Goal: Task Accomplishment & Management: Manage account settings

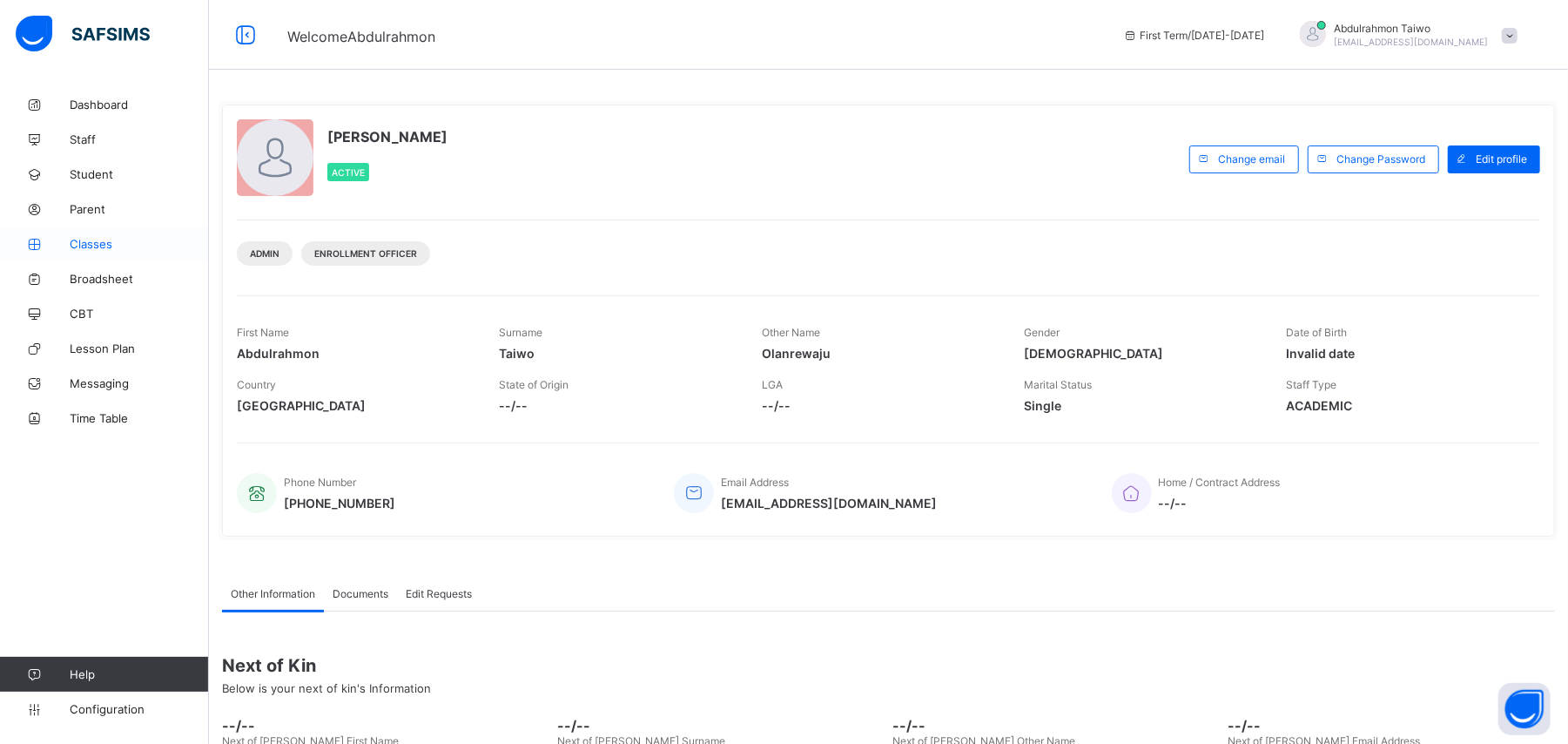
click at [110, 251] on link "Classes" at bounding box center [104, 243] width 209 height 35
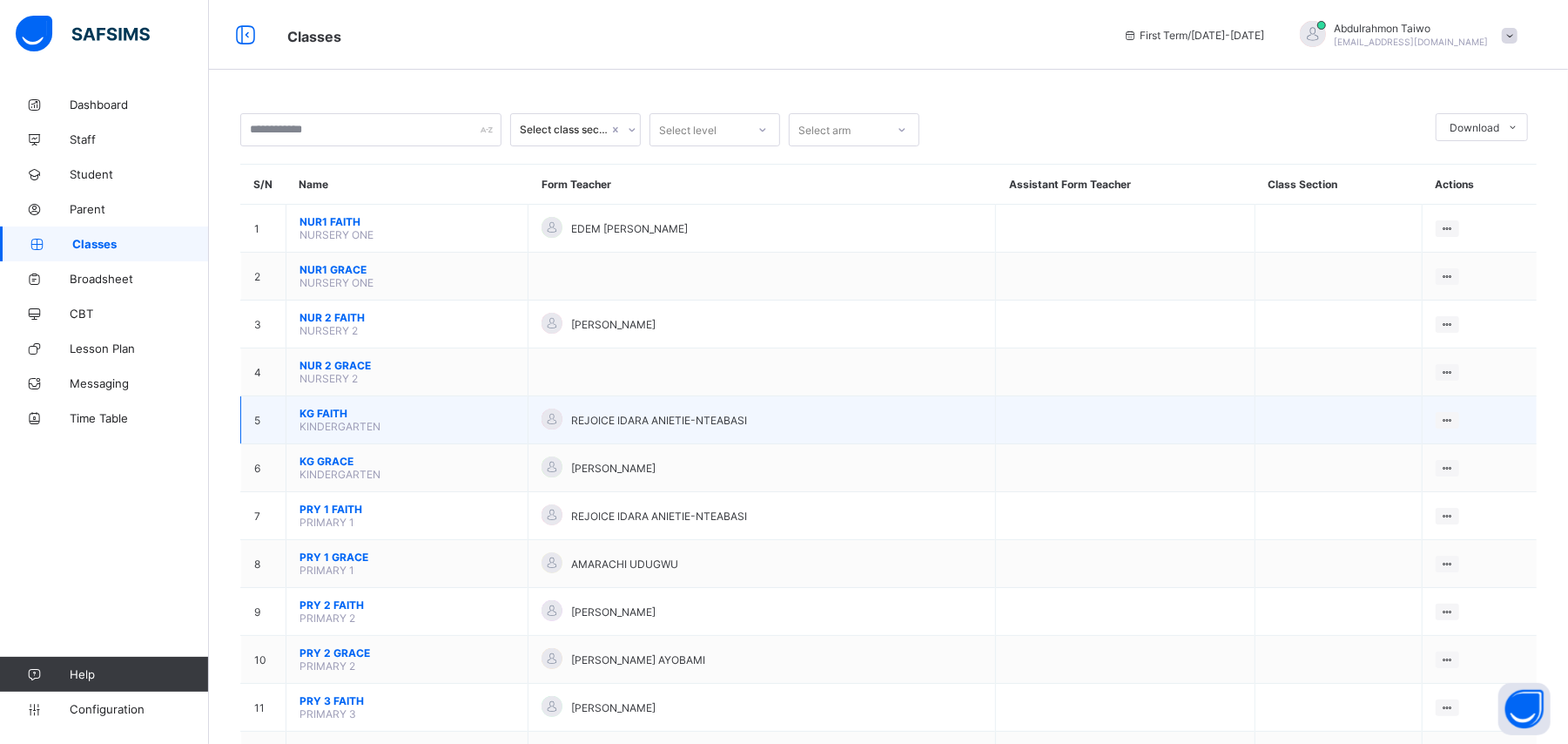
click at [1088, 402] on td at bounding box center [1125, 420] width 258 height 48
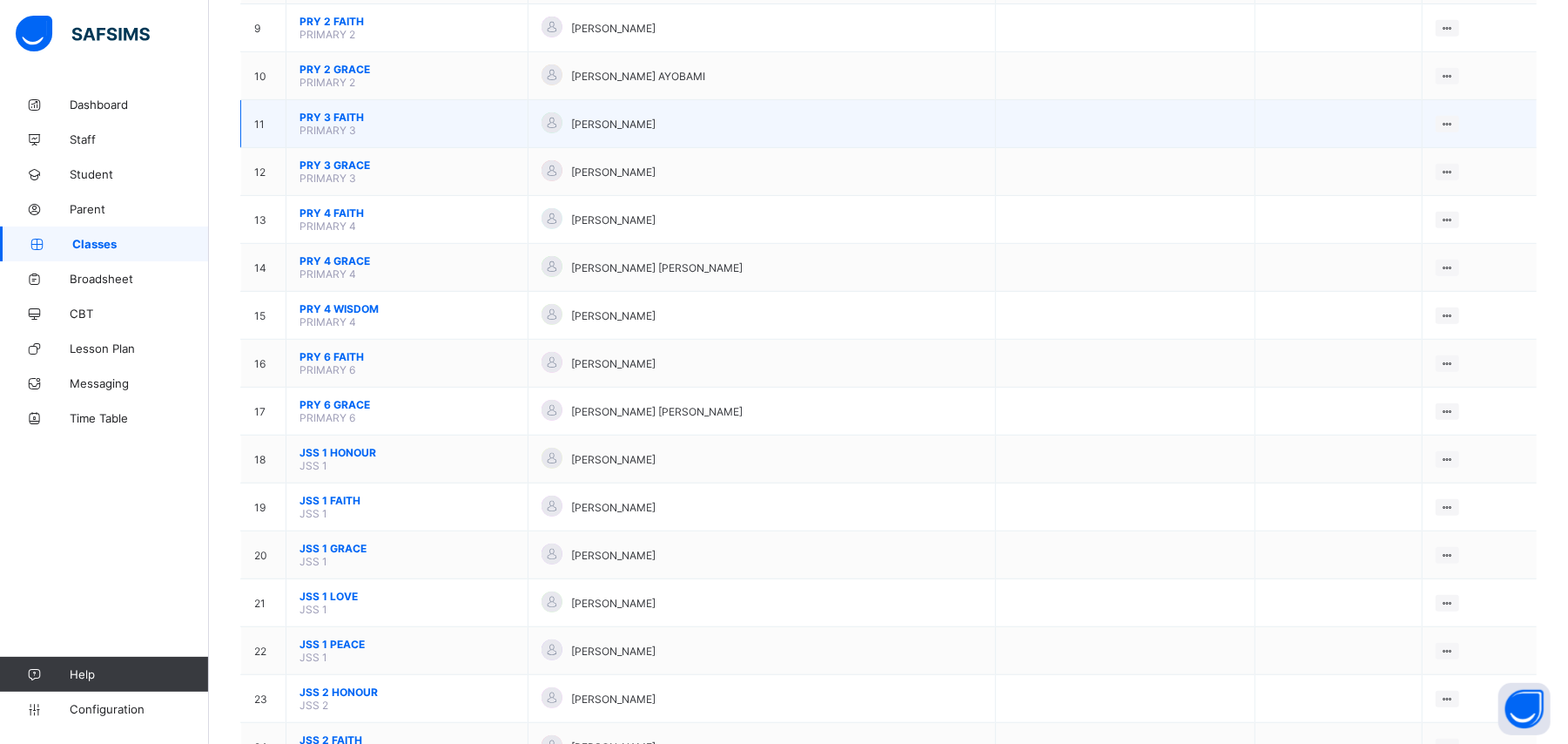
scroll to position [697, 0]
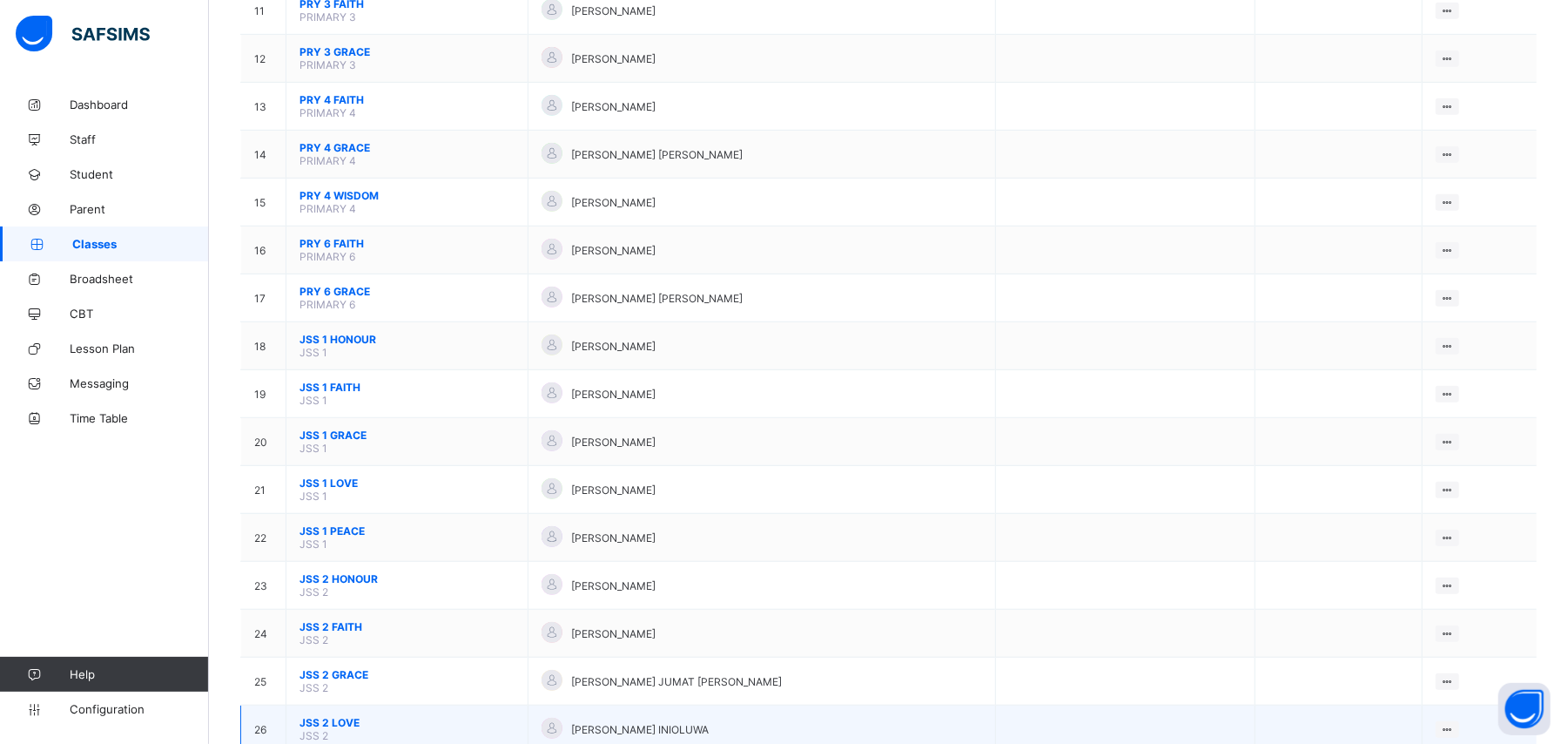
click at [769, 705] on td "[PERSON_NAME] INIOLUWA" at bounding box center [762, 729] width 468 height 48
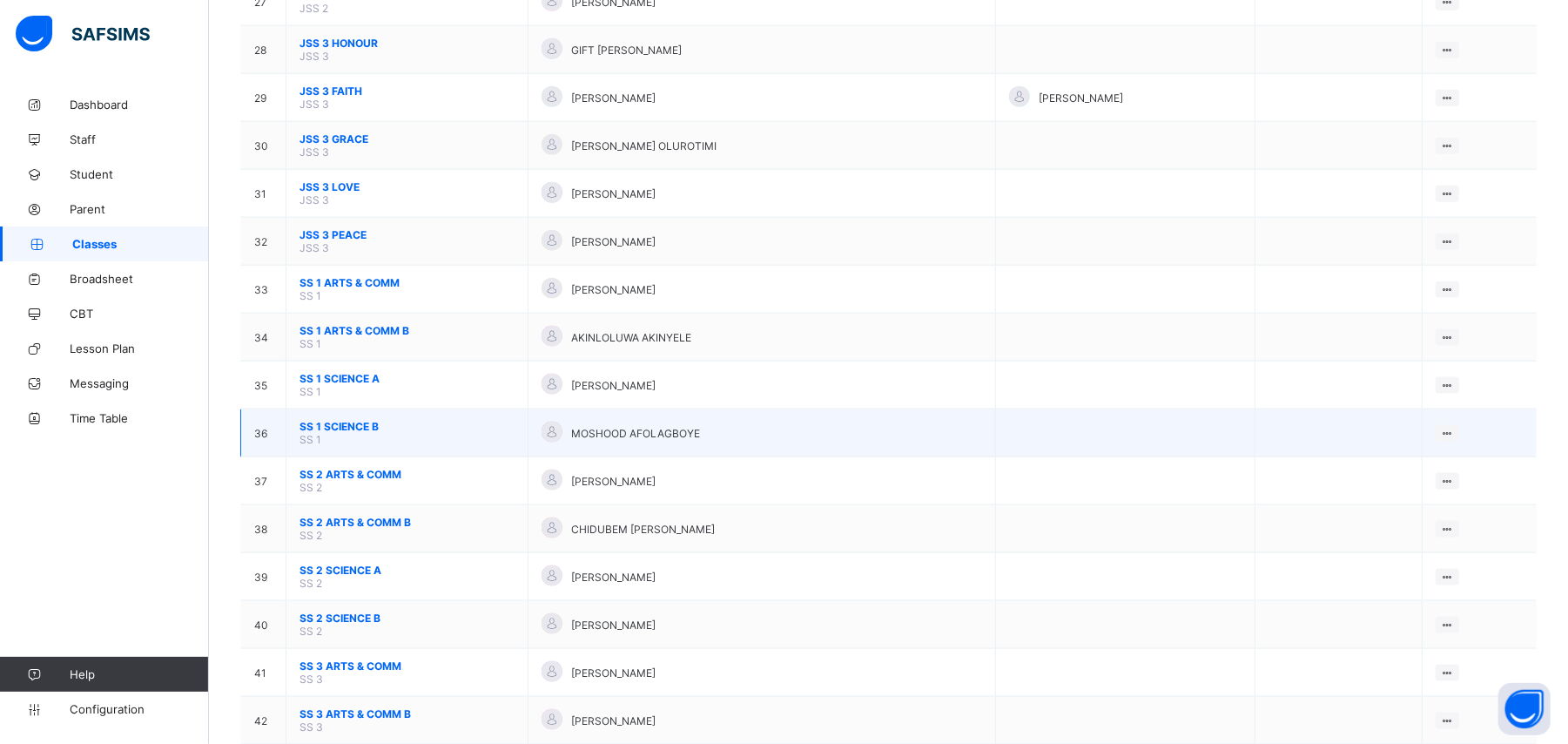
scroll to position [1367, 0]
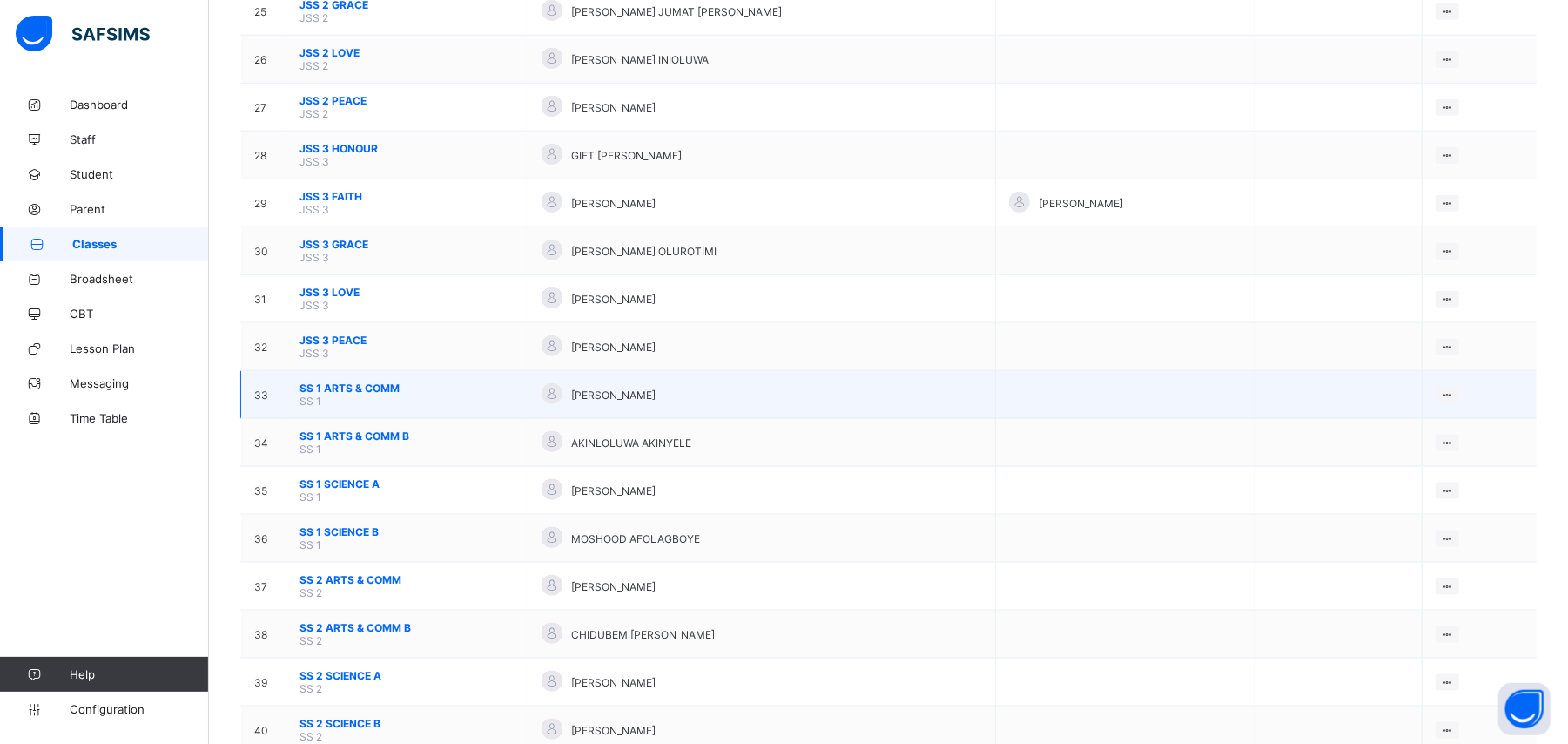
click at [338, 381] on span "SS 1 ARTS & COMM" at bounding box center [407, 387] width 215 height 13
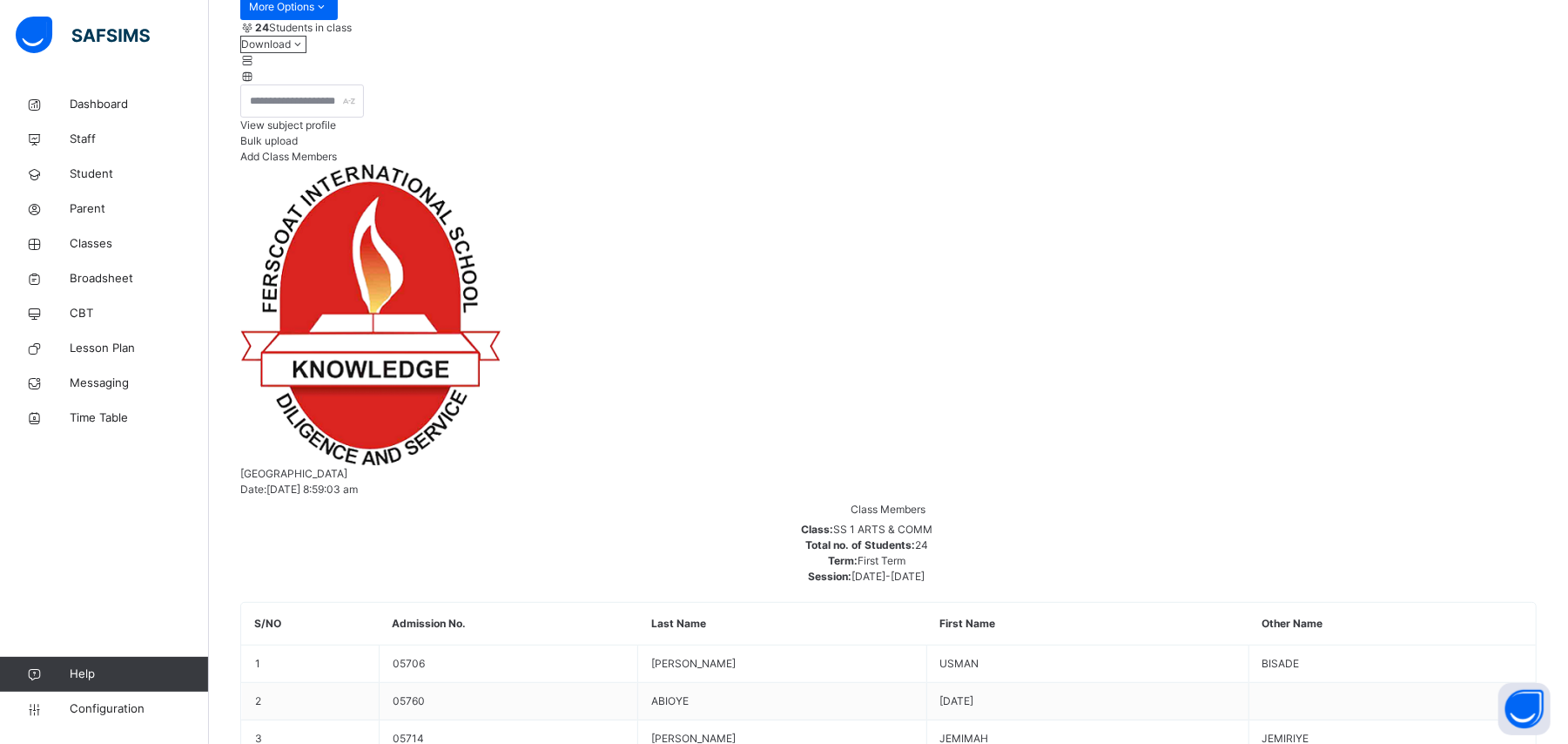
scroll to position [464, 0]
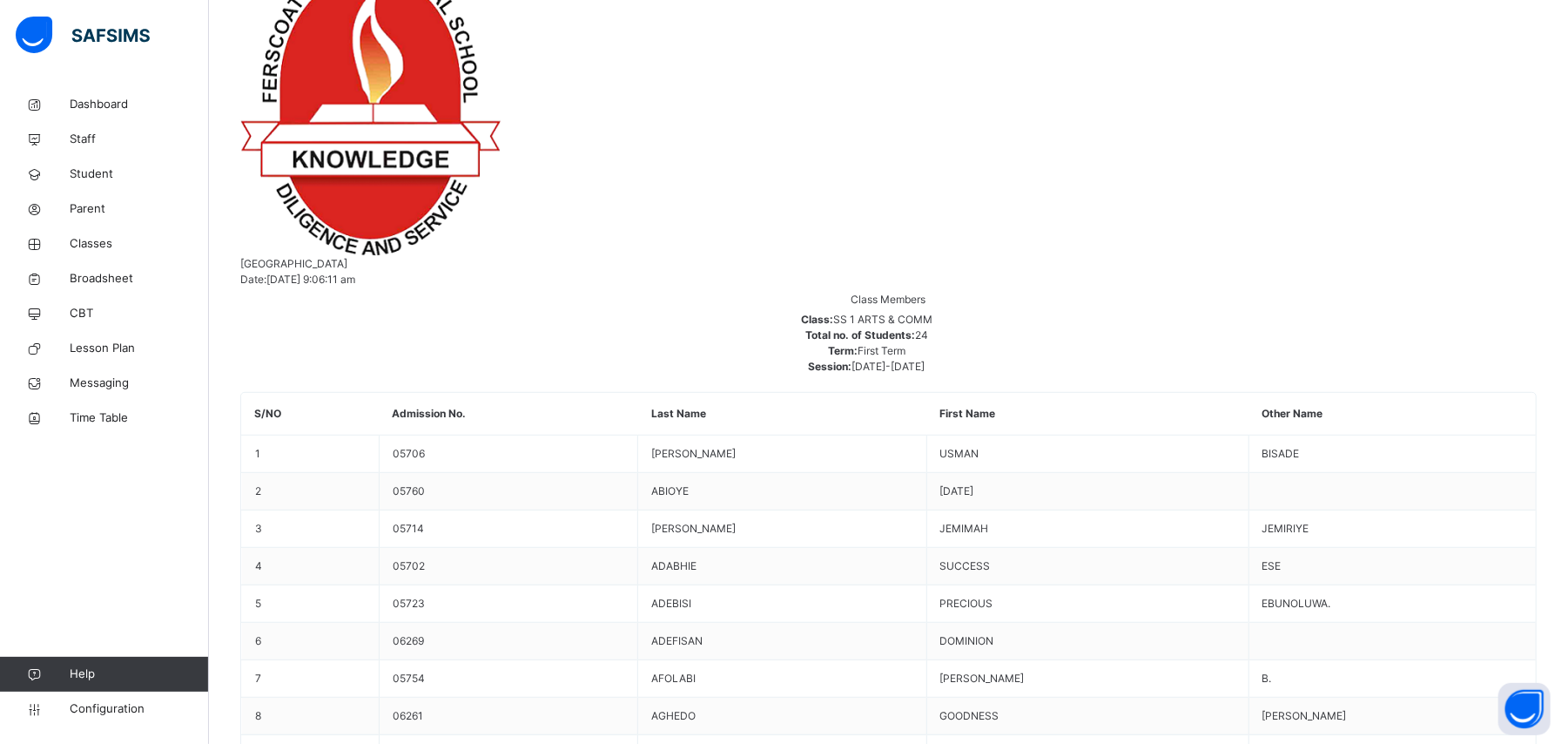
scroll to position [580, 0]
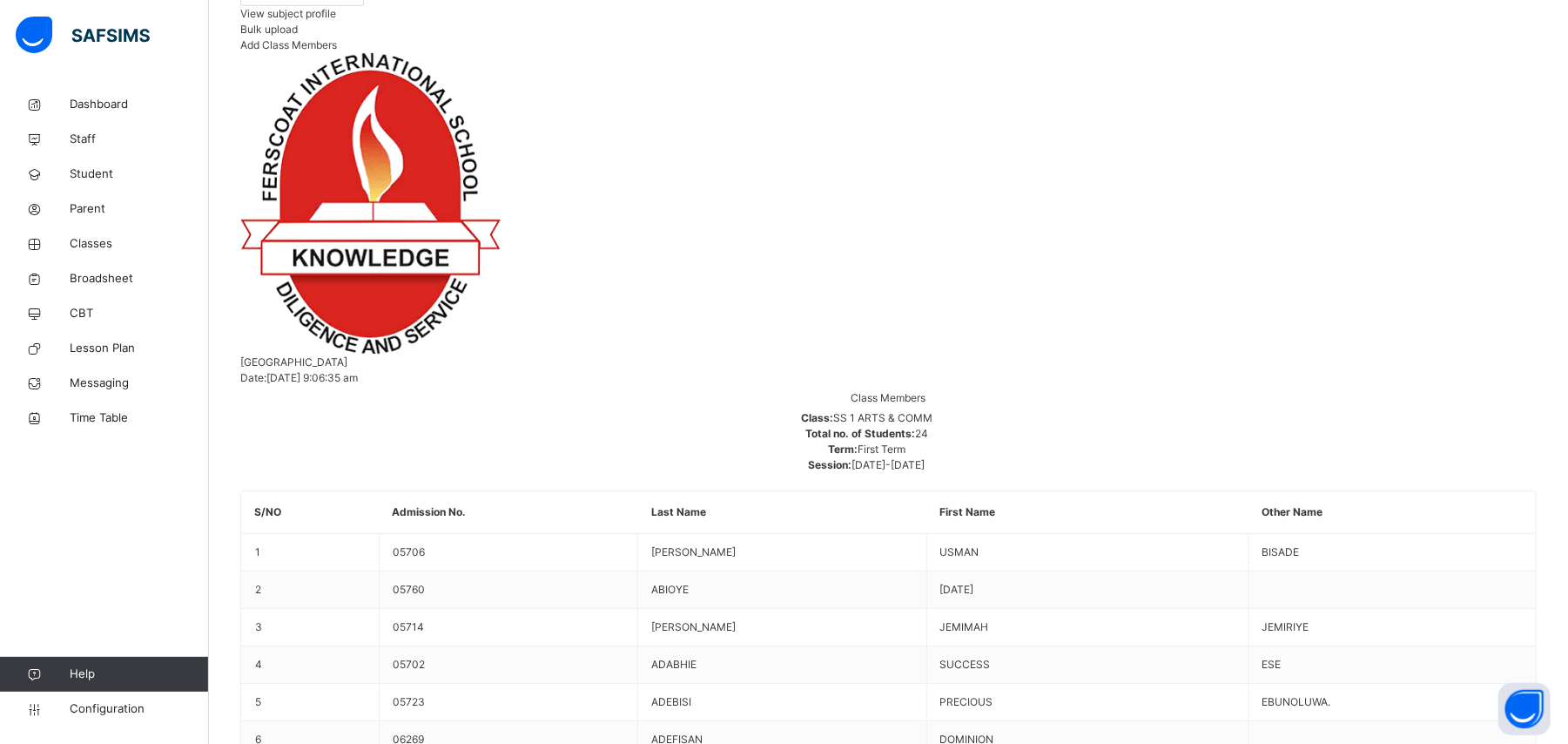
scroll to position [464, 0]
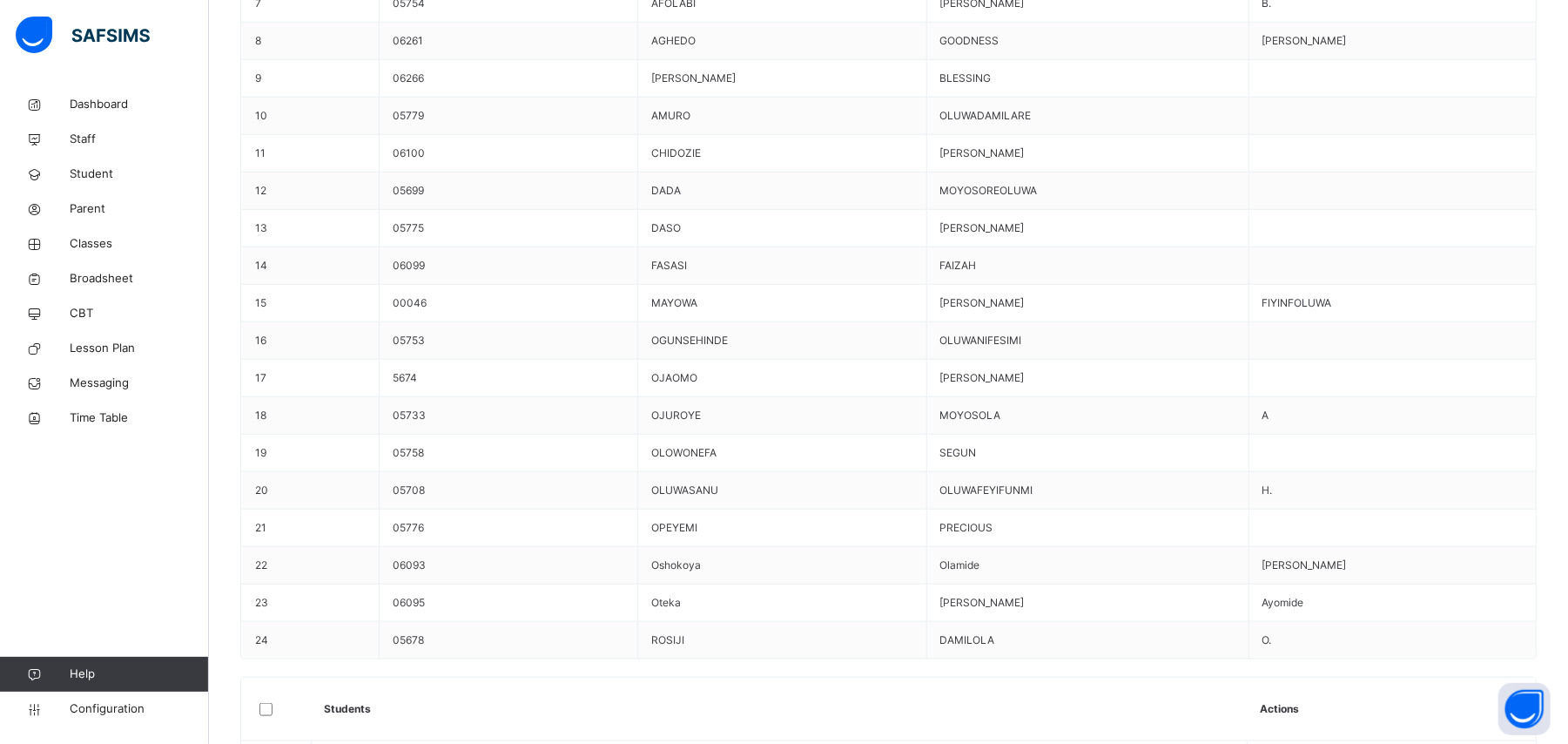
scroll to position [1277, 0]
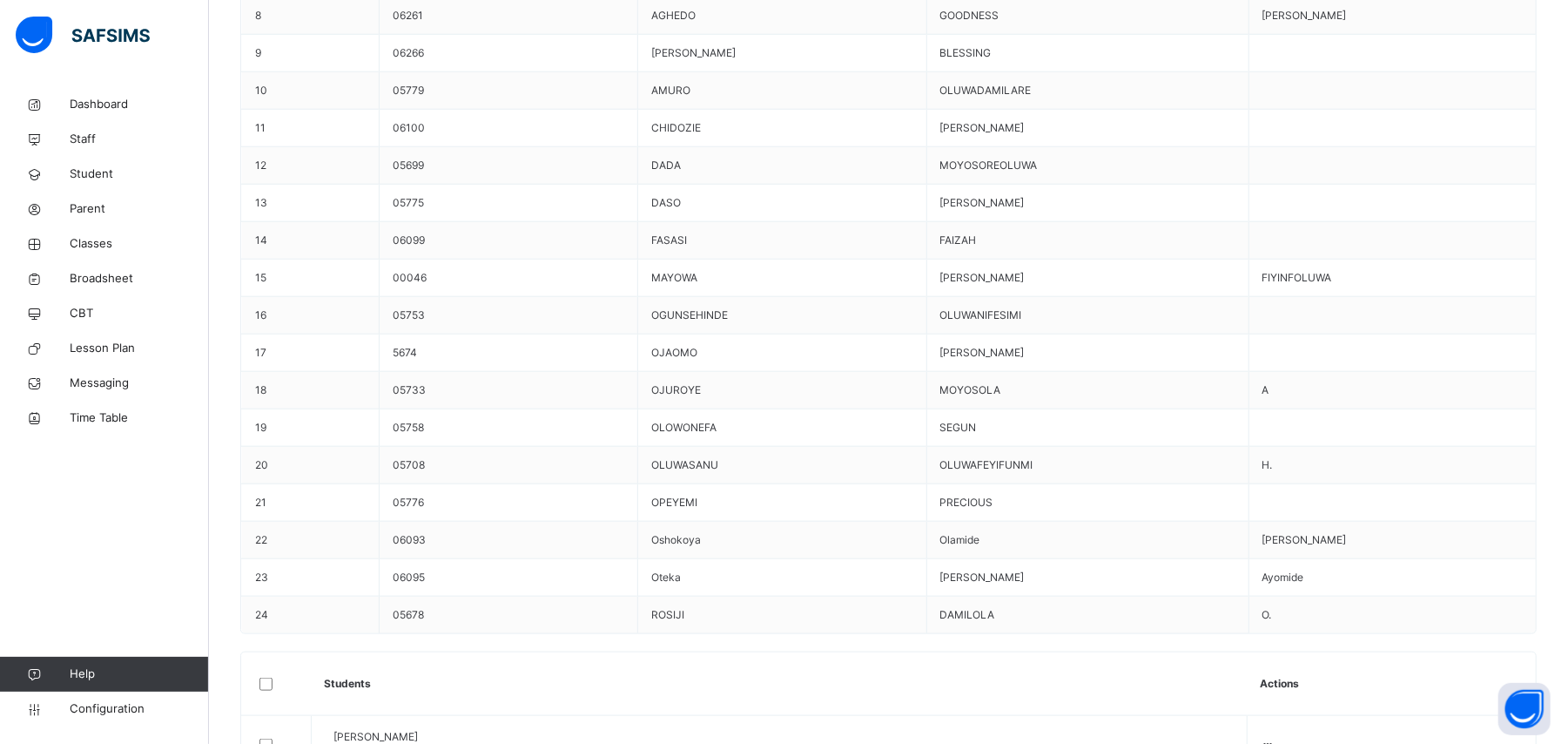
scroll to position [1214, 0]
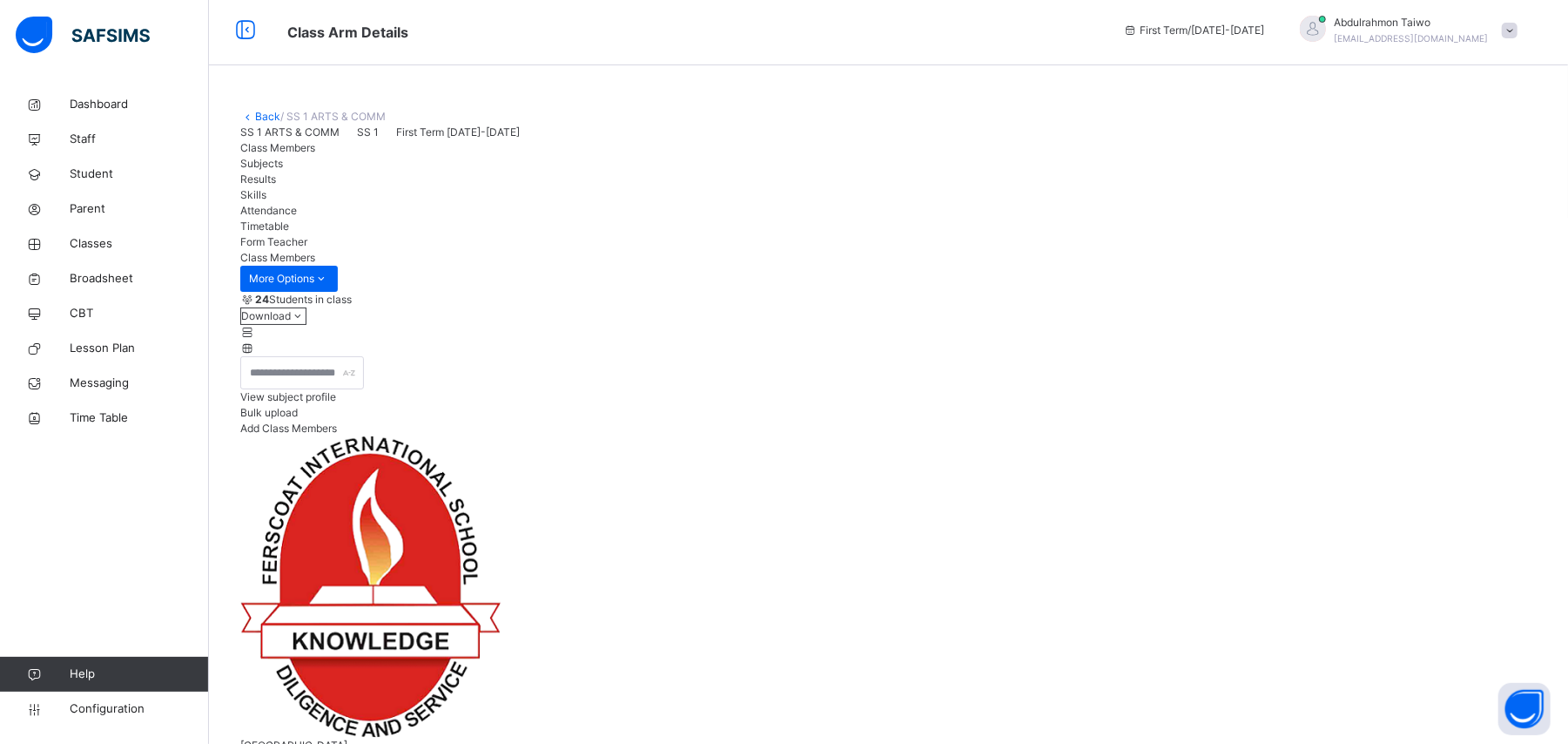
scroll to position [0, 0]
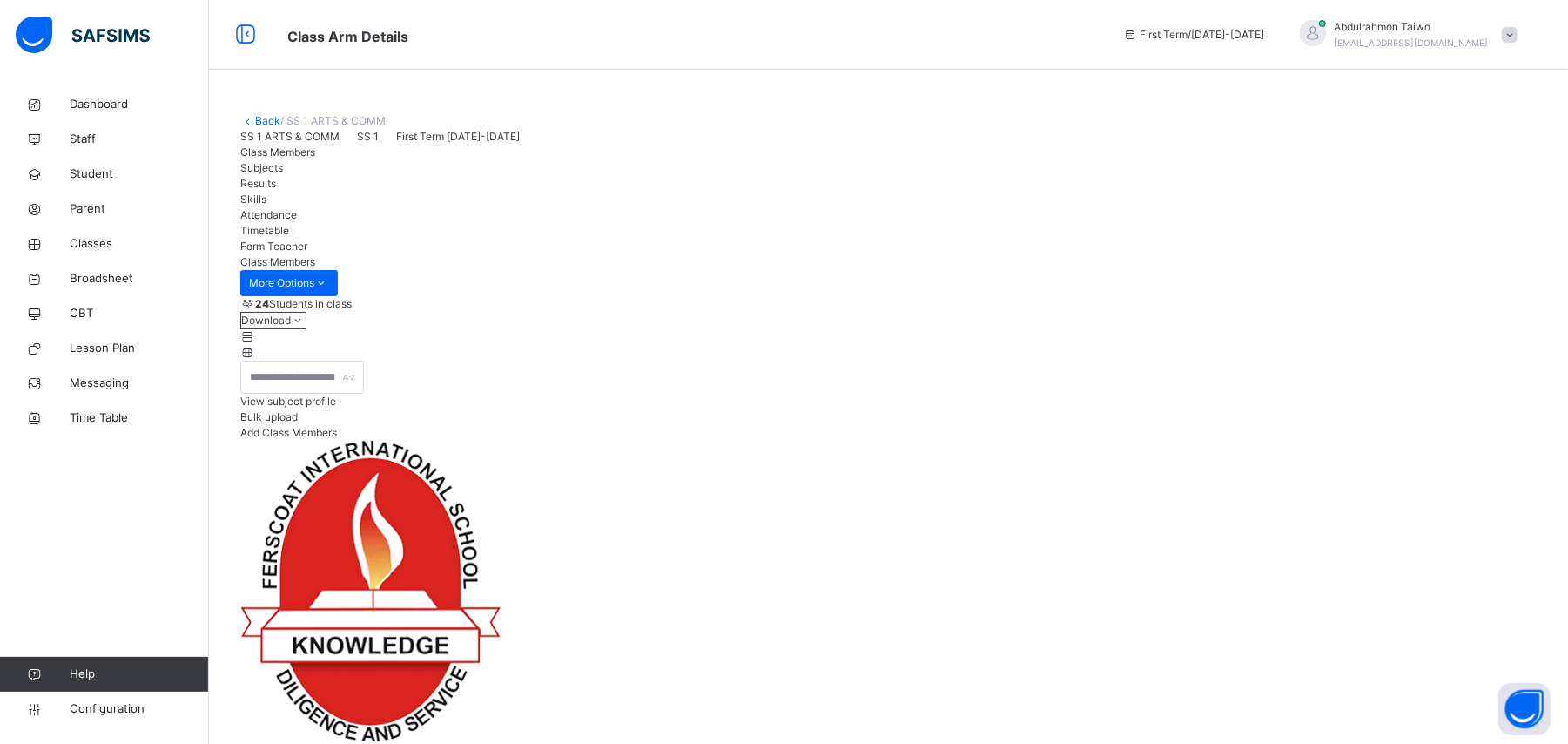
click at [276, 119] on link "Back" at bounding box center [267, 120] width 26 height 13
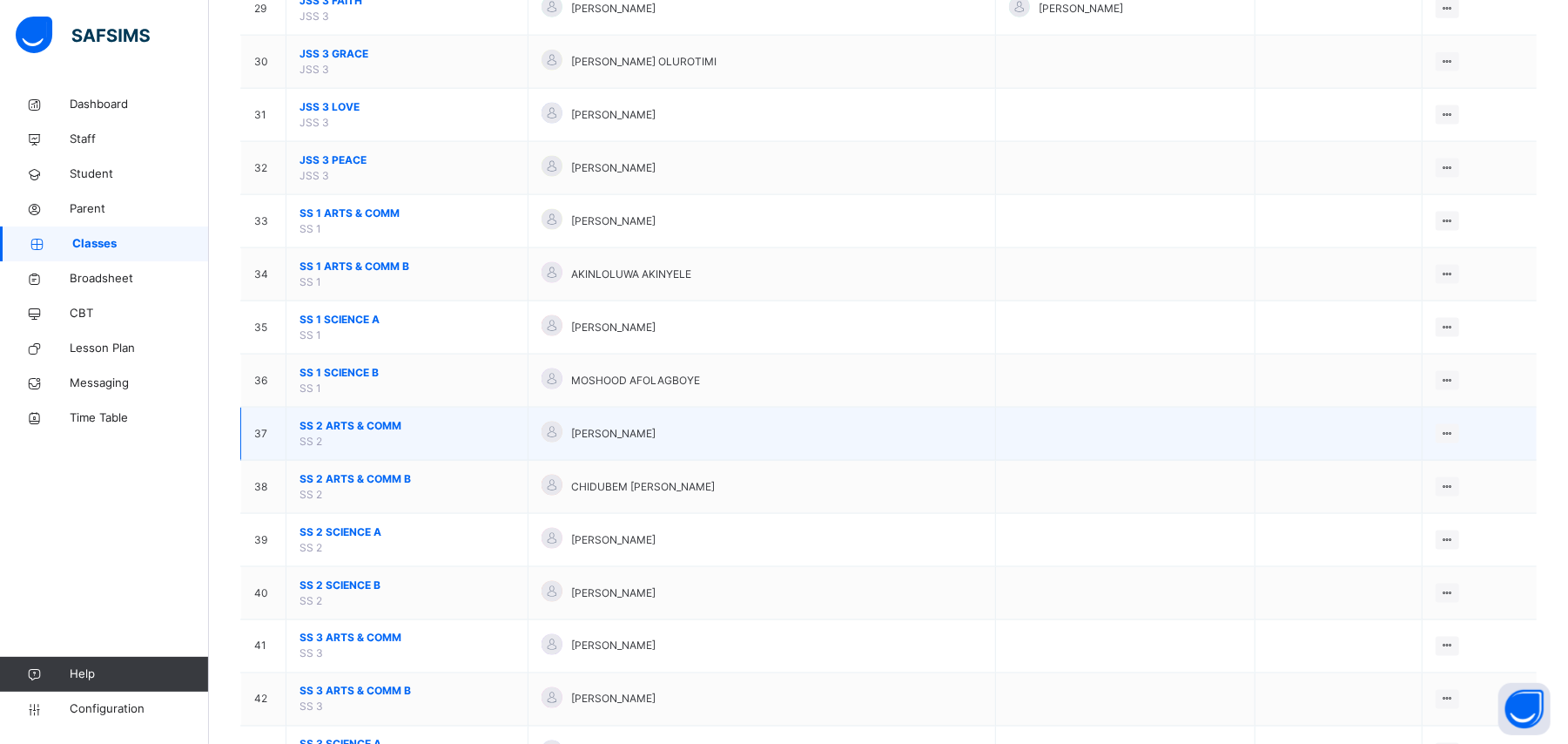
scroll to position [1742, 0]
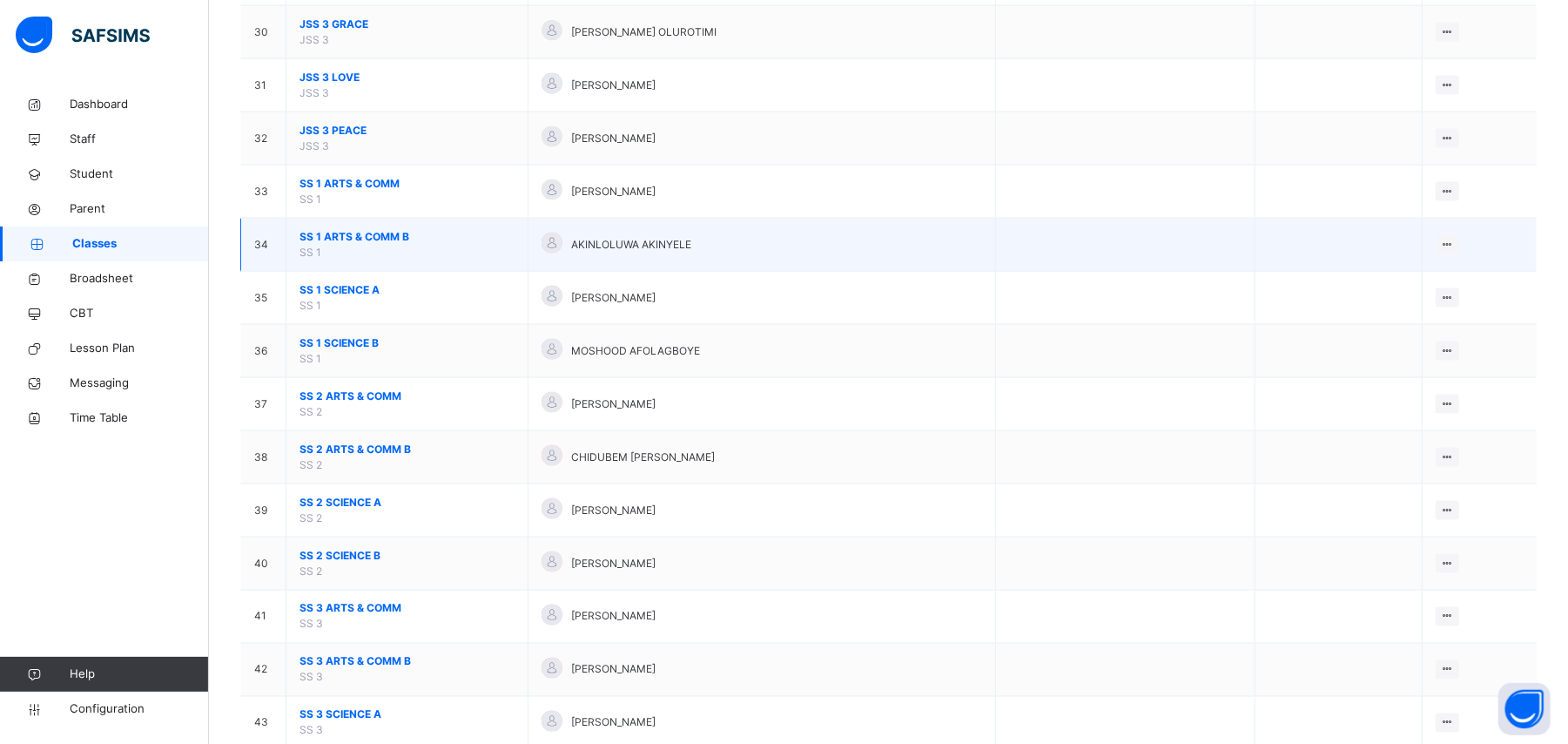
click at [353, 242] on span "SS 1 ARTS & COMM B" at bounding box center [407, 237] width 215 height 16
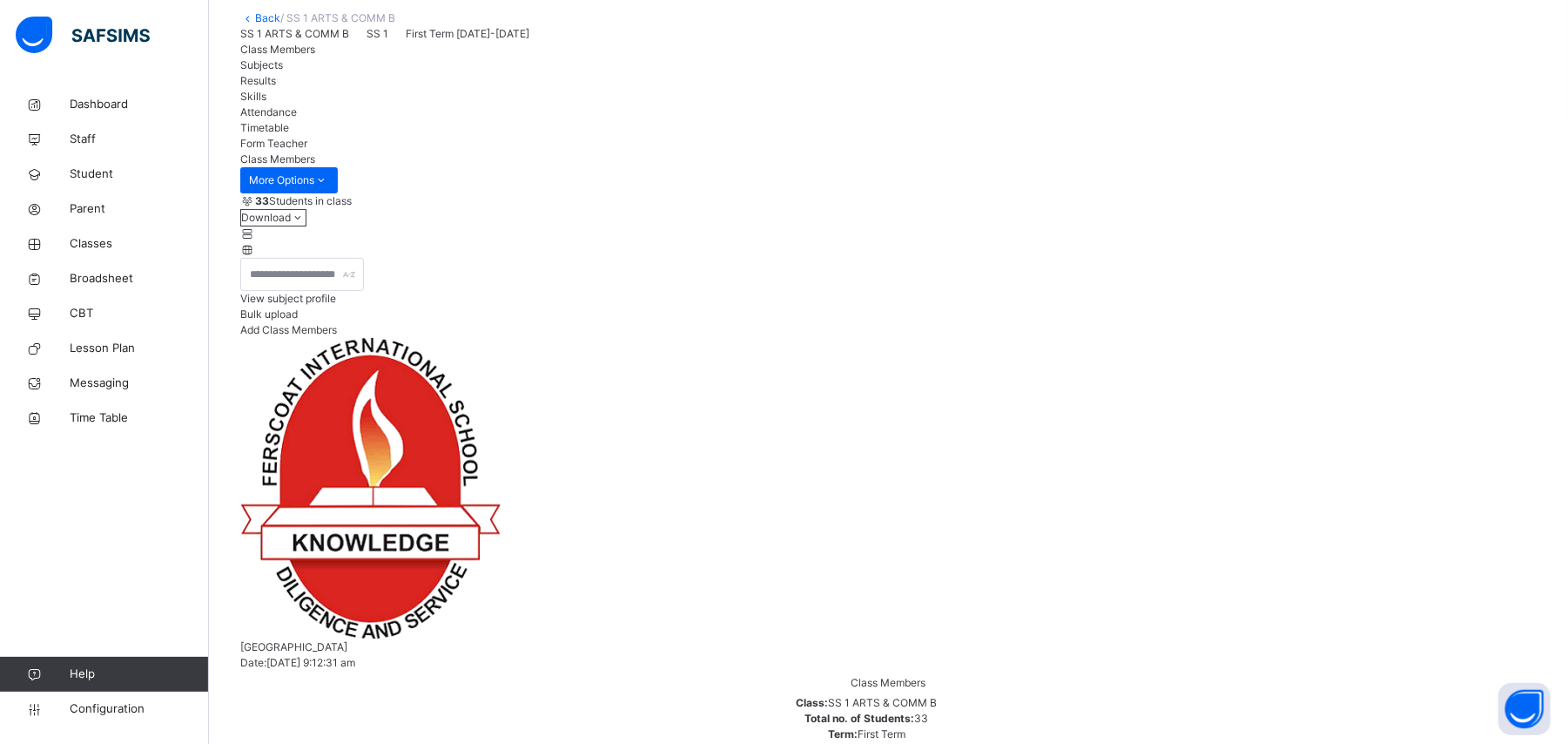
scroll to position [116, 0]
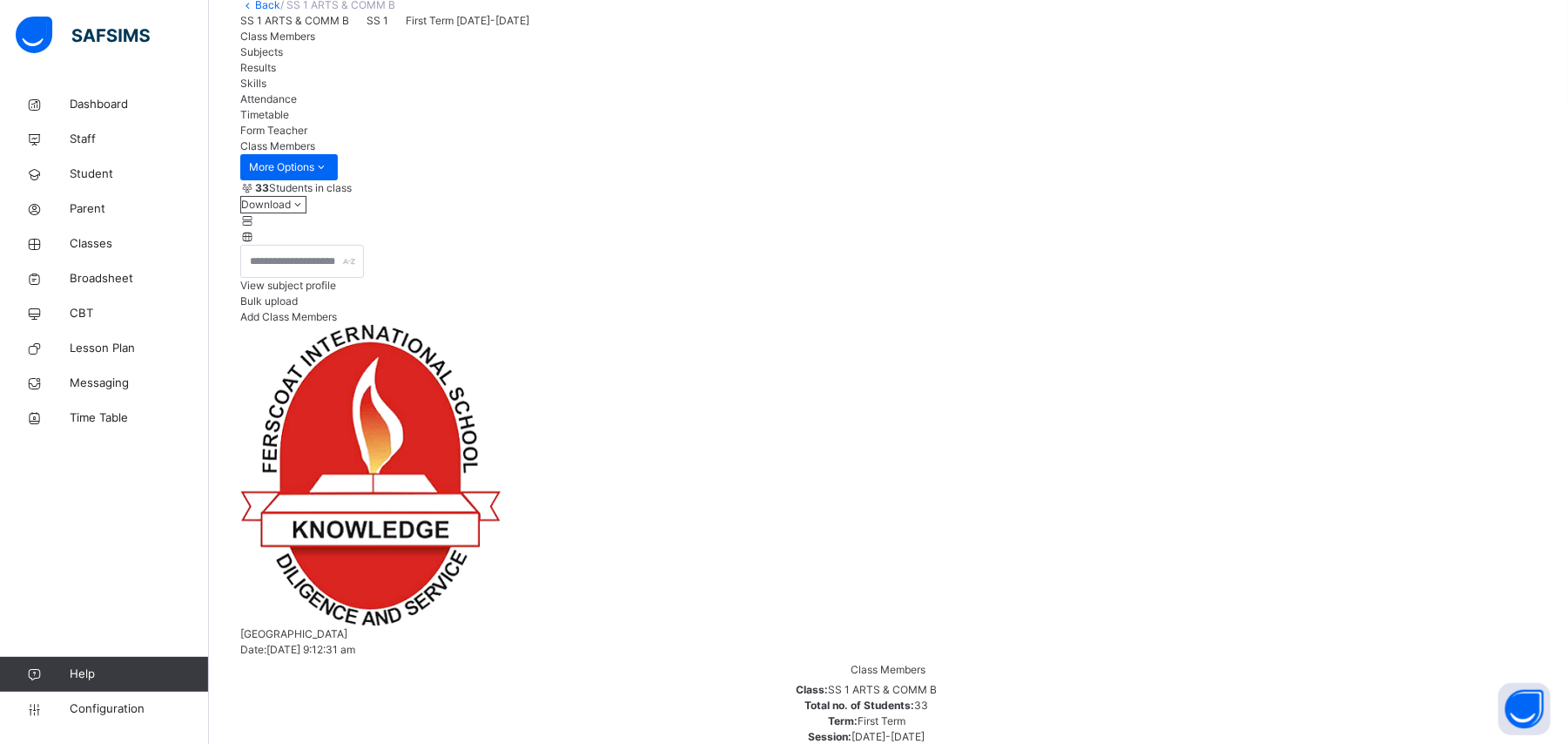
click at [1052, 196] on div "33 Students in class" at bounding box center [889, 188] width 1296 height 16
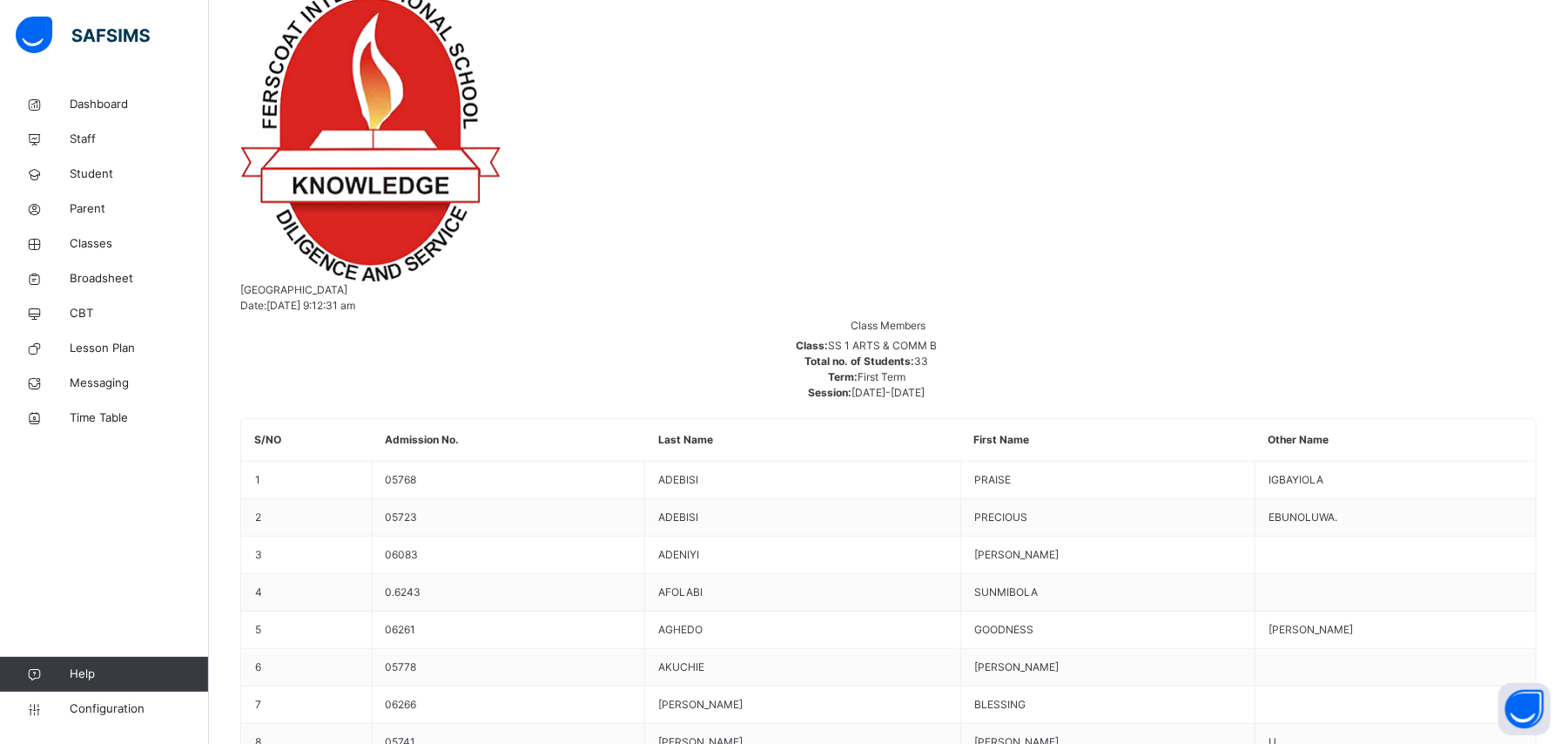
scroll to position [464, 0]
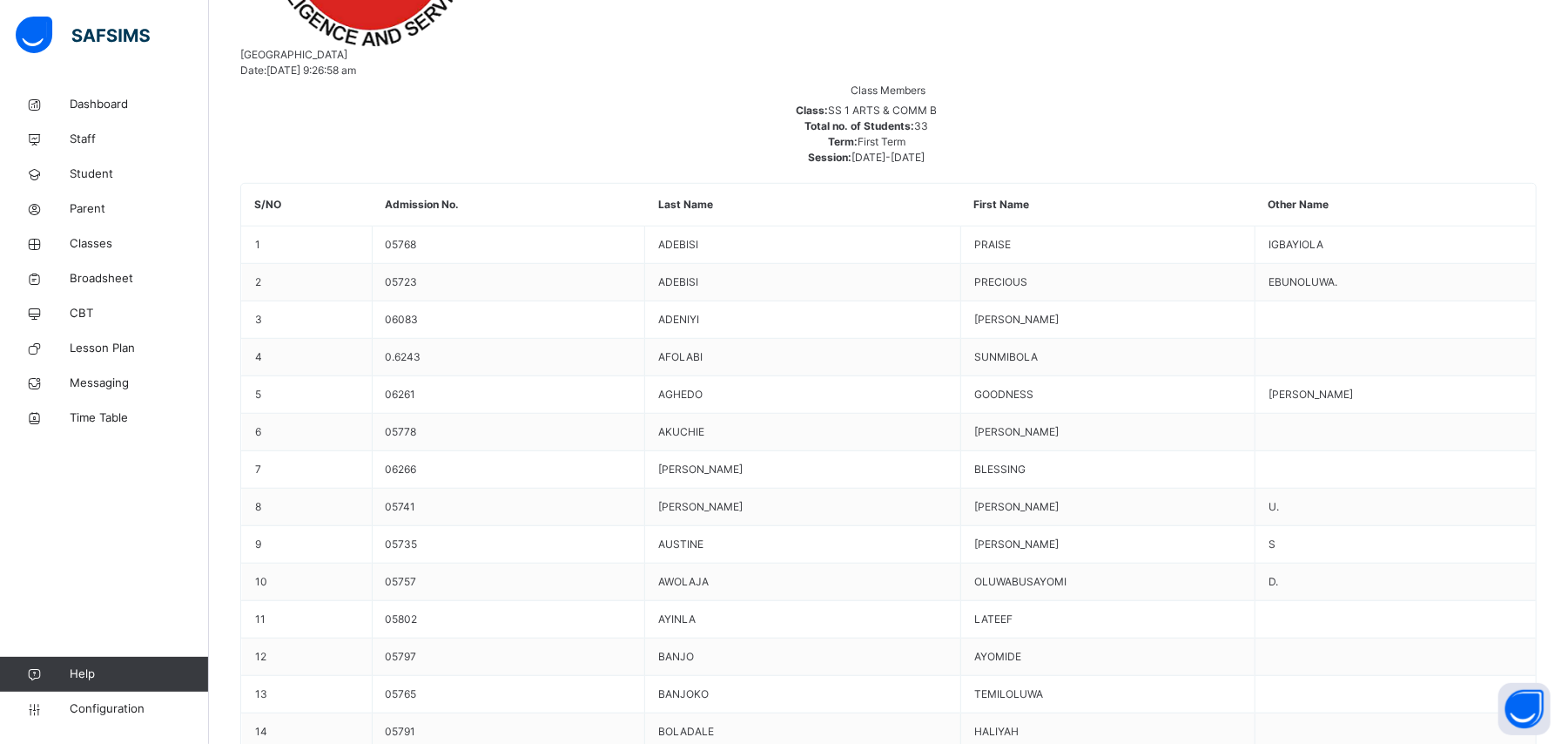
scroll to position [697, 0]
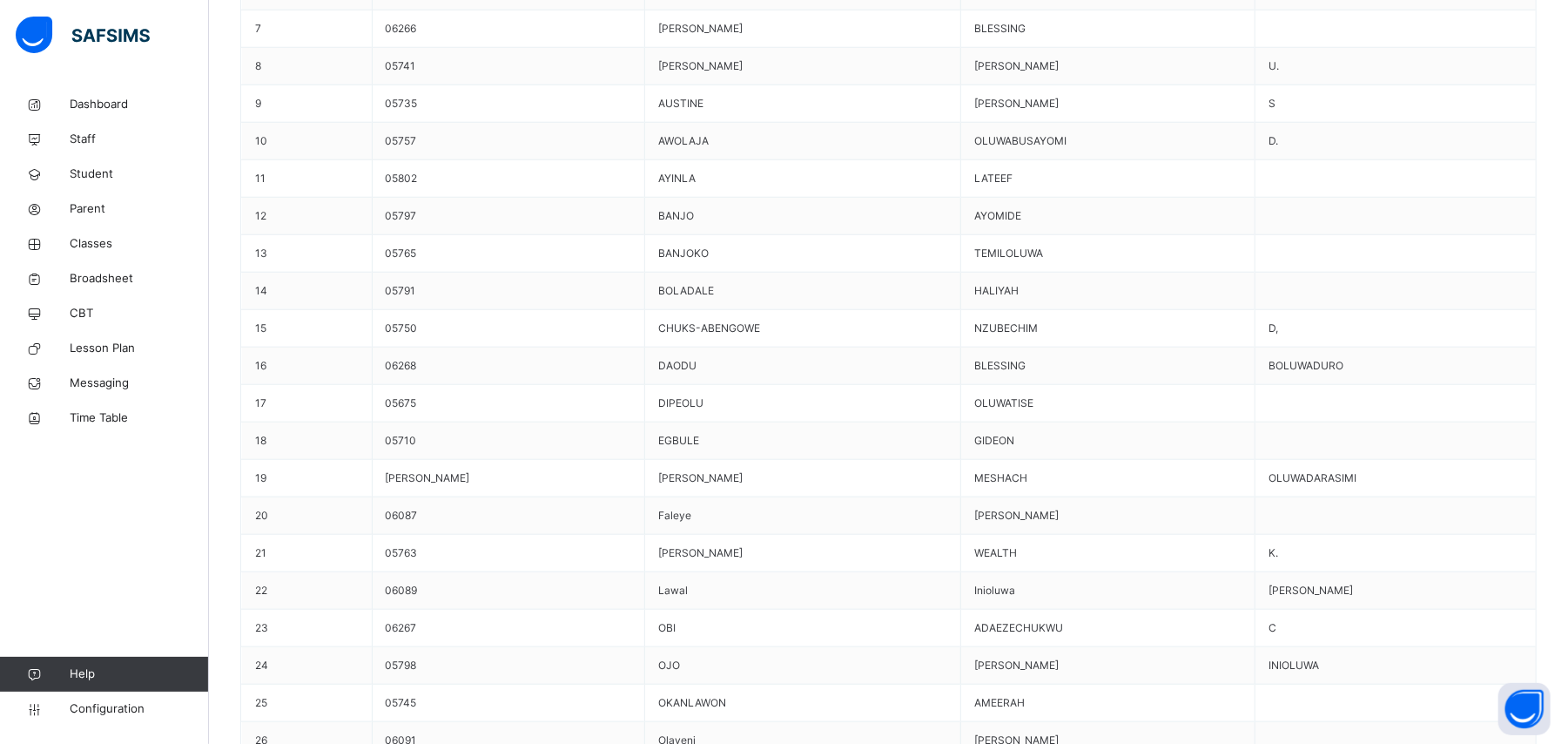
scroll to position [1162, 0]
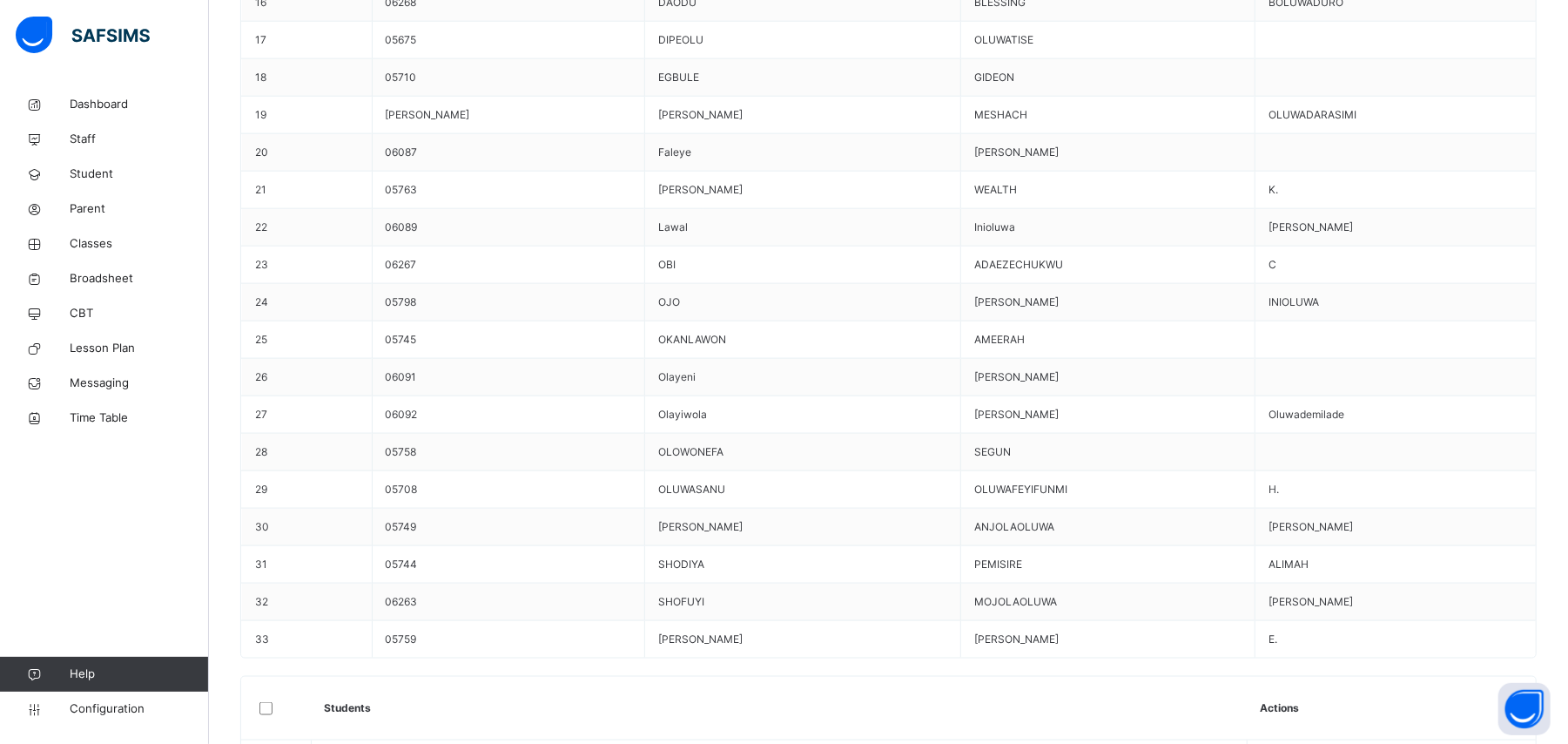
scroll to position [1510, 0]
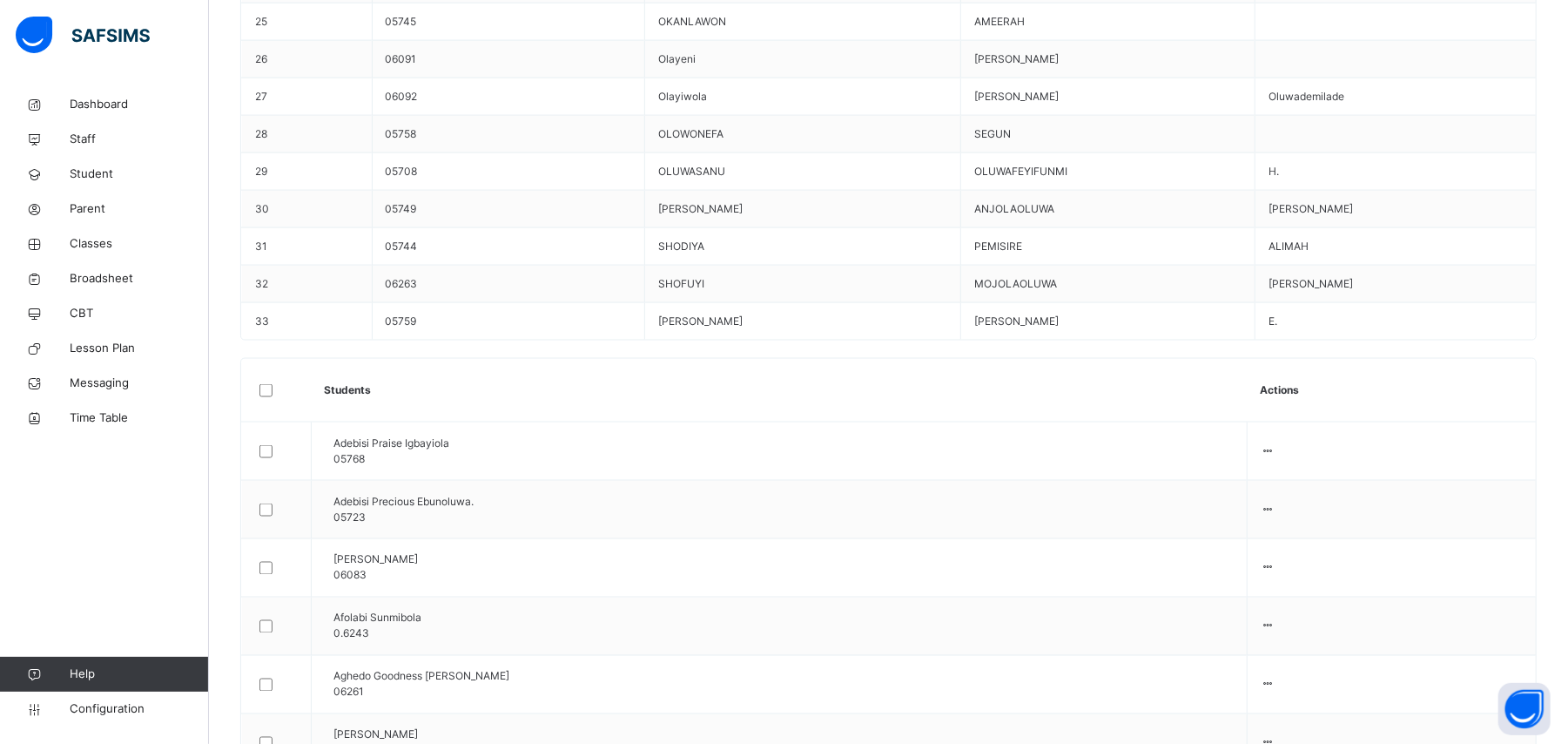
scroll to position [1859, 0]
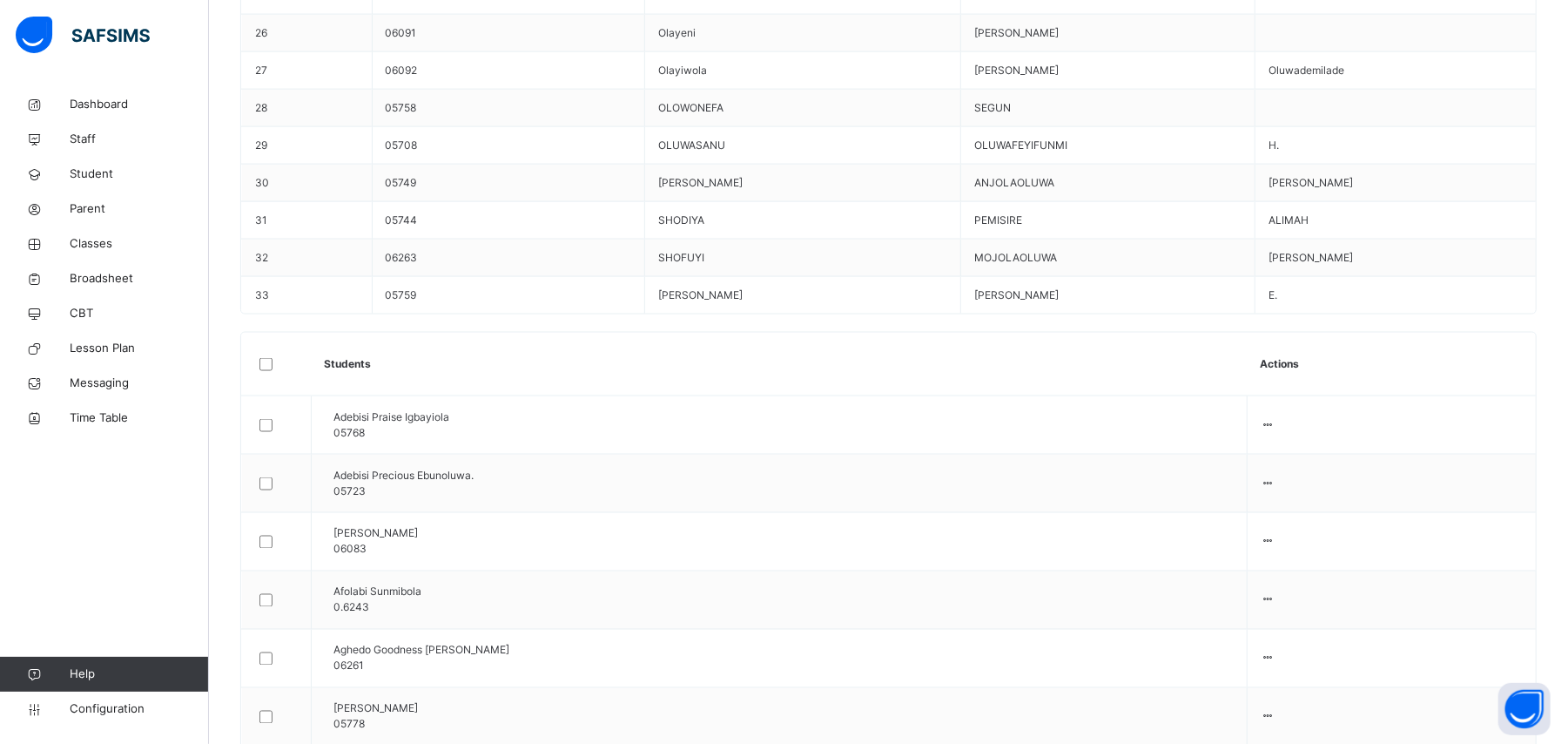
drag, startPoint x: 631, startPoint y: 474, endPoint x: 631, endPoint y: 484, distance: 10.0
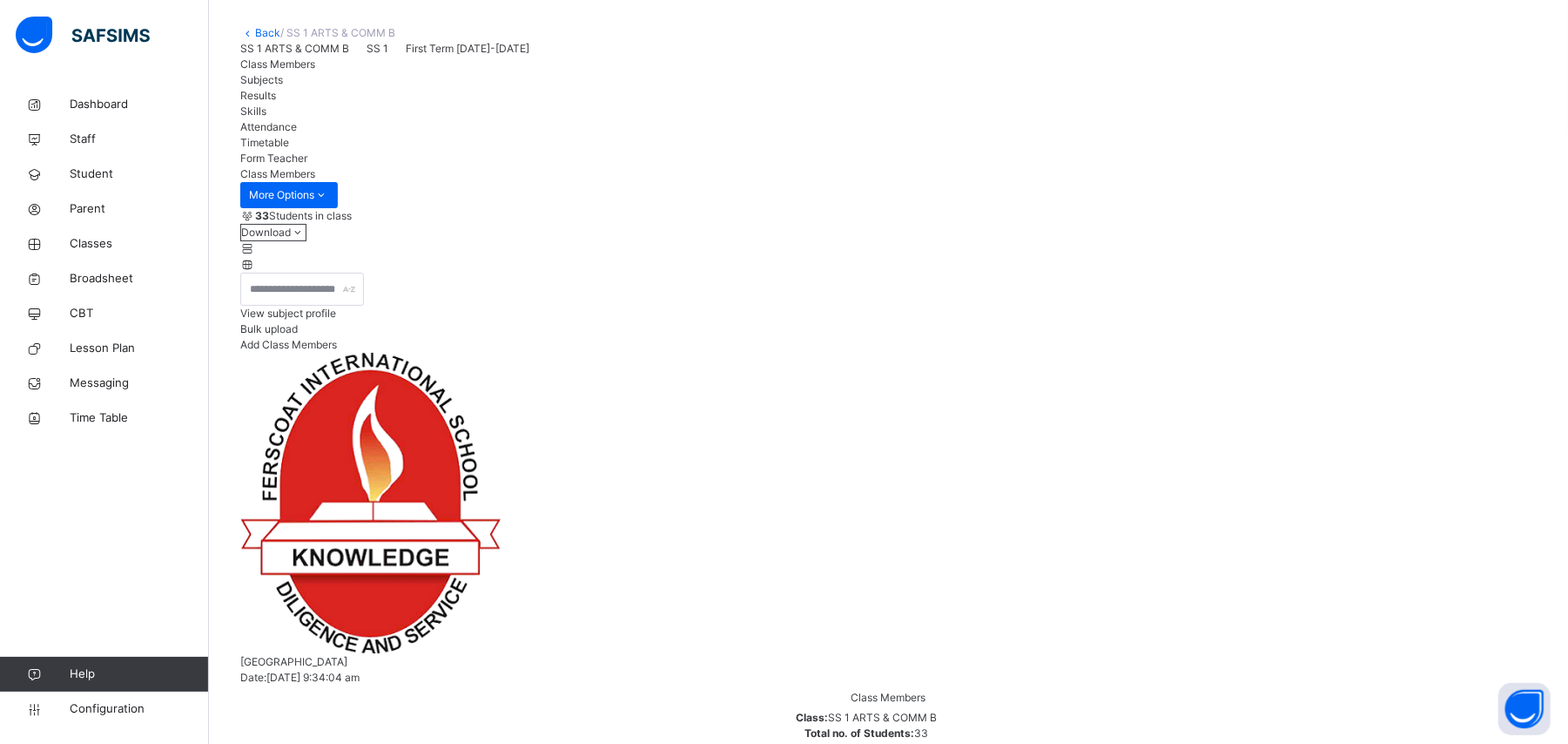
scroll to position [0, 0]
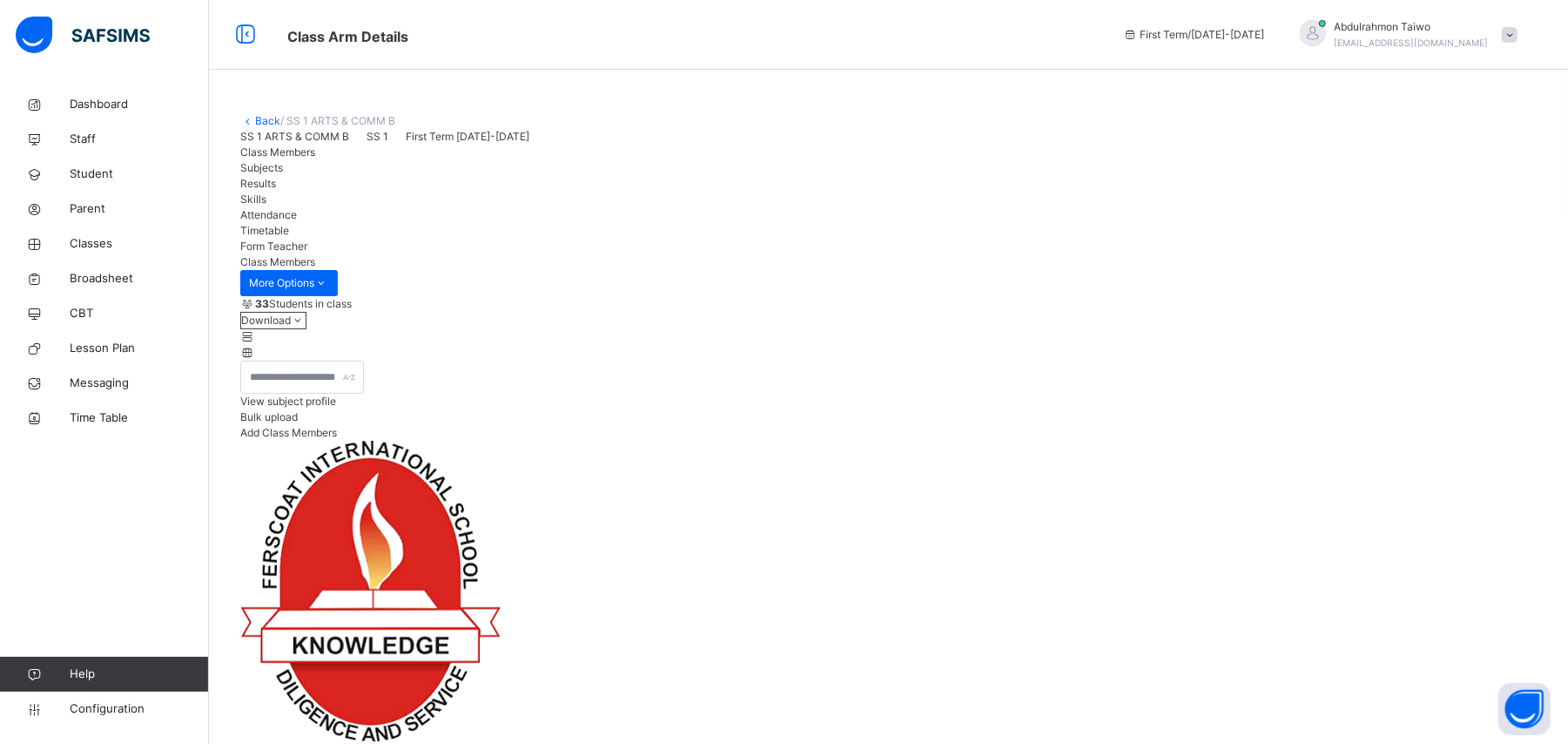
click at [275, 119] on link "Back" at bounding box center [267, 120] width 26 height 13
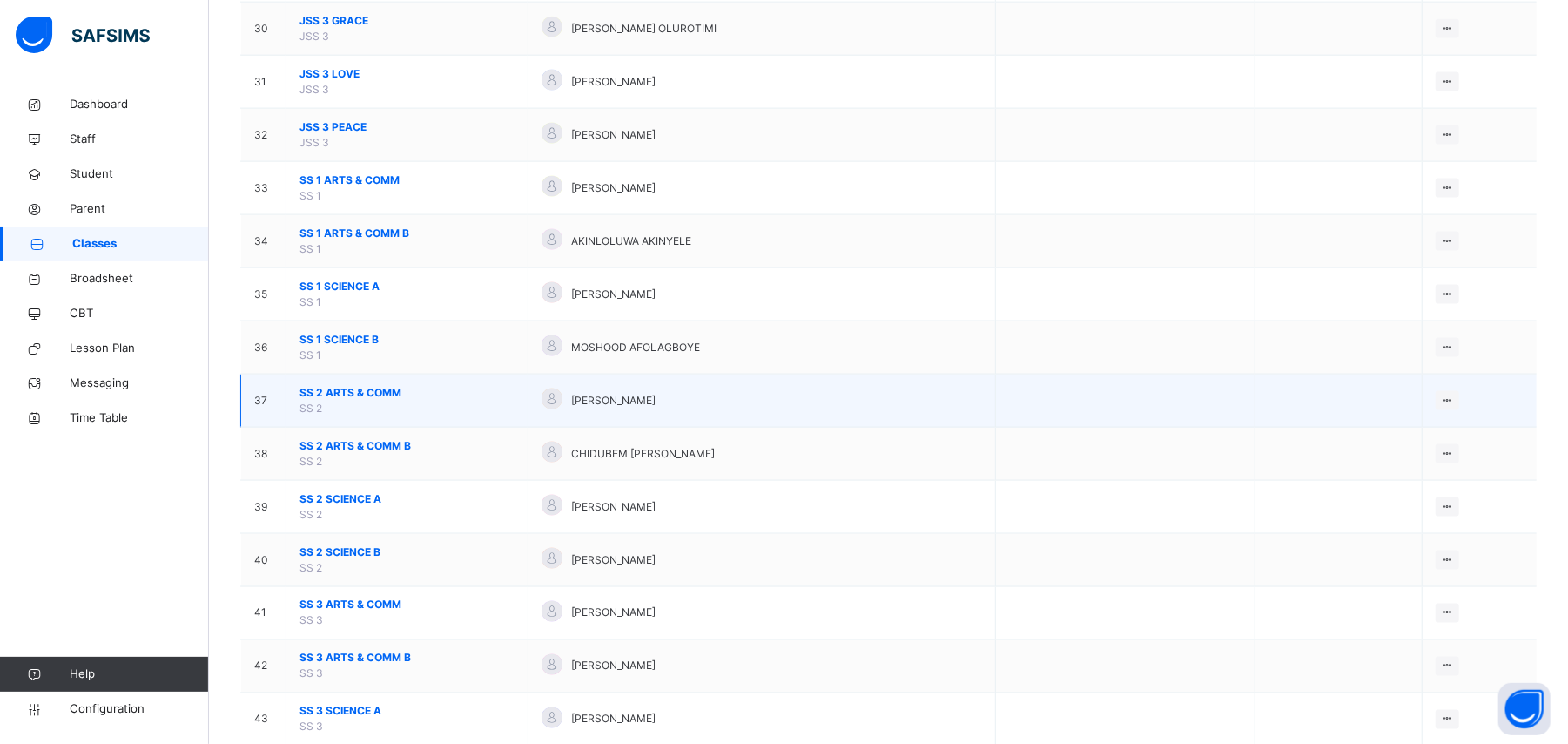
scroll to position [1742, 0]
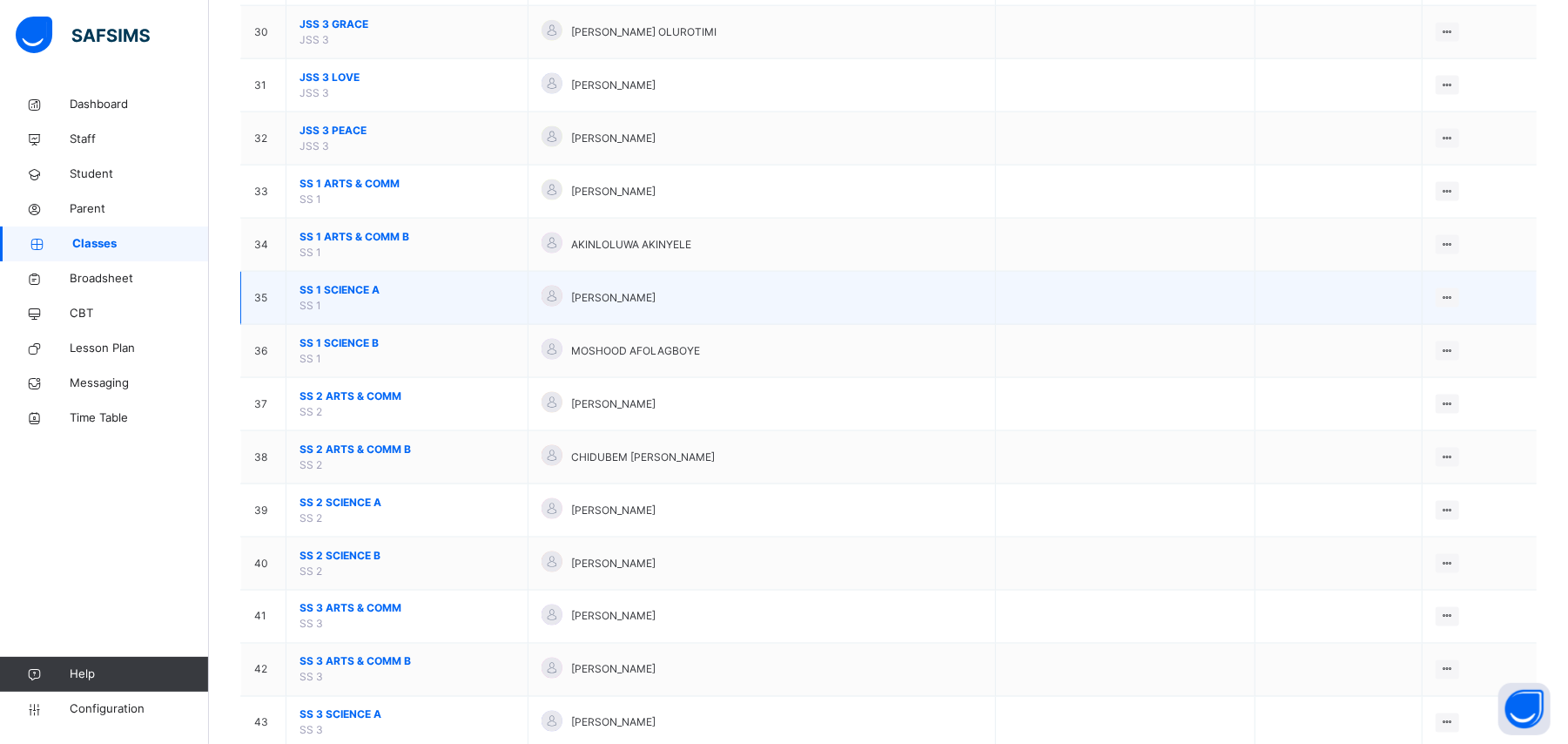
click at [360, 298] on span "SS 1 SCIENCE A" at bounding box center [407, 290] width 215 height 16
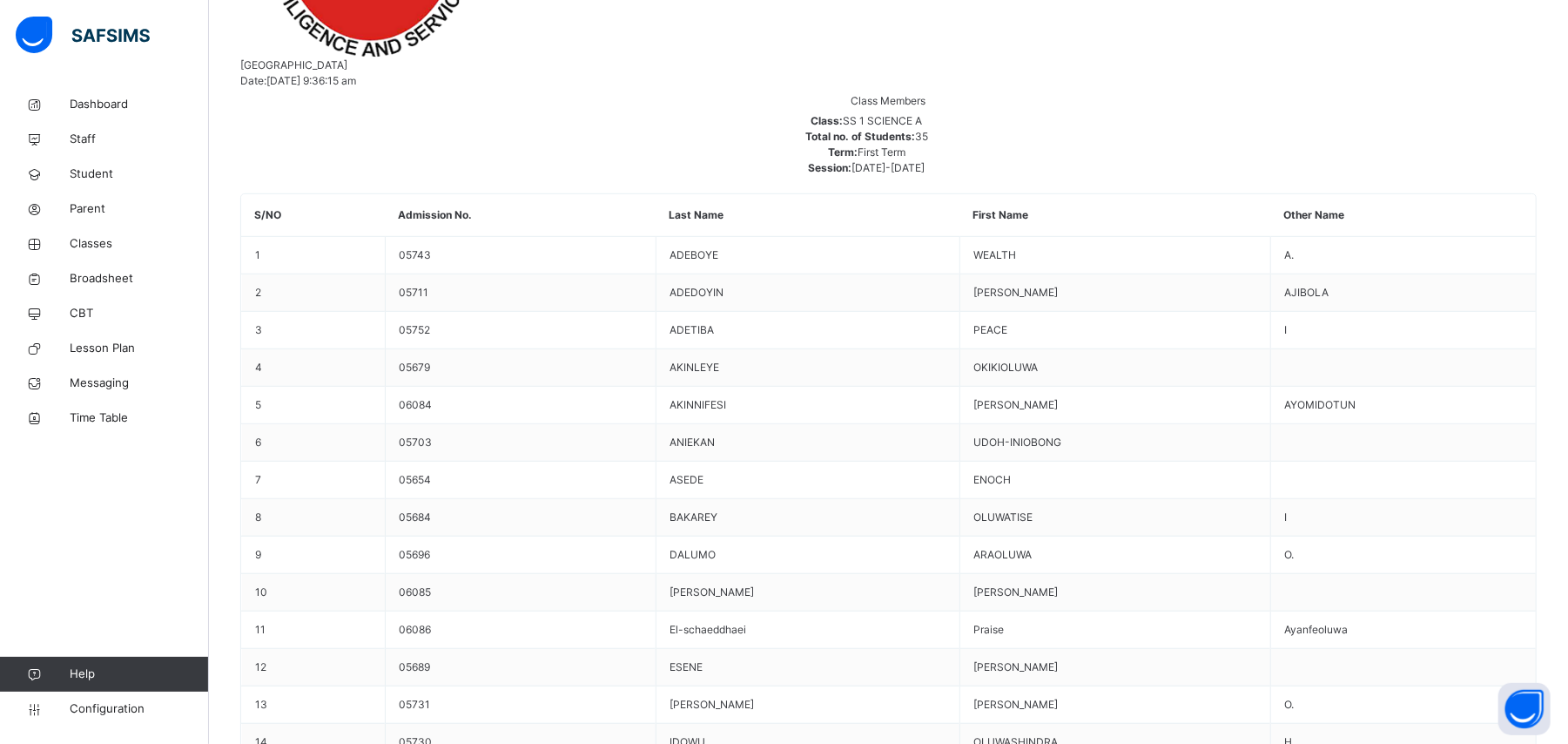
scroll to position [697, 0]
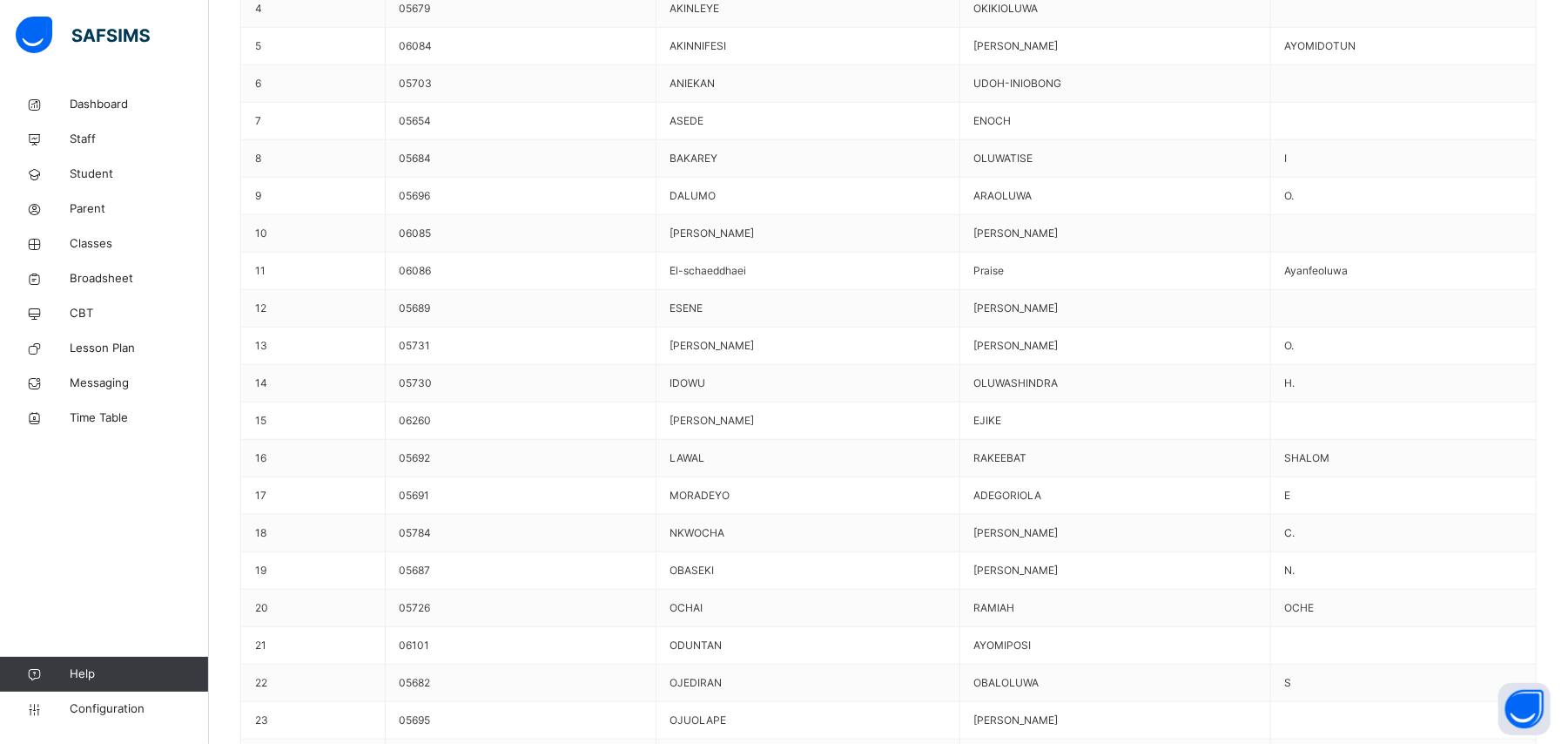
scroll to position [1161, 0]
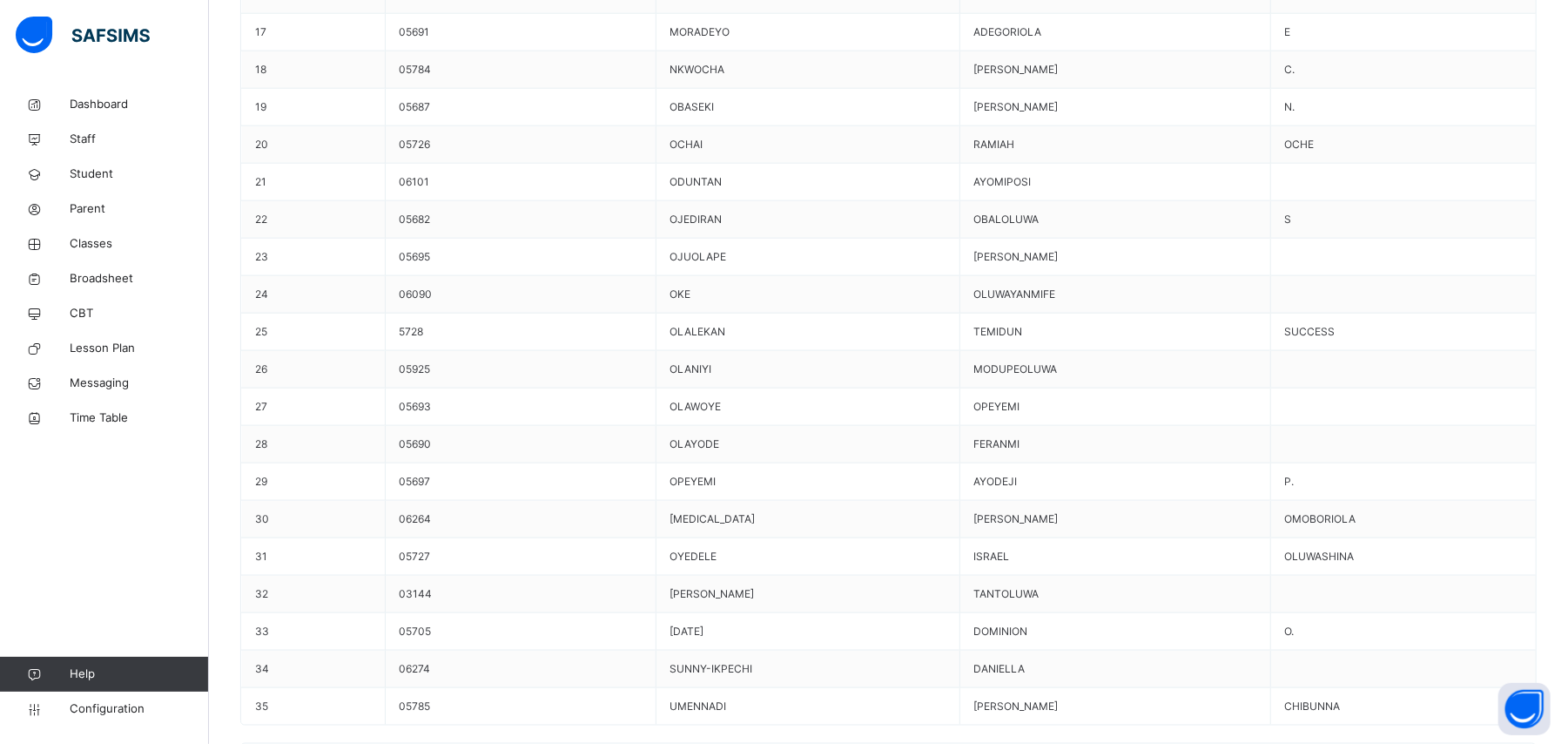
scroll to position [1509, 0]
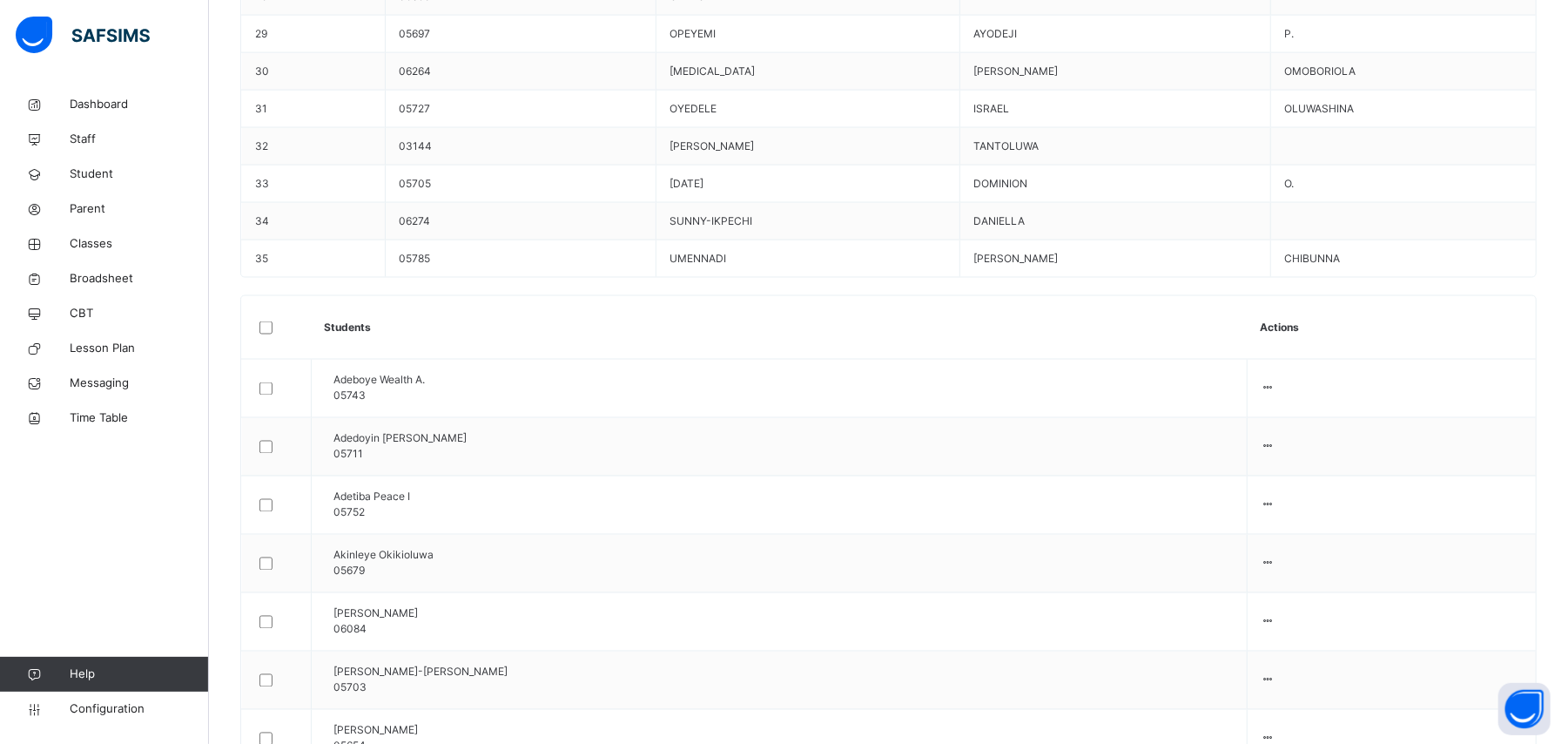
scroll to position [1976, 0]
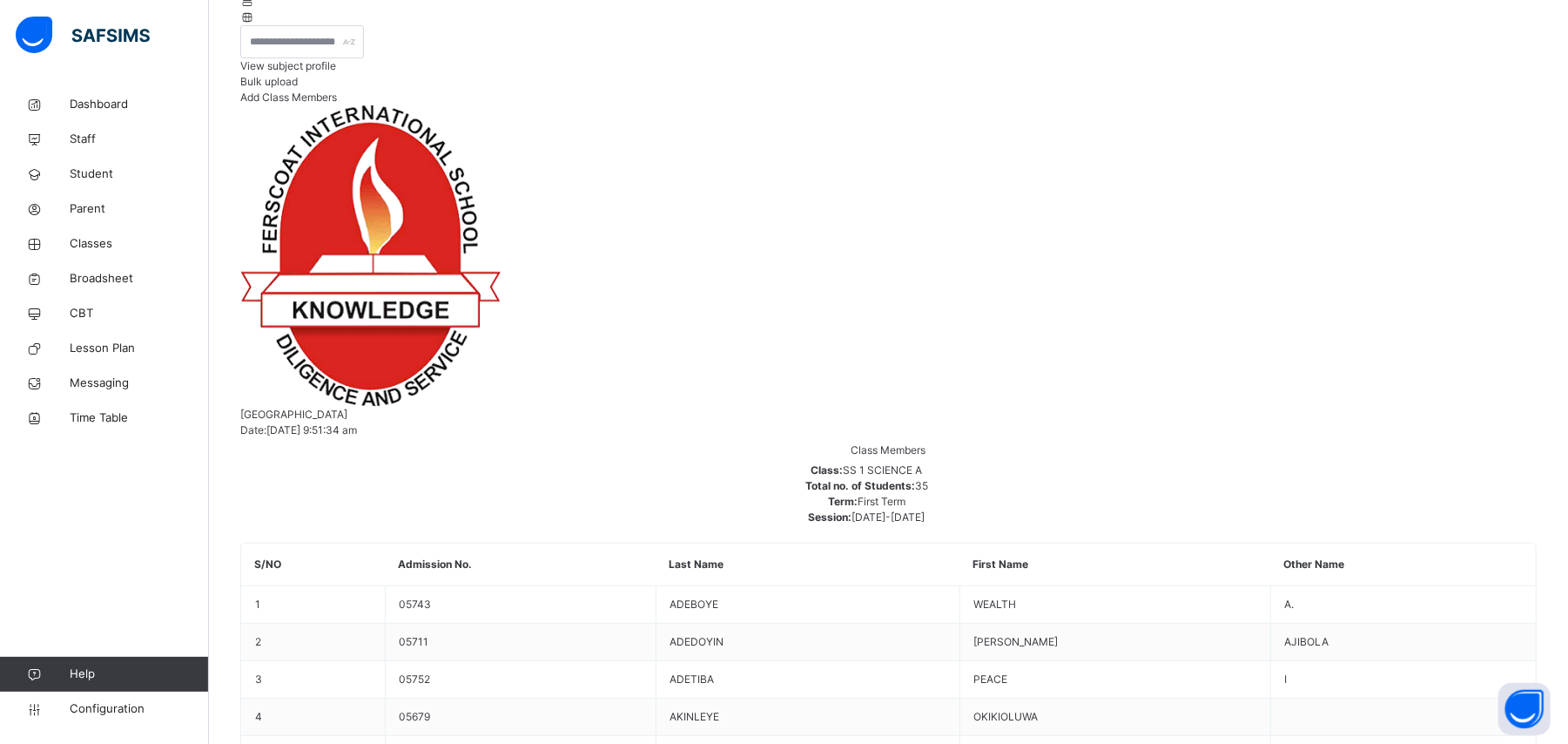
scroll to position [467, 0]
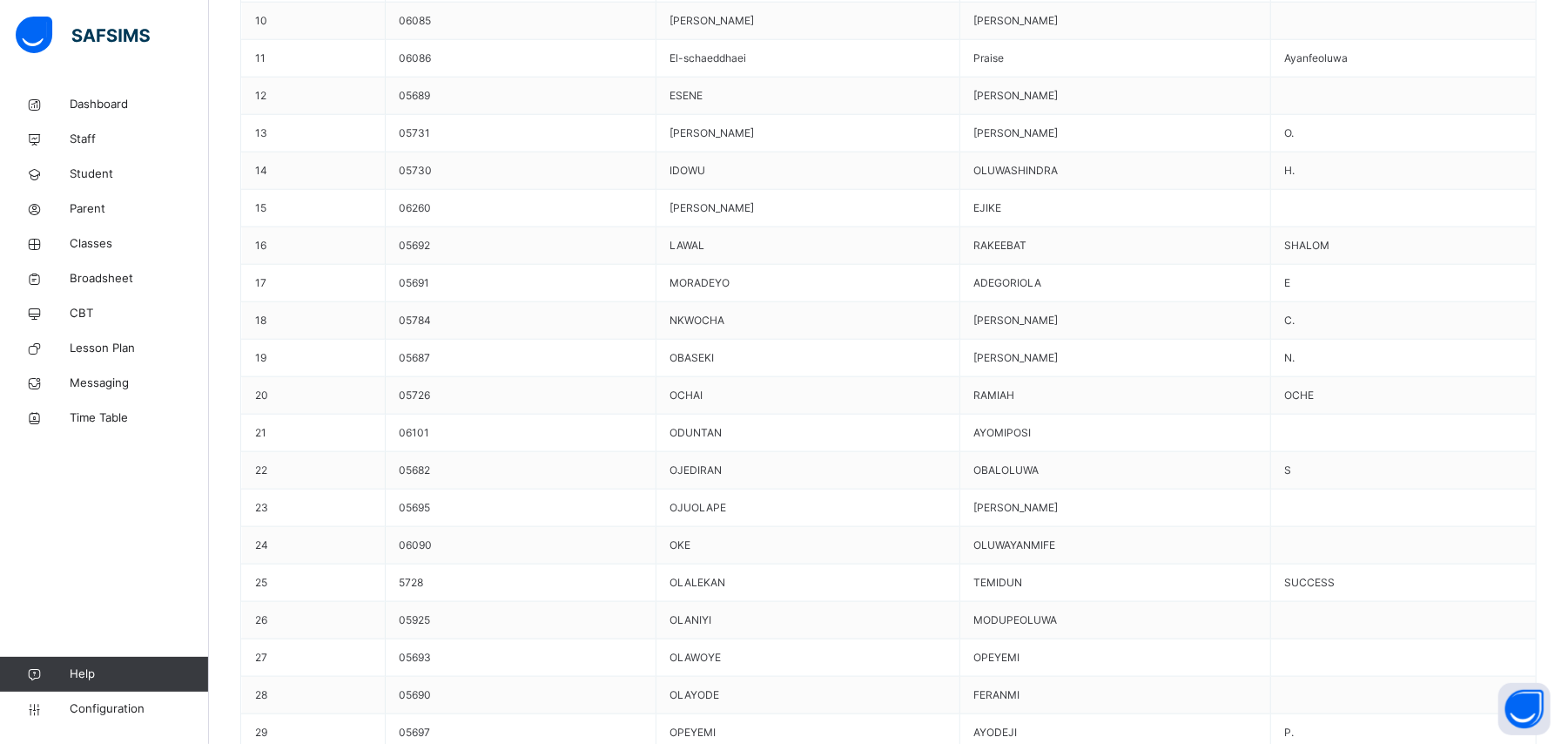
scroll to position [1163, 0]
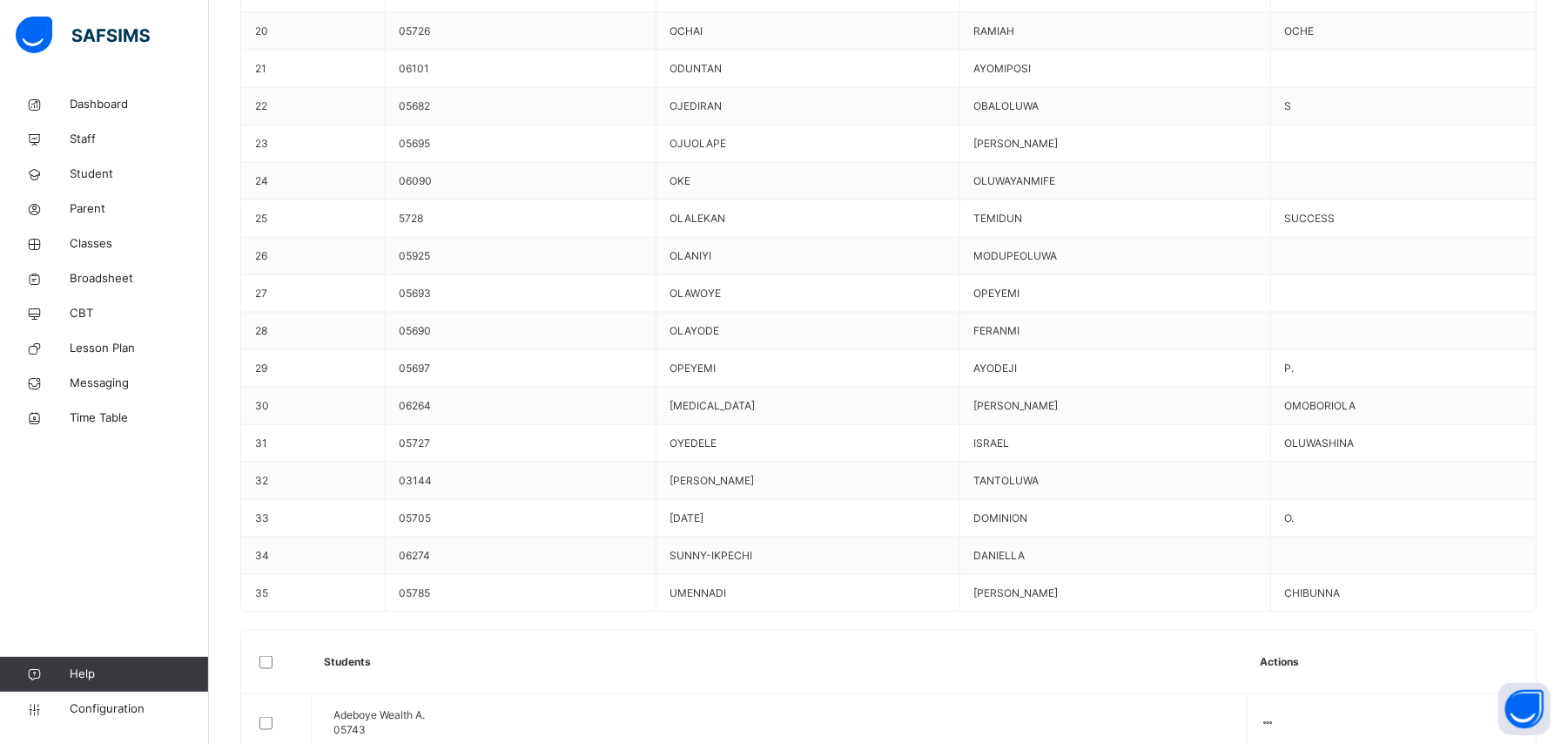
scroll to position [1628, 0]
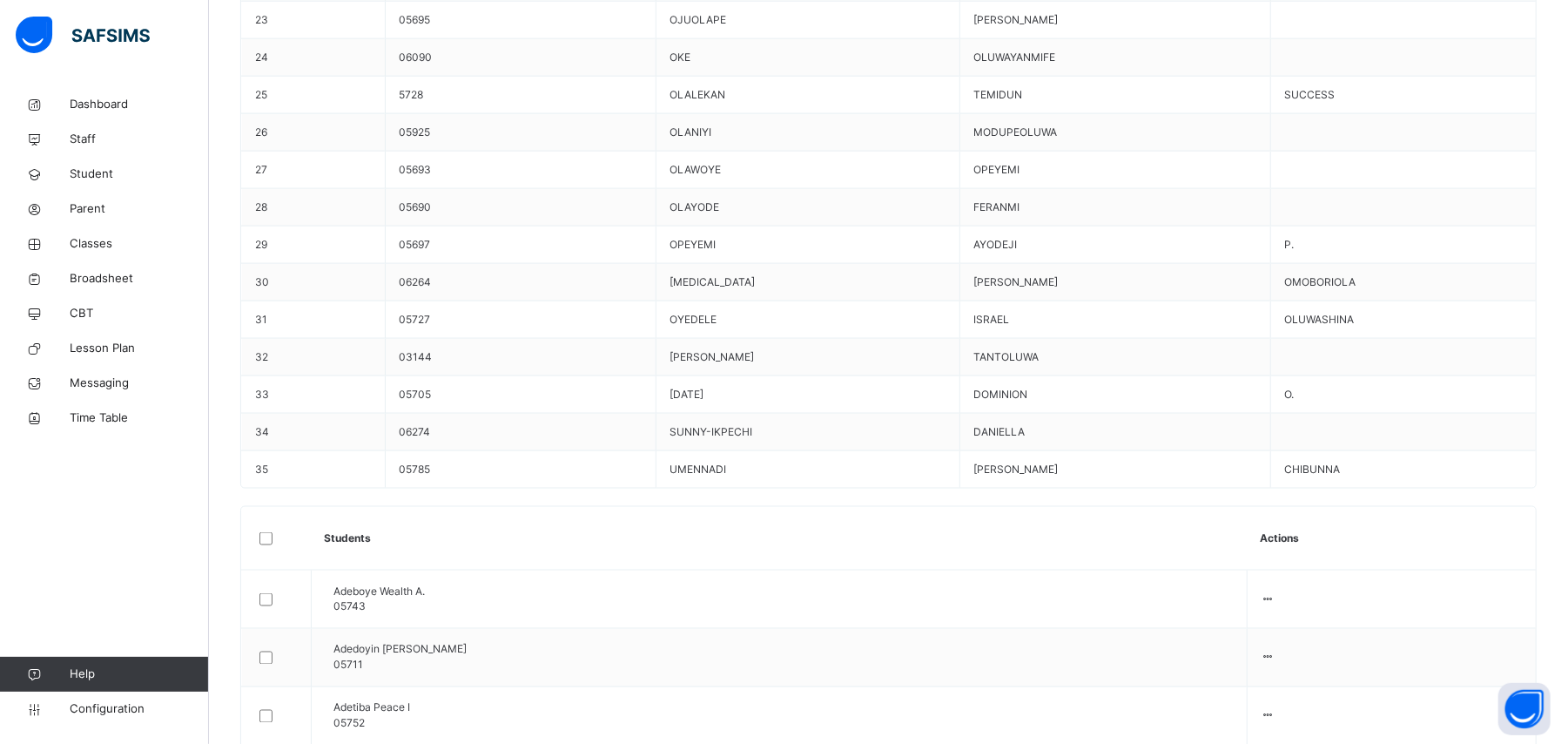
drag, startPoint x: 857, startPoint y: 291, endPoint x: 846, endPoint y: 313, distance: 24.6
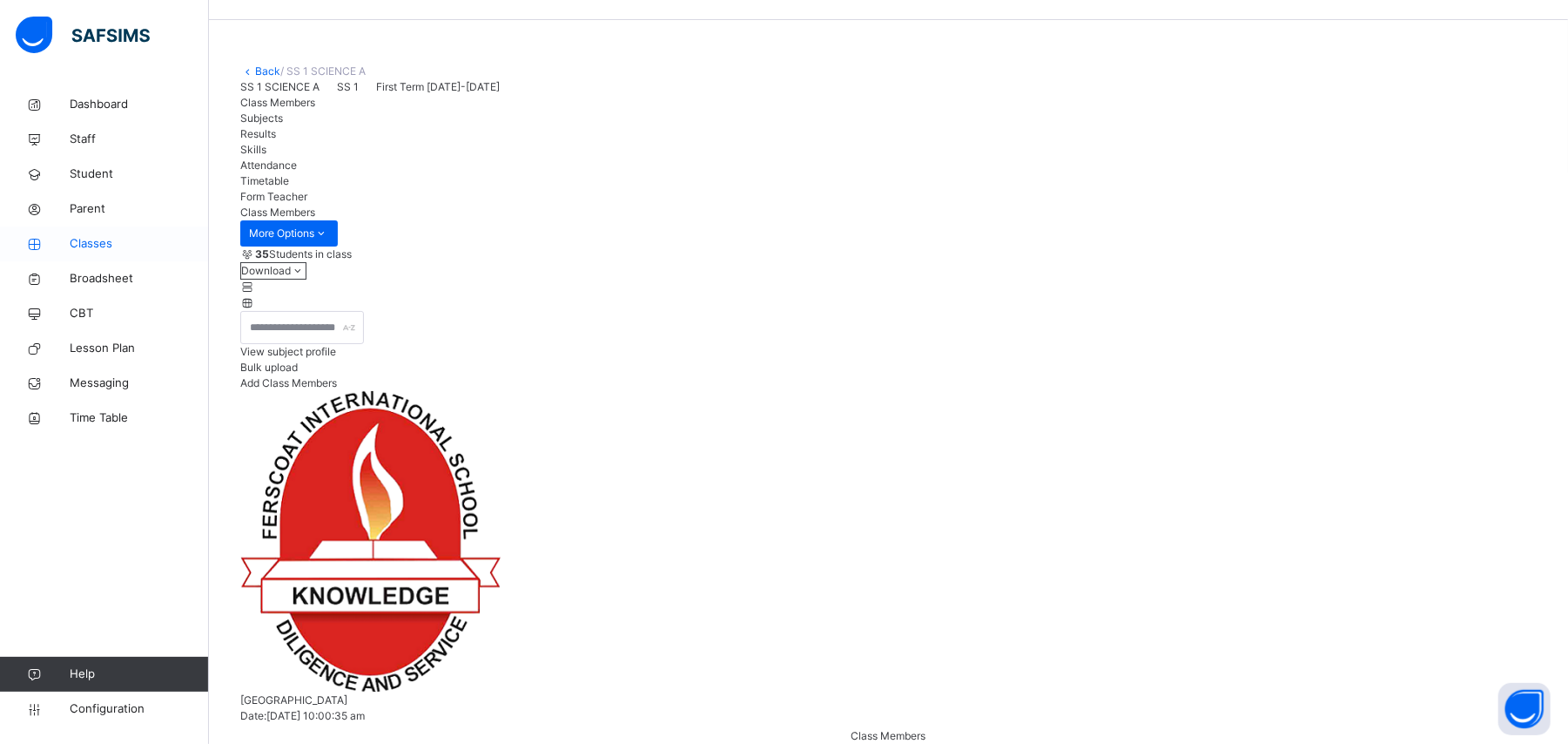
scroll to position [0, 0]
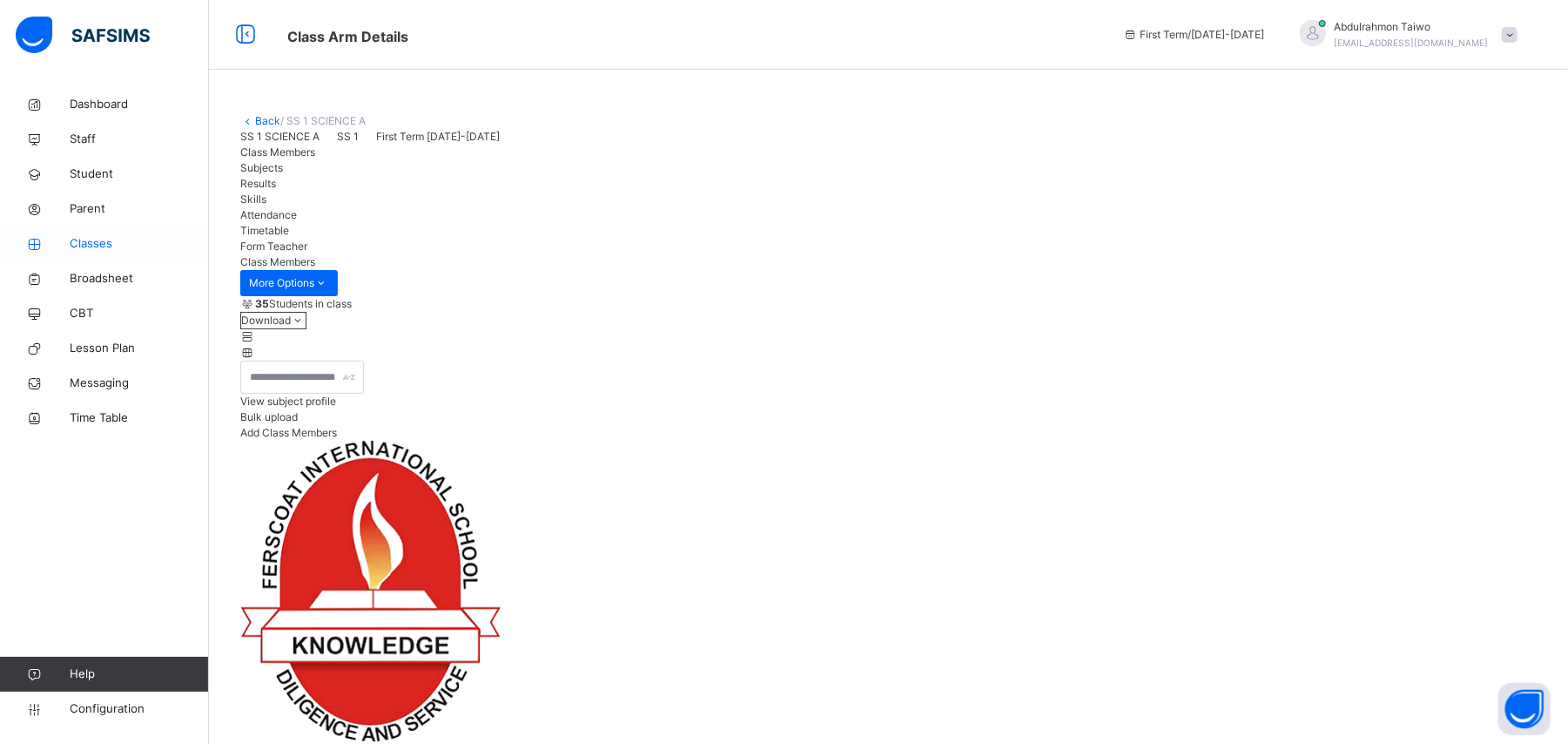
click at [84, 248] on span "Classes" at bounding box center [140, 244] width 140 height 18
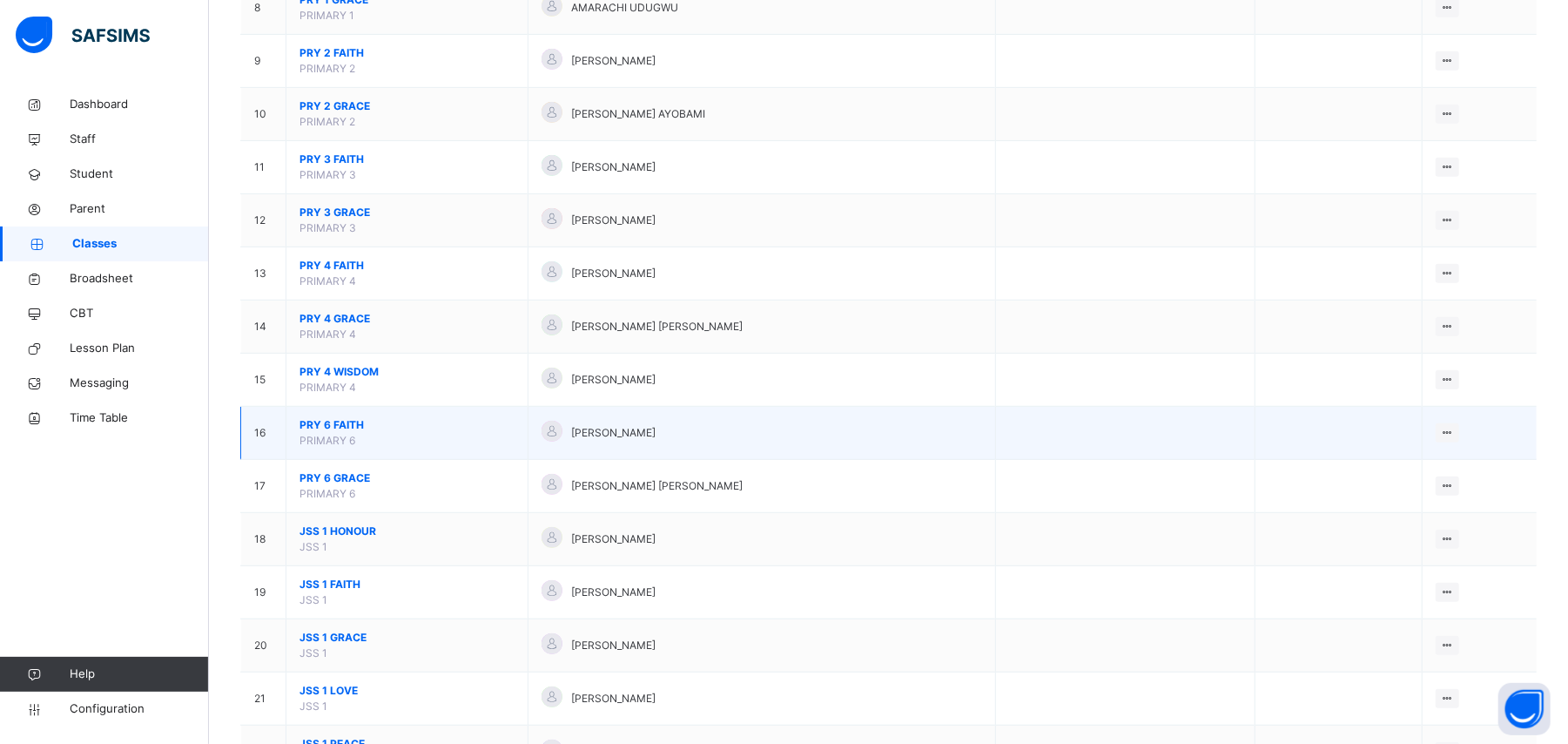
scroll to position [697, 0]
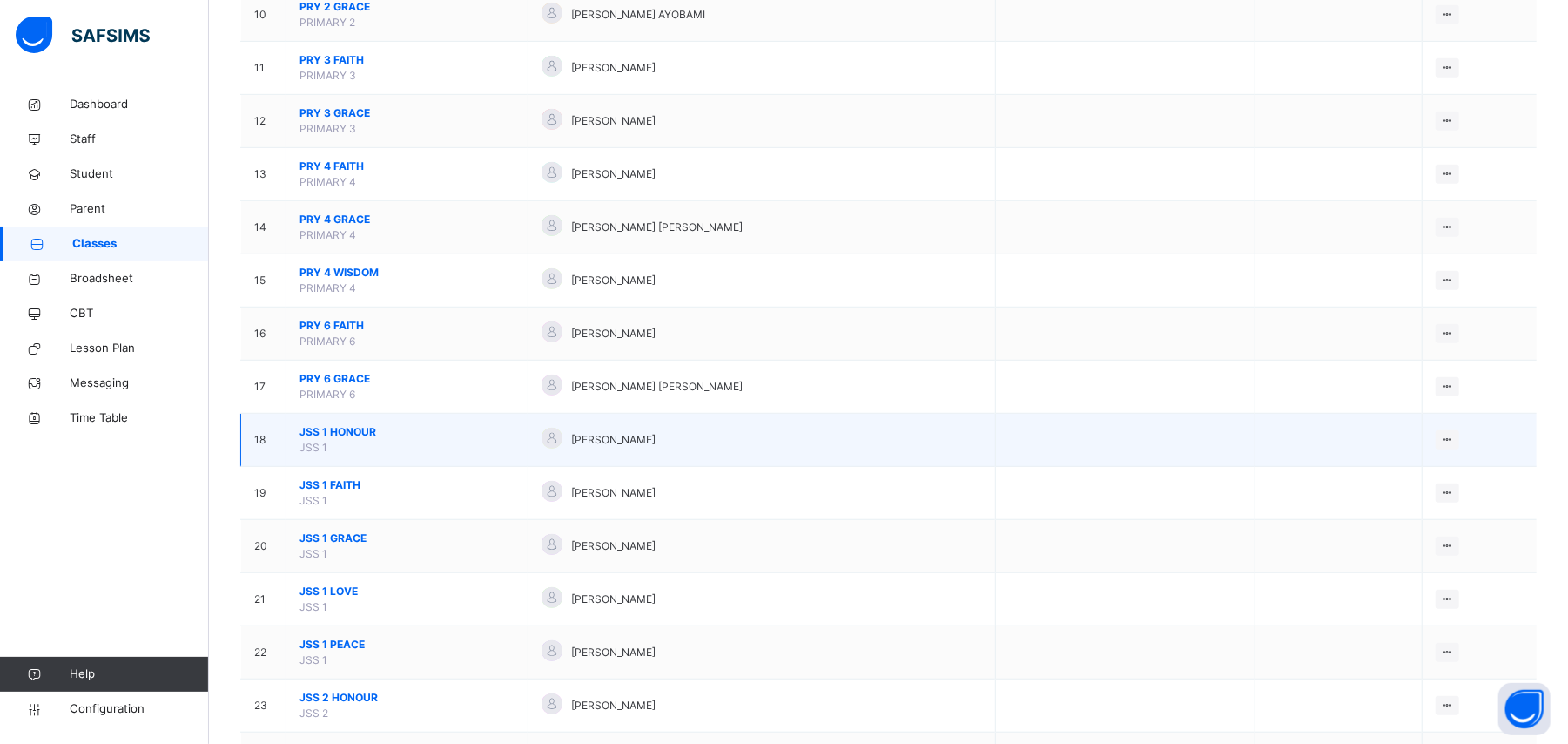
click at [325, 440] on span "JSS 1 HONOUR" at bounding box center [407, 432] width 215 height 16
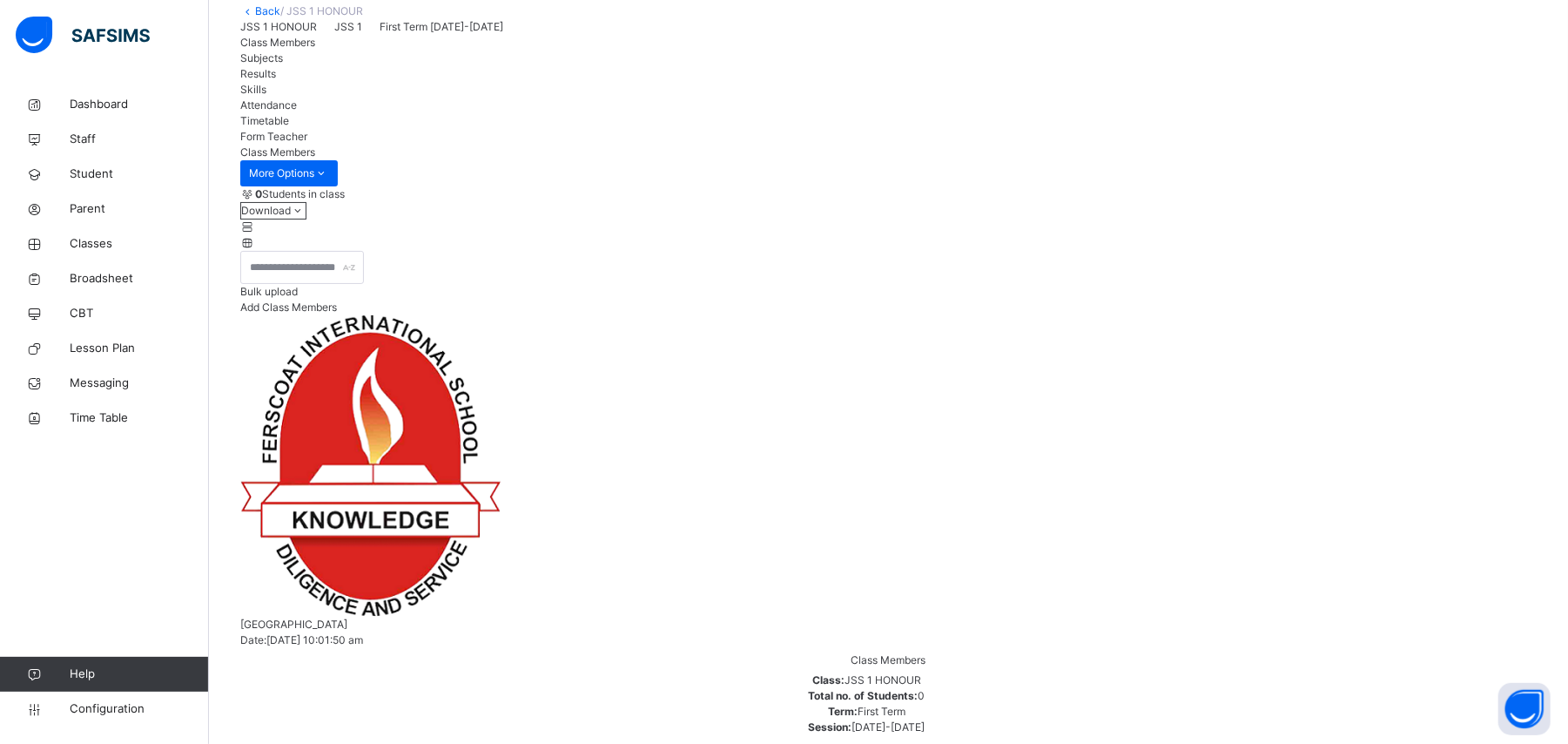
scroll to position [165, 0]
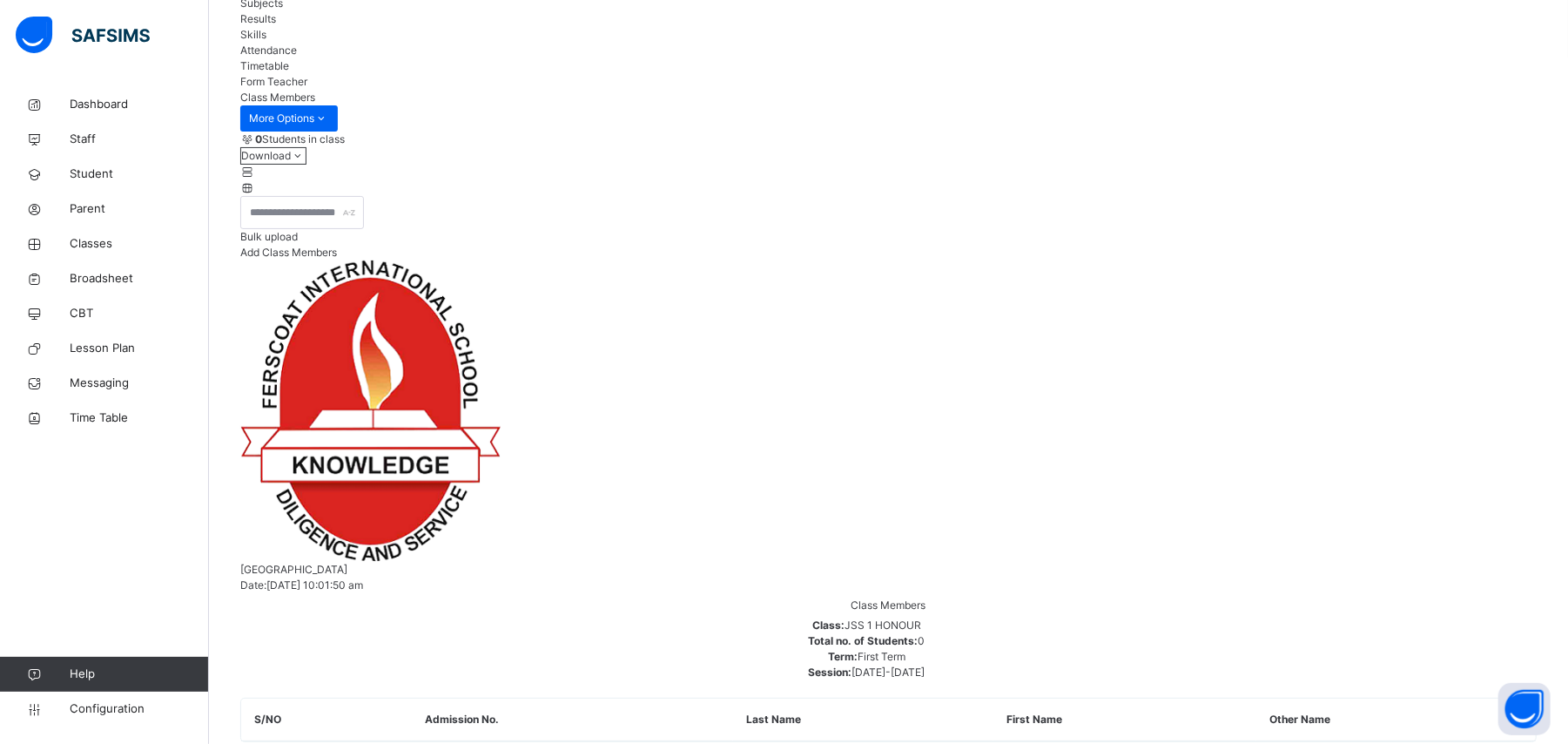
click at [377, 332] on div "0 Students in class Download Pdf Report Excel Report Bulk upload Add Class Memb…" at bounding box center [889, 517] width 1296 height 770
click at [363, 229] on input "text" at bounding box center [302, 211] width 124 height 33
click at [792, 374] on div "0 Students in class Download Pdf Report Excel Report Bulk upload Add Class Memb…" at bounding box center [889, 517] width 1296 height 770
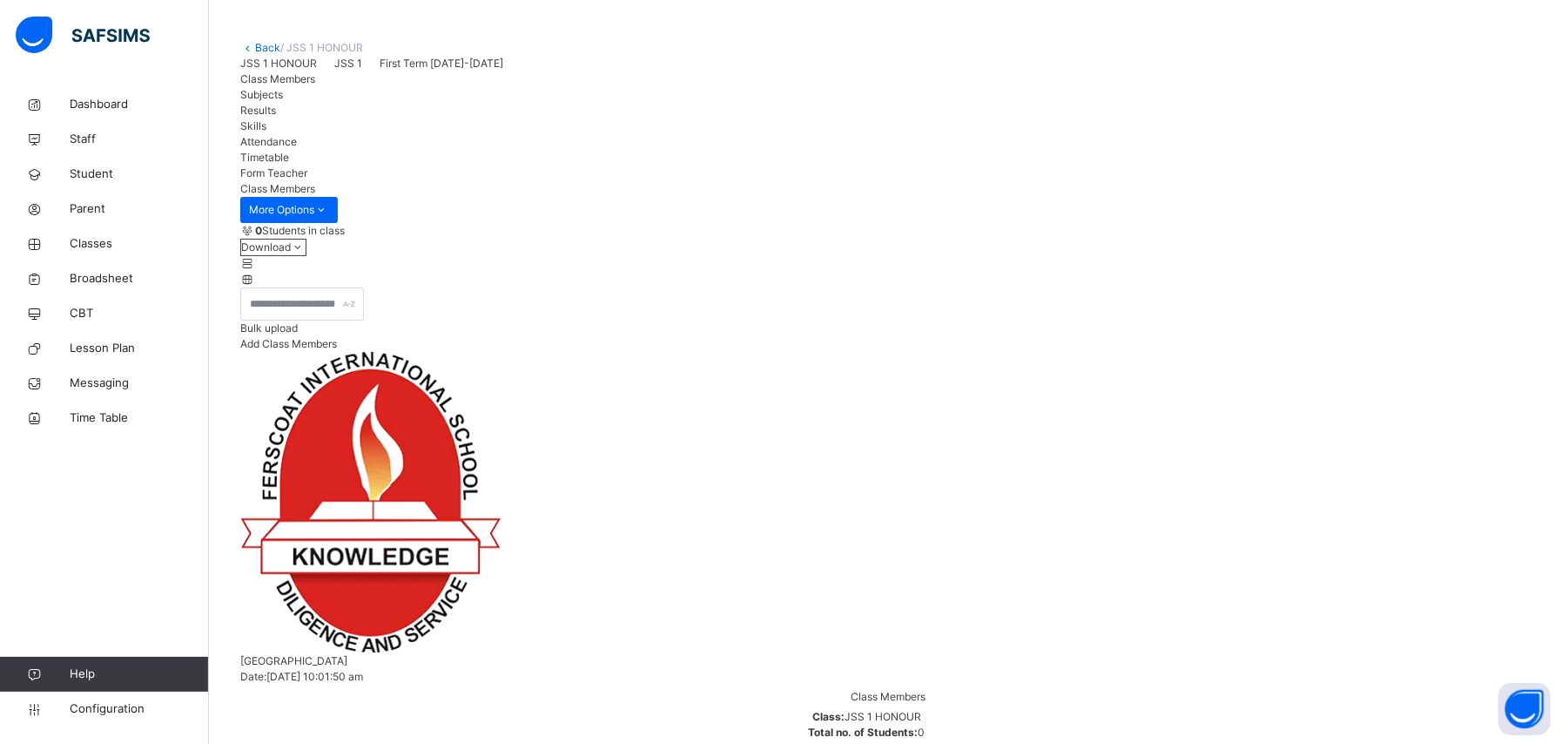
scroll to position [0, 0]
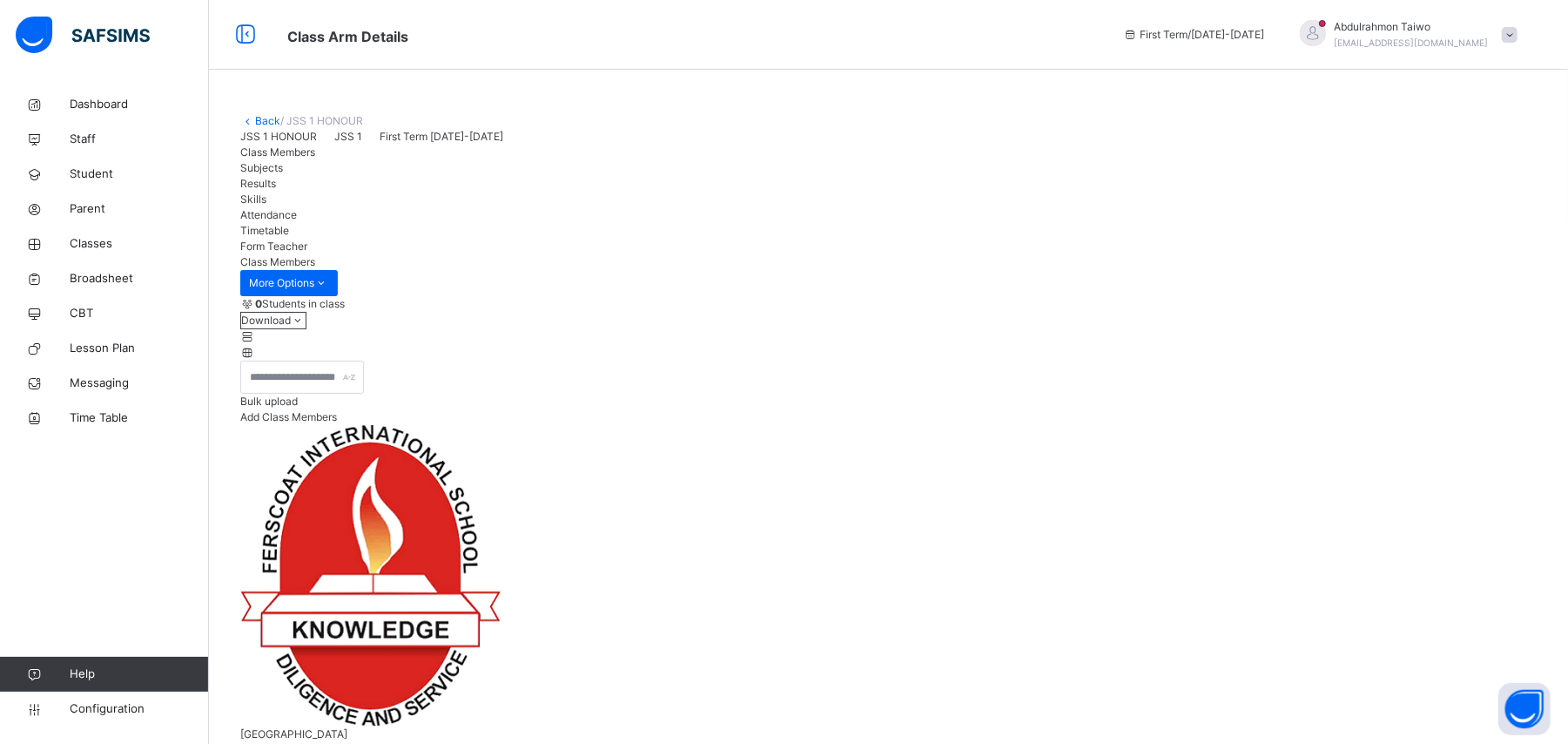
click at [263, 119] on link "Back" at bounding box center [267, 120] width 26 height 13
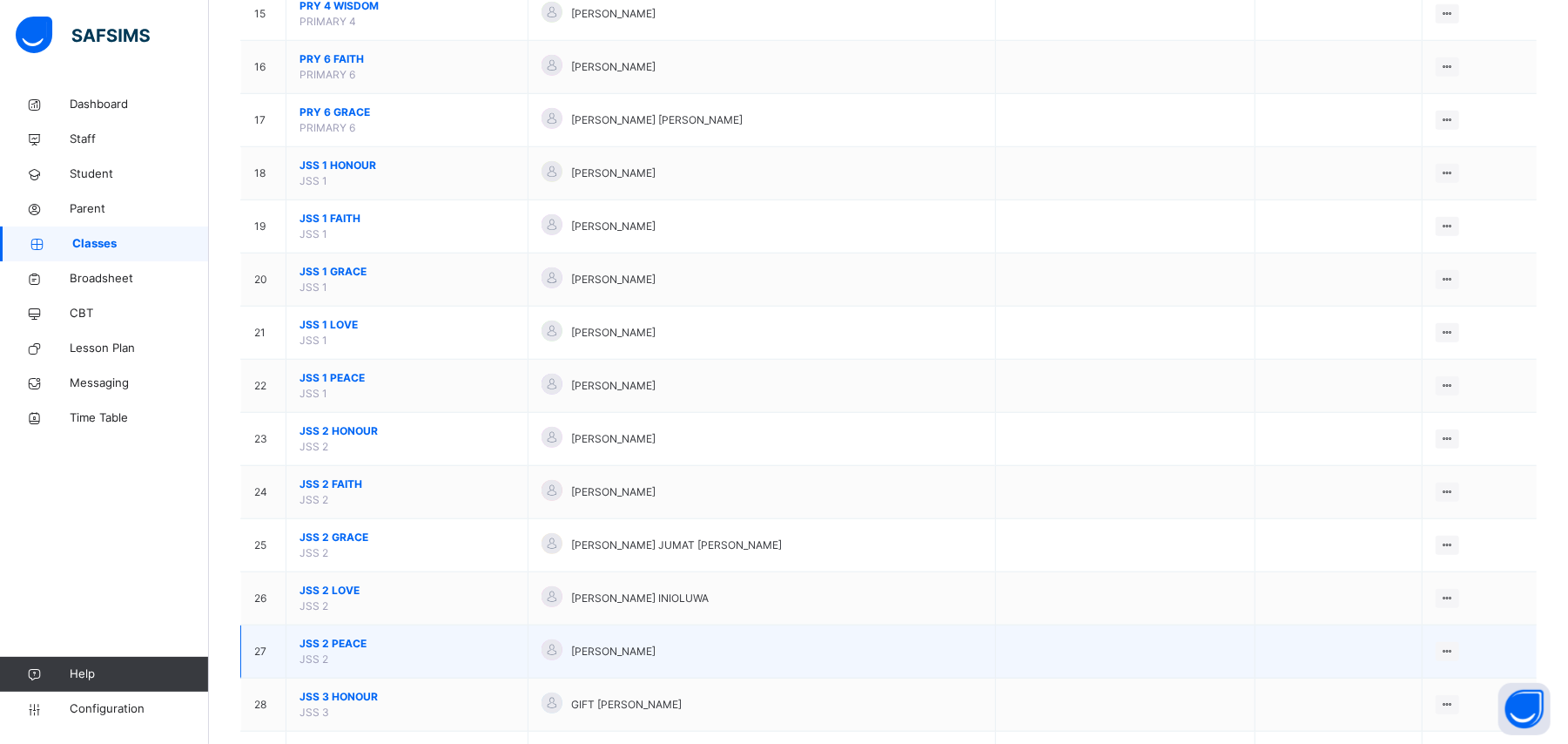
scroll to position [1045, 0]
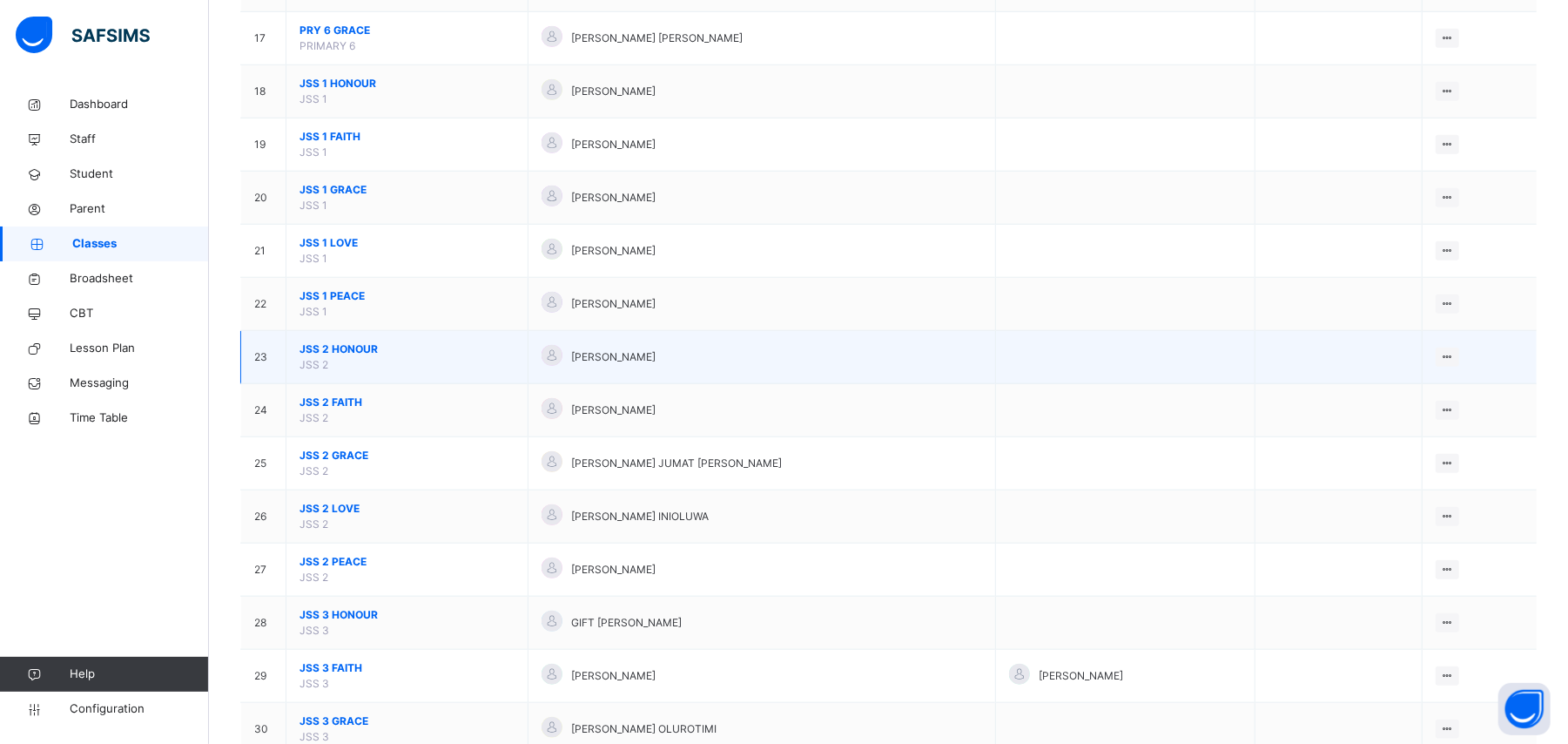
click at [360, 357] on span "JSS 2 HONOUR" at bounding box center [407, 349] width 215 height 16
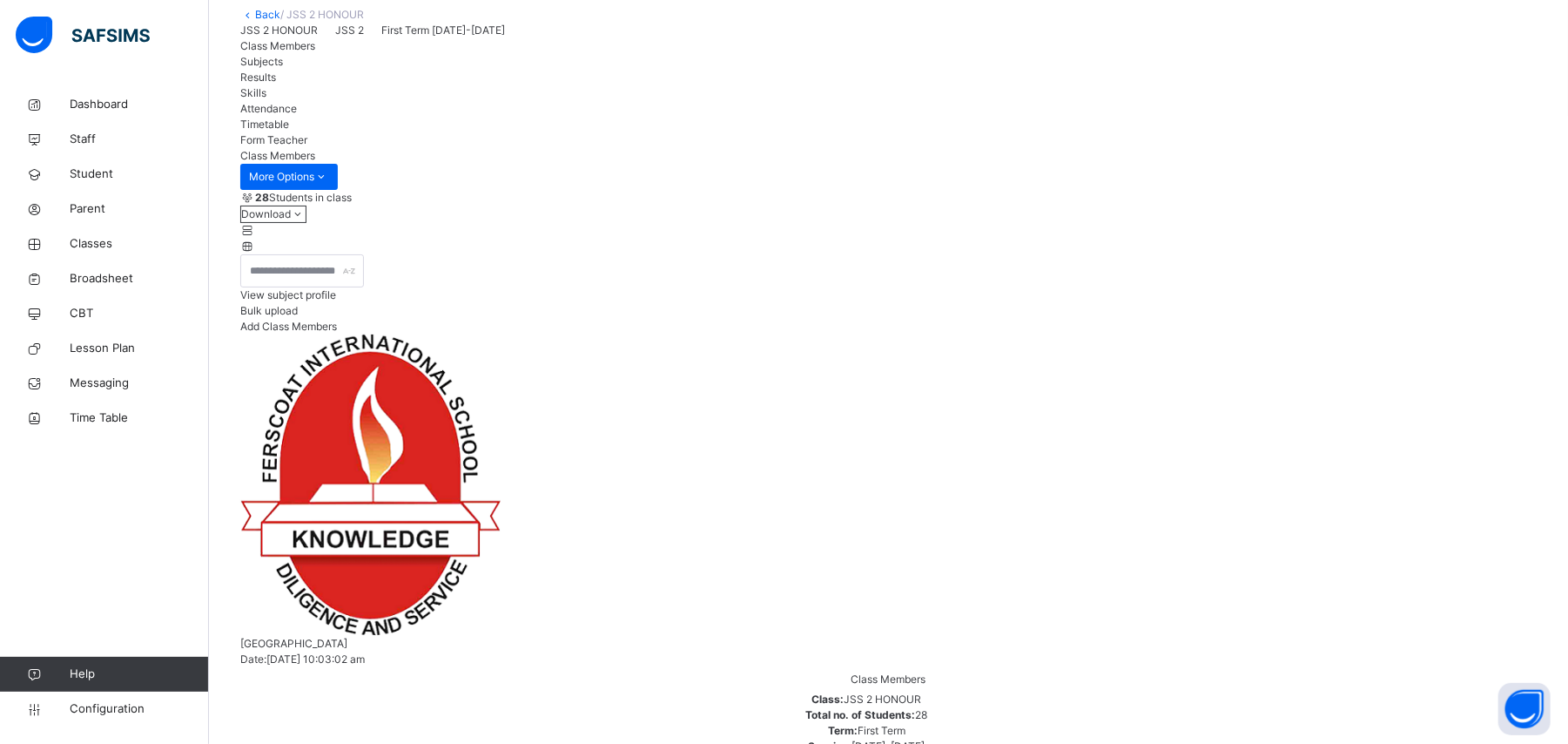
scroll to position [116, 0]
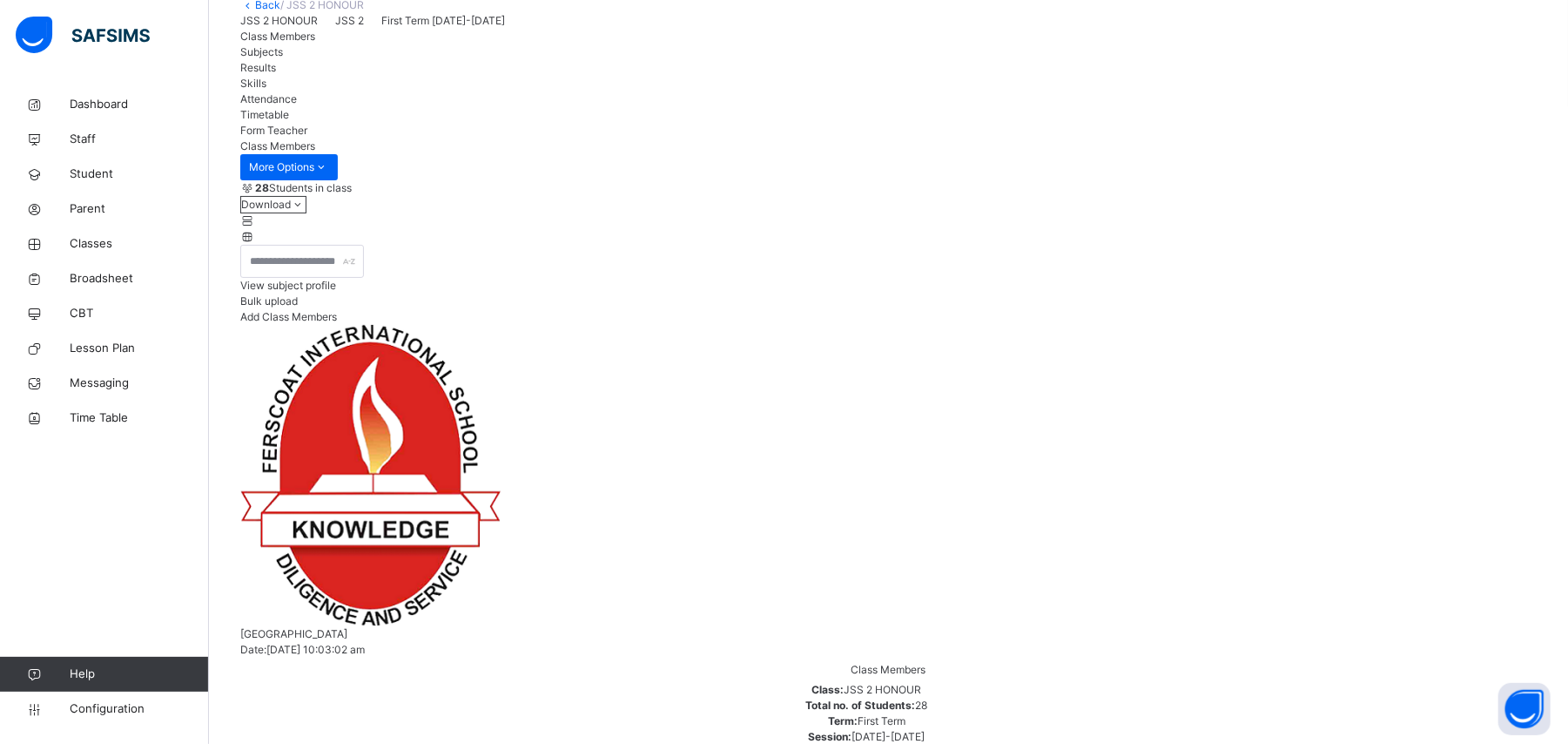
click at [336, 292] on span "View subject profile" at bounding box center [288, 285] width 96 height 13
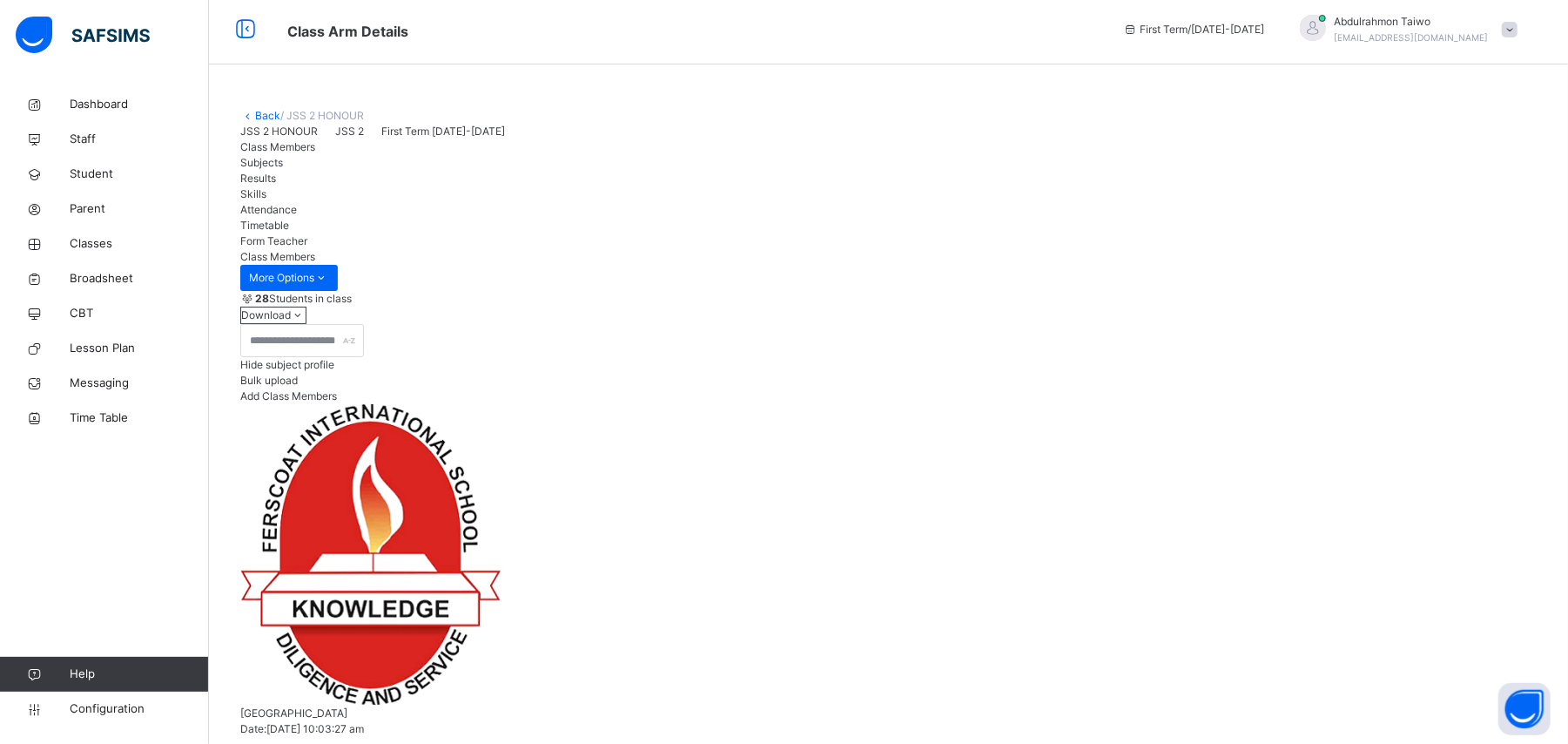
scroll to position [0, 0]
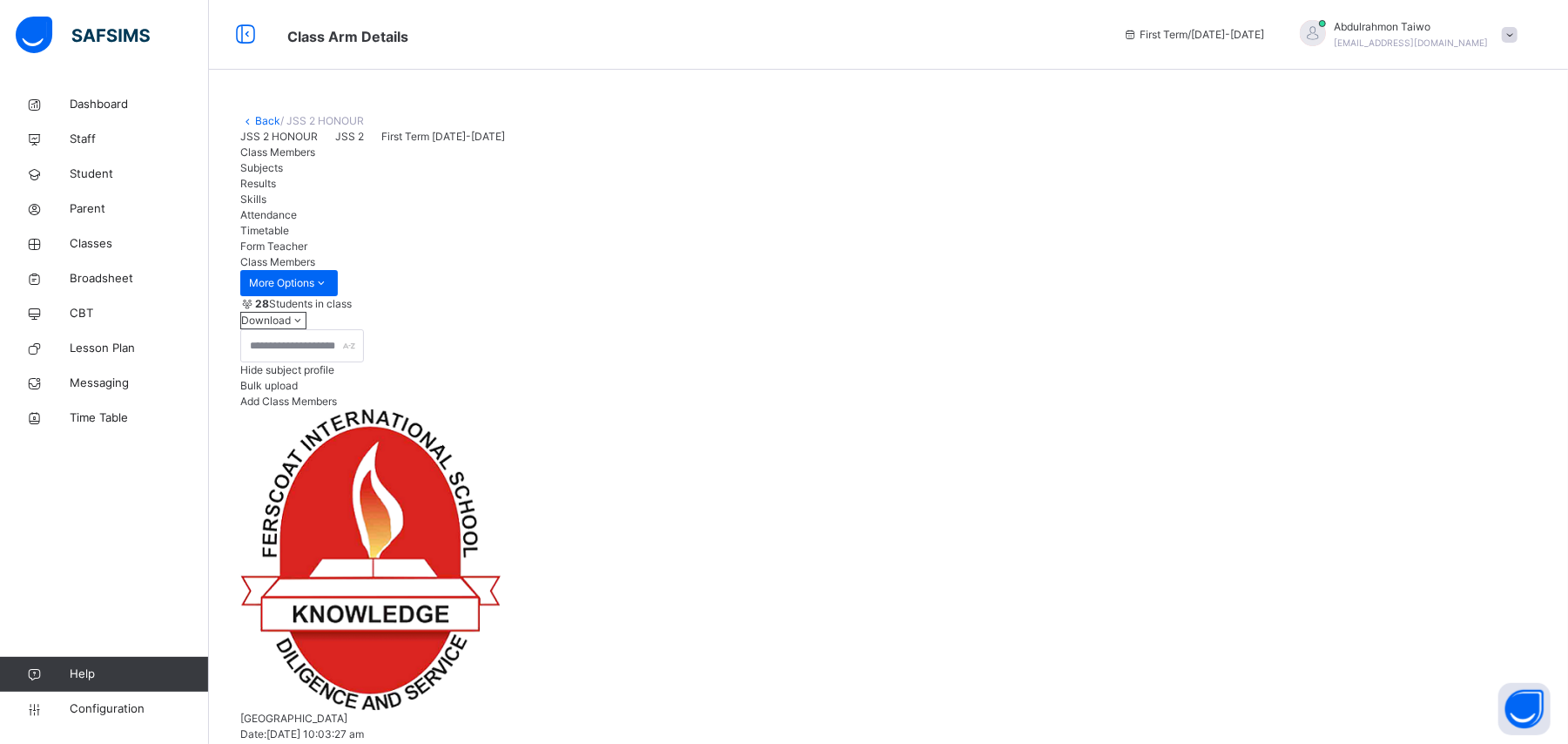
click at [272, 117] on link "Back" at bounding box center [267, 120] width 26 height 13
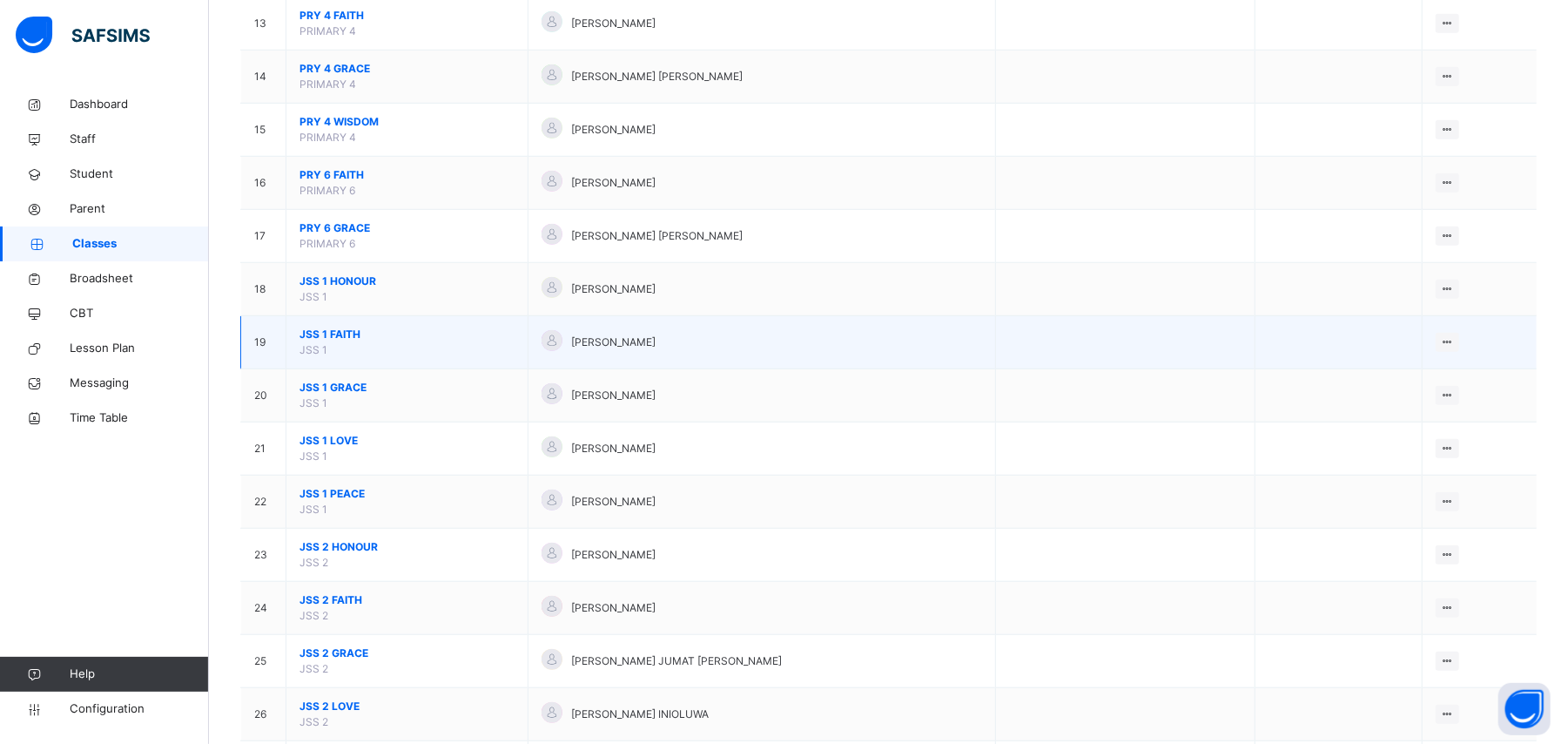
scroll to position [928, 0]
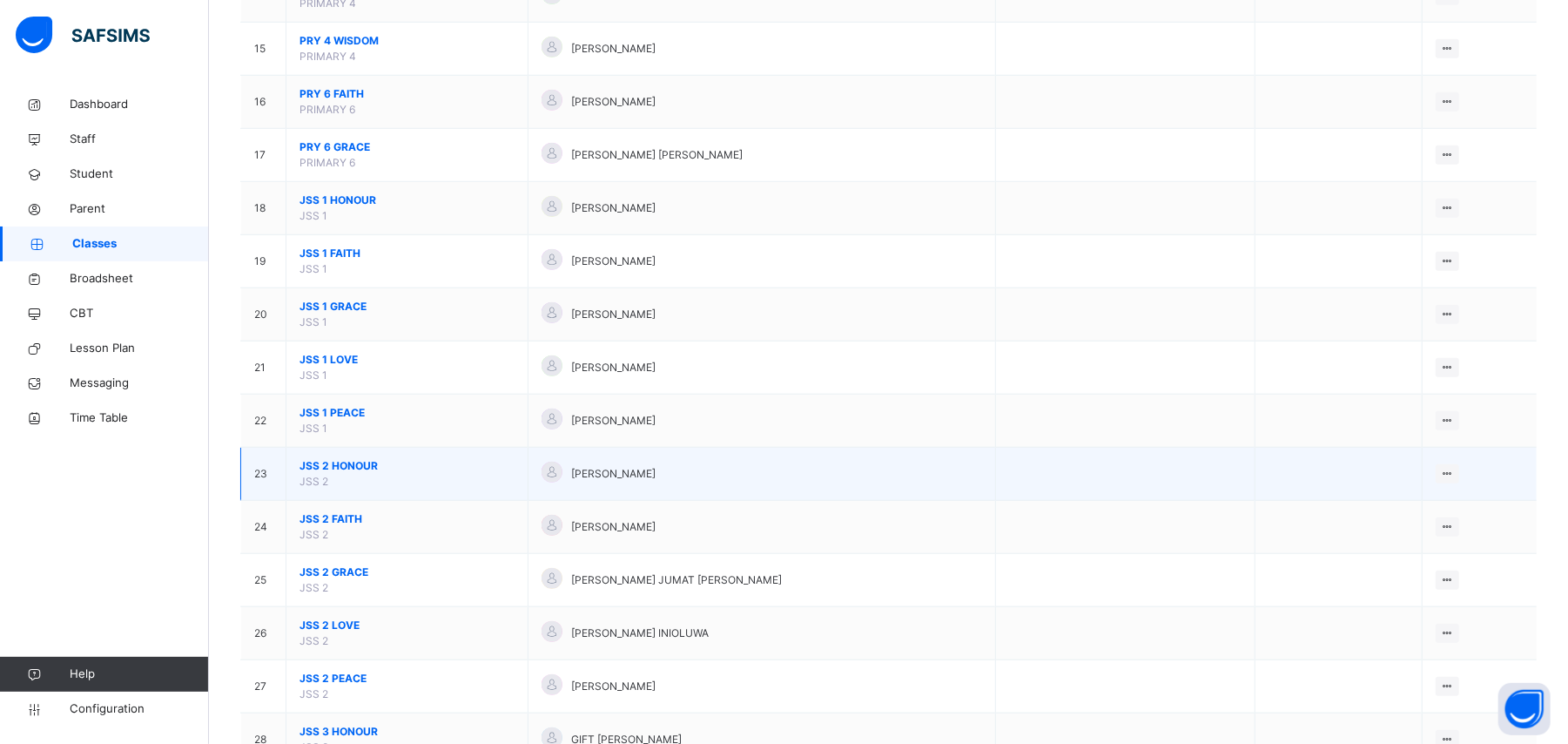
click at [354, 472] on span "JSS 2 HONOUR" at bounding box center [407, 466] width 215 height 16
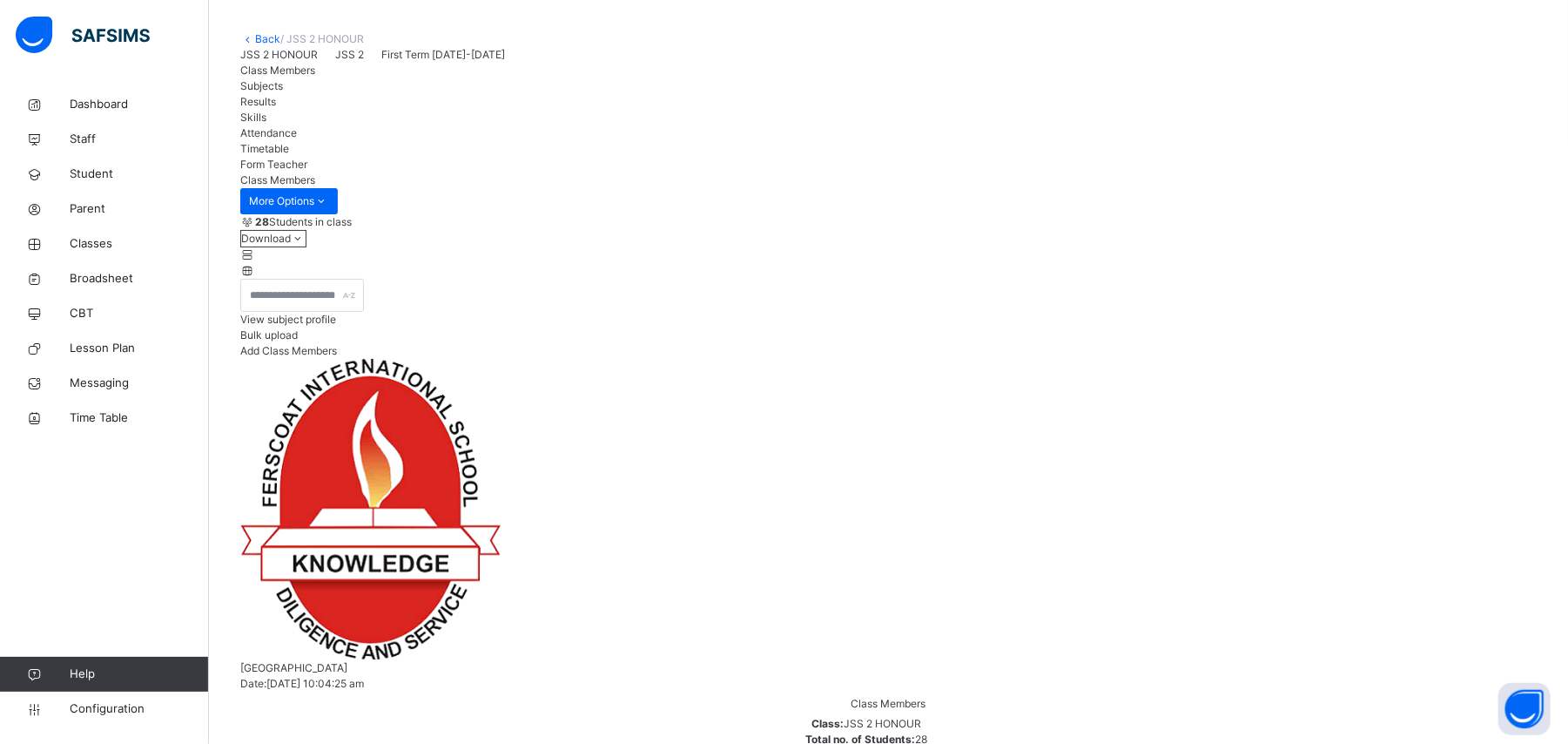
scroll to position [232, 0]
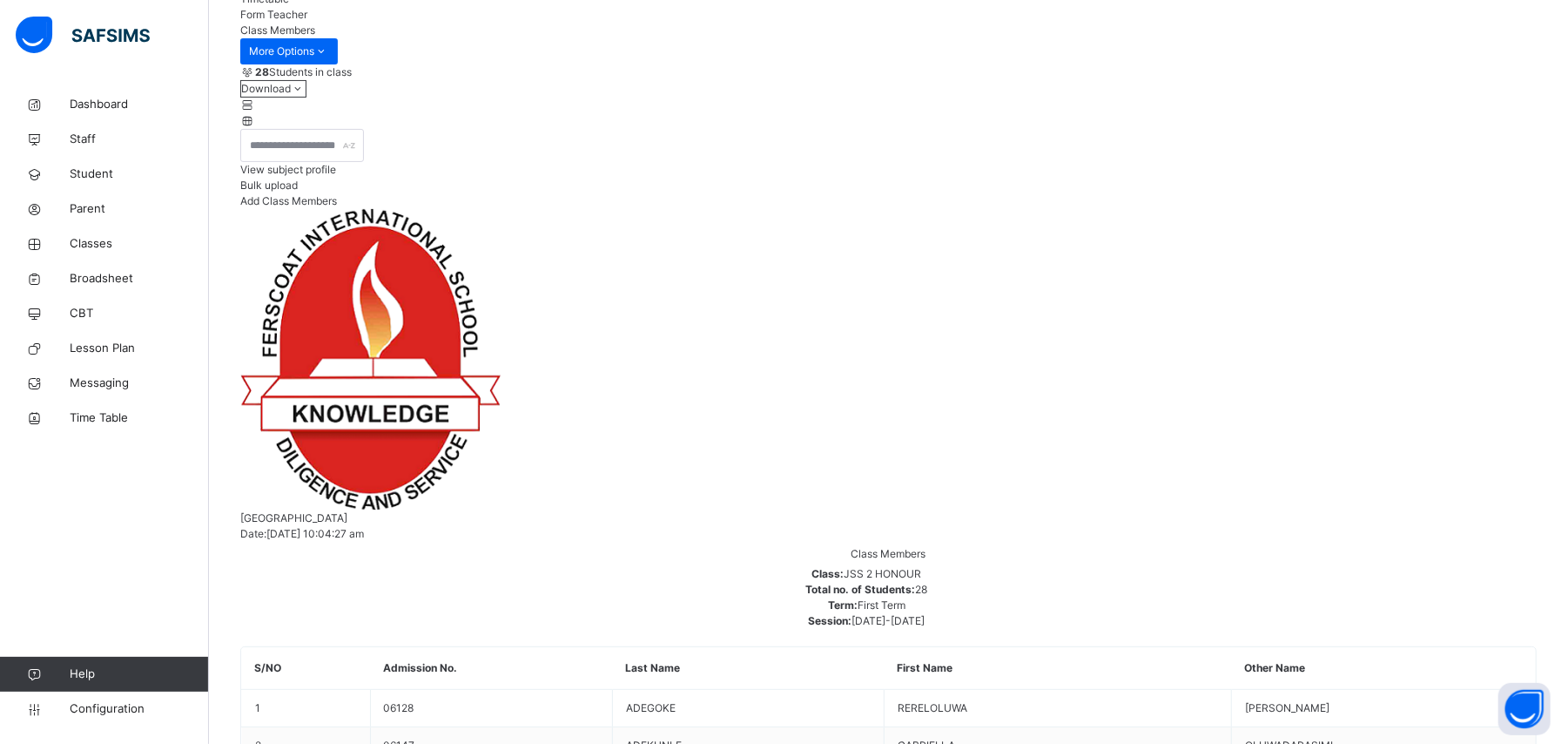
click at [336, 176] on span "View subject profile" at bounding box center [288, 169] width 96 height 13
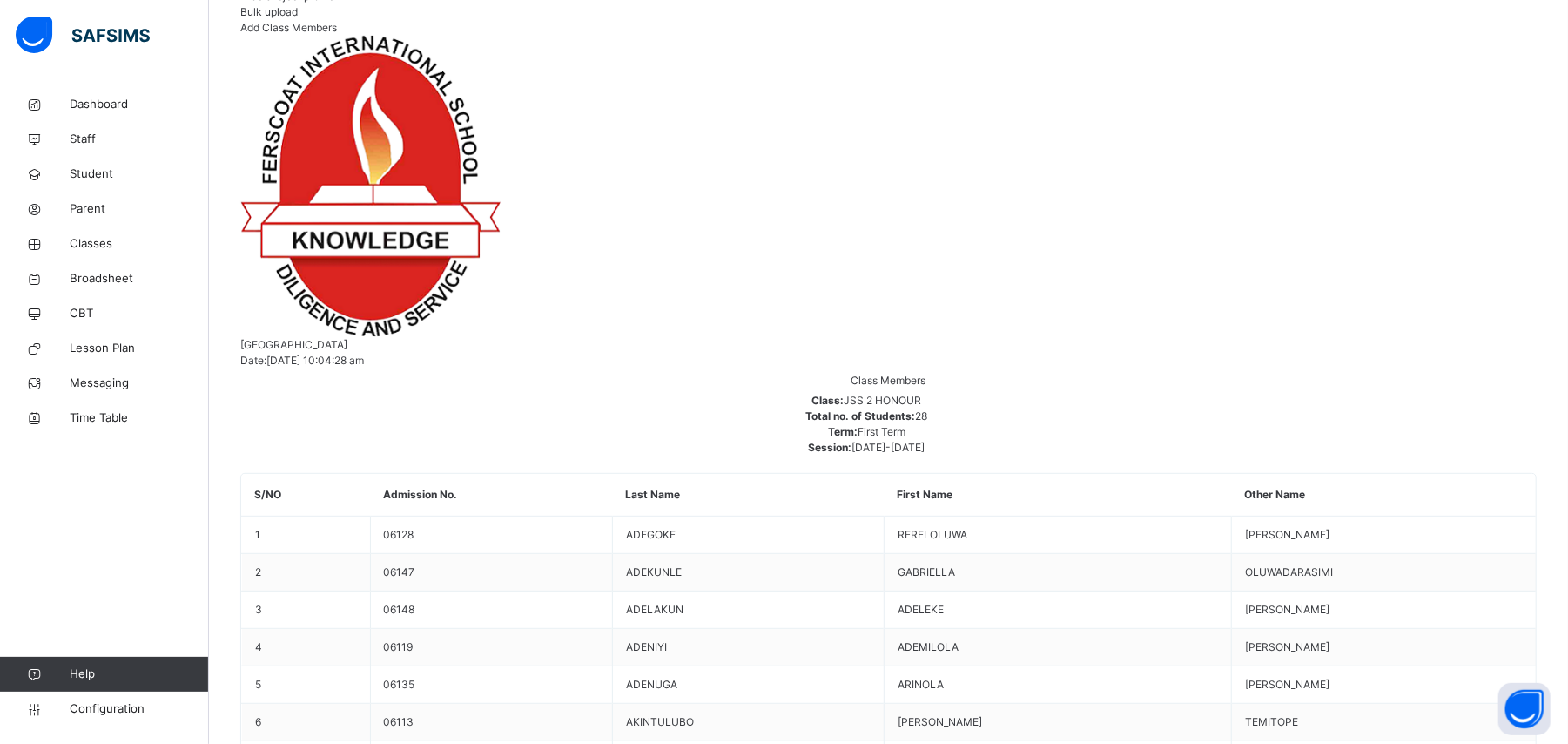
scroll to position [580, 0]
click at [337, 34] on span "Add Class Members" at bounding box center [288, 27] width 96 height 13
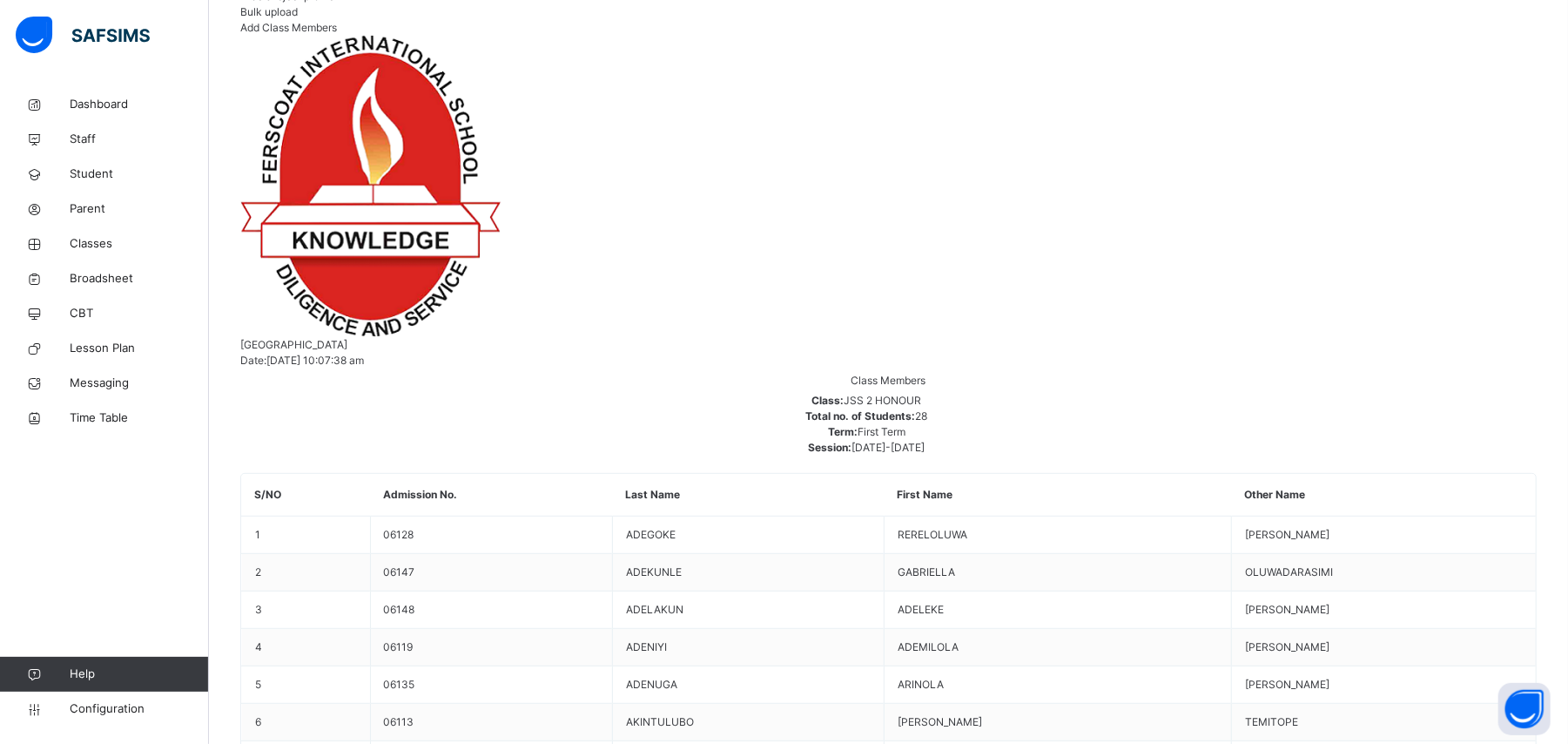
drag, startPoint x: 1174, startPoint y: 629, endPoint x: 1195, endPoint y: 611, distance: 27.7
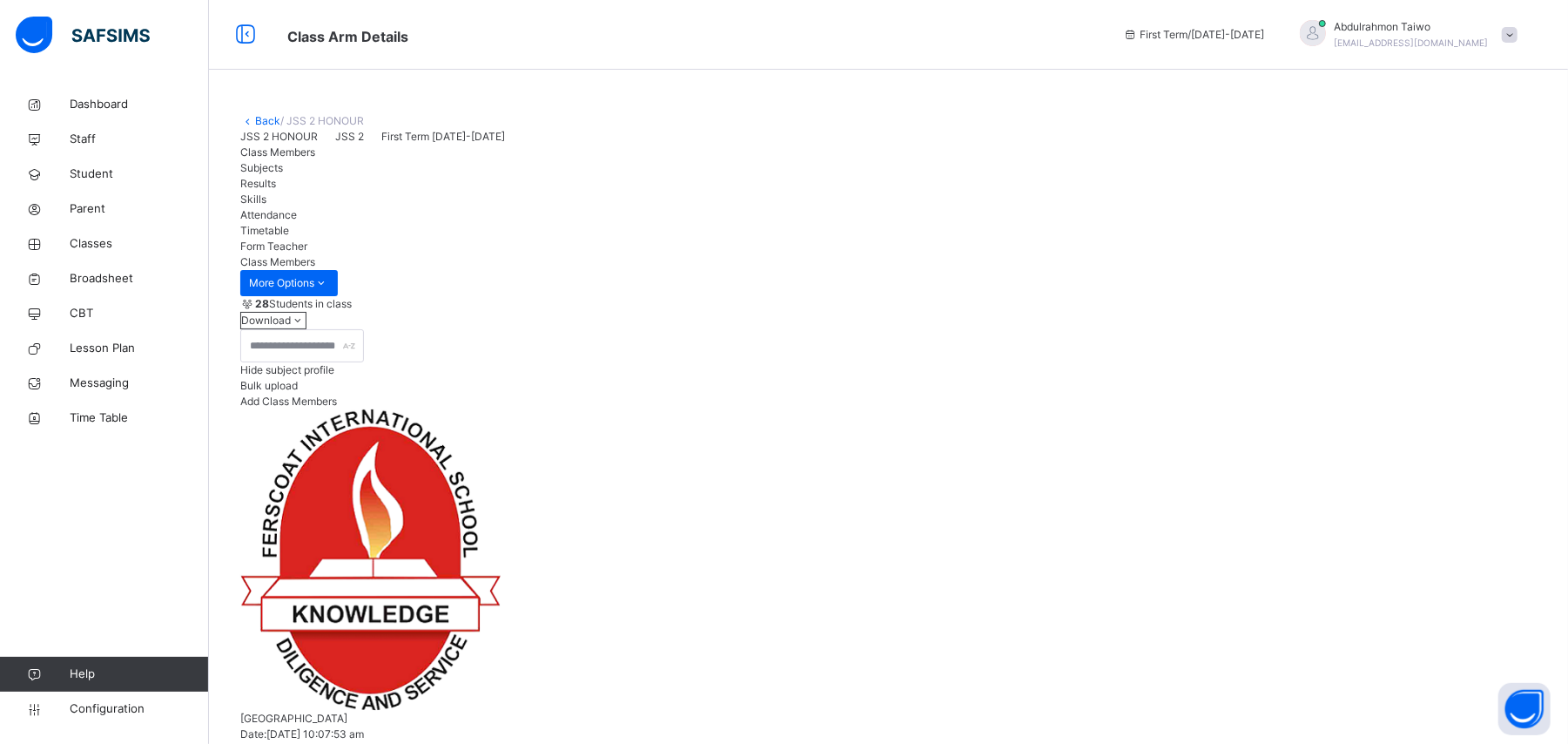
click at [264, 119] on link "Back" at bounding box center [267, 120] width 26 height 13
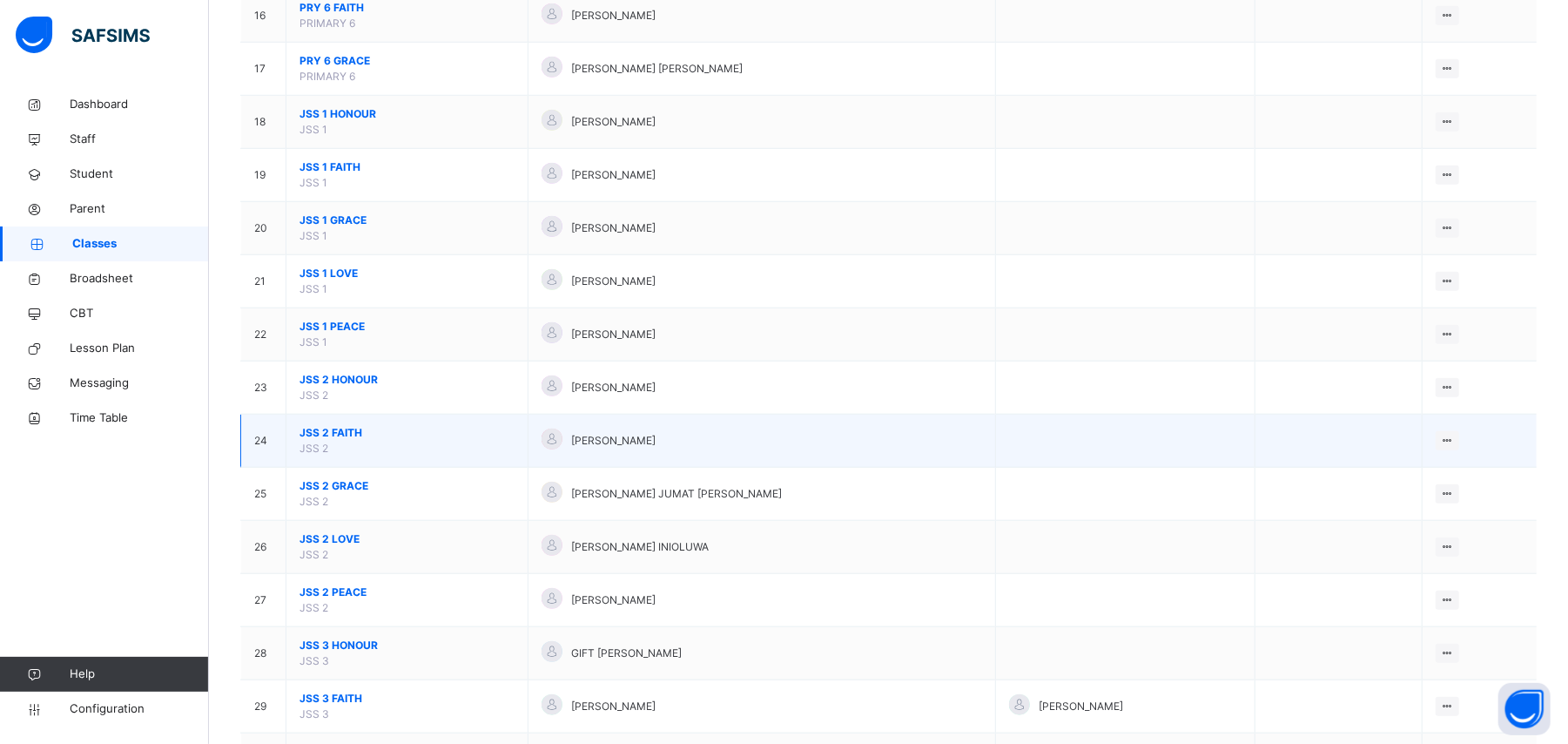
scroll to position [1045, 0]
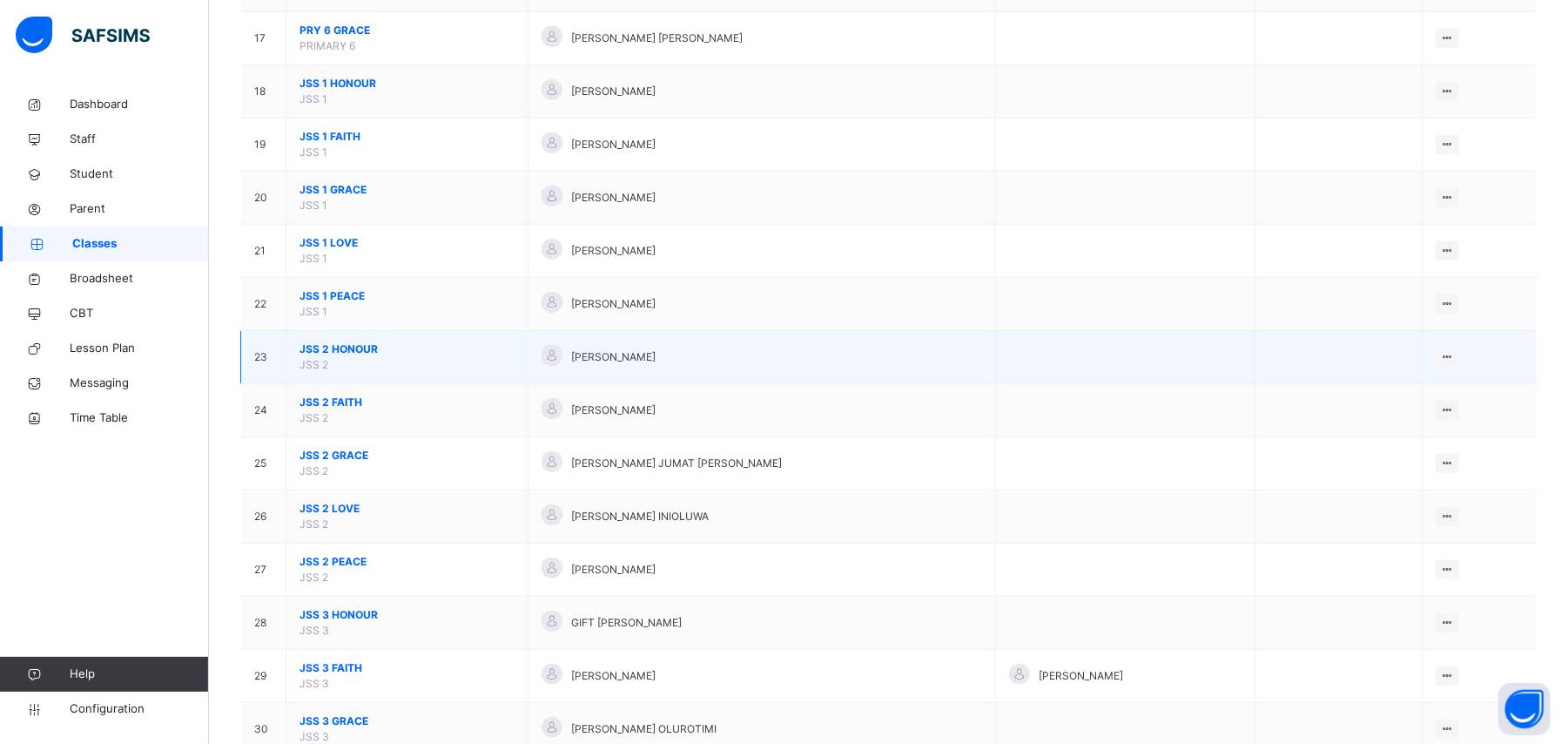
click at [348, 357] on span "JSS 2 HONOUR" at bounding box center [407, 349] width 215 height 16
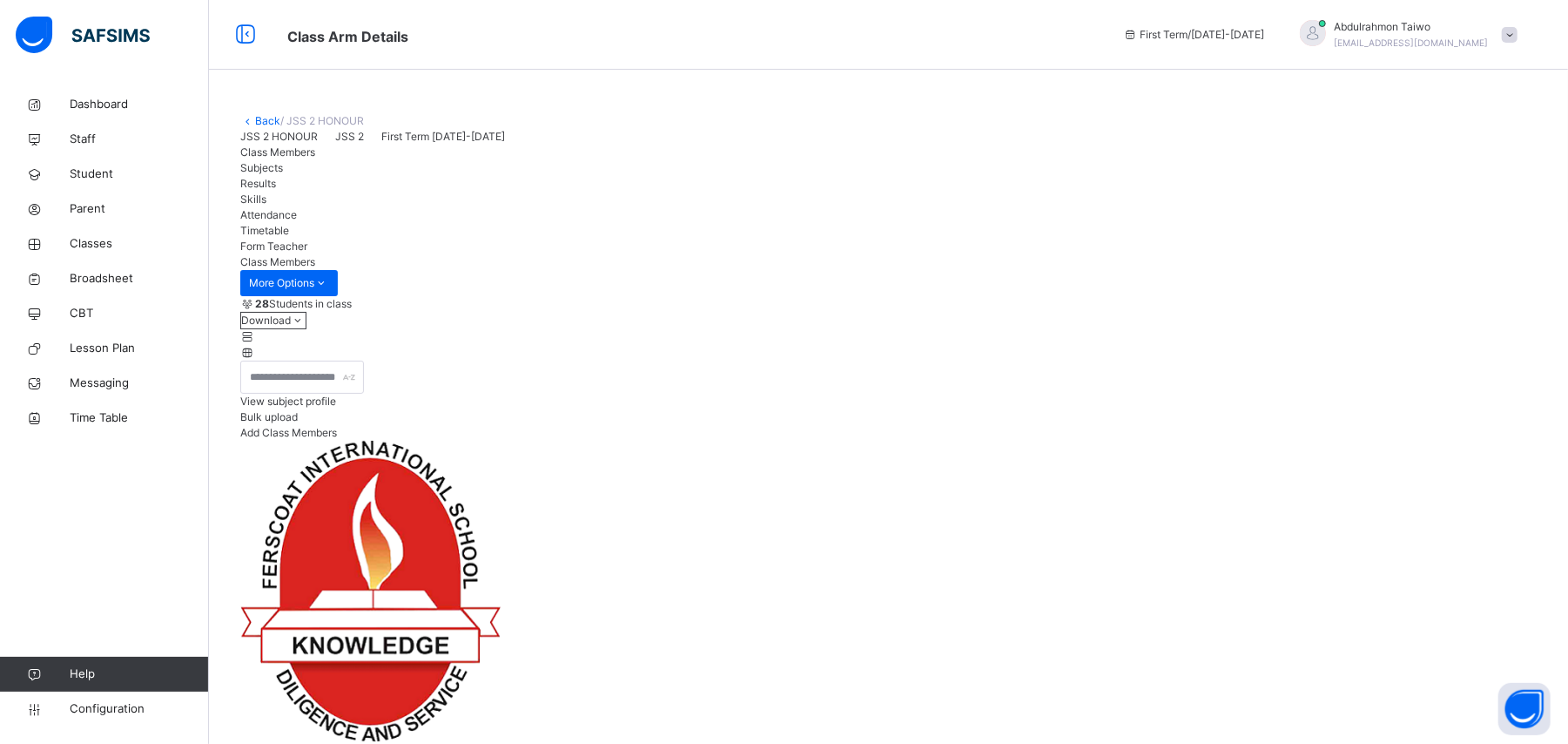
click at [336, 408] on span "View subject profile" at bounding box center [288, 401] width 96 height 13
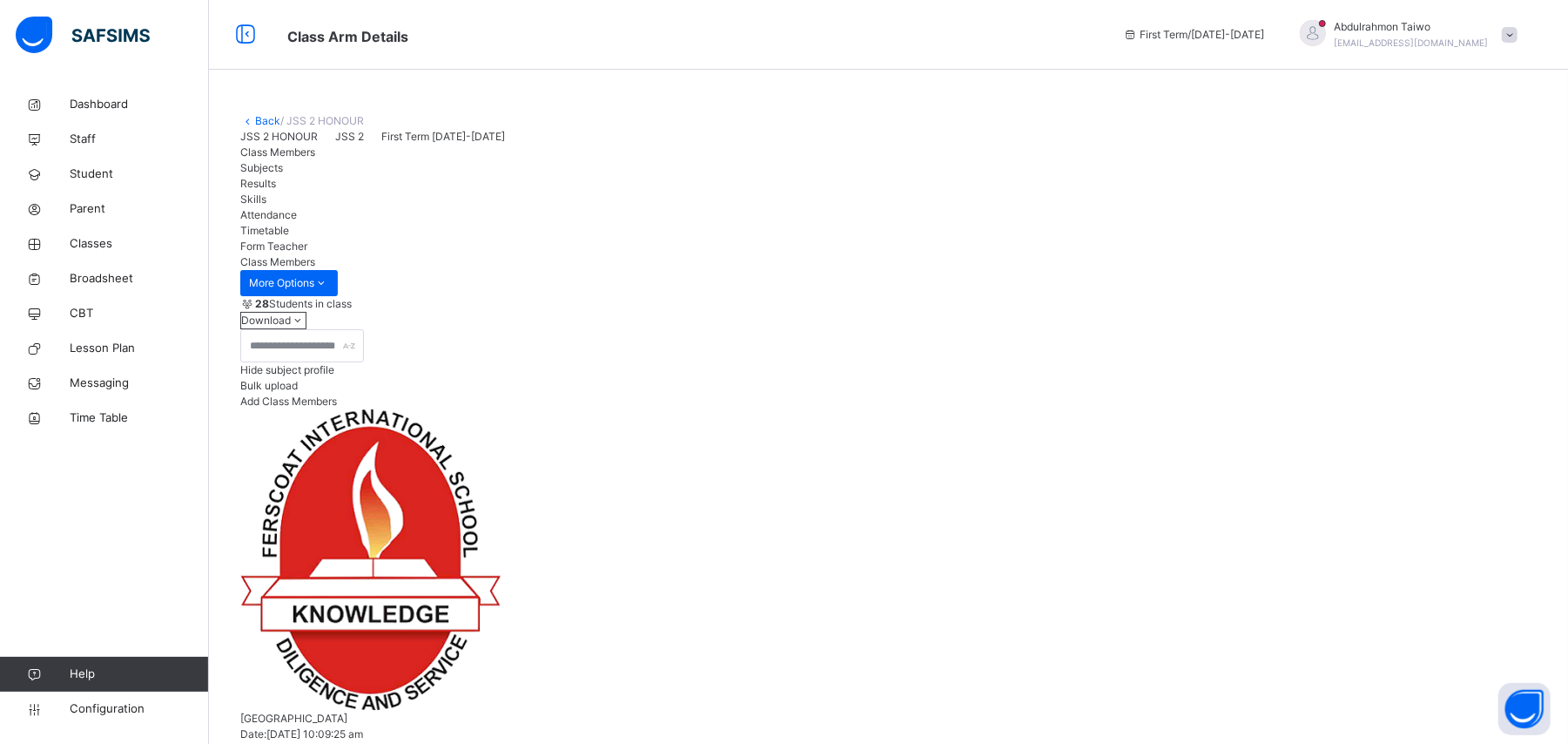
click at [268, 124] on link "Back" at bounding box center [267, 120] width 26 height 13
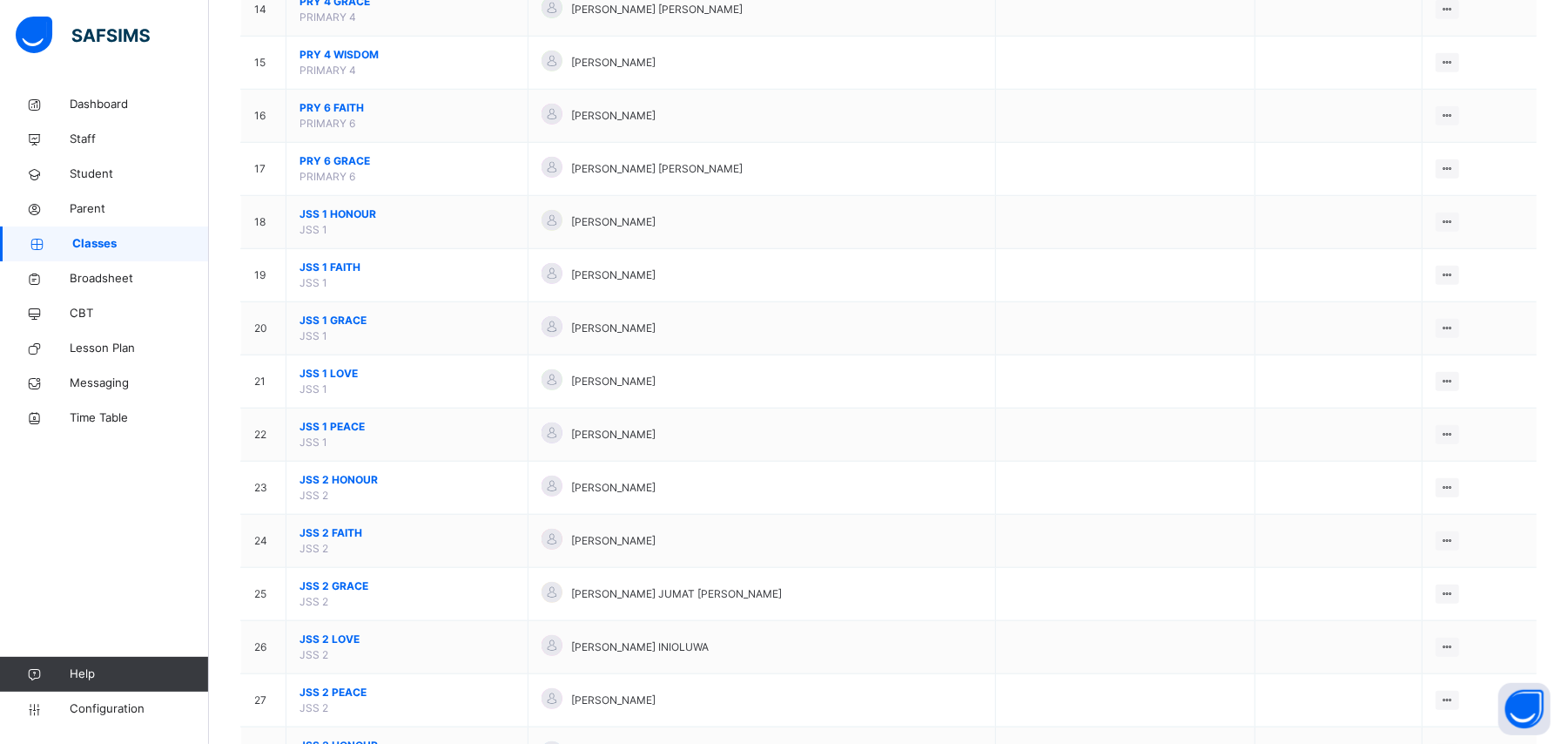
scroll to position [928, 0]
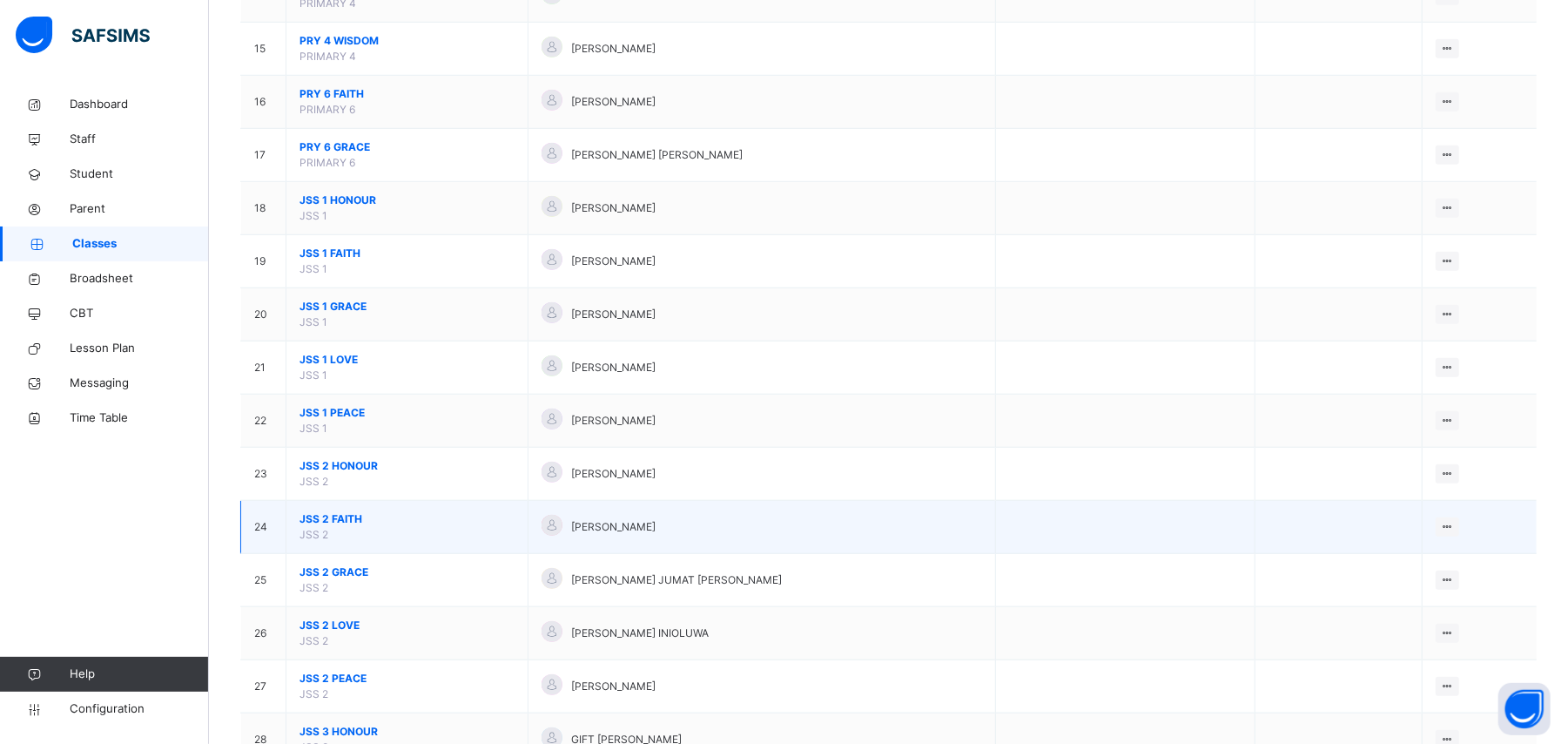
click at [328, 526] on span "JSS 2 FAITH" at bounding box center [407, 519] width 215 height 16
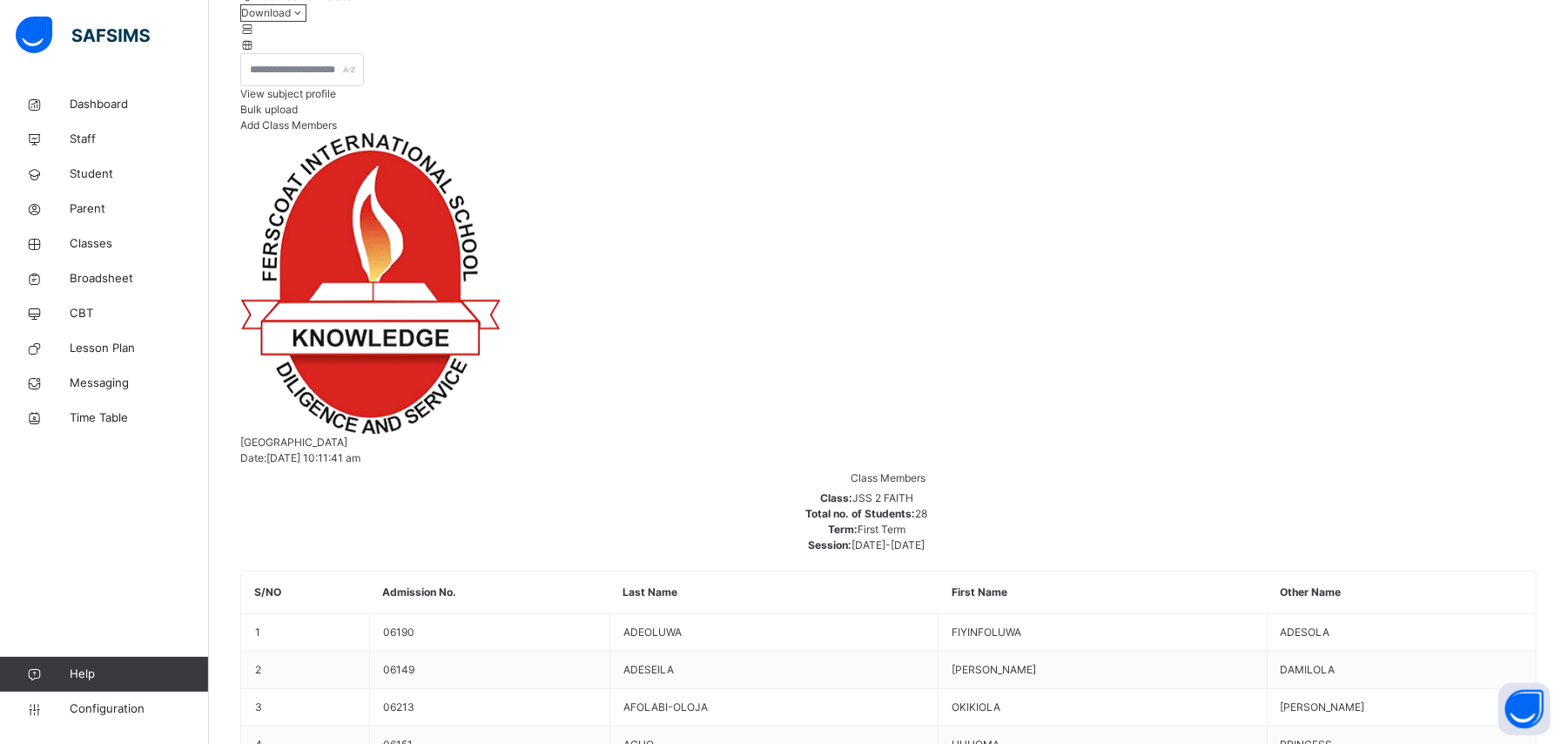
scroll to position [116, 0]
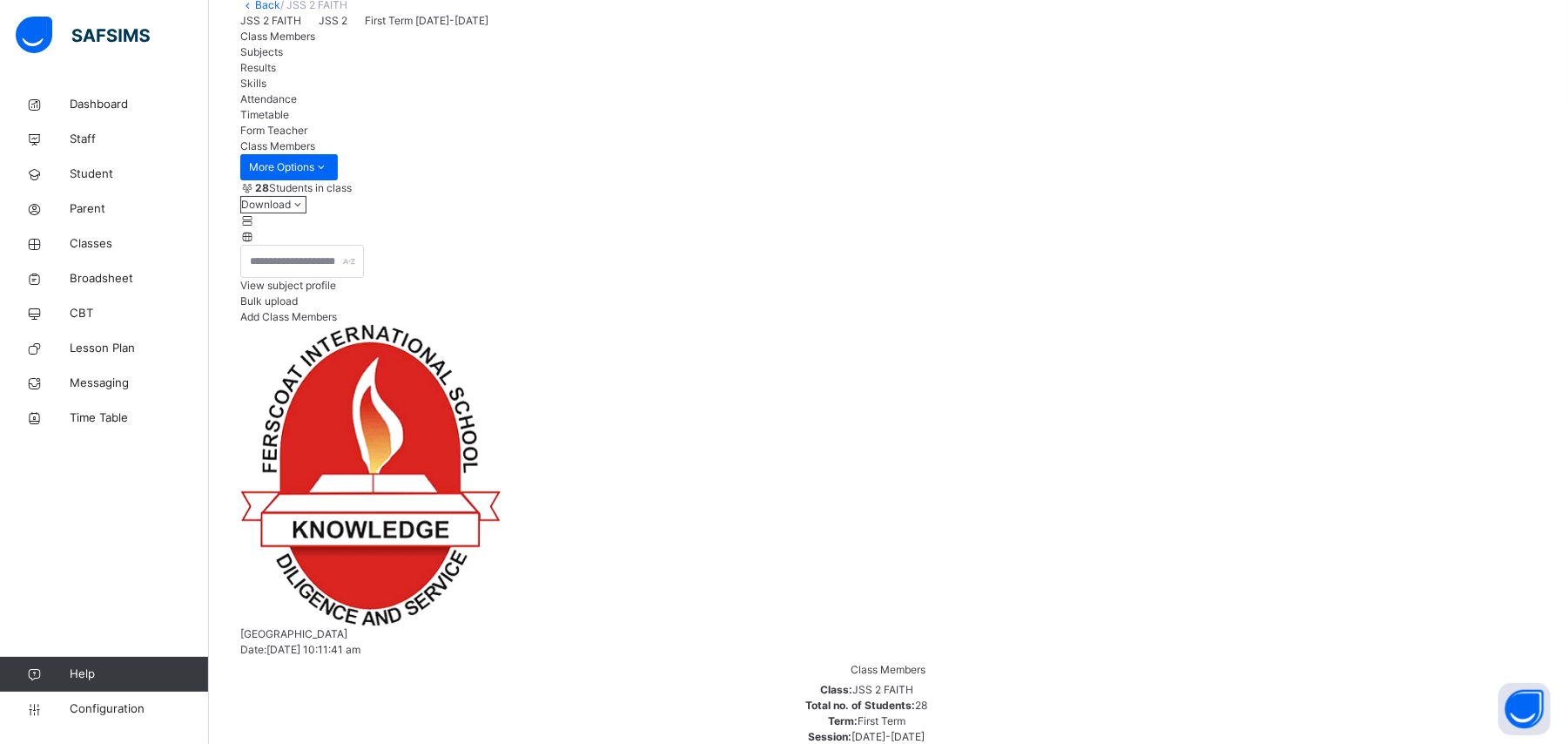
click at [336, 292] on span "View subject profile" at bounding box center [288, 285] width 96 height 13
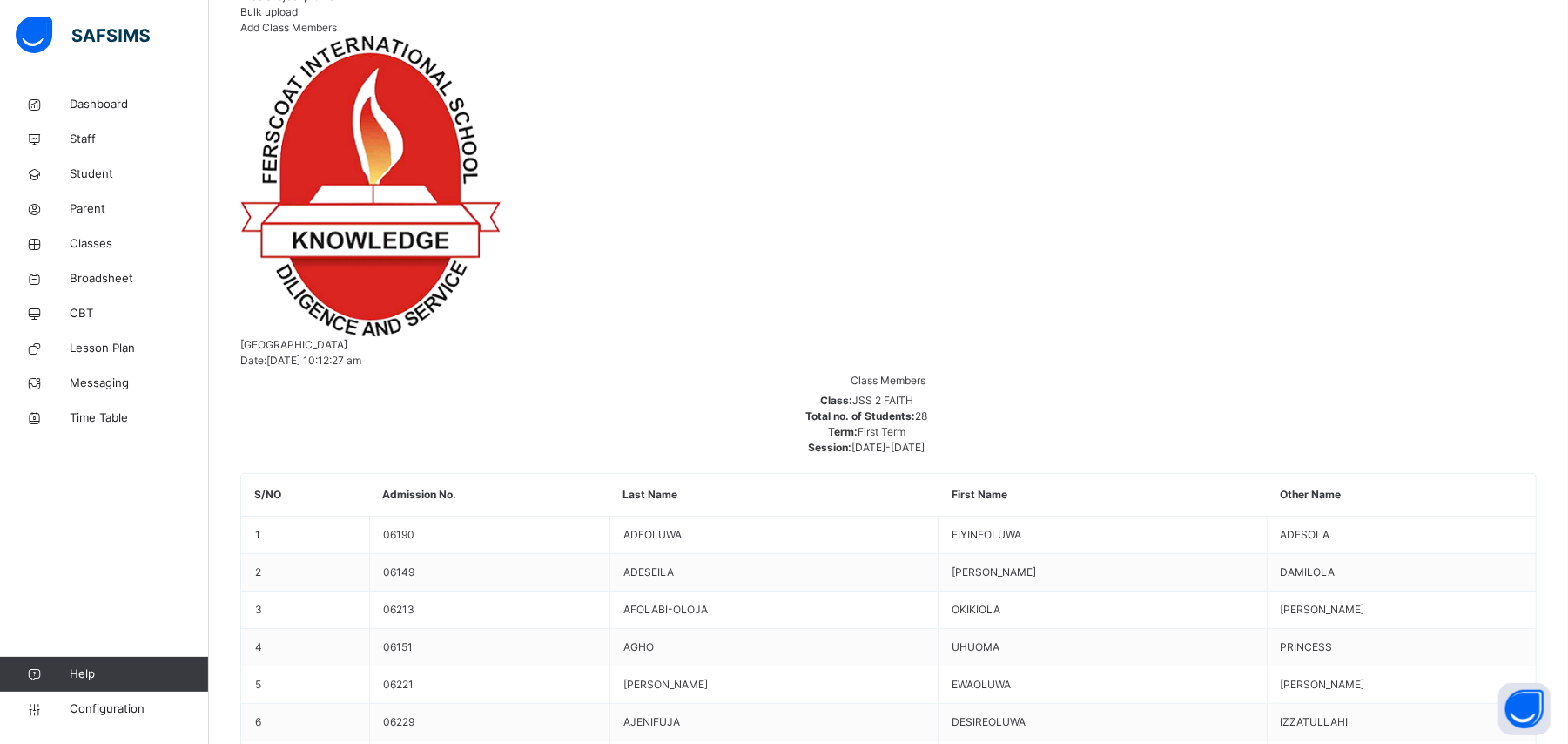
scroll to position [474, 0]
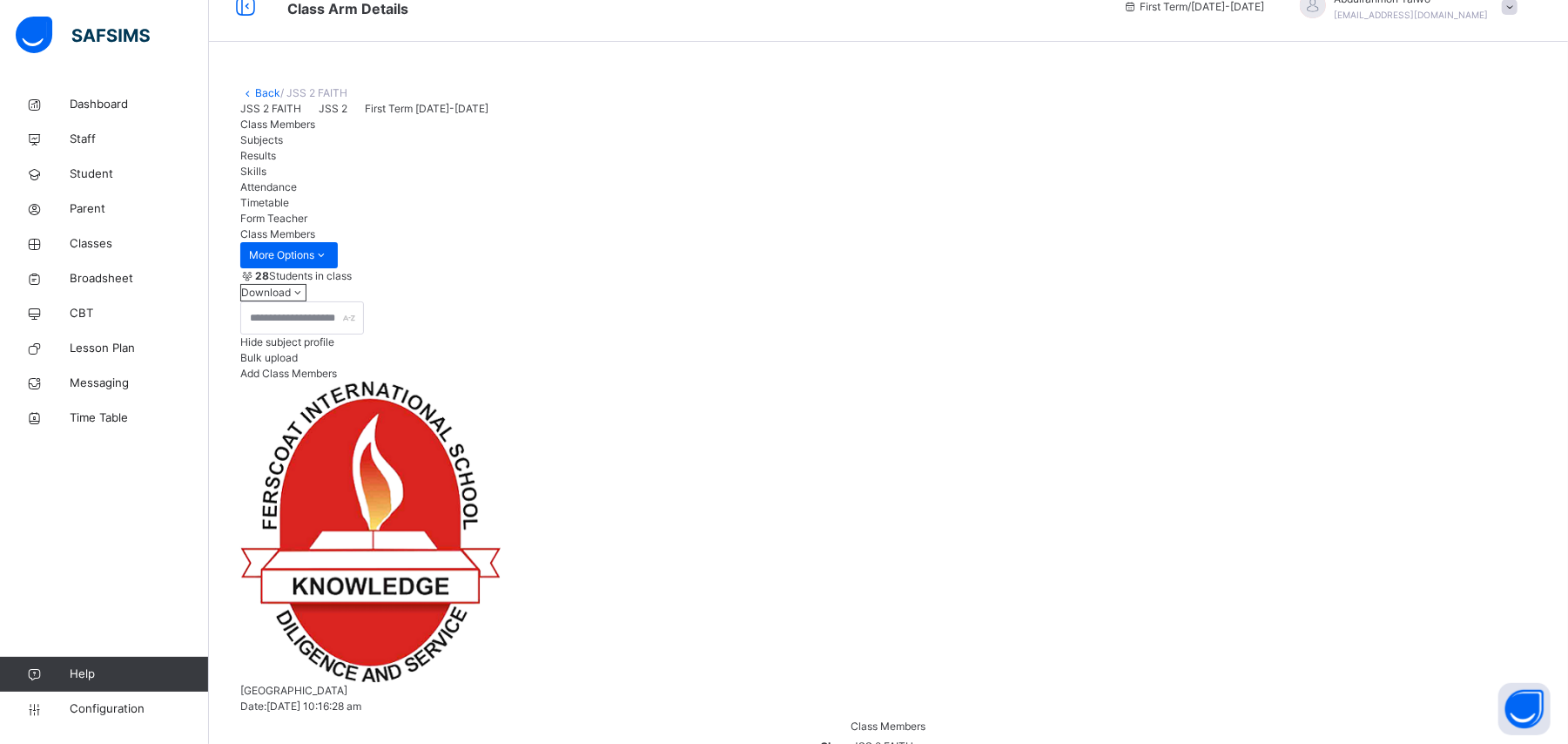
scroll to position [0, 0]
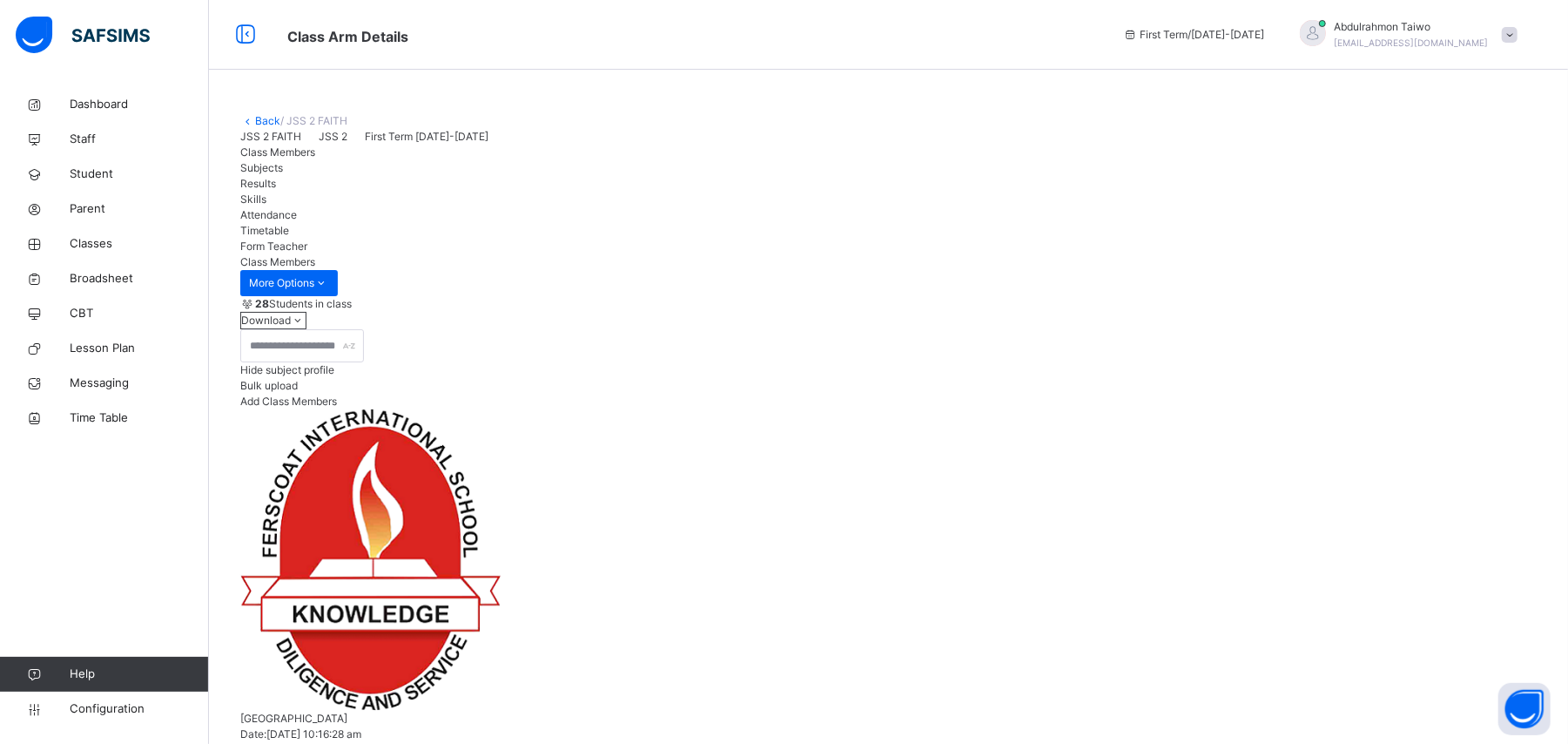
click at [337, 408] on span "Add Class Members" at bounding box center [288, 401] width 96 height 13
type input "**********"
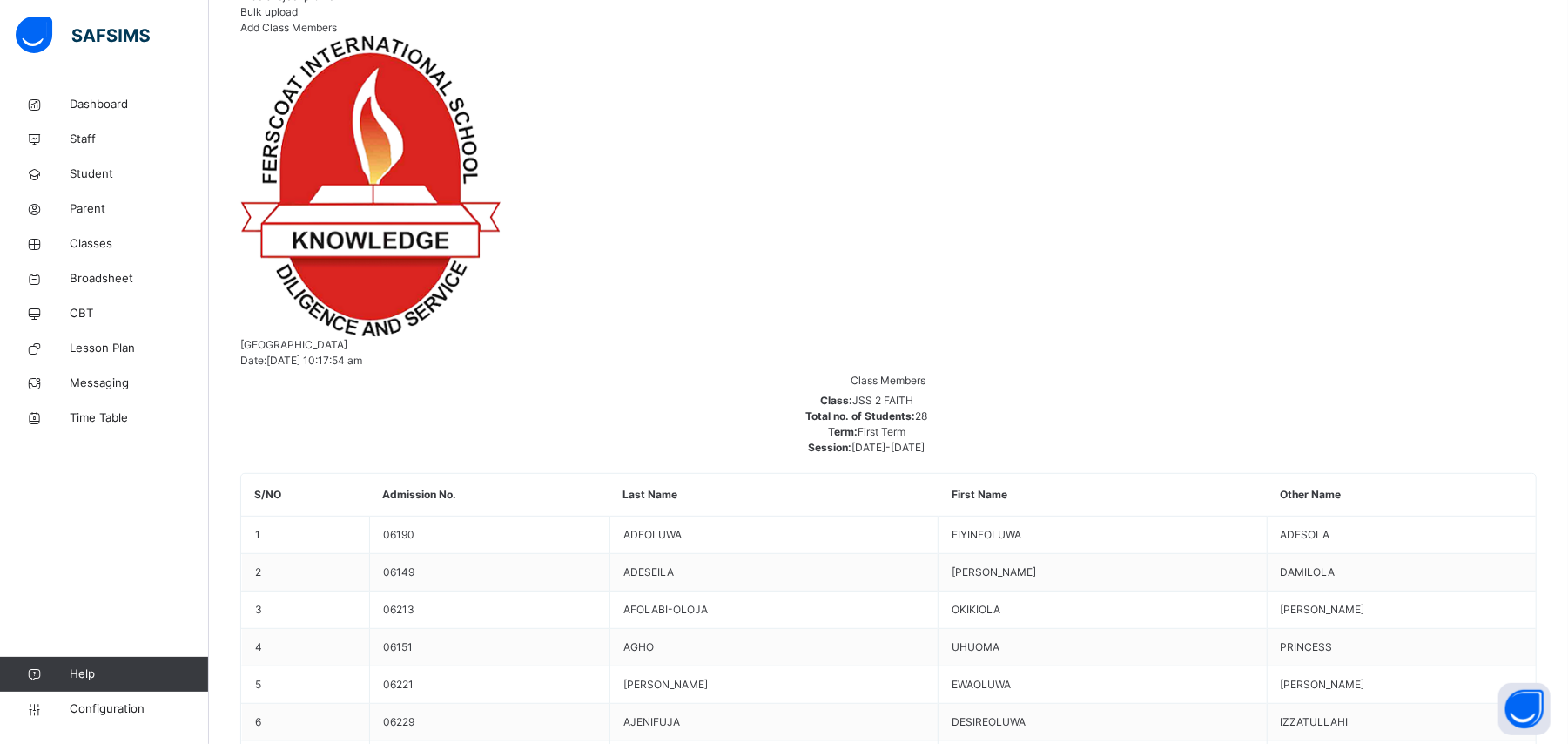
scroll to position [1402, 0]
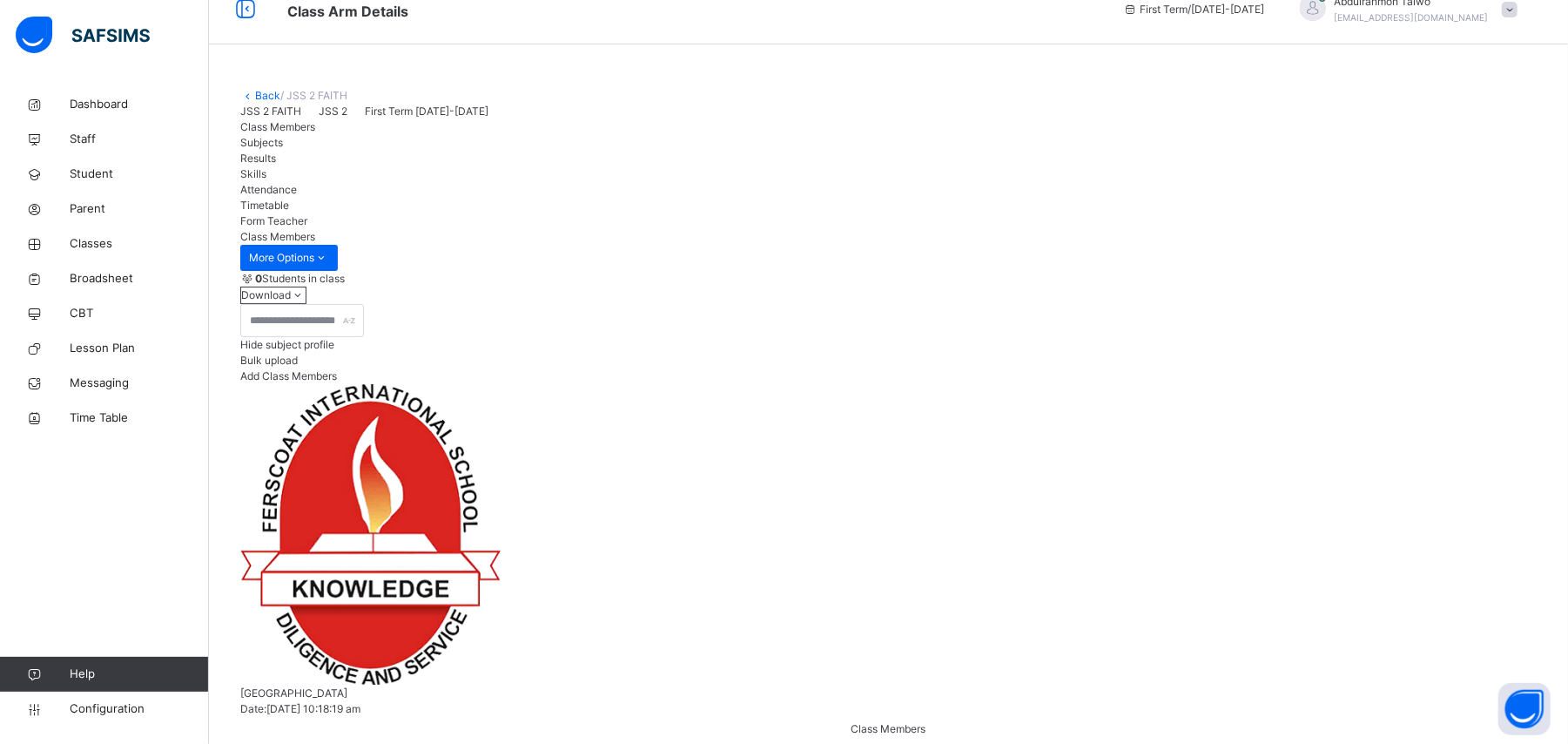
click at [266, 96] on link "Back" at bounding box center [267, 95] width 26 height 13
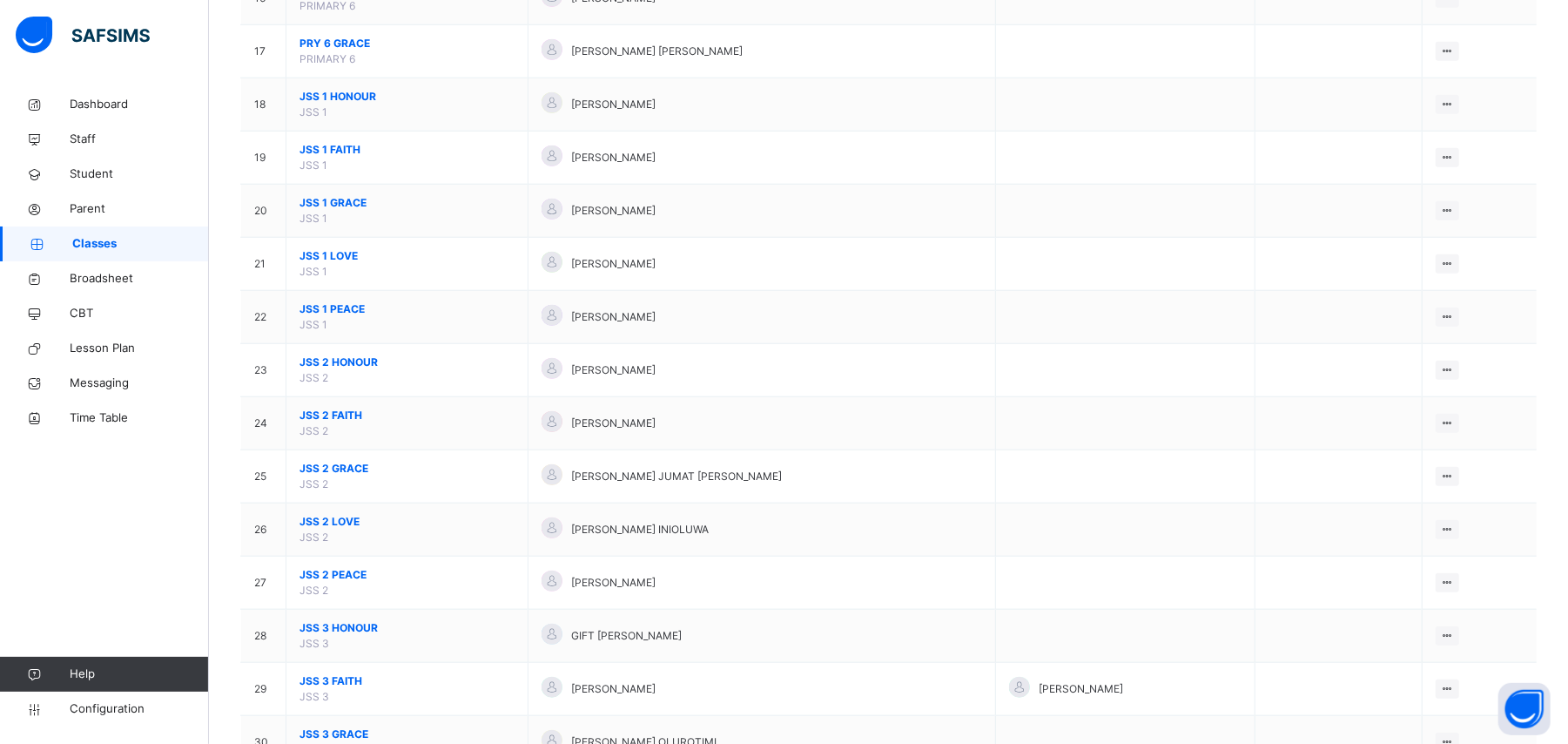
scroll to position [1045, 0]
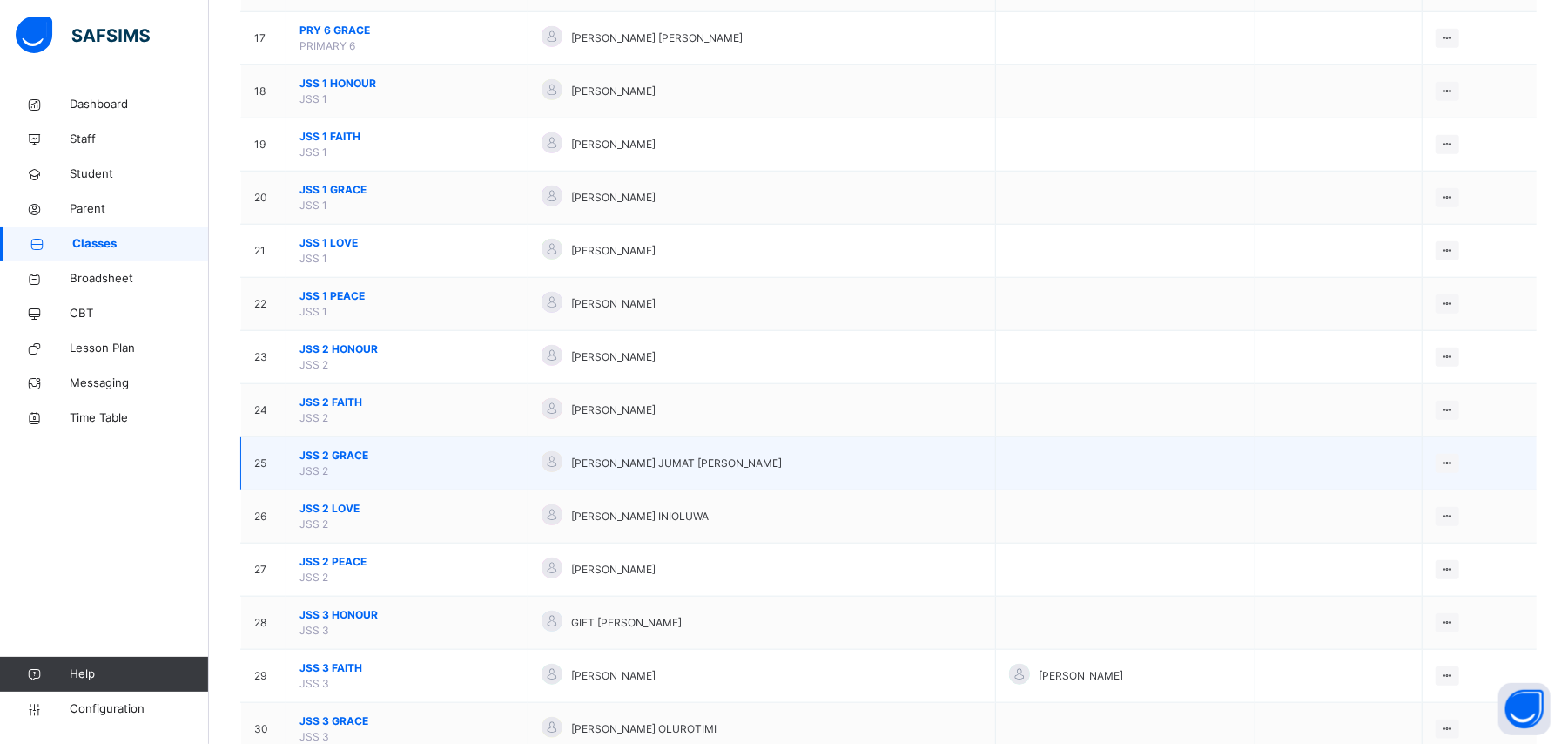
click at [331, 464] on span "JSS 2 GRACE" at bounding box center [407, 456] width 215 height 16
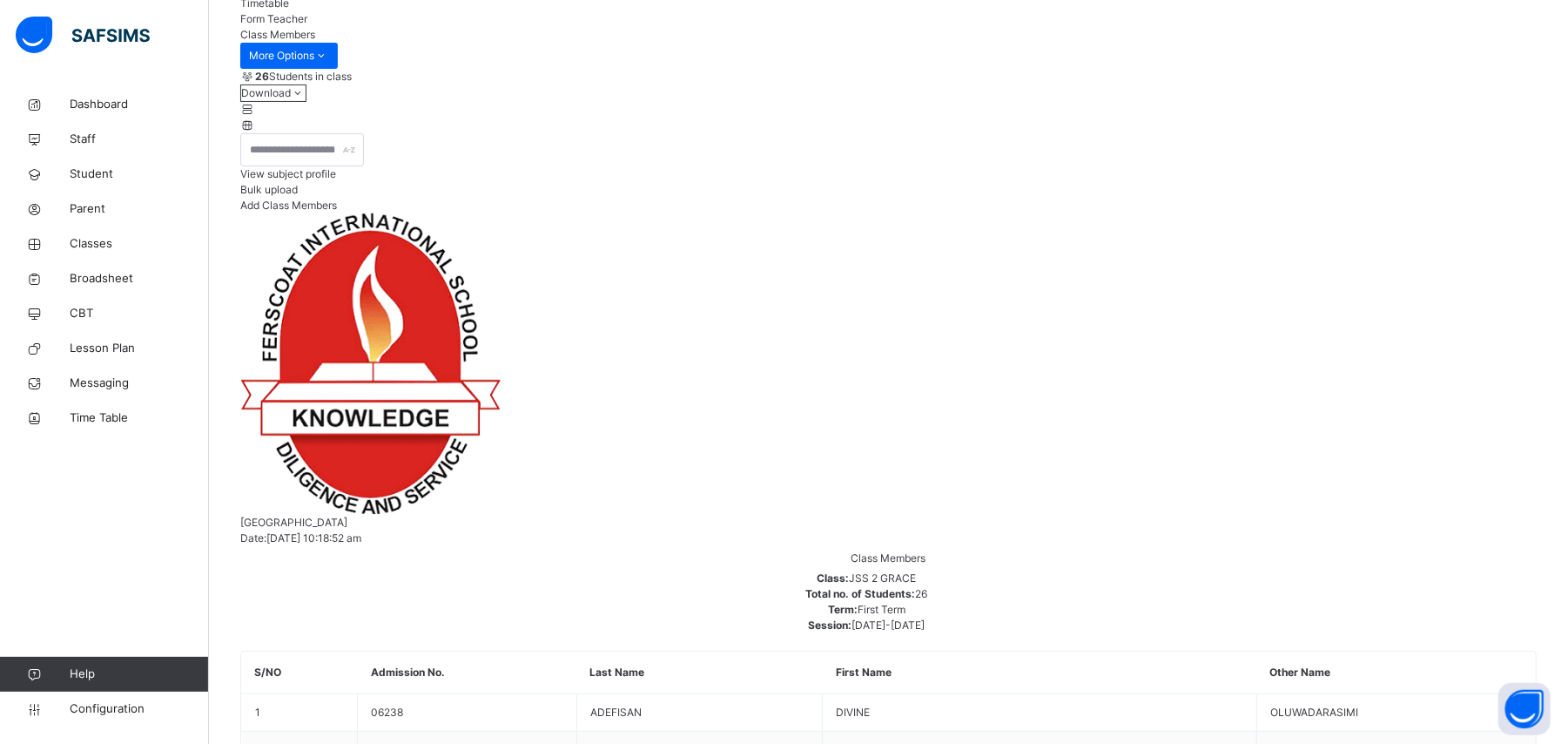
scroll to position [232, 0]
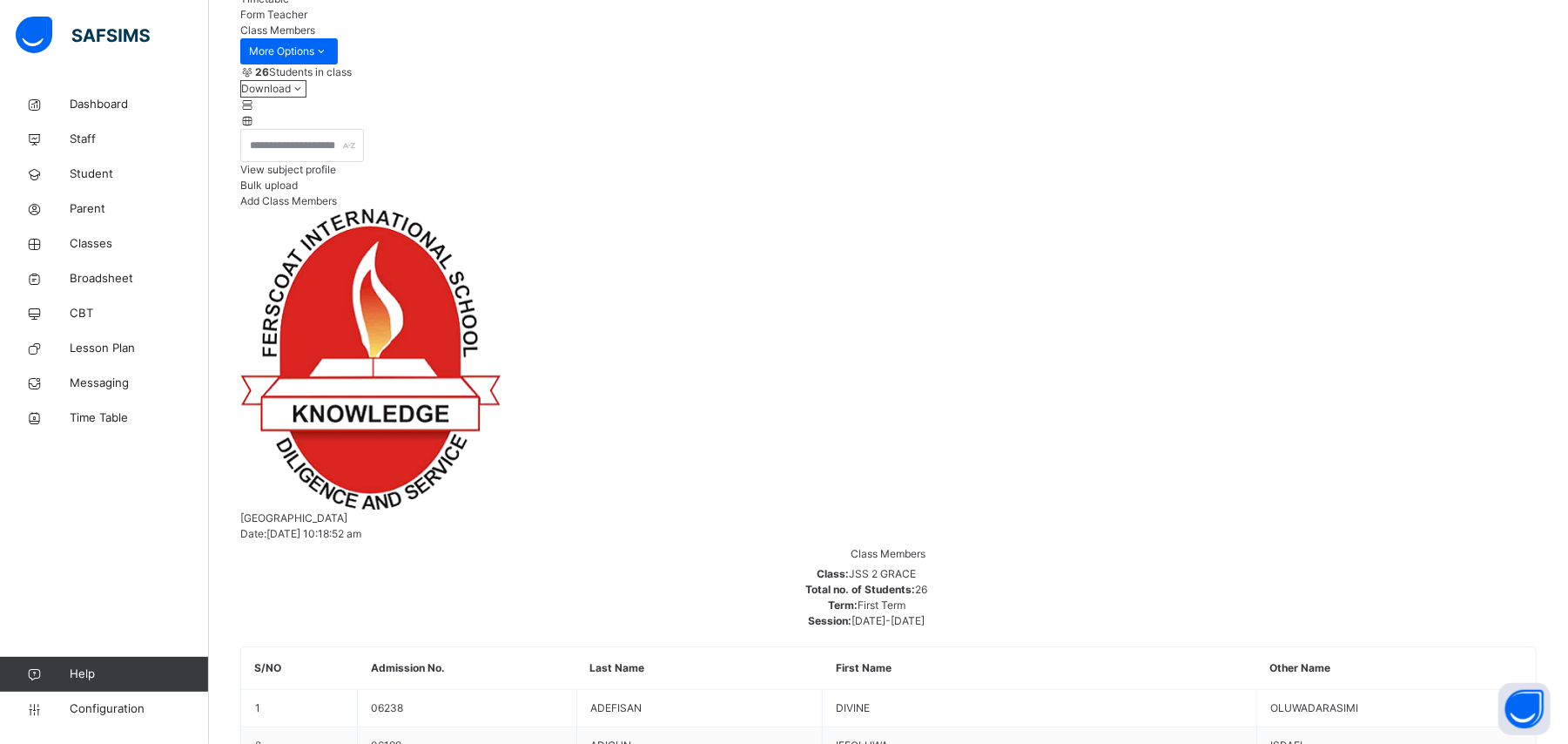
click at [336, 176] on span "View subject profile" at bounding box center [288, 169] width 96 height 13
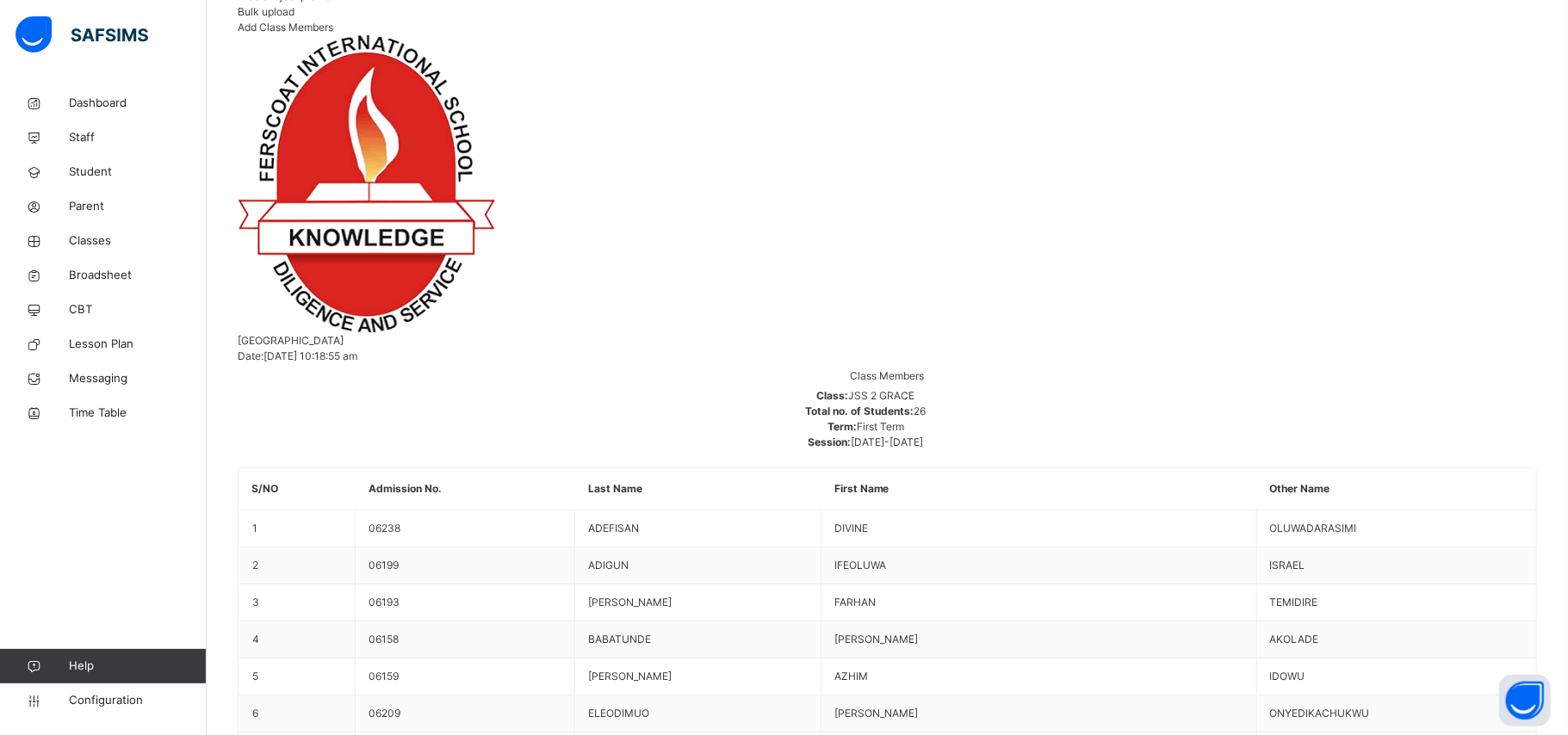
drag, startPoint x: 1043, startPoint y: 217, endPoint x: 1029, endPoint y: 263, distance: 48.1
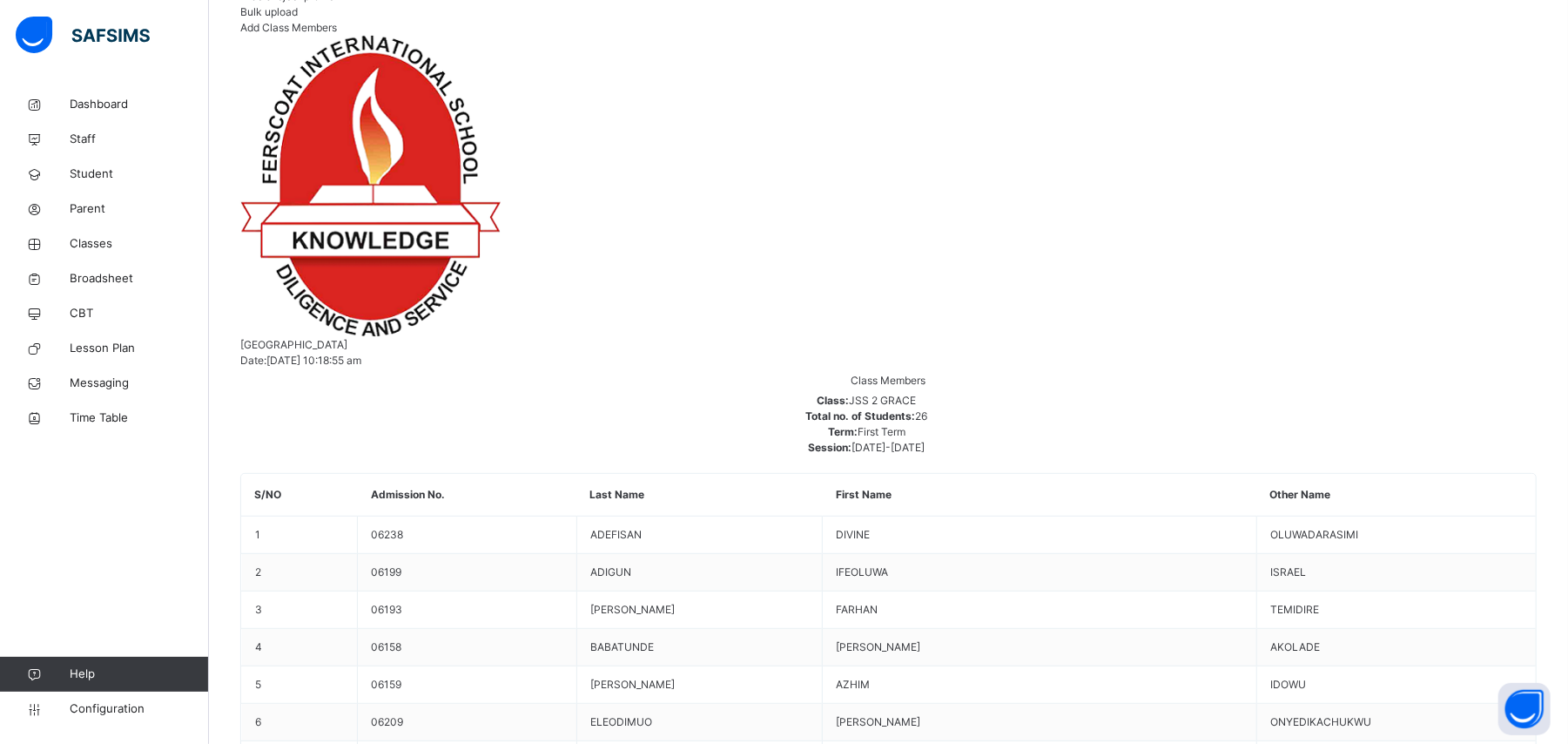
scroll to position [697, 0]
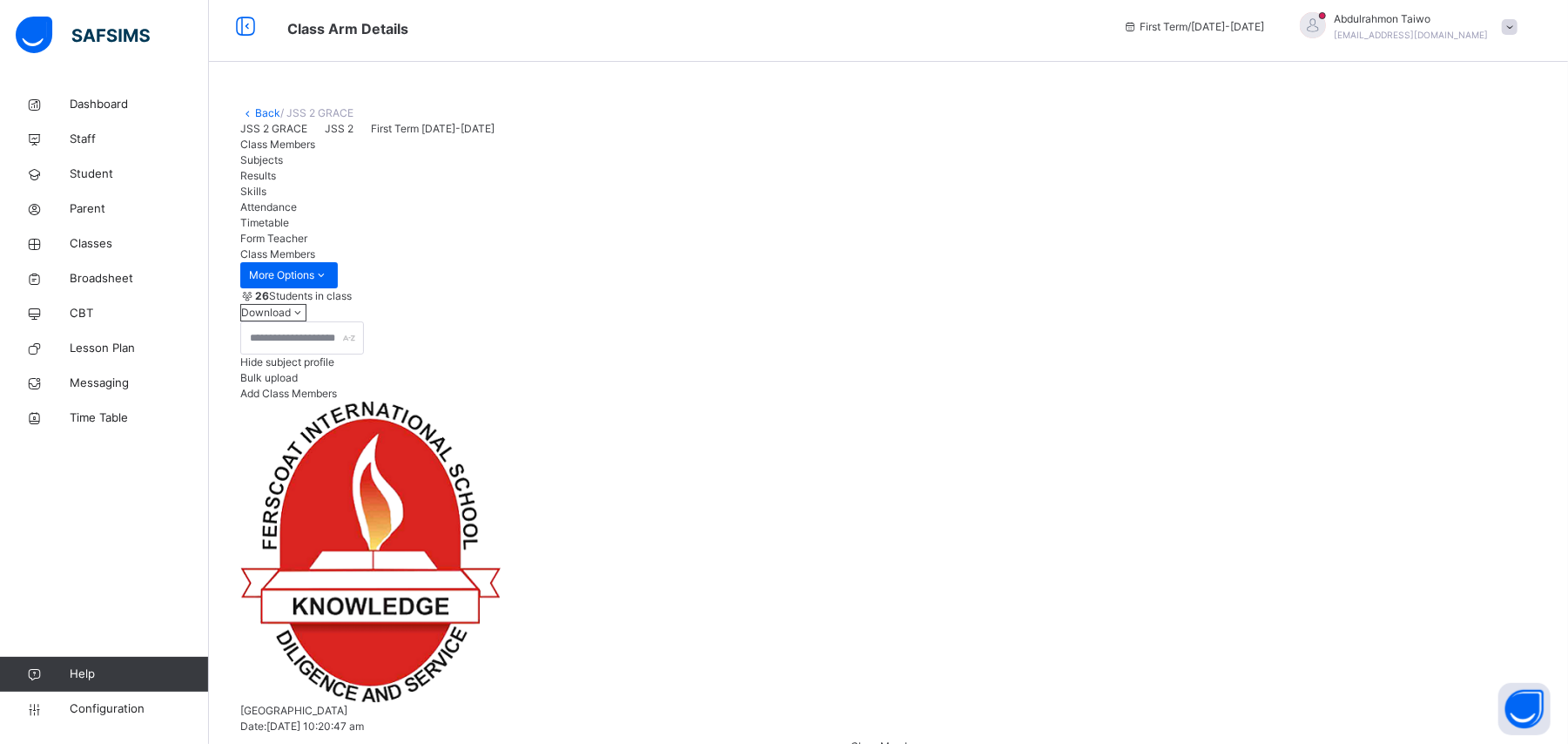
scroll to position [0, 0]
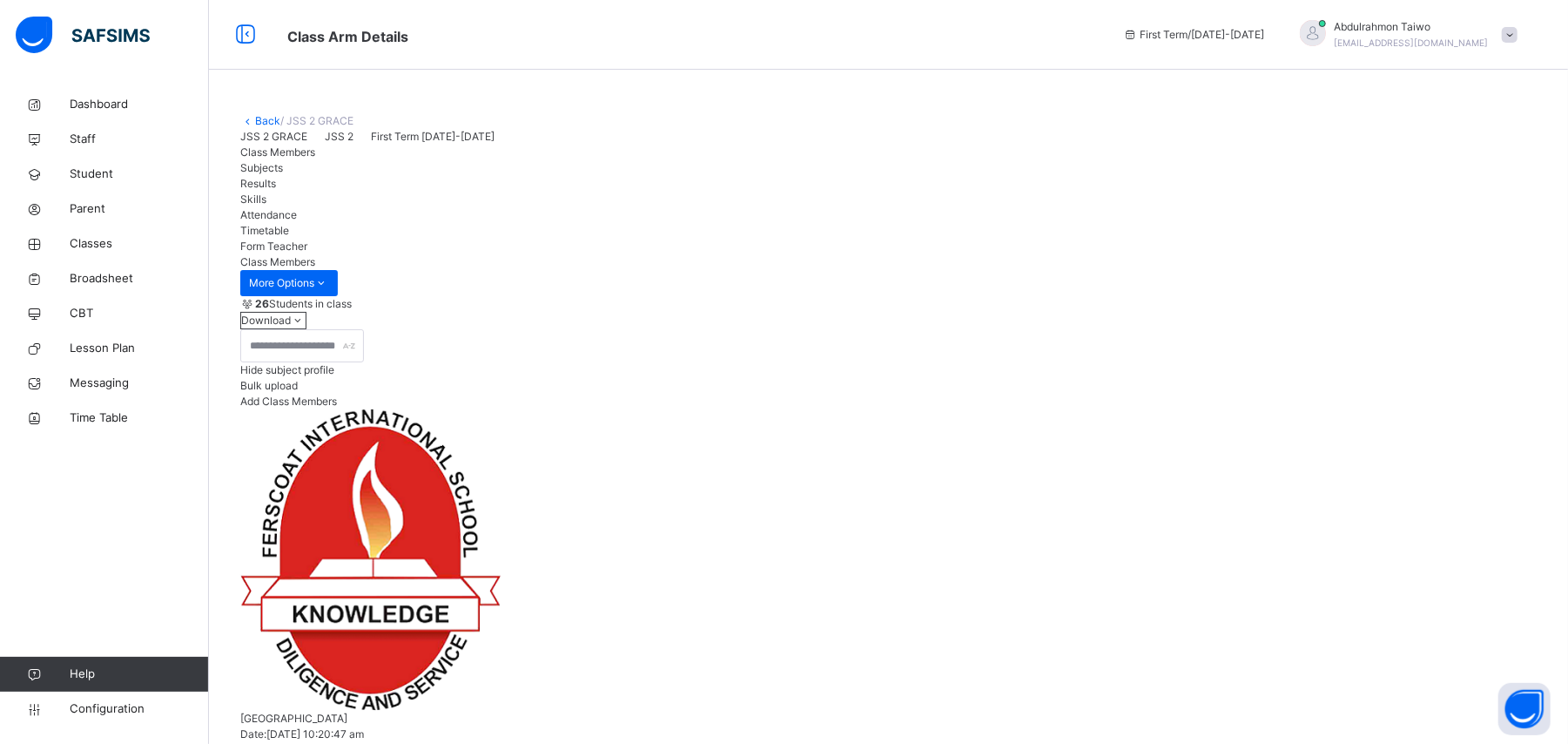
click at [263, 124] on link "Back" at bounding box center [267, 120] width 26 height 13
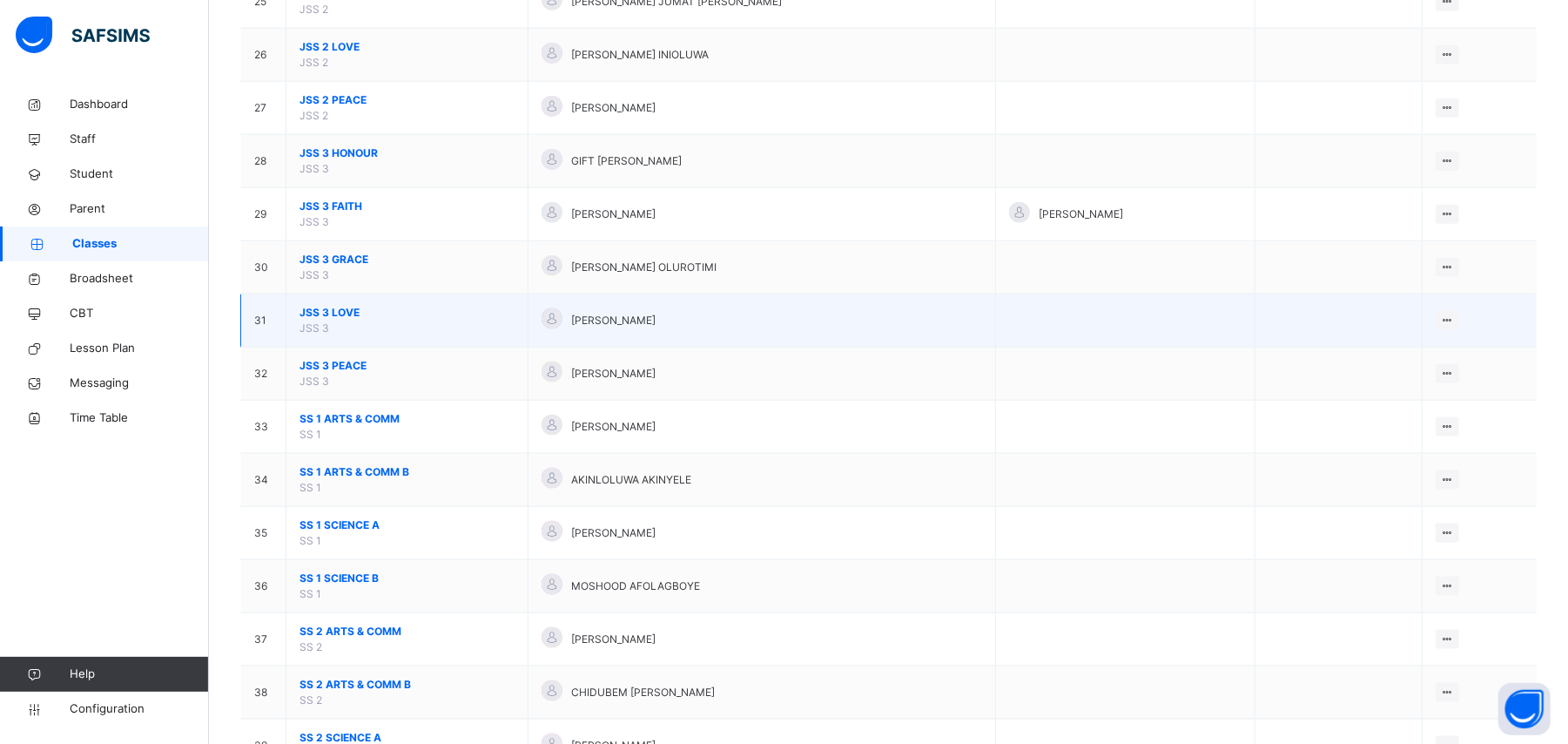
scroll to position [1509, 0]
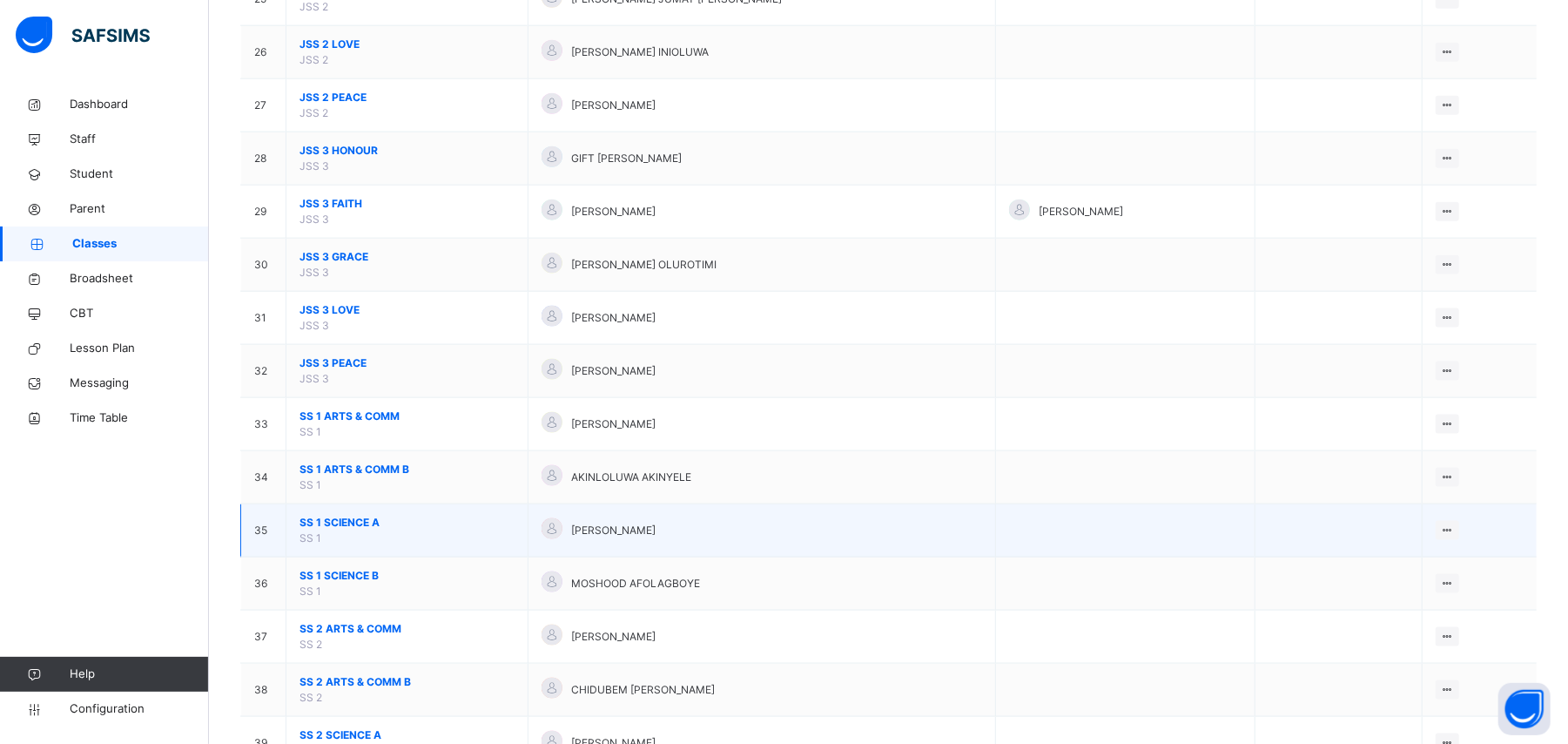
click at [322, 530] on span "SS 1 SCIENCE A" at bounding box center [407, 523] width 215 height 16
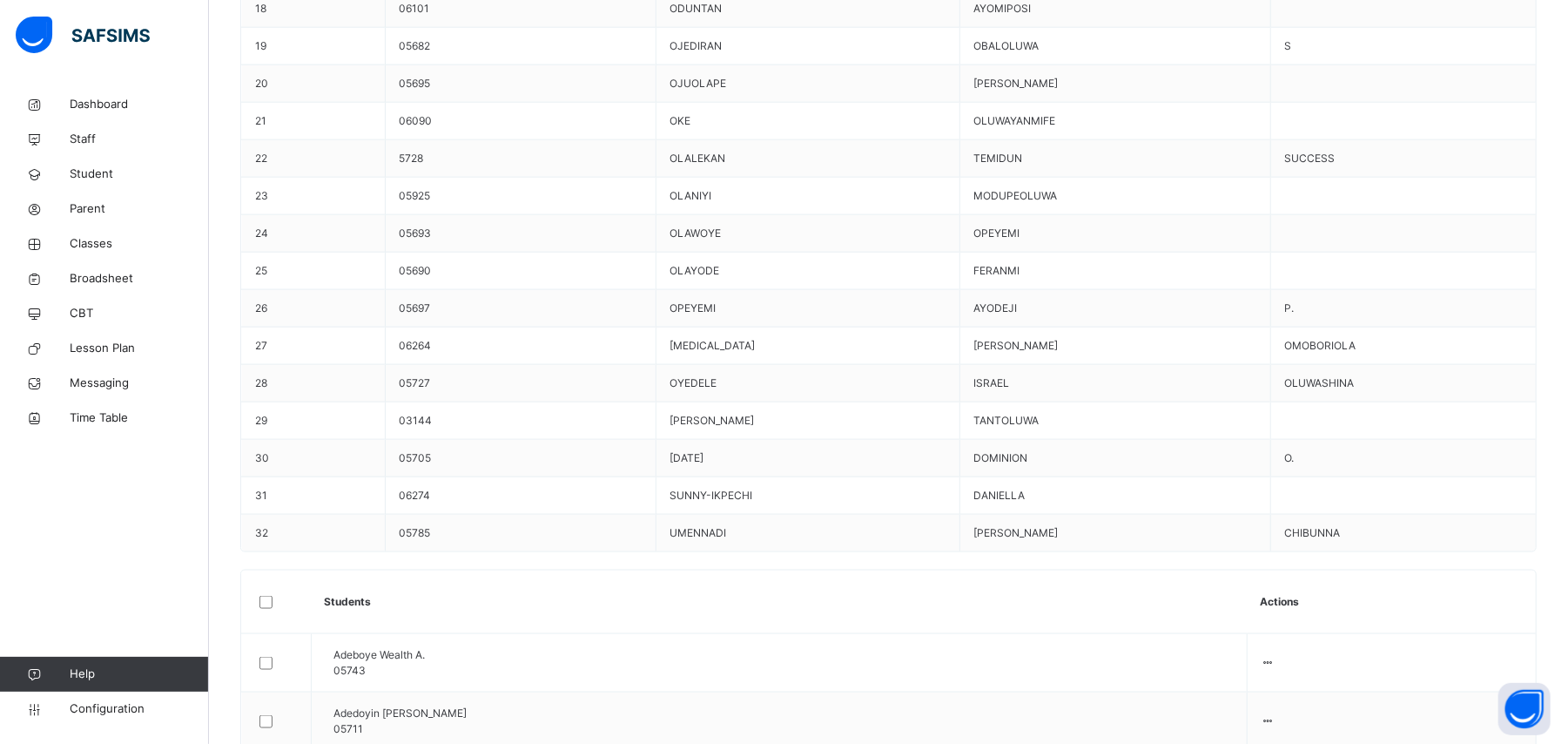
scroll to position [1451, 0]
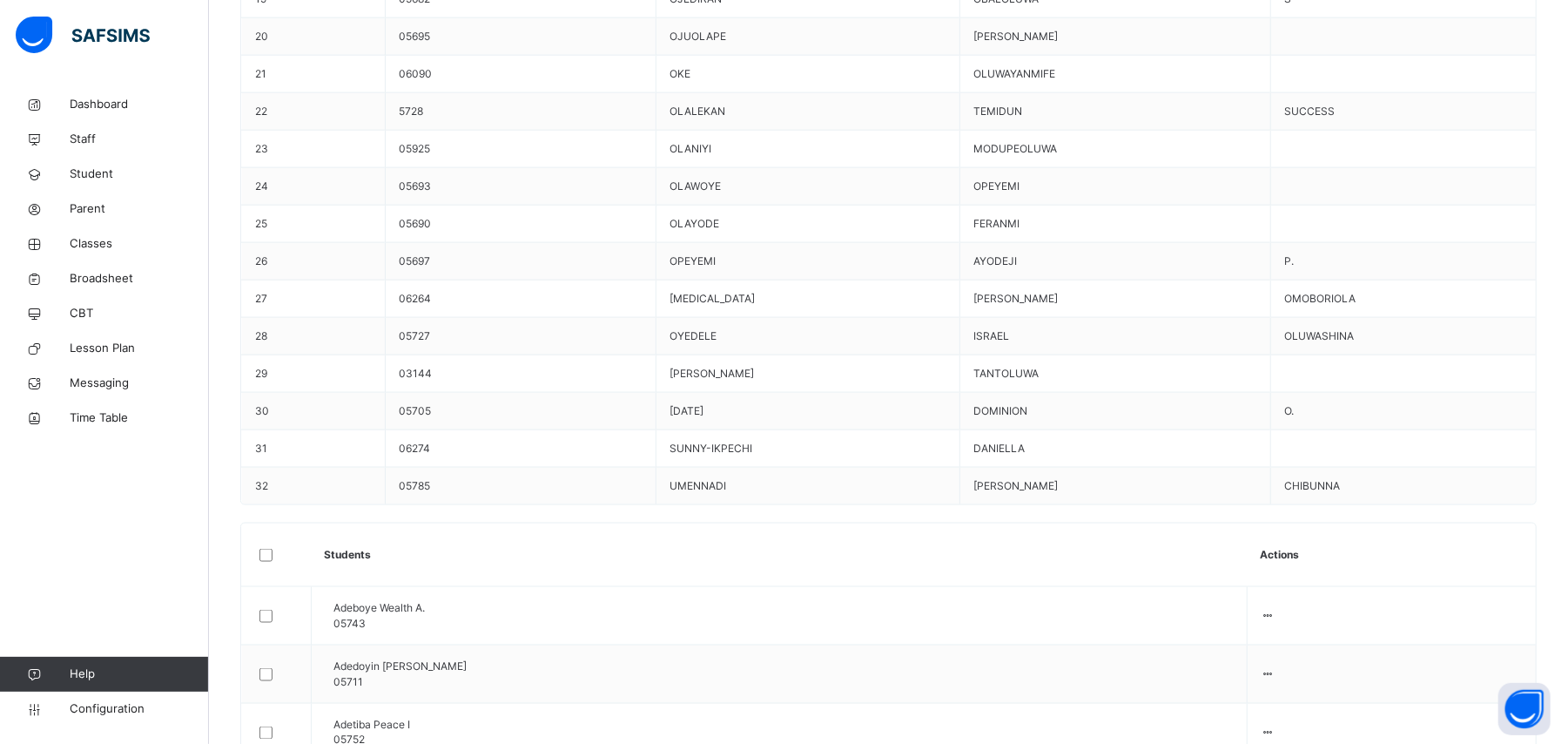
scroll to position [1568, 0]
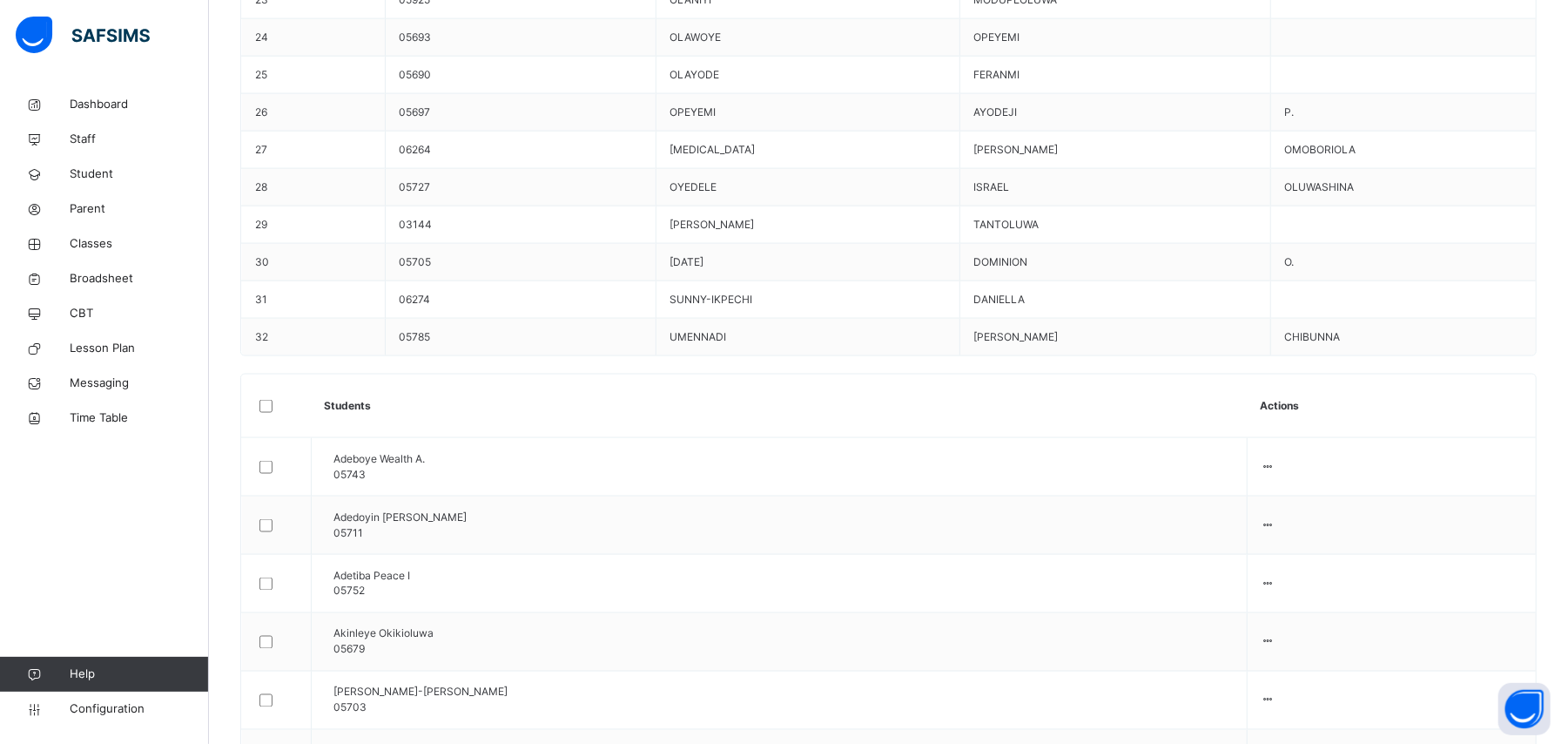
scroll to position [1799, 0]
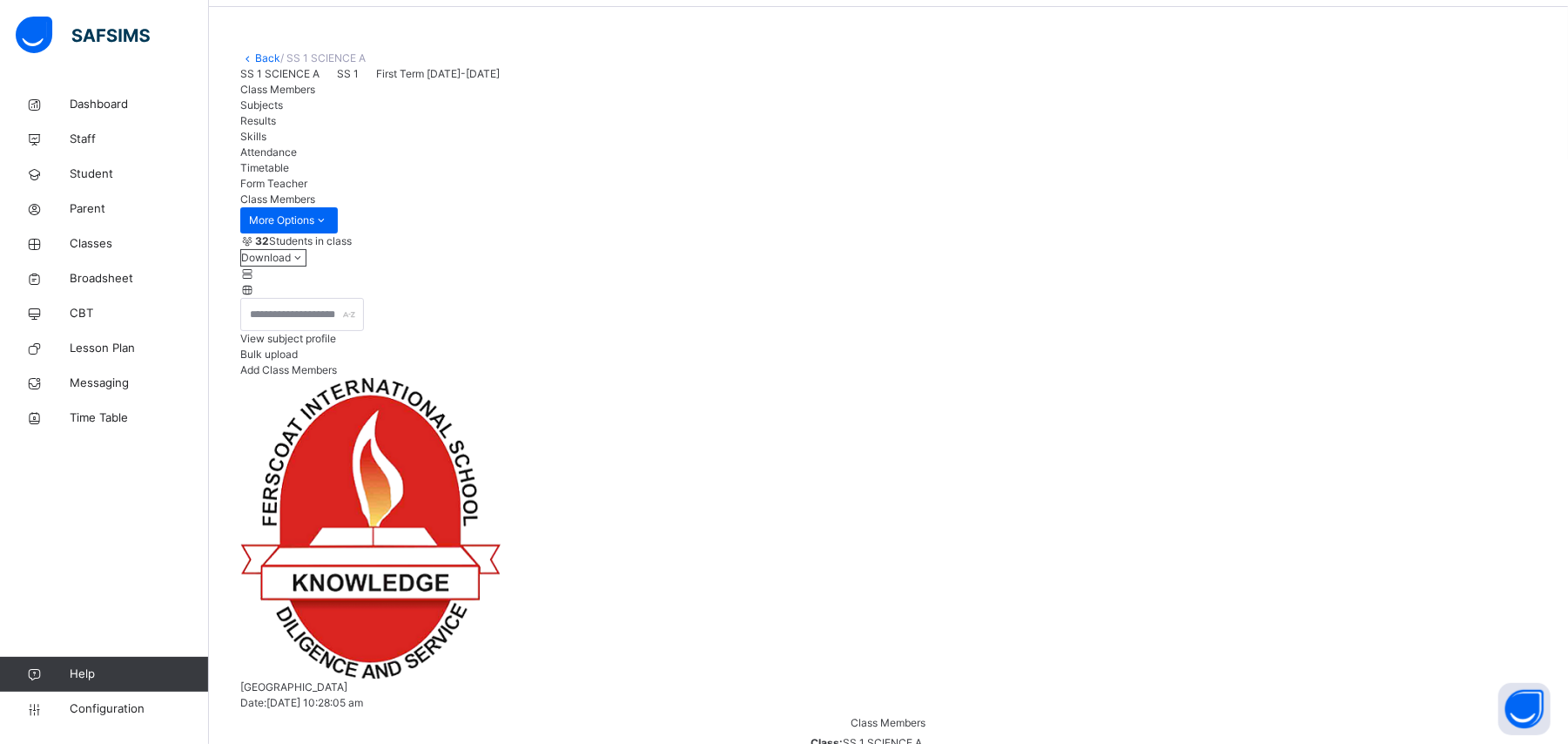
scroll to position [0, 0]
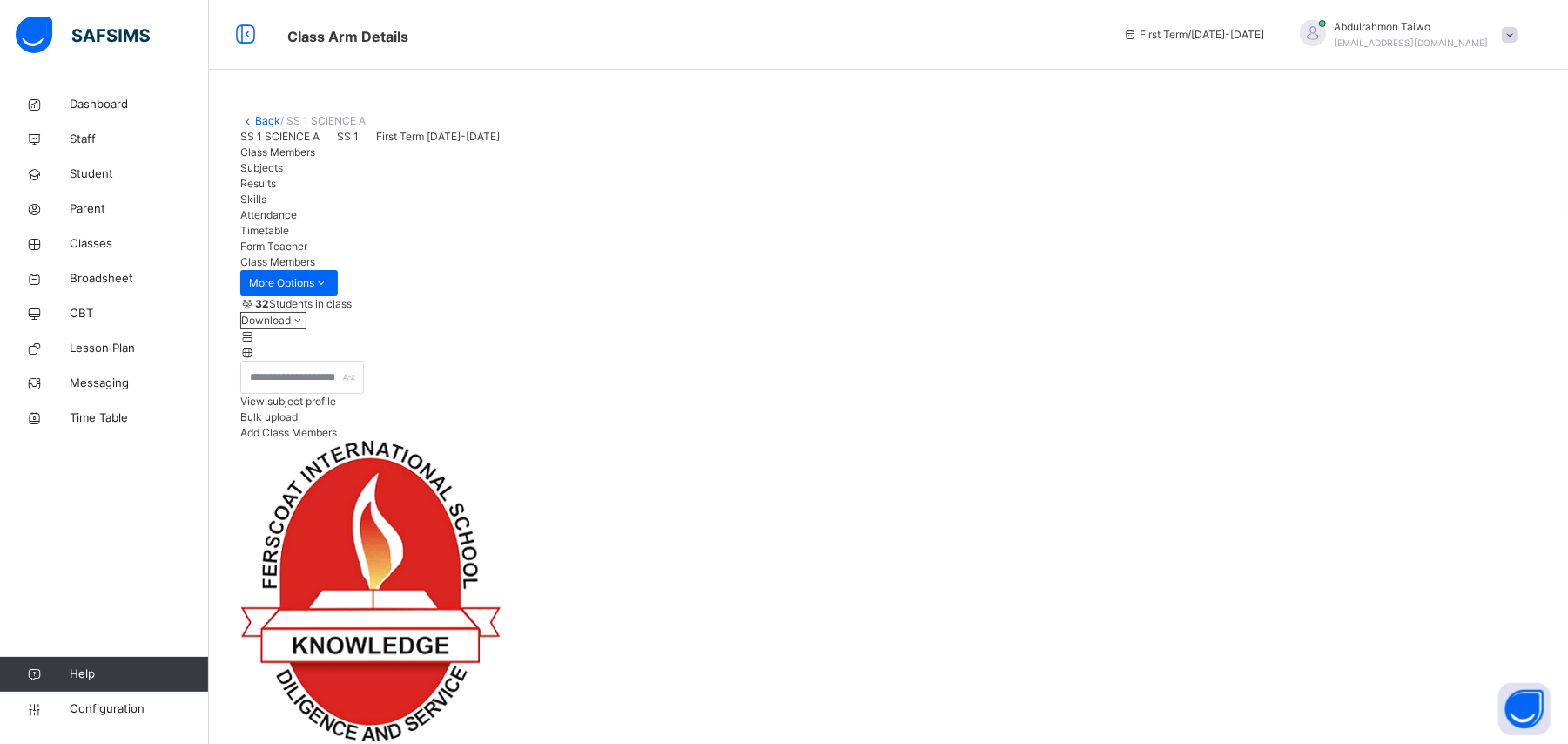
click at [263, 127] on link "Back" at bounding box center [267, 120] width 26 height 13
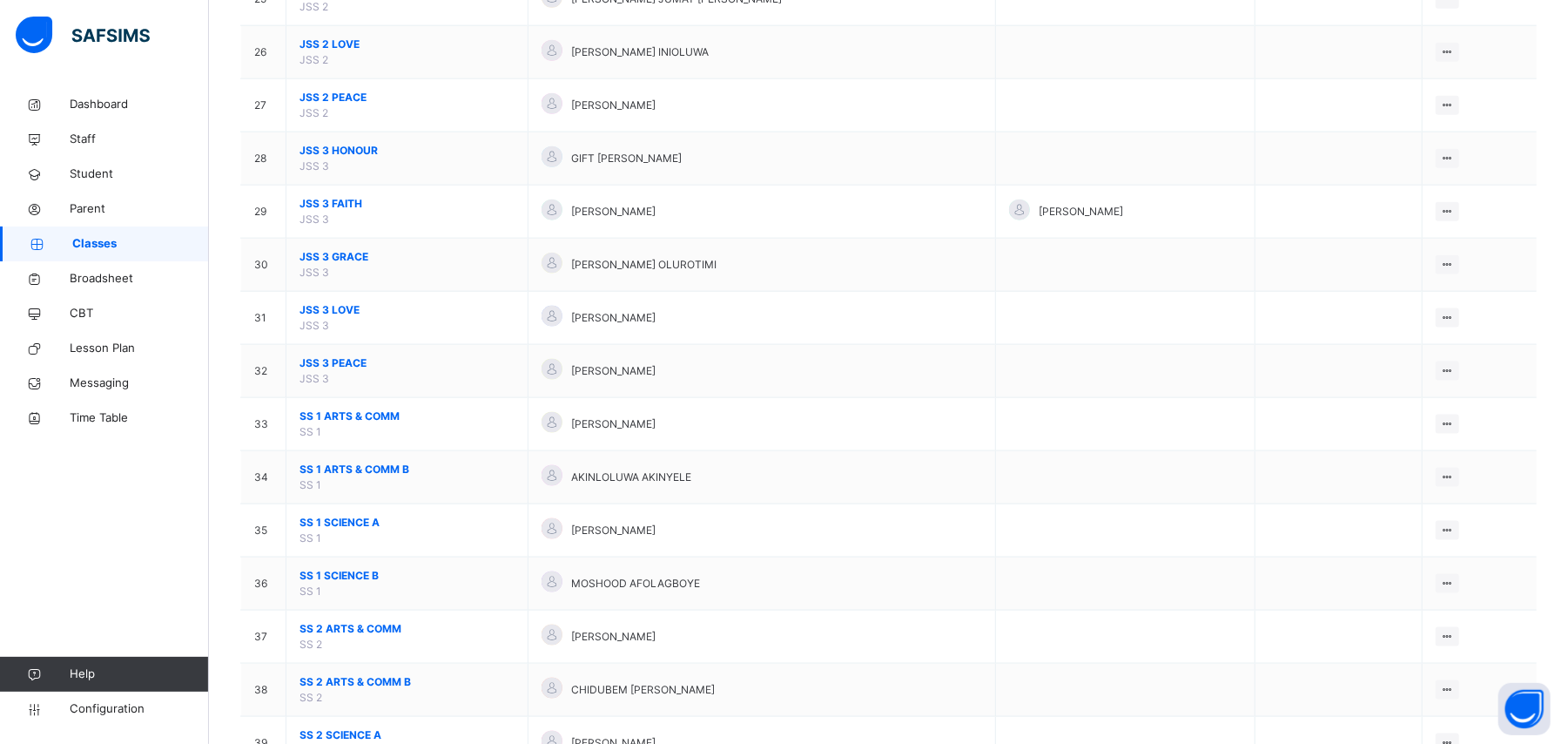
scroll to position [1625, 0]
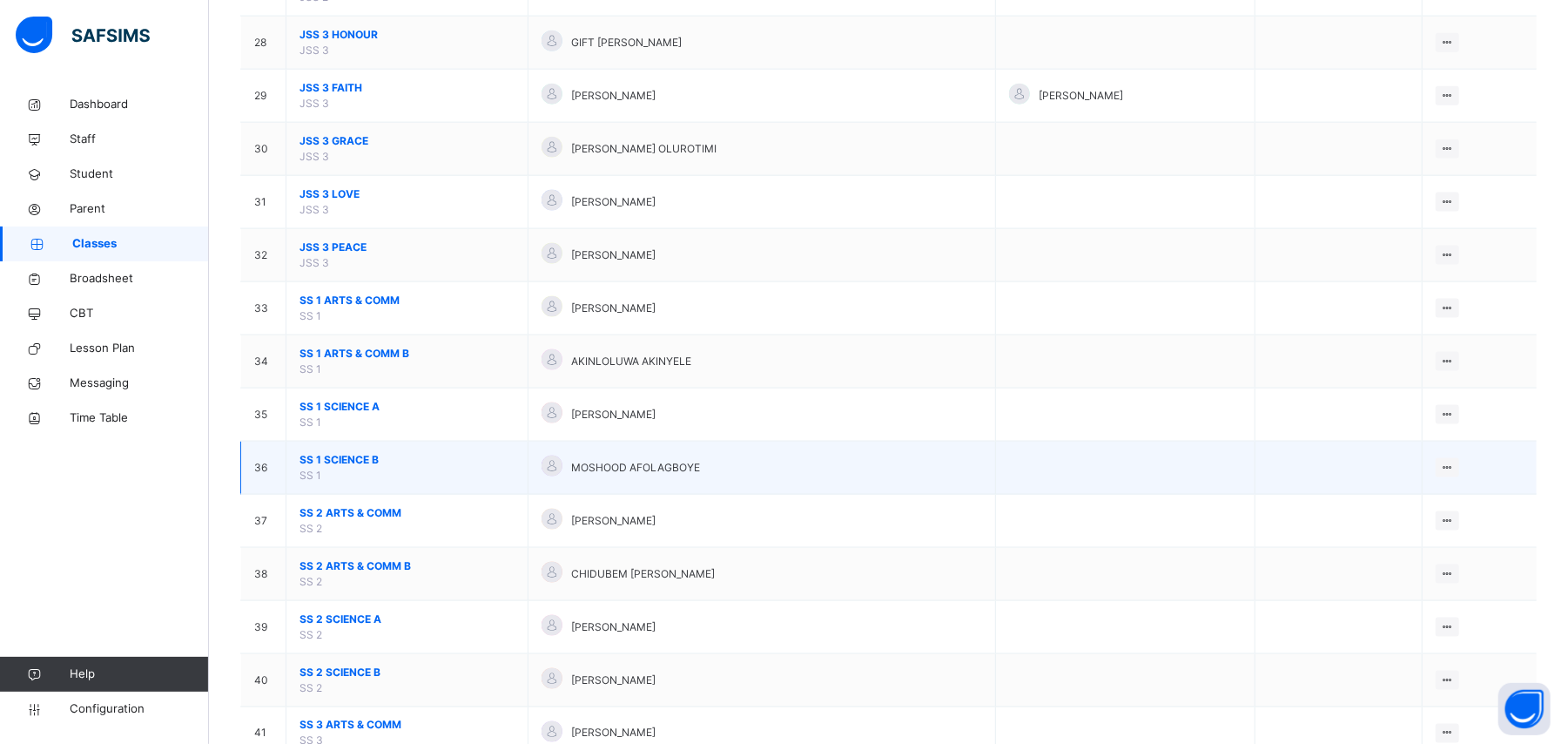
click at [356, 468] on span "SS 1 SCIENCE B" at bounding box center [407, 460] width 215 height 16
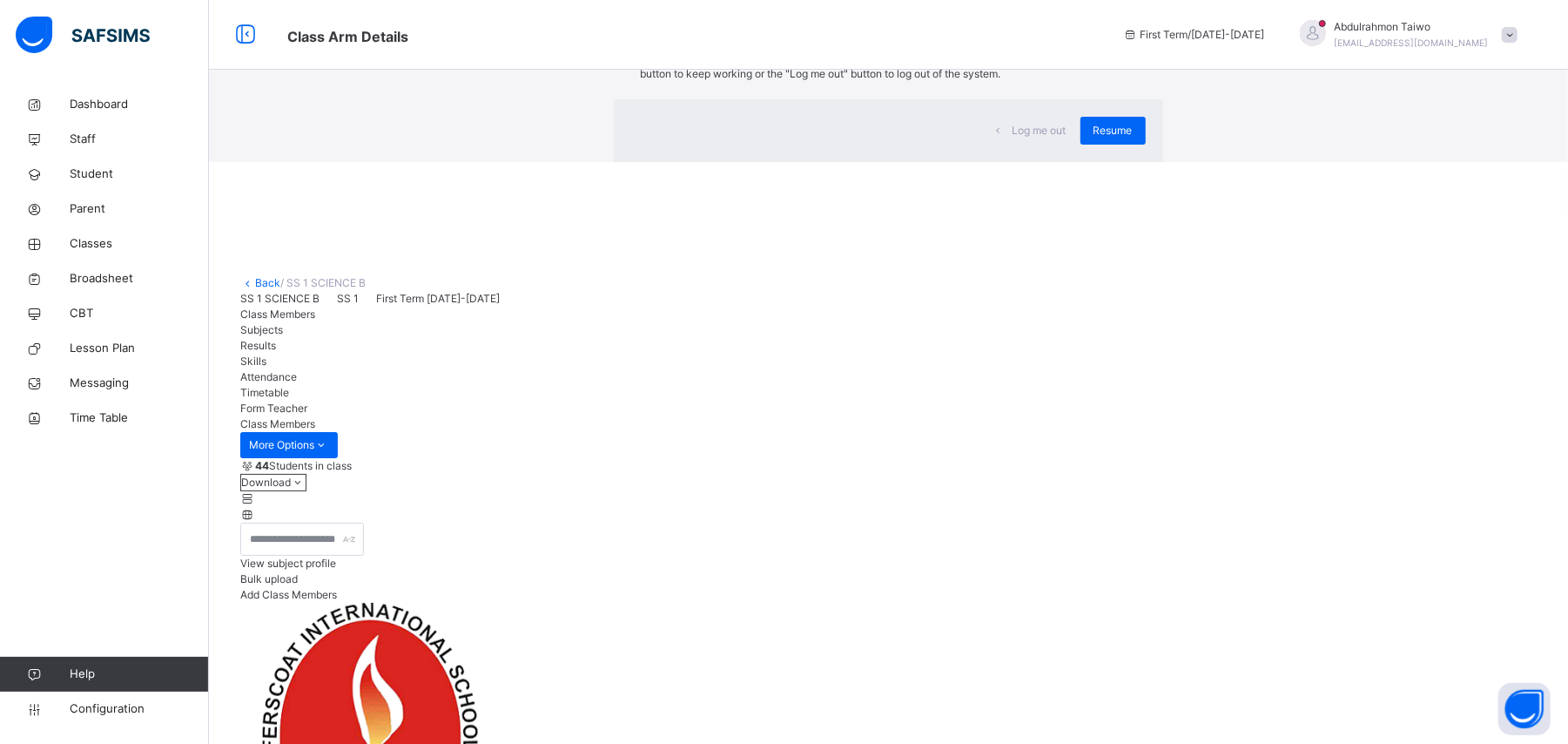
click at [1248, 67] on div "× Idle Mode Due to inactivity you would be logged out to the system in the next…" at bounding box center [888, 81] width 1359 height 162
click at [1093, 139] on span "Resume" at bounding box center [1113, 131] width 39 height 16
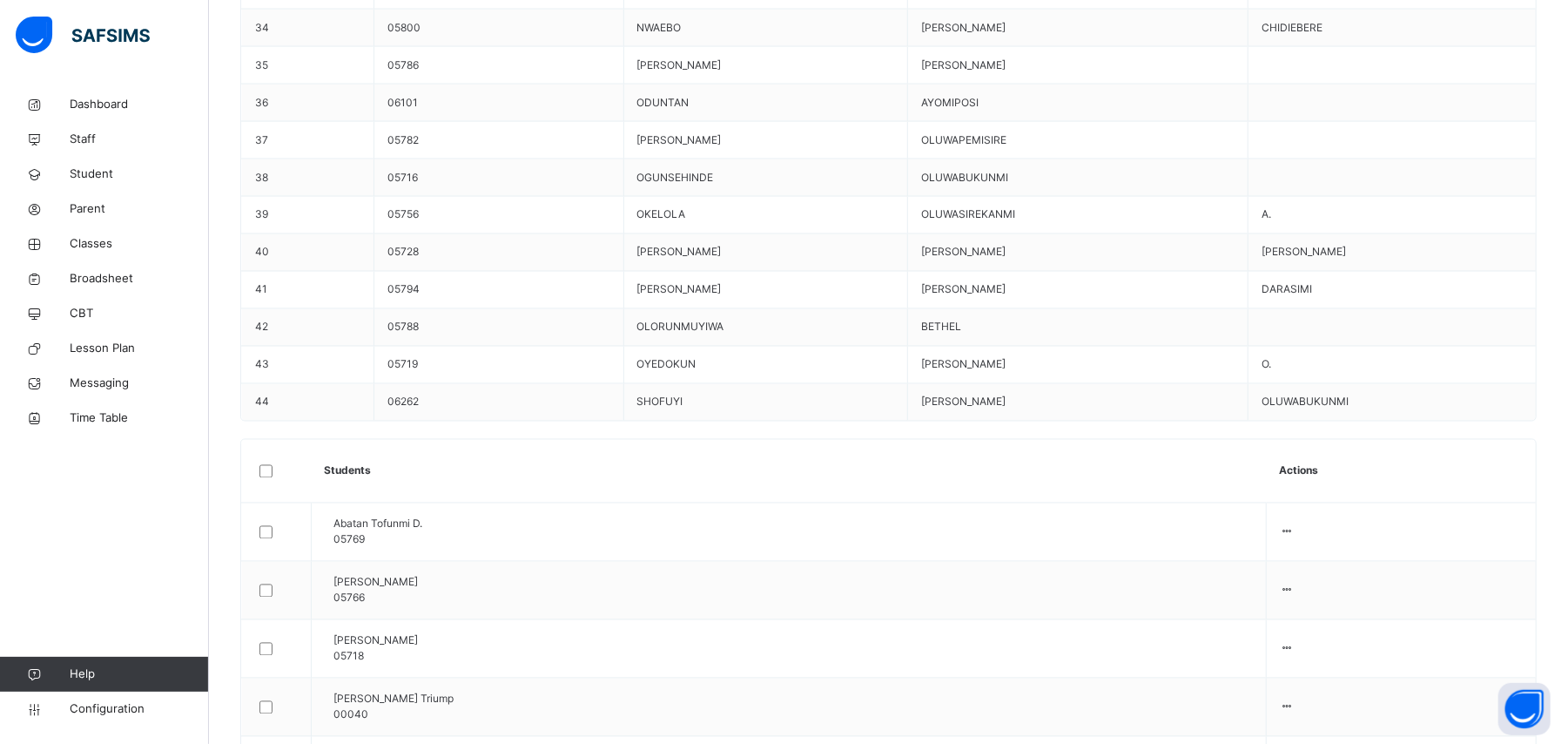
scroll to position [2205, 0]
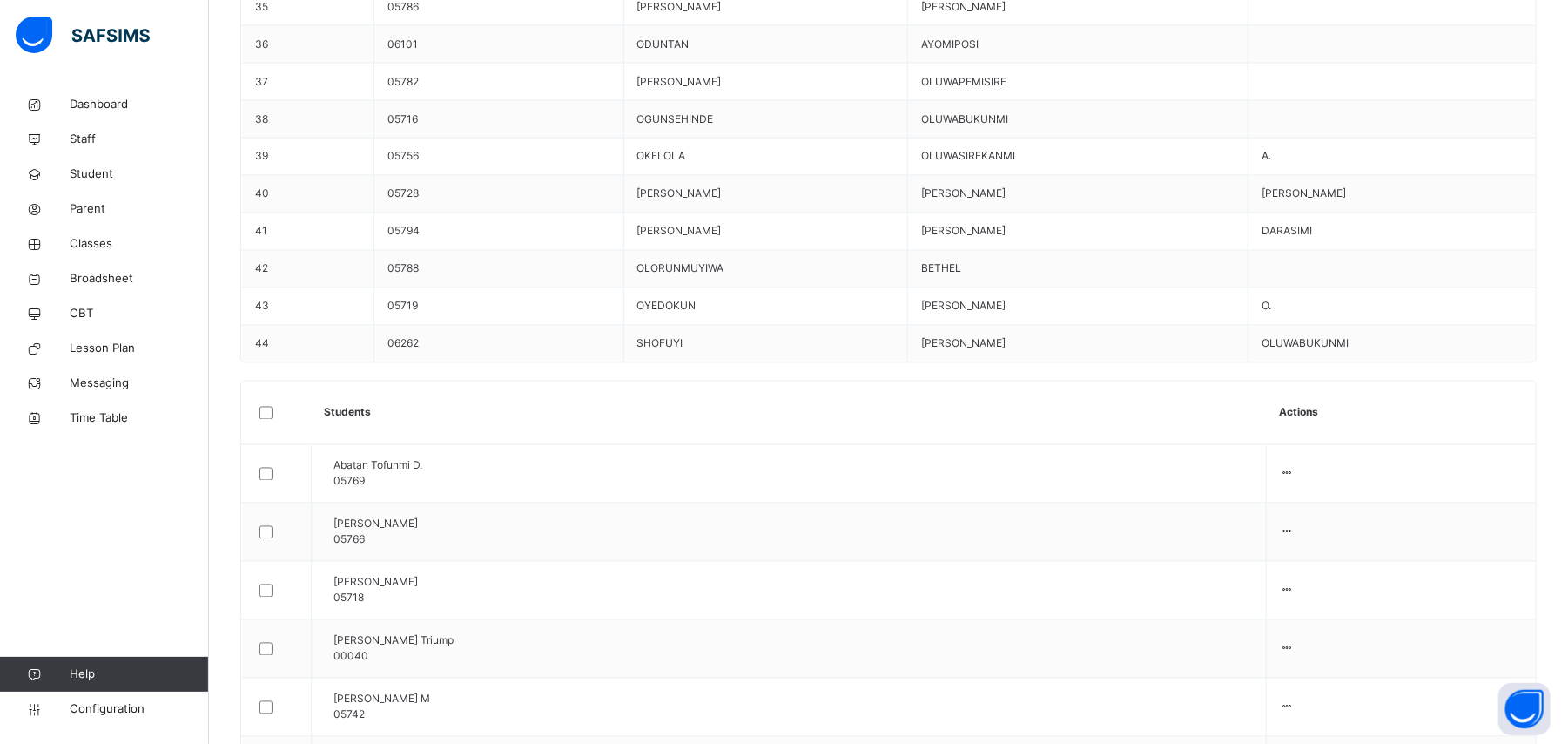
drag, startPoint x: 440, startPoint y: 295, endPoint x: 443, endPoint y: 181, distance: 114.0
drag, startPoint x: 487, startPoint y: 188, endPoint x: 902, endPoint y: 244, distance: 418.8
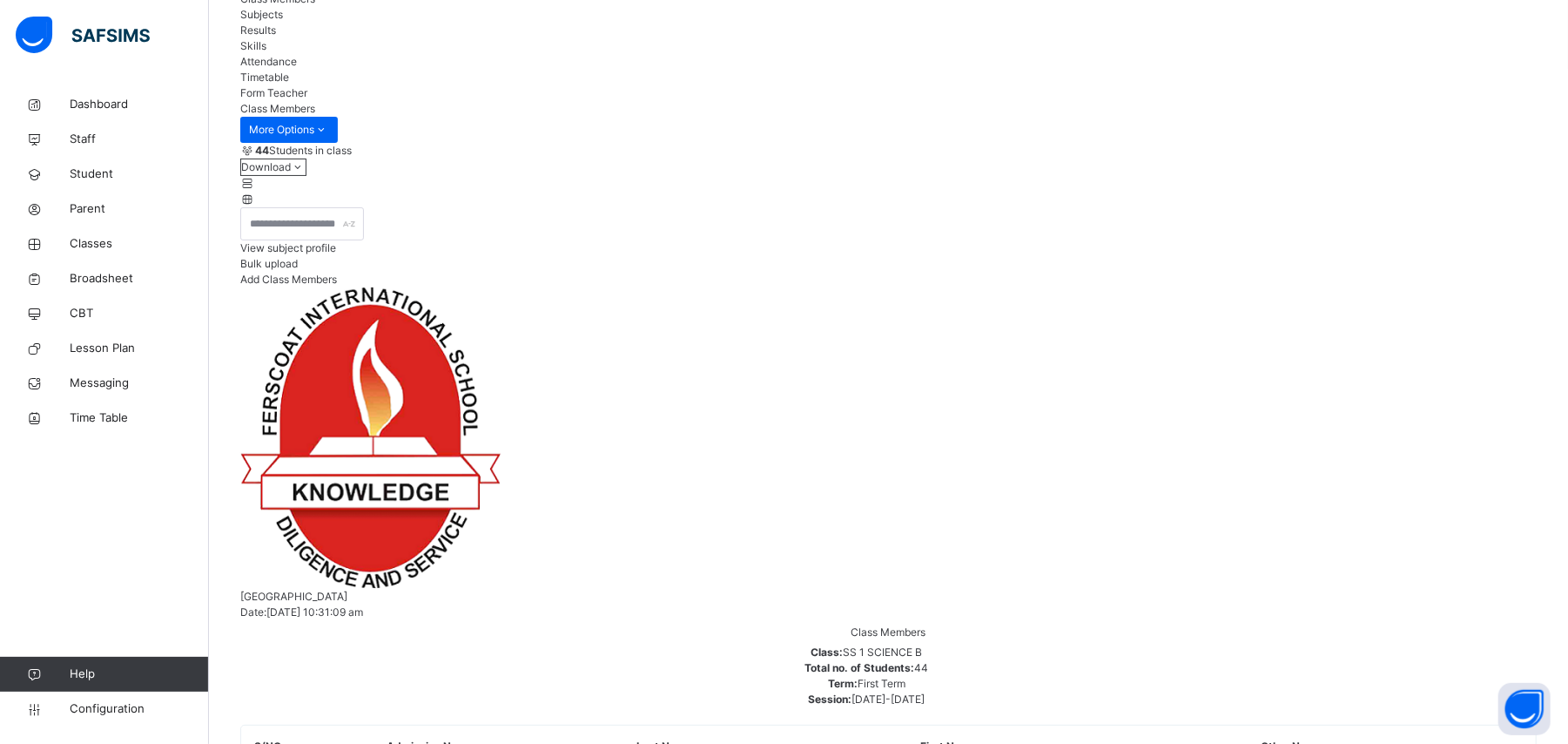
scroll to position [349, 0]
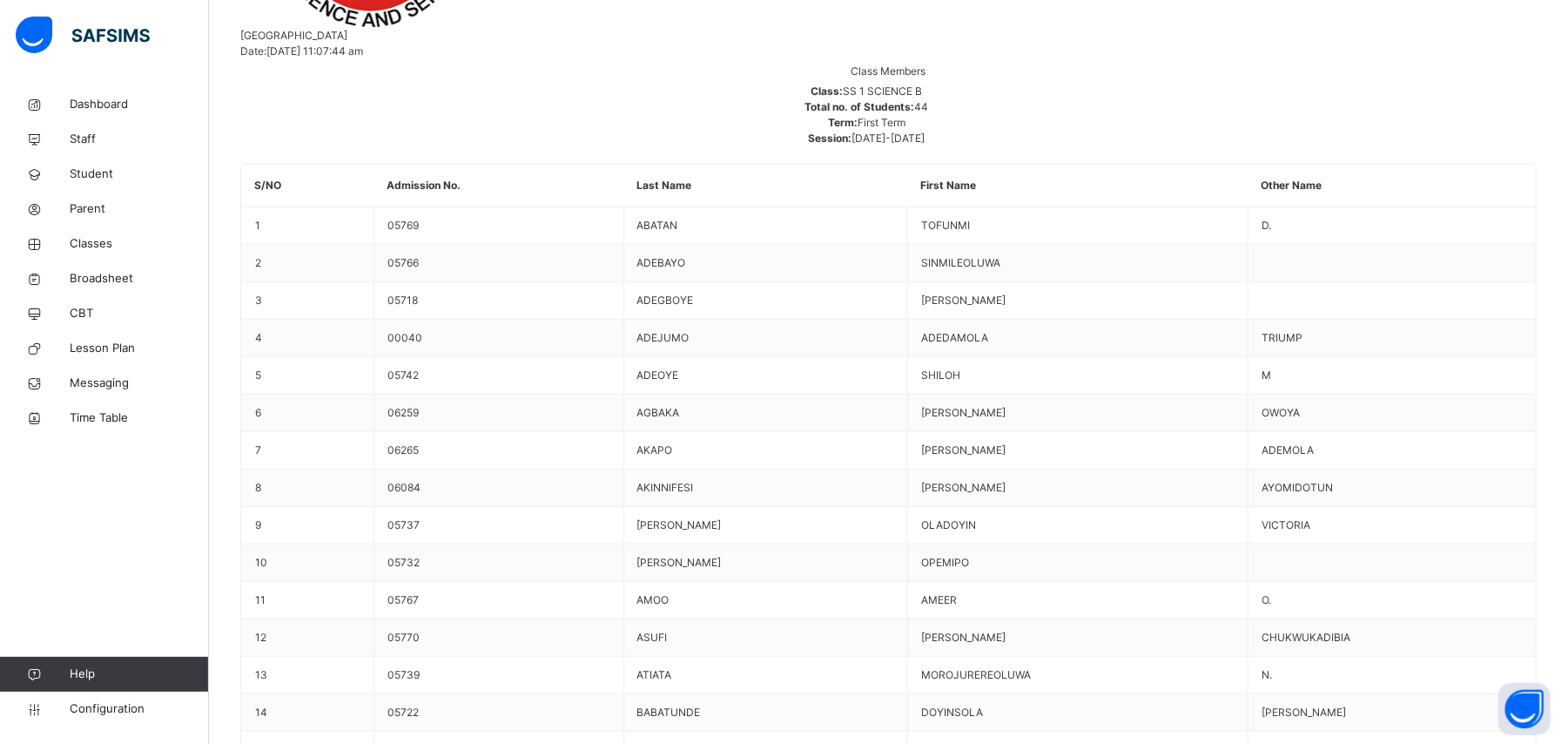
scroll to position [697, 0]
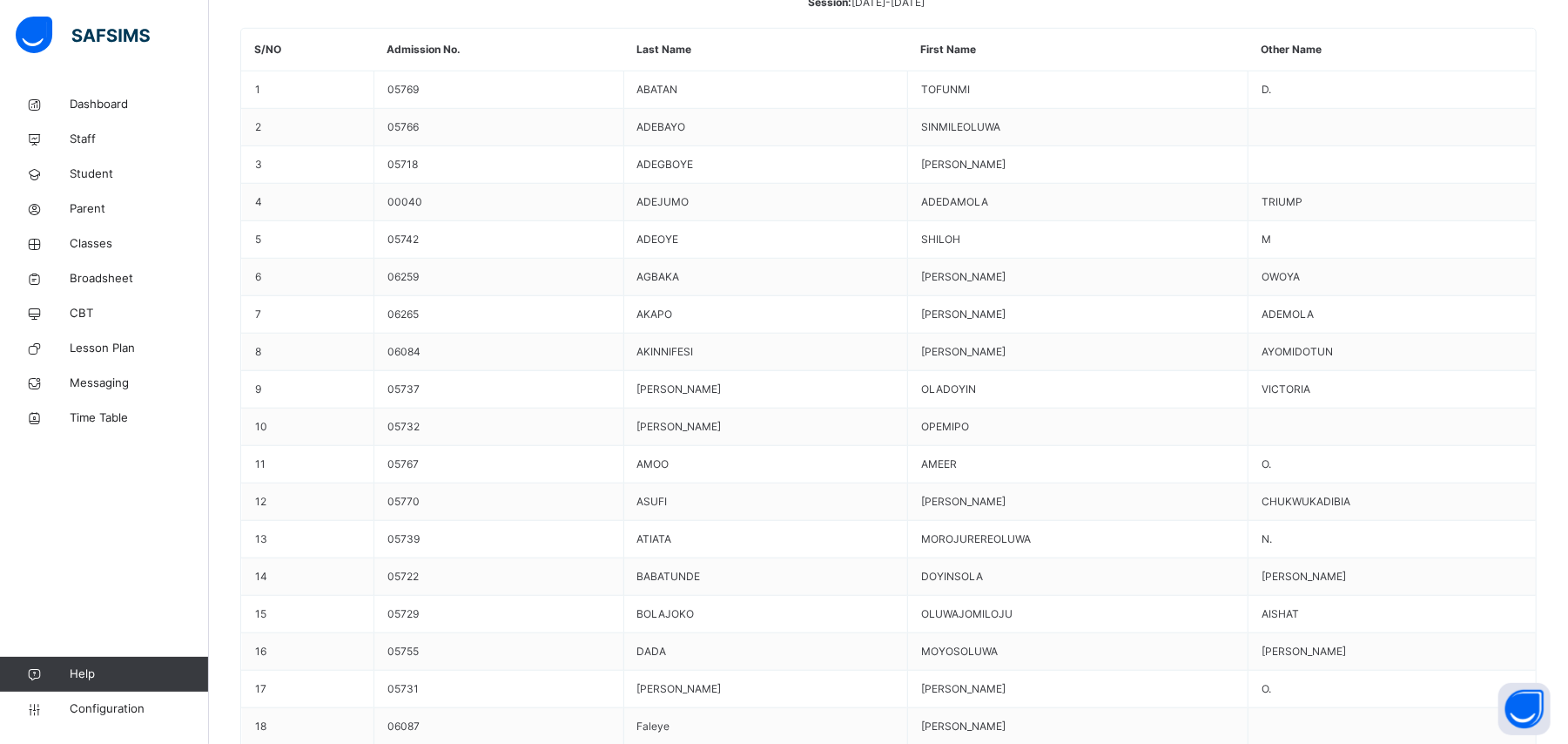
scroll to position [928, 0]
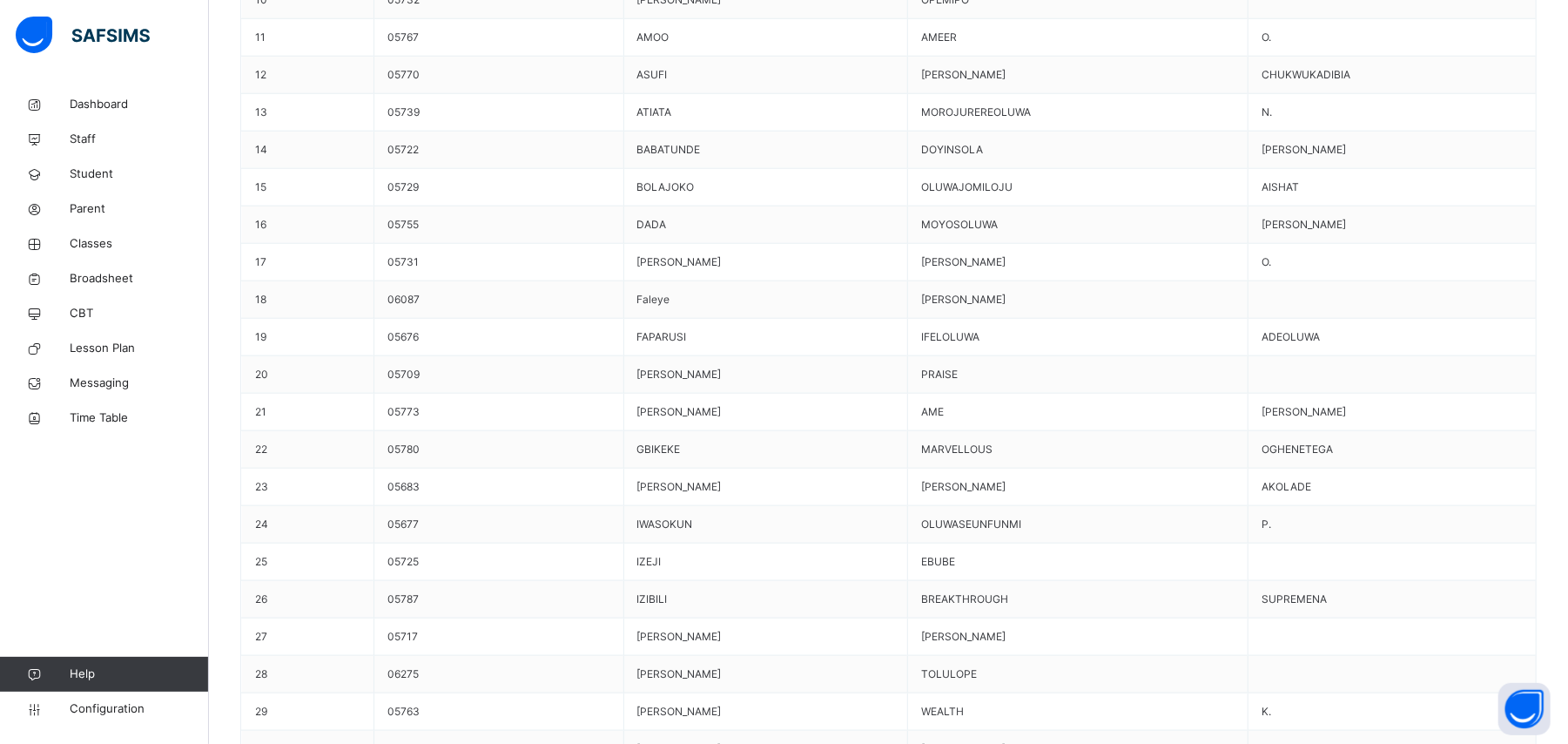
scroll to position [1161, 0]
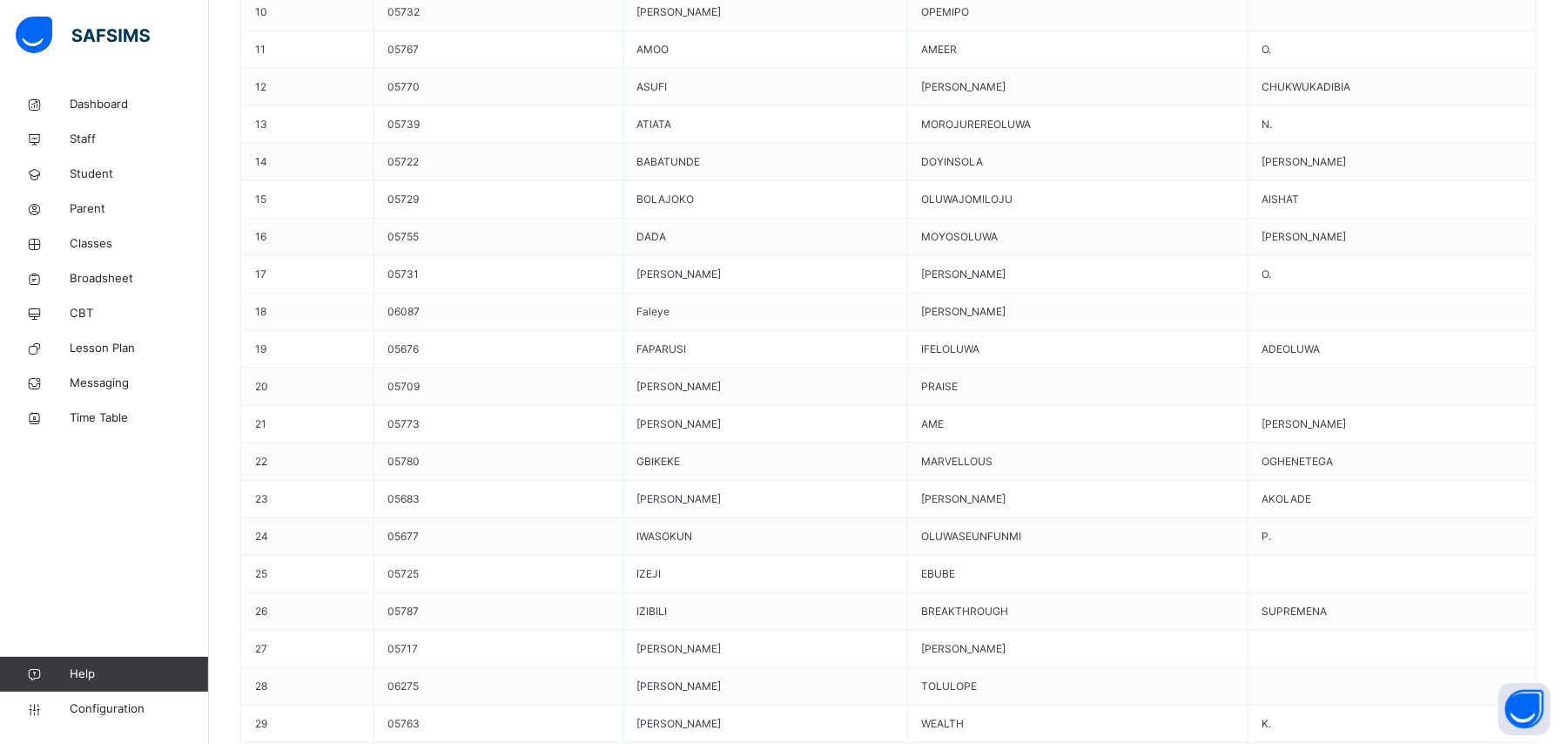
scroll to position [1277, 0]
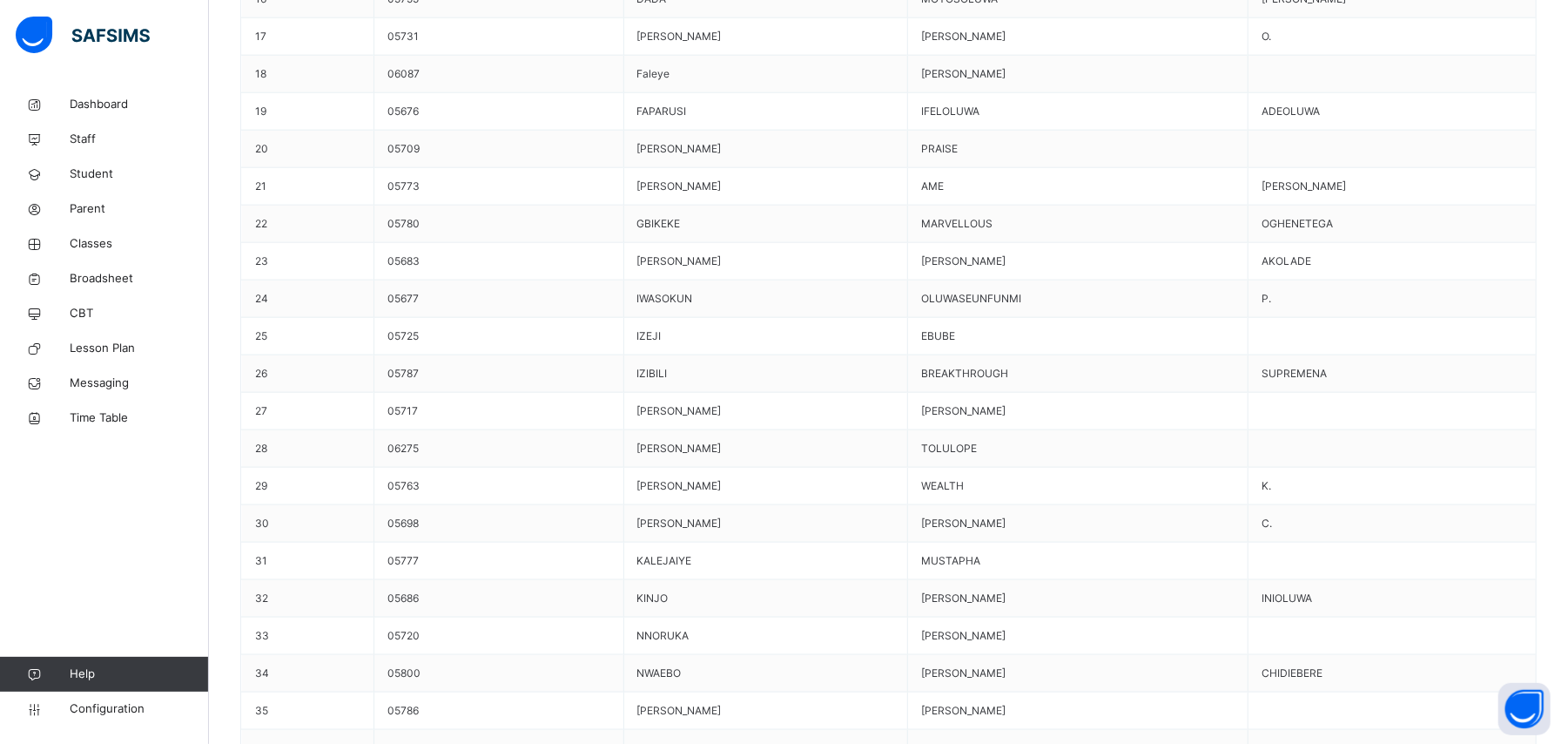
scroll to position [1509, 0]
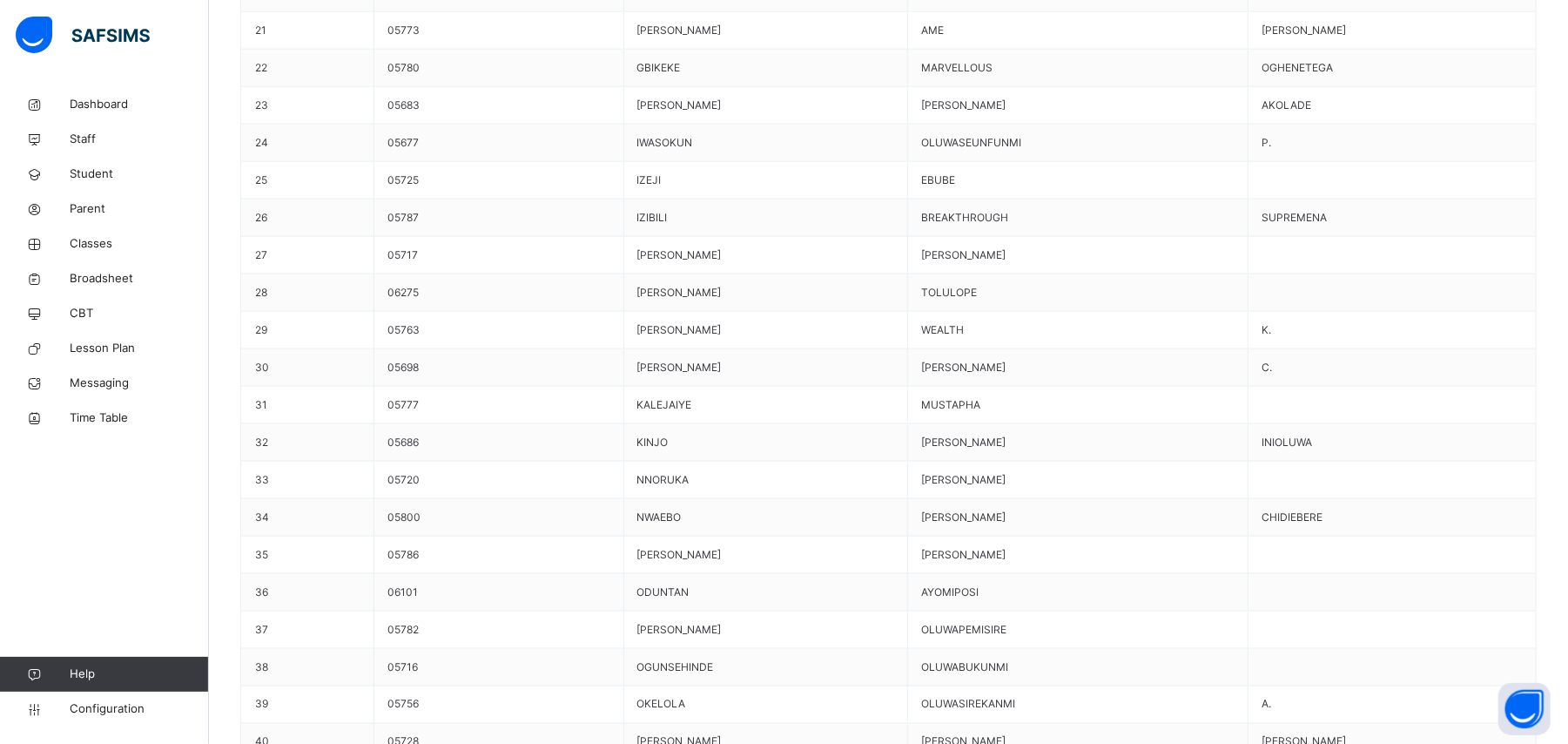
scroll to position [1742, 0]
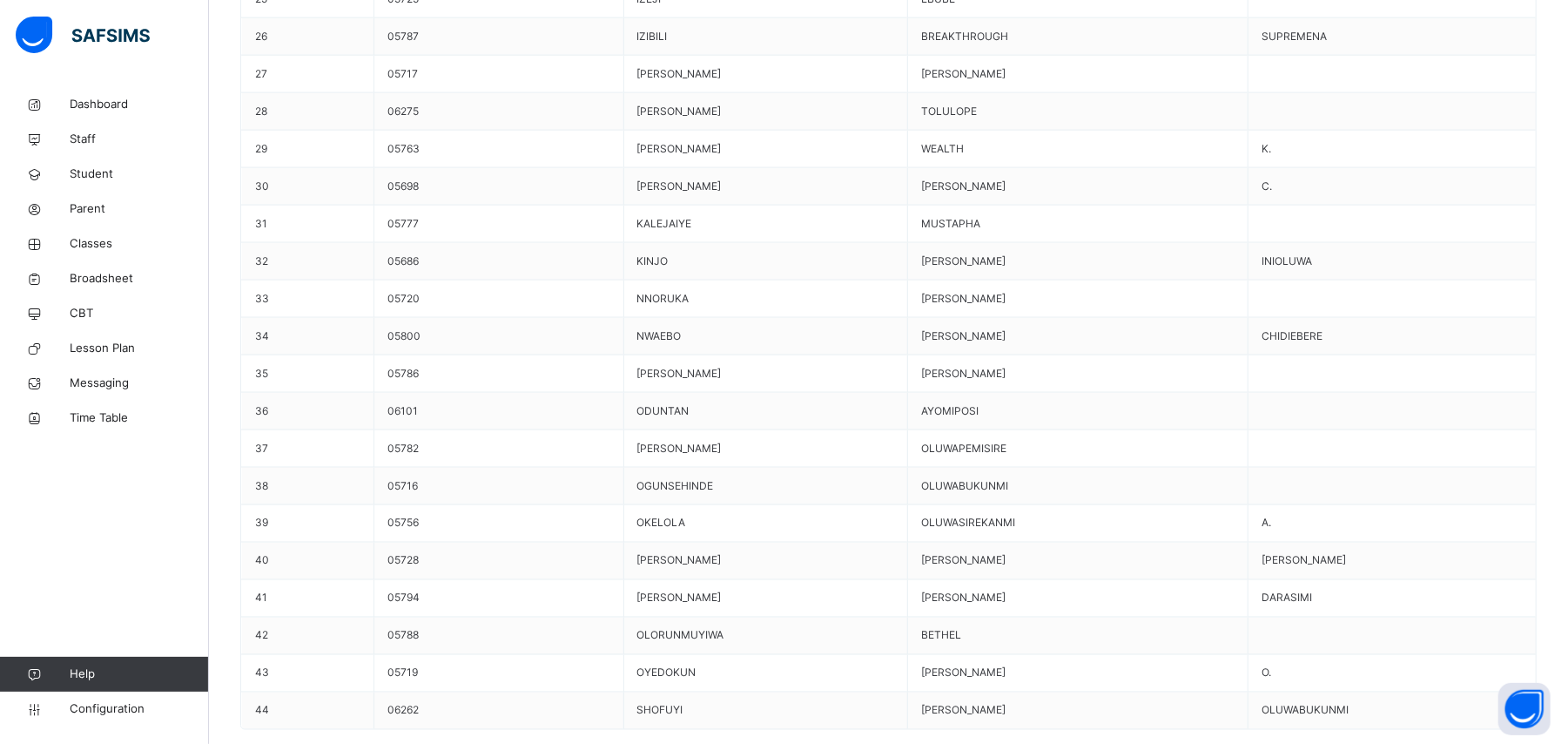
scroll to position [1858, 0]
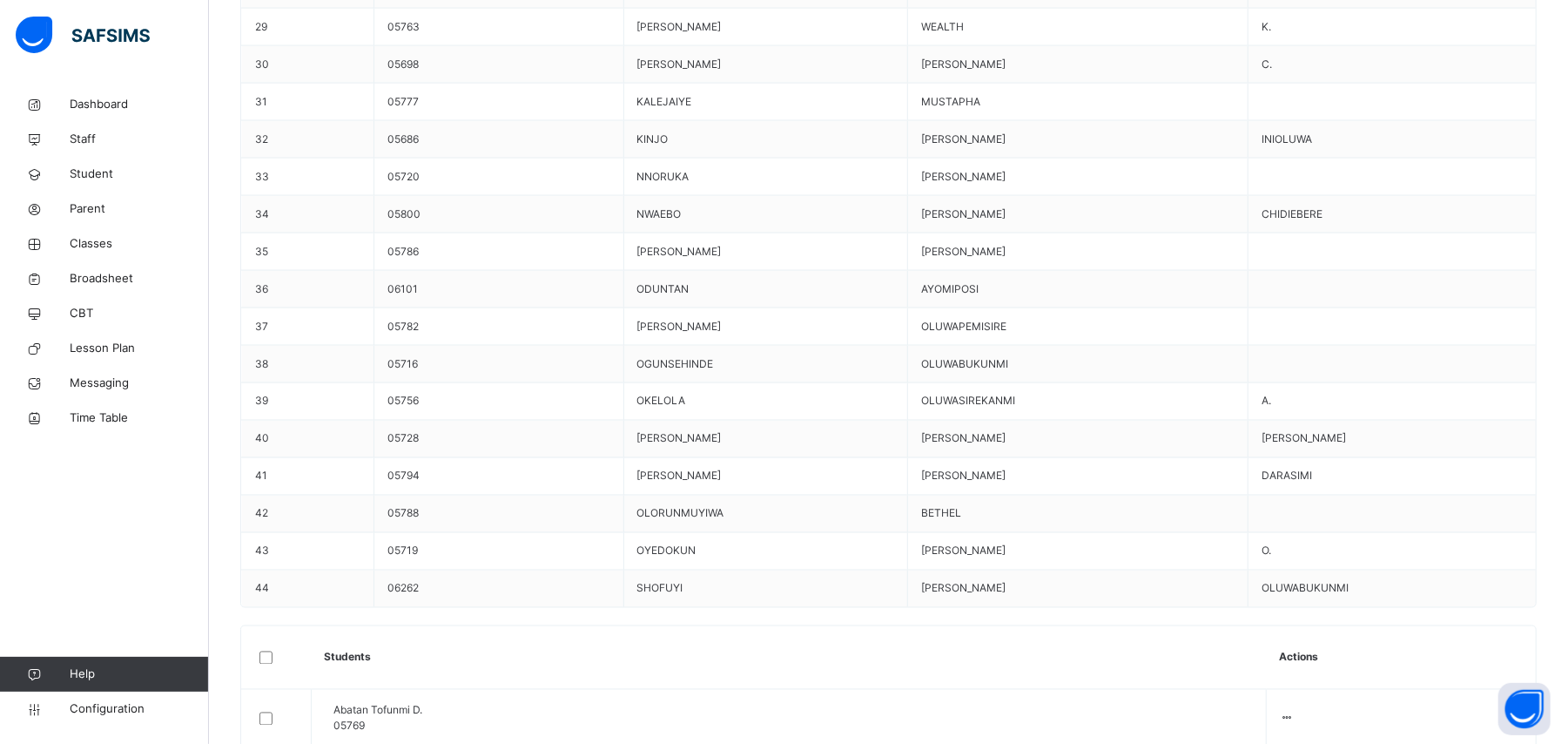
scroll to position [1974, 0]
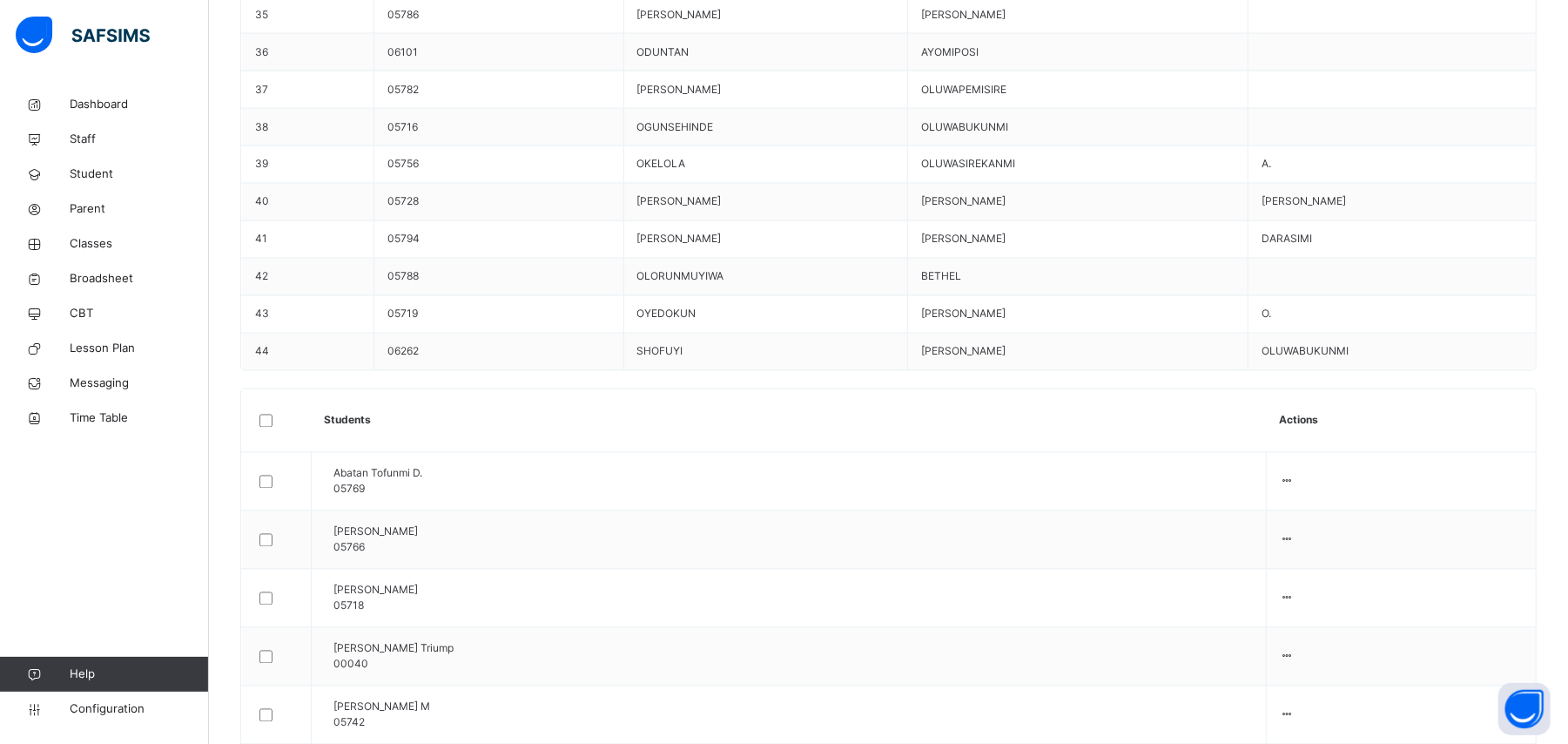
scroll to position [2205, 0]
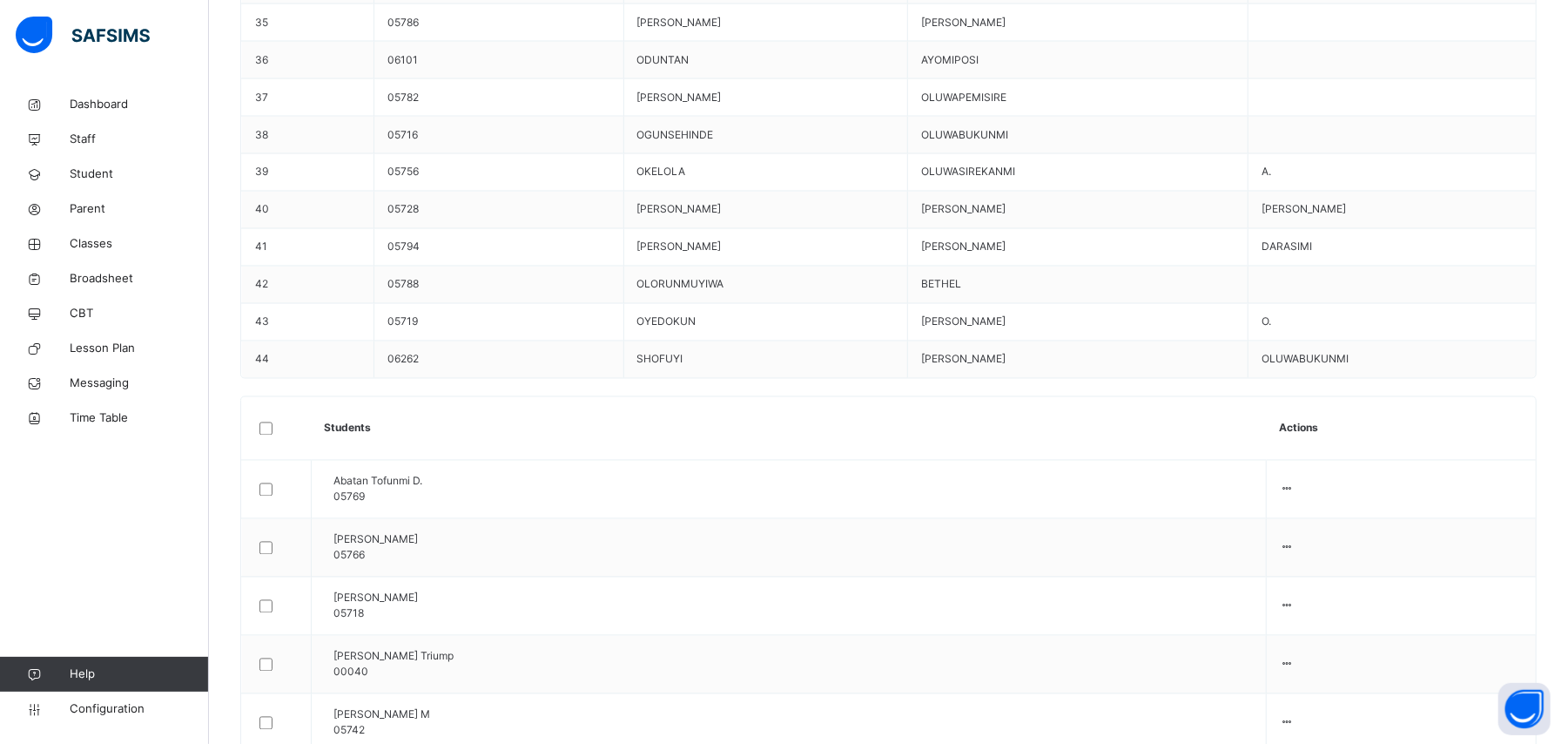
drag, startPoint x: 516, startPoint y: 548, endPoint x: 799, endPoint y: 496, distance: 287.7
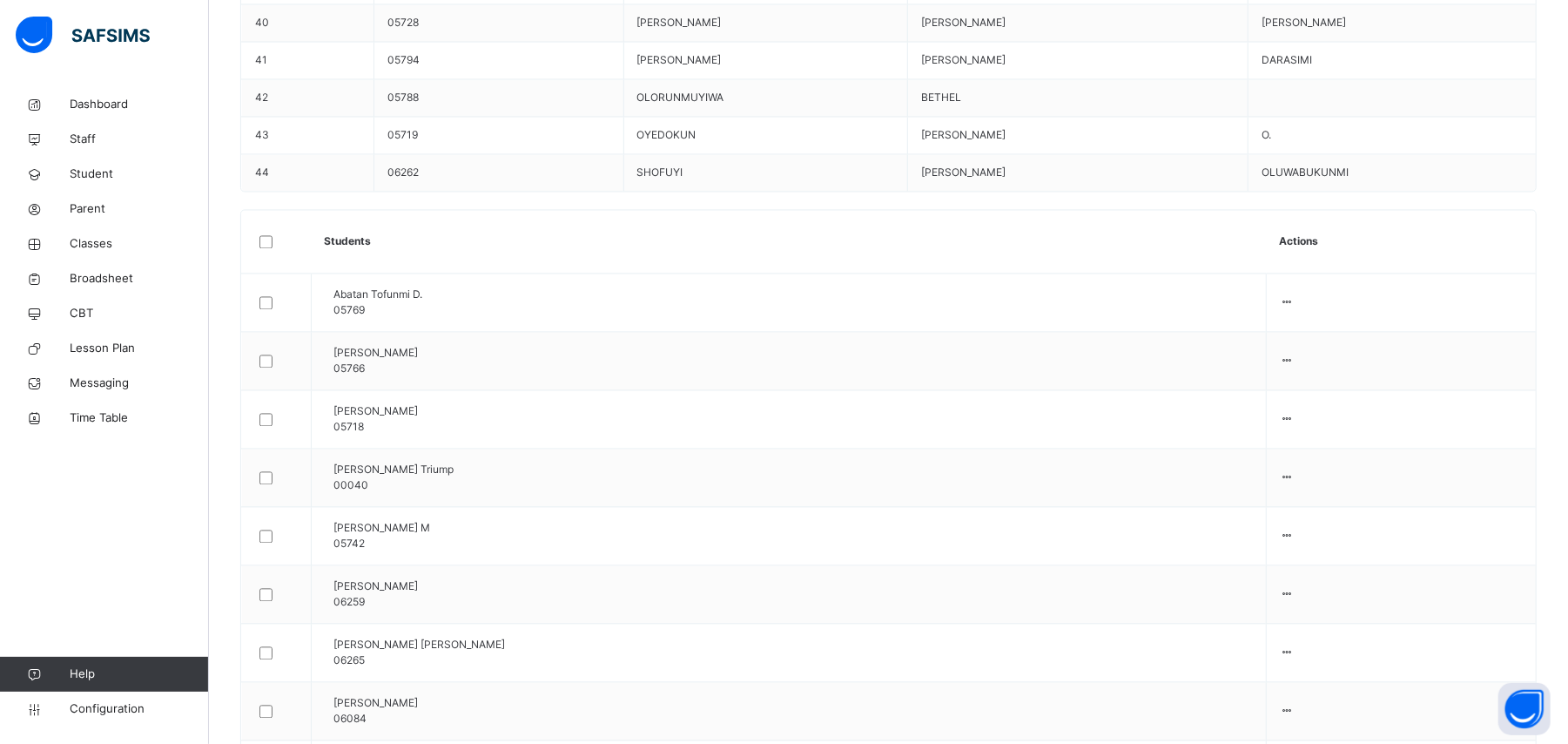
scroll to position [2438, 0]
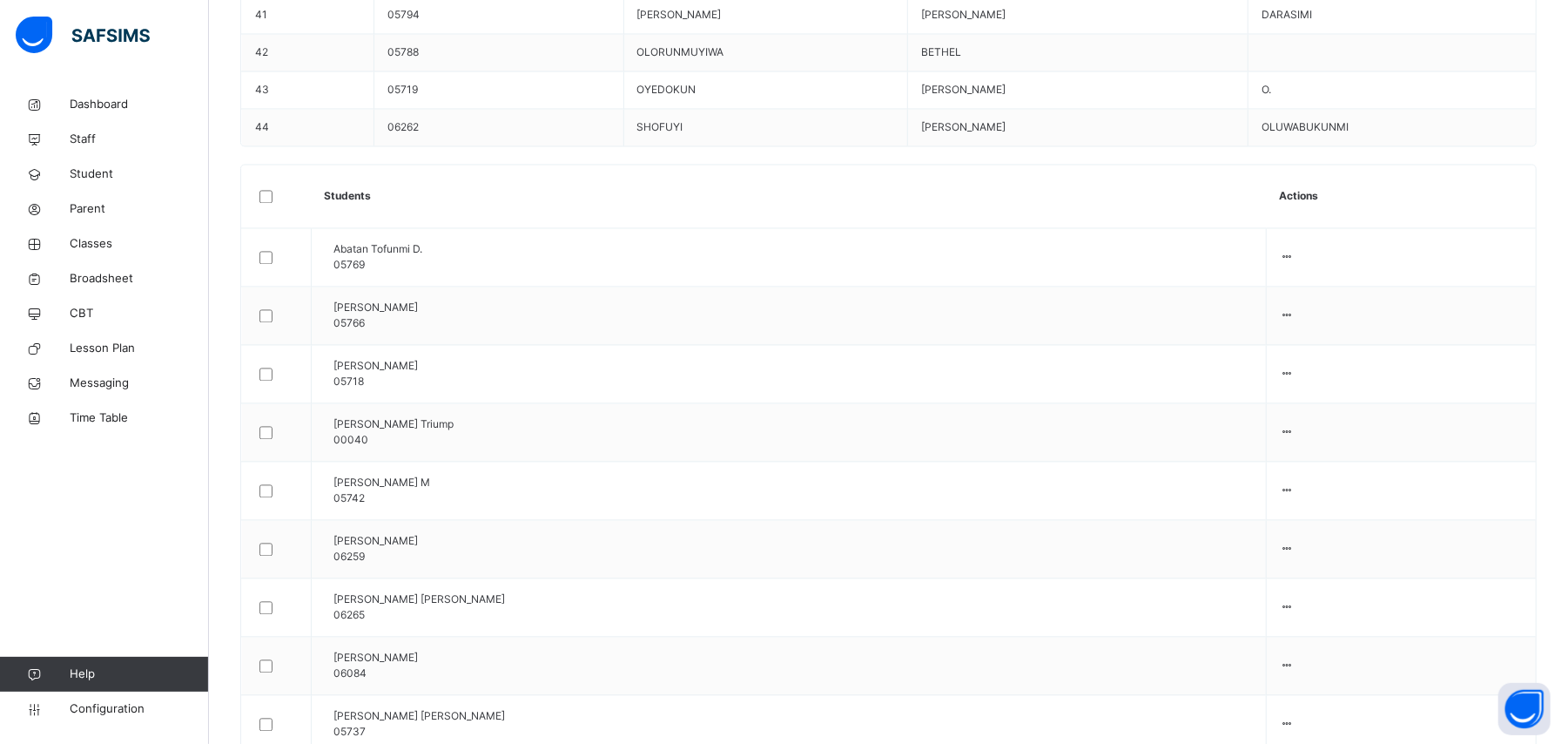
drag, startPoint x: 572, startPoint y: 526, endPoint x: 585, endPoint y: 519, distance: 14.8
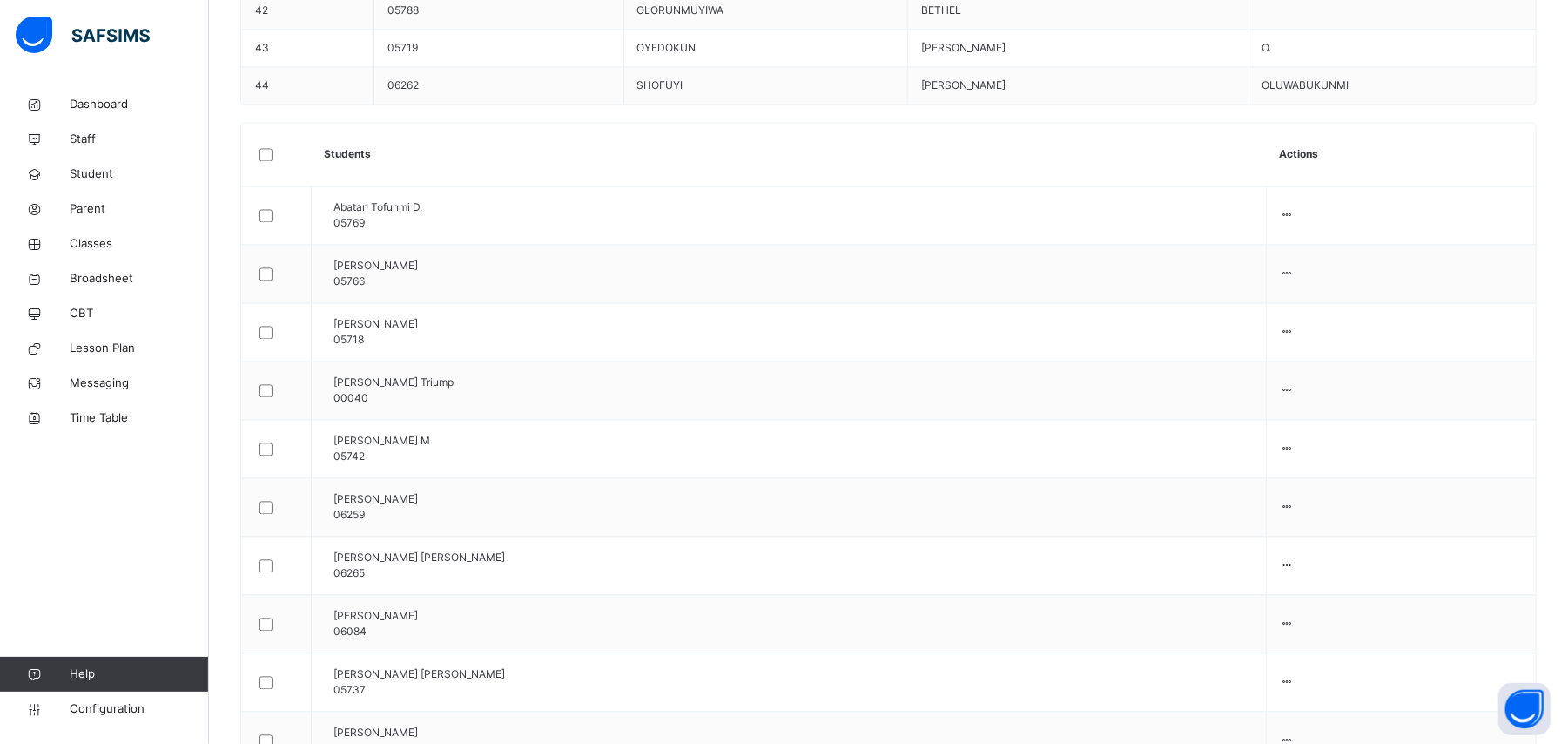
scroll to position [2503, 0]
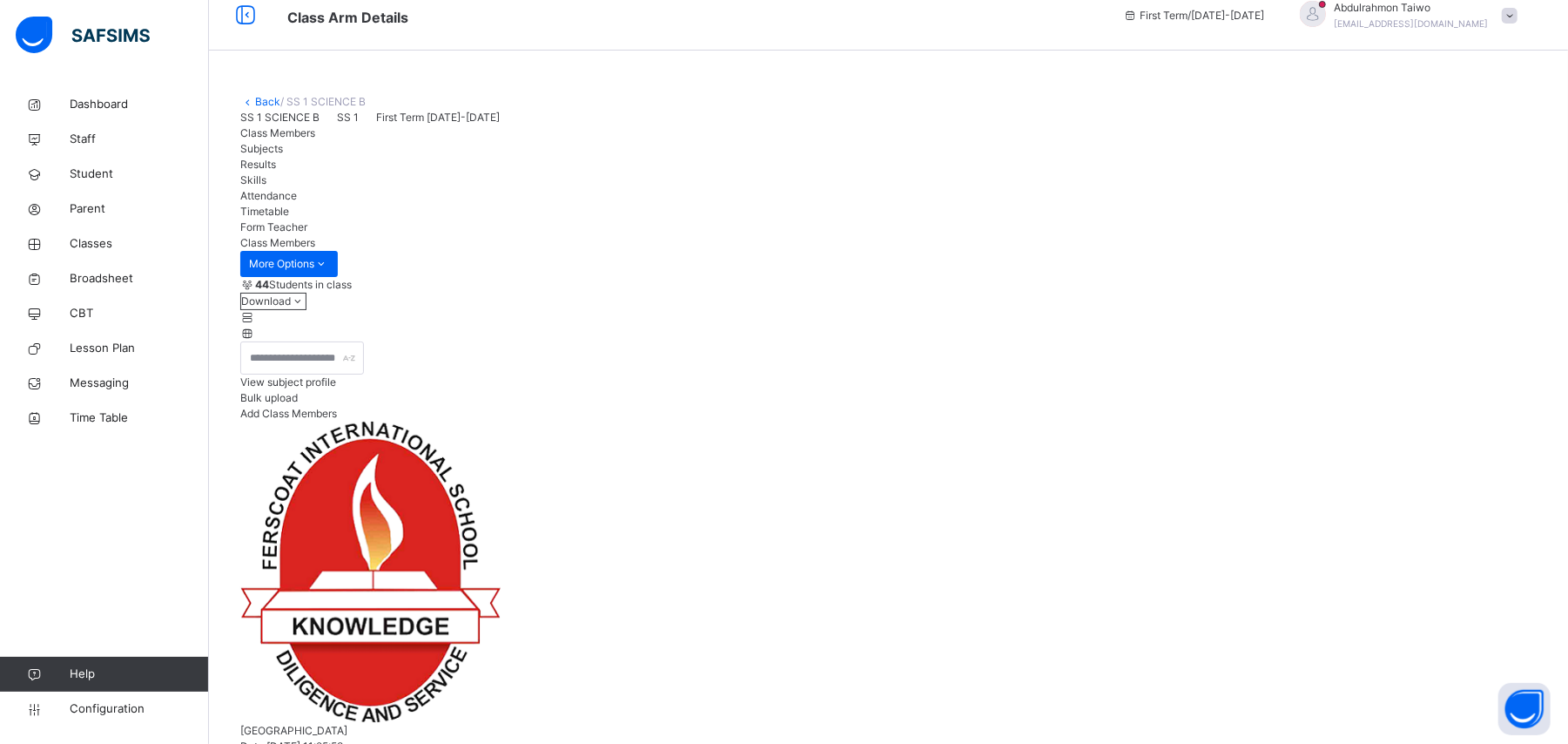
scroll to position [0, 0]
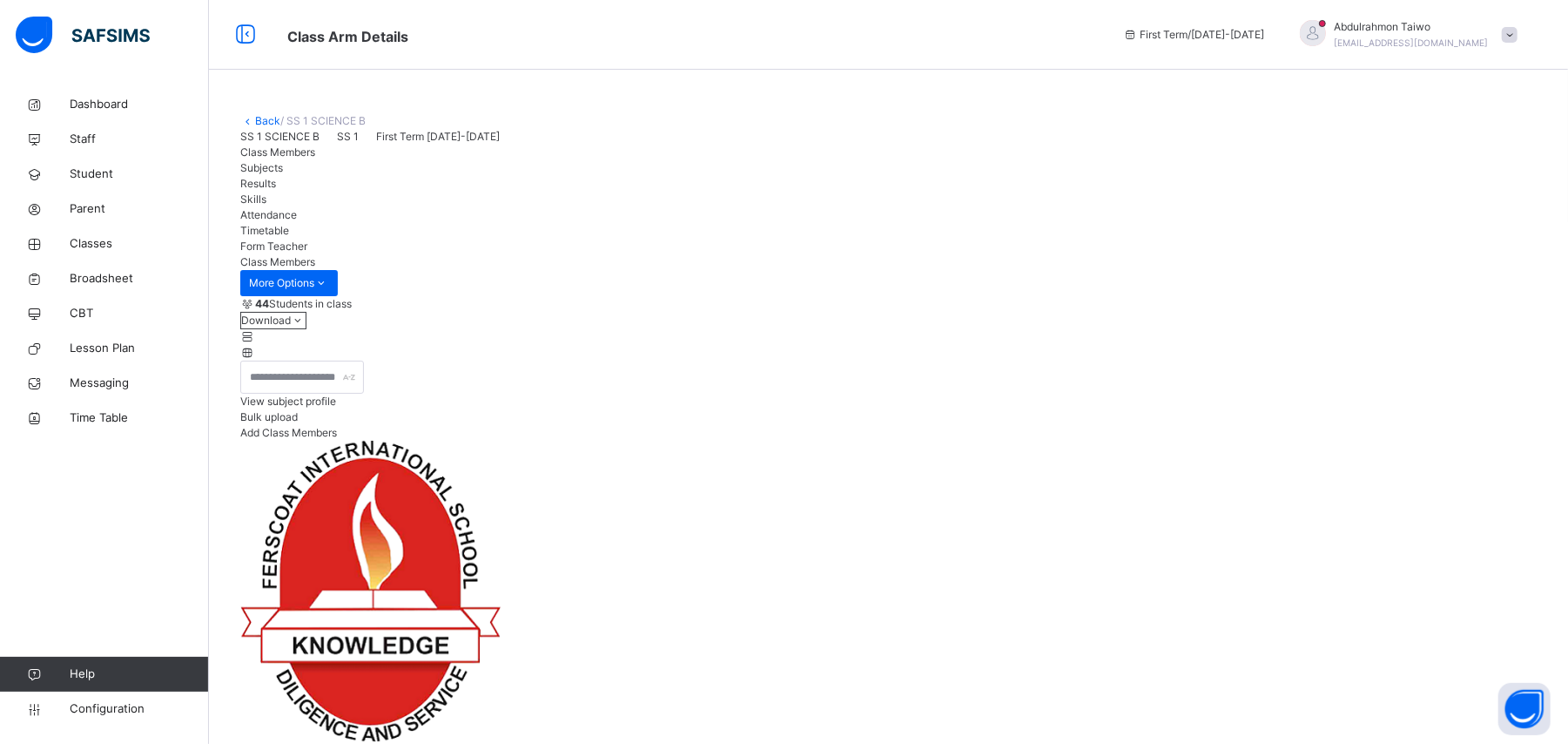
click at [263, 120] on link "Back" at bounding box center [267, 120] width 26 height 13
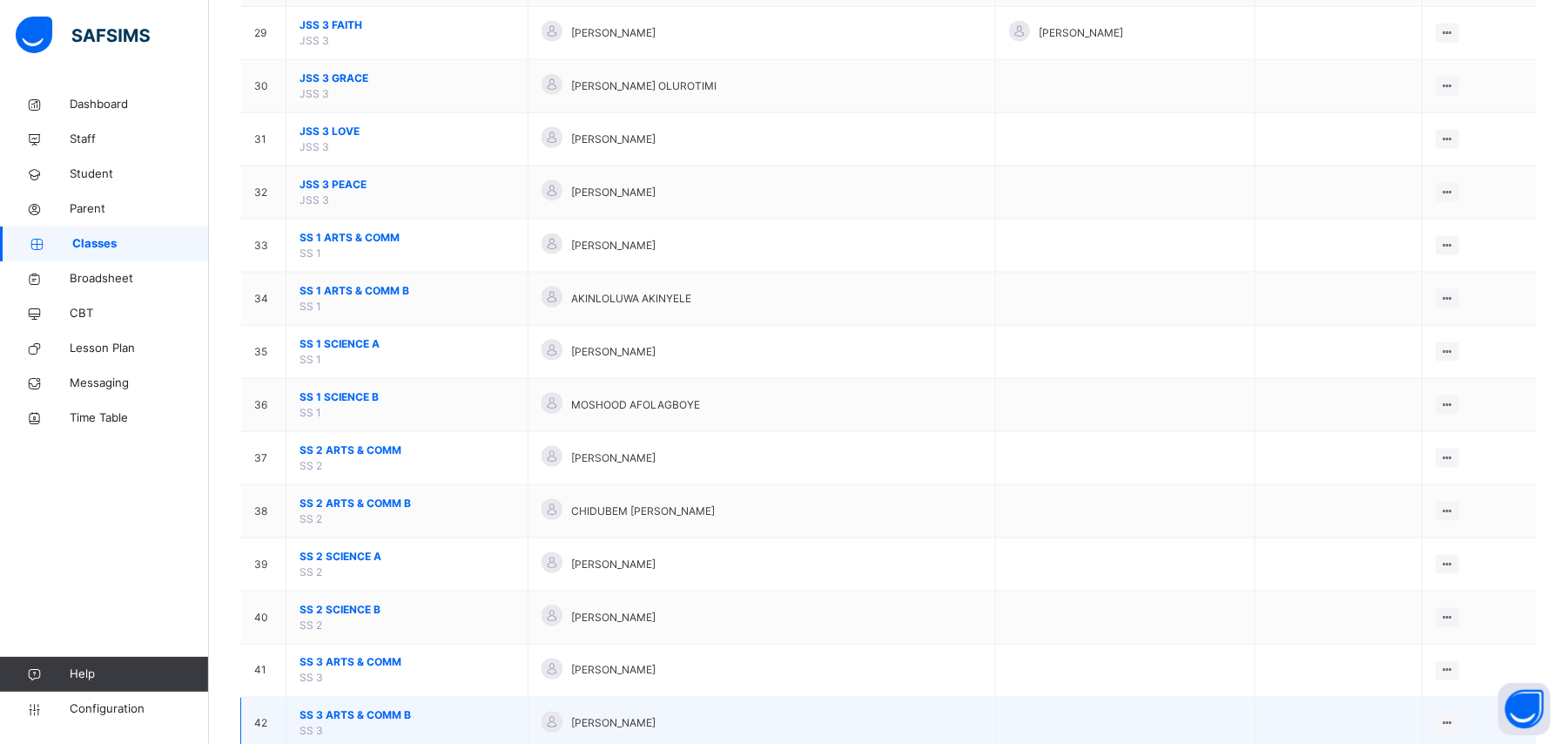
scroll to position [1858, 0]
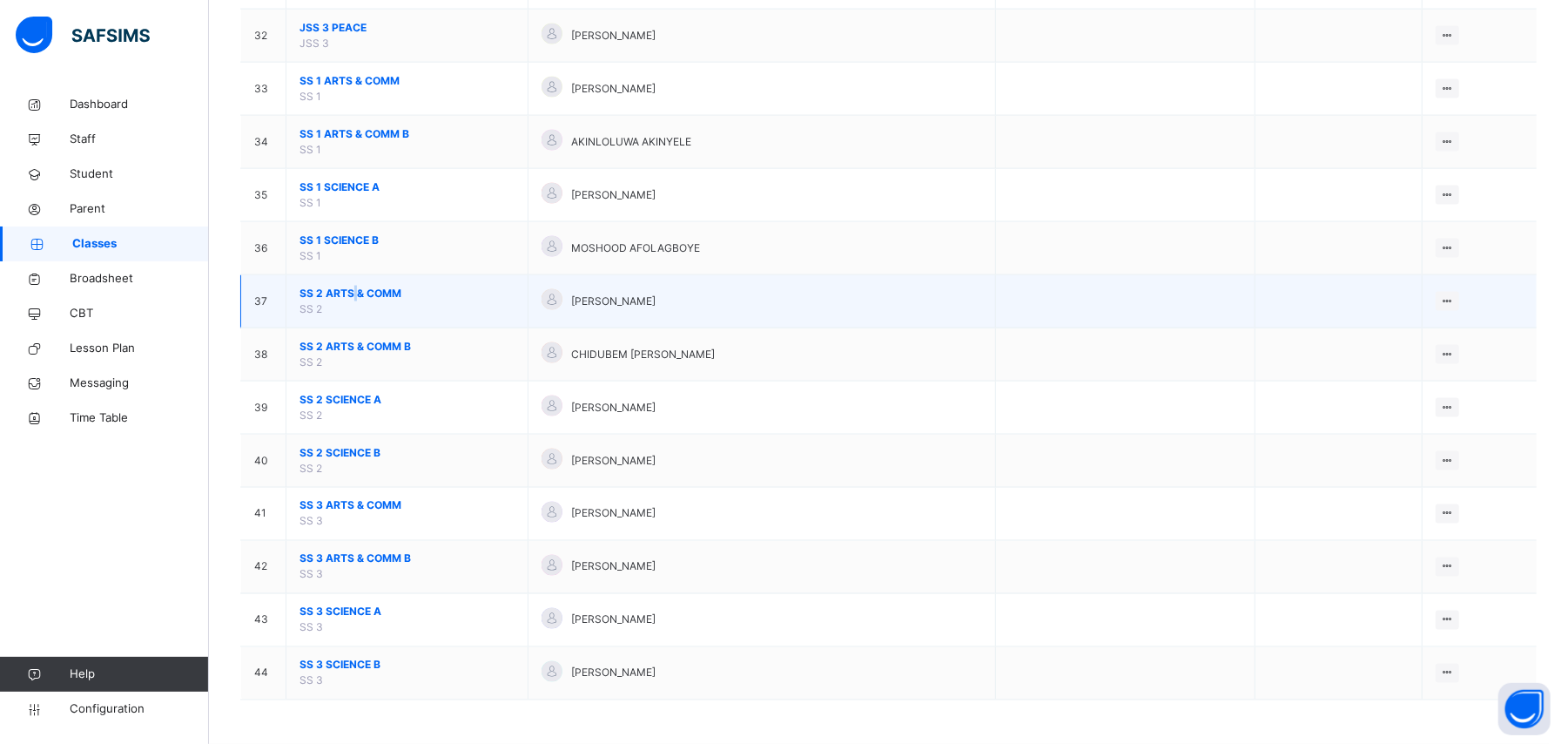
click at [356, 297] on span "SS 2 ARTS & COMM" at bounding box center [407, 294] width 215 height 16
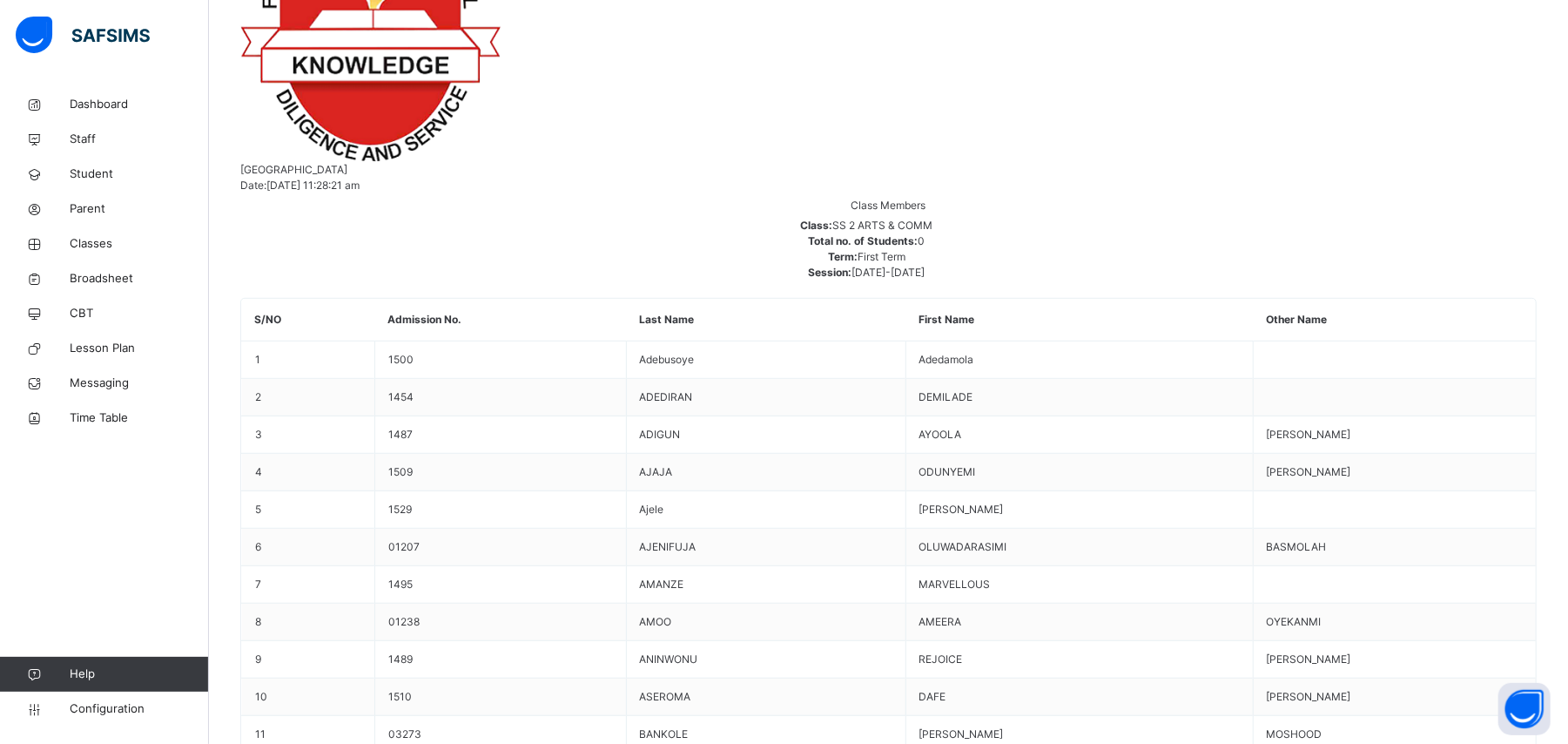
scroll to position [464, 0]
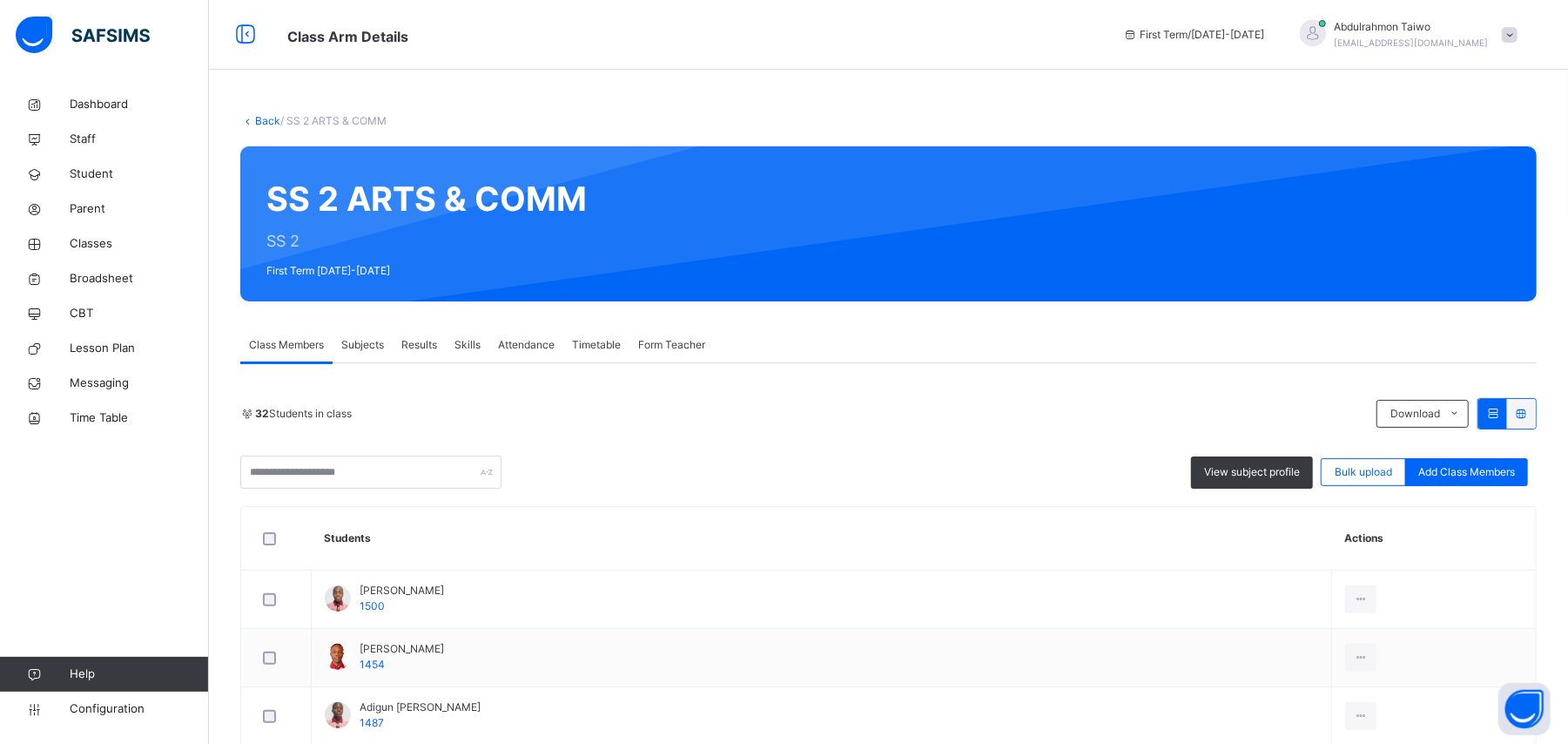
click at [265, 126] on link "Back" at bounding box center [267, 120] width 26 height 13
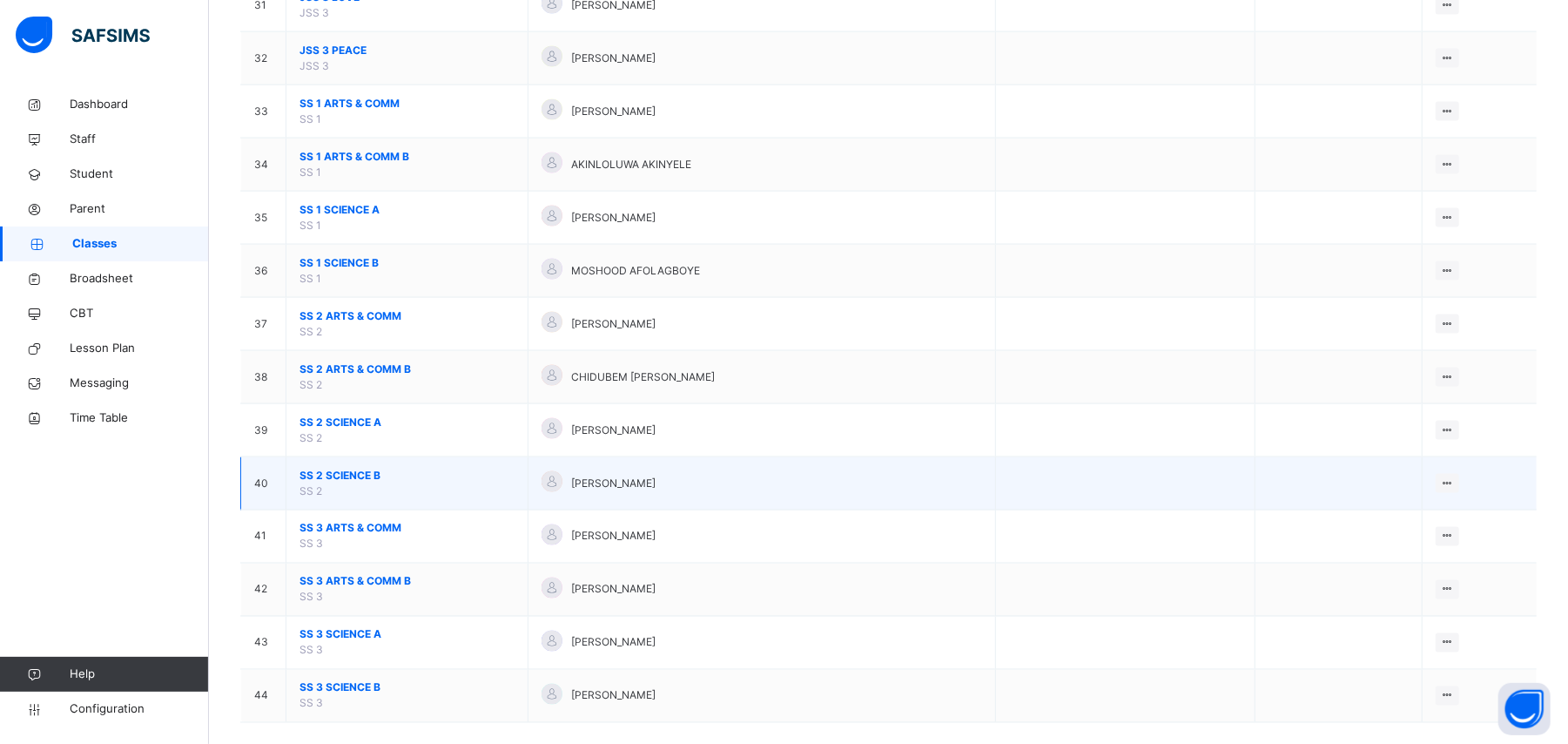
scroll to position [1858, 0]
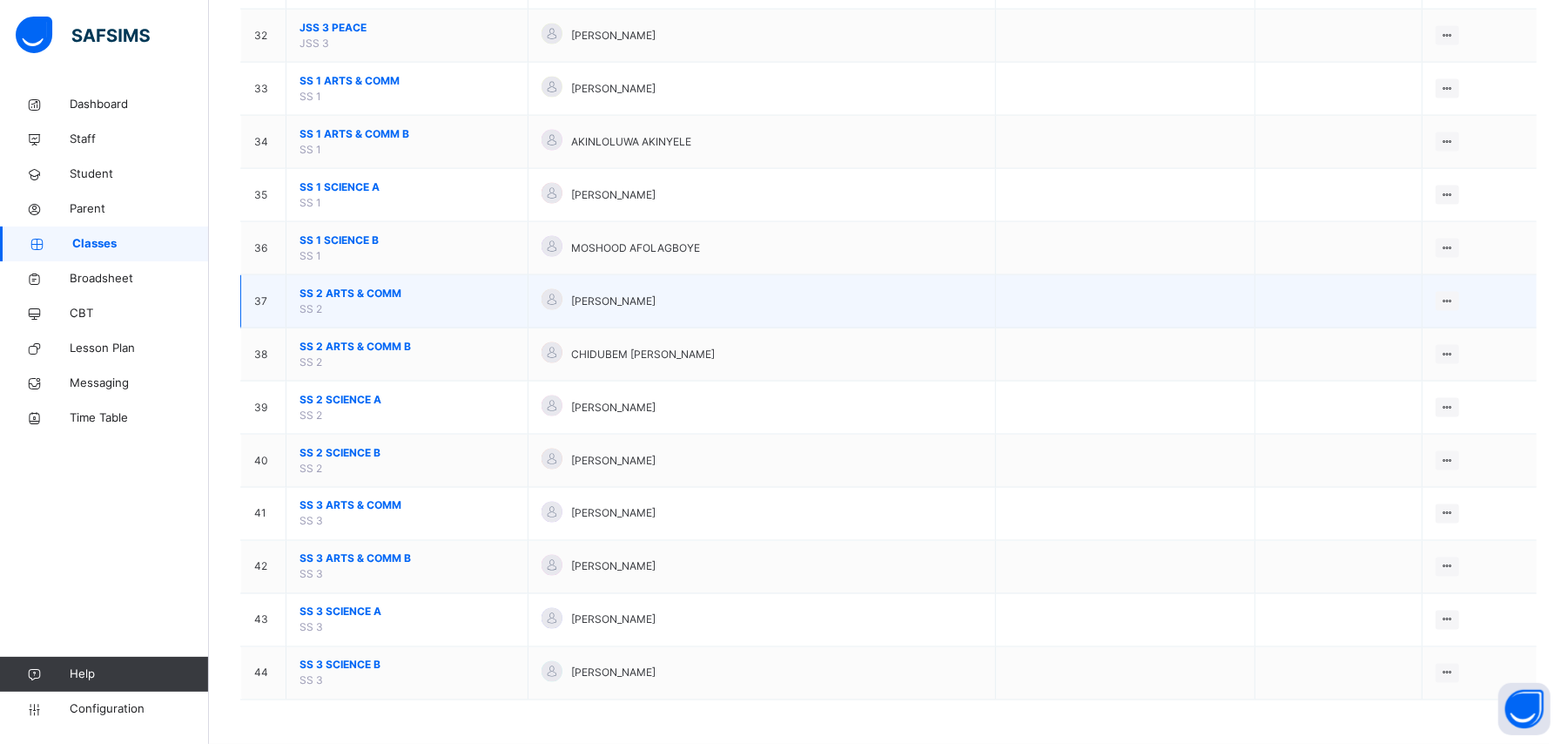
click at [372, 293] on span "SS 2 ARTS & COMM" at bounding box center [407, 294] width 215 height 16
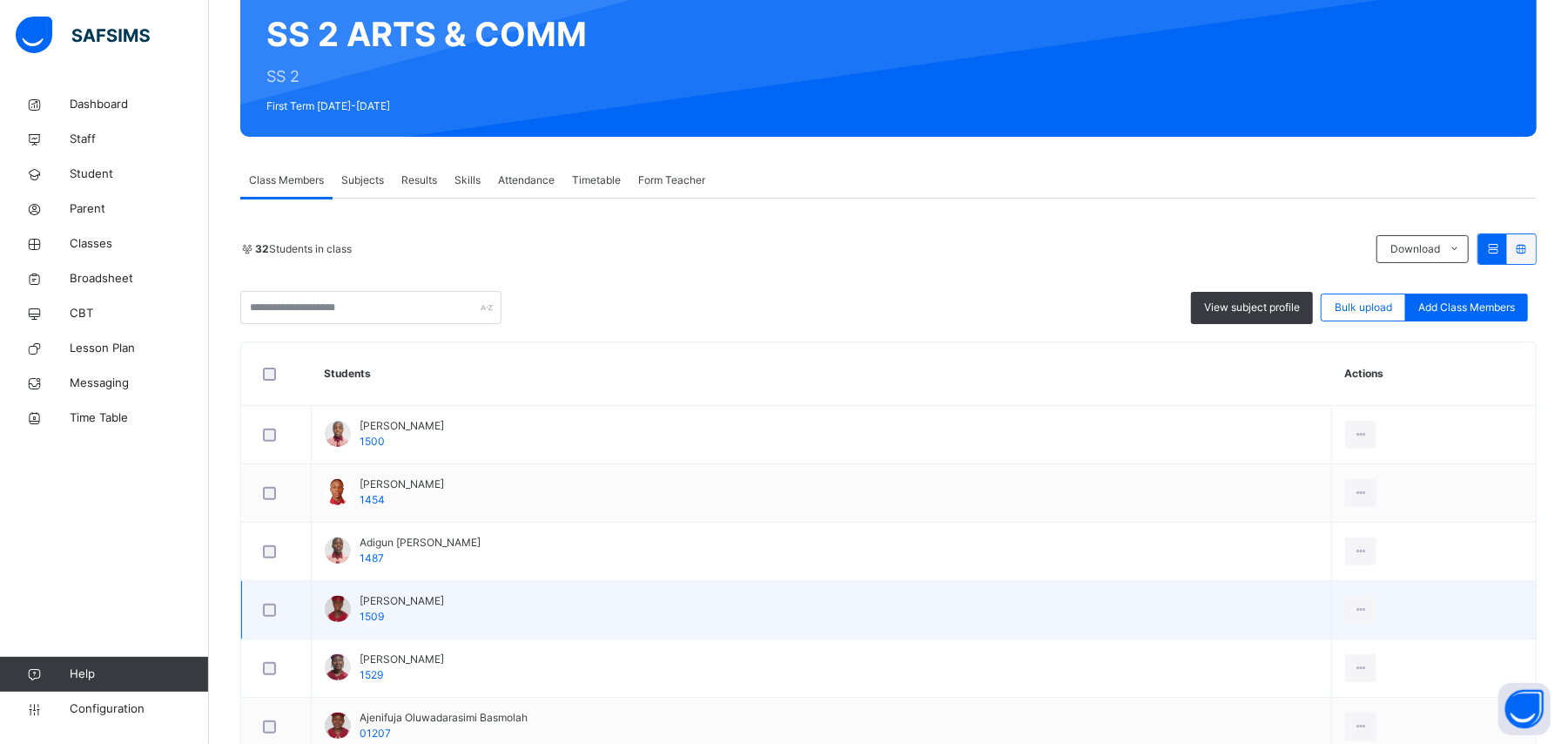
scroll to position [232, 0]
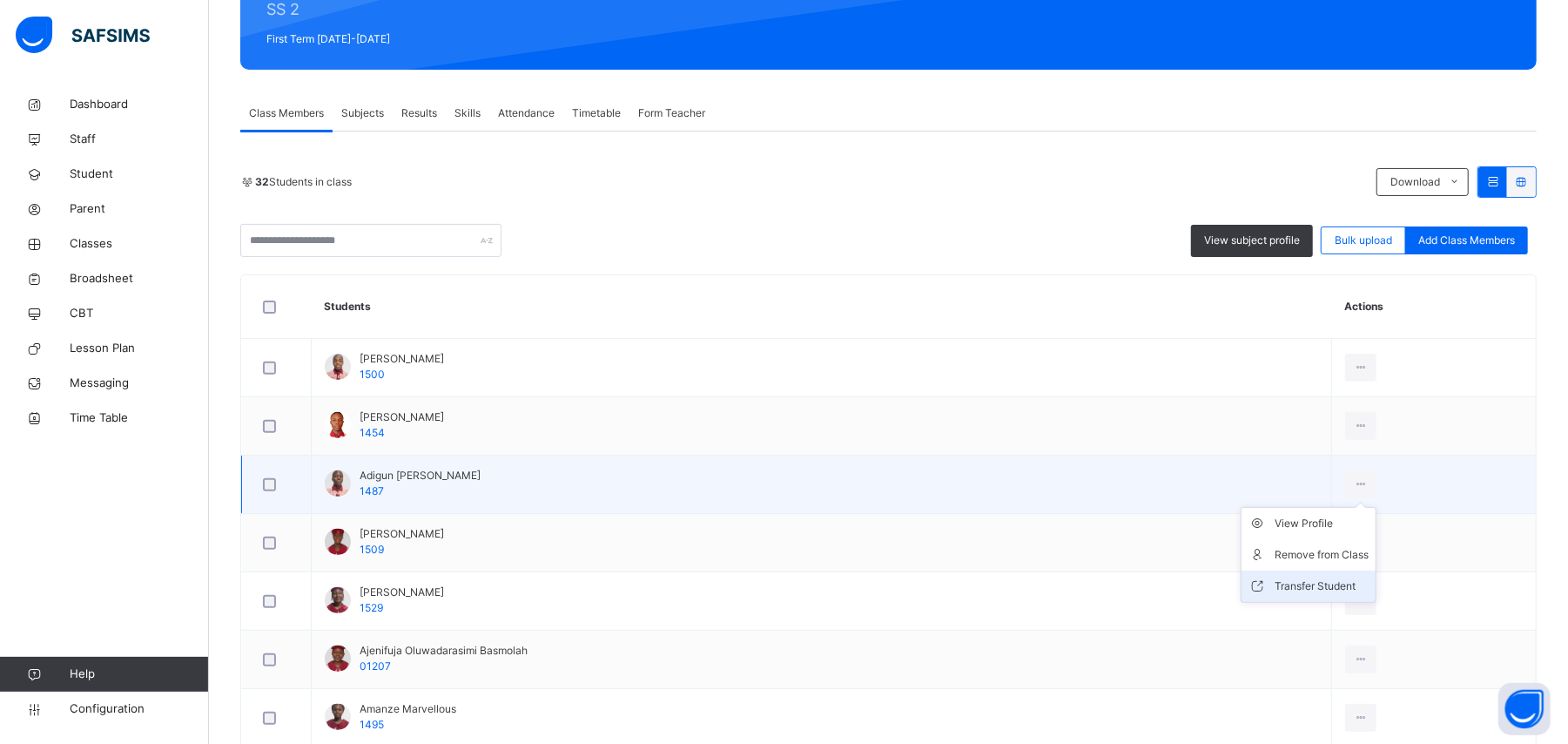
click at [1311, 576] on li "Transfer Student" at bounding box center [1309, 586] width 134 height 31
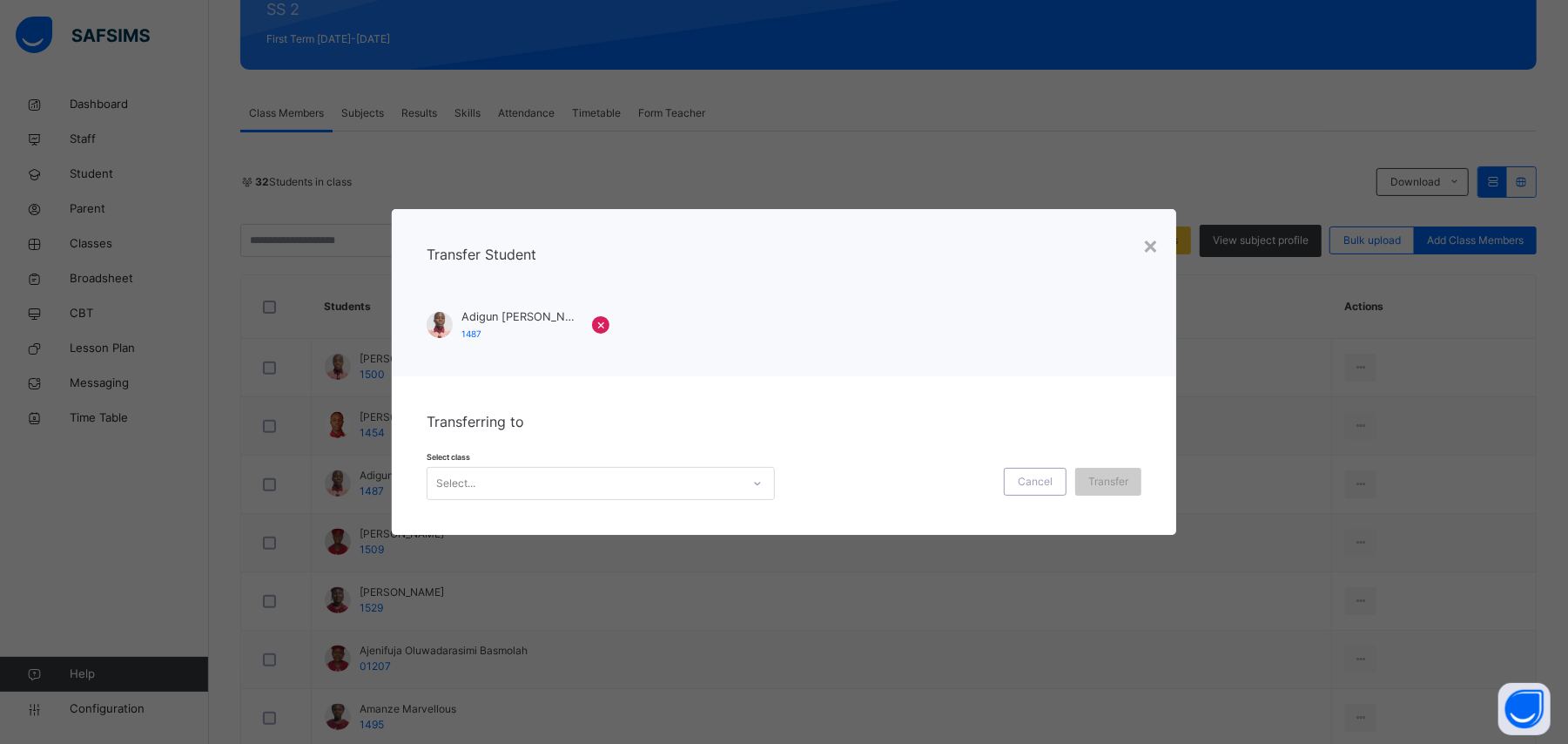
click at [564, 489] on div "Select..." at bounding box center [584, 483] width 313 height 27
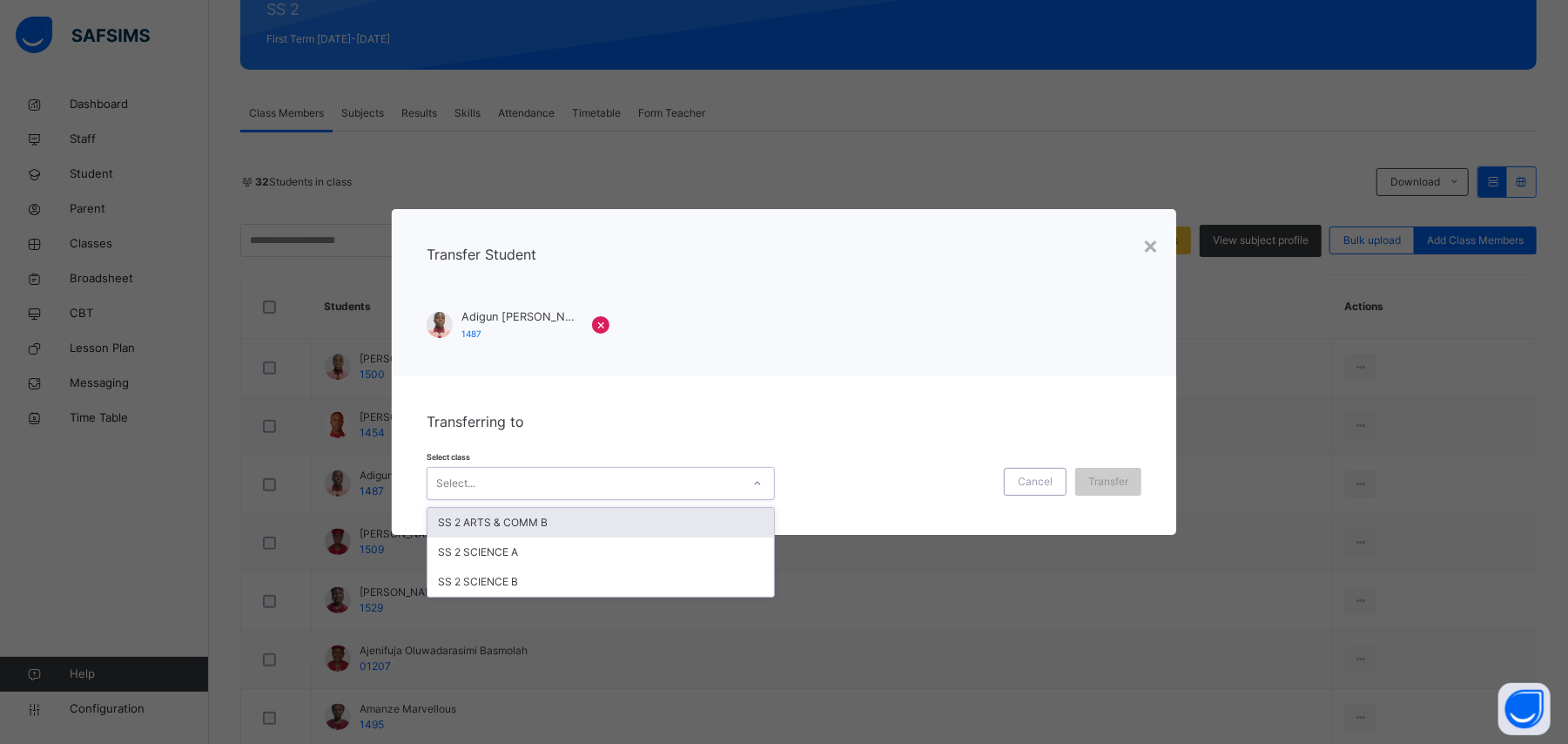
click at [558, 527] on div "SS 2 ARTS & COMM B" at bounding box center [600, 522] width 347 height 29
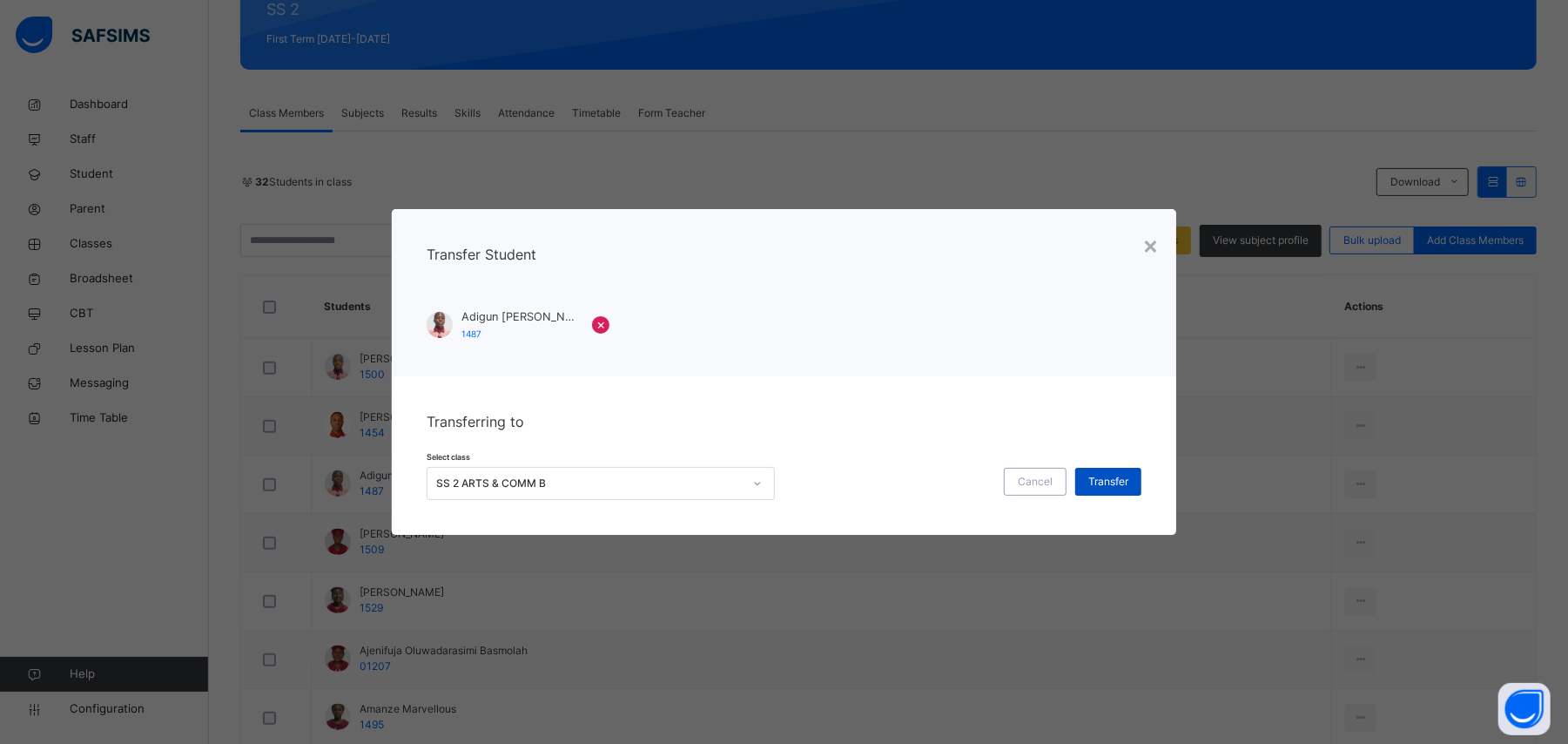
click at [1125, 479] on span "Transfer" at bounding box center [1107, 482] width 40 height 16
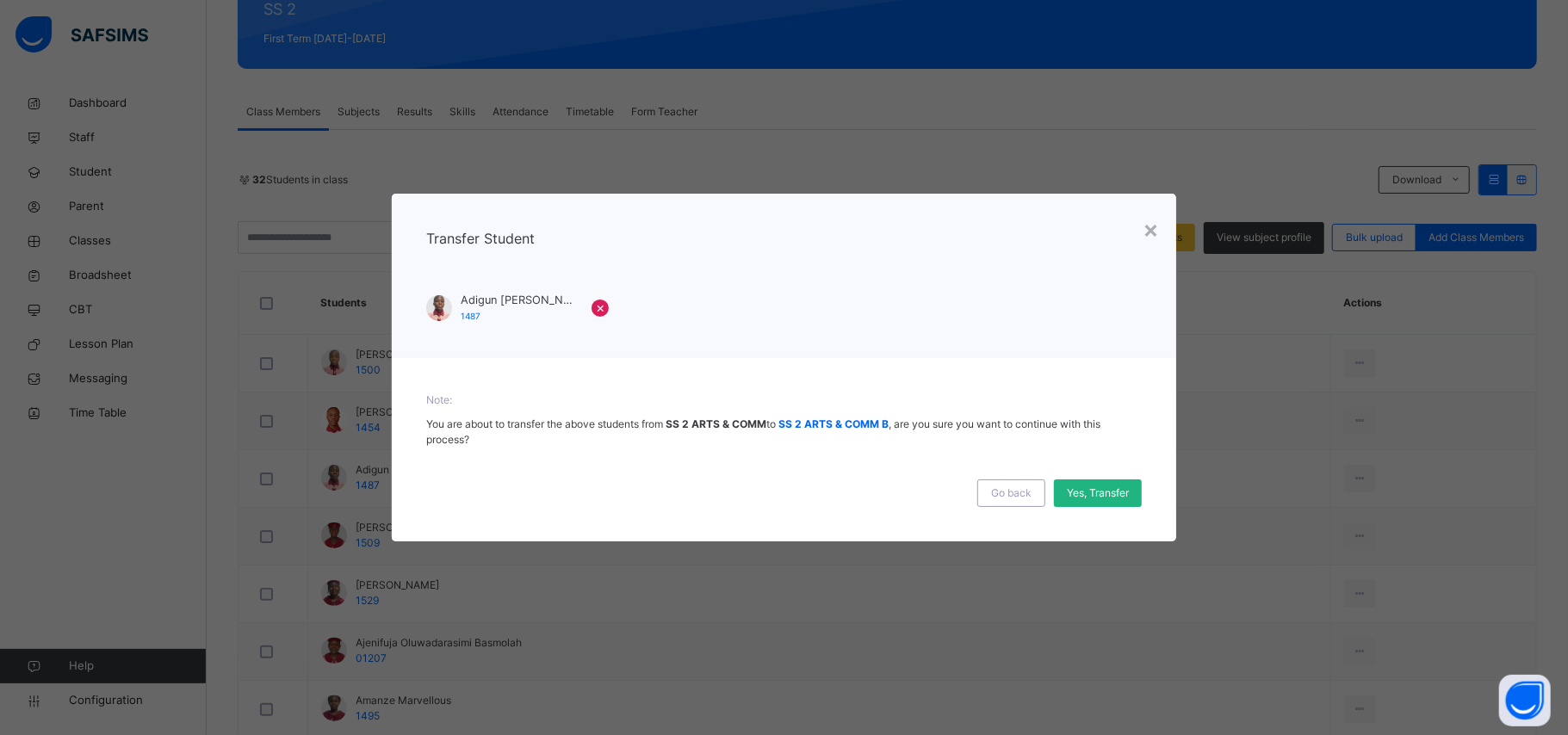
click at [1095, 496] on span "Yes, Transfer" at bounding box center [1098, 493] width 62 height 16
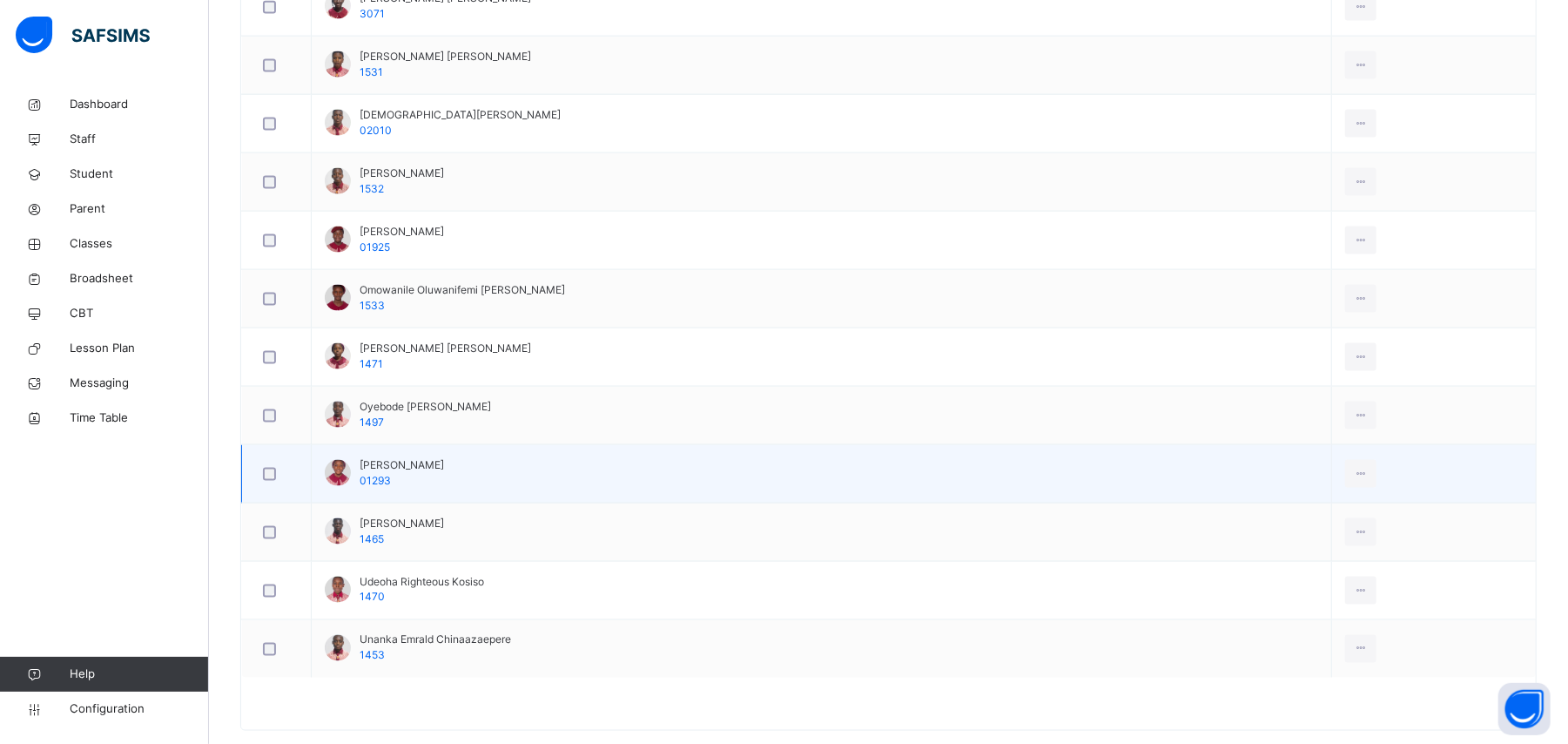
scroll to position [1799, 0]
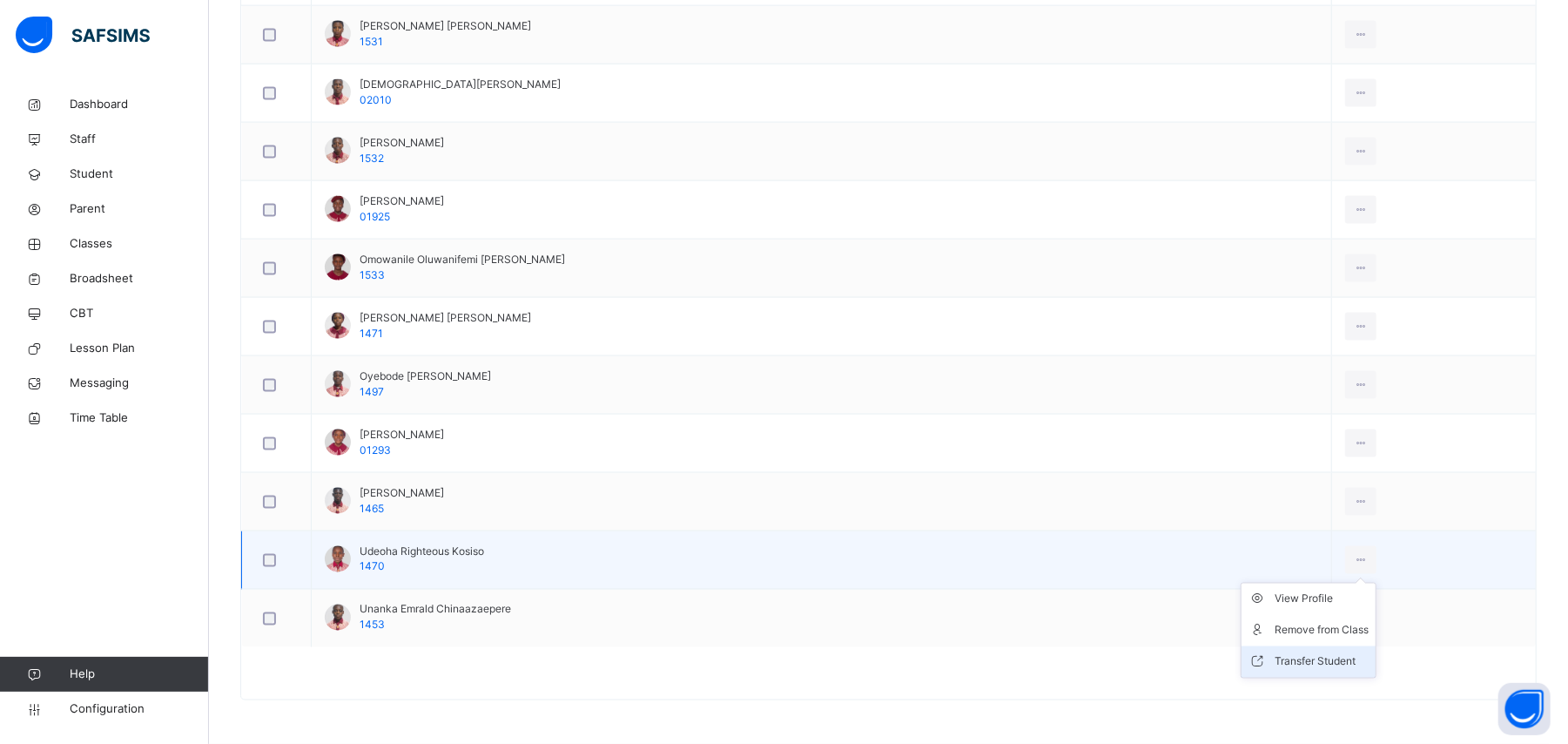
click at [1308, 665] on div "Transfer Student" at bounding box center [1321, 662] width 94 height 18
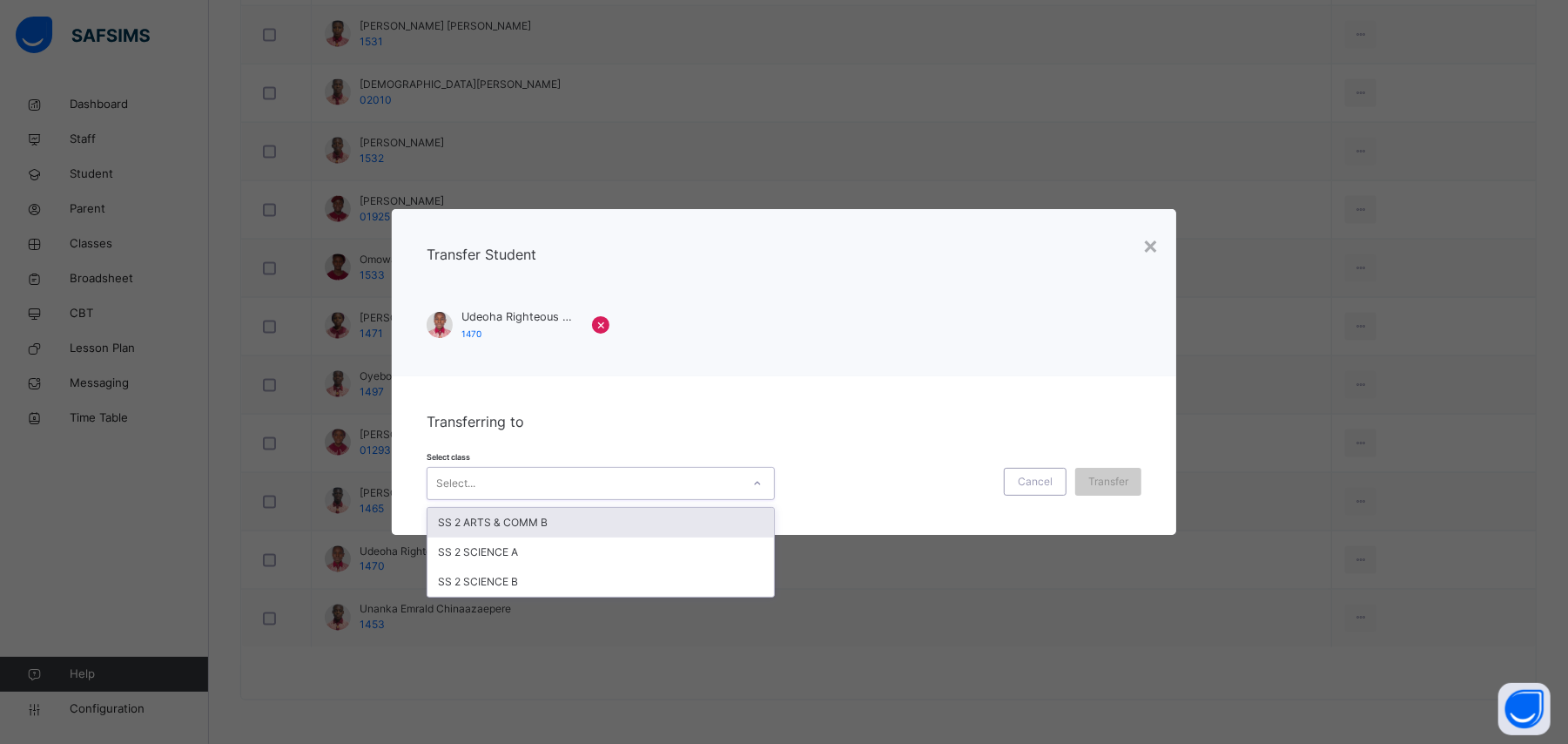
click at [632, 484] on div "Select..." at bounding box center [584, 483] width 313 height 27
click at [614, 517] on div "SS 2 ARTS & COMM B" at bounding box center [600, 522] width 347 height 29
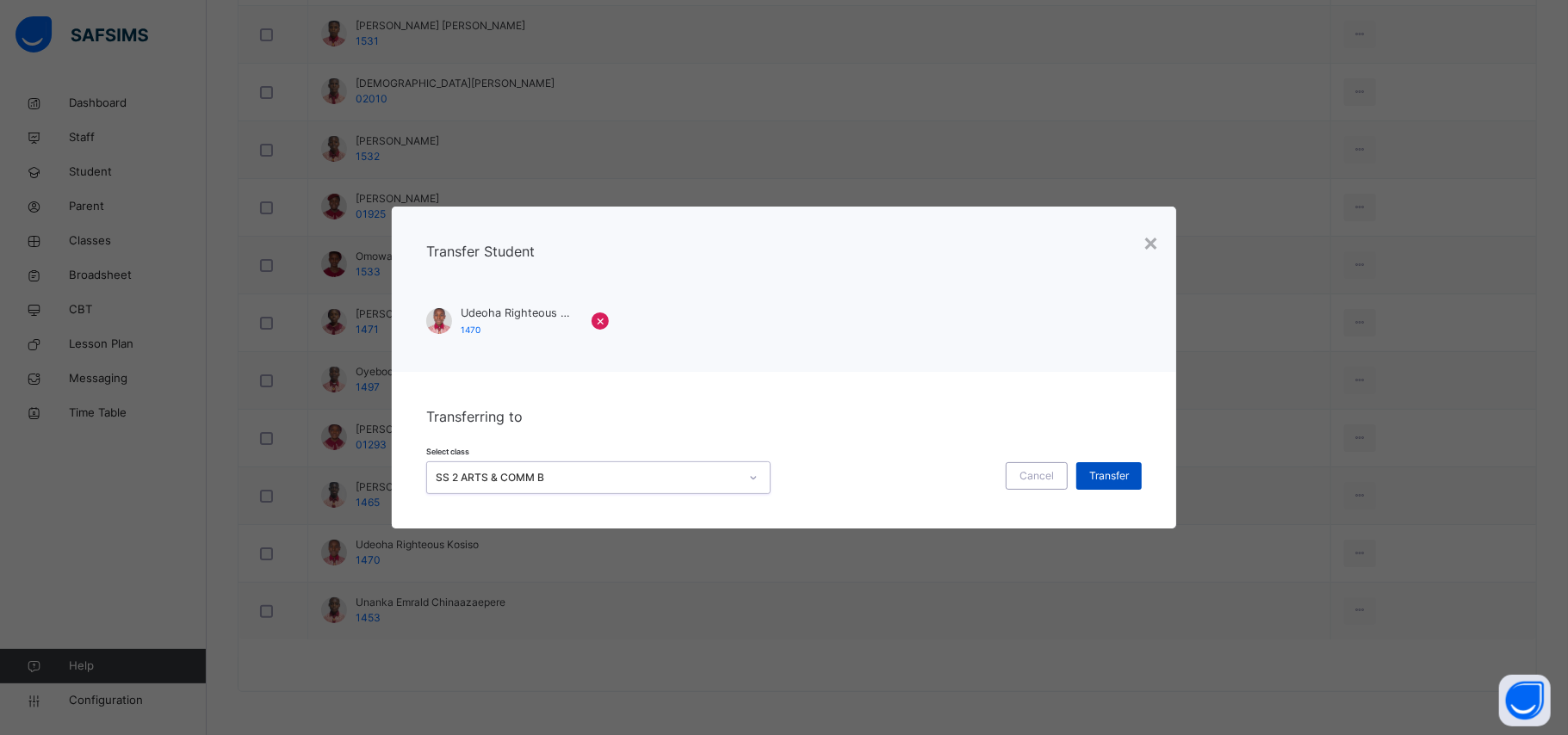
click at [1098, 475] on span "Transfer" at bounding box center [1108, 476] width 39 height 16
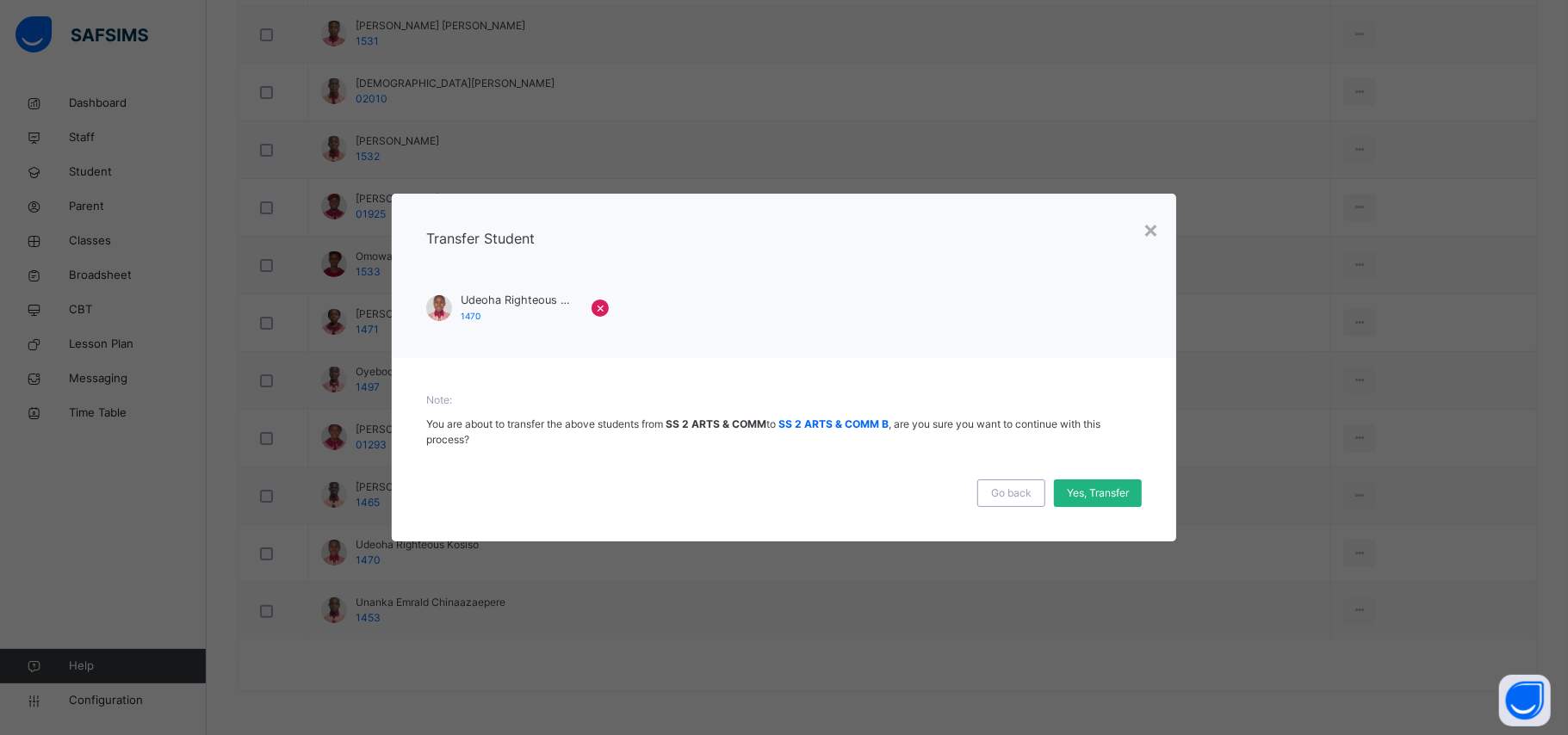
click at [1076, 489] on span "Yes, Transfer" at bounding box center [1098, 493] width 62 height 16
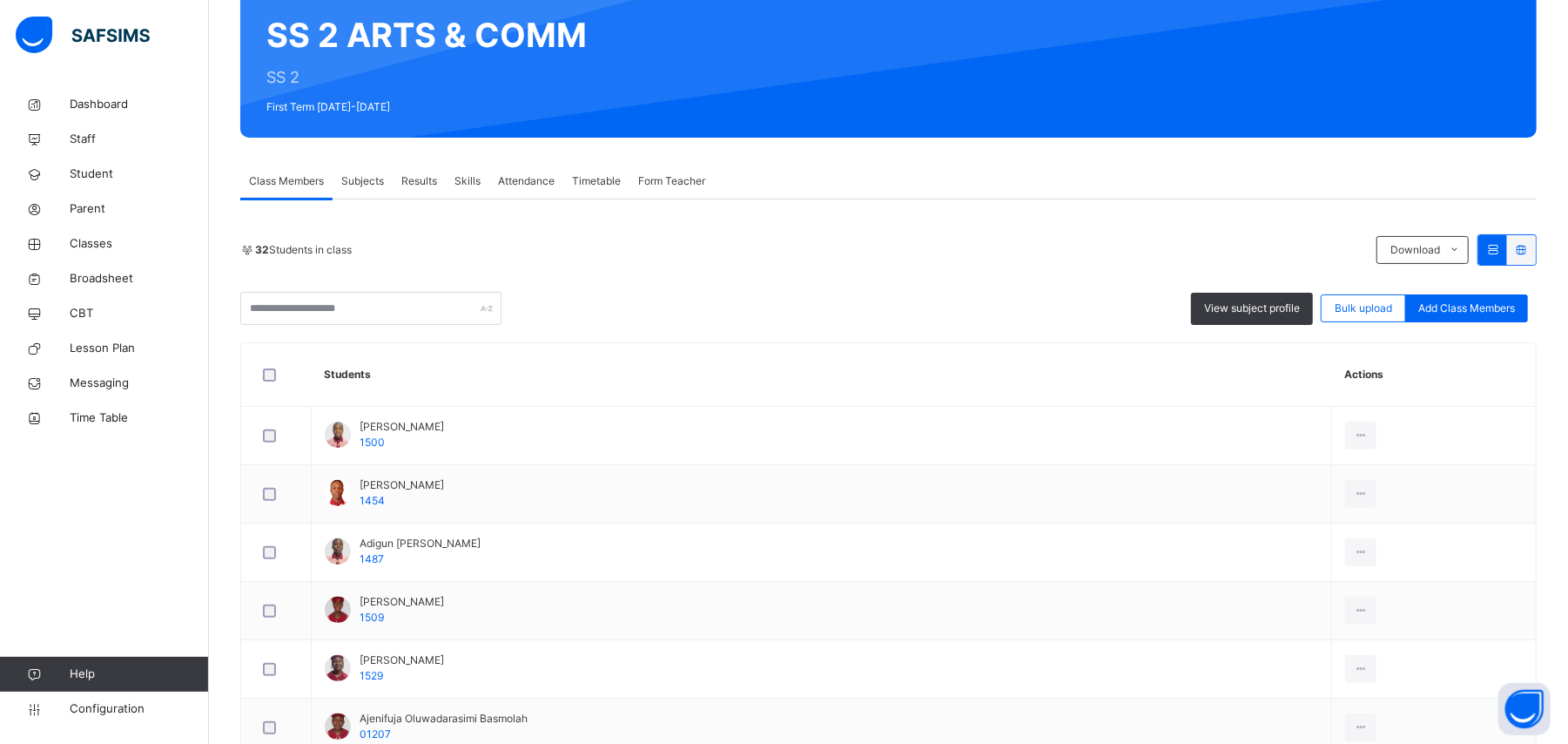
scroll to position [0, 0]
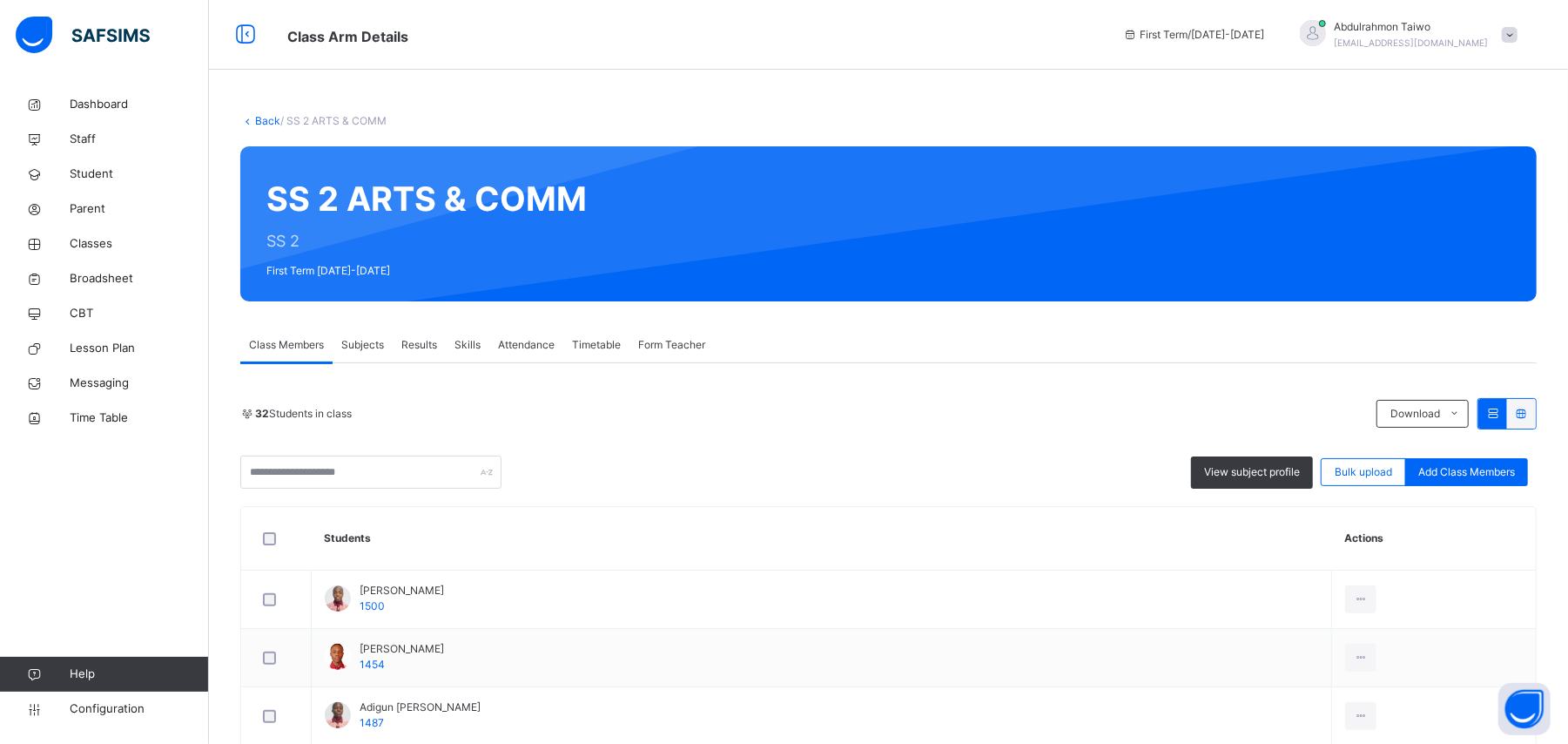
click at [268, 127] on div "Back / SS 2 ARTS & COMM" at bounding box center [889, 121] width 1296 height 16
click at [263, 116] on link "Back" at bounding box center [267, 120] width 26 height 13
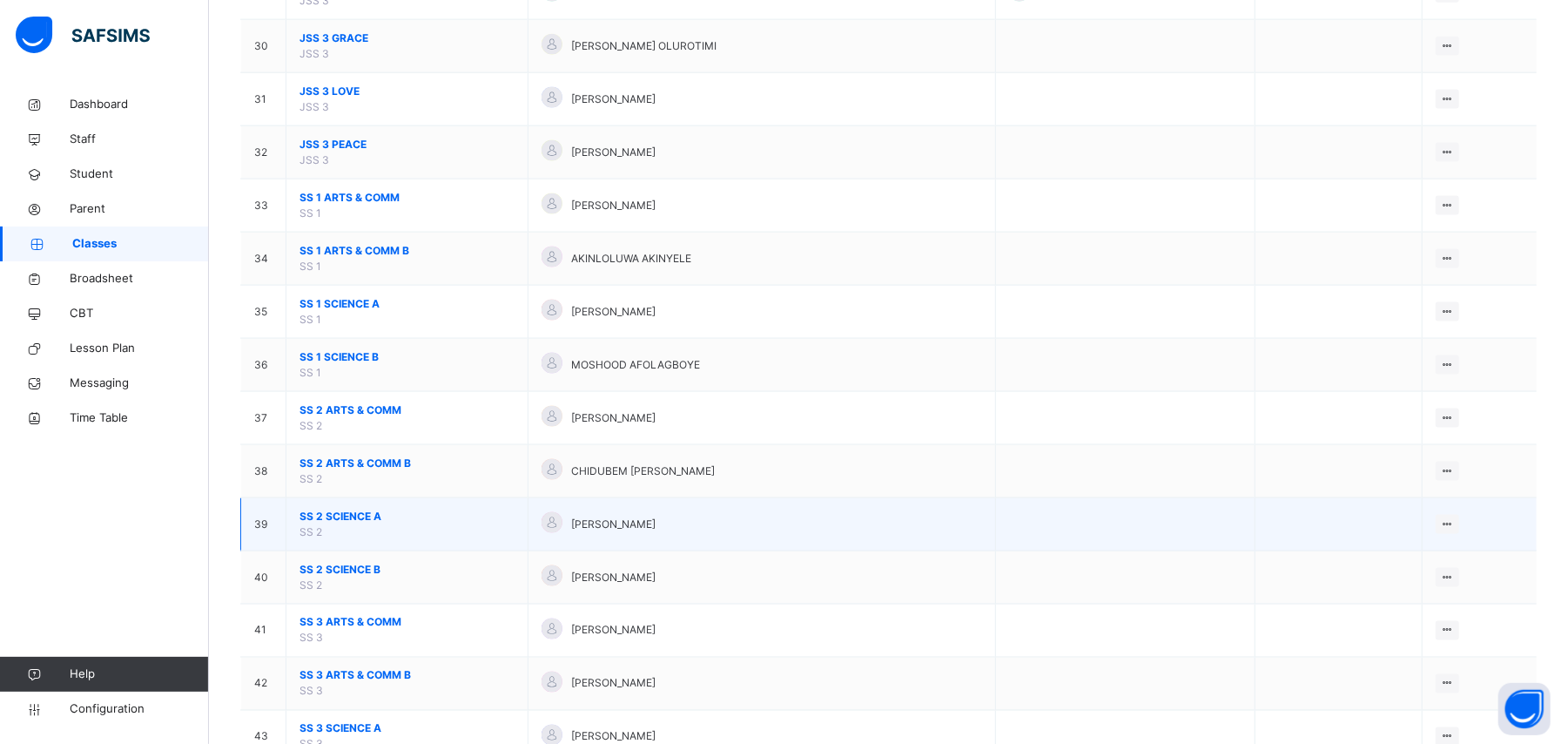
scroll to position [1742, 0]
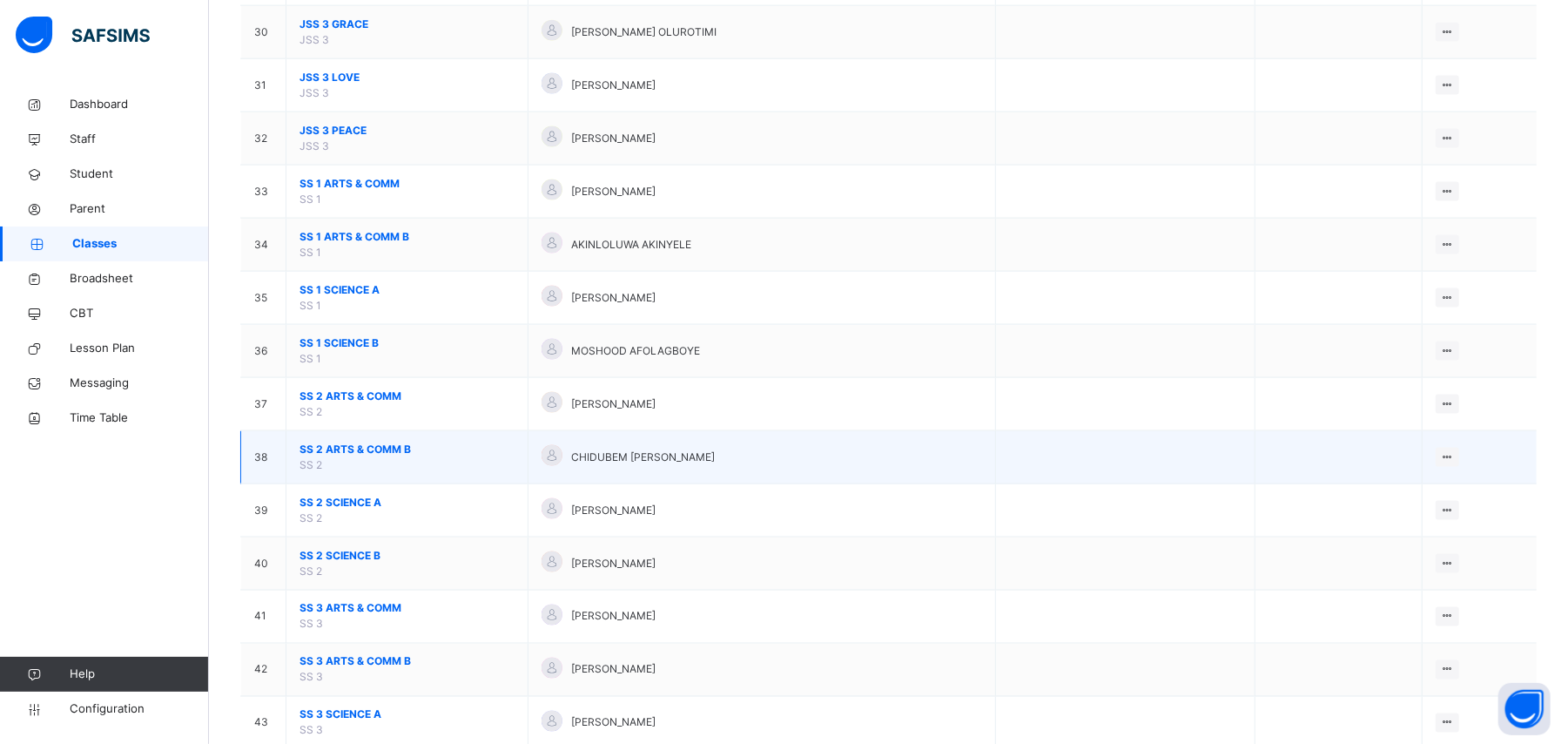
click at [381, 457] on span "SS 2 ARTS & COMM B" at bounding box center [407, 449] width 215 height 16
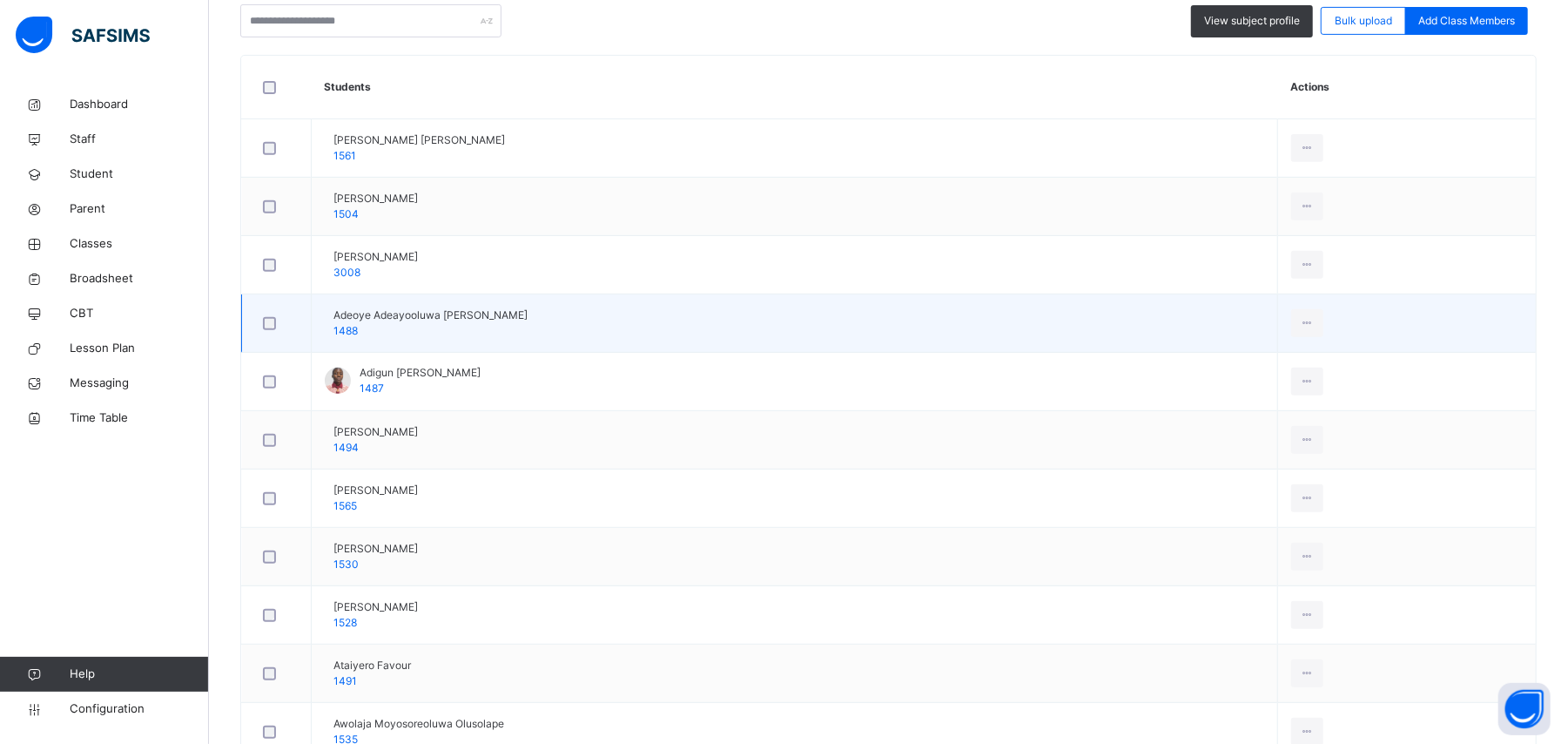
scroll to position [464, 0]
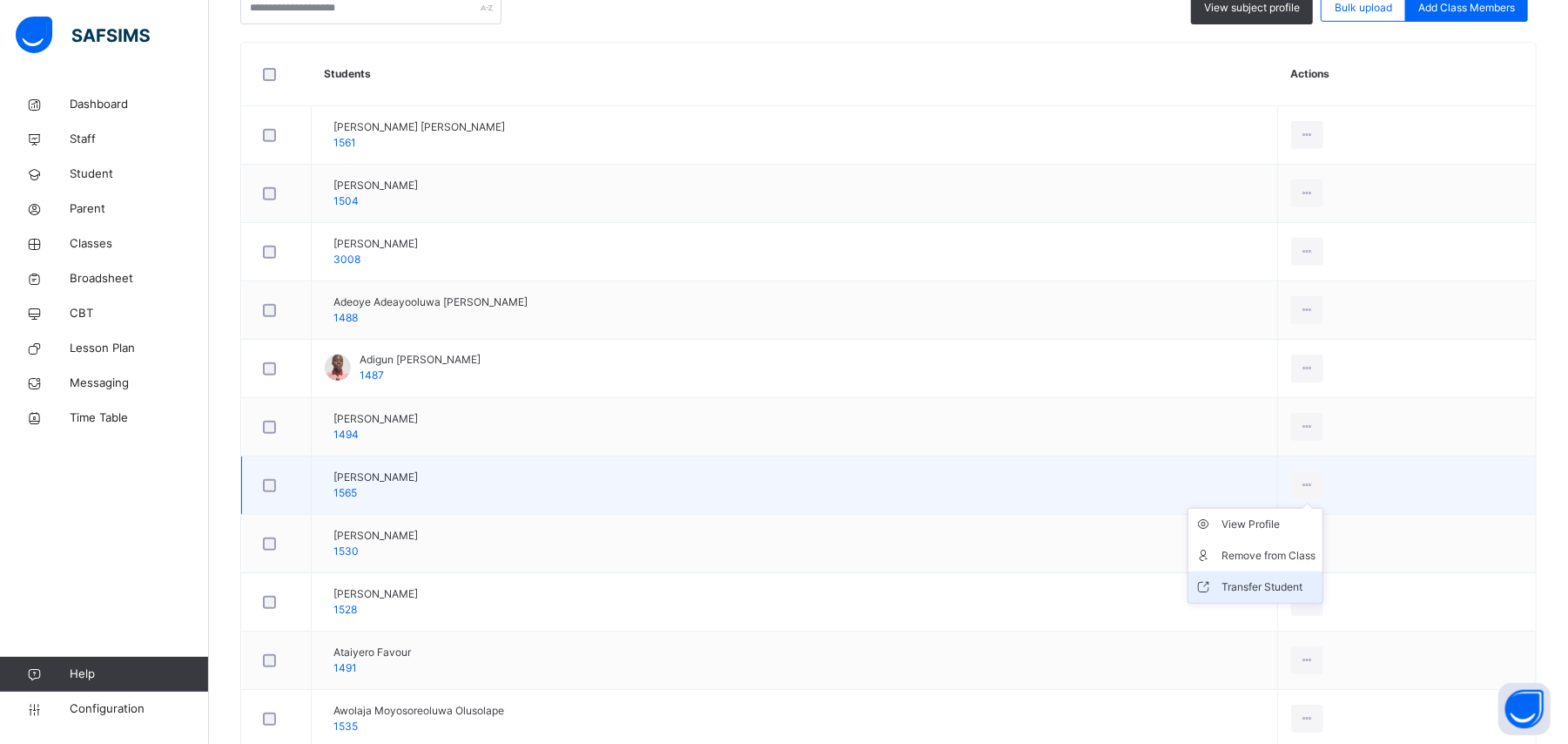
click at [1262, 589] on div "Transfer Student" at bounding box center [1268, 587] width 94 height 18
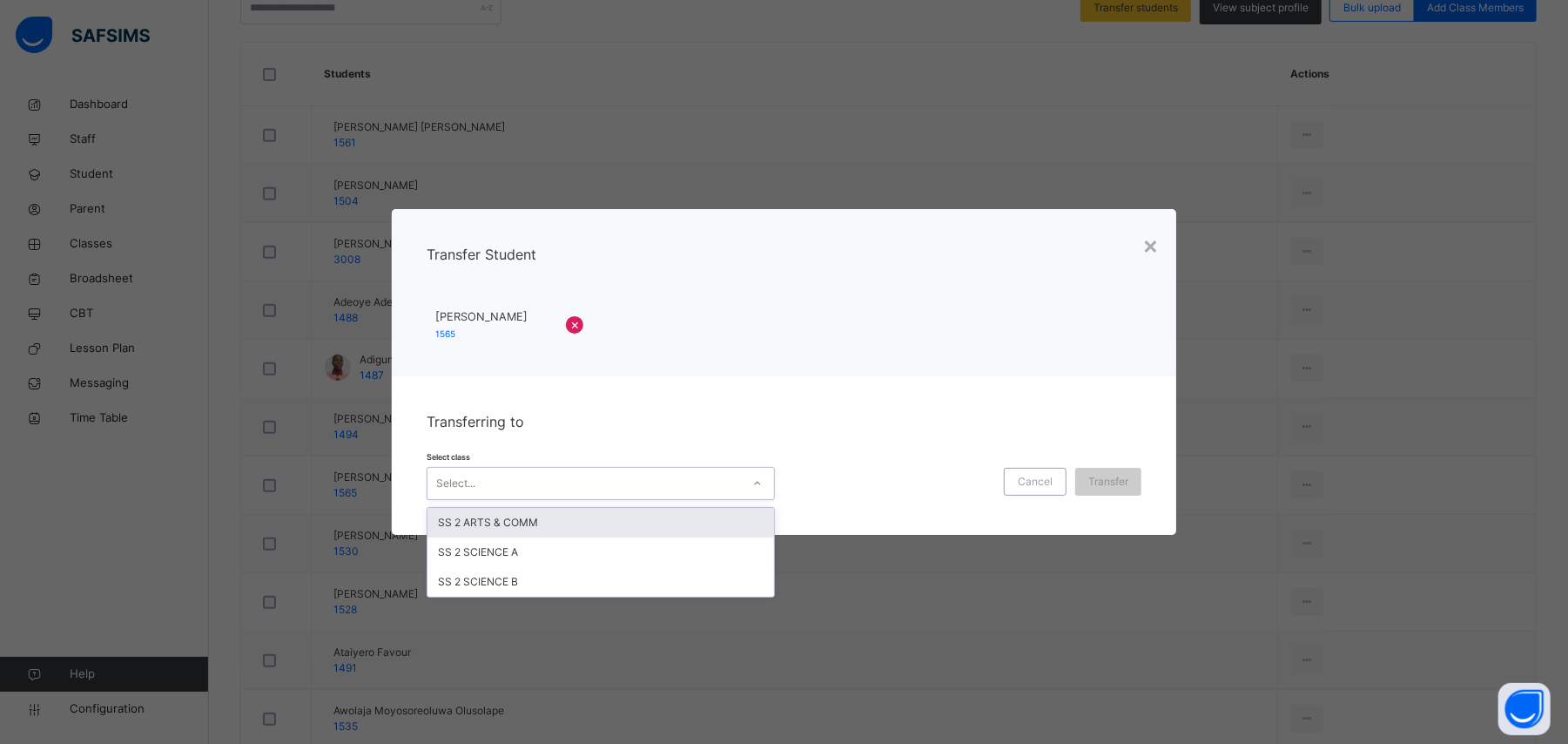
click at [584, 485] on div "Select..." at bounding box center [584, 483] width 313 height 27
click at [562, 531] on div "SS 2 ARTS & COMM" at bounding box center [600, 522] width 347 height 29
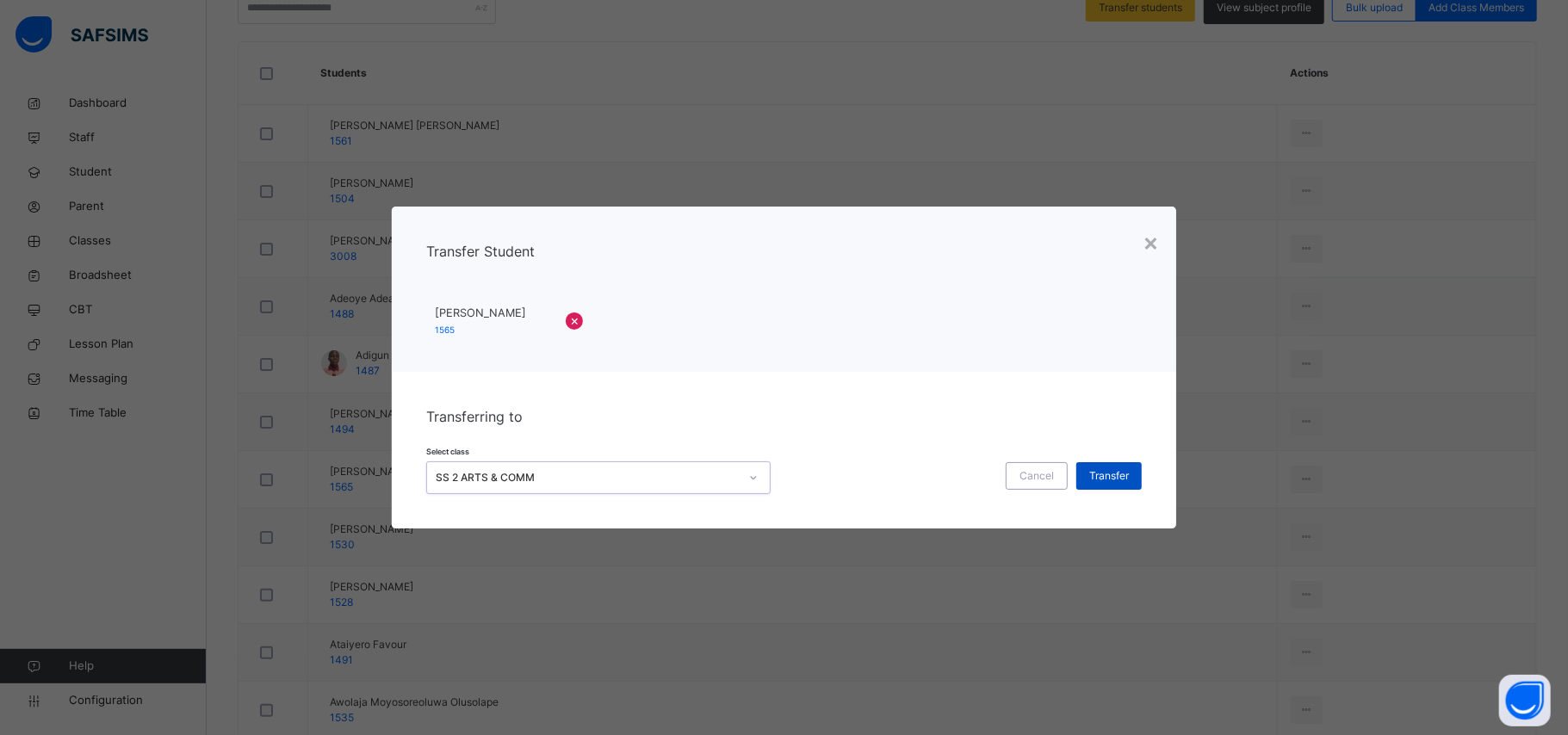
click at [1116, 476] on span "Transfer" at bounding box center [1108, 476] width 39 height 16
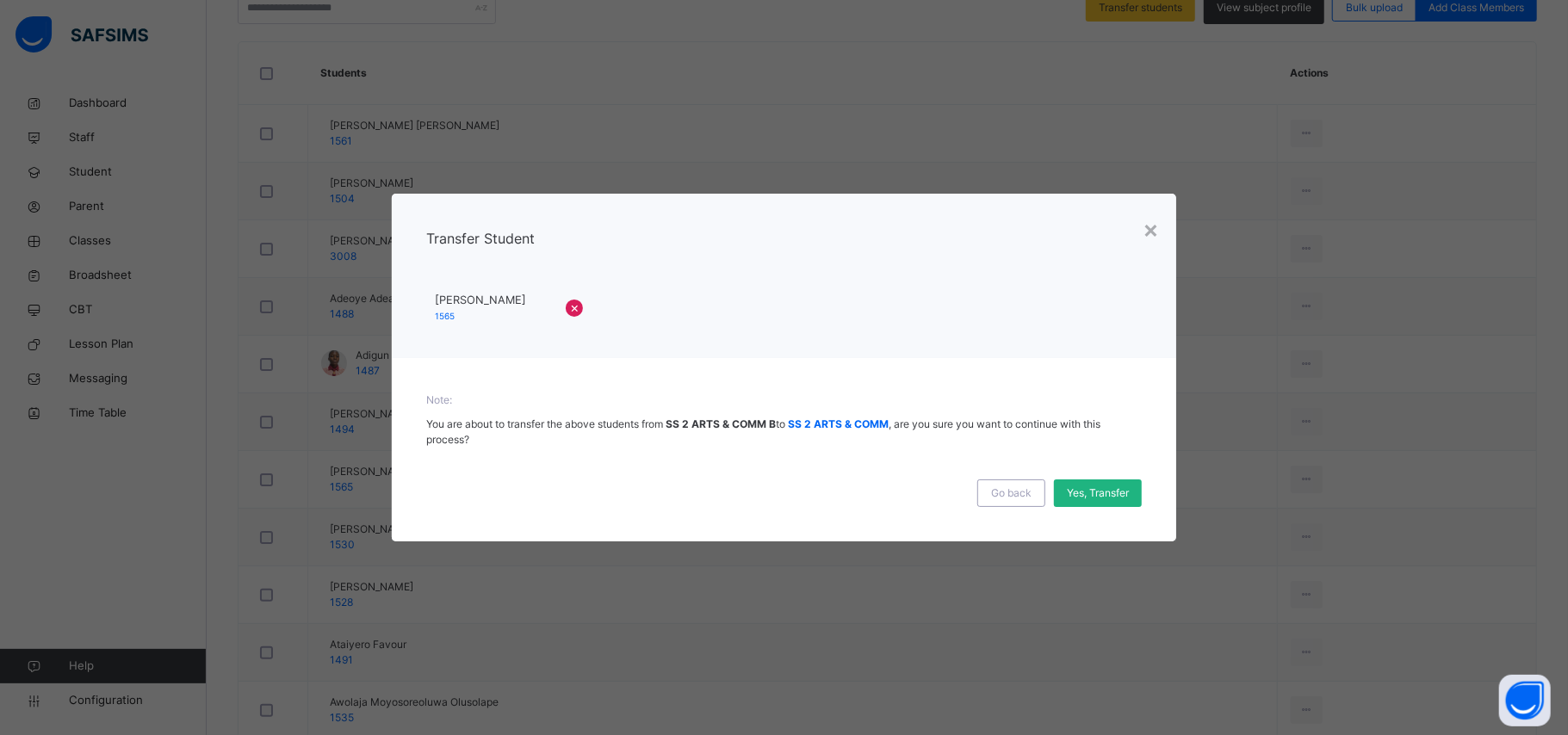
click at [1091, 490] on span "Yes, Transfer" at bounding box center [1098, 493] width 62 height 16
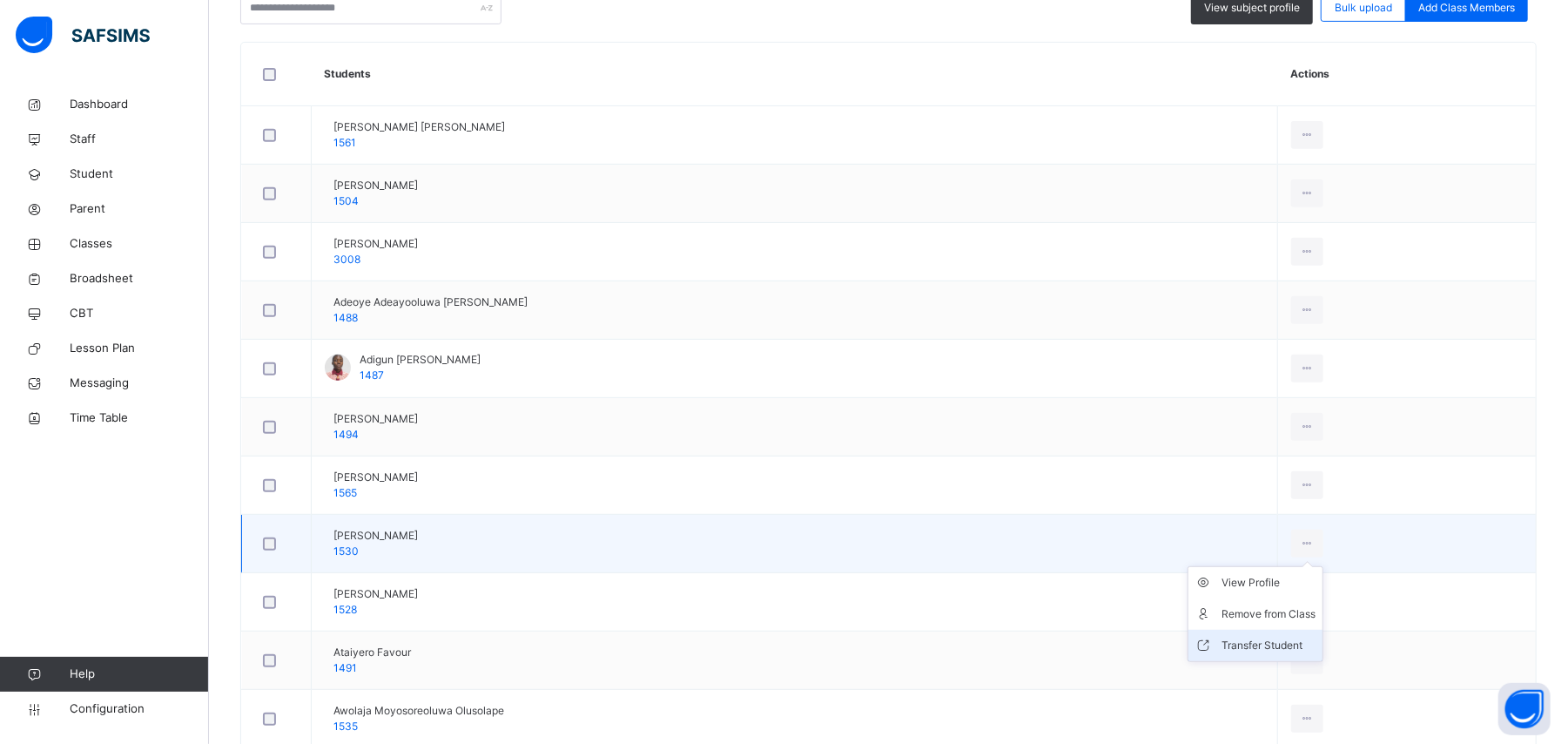
click at [1264, 648] on div "Transfer Student" at bounding box center [1268, 646] width 94 height 18
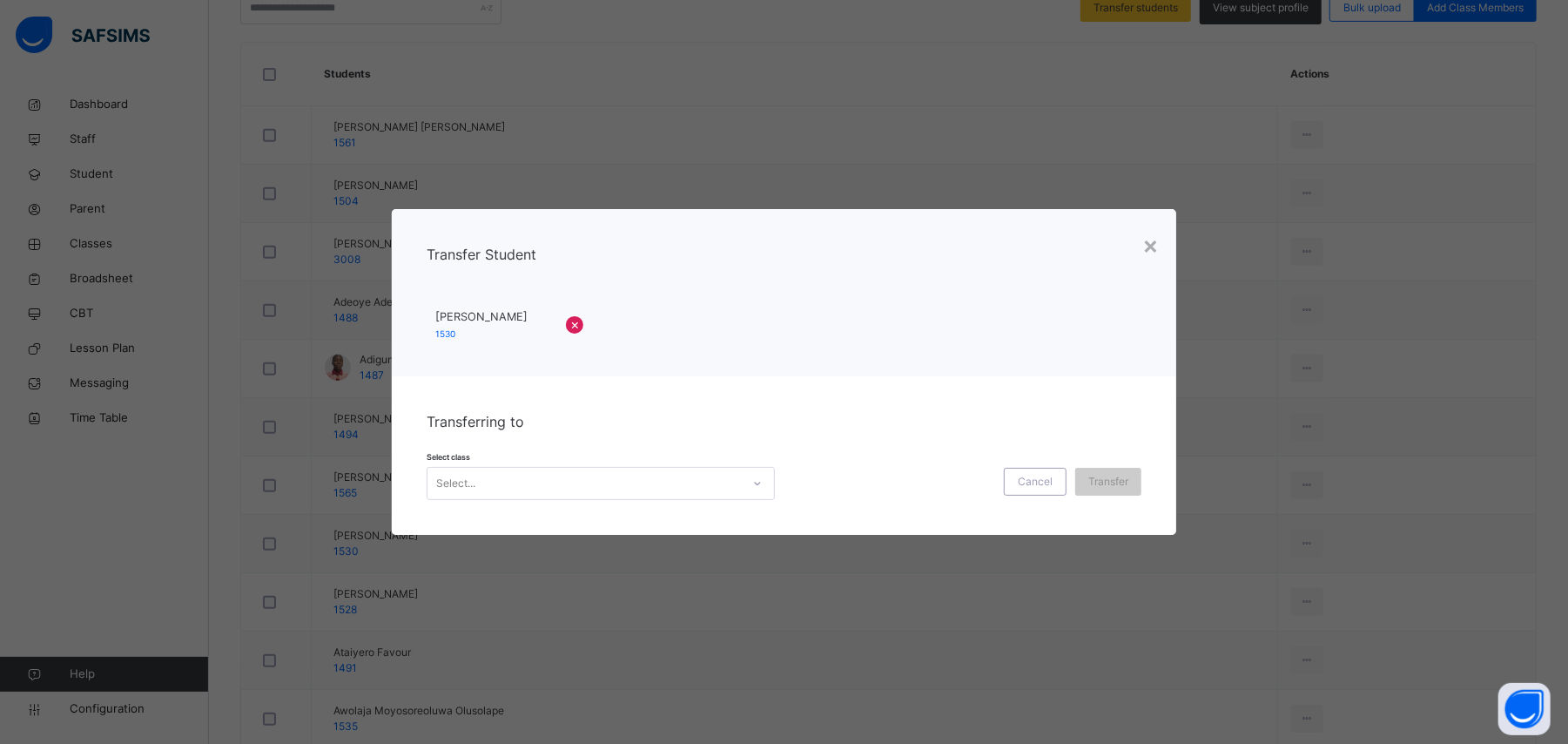
click at [578, 481] on div "Select..." at bounding box center [584, 483] width 313 height 27
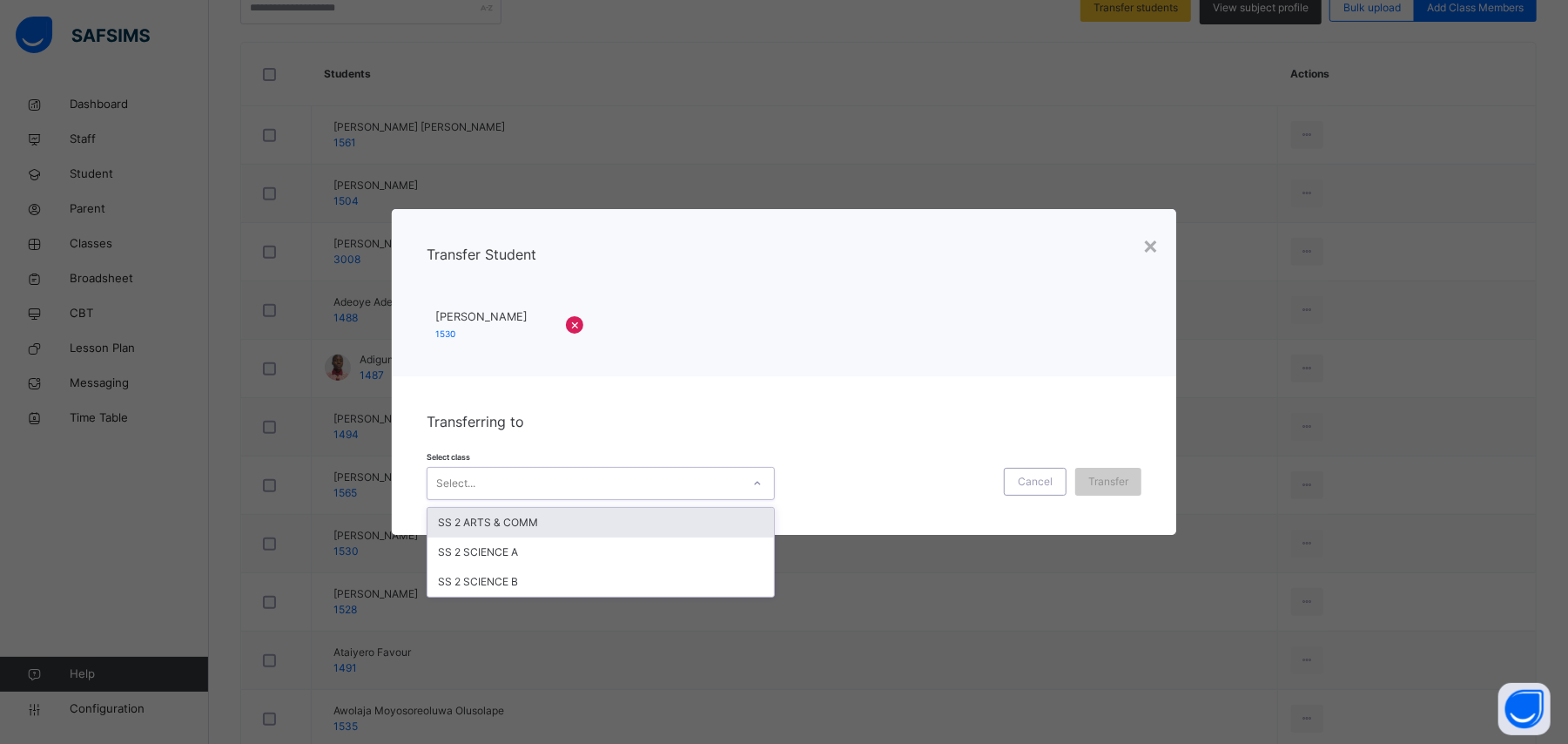
click at [571, 521] on div "SS 2 ARTS & COMM" at bounding box center [600, 522] width 347 height 29
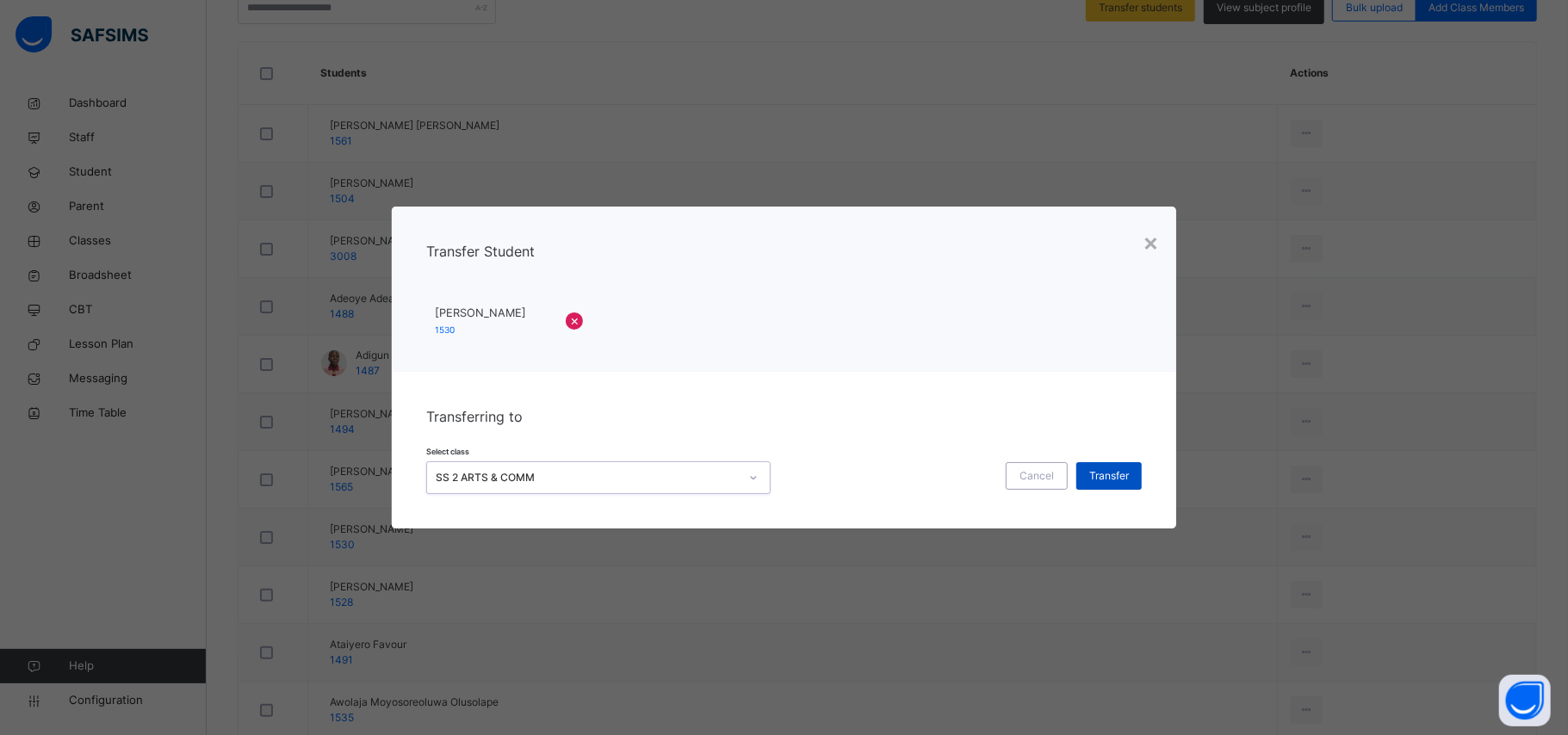
click at [1123, 468] on span "Transfer" at bounding box center [1108, 476] width 39 height 16
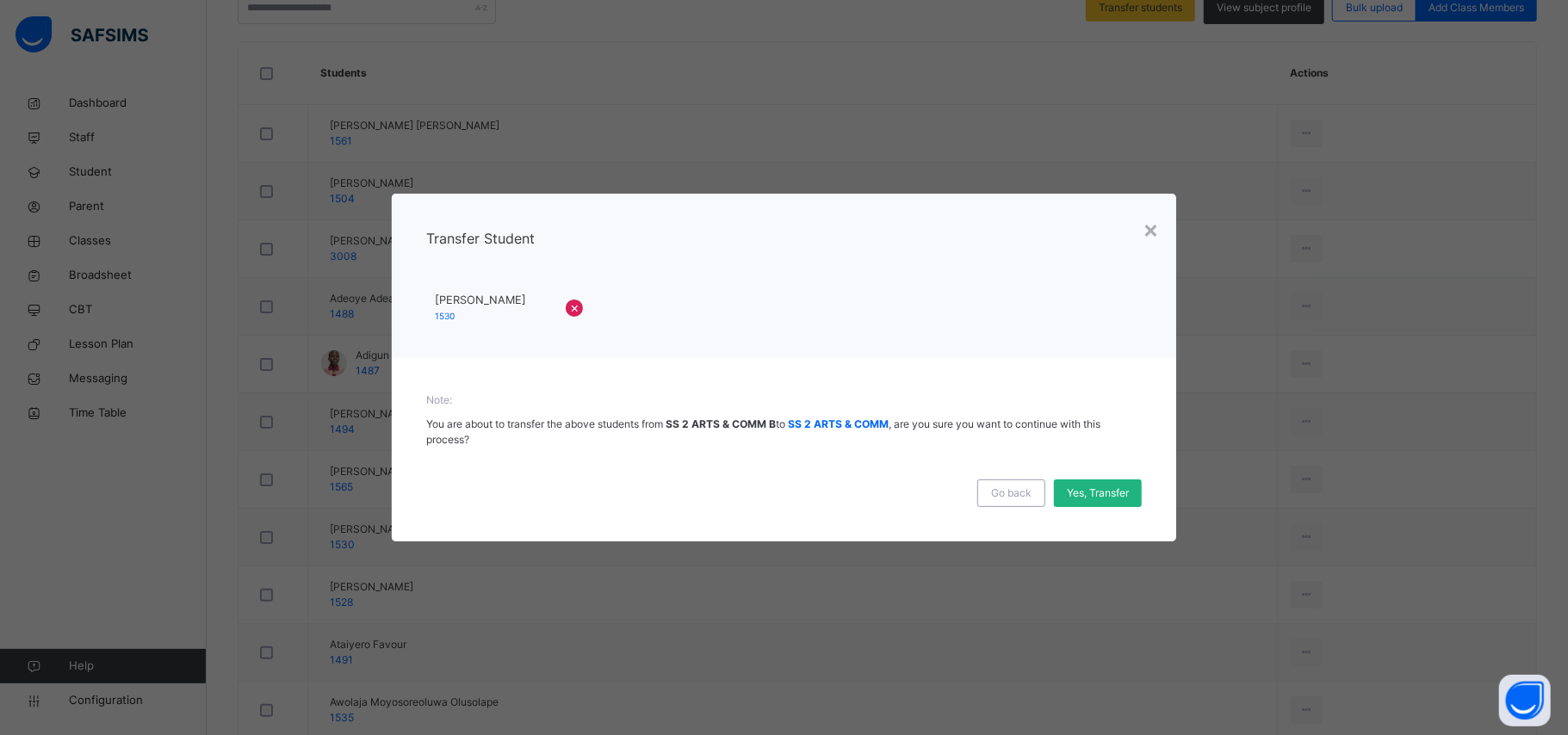
click at [1119, 490] on span "Yes, Transfer" at bounding box center [1098, 493] width 62 height 16
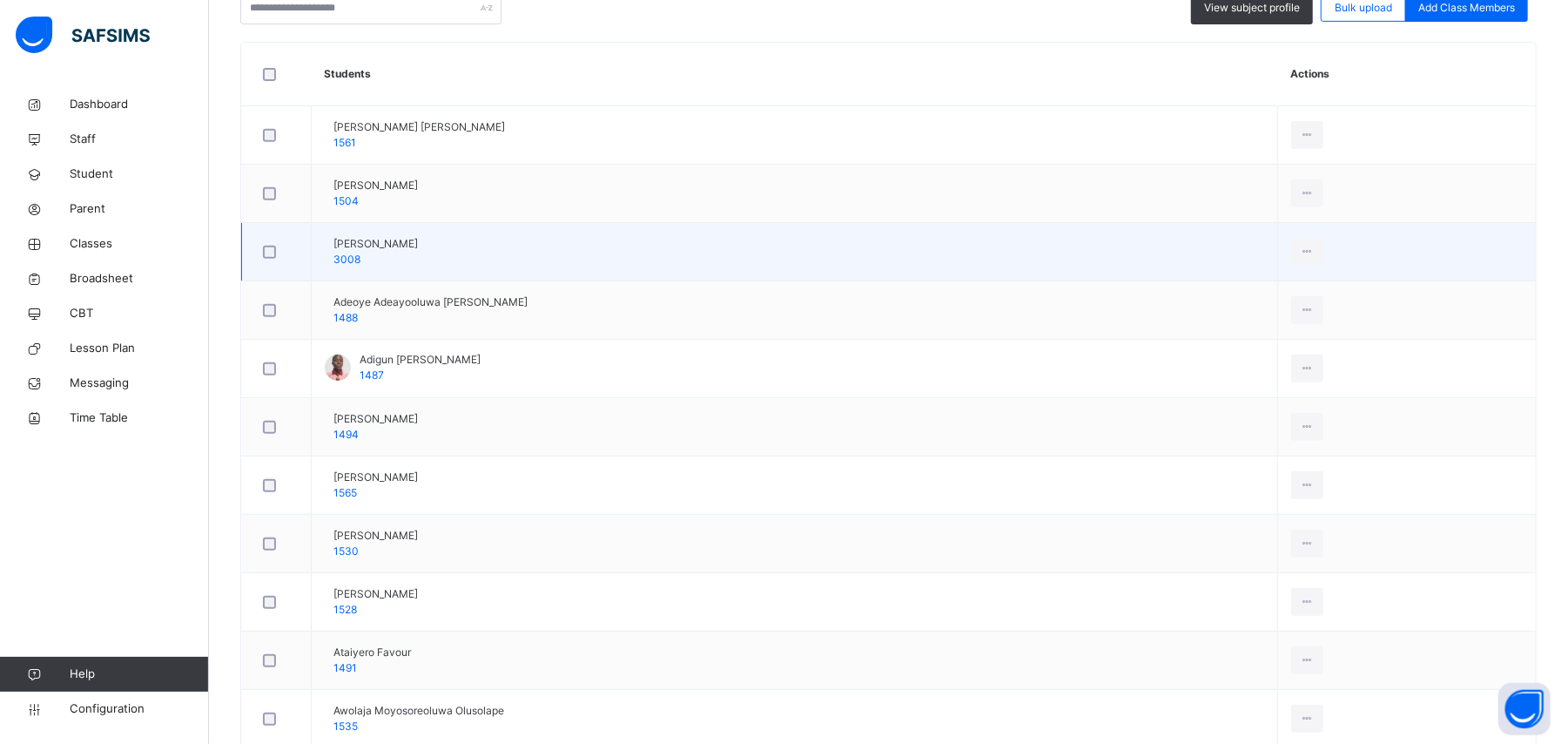
scroll to position [0, 0]
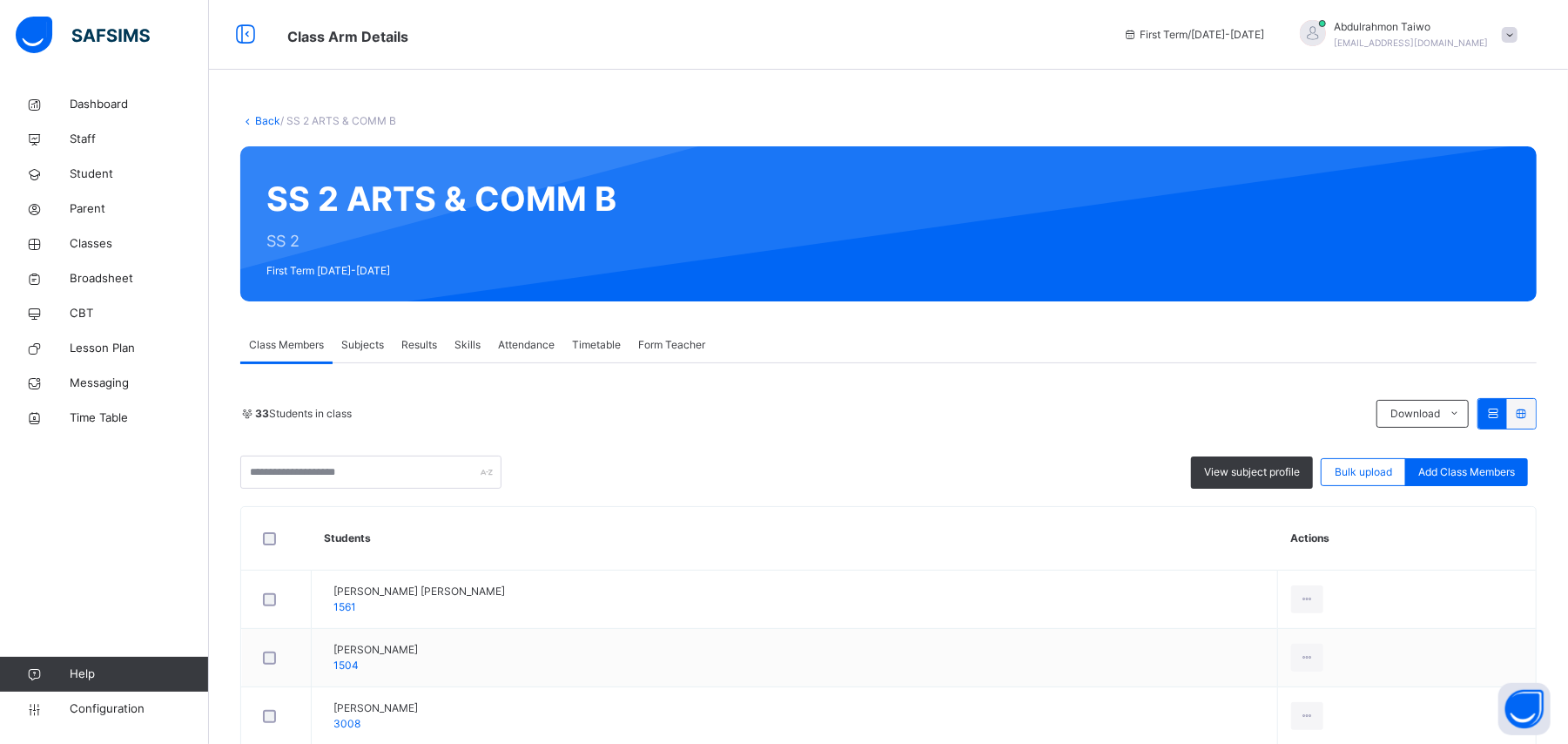
click at [255, 122] on link "Back" at bounding box center [267, 120] width 26 height 13
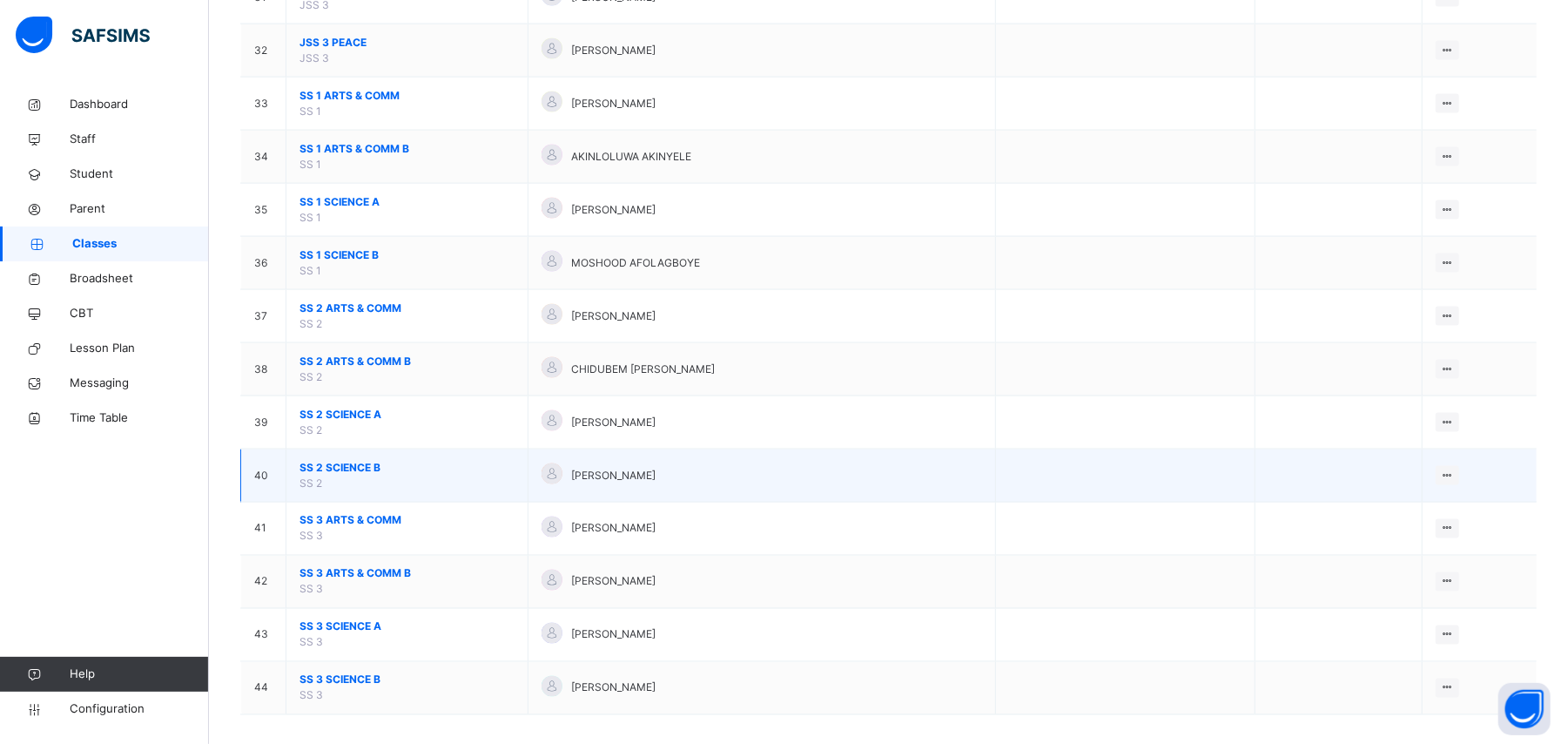
scroll to position [1858, 0]
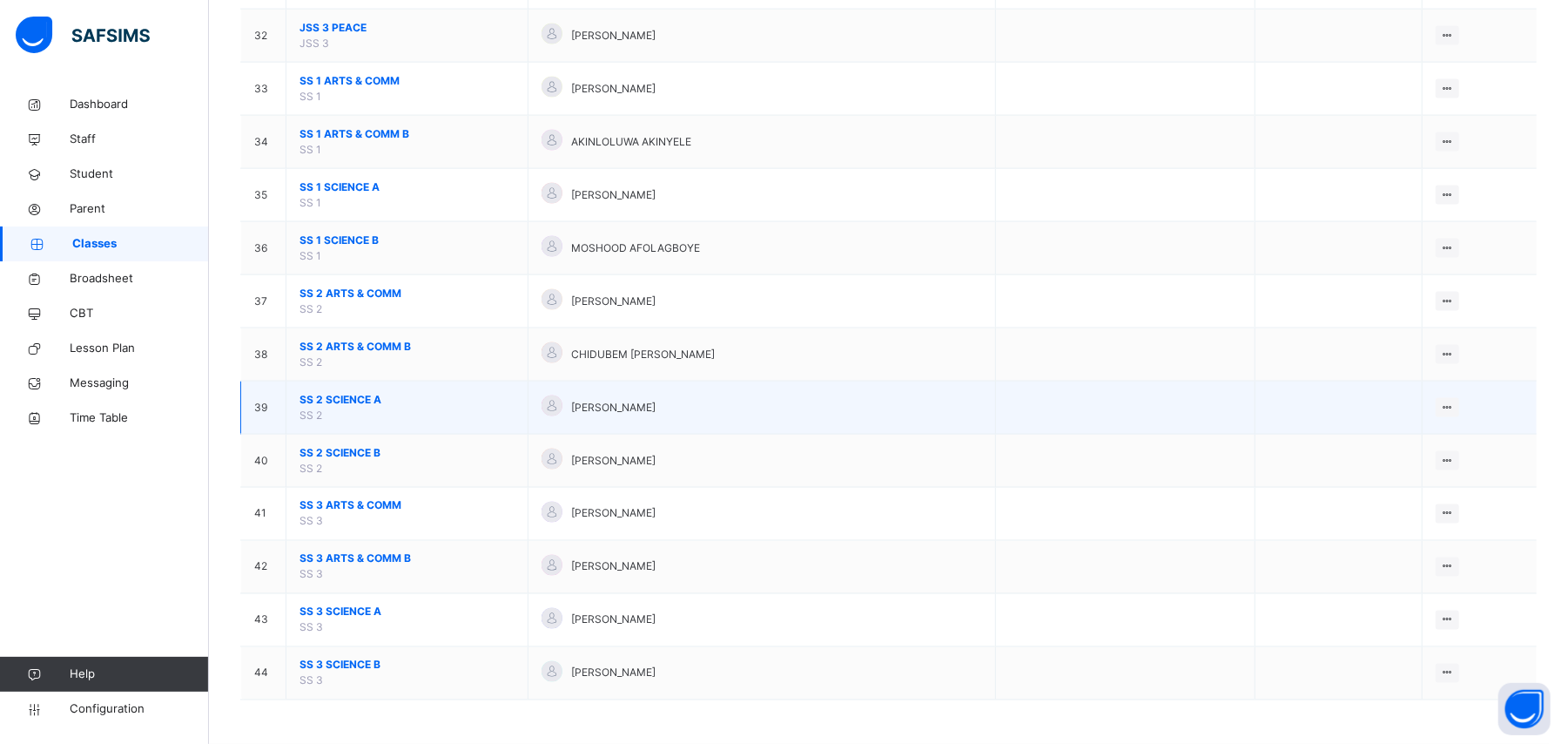
click at [348, 392] on span "SS 2 SCIENCE A" at bounding box center [407, 400] width 215 height 16
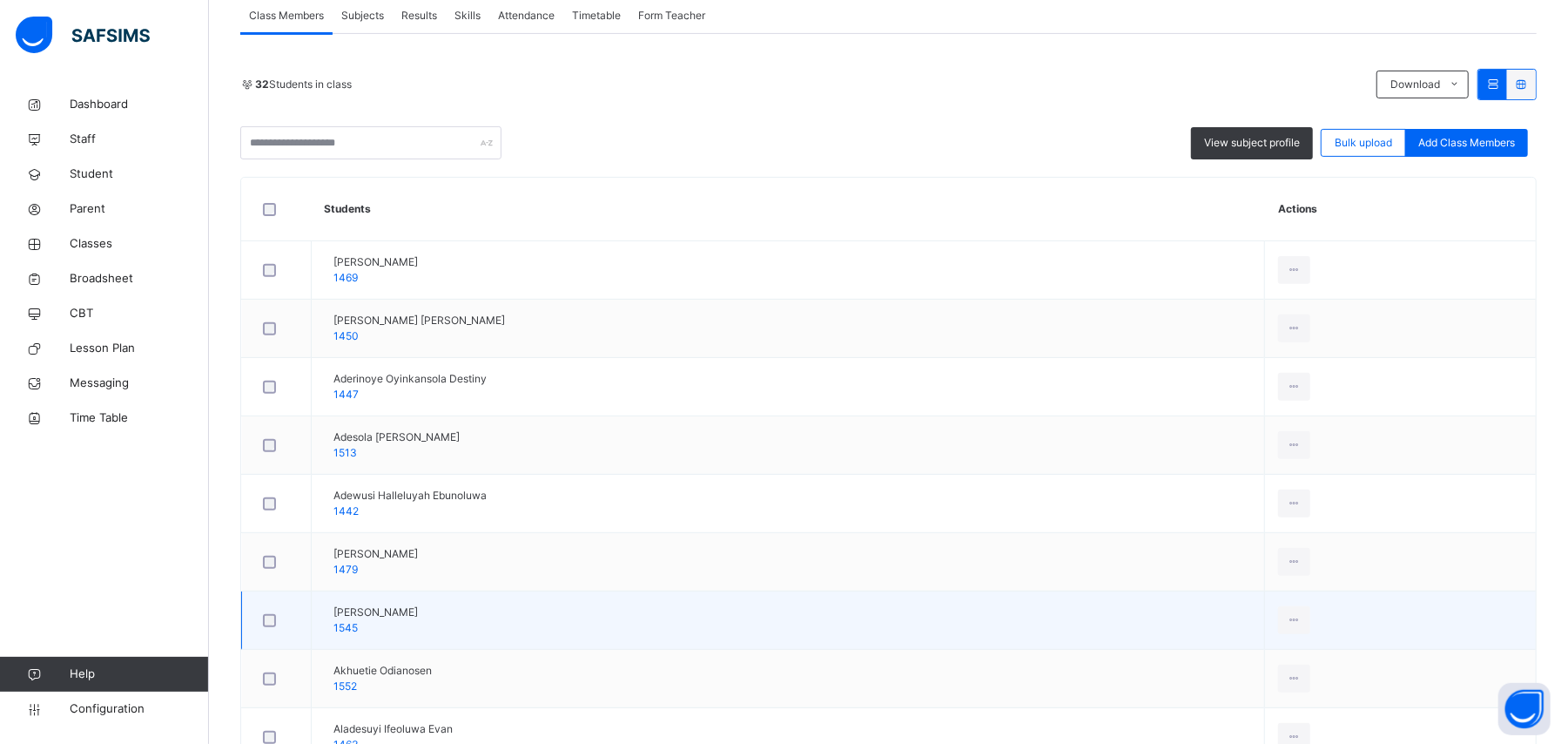
scroll to position [349, 0]
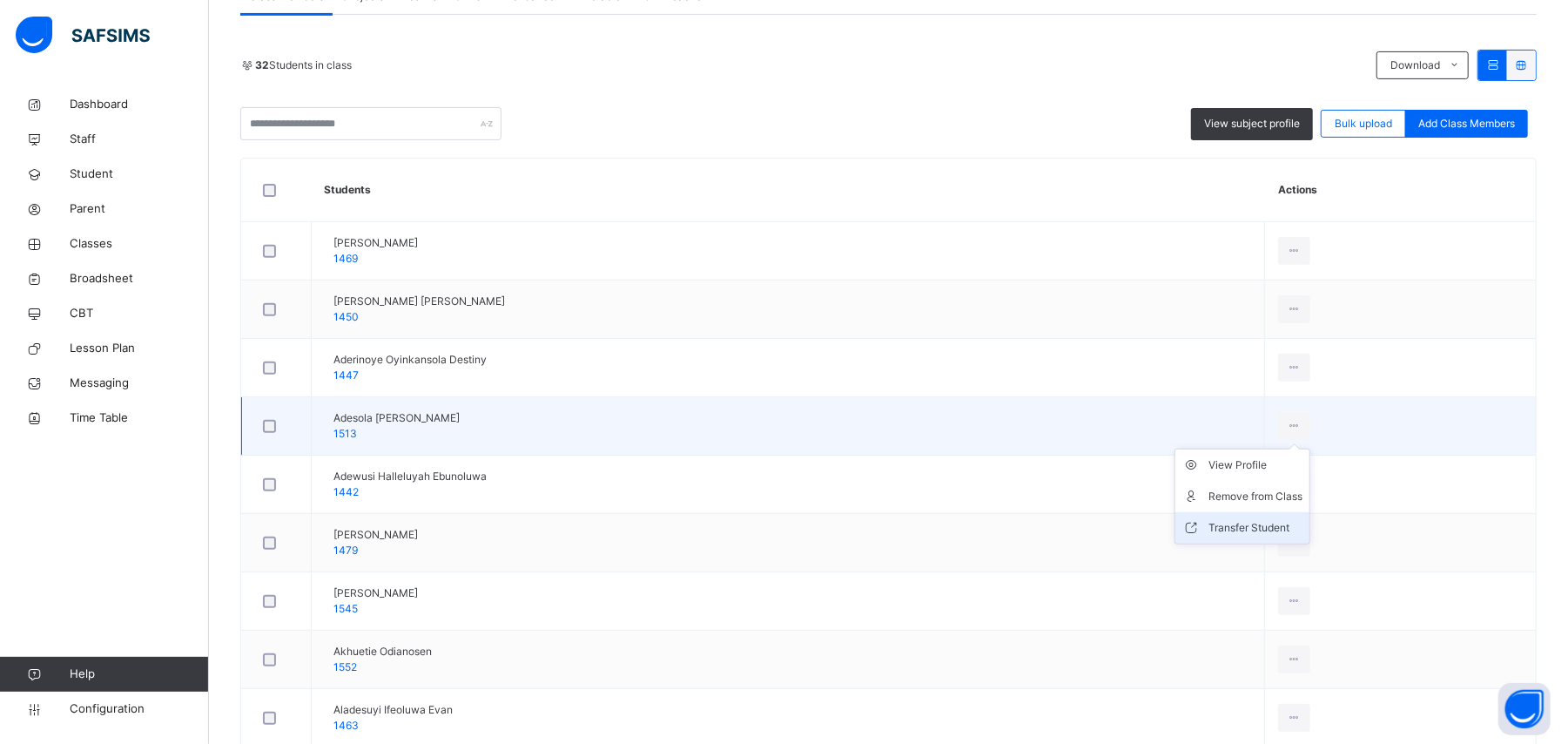
click at [1273, 528] on div "Transfer Student" at bounding box center [1255, 528] width 94 height 18
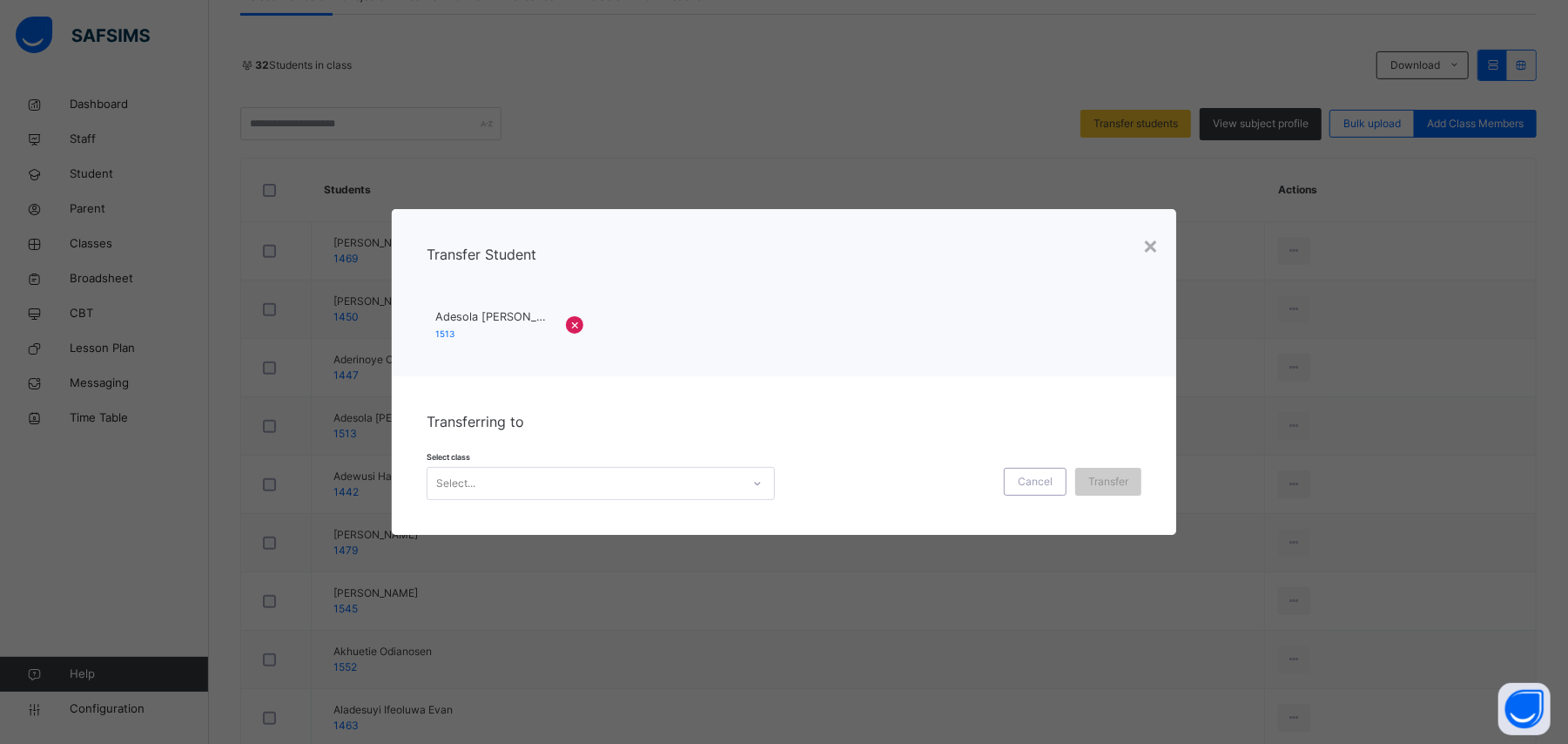
click at [686, 475] on div "Select..." at bounding box center [584, 483] width 313 height 27
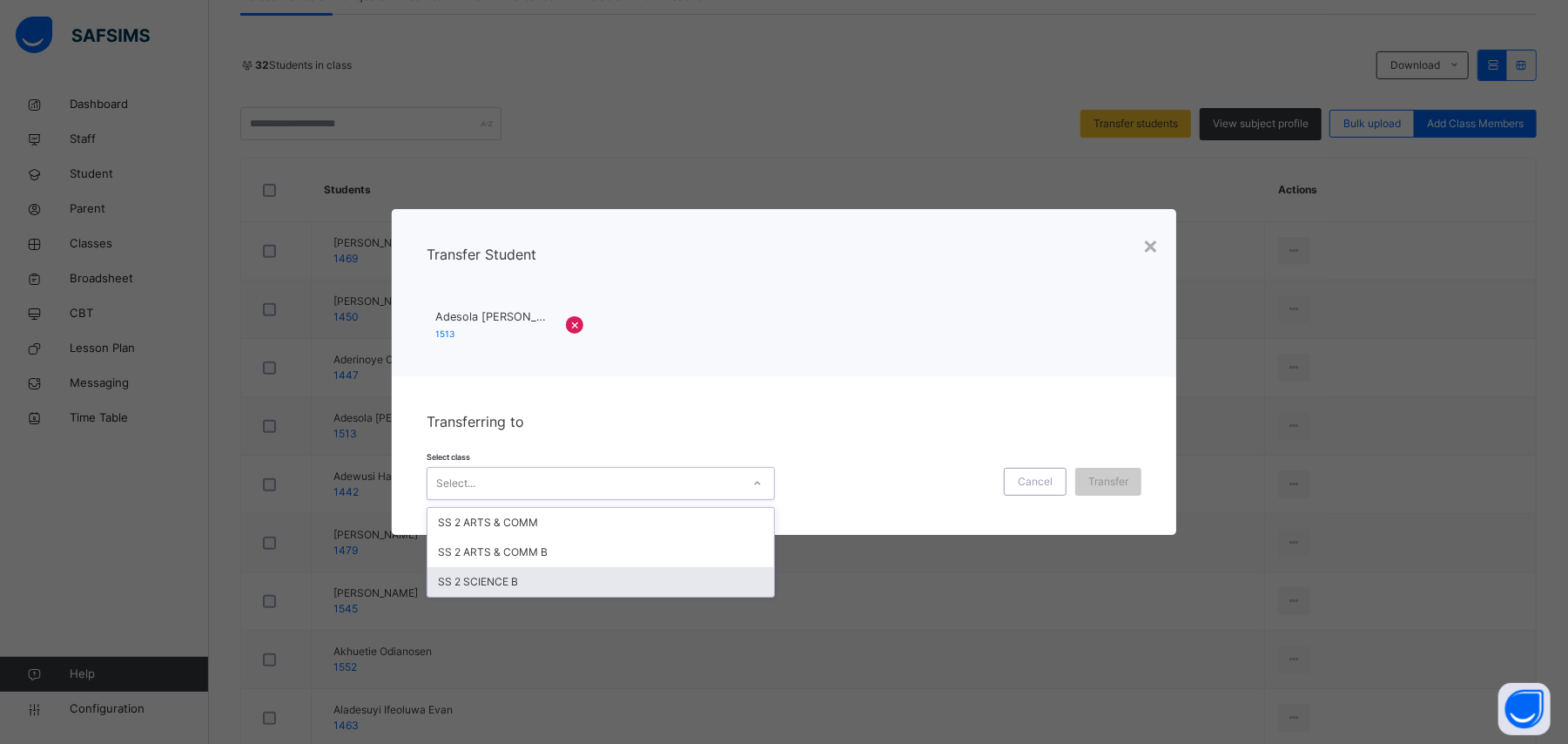
click at [580, 575] on div "SS 2 SCIENCE B" at bounding box center [600, 581] width 347 height 29
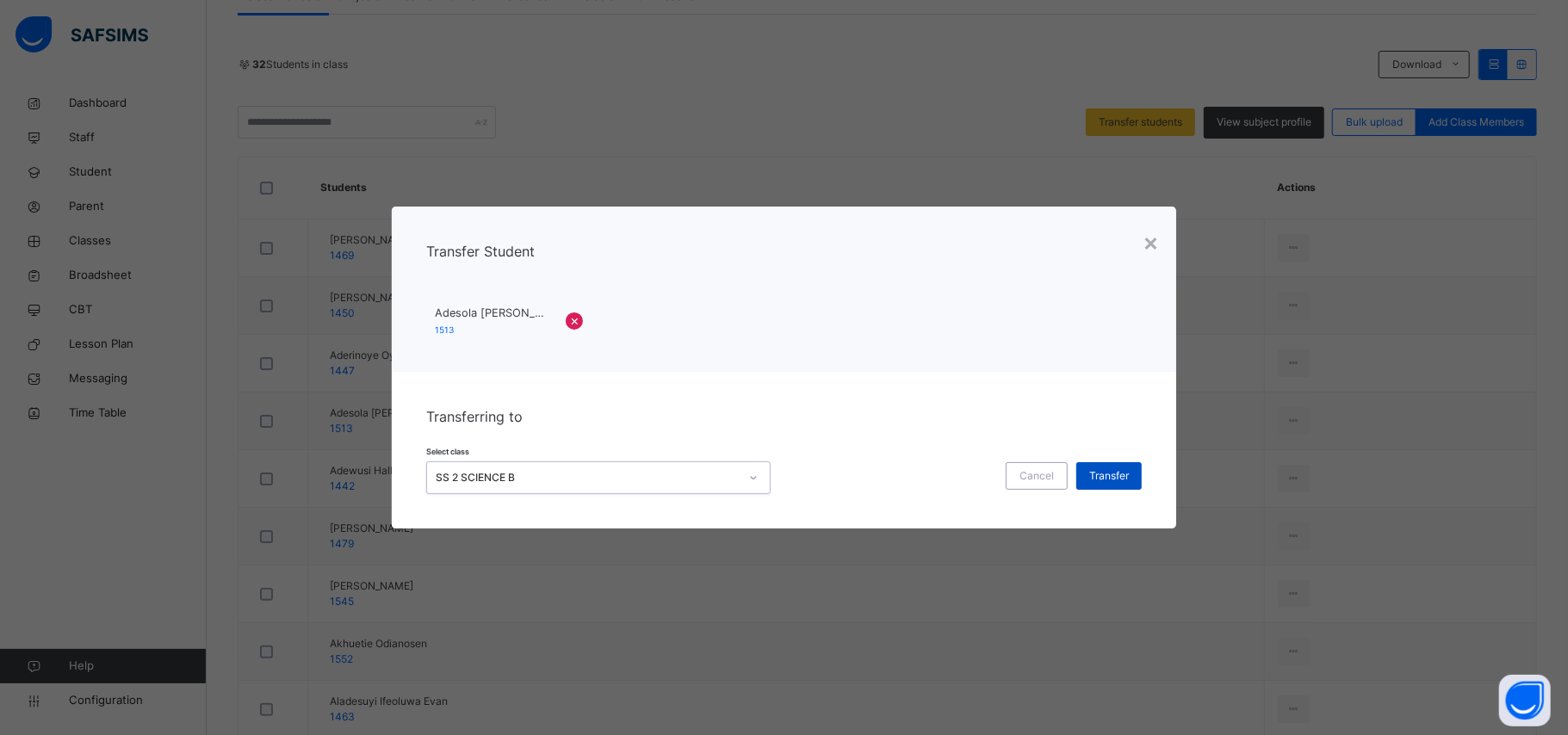
click at [1114, 471] on span "Transfer" at bounding box center [1108, 476] width 39 height 16
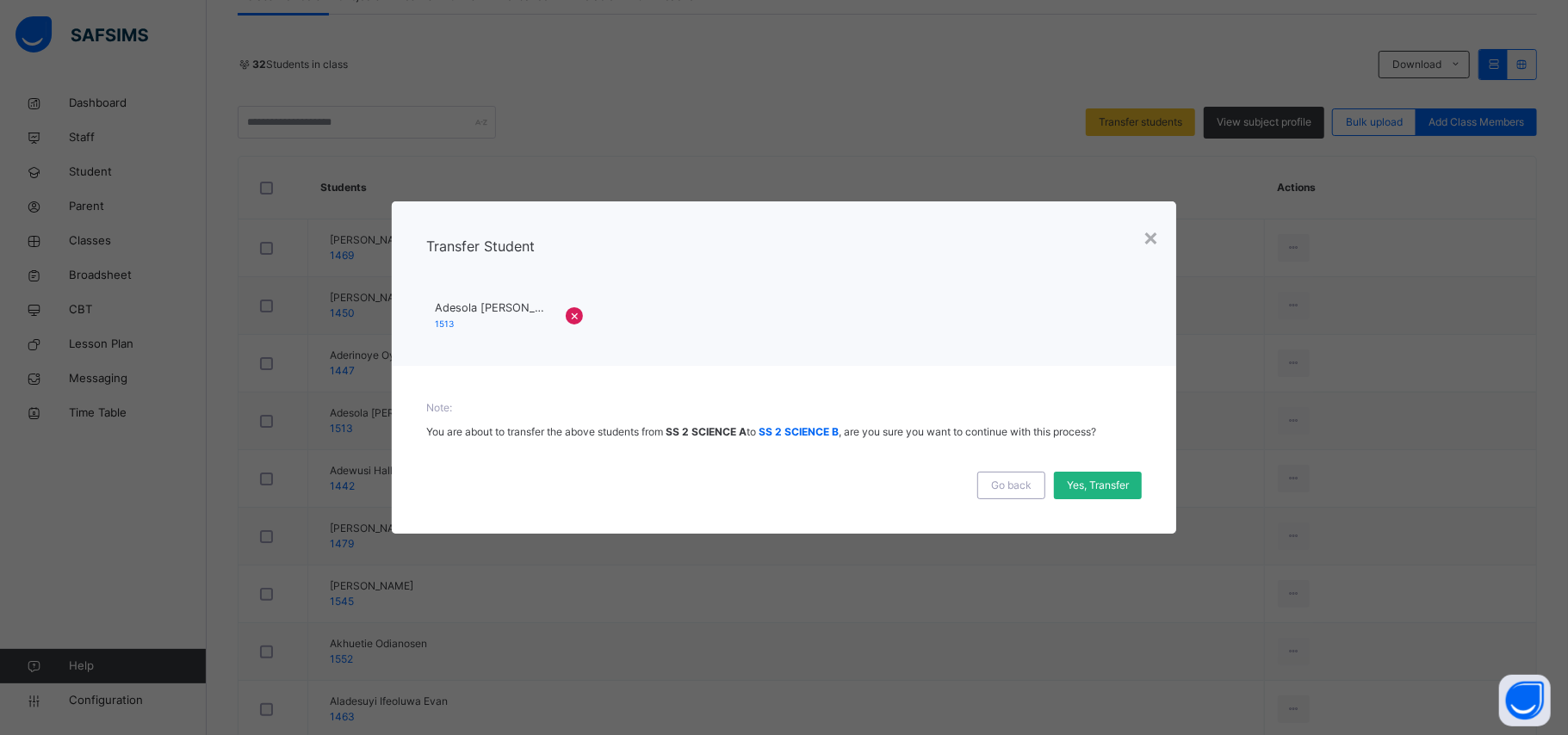
click at [1083, 486] on span "Yes, Transfer" at bounding box center [1098, 485] width 62 height 16
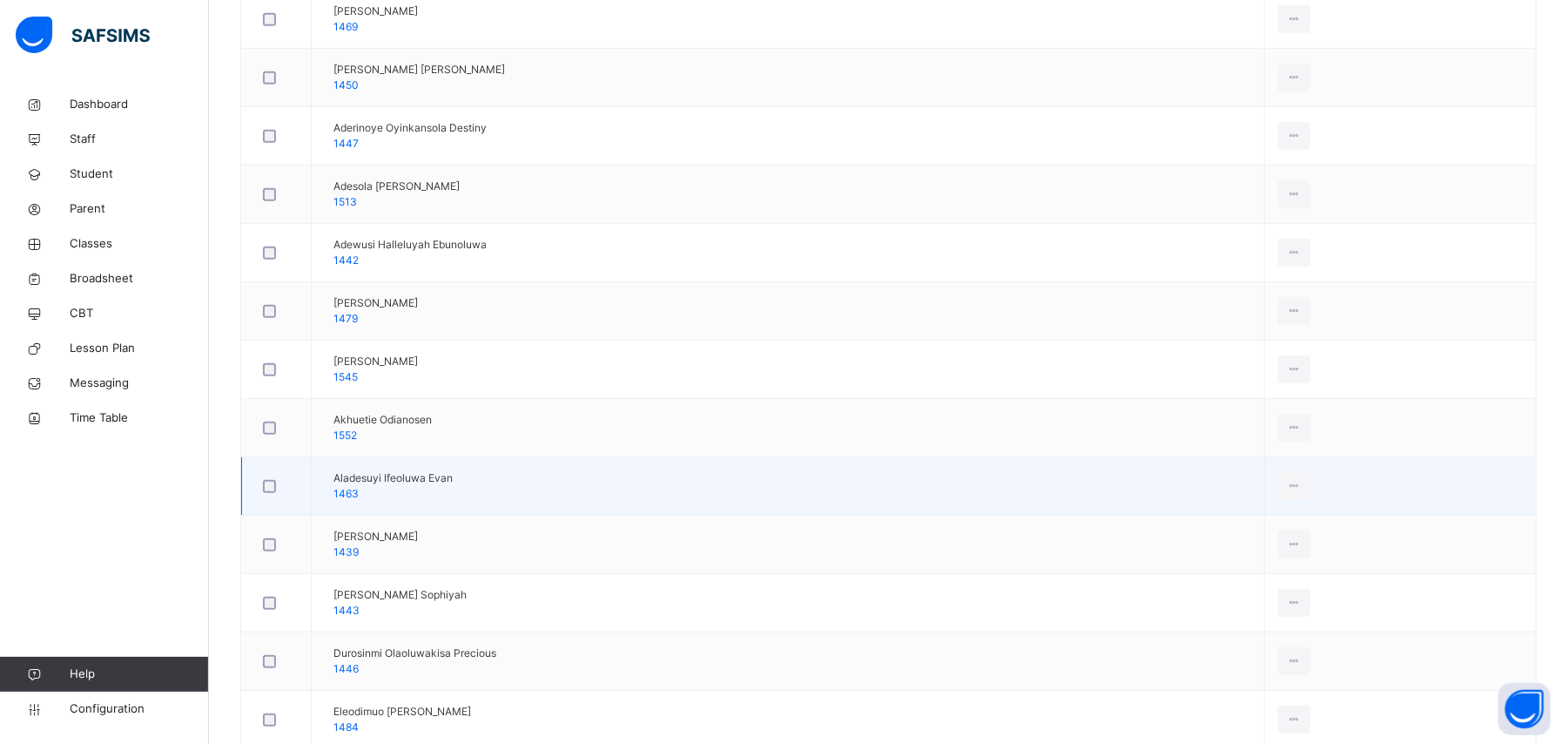
scroll to position [812, 0]
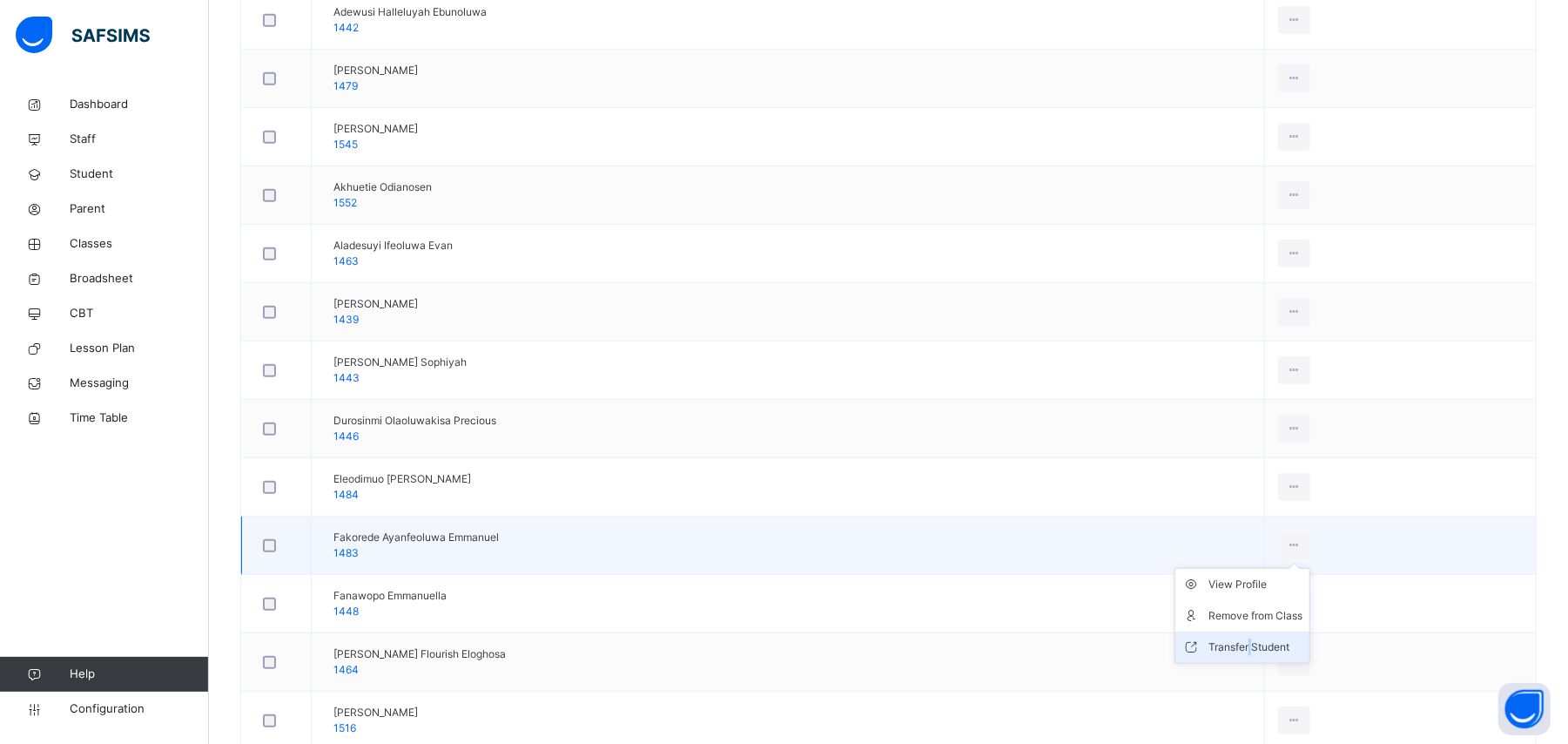
click at [1275, 663] on li "Transfer Student" at bounding box center [1243, 647] width 134 height 31
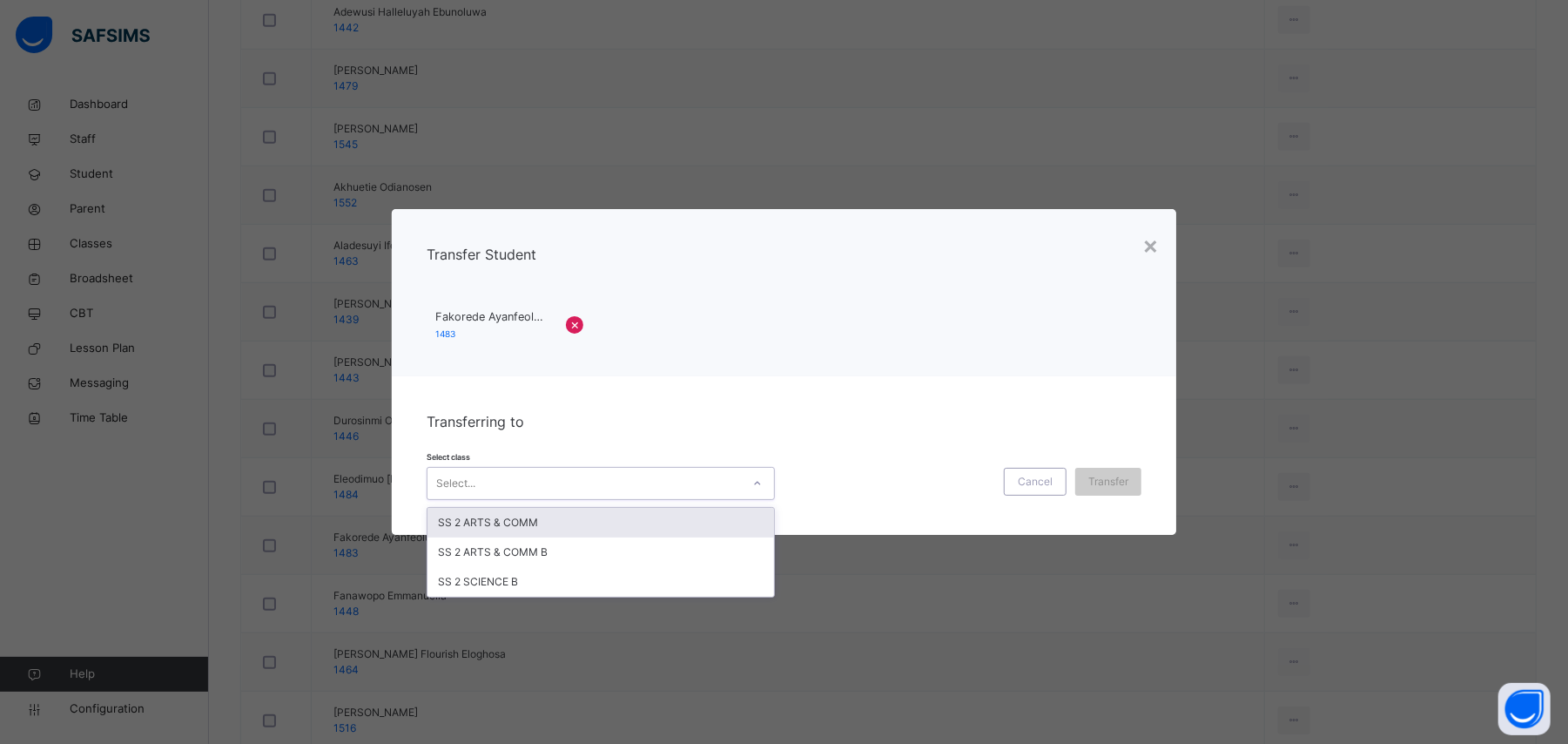
click at [536, 488] on div "Select..." at bounding box center [584, 483] width 313 height 27
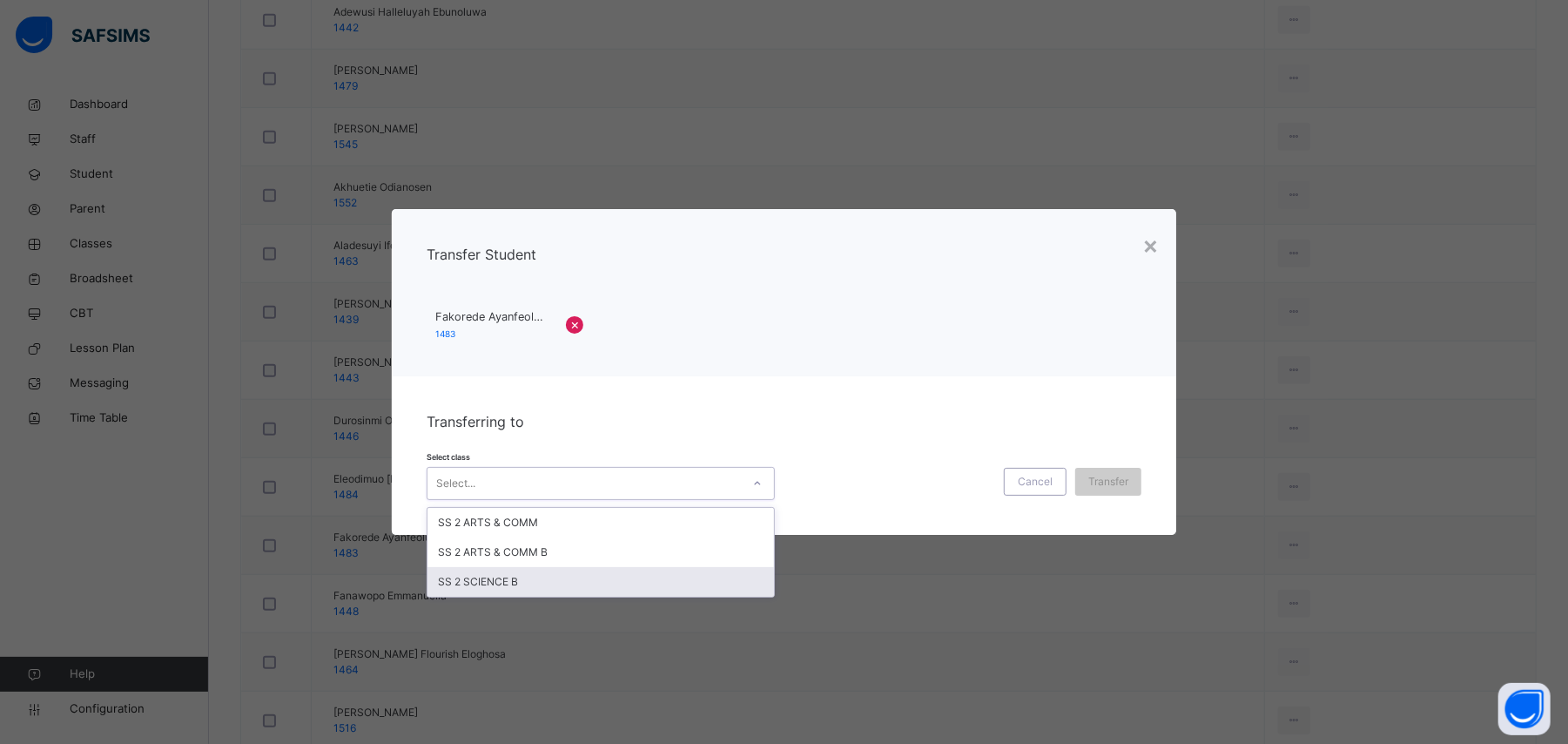
click at [509, 583] on div "SS 2 SCIENCE B" at bounding box center [600, 581] width 347 height 29
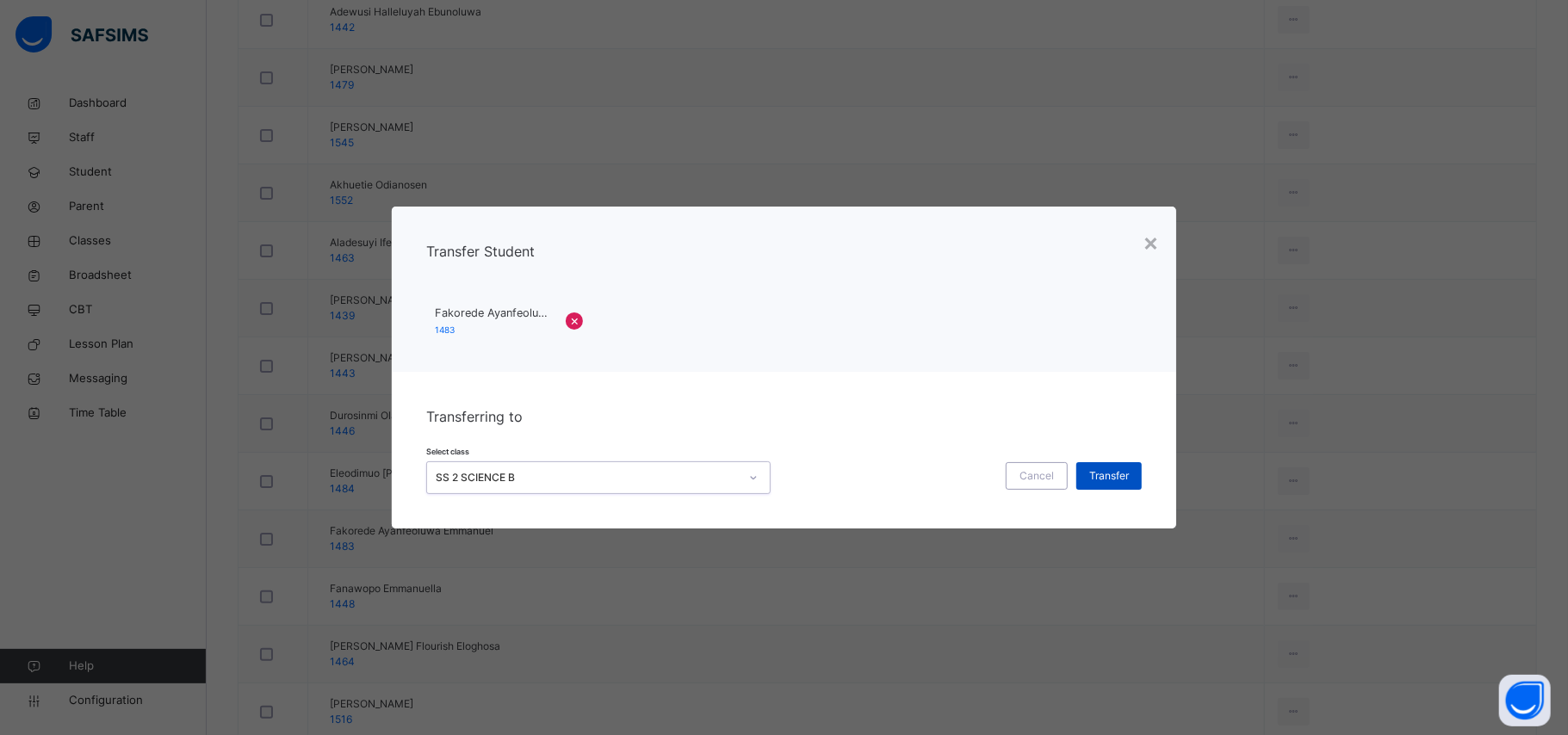
click at [1100, 479] on span "Transfer" at bounding box center [1108, 476] width 39 height 16
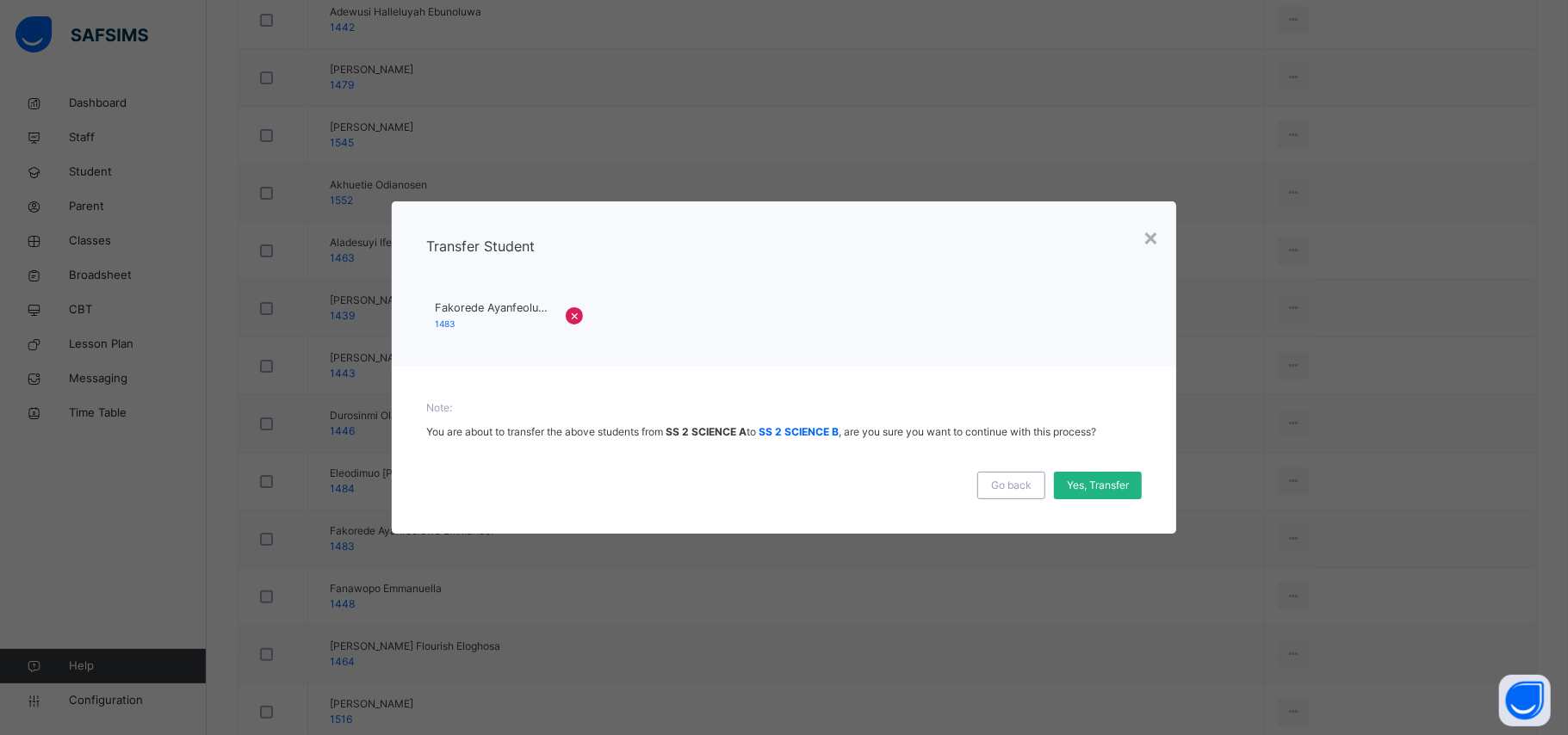
click at [1091, 482] on span "Yes, Transfer" at bounding box center [1098, 485] width 62 height 16
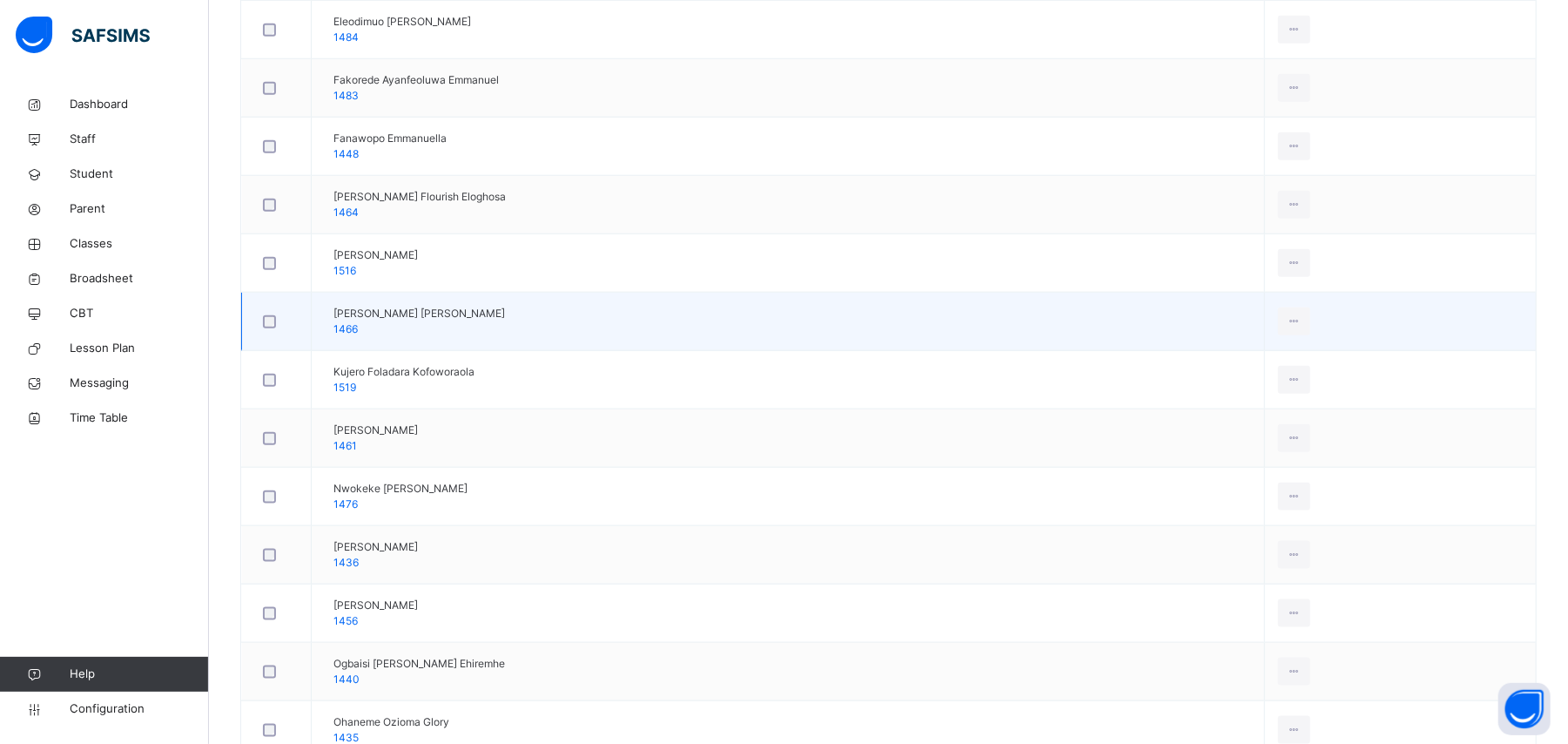
scroll to position [1277, 0]
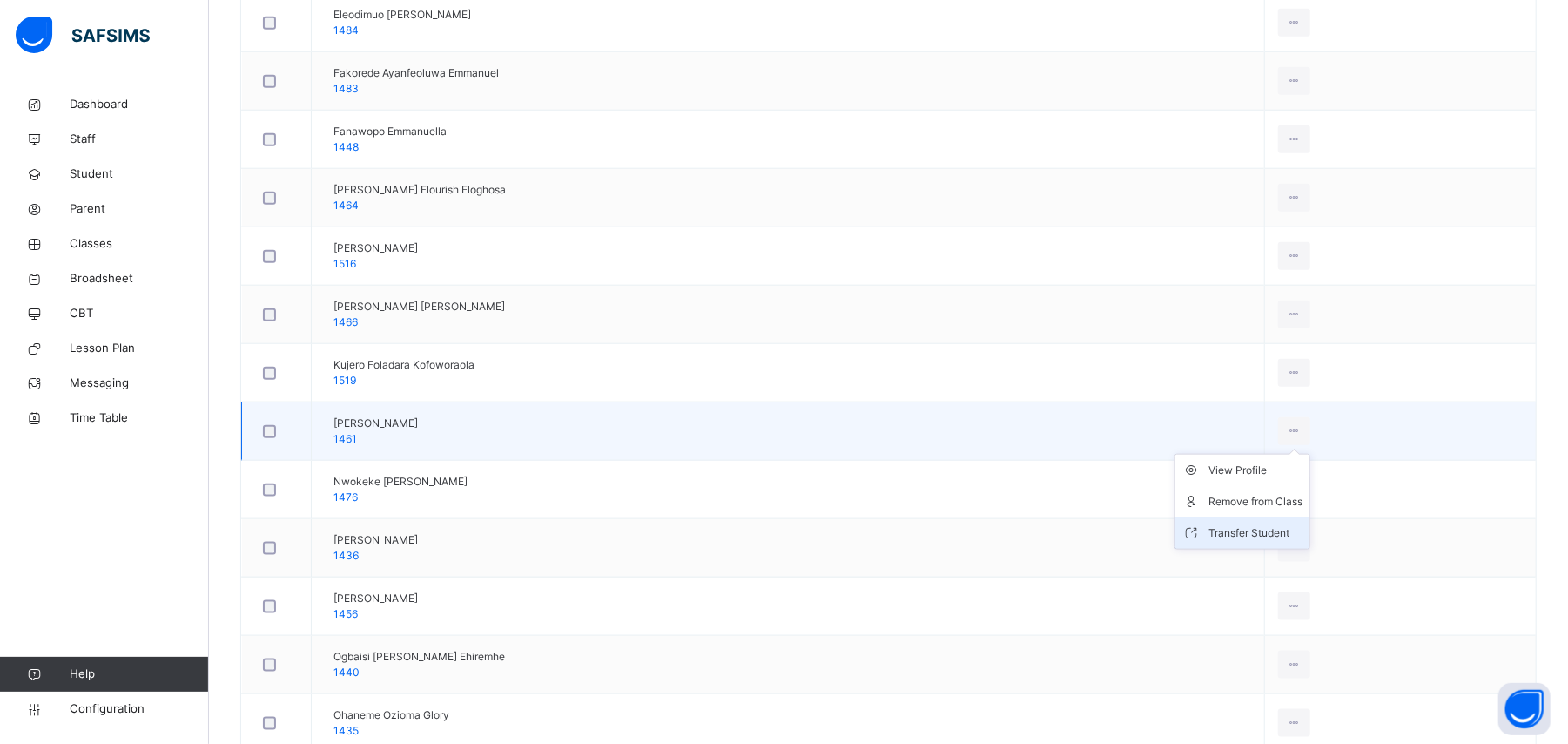
click at [1303, 541] on div "Transfer Student" at bounding box center [1255, 533] width 94 height 18
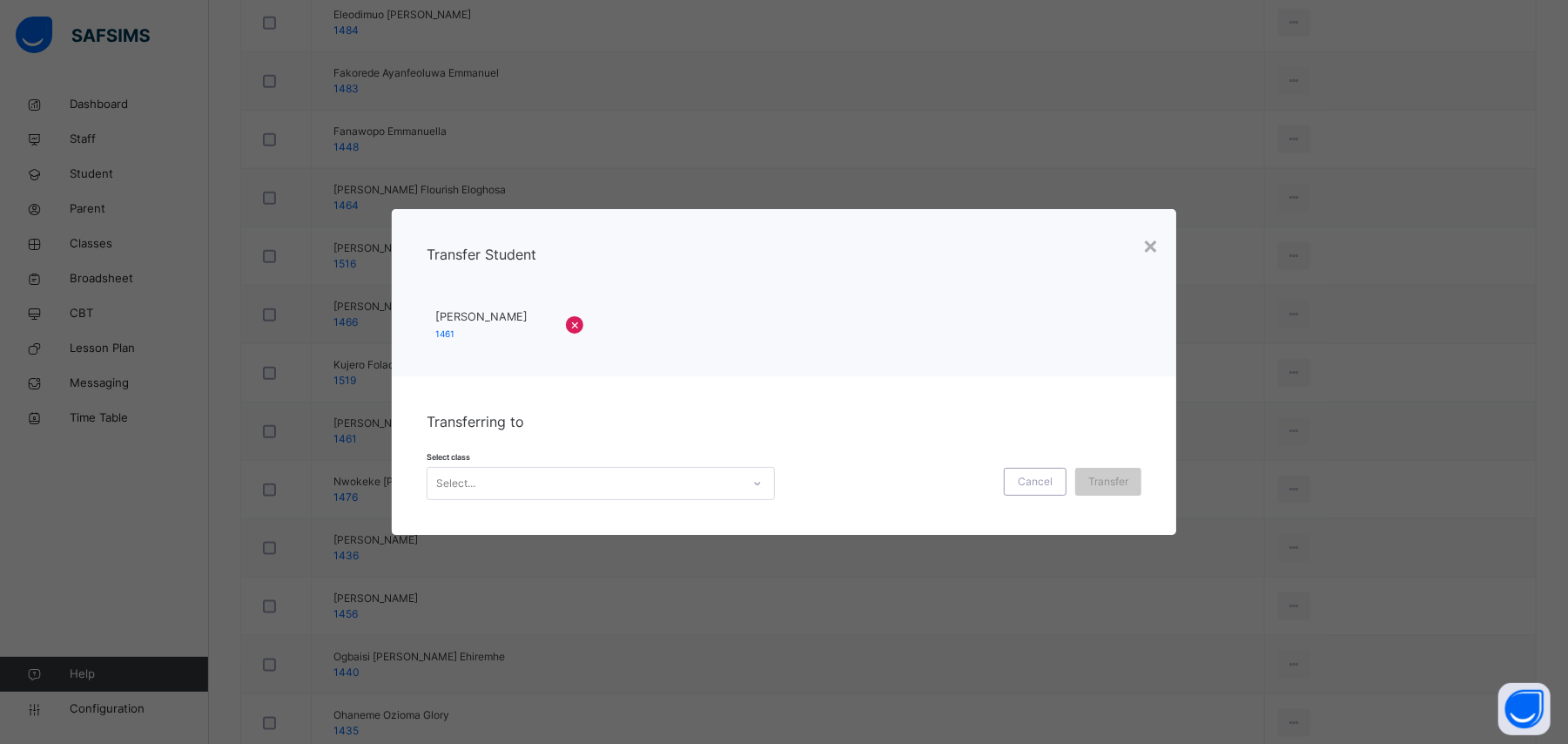
click at [698, 485] on div "Select..." at bounding box center [584, 483] width 313 height 27
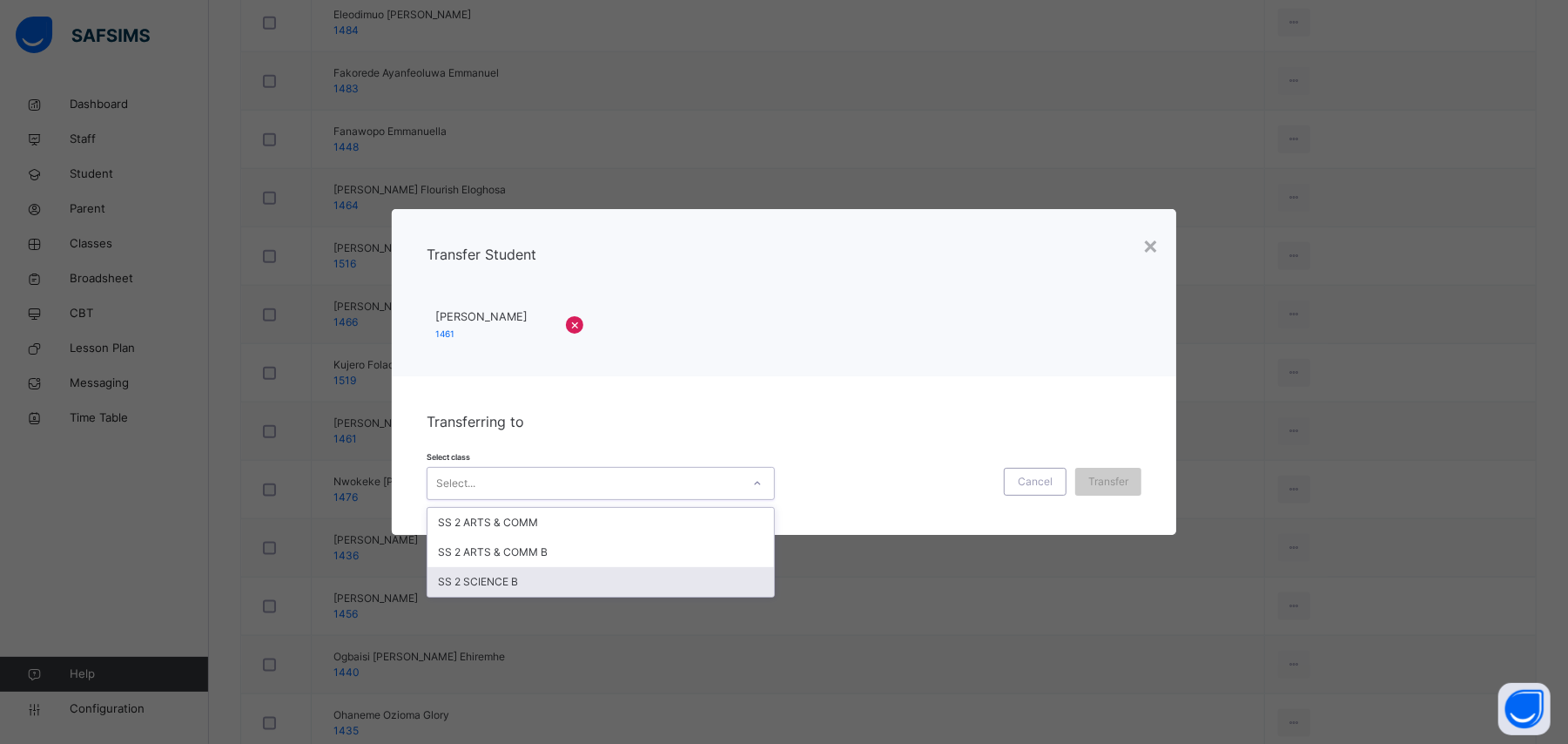
click at [662, 572] on div "SS 2 SCIENCE B" at bounding box center [600, 581] width 347 height 29
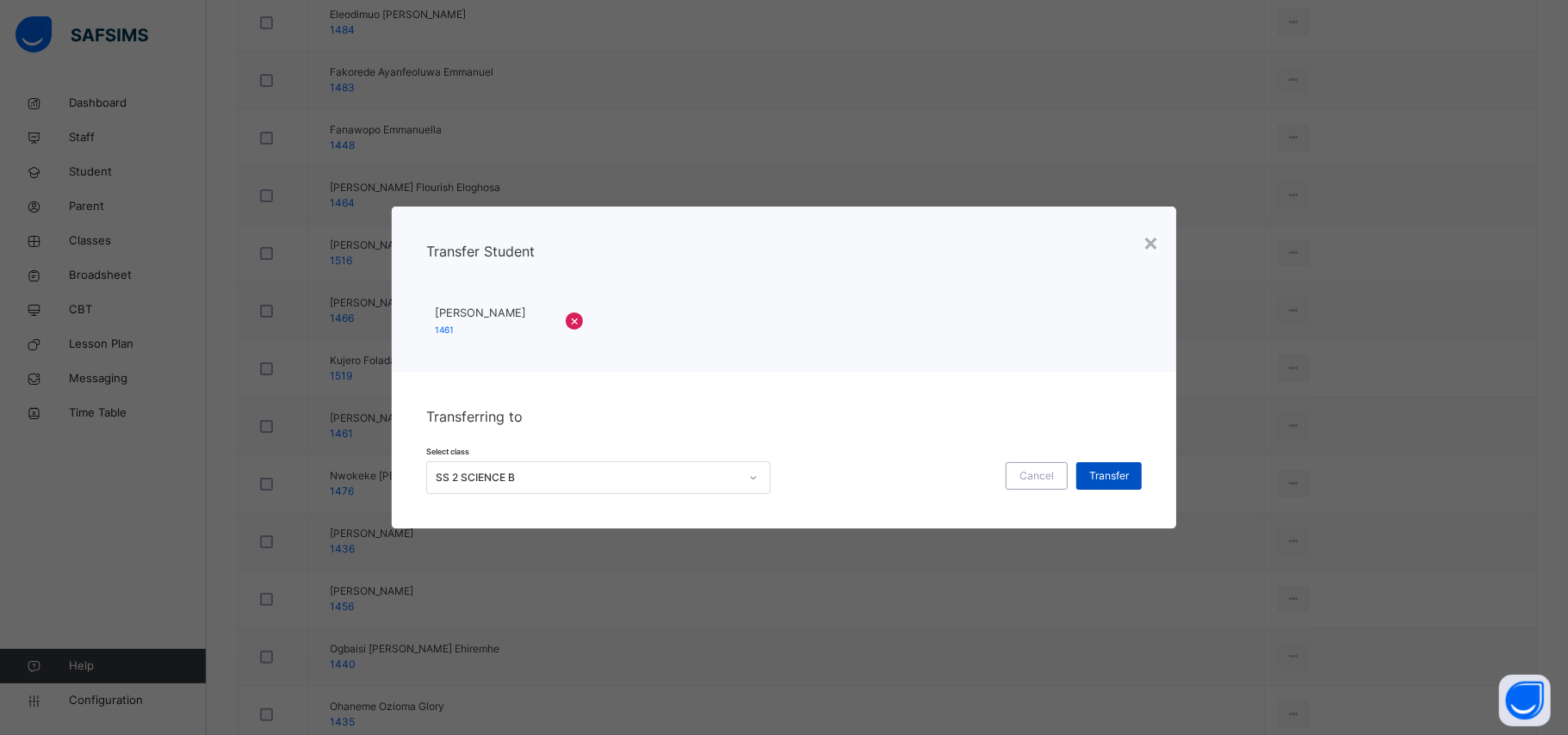
click at [1086, 483] on div "Transfer" at bounding box center [1108, 476] width 66 height 28
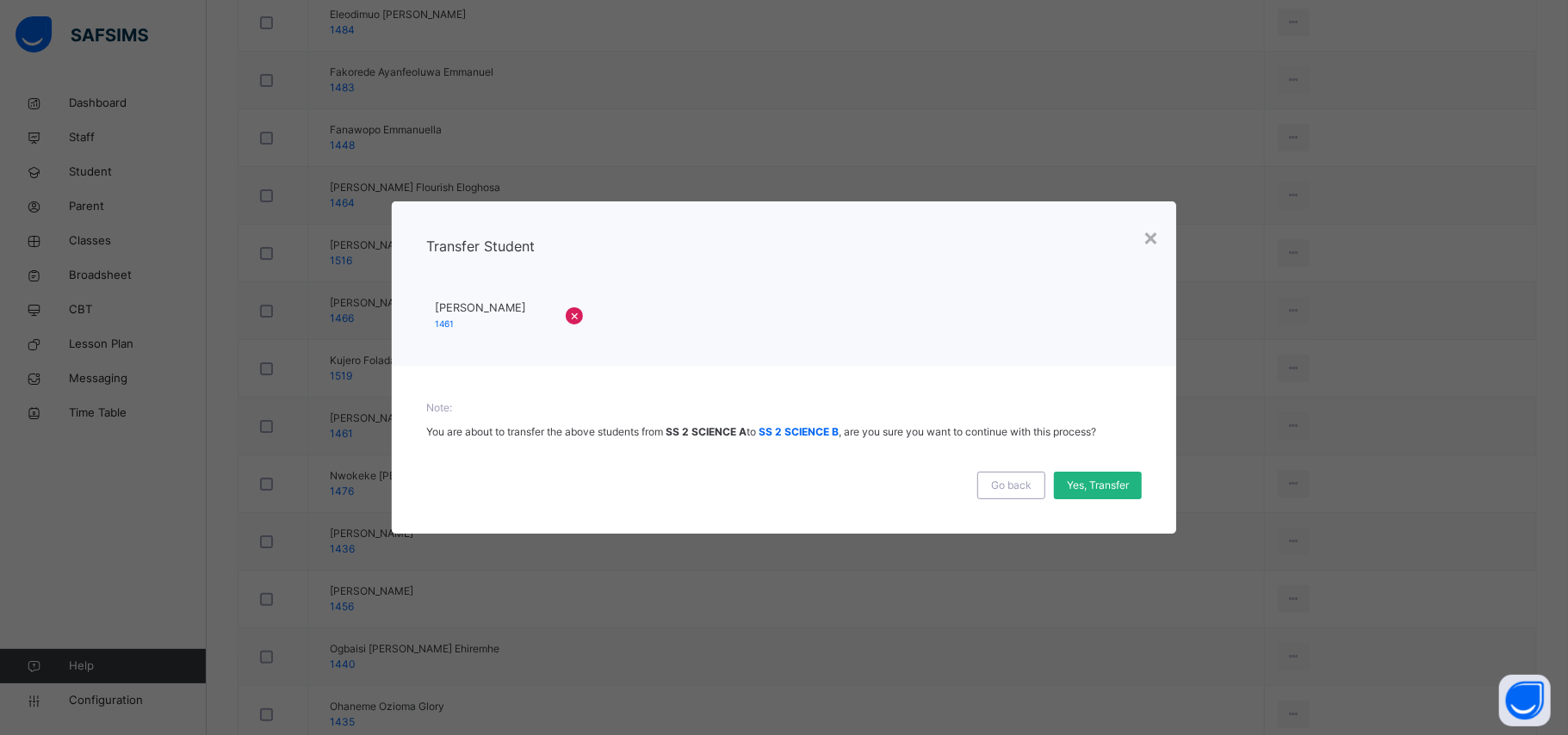
click at [1082, 485] on span "Yes, Transfer" at bounding box center [1098, 485] width 62 height 16
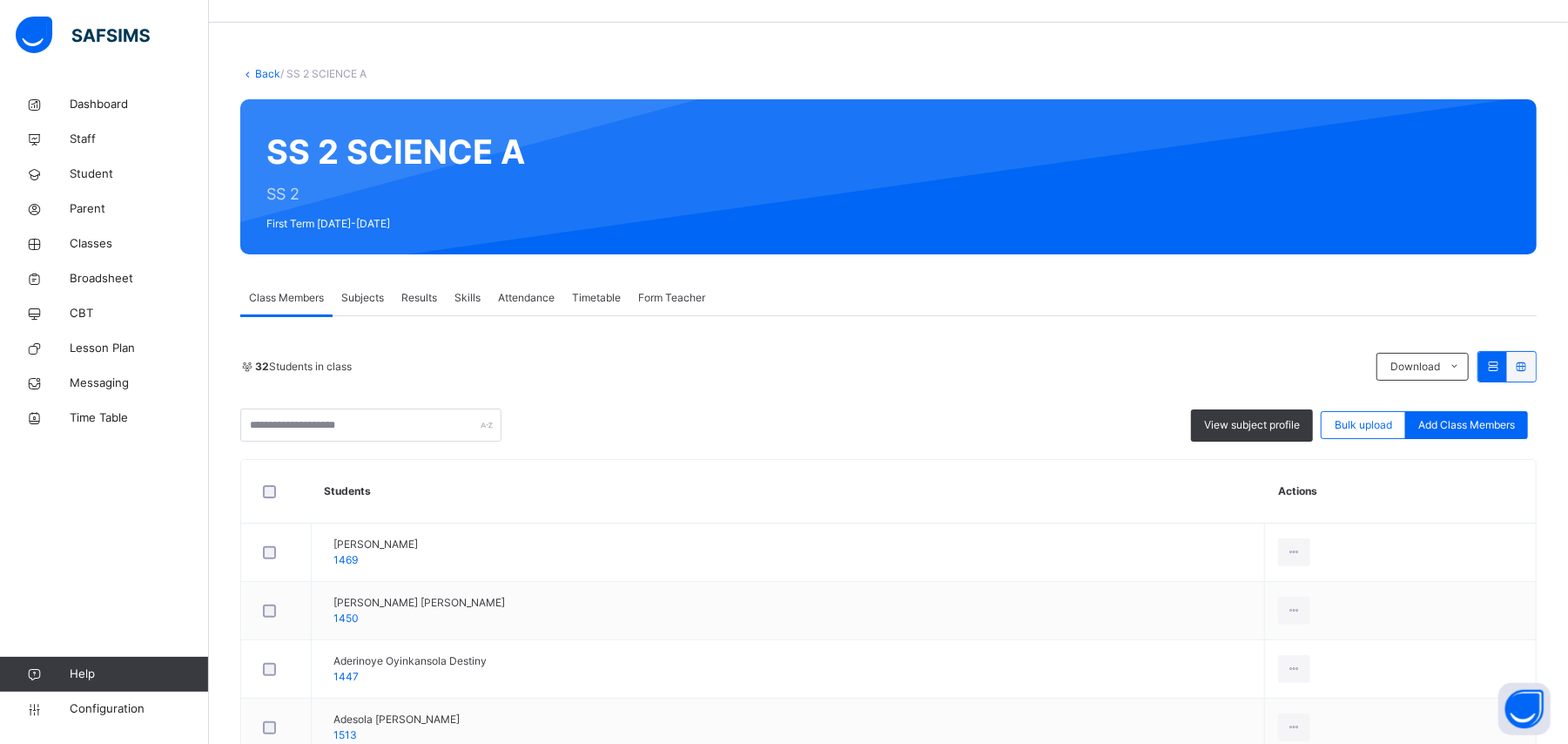
scroll to position [0, 0]
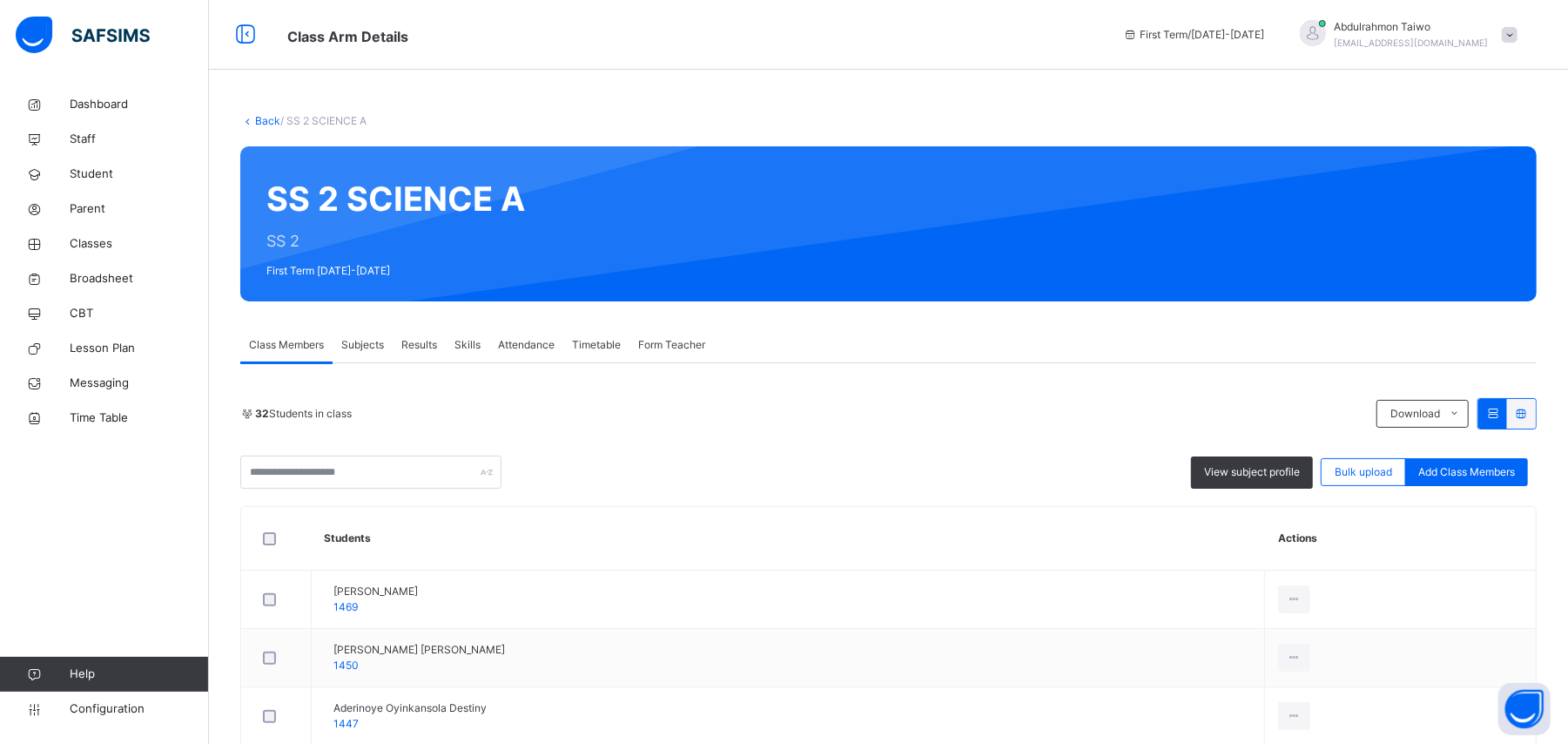
click at [262, 120] on link "Back" at bounding box center [267, 120] width 26 height 13
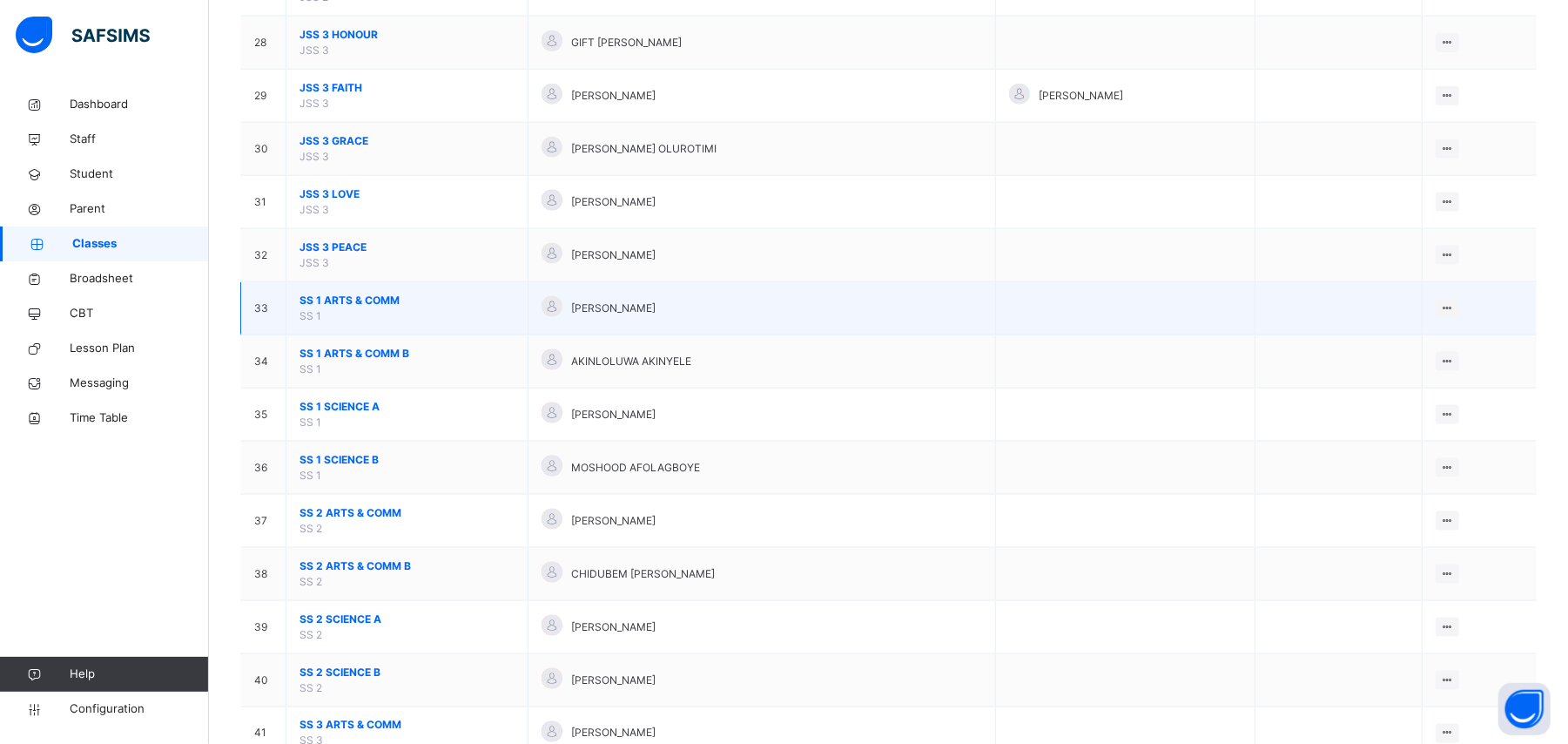
scroll to position [1858, 0]
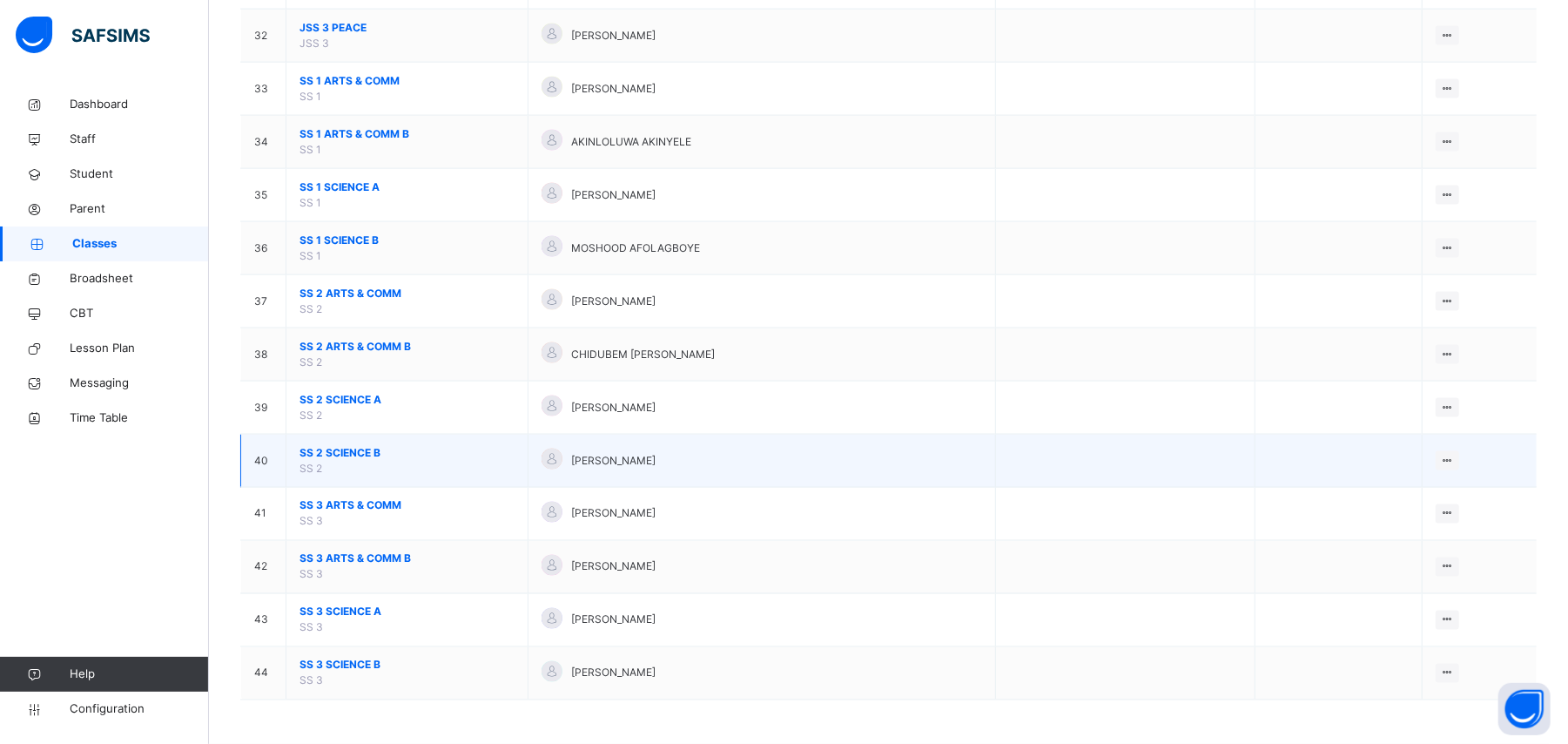
click at [353, 455] on span "SS 2 SCIENCE B" at bounding box center [407, 453] width 215 height 16
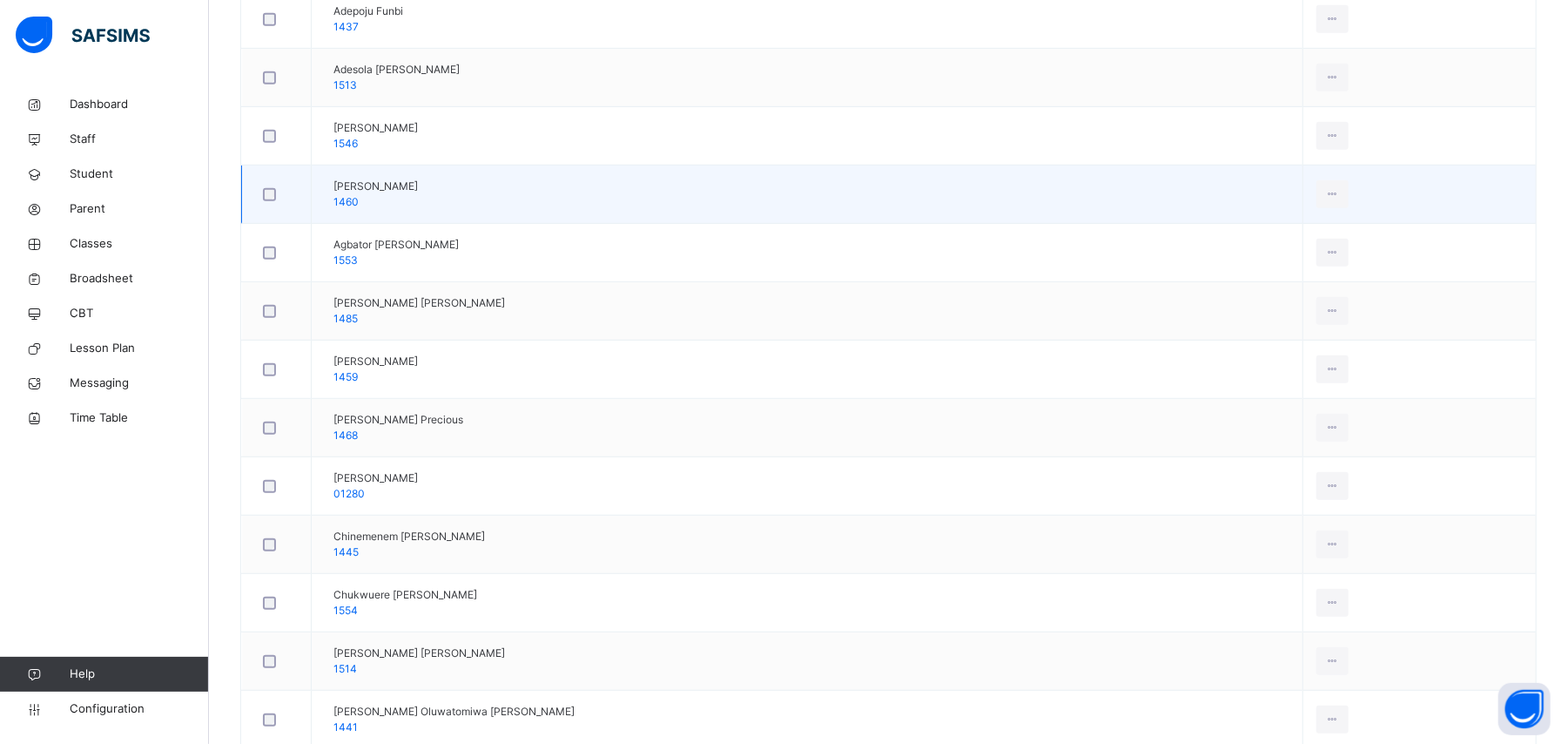
scroll to position [812, 0]
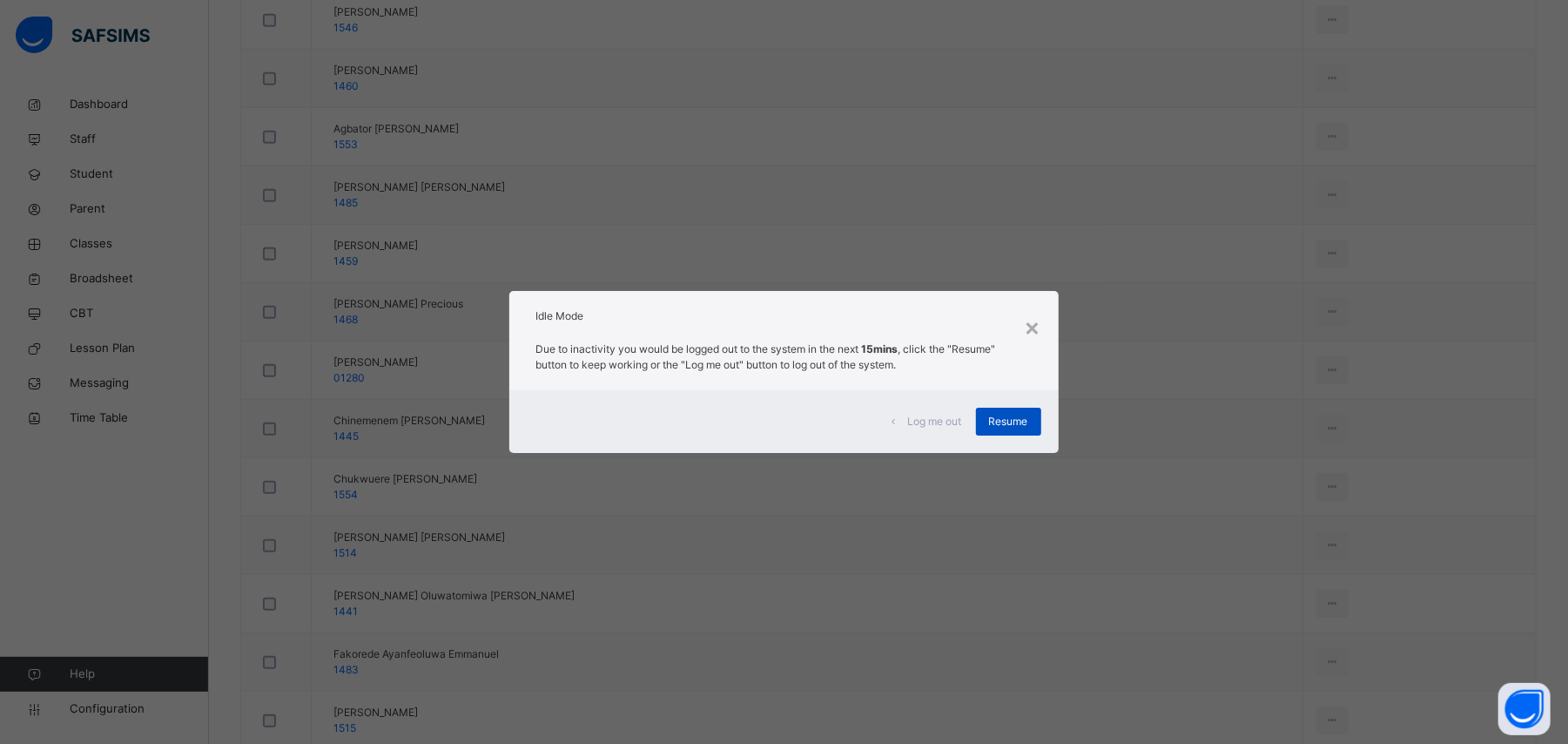
click at [1026, 428] on span "Resume" at bounding box center [1008, 422] width 39 height 16
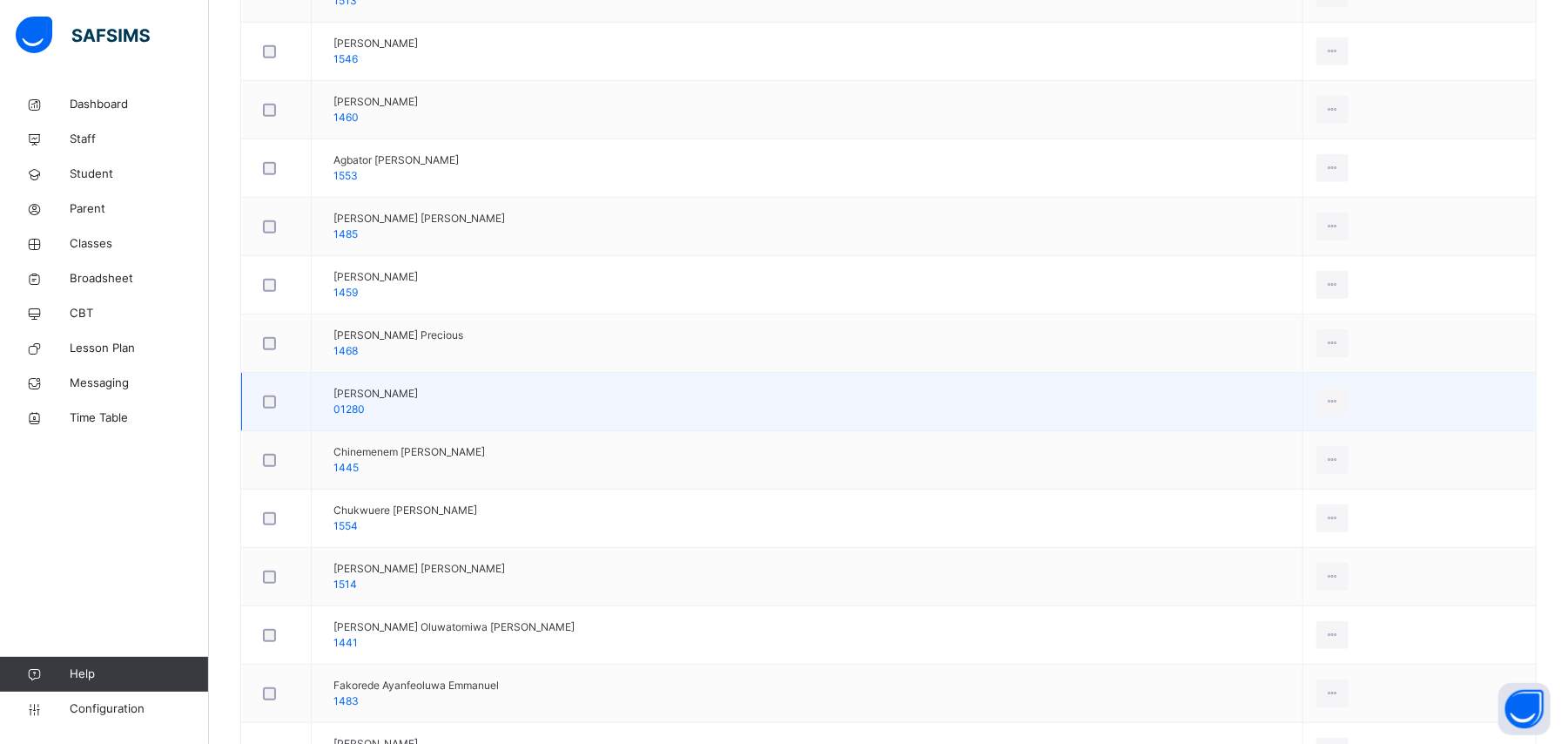
scroll to position [813, 0]
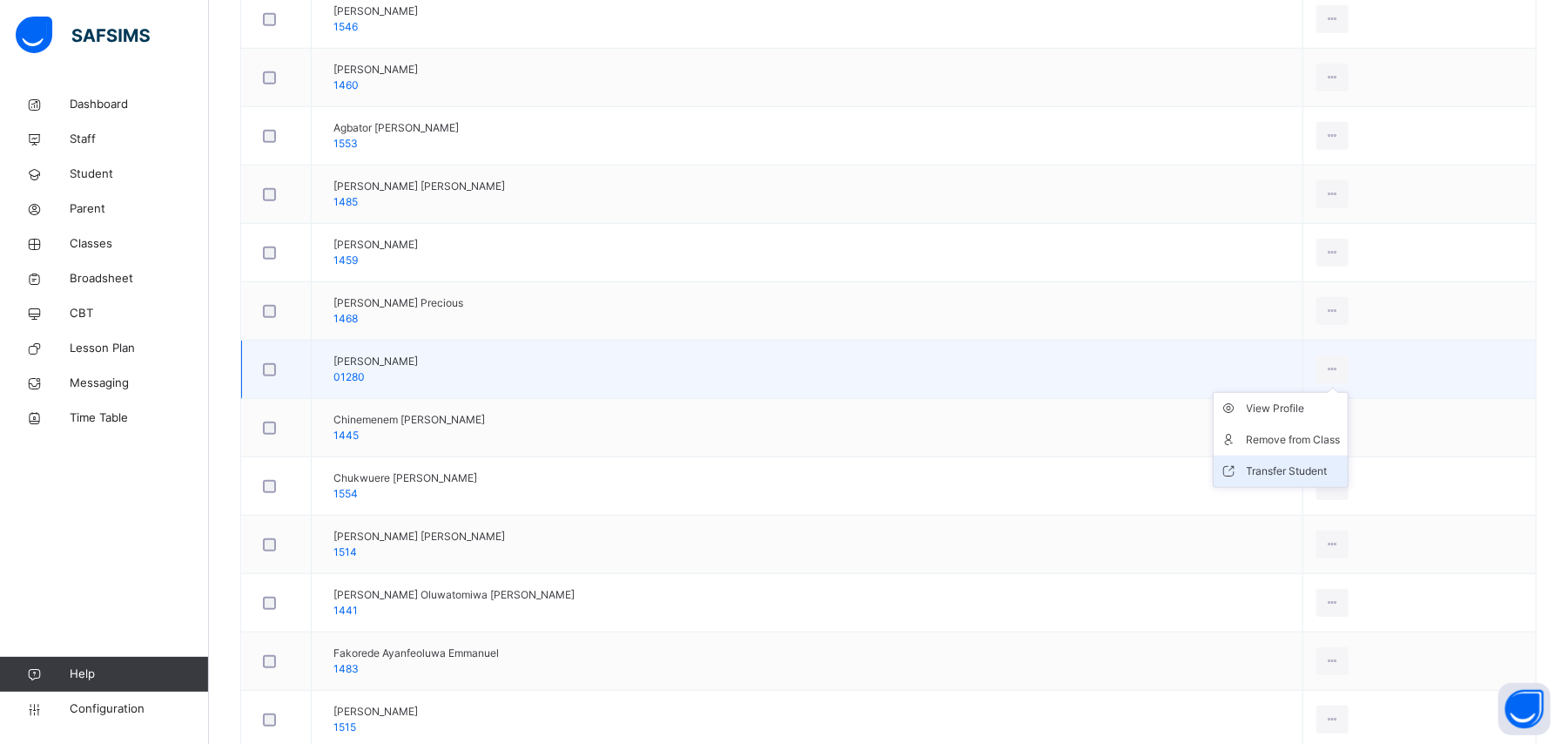
click at [1273, 471] on div "Transfer Student" at bounding box center [1294, 472] width 94 height 18
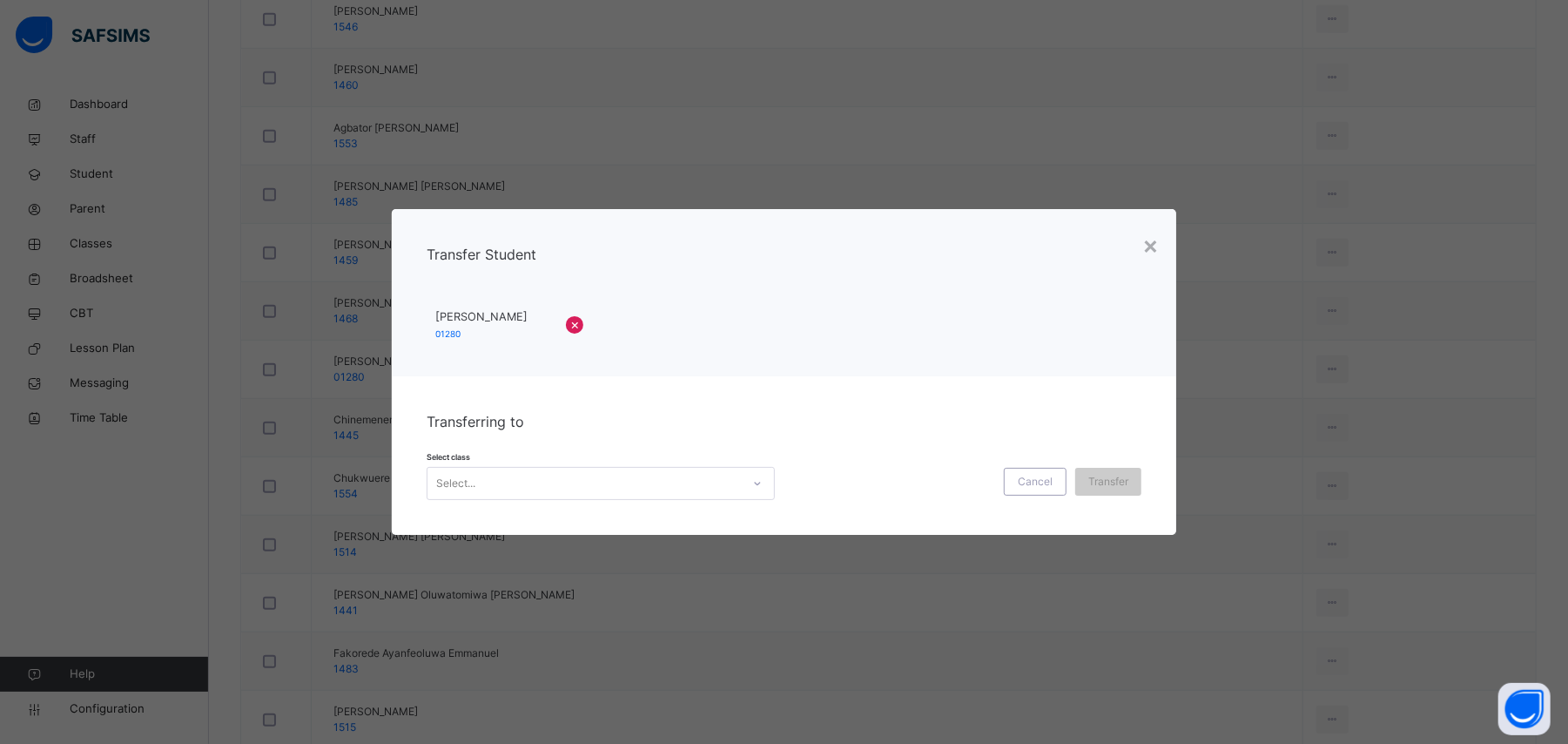
click at [679, 468] on div "Select..." at bounding box center [600, 483] width 348 height 33
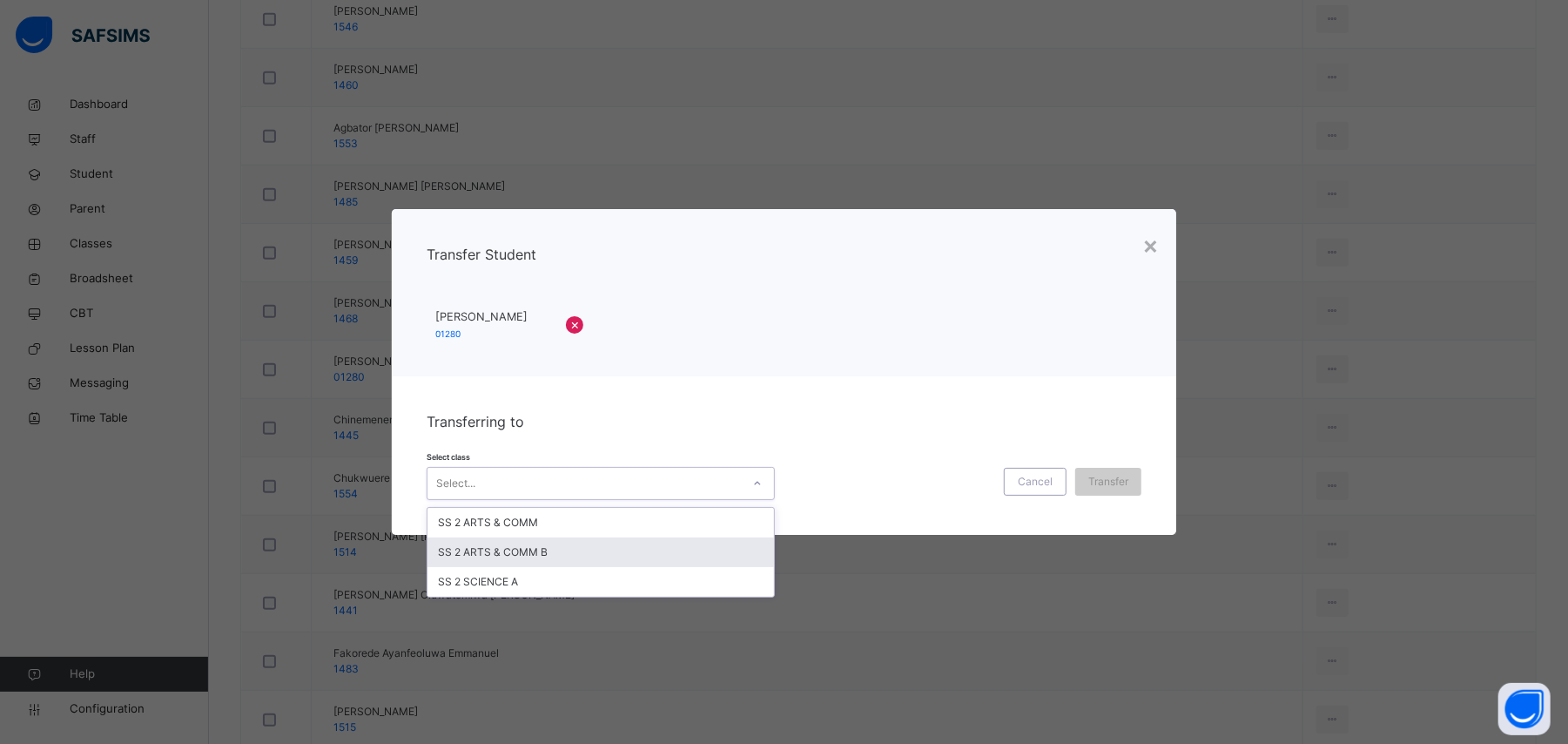
click at [604, 547] on div "SS 2 ARTS & COMM B" at bounding box center [600, 551] width 347 height 29
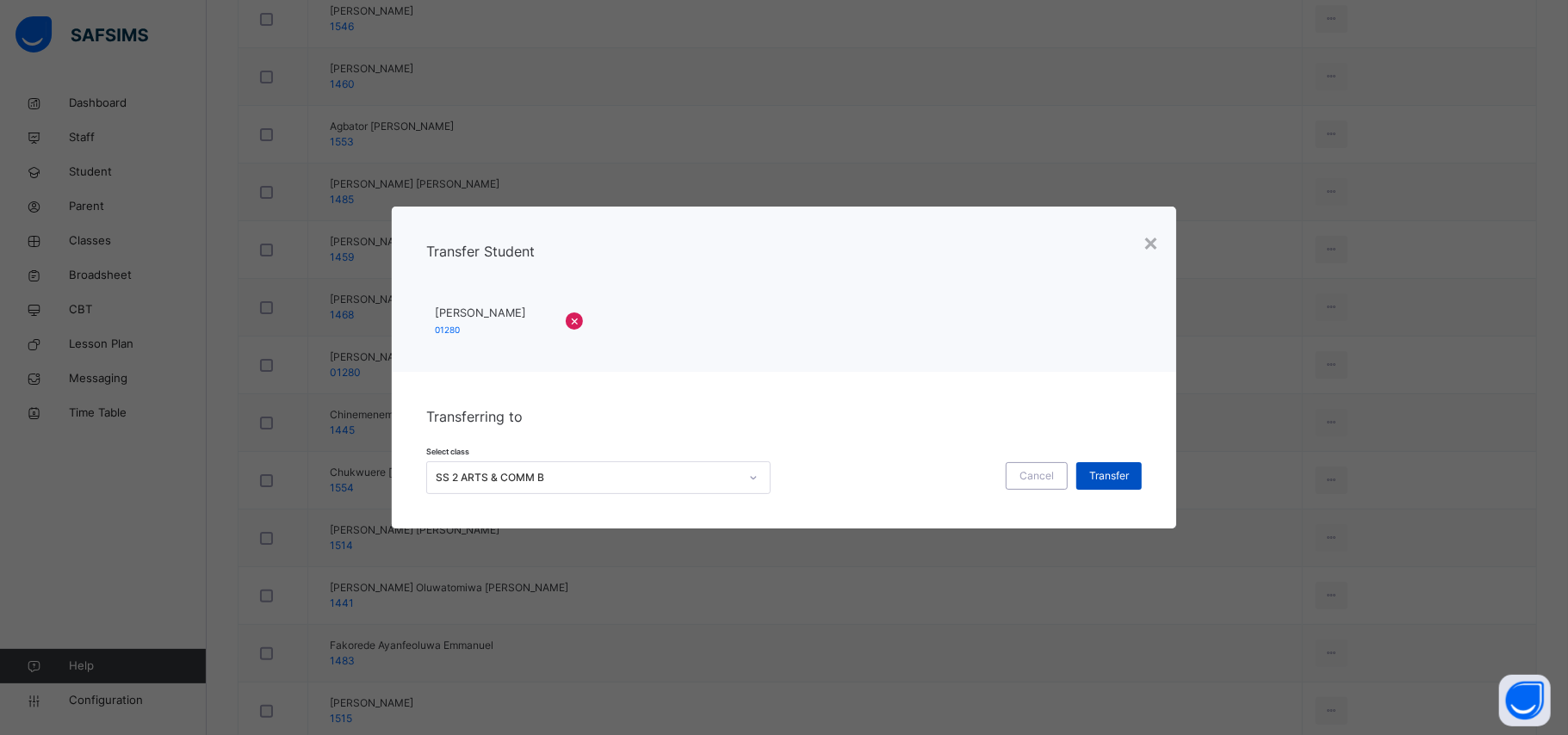
click at [1125, 476] on span "Transfer" at bounding box center [1108, 476] width 39 height 16
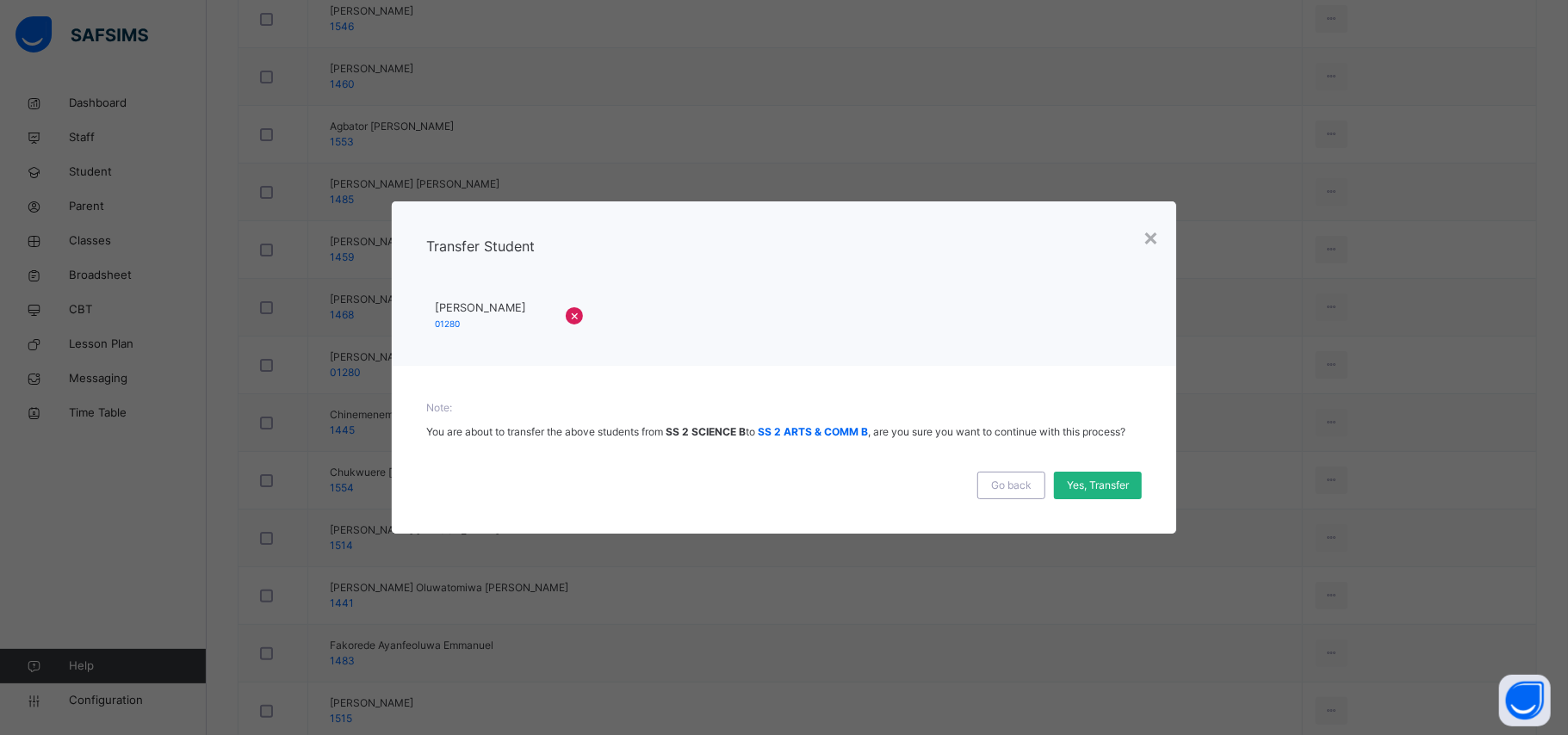
click at [1084, 492] on span "Yes, Transfer" at bounding box center [1098, 485] width 62 height 16
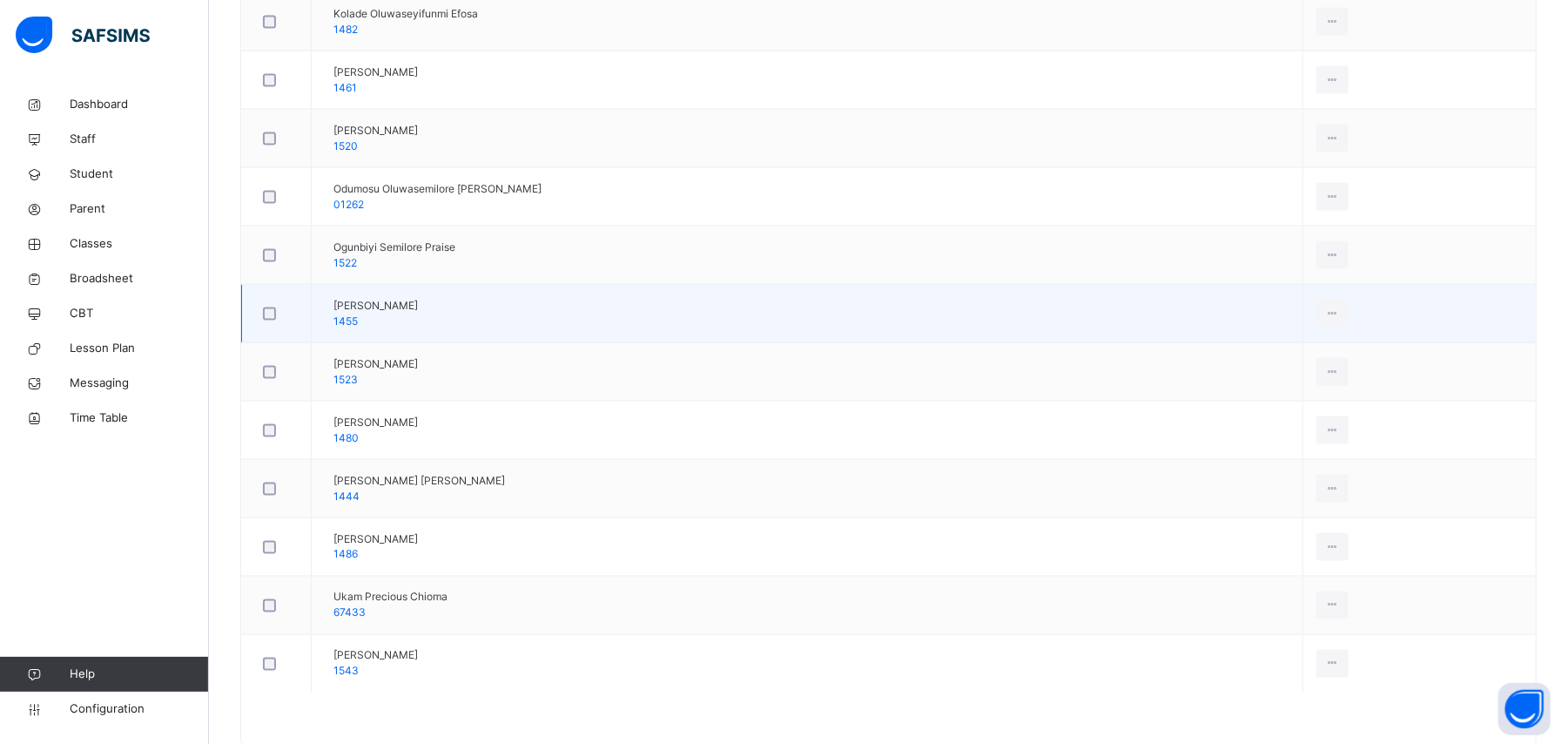
scroll to position [1859, 0]
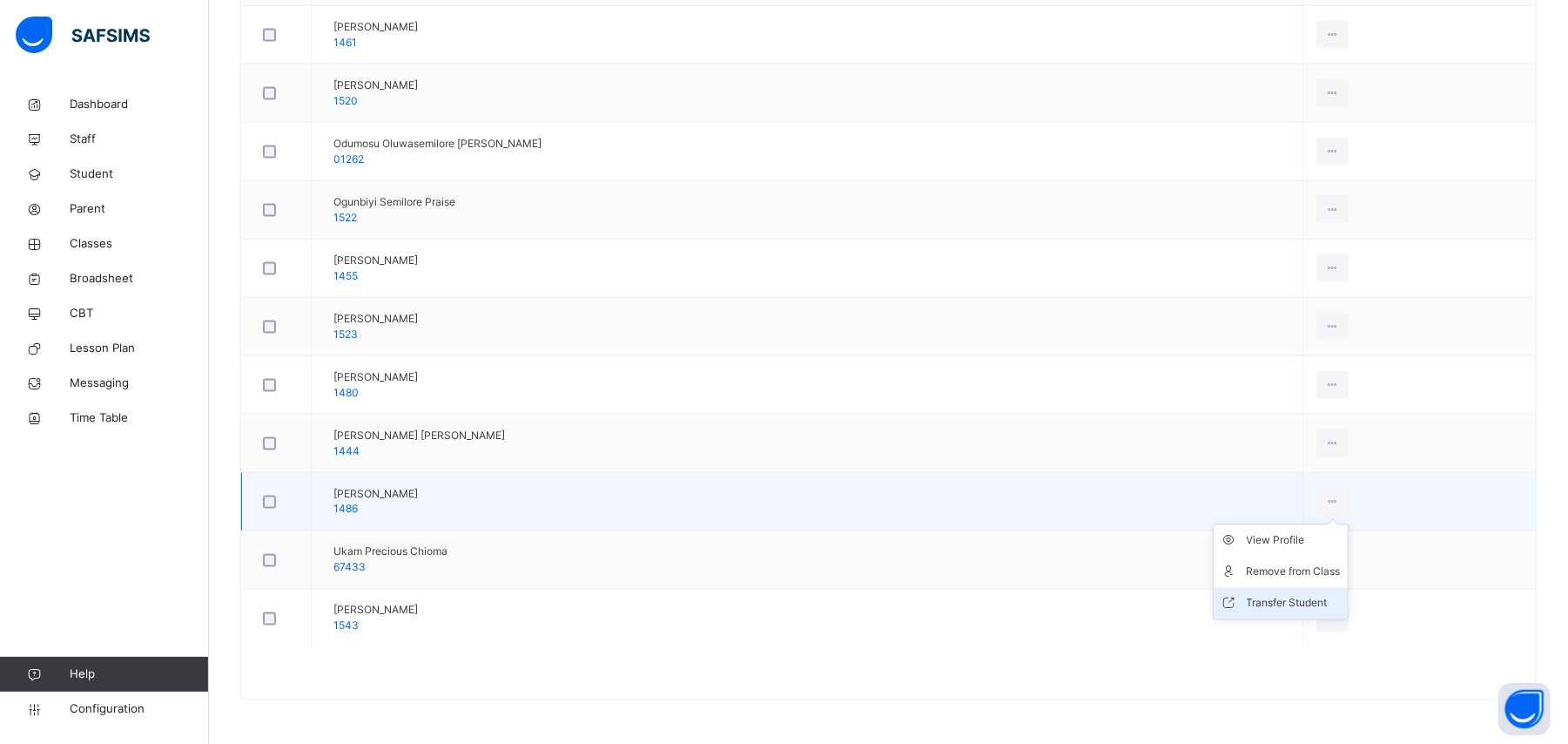
click at [1286, 596] on div "Transfer Student" at bounding box center [1294, 603] width 94 height 18
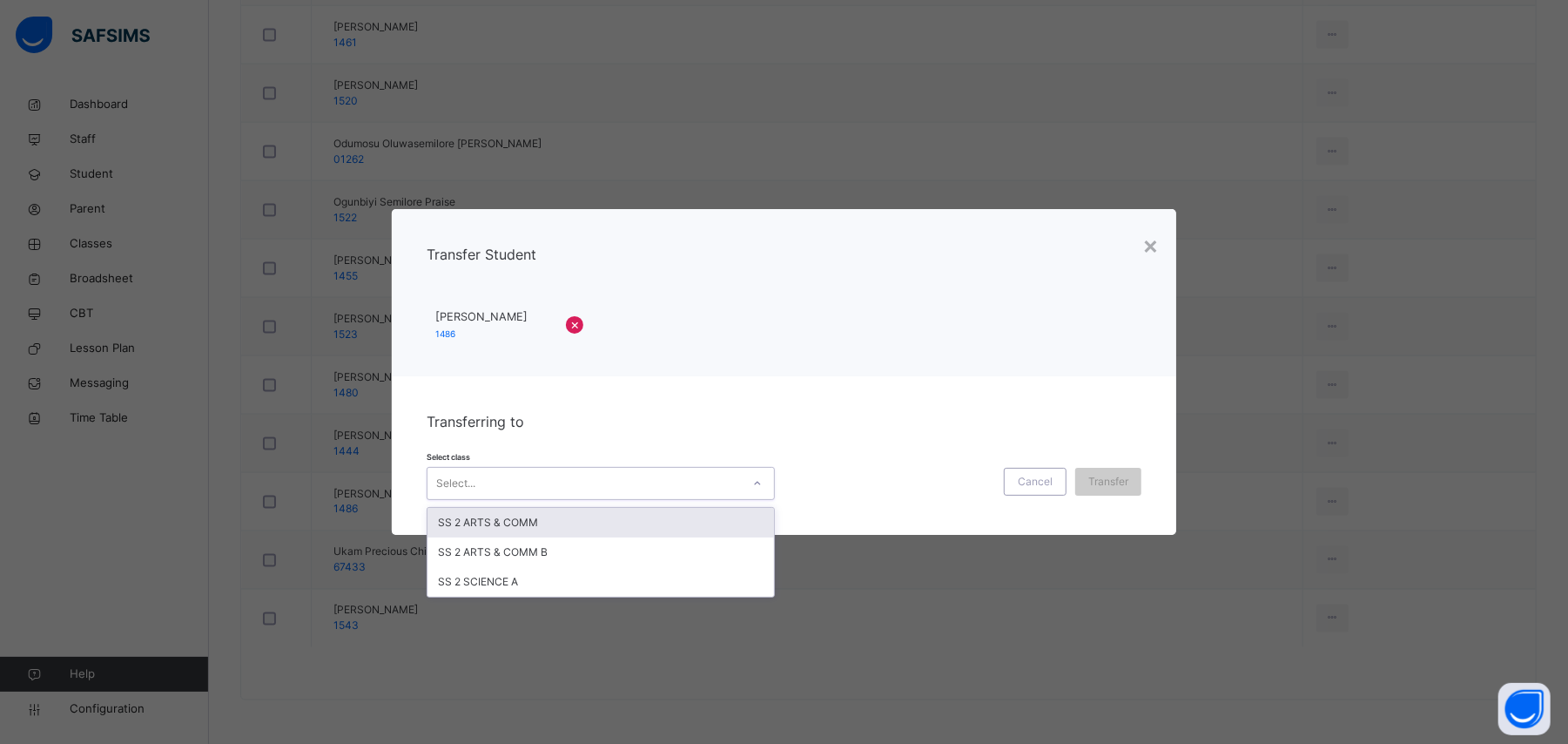
click at [656, 485] on div "Select..." at bounding box center [584, 483] width 313 height 27
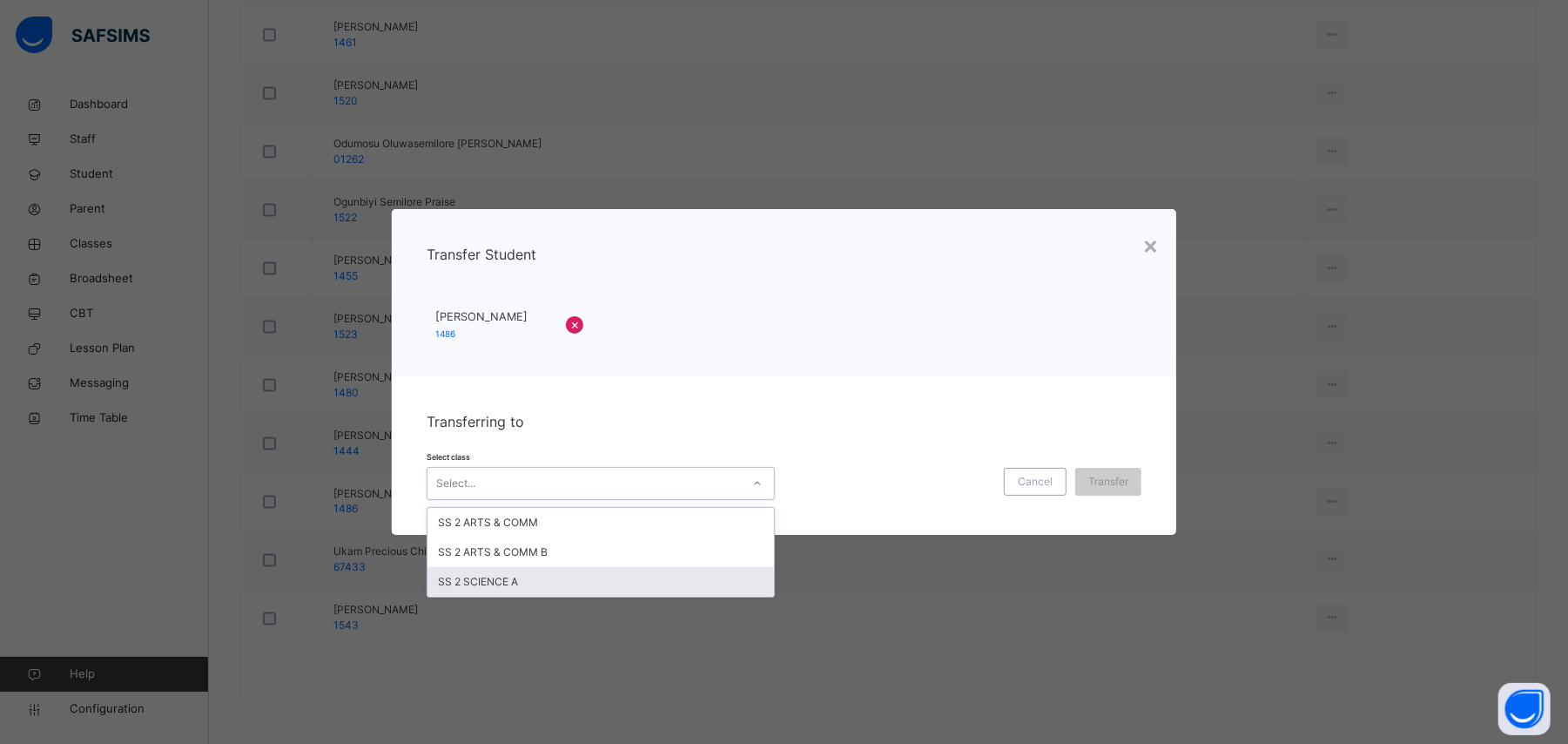
click at [565, 582] on div "SS 2 SCIENCE A" at bounding box center [600, 581] width 347 height 29
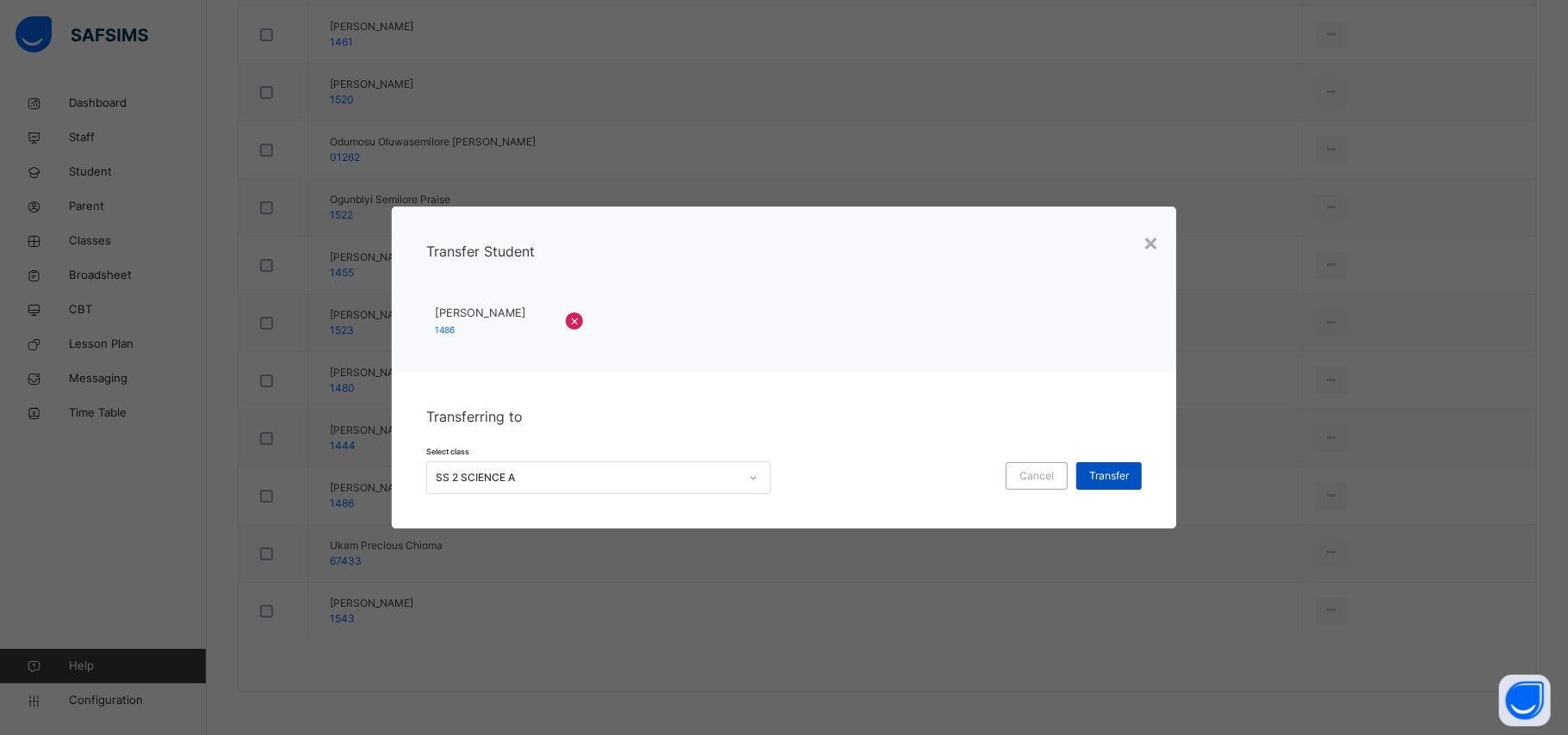
click at [1102, 483] on div "Transfer" at bounding box center [1108, 476] width 66 height 28
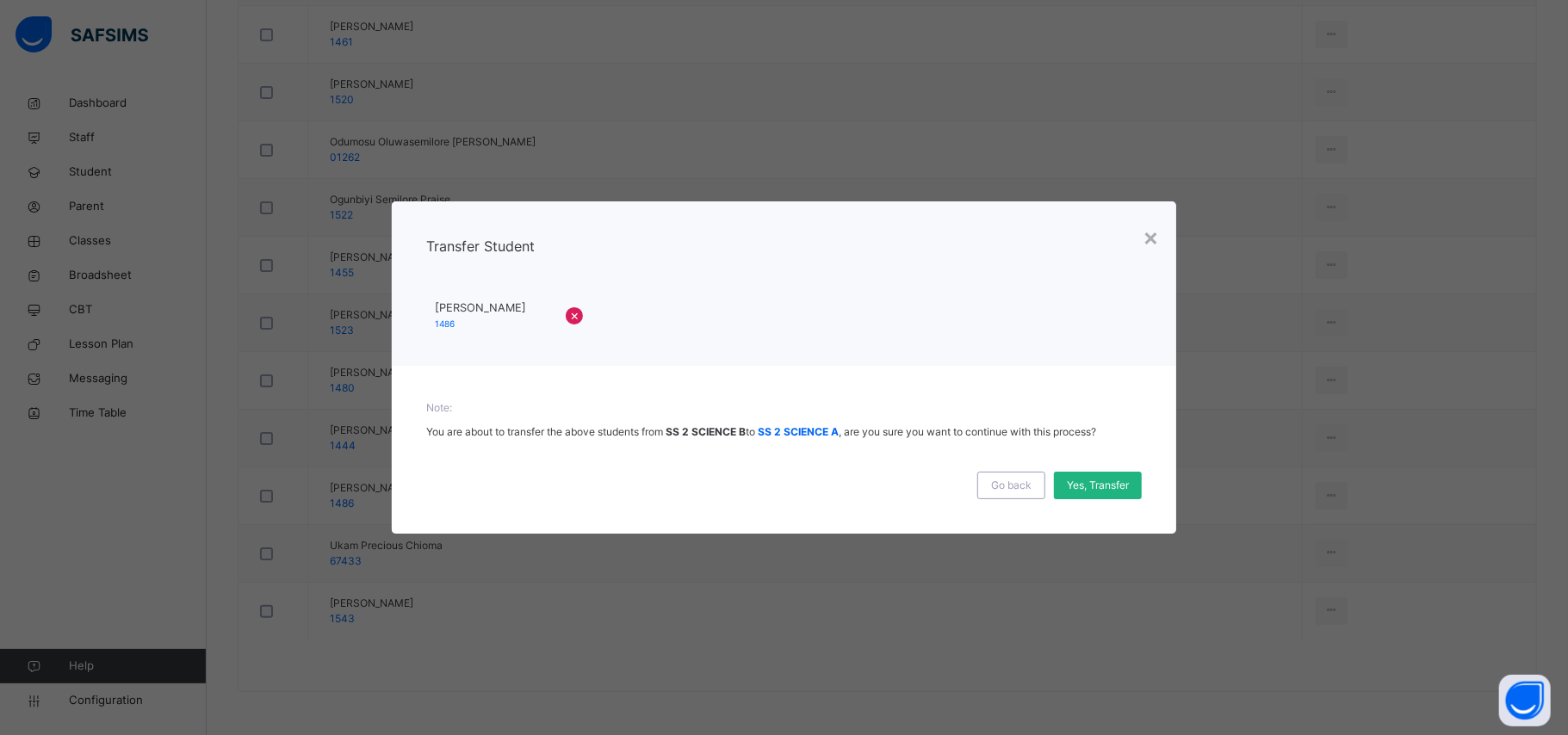
click at [1110, 487] on span "Yes, Transfer" at bounding box center [1098, 485] width 62 height 16
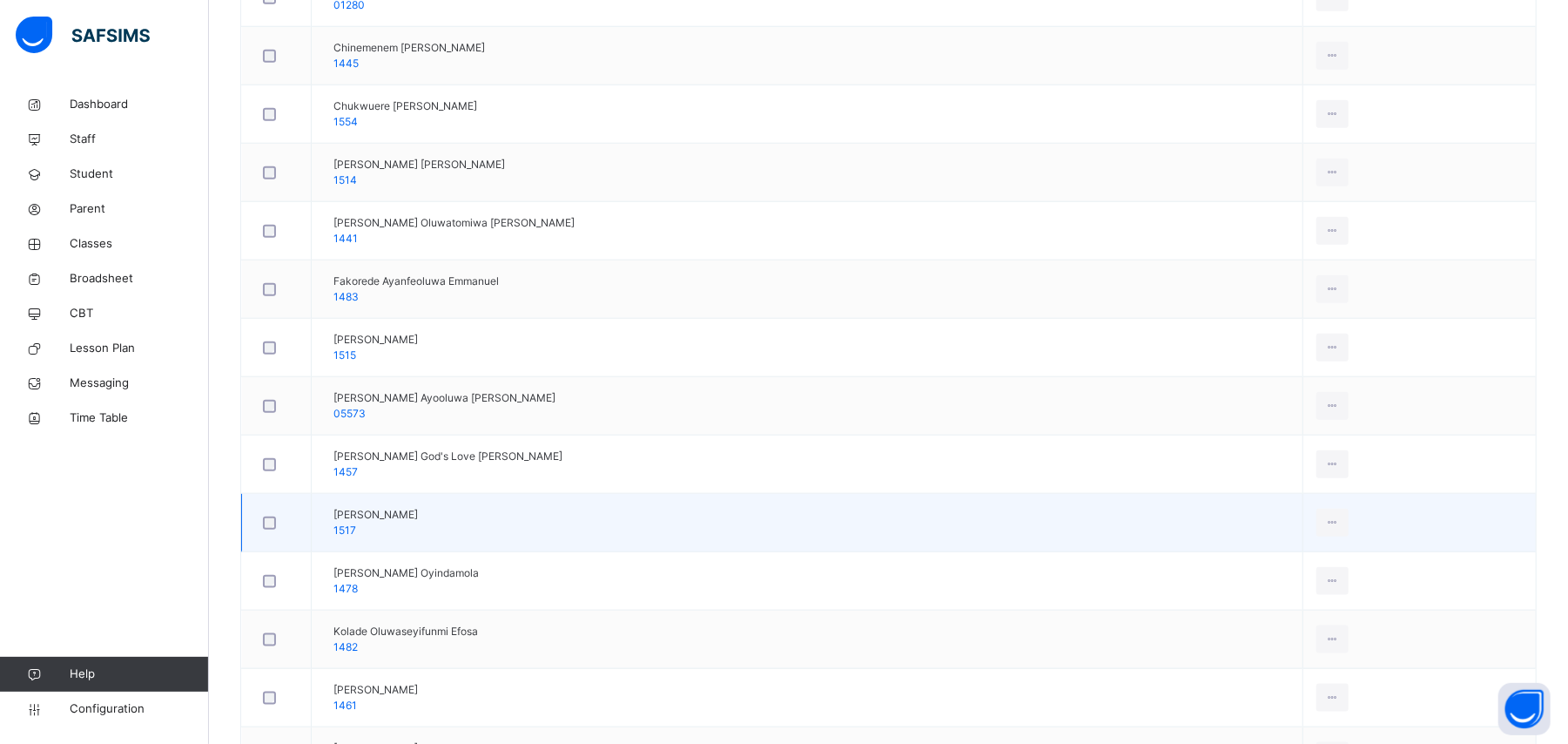
scroll to position [1162, 0]
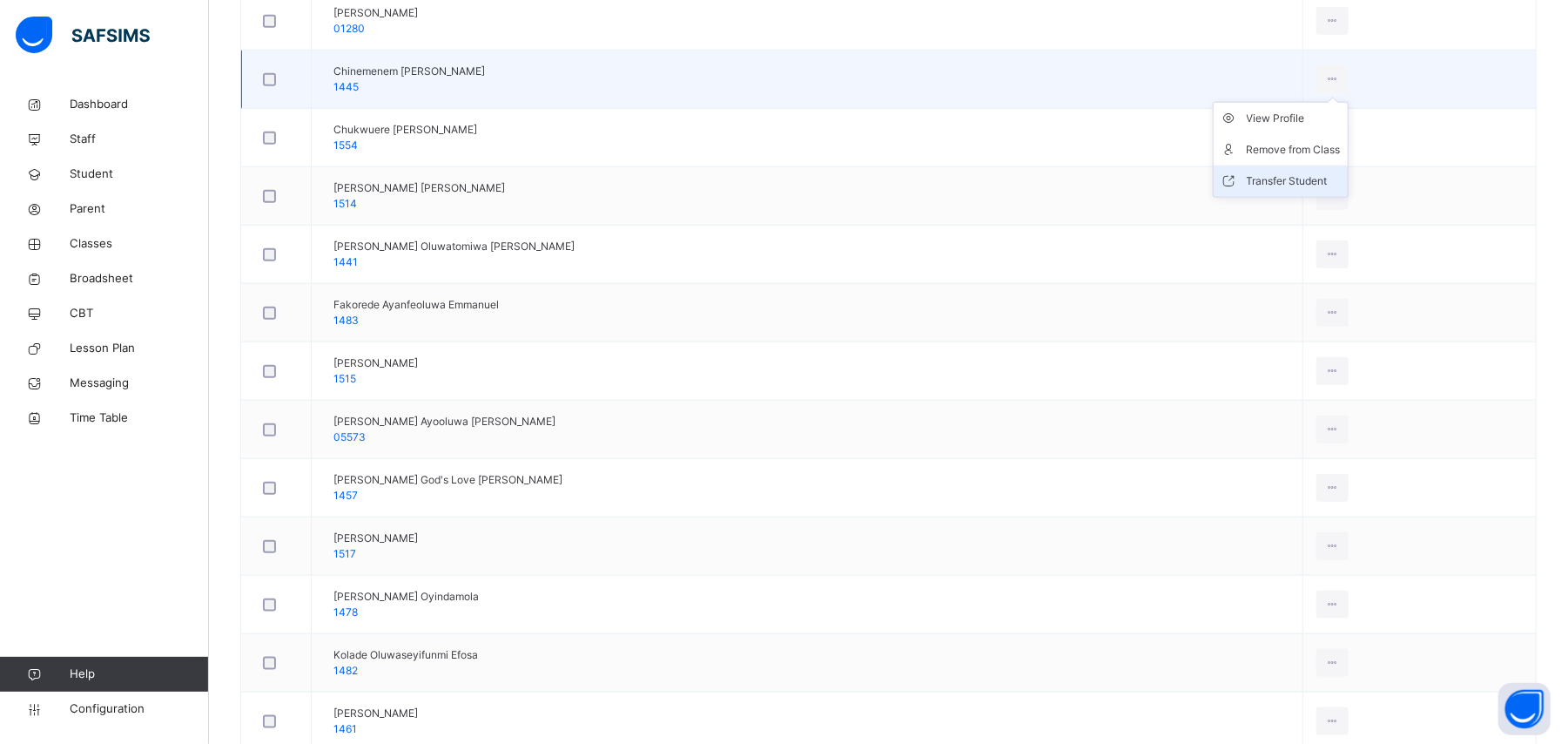
click at [1287, 181] on div "Transfer Student" at bounding box center [1294, 181] width 94 height 18
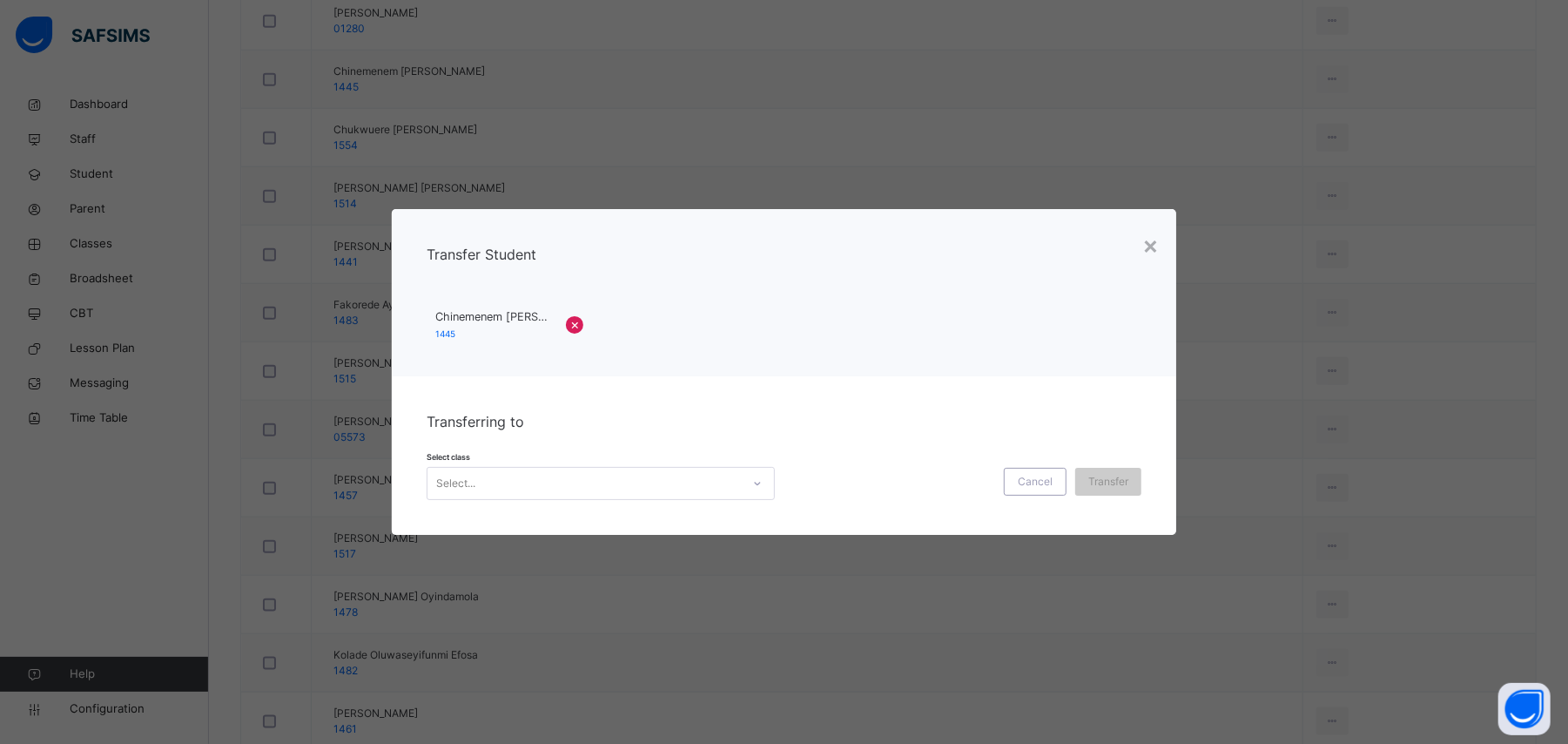
click at [658, 477] on div "Select..." at bounding box center [584, 483] width 313 height 27
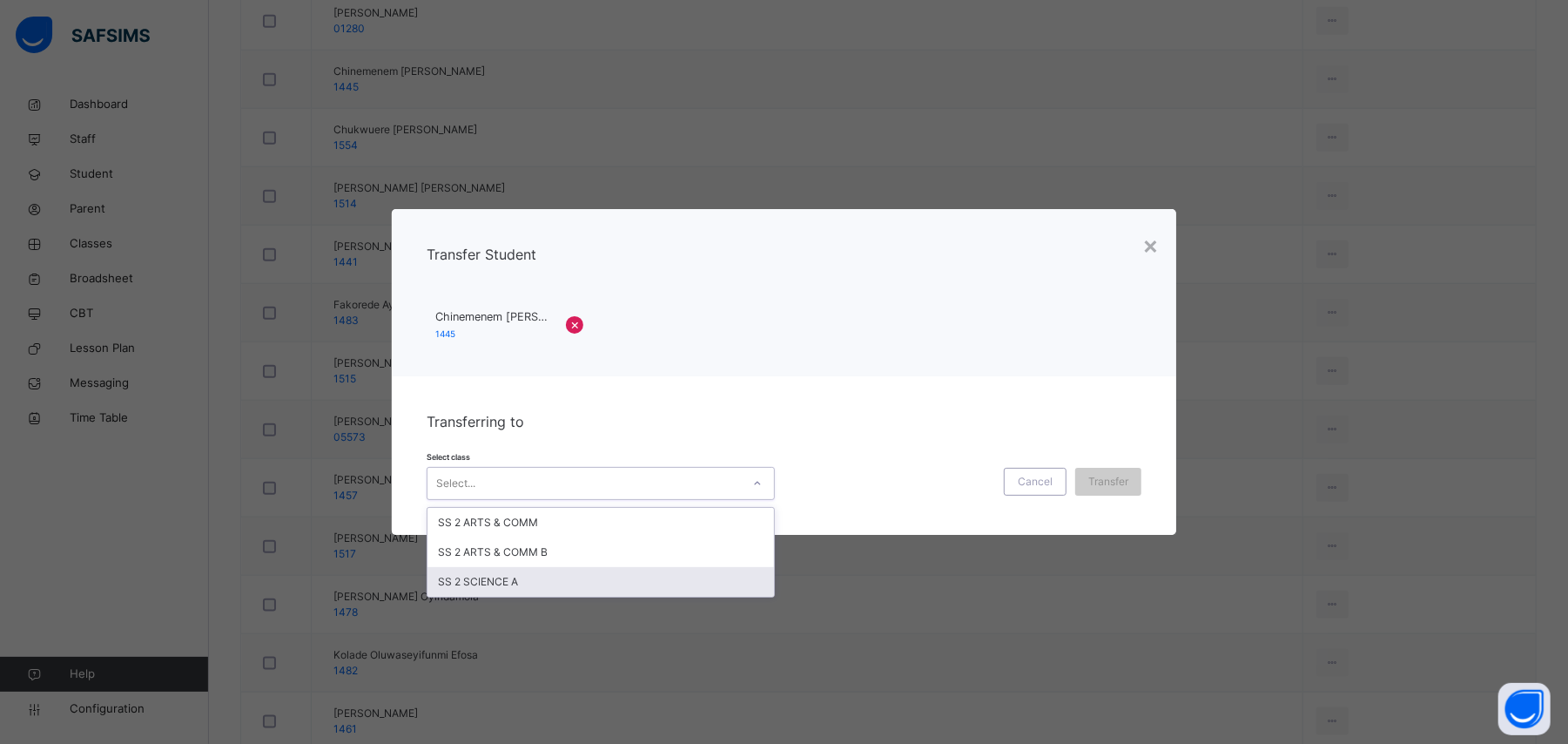
click at [597, 579] on div "SS 2 SCIENCE A" at bounding box center [600, 581] width 347 height 29
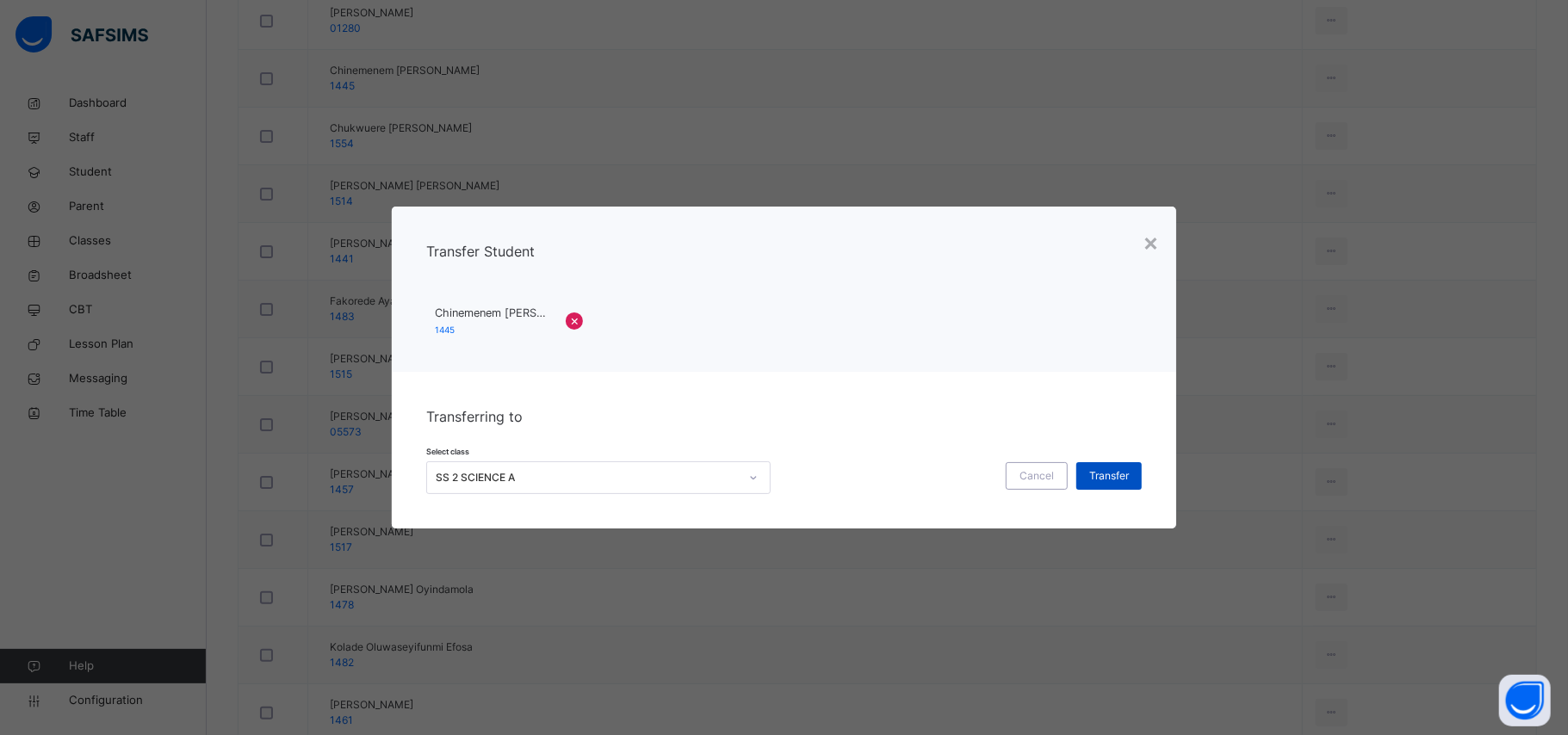
click at [1119, 480] on span "Transfer" at bounding box center [1108, 476] width 39 height 16
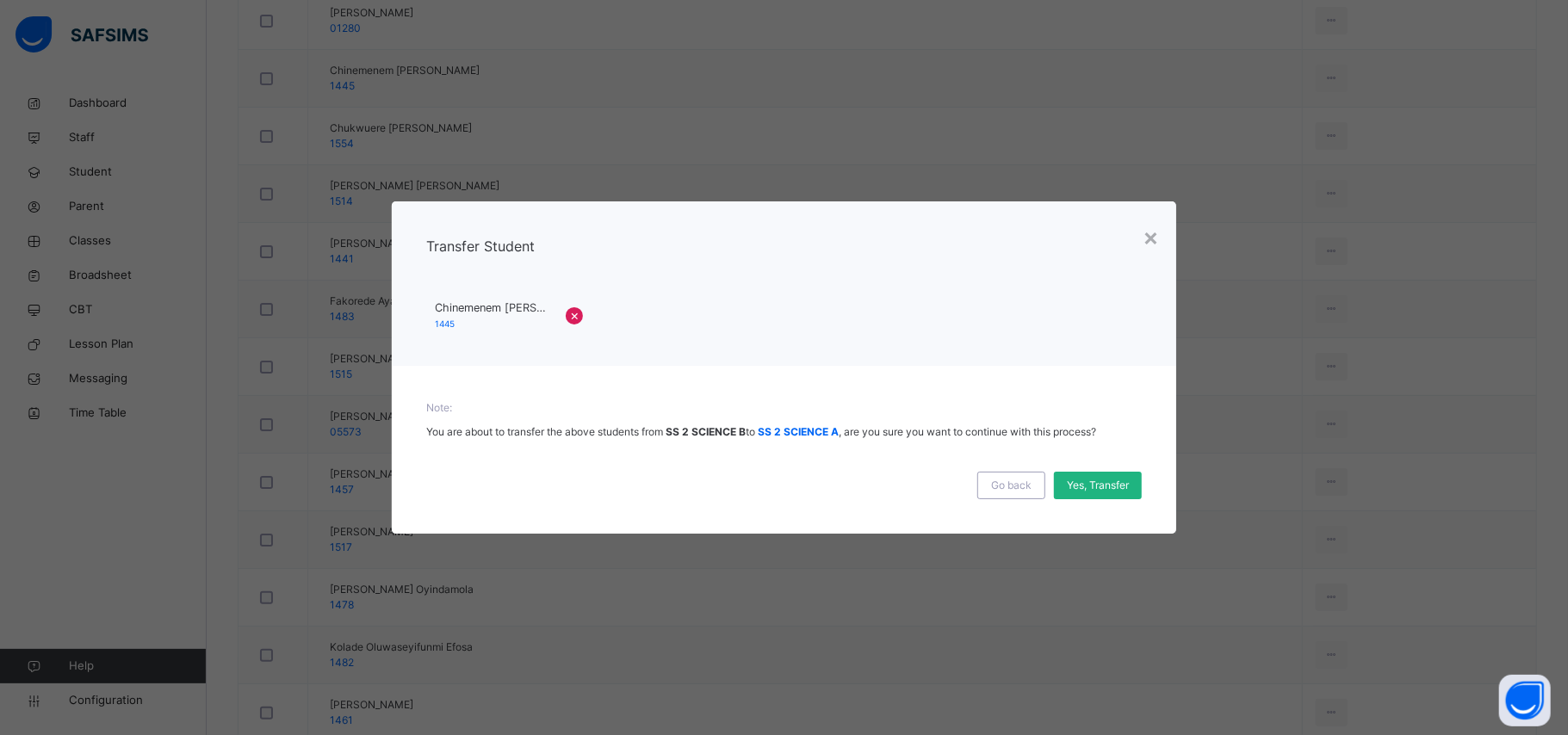
click at [1103, 487] on span "Yes, Transfer" at bounding box center [1098, 485] width 62 height 16
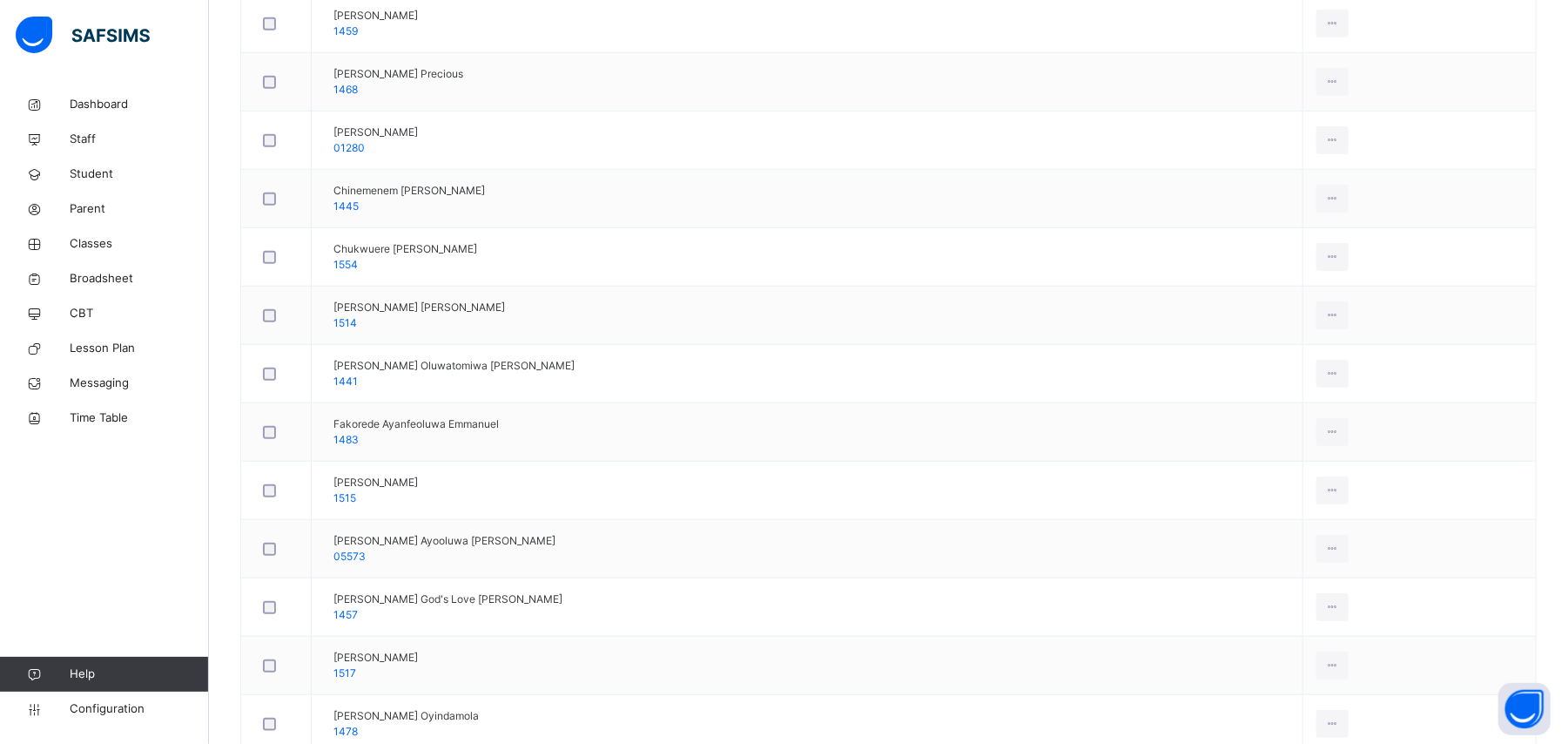
scroll to position [1045, 0]
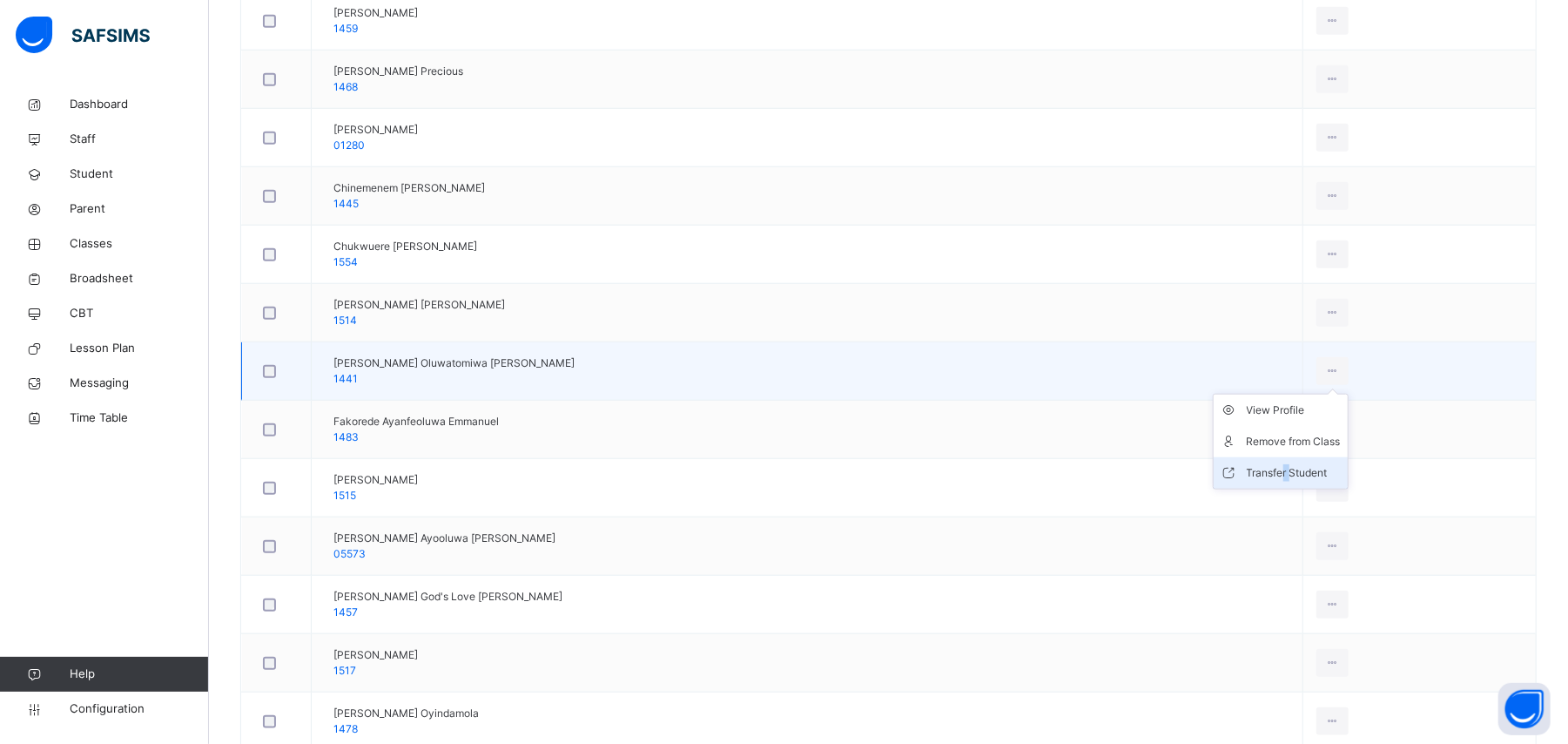
drag, startPoint x: 1266, startPoint y: 480, endPoint x: 1273, endPoint y: 474, distance: 9.2
click at [1273, 474] on div "Transfer Student" at bounding box center [1294, 473] width 94 height 18
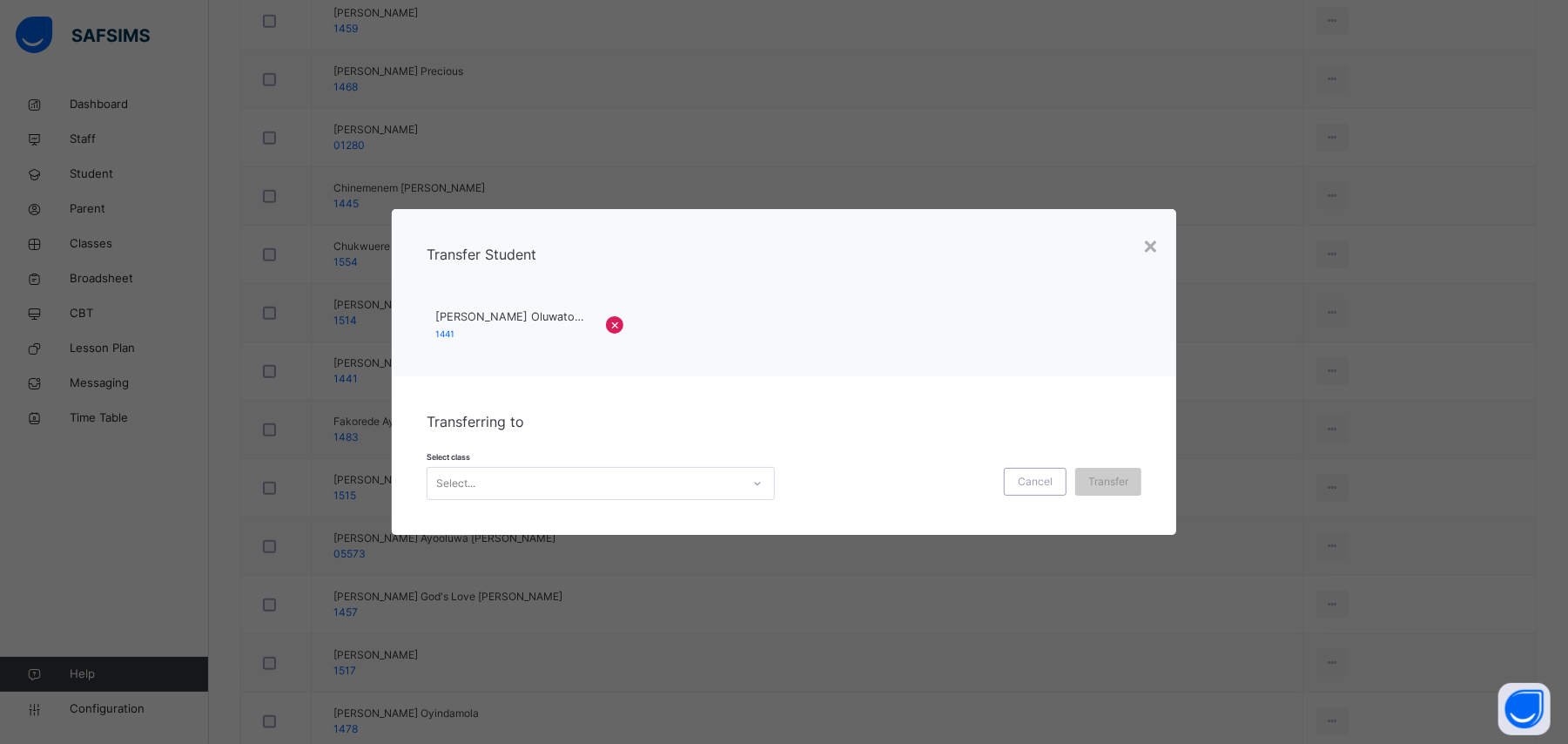
click at [557, 485] on div "Select..." at bounding box center [584, 483] width 313 height 27
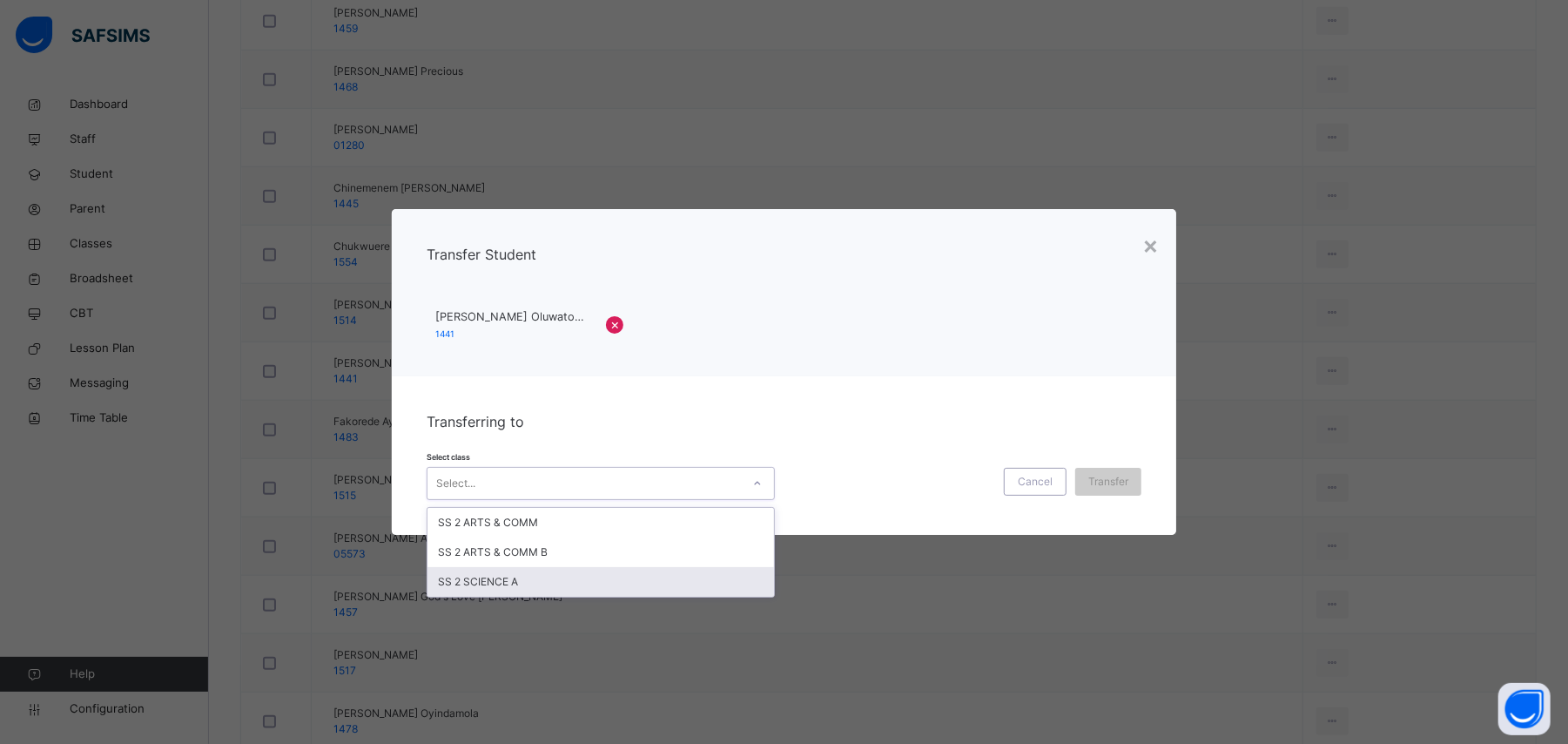
click at [562, 572] on div "SS 2 SCIENCE A" at bounding box center [600, 581] width 347 height 29
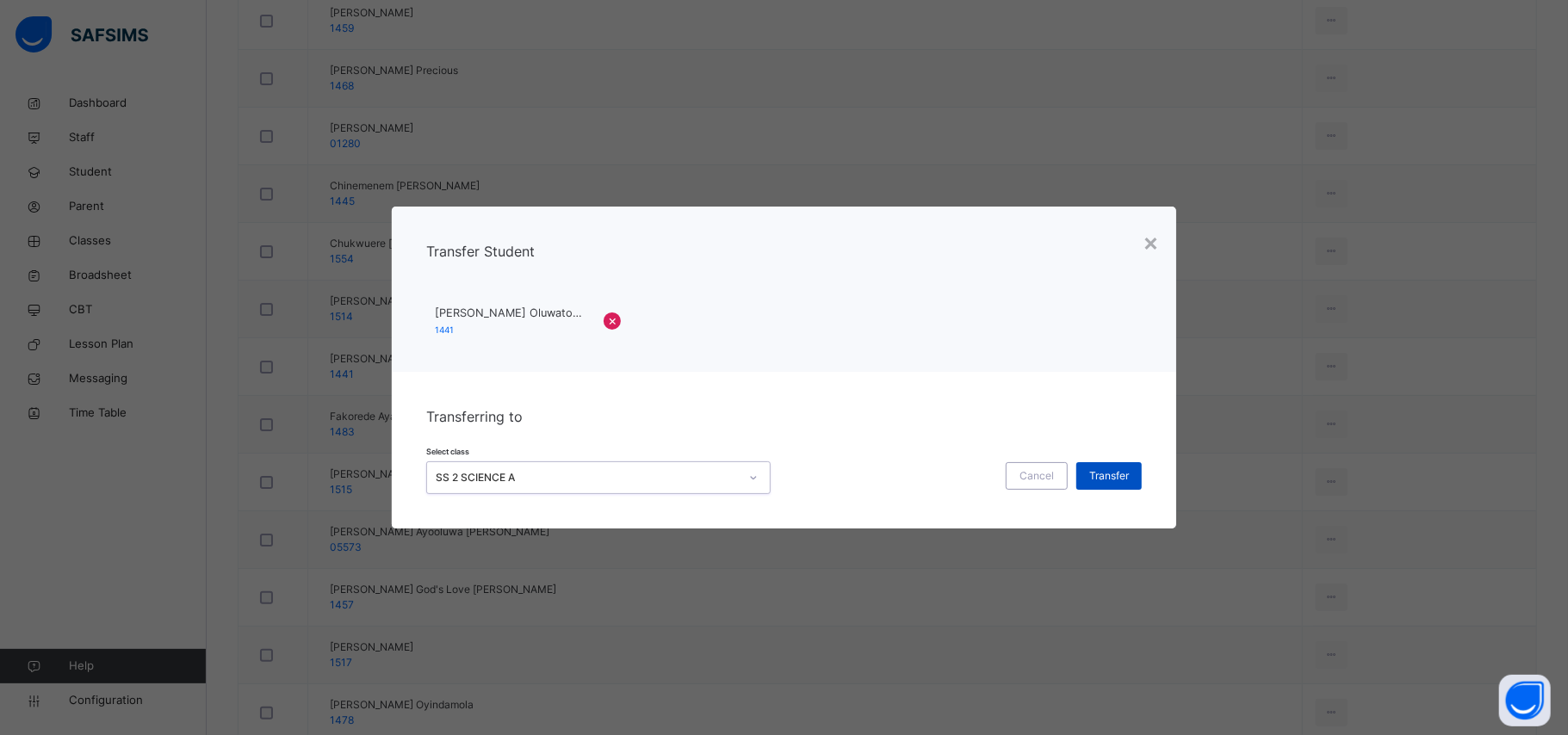
click at [1121, 476] on span "Transfer" at bounding box center [1108, 476] width 39 height 16
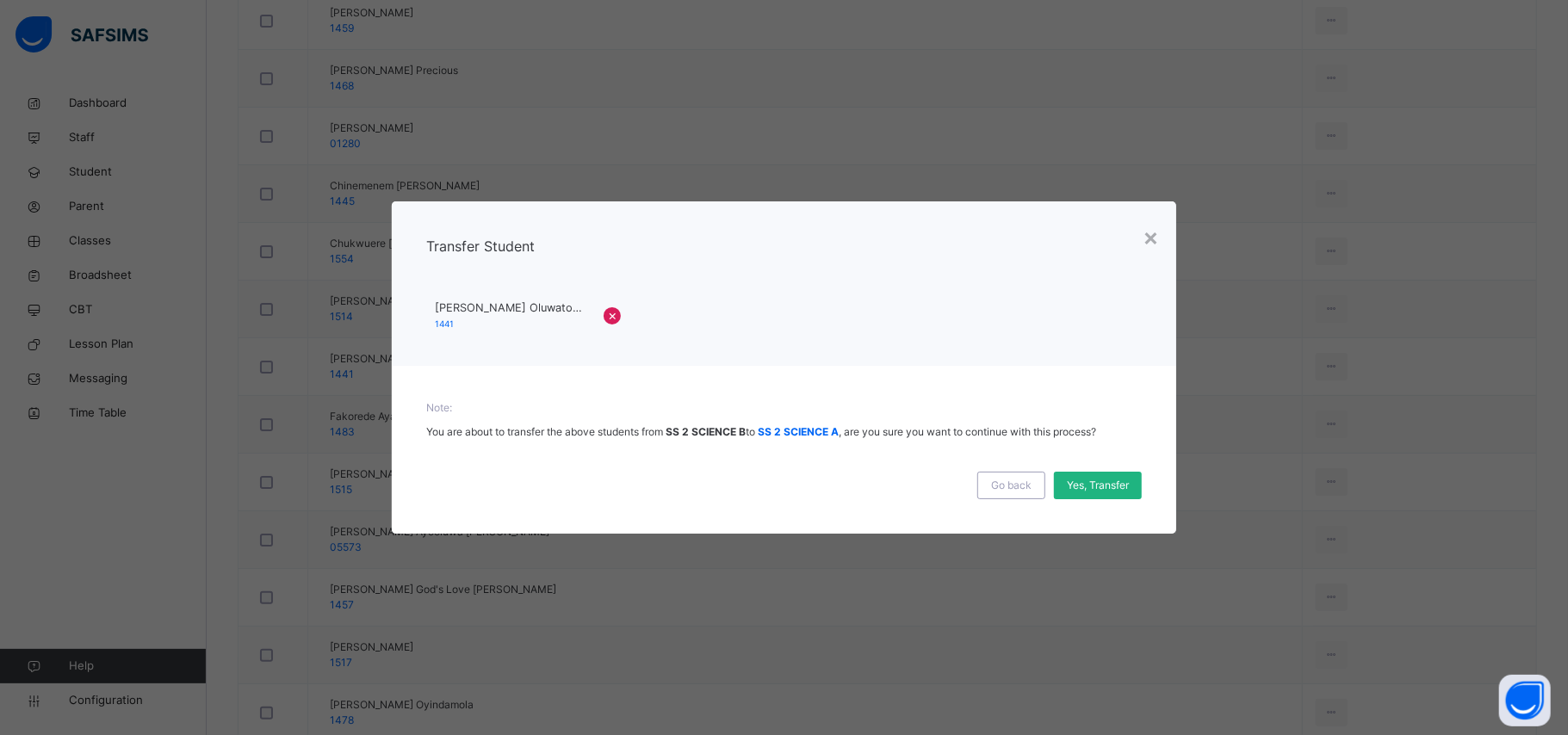
click at [1117, 486] on span "Yes, Transfer" at bounding box center [1098, 485] width 62 height 16
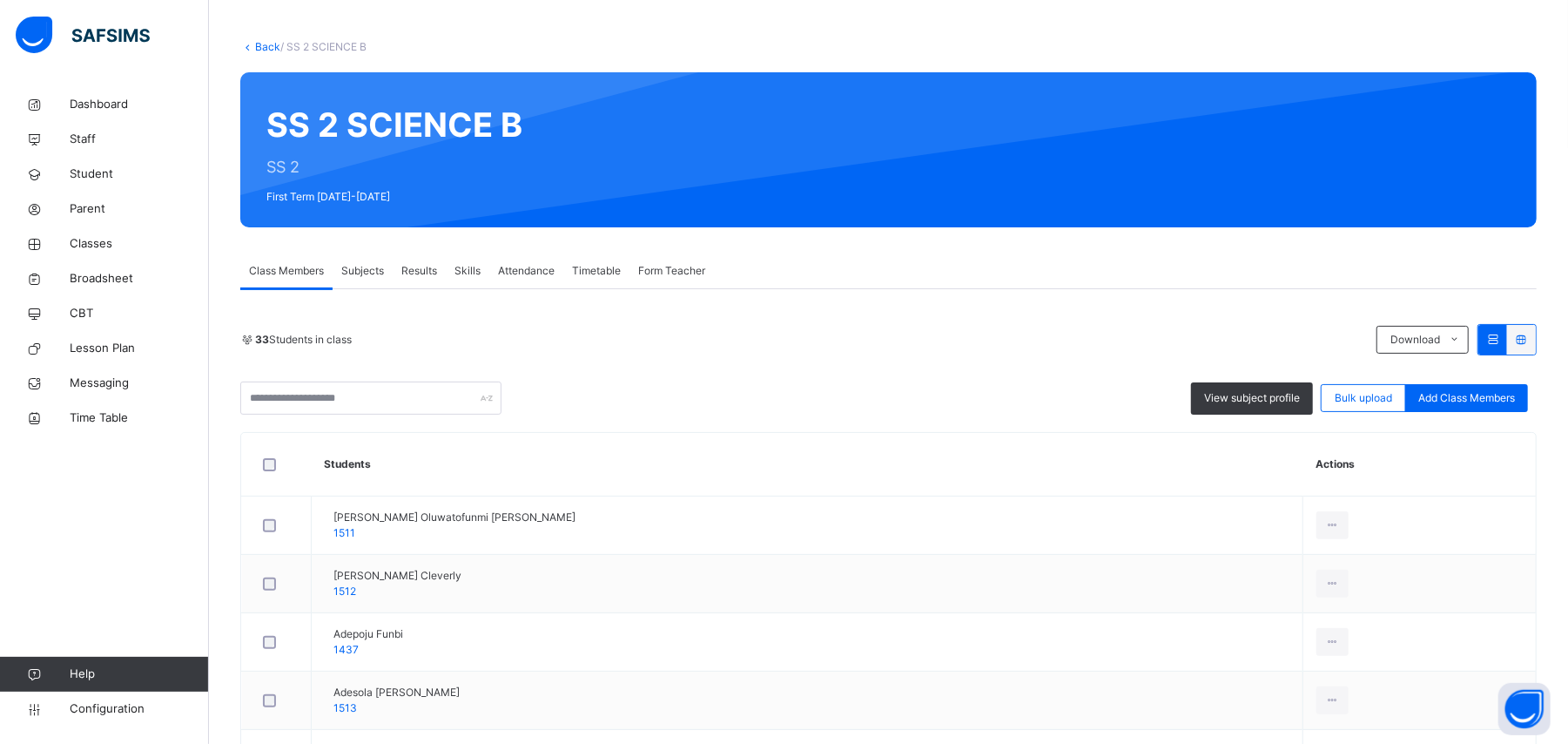
scroll to position [0, 0]
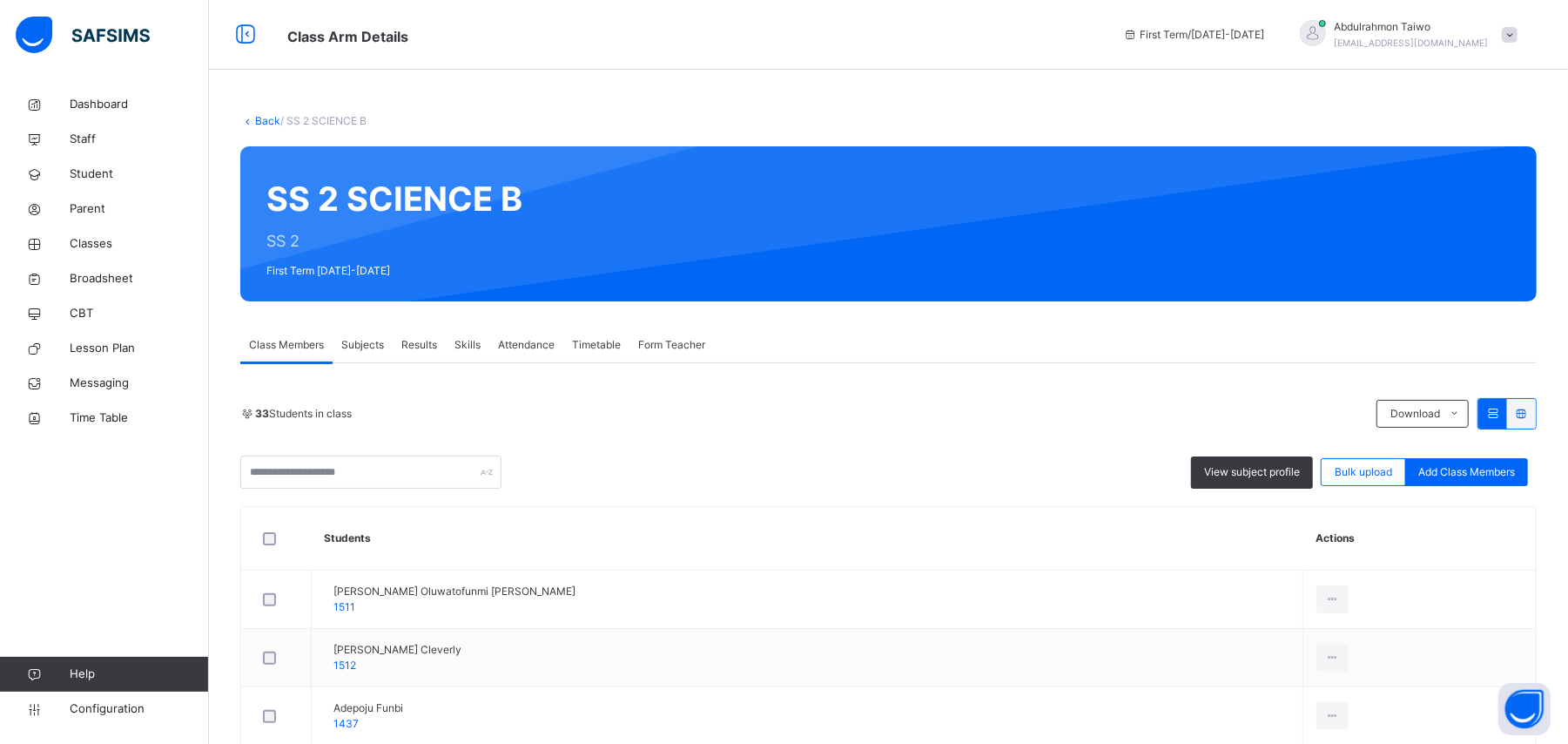
click at [268, 120] on link "Back" at bounding box center [267, 120] width 26 height 13
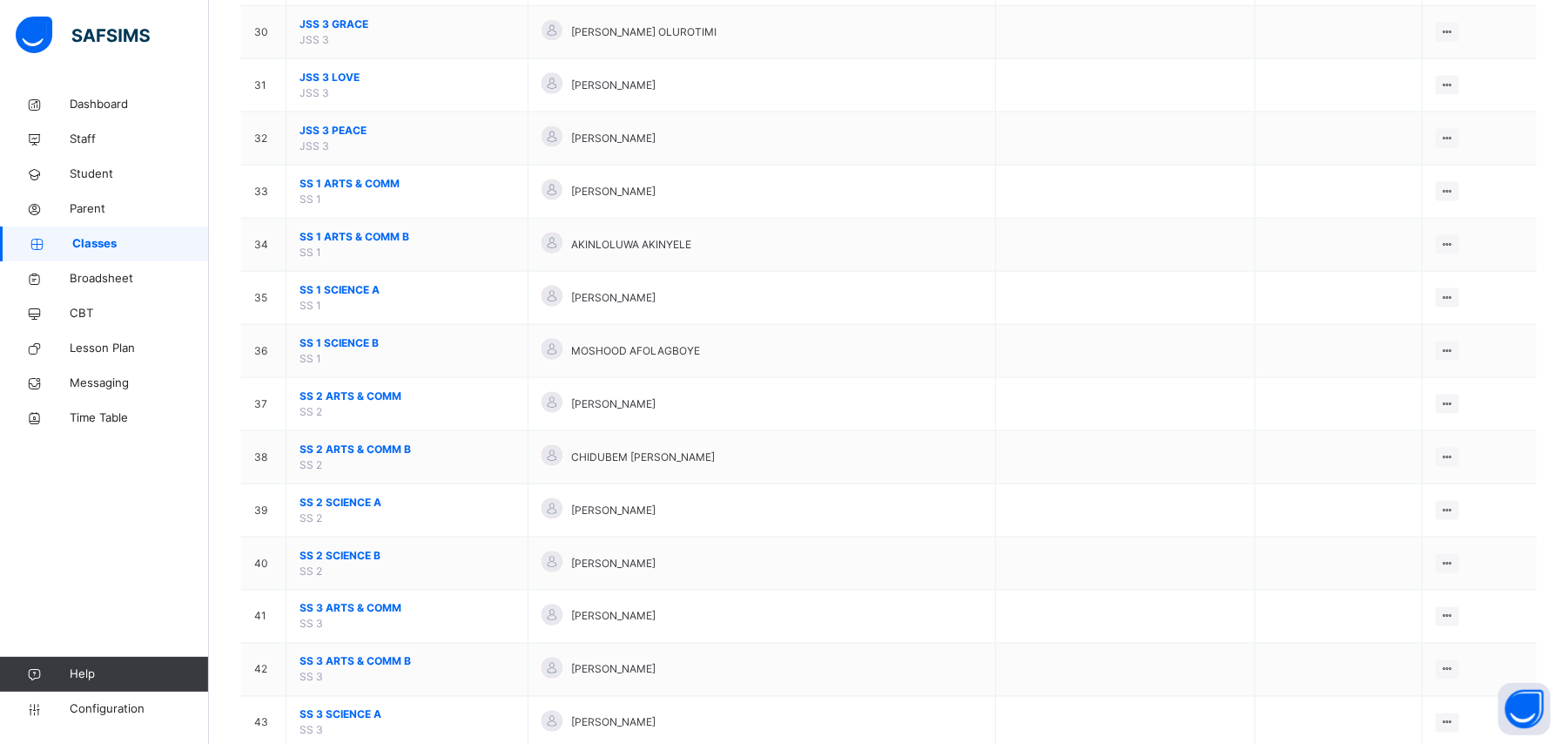
scroll to position [1858, 0]
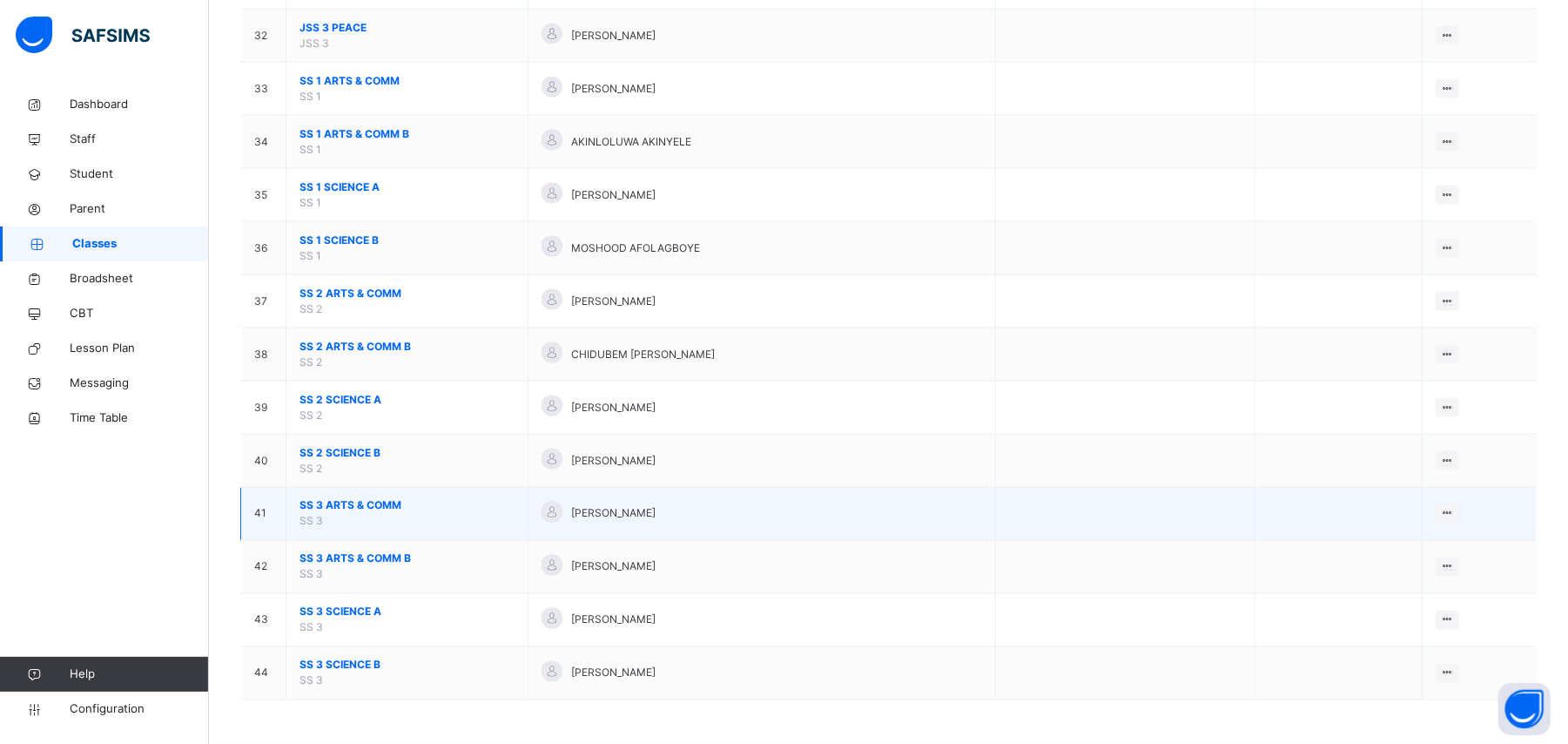
click at [363, 507] on span "SS 3 ARTS & COMM" at bounding box center [407, 506] width 215 height 16
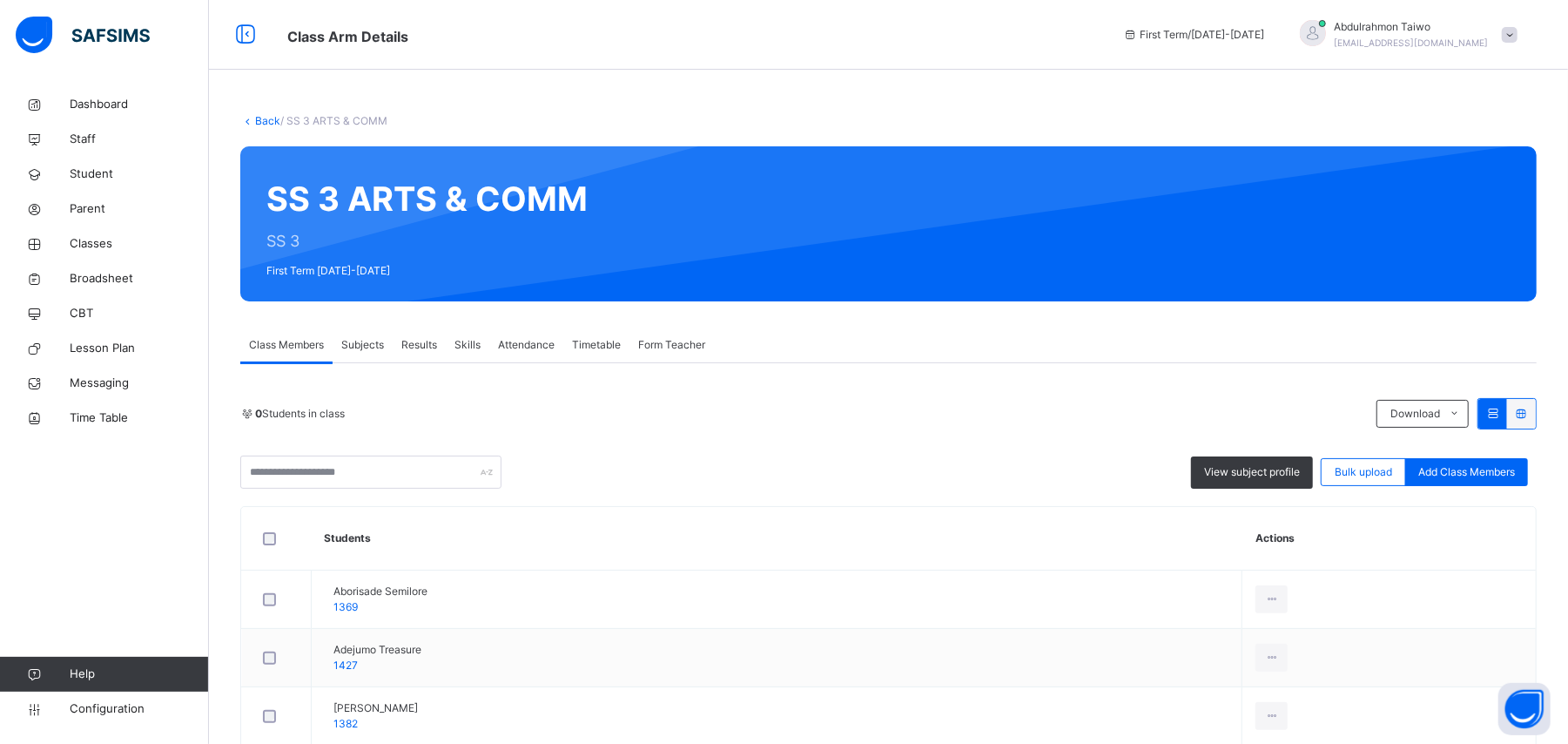
click at [455, 416] on div "0 Students in class" at bounding box center [804, 414] width 1128 height 16
click at [272, 117] on link "Back" at bounding box center [267, 120] width 26 height 13
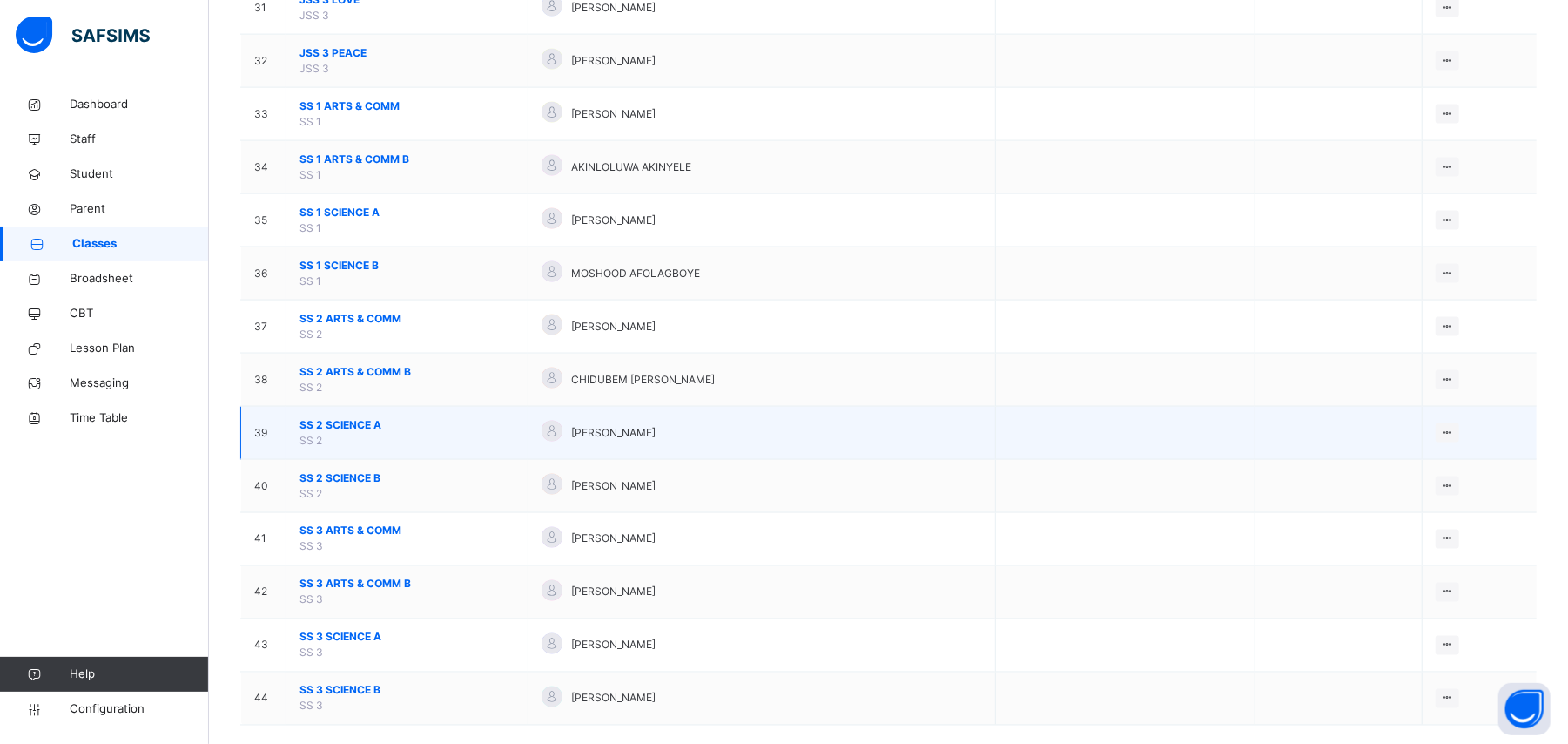
scroll to position [1858, 0]
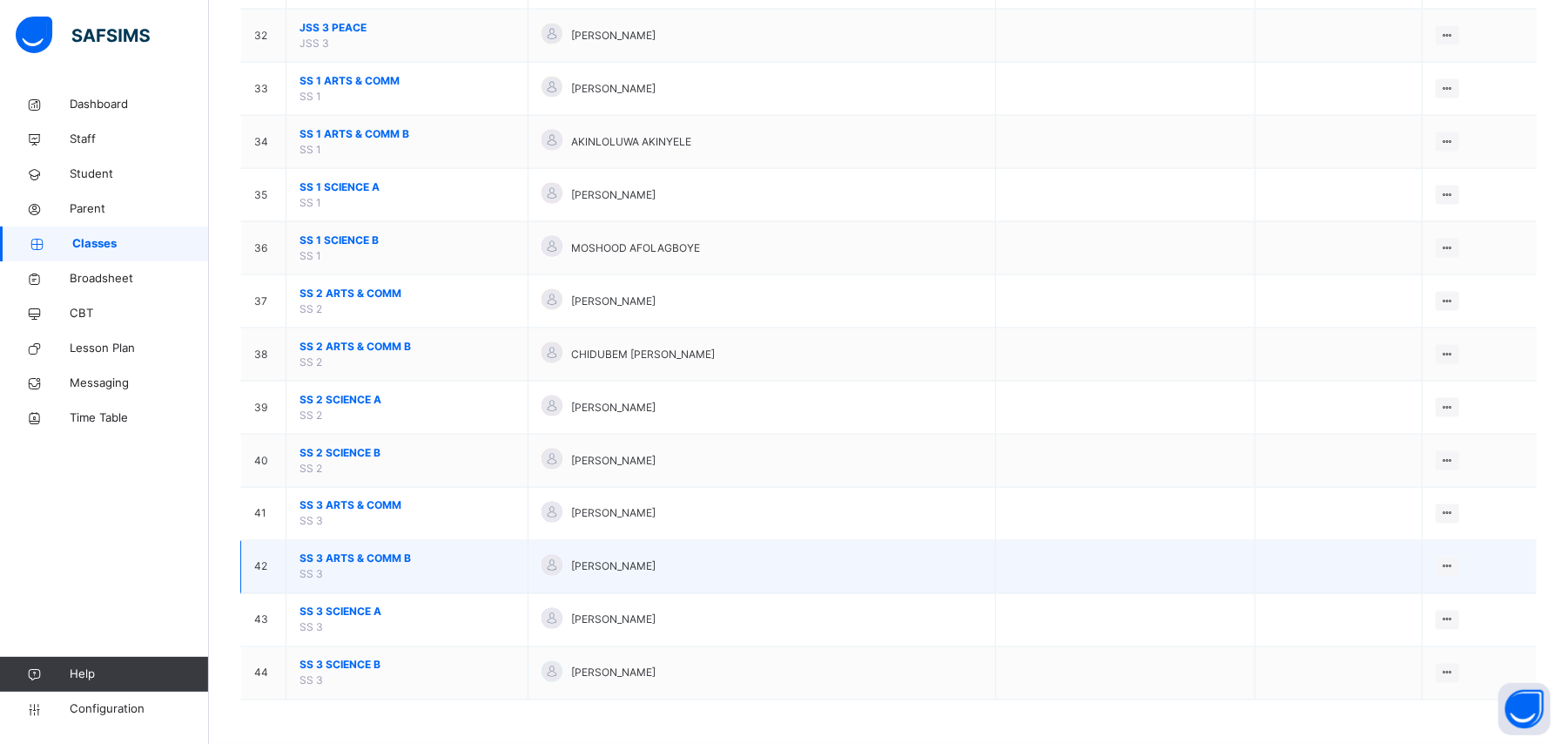
click at [376, 563] on span "SS 3 ARTS & COMM B" at bounding box center [407, 559] width 215 height 16
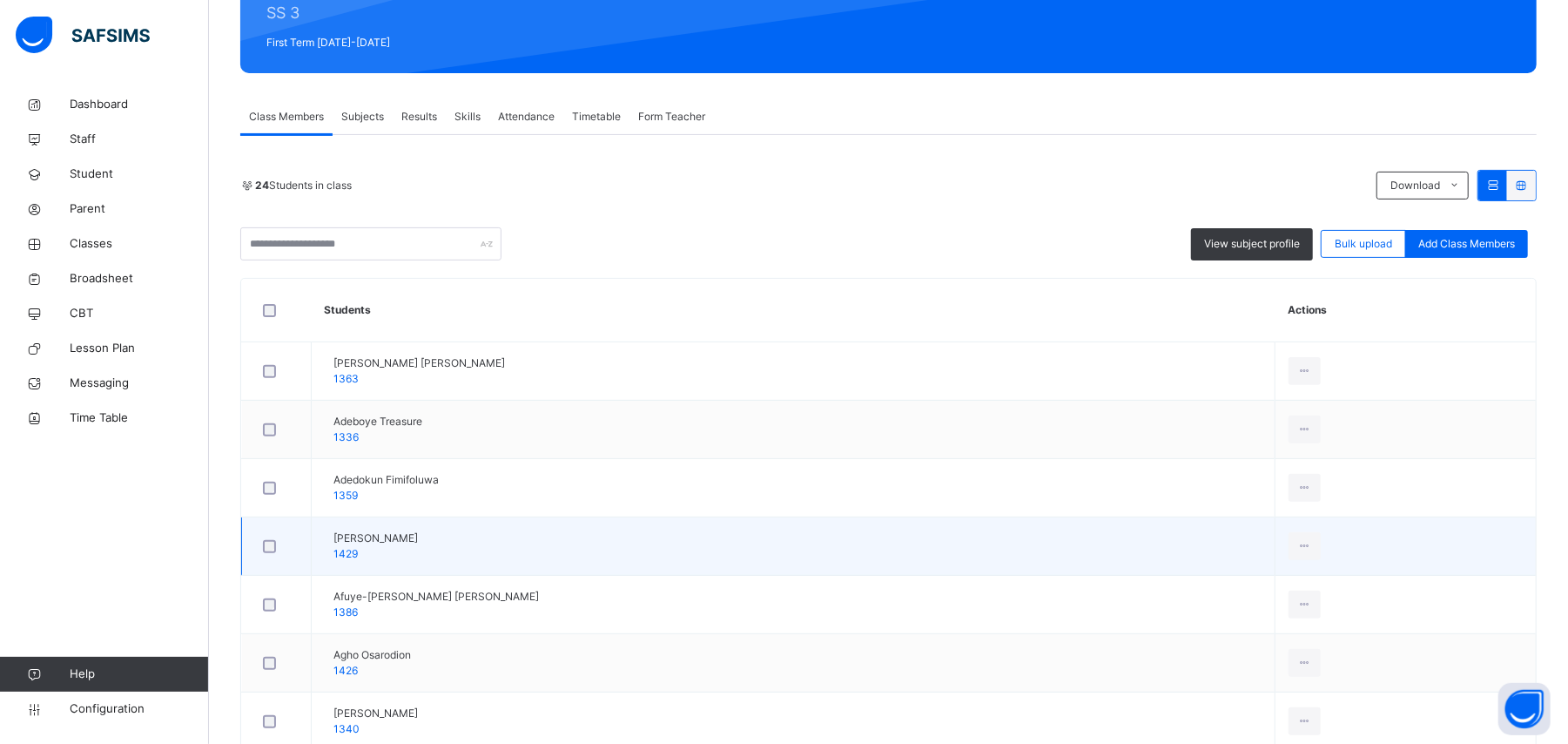
scroll to position [286, 0]
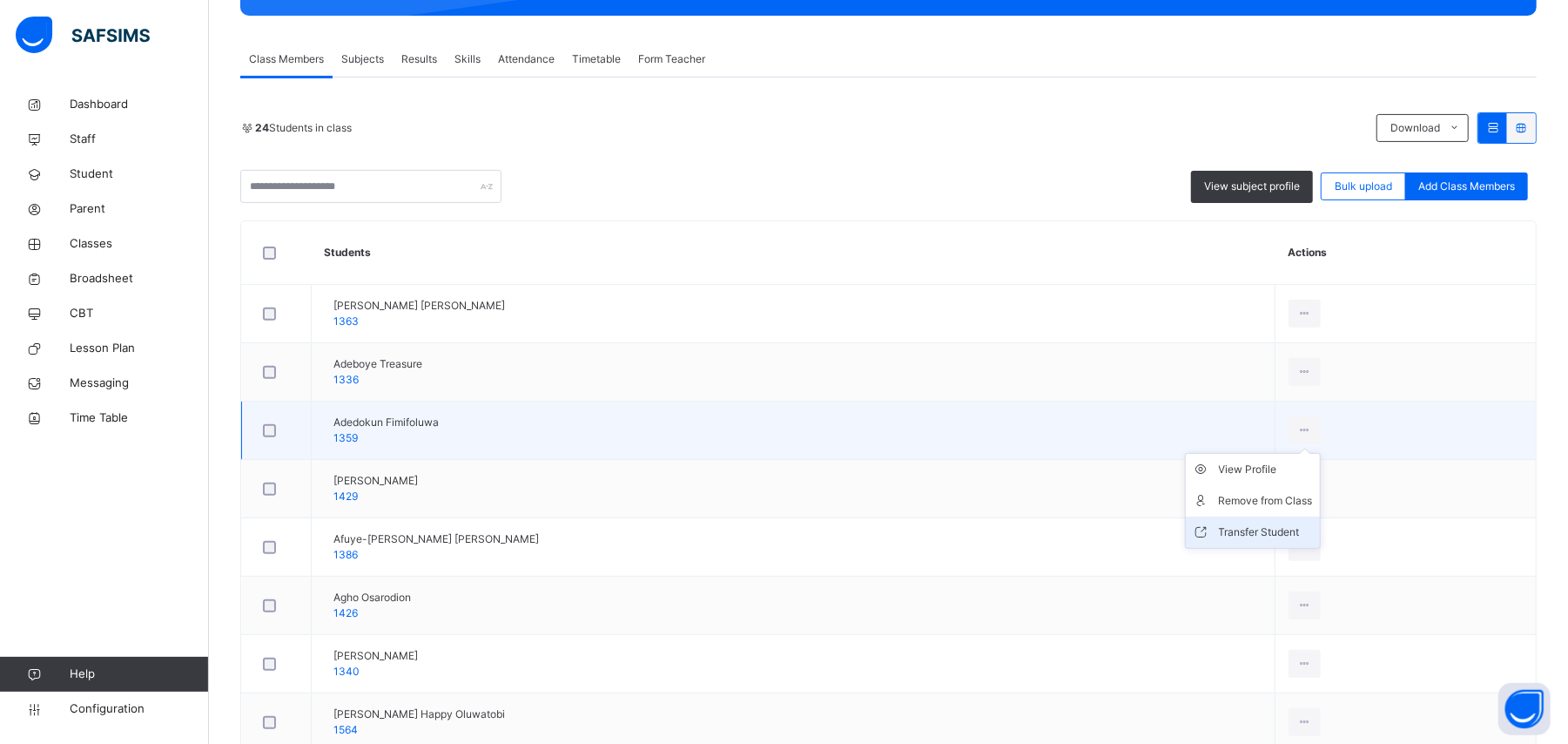
click at [1258, 530] on div "Transfer Student" at bounding box center [1266, 533] width 94 height 18
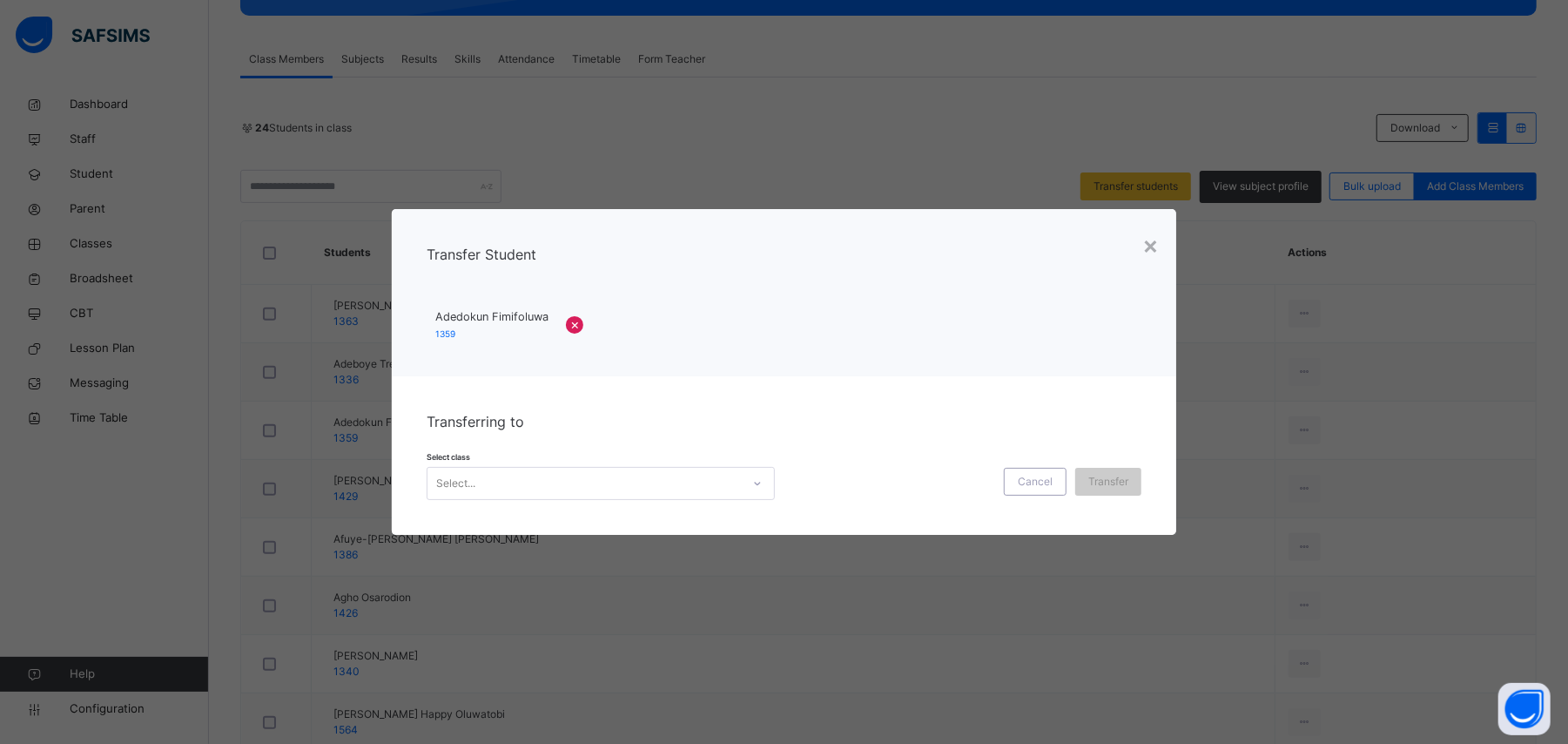
click at [597, 481] on div "Select..." at bounding box center [584, 483] width 313 height 27
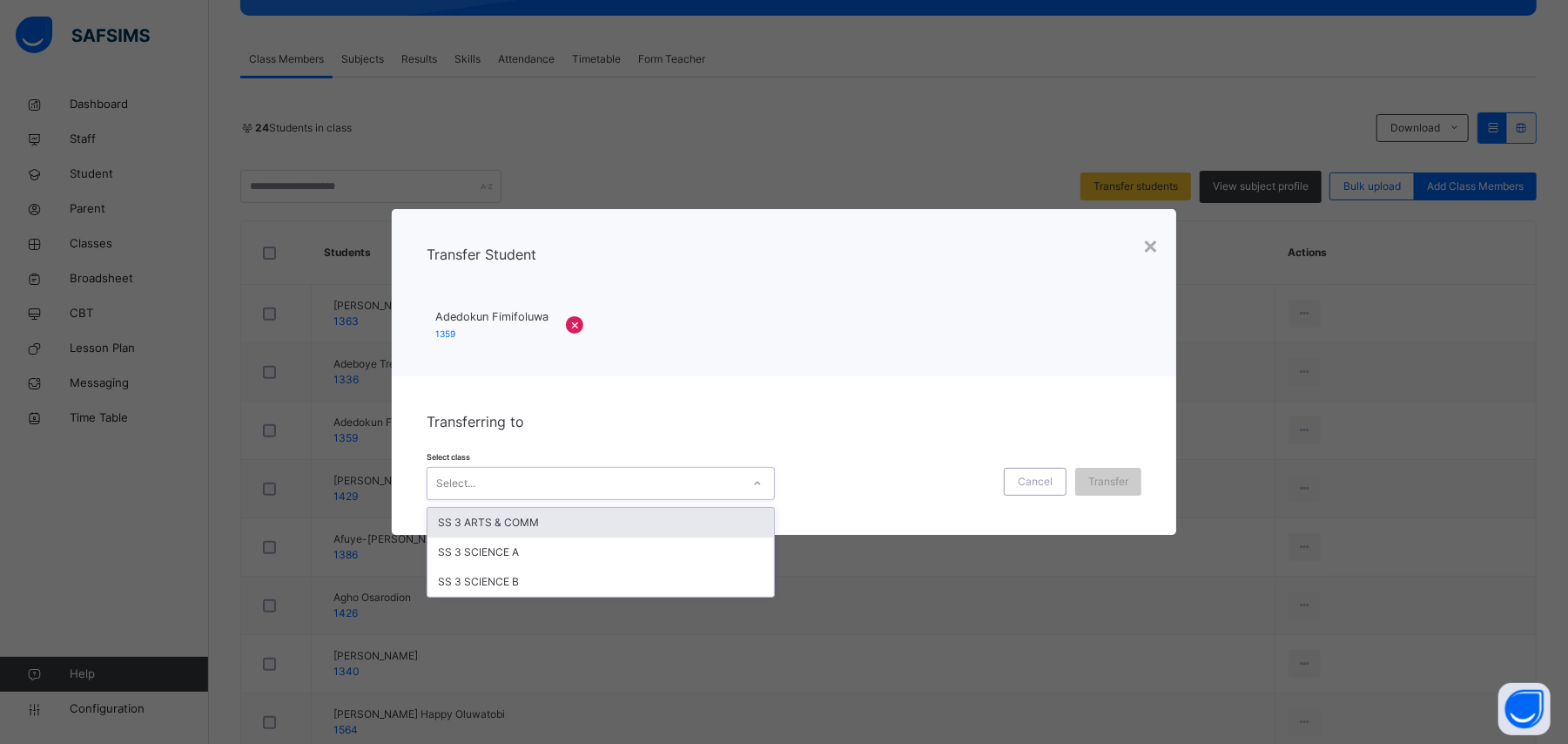
click at [642, 521] on div "SS 3 ARTS & COMM" at bounding box center [600, 522] width 347 height 29
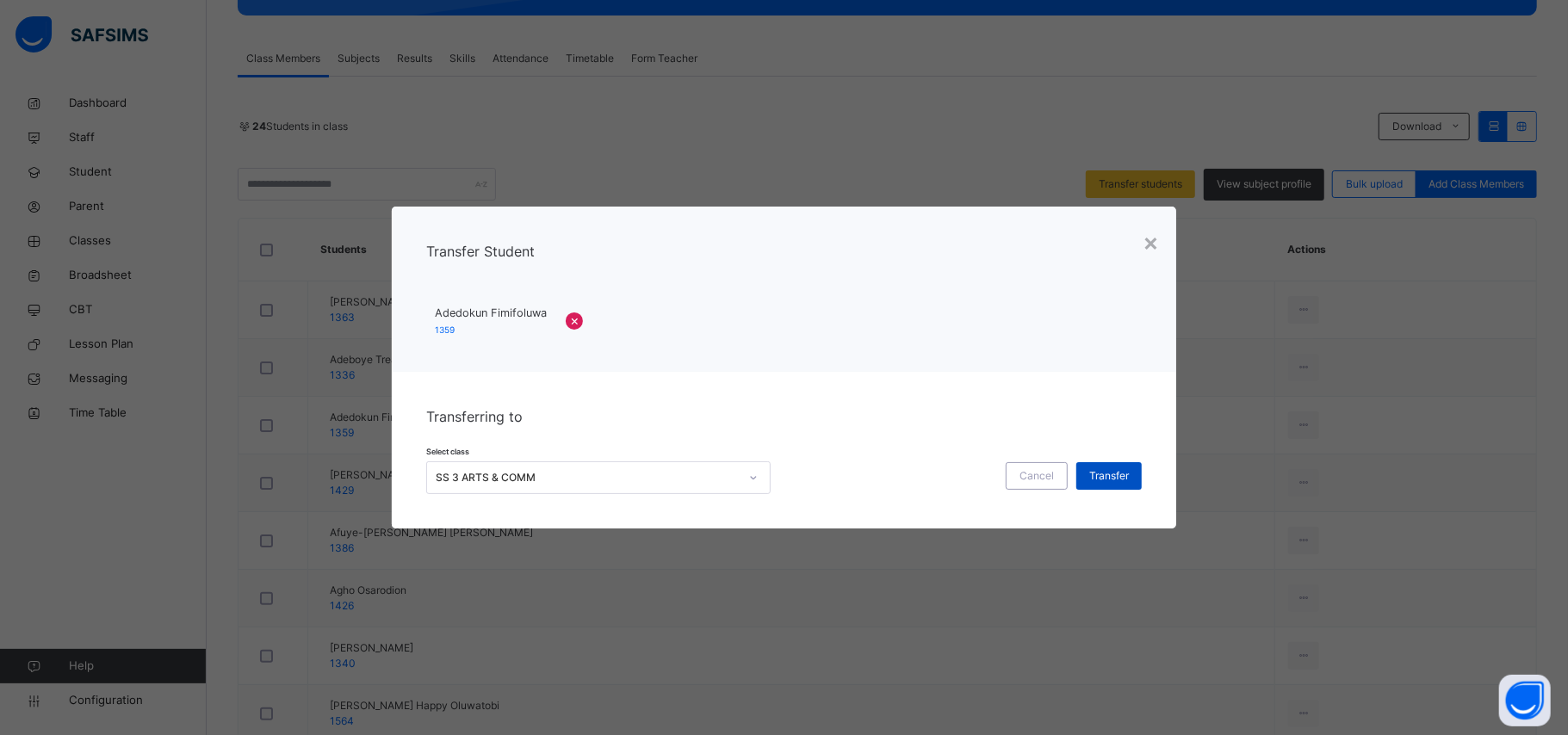
click at [1095, 475] on span "Transfer" at bounding box center [1108, 476] width 39 height 16
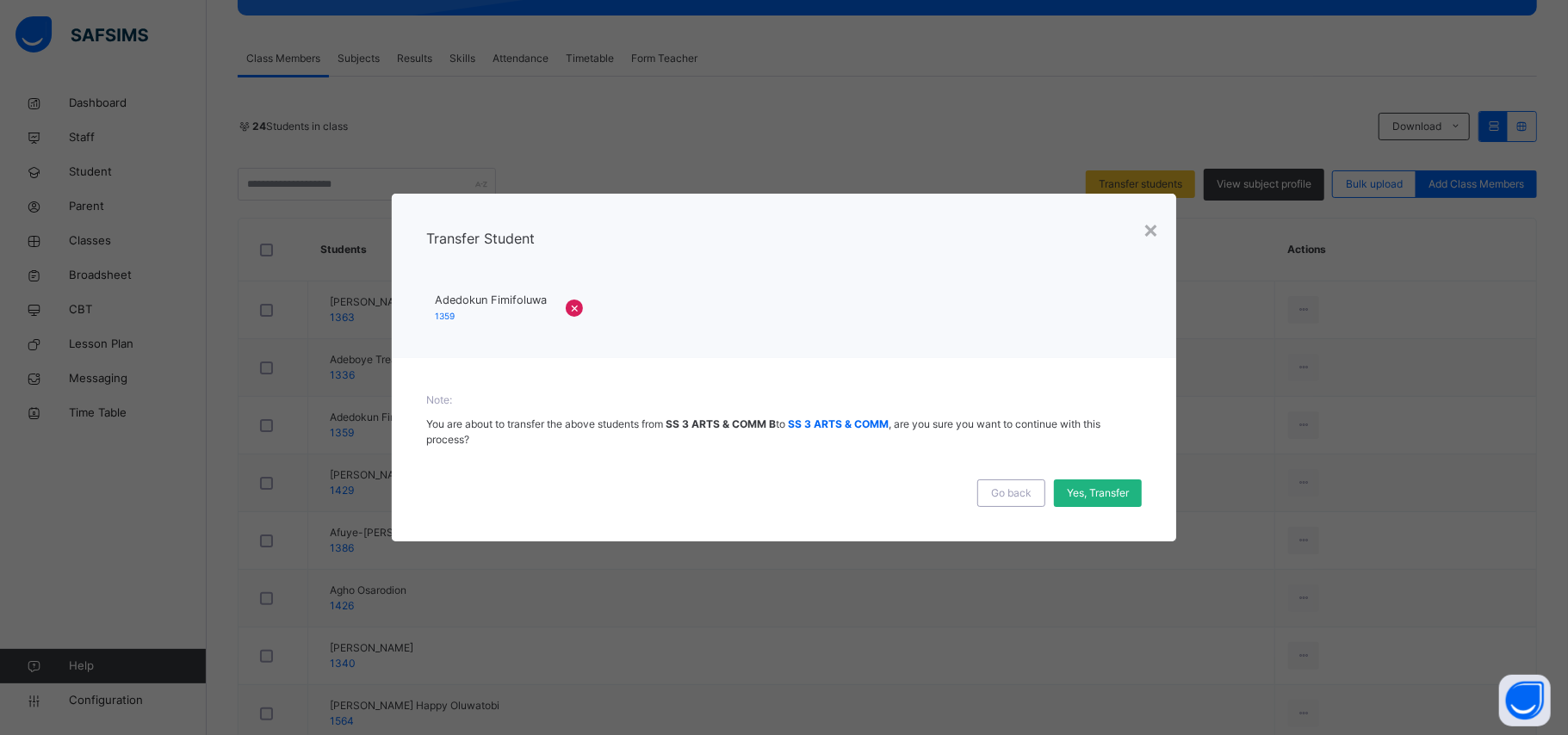
click at [1099, 501] on div "Yes, Transfer" at bounding box center [1098, 493] width 87 height 28
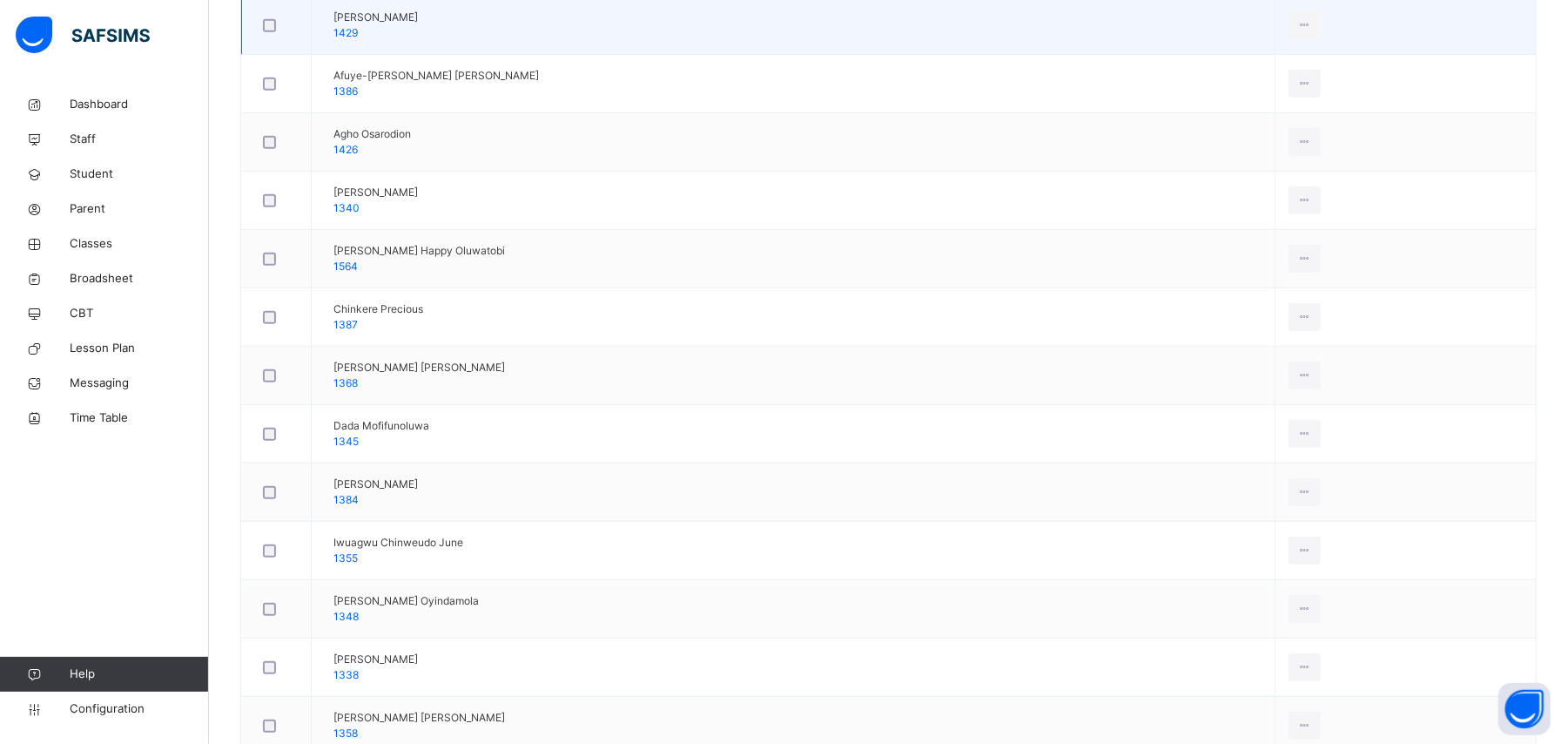
scroll to position [750, 0]
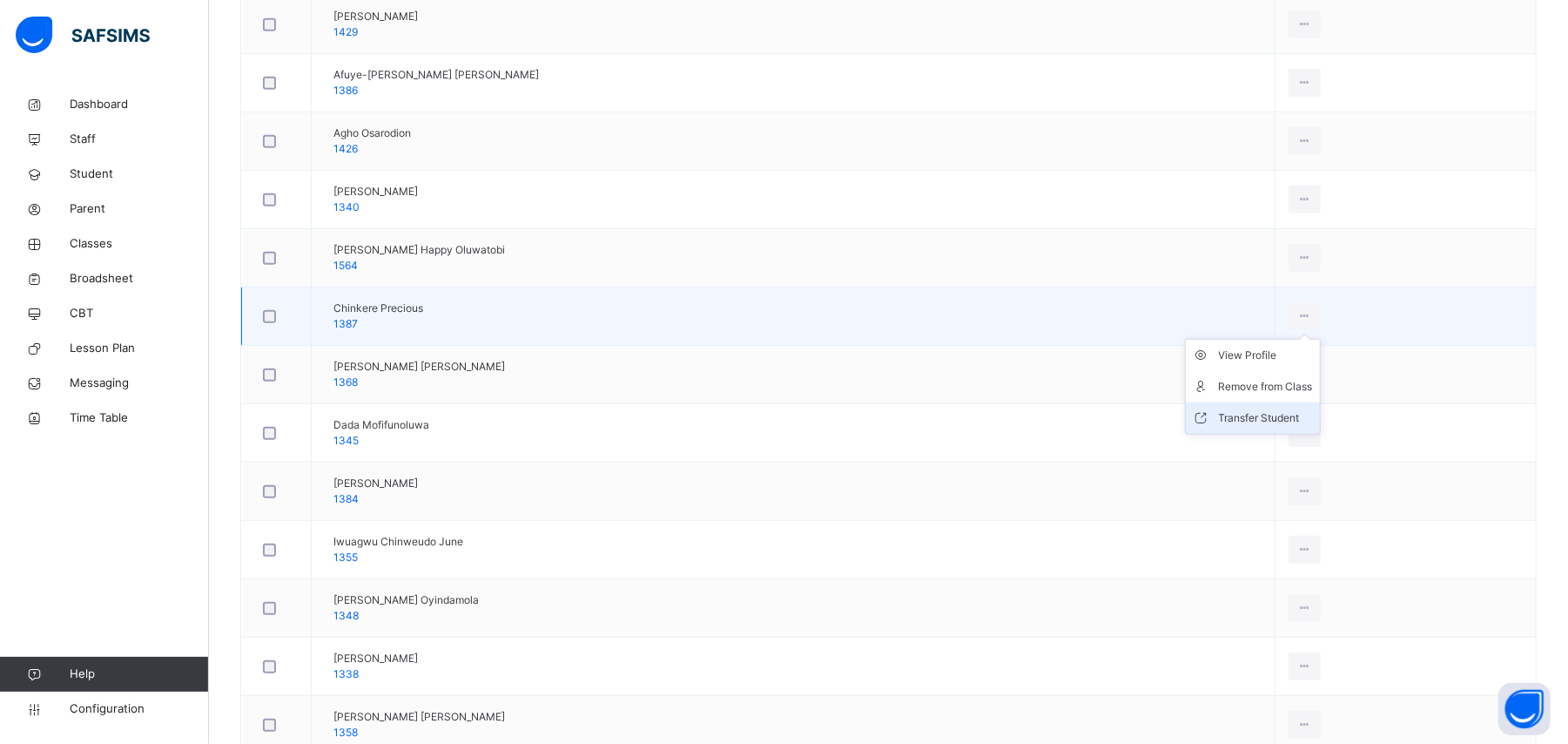
click at [1220, 422] on div "Transfer Student" at bounding box center [1266, 418] width 94 height 18
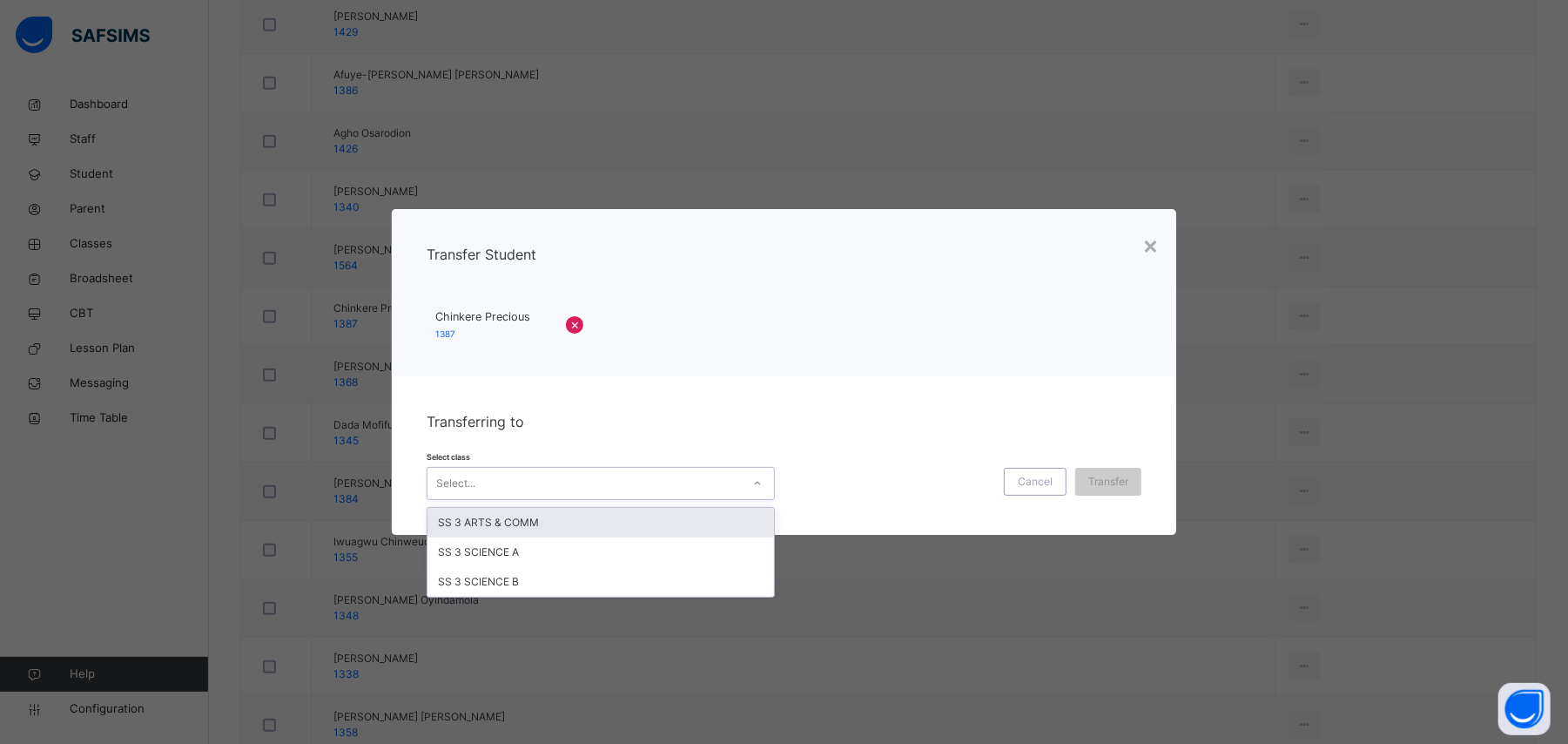
click at [688, 482] on div "Select..." at bounding box center [584, 483] width 313 height 27
click at [589, 525] on div "SS 3 ARTS & COMM" at bounding box center [600, 522] width 347 height 29
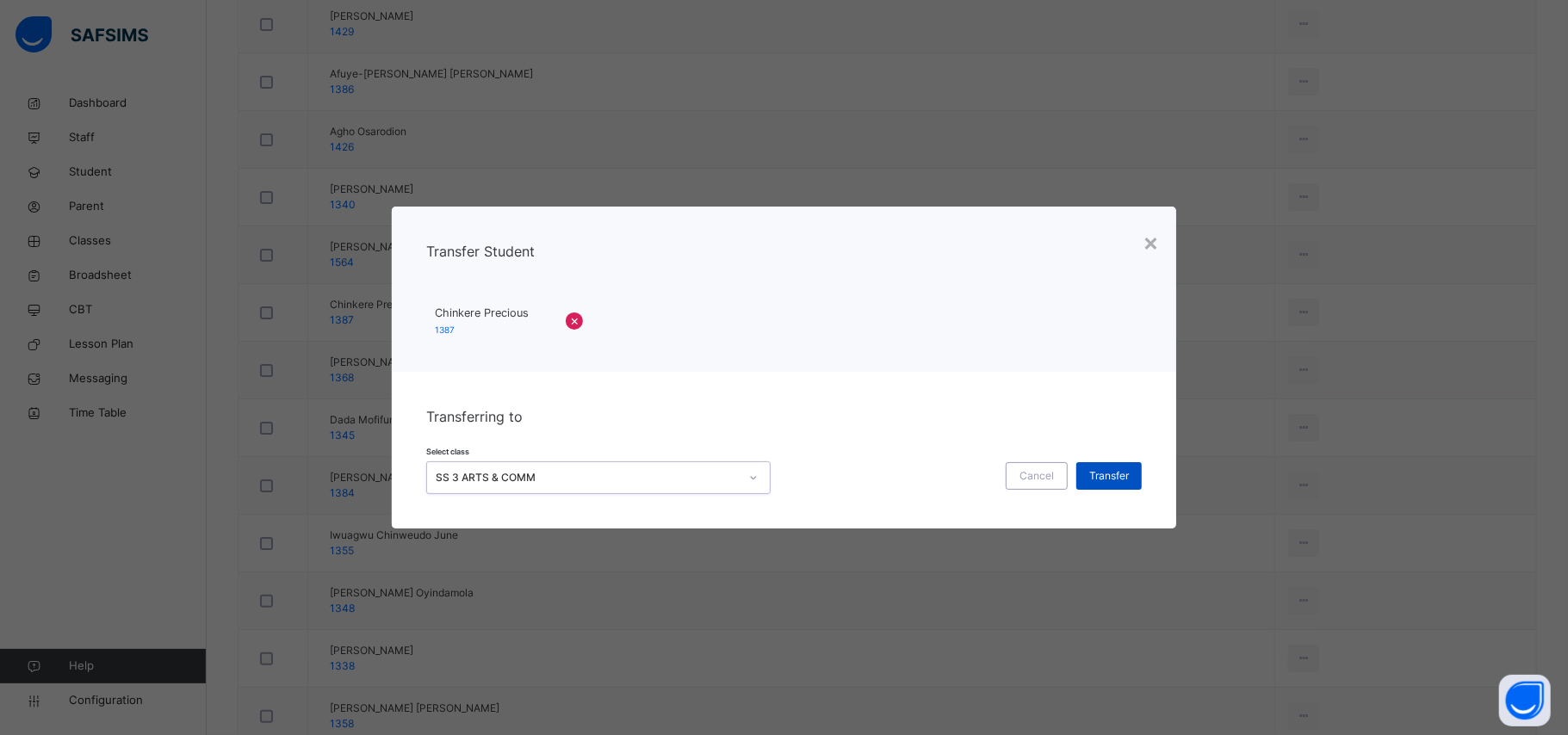
click at [1099, 472] on span "Transfer" at bounding box center [1108, 476] width 39 height 16
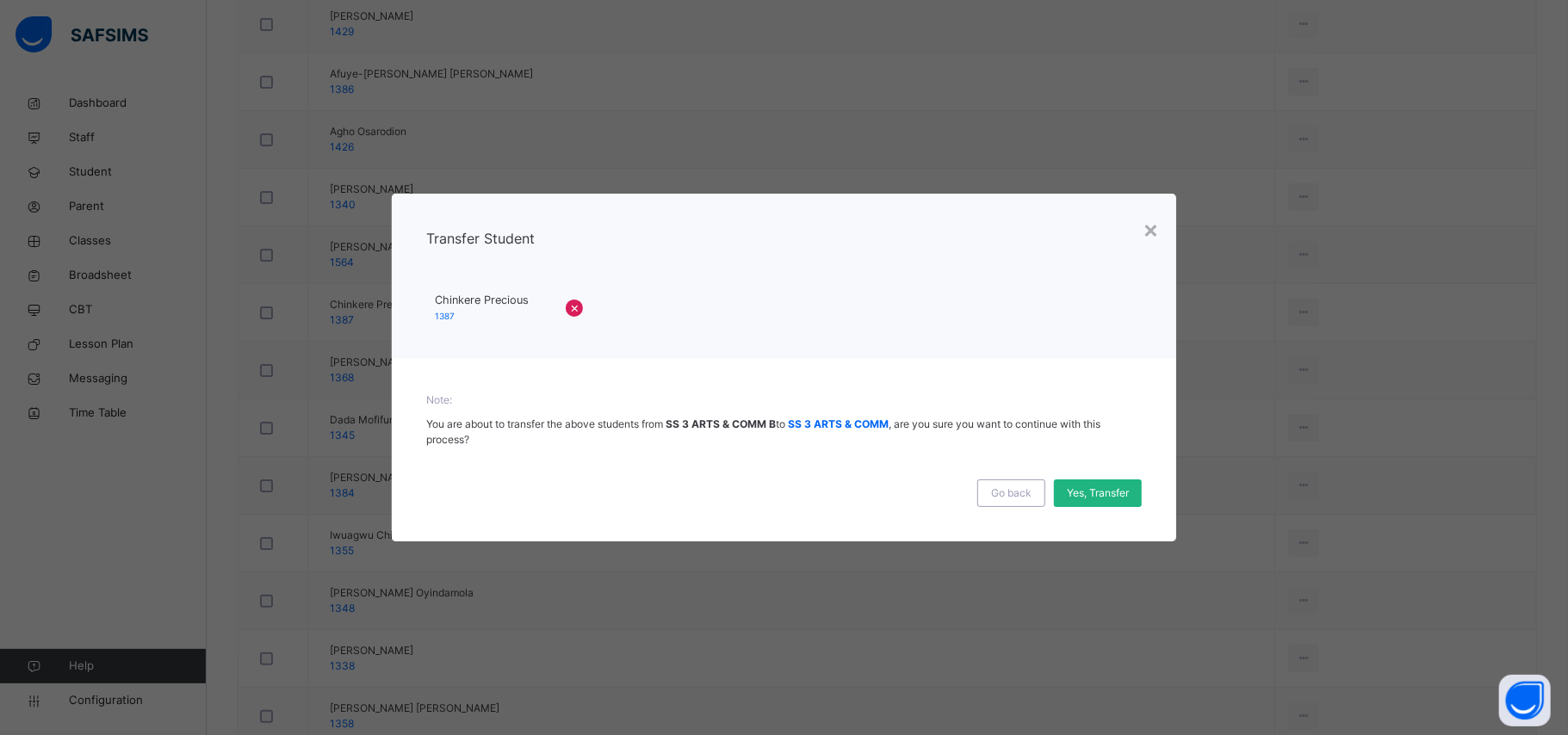
click at [1082, 493] on span "Yes, Transfer" at bounding box center [1098, 493] width 62 height 16
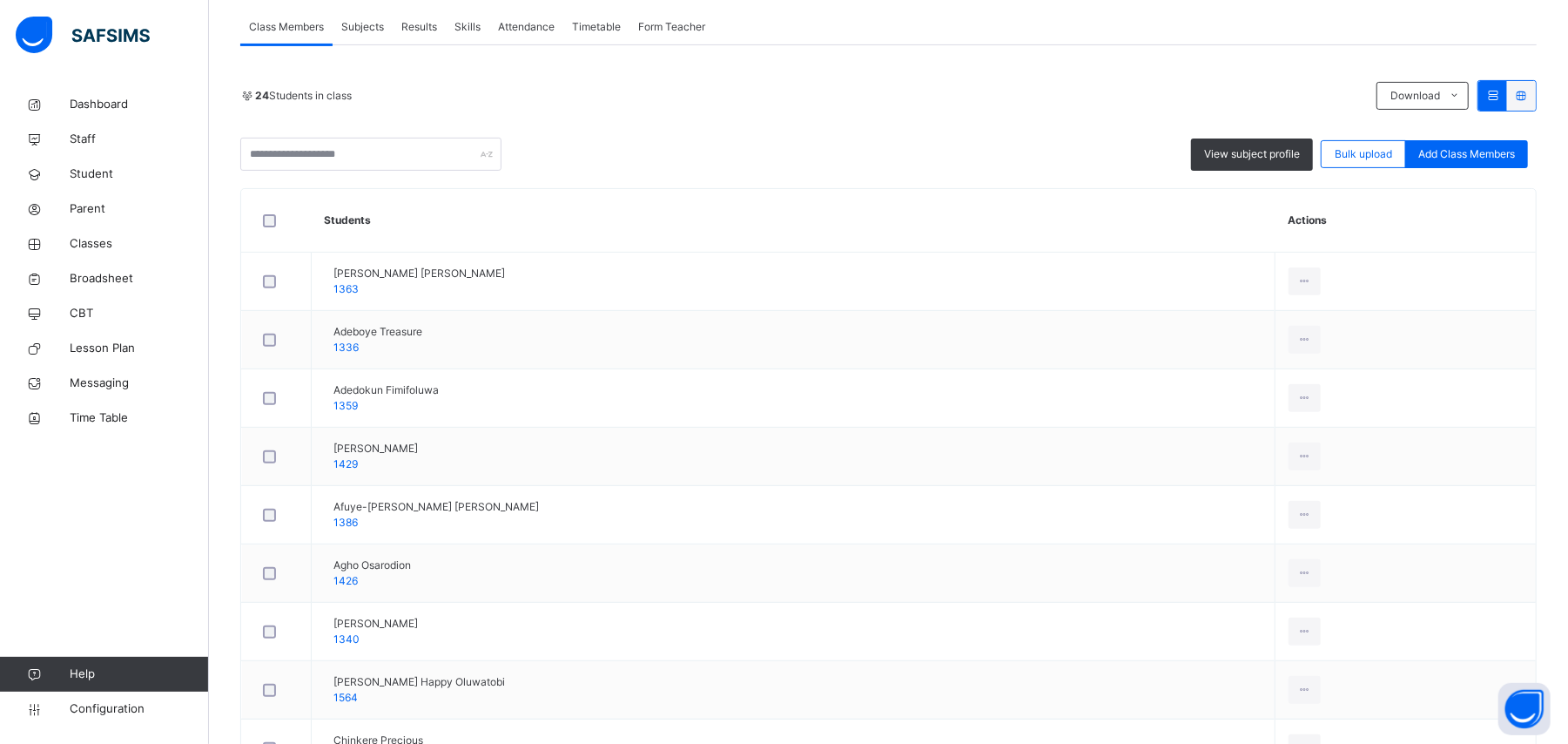
scroll to position [0, 0]
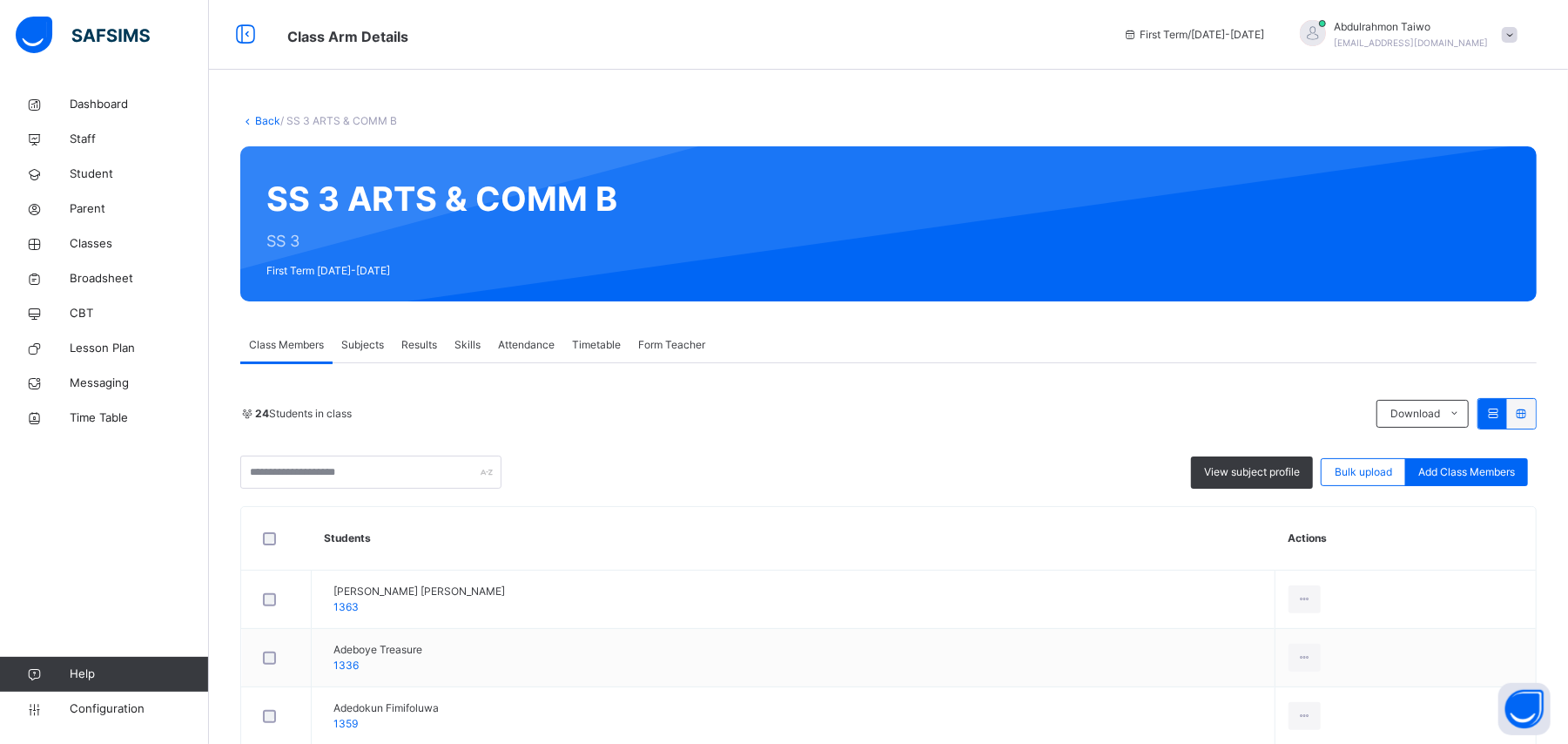
click at [268, 126] on link "Back" at bounding box center [267, 120] width 26 height 13
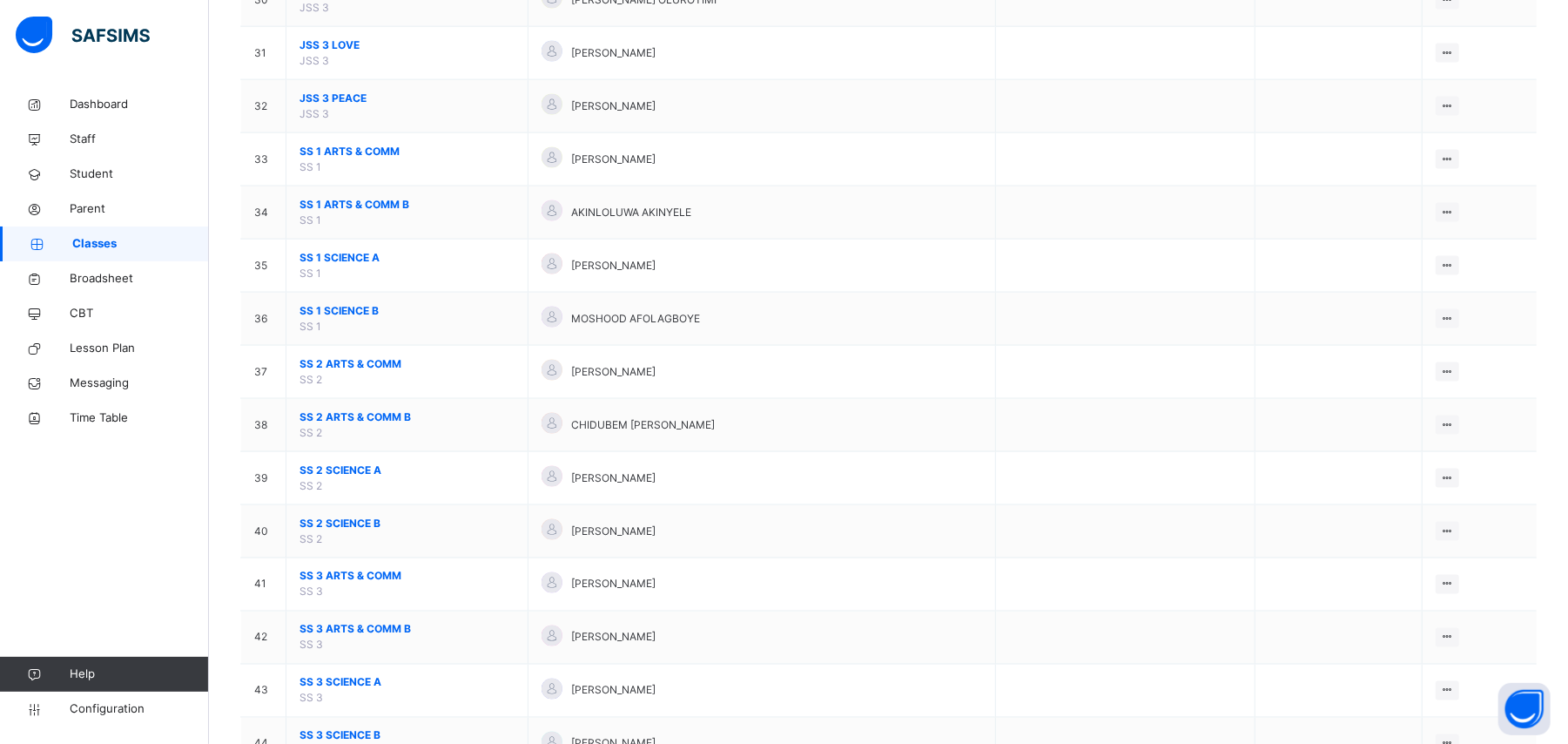
scroll to position [1858, 0]
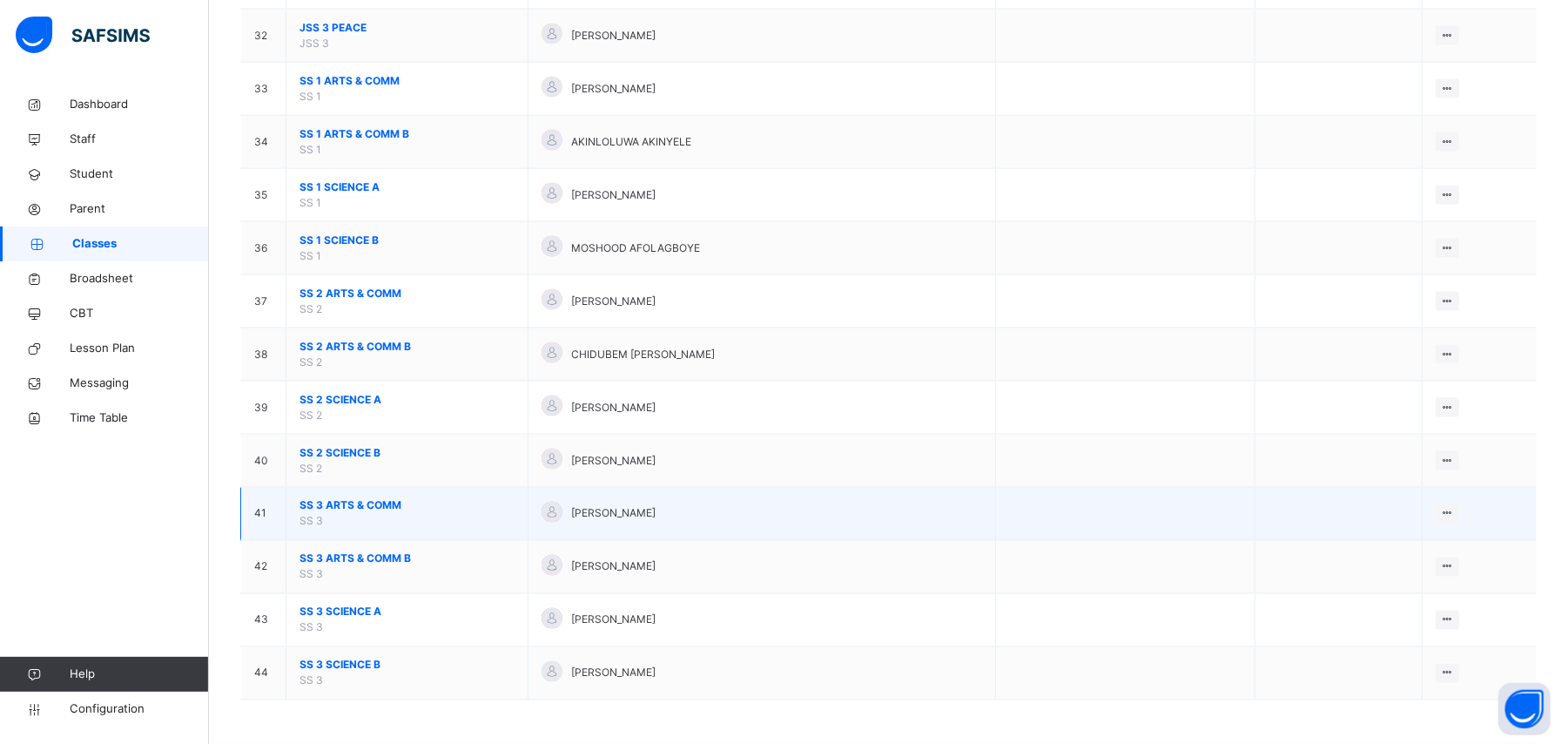
click at [352, 506] on span "SS 3 ARTS & COMM" at bounding box center [407, 506] width 215 height 16
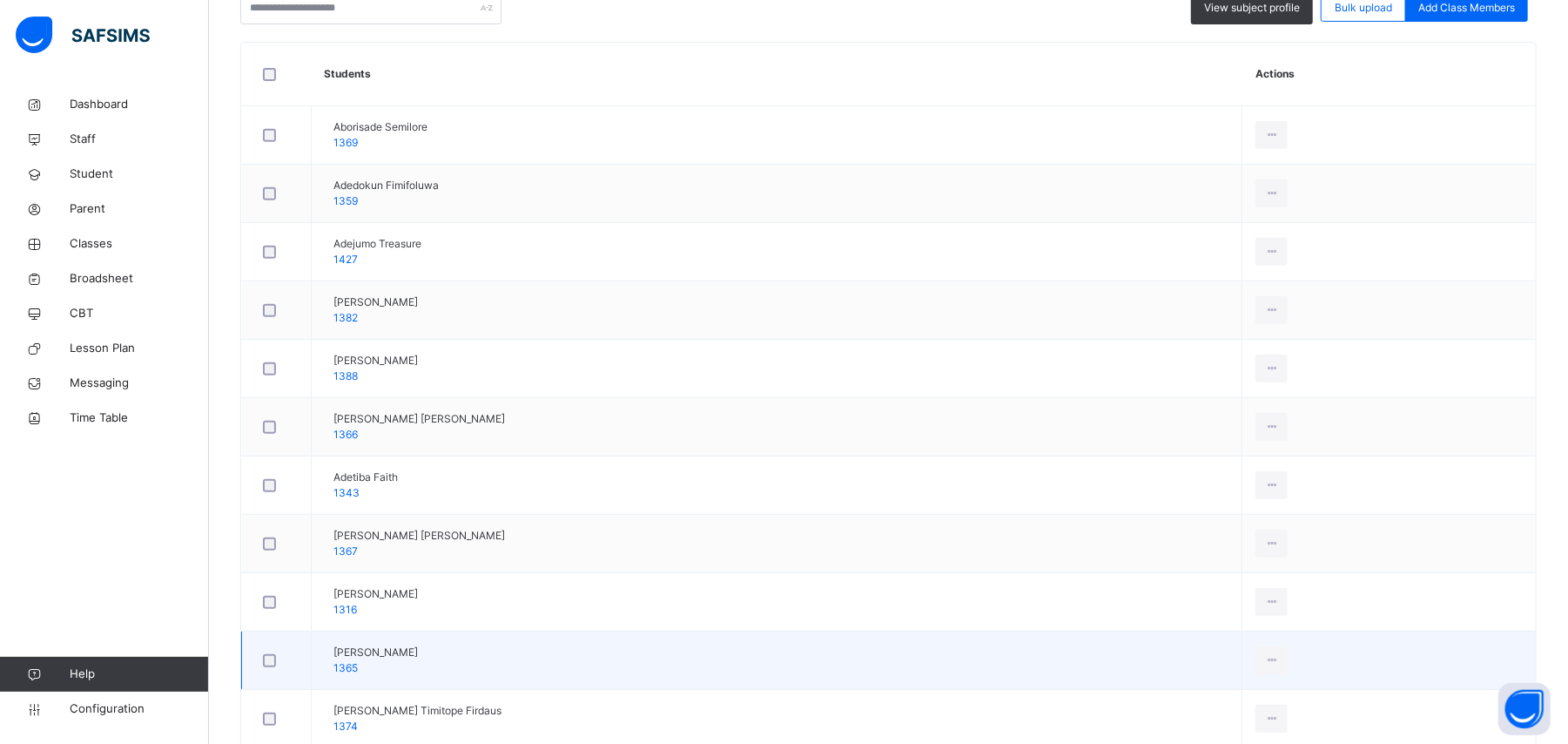
scroll to position [697, 0]
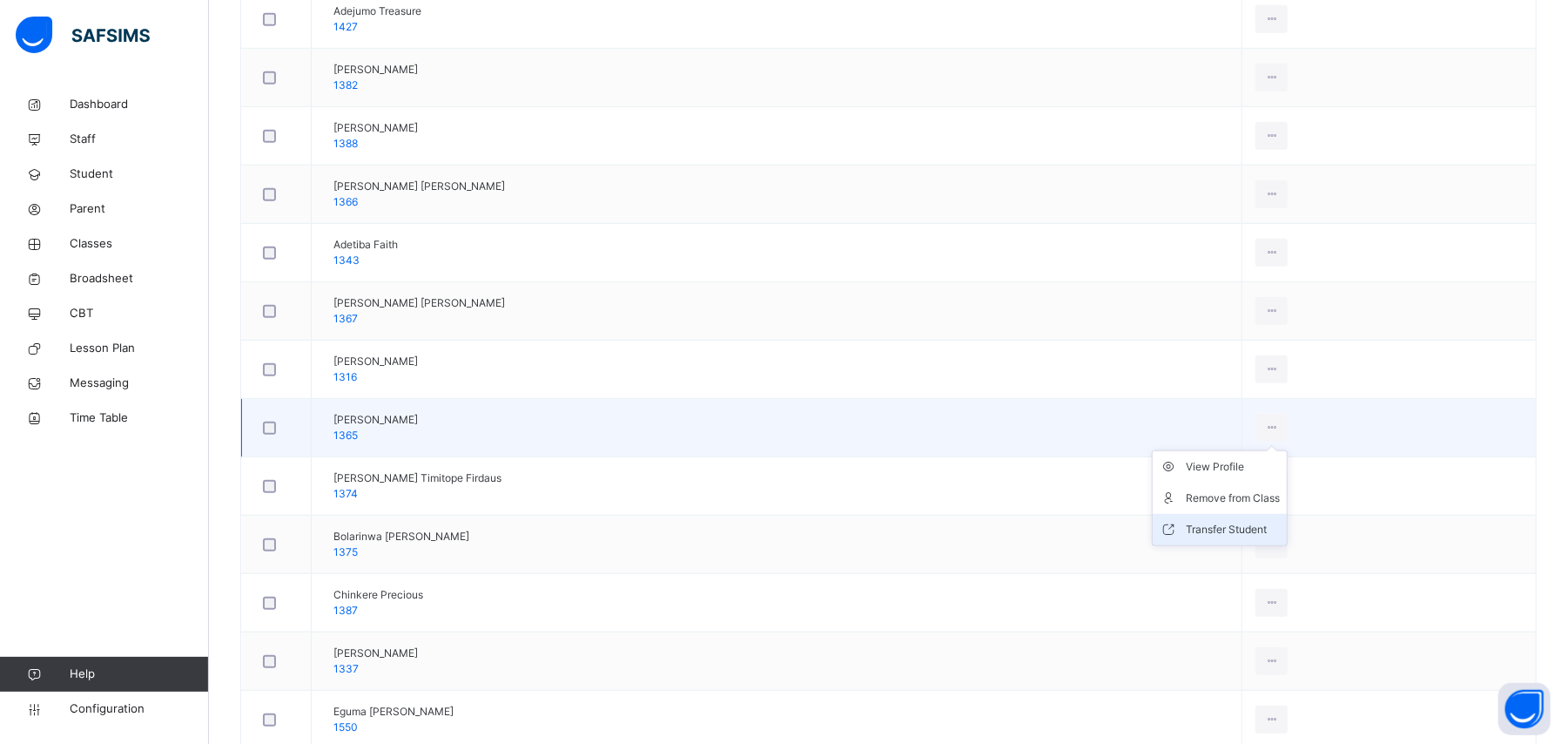
click at [1249, 533] on div "Transfer Student" at bounding box center [1233, 530] width 94 height 18
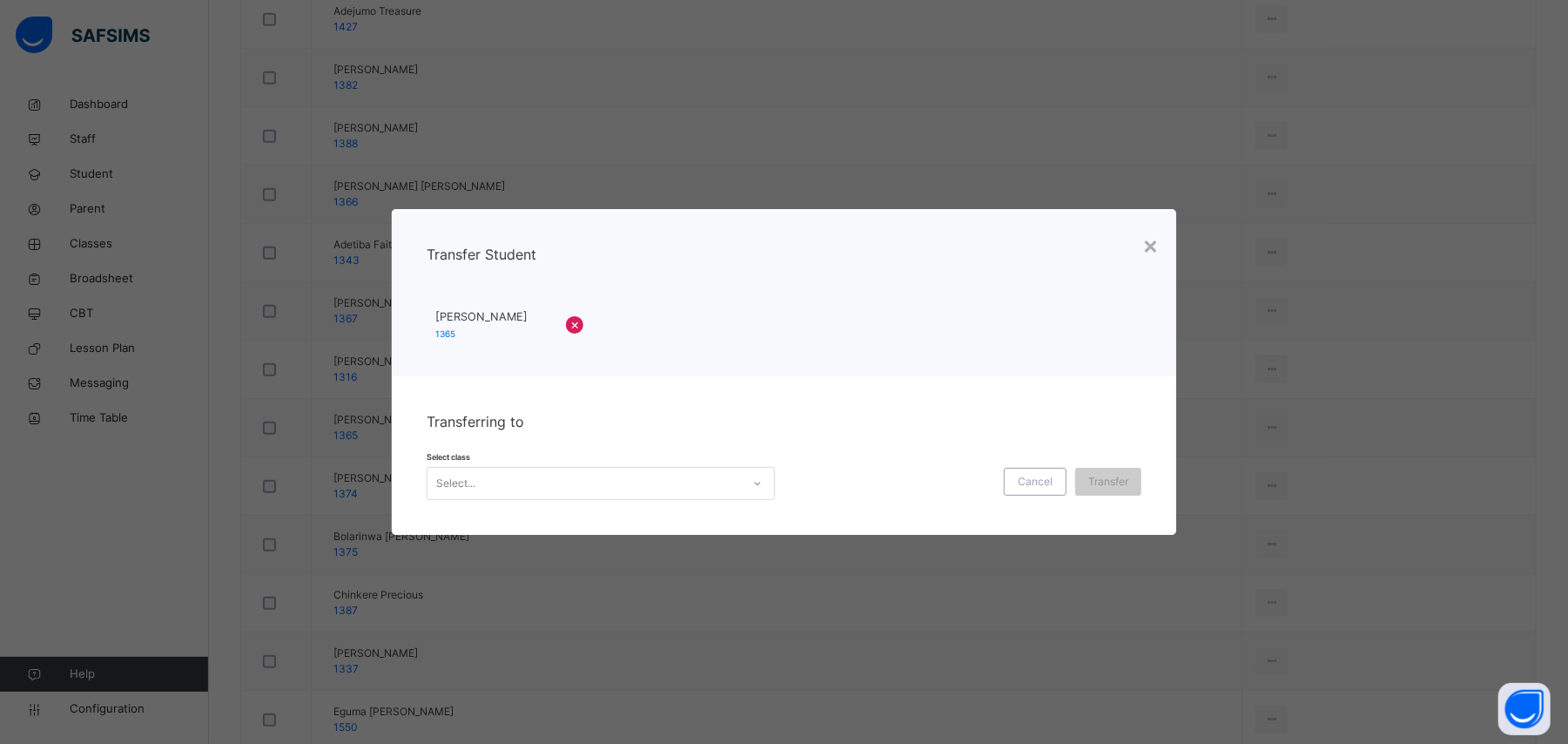
click at [603, 486] on div "Select..." at bounding box center [584, 483] width 313 height 27
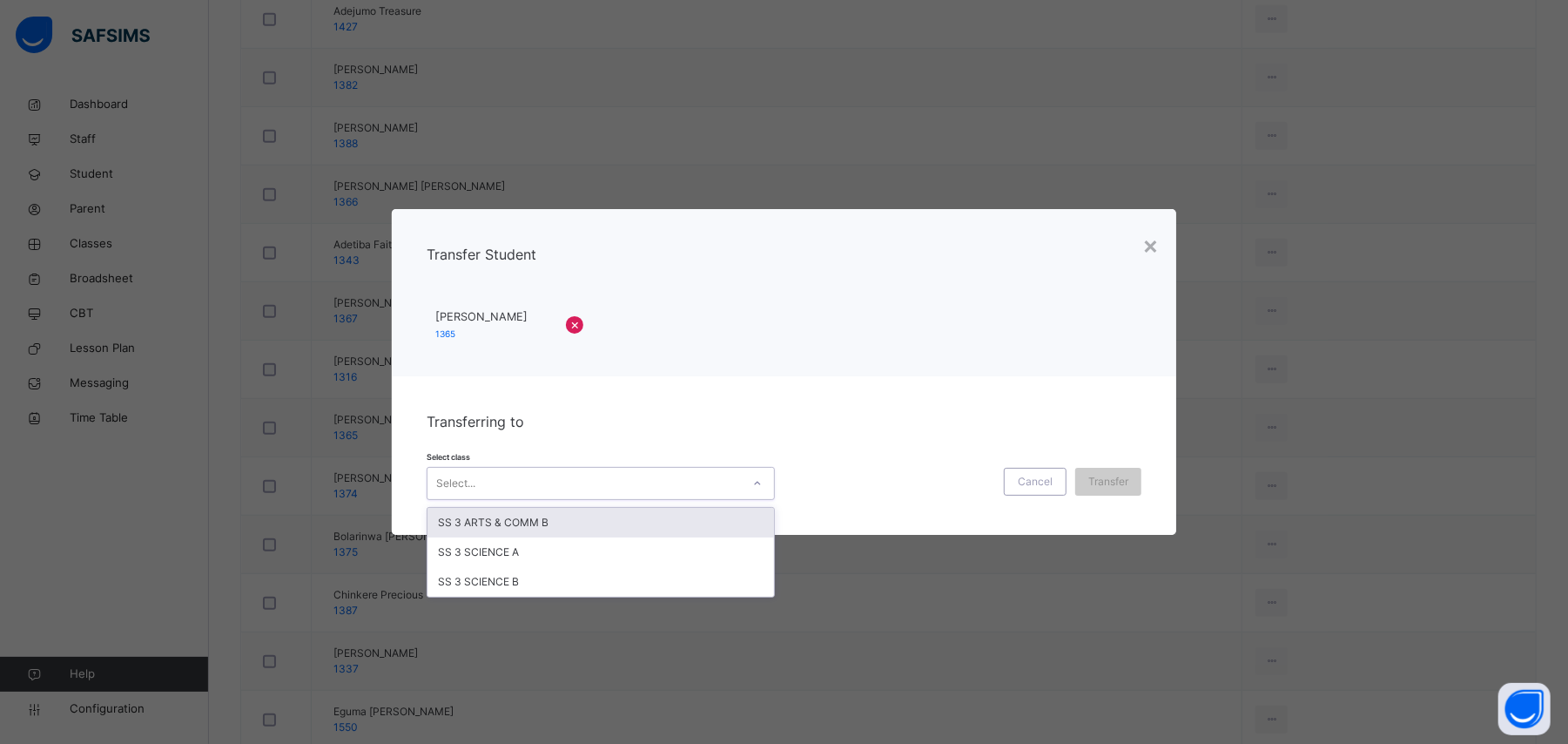
click at [604, 524] on div "SS 3 ARTS & COMM B" at bounding box center [600, 522] width 347 height 29
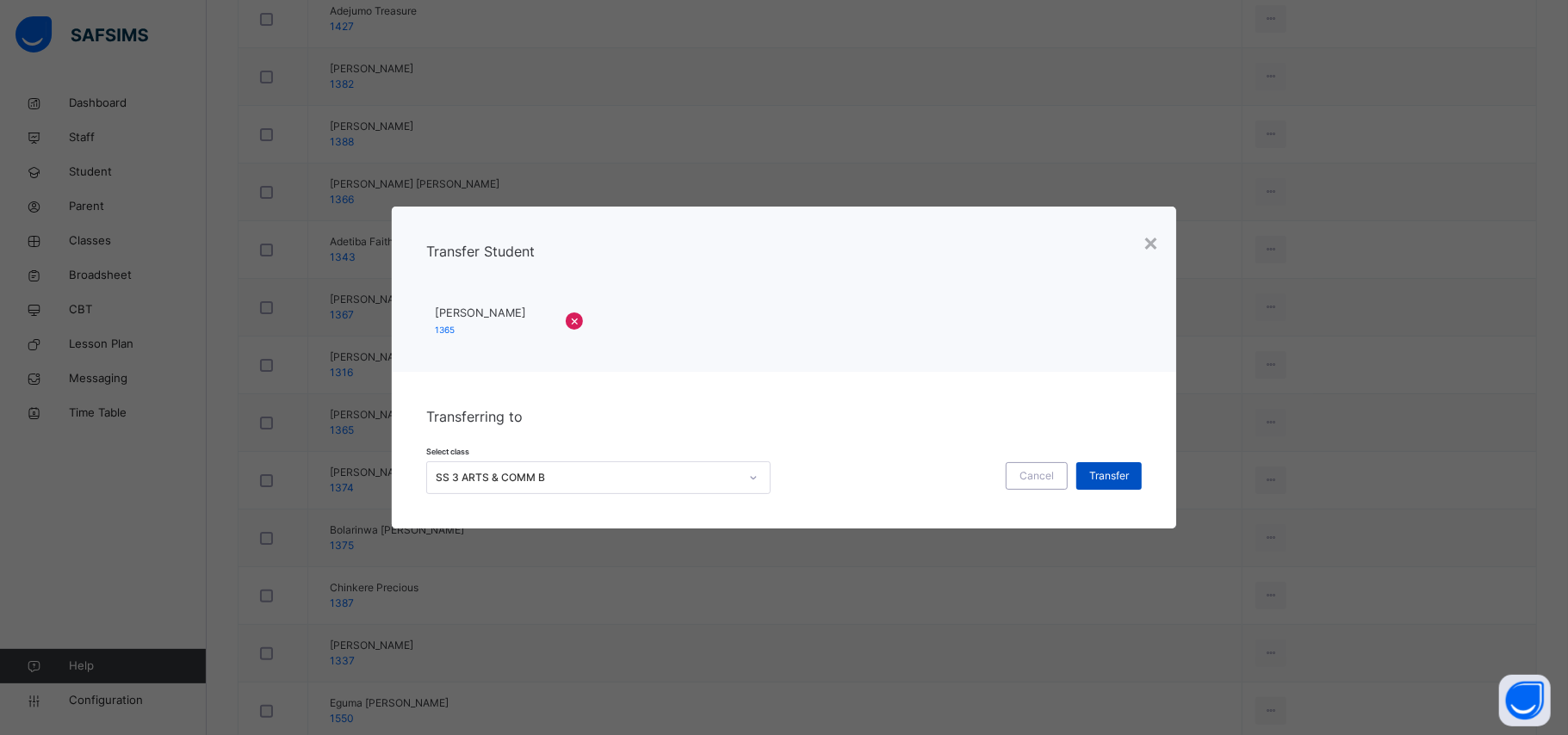
click at [1124, 473] on span "Transfer" at bounding box center [1108, 476] width 39 height 16
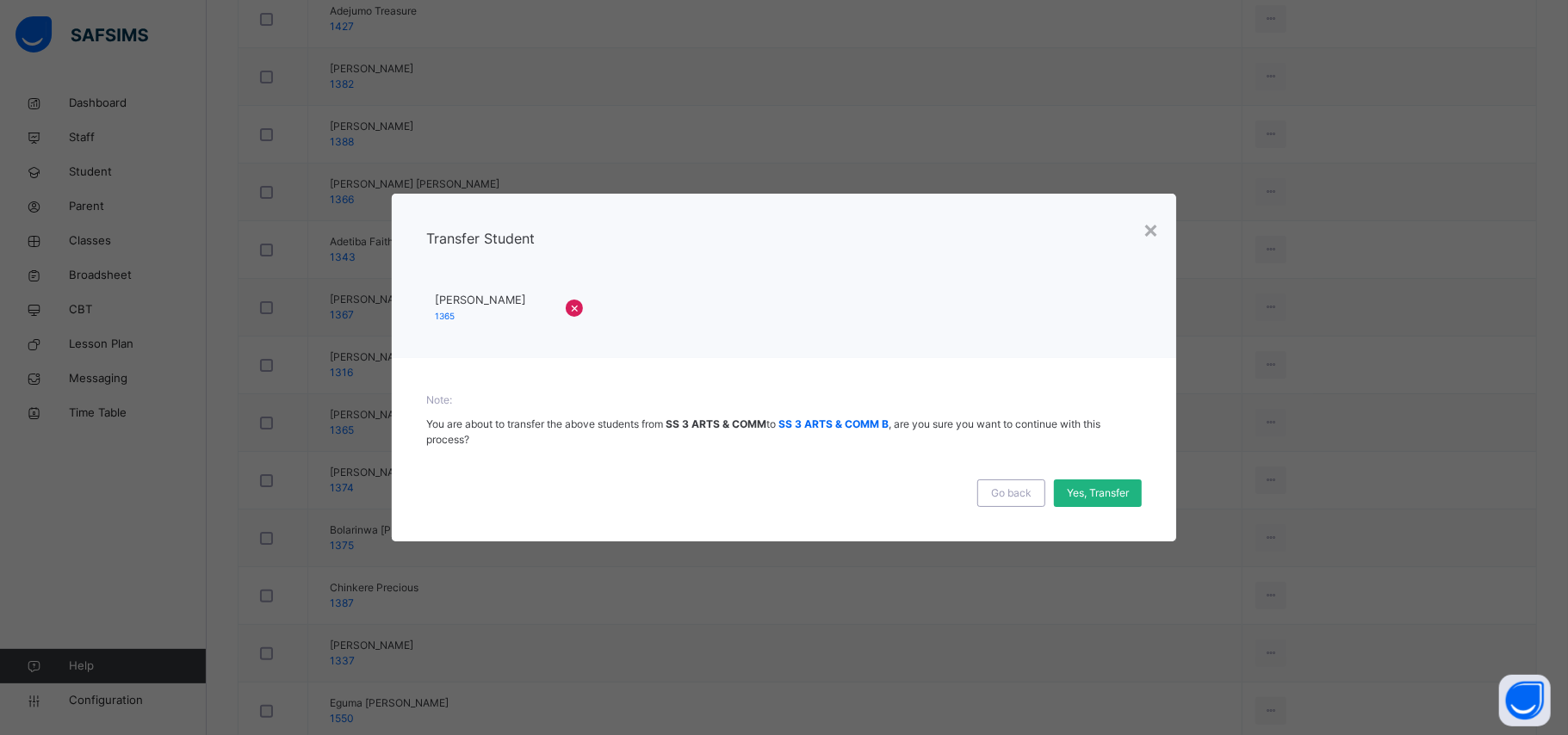
click at [1127, 487] on span "Yes, Transfer" at bounding box center [1098, 493] width 62 height 16
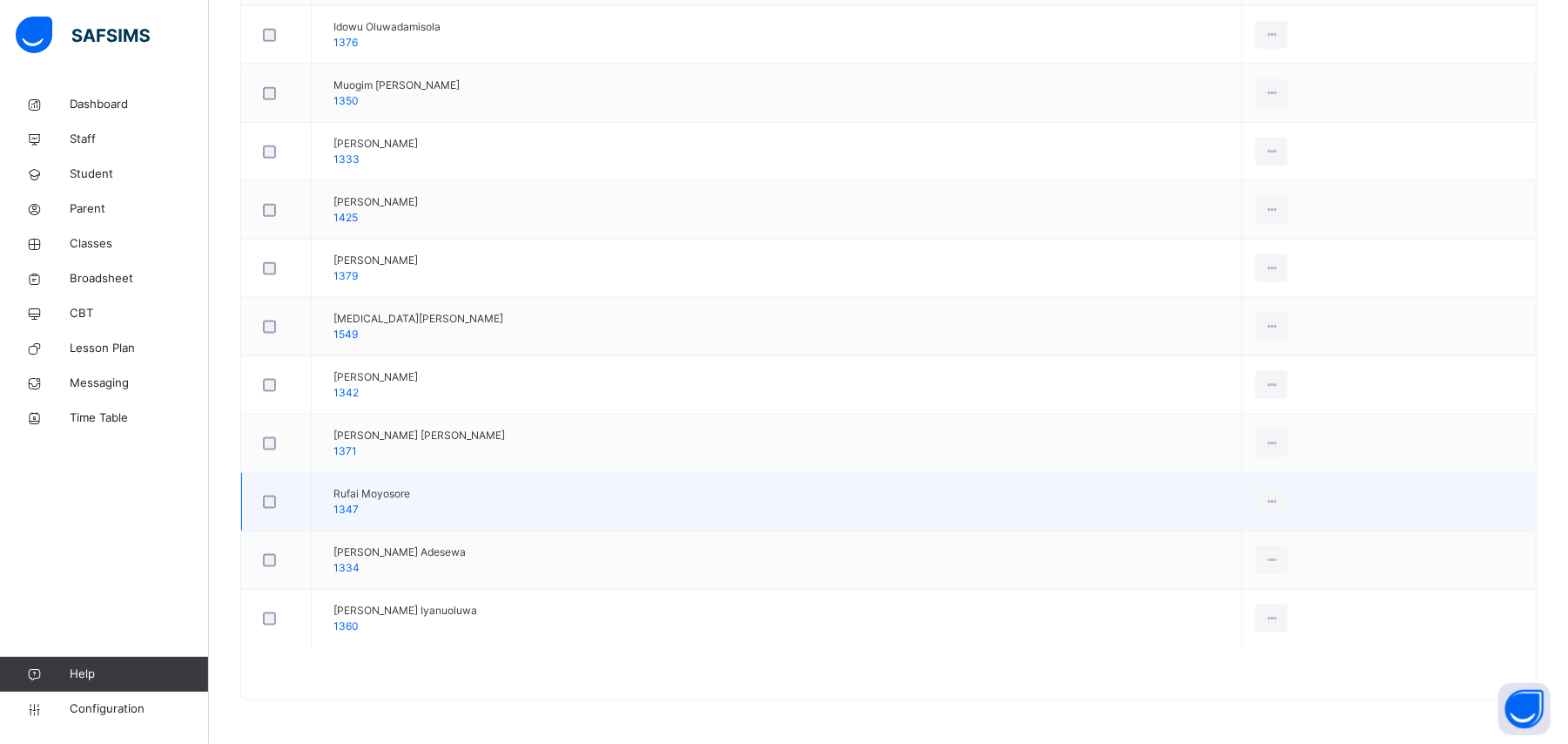
scroll to position [1507, 0]
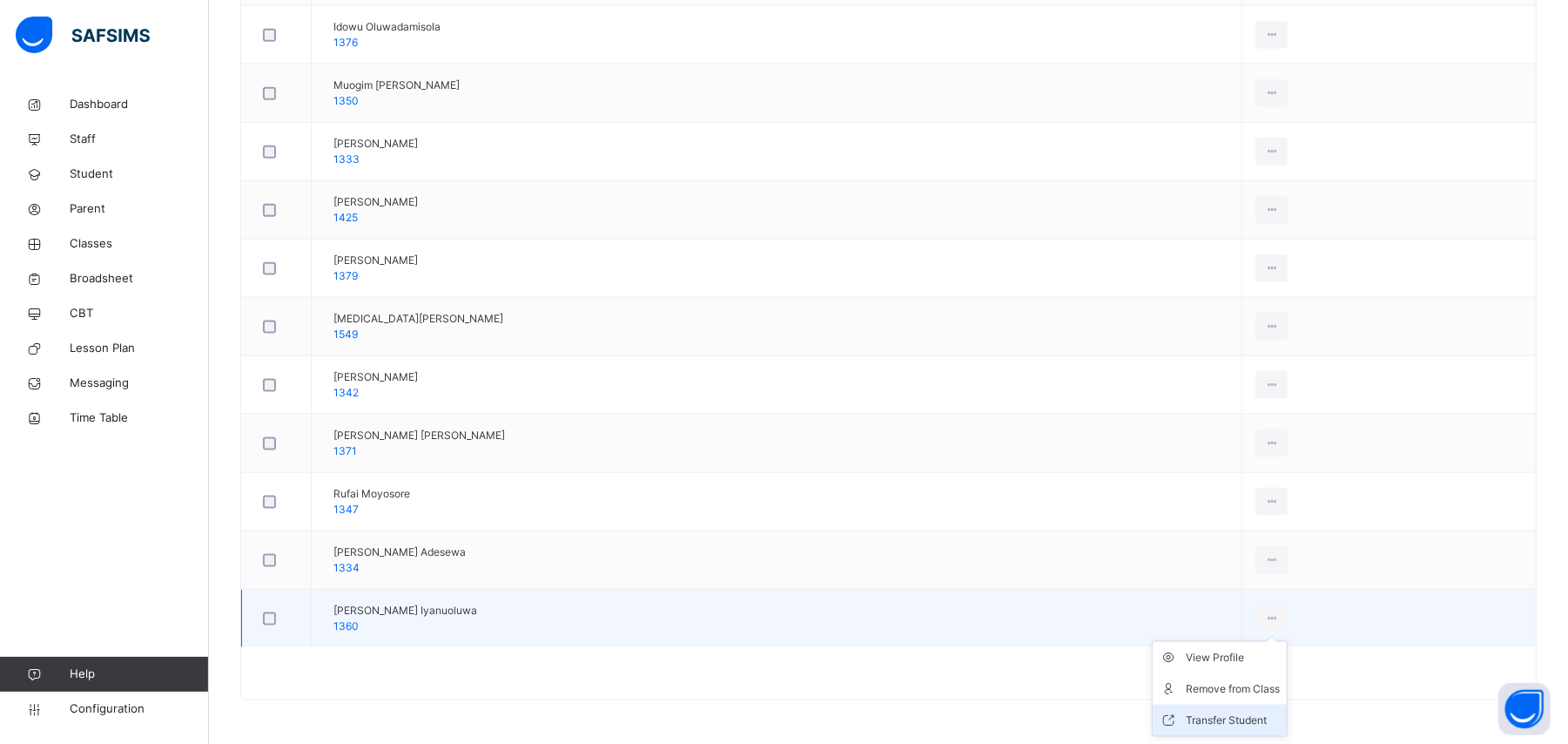
click at [1238, 714] on div "Transfer Student" at bounding box center [1233, 720] width 94 height 18
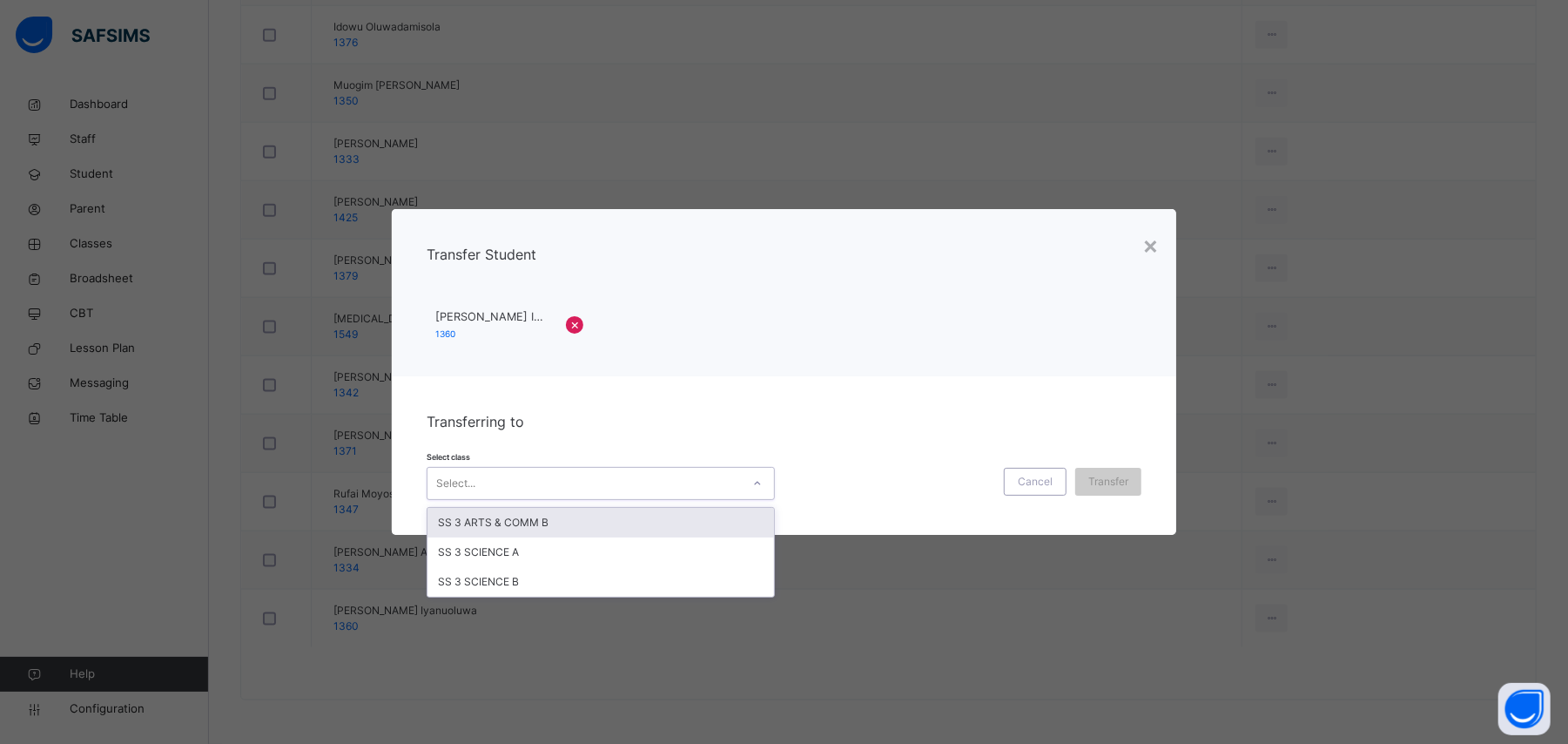
click at [561, 489] on div "Select..." at bounding box center [584, 483] width 313 height 27
click at [555, 517] on div "SS 3 ARTS & COMM B" at bounding box center [600, 522] width 347 height 29
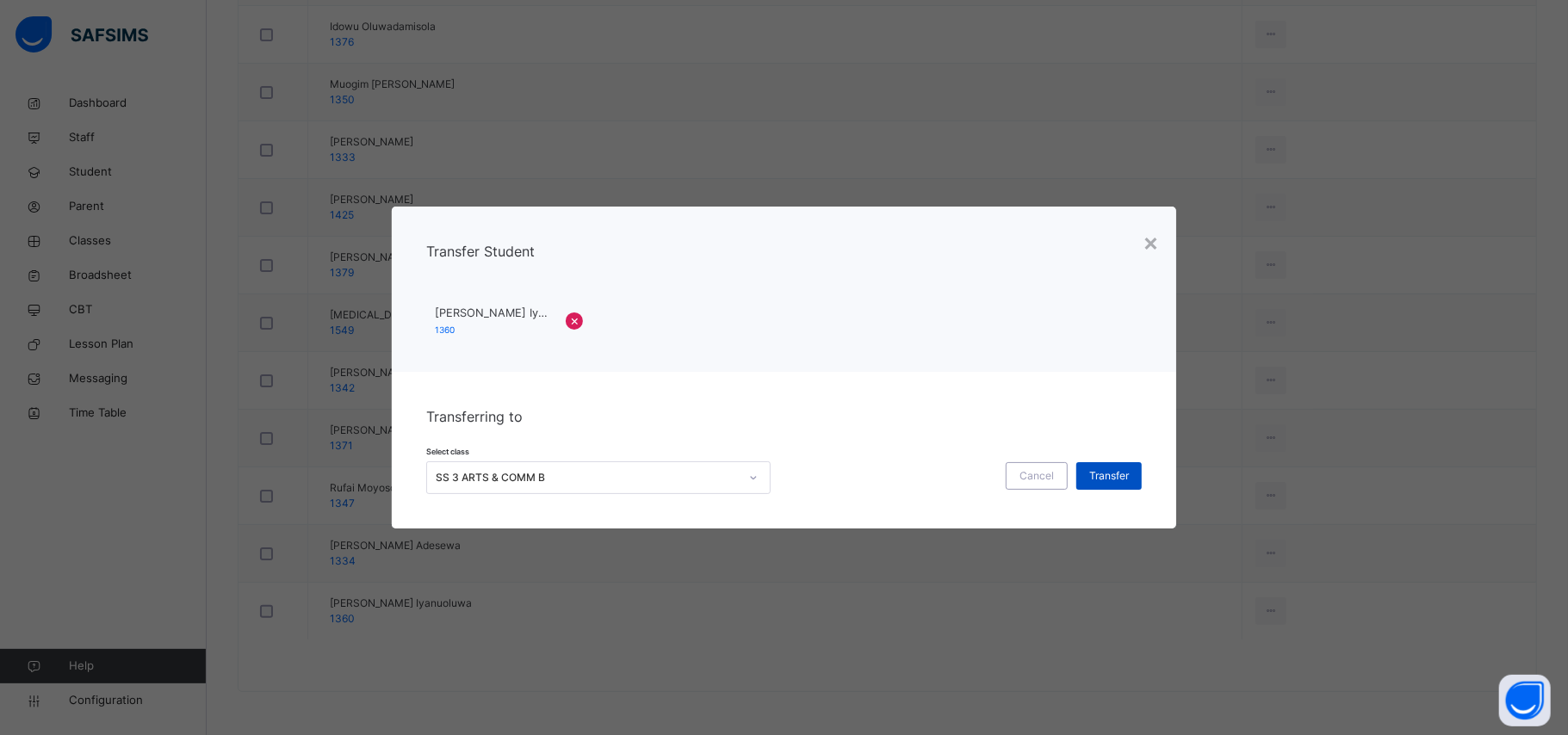
click at [1105, 469] on span "Transfer" at bounding box center [1108, 476] width 39 height 16
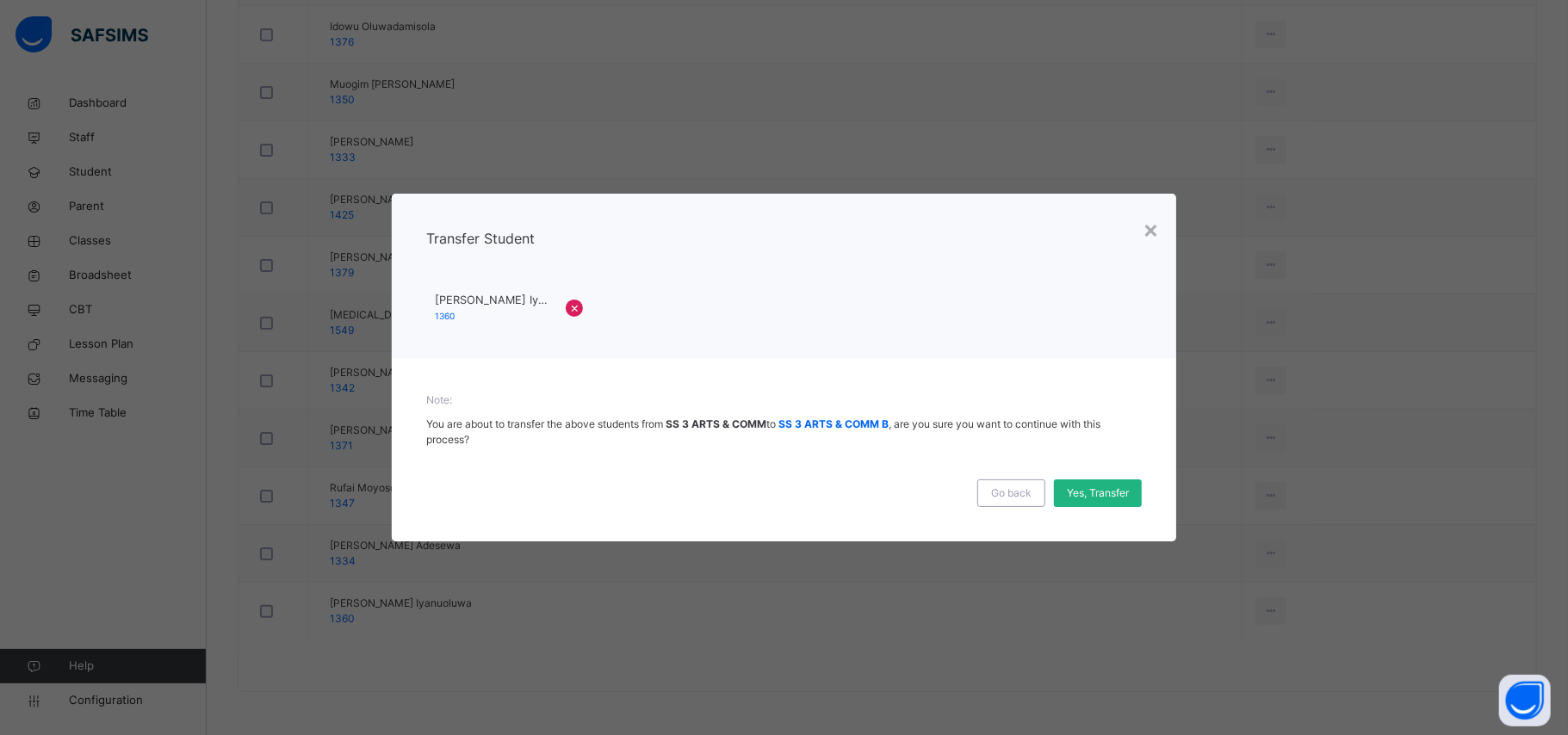
click at [1090, 493] on span "Yes, Transfer" at bounding box center [1098, 493] width 62 height 16
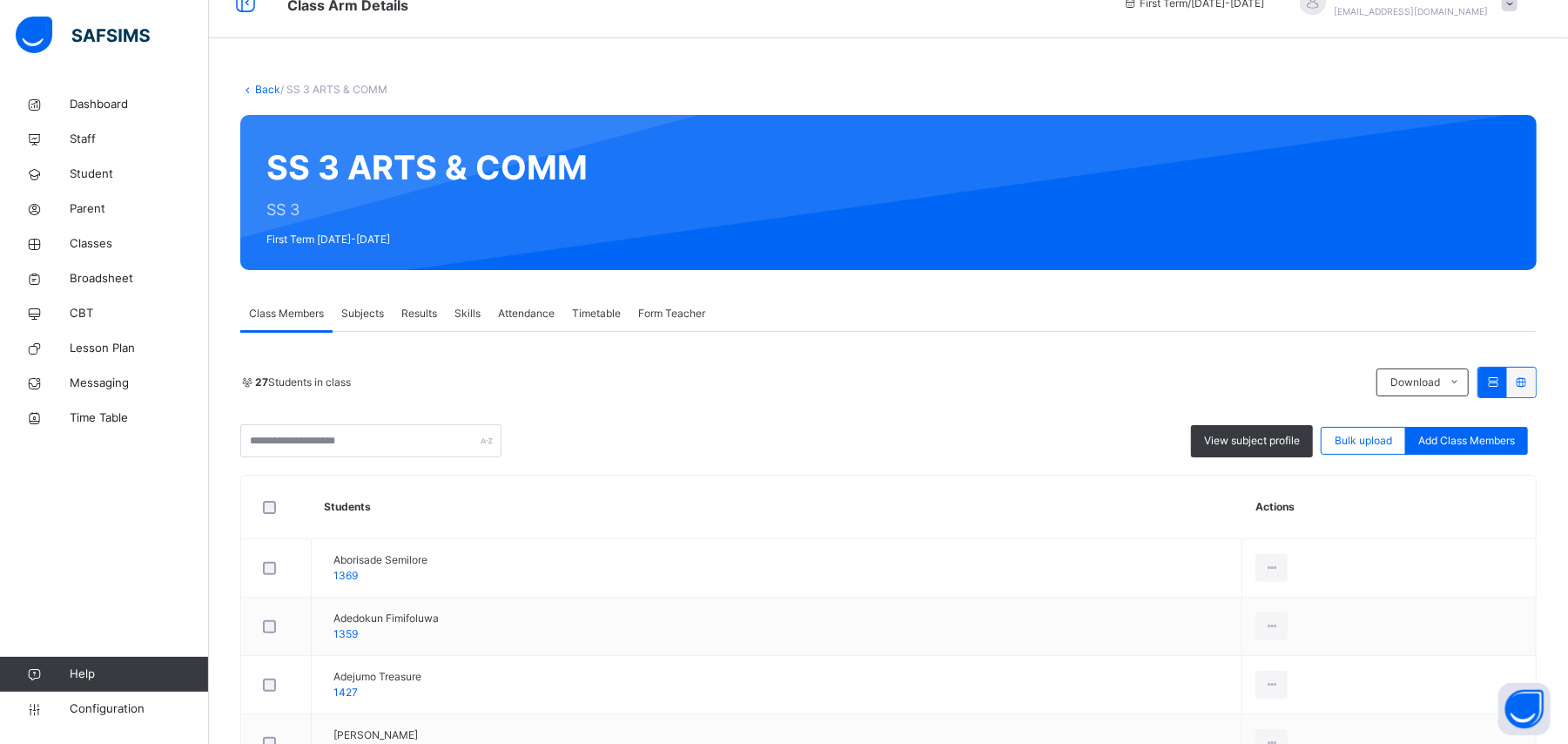
scroll to position [0, 0]
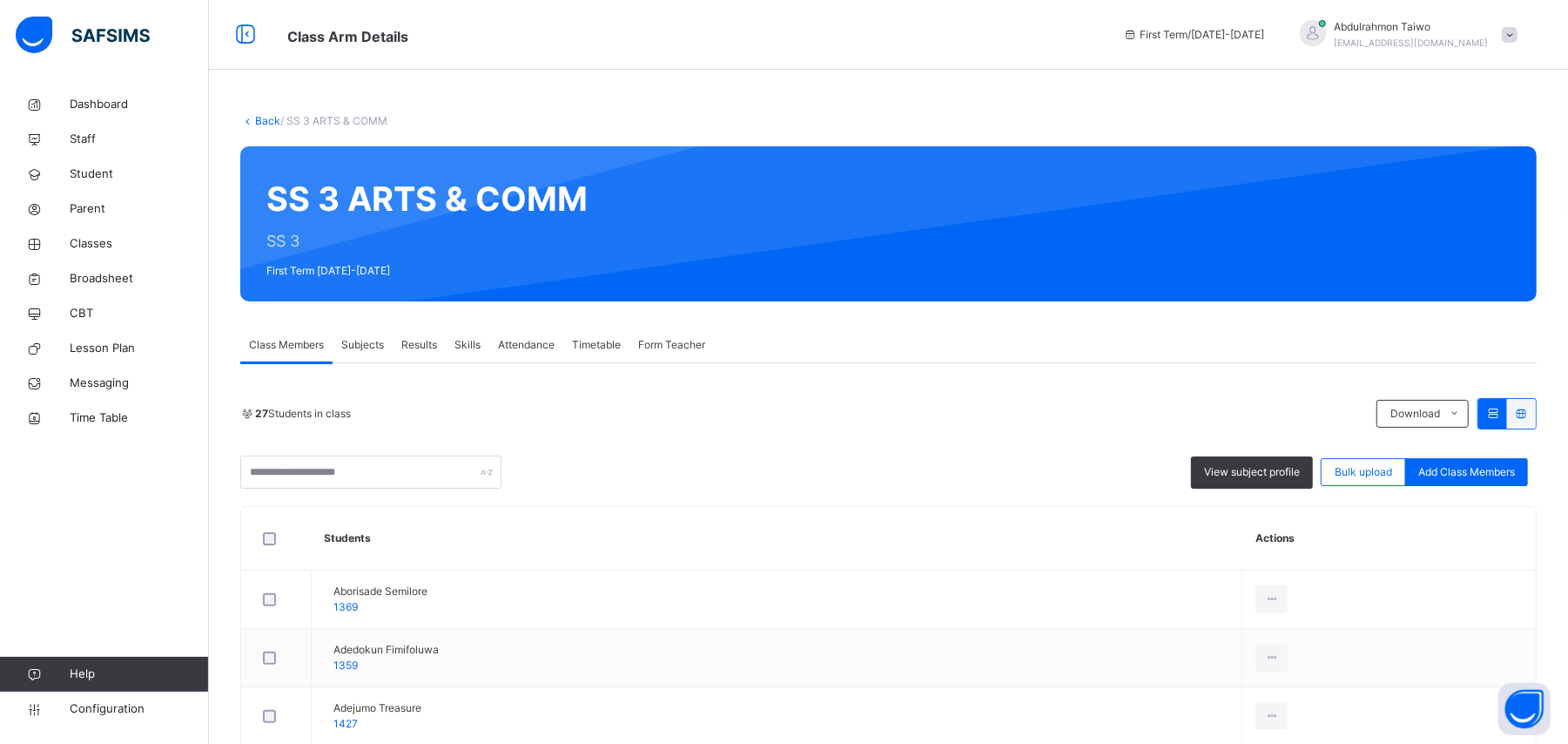
click at [256, 122] on link "Back" at bounding box center [267, 120] width 26 height 13
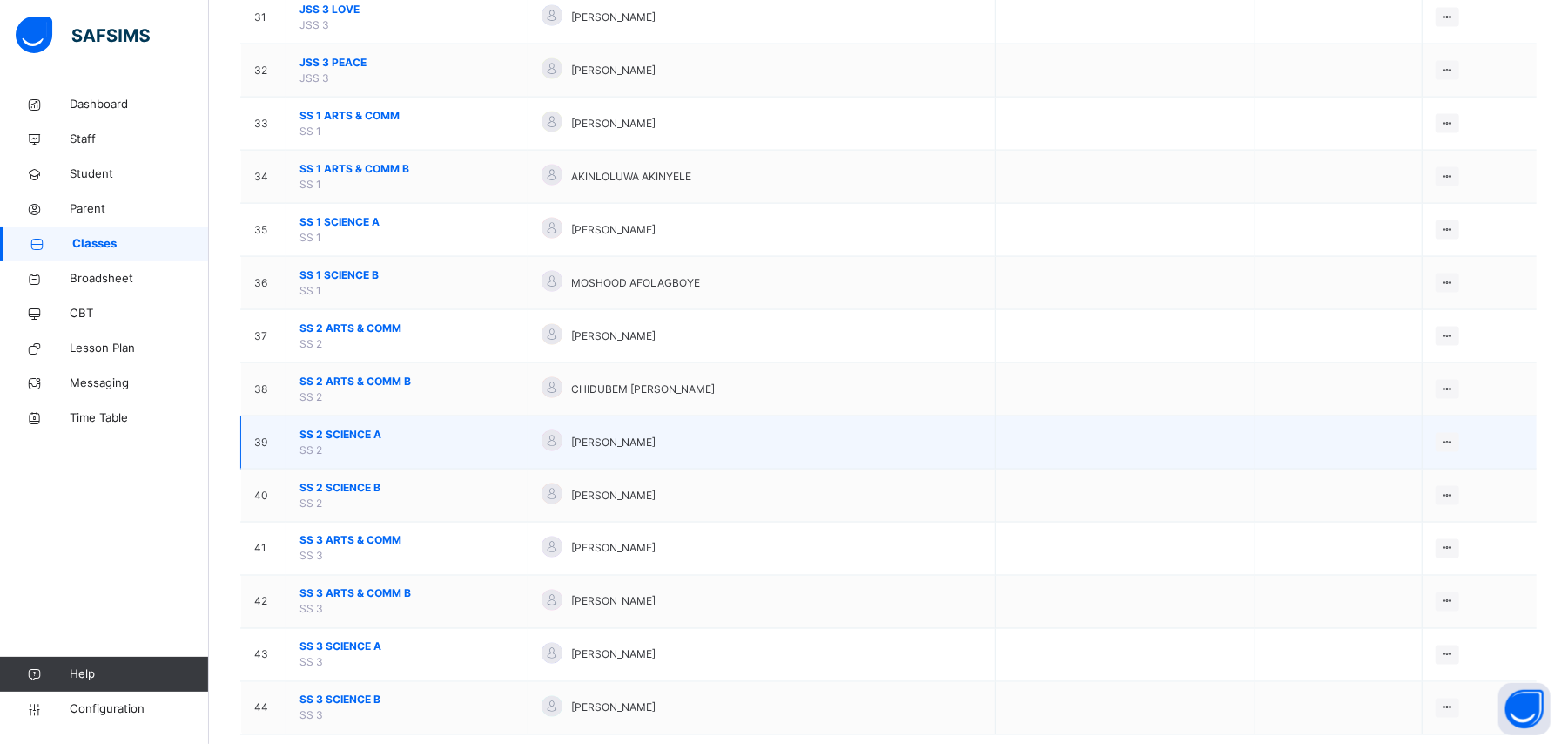
scroll to position [1858, 0]
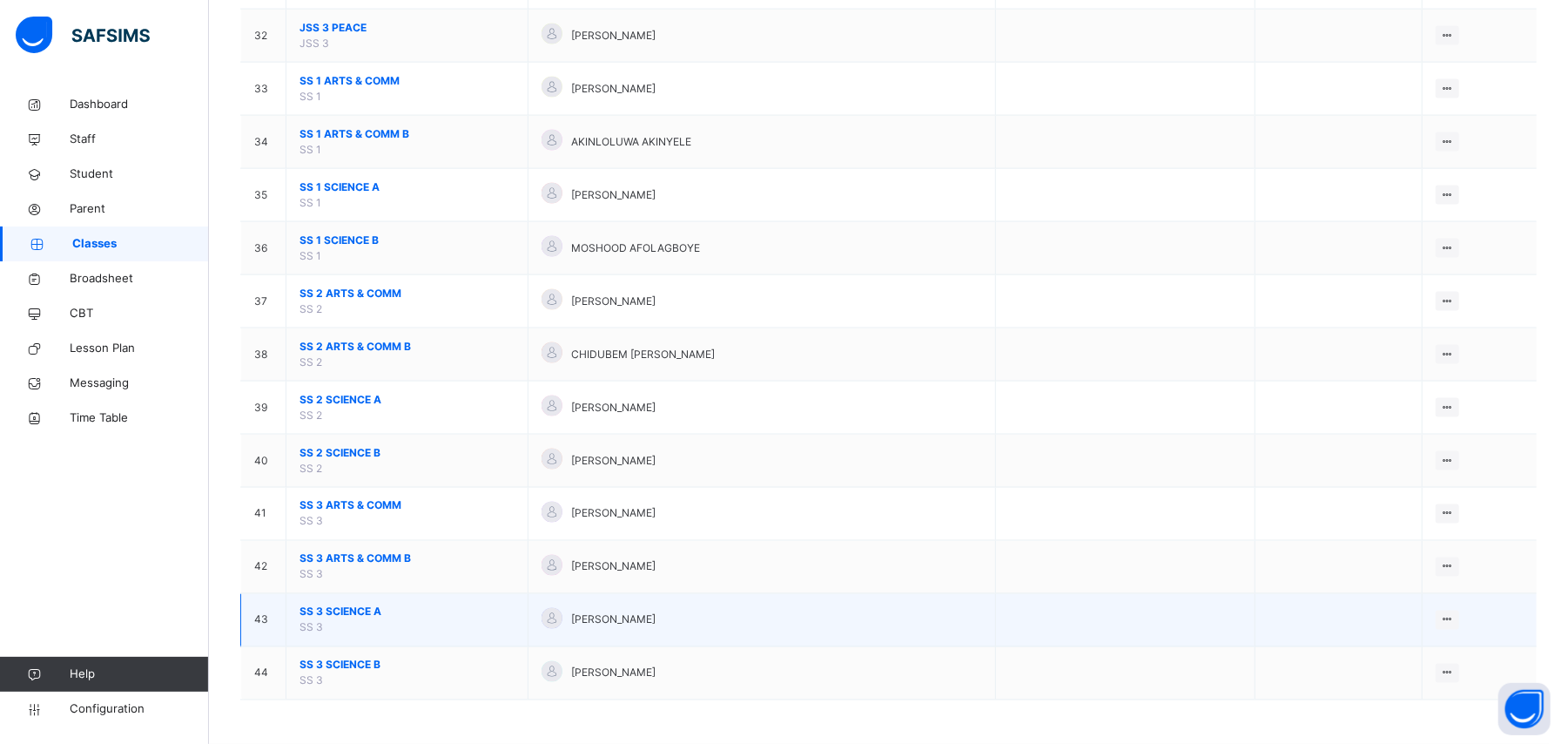
click at [353, 610] on span "SS 3 SCIENCE A" at bounding box center [407, 612] width 215 height 16
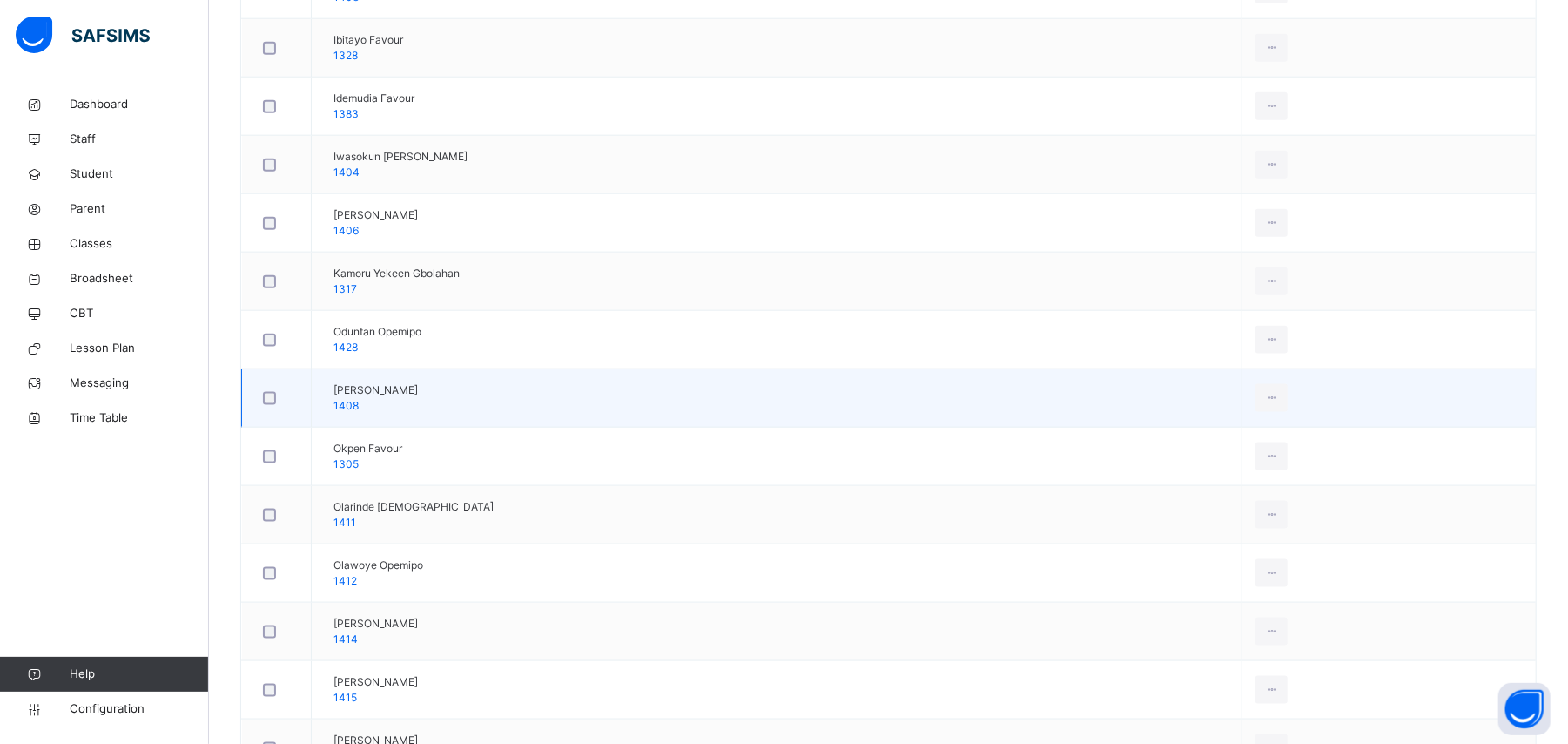
scroll to position [1394, 0]
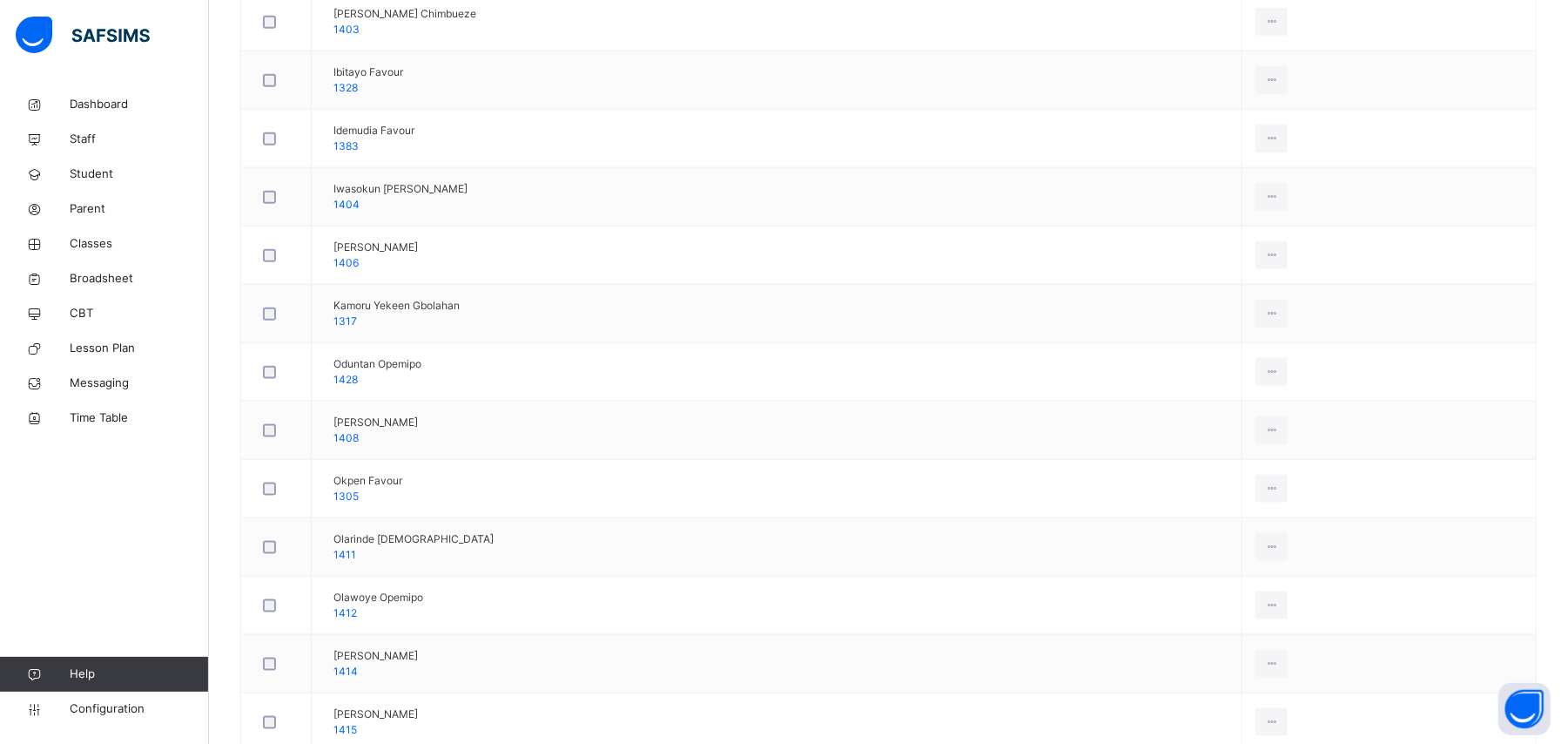
click at [157, 505] on div "Dashboard Staff Student Parent Classes Broadsheet CBT Lesson Plan Messaging Tim…" at bounding box center [104, 407] width 209 height 674
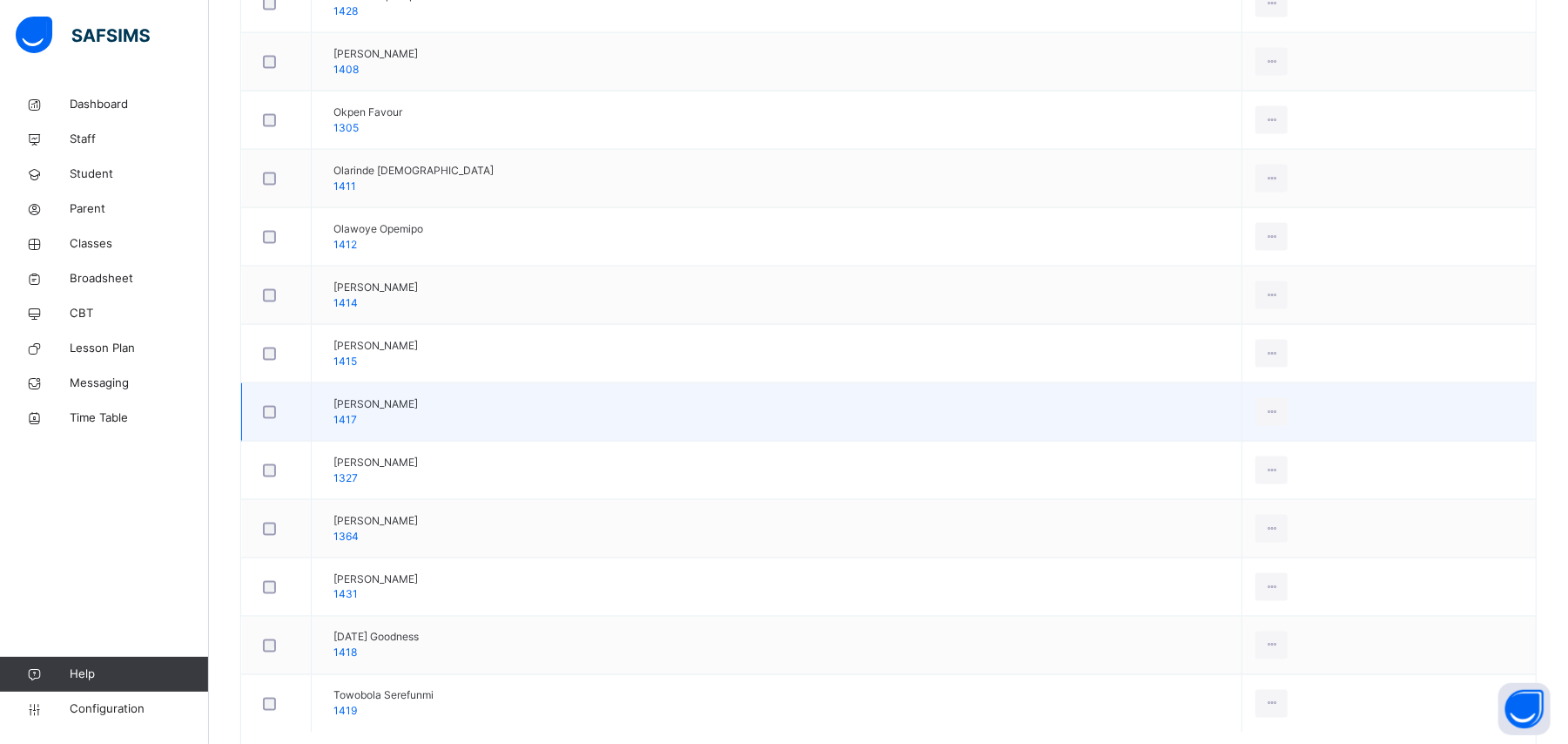
scroll to position [1859, 0]
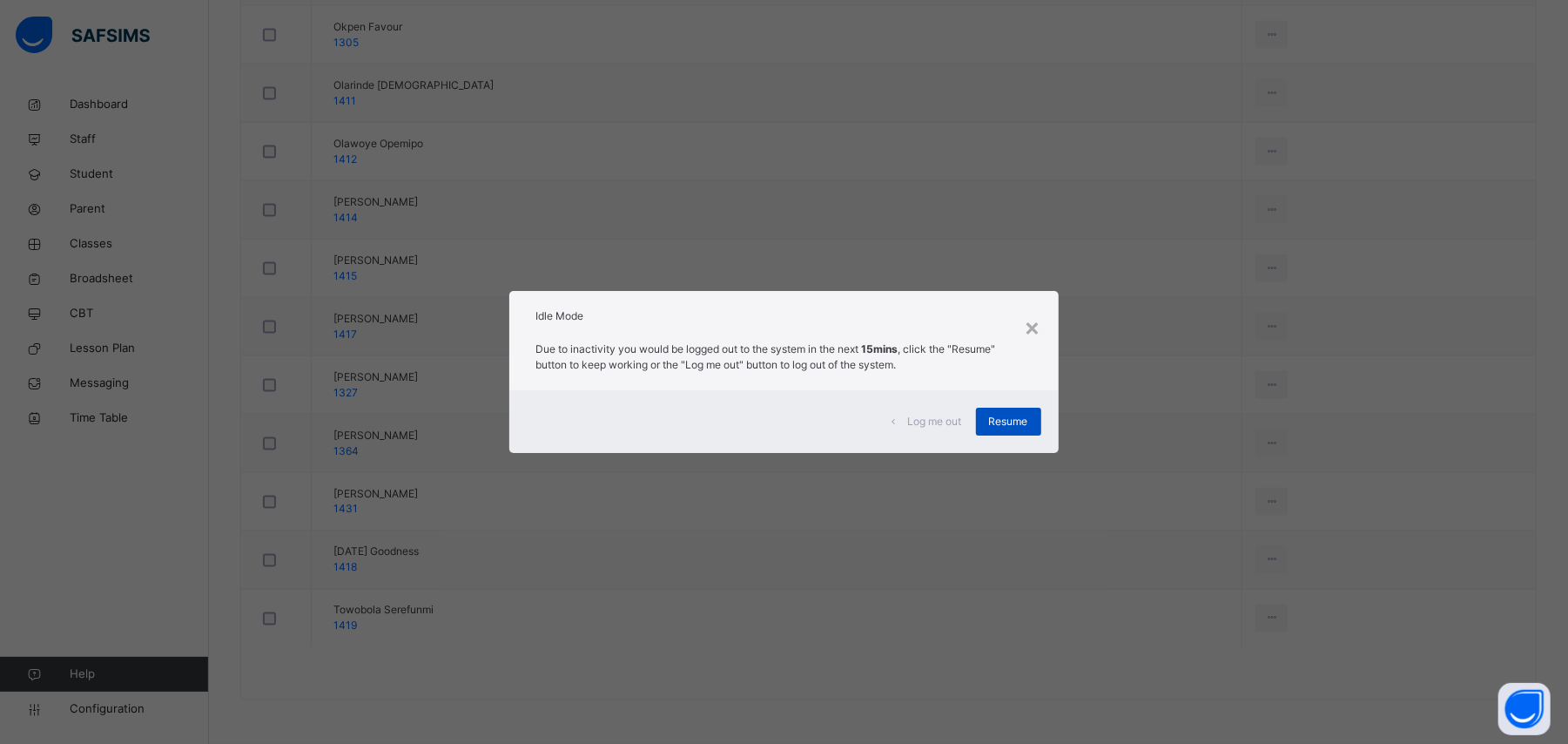
click at [1036, 421] on div "Resume" at bounding box center [1008, 422] width 65 height 28
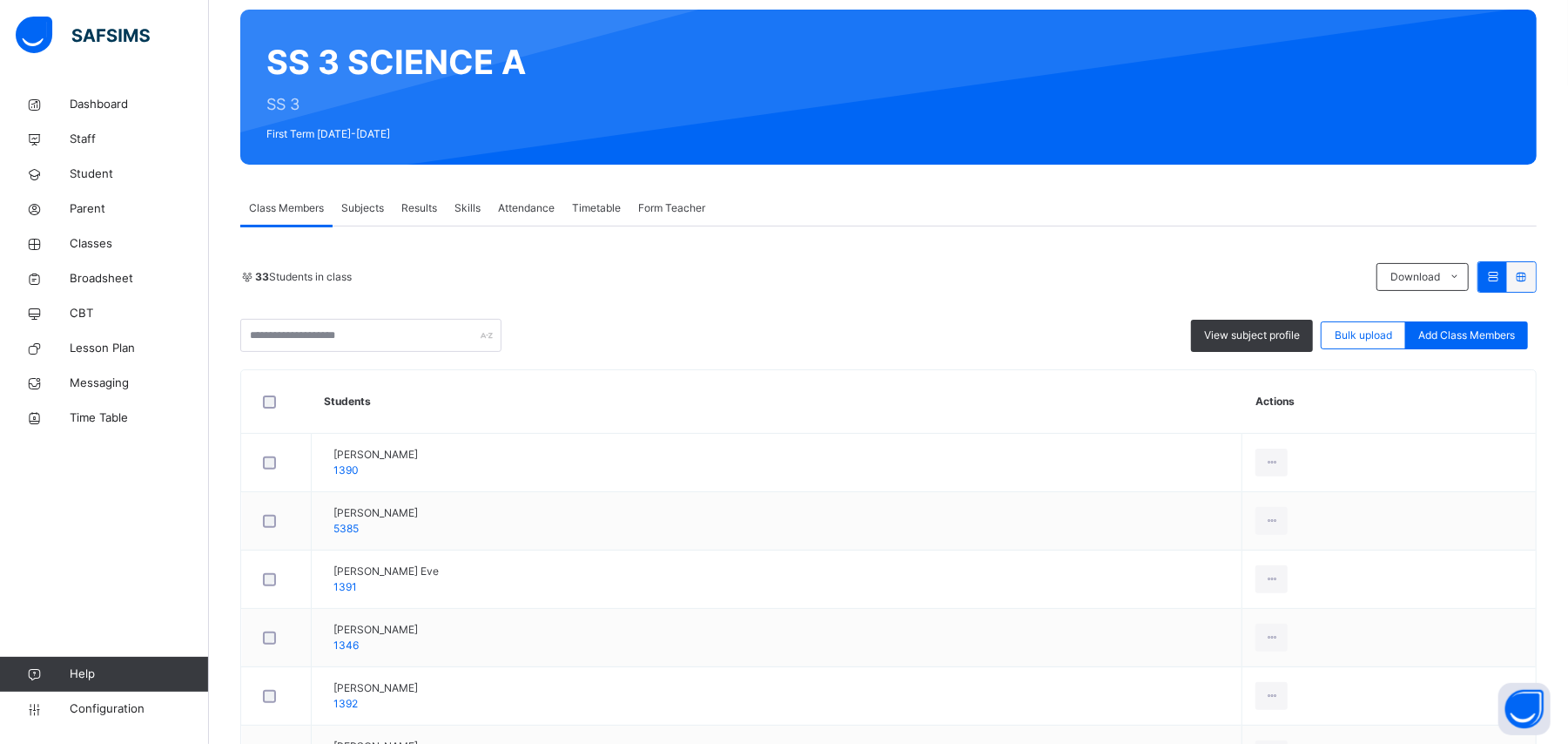
scroll to position [0, 0]
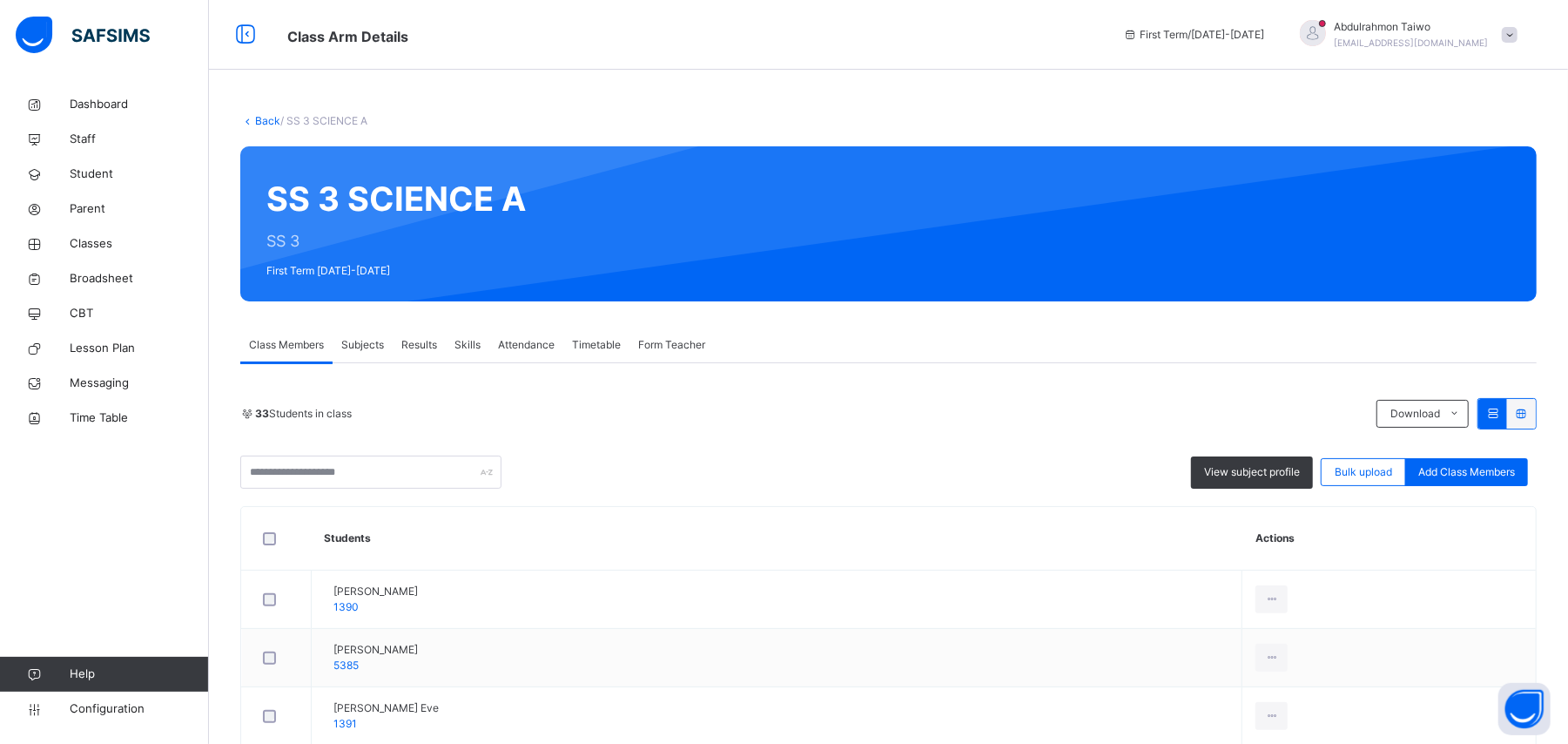
click at [263, 119] on link "Back" at bounding box center [267, 120] width 26 height 13
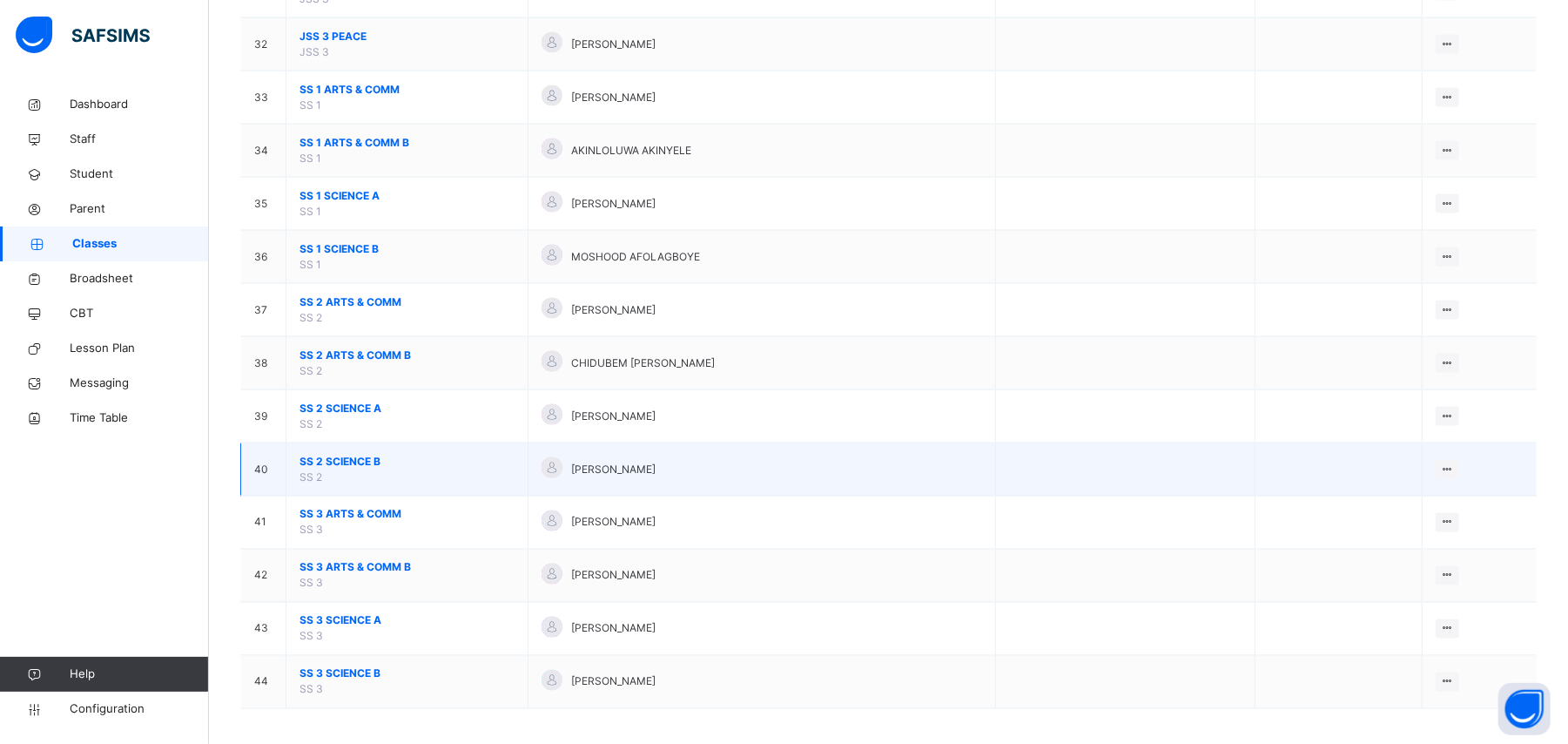
scroll to position [1858, 0]
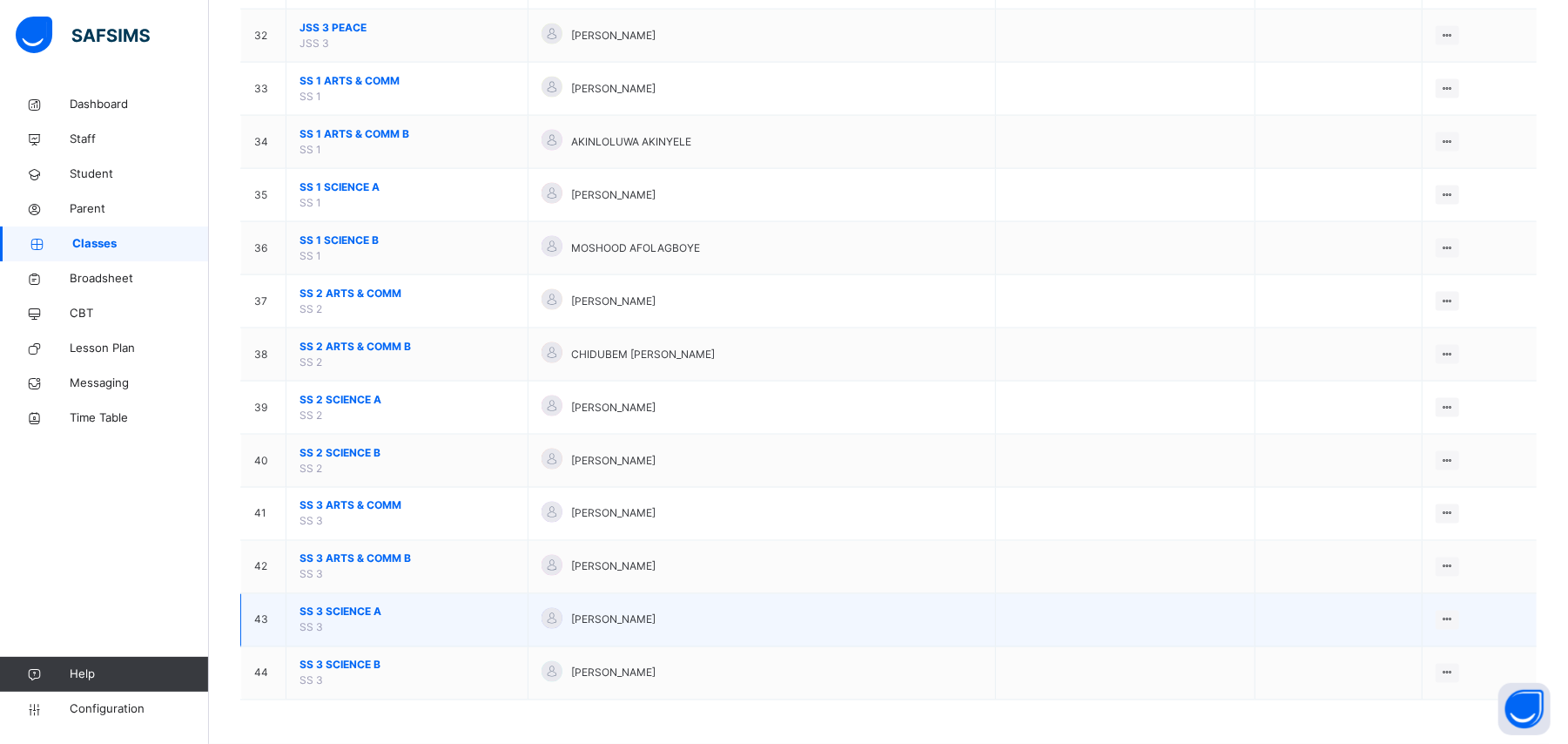
click at [329, 607] on span "SS 3 SCIENCE A" at bounding box center [407, 612] width 215 height 16
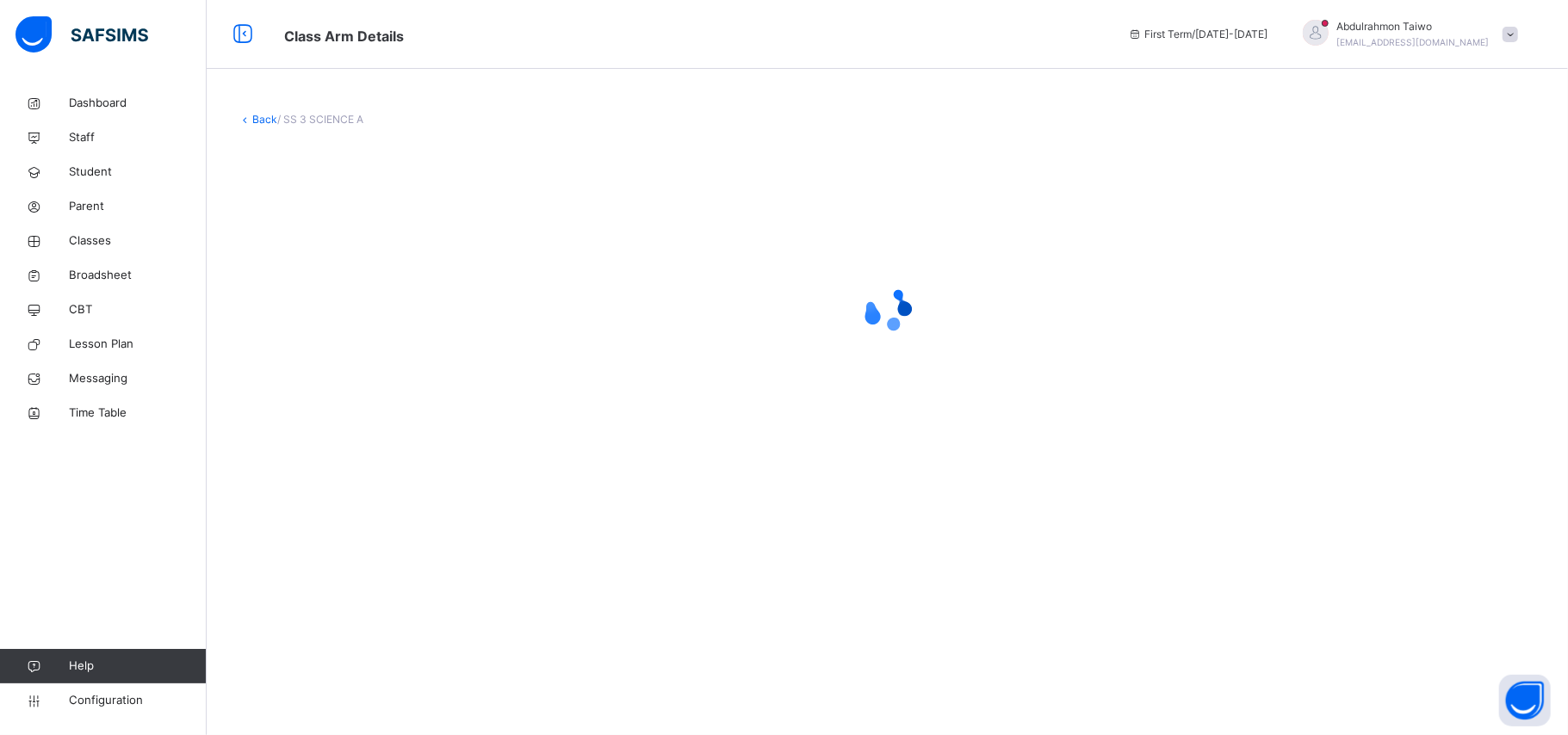
click at [539, 294] on div at bounding box center [887, 308] width 1299 height 69
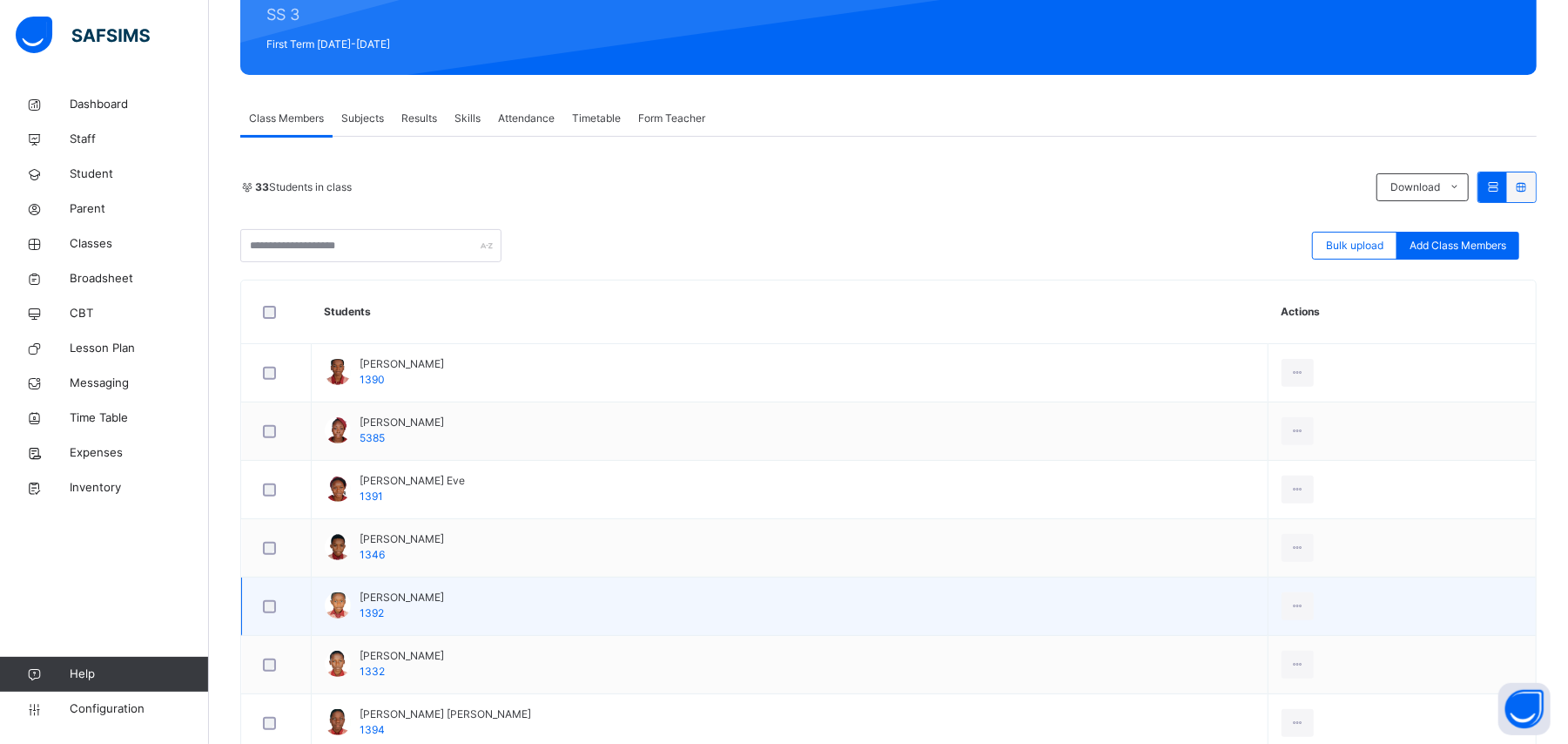
scroll to position [232, 0]
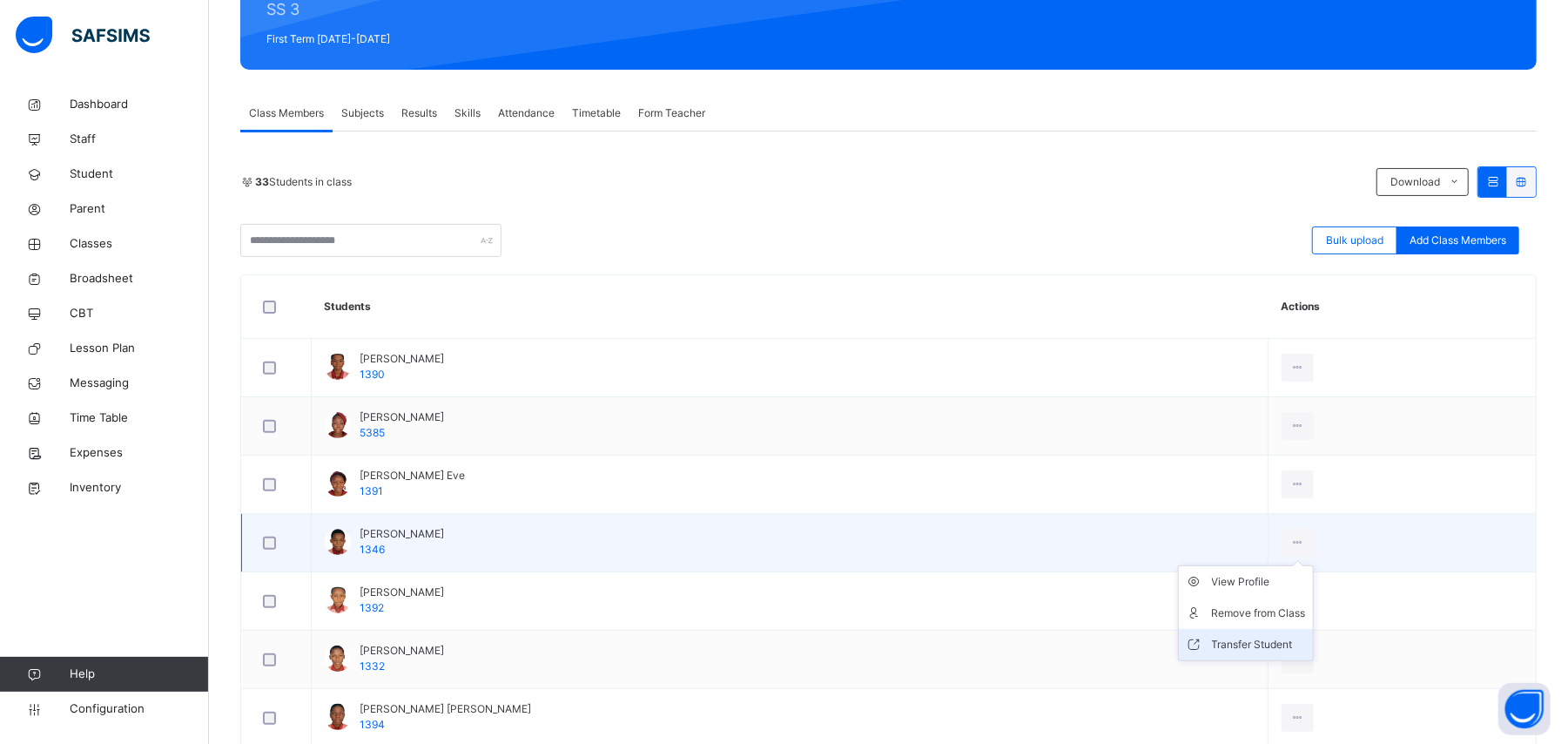
click at [1233, 656] on li "Transfer Student" at bounding box center [1246, 644] width 134 height 31
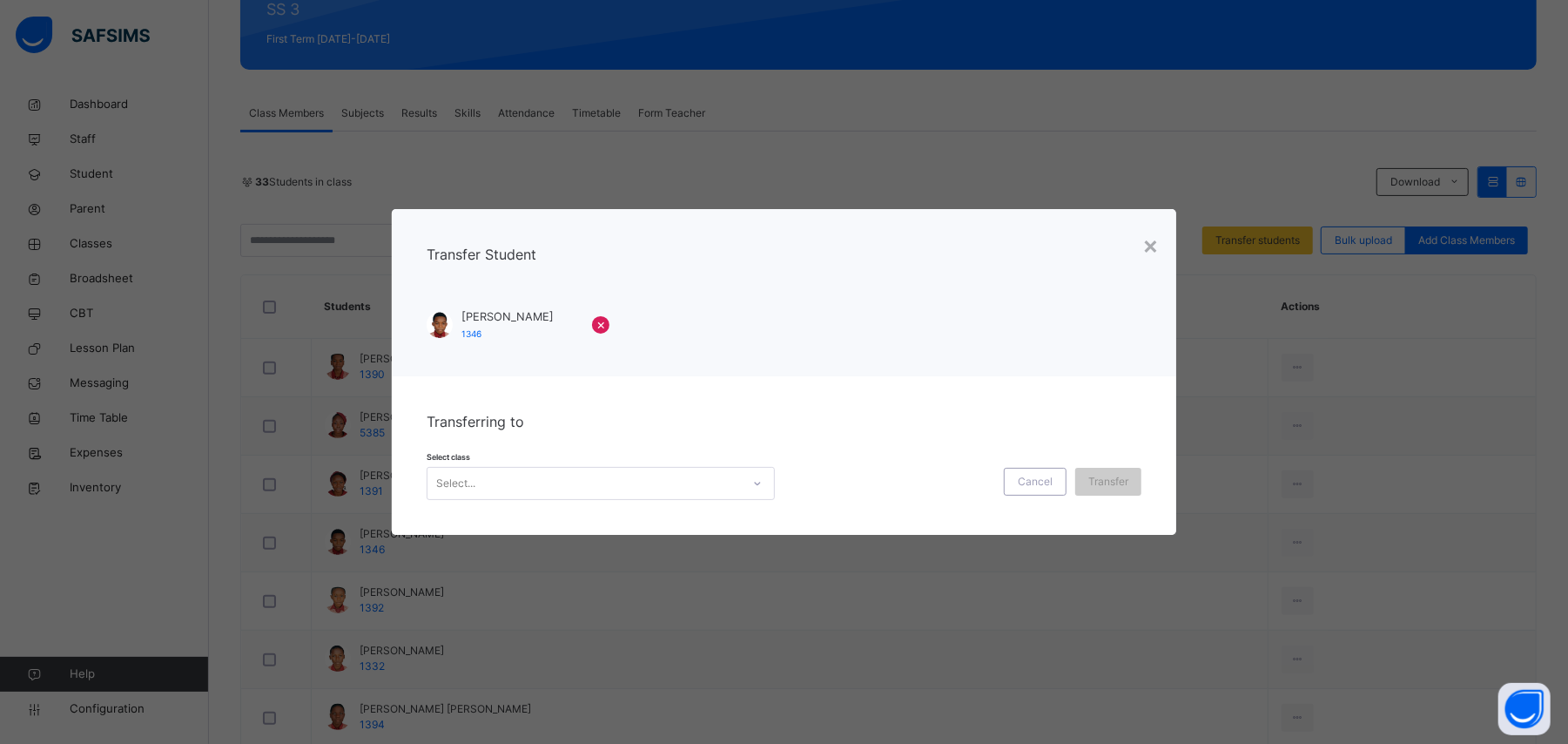
click at [585, 489] on div "Select..." at bounding box center [584, 483] width 313 height 27
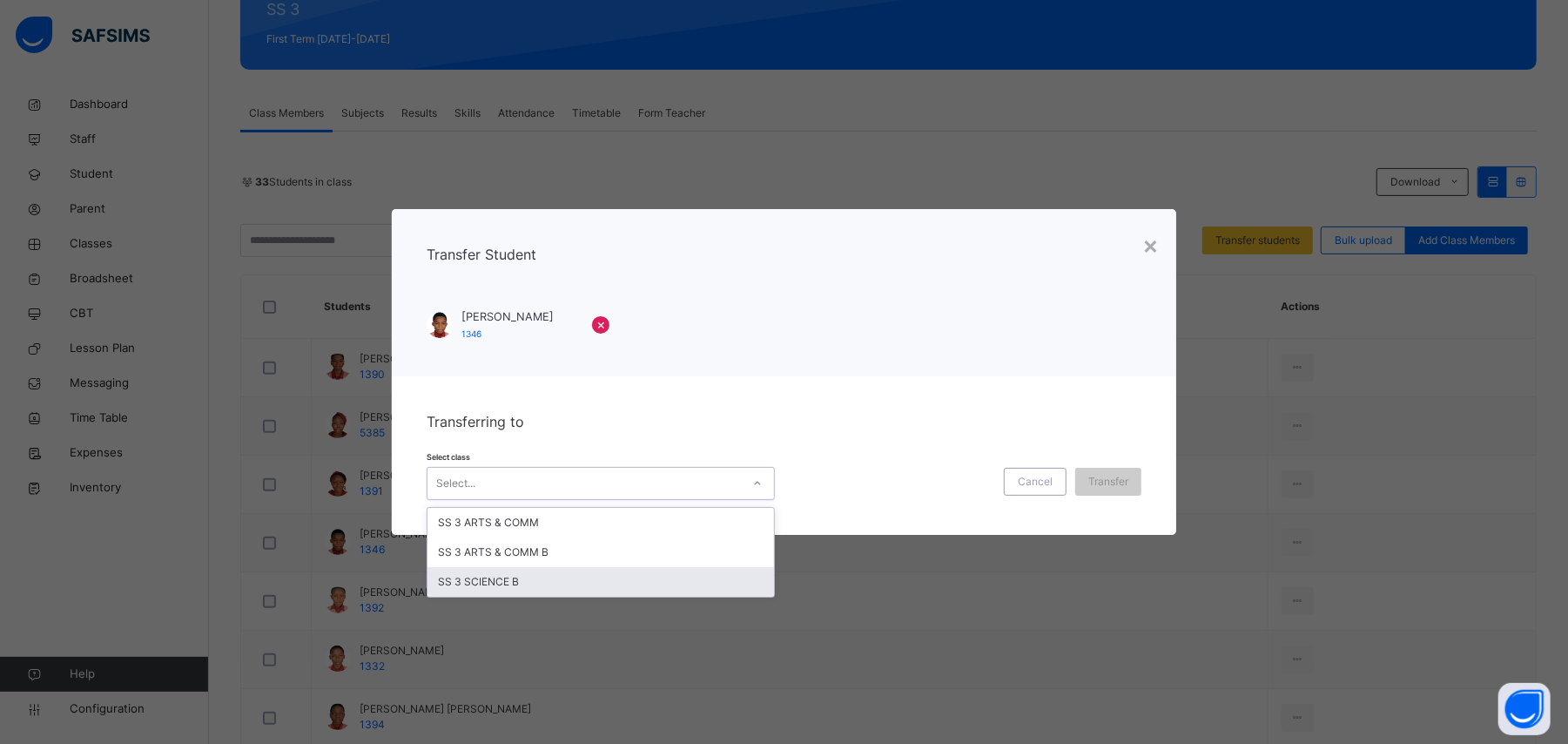
click at [550, 583] on div "SS 3 SCIENCE B" at bounding box center [600, 581] width 347 height 29
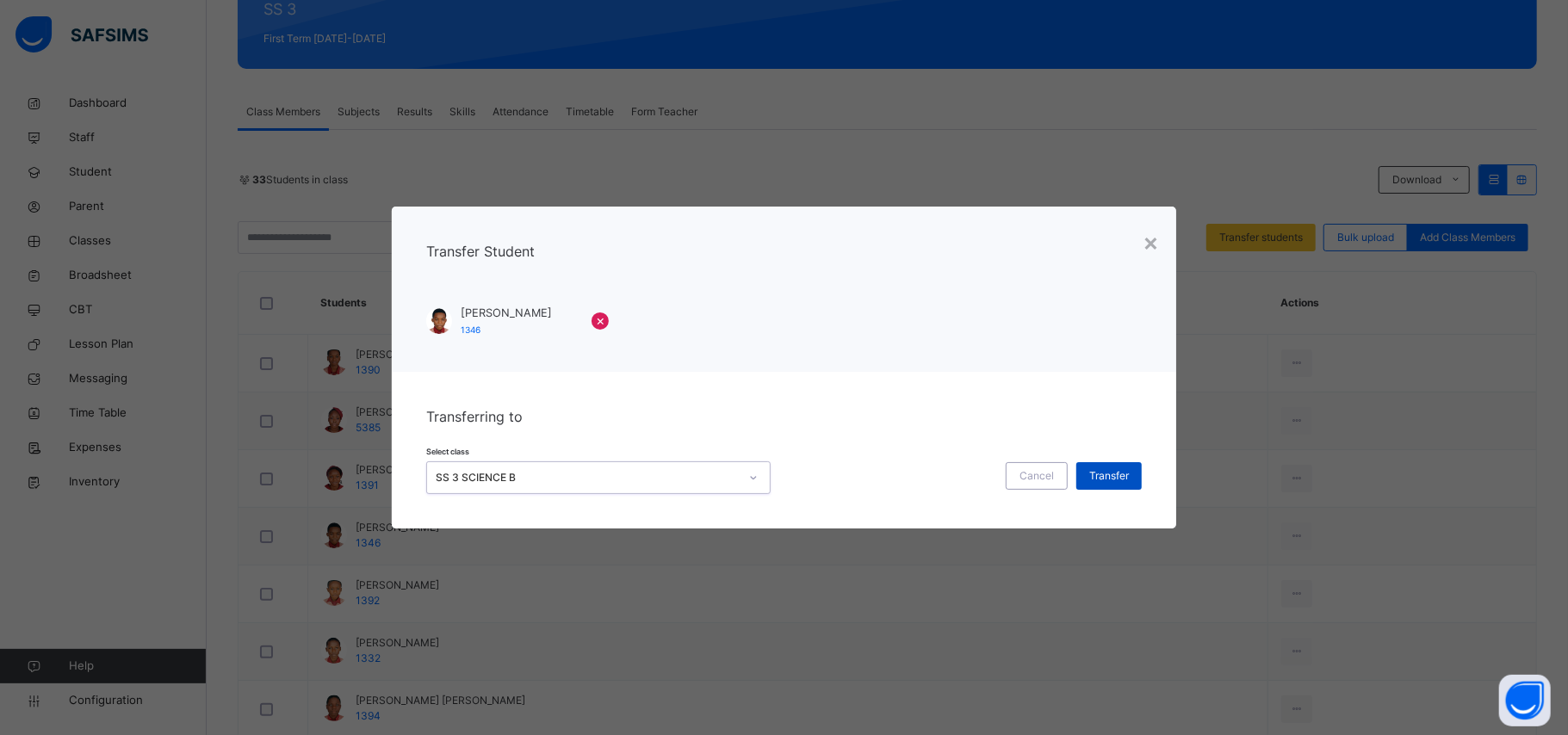
click at [1095, 478] on span "Transfer" at bounding box center [1108, 476] width 39 height 16
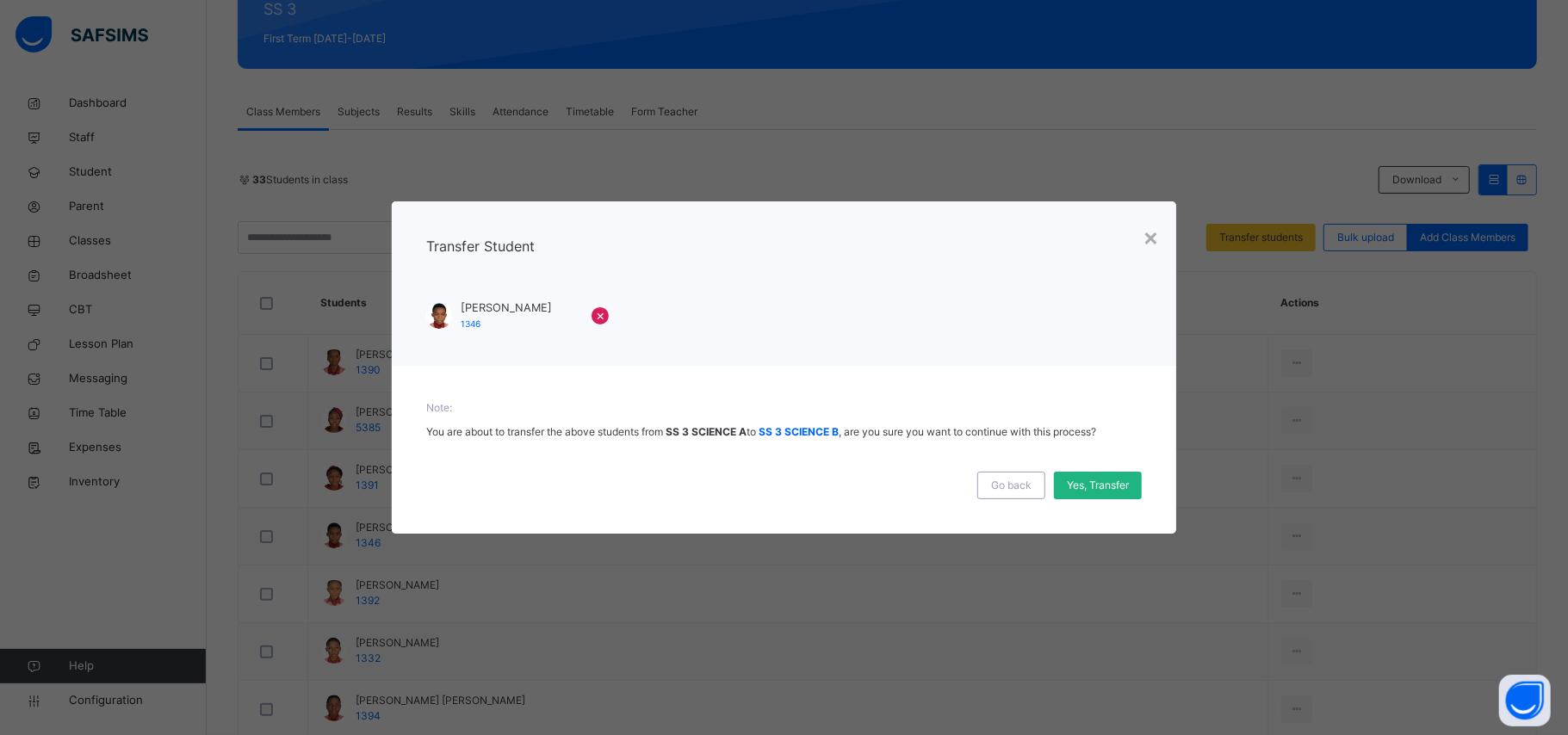
click at [1091, 489] on span "Yes, Transfer" at bounding box center [1098, 485] width 62 height 16
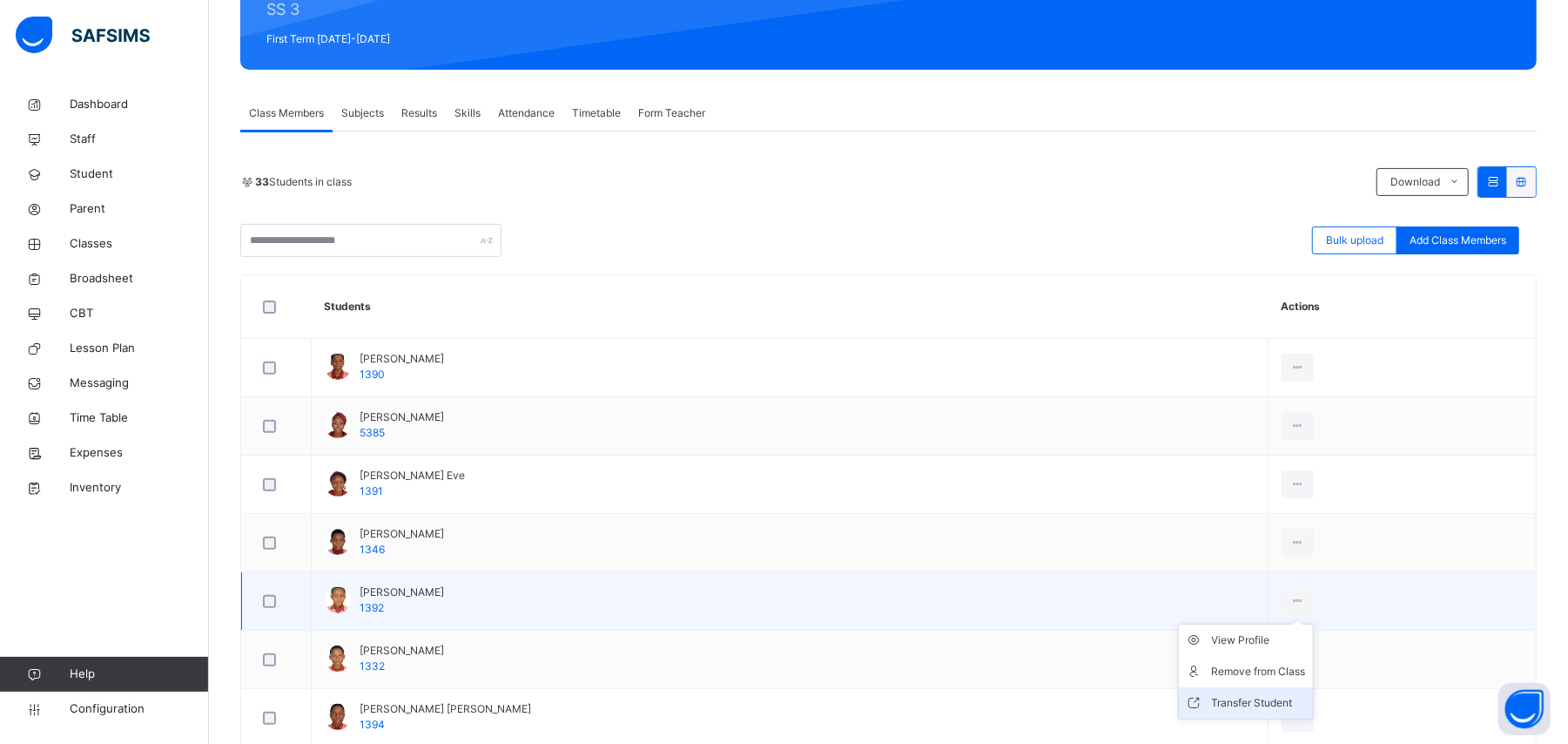
click at [1228, 708] on div "Transfer Student" at bounding box center [1258, 703] width 94 height 18
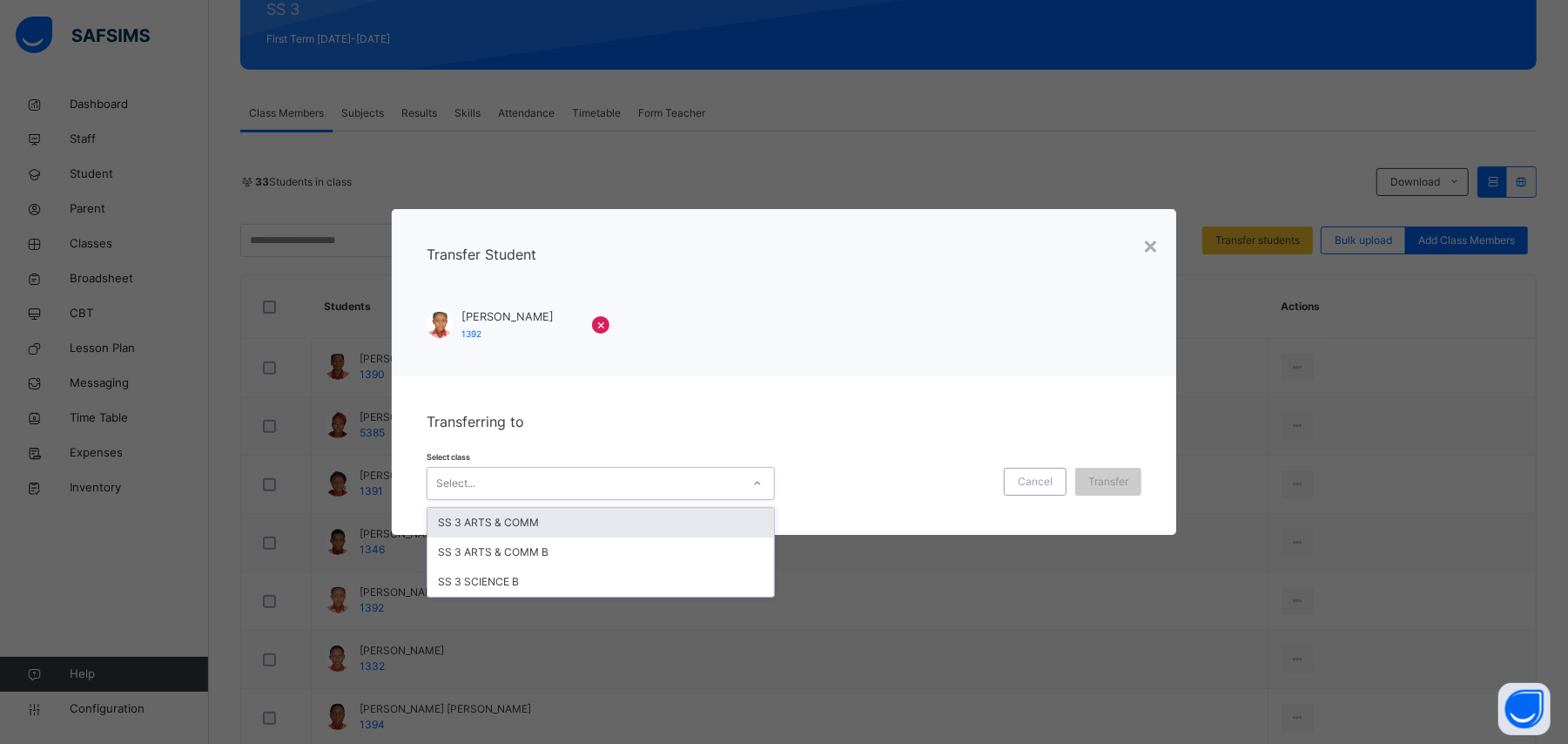
click at [514, 487] on div "Select..." at bounding box center [584, 483] width 313 height 27
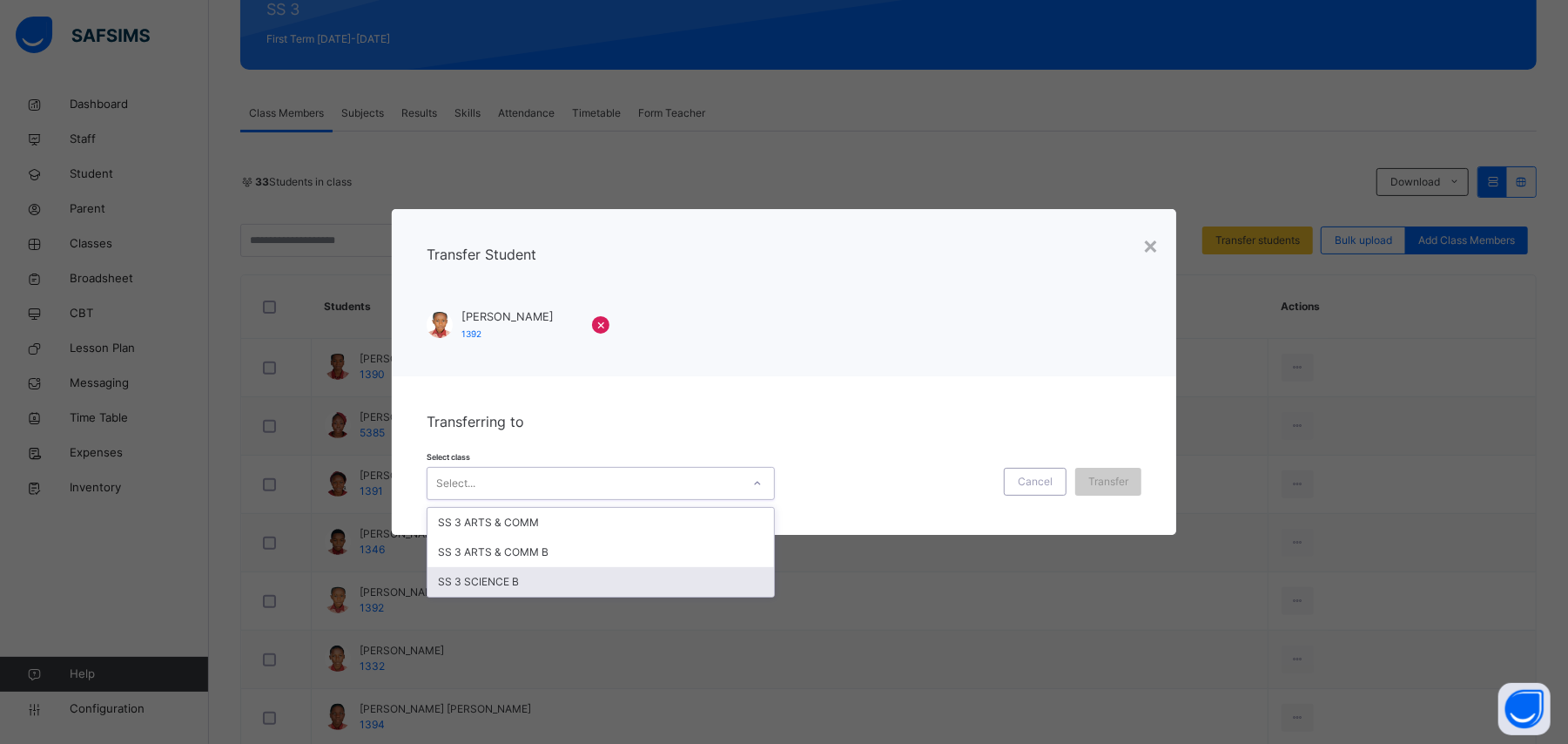
click at [505, 586] on div "SS 3 SCIENCE B" at bounding box center [600, 581] width 347 height 29
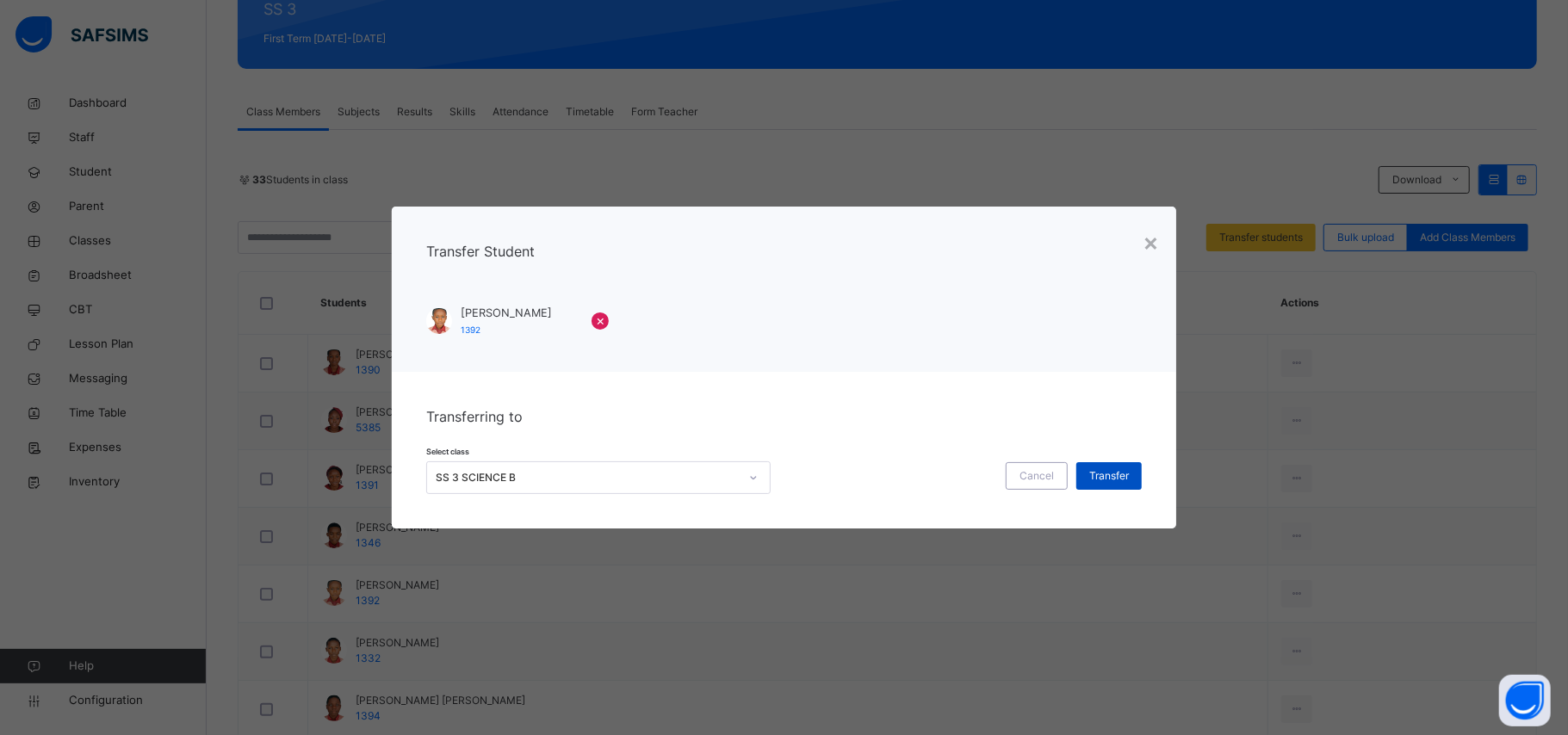
click at [1113, 480] on span "Transfer" at bounding box center [1108, 476] width 39 height 16
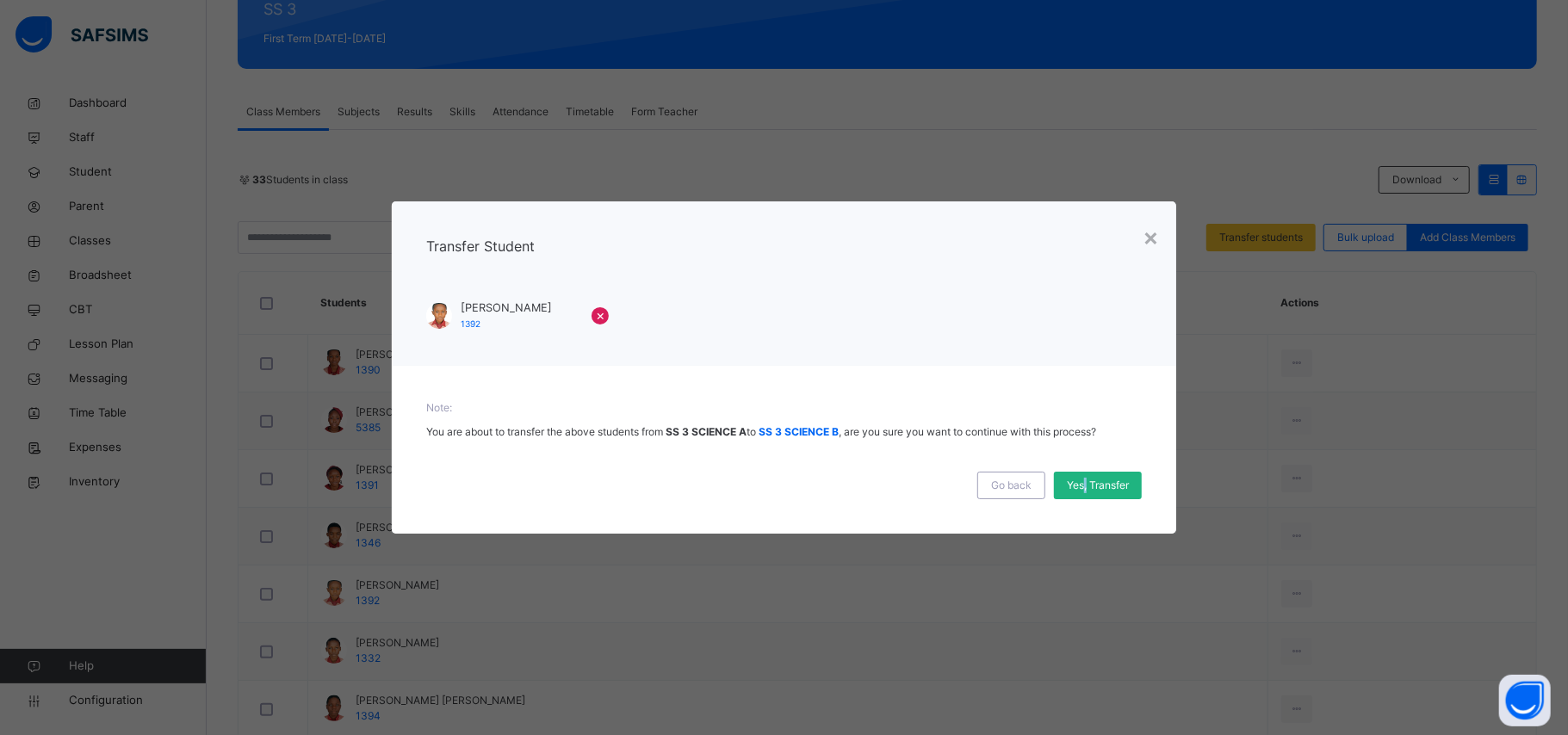
click at [1084, 490] on span "Yes, Transfer" at bounding box center [1098, 485] width 62 height 16
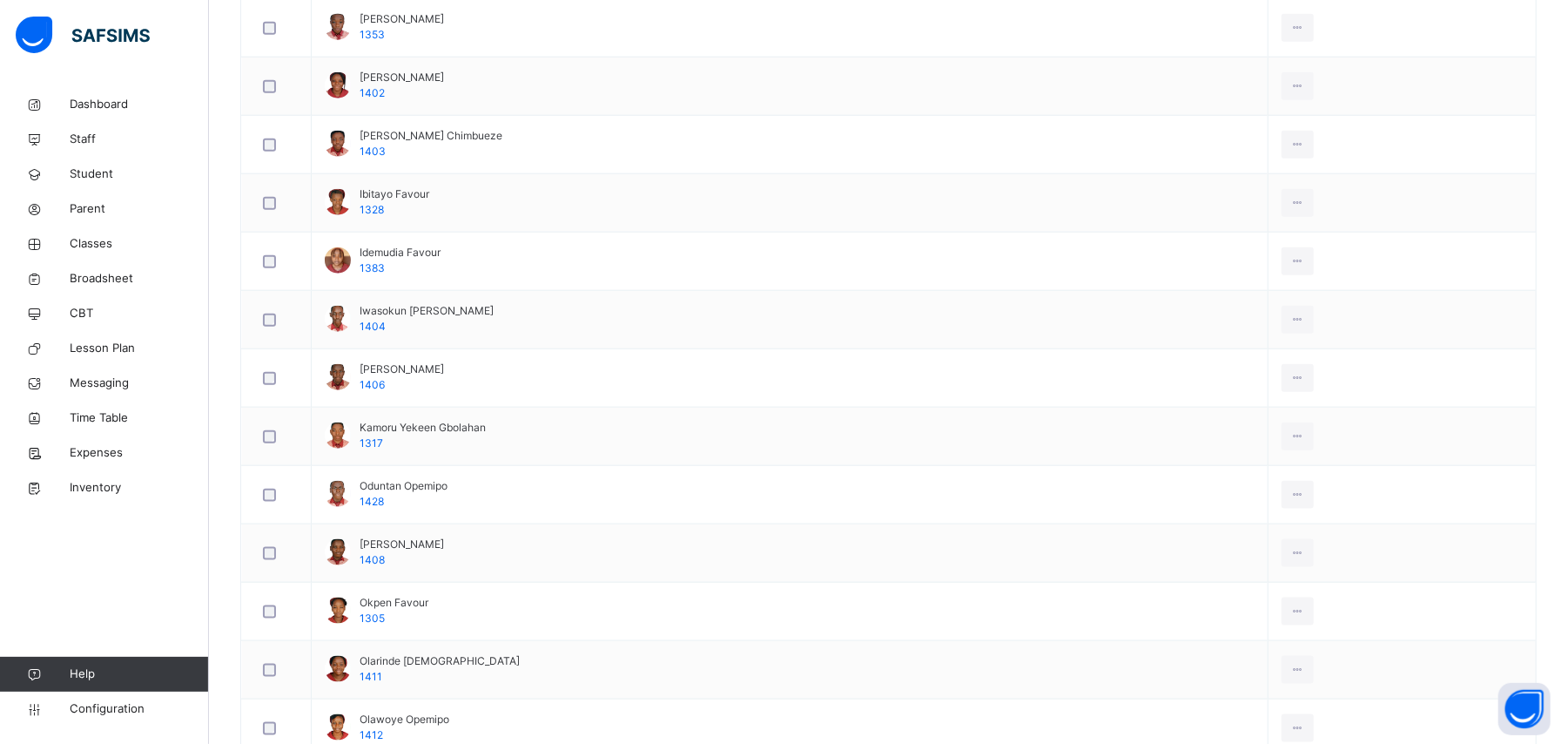
scroll to position [1277, 0]
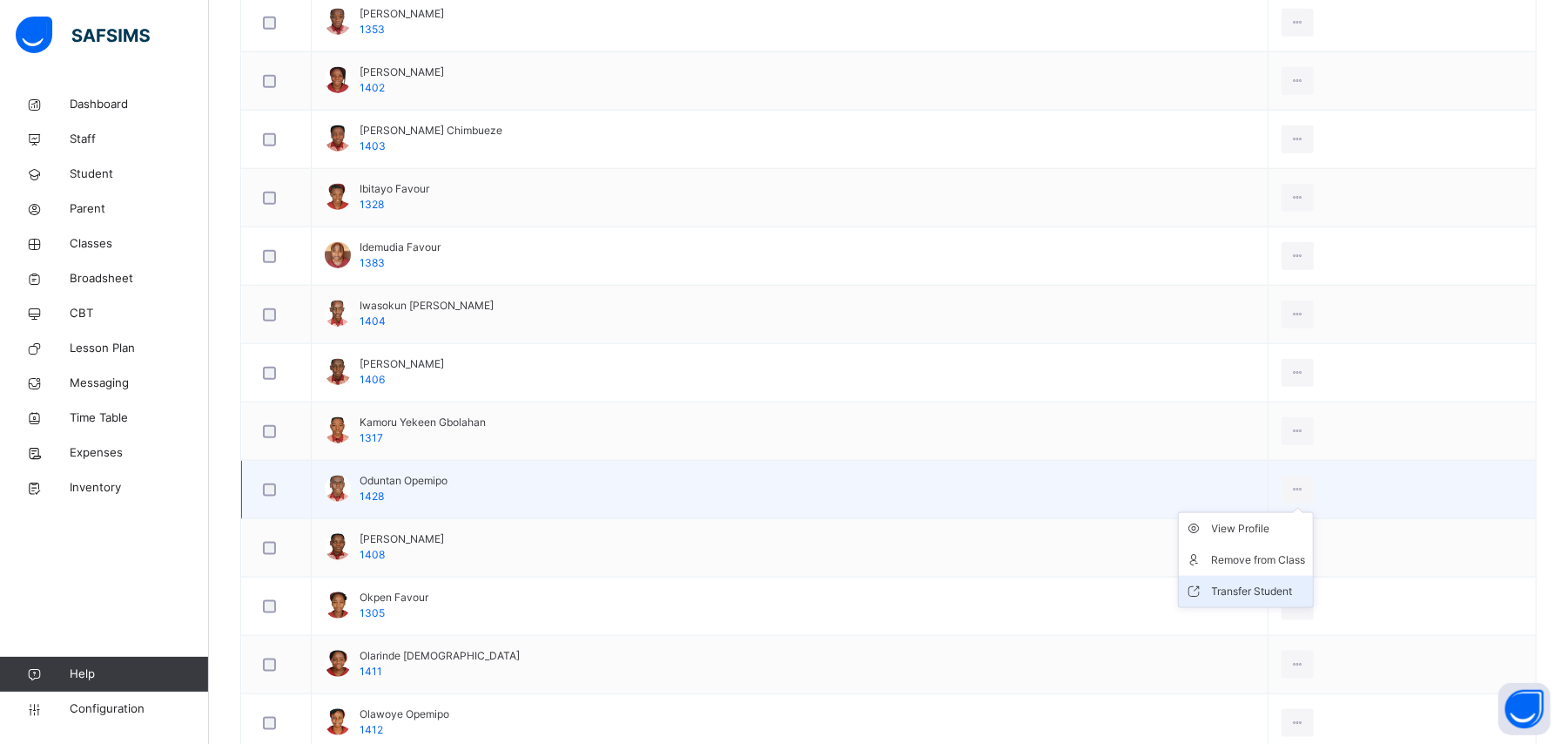
click at [1242, 600] on div "Transfer Student" at bounding box center [1258, 592] width 94 height 18
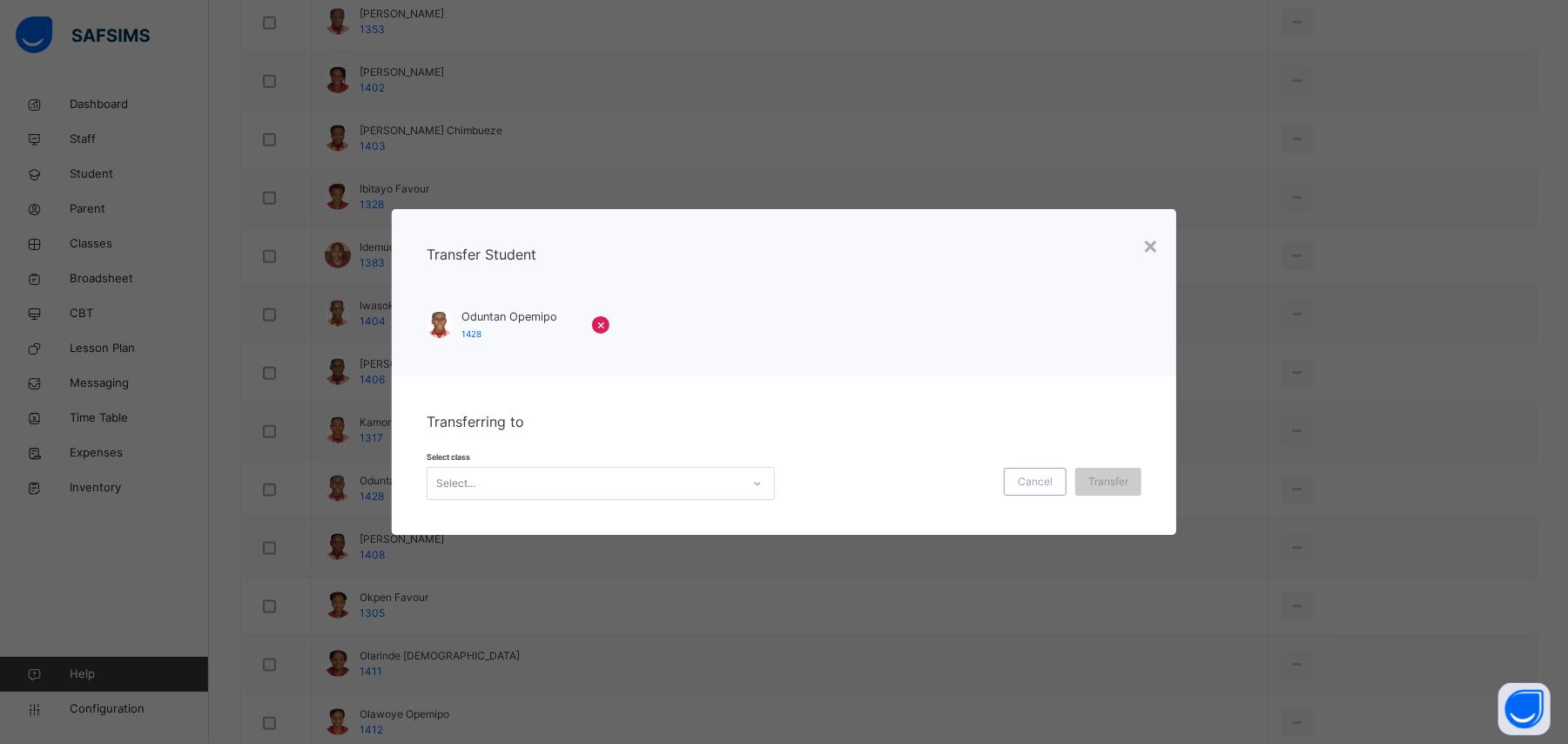
click at [639, 486] on div "Select..." at bounding box center [584, 483] width 313 height 27
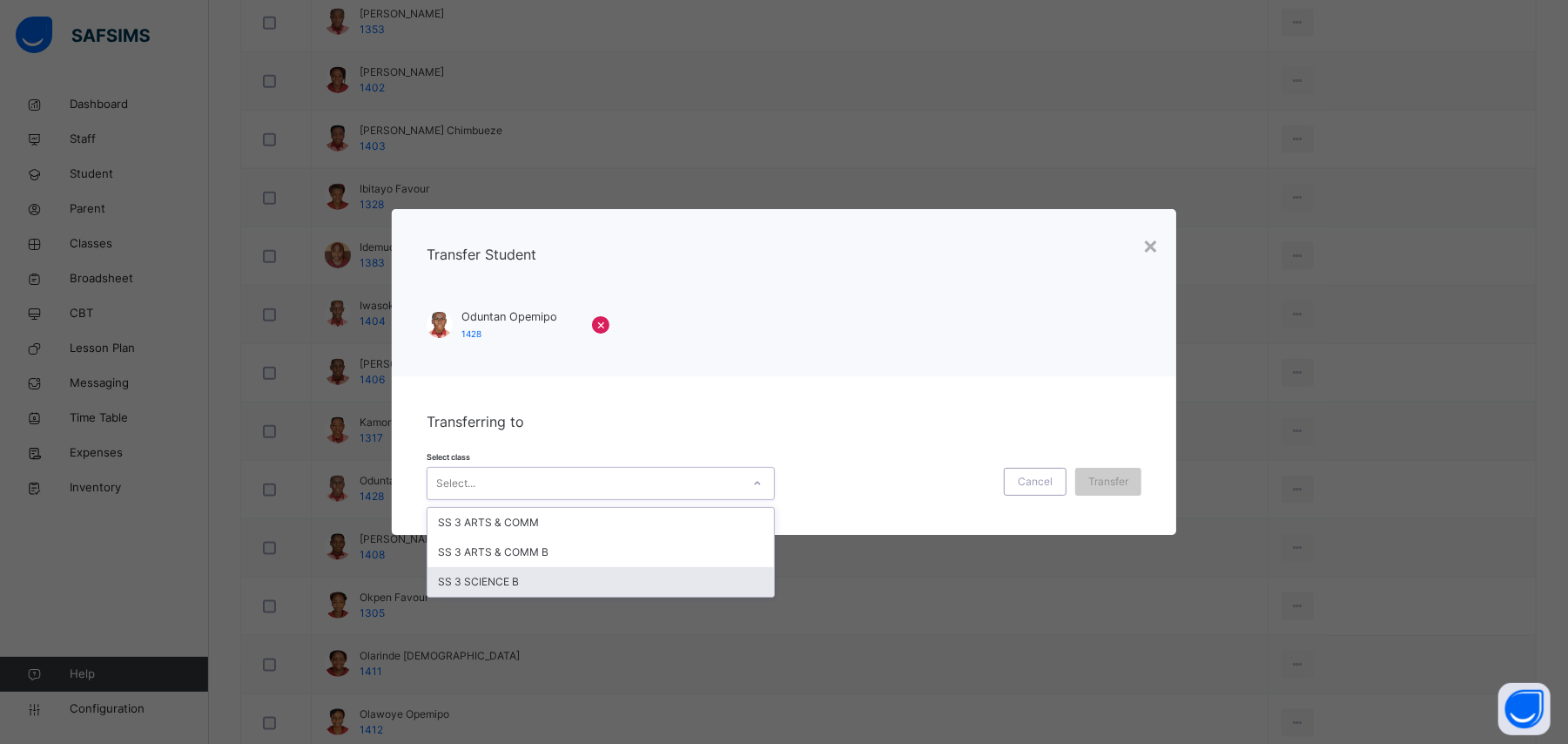
click at [618, 576] on div "SS 3 SCIENCE B" at bounding box center [600, 581] width 347 height 29
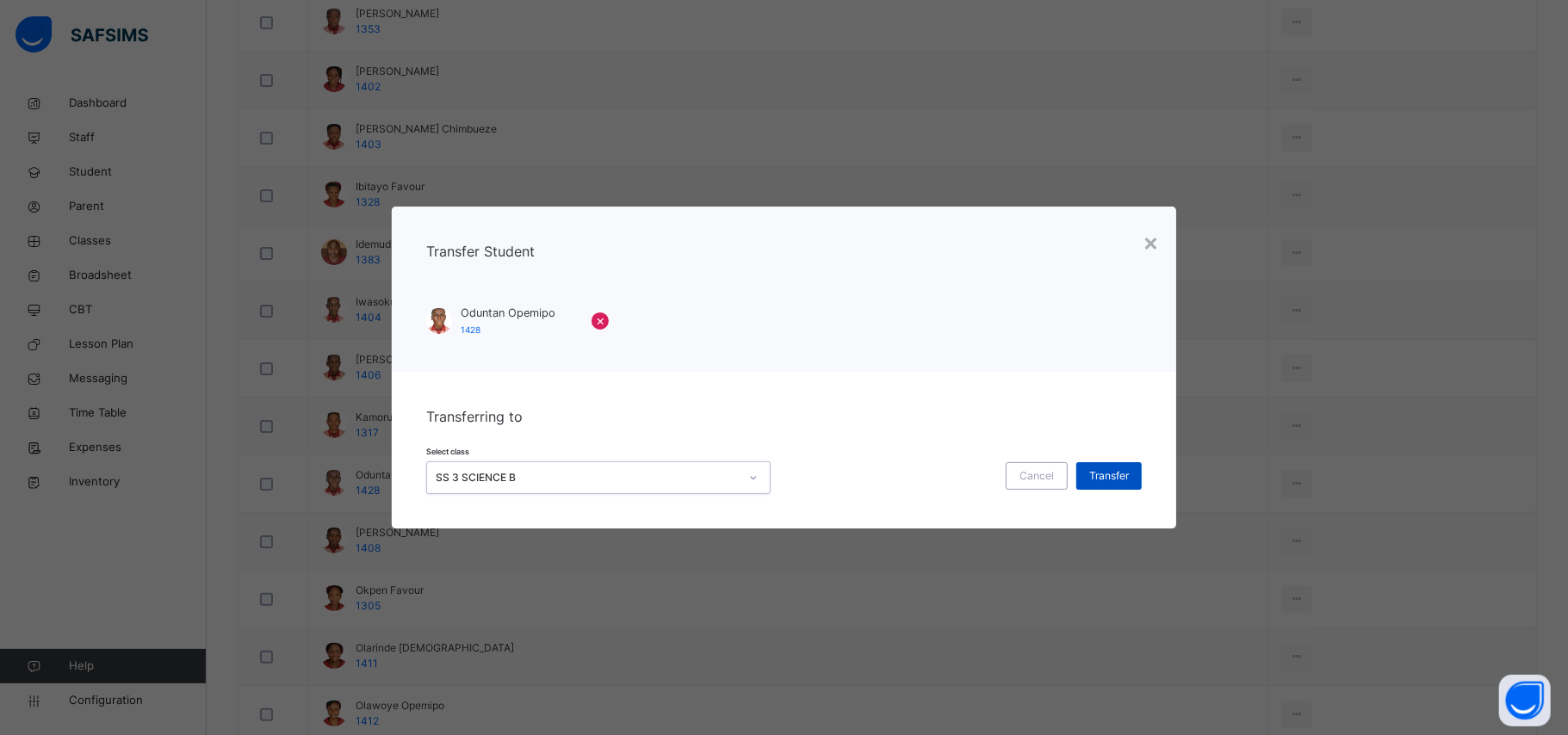
click at [1099, 471] on span "Transfer" at bounding box center [1108, 476] width 39 height 16
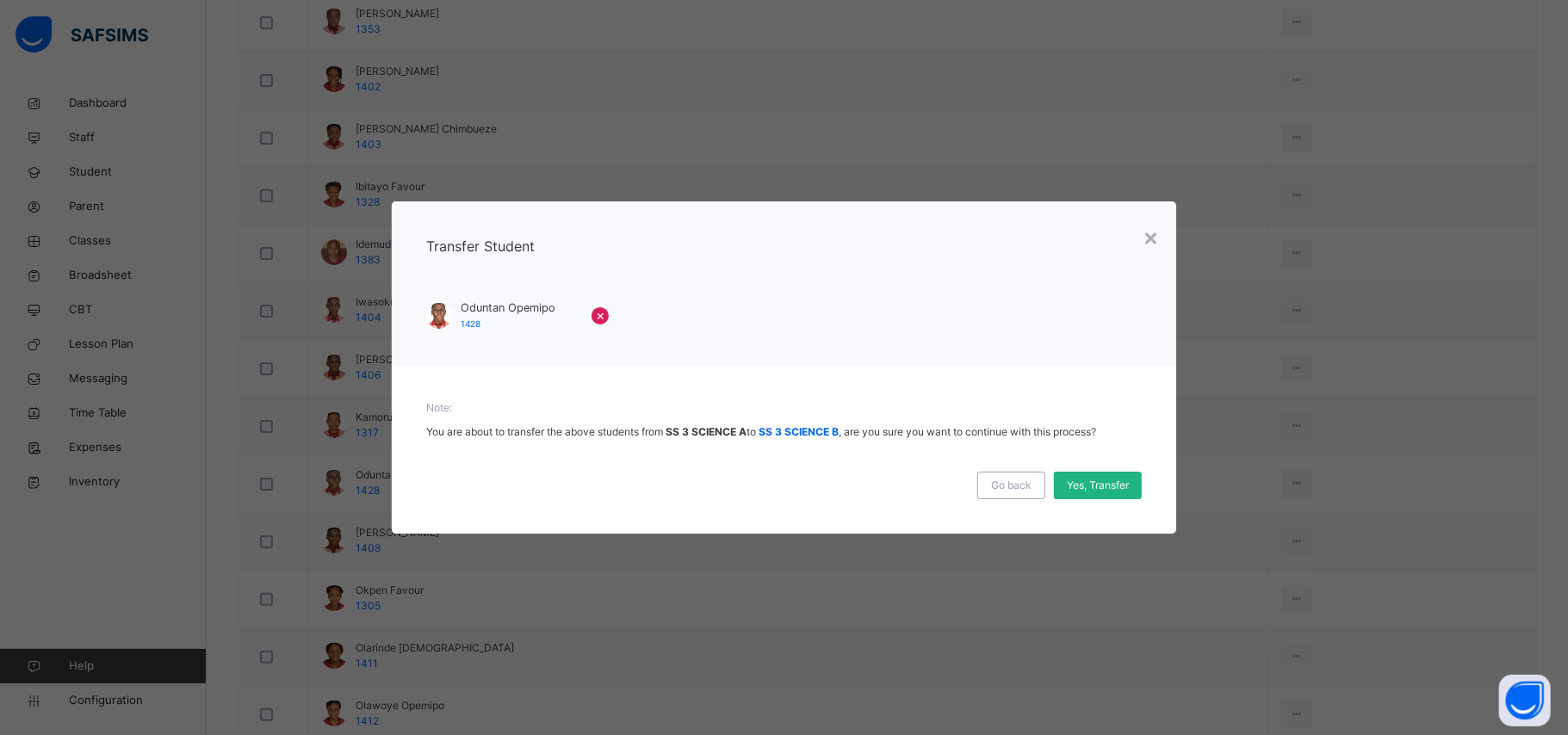
click at [1102, 482] on span "Yes, Transfer" at bounding box center [1098, 485] width 62 height 16
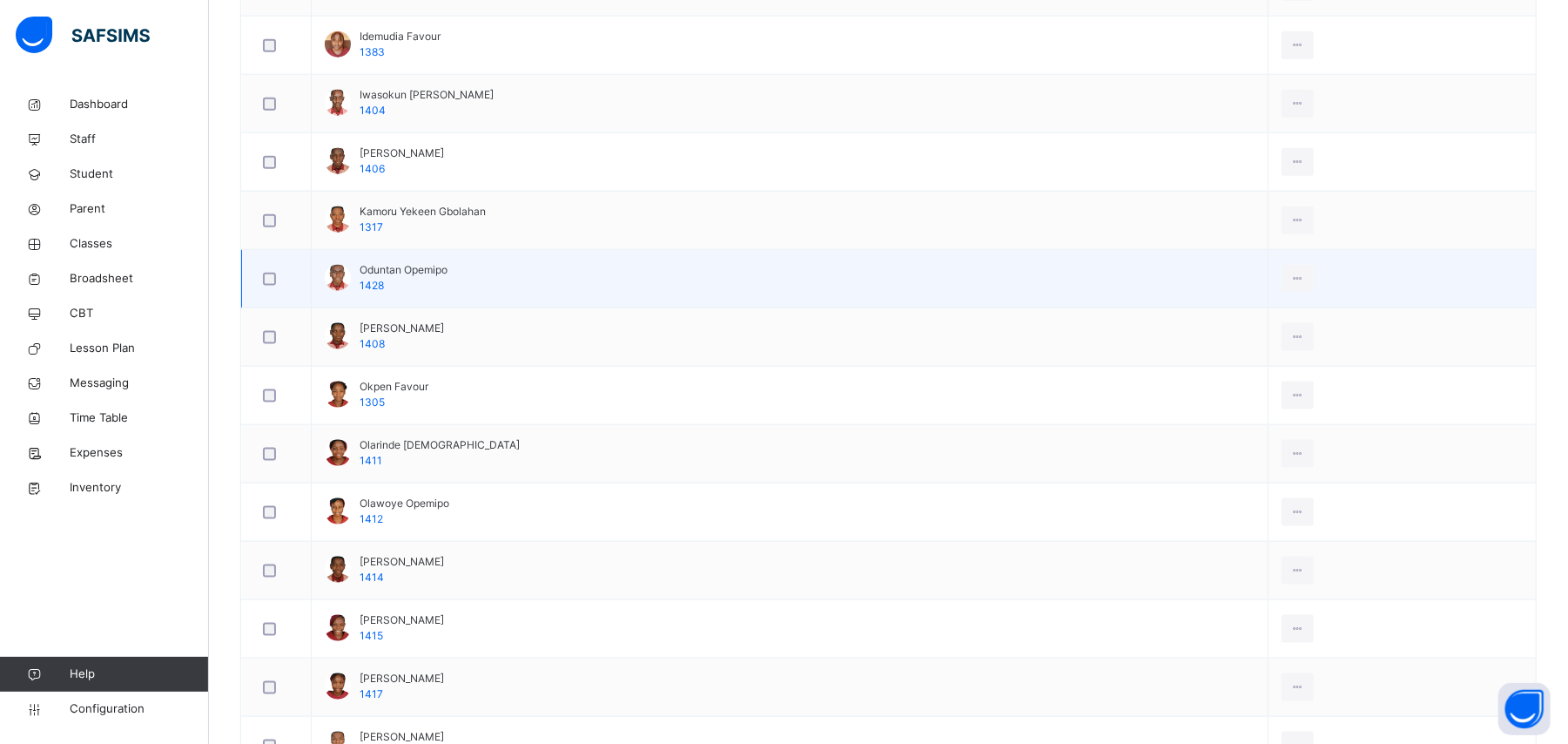
scroll to position [1509, 0]
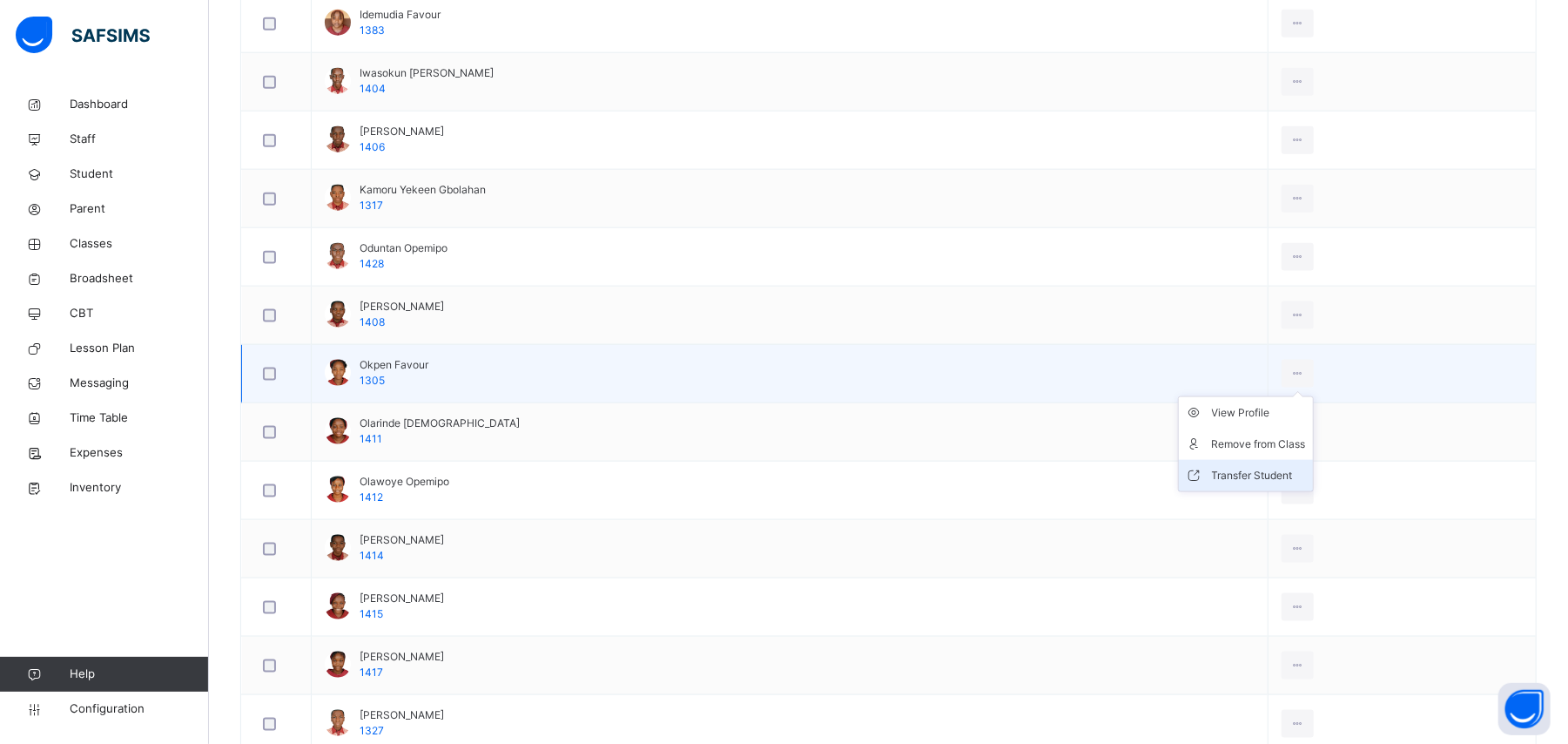
click at [1257, 475] on div "Transfer Student" at bounding box center [1258, 476] width 94 height 18
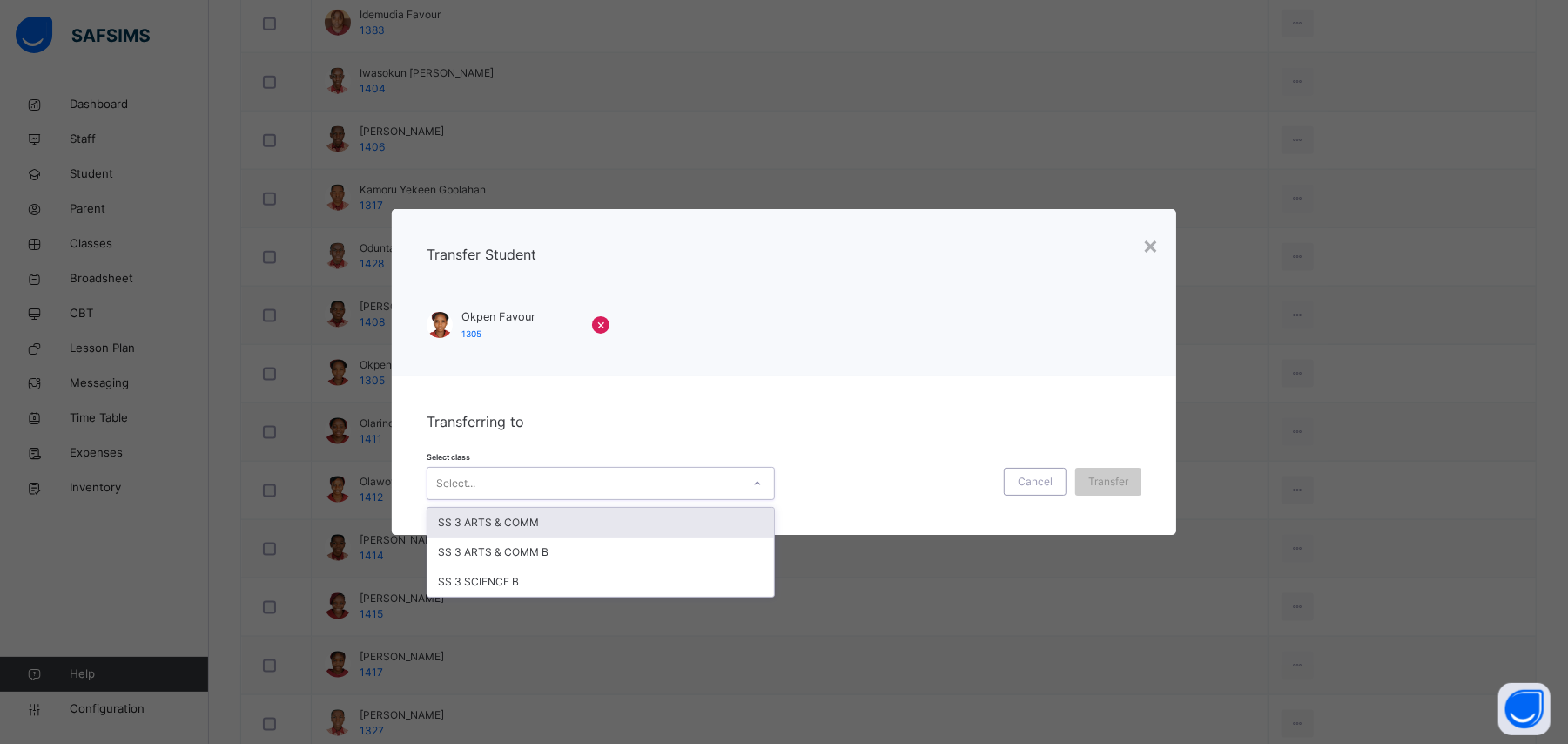
click at [663, 487] on div "Select..." at bounding box center [584, 483] width 313 height 27
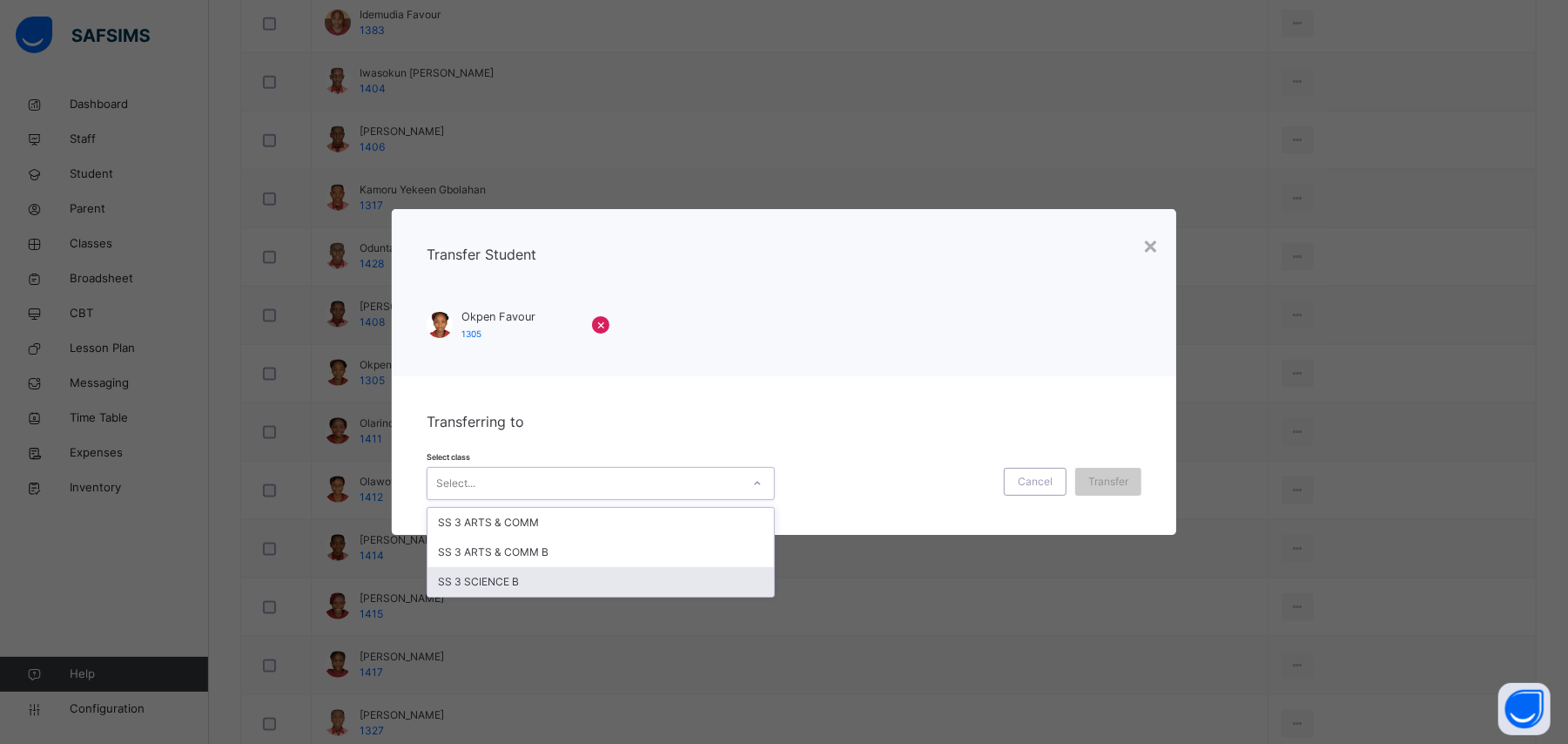
click at [644, 580] on div "SS 3 SCIENCE B" at bounding box center [600, 581] width 347 height 29
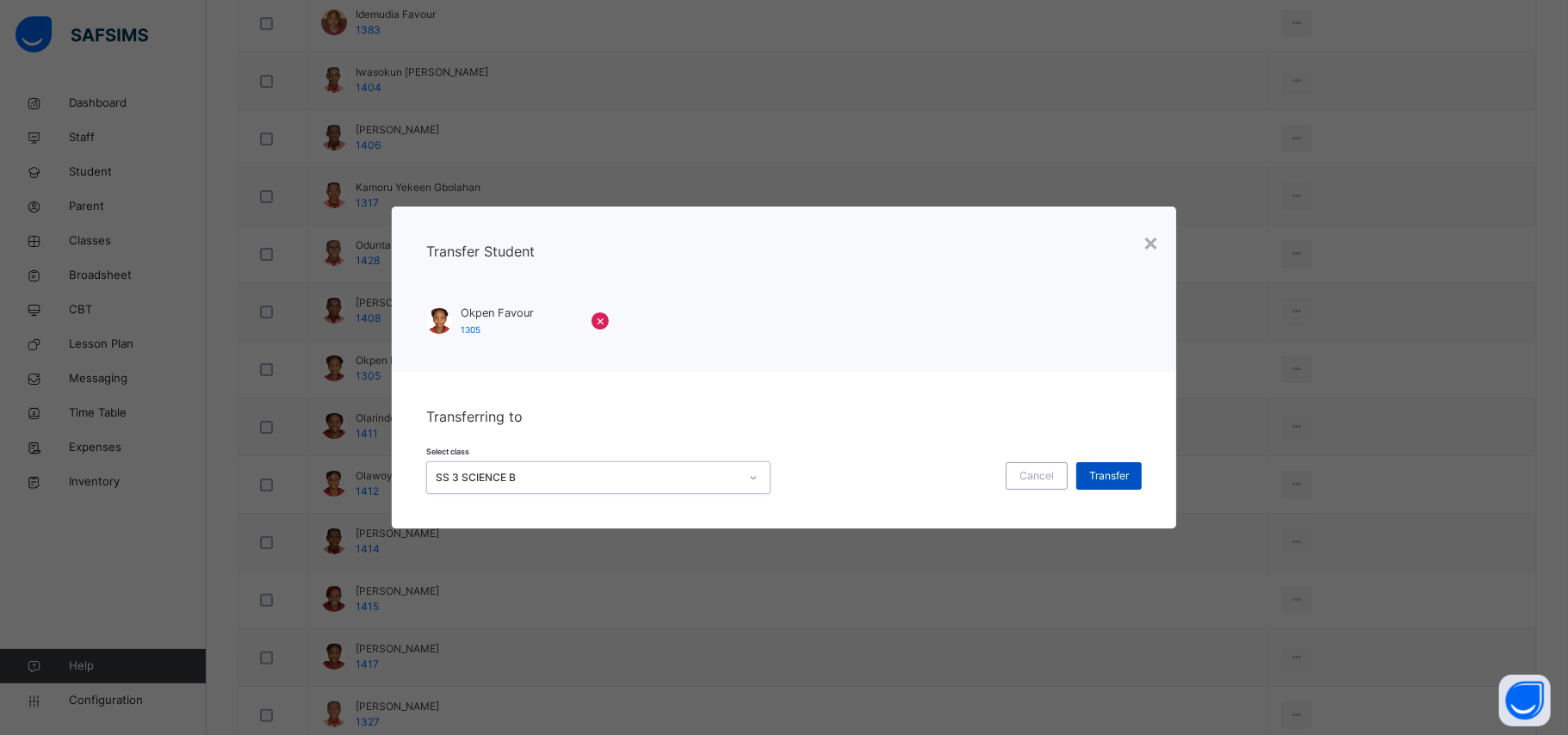
click at [1107, 473] on span "Transfer" at bounding box center [1108, 476] width 39 height 16
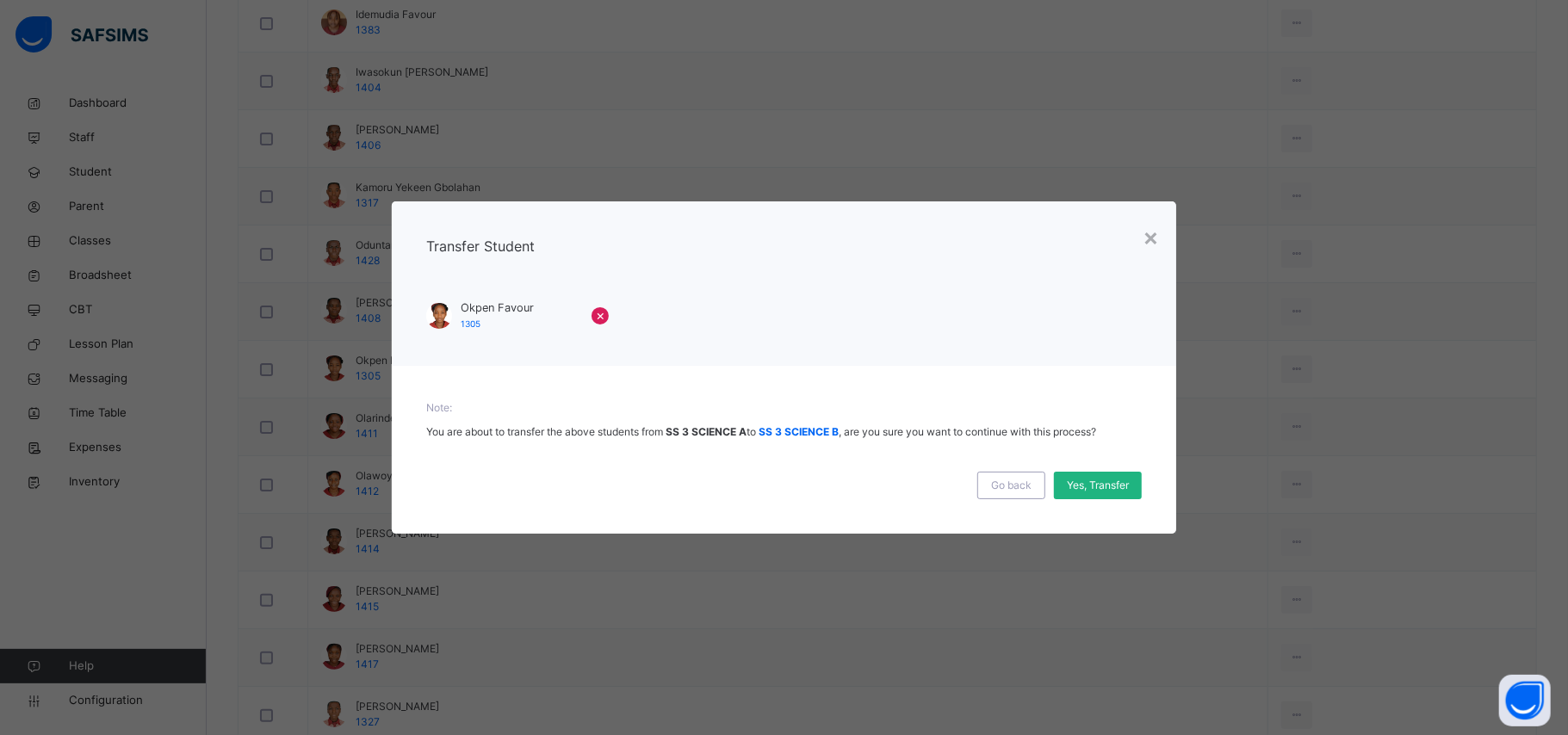
click at [1116, 485] on span "Yes, Transfer" at bounding box center [1098, 485] width 62 height 16
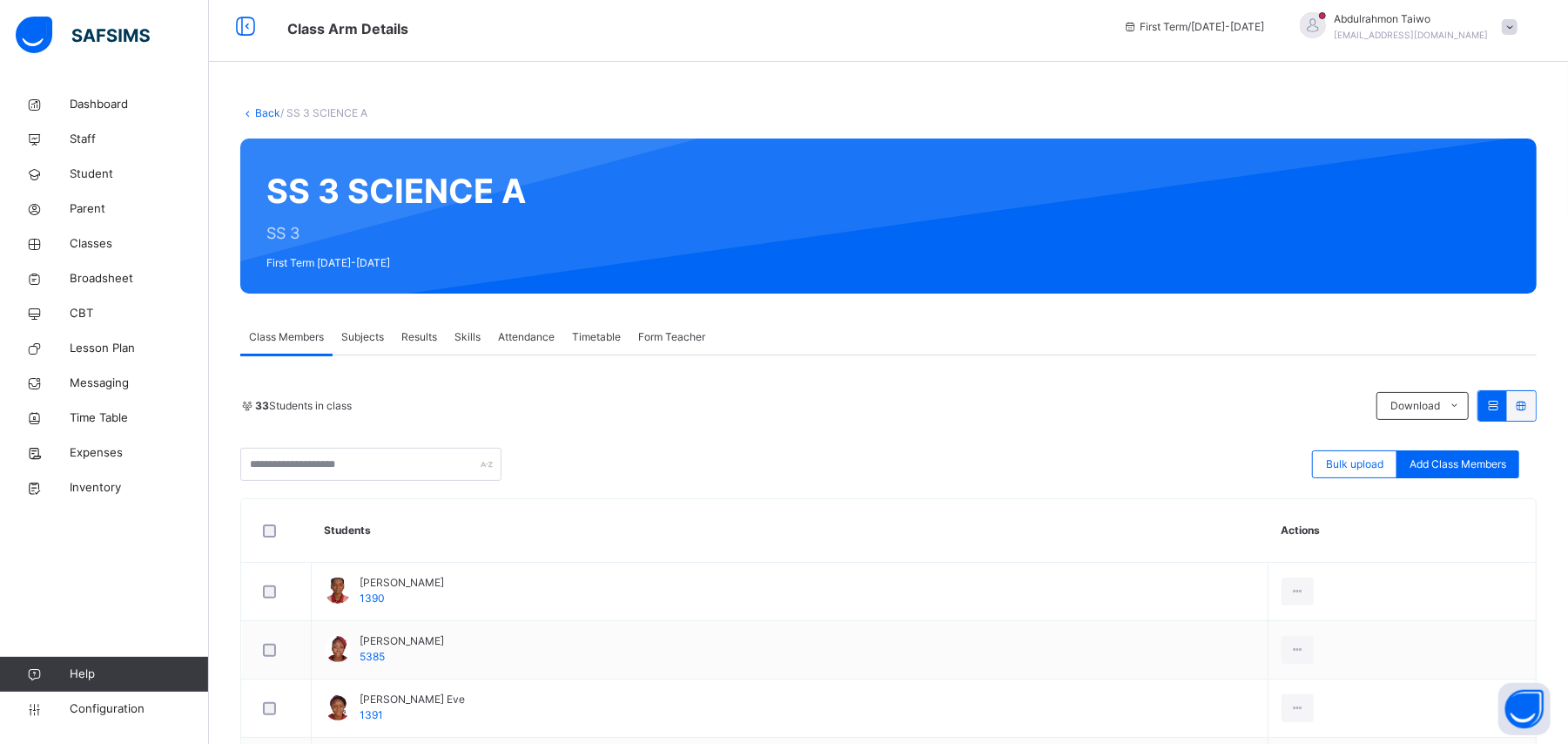
scroll to position [0, 0]
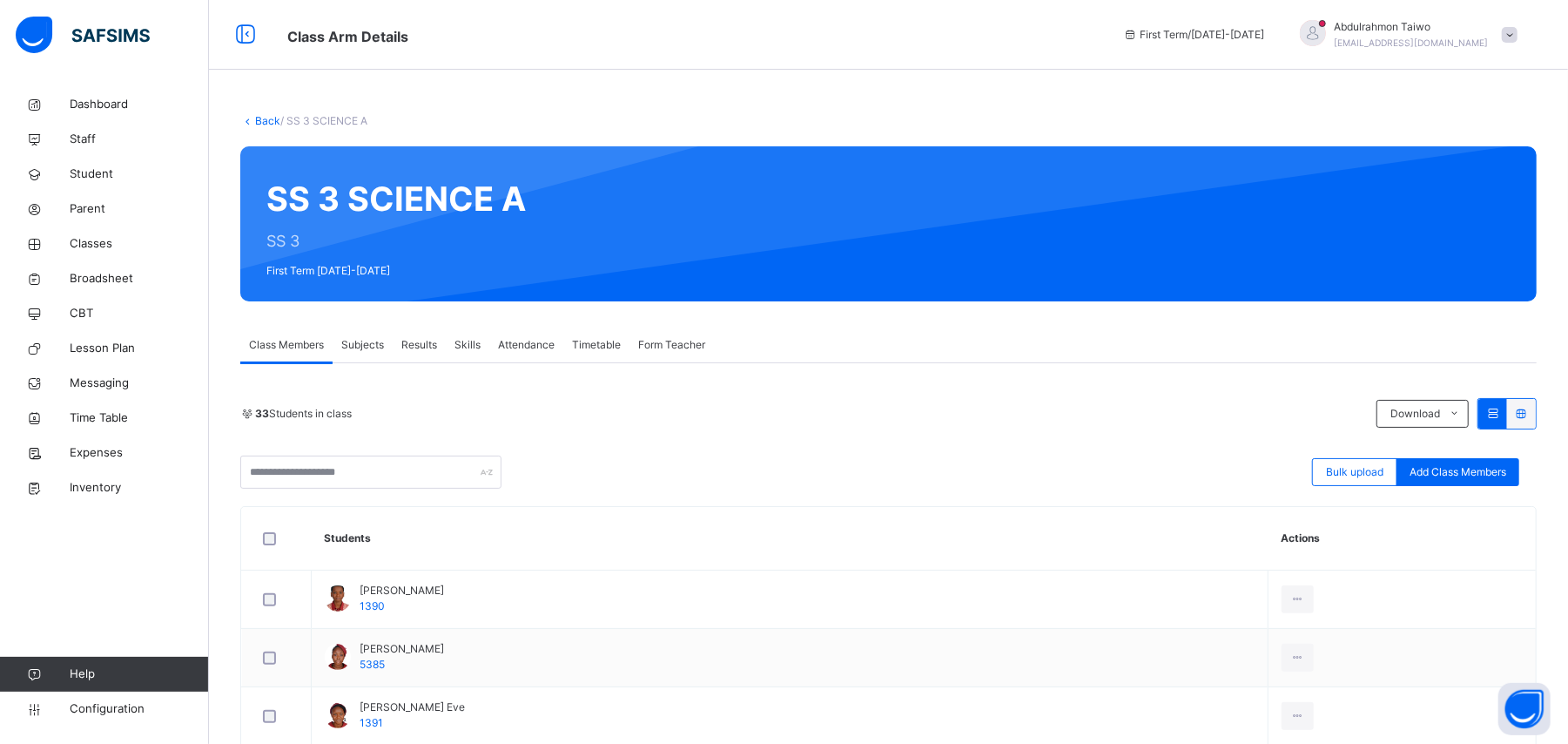
click at [270, 120] on link "Back" at bounding box center [267, 120] width 26 height 13
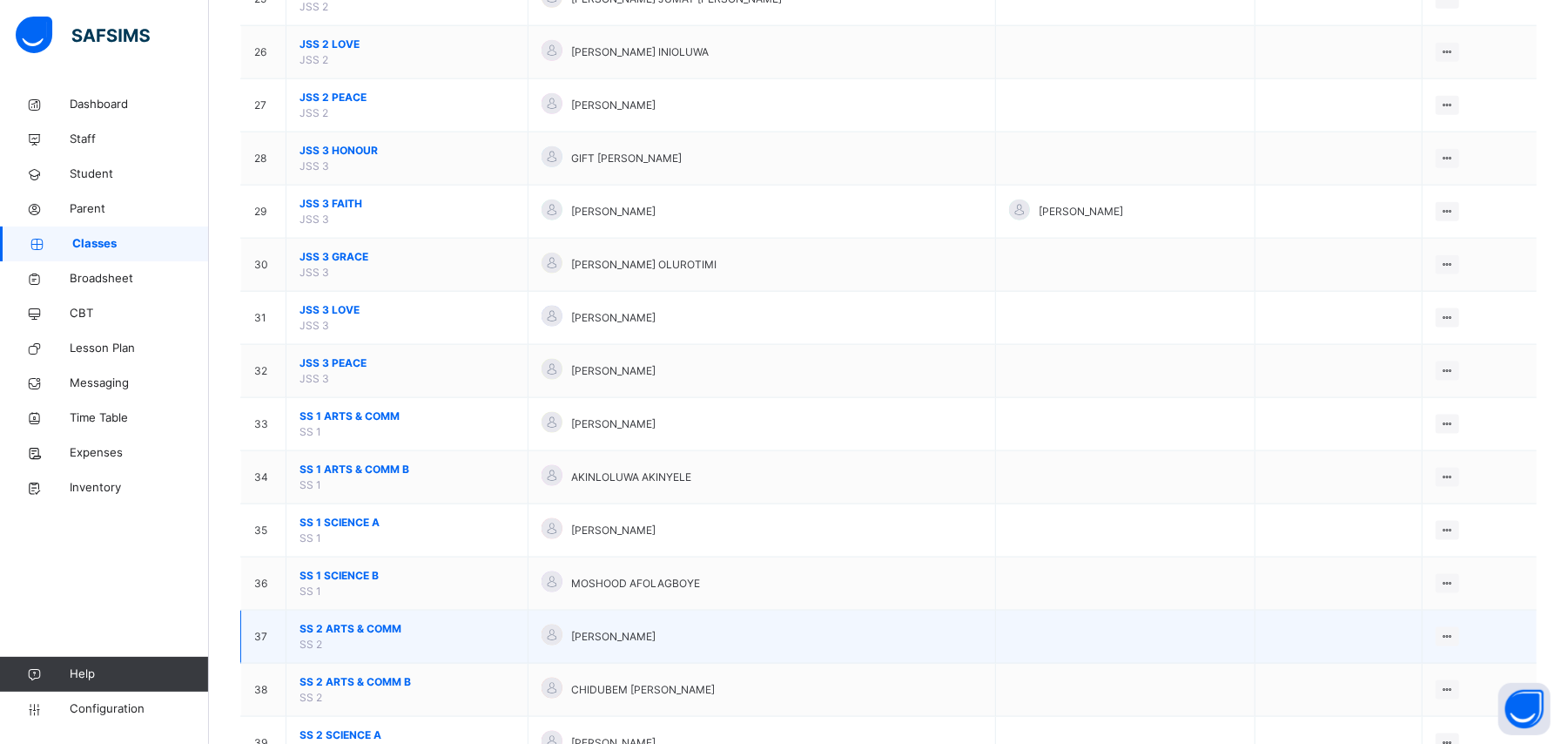
scroll to position [1858, 0]
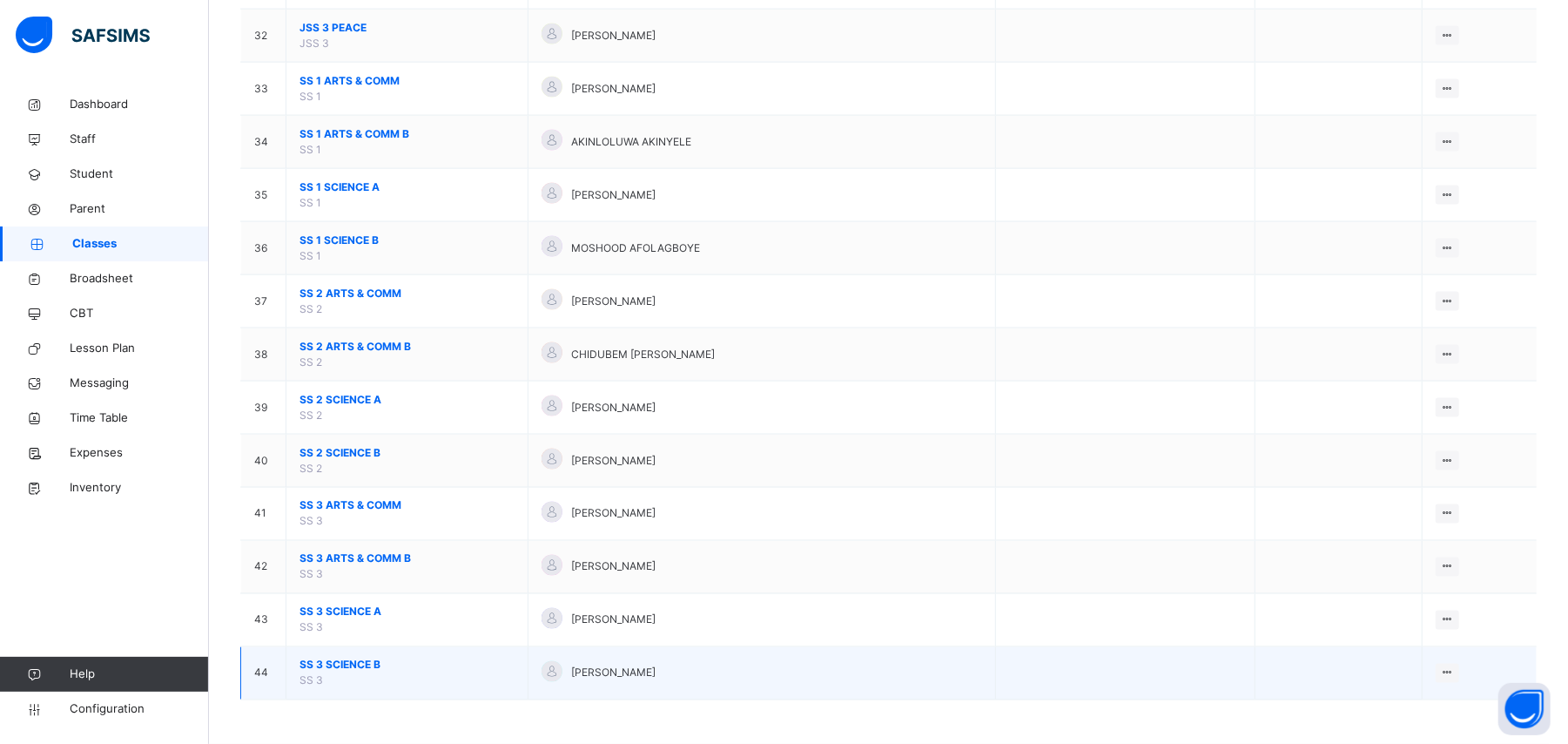
click at [367, 662] on span "SS 3 SCIENCE B" at bounding box center [407, 665] width 215 height 16
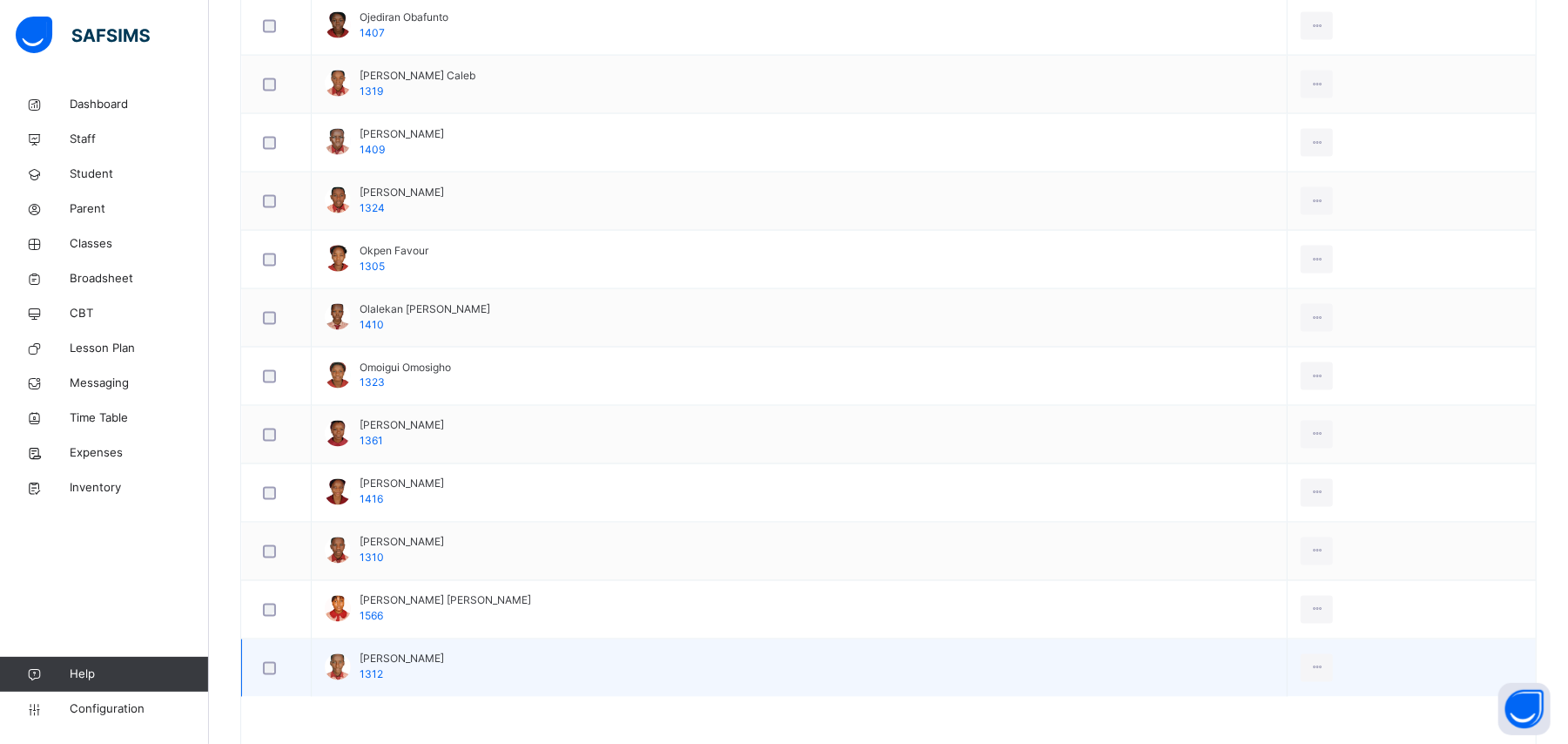
scroll to position [2035, 0]
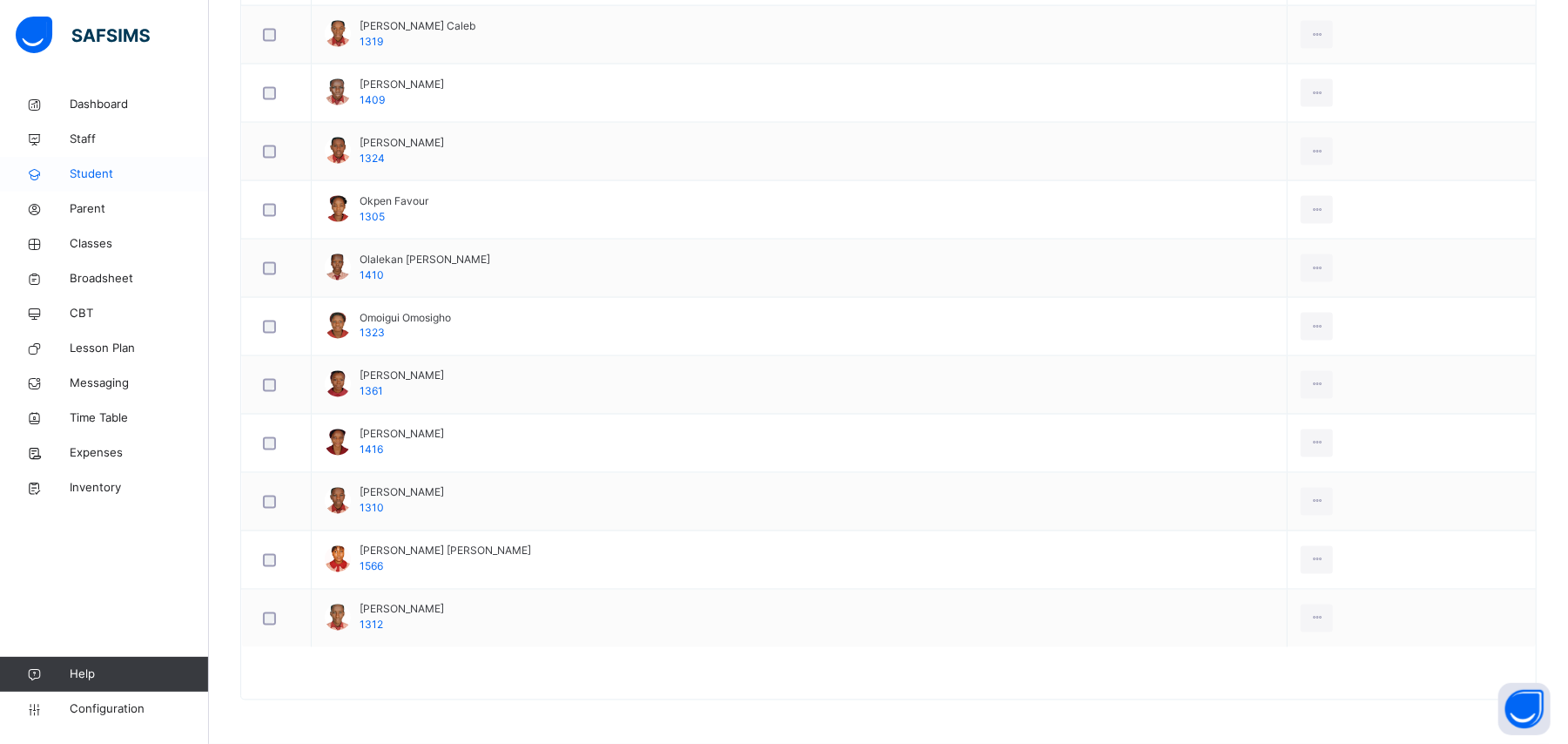
click at [106, 174] on span "Student" at bounding box center [140, 174] width 140 height 18
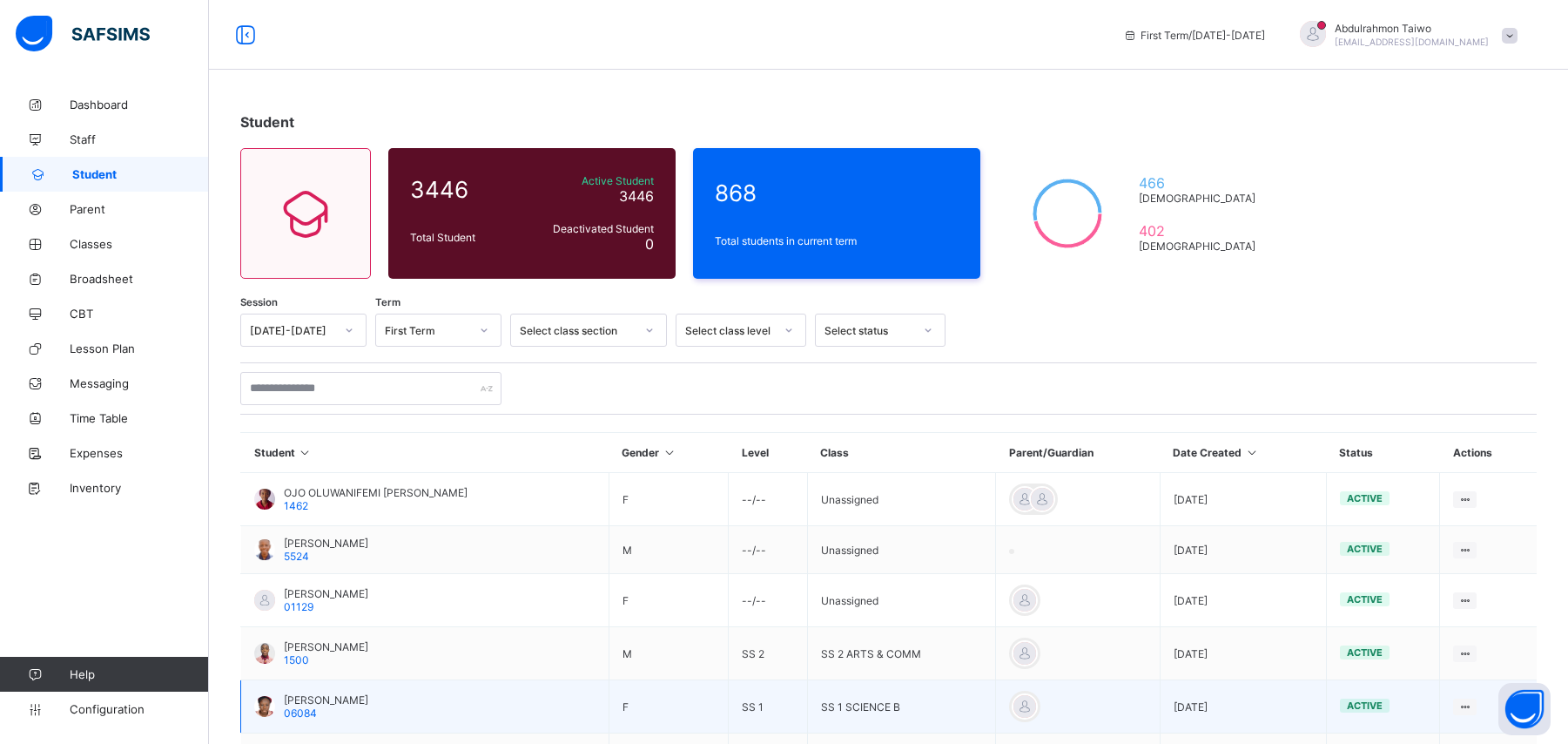
scroll to position [345, 0]
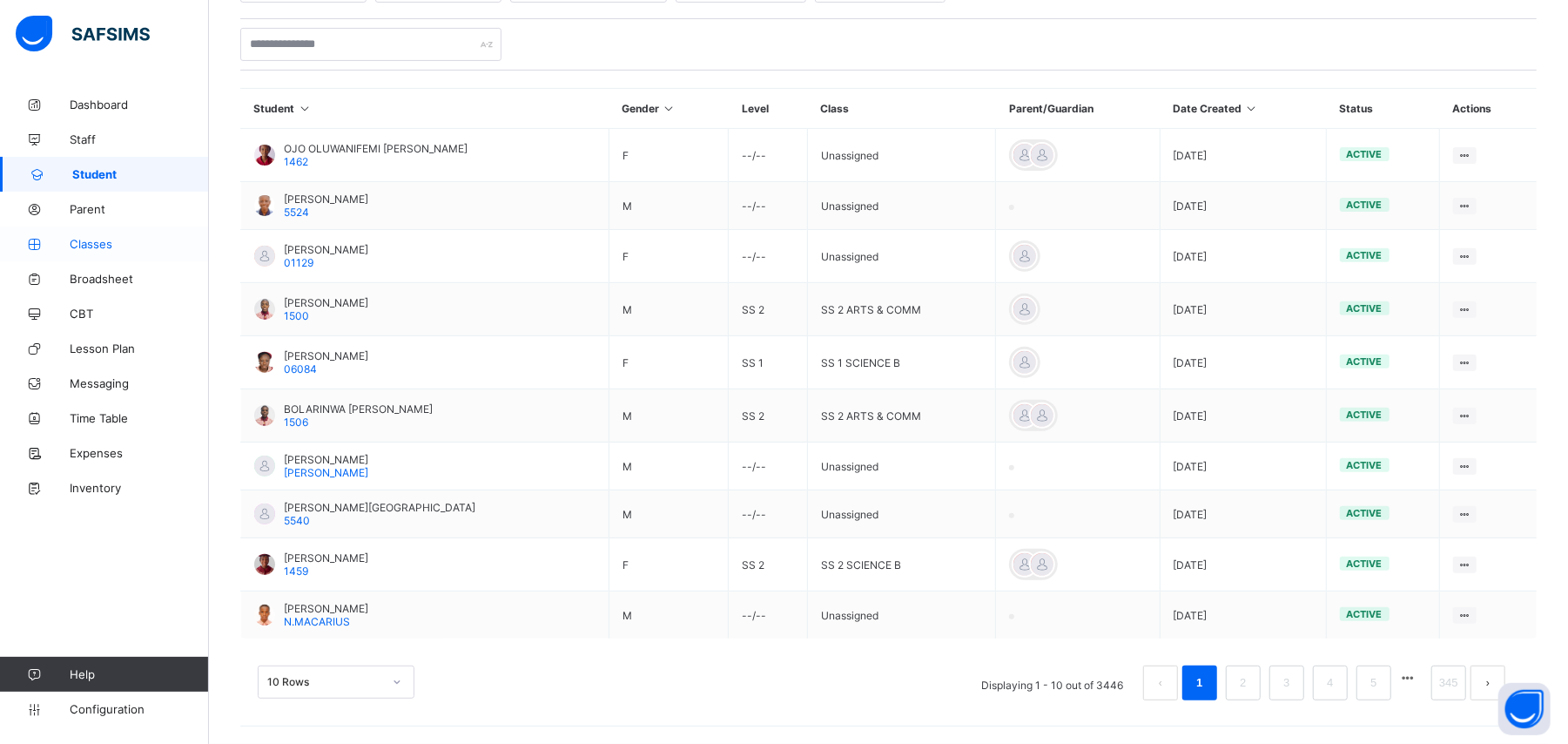
click at [116, 248] on span "Classes" at bounding box center [140, 244] width 140 height 14
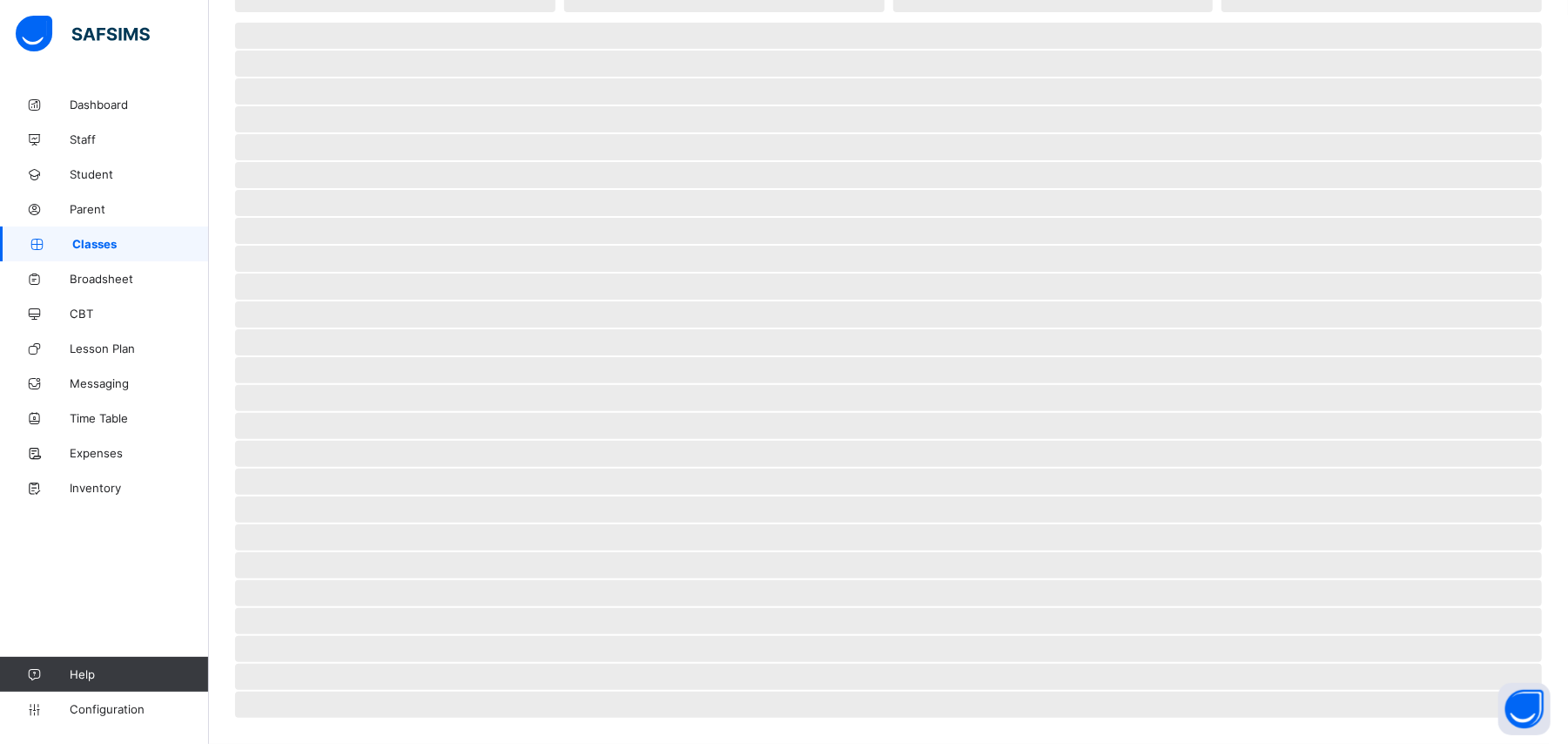
scroll to position [192, 0]
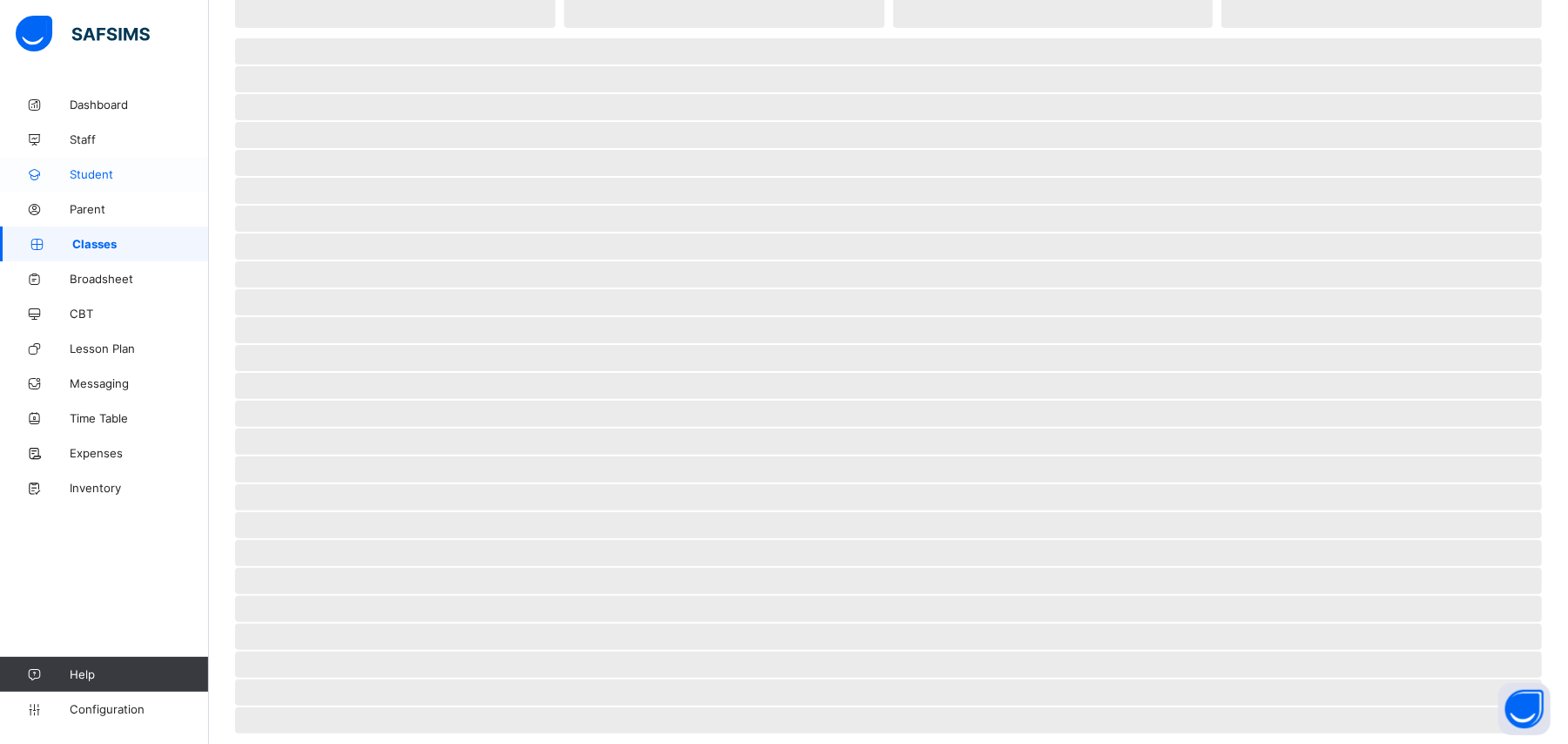
click at [101, 176] on span "Student" at bounding box center [140, 174] width 140 height 14
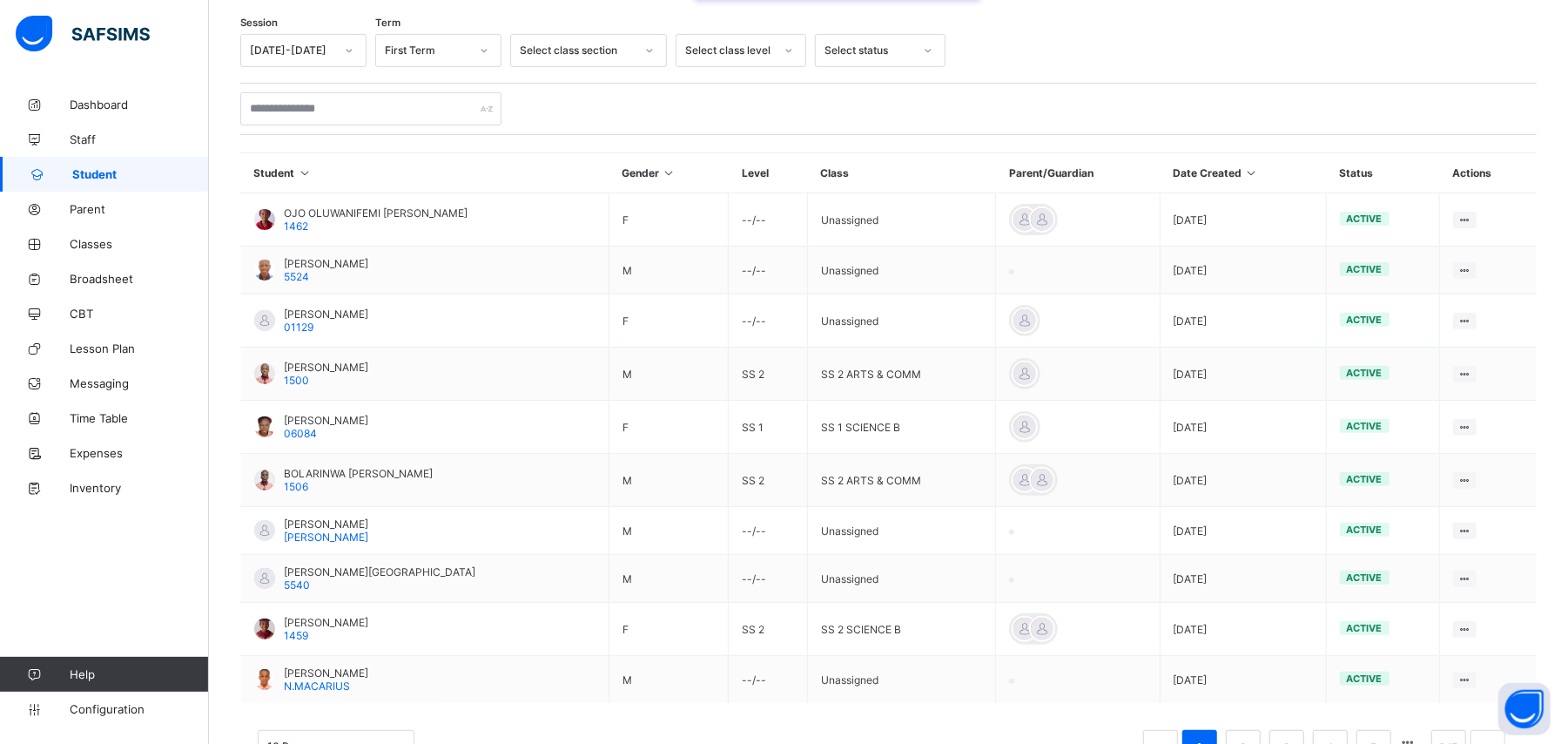
scroll to position [345, 0]
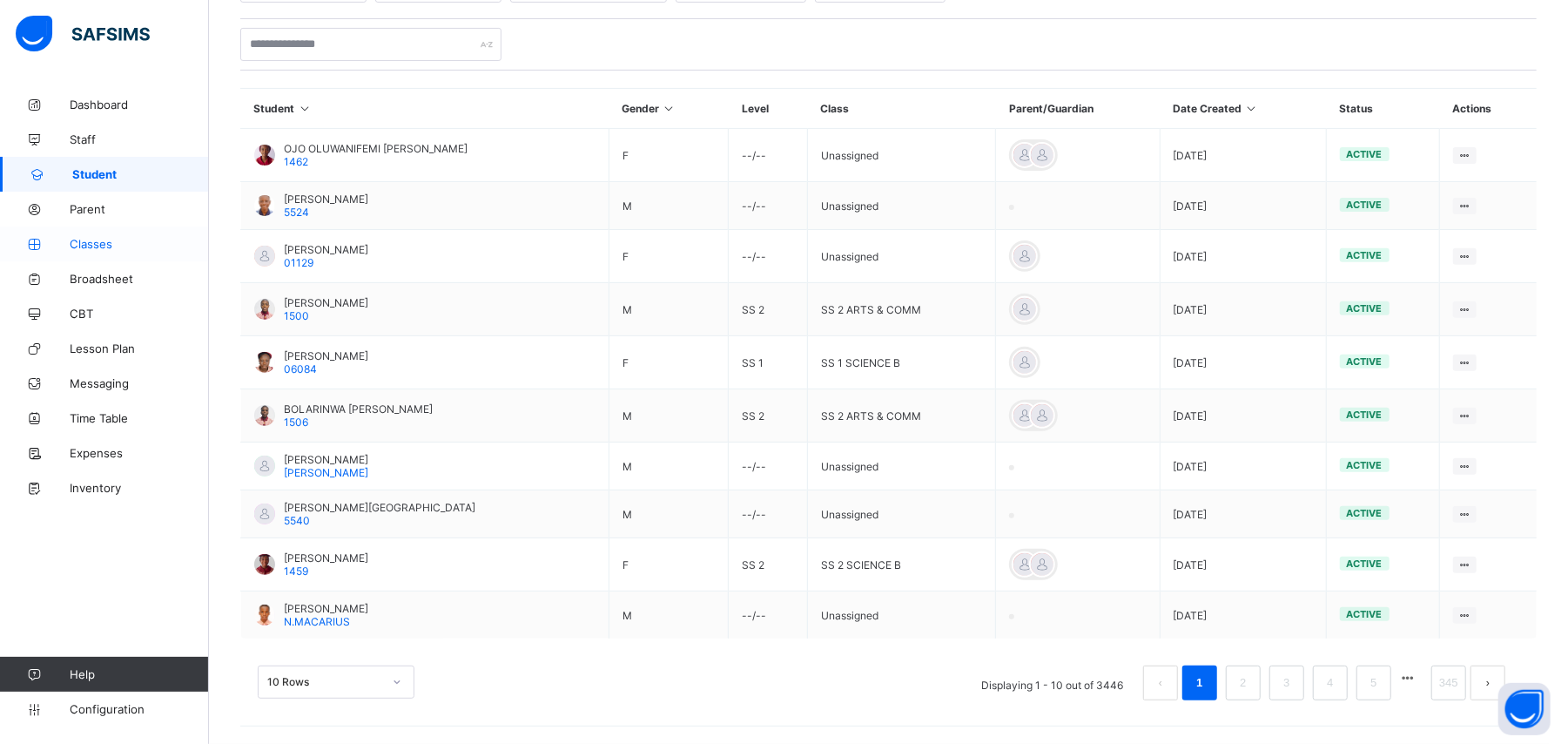
click at [129, 249] on span "Classes" at bounding box center [140, 244] width 140 height 14
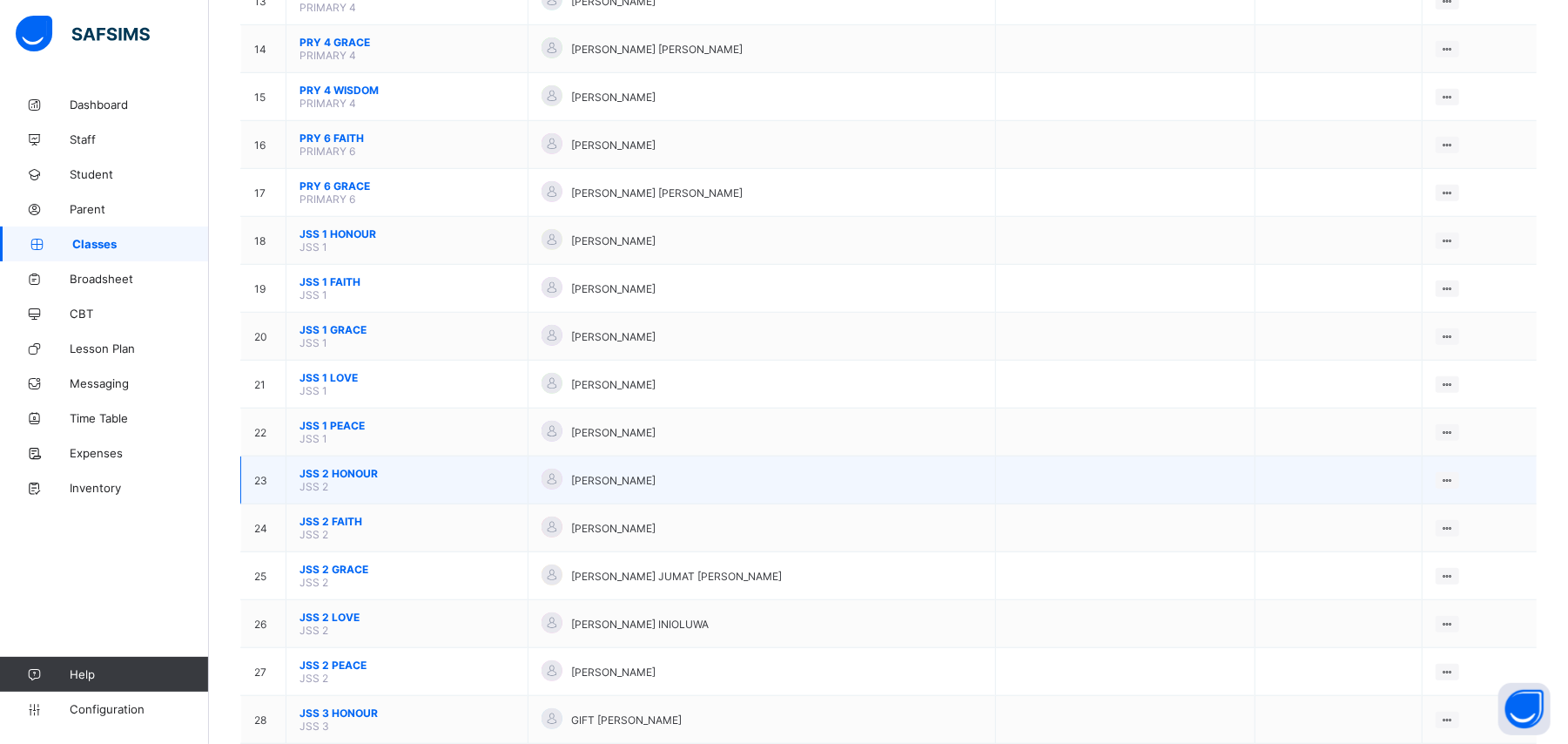
scroll to position [812, 0]
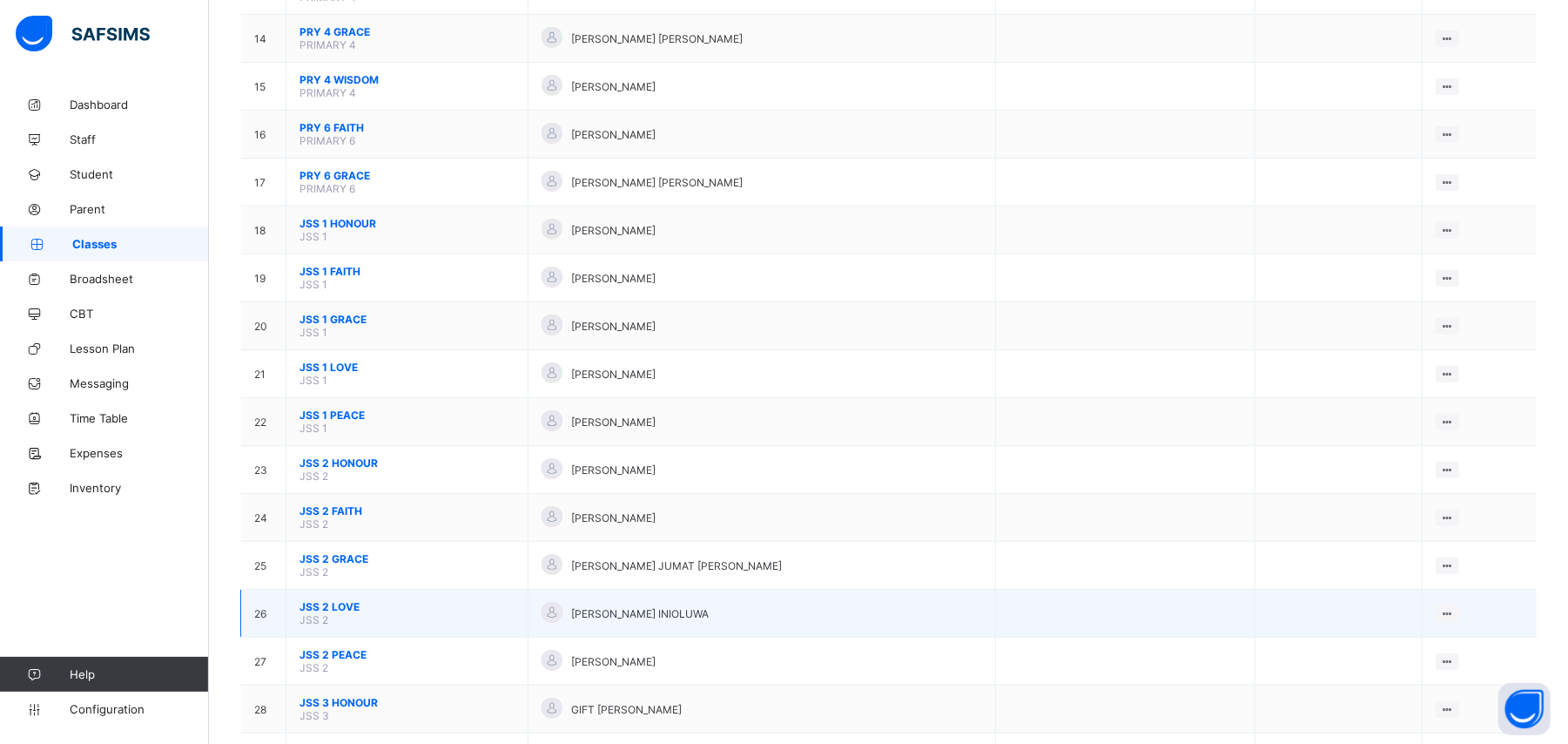
click at [339, 600] on span "JSS 2 LOVE" at bounding box center [407, 606] width 215 height 13
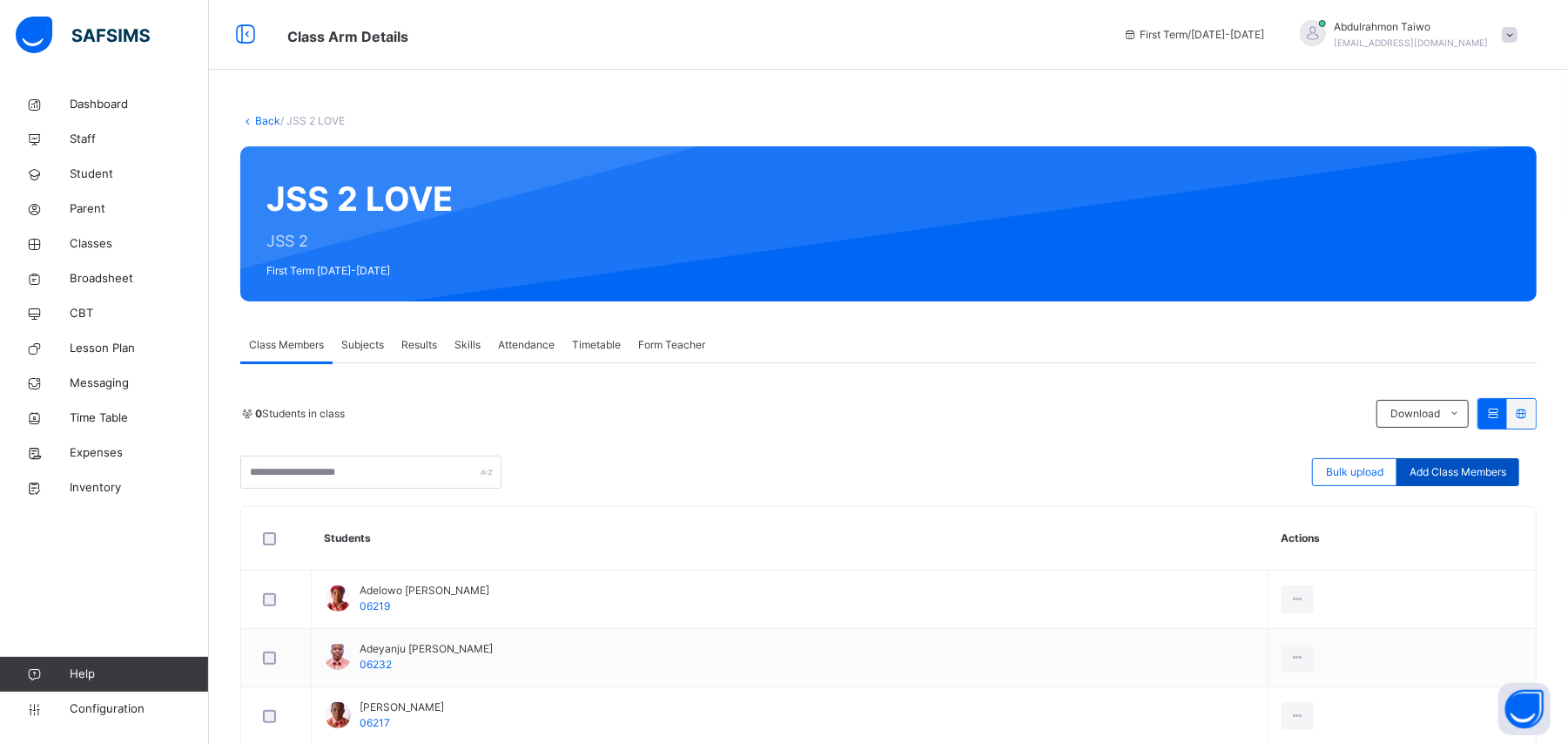
click at [1473, 472] on span "Add Class Members" at bounding box center [1457, 472] width 96 height 16
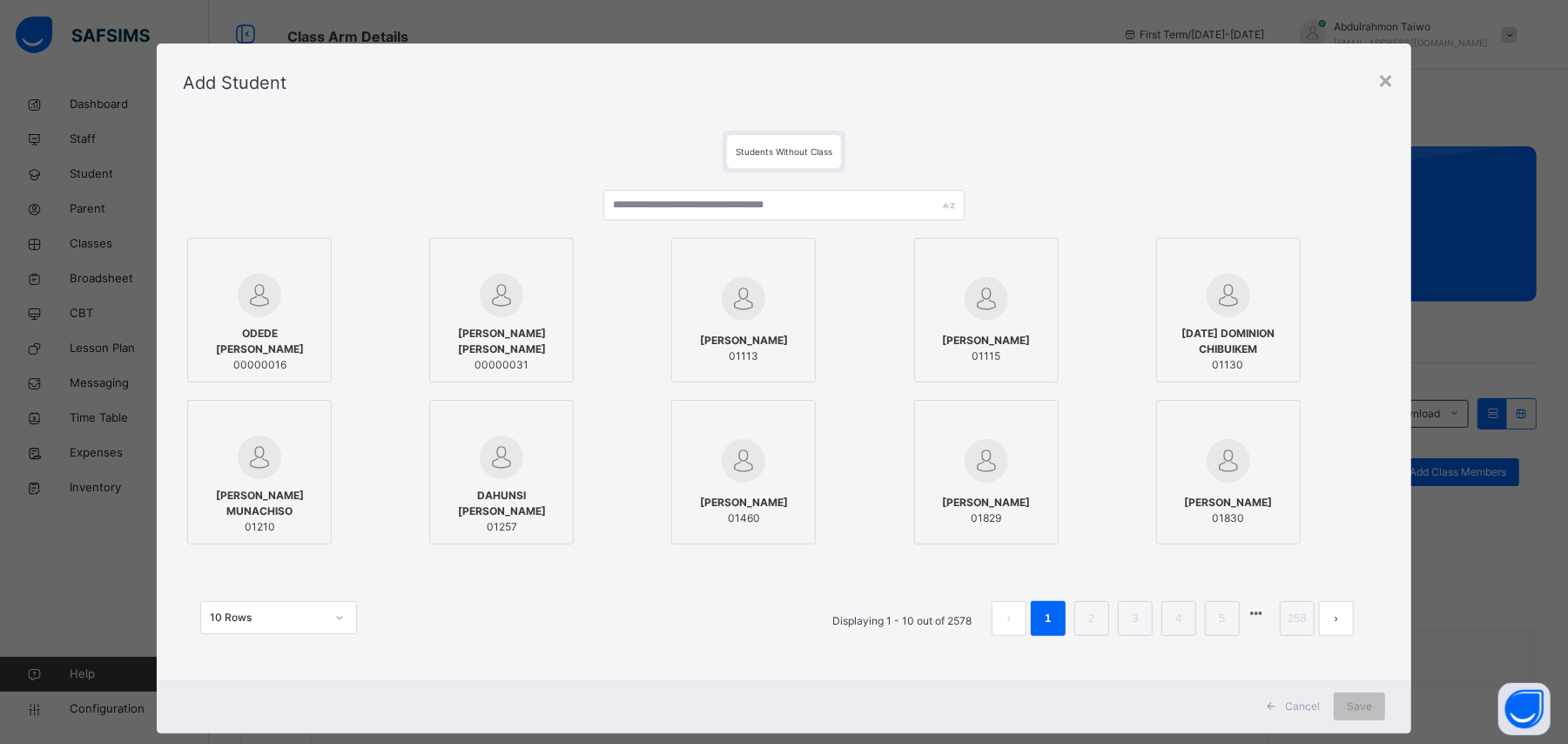
click at [768, 155] on span "Students Without Class" at bounding box center [784, 151] width 96 height 11
click at [808, 147] on span "Students Without Class" at bounding box center [784, 151] width 96 height 11
click at [801, 154] on span "Students Without Class" at bounding box center [784, 151] width 96 height 11
click at [819, 182] on div "ODEDE OLUBUNMI HOSEA 00000016 AKINOLA OLADOTUN SOLOMON 00000031 PETER BLESSING …" at bounding box center [784, 421] width 1202 height 498
click at [827, 203] on input "text" at bounding box center [784, 205] width 361 height 30
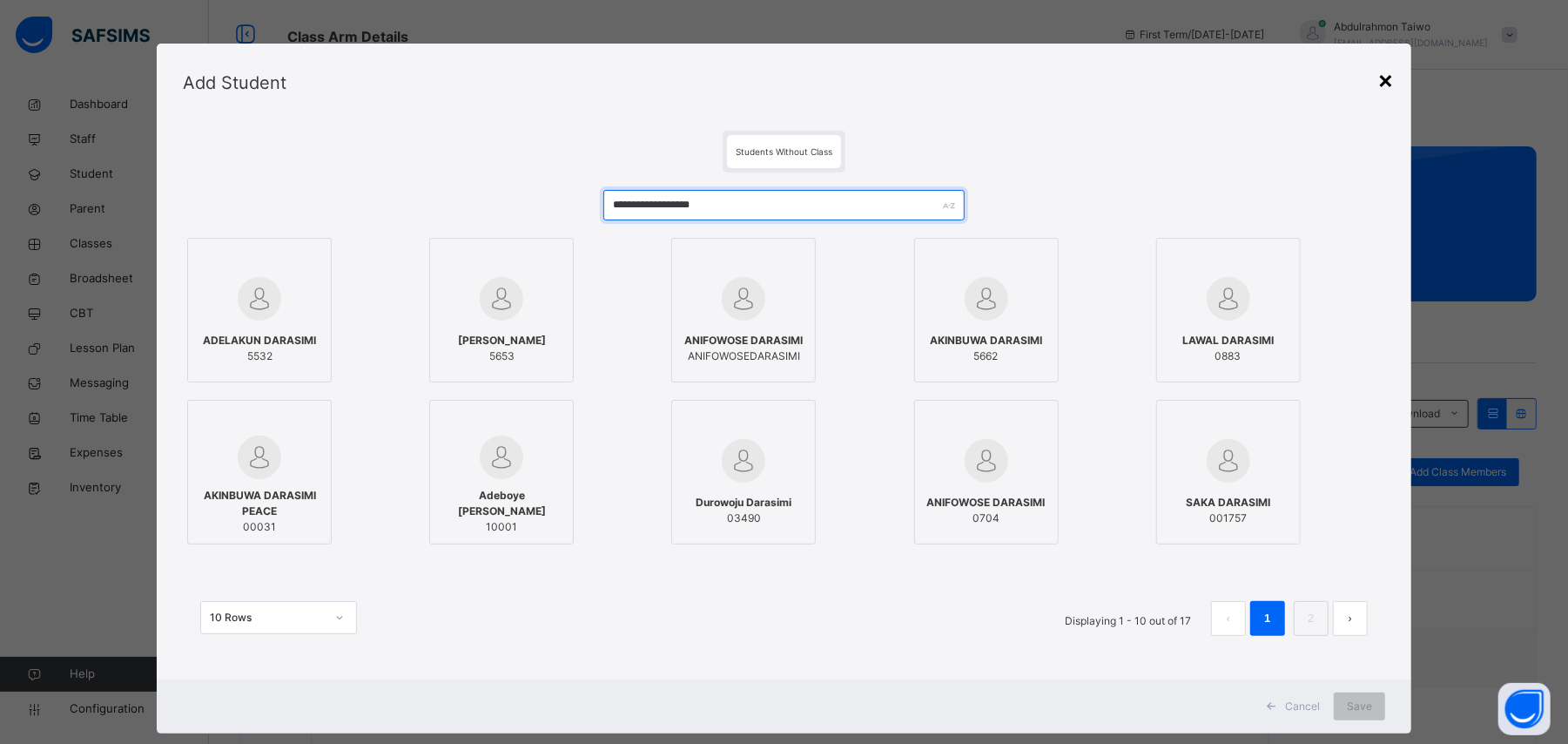
type input "**********"
click at [1391, 85] on div "×" at bounding box center [1385, 79] width 17 height 36
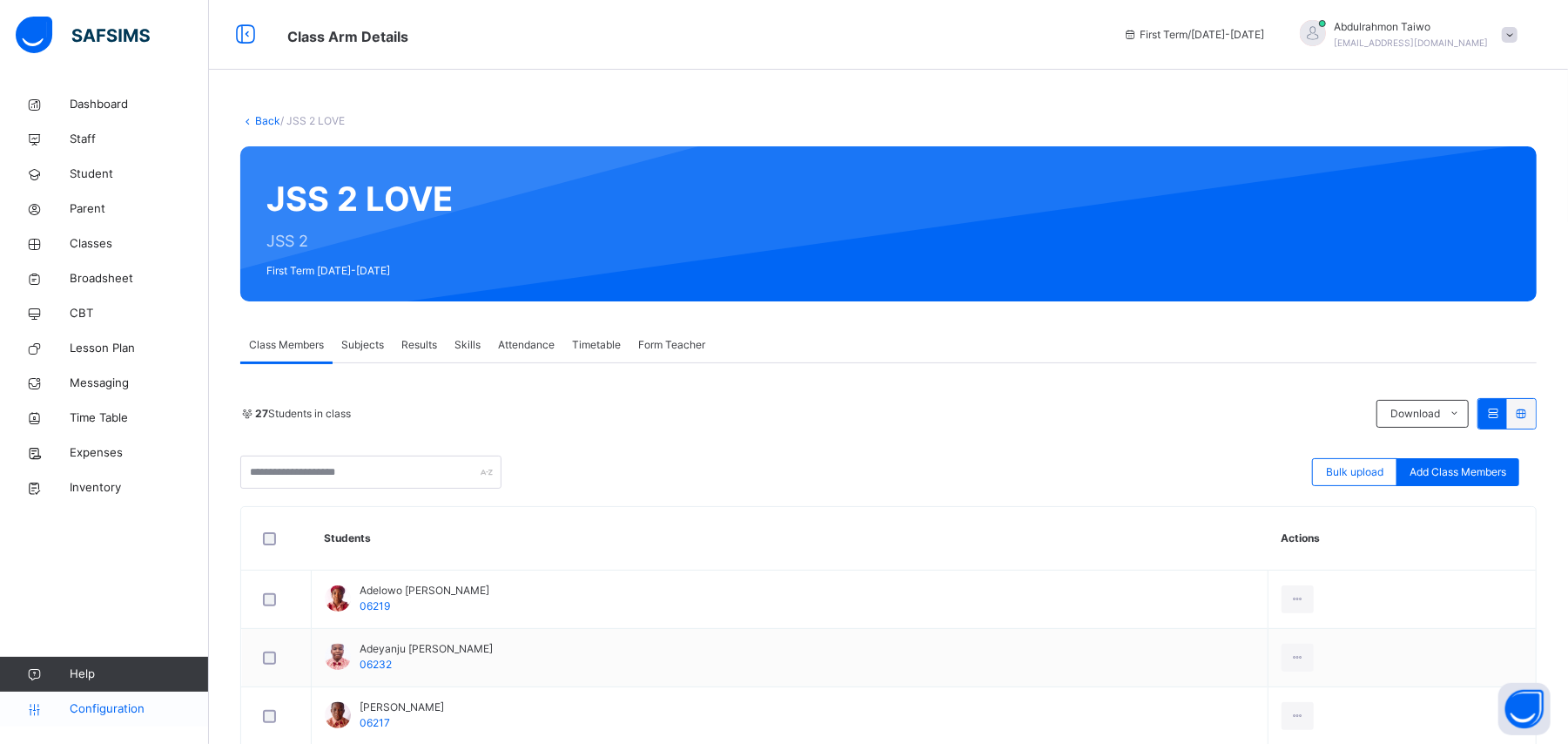
click at [117, 714] on span "Configuration" at bounding box center [139, 709] width 139 height 18
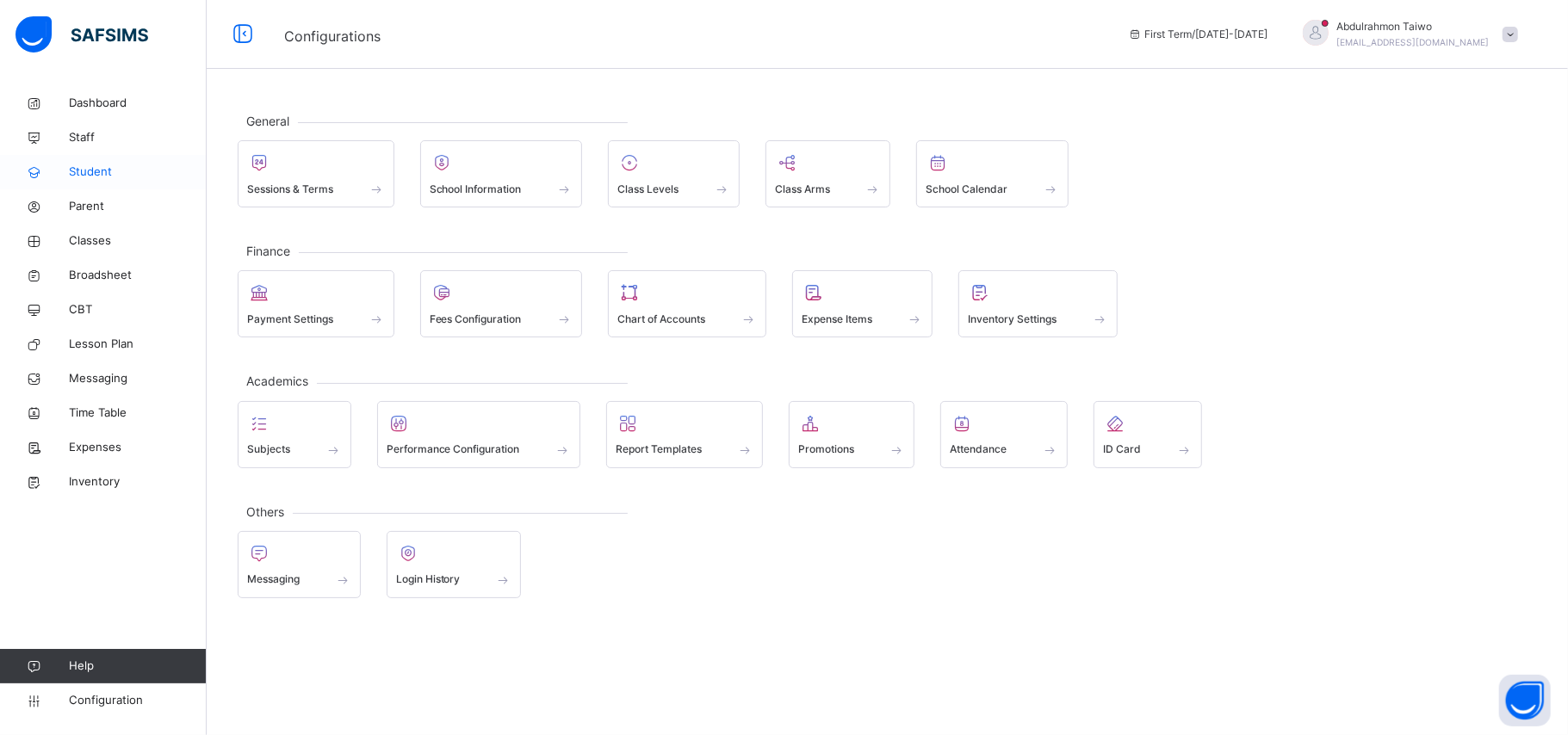
click at [105, 174] on span "Student" at bounding box center [138, 172] width 138 height 17
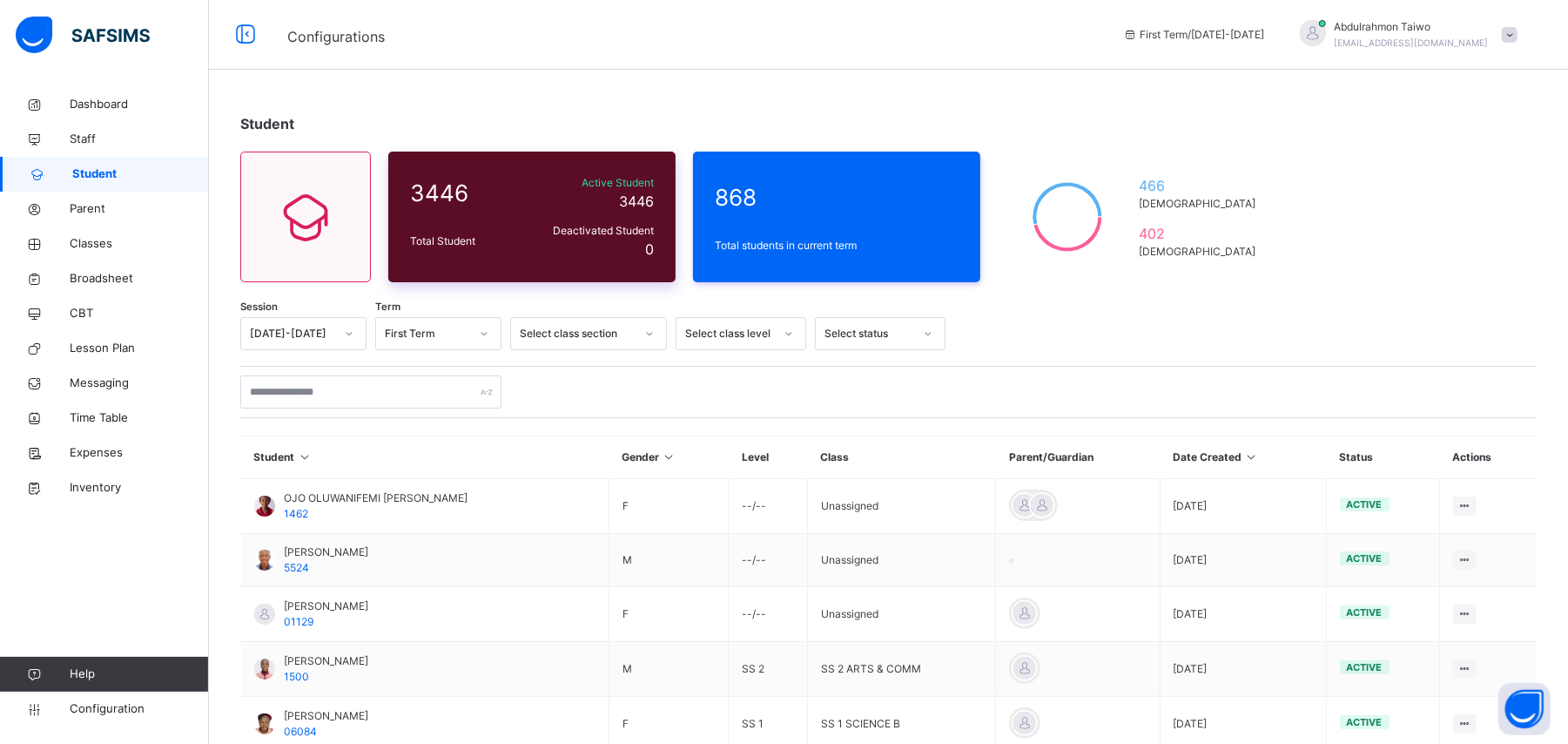
click at [621, 227] on span "Deactivated Student" at bounding box center [592, 231] width 124 height 16
click at [628, 175] on span "Active Student" at bounding box center [592, 183] width 124 height 16
click at [1518, 40] on span at bounding box center [1510, 35] width 16 height 16
click at [1349, 246] on div "Student 3446 Total Student Active Student 3446 Deactivated Student 0 868 Total …" at bounding box center [888, 605] width 1359 height 1038
click at [102, 143] on span "Staff" at bounding box center [140, 140] width 140 height 18
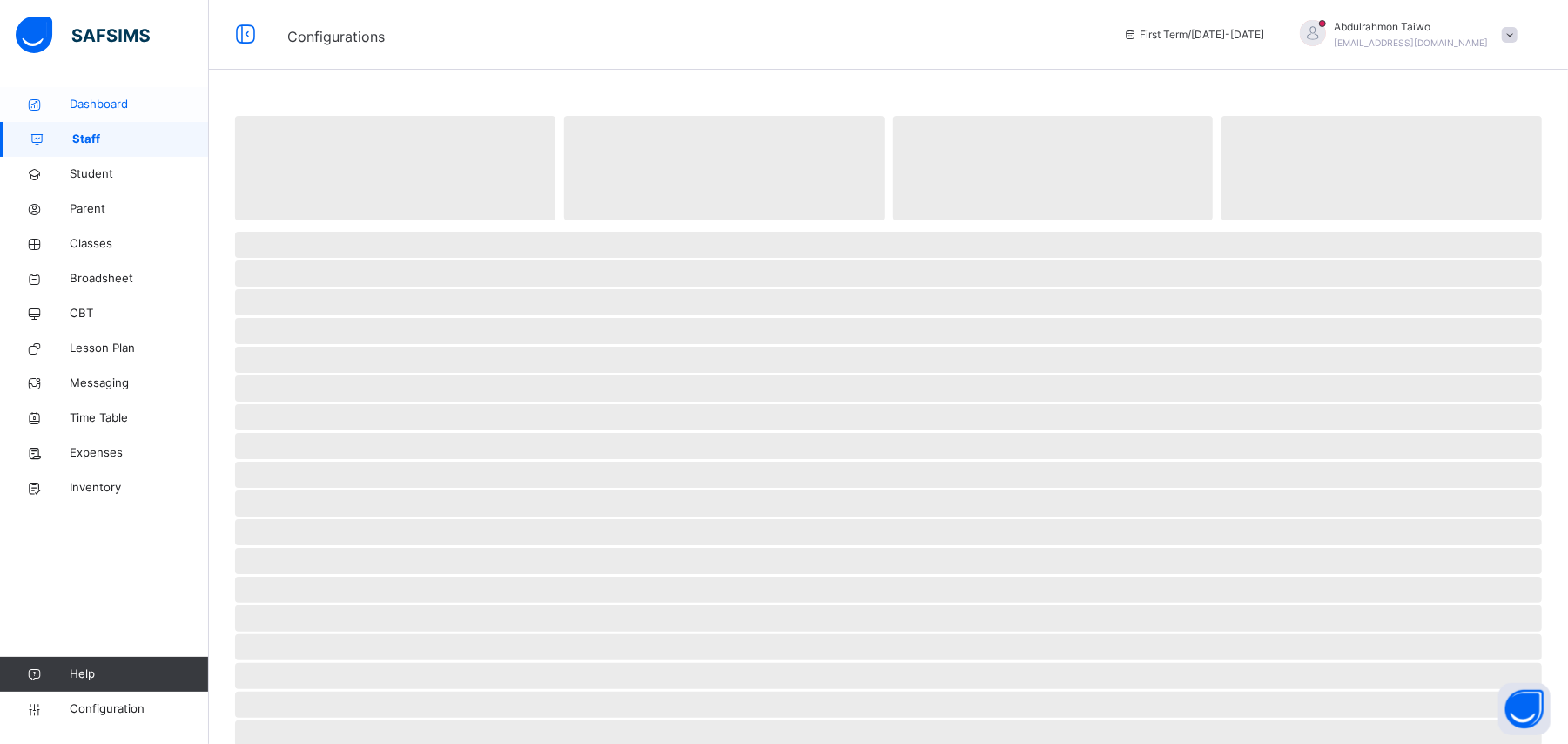
click at [126, 105] on span "Dashboard" at bounding box center [140, 104] width 140 height 18
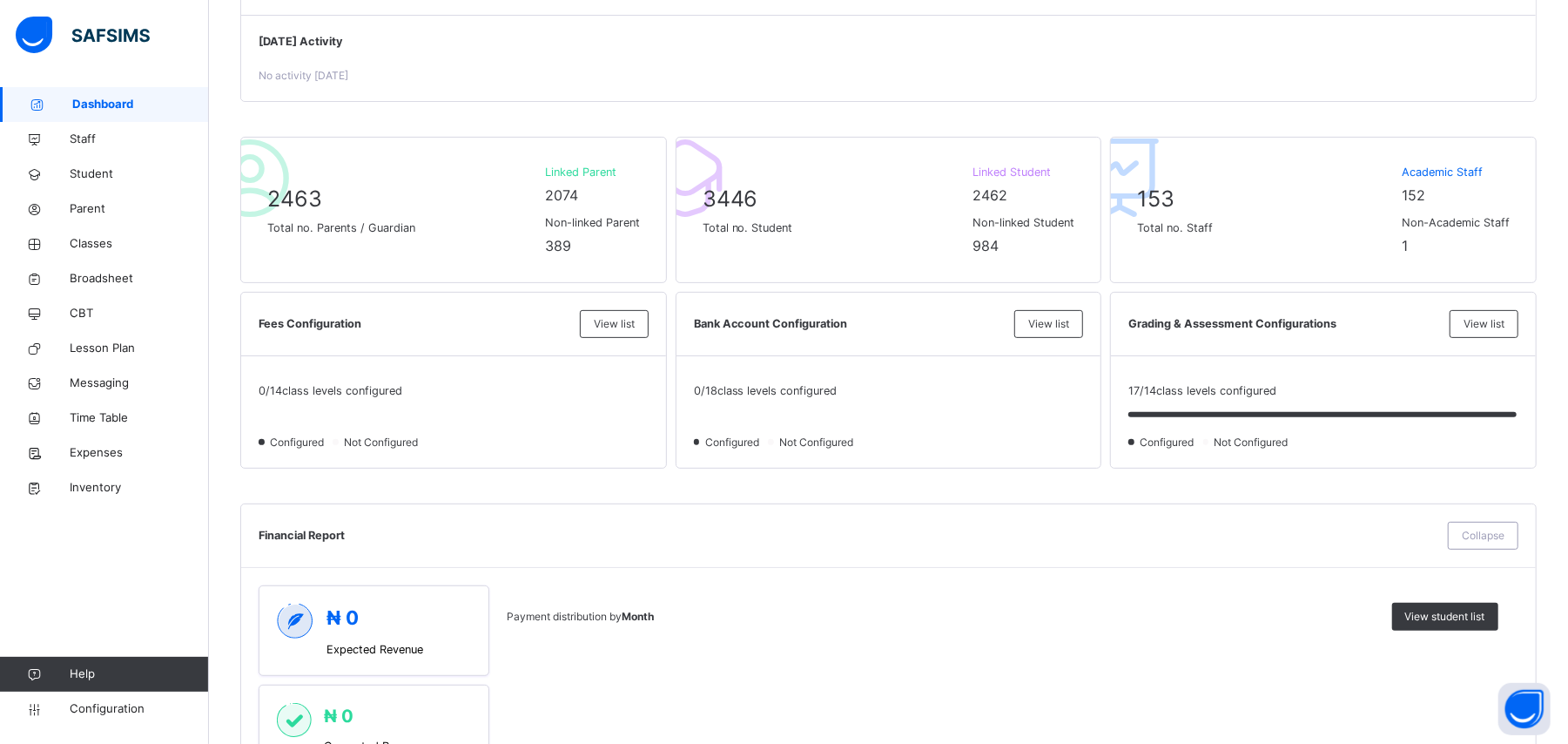
scroll to position [349, 0]
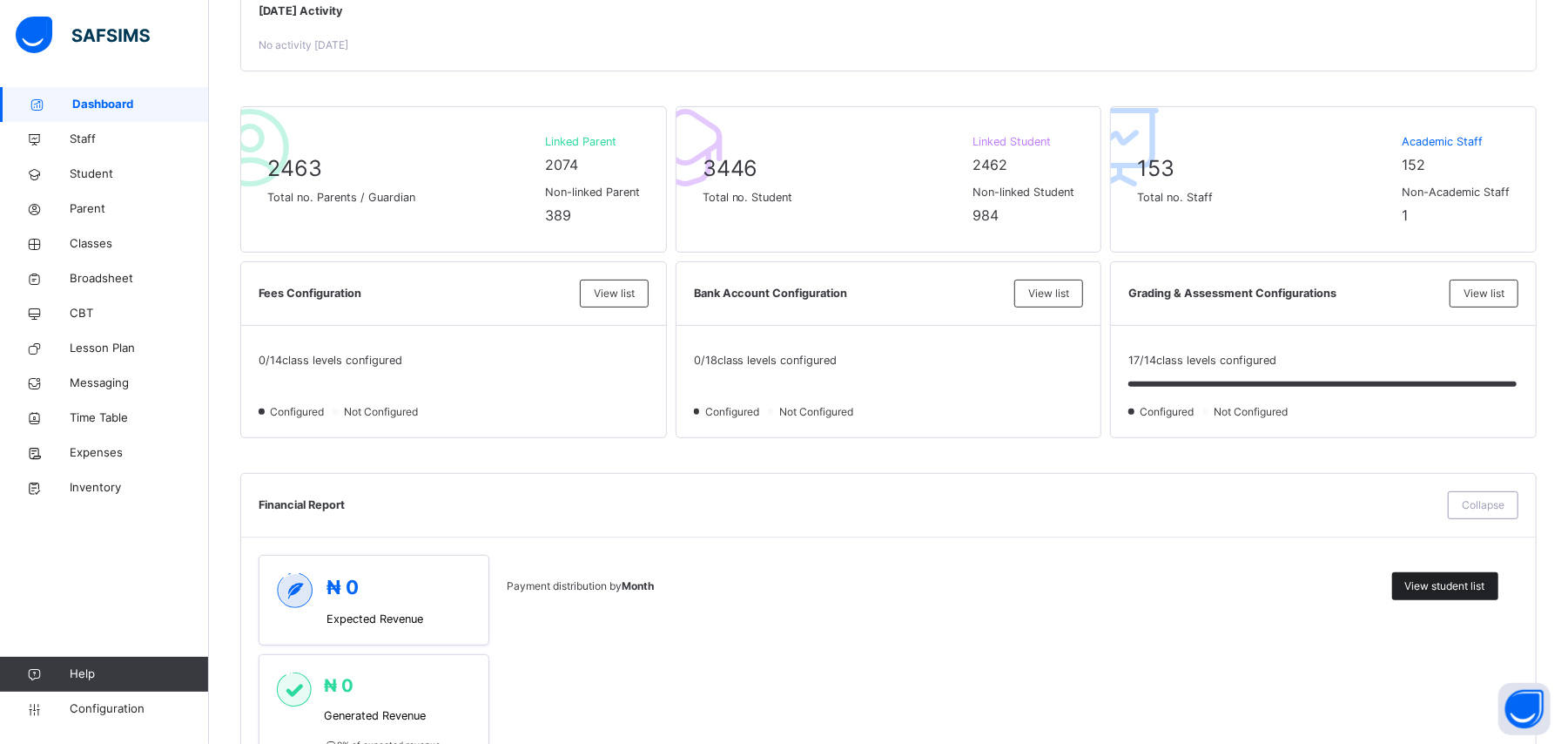
click at [1457, 589] on span "View student list" at bounding box center [1445, 587] width 80 height 16
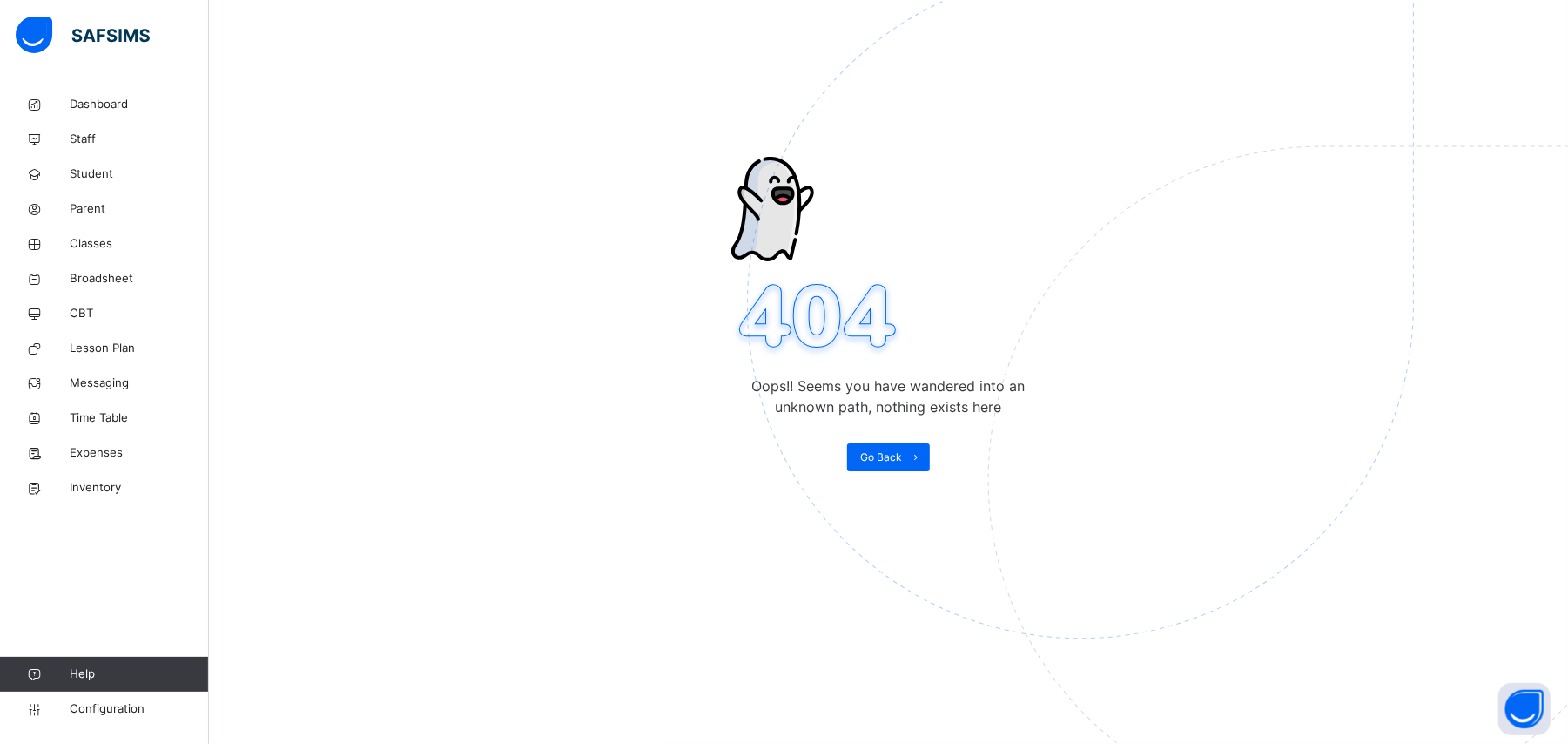
scroll to position [87, 0]
click at [882, 272] on div "Oops!! Seems you have wandered into an unknown path, nothing exists here Go Back" at bounding box center [888, 313] width 313 height 314
click at [891, 454] on span "Go Back" at bounding box center [881, 457] width 42 height 16
click at [896, 468] on div "Go Back" at bounding box center [889, 457] width 83 height 28
click at [902, 462] on span "Go Back" at bounding box center [881, 457] width 42 height 16
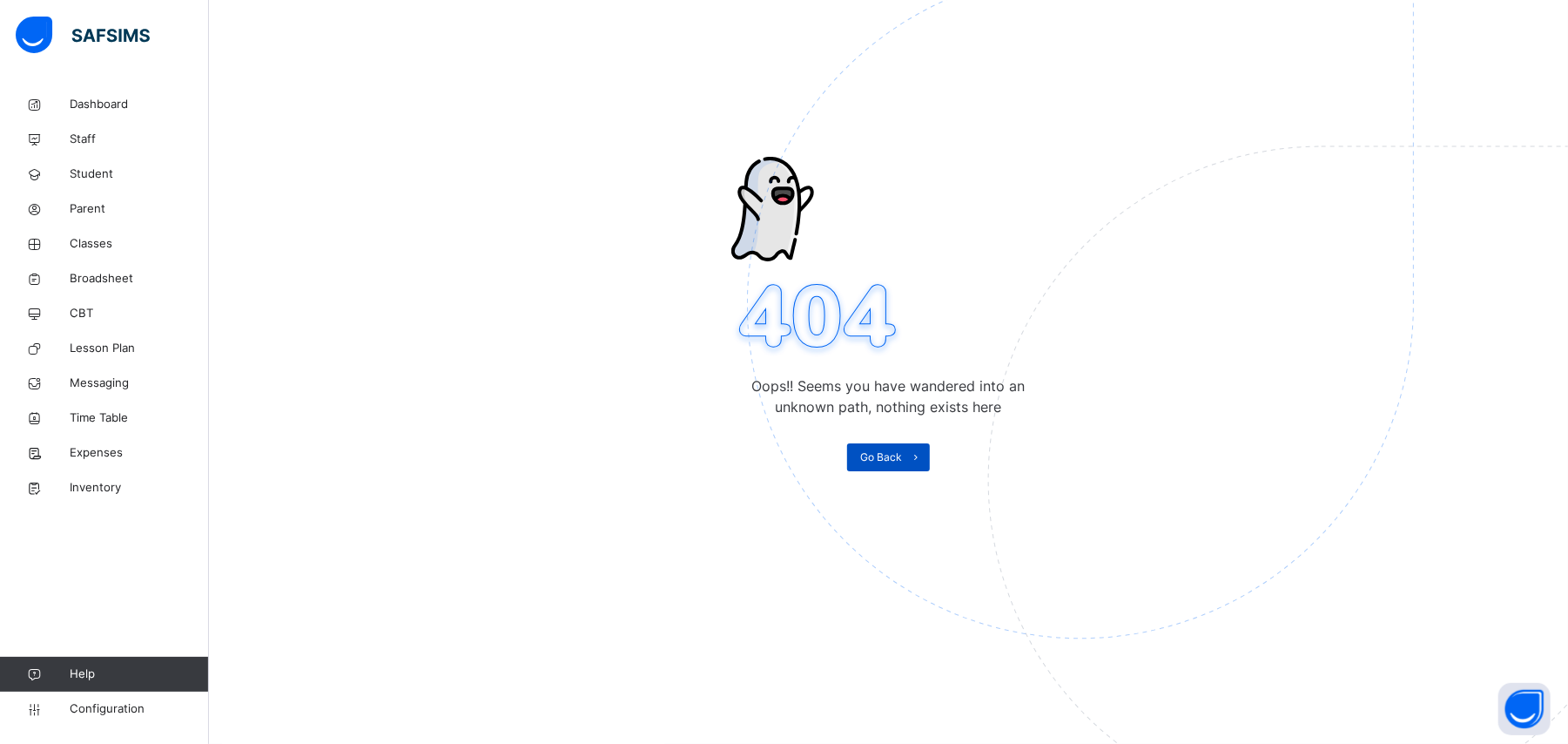
click at [922, 464] on icon at bounding box center [916, 457] width 13 height 14
click at [101, 486] on span "Inventory" at bounding box center [140, 487] width 140 height 18
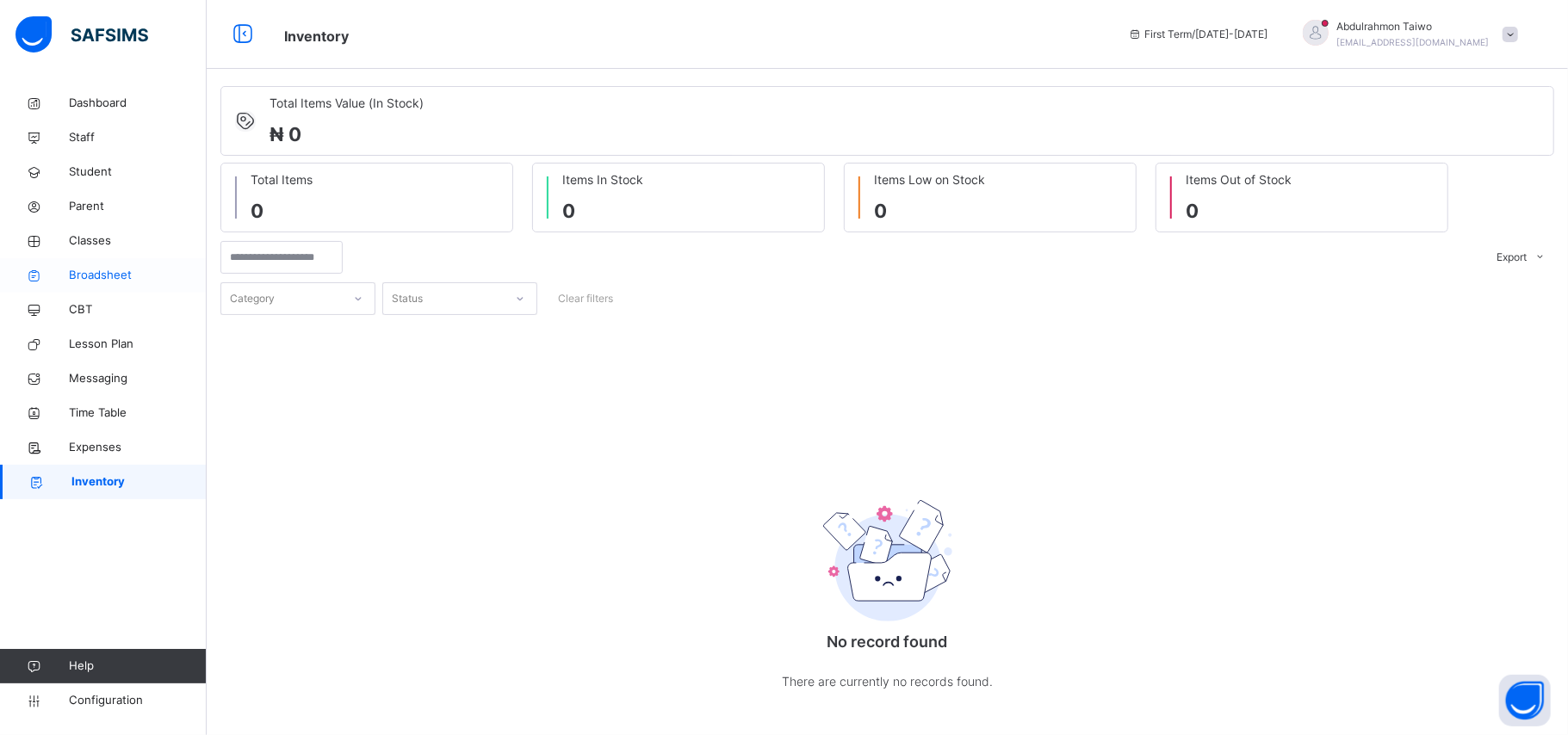
click at [91, 276] on span "Broadsheet" at bounding box center [138, 275] width 138 height 17
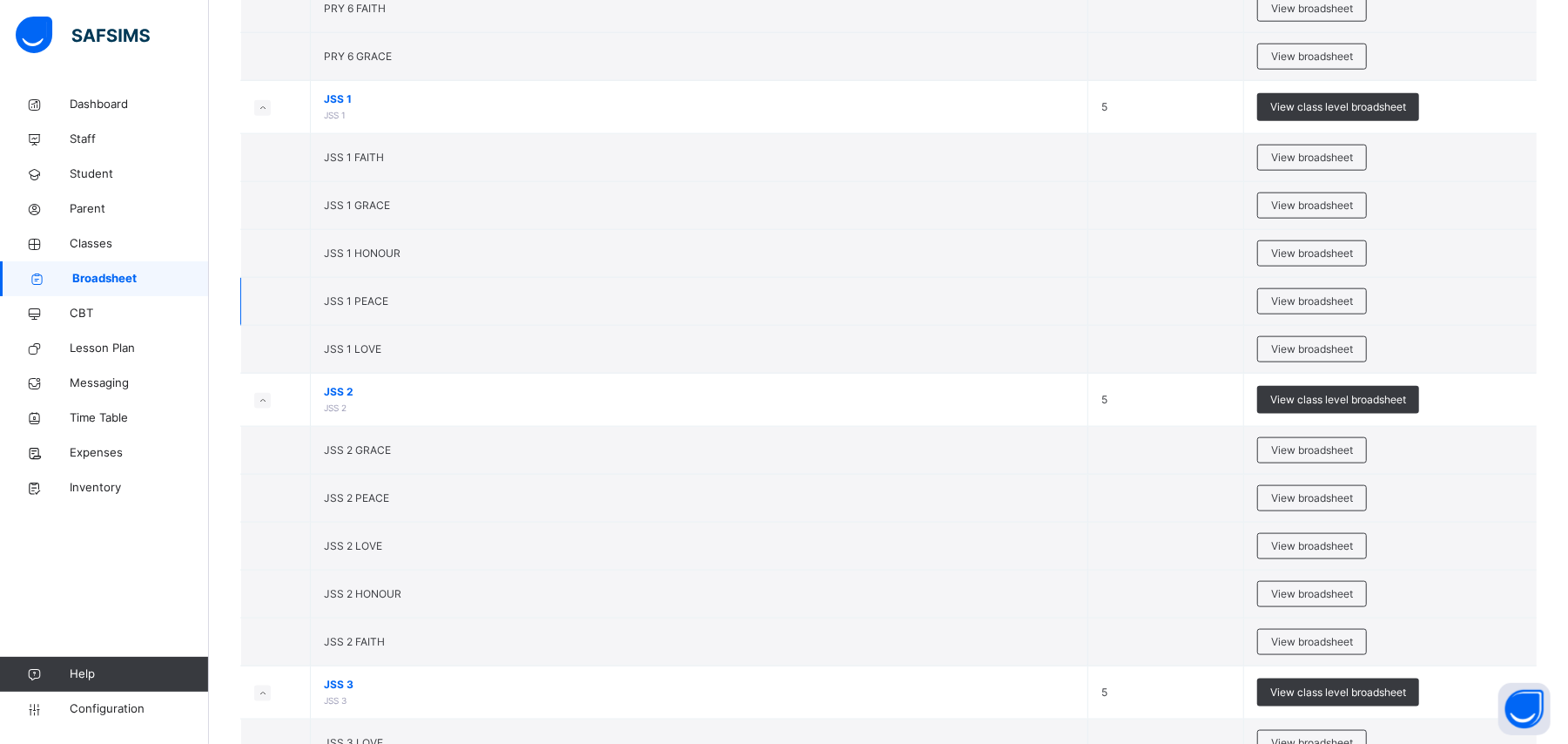
scroll to position [1393, 0]
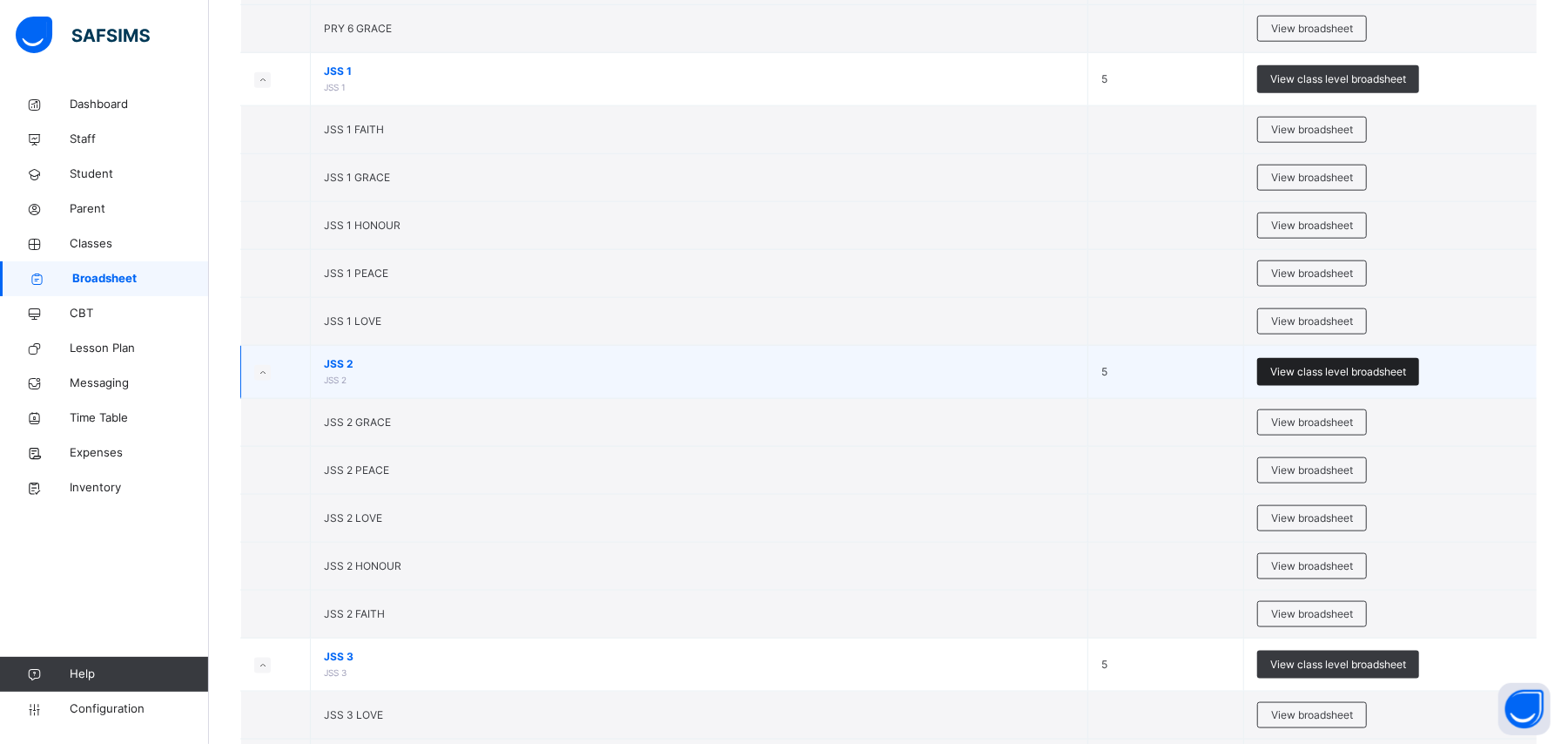
click at [1317, 380] on span "View class level broadsheet" at bounding box center [1338, 372] width 136 height 16
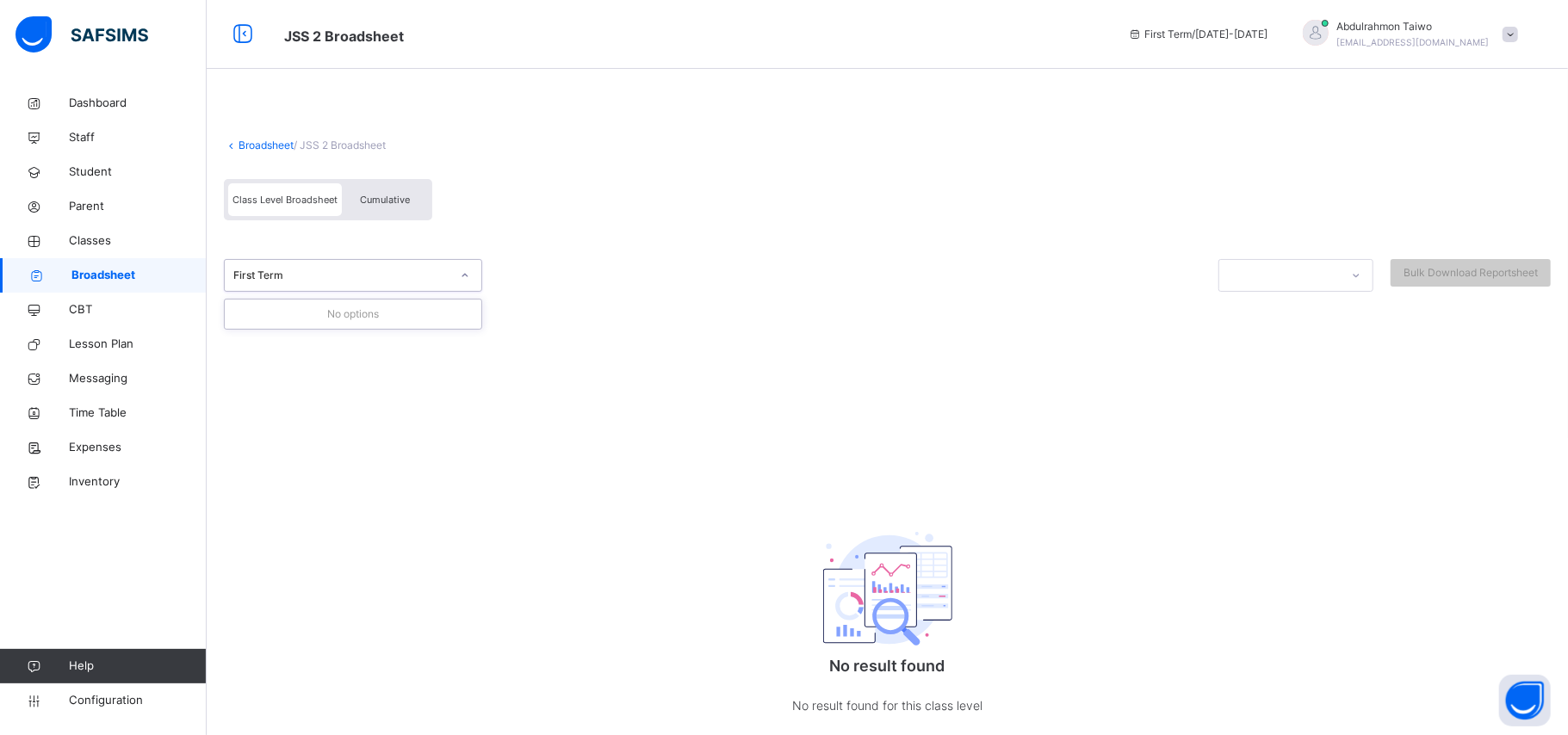
click at [353, 275] on div "First Term" at bounding box center [342, 275] width 217 height 16
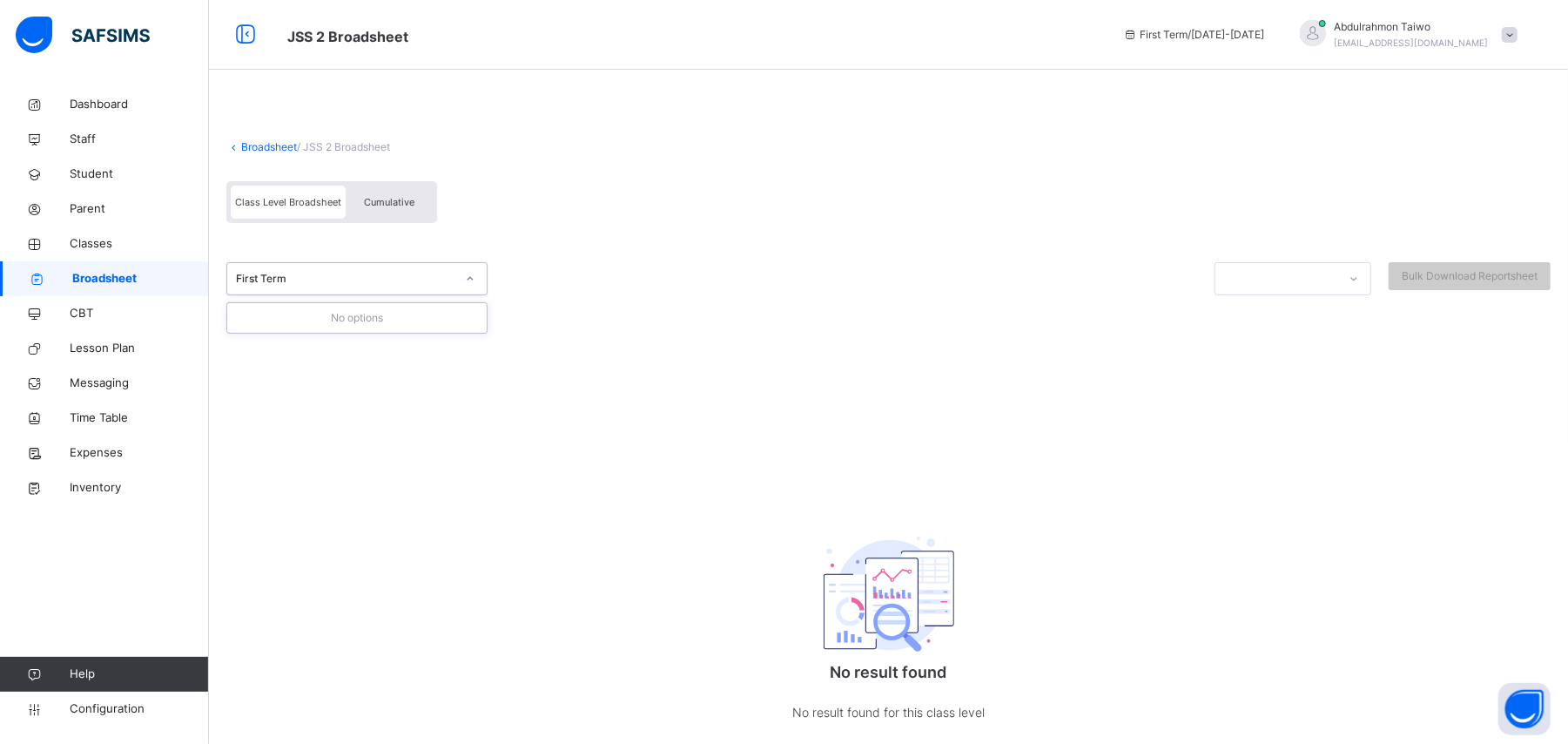
click at [697, 320] on div at bounding box center [888, 317] width 1324 height 43
click at [402, 196] on div "Cumulative" at bounding box center [389, 202] width 87 height 33
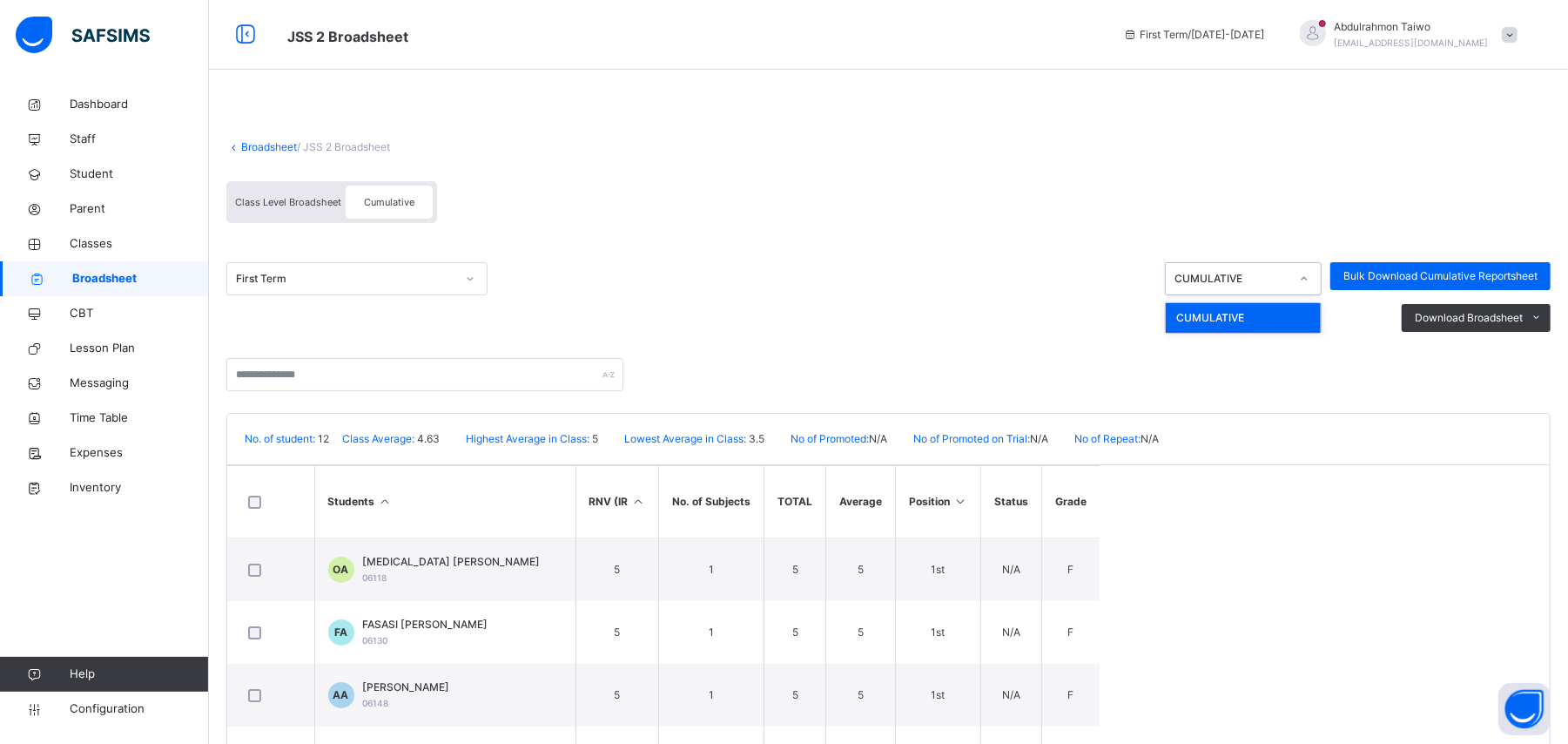
click at [1288, 288] on div "CUMULATIVE" at bounding box center [1227, 279] width 122 height 27
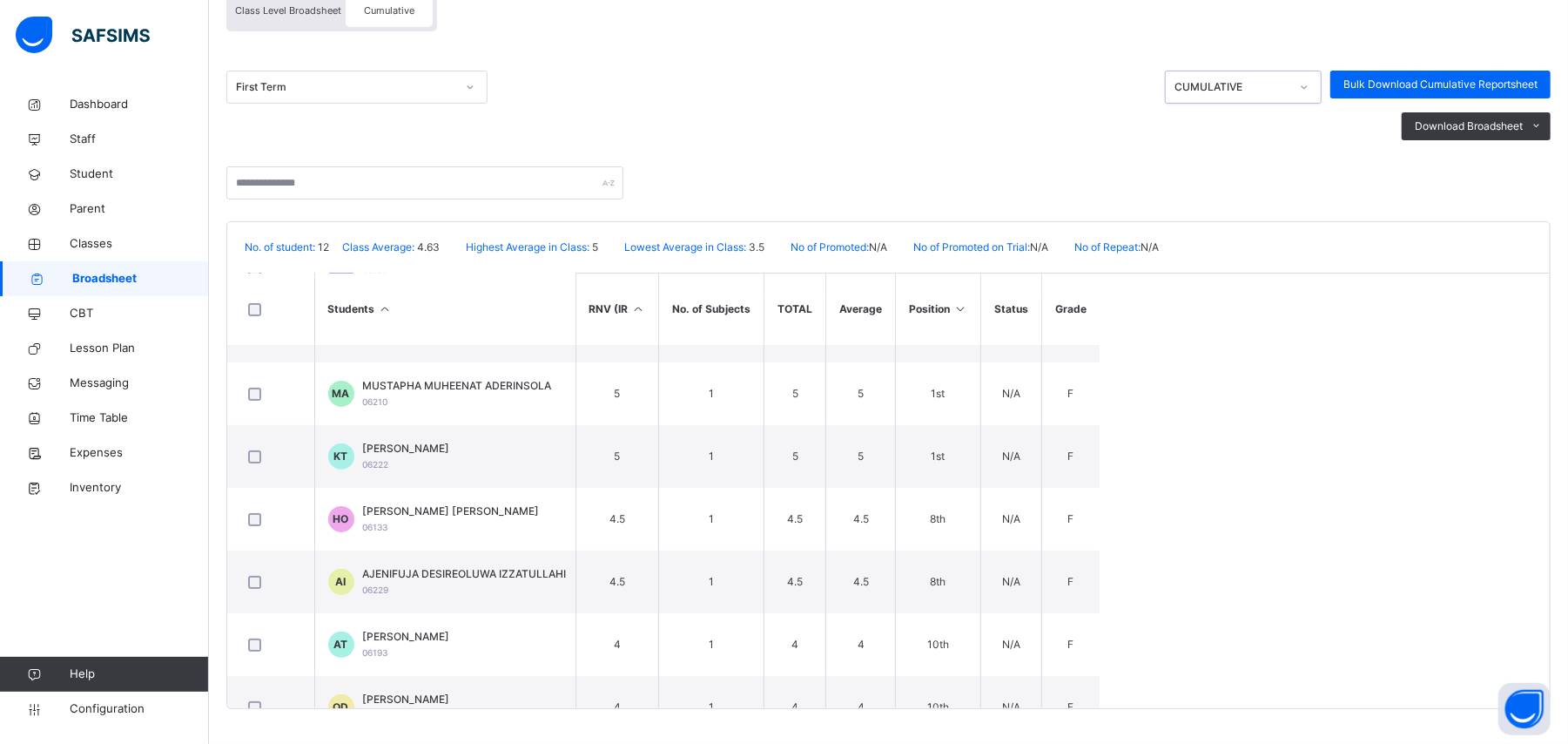
scroll to position [392, 0]
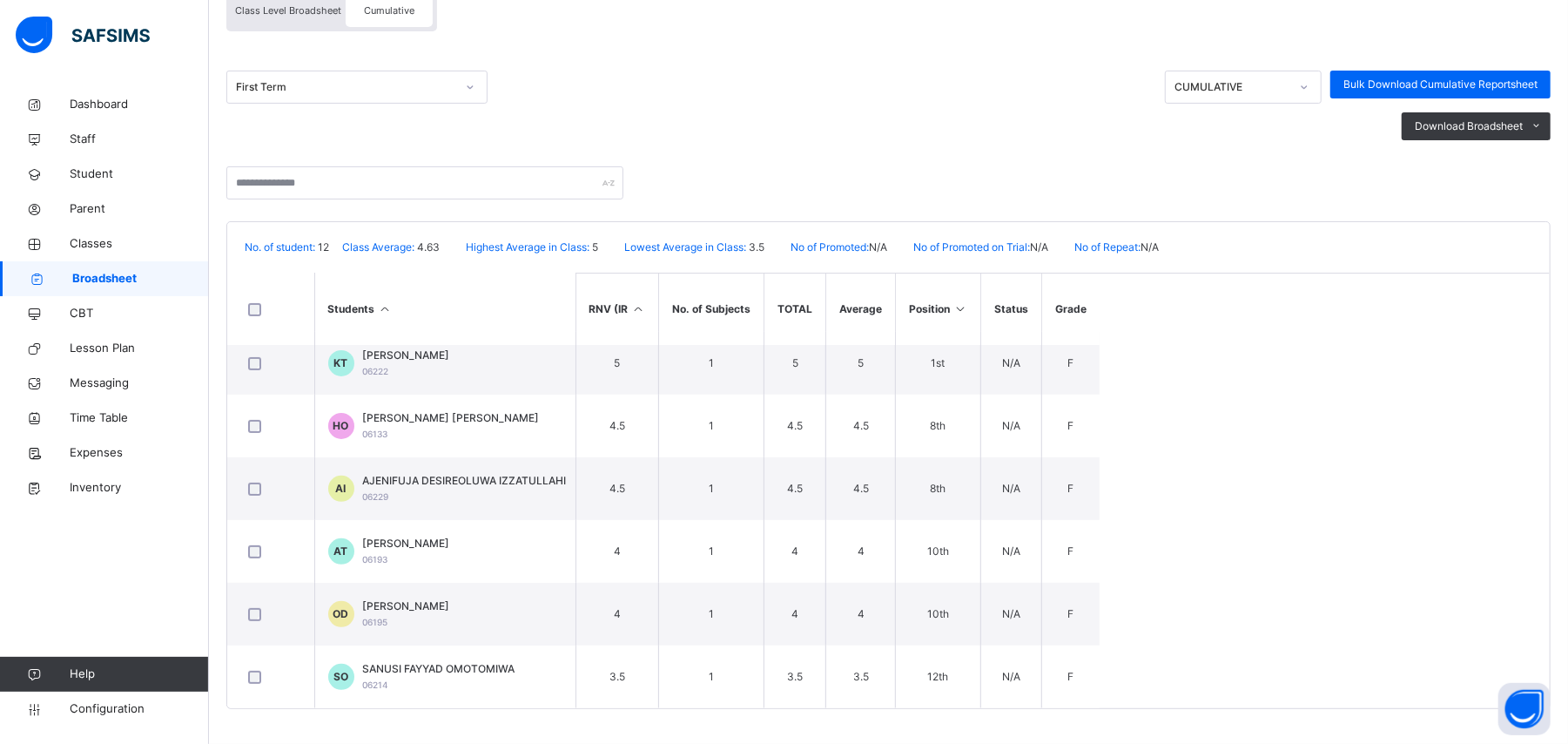
click at [286, 263] on div "No. of student: 12 Class Average: 4.63 Highest Average in Class: 5 Lowest Avera…" at bounding box center [888, 247] width 1322 height 50
click at [456, 186] on input "text" at bounding box center [425, 182] width 397 height 33
click at [491, 133] on div "Download Broadsheet PDF Excel sheet" at bounding box center [888, 127] width 1324 height 28
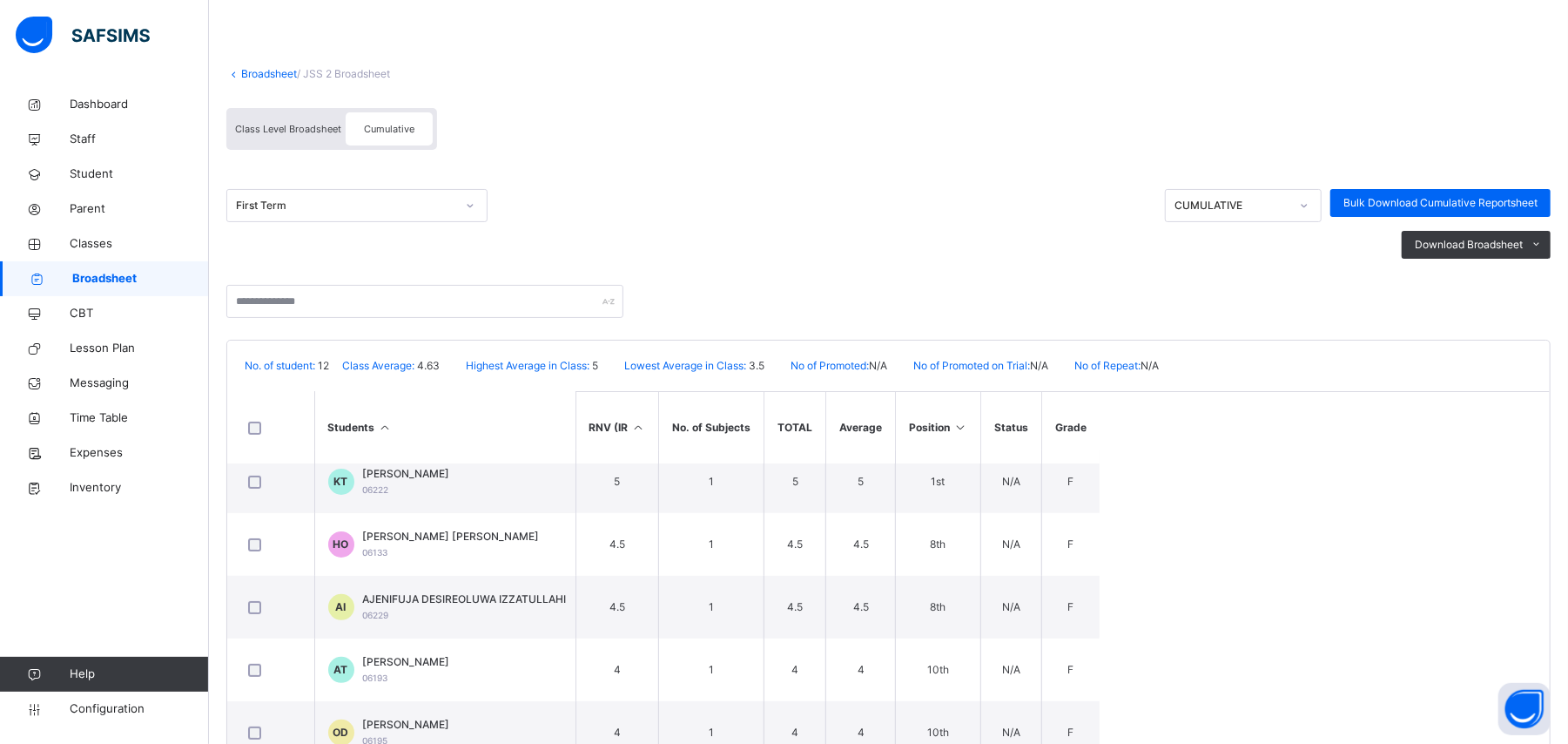
scroll to position [0, 0]
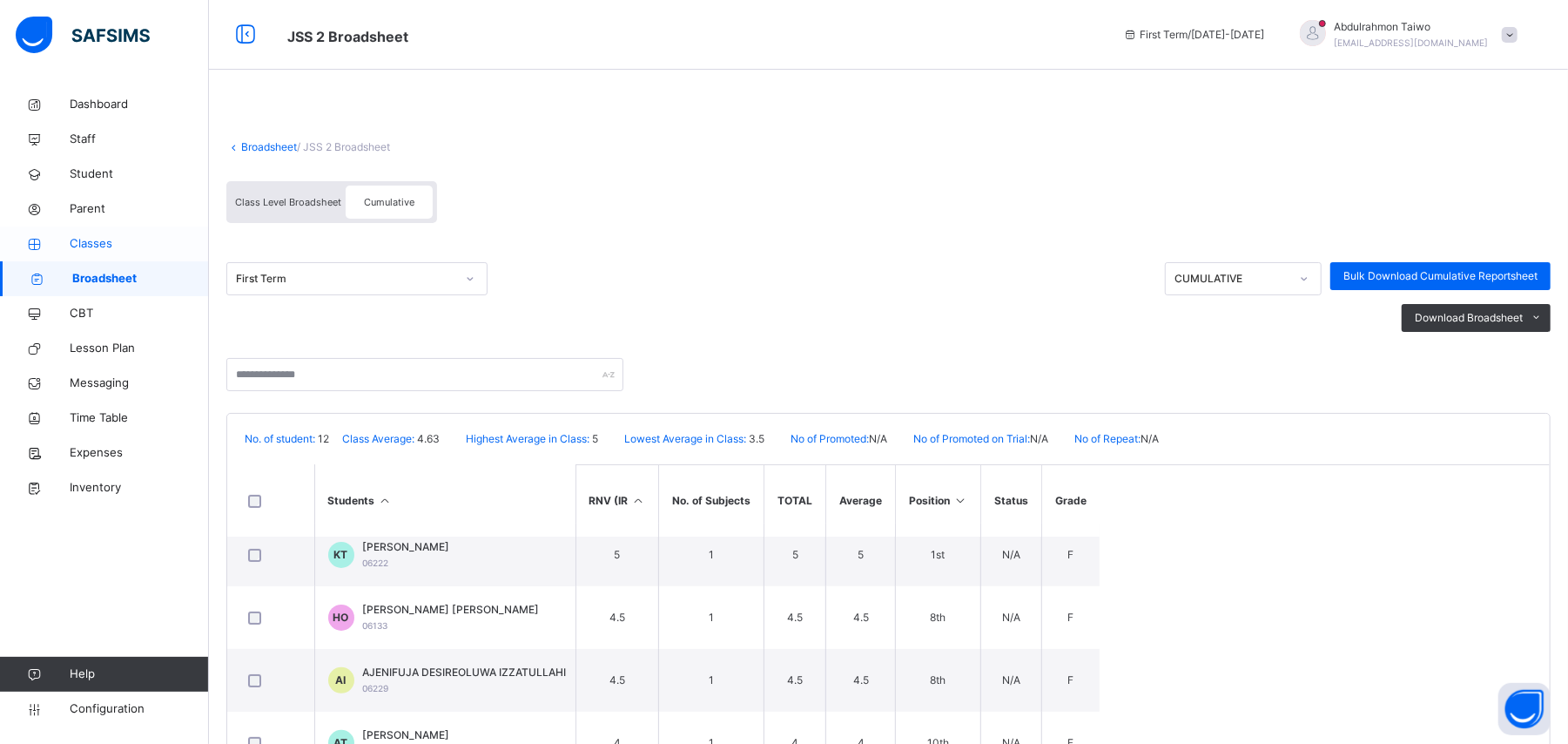
click at [108, 245] on span "Classes" at bounding box center [140, 244] width 140 height 18
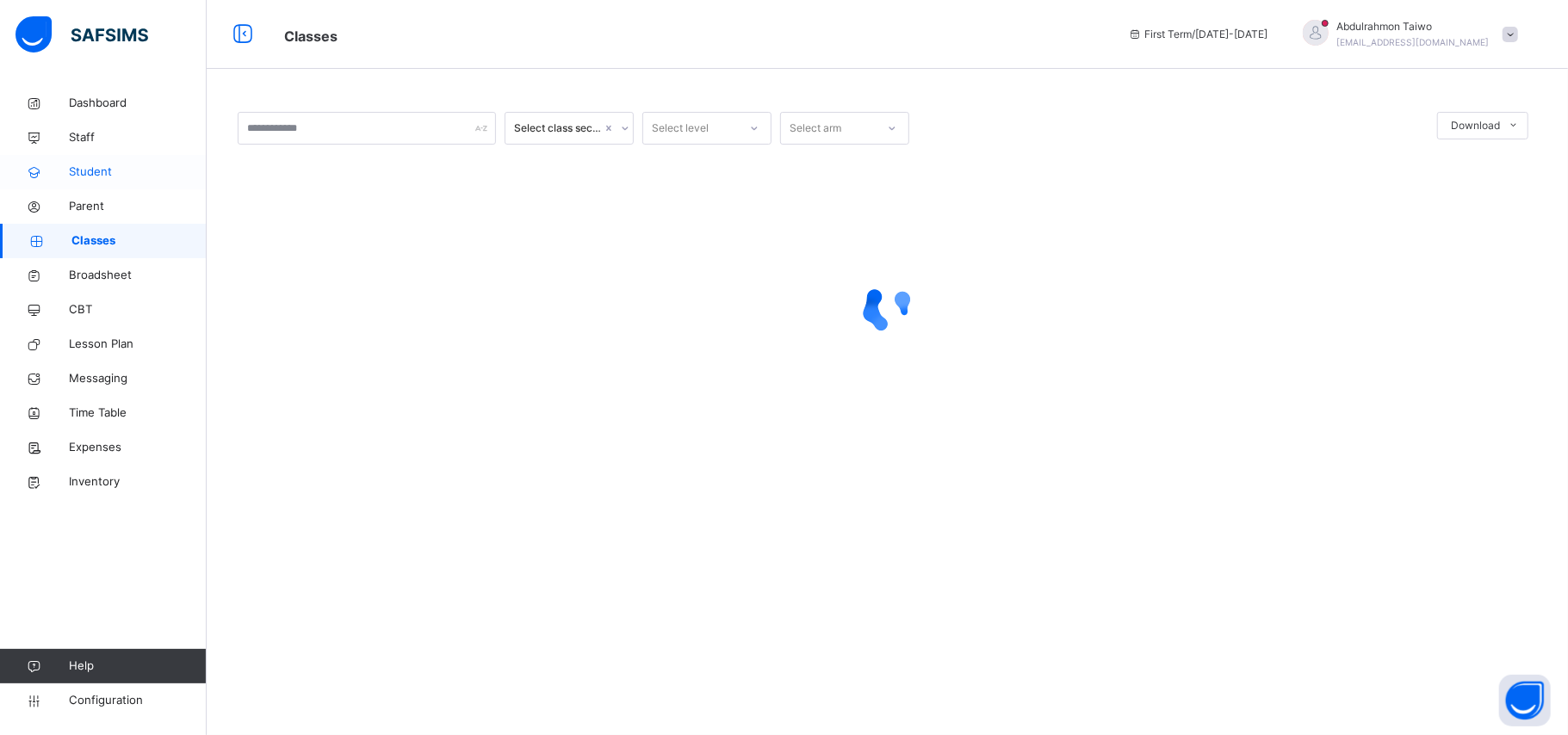
click at [105, 173] on span "Student" at bounding box center [138, 172] width 138 height 17
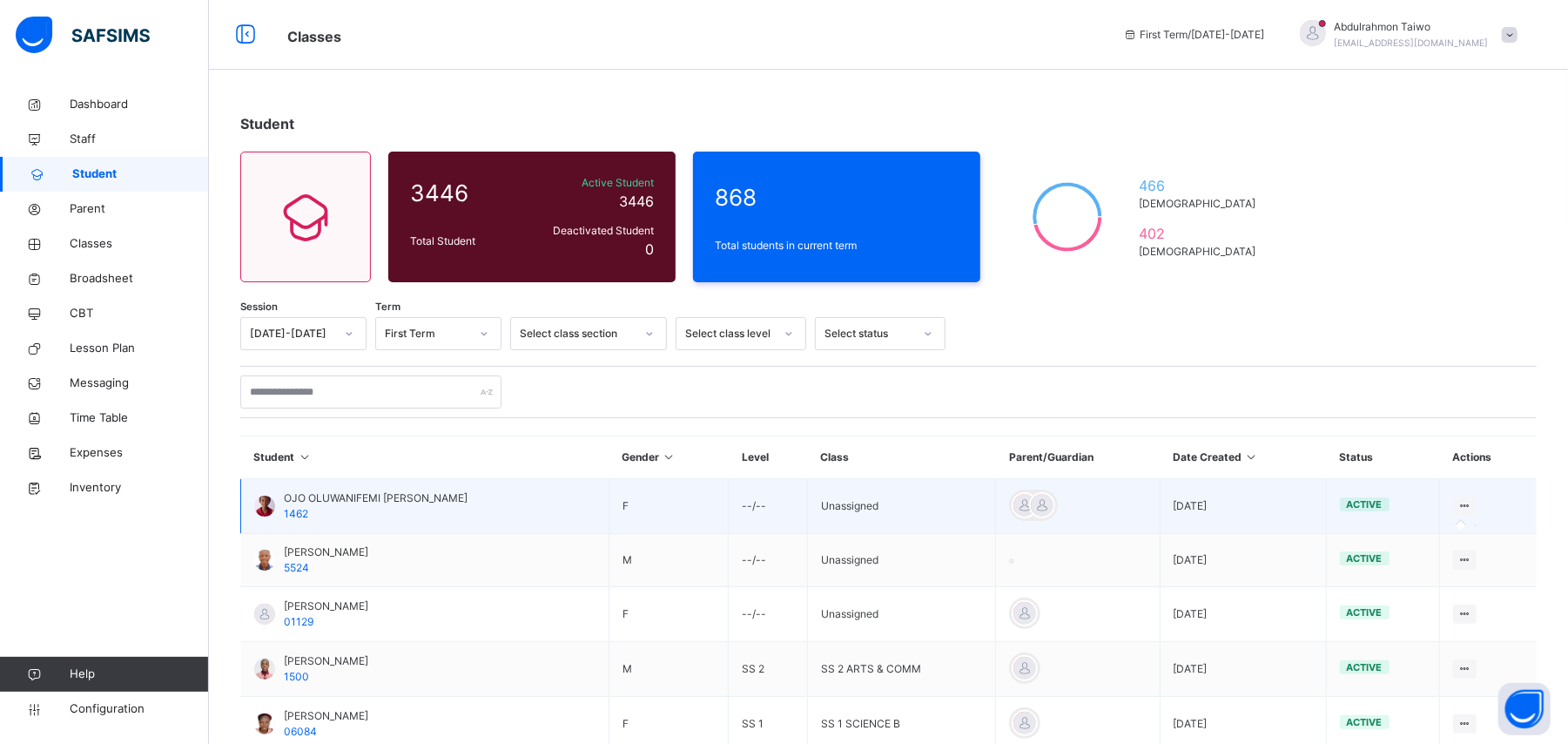
click at [1472, 510] on icon at bounding box center [1465, 505] width 15 height 13
click at [1472, 505] on icon at bounding box center [1465, 505] width 15 height 13
click at [1472, 502] on icon at bounding box center [1465, 505] width 15 height 13
click at [1472, 510] on icon at bounding box center [1465, 505] width 15 height 13
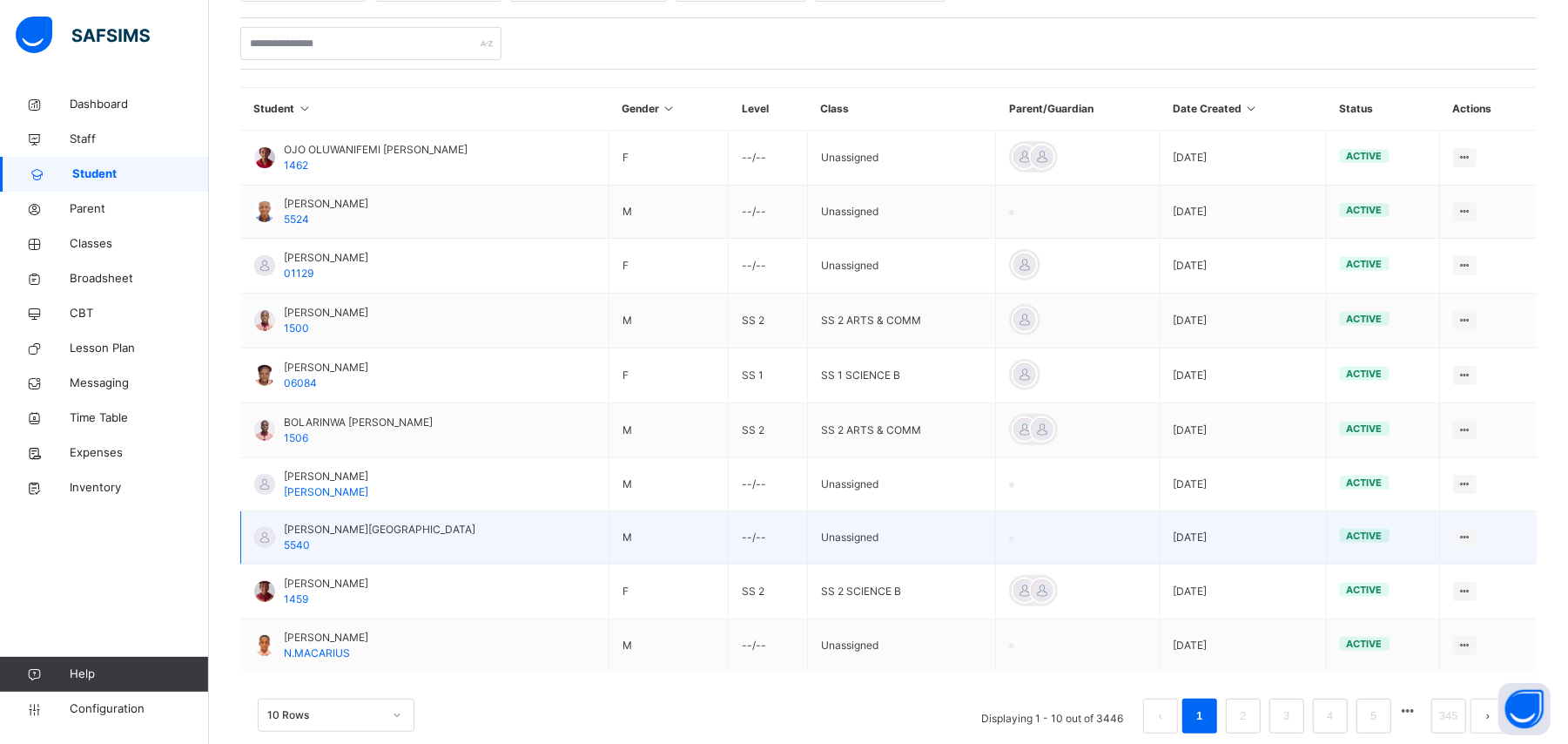
scroll to position [383, 0]
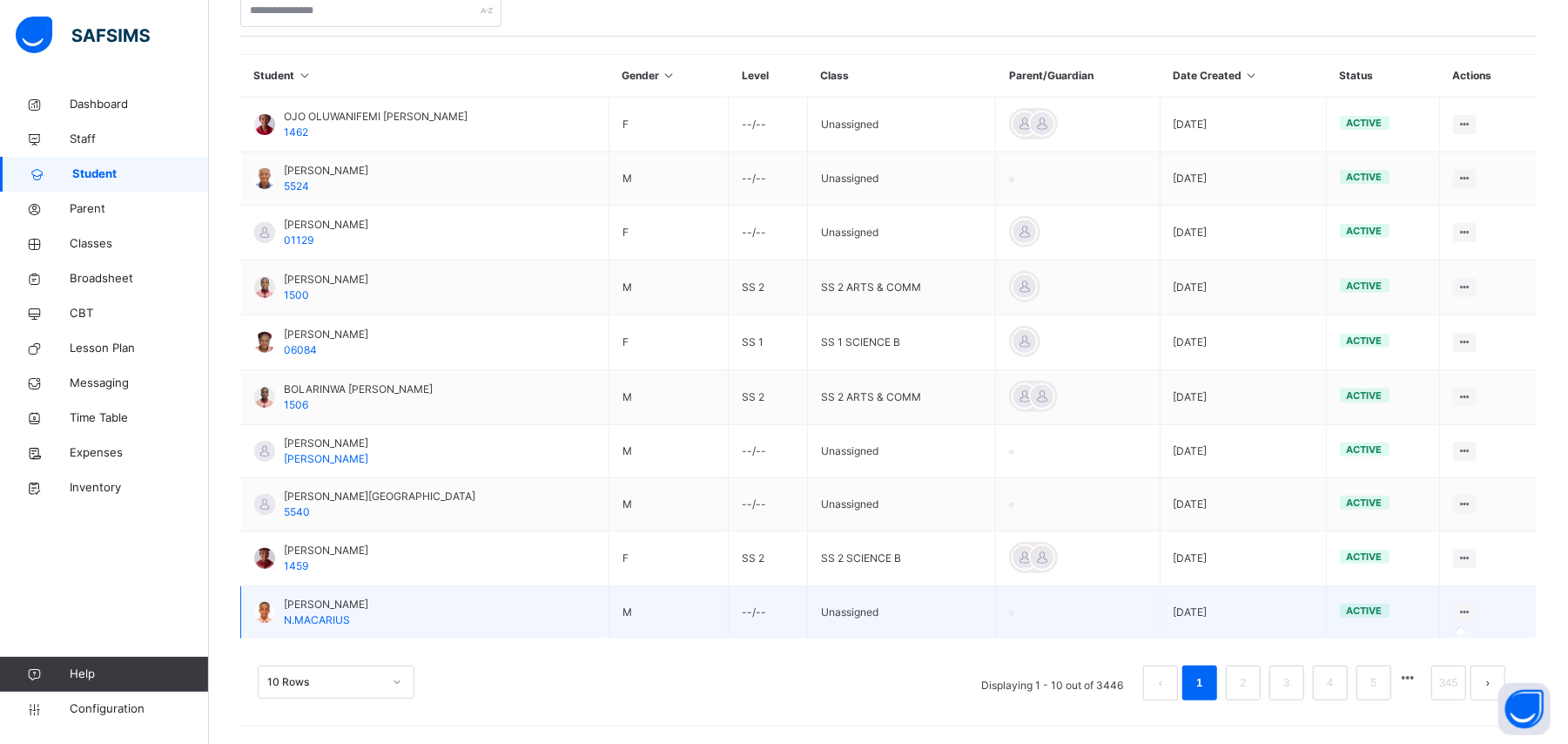
click at [1477, 608] on div at bounding box center [1465, 612] width 24 height 19
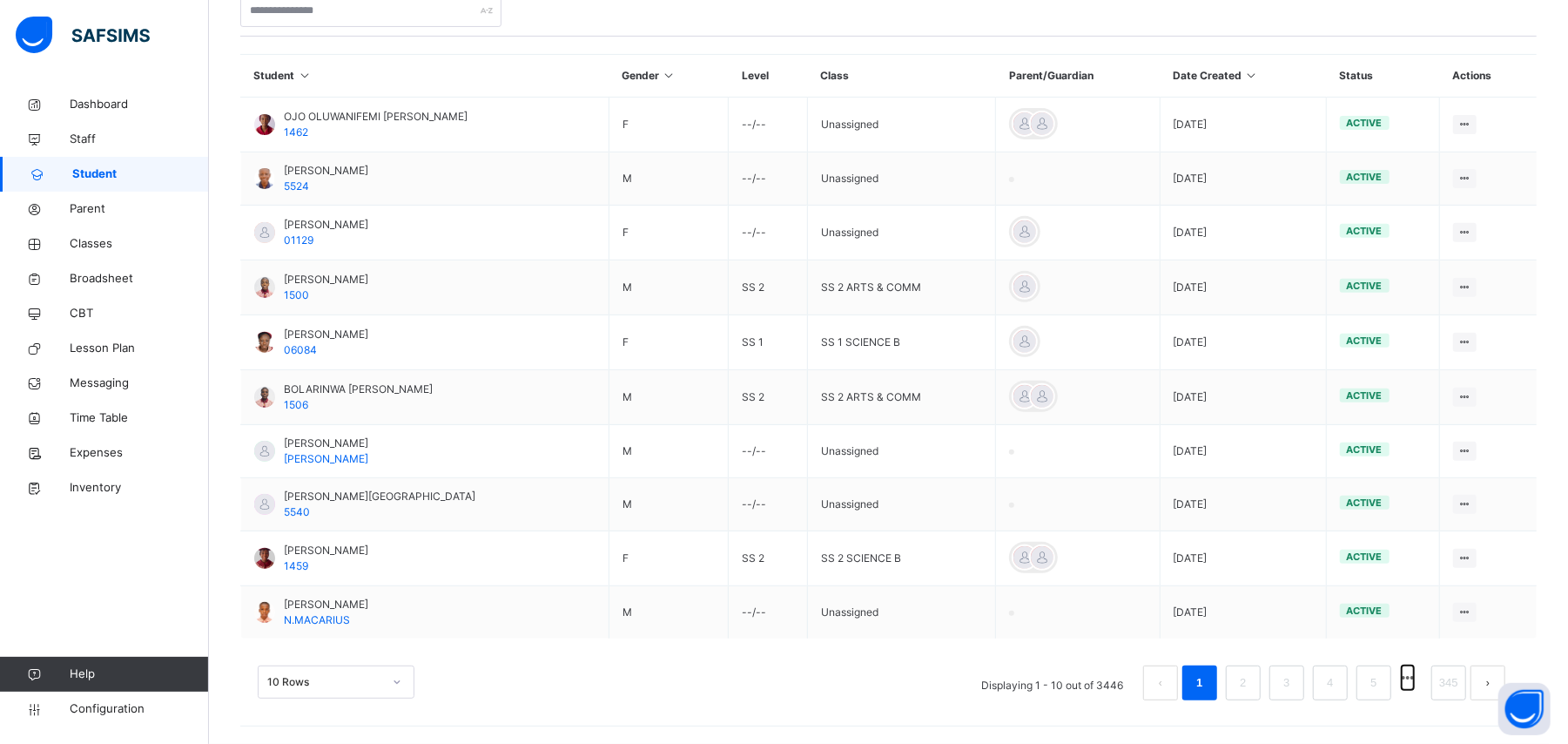
click at [1415, 677] on button "button" at bounding box center [1408, 678] width 13 height 25
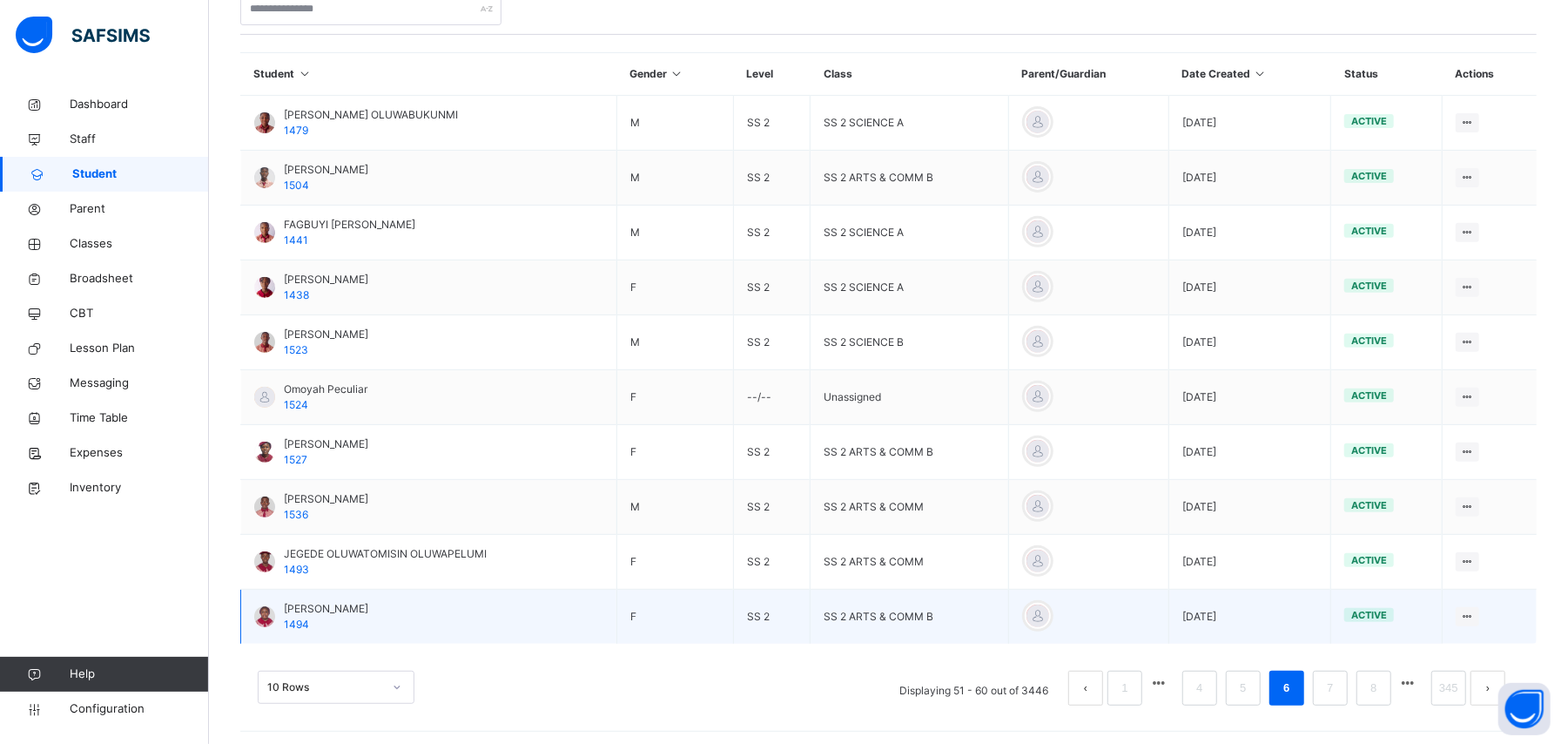
scroll to position [388, 0]
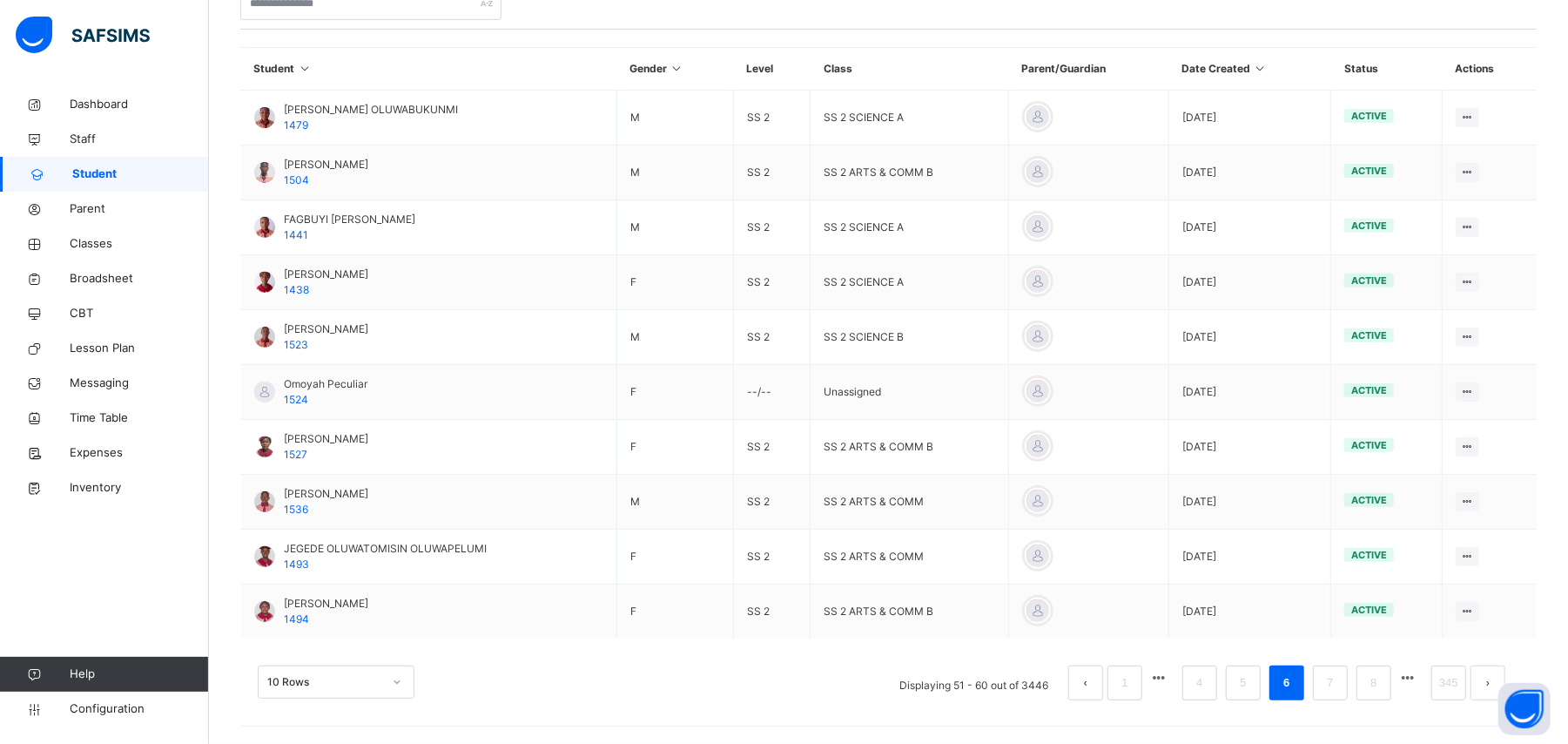
click at [1167, 677] on li at bounding box center [1159, 678] width 25 height 25
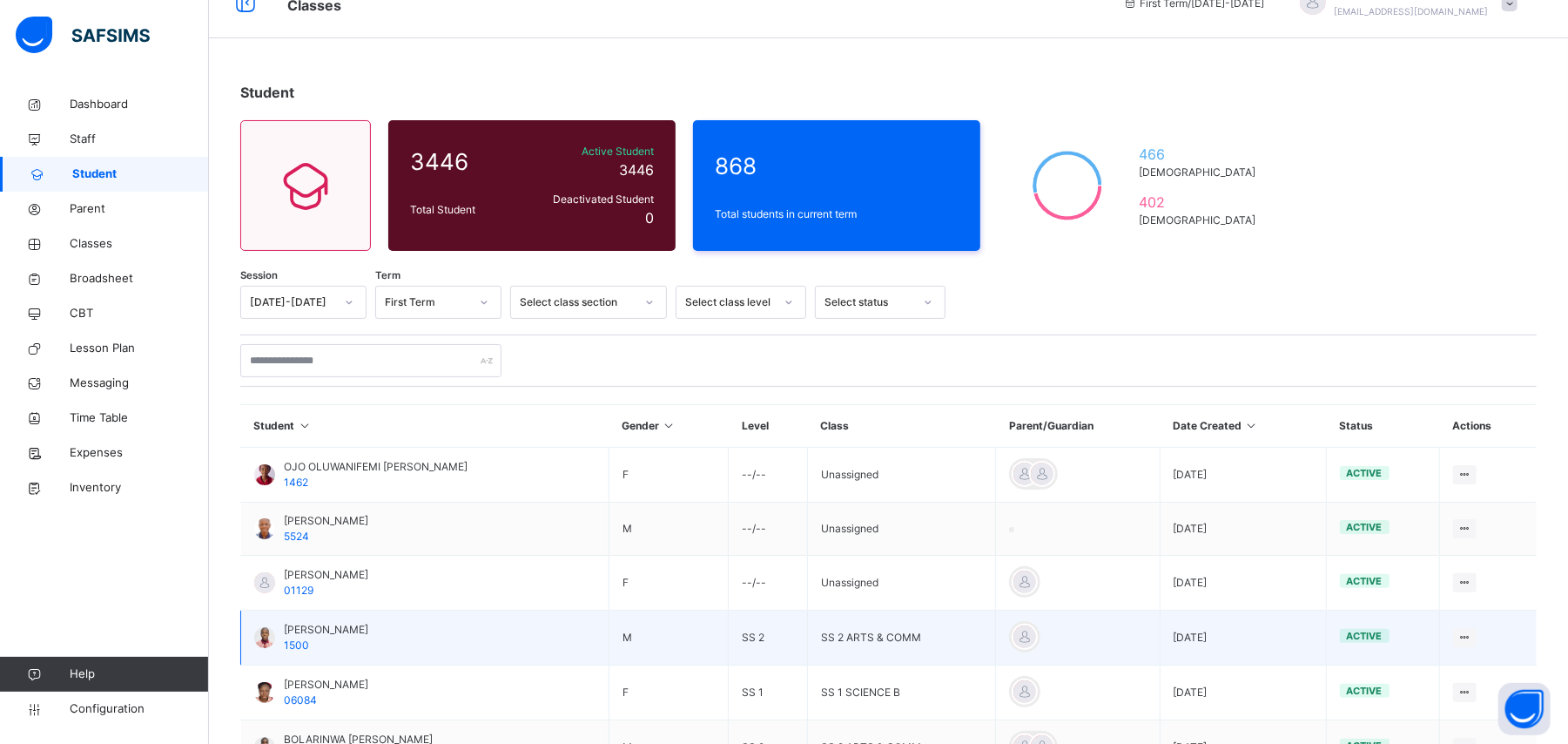
scroll to position [383, 0]
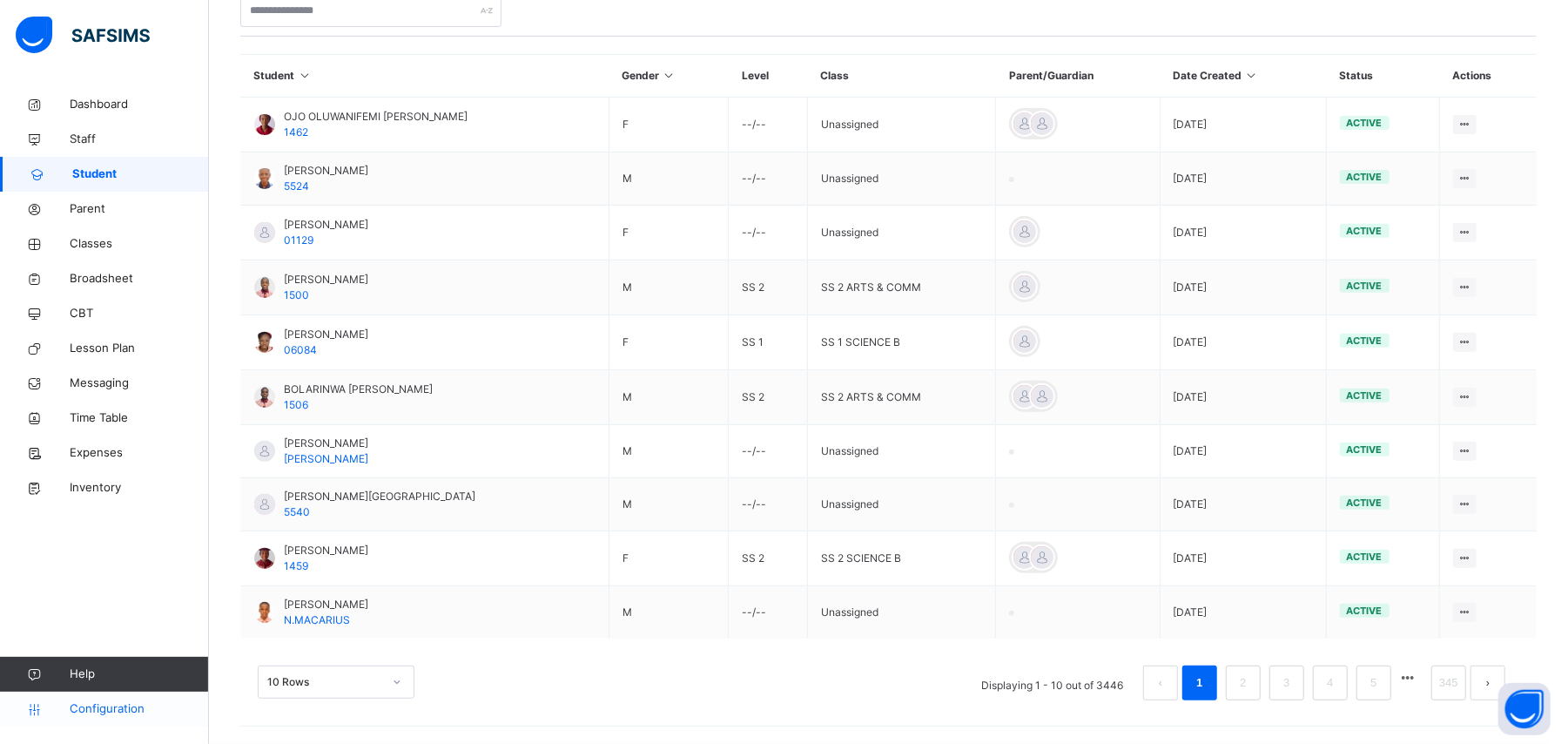
click at [104, 710] on span "Configuration" at bounding box center [139, 709] width 139 height 18
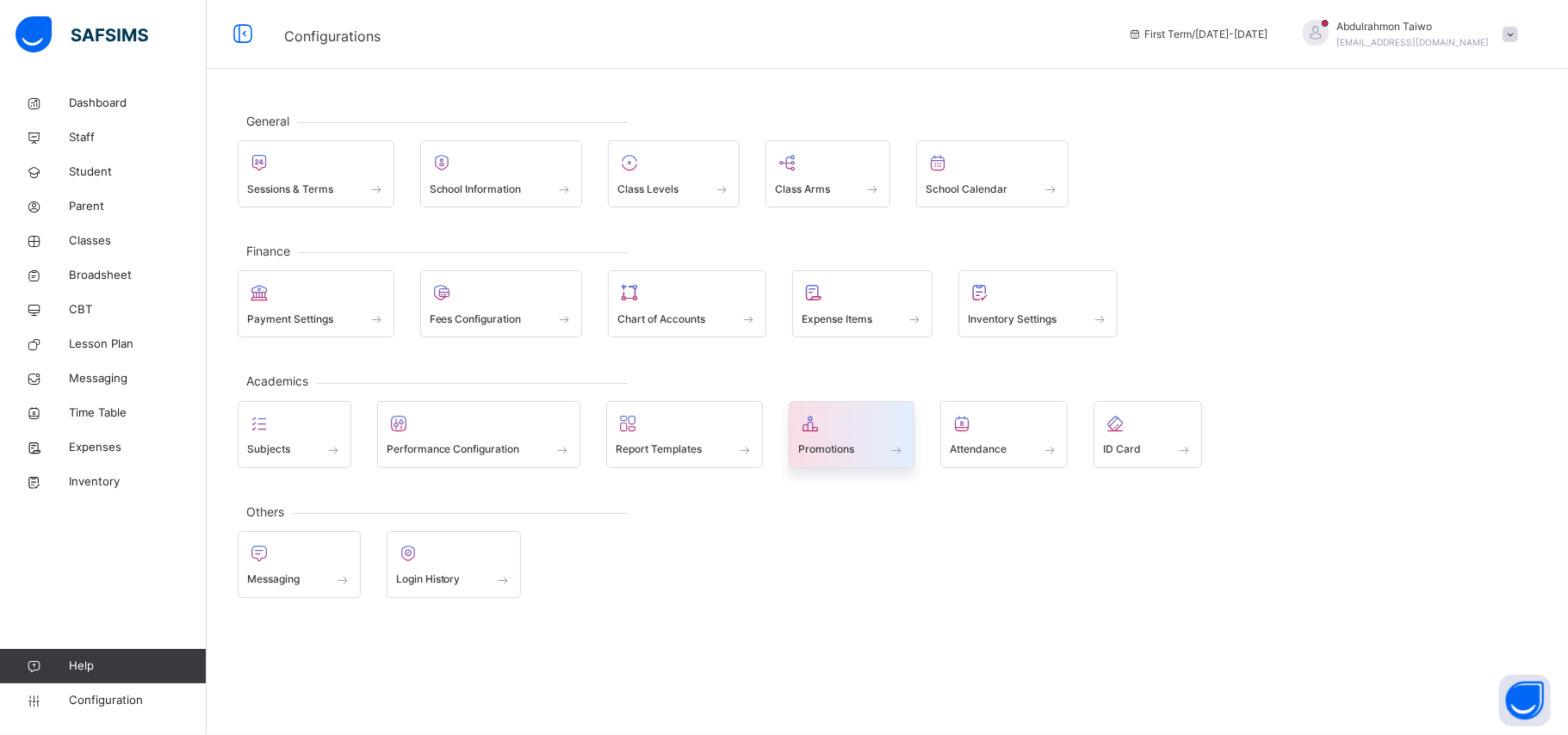
click at [819, 455] on span "Promotions" at bounding box center [826, 449] width 56 height 16
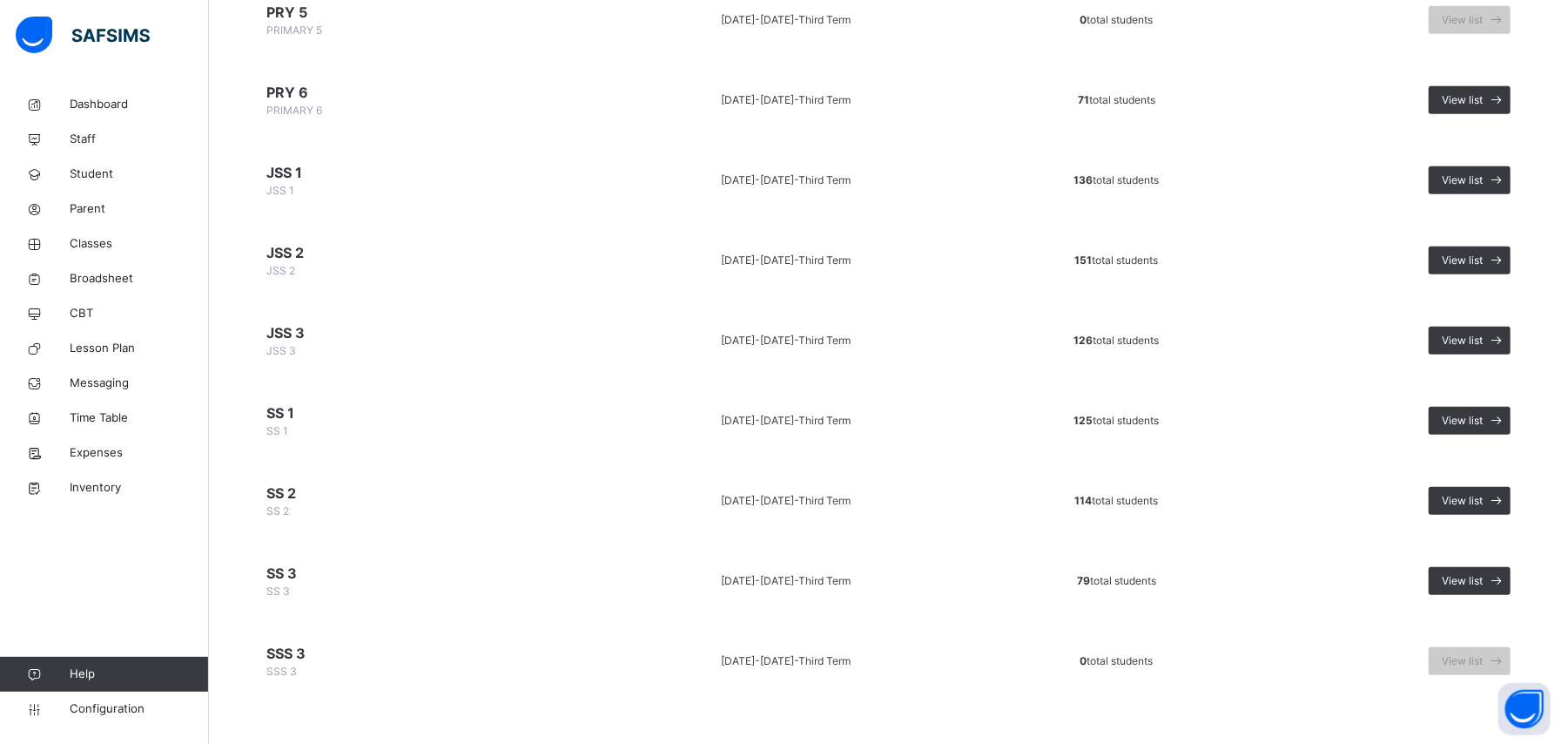
scroll to position [963, 0]
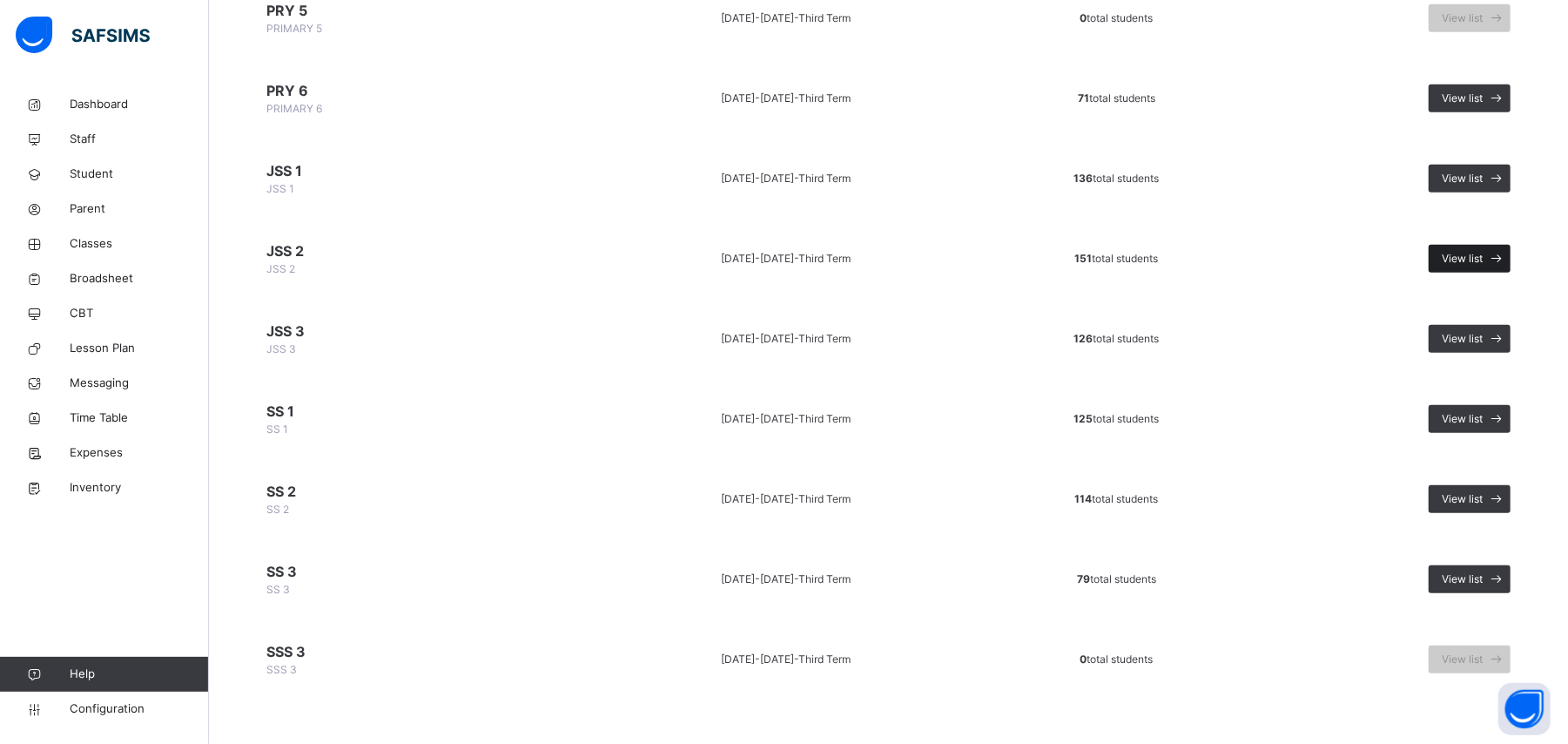
click at [1470, 251] on span "View list" at bounding box center [1462, 259] width 41 height 16
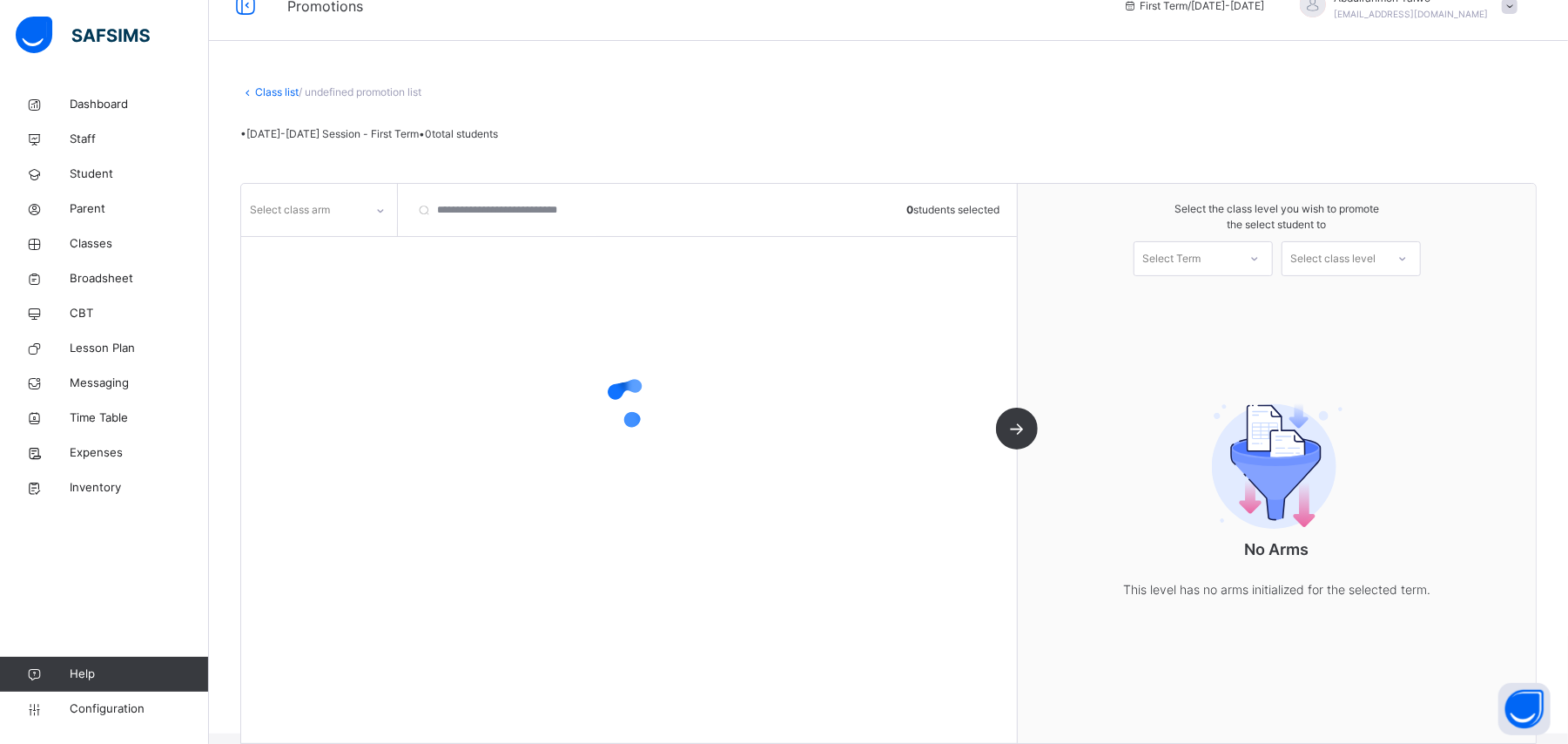
scroll to position [56, 0]
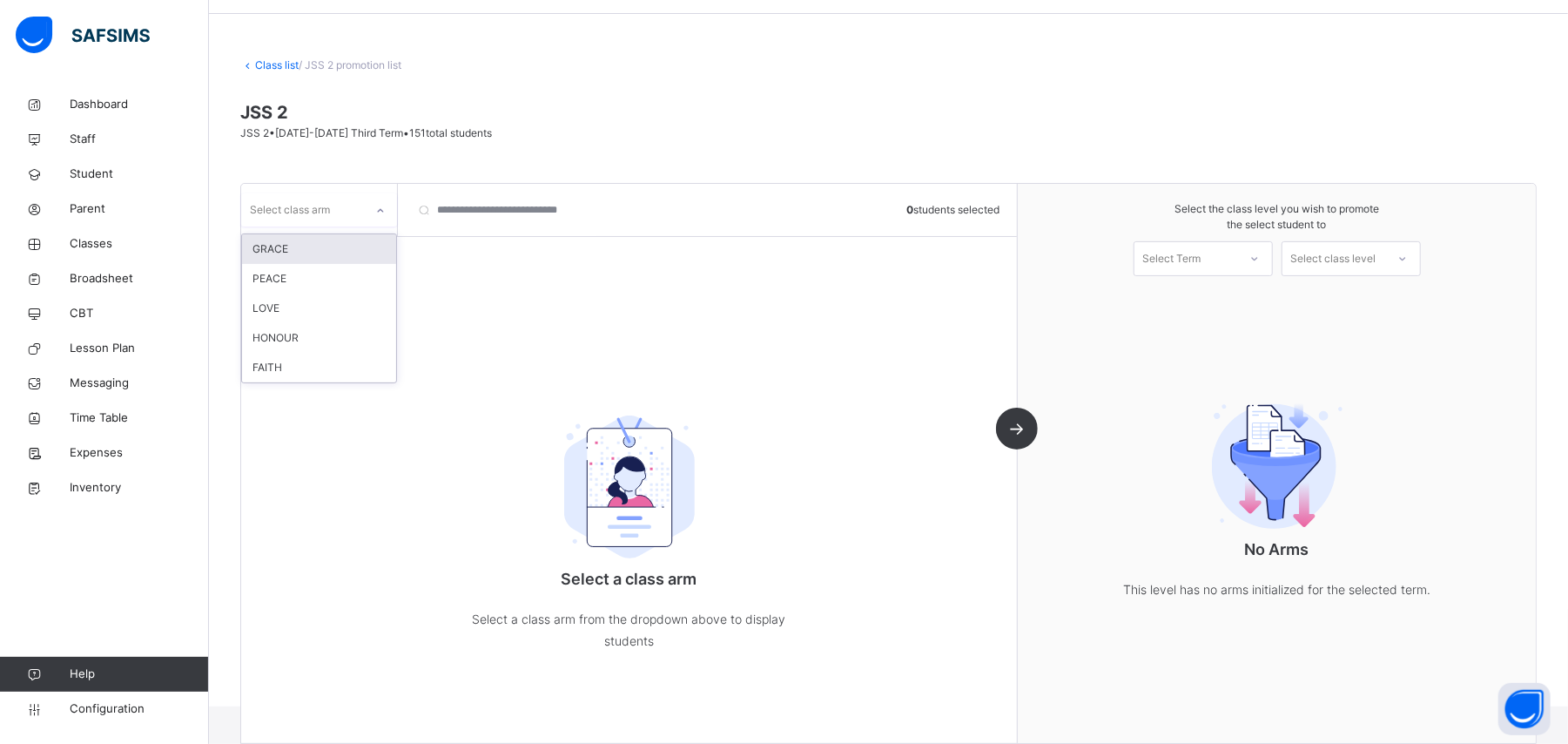
click at [363, 218] on div at bounding box center [379, 210] width 33 height 33
click at [363, 245] on div "GRACE" at bounding box center [319, 249] width 154 height 29
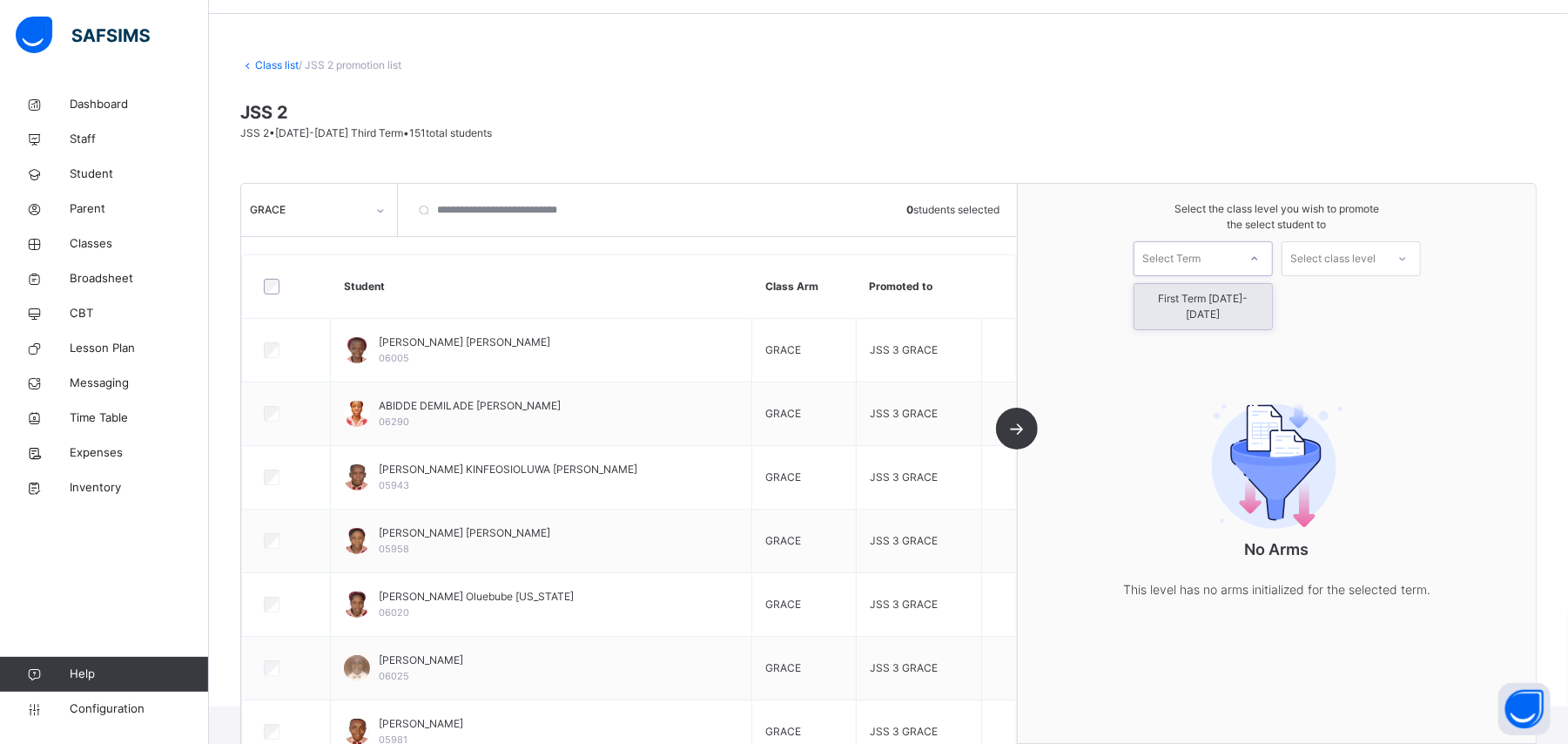
click at [1217, 265] on div "Select Term" at bounding box center [1186, 259] width 103 height 27
click at [1235, 308] on div "First Term [DATE]-[DATE]" at bounding box center [1204, 306] width 138 height 45
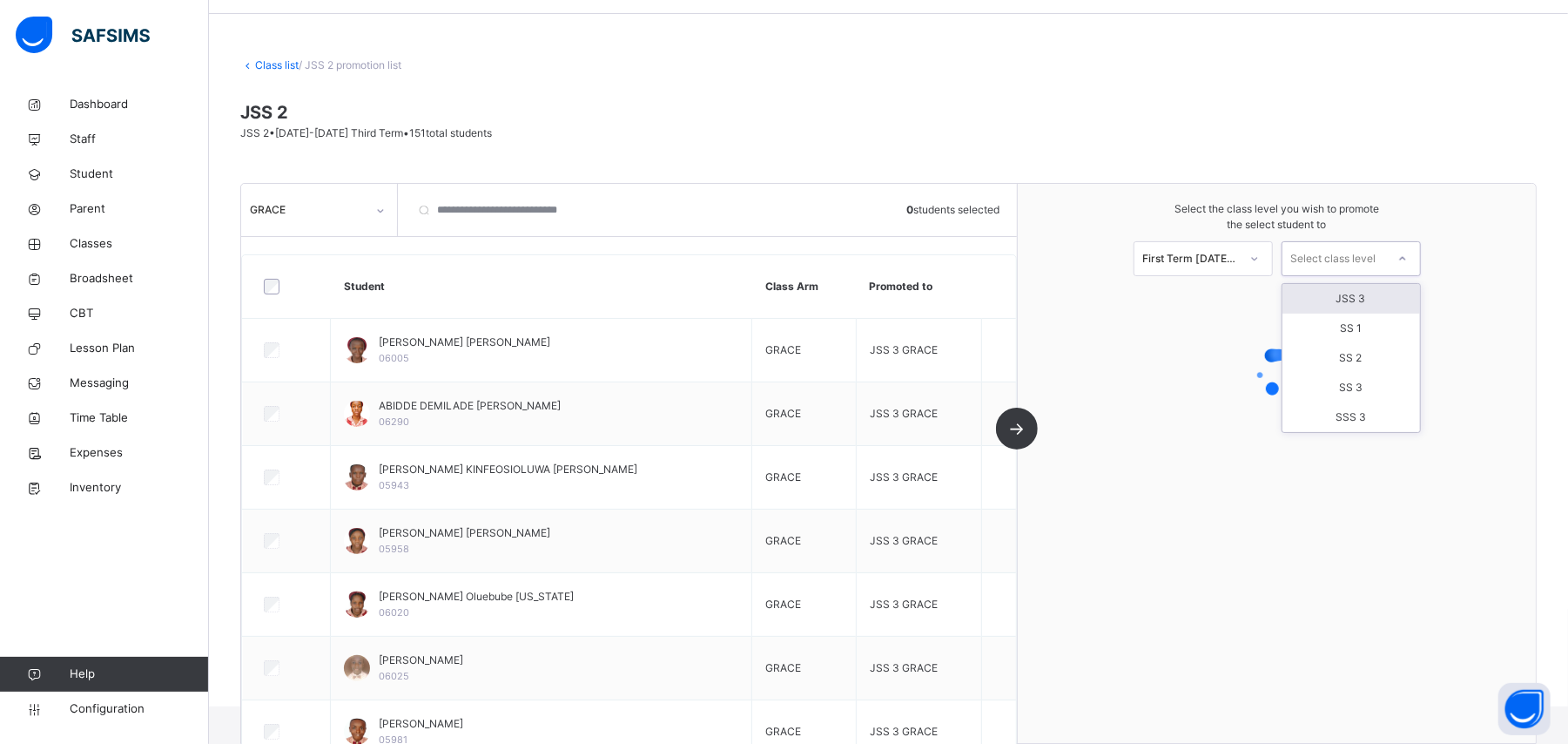
click at [1348, 270] on div "Select class level" at bounding box center [1334, 258] width 85 height 35
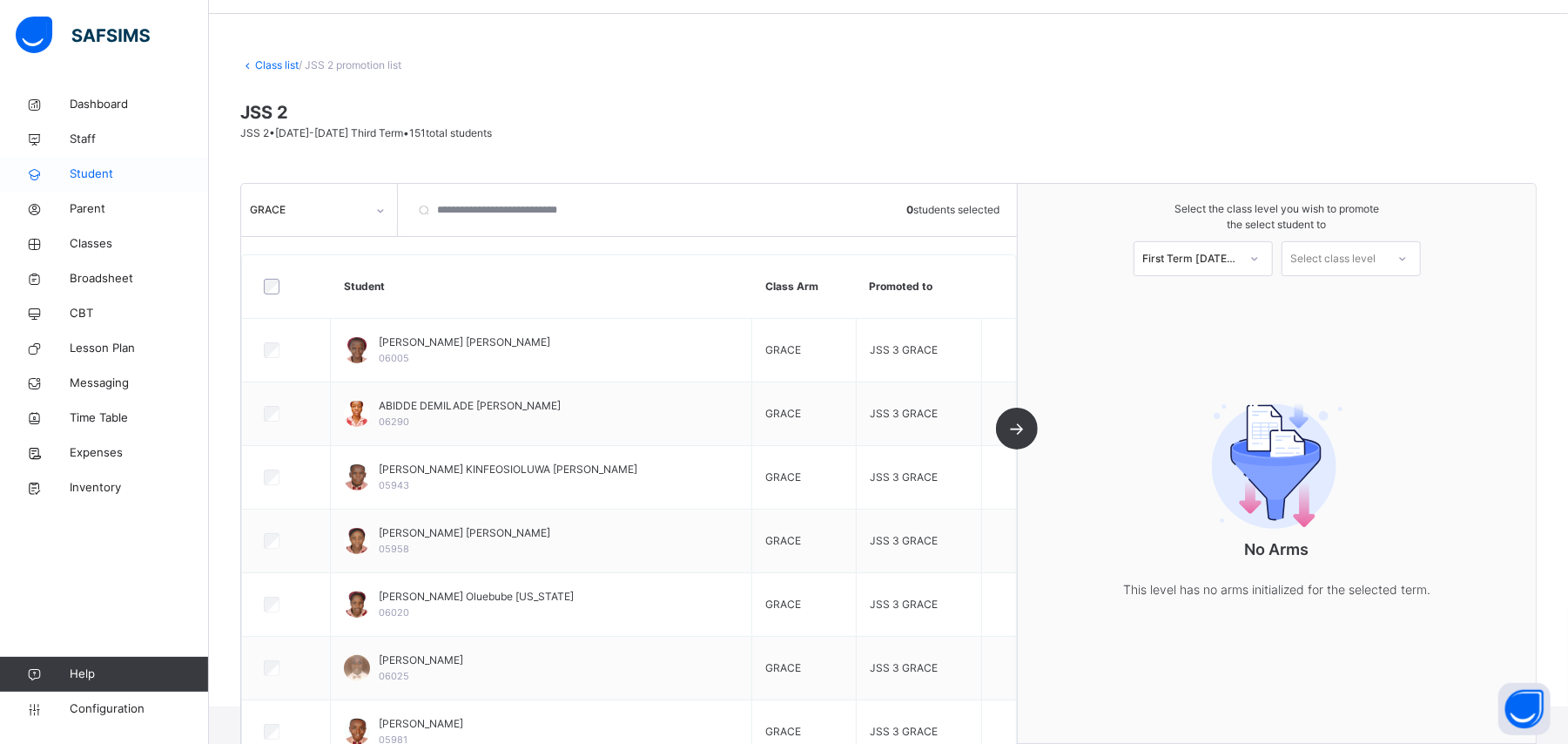
click at [103, 165] on span "Student" at bounding box center [140, 174] width 140 height 18
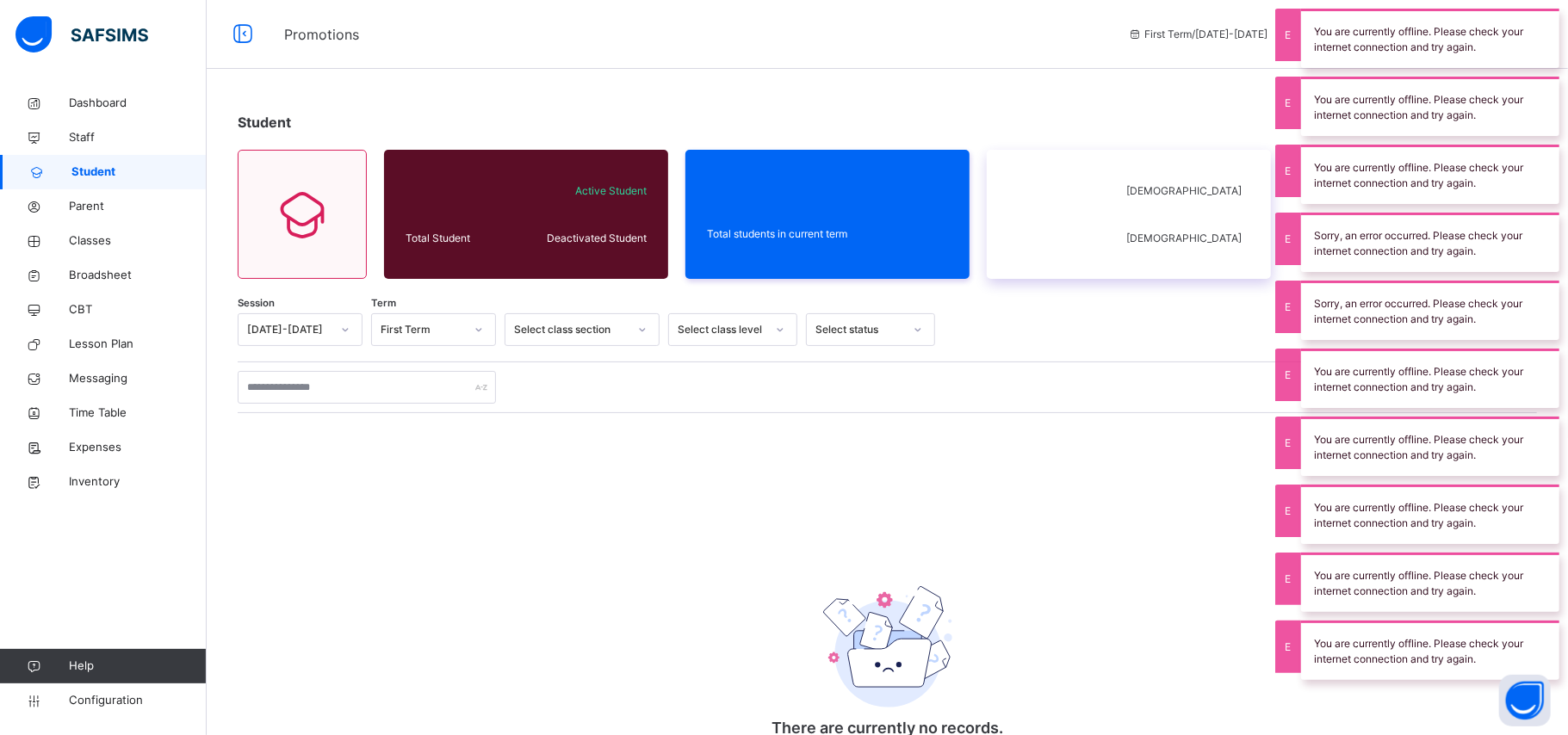
click at [1137, 229] on div "Male Female" at bounding box center [1128, 214] width 284 height 129
click at [1054, 121] on div "Student" at bounding box center [887, 122] width 1299 height 21
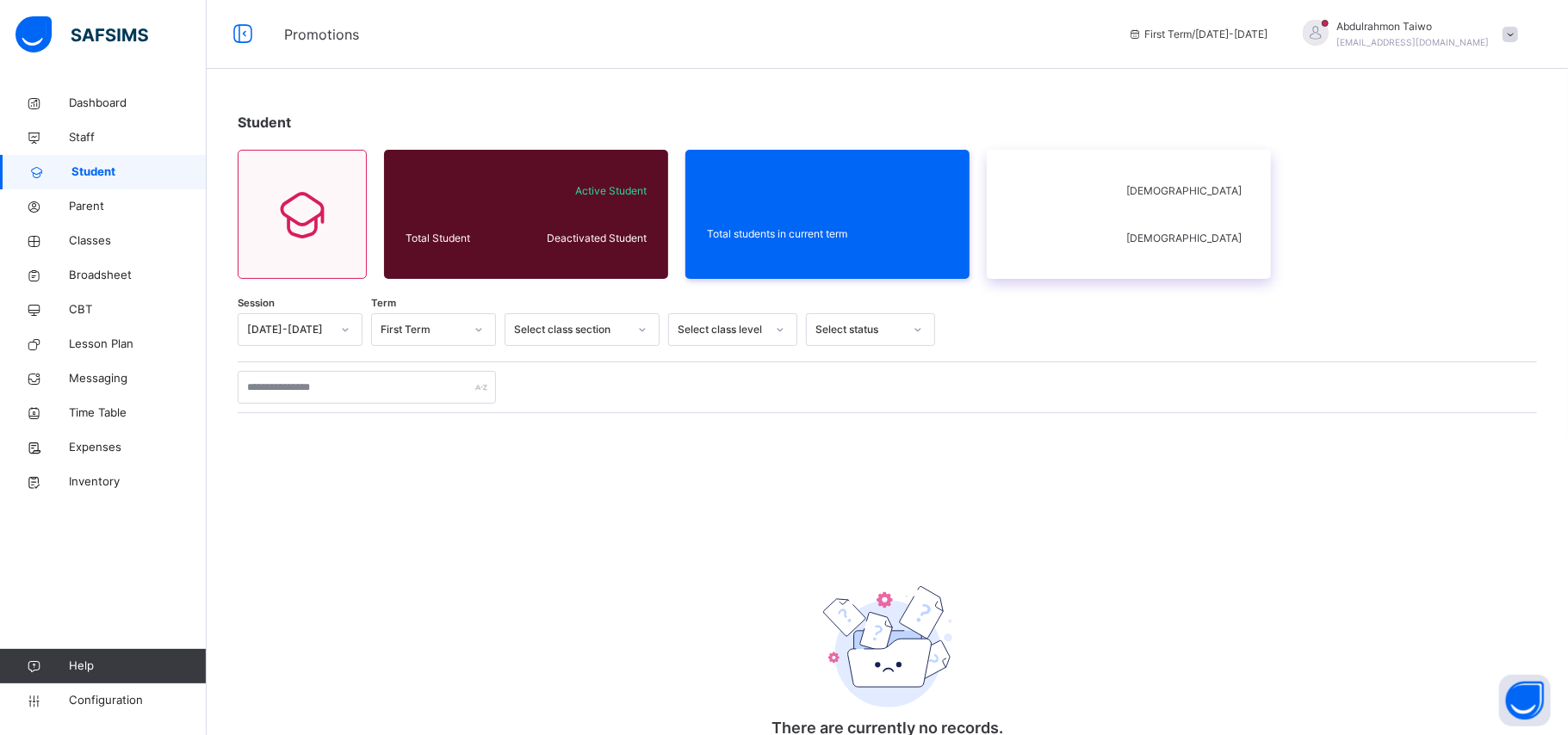
click at [1195, 201] on div "Male Female" at bounding box center [1128, 214] width 284 height 129
click at [875, 218] on div "Total students in current term" at bounding box center [827, 214] width 284 height 129
click at [610, 190] on span "Active Student" at bounding box center [585, 191] width 122 height 16
click at [456, 241] on div "Total Student" at bounding box center [461, 239] width 119 height 24
click at [221, 213] on div "Student Total Student Active Student Deactivated Student Total students in curr…" at bounding box center [887, 438] width 1361 height 704
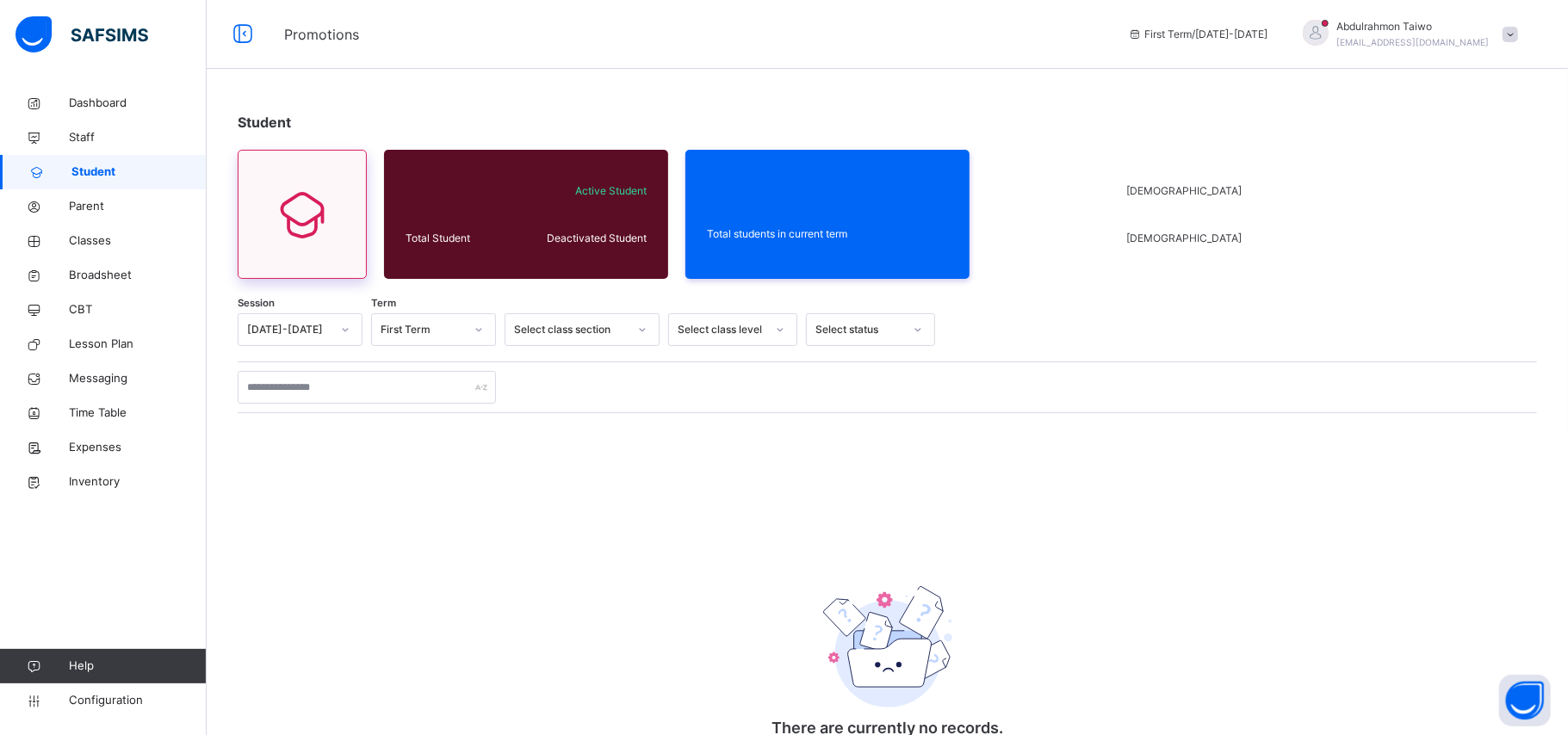
click at [338, 213] on div at bounding box center [302, 214] width 84 height 78
click at [341, 213] on div at bounding box center [302, 214] width 84 height 78
click at [341, 214] on div at bounding box center [302, 214] width 84 height 78
click at [322, 332] on div "[DATE]-[DATE]" at bounding box center [289, 329] width 83 height 16
click at [322, 330] on div "[DATE]-[DATE]" at bounding box center [289, 329] width 83 height 16
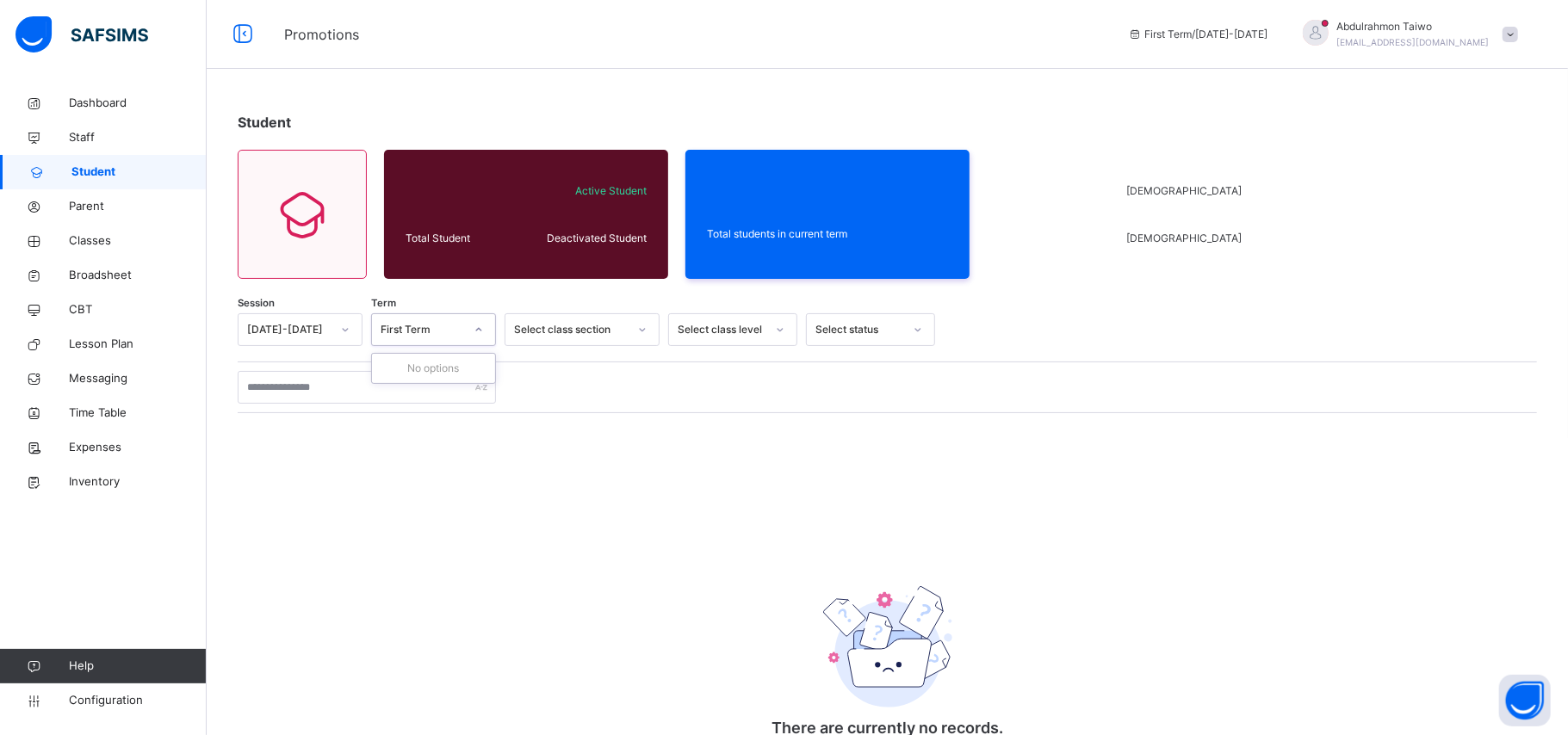
click at [443, 336] on div "First Term" at bounding box center [422, 329] width 83 height 16
click at [444, 336] on div "First Term" at bounding box center [422, 329] width 83 height 16
click at [585, 323] on div "Select class section" at bounding box center [571, 329] width 114 height 16
click at [752, 344] on div "Select class level" at bounding box center [733, 329] width 129 height 32
click at [737, 328] on div "Select class level" at bounding box center [721, 329] width 87 height 16
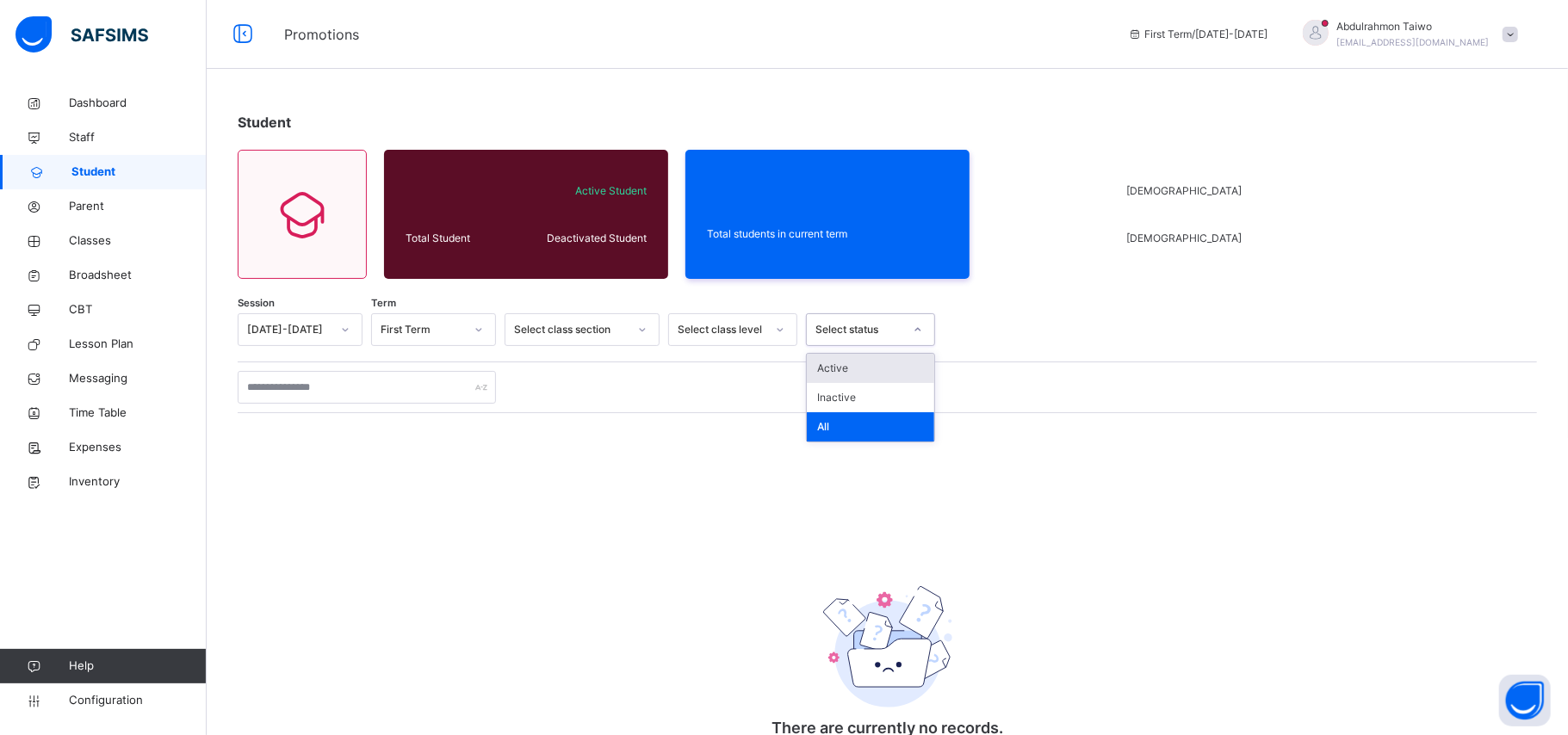
click at [830, 331] on div "Select status" at bounding box center [859, 329] width 87 height 16
click at [541, 462] on div "Session 2025-2026 Term First Term Select class section Select class level optio…" at bounding box center [887, 538] width 1299 height 452
click at [840, 602] on div "There are currently no records." at bounding box center [888, 651] width 345 height 226
click at [93, 133] on span "Staff" at bounding box center [138, 138] width 138 height 17
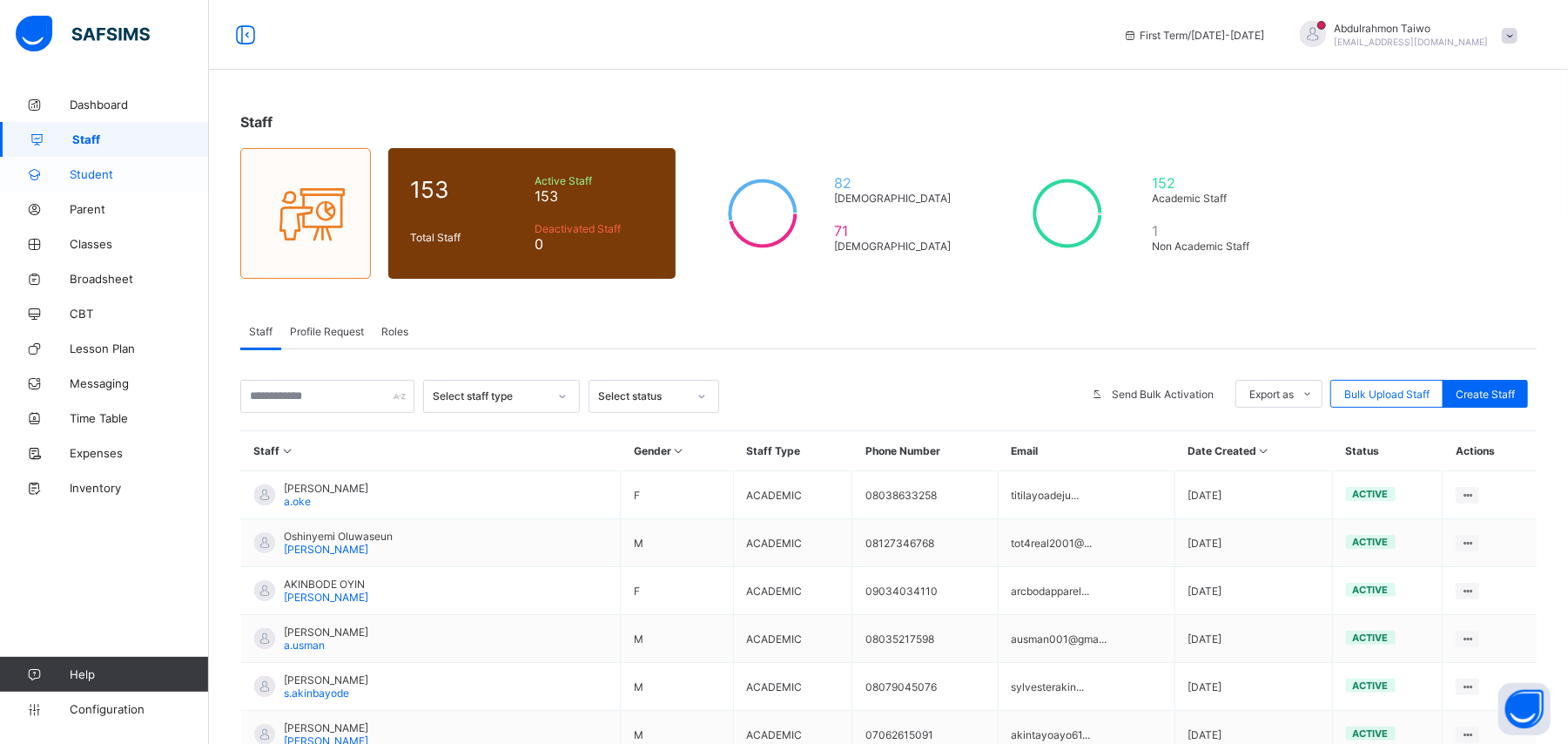
click at [101, 169] on span "Student" at bounding box center [140, 174] width 140 height 14
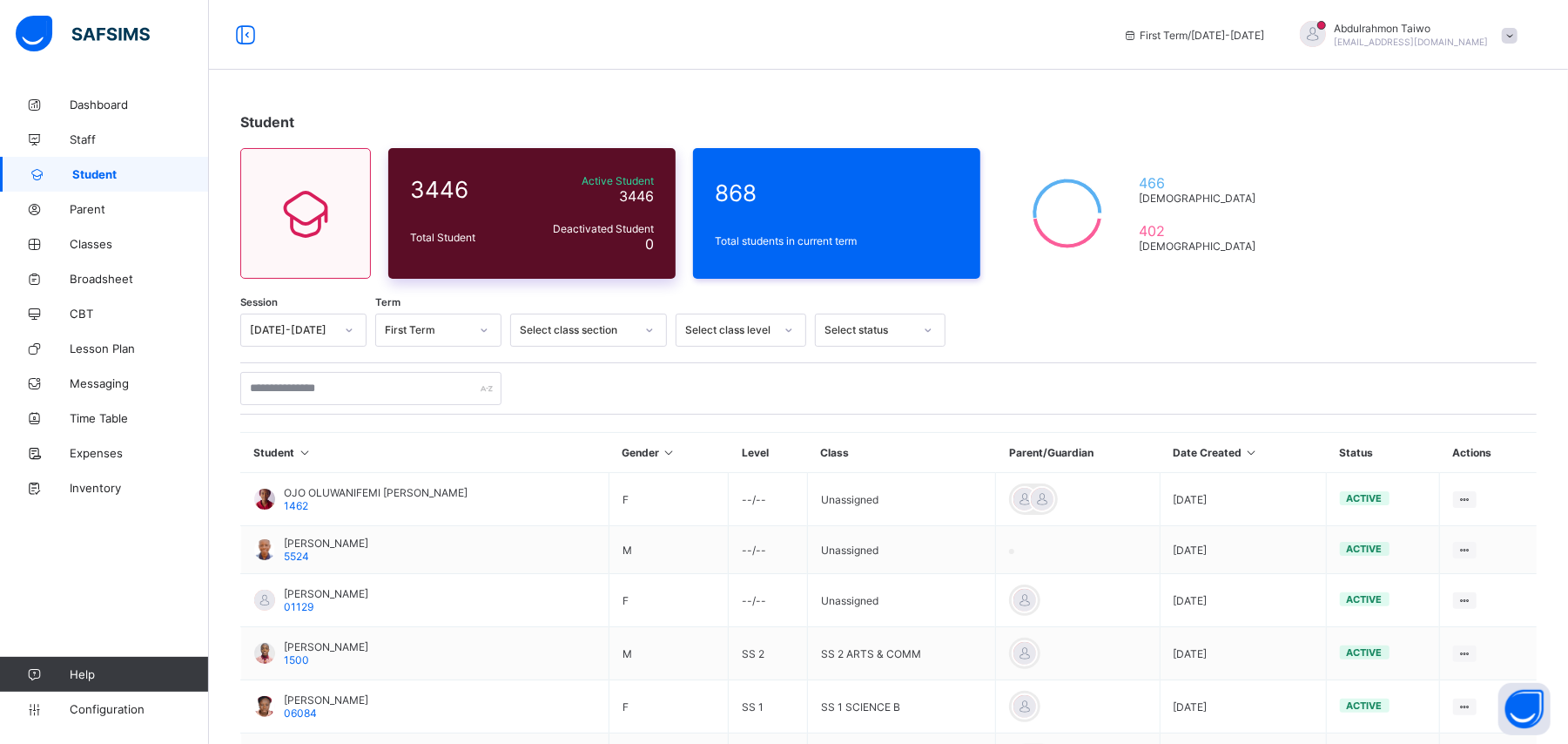
click at [514, 200] on span "3446" at bounding box center [466, 189] width 111 height 27
click at [307, 223] on icon at bounding box center [305, 213] width 73 height 63
click at [275, 238] on icon at bounding box center [305, 213] width 73 height 63
click at [492, 216] on div "3446 Total Student Active Student 3446 Deactivated Student 0" at bounding box center [532, 213] width 287 height 131
click at [432, 231] on div "Total Student" at bounding box center [466, 237] width 120 height 22
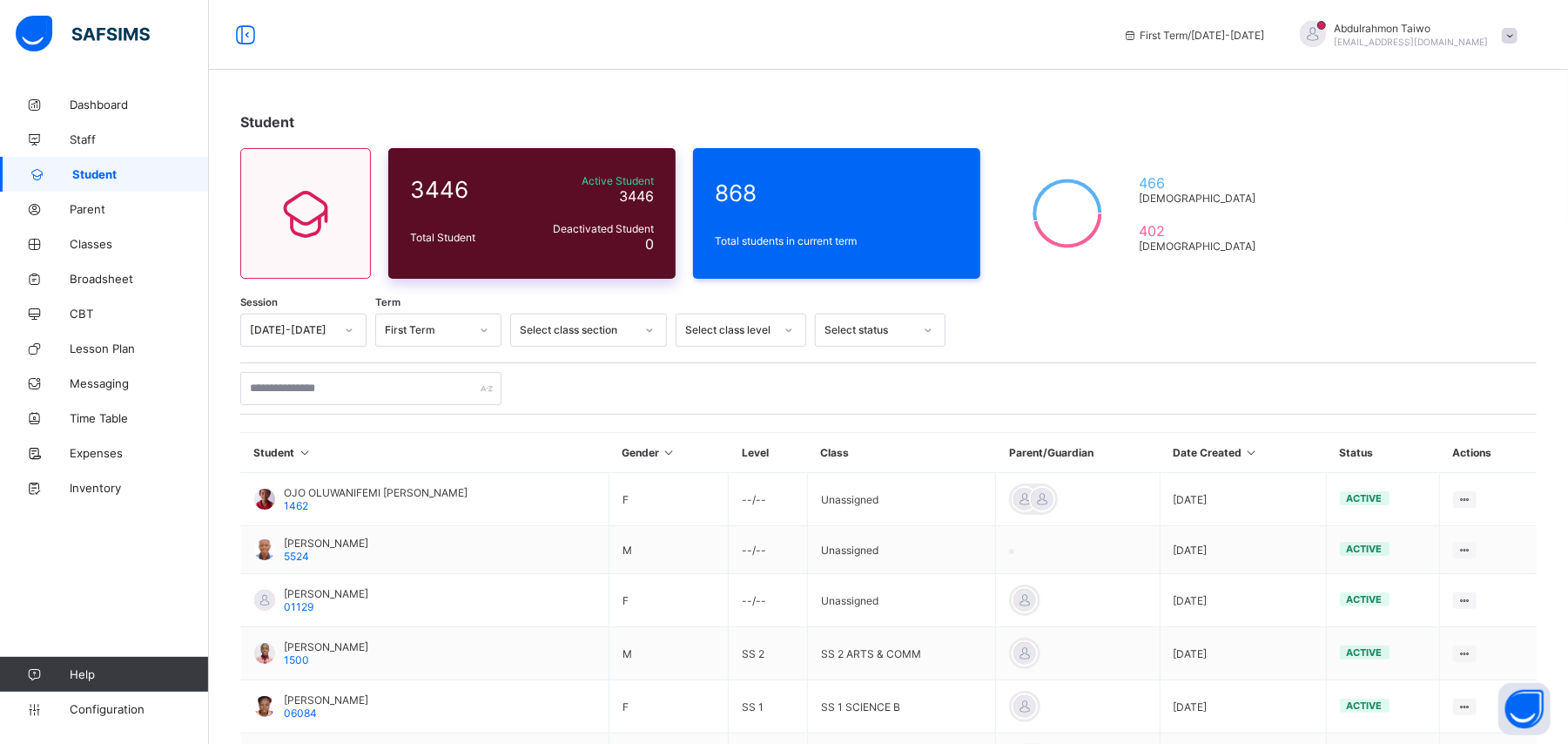
drag, startPoint x: 634, startPoint y: 180, endPoint x: 625, endPoint y: 196, distance: 18.4
click at [631, 180] on span "Active Student" at bounding box center [592, 180] width 124 height 13
drag, startPoint x: 615, startPoint y: 238, endPoint x: 767, endPoint y: 196, distance: 157.7
click at [615, 239] on div "Deactivated Student 0" at bounding box center [592, 237] width 124 height 30
click at [774, 196] on span "868" at bounding box center [837, 193] width 244 height 27
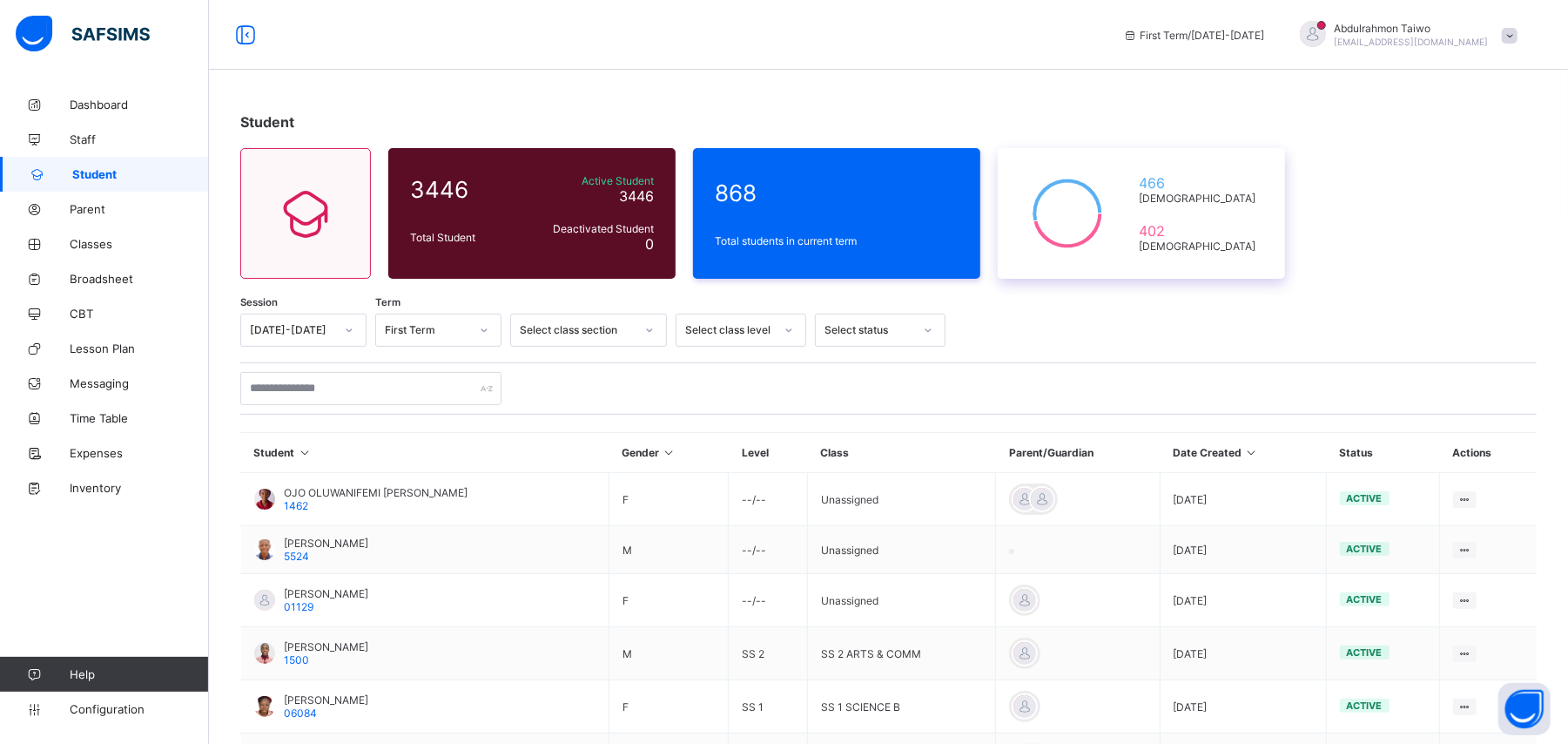
click at [1193, 196] on span "Male" at bounding box center [1201, 198] width 125 height 13
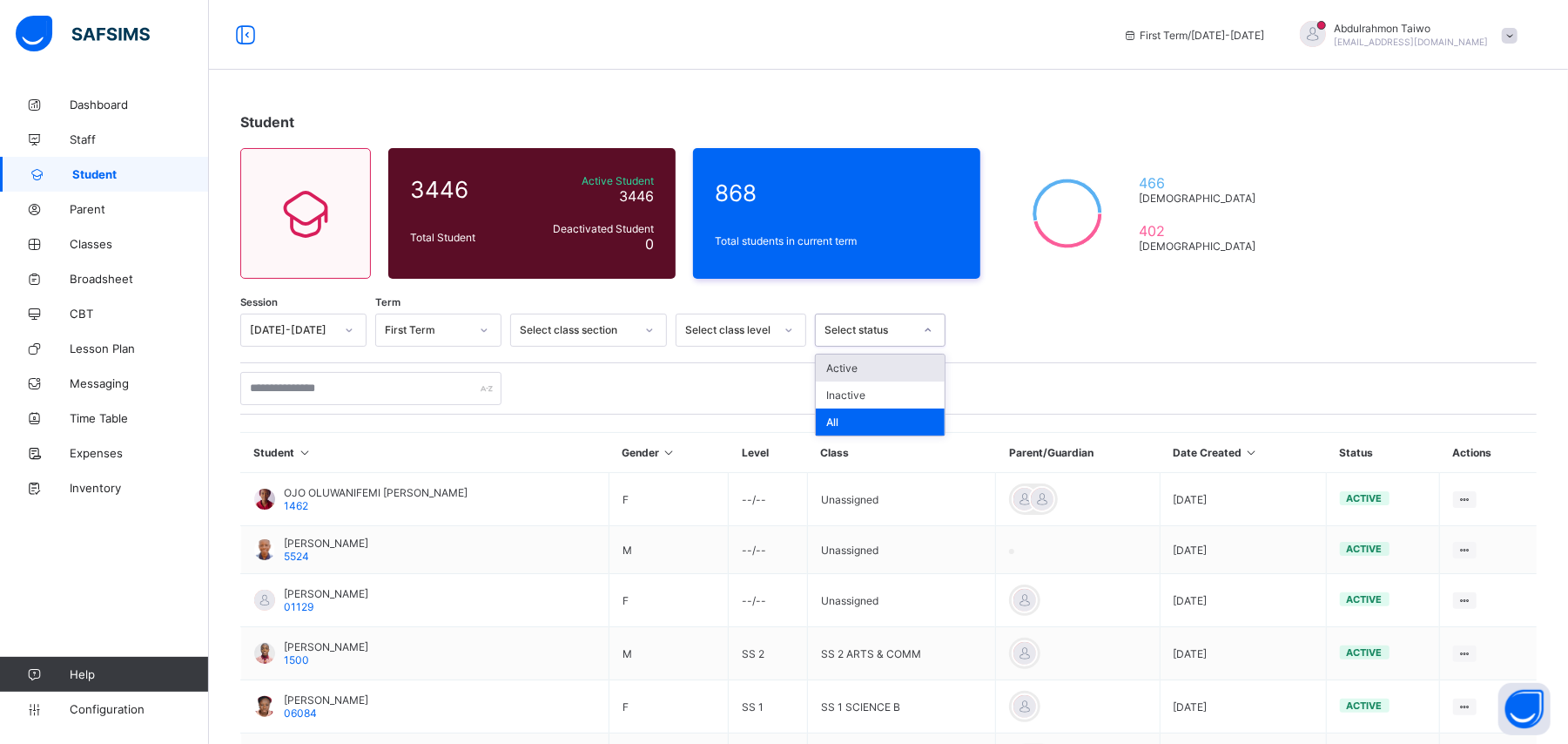
click at [857, 333] on div "Select status" at bounding box center [868, 330] width 88 height 13
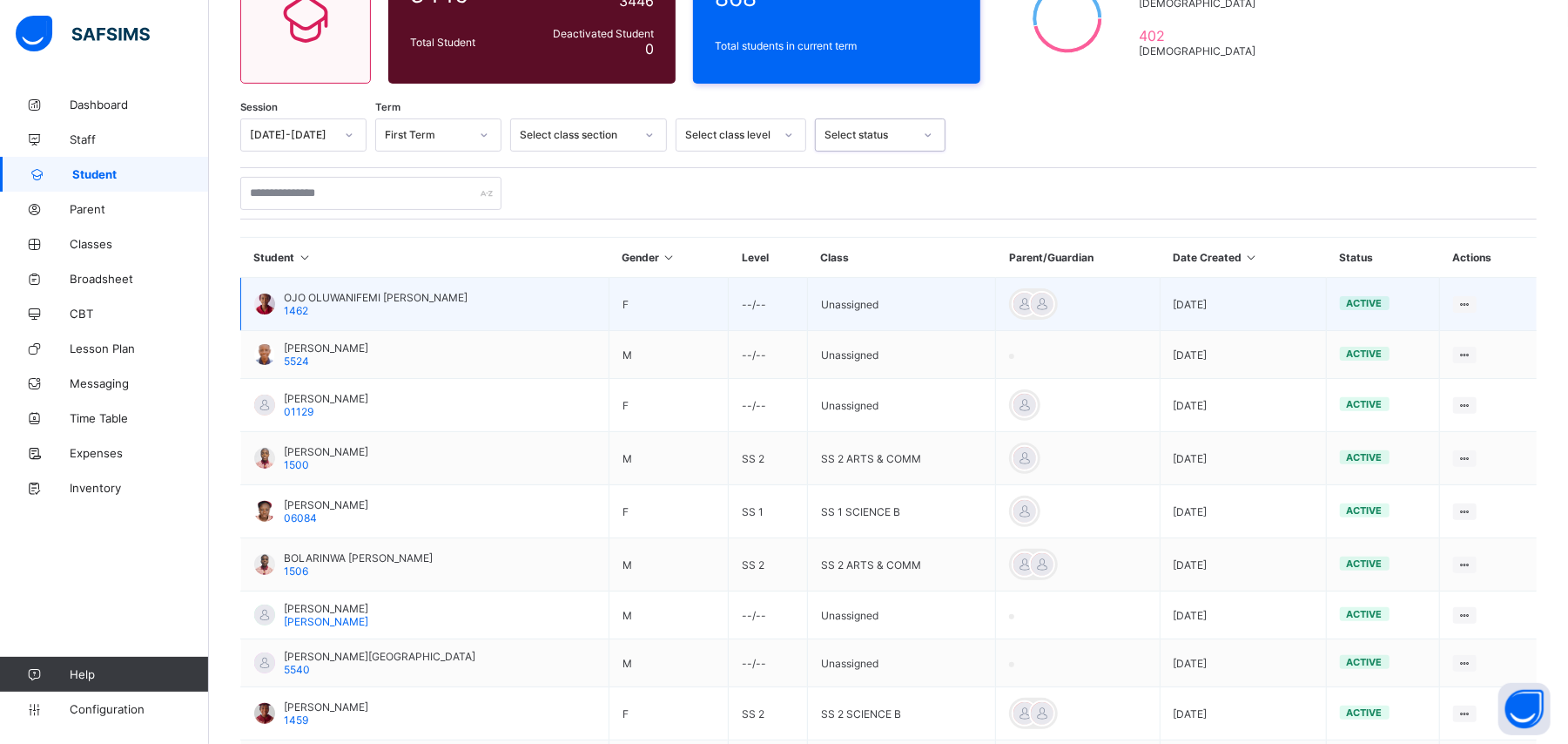
scroll to position [345, 0]
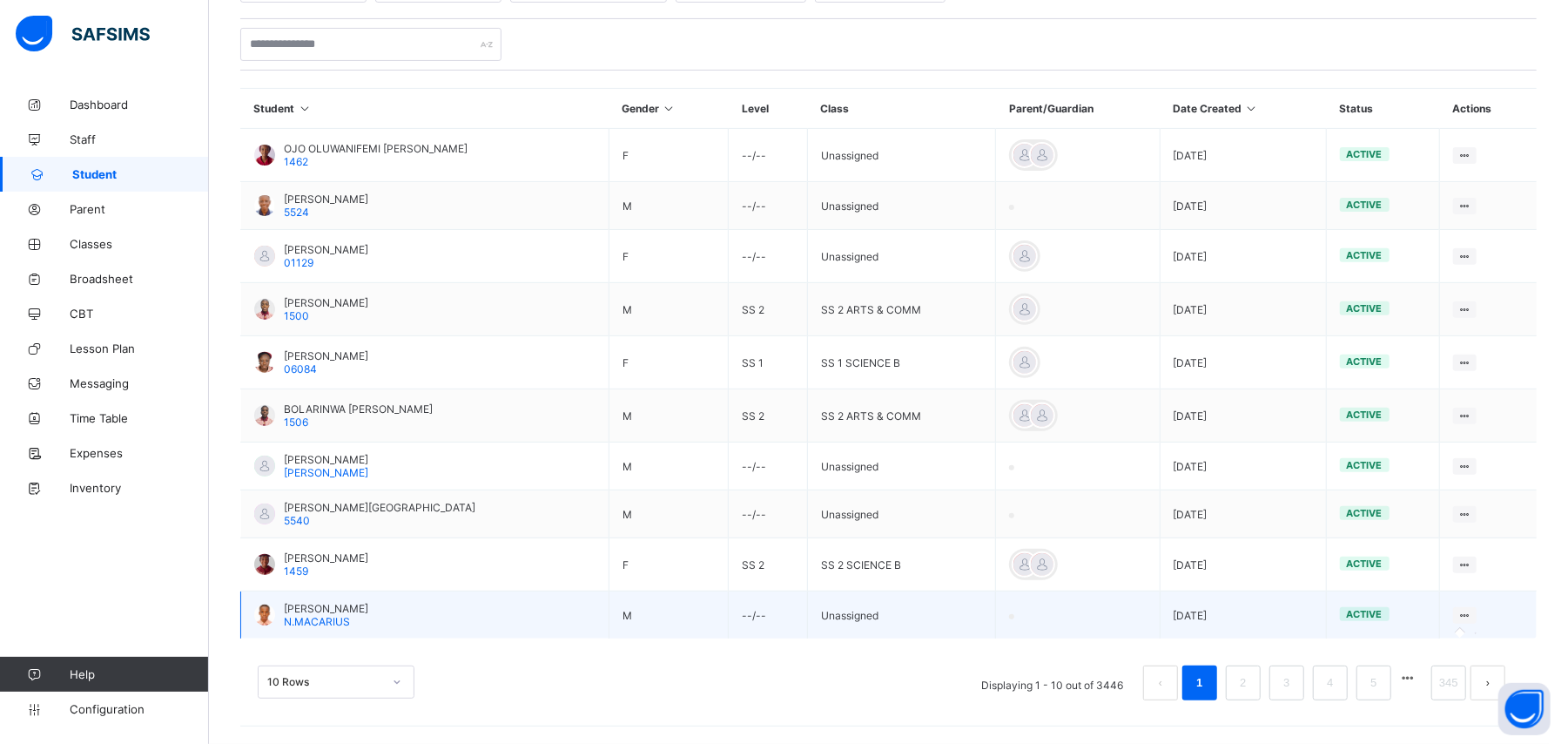
click at [1472, 617] on icon at bounding box center [1465, 615] width 15 height 13
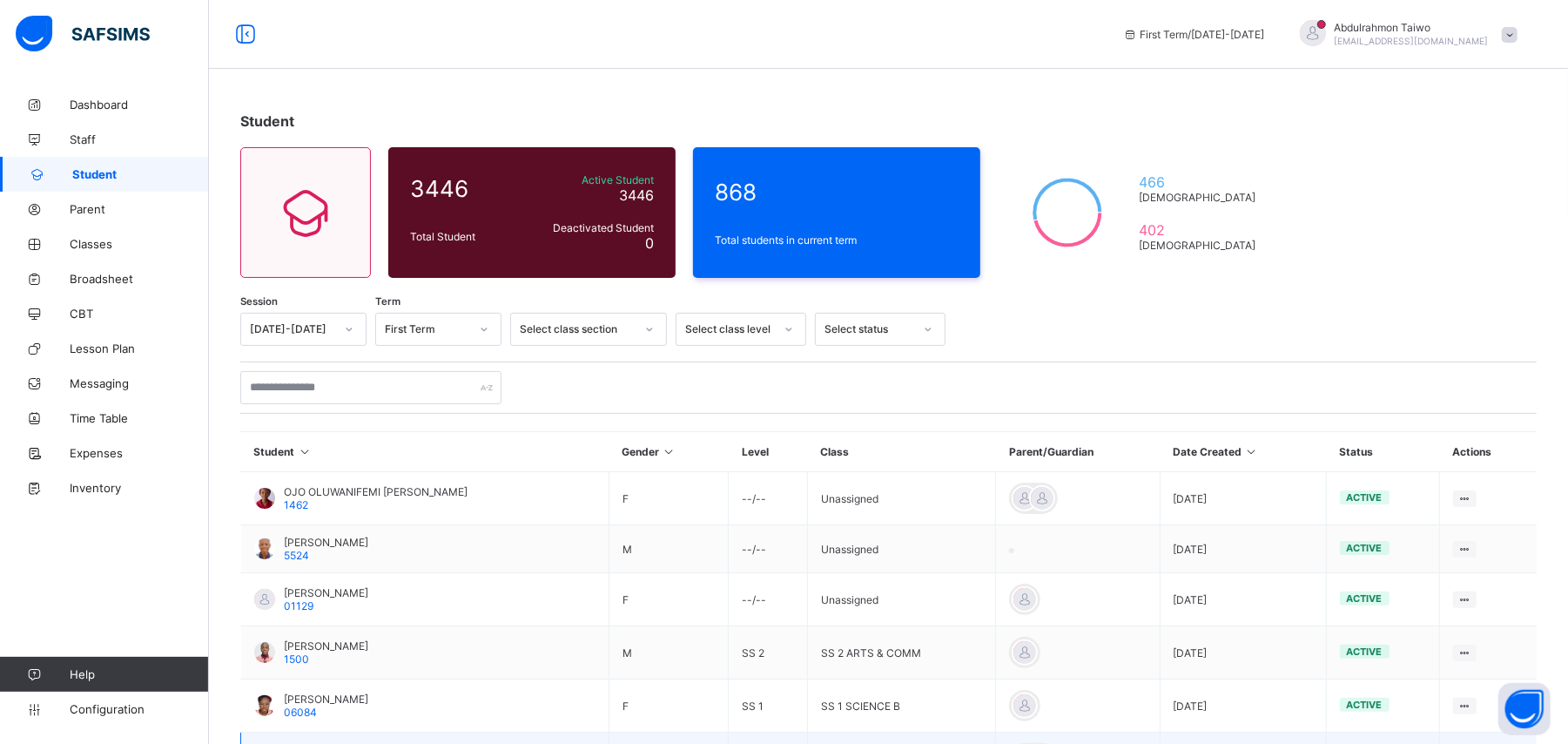
scroll to position [0, 0]
click at [717, 460] on th "Gender" at bounding box center [669, 452] width 120 height 40
click at [677, 454] on icon at bounding box center [669, 452] width 15 height 13
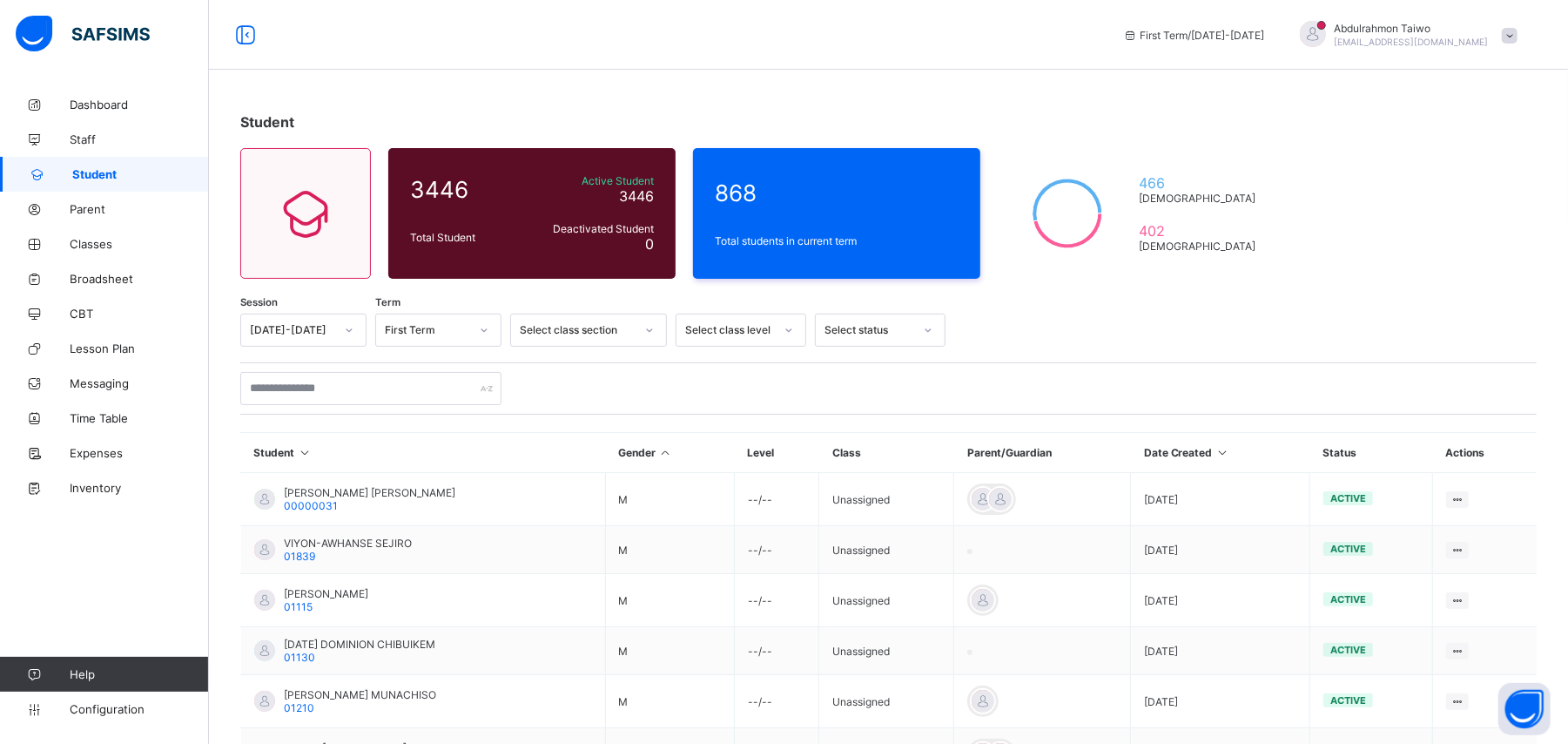
click at [670, 456] on icon at bounding box center [665, 452] width 15 height 13
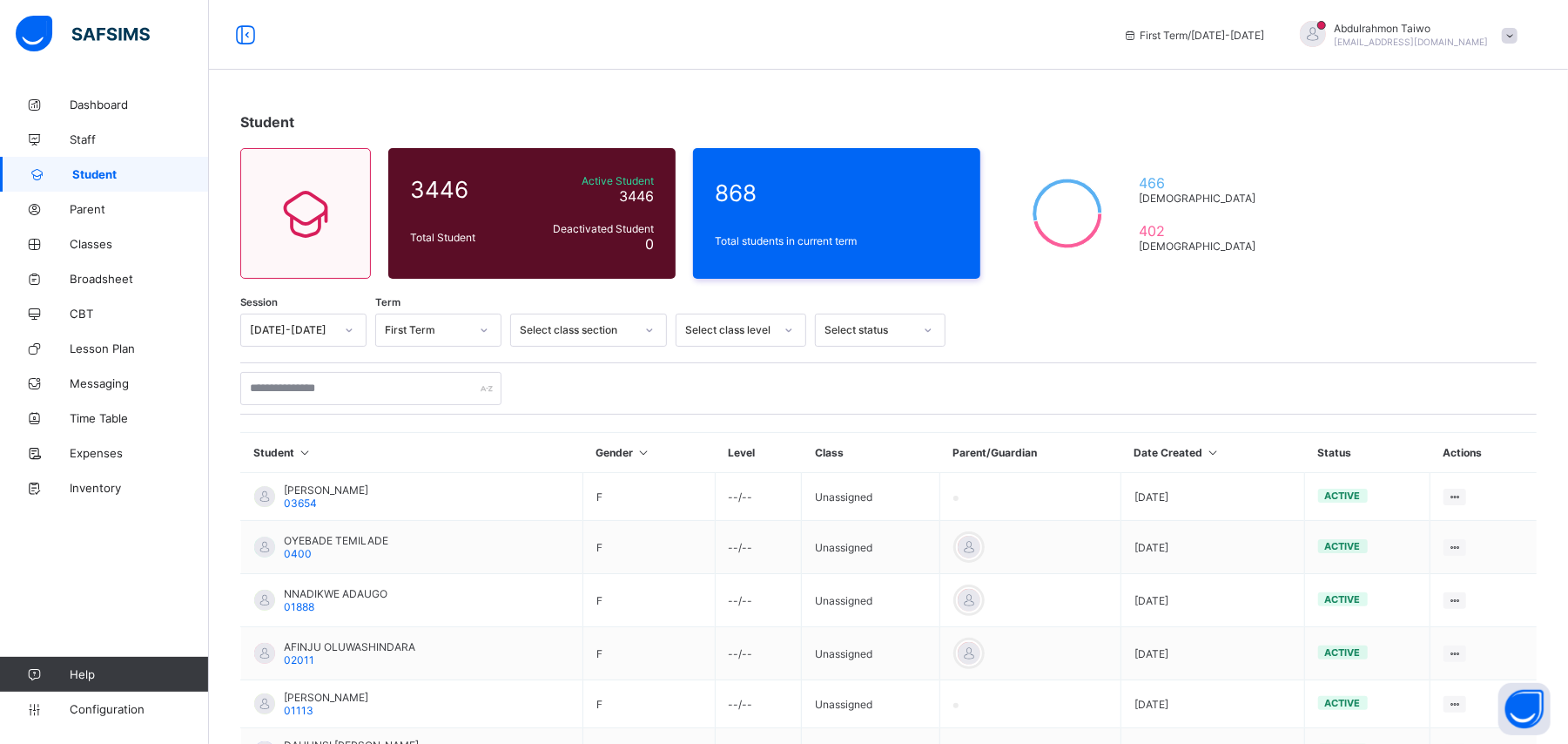
click at [684, 451] on th "Gender" at bounding box center [649, 452] width 133 height 40
click at [650, 450] on icon at bounding box center [643, 452] width 15 height 13
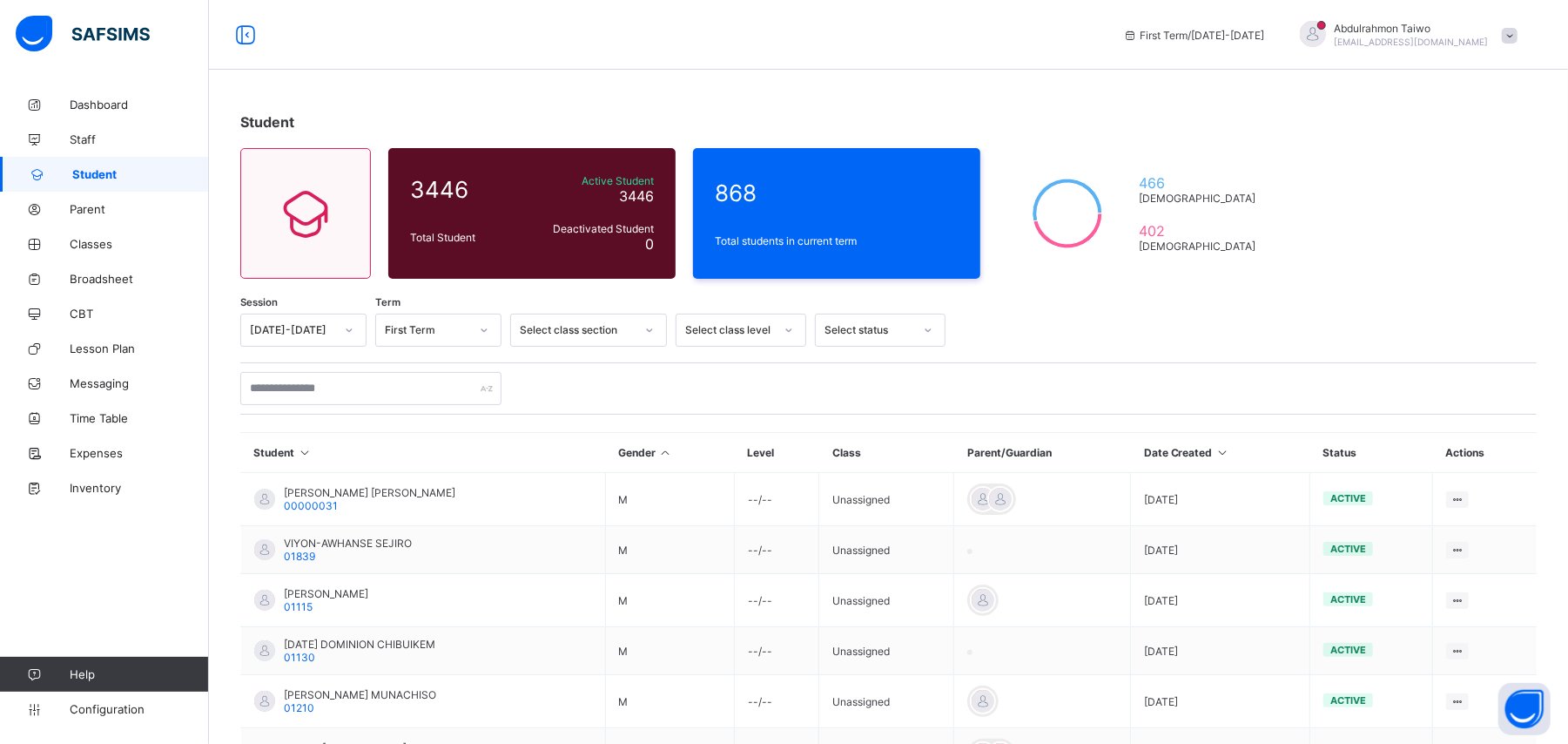
click at [669, 456] on icon at bounding box center [665, 452] width 15 height 13
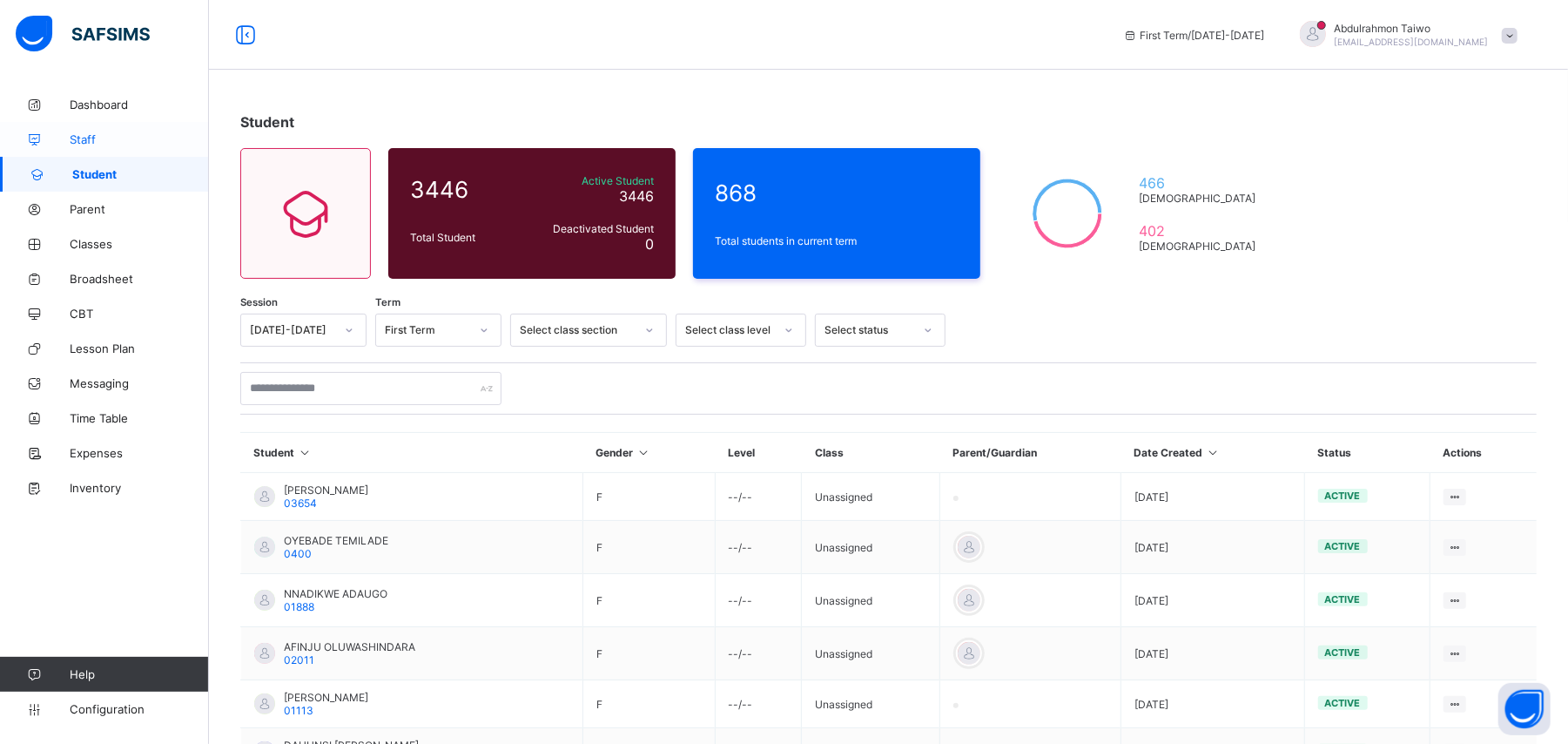
click at [99, 134] on span "Staff" at bounding box center [140, 140] width 140 height 14
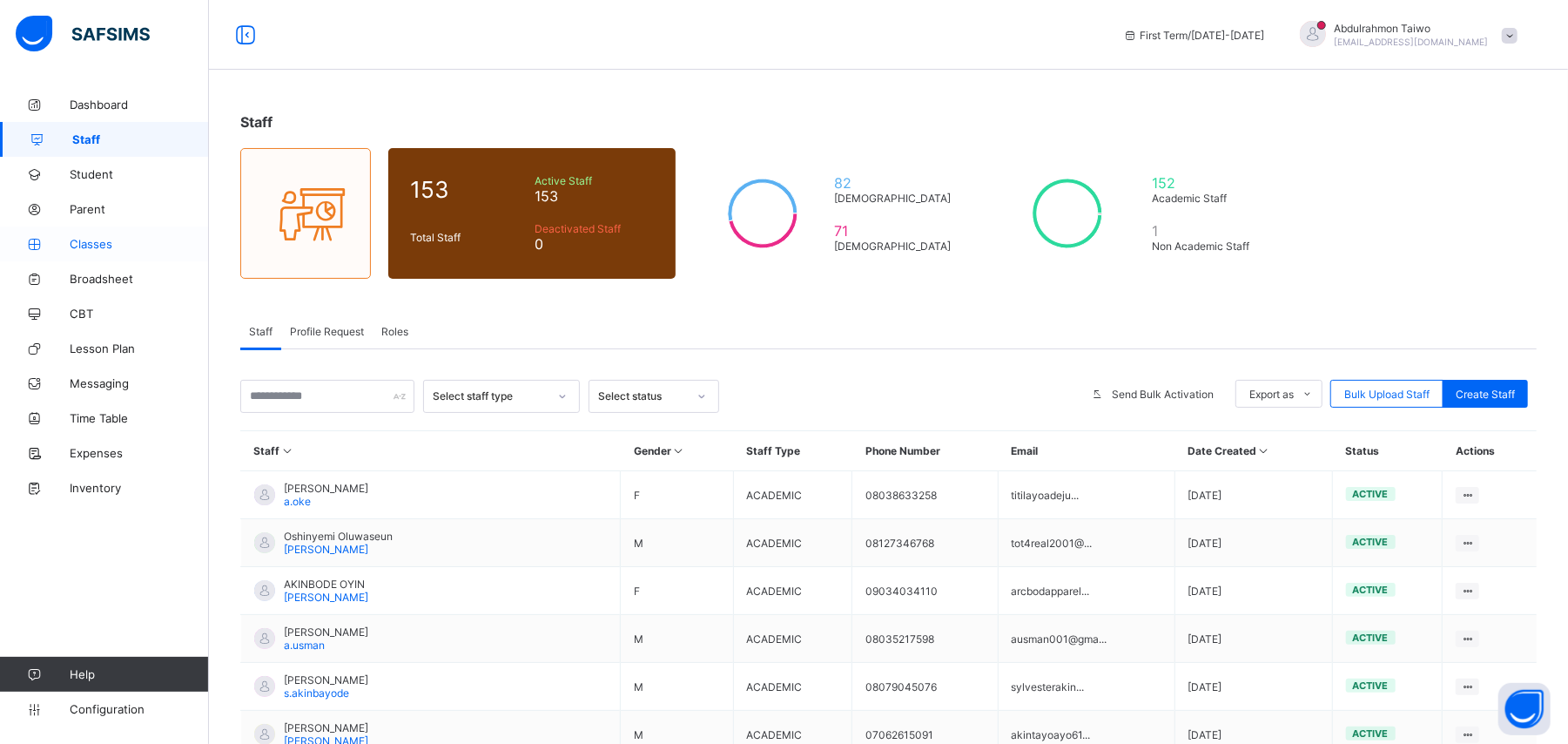
click at [74, 254] on link "Classes" at bounding box center [104, 243] width 209 height 35
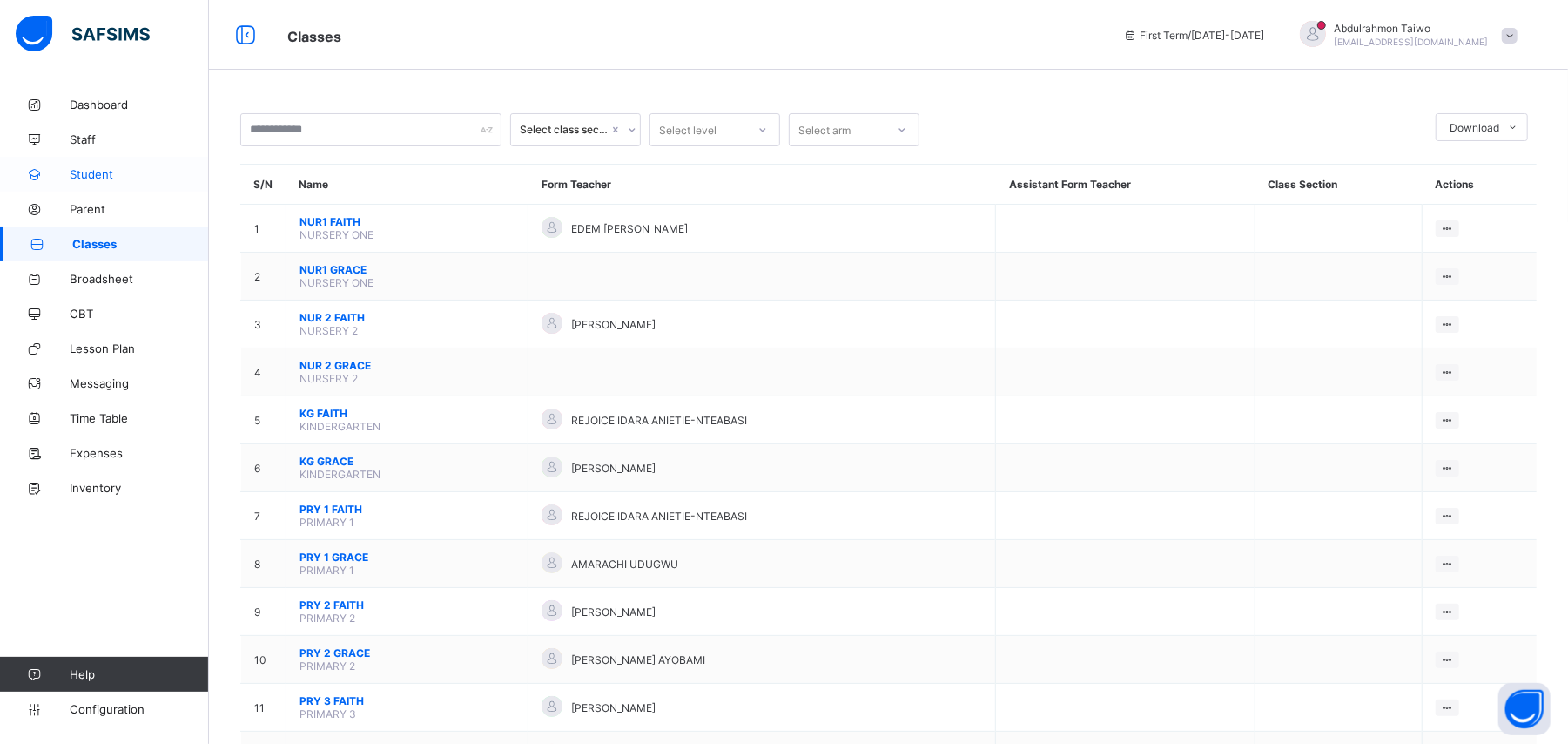
click at [115, 172] on span "Student" at bounding box center [140, 174] width 140 height 14
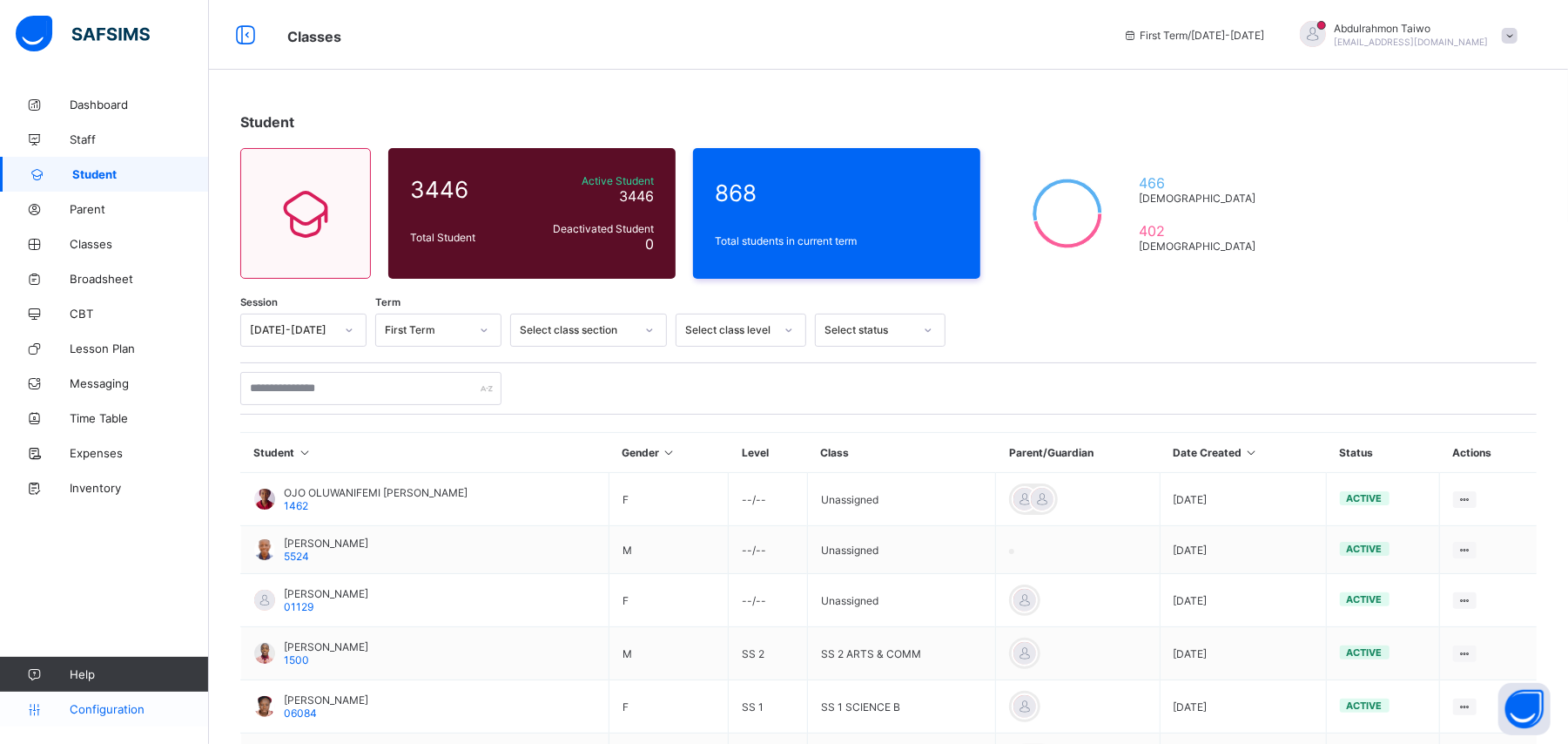
click at [115, 692] on link "Configuration" at bounding box center [103, 709] width 208 height 35
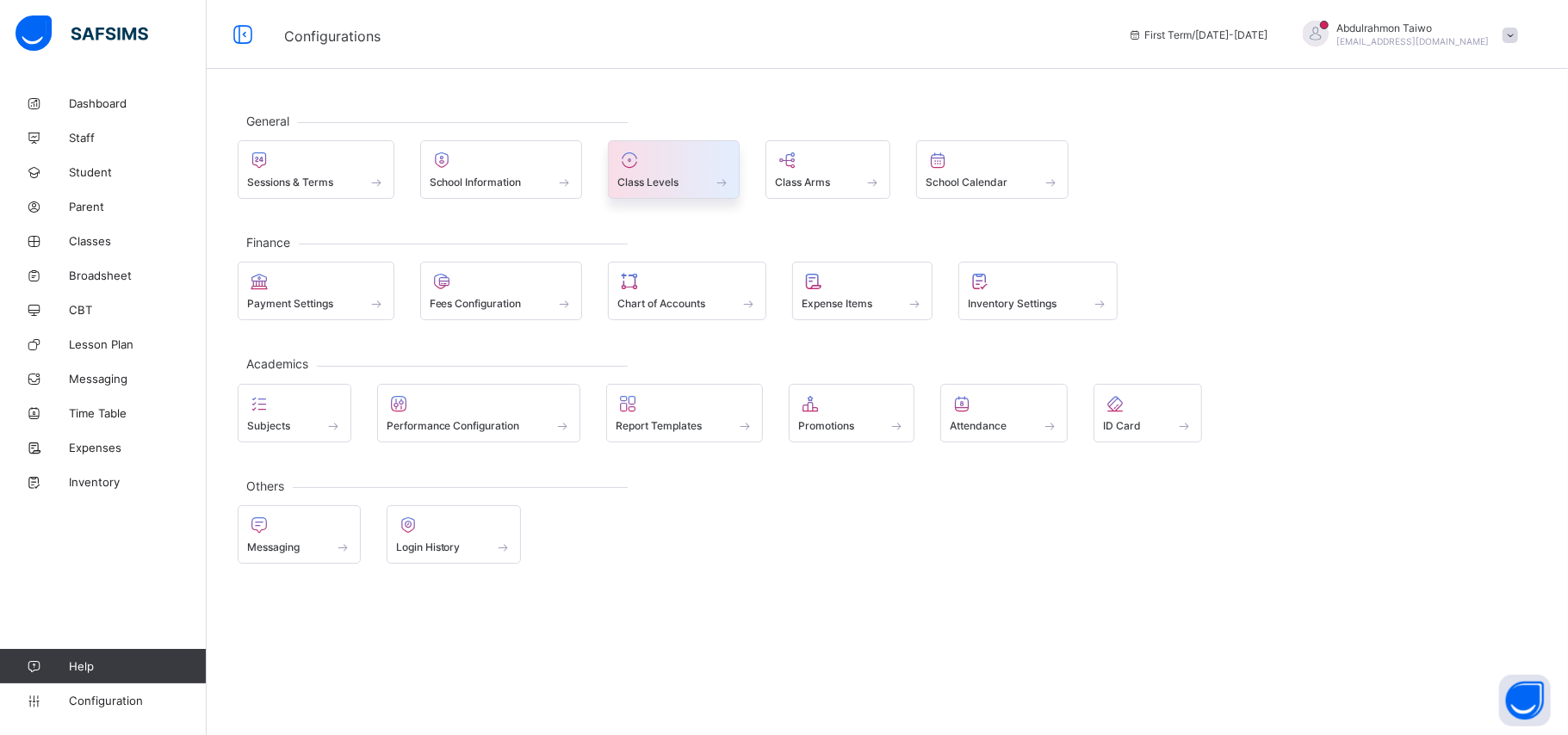
click at [658, 190] on div "Class Levels" at bounding box center [673, 182] width 113 height 15
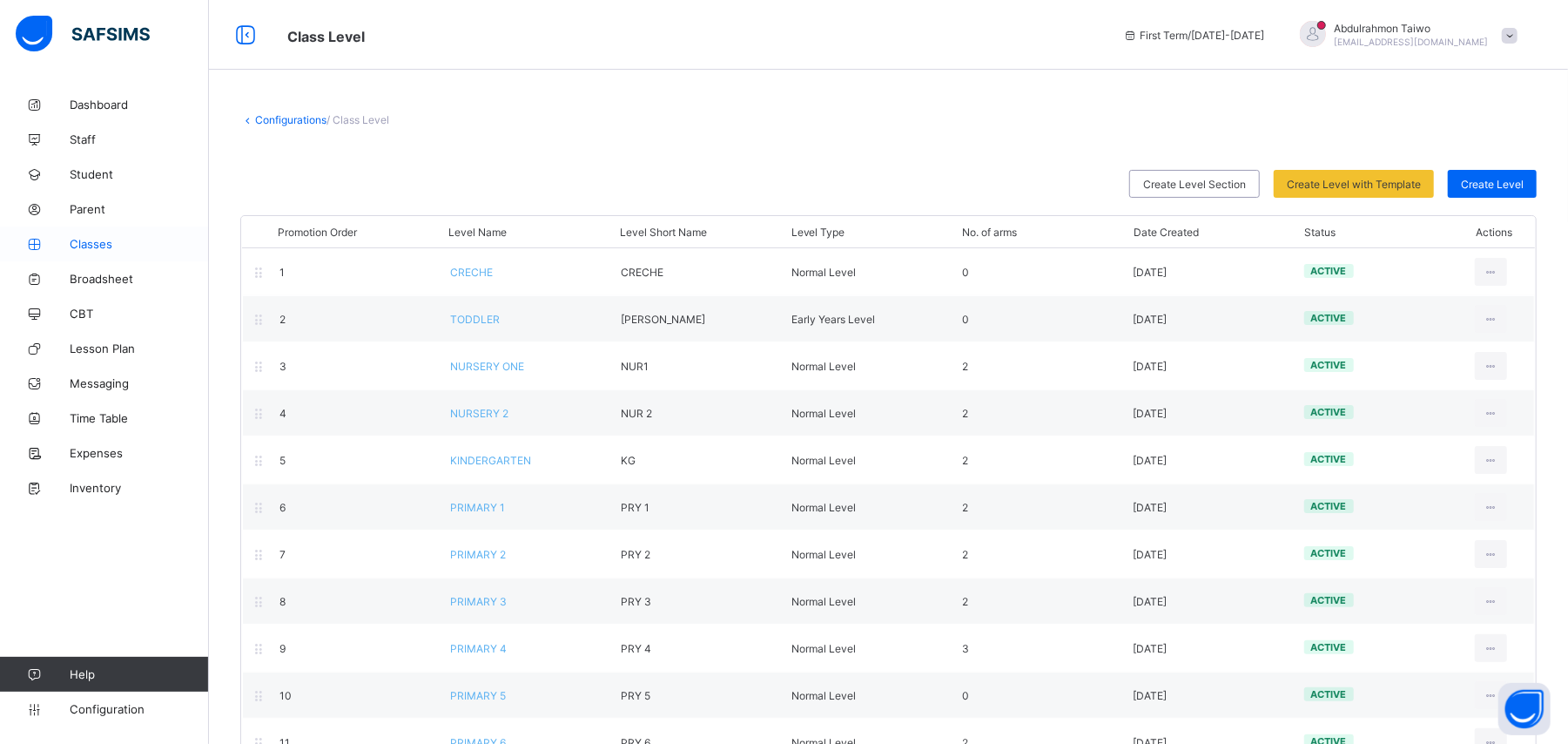
click at [79, 237] on span "Classes" at bounding box center [140, 244] width 140 height 14
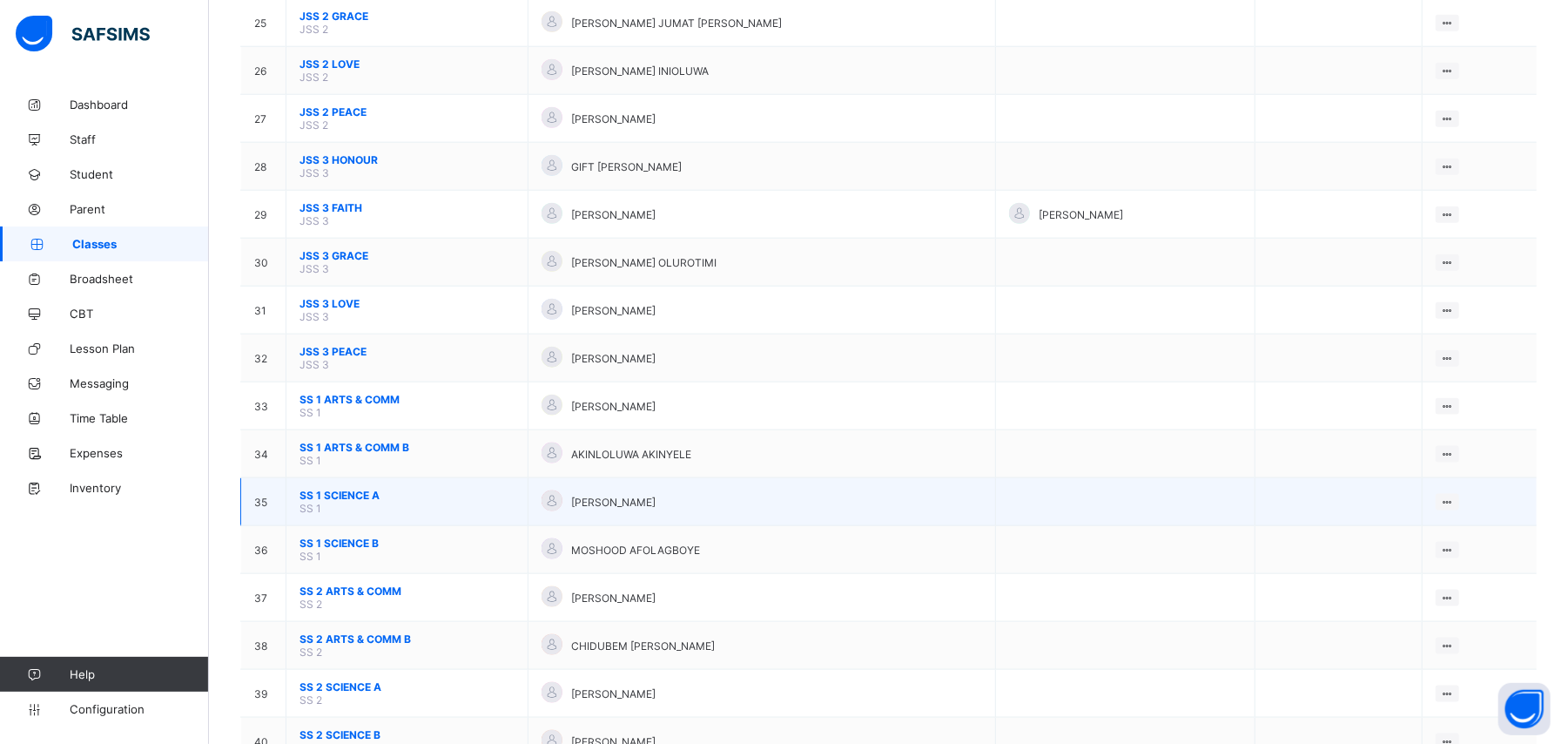
scroll to position [1134, 0]
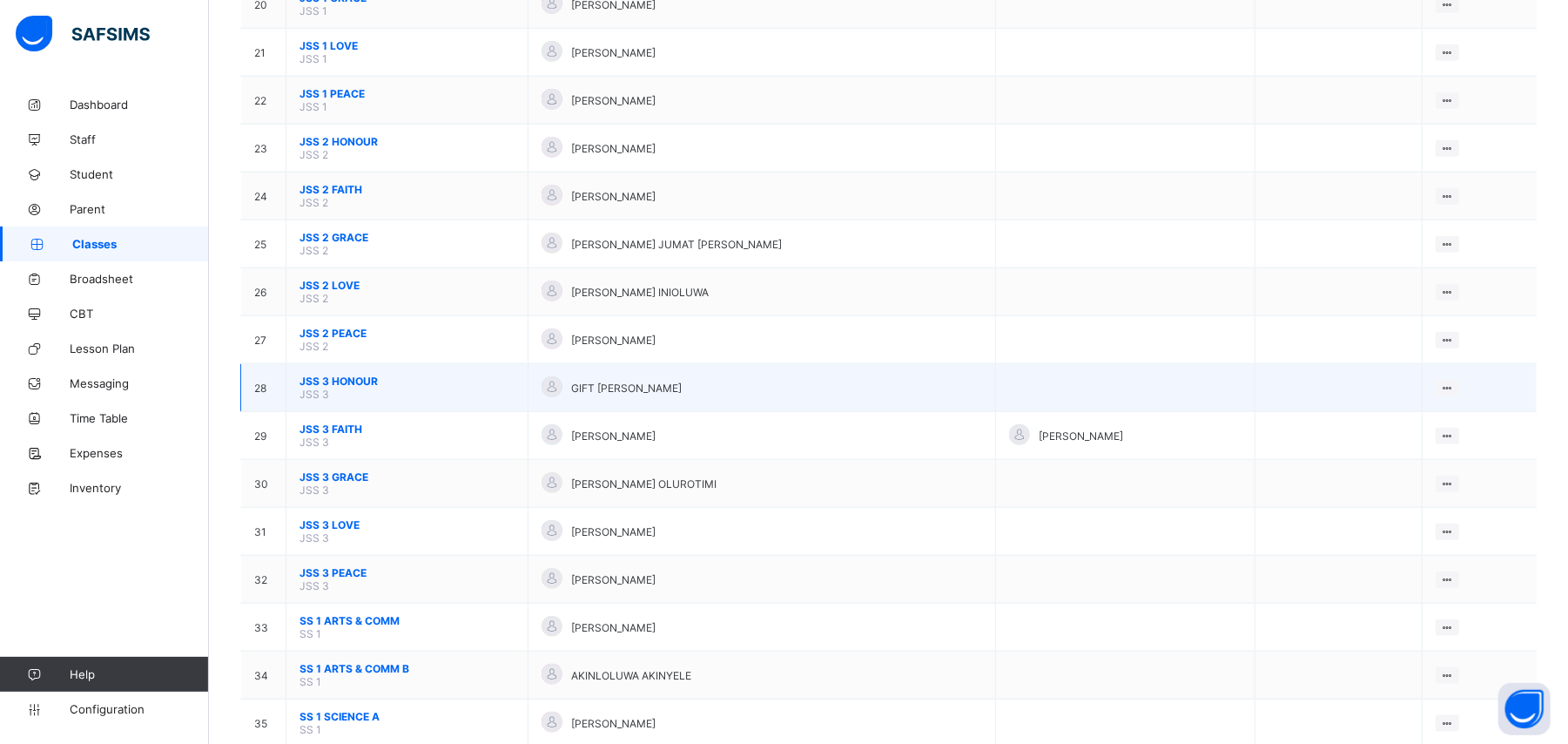
click at [331, 374] on span "JSS 3 HONOUR" at bounding box center [407, 380] width 215 height 13
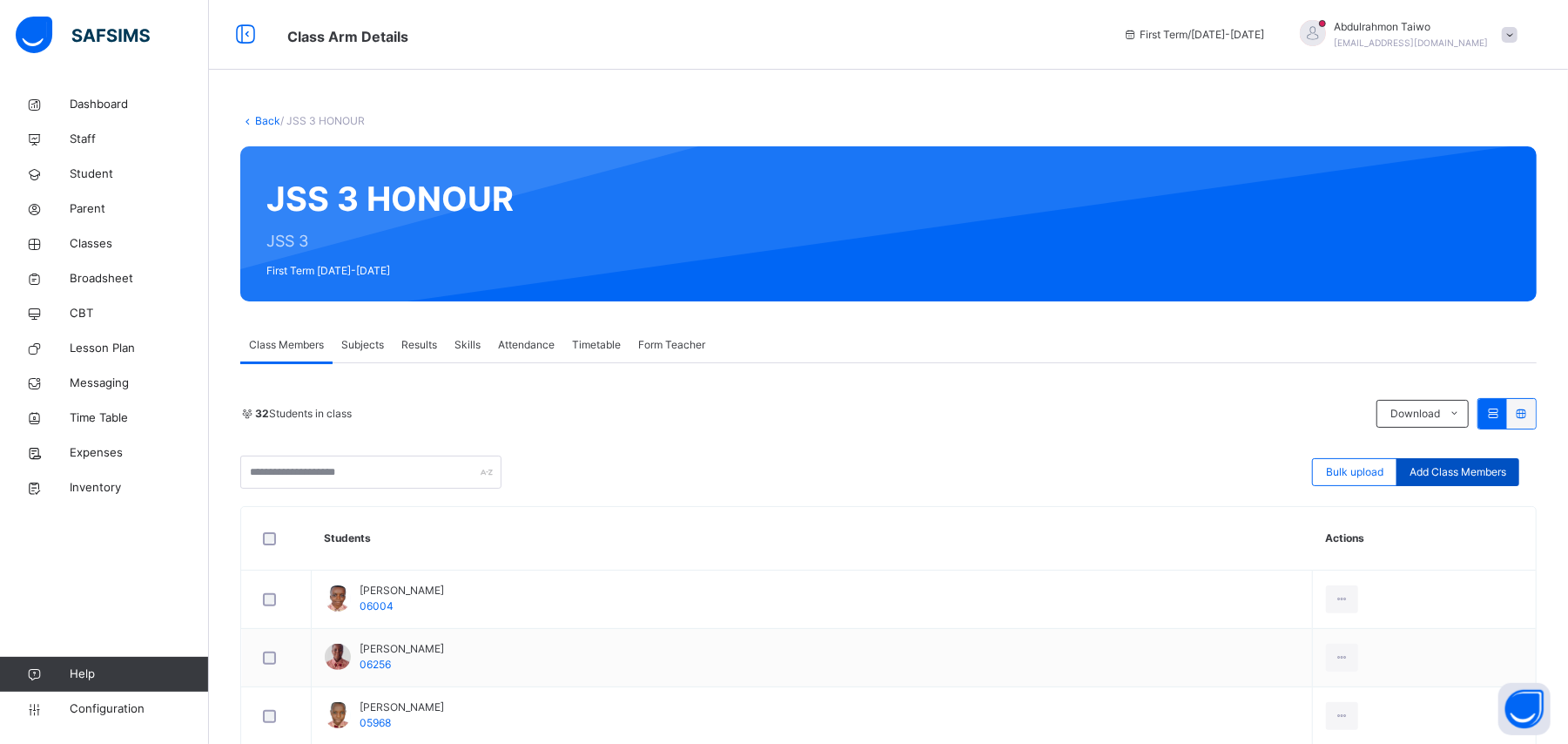
click at [1506, 469] on span "Add Class Members" at bounding box center [1457, 472] width 96 height 16
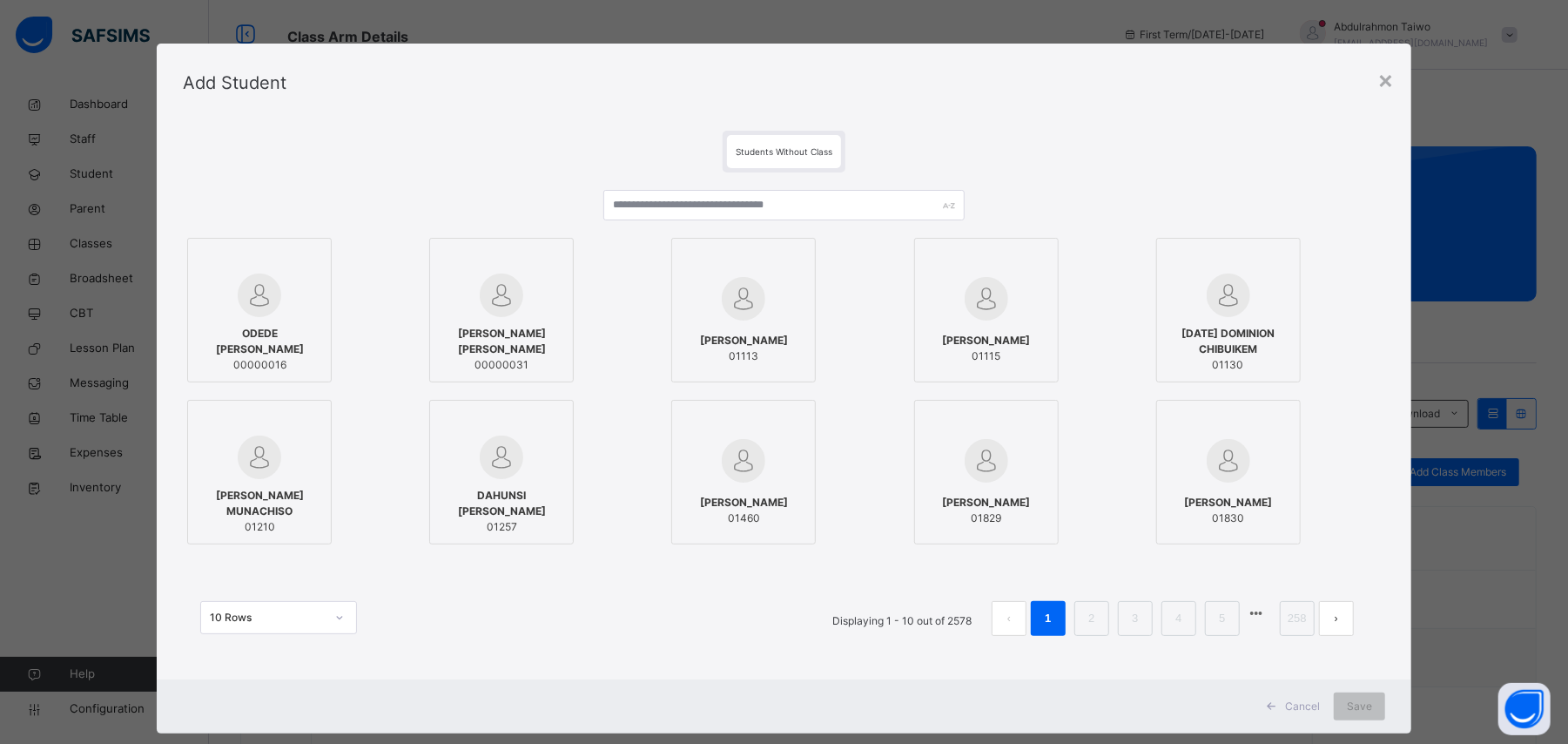
click at [798, 142] on div "Students Without Class" at bounding box center [784, 151] width 114 height 33
drag, startPoint x: 1405, startPoint y: 81, endPoint x: 1382, endPoint y: 81, distance: 23.0
click at [1391, 81] on div "× Add Student Students Without Class ODEDE OLUBUNMI HOSEA 00000016 AKINOLA OLAD…" at bounding box center [784, 388] width 1255 height 690
click at [1388, 84] on div "×" at bounding box center [1385, 79] width 17 height 36
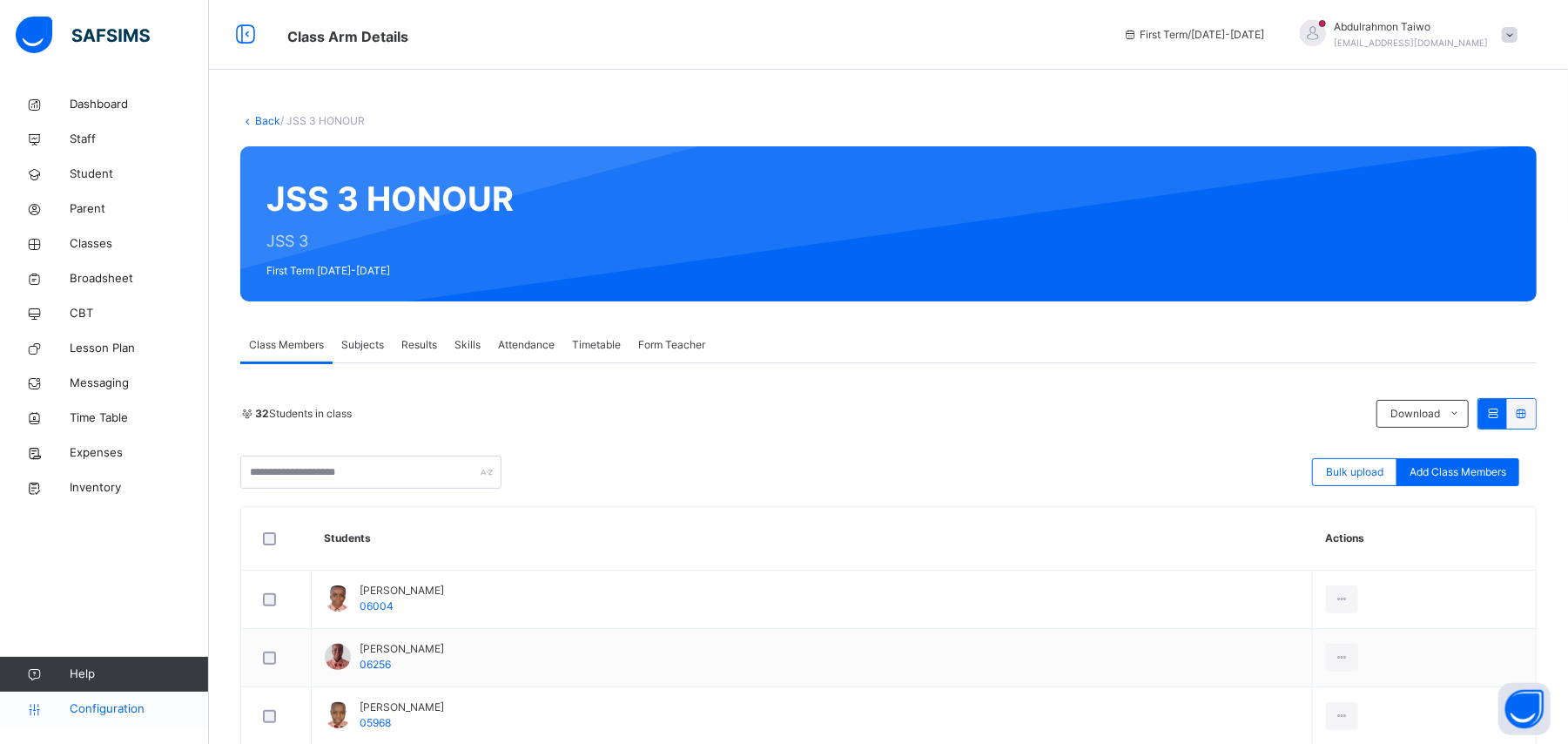
click at [140, 710] on span "Configuration" at bounding box center [139, 709] width 139 height 18
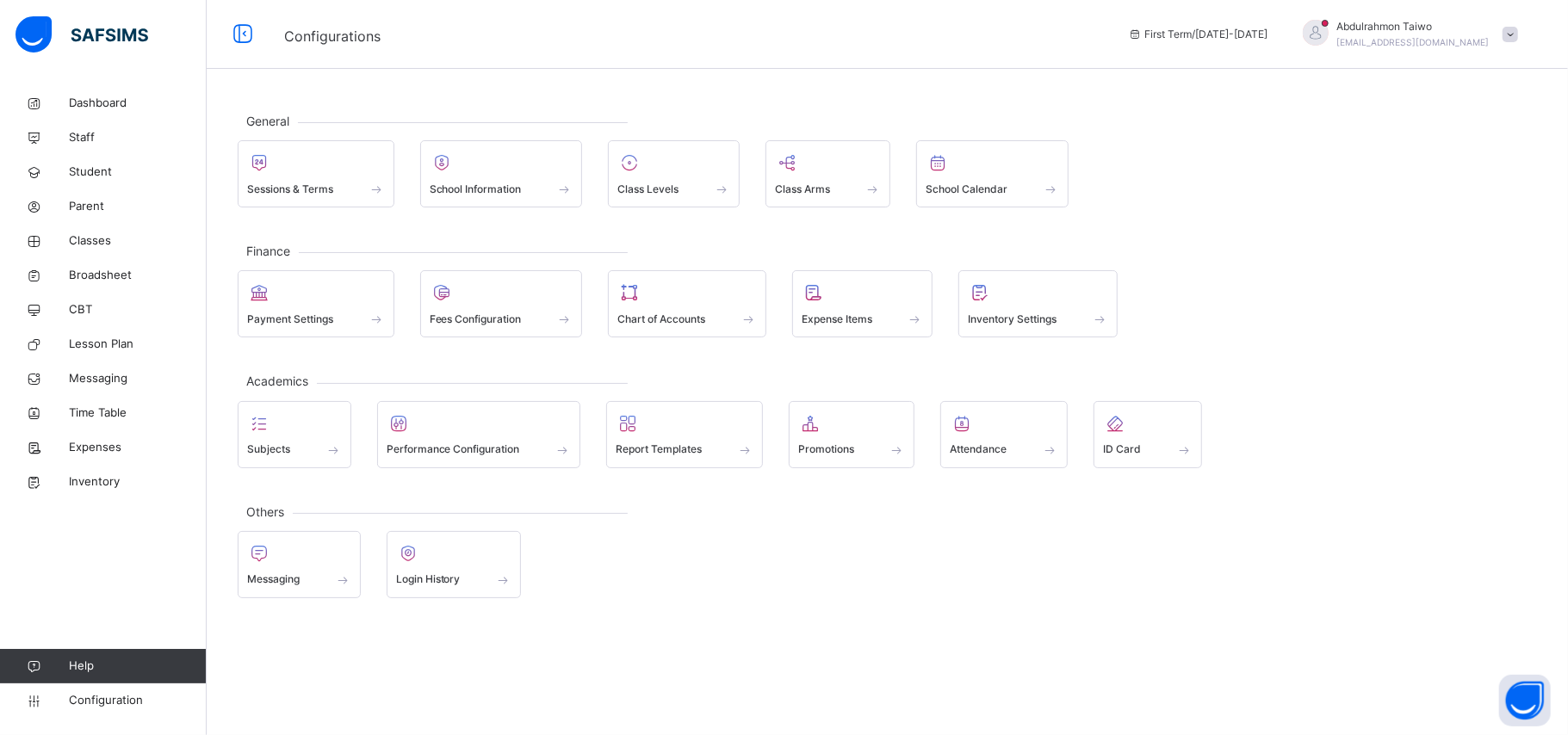
click at [98, 666] on span "Help" at bounding box center [137, 666] width 137 height 17
click at [93, 668] on span "Help" at bounding box center [137, 666] width 137 height 17
click at [81, 664] on span "Help" at bounding box center [137, 666] width 137 height 17
click at [73, 669] on span "Help" at bounding box center [137, 666] width 137 height 17
click at [38, 665] on icon at bounding box center [34, 666] width 69 height 13
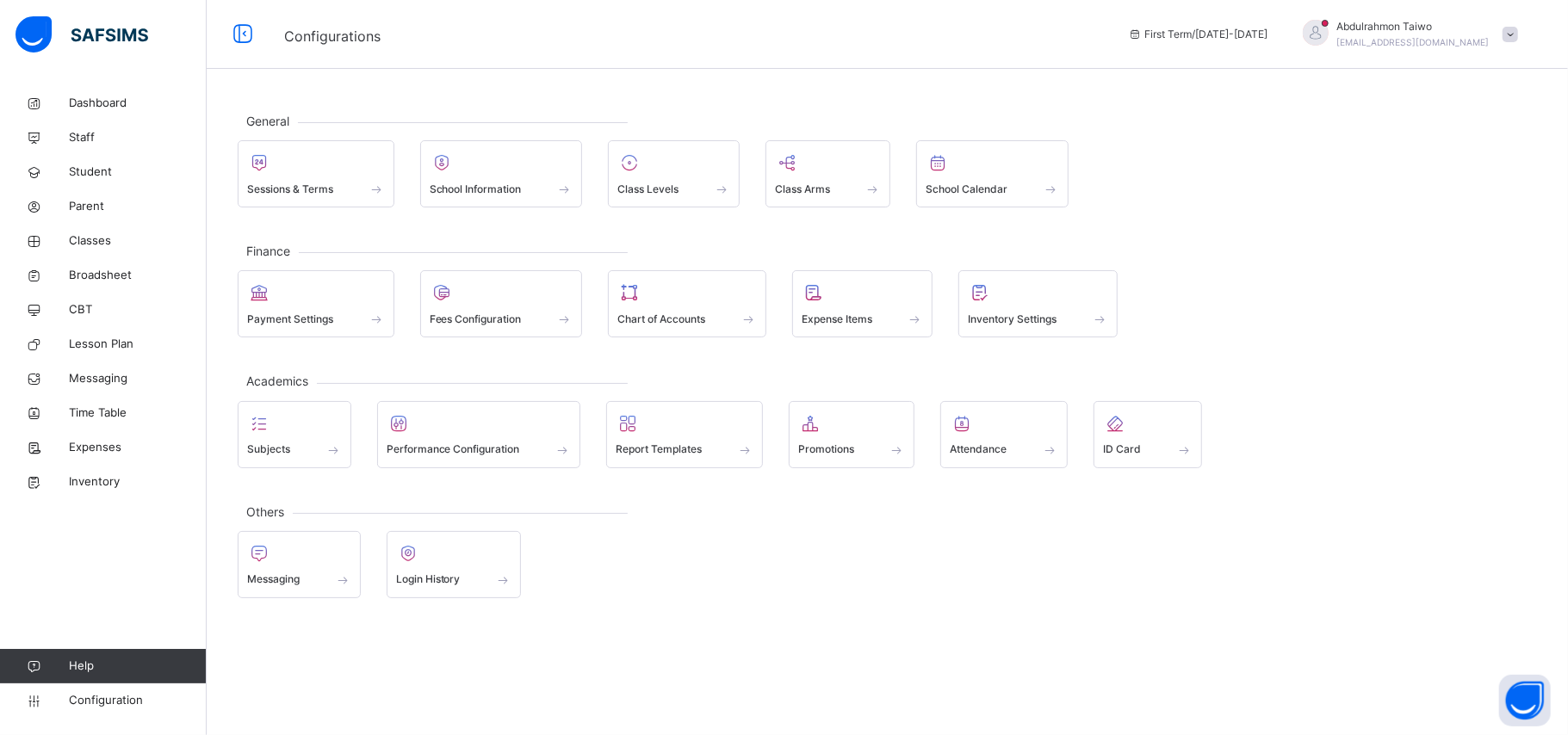
click at [87, 669] on span "Help" at bounding box center [137, 666] width 137 height 17
click at [346, 176] on span at bounding box center [317, 177] width 138 height 4
click at [861, 181] on div "Class Arms" at bounding box center [828, 189] width 107 height 18
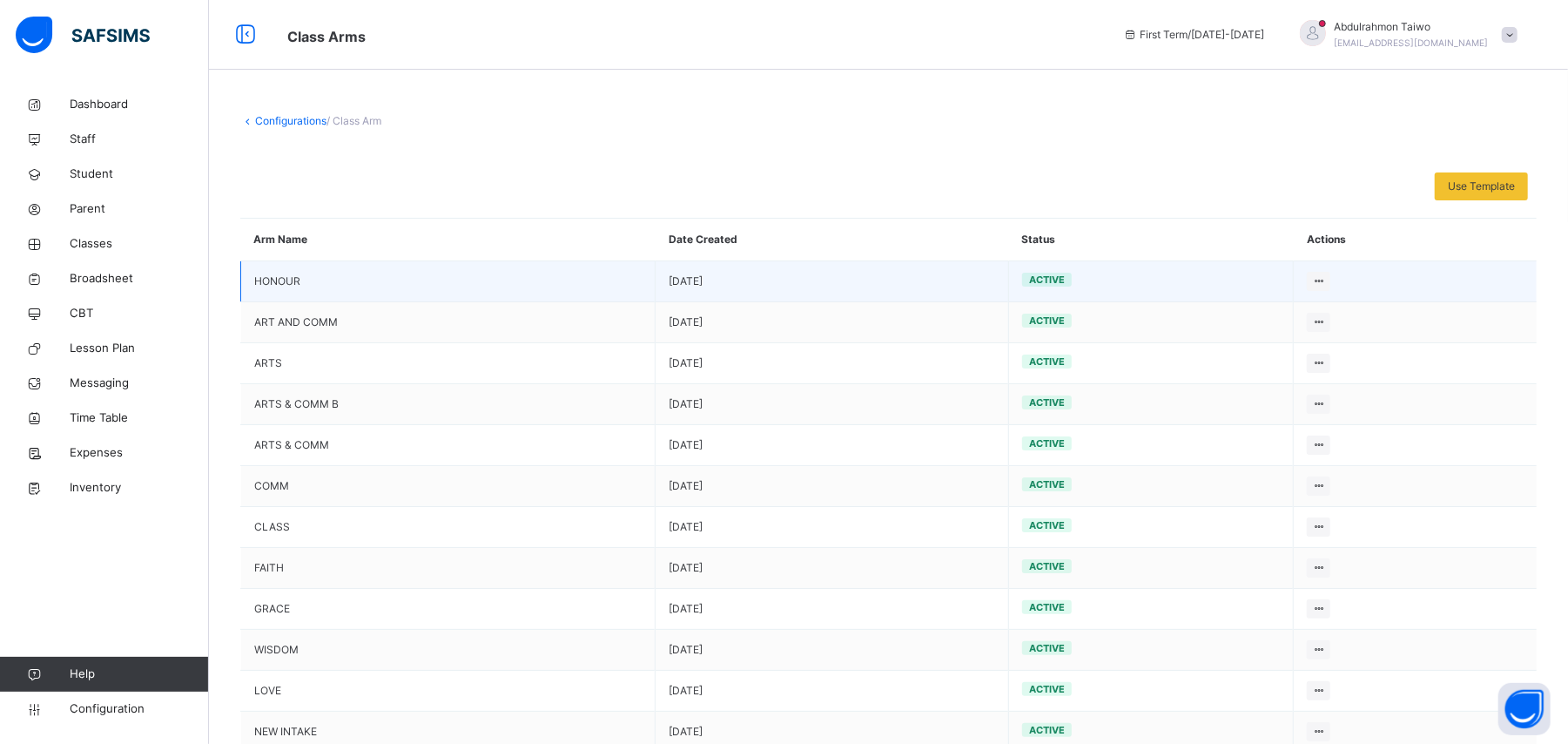
click at [324, 284] on td "HONOUR" at bounding box center [448, 281] width 415 height 41
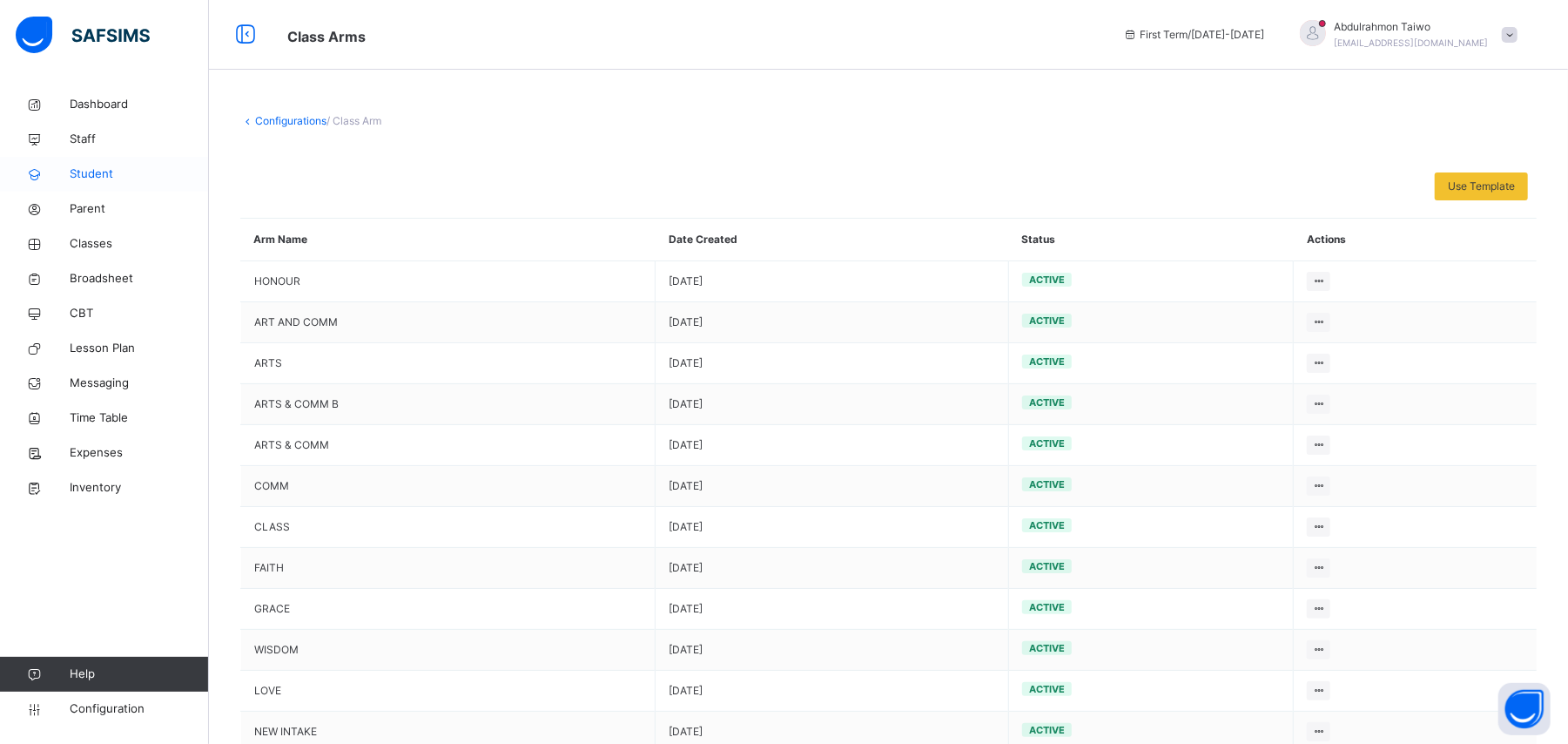
click at [129, 157] on link "Student" at bounding box center [104, 173] width 209 height 35
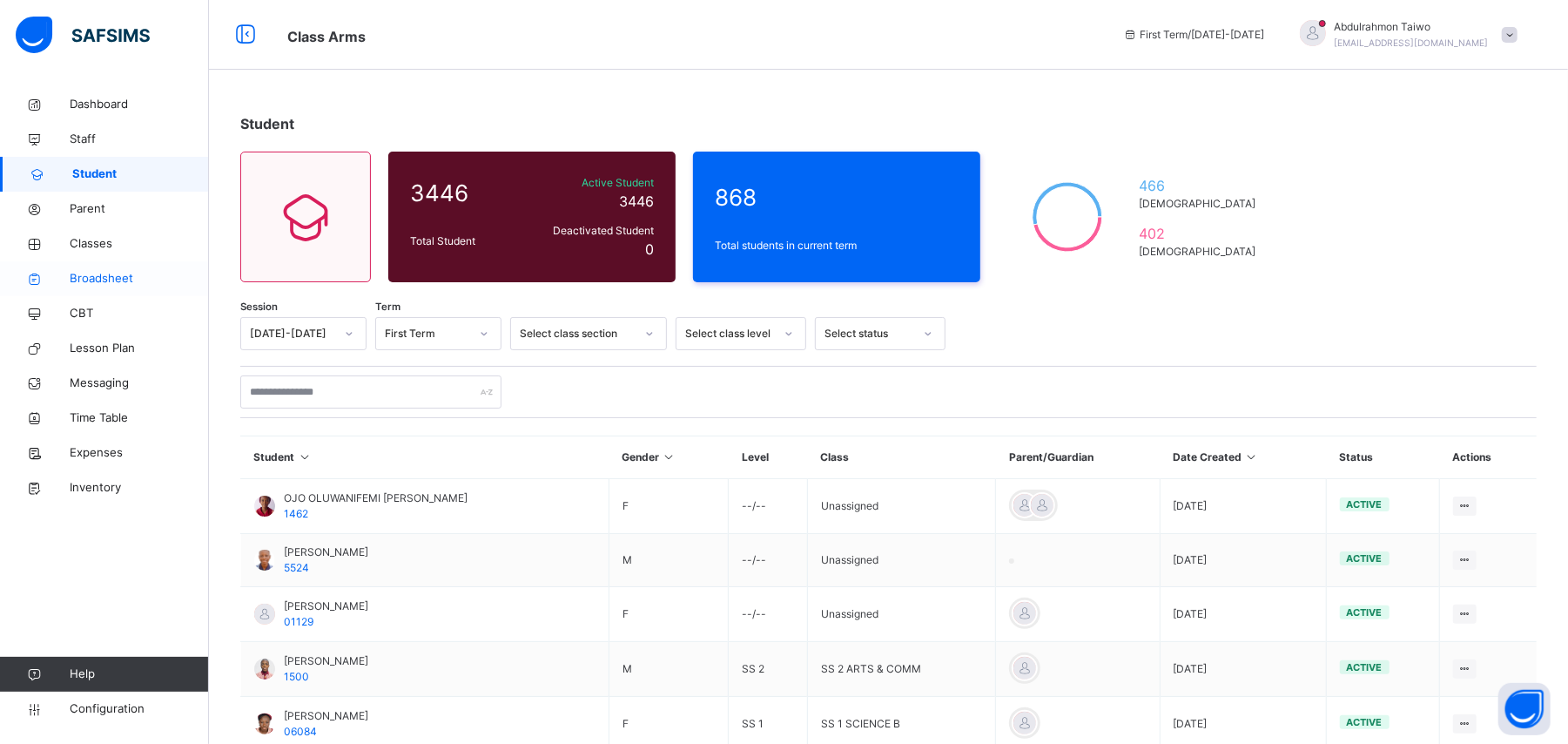
drag, startPoint x: 75, startPoint y: 251, endPoint x: 97, endPoint y: 273, distance: 31.1
click at [77, 251] on span "Classes" at bounding box center [140, 244] width 140 height 18
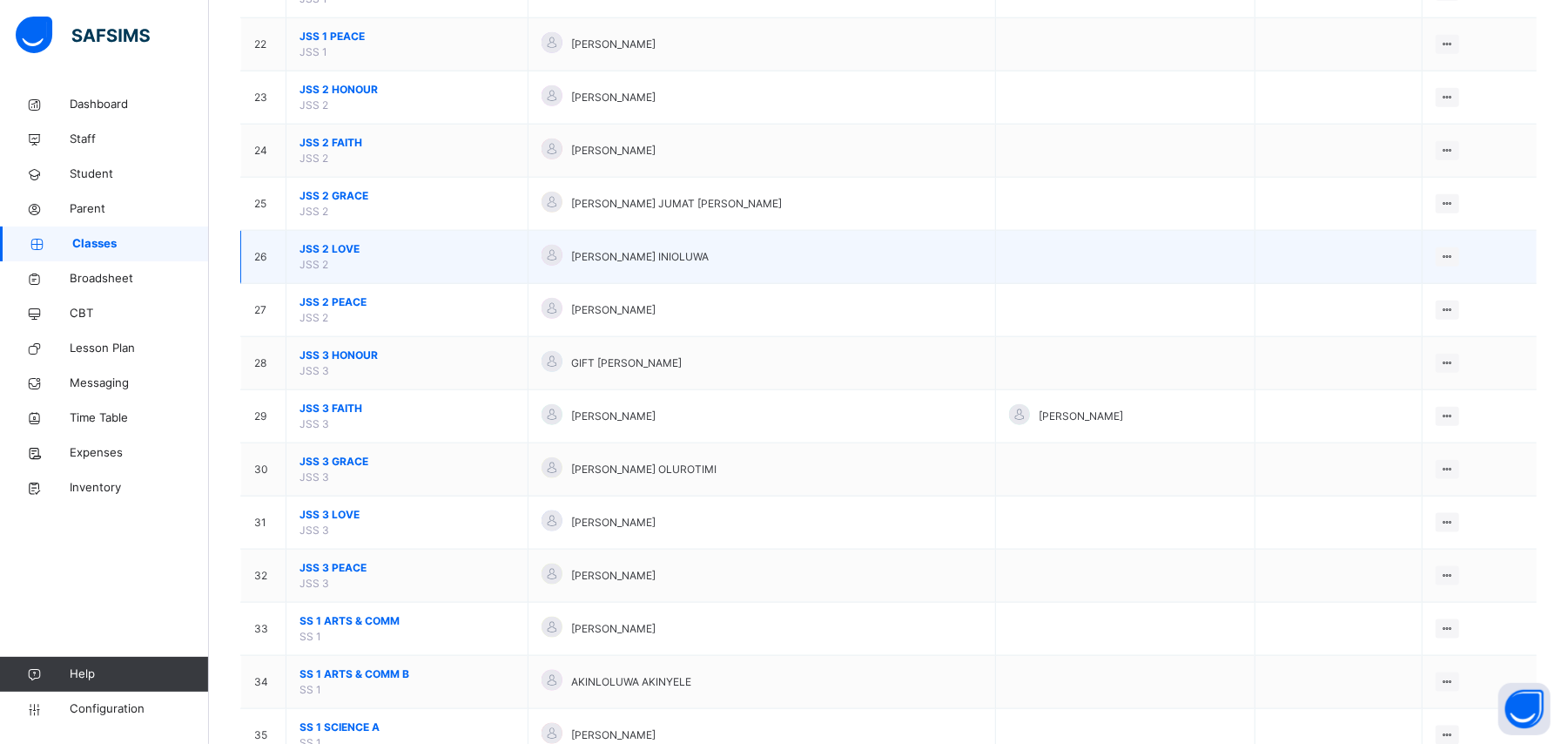
scroll to position [1277, 0]
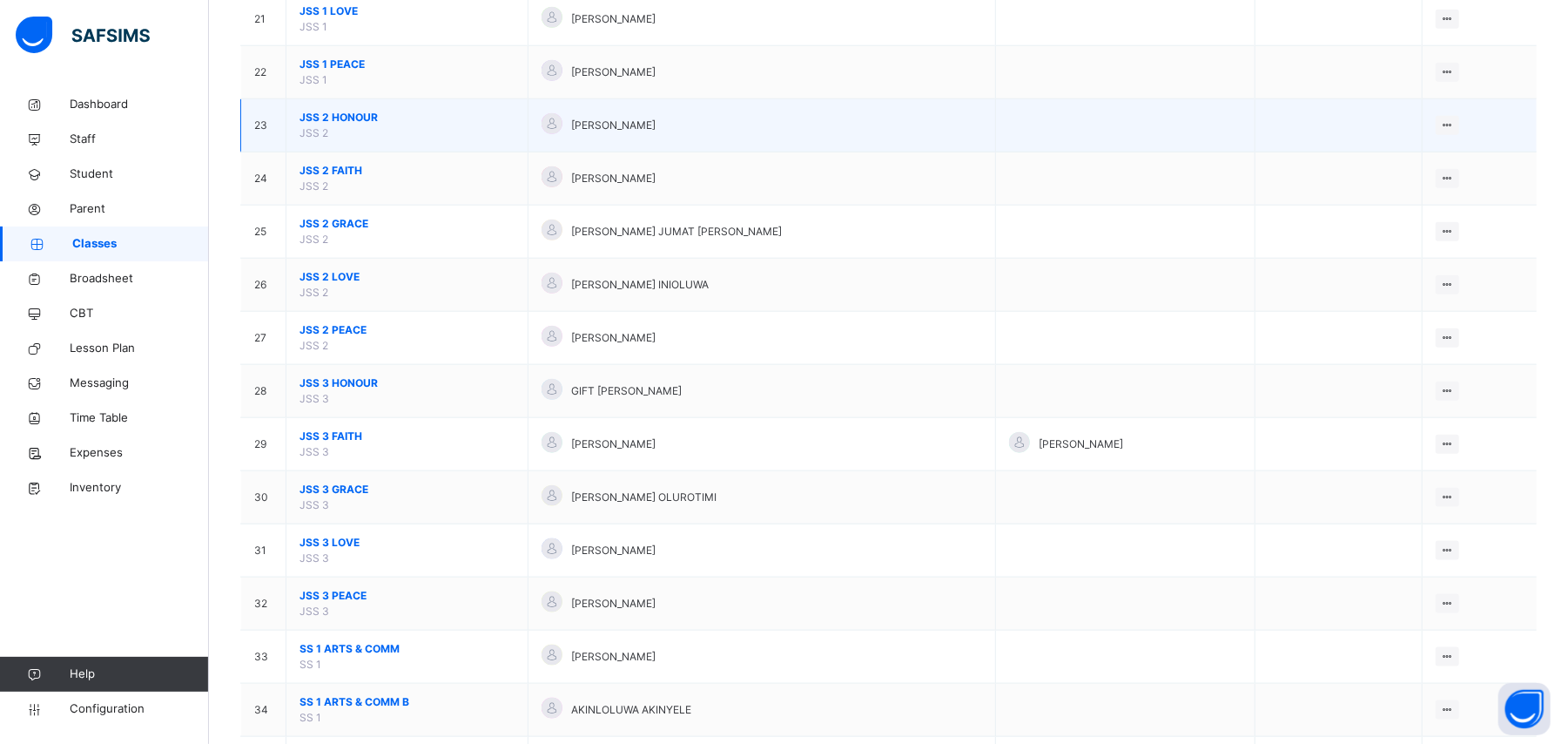
click at [334, 117] on span "JSS 2 HONOUR" at bounding box center [407, 118] width 215 height 16
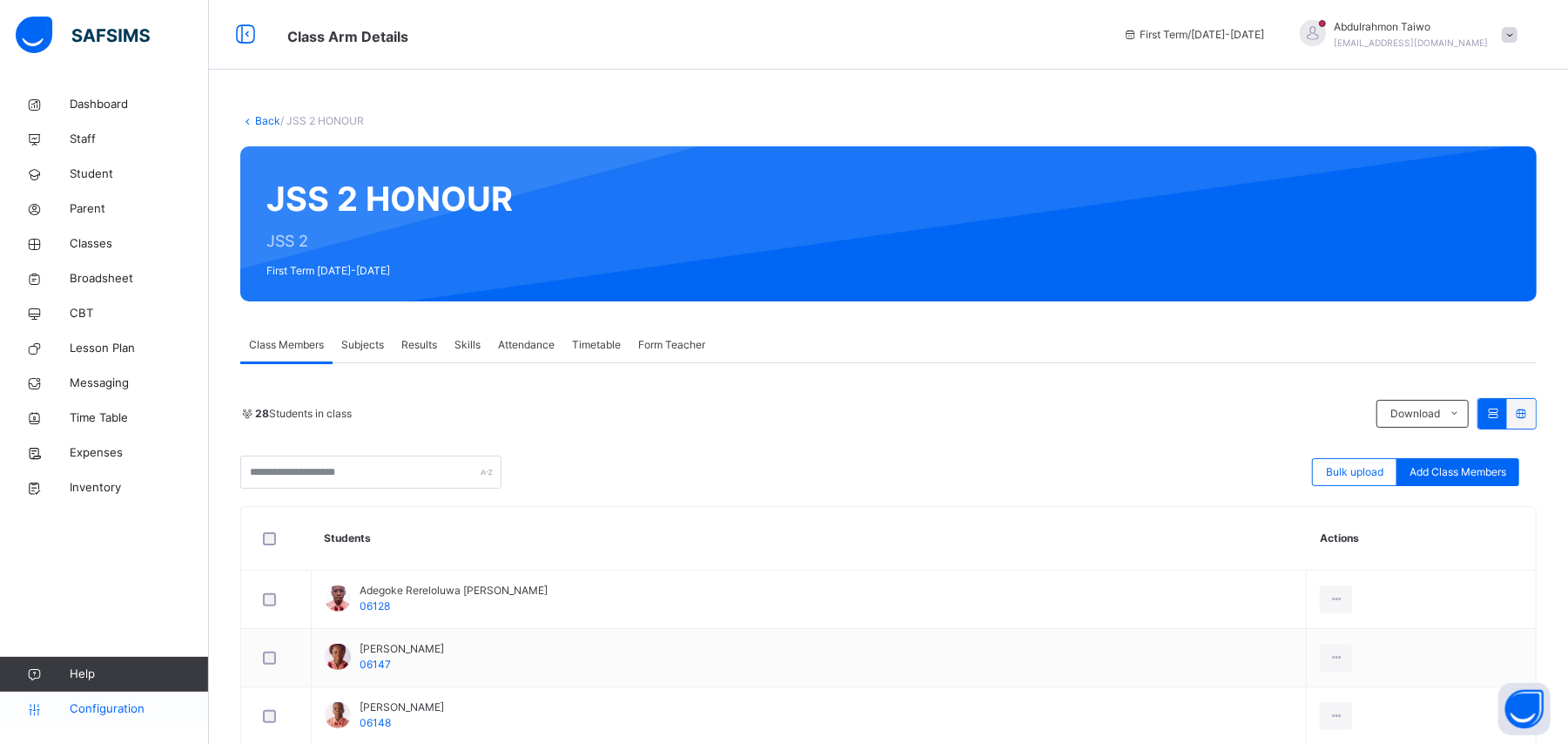
click at [105, 711] on span "Configuration" at bounding box center [139, 709] width 139 height 18
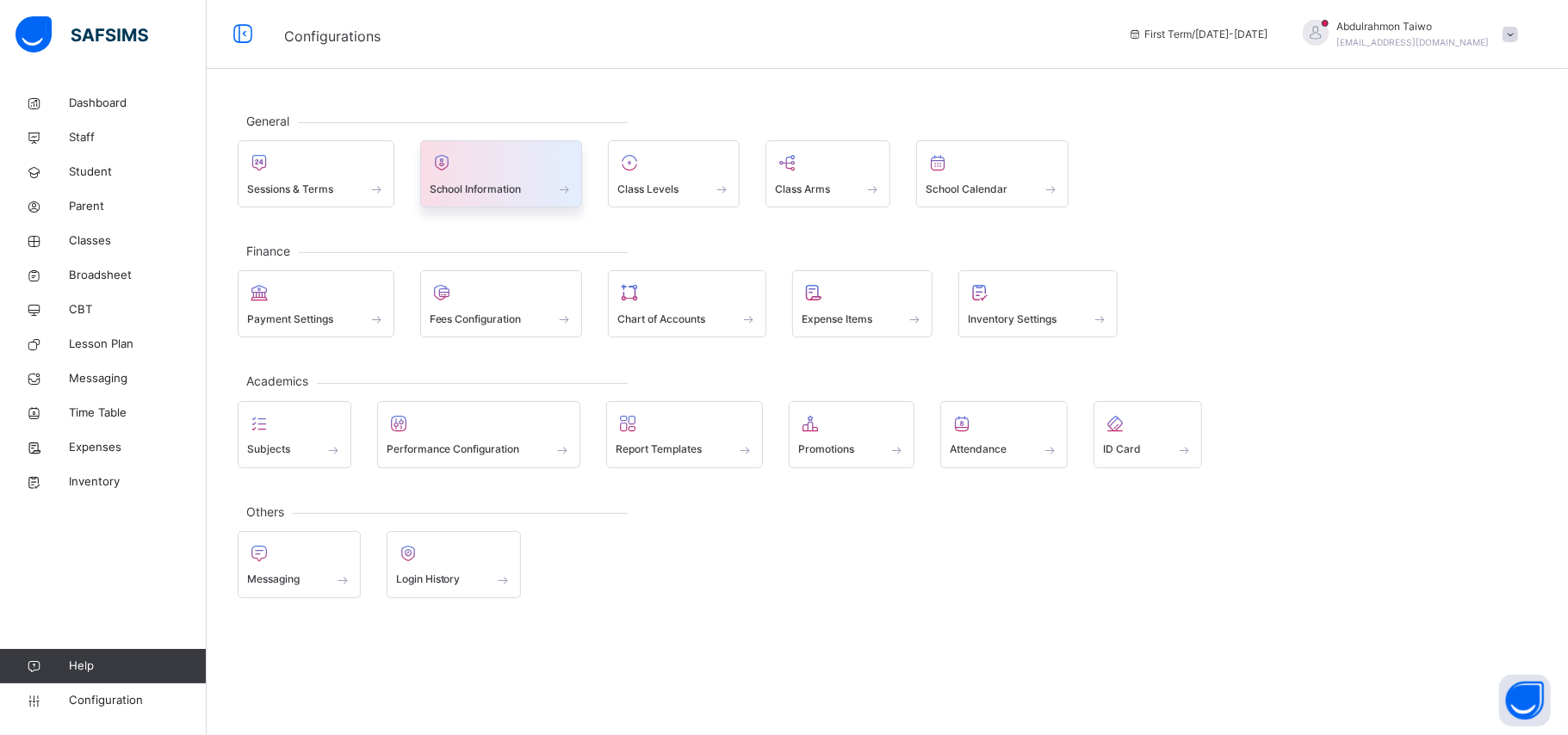
click at [533, 191] on div "School Information" at bounding box center [501, 189] width 143 height 18
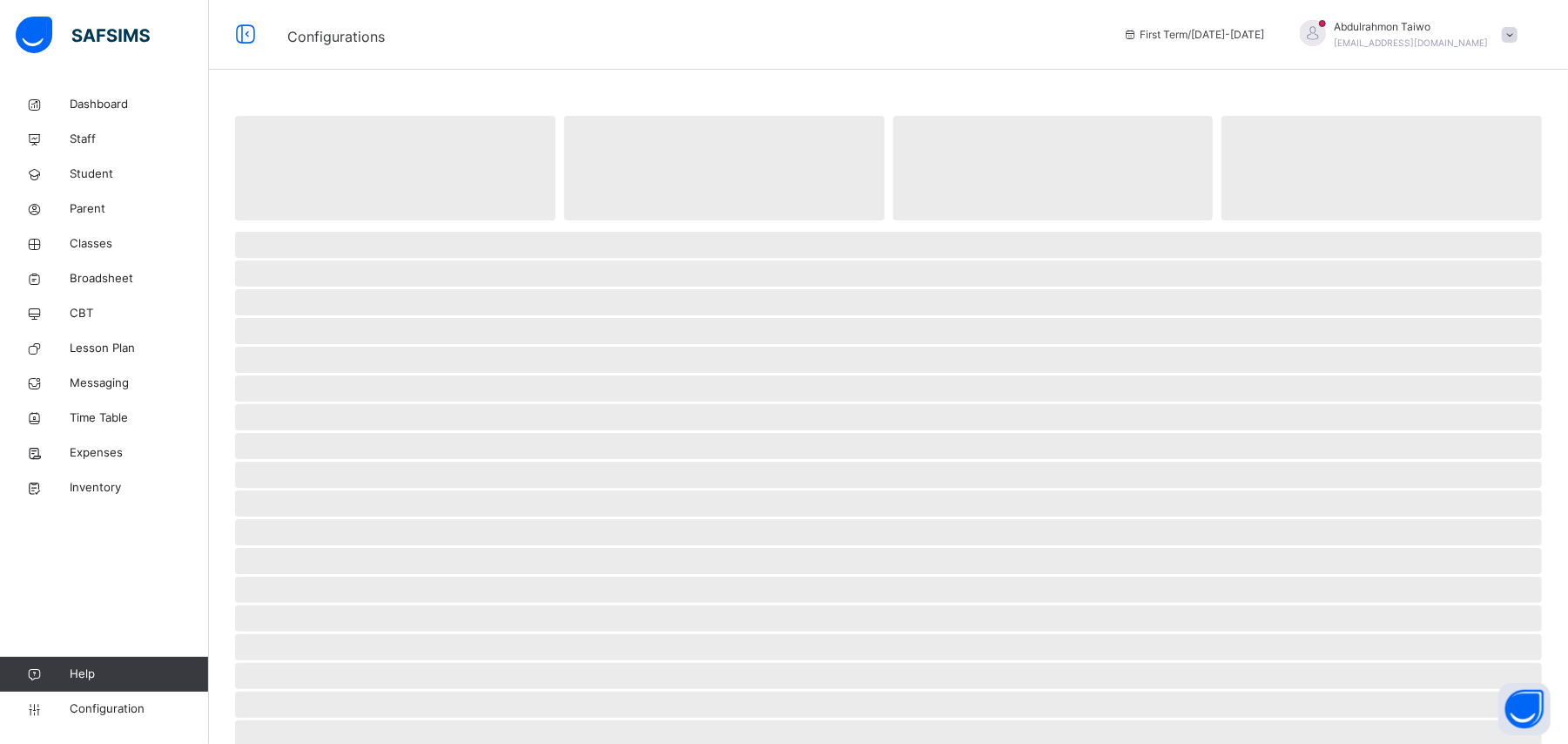
select select "**"
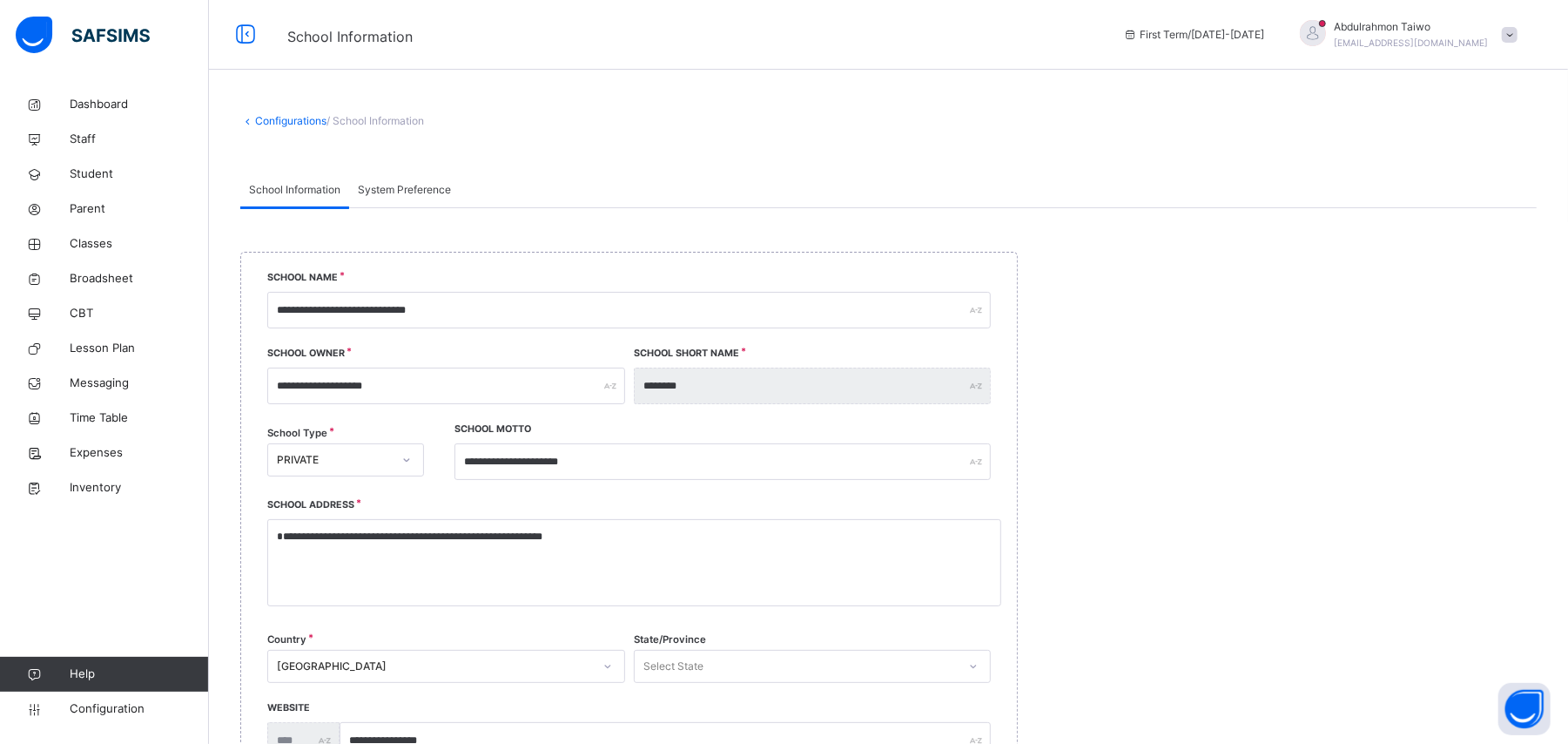
click at [286, 115] on link "Configurations" at bounding box center [290, 120] width 72 height 13
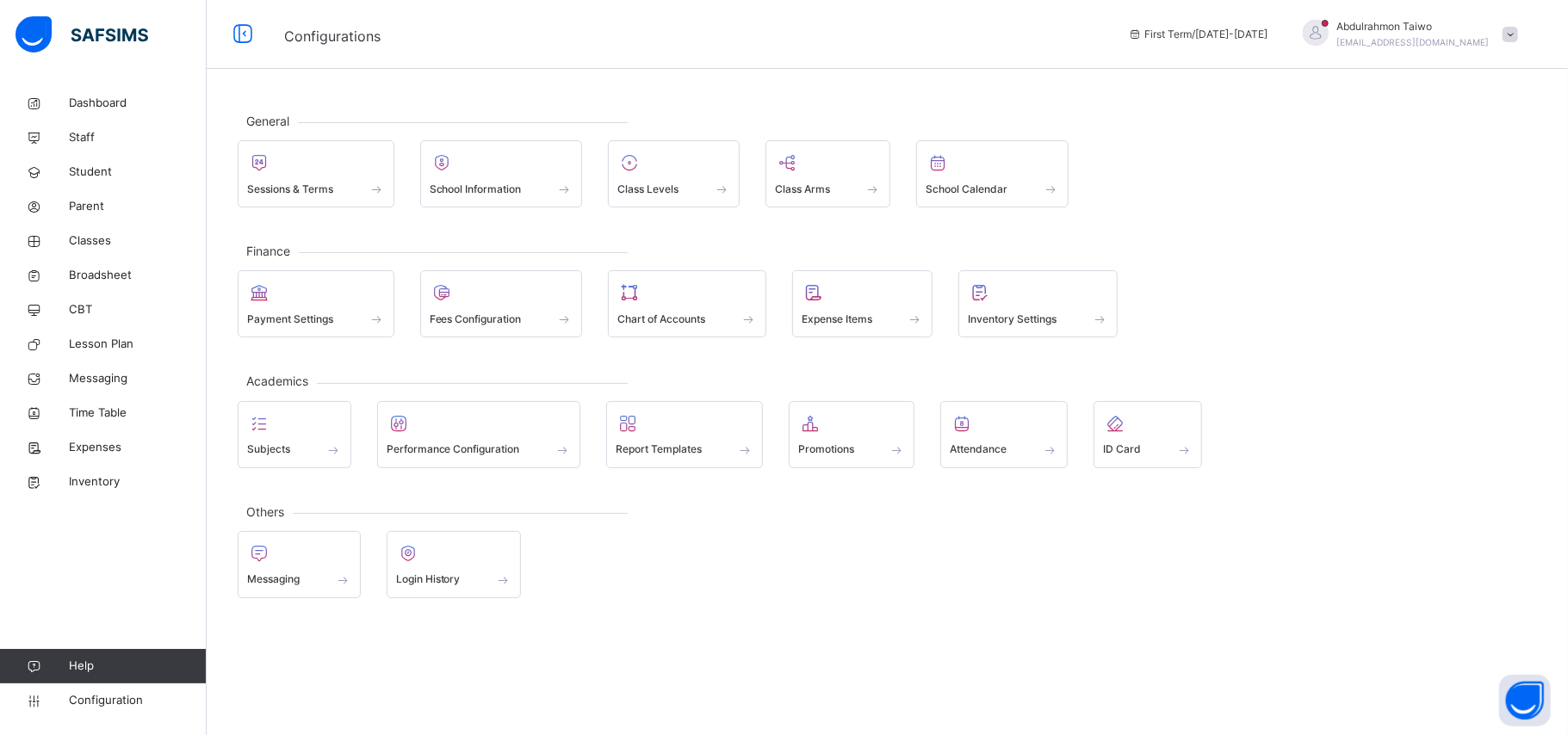
click at [1516, 41] on span at bounding box center [1510, 35] width 16 height 16
click at [1303, 206] on div "Sessions & Terms School Information Class Levels Class Arms School Calendar" at bounding box center [887, 173] width 1299 height 67
click at [93, 172] on span "Student" at bounding box center [138, 172] width 138 height 17
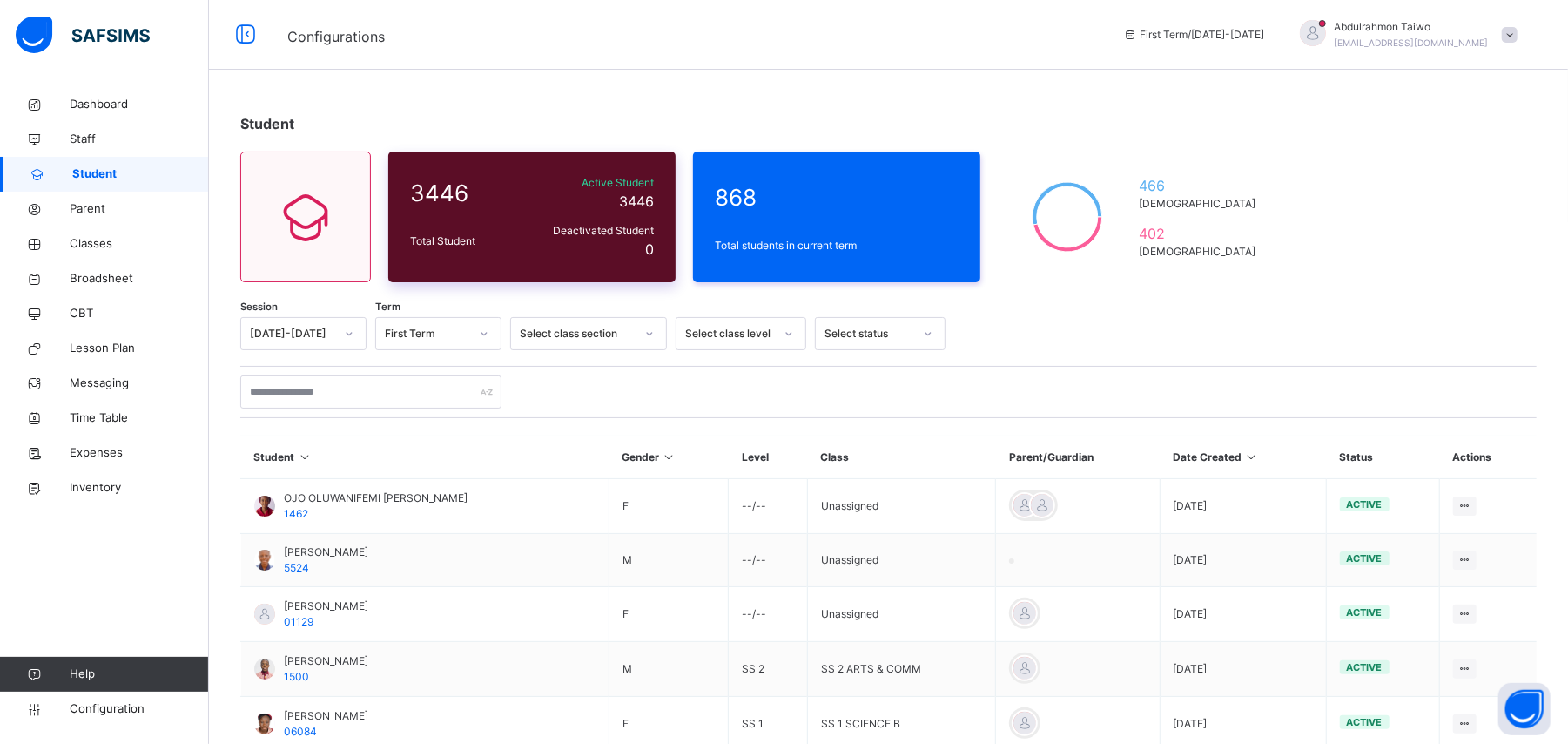
click at [520, 249] on div "Total Student" at bounding box center [466, 242] width 120 height 25
click at [300, 255] on div at bounding box center [305, 217] width 85 height 79
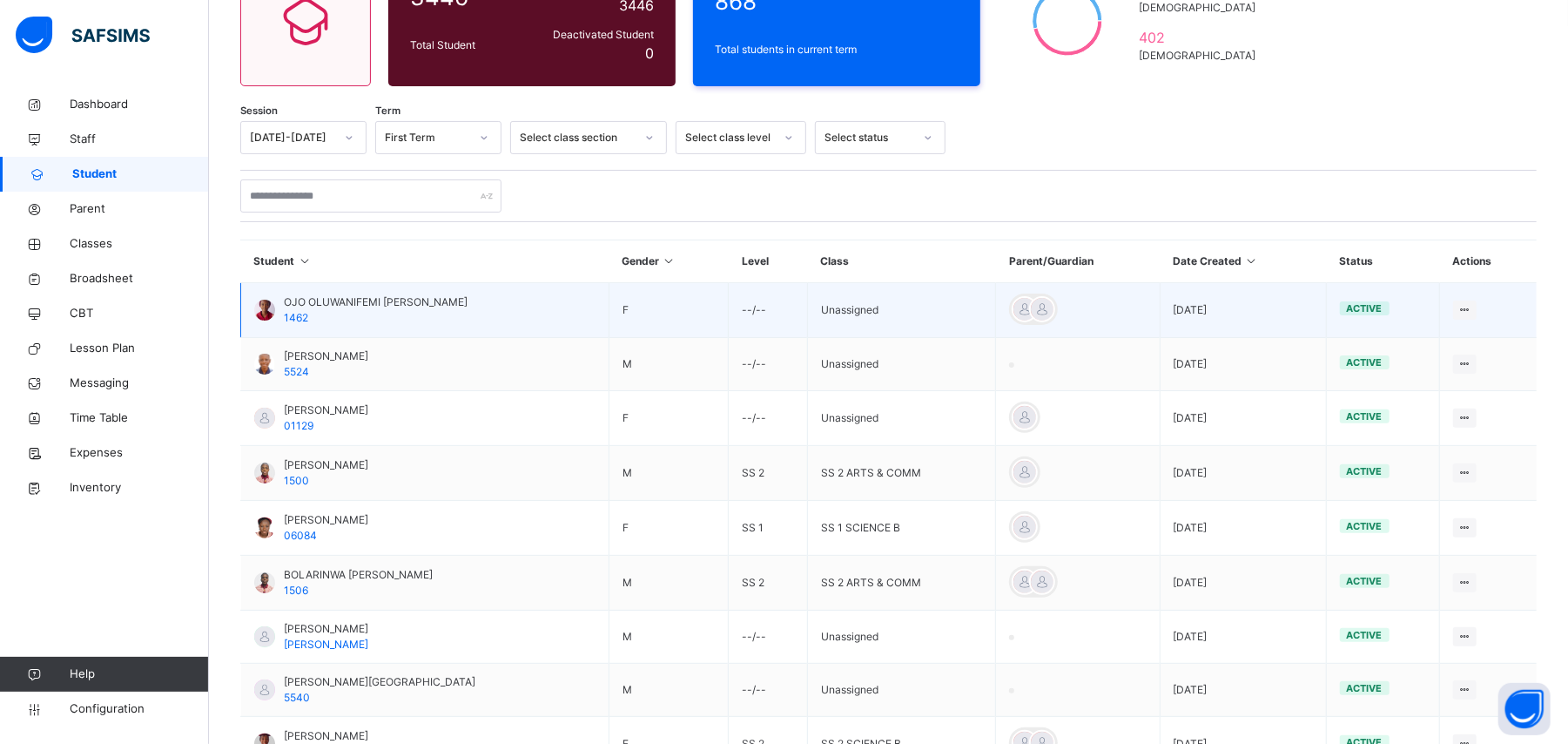
scroll to position [383, 0]
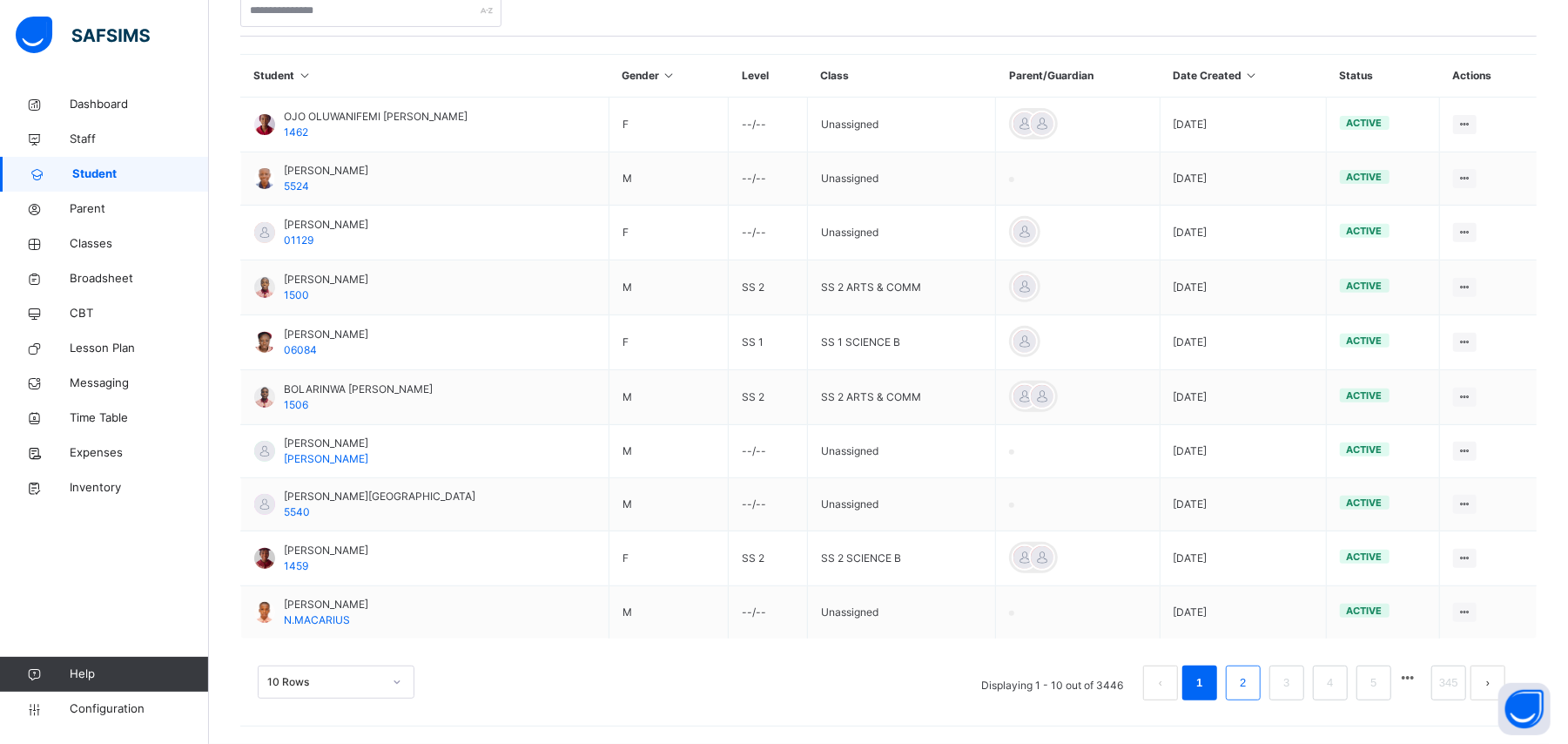
click at [1251, 687] on link "2" at bounding box center [1243, 683] width 17 height 23
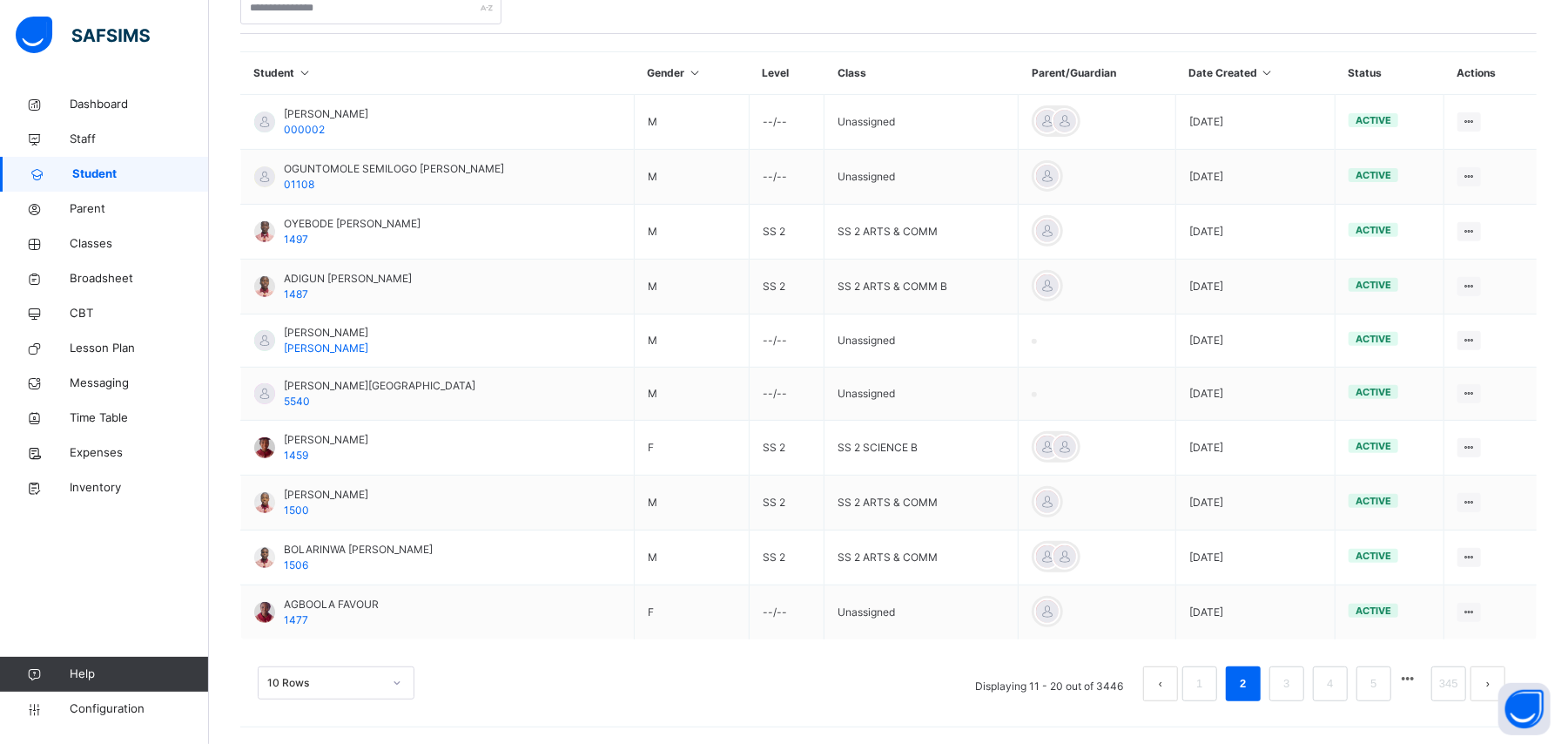
scroll to position [387, 0]
click at [1074, 694] on li "Displaying 11 - 20 out of 3446" at bounding box center [1049, 682] width 174 height 35
click at [1174, 685] on button "prev page" at bounding box center [1160, 682] width 34 height 35
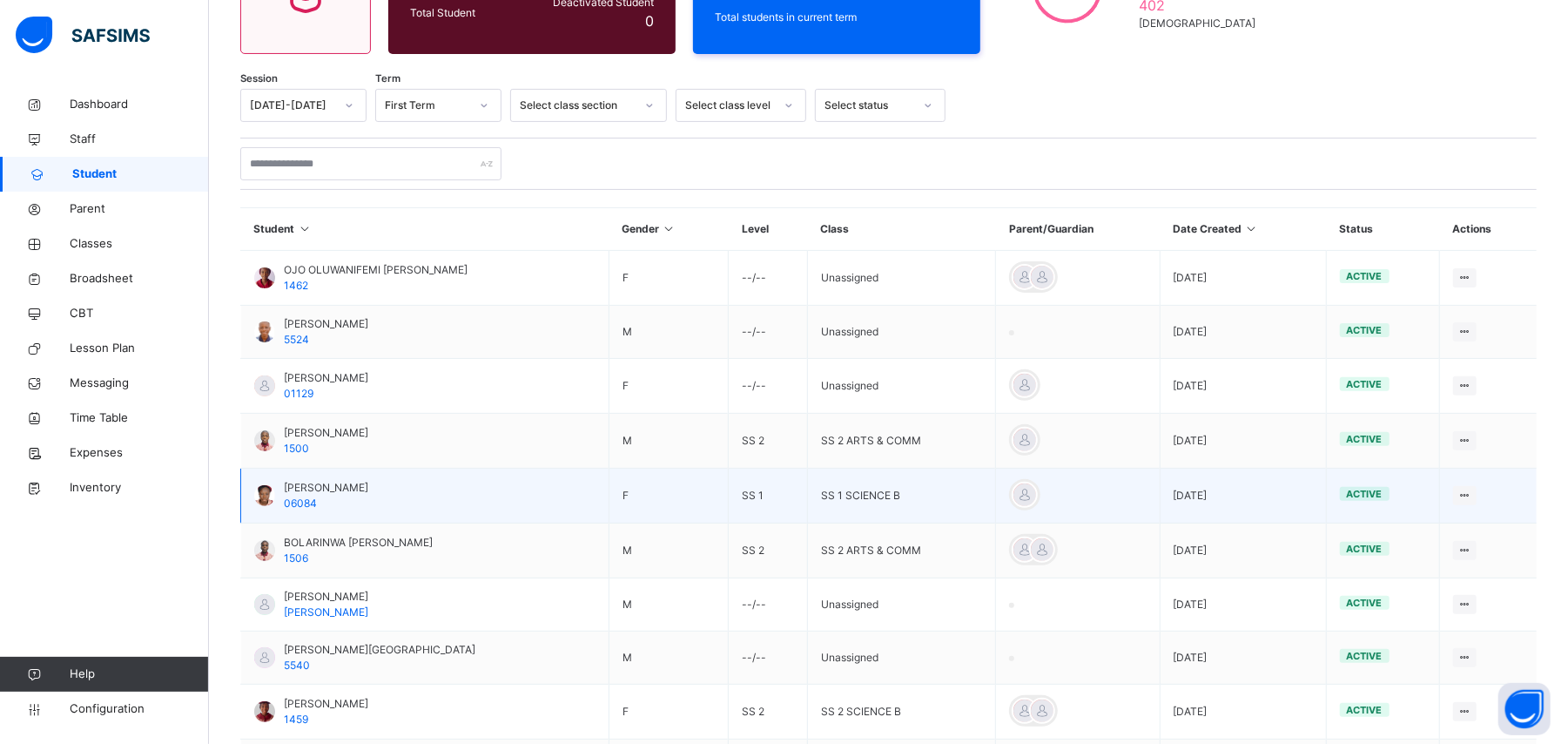
scroll to position [383, 0]
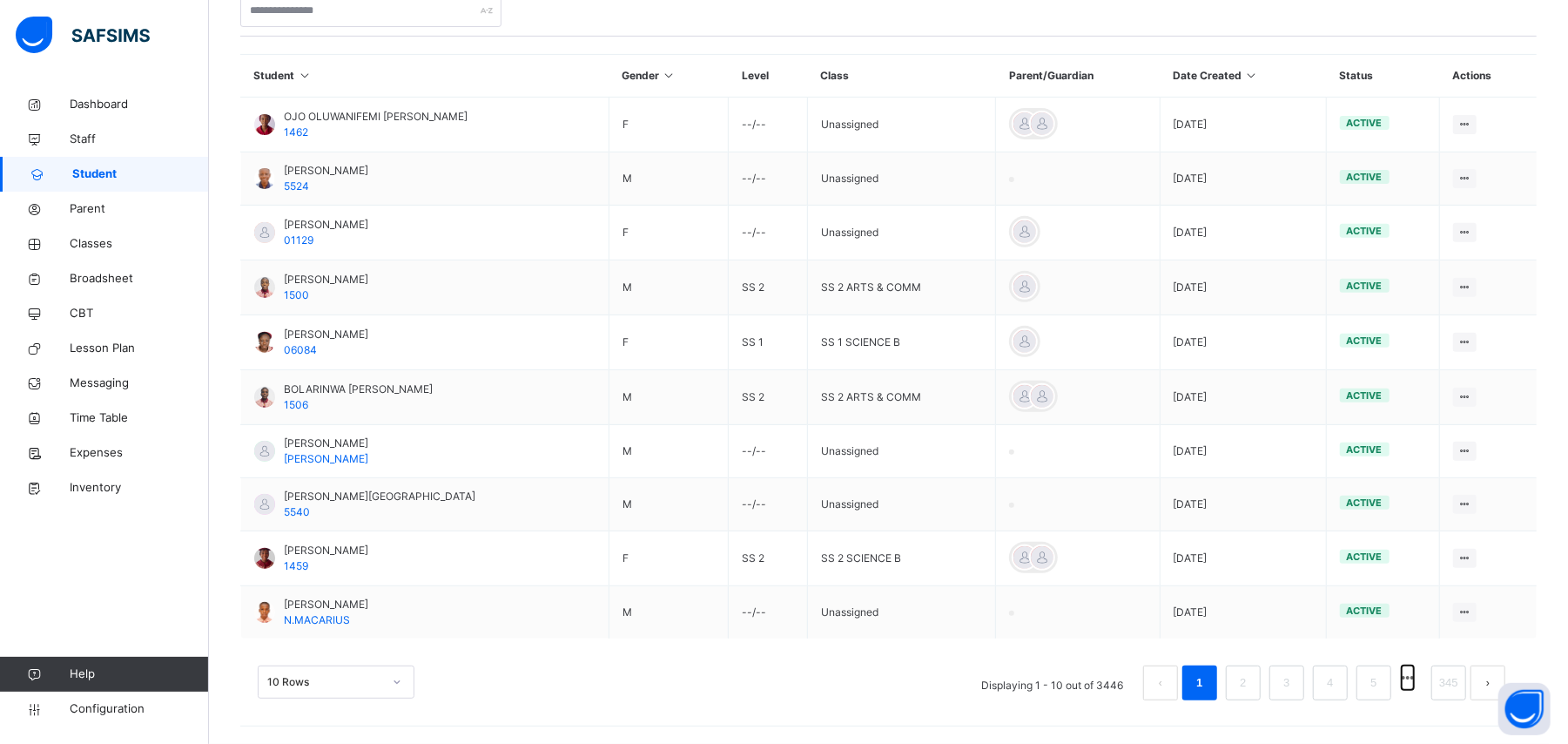
click at [1415, 684] on button "button" at bounding box center [1408, 678] width 13 height 25
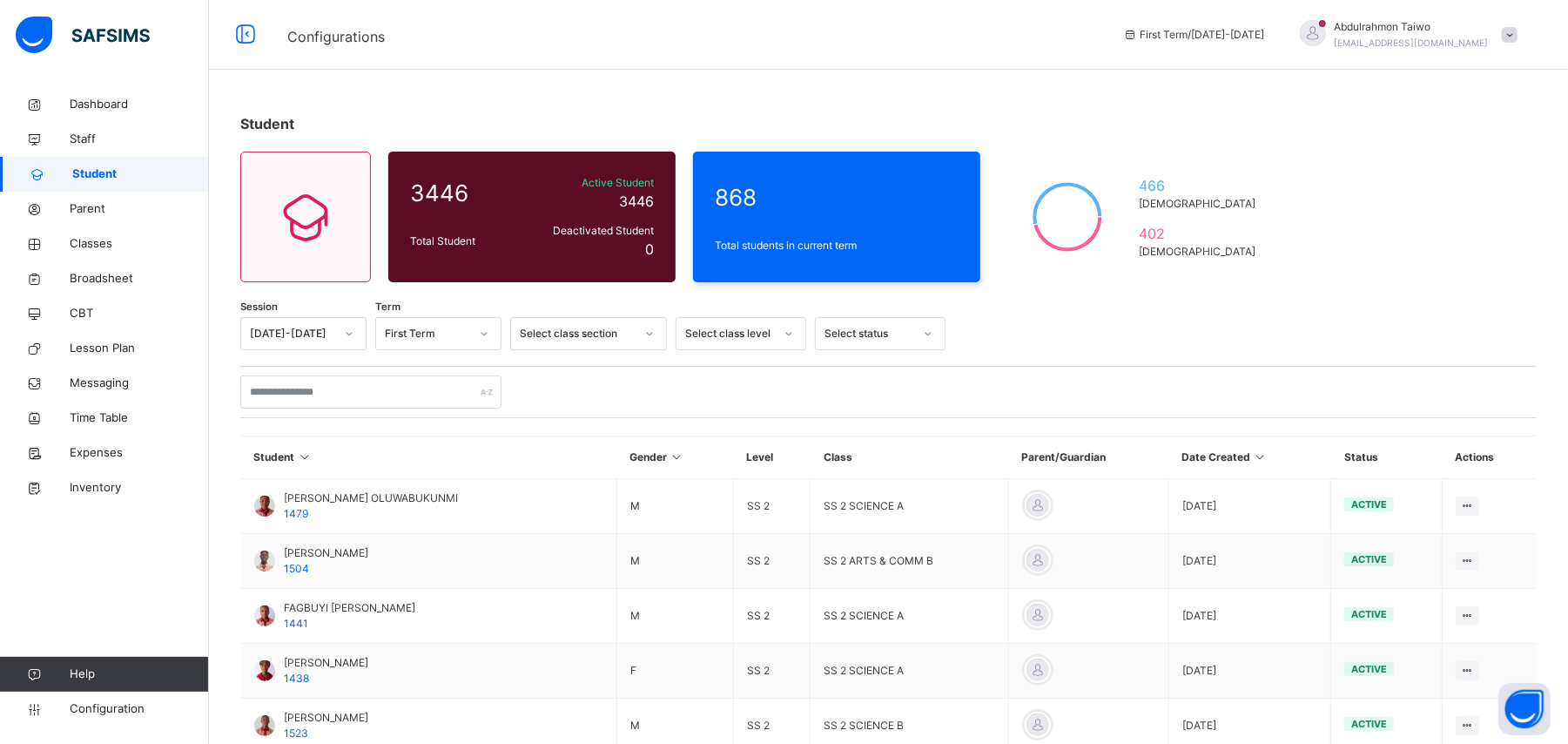
click at [84, 167] on span "Student" at bounding box center [141, 174] width 137 height 18
click at [85, 251] on span "Classes" at bounding box center [140, 244] width 140 height 18
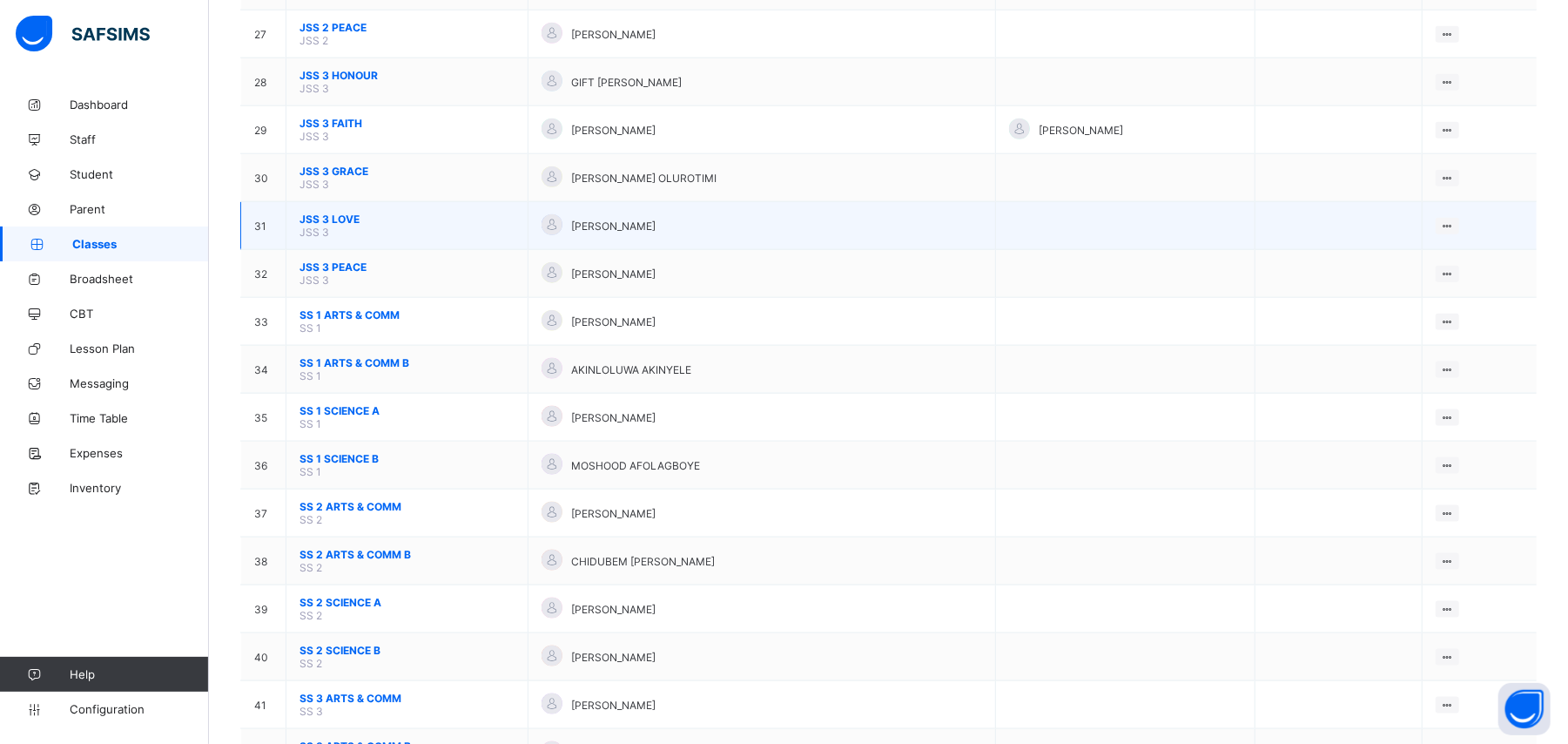
scroll to position [1509, 0]
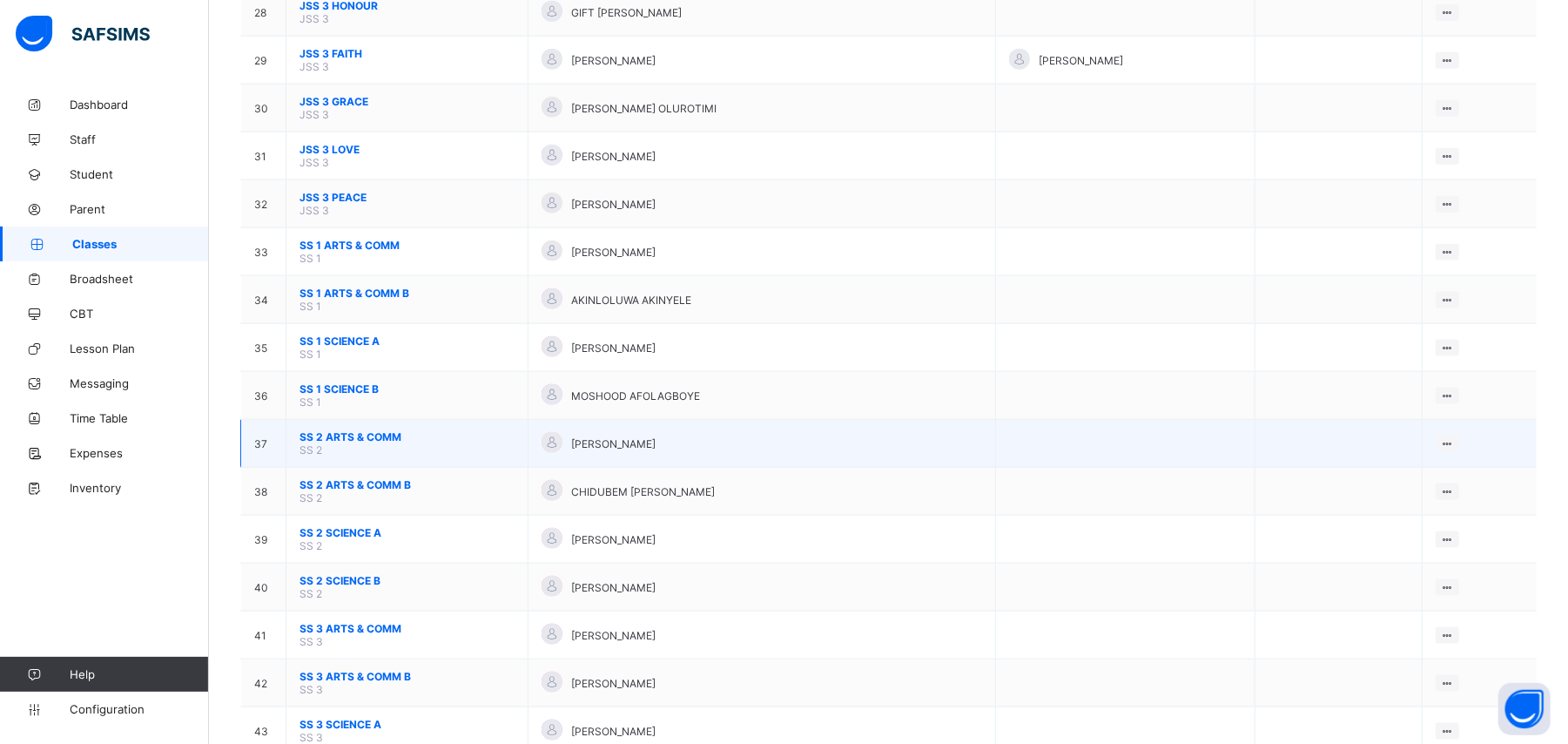
click at [369, 430] on span "SS 2 ARTS & COMM" at bounding box center [407, 436] width 215 height 13
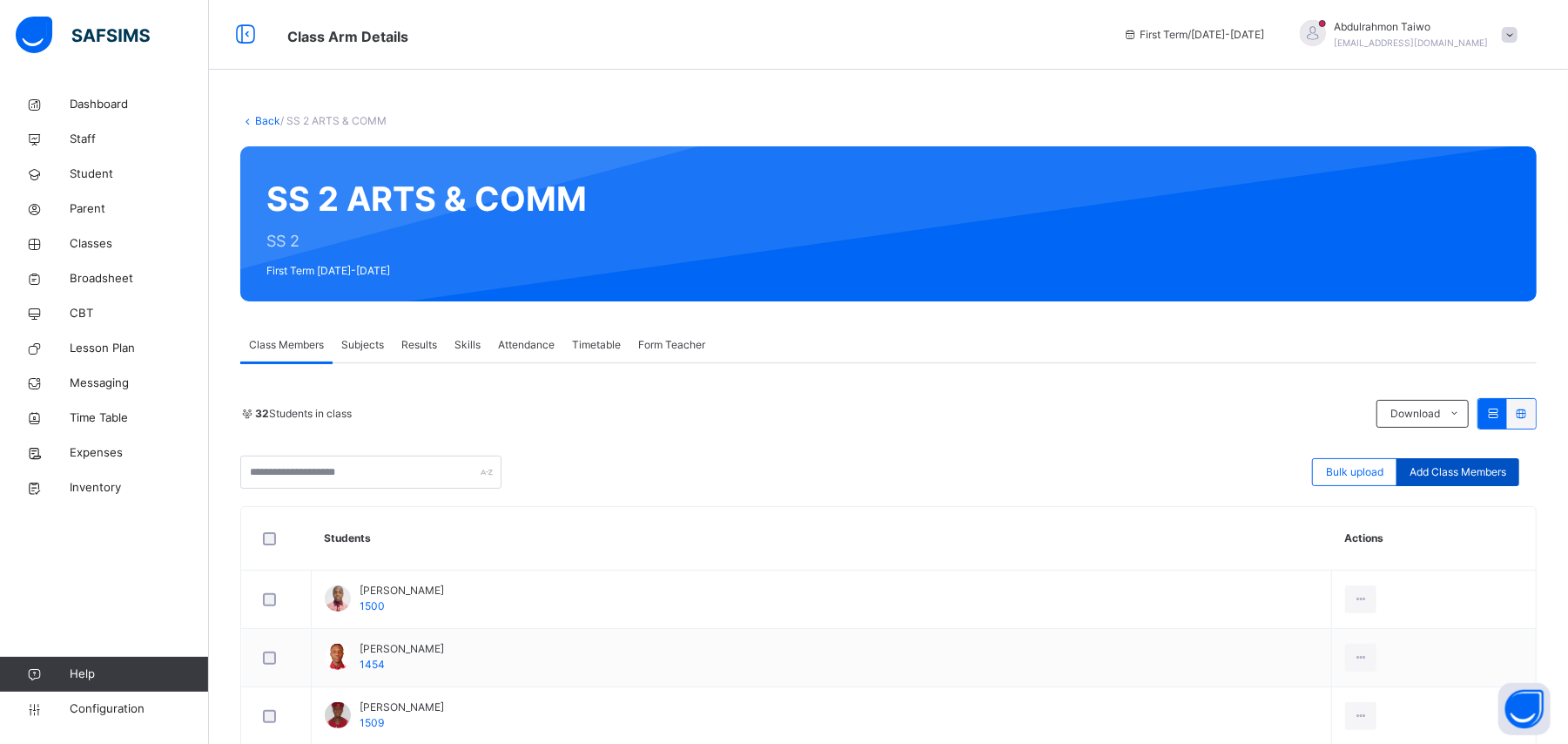
click at [1501, 469] on span "Add Class Members" at bounding box center [1457, 472] width 96 height 16
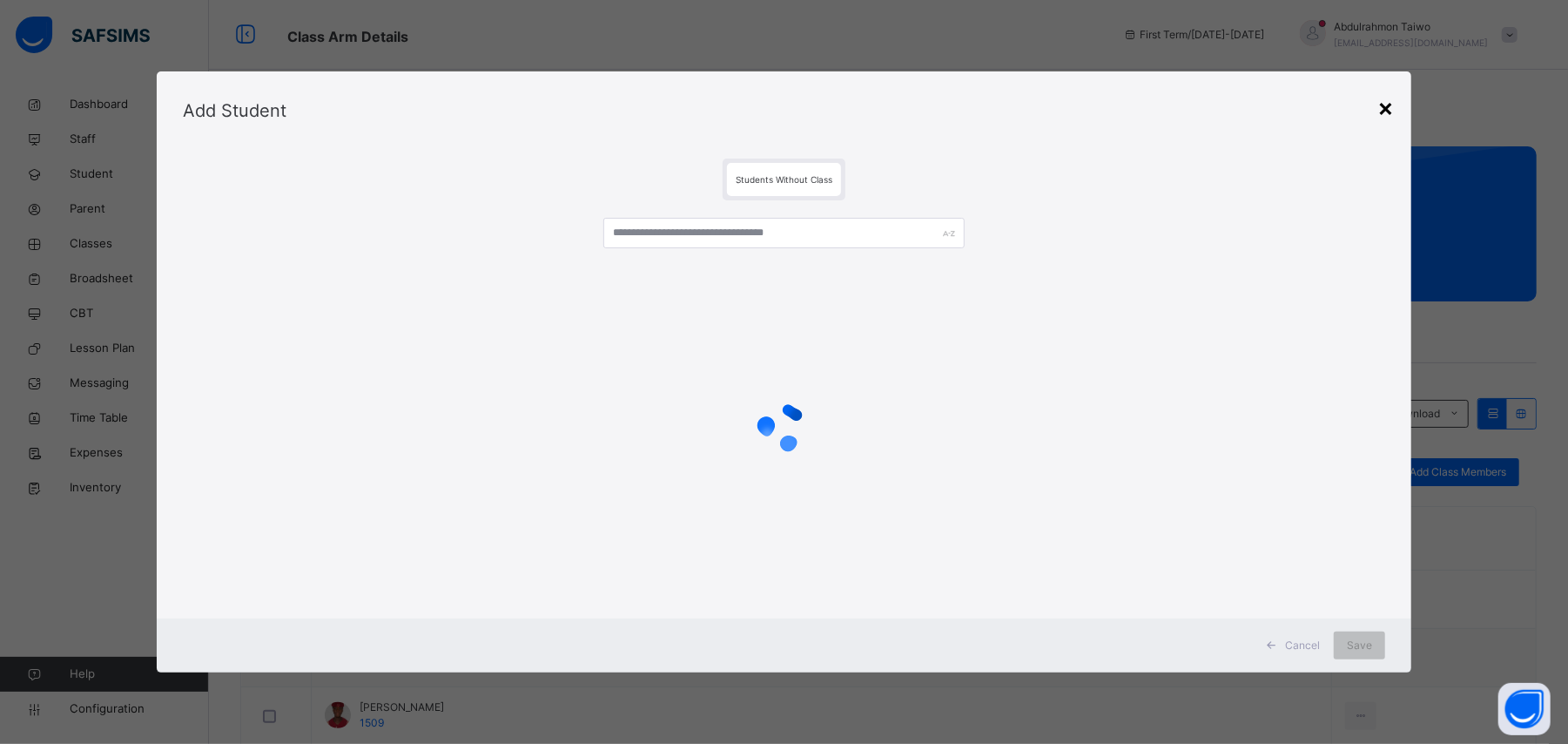
click at [1394, 110] on div "×" at bounding box center [1385, 106] width 17 height 36
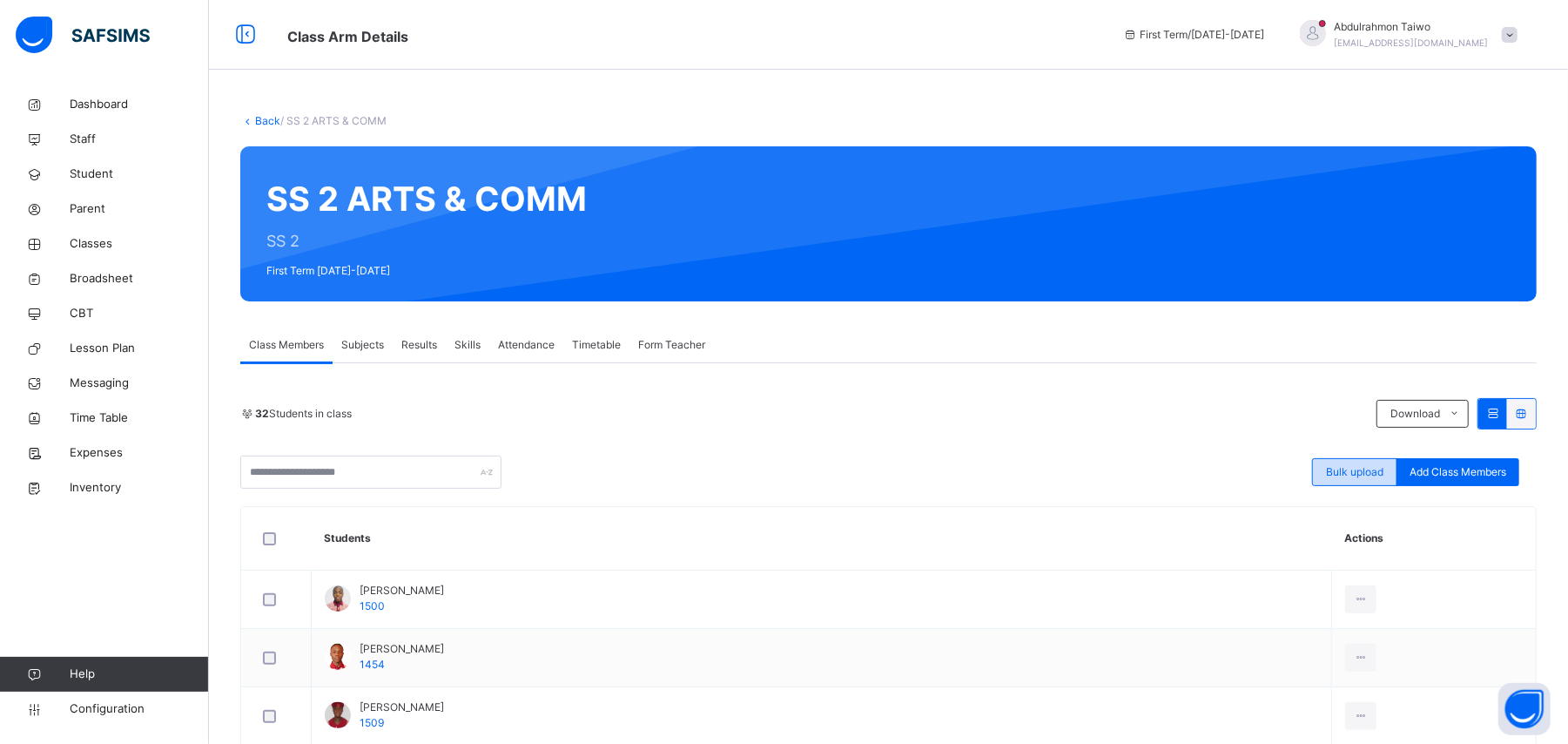
click at [1381, 474] on span "Bulk upload" at bounding box center [1354, 472] width 57 height 16
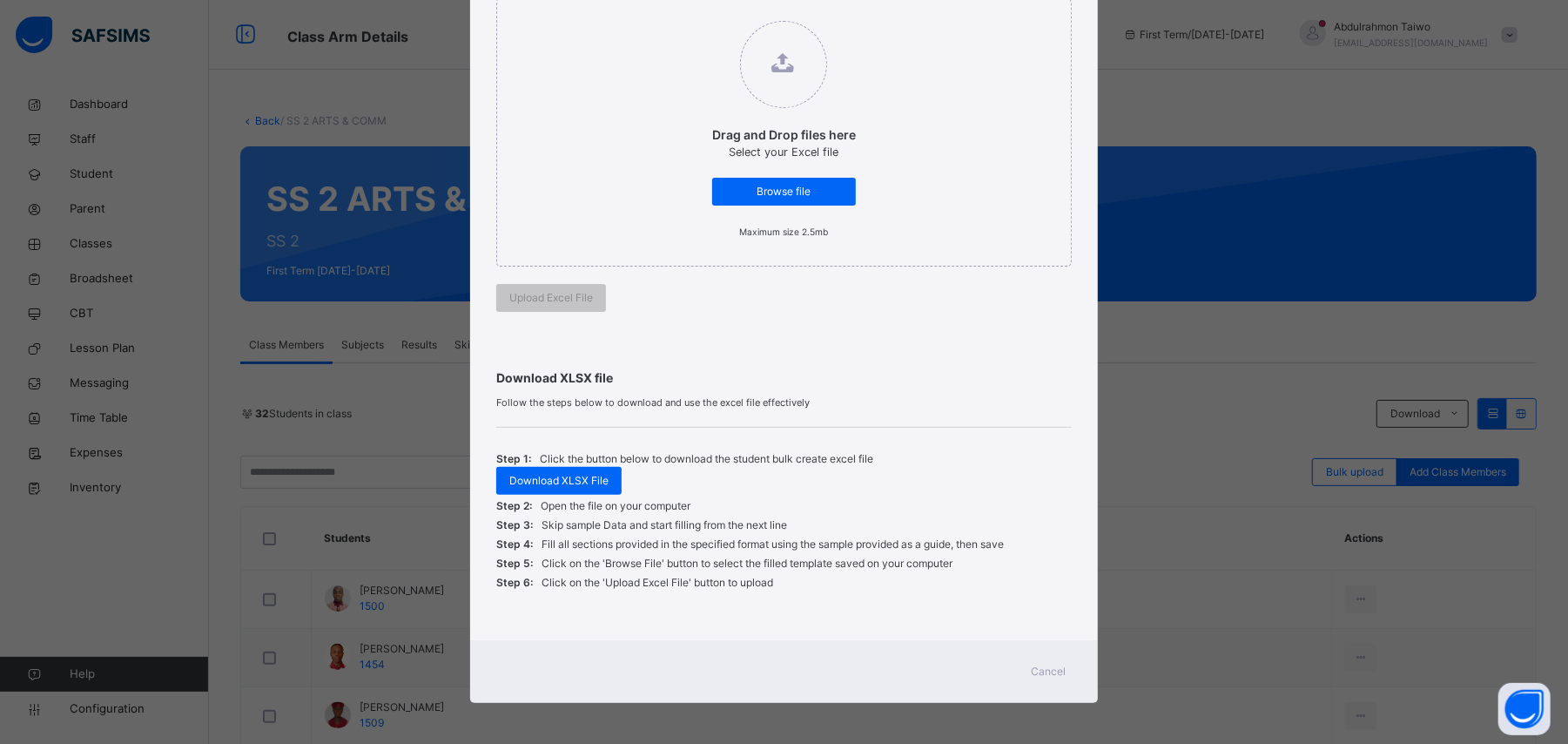
scroll to position [227, 0]
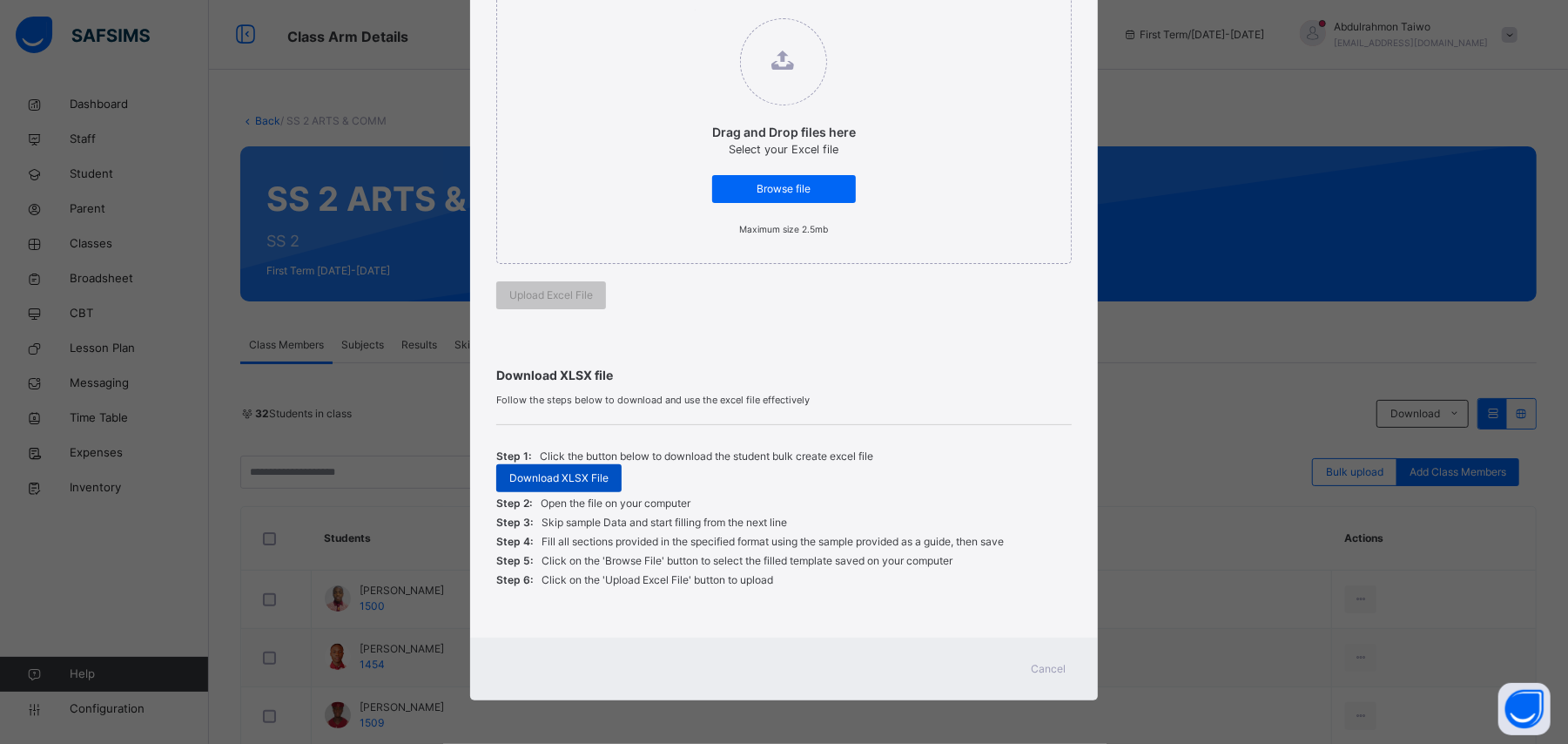
click at [565, 479] on span "Download XLSX File" at bounding box center [559, 479] width 99 height 16
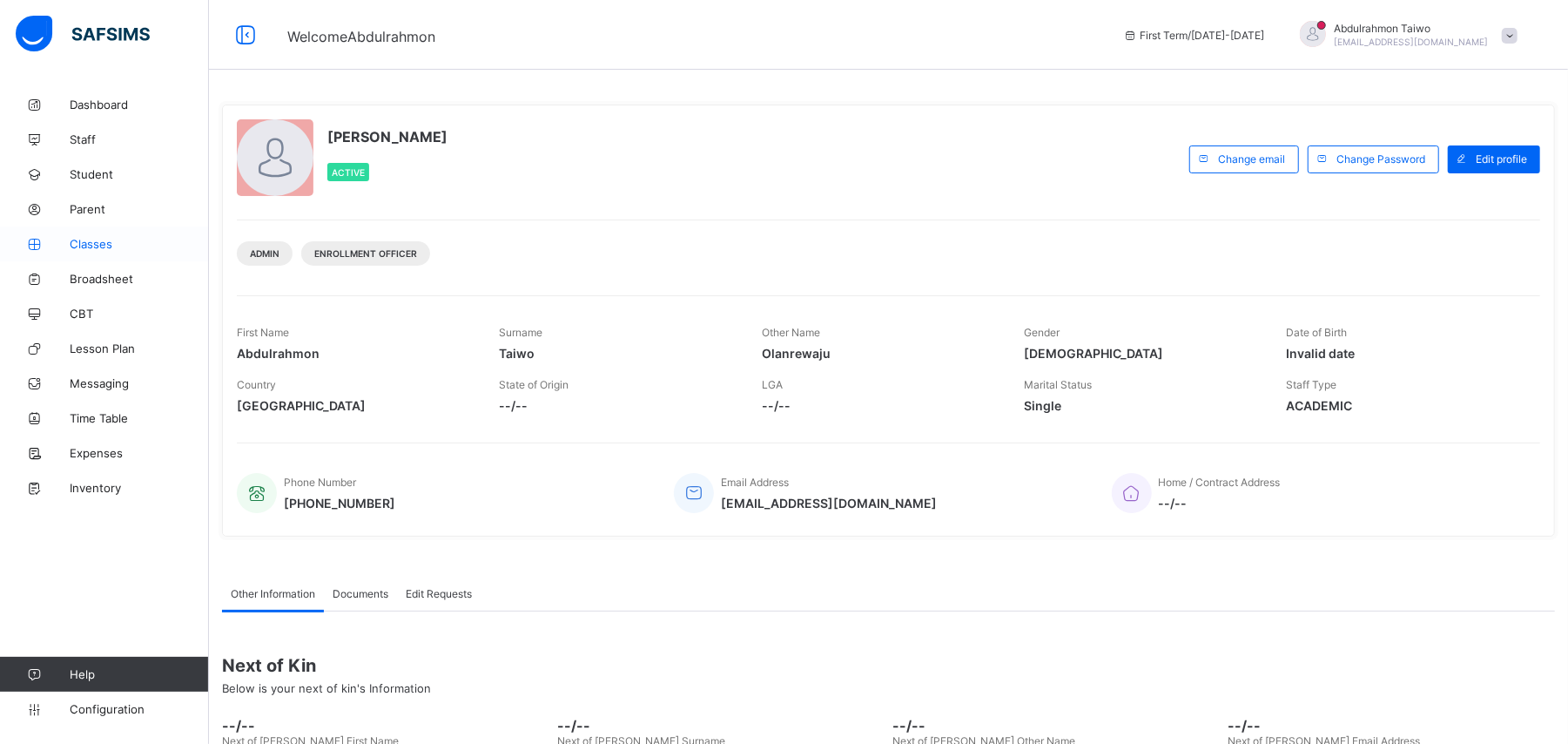
click at [90, 242] on span "Classes" at bounding box center [140, 244] width 140 height 14
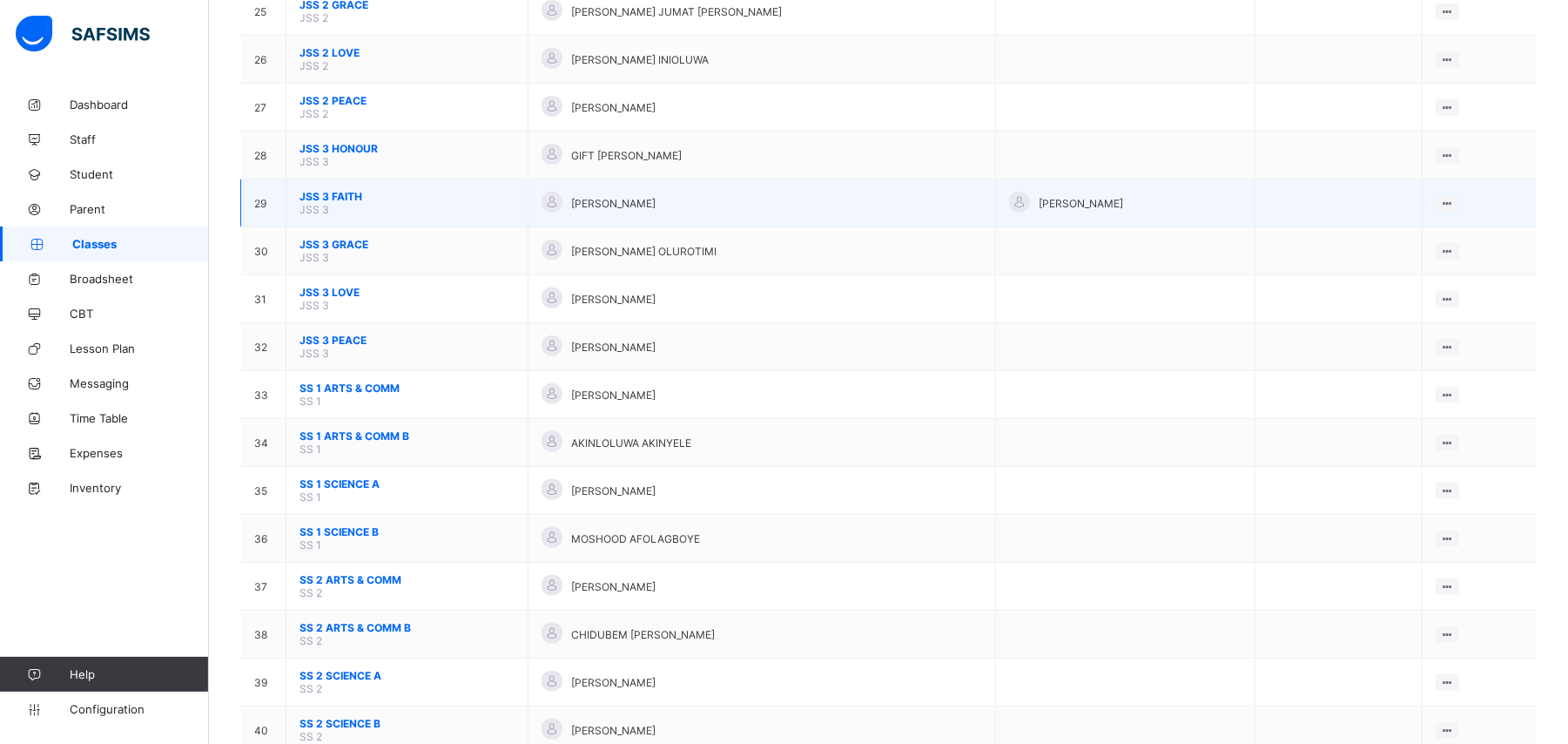
scroll to position [1251, 0]
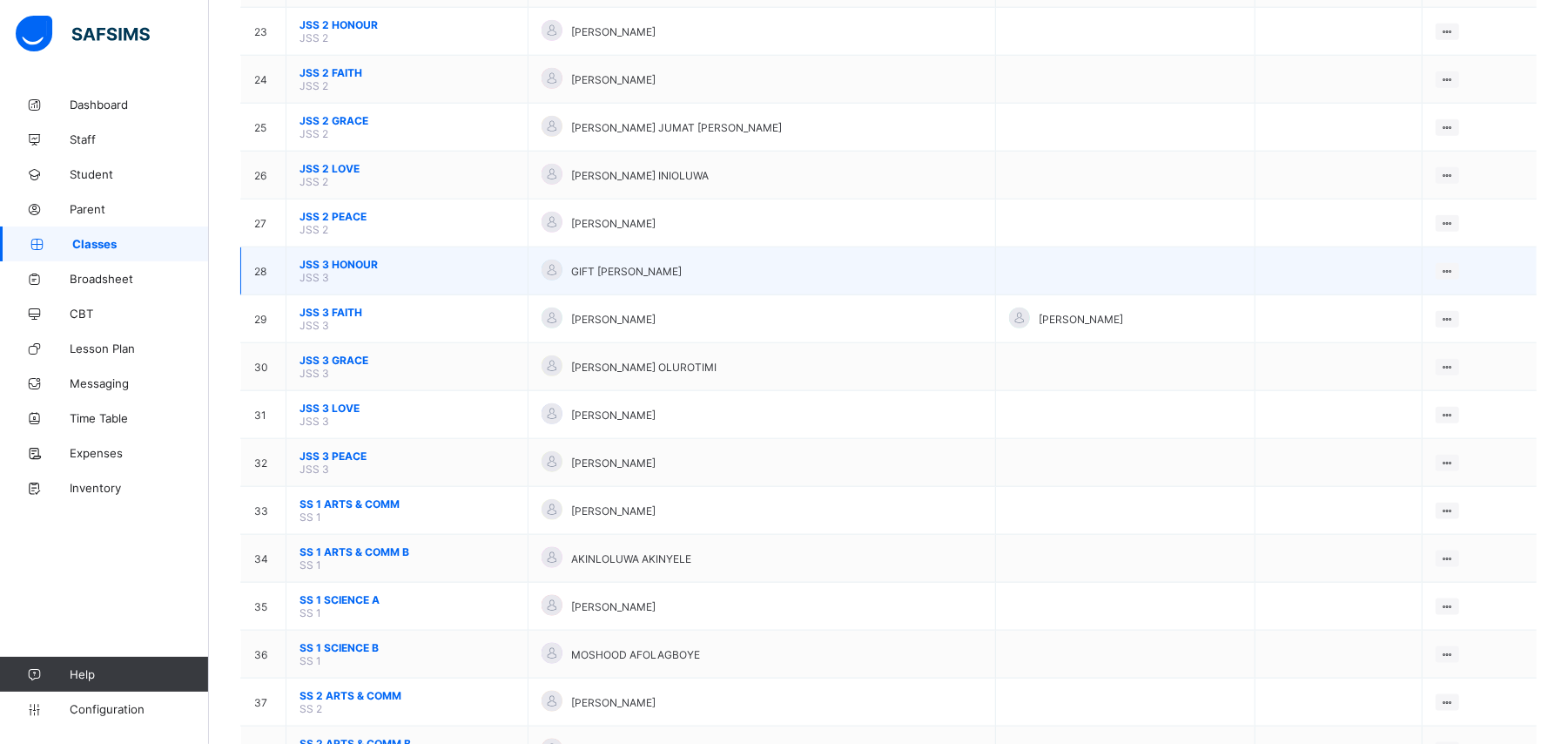
click at [322, 257] on span "JSS 3 HONOUR" at bounding box center [407, 264] width 215 height 13
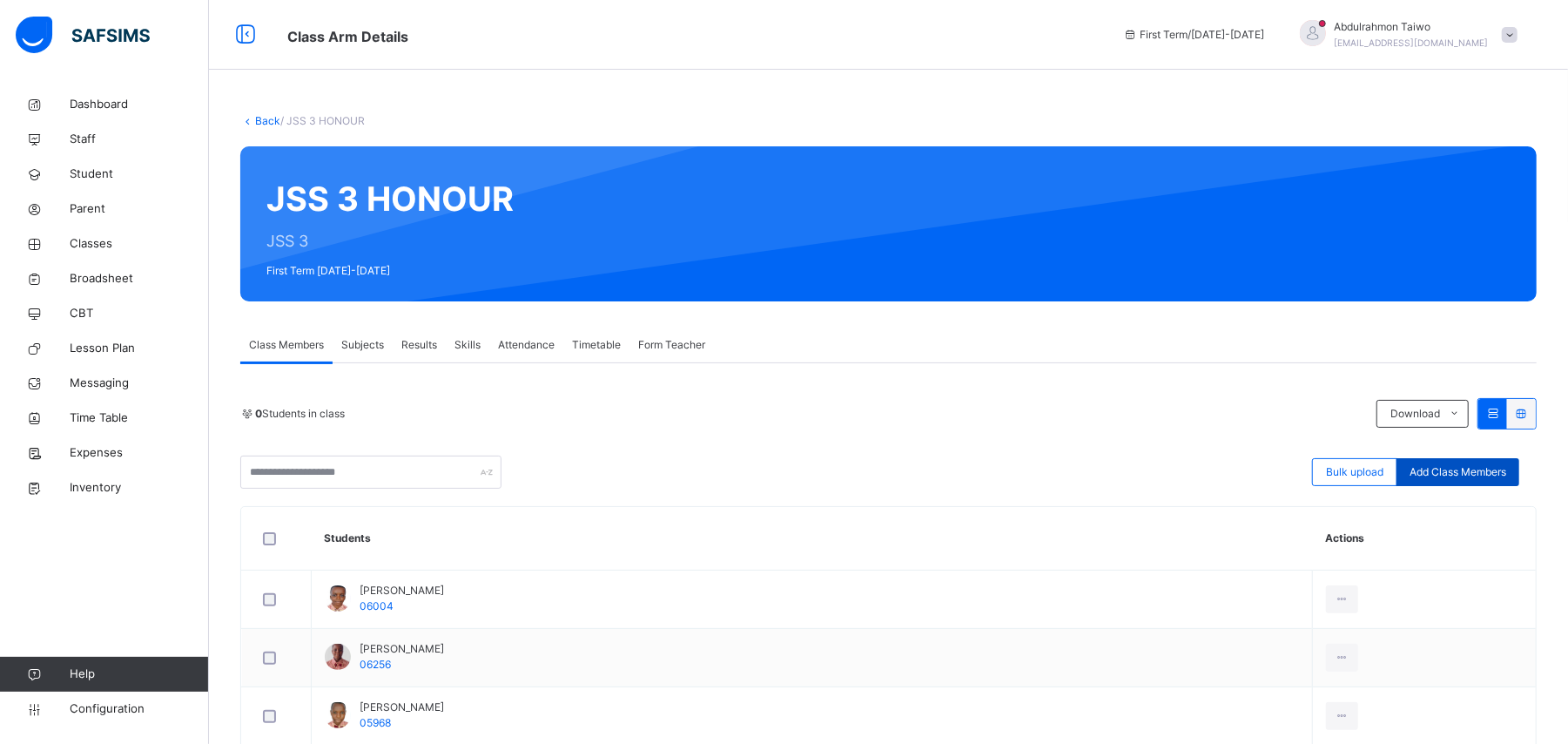
click at [1461, 474] on span "Add Class Members" at bounding box center [1457, 472] width 96 height 16
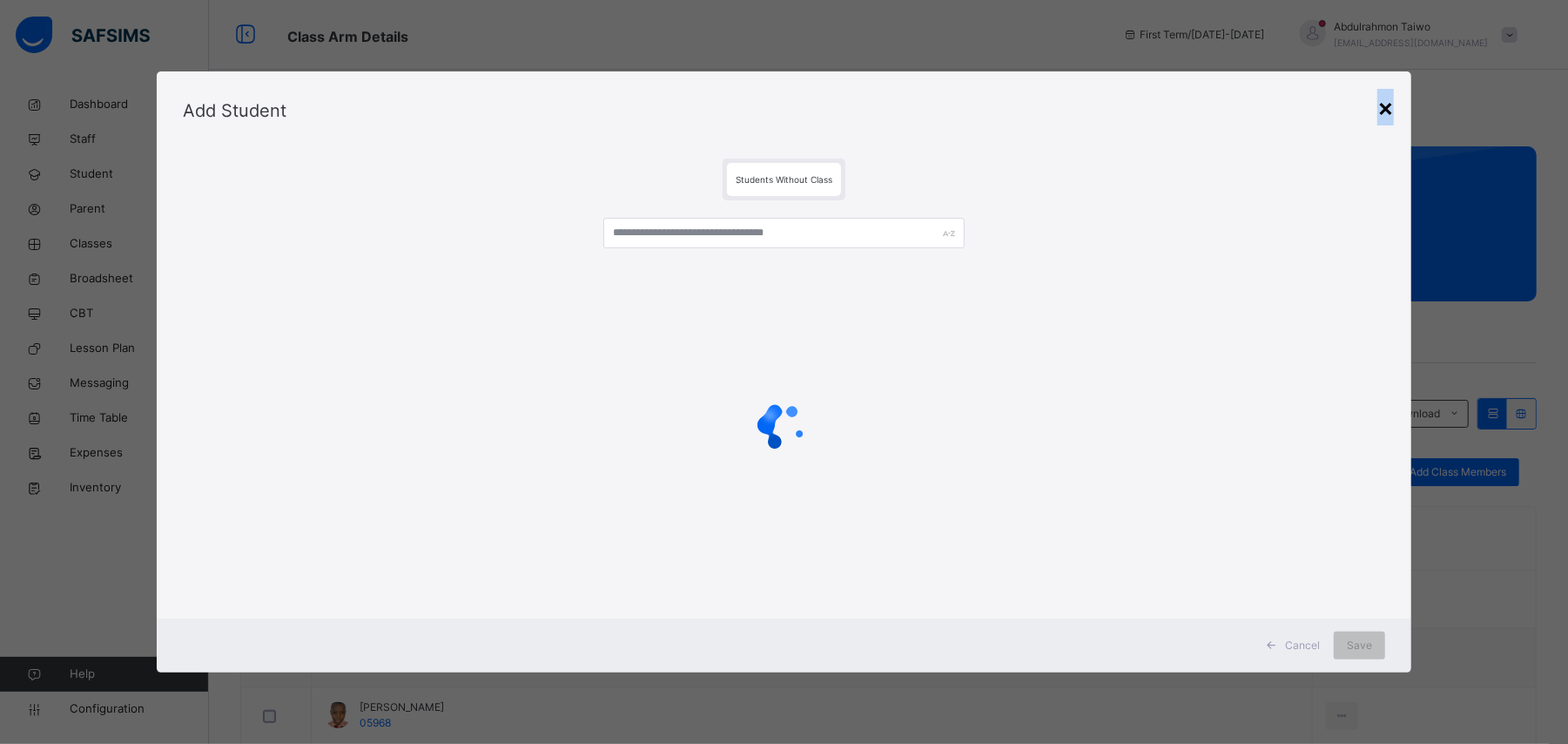
click at [1394, 108] on div "×" at bounding box center [1385, 106] width 17 height 36
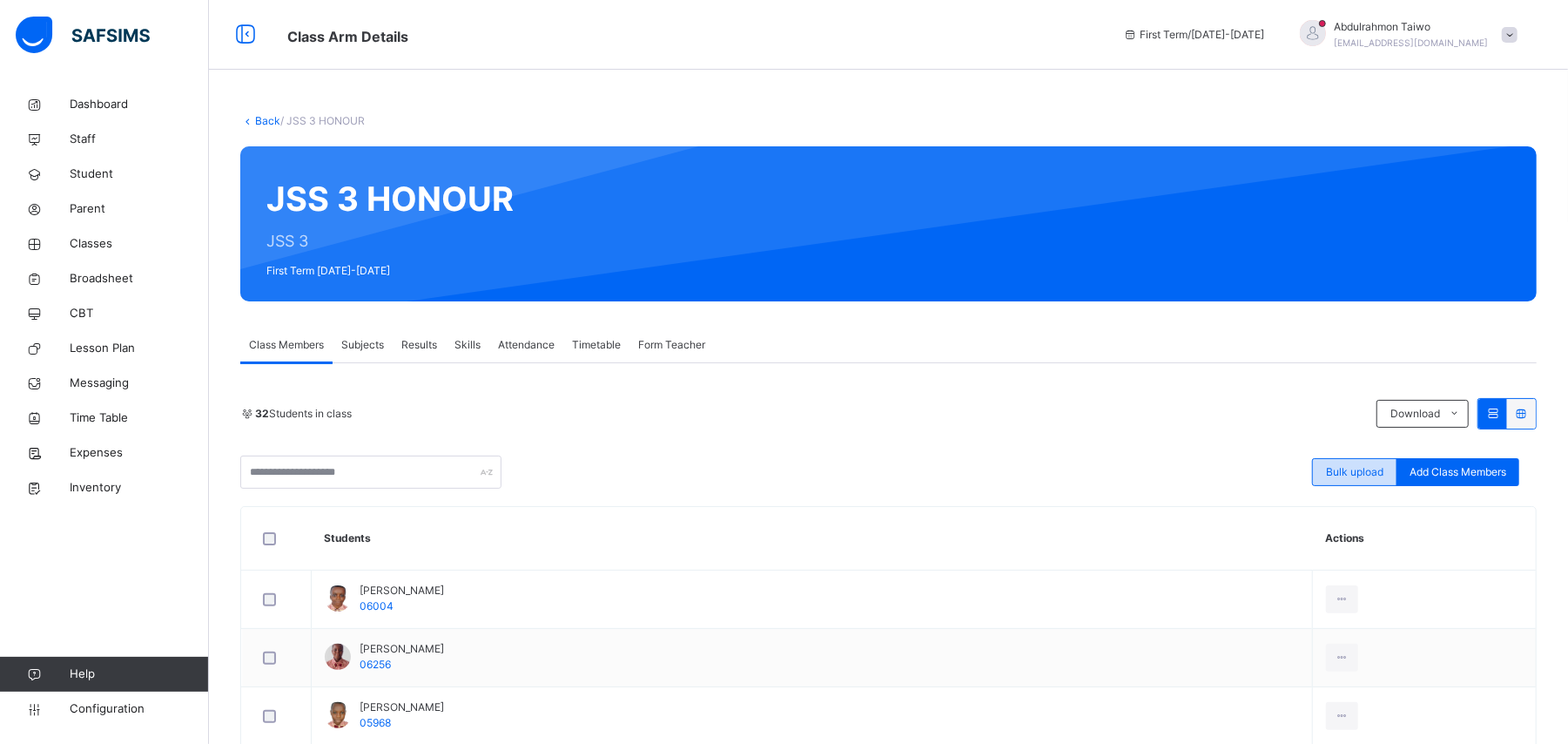
click at [1370, 478] on span "Bulk upload" at bounding box center [1354, 472] width 57 height 16
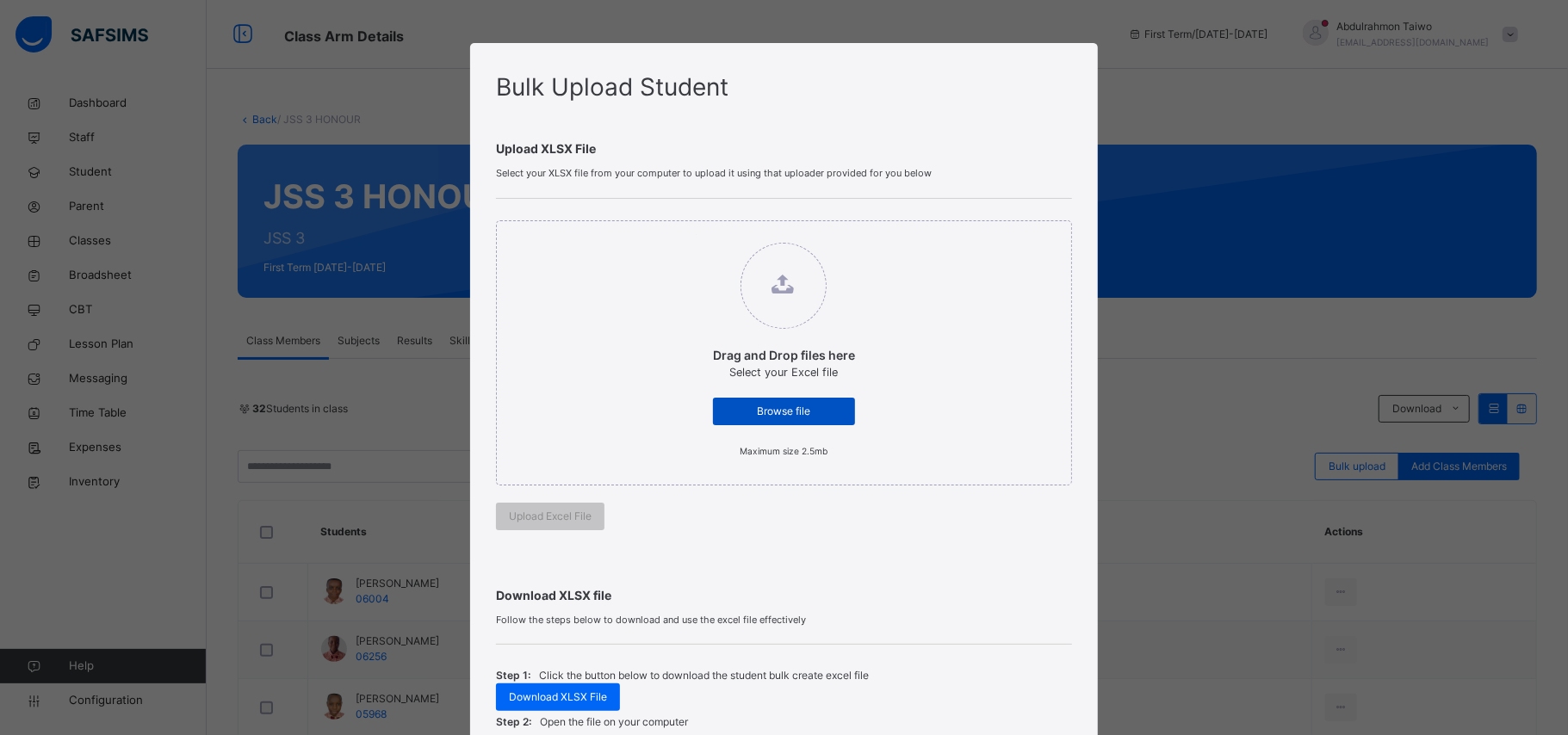
click at [766, 420] on div "Browse file" at bounding box center [784, 412] width 142 height 28
click at [695, 234] on input "Drag and Drop files here Select your Excel file Browse file Maximum size 2.5mb" at bounding box center [695, 234] width 0 height 0
type input "**********"
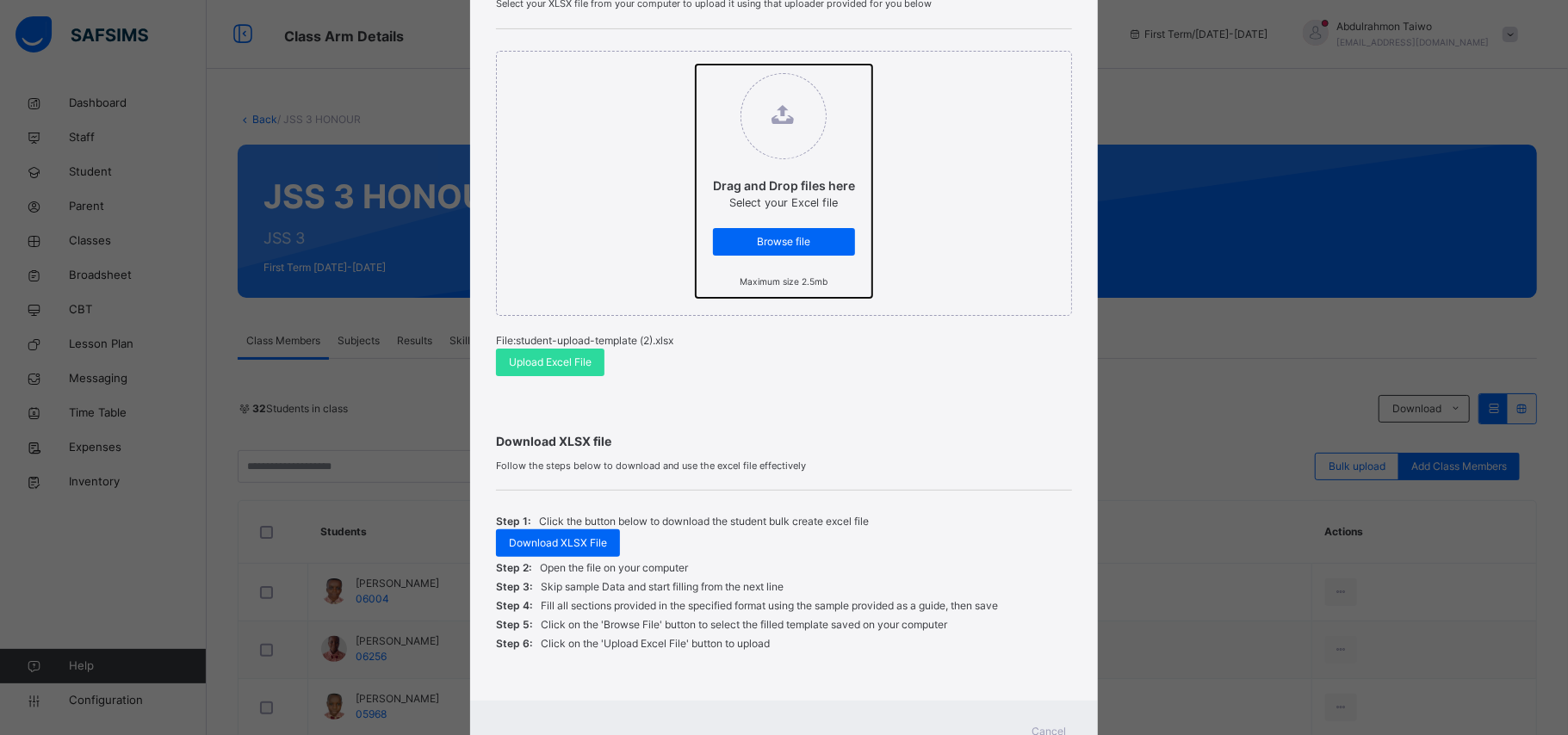
scroll to position [229, 0]
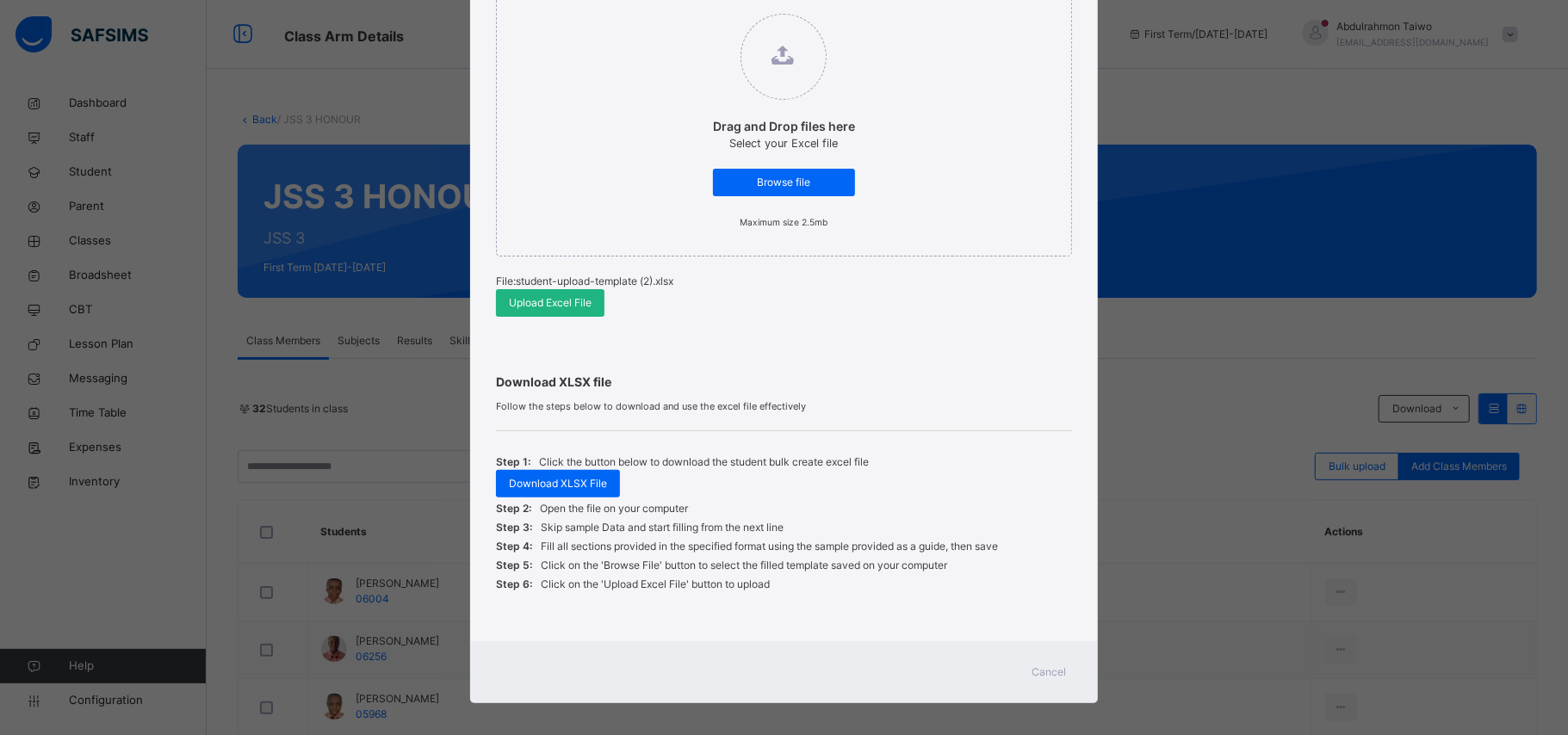
click at [570, 298] on span "Upload Excel File" at bounding box center [550, 303] width 83 height 16
click at [897, 348] on div "Download XLSX file Follow the steps below to download and use the excel file ef…" at bounding box center [784, 477] width 575 height 278
click at [579, 482] on span "Download XLSX File" at bounding box center [558, 483] width 98 height 16
click at [553, 298] on span "Upload Excel File" at bounding box center [550, 303] width 83 height 16
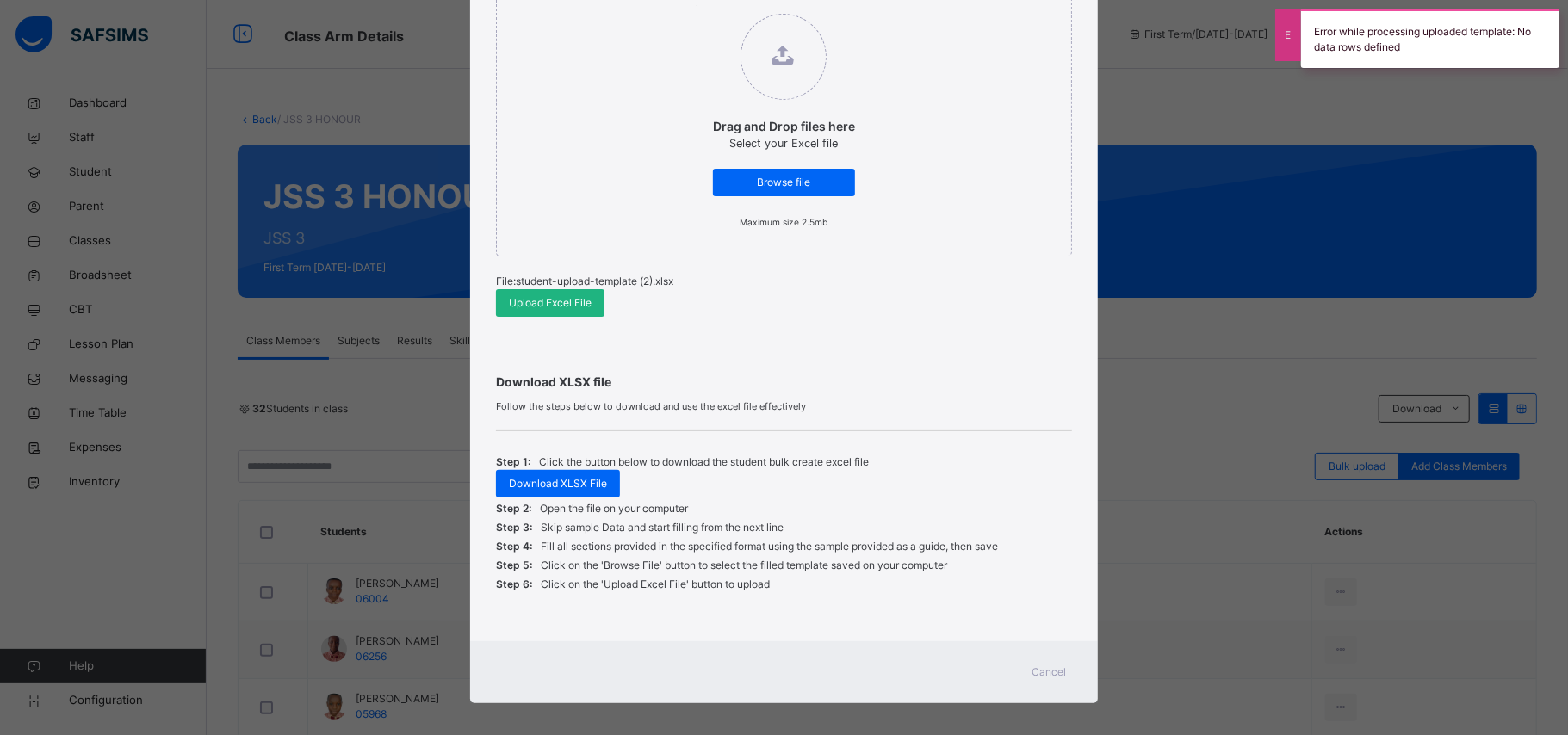
click at [527, 303] on span "Upload Excel File" at bounding box center [550, 303] width 83 height 16
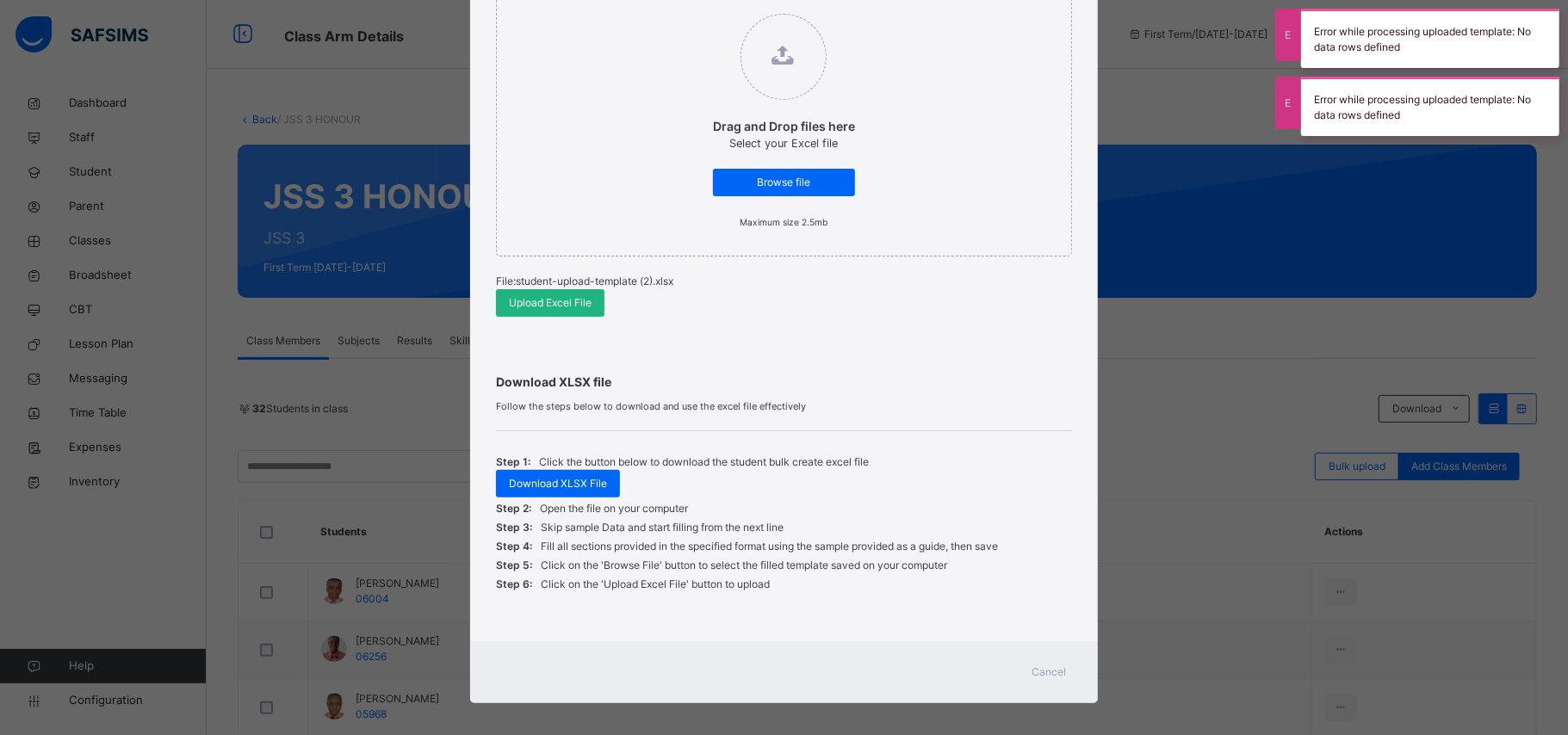
click at [532, 294] on div "Upload Excel File" at bounding box center [550, 303] width 108 height 28
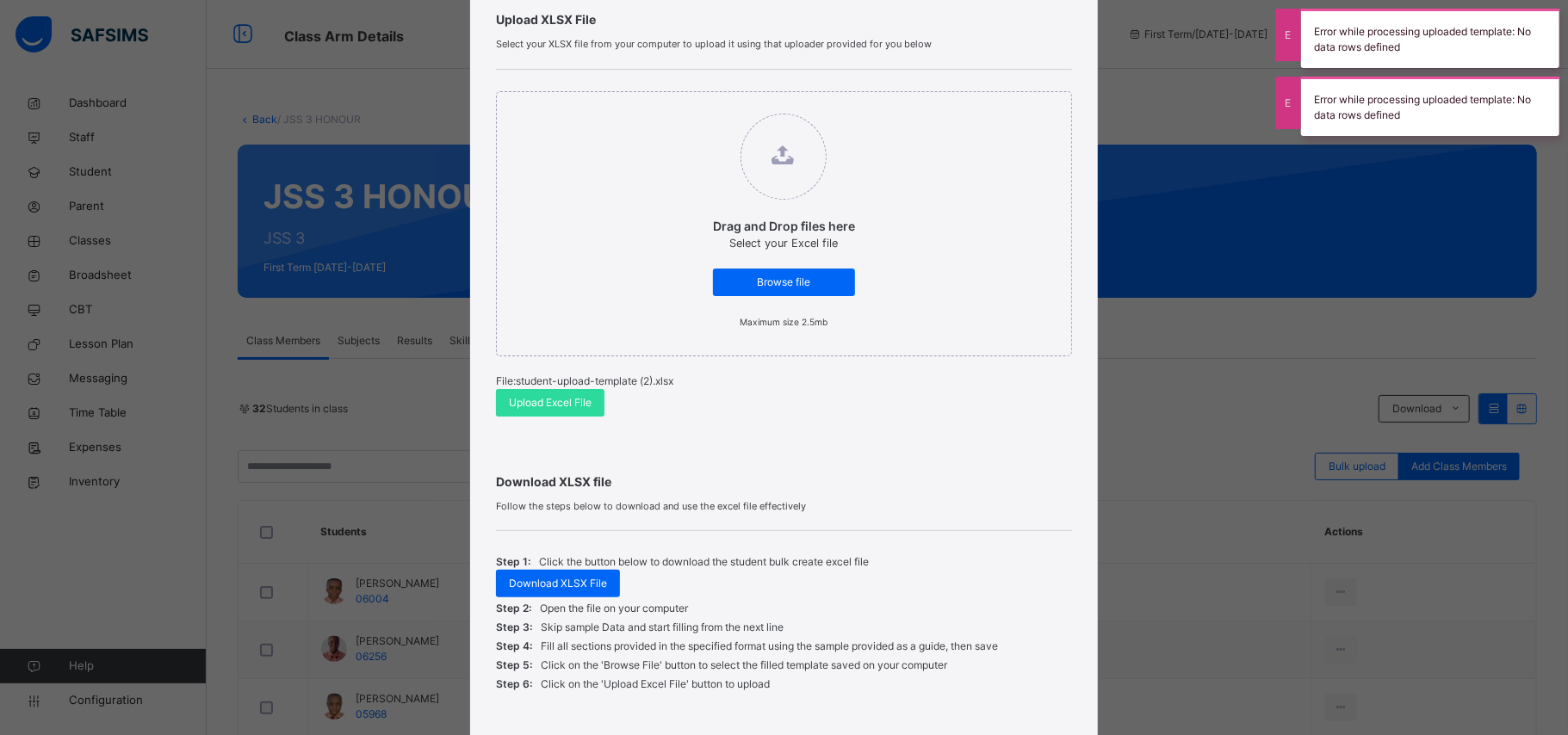
scroll to position [0, 0]
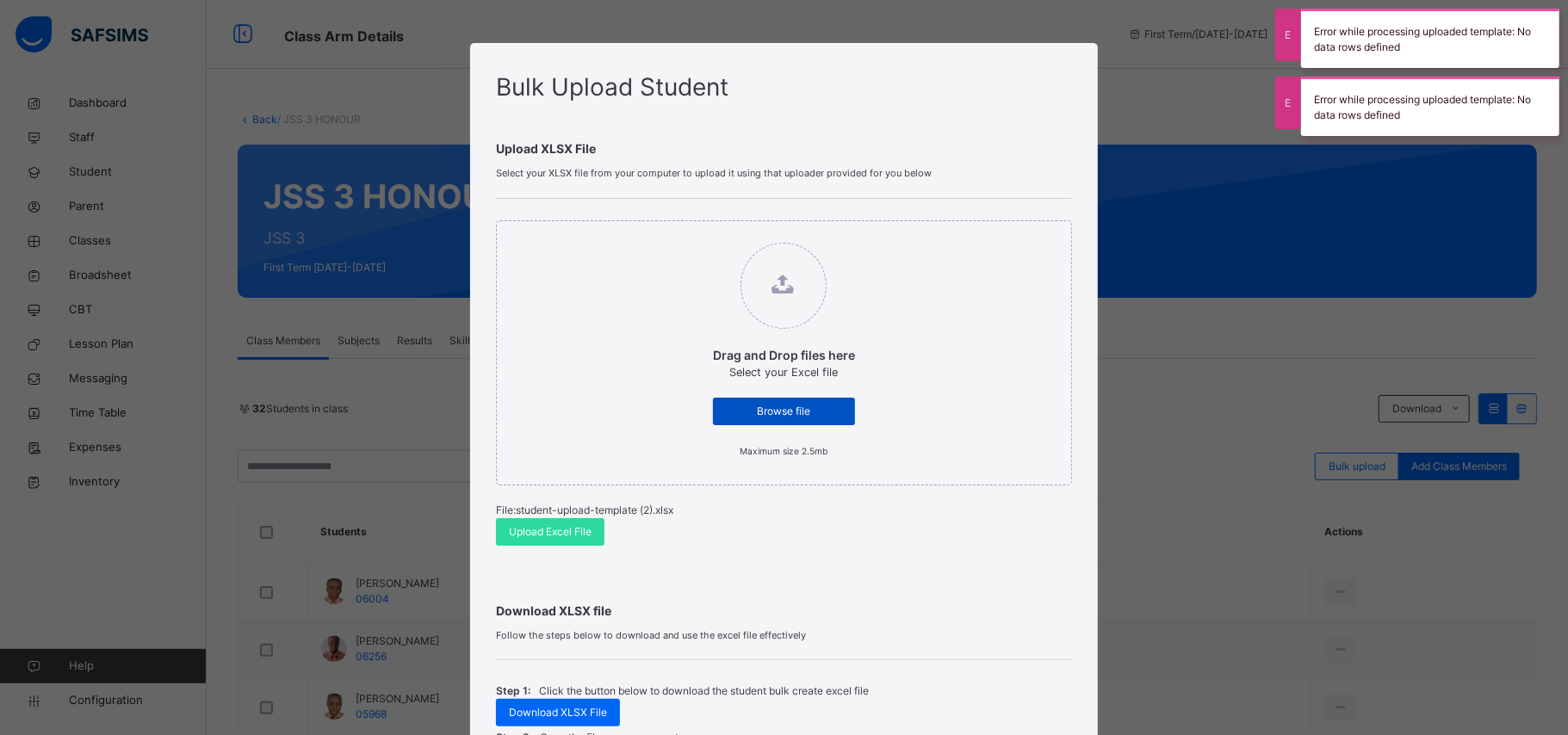
click at [747, 406] on span "Browse file" at bounding box center [784, 412] width 116 height 16
click at [695, 234] on input "Drag and Drop files here Select your Excel file Browse file Maximum size 2.5mb" at bounding box center [695, 234] width 0 height 0
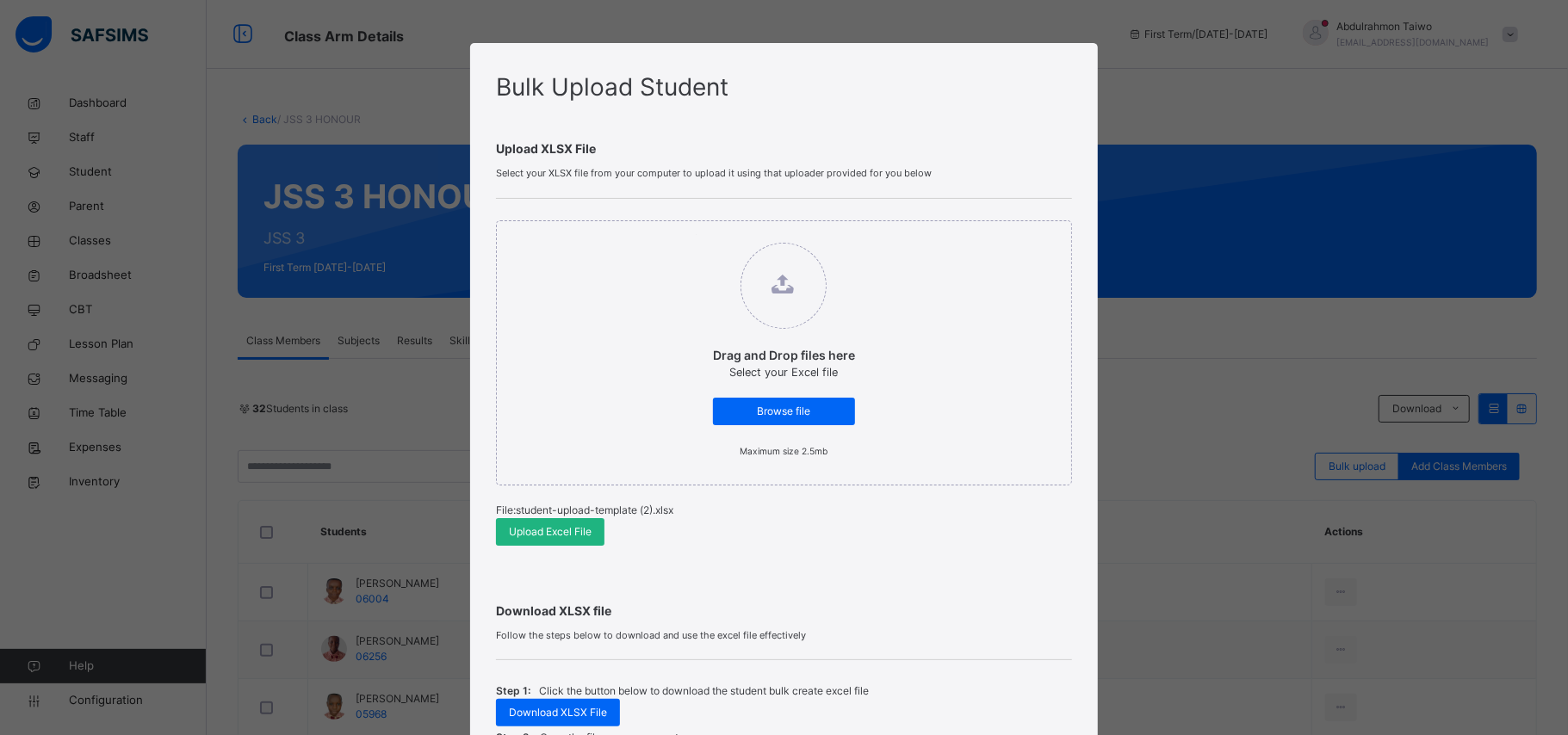
click at [576, 534] on span "Upload Excel File" at bounding box center [550, 531] width 83 height 16
drag, startPoint x: 345, startPoint y: 461, endPoint x: 777, endPoint y: 181, distance: 514.8
click at [345, 459] on div "Bulk Upload Student Upload XLSX File Select your XLSX file from your computer t…" at bounding box center [784, 367] width 1568 height 735
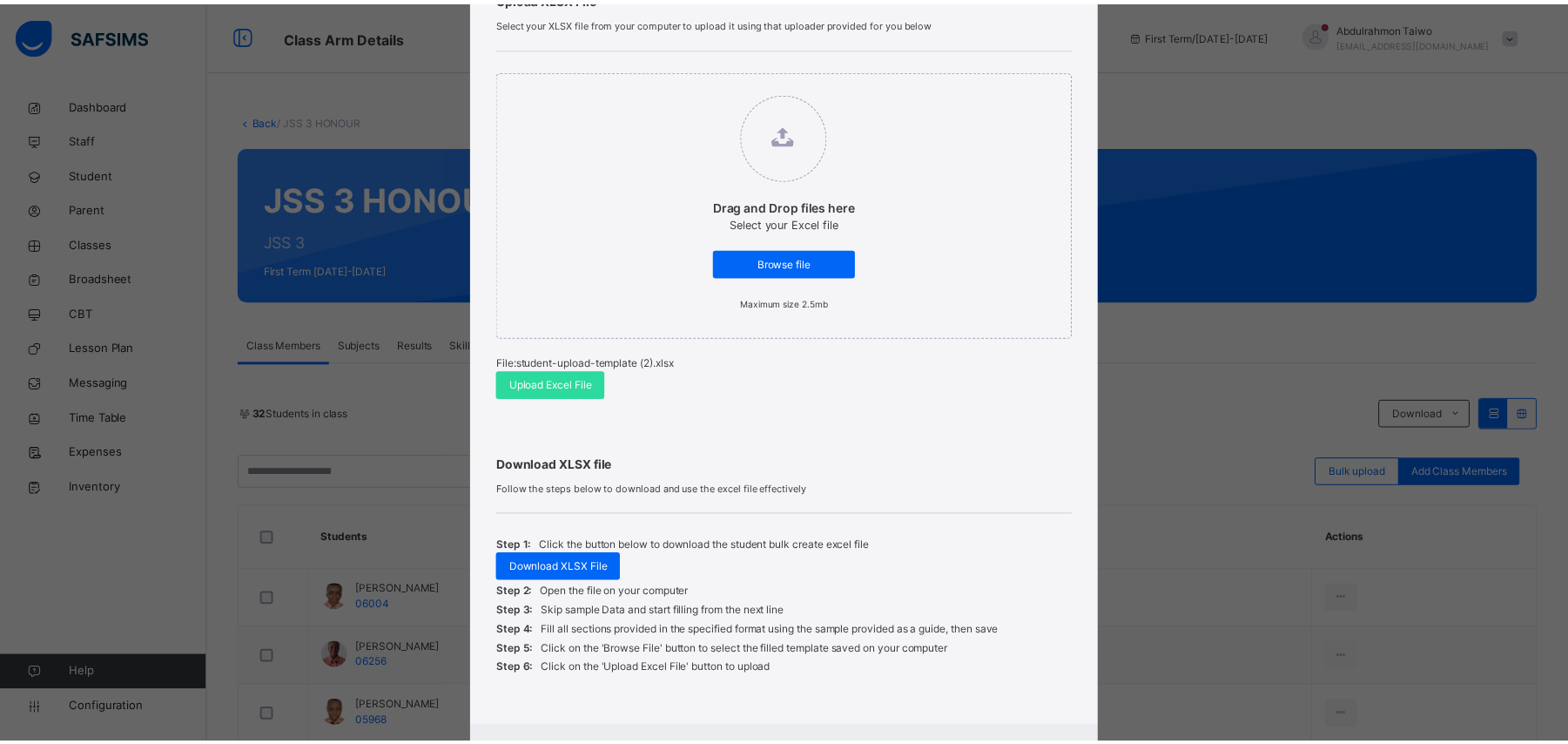
scroll to position [244, 0]
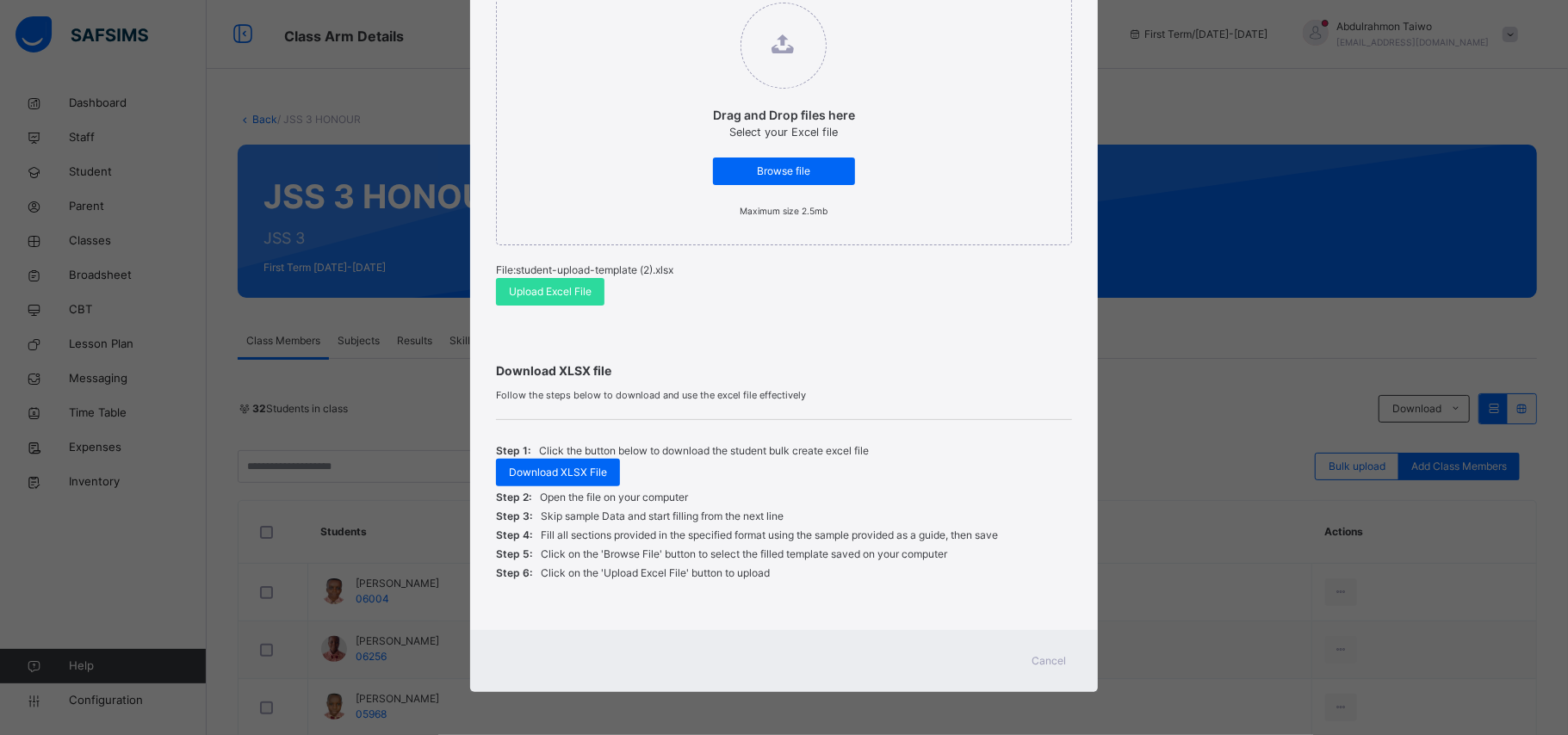
click at [1052, 668] on span "Cancel" at bounding box center [1049, 661] width 34 height 16
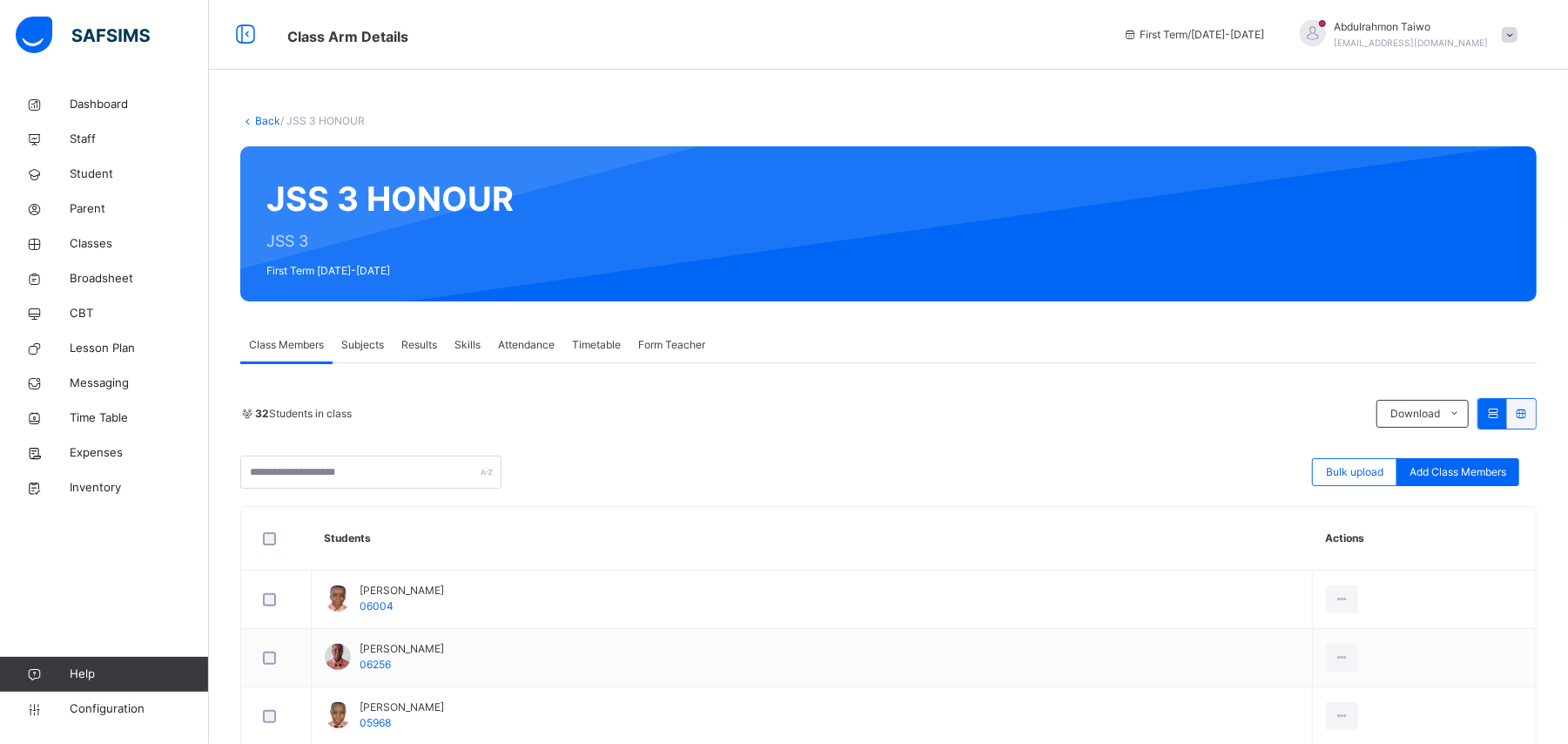
click at [386, 339] on div "Subjects" at bounding box center [363, 344] width 60 height 35
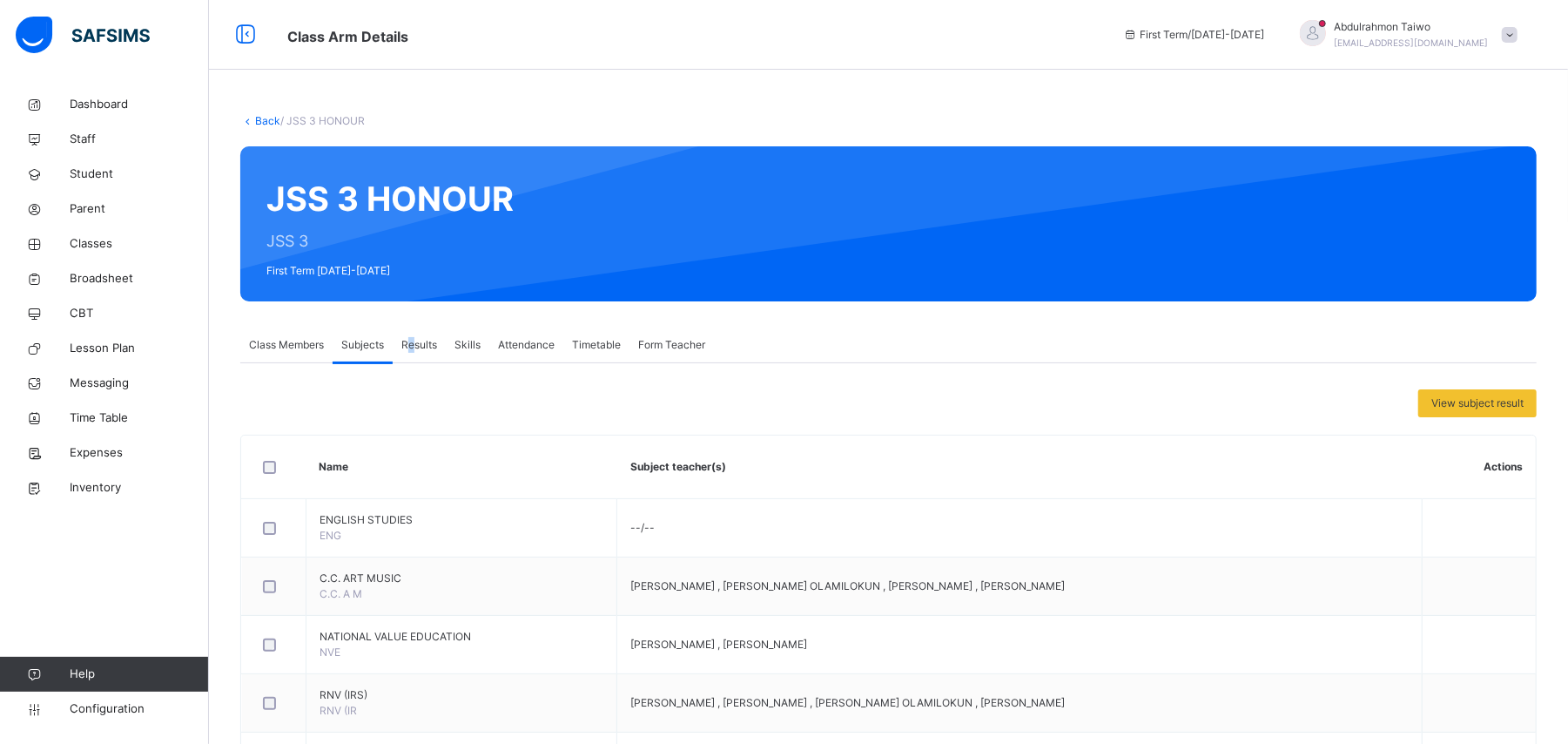
click at [413, 349] on span "Results" at bounding box center [419, 345] width 35 height 16
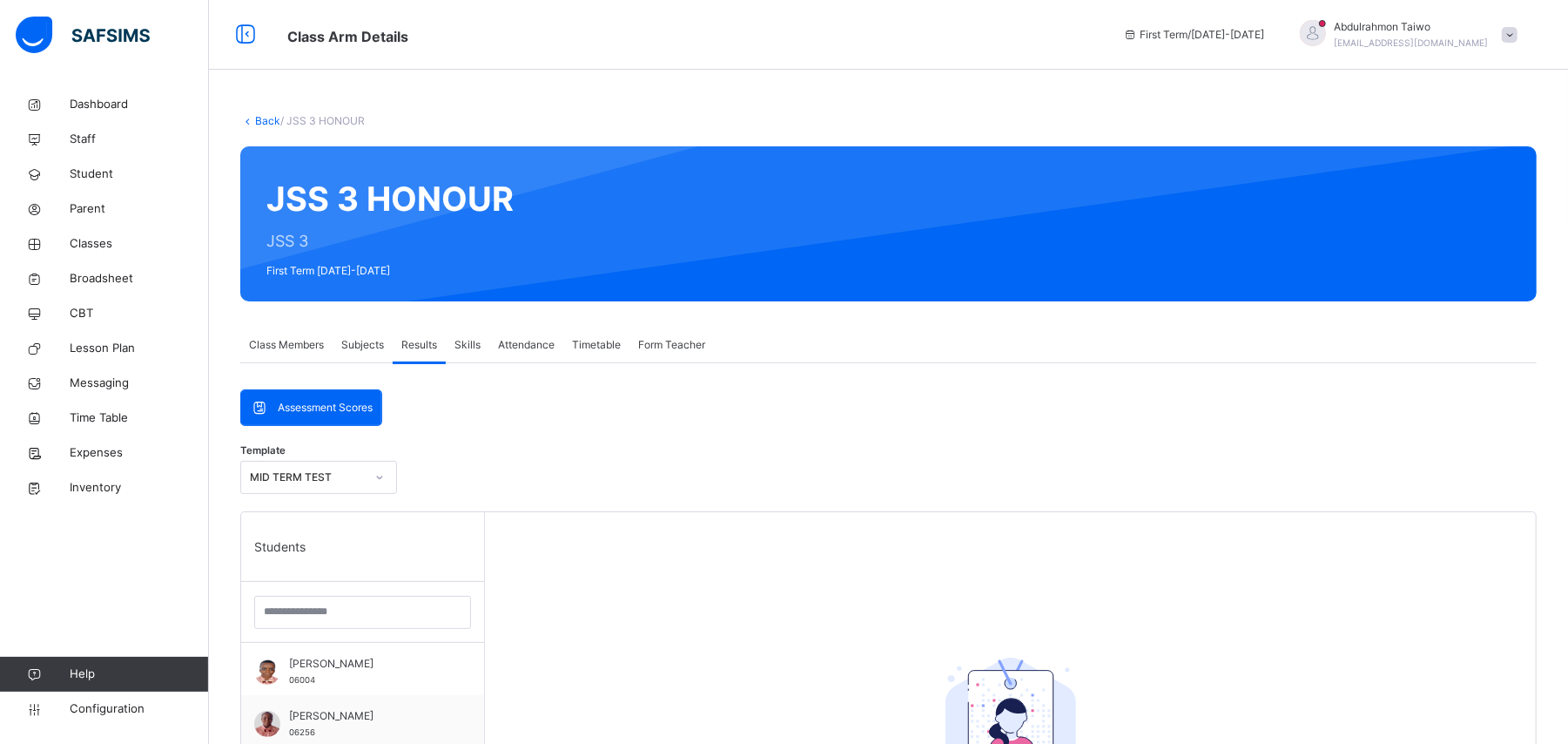
click at [481, 349] on div "Skills" at bounding box center [467, 344] width 43 height 35
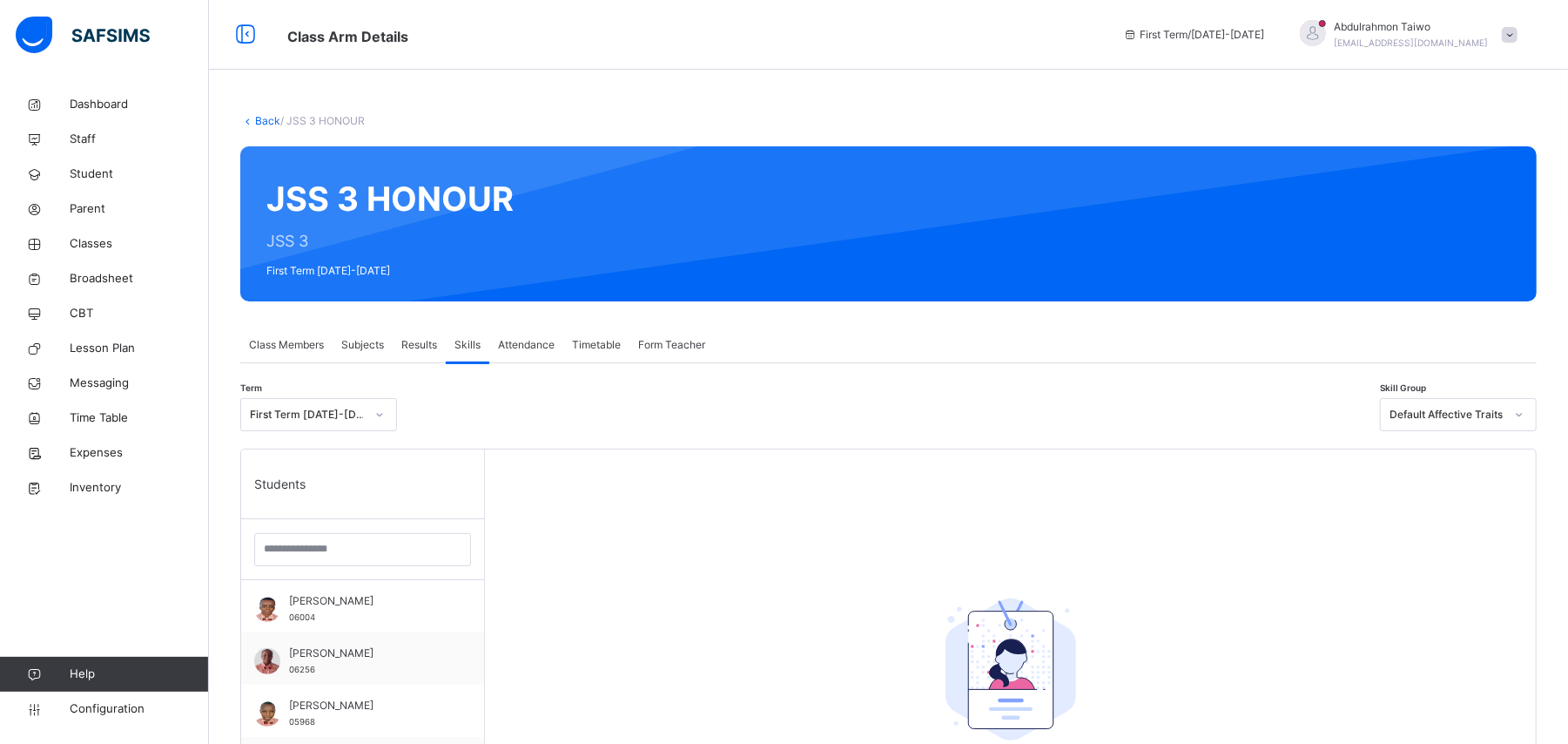
click at [595, 343] on span "Timetable" at bounding box center [596, 345] width 49 height 16
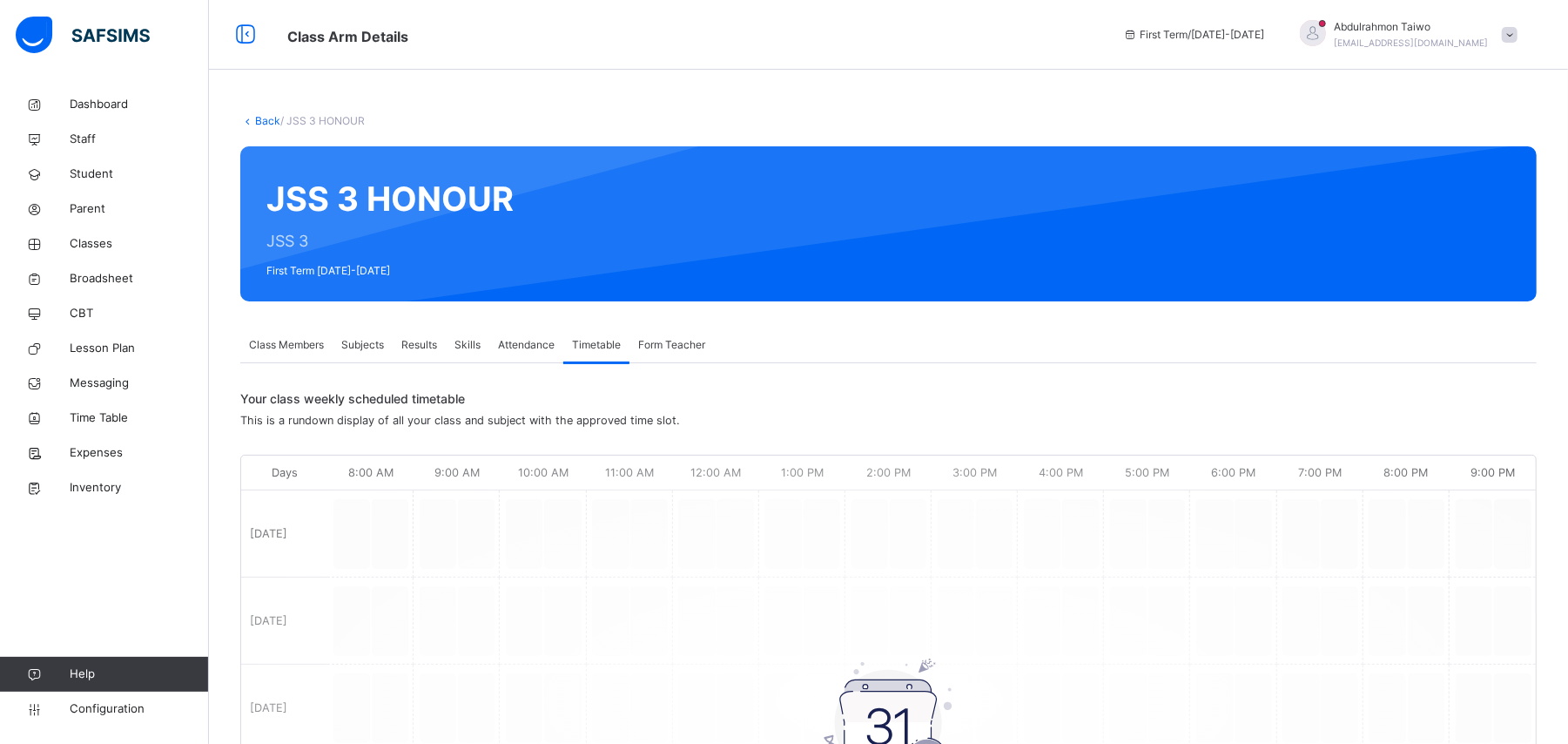
click at [683, 341] on span "Form Teacher" at bounding box center [672, 345] width 67 height 16
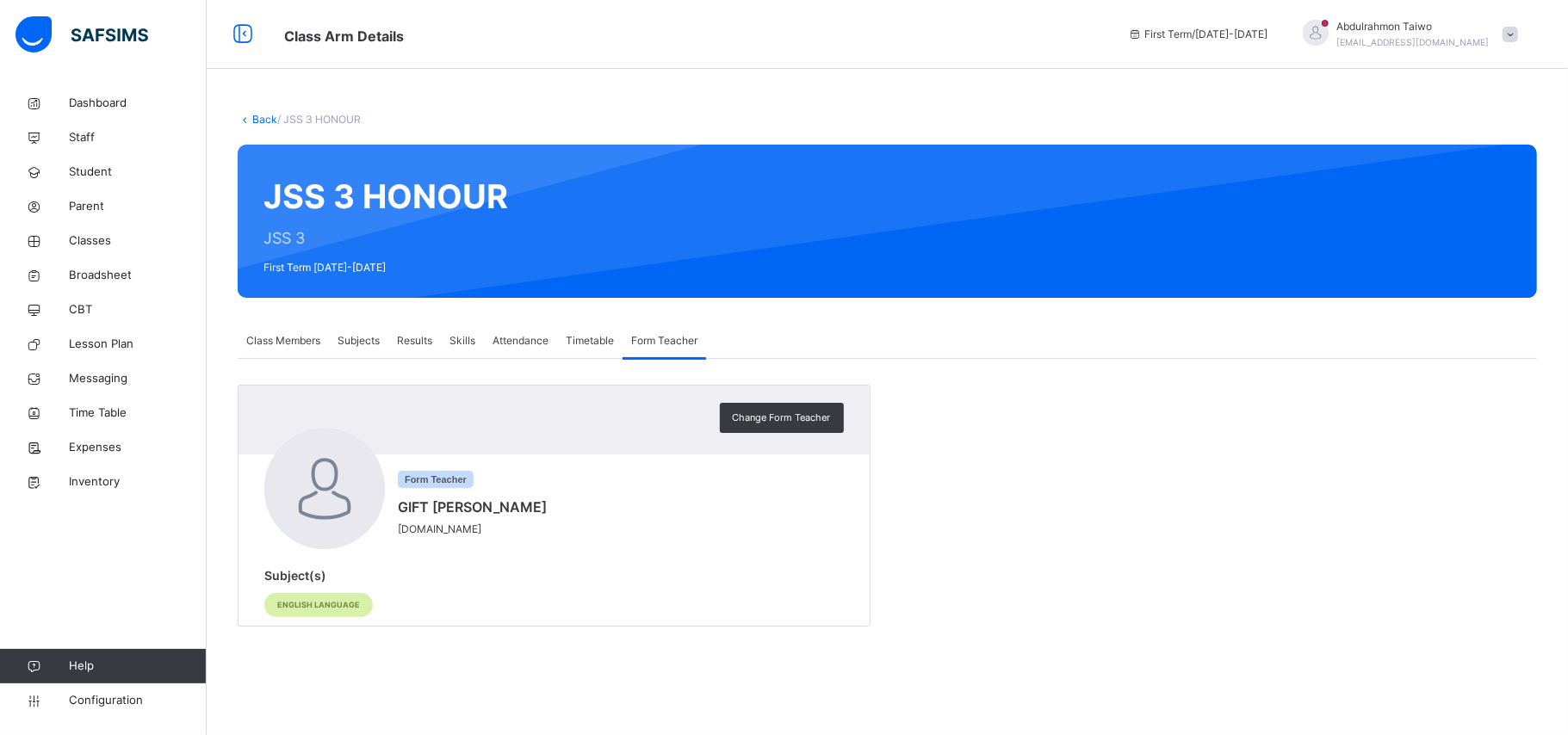
click at [582, 351] on div "Timetable" at bounding box center [589, 340] width 66 height 34
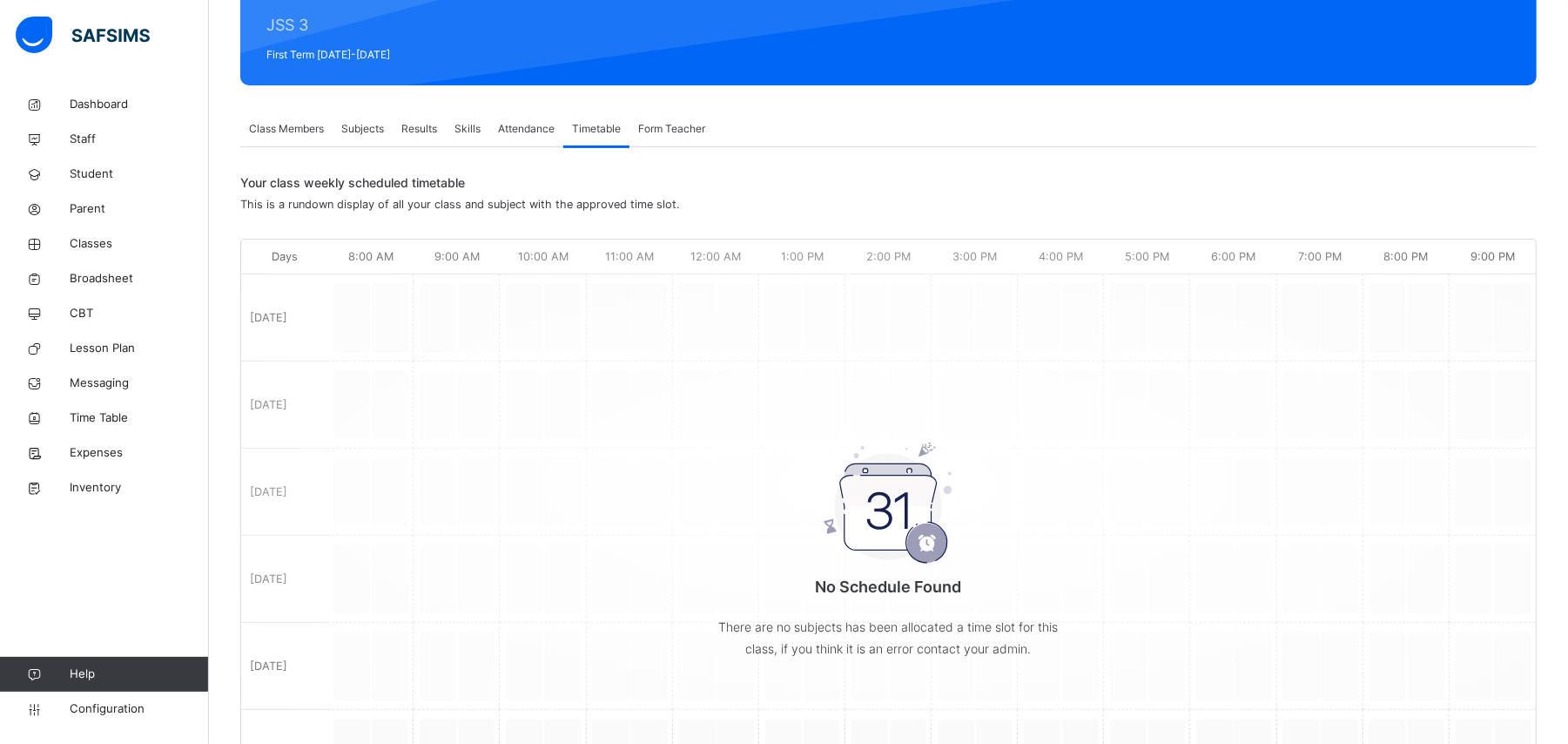
scroll to position [0, 0]
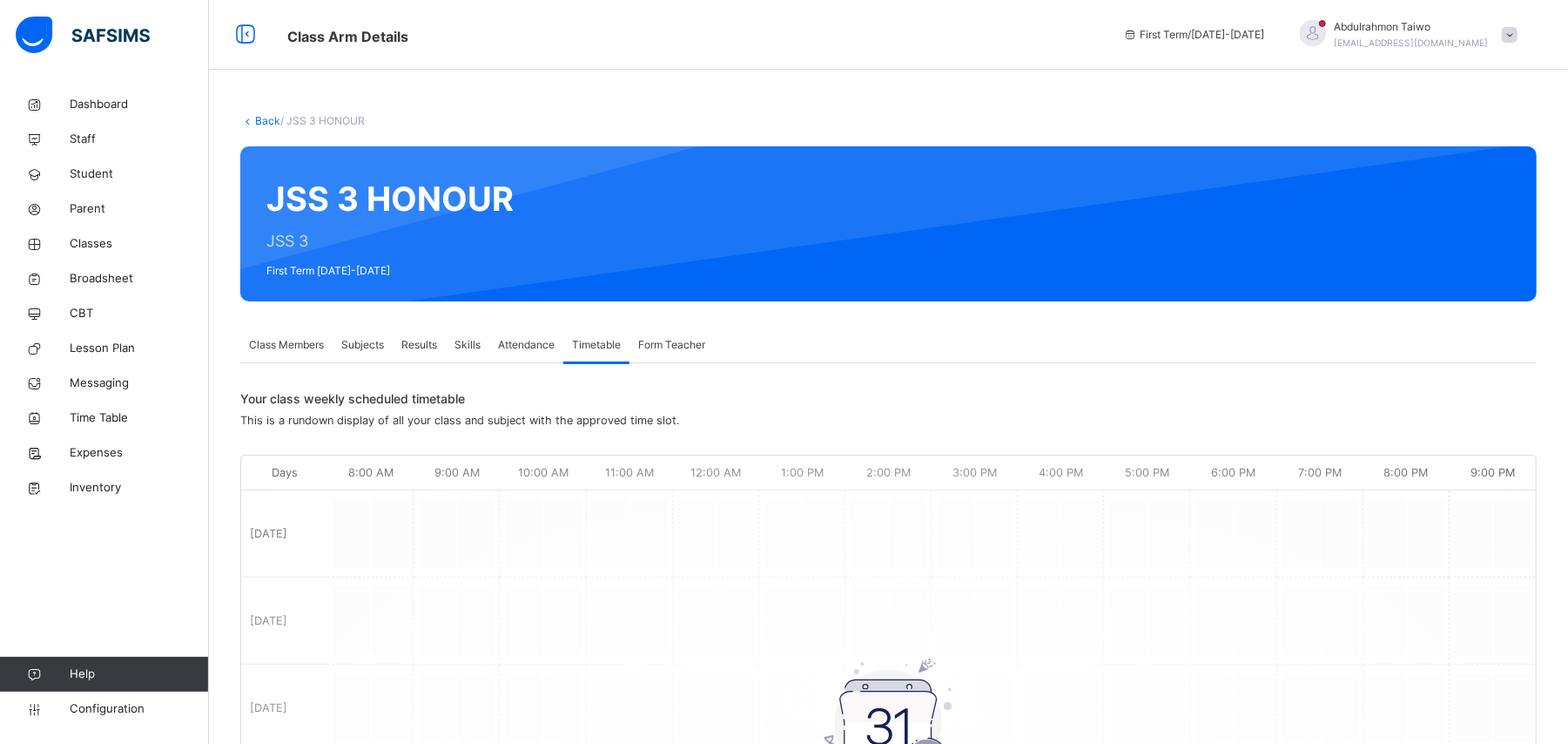
click at [1107, 636] on div "No Schedule Found There are no subjects has been allocated a time slot for this…" at bounding box center [889, 701] width 1295 height 472
click at [99, 242] on span "Classes" at bounding box center [140, 244] width 140 height 18
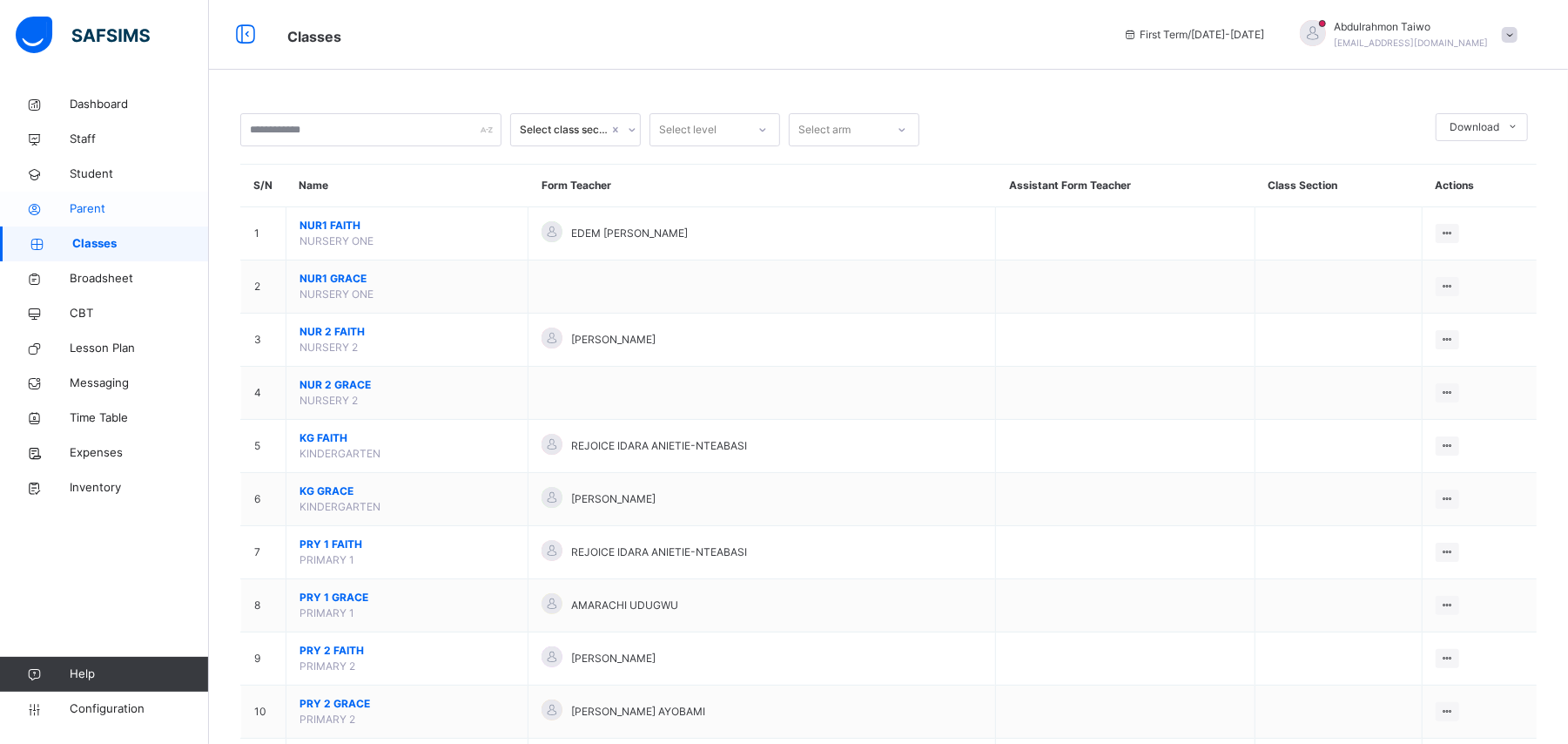
click at [85, 217] on span "Parent" at bounding box center [140, 209] width 140 height 18
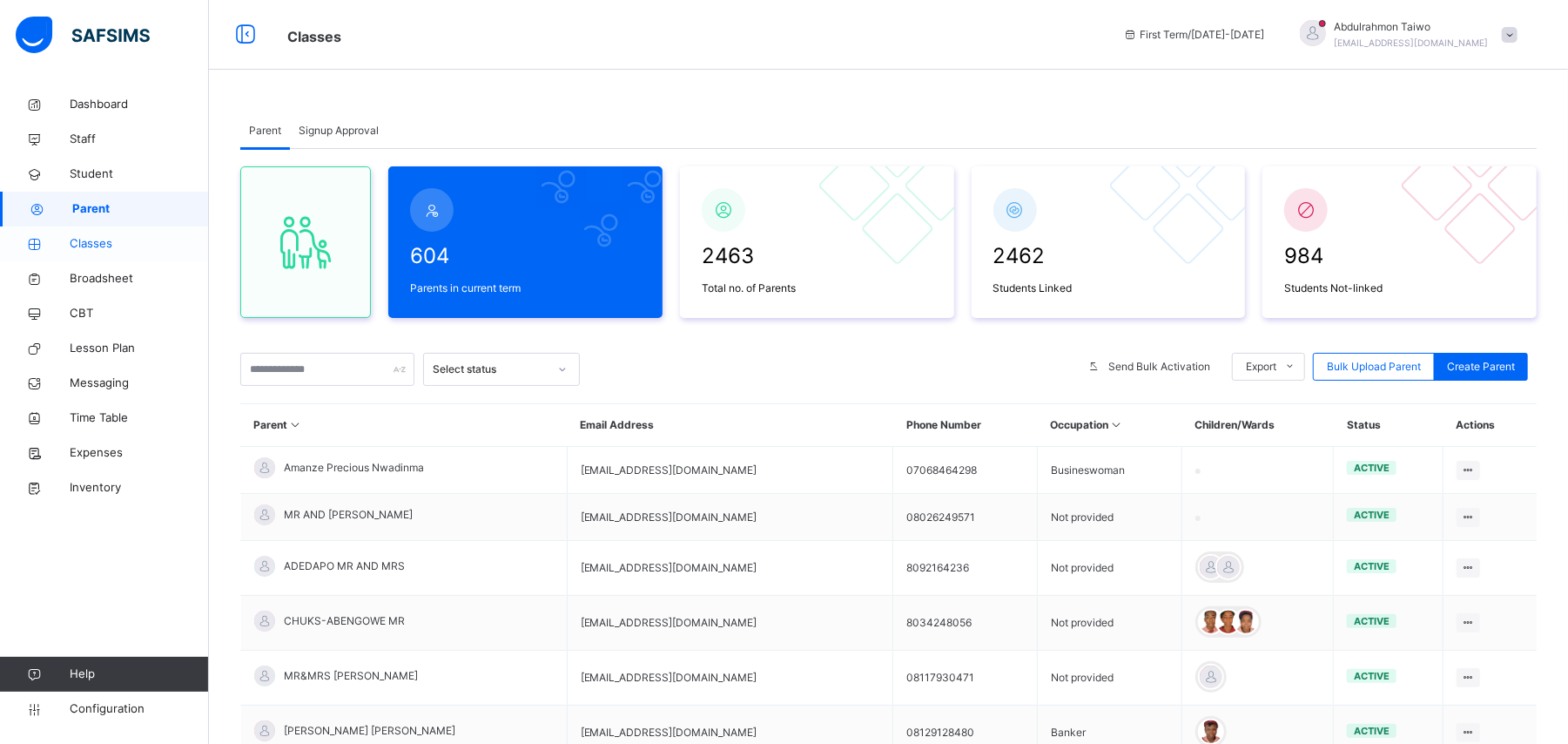
click at [99, 251] on span "Classes" at bounding box center [140, 244] width 140 height 18
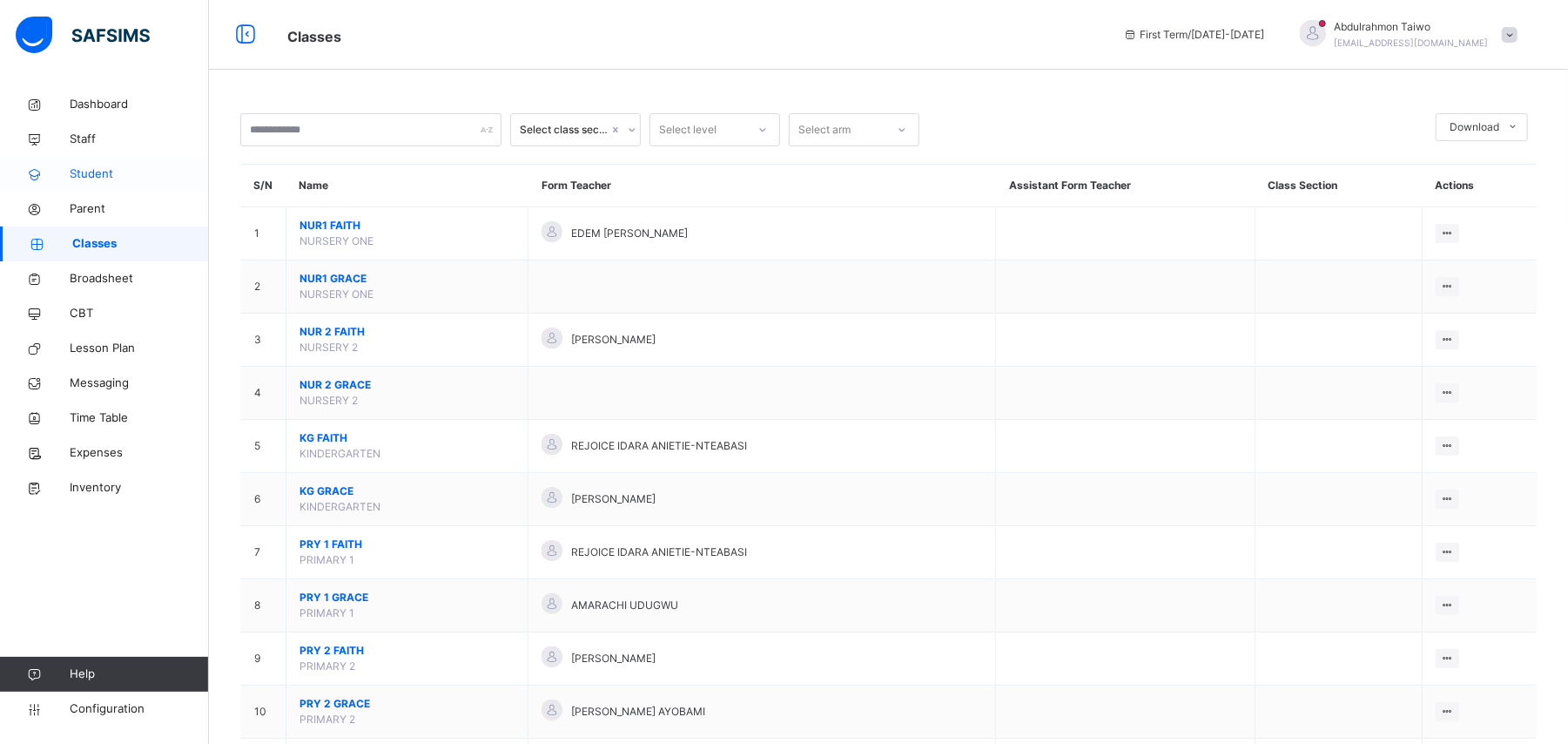
click at [101, 182] on span "Student" at bounding box center [140, 174] width 140 height 18
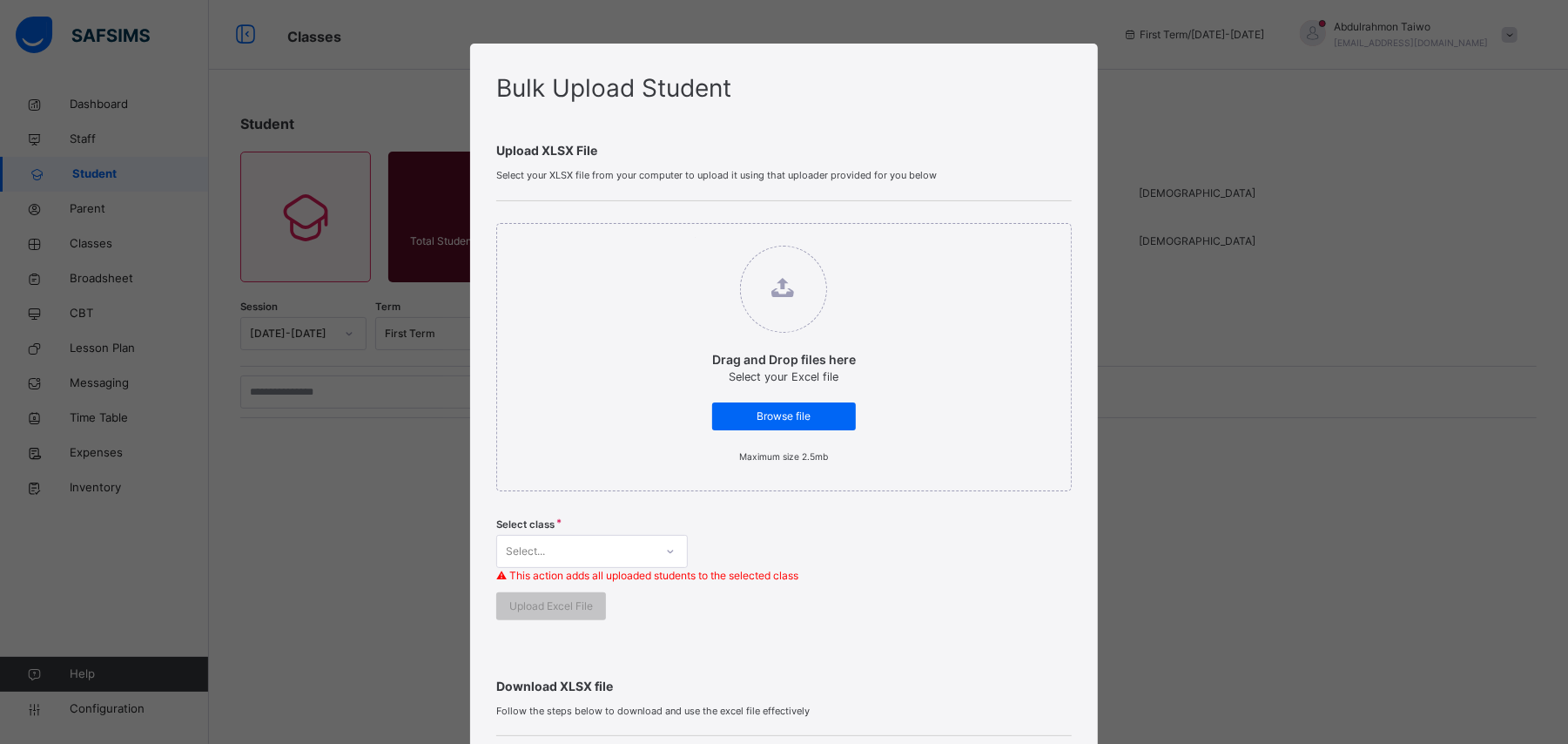
click at [115, 624] on div "Bulk Upload Student Upload XLSX File Select your XLSX file from your computer t…" at bounding box center [784, 372] width 1568 height 744
click at [307, 516] on div "Bulk Upload Student Upload XLSX File Select your XLSX file from your computer t…" at bounding box center [784, 372] width 1568 height 744
click at [350, 232] on div "Bulk Upload Student Upload XLSX File Select your XLSX file from your computer t…" at bounding box center [784, 372] width 1568 height 744
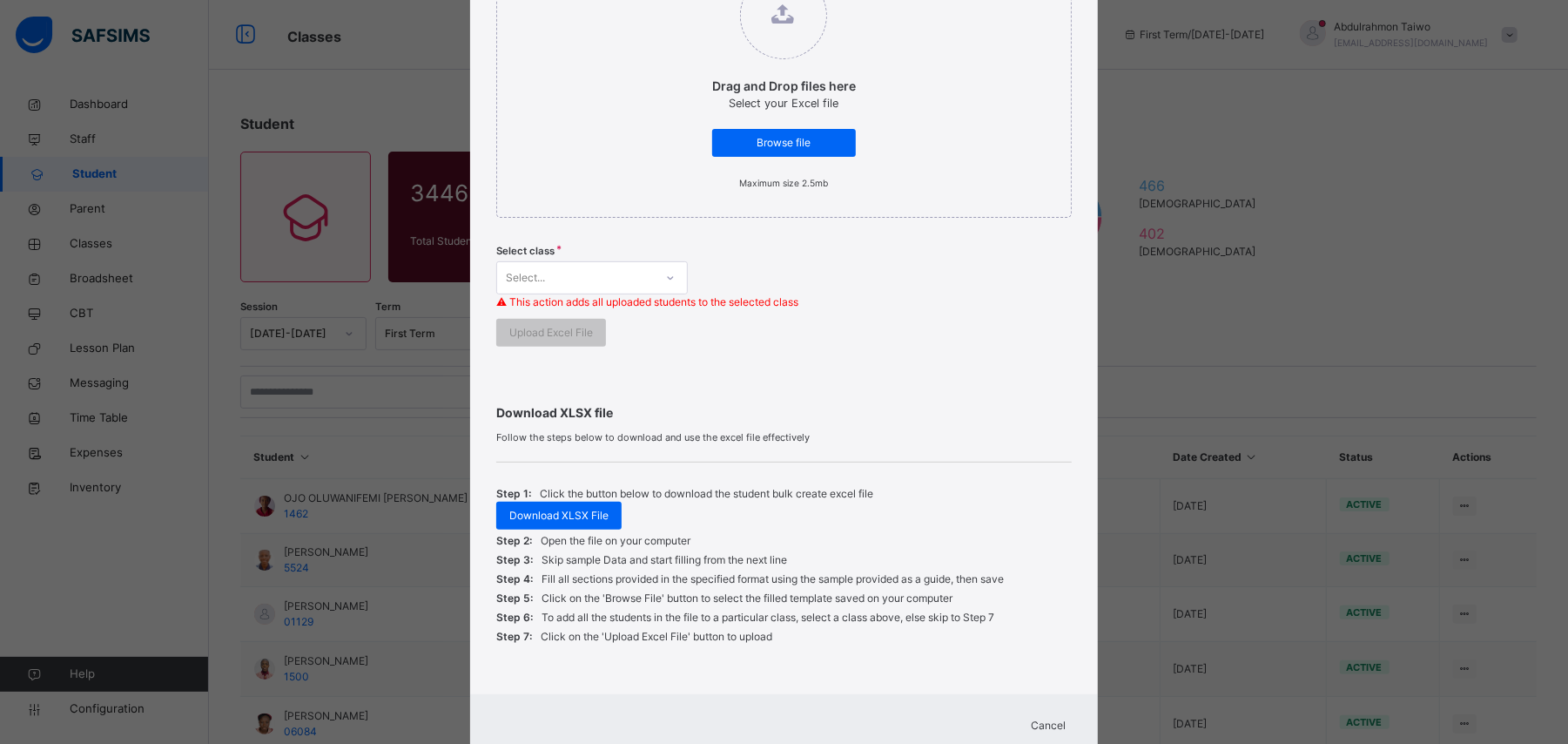
scroll to position [331, 0]
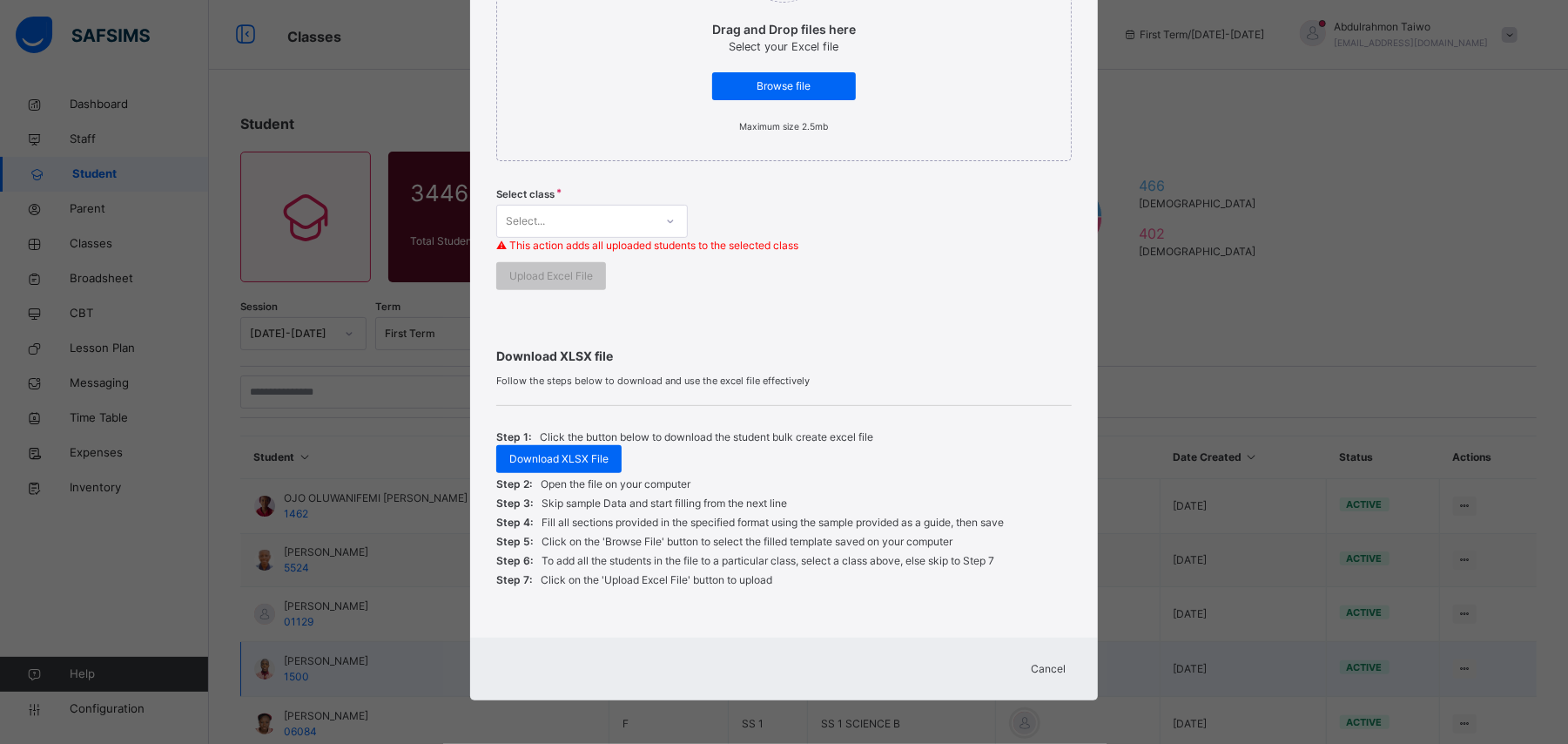
click at [1032, 678] on div "Cancel" at bounding box center [1049, 669] width 63 height 28
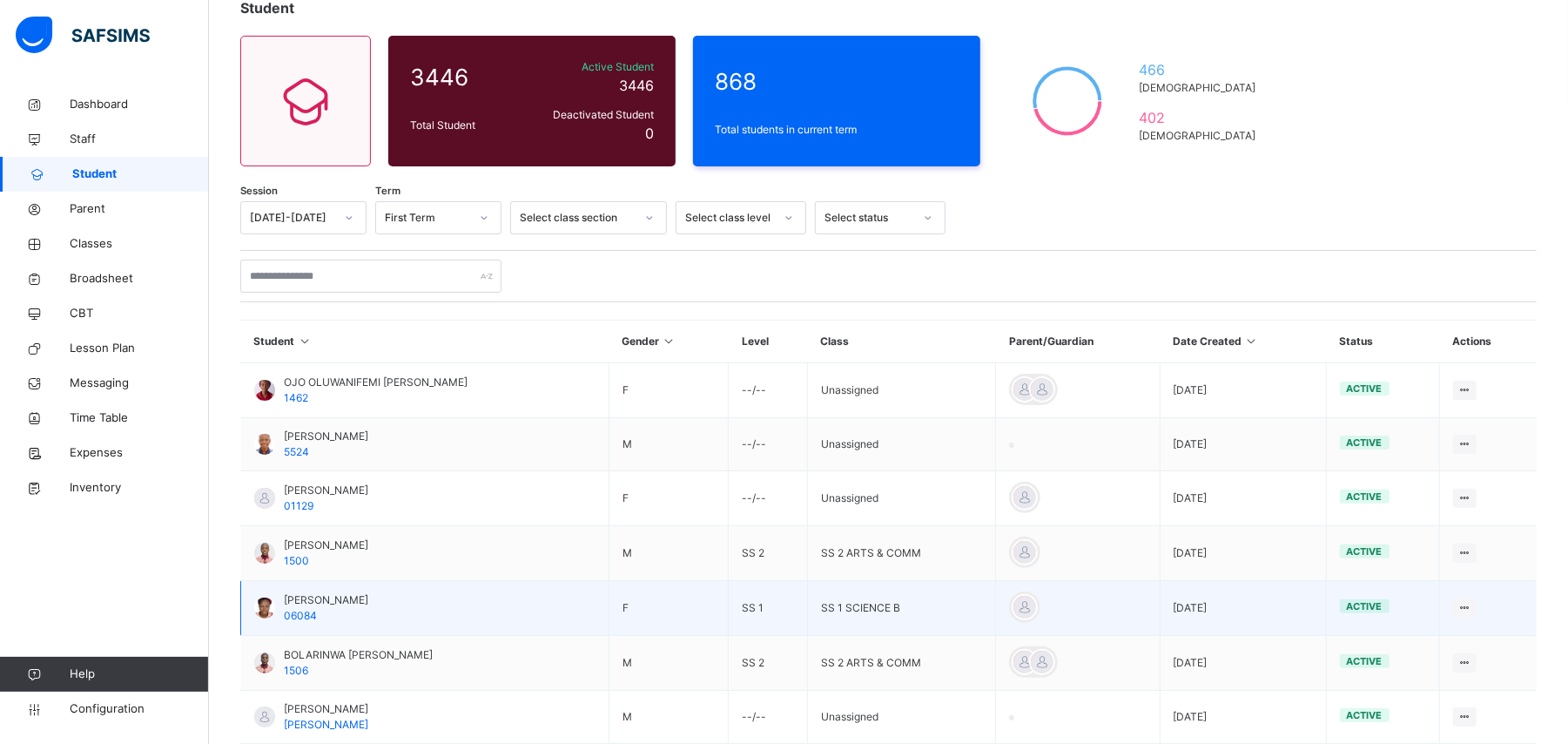
scroll to position [0, 0]
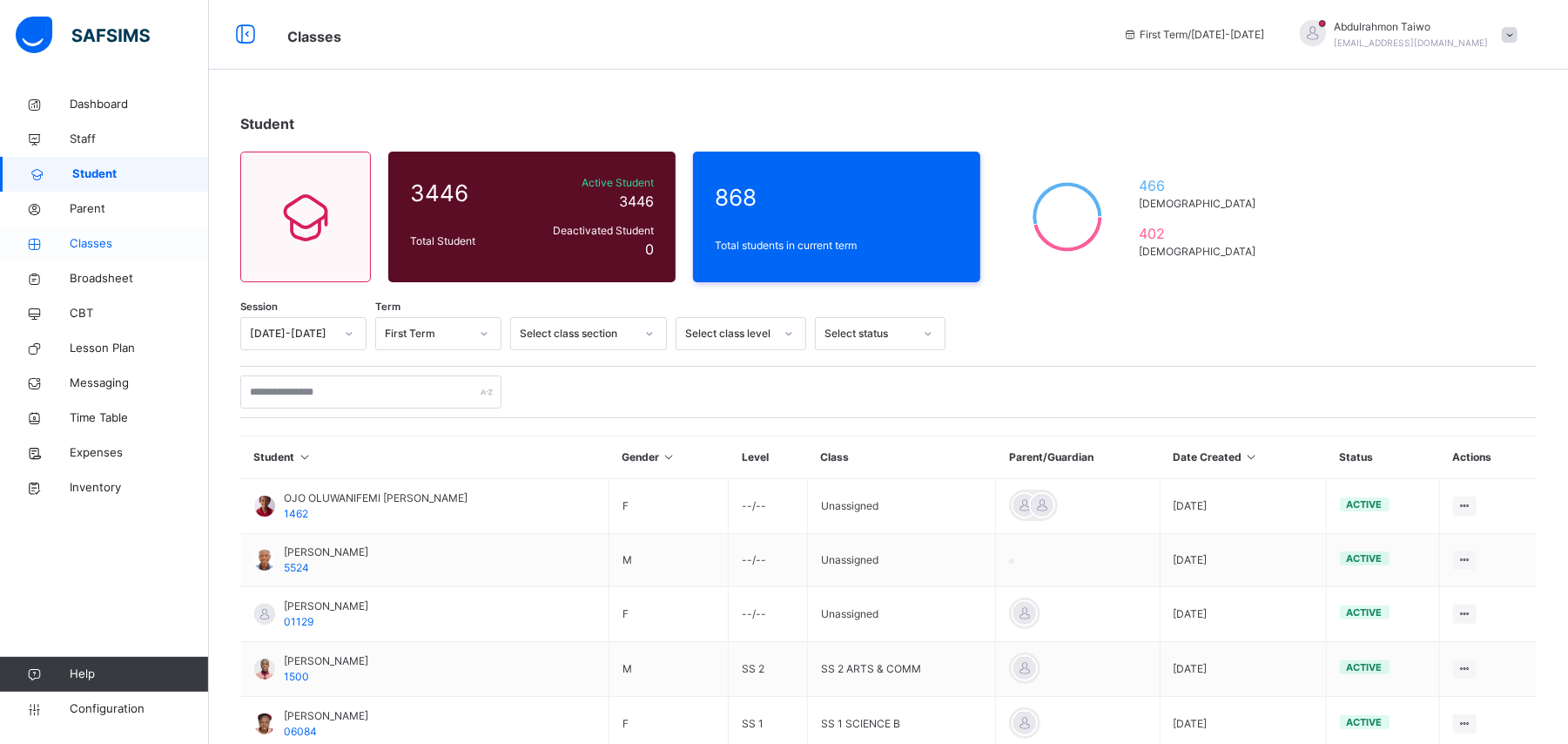
click at [102, 251] on span "Classes" at bounding box center [140, 244] width 140 height 18
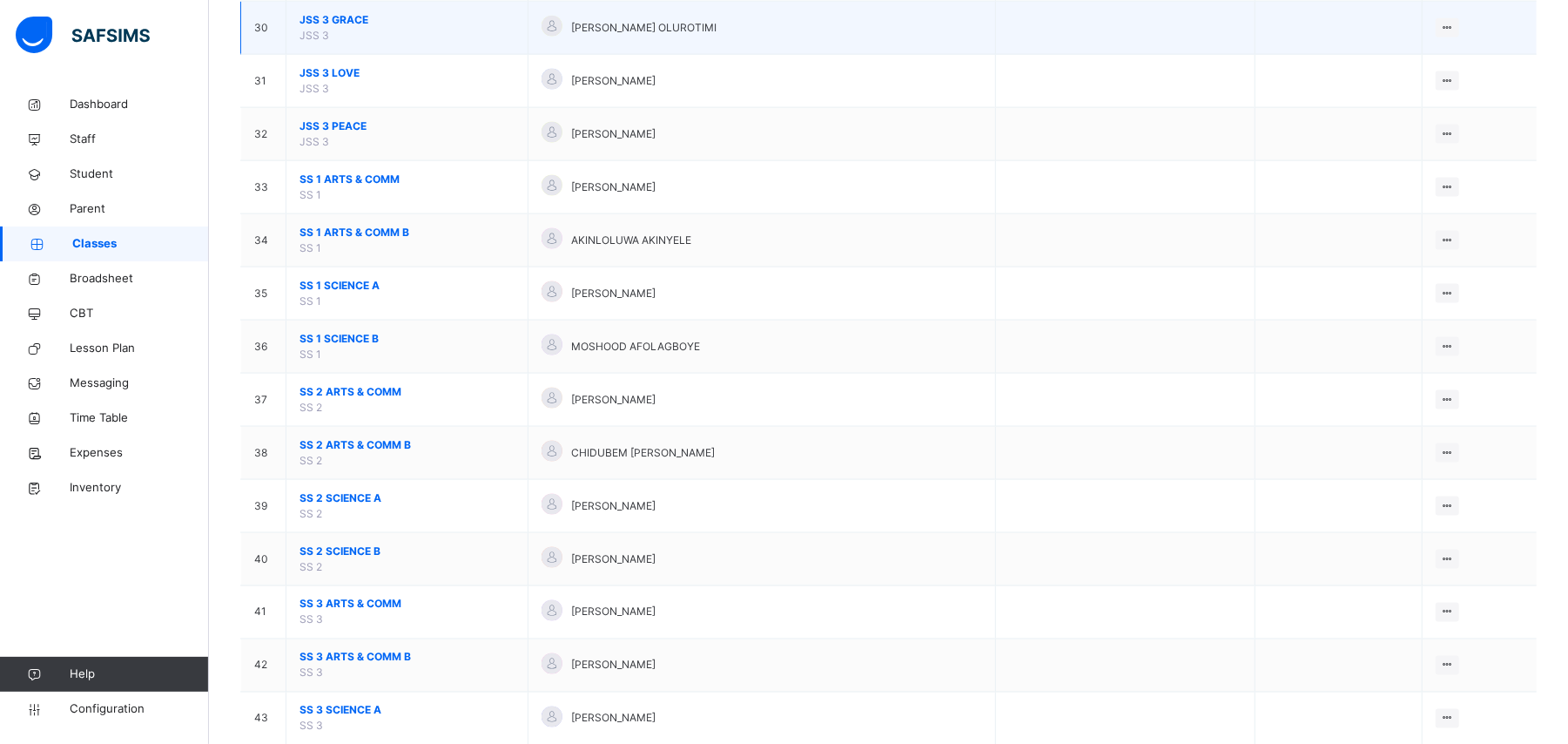
scroll to position [1858, 0]
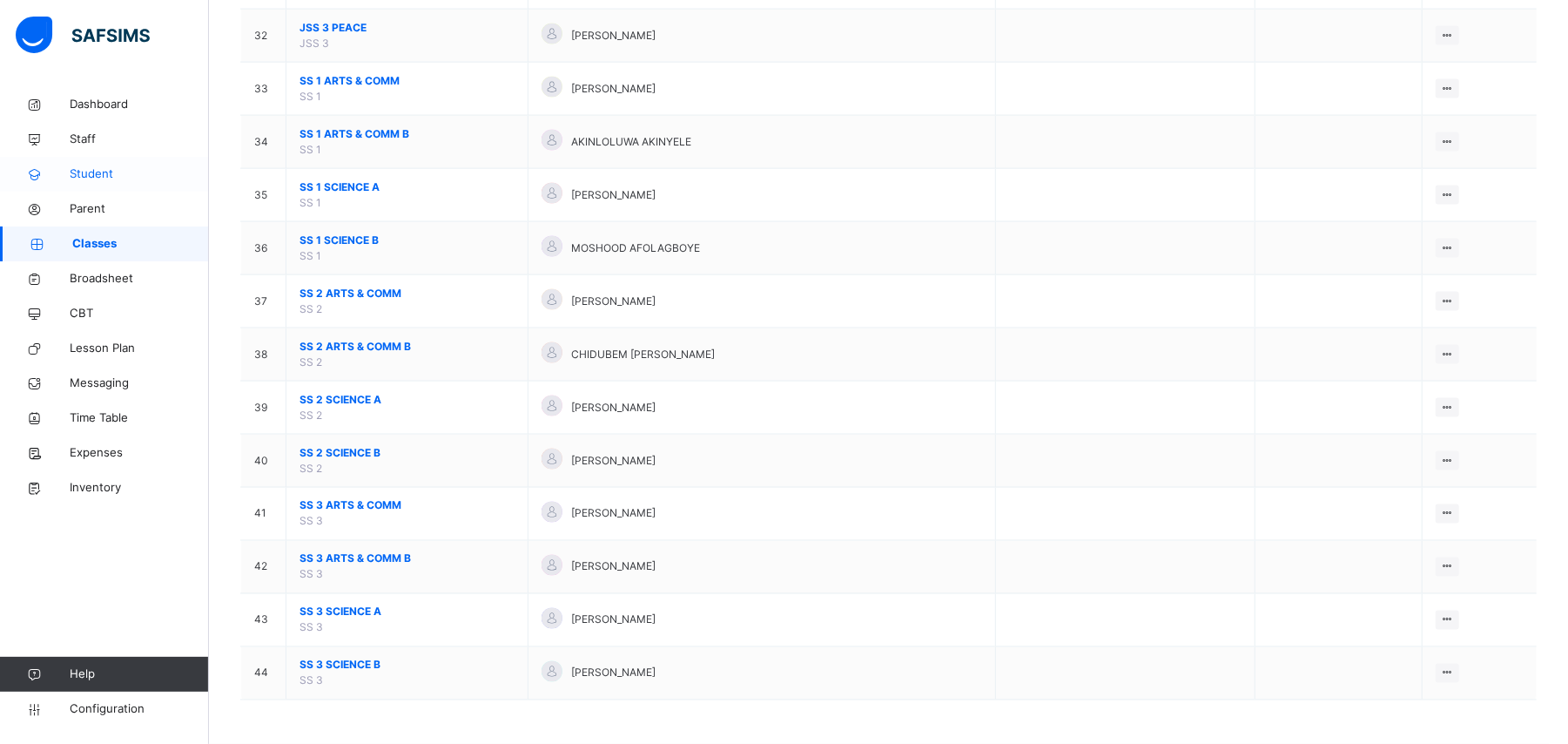
click at [88, 174] on span "Student" at bounding box center [140, 174] width 140 height 18
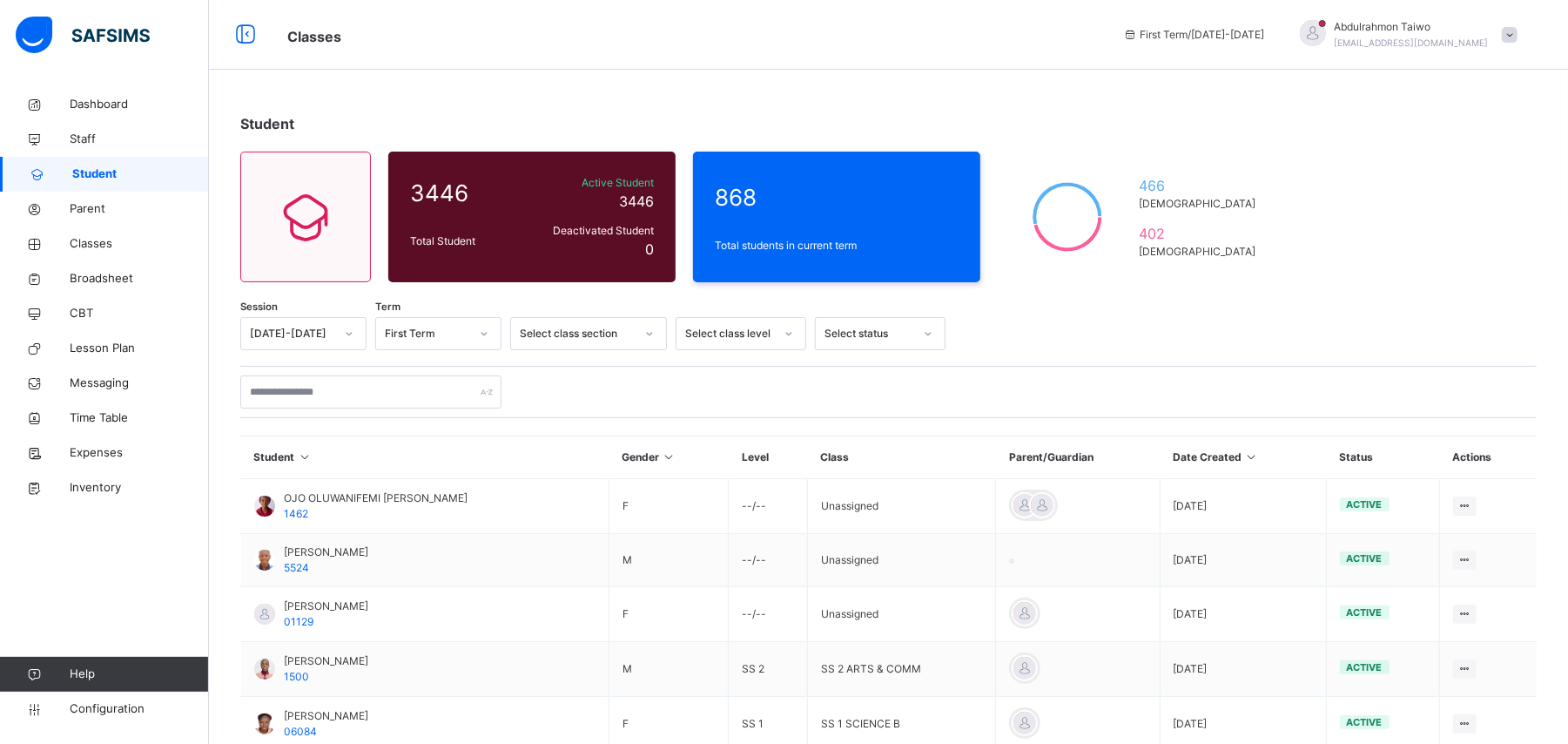
click at [1472, 42] on span "[EMAIL_ADDRESS][DOMAIN_NAME]" at bounding box center [1411, 42] width 154 height 11
click at [1241, 357] on div "Session [DATE]-[DATE] Term First Term Select class section Select class level S…" at bounding box center [889, 708] width 1296 height 782
click at [1435, 50] on div "First Term / [DATE]-[DATE] [PERSON_NAME] [EMAIL_ADDRESS][DOMAIN_NAME]" at bounding box center [1341, 35] width 454 height 70
click at [1477, 35] on div "[PERSON_NAME] [EMAIL_ADDRESS][DOMAIN_NAME]" at bounding box center [1411, 35] width 154 height 31
click at [1499, 216] on span "Logout" at bounding box center [1461, 216] width 115 height 24
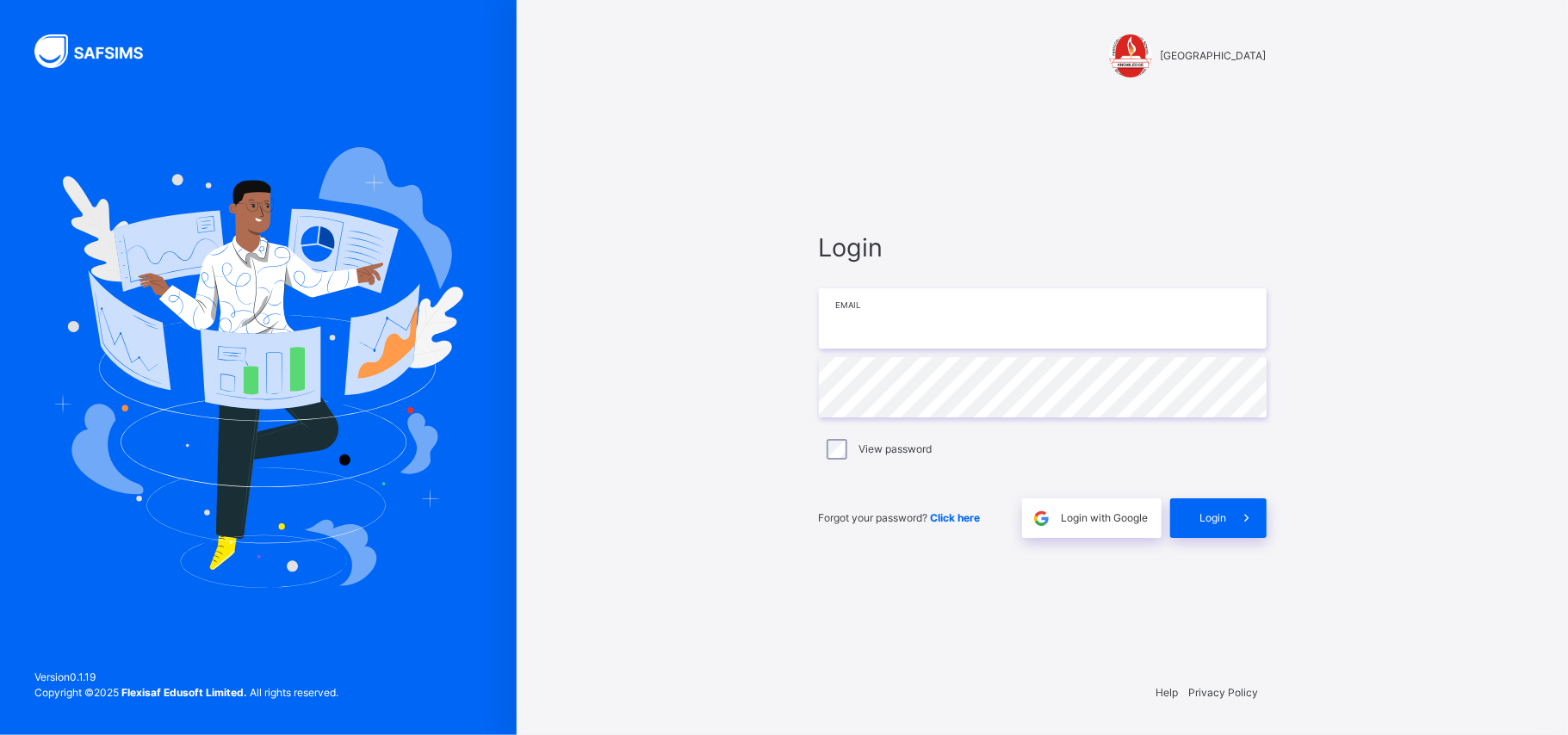
click at [1000, 338] on input "email" at bounding box center [1042, 318] width 448 height 60
type input "**********"
click at [1202, 518] on span "Login" at bounding box center [1213, 518] width 27 height 16
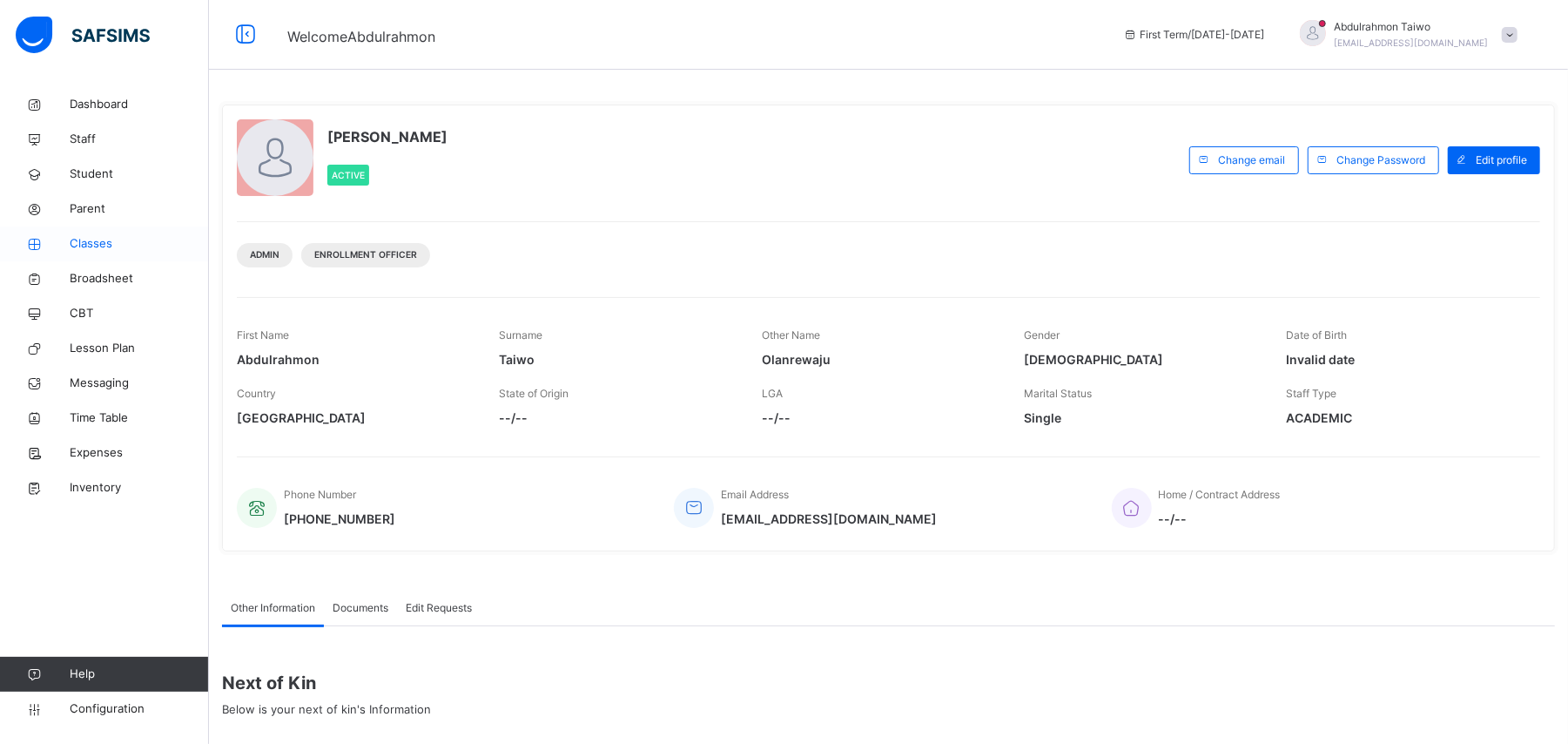
click at [87, 249] on span "Classes" at bounding box center [140, 244] width 140 height 18
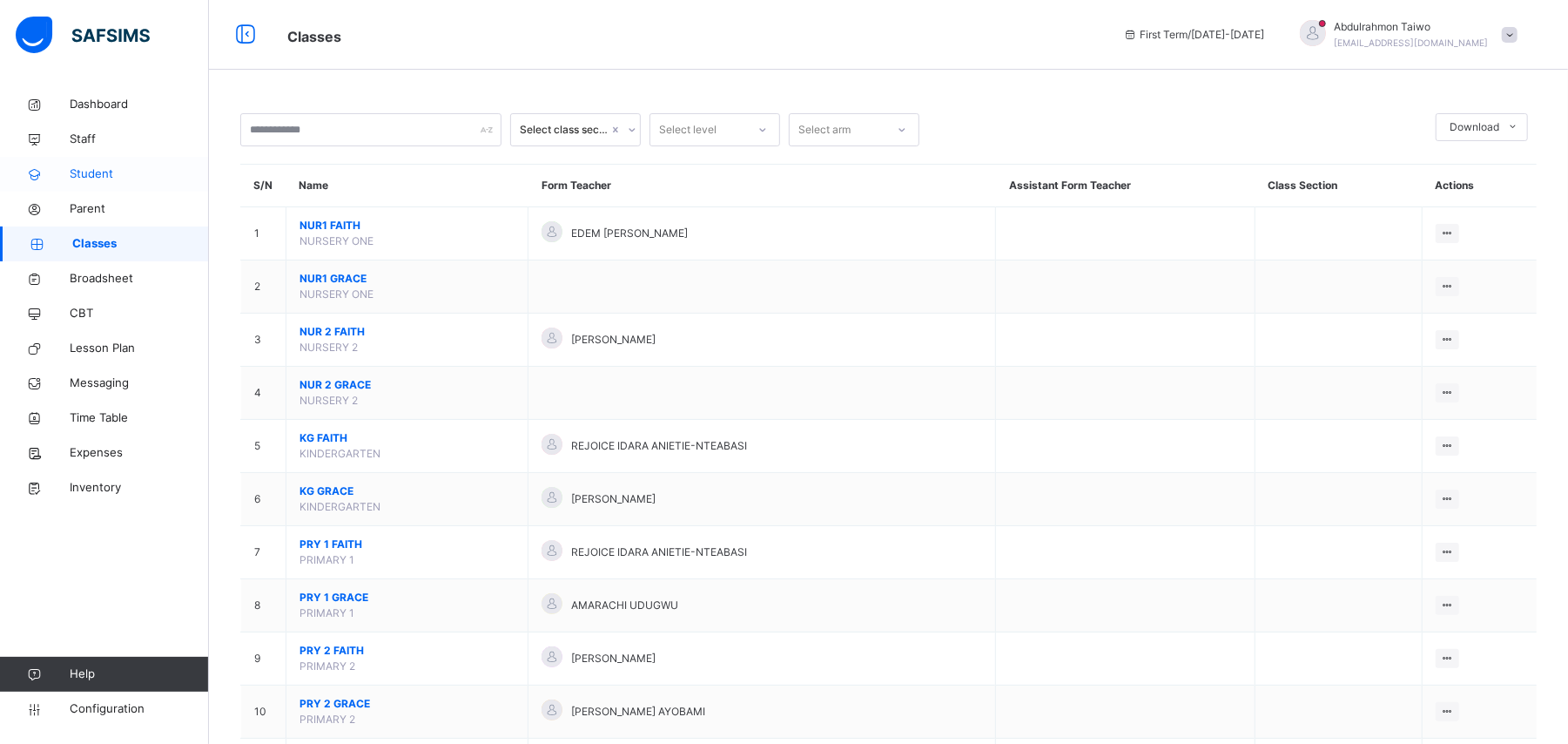
click at [108, 178] on span "Student" at bounding box center [140, 174] width 140 height 18
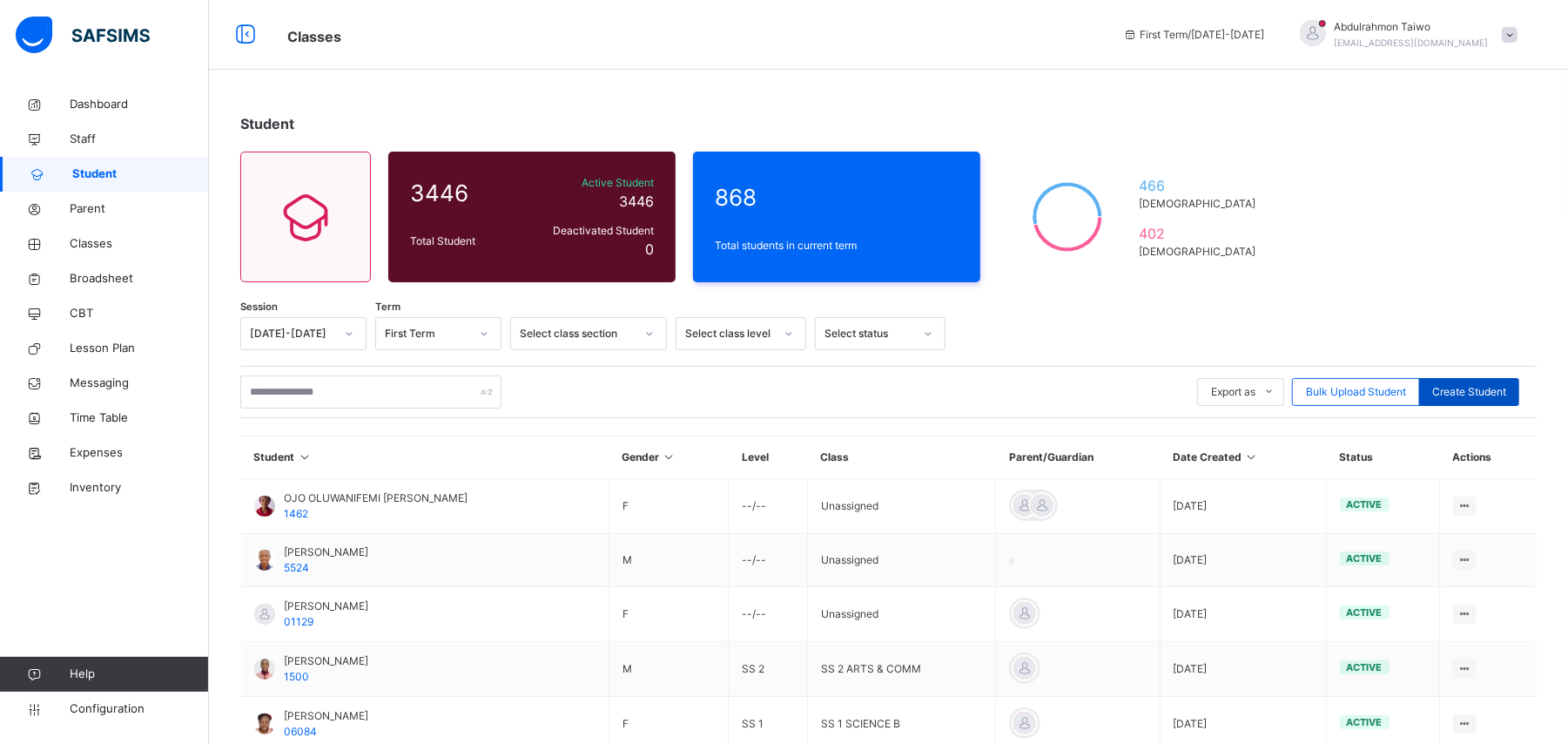
click at [1474, 395] on span "Create Student" at bounding box center [1469, 392] width 74 height 16
select select "**"
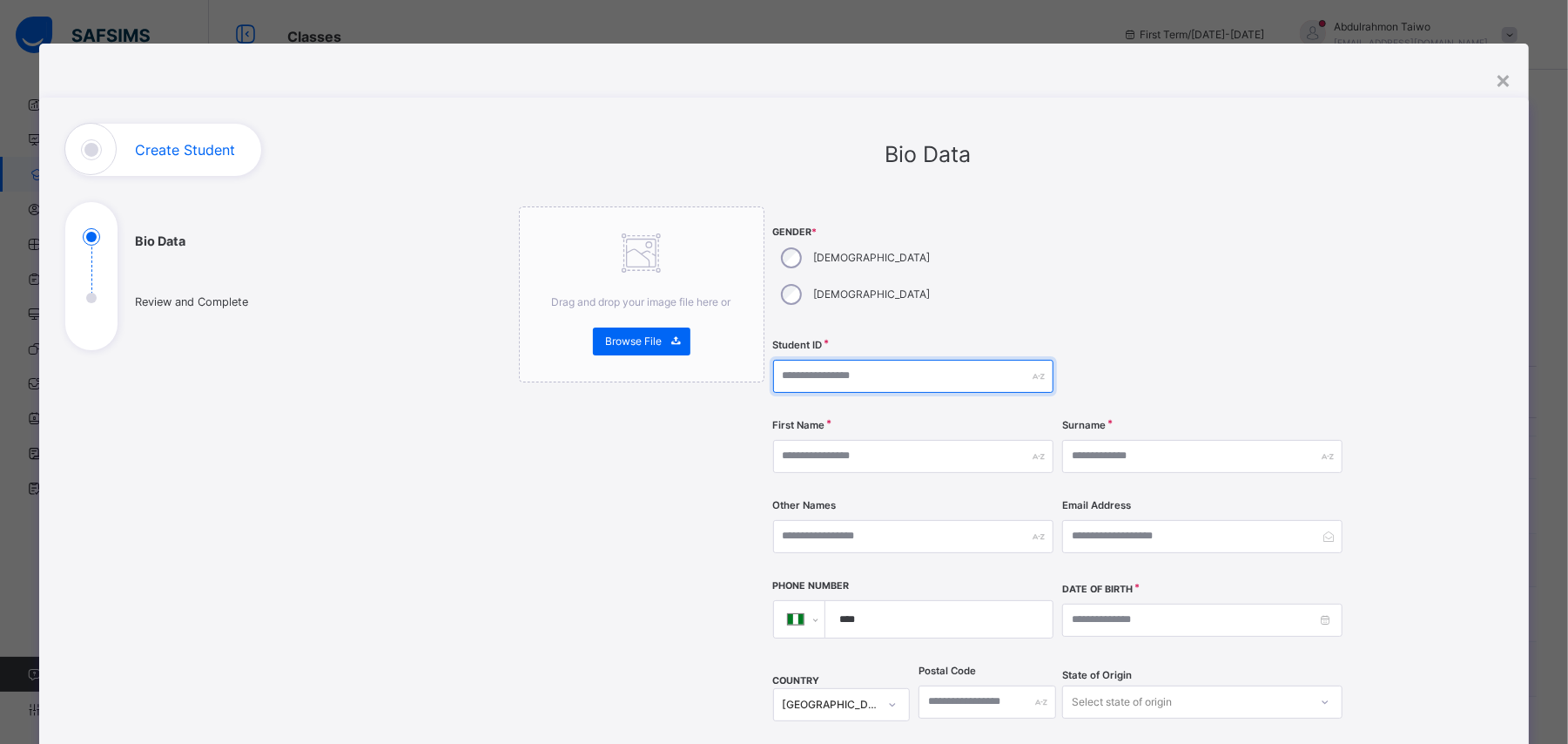
click at [862, 360] on input "text" at bounding box center [913, 376] width 280 height 33
click at [1510, 79] on div "×" at bounding box center [1503, 79] width 17 height 36
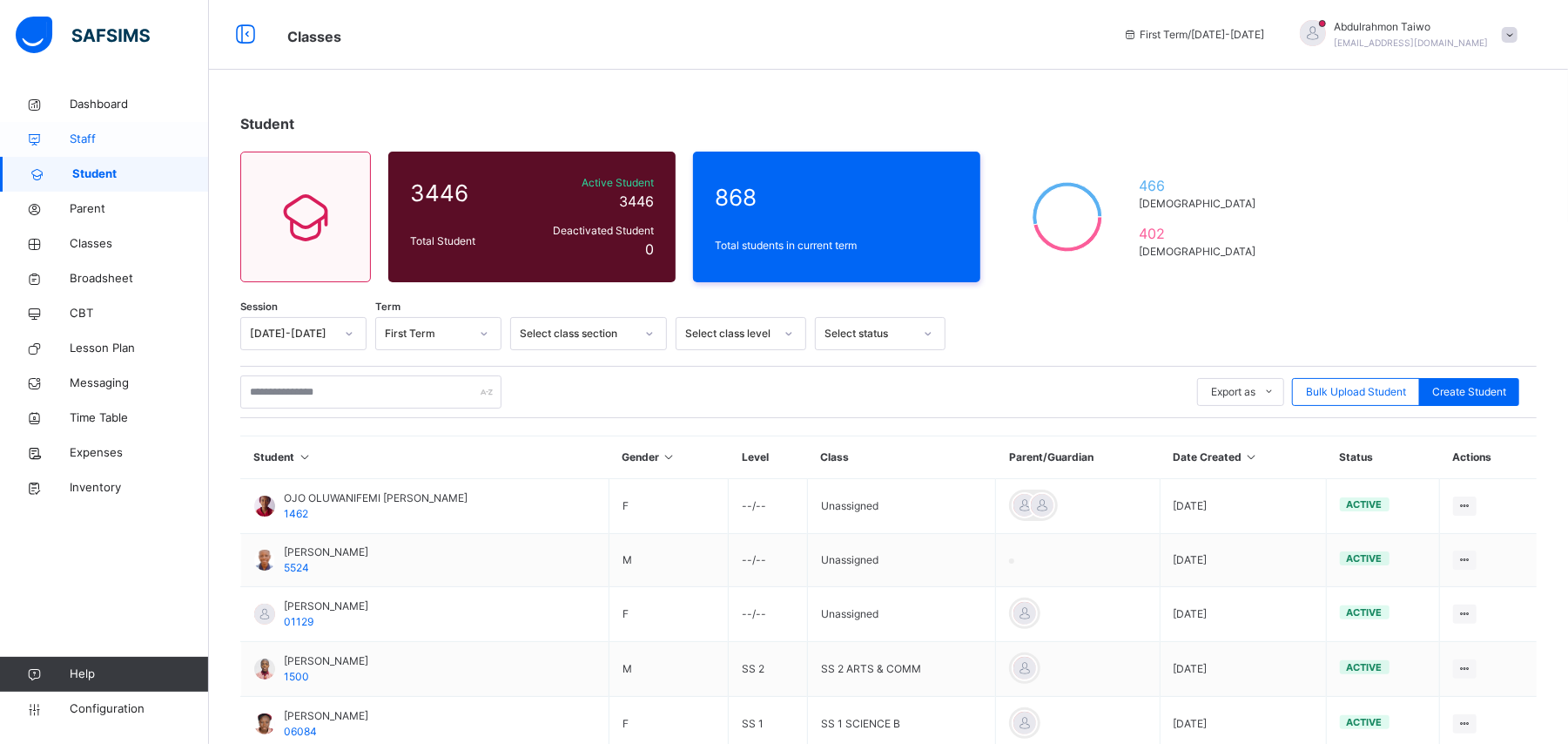
click at [110, 141] on span "Staff" at bounding box center [140, 140] width 140 height 18
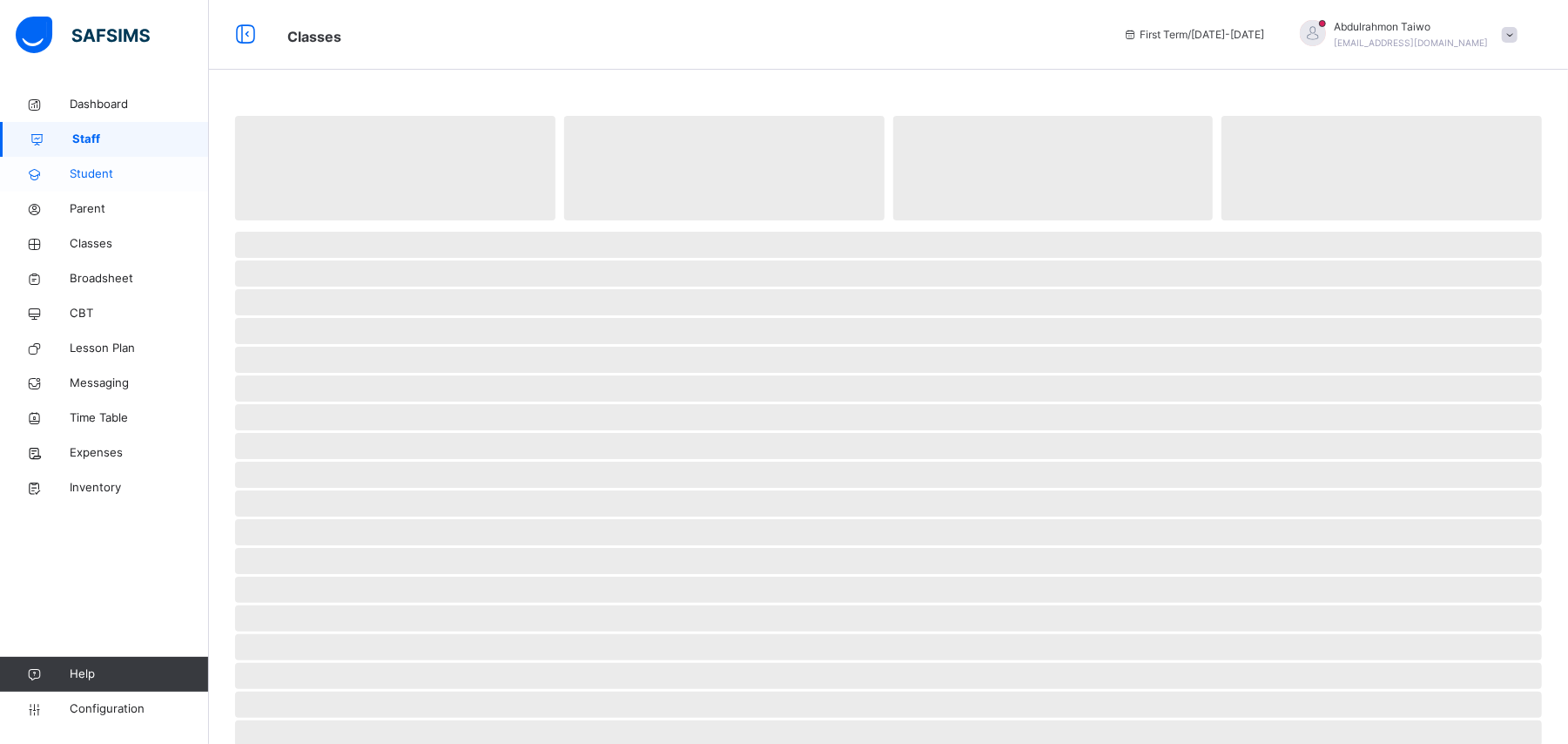
click at [127, 173] on span "Student" at bounding box center [140, 174] width 140 height 18
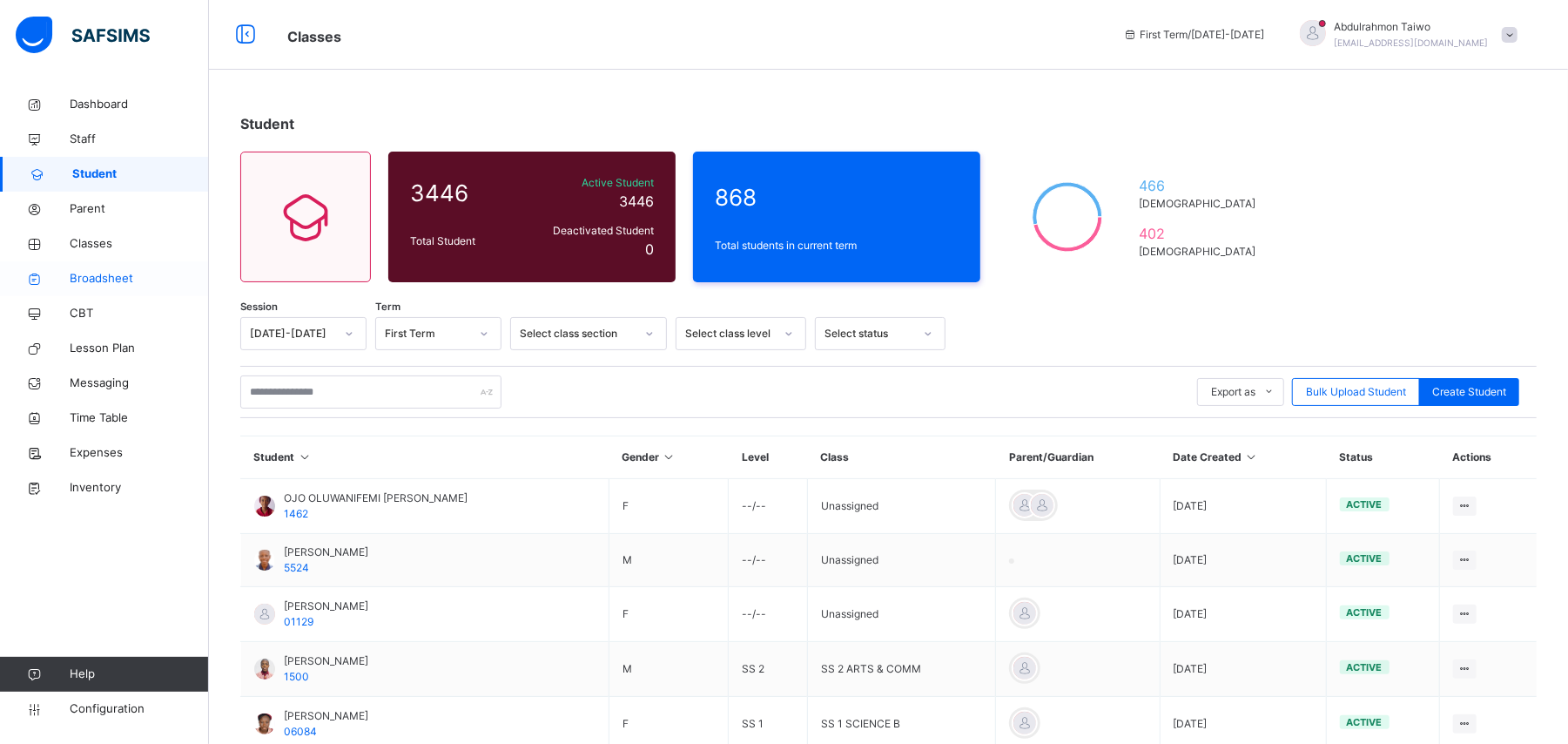
click at [85, 280] on span "Broadsheet" at bounding box center [140, 279] width 140 height 18
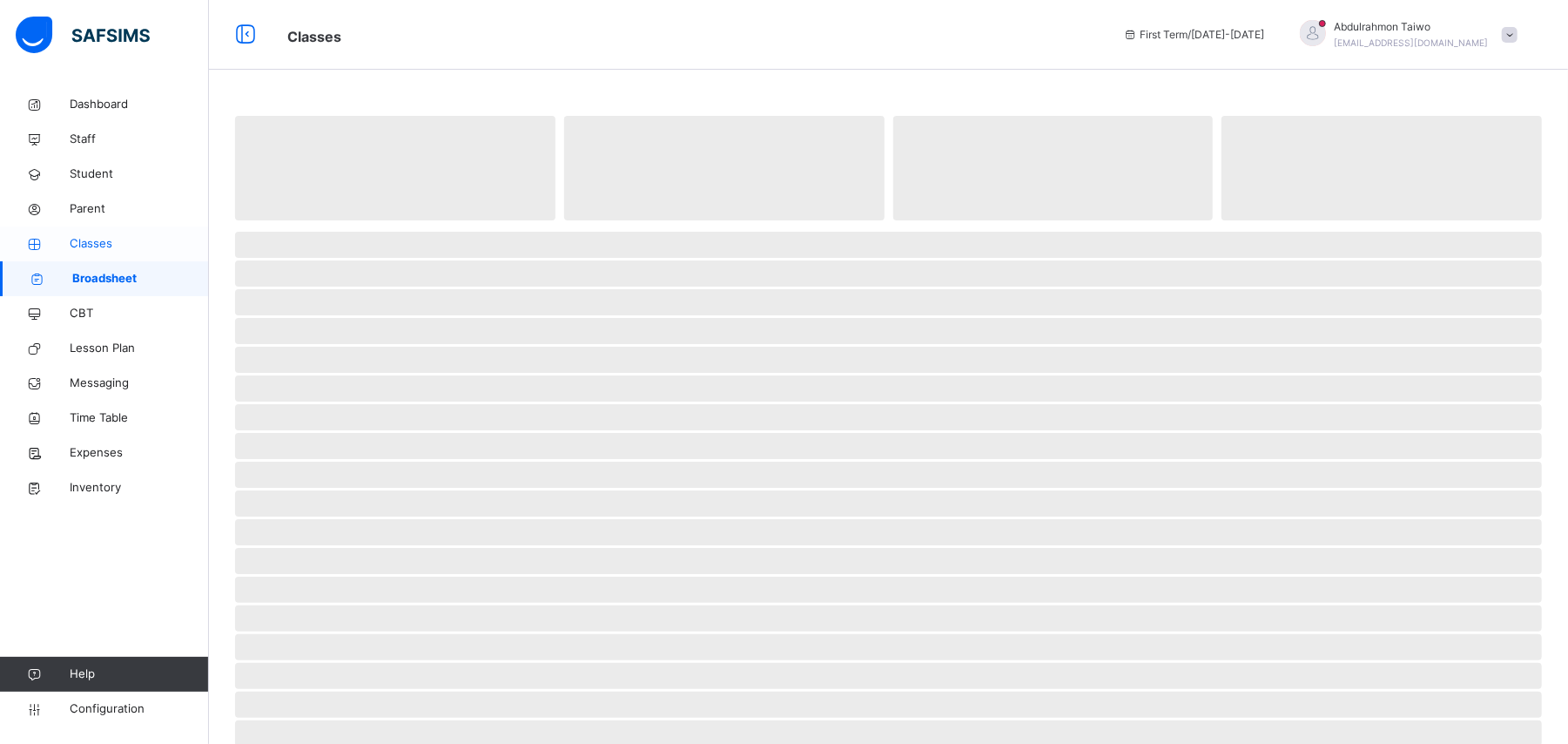
click at [97, 242] on span "Classes" at bounding box center [140, 244] width 140 height 18
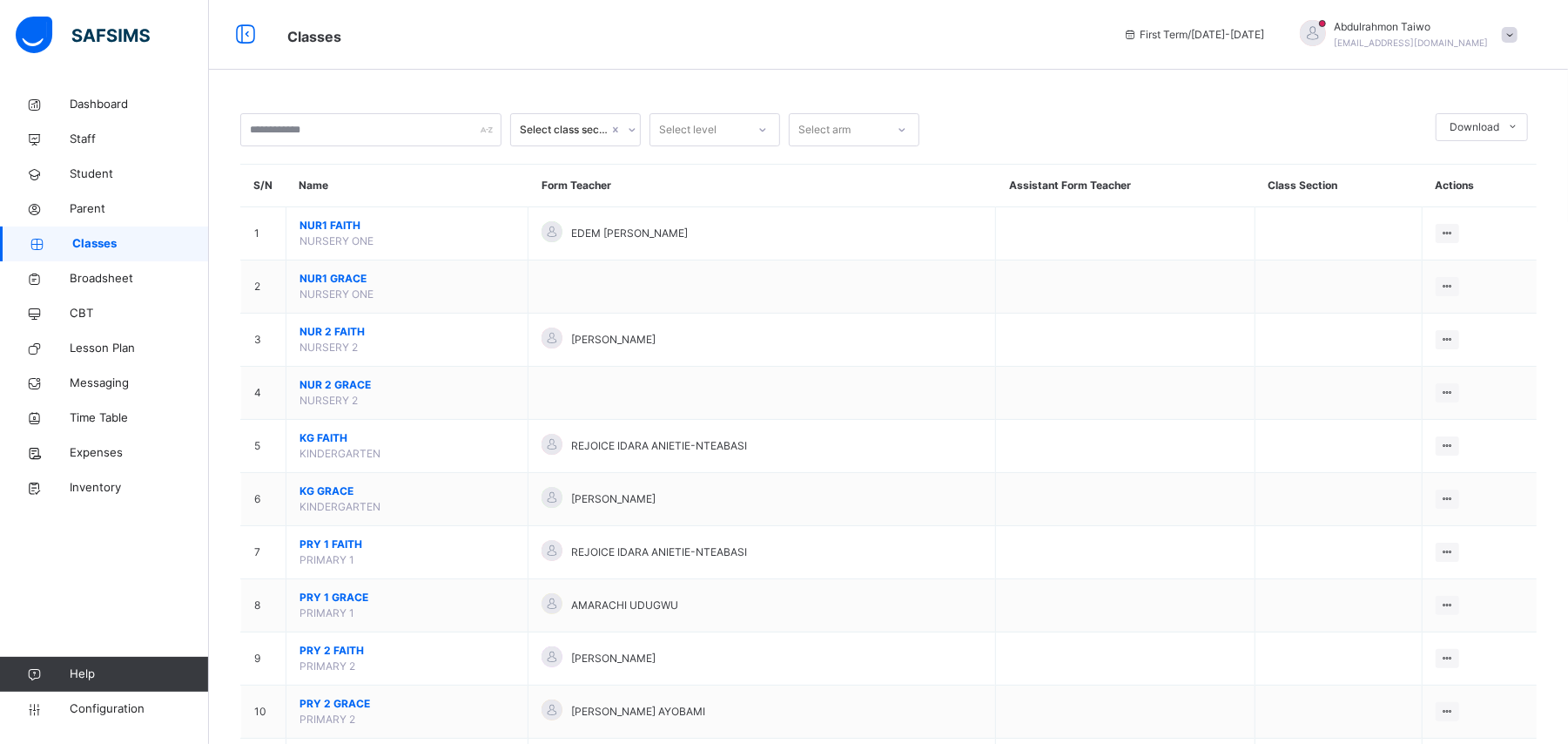
click at [155, 579] on div "Dashboard Staff Student Parent Classes Broadsheet CBT Lesson Plan Messaging Tim…" at bounding box center [104, 407] width 209 height 674
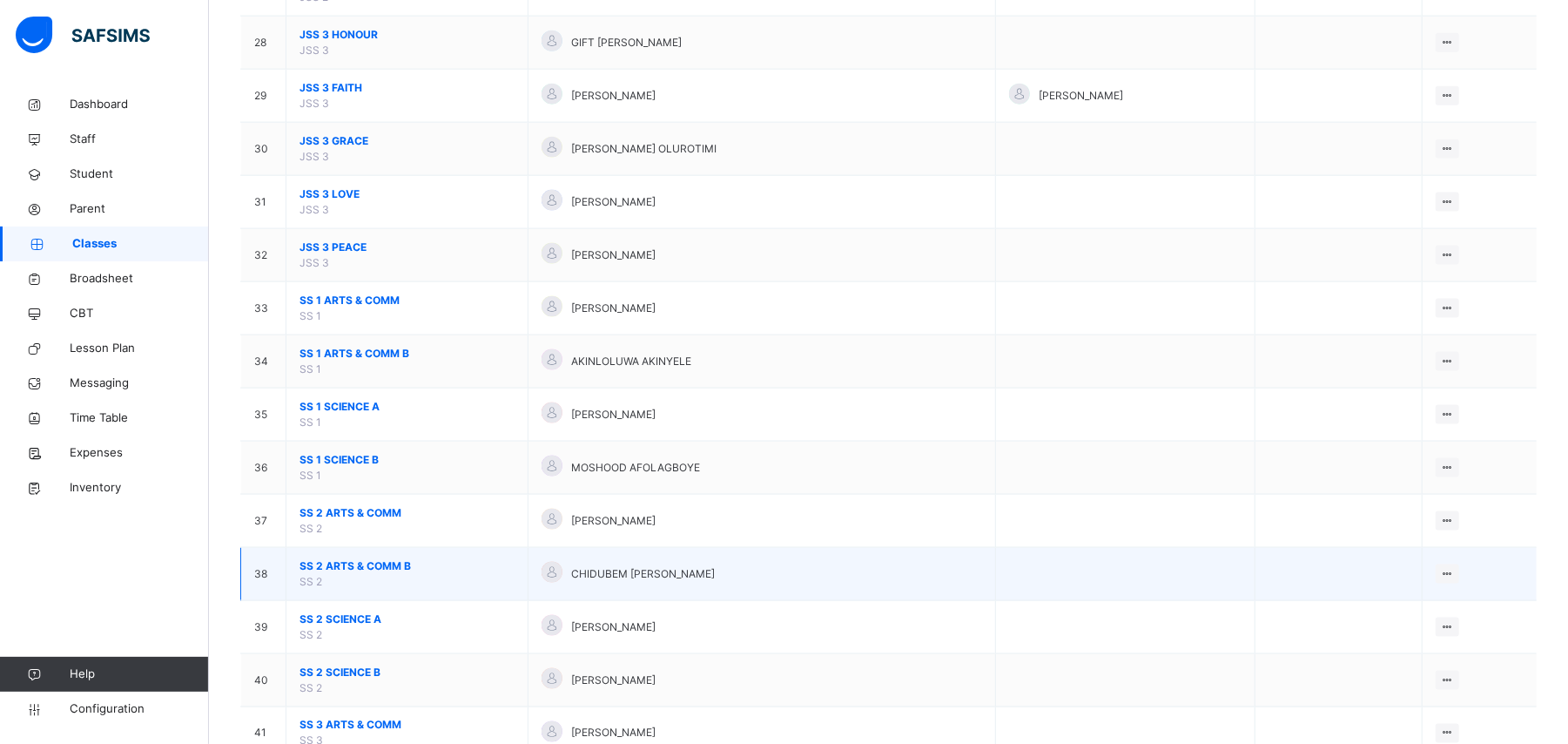
scroll to position [1742, 0]
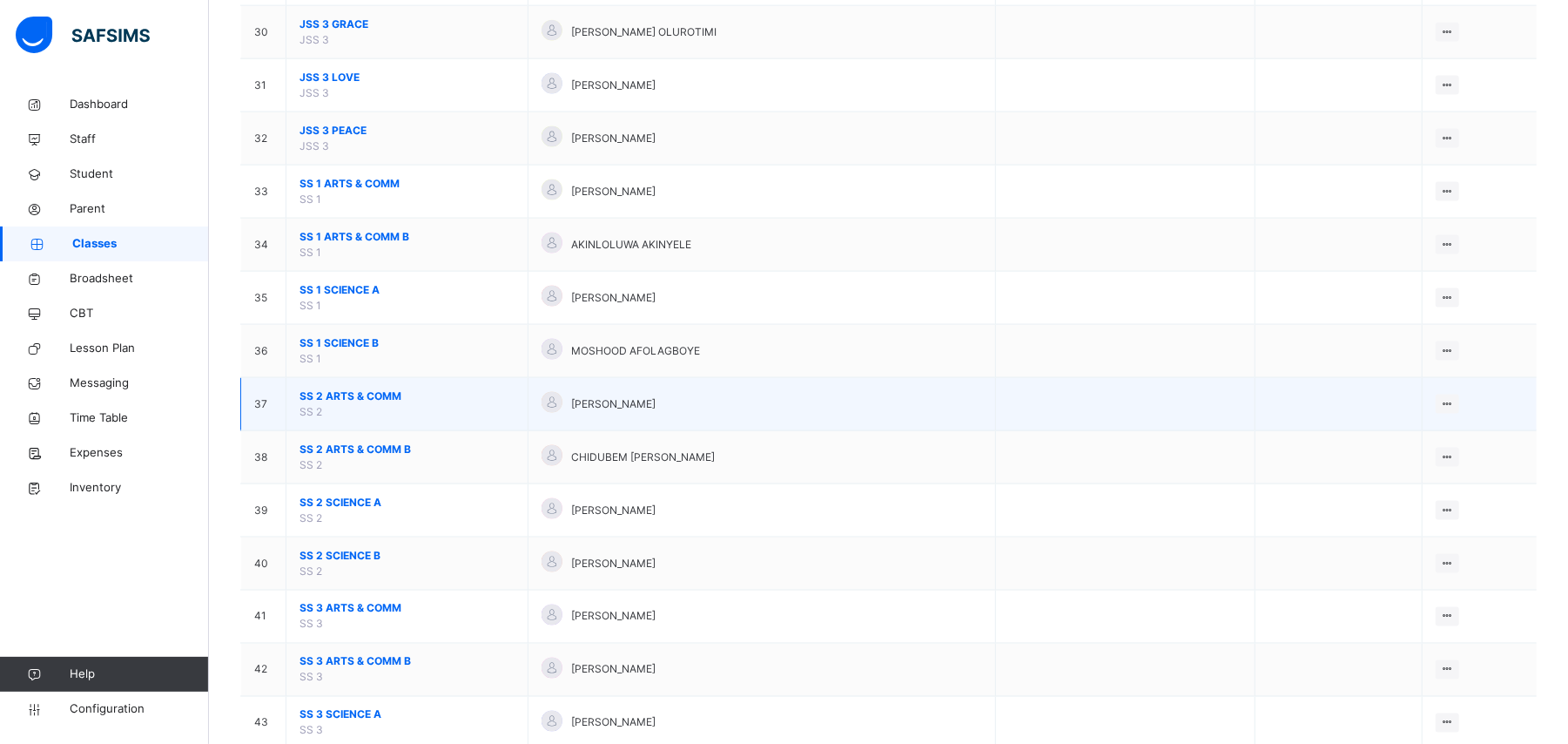
click at [352, 404] on span "SS 2 ARTS & COMM" at bounding box center [407, 396] width 215 height 16
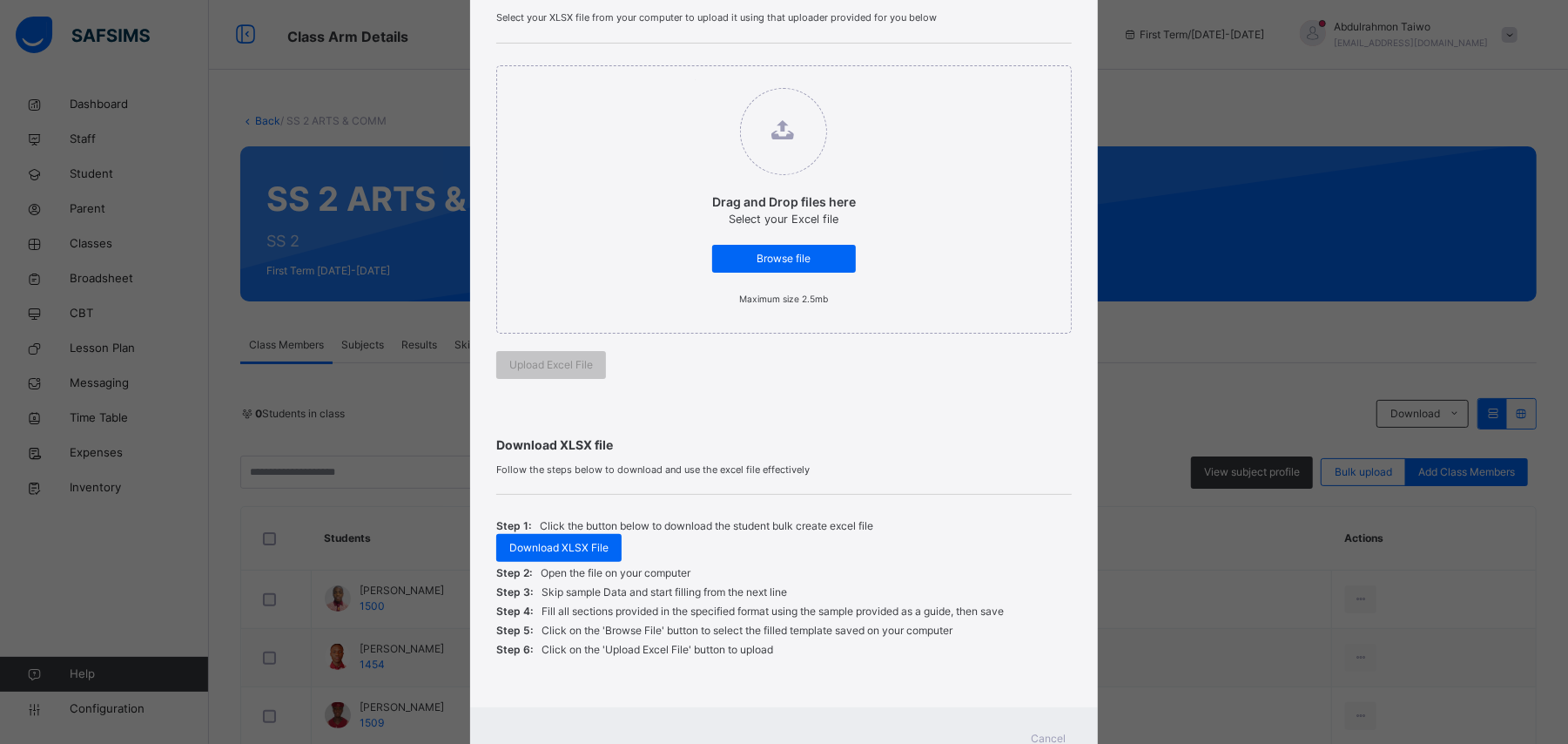
scroll to position [227, 0]
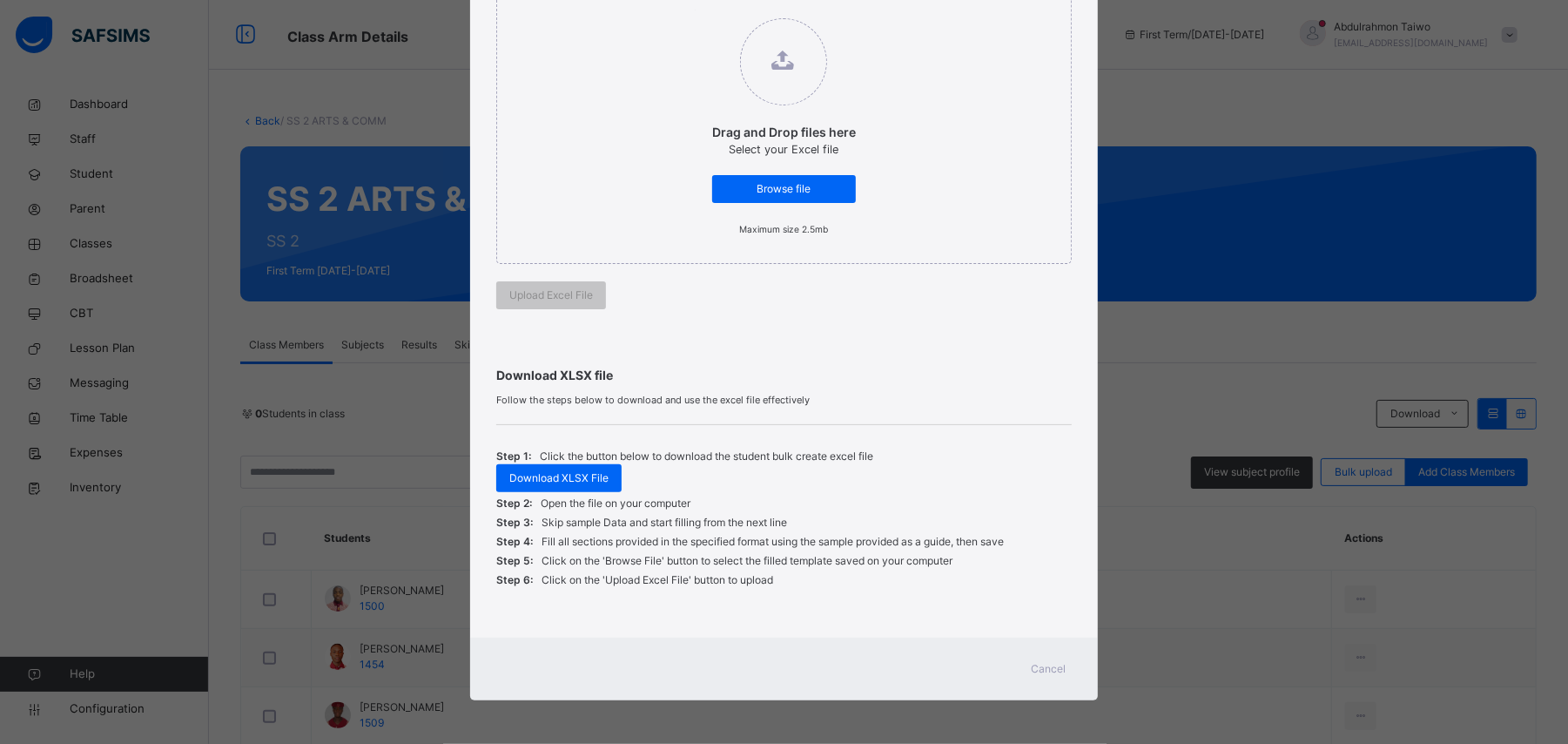
click at [1056, 672] on span "Cancel" at bounding box center [1049, 669] width 34 height 16
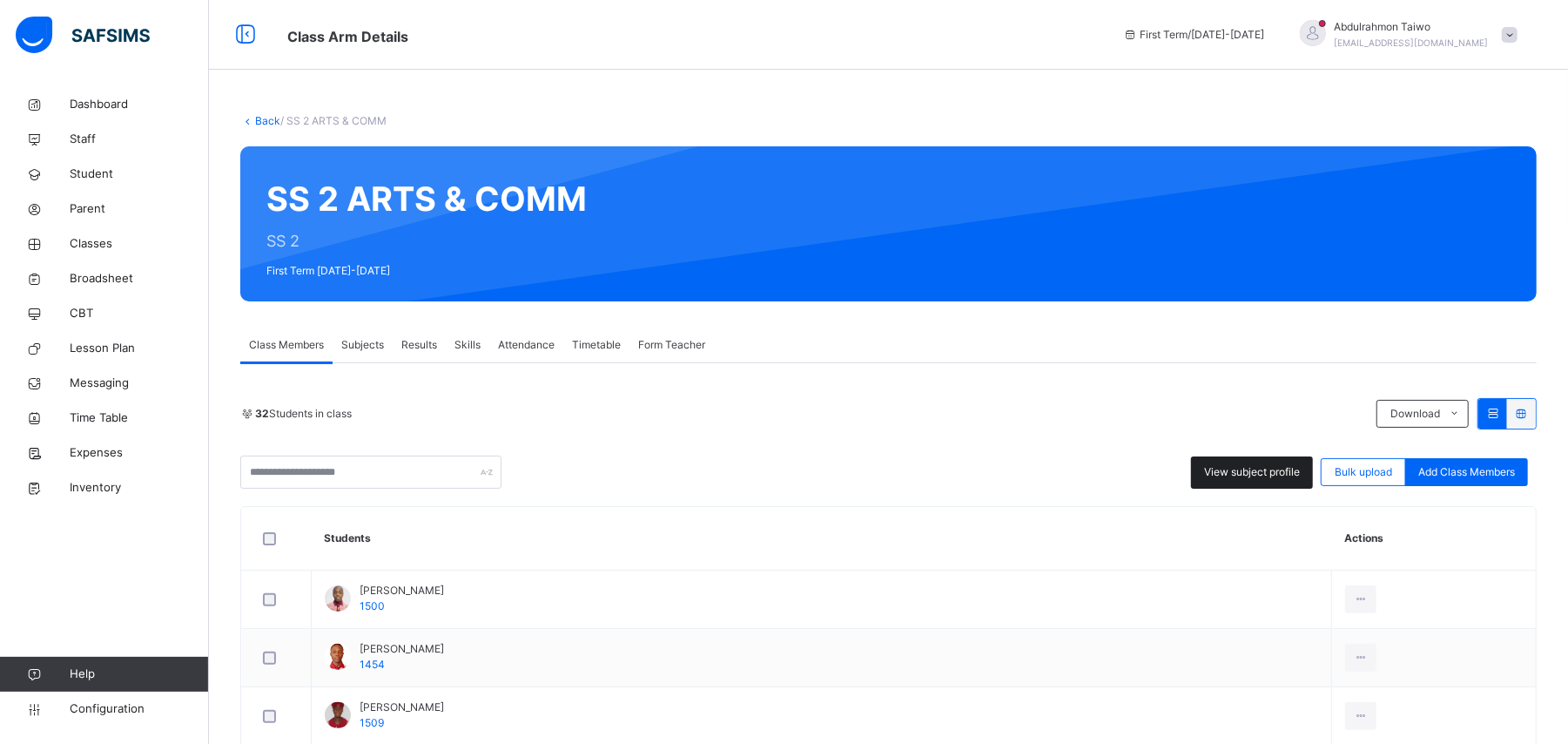
click at [1258, 477] on span "View subject profile" at bounding box center [1251, 472] width 96 height 16
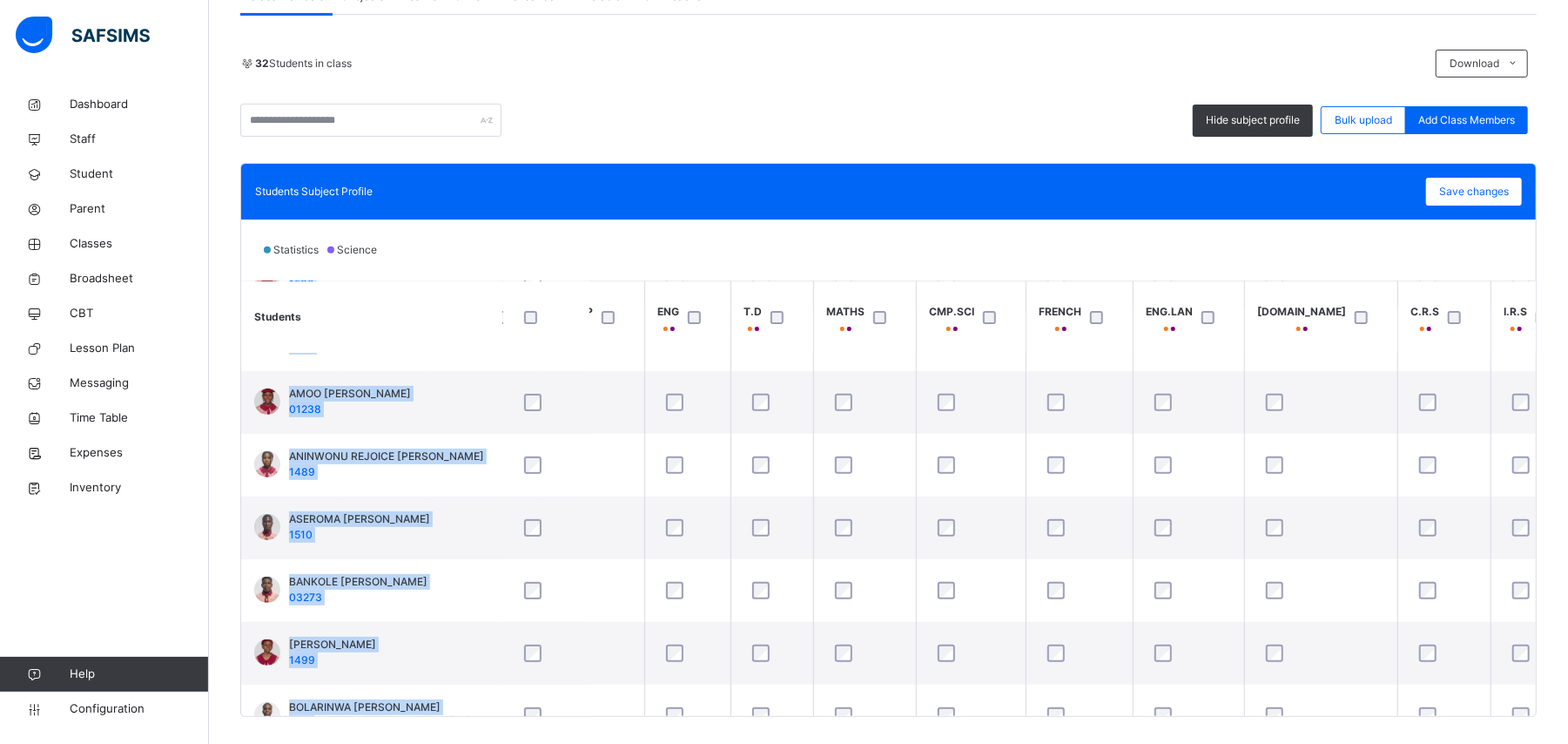
scroll to position [588, 342]
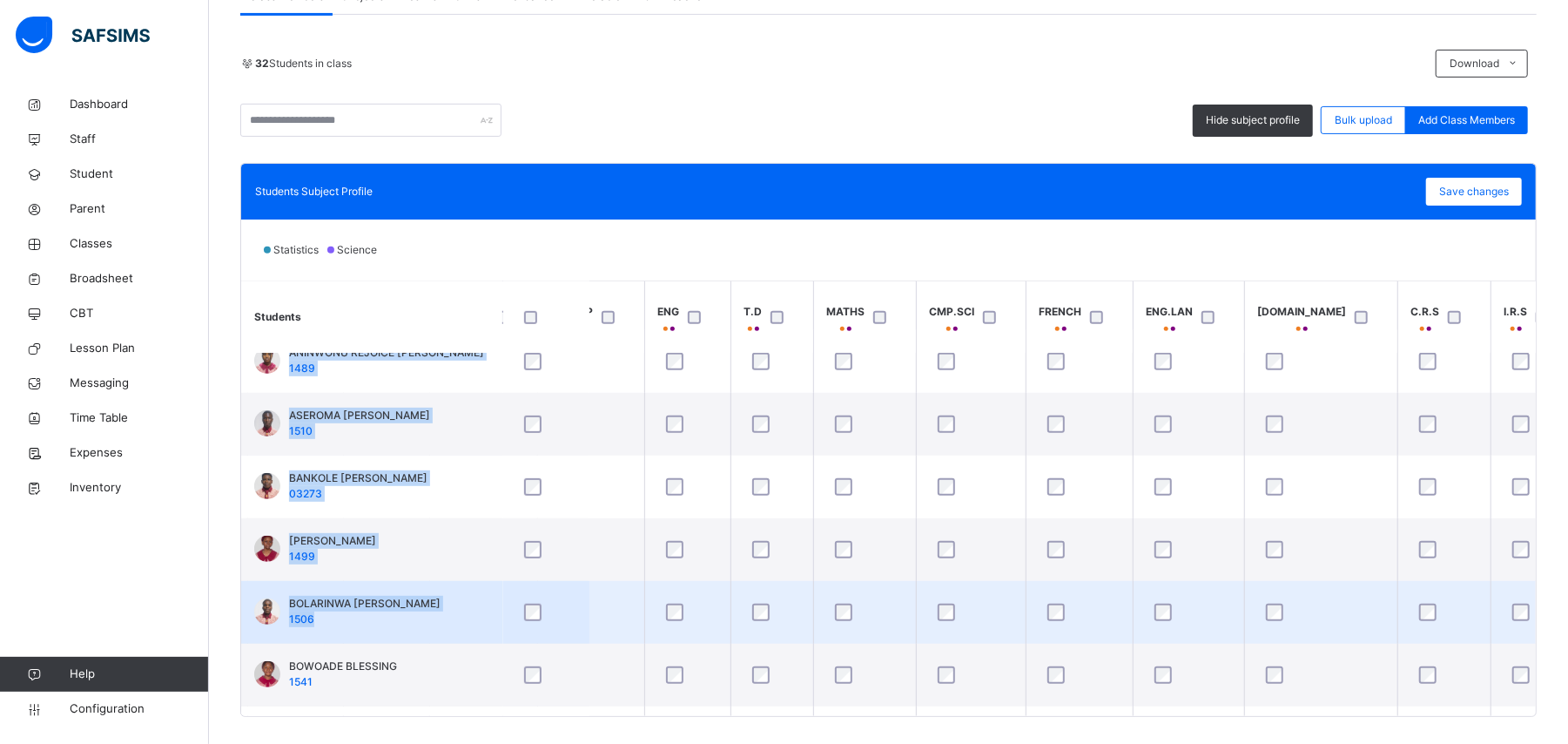
drag, startPoint x: 813, startPoint y: 697, endPoint x: 1457, endPoint y: 624, distance: 648.1
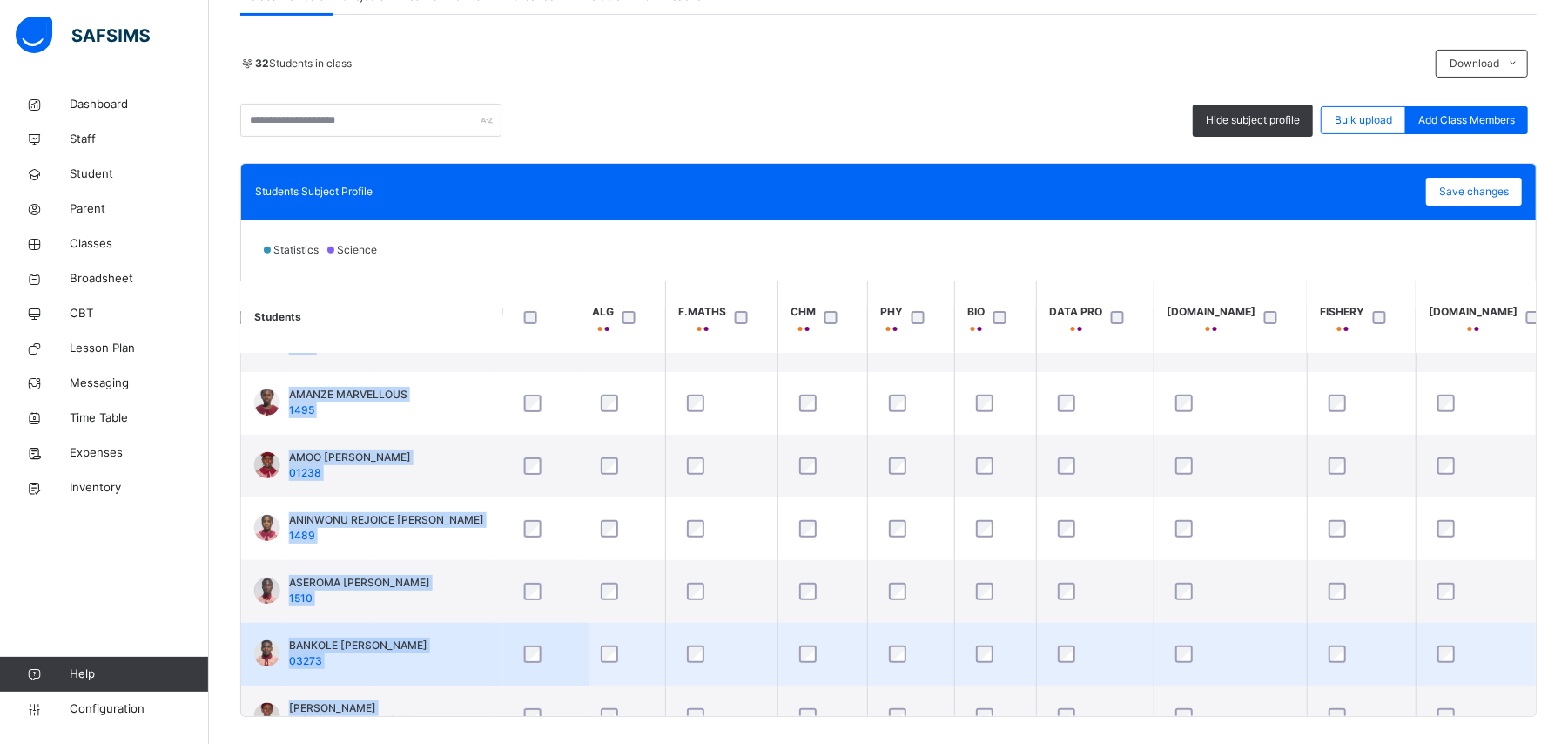
scroll to position [241, 1550]
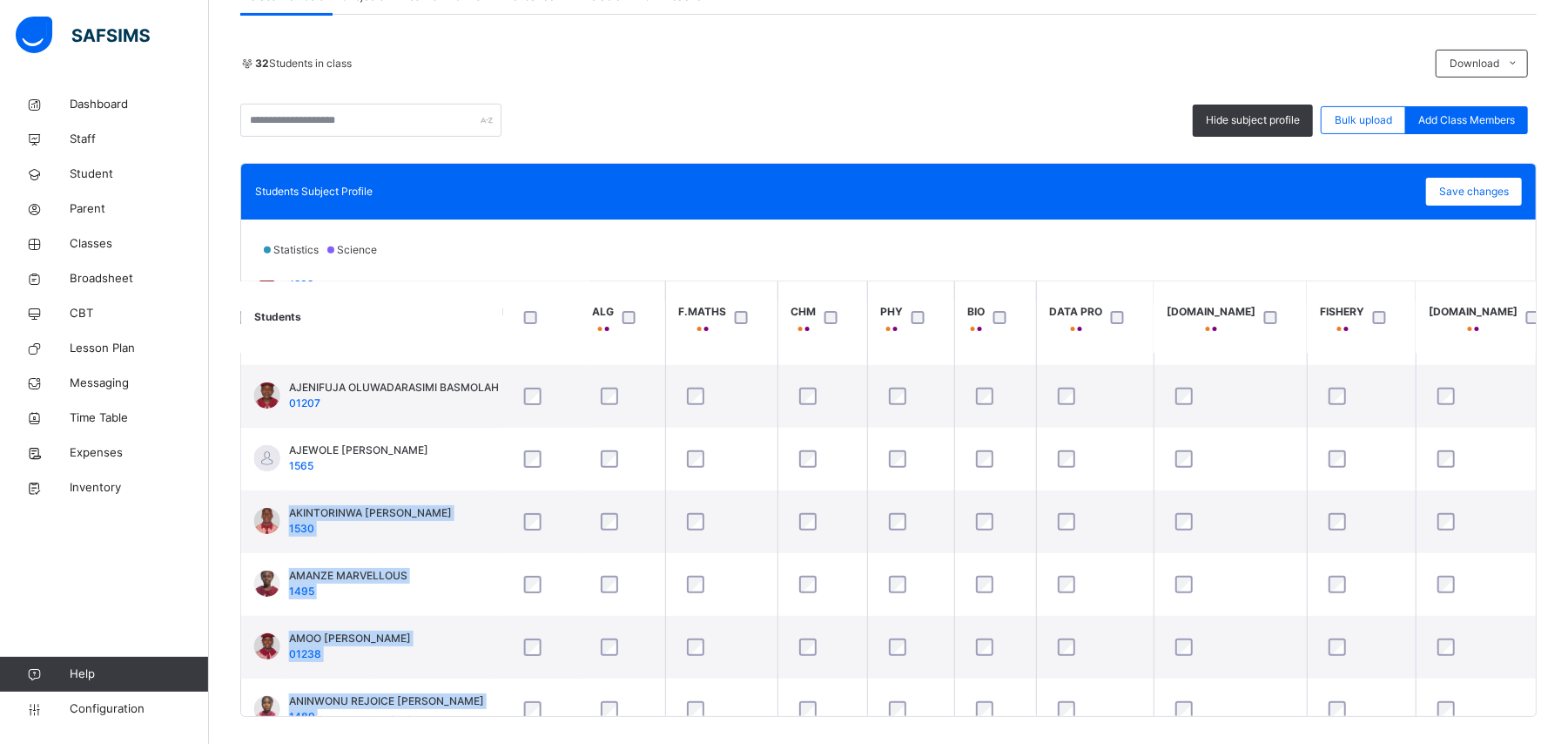
click at [221, 467] on div "Back / SS 2 ARTS & COMM SS 2 ARTS & COMM SS 2 First Term 2025-2026 Class Member…" at bounding box center [888, 254] width 1359 height 1031
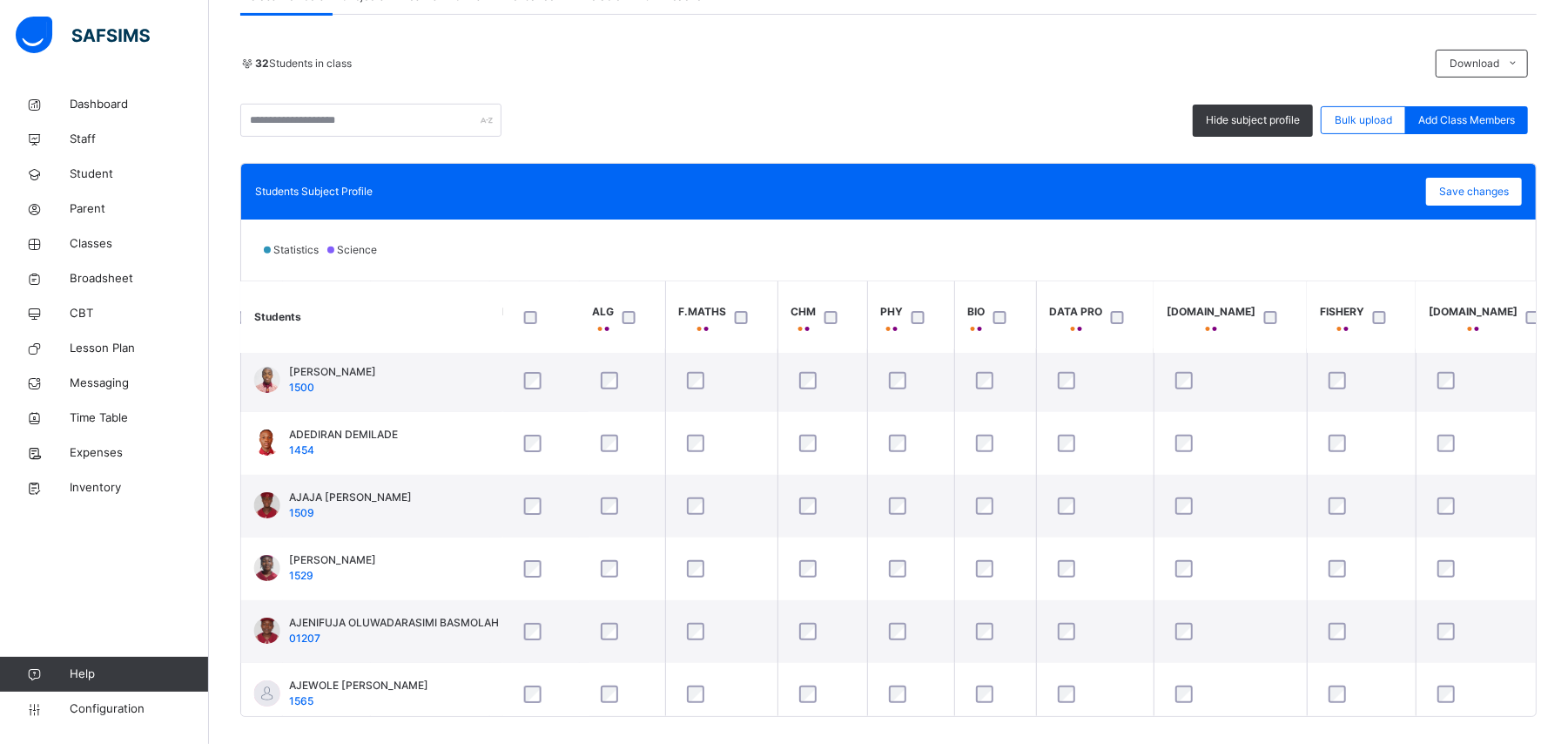
scroll to position [0, 1550]
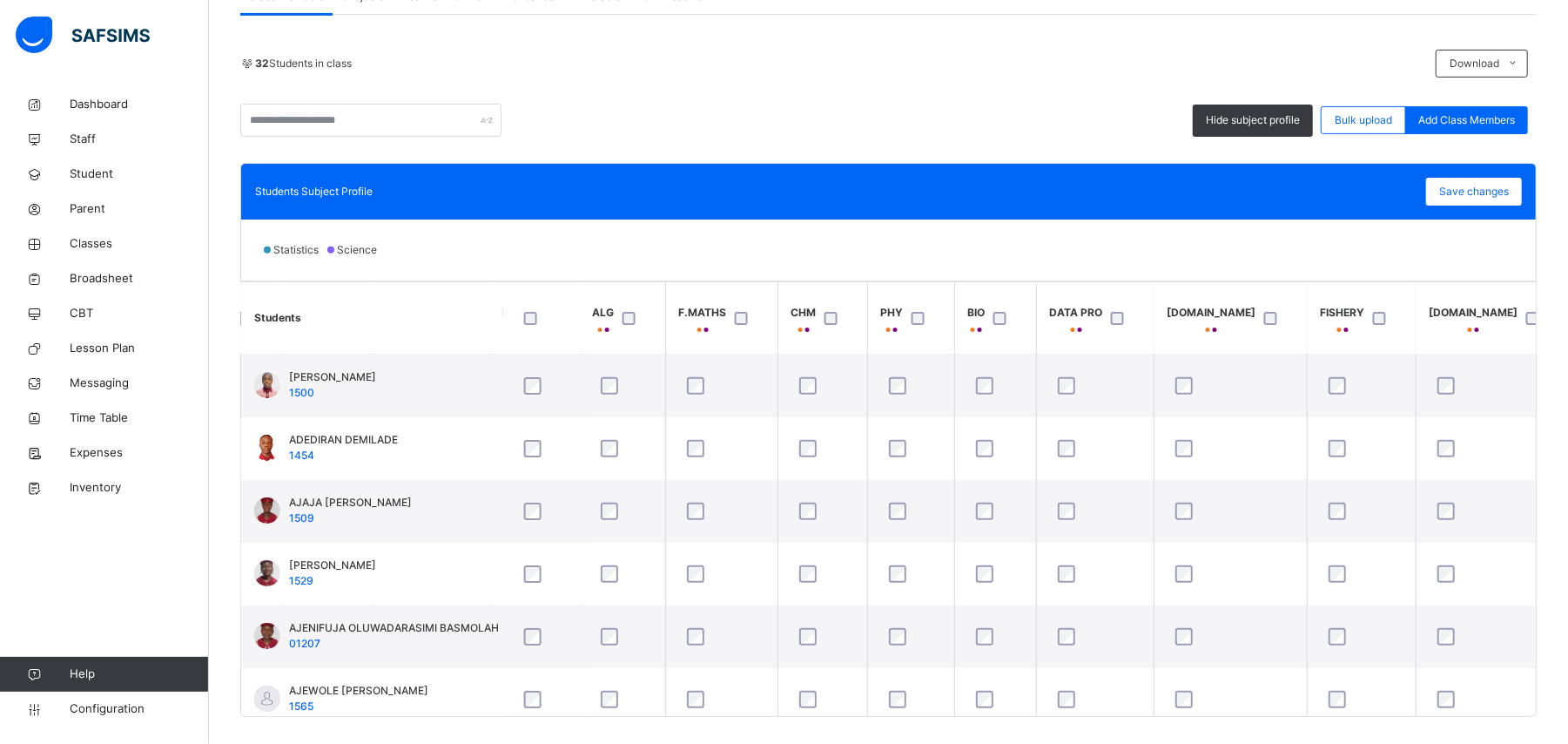
drag, startPoint x: 1097, startPoint y: 708, endPoint x: 1083, endPoint y: 719, distance: 17.8
click at [1083, 719] on div "Back / SS 2 ARTS & COMM SS 2 ARTS & COMM SS 2 First Term 2025-2026 Class Member…" at bounding box center [888, 254] width 1359 height 1031
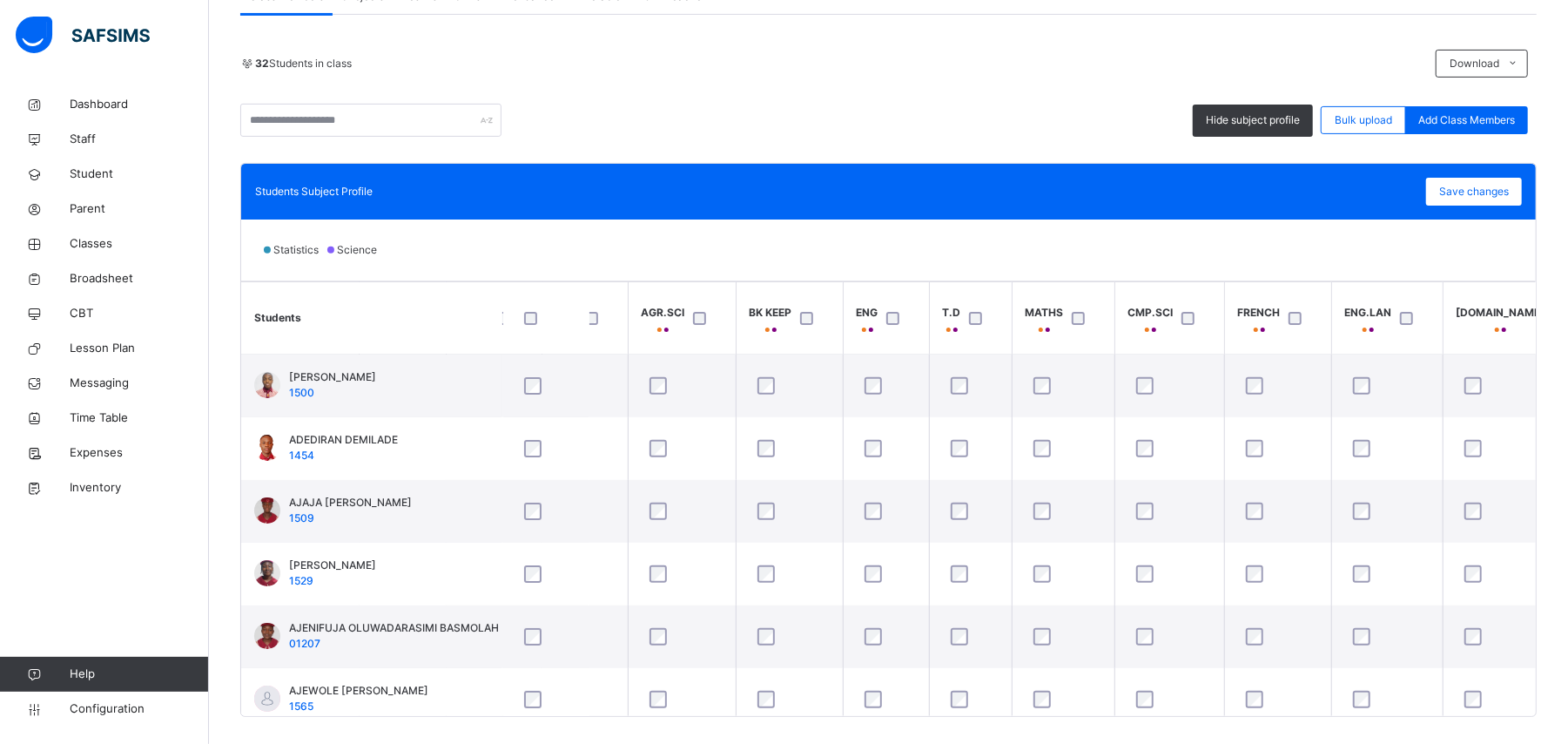
scroll to position [0, 0]
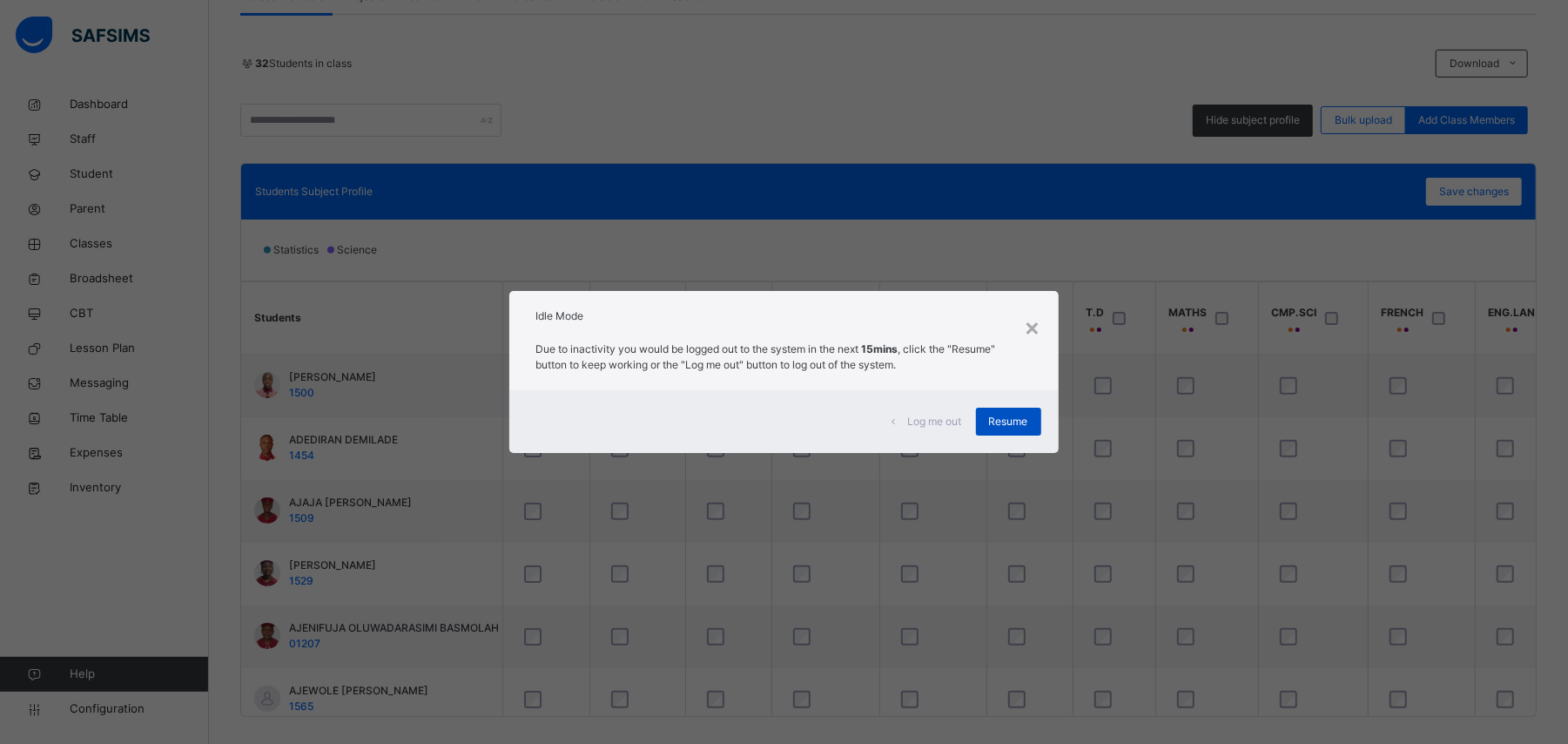
click at [1029, 421] on span "Resume" at bounding box center [1008, 422] width 39 height 16
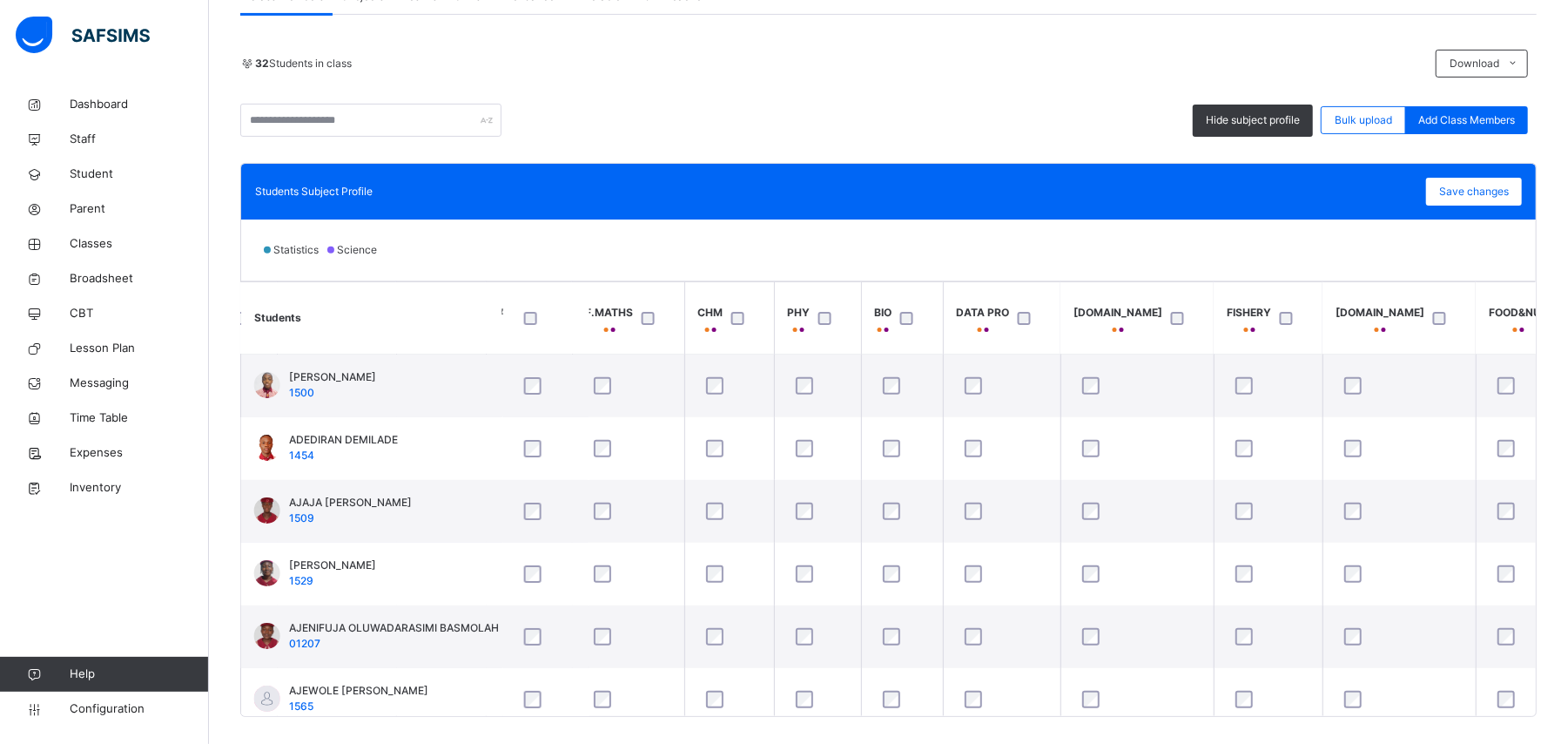
scroll to position [0, 1672]
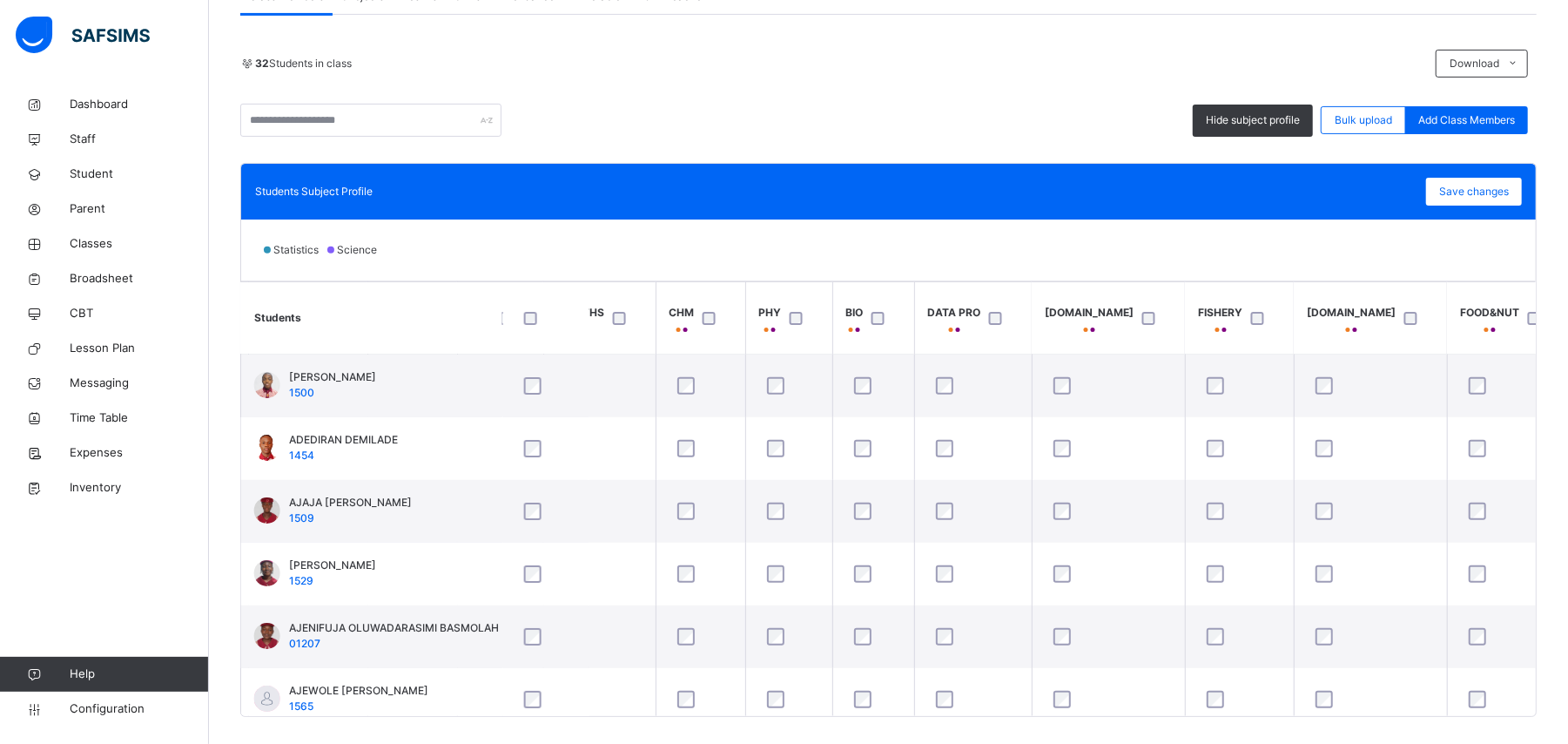
click at [1071, 245] on div "Statistics Science" at bounding box center [889, 249] width 1295 height 61
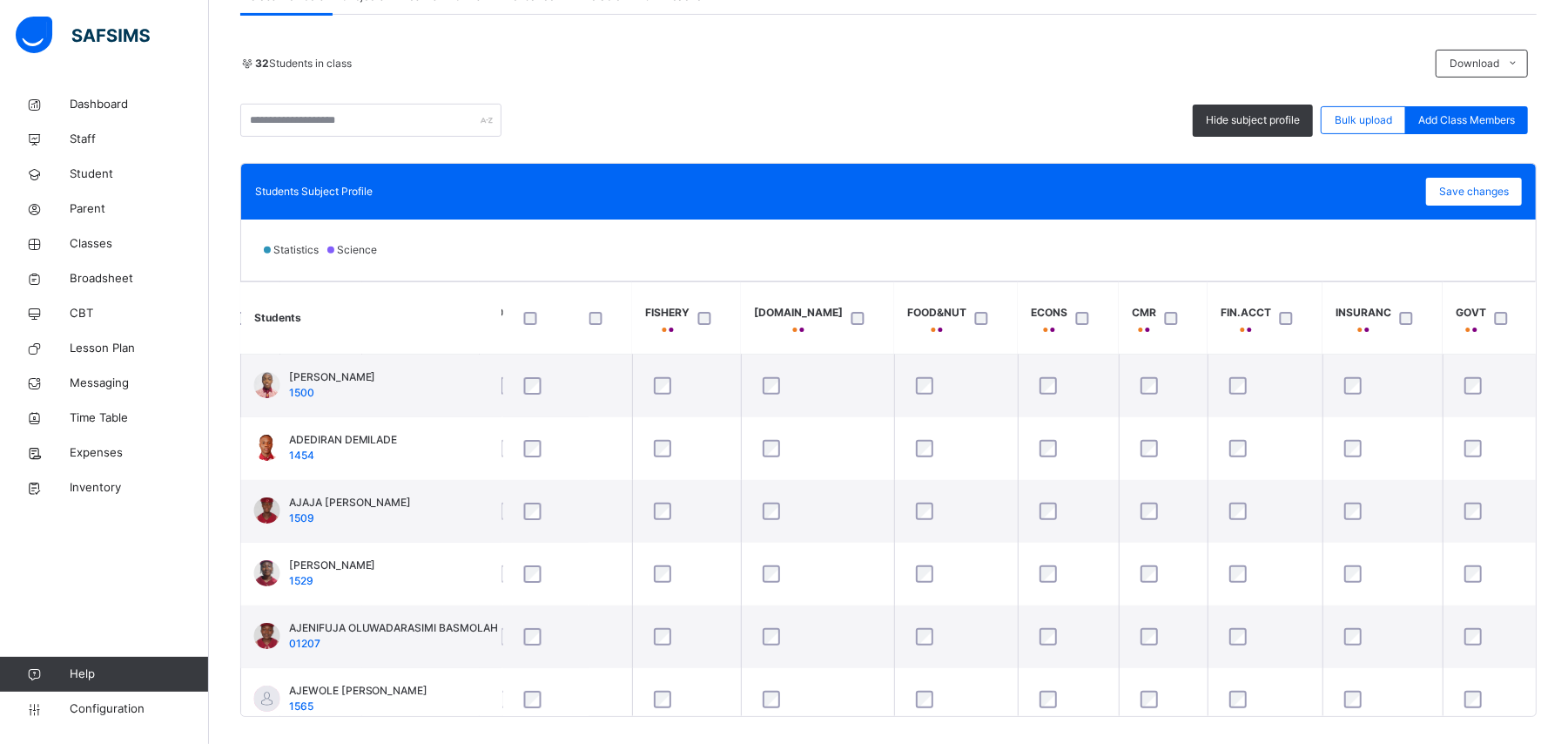
scroll to position [0, 2289]
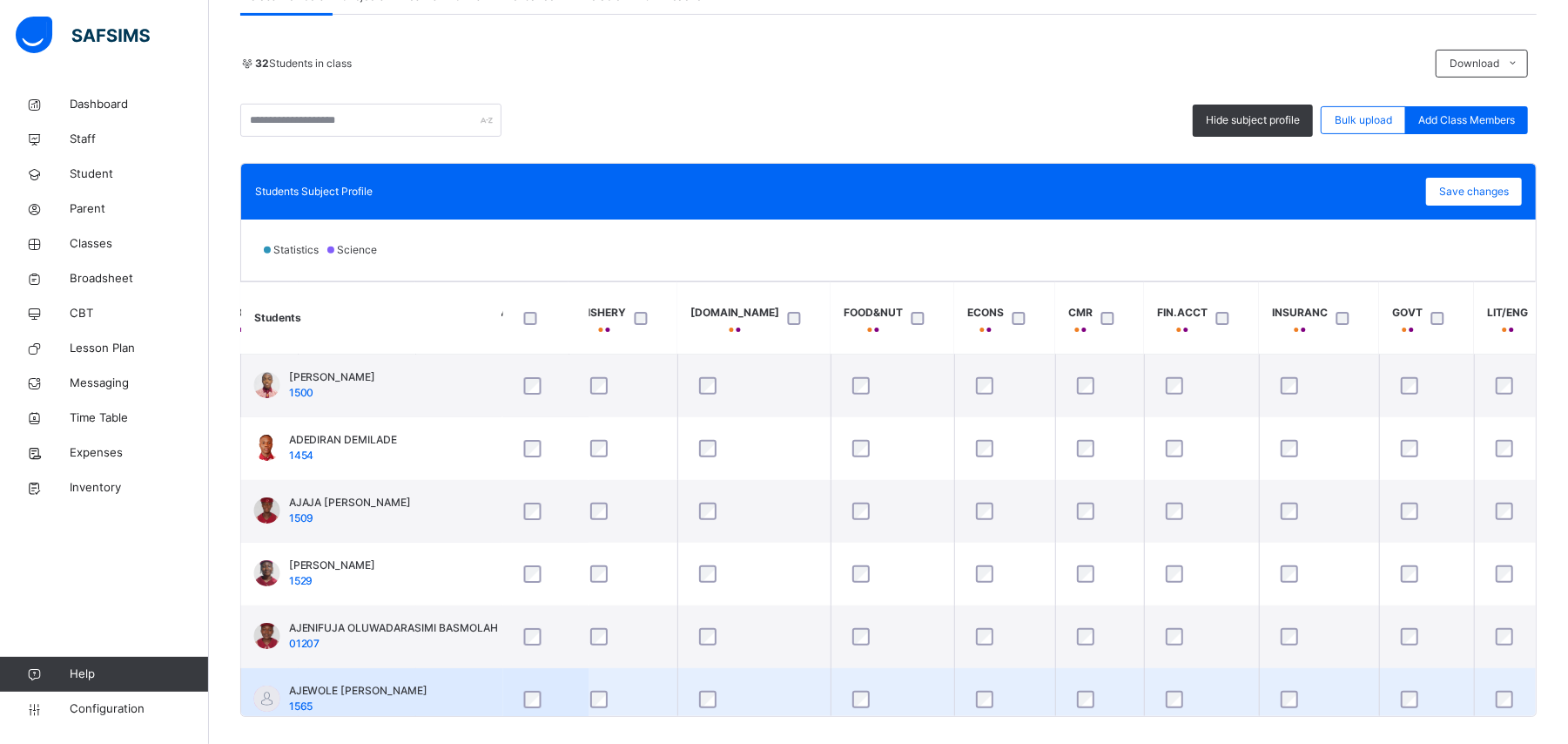
click at [1379, 701] on td at bounding box center [1426, 699] width 95 height 63
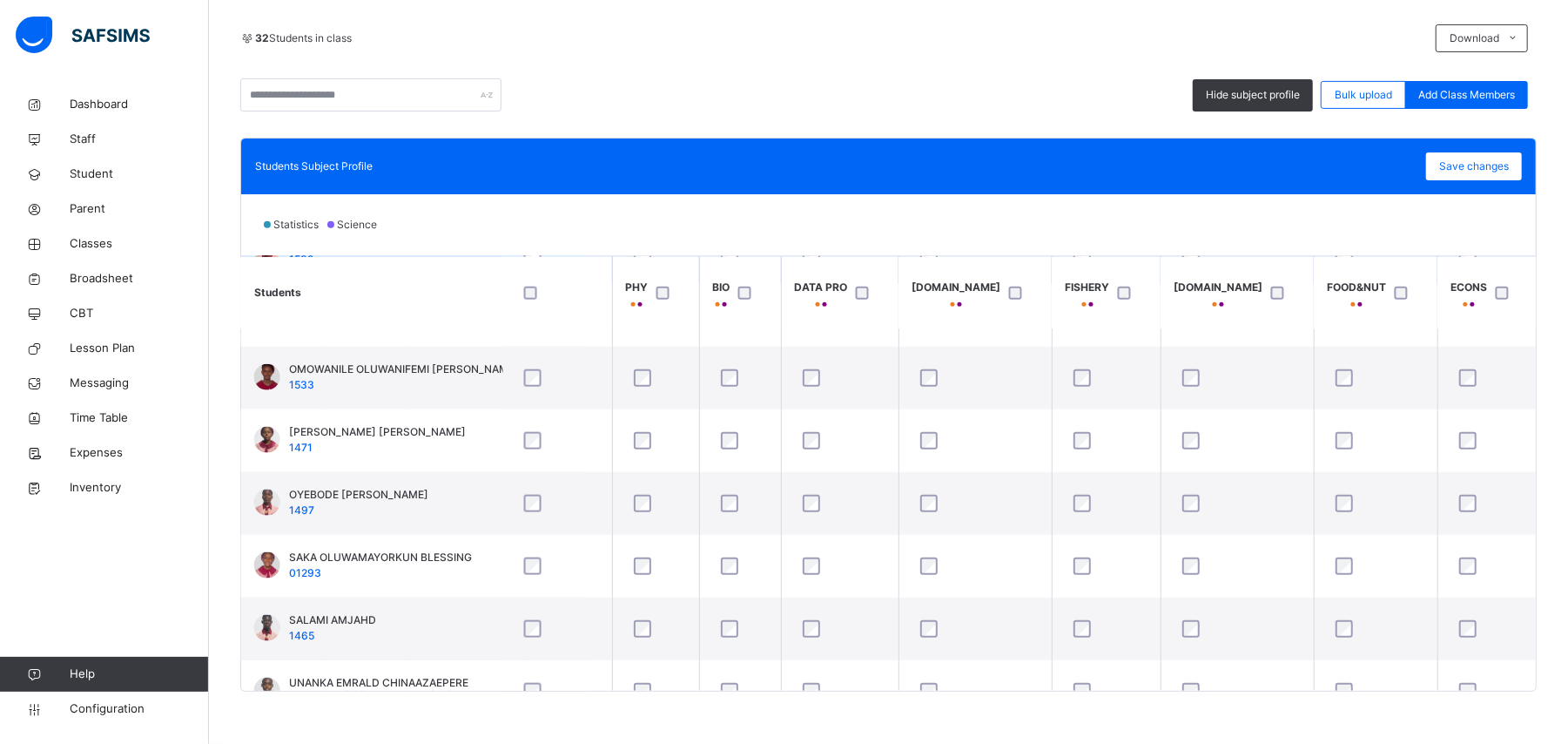
scroll to position [1625, 1806]
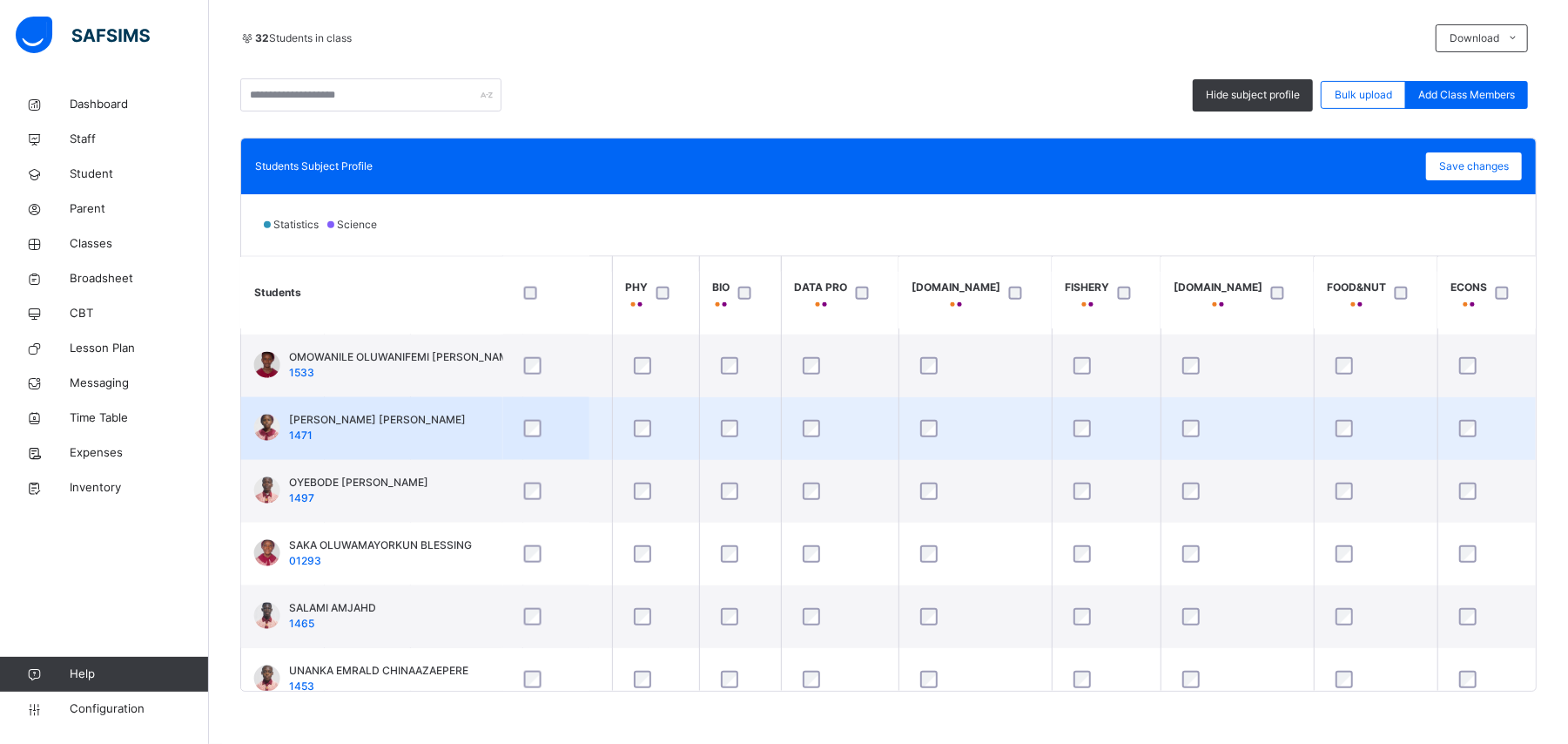
click at [913, 437] on div at bounding box center [975, 428] width 126 height 36
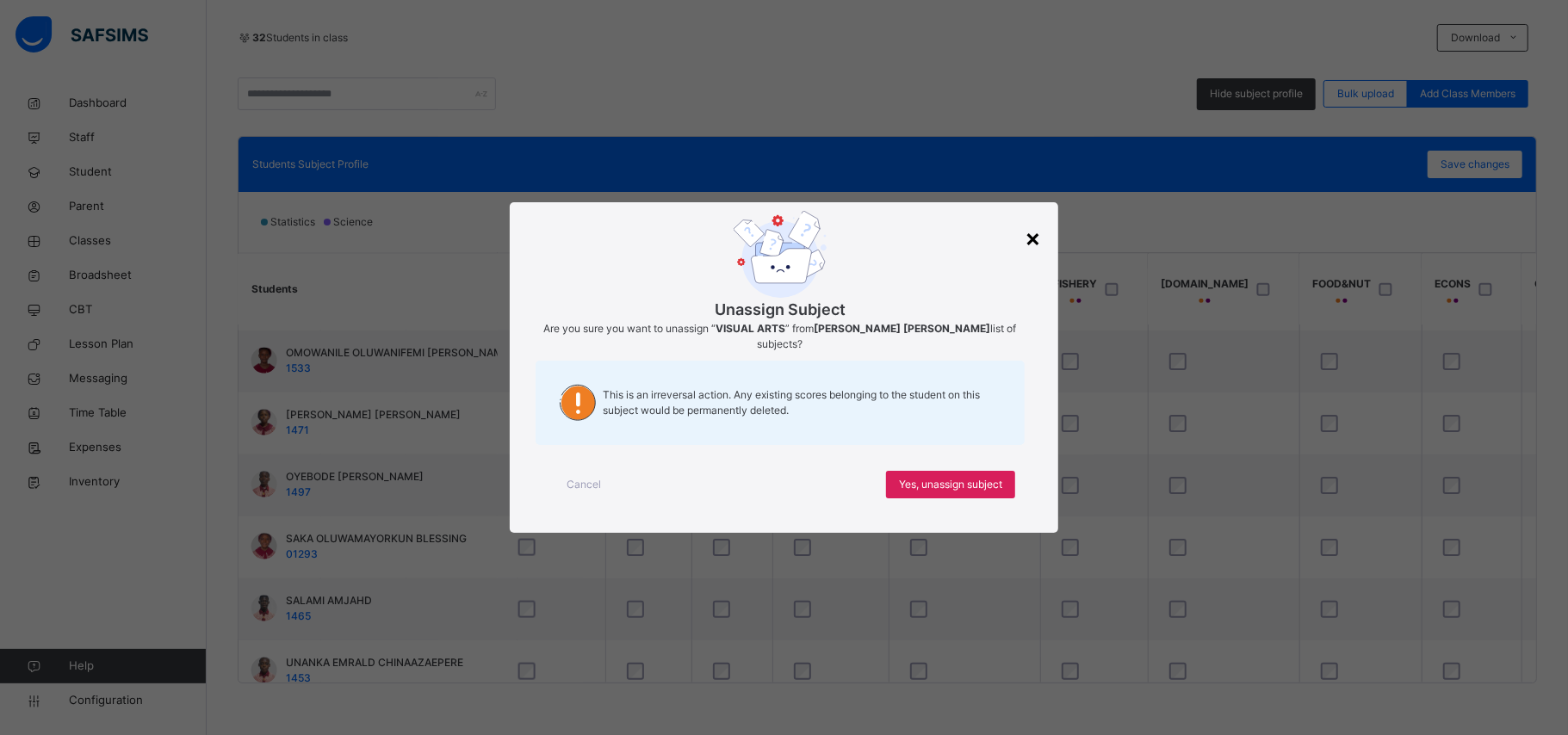
click at [1037, 246] on div "×" at bounding box center [1032, 237] width 17 height 36
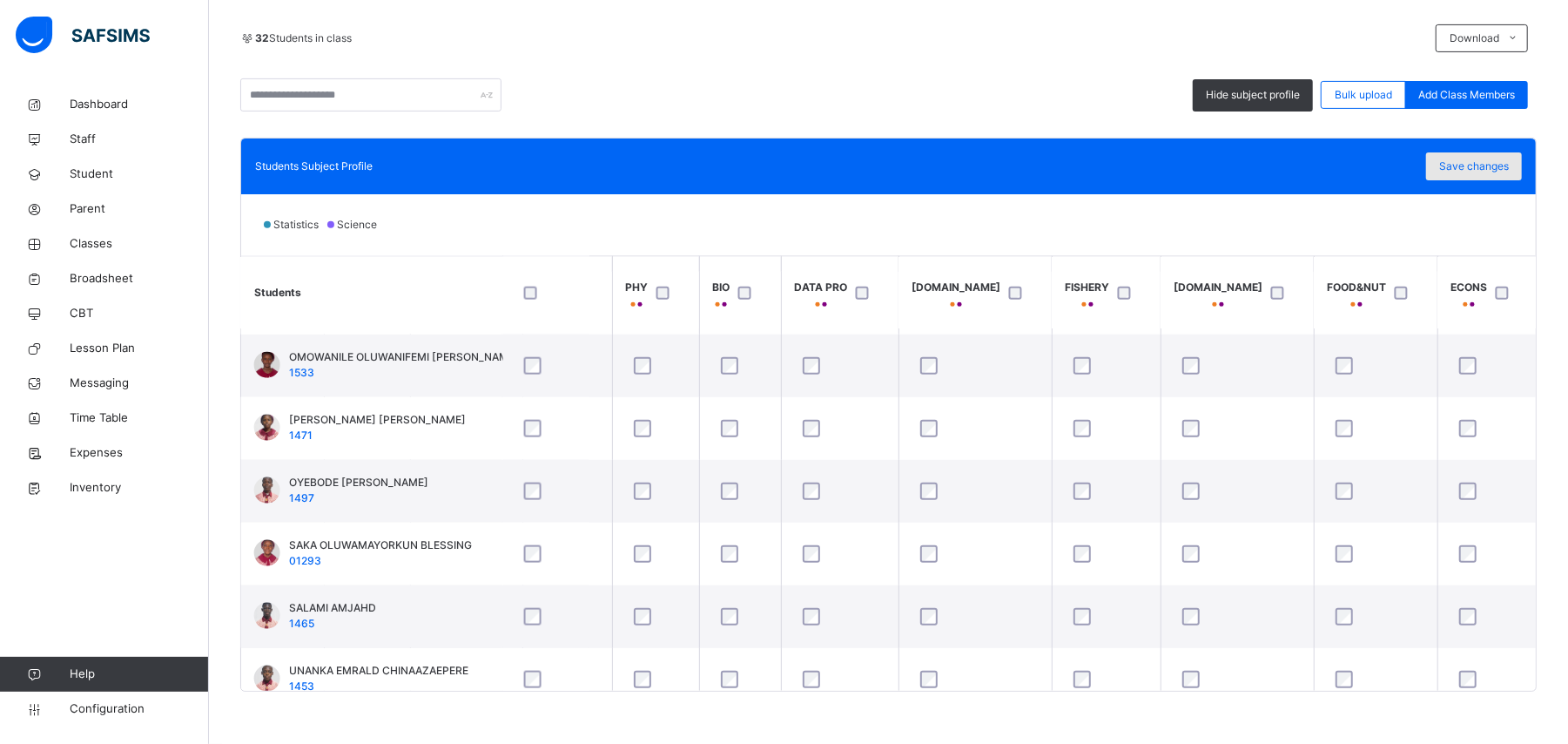
click at [1495, 168] on span "Save changes" at bounding box center [1473, 166] width 70 height 16
click at [1032, 103] on div "Hide subject profile Bulk upload Add Class Members" at bounding box center [889, 95] width 1296 height 33
click at [1495, 172] on span "Save changes" at bounding box center [1473, 166] width 70 height 16
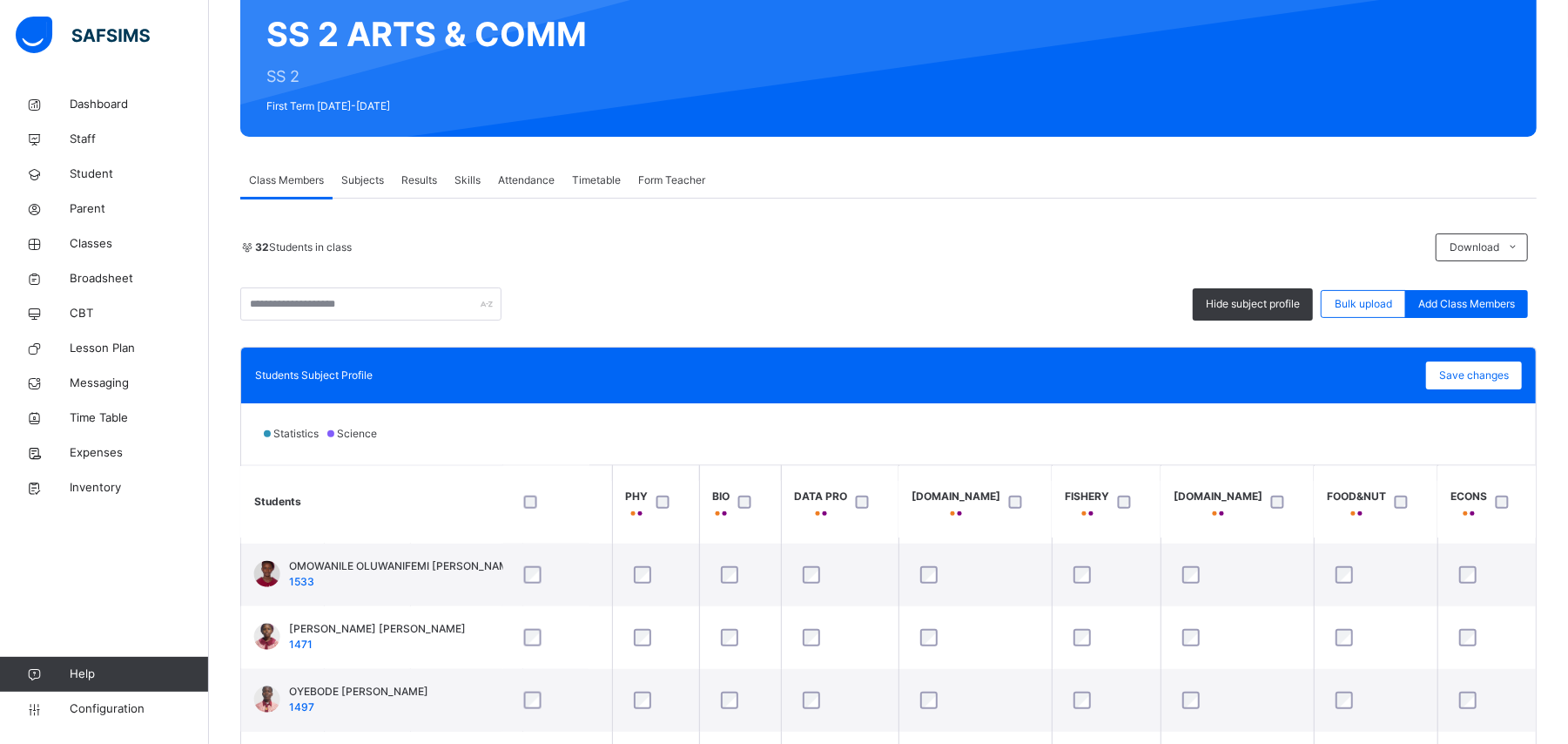
scroll to position [0, 0]
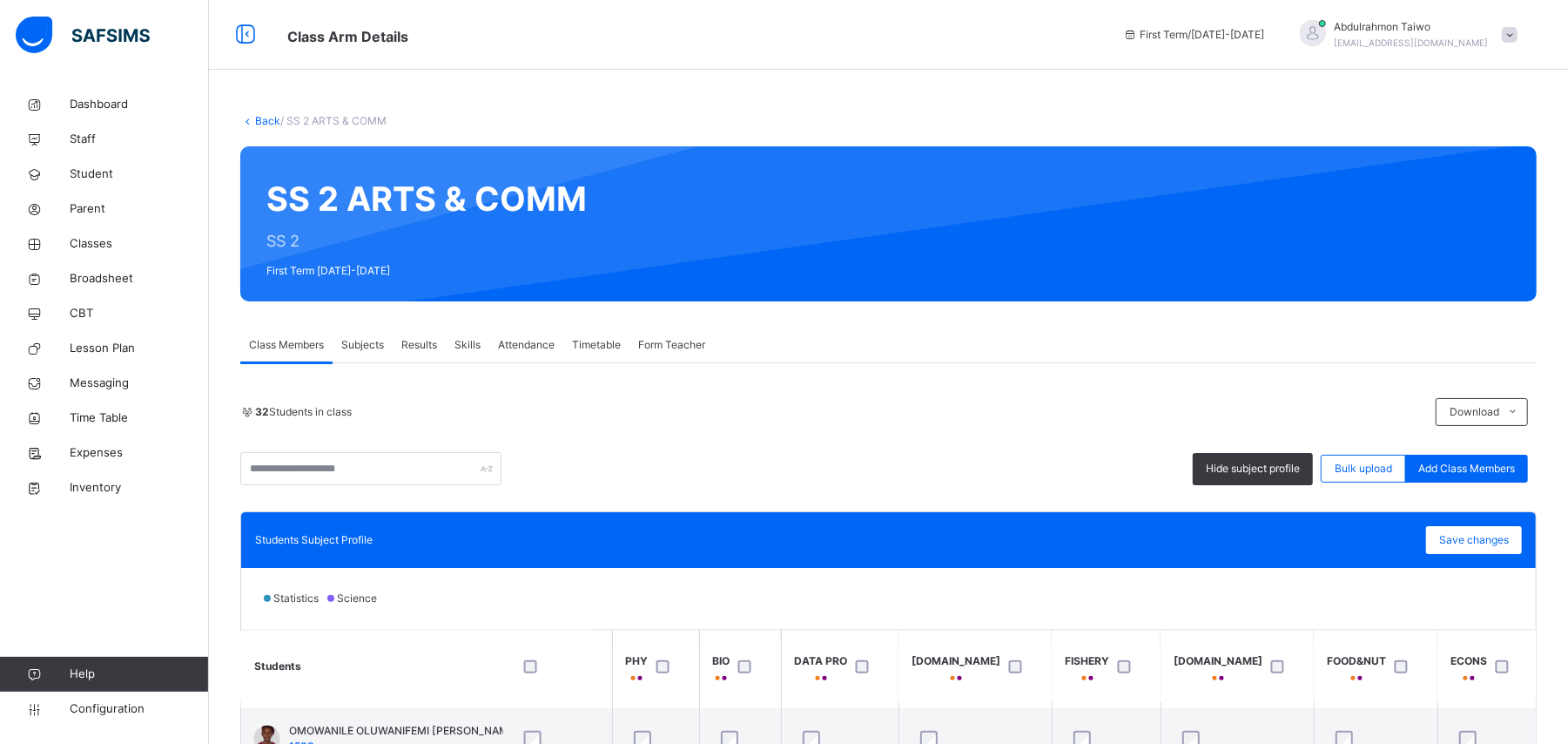
click at [269, 124] on link "Back" at bounding box center [267, 120] width 26 height 13
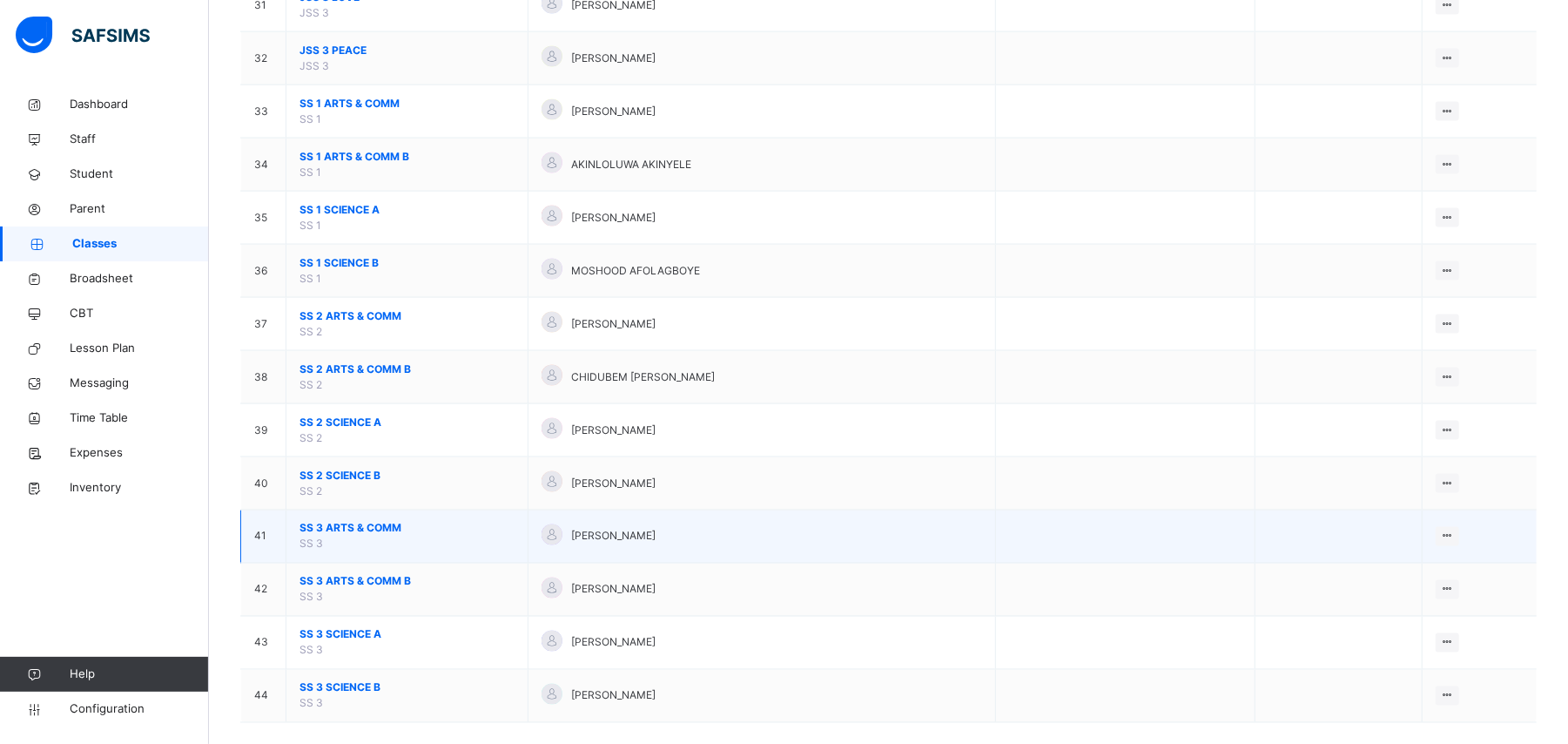
scroll to position [1858, 0]
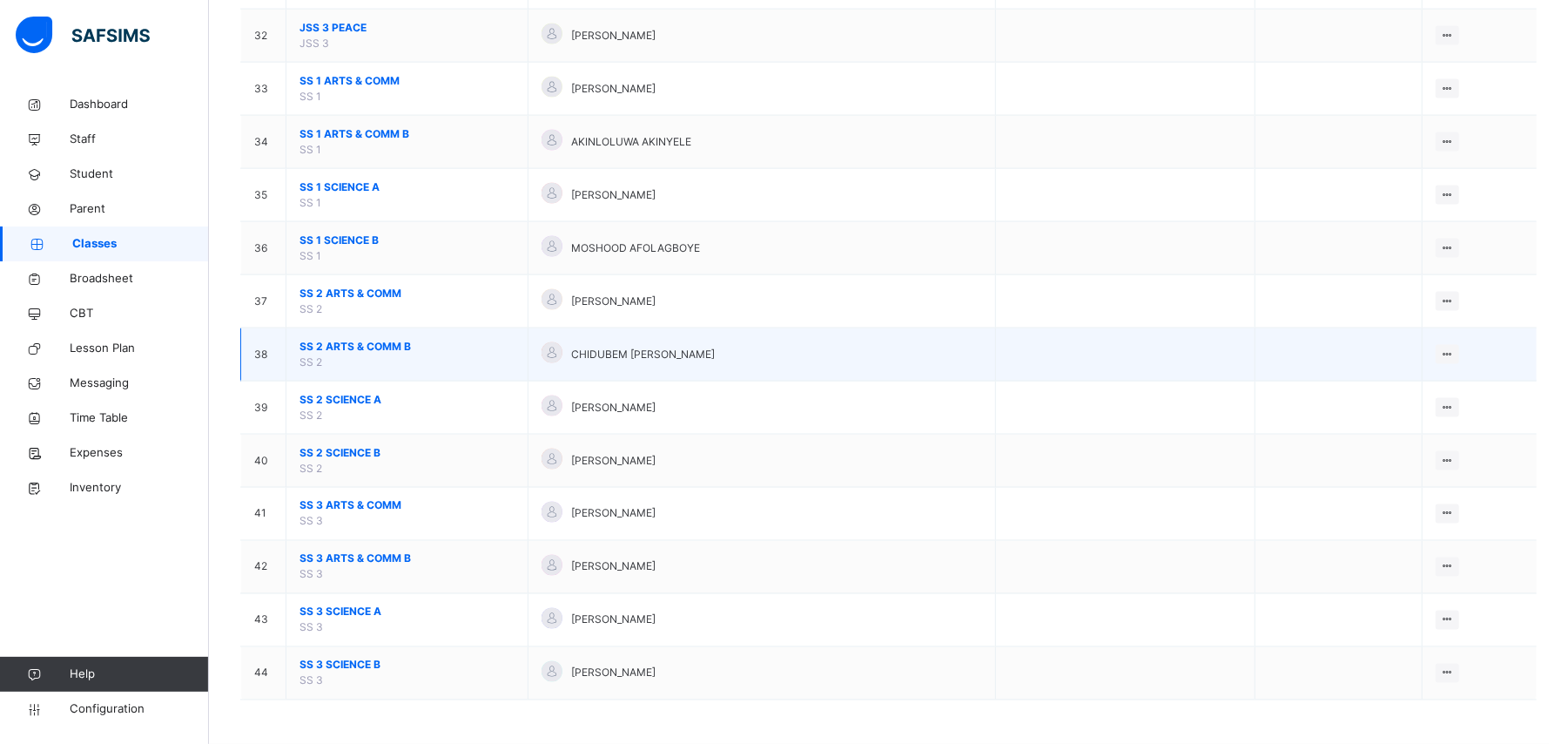
click at [333, 349] on span "SS 2 ARTS & COMM B" at bounding box center [407, 347] width 215 height 16
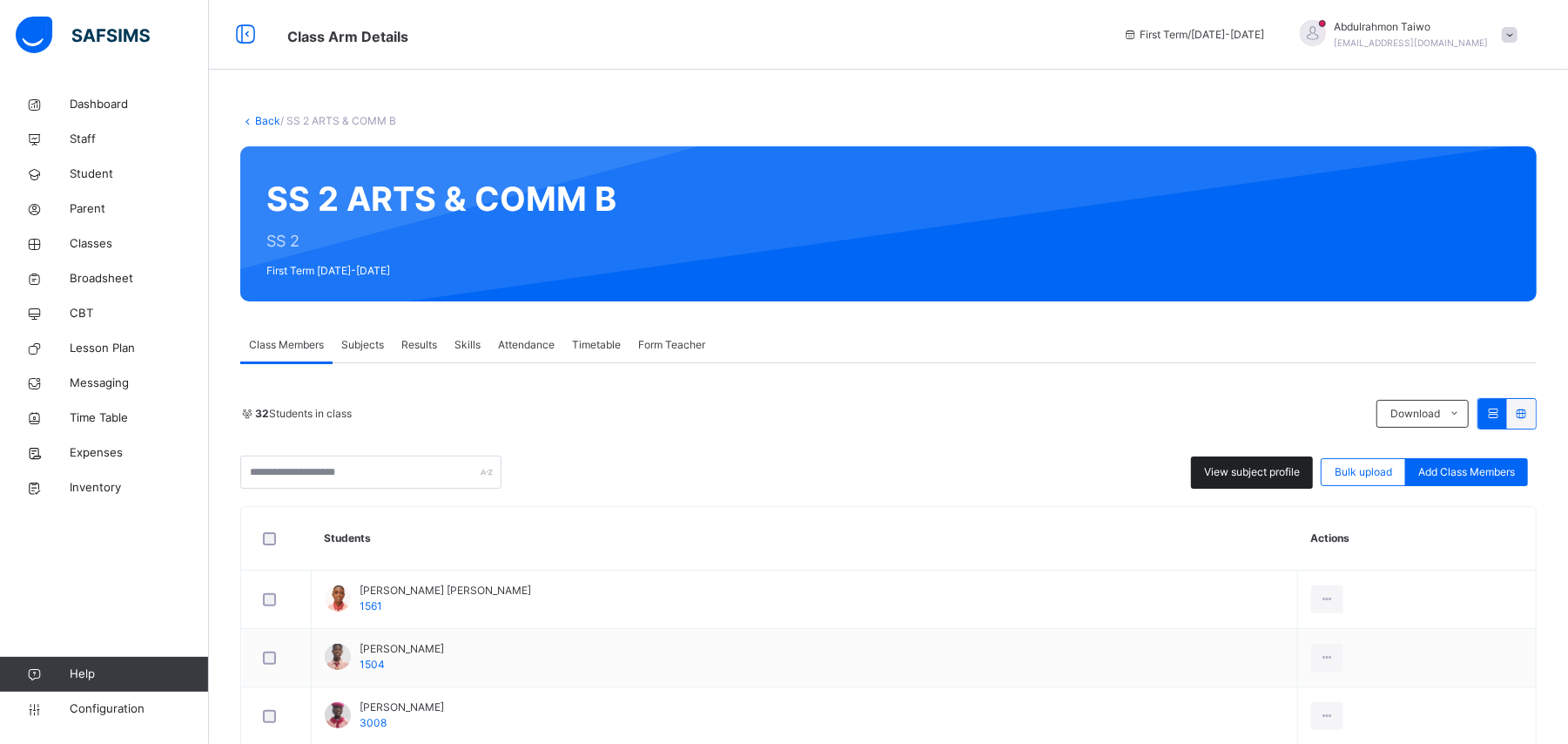
click at [1231, 465] on span "View subject profile" at bounding box center [1251, 472] width 96 height 16
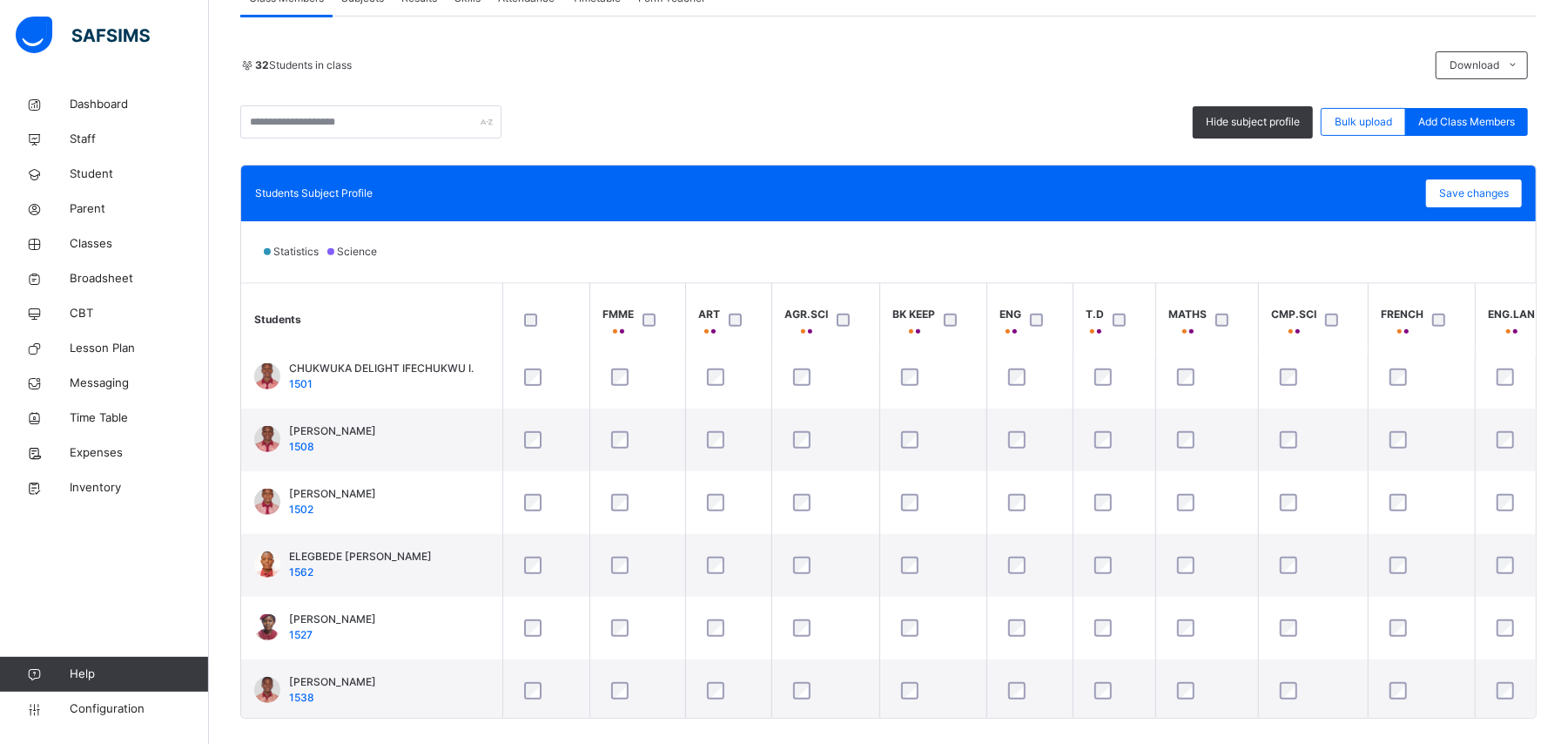
scroll to position [373, 0]
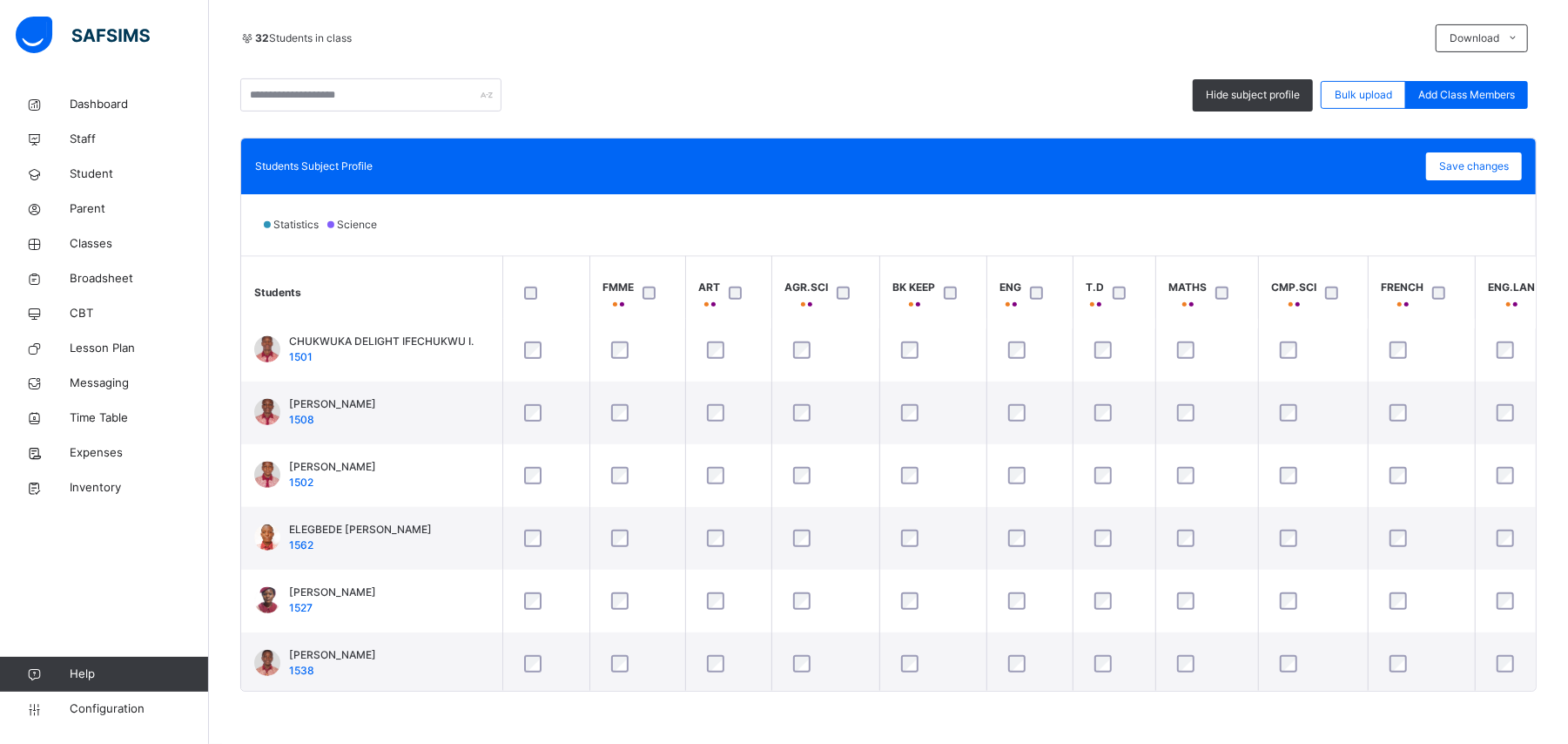
drag, startPoint x: 684, startPoint y: 691, endPoint x: 729, endPoint y: 691, distance: 45.0
click at [729, 691] on div "Students Subject Profile Save changes Statistics Science Students FMME ART AGR.…" at bounding box center [889, 415] width 1296 height 554
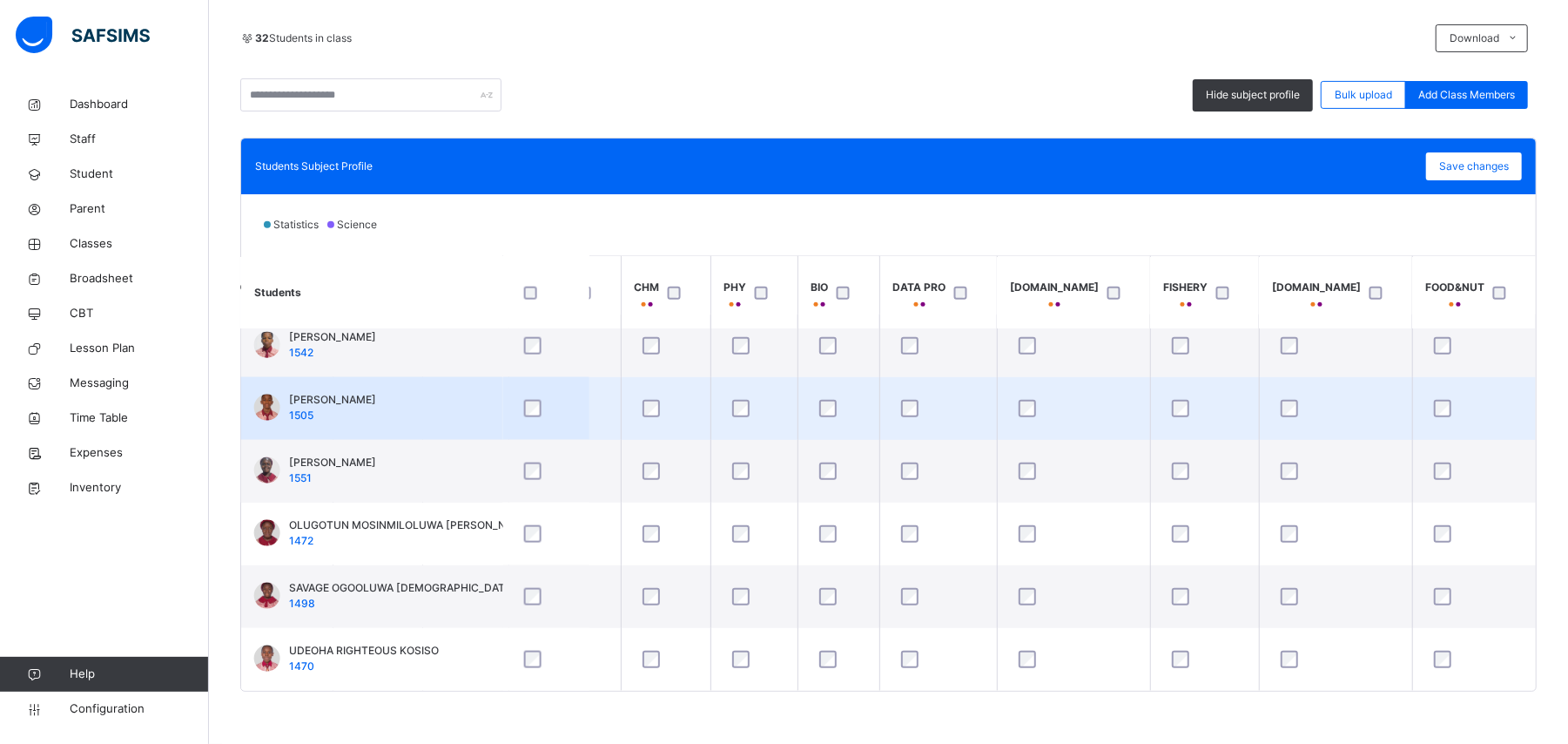
scroll to position [1653, 1707]
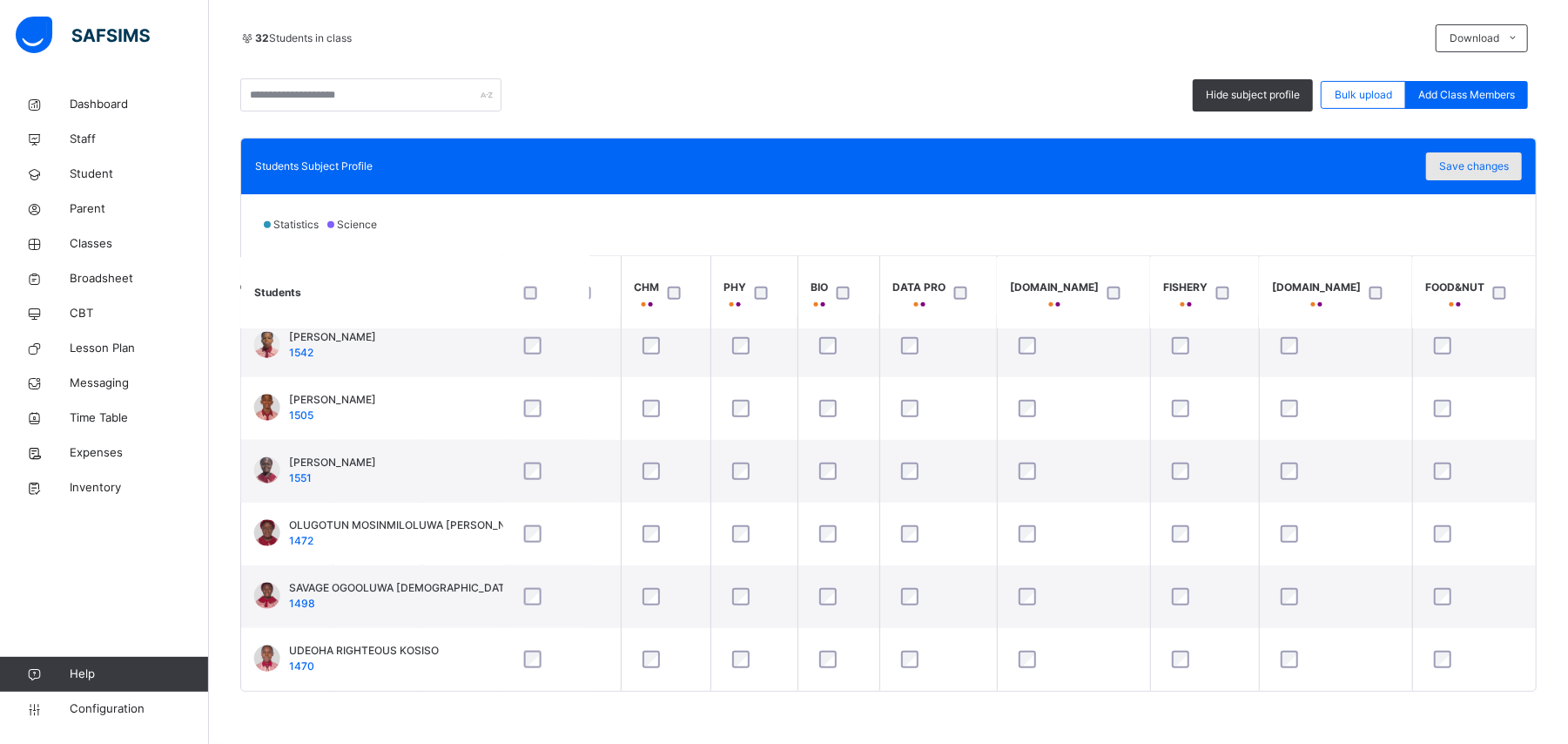
click at [1490, 172] on span "Save changes" at bounding box center [1473, 166] width 70 height 16
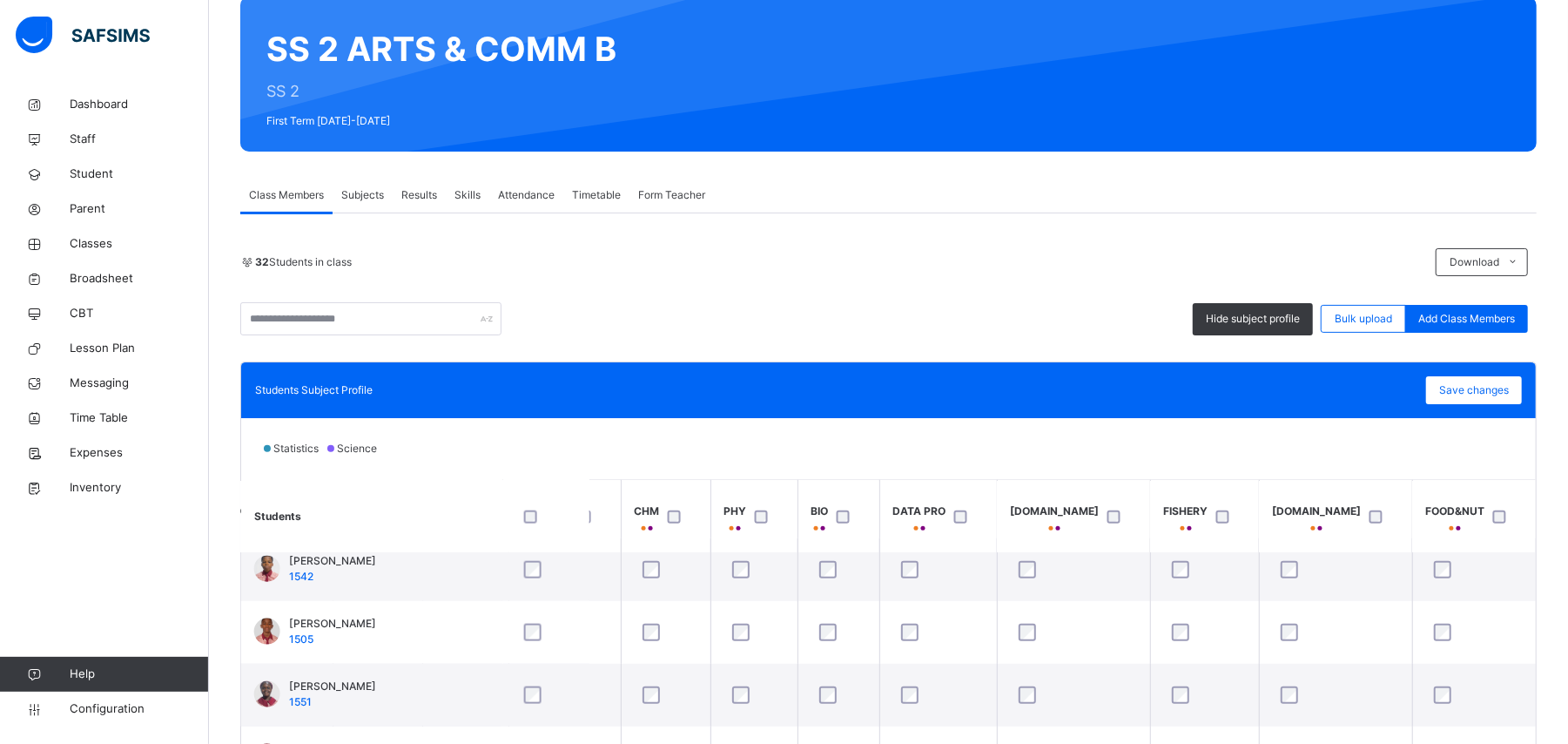
scroll to position [0, 0]
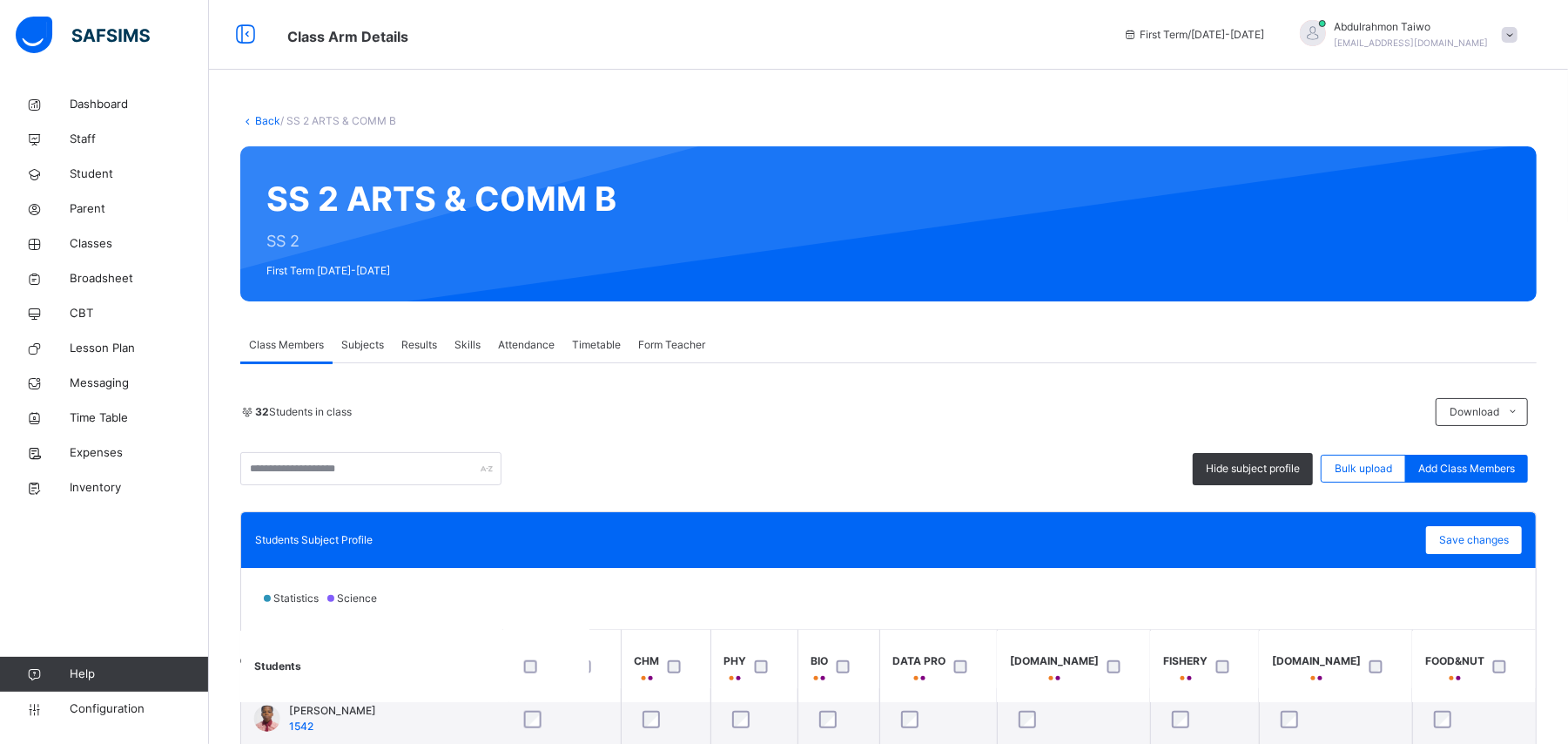
click at [266, 119] on link "Back" at bounding box center [267, 120] width 26 height 13
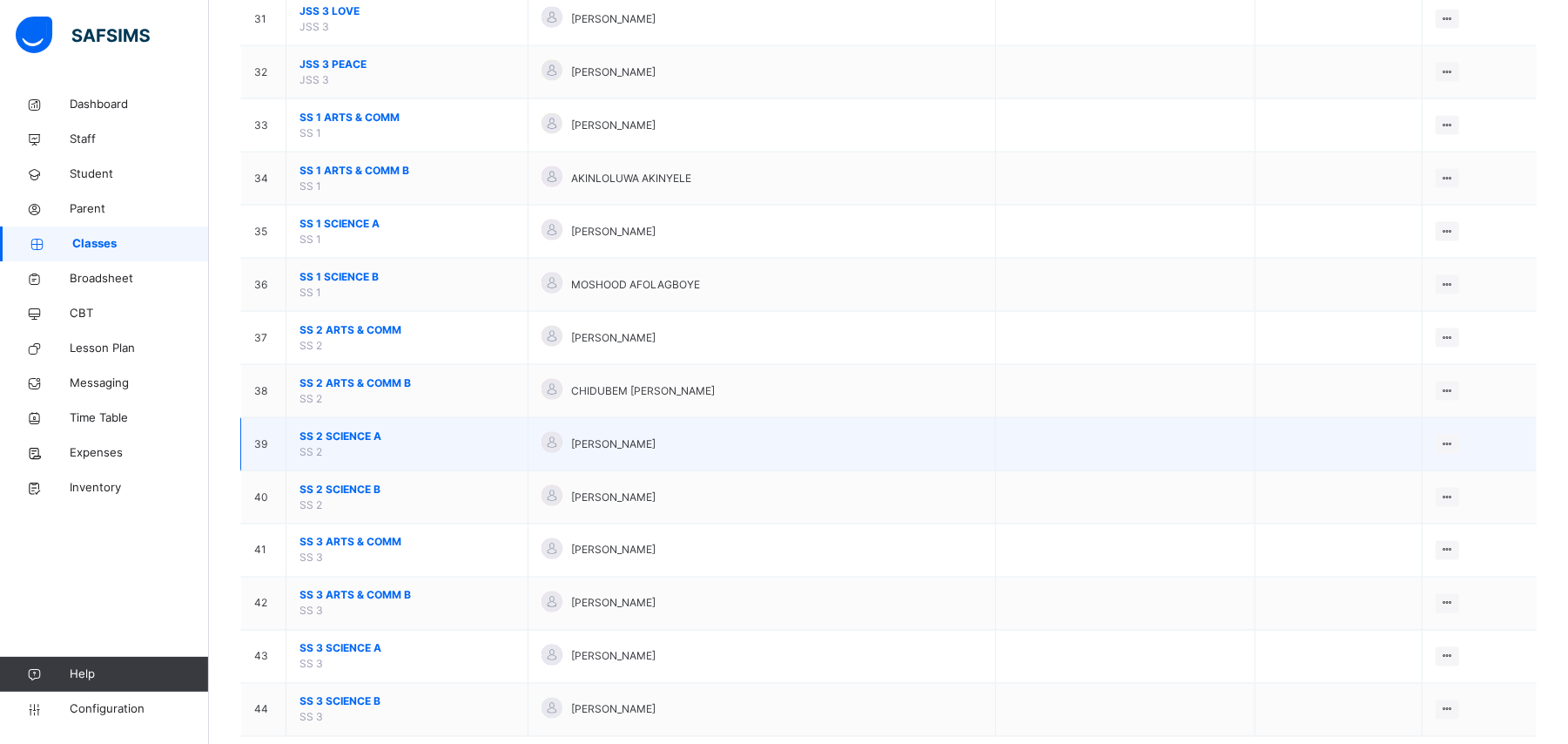
scroll to position [1858, 0]
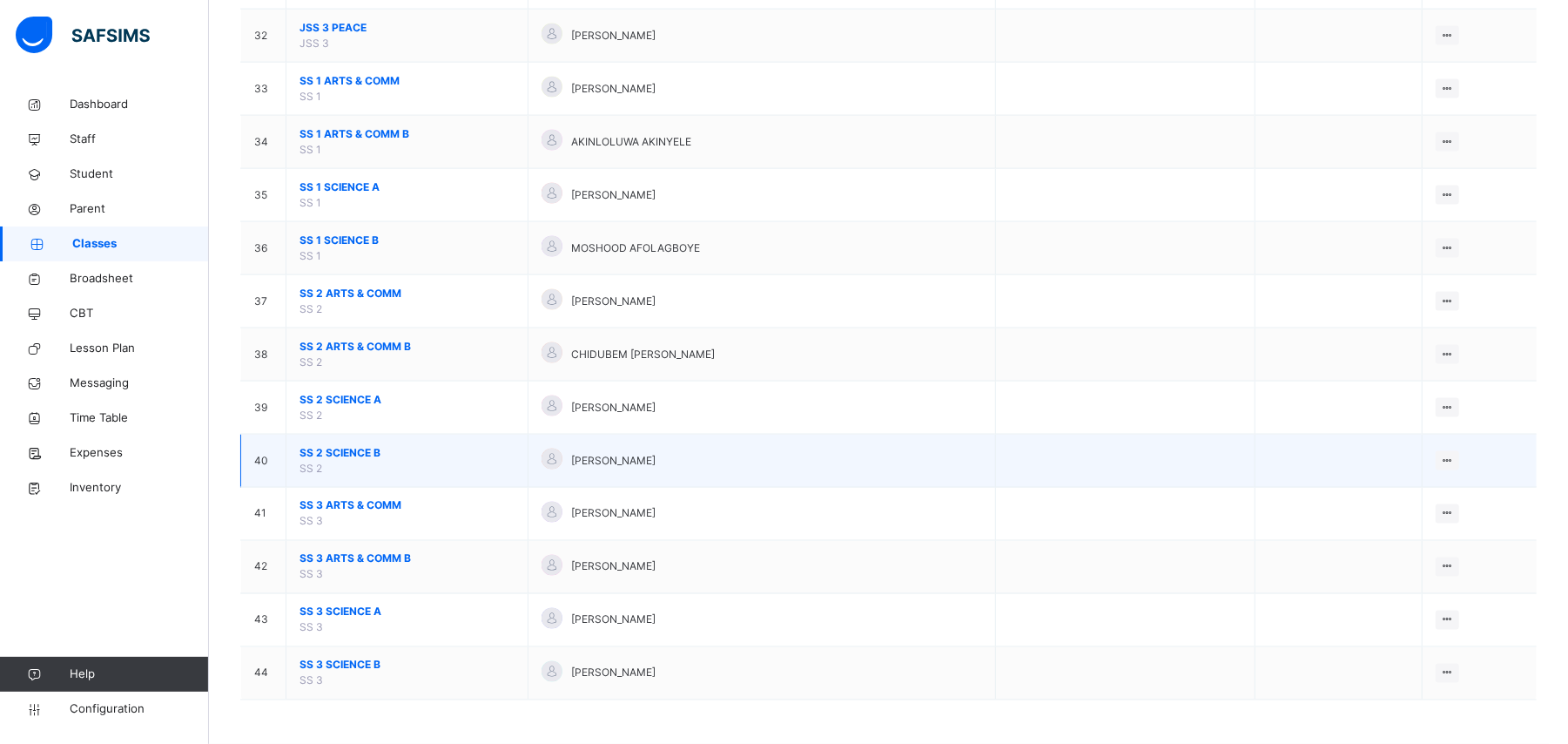
click at [354, 455] on span "SS 2 SCIENCE B" at bounding box center [407, 453] width 215 height 16
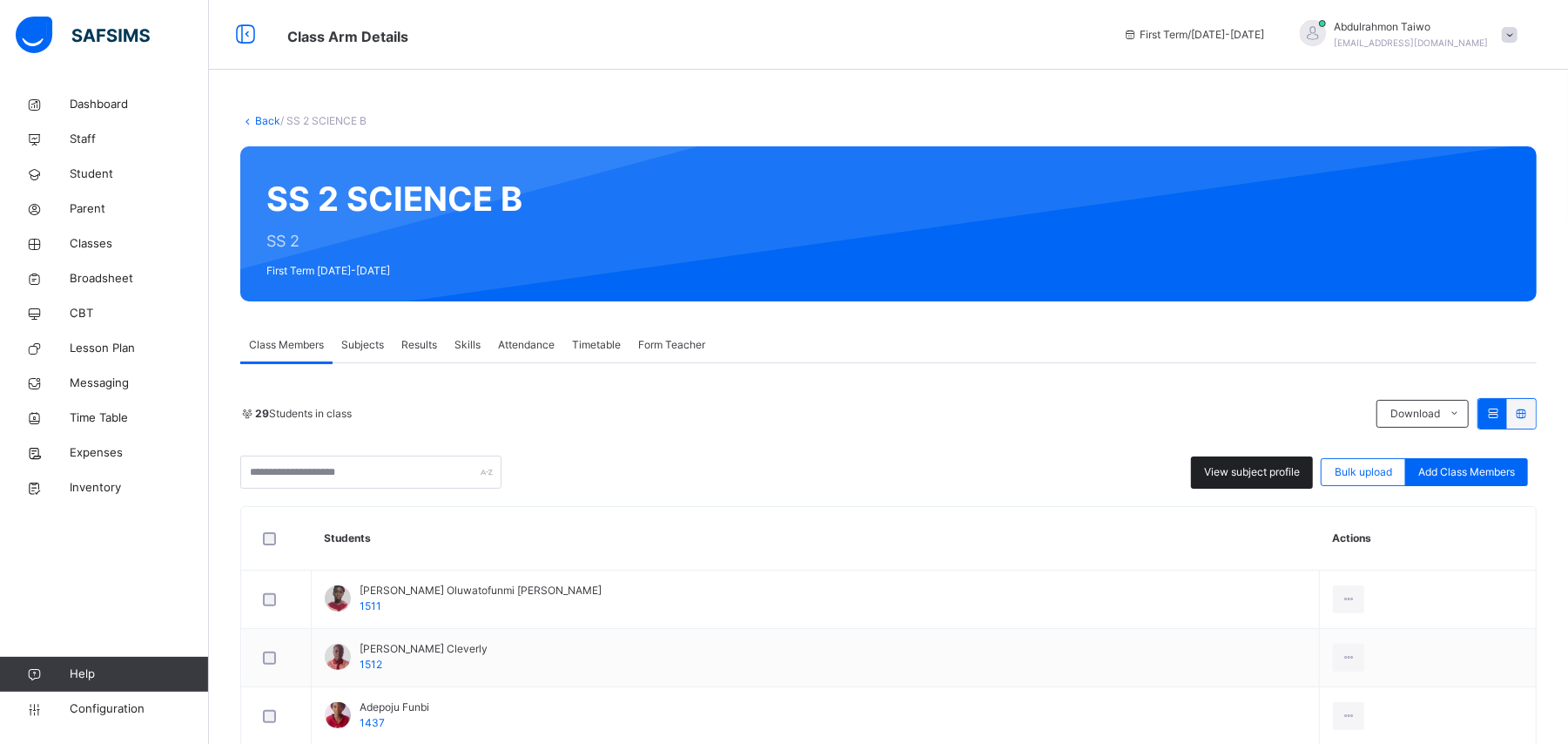
click at [1238, 474] on span "View subject profile" at bounding box center [1251, 472] width 96 height 16
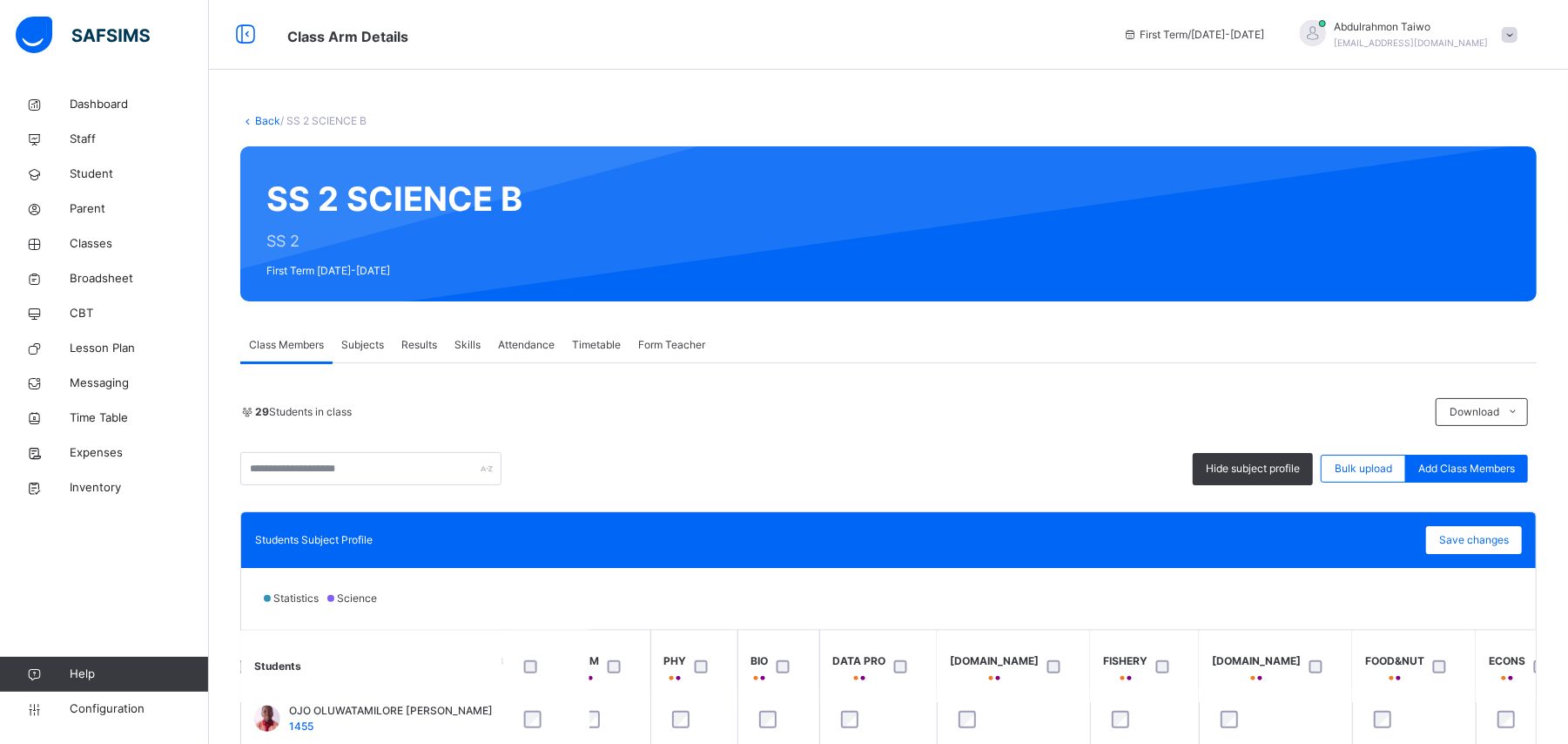
click at [266, 124] on link "Back" at bounding box center [267, 120] width 26 height 13
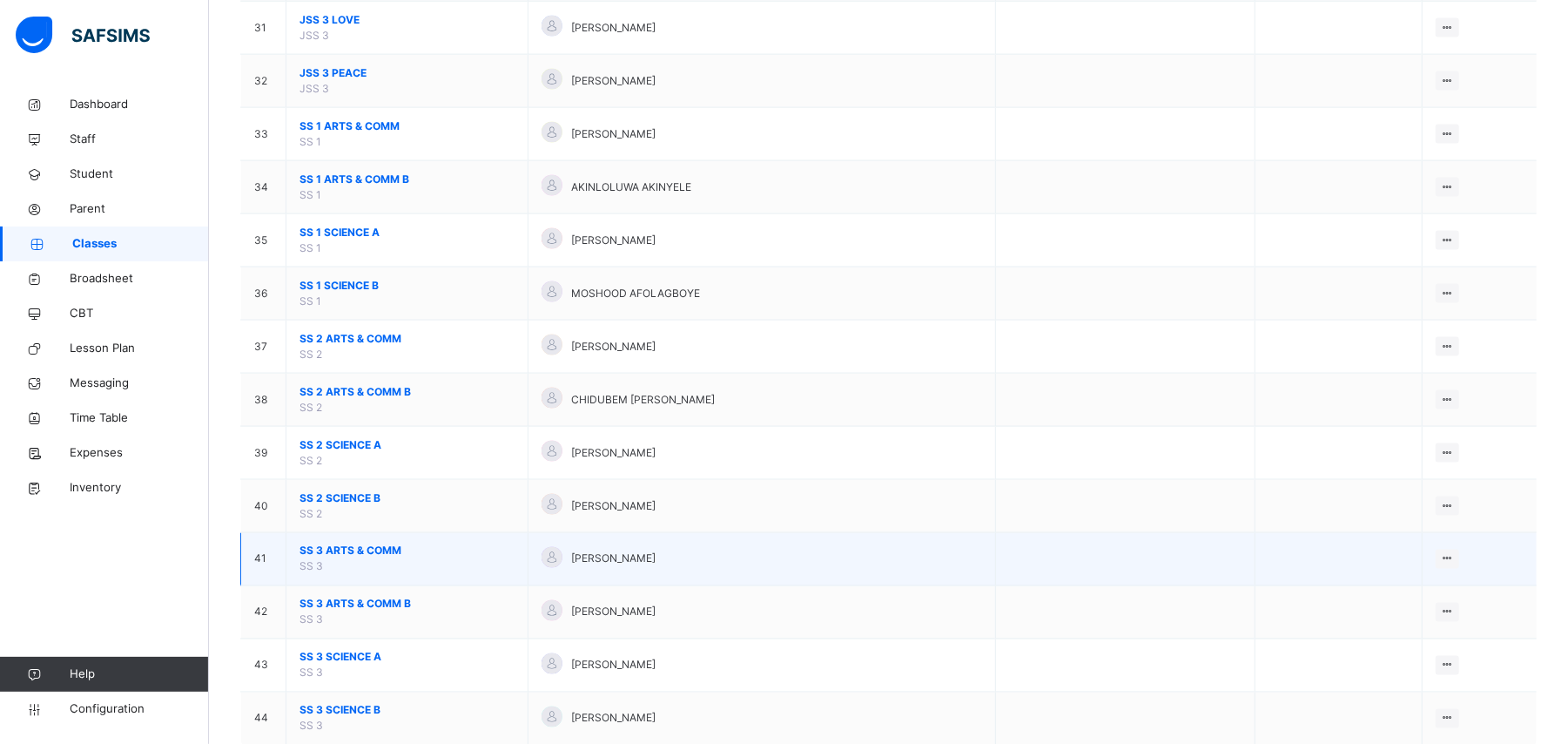
scroll to position [1858, 0]
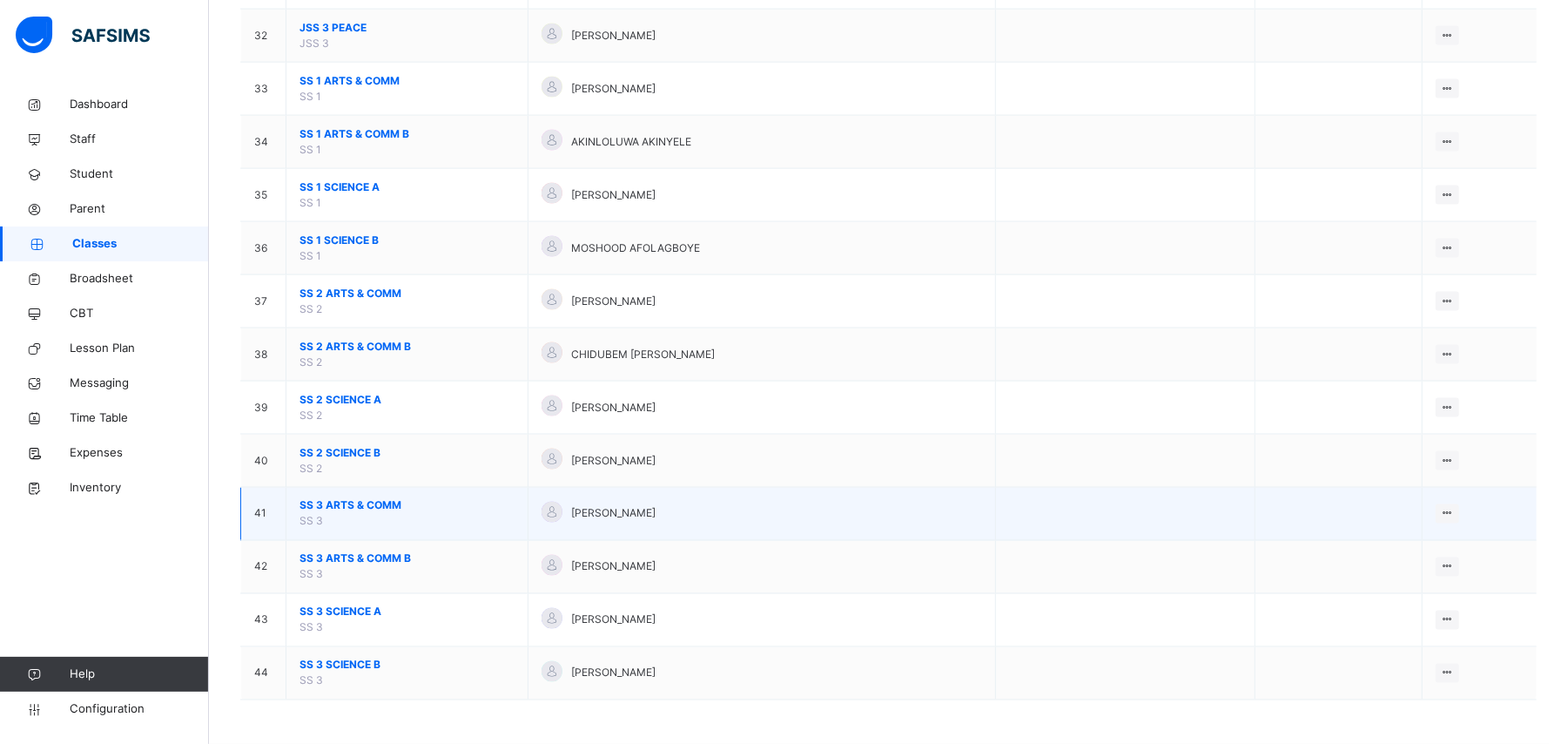
click at [360, 509] on span "SS 3 ARTS & COMM" at bounding box center [407, 506] width 215 height 16
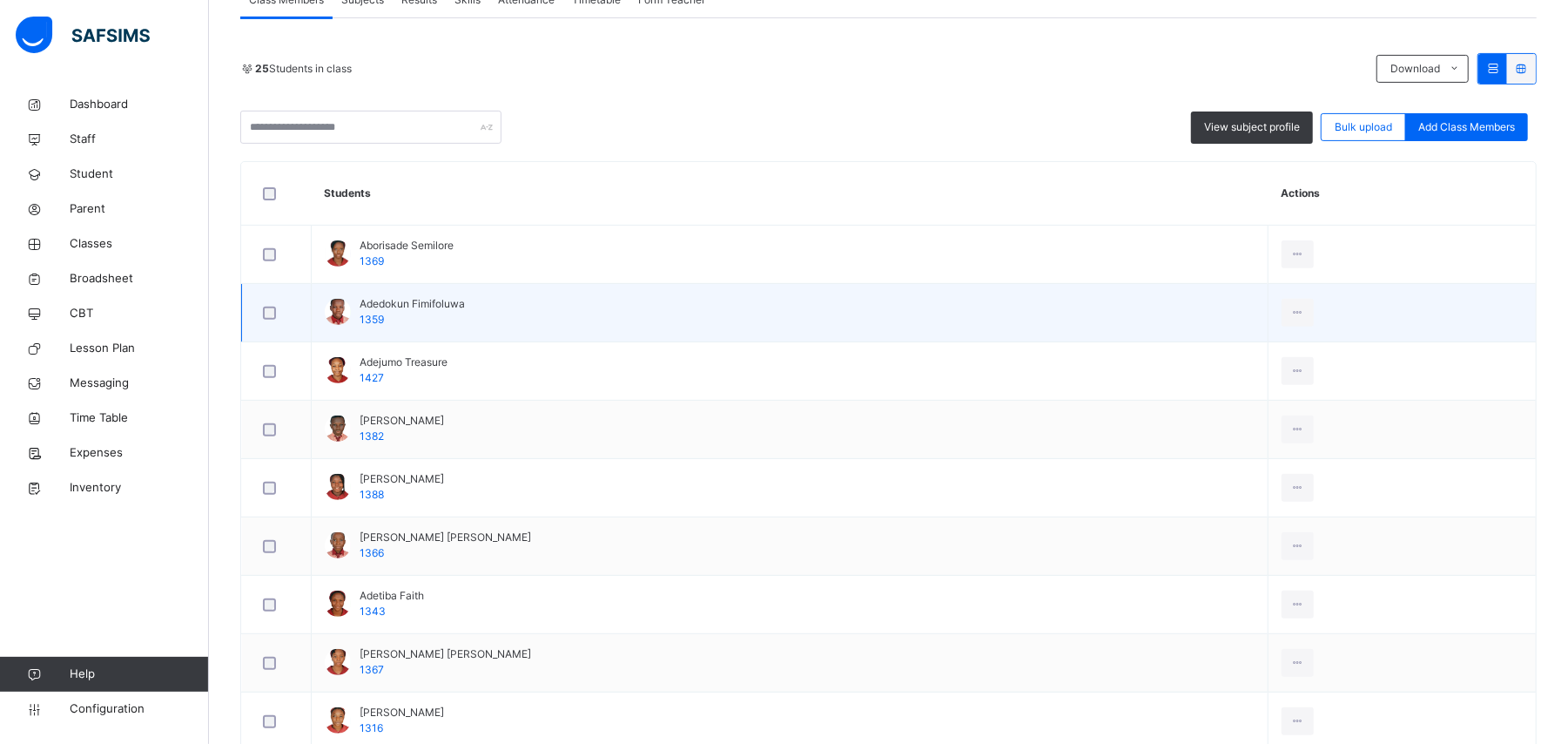
scroll to position [464, 0]
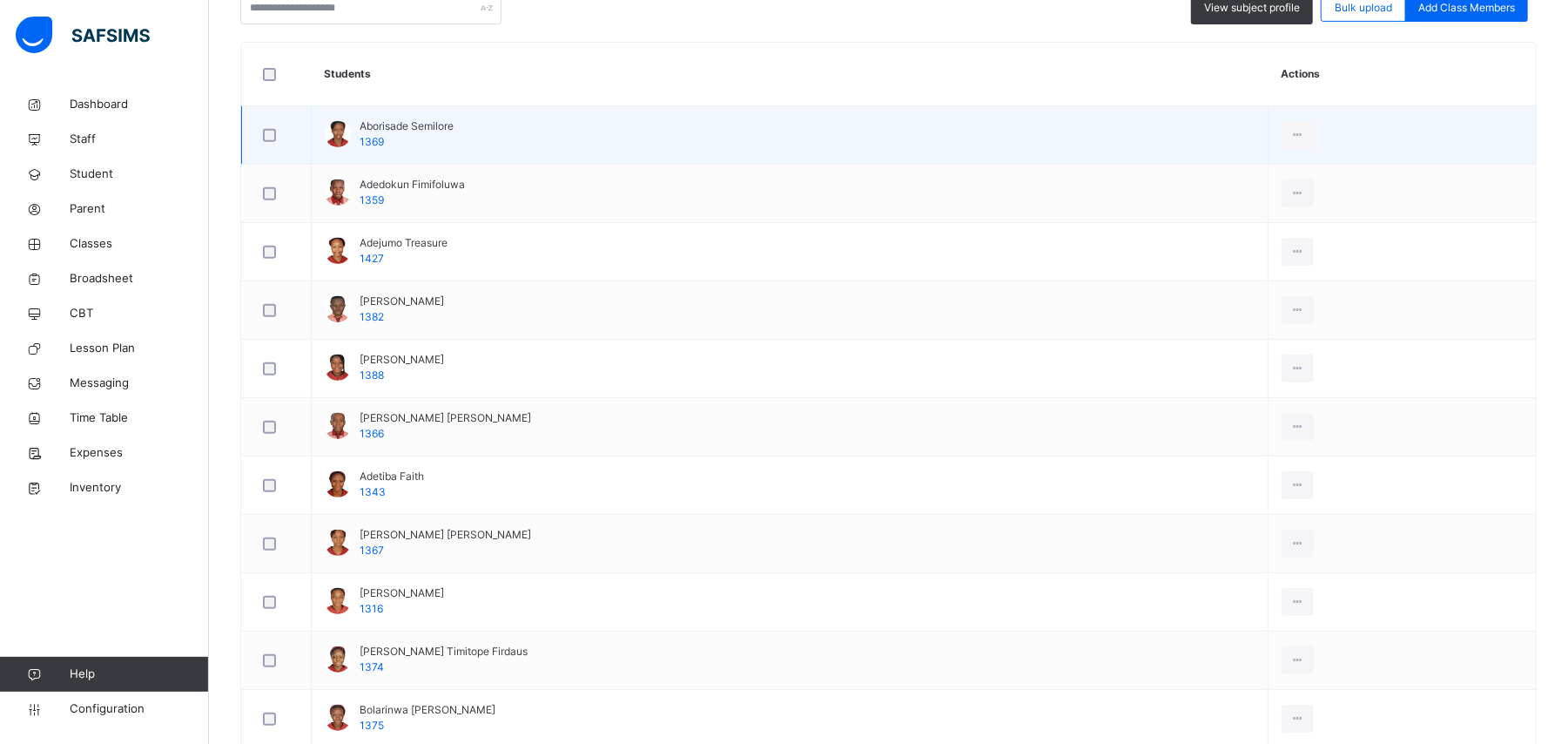
click at [1267, 127] on td "View Profile Remove from Class Transfer Student" at bounding box center [1401, 135] width 268 height 58
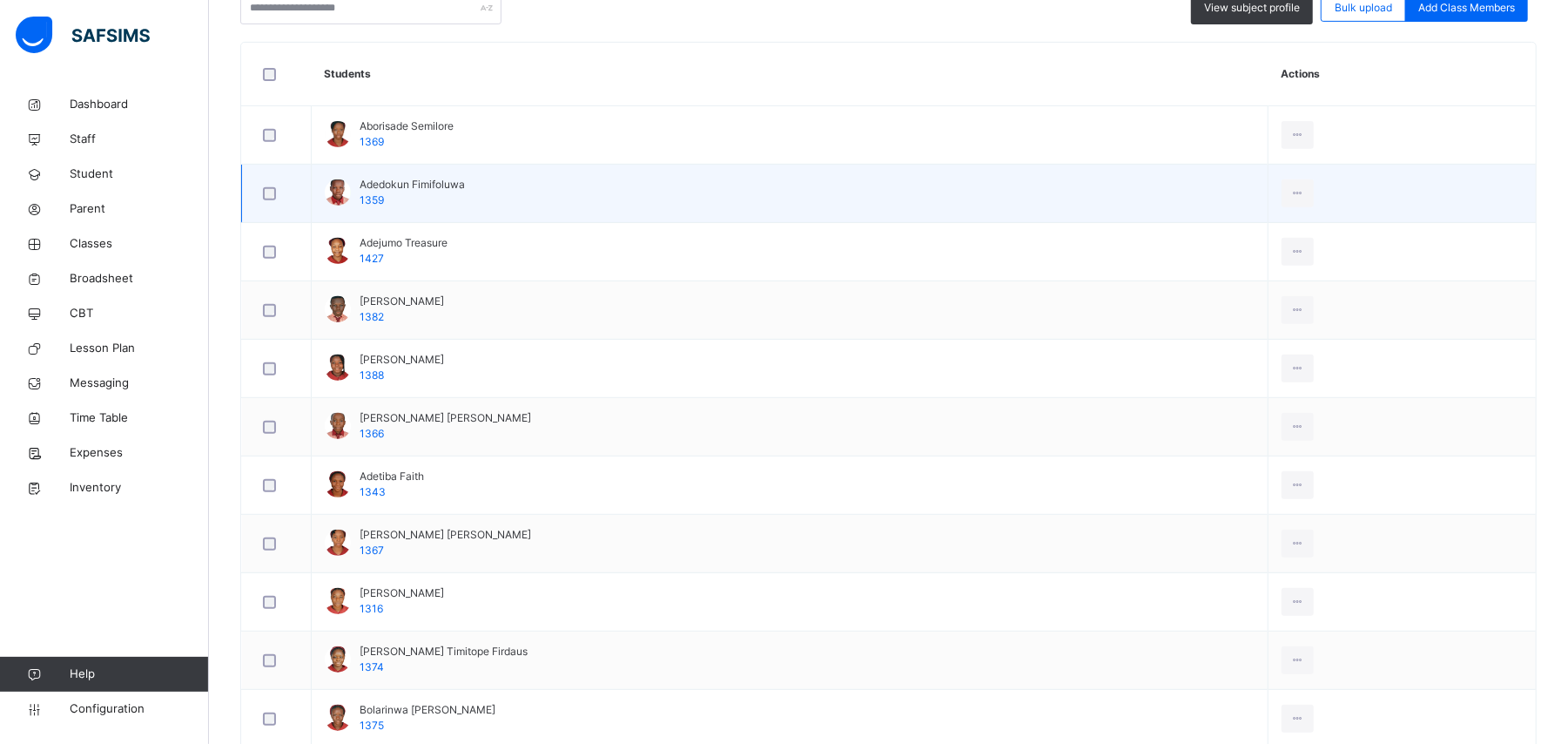
scroll to position [349, 0]
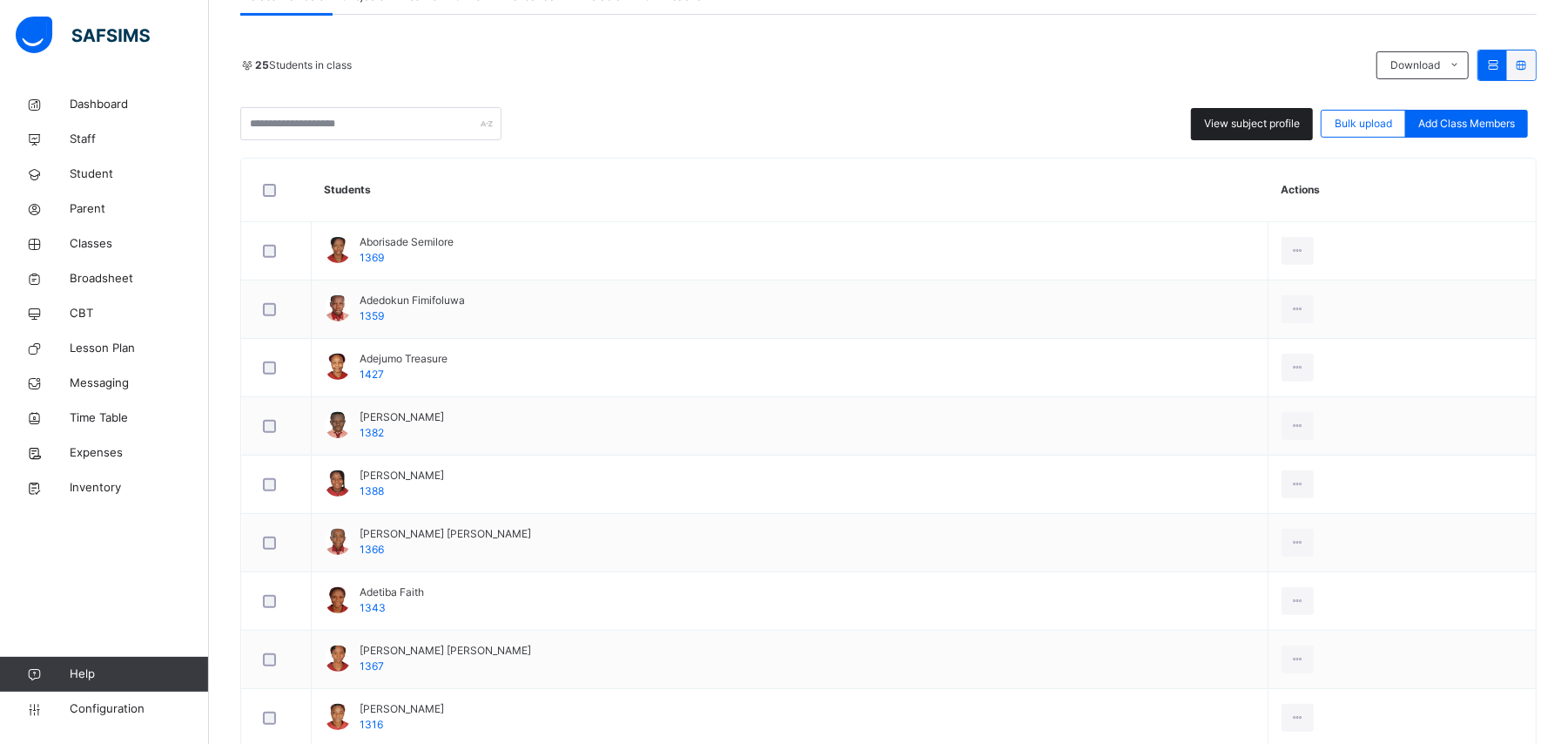
click at [1300, 127] on span "View subject profile" at bounding box center [1251, 124] width 96 height 16
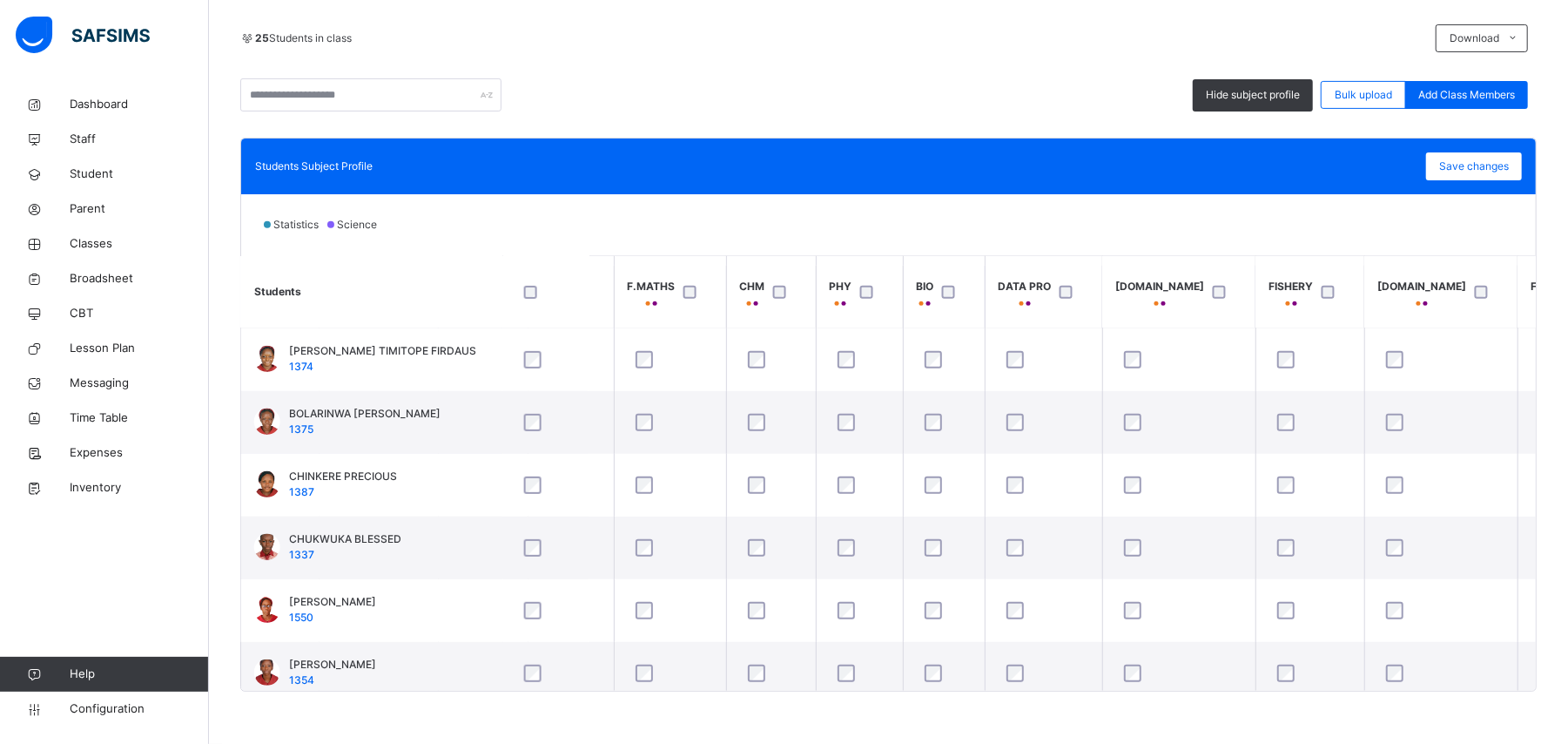
scroll to position [464, 1602]
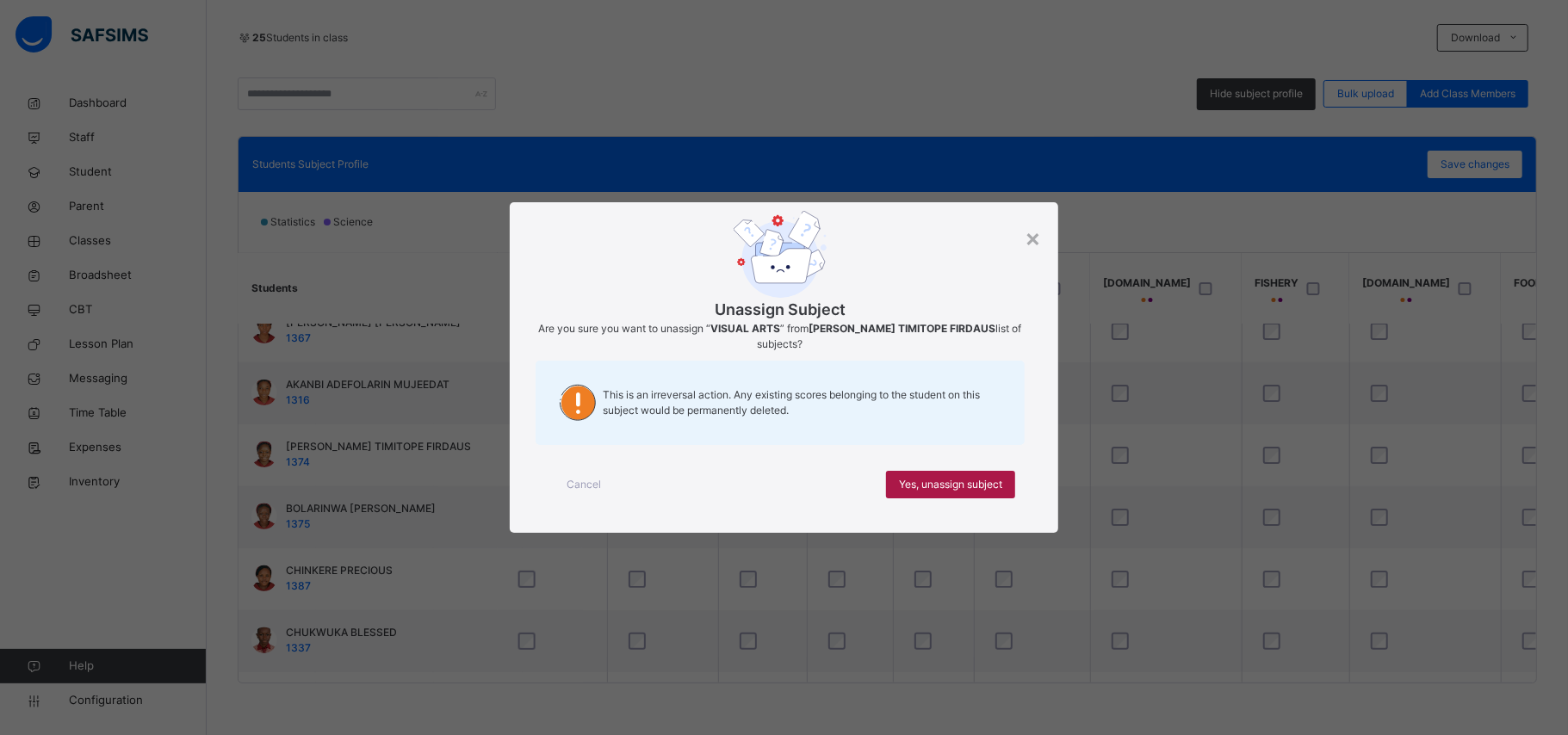
click at [968, 483] on span "Yes, unassign subject" at bounding box center [951, 484] width 103 height 16
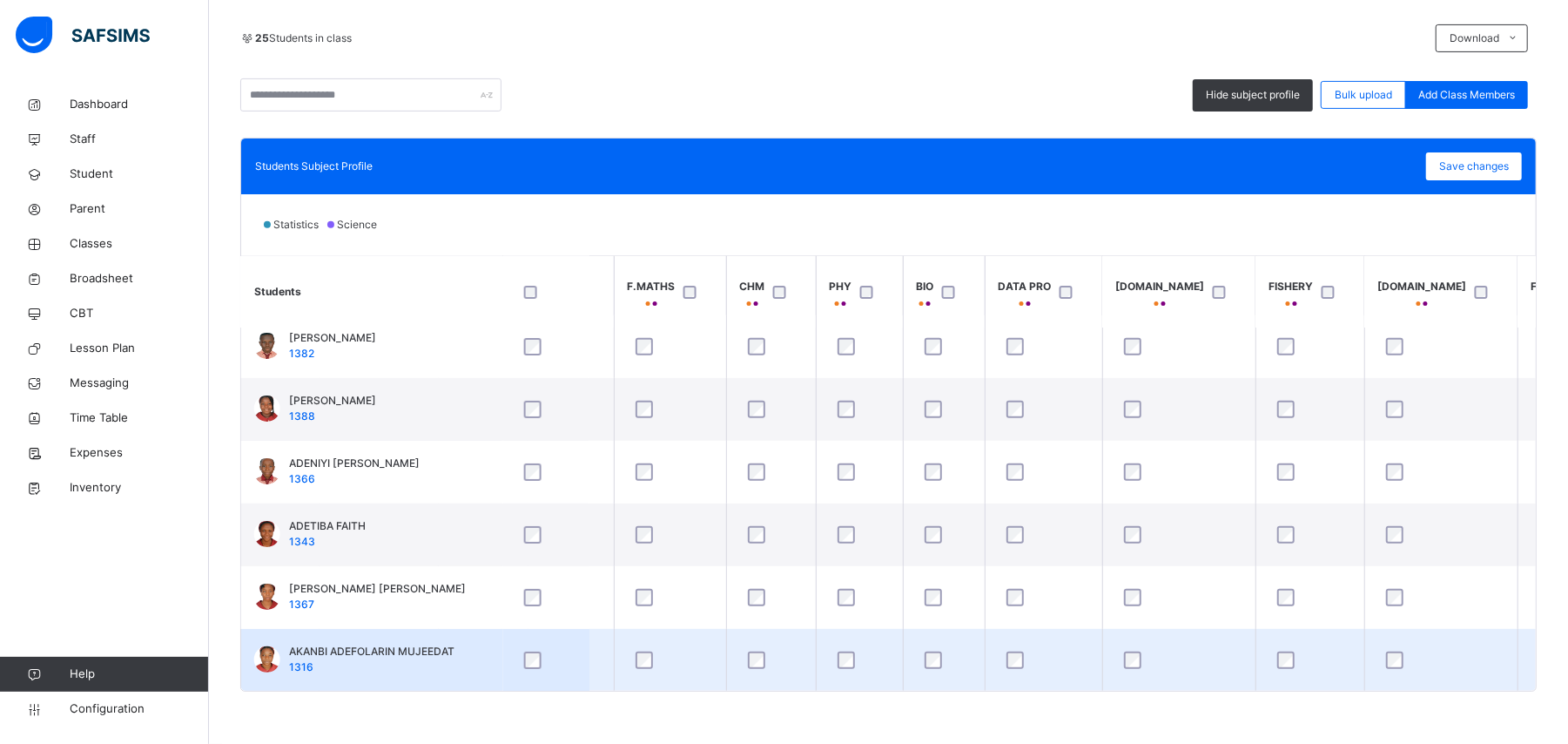
scroll to position [0, 1602]
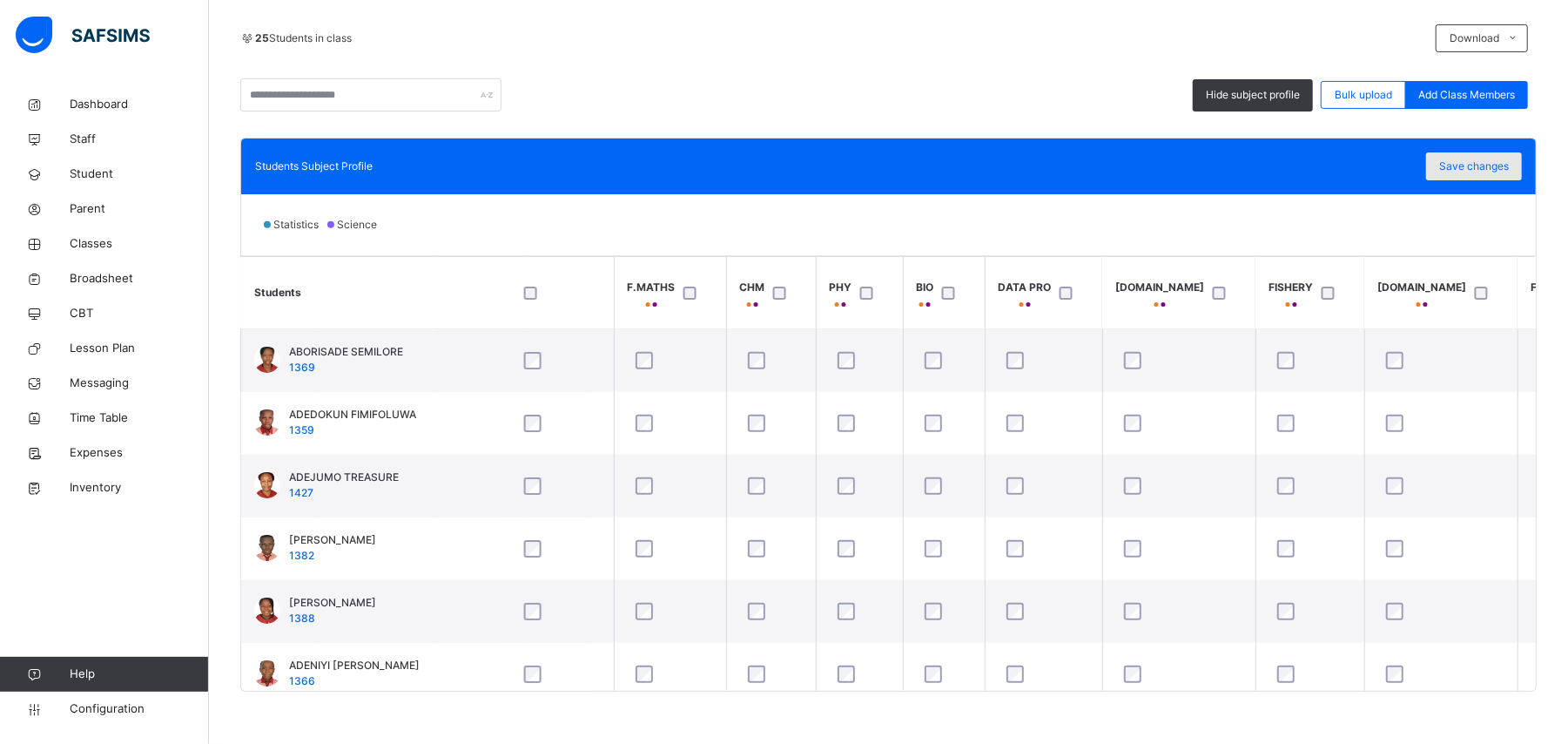
click at [1472, 164] on span "Save changes" at bounding box center [1473, 166] width 70 height 16
click at [1488, 173] on span "Save changes" at bounding box center [1473, 166] width 70 height 16
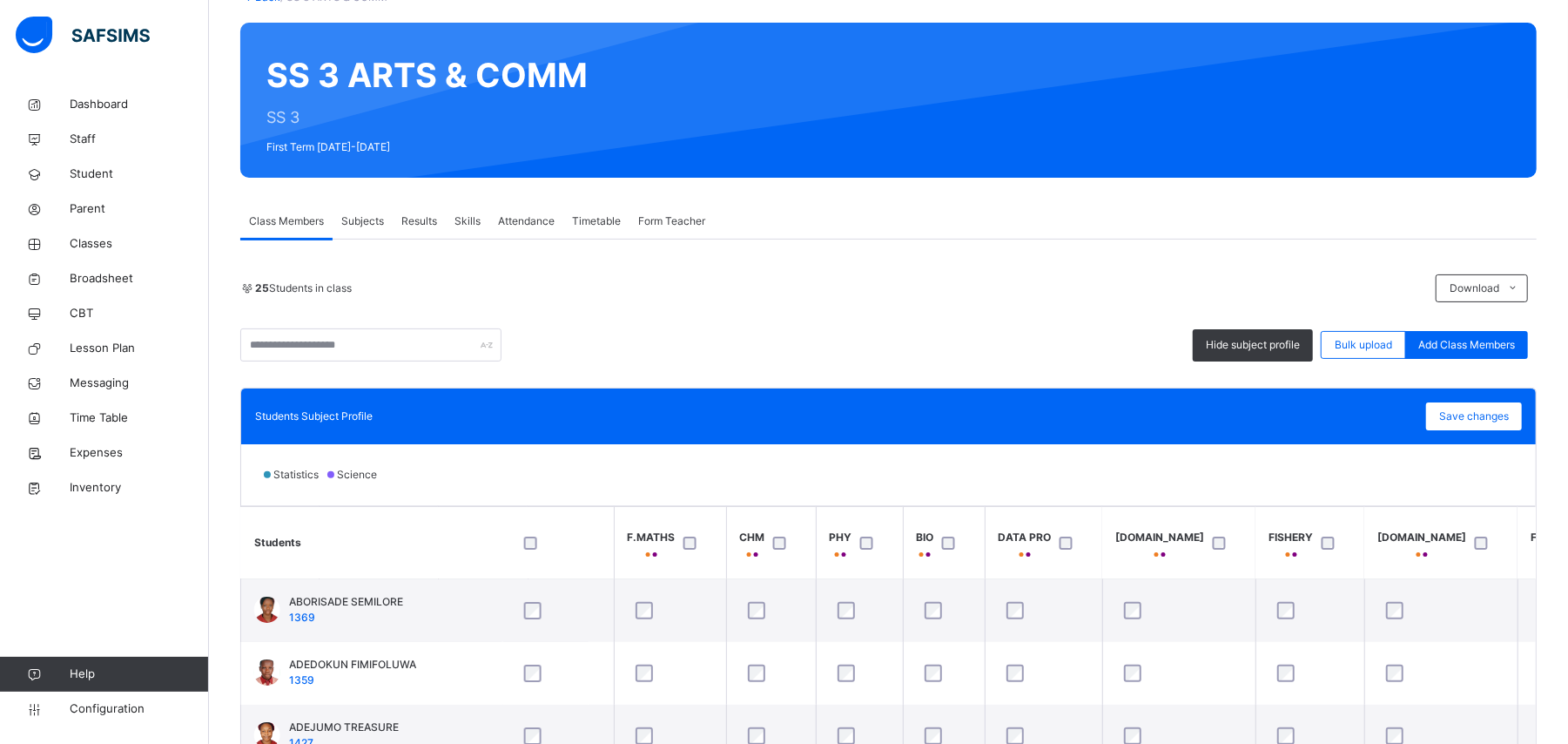
scroll to position [0, 0]
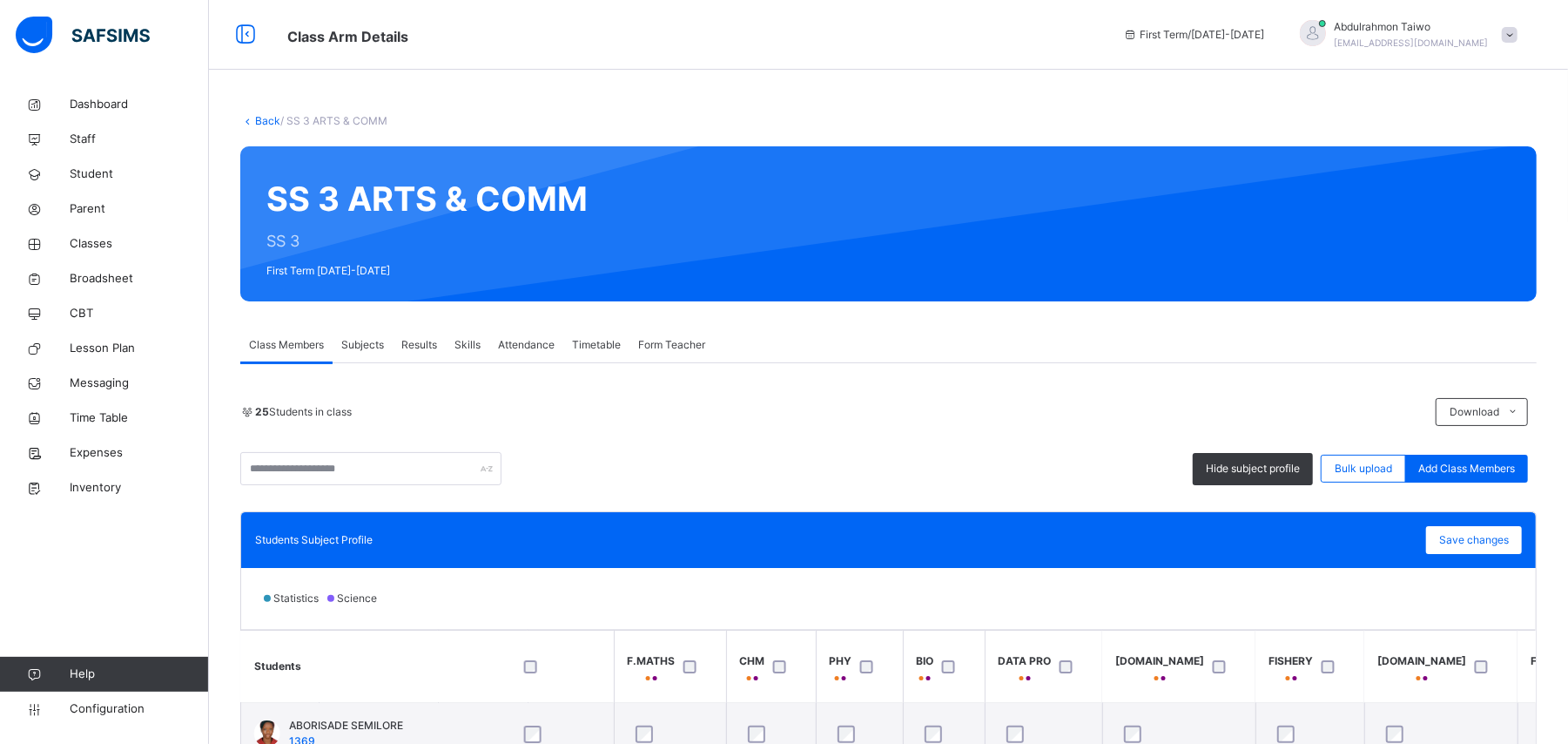
click at [264, 131] on div "Back / SS 3 ARTS & COMM SS 3 ARTS & COMM SS 3 First Term 2025-2026 Class Member…" at bounding box center [888, 602] width 1359 height 1031
click at [264, 123] on link "Back" at bounding box center [267, 120] width 26 height 13
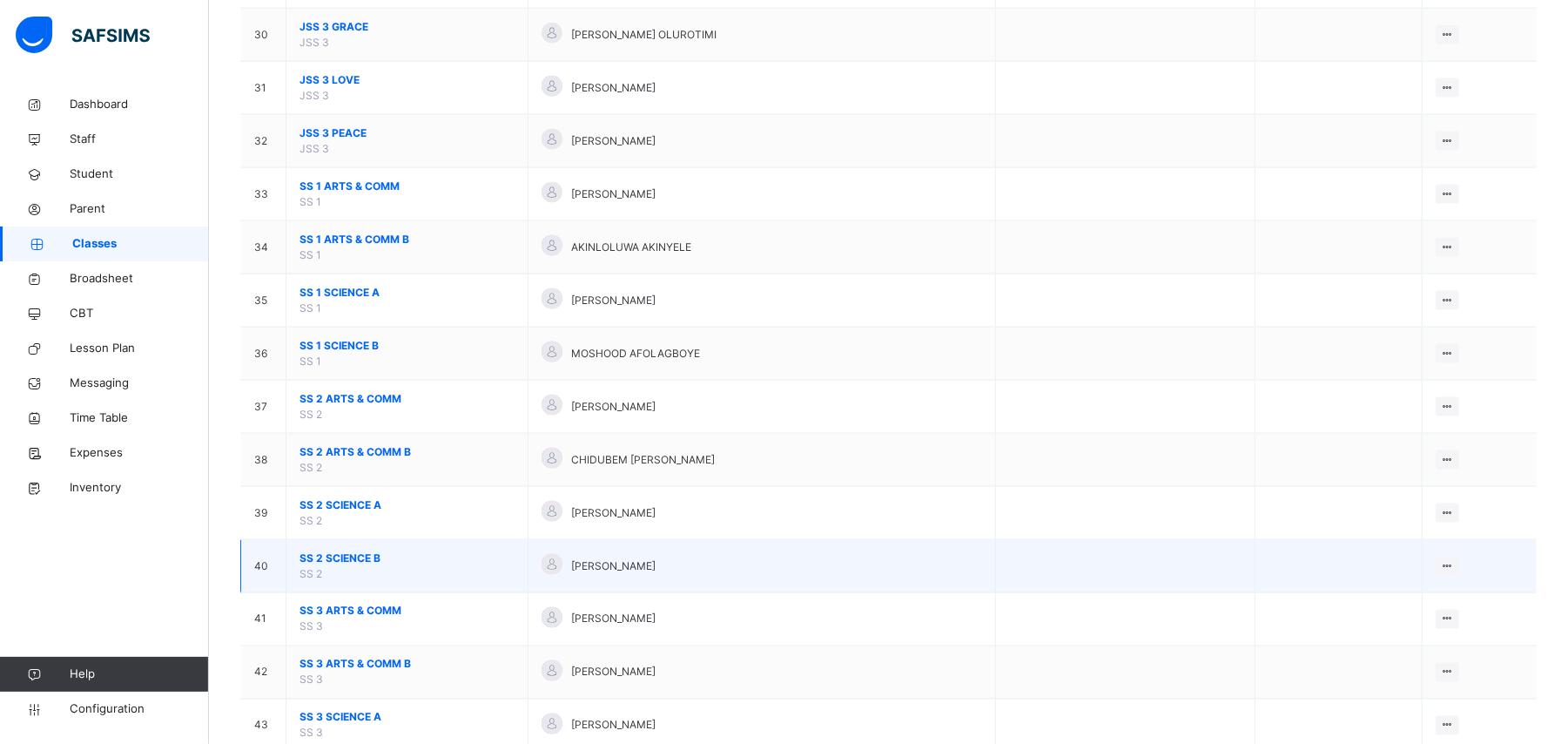
scroll to position [1858, 0]
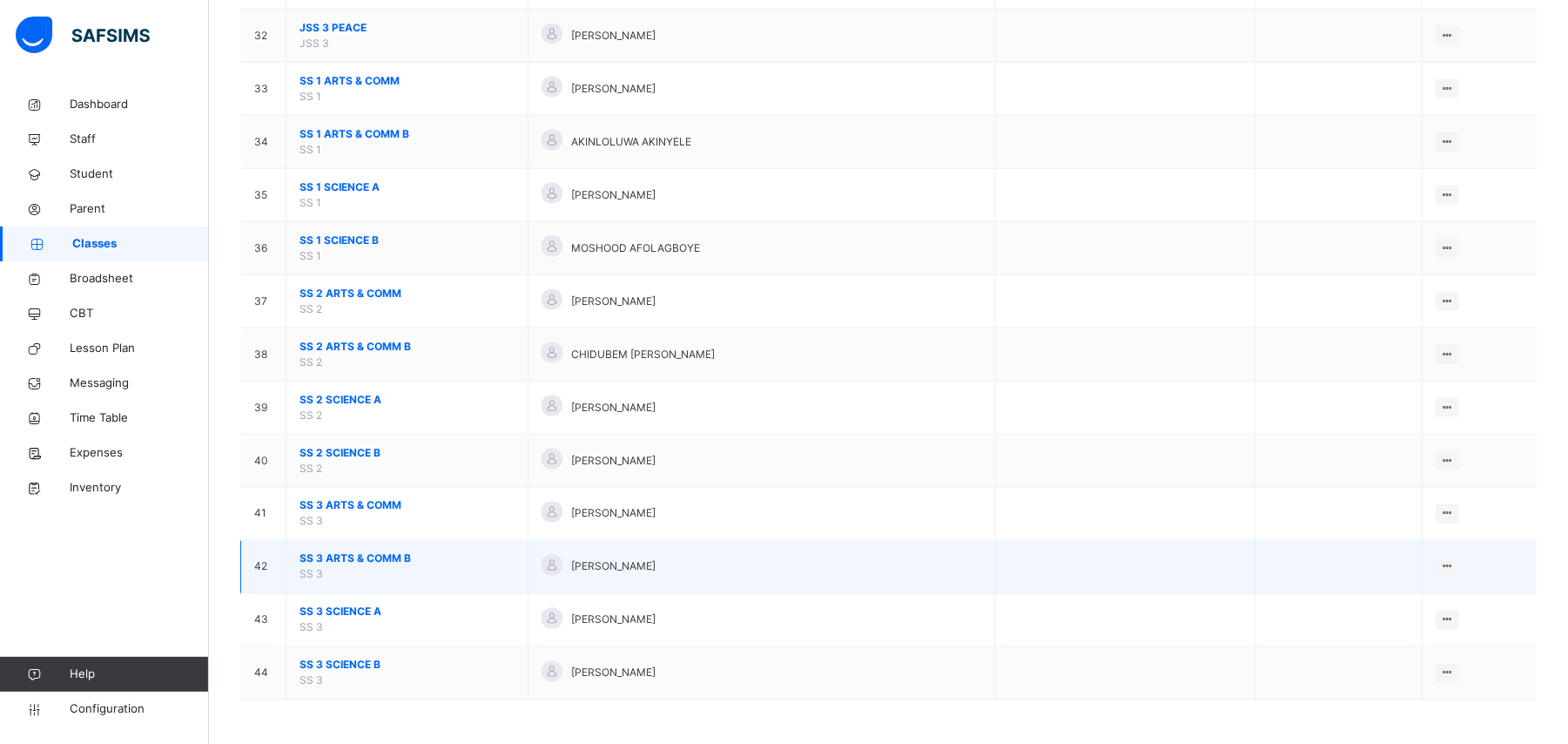
click at [349, 559] on span "SS 3 ARTS & COMM B" at bounding box center [407, 559] width 215 height 16
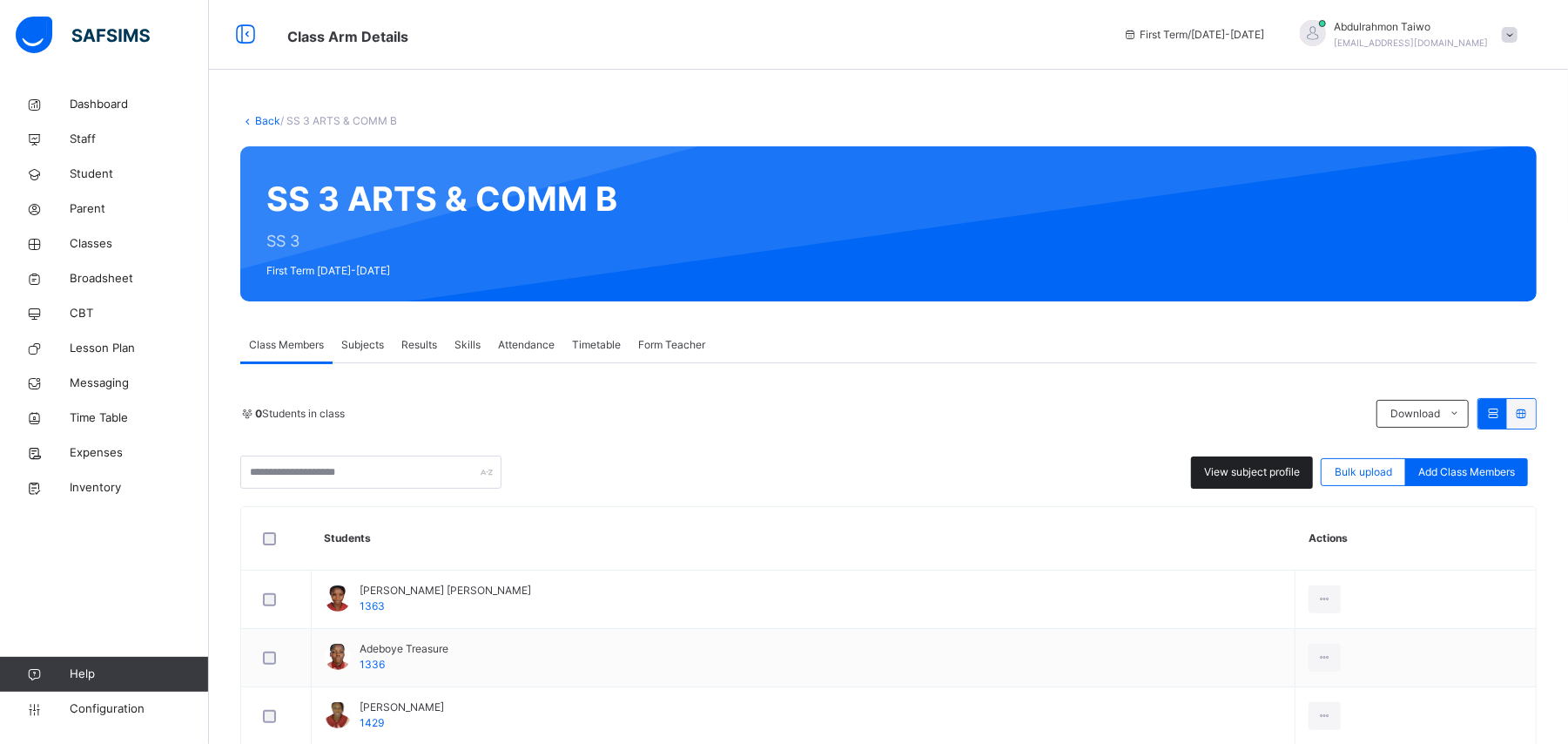
click at [1268, 472] on span "View subject profile" at bounding box center [1251, 472] width 96 height 16
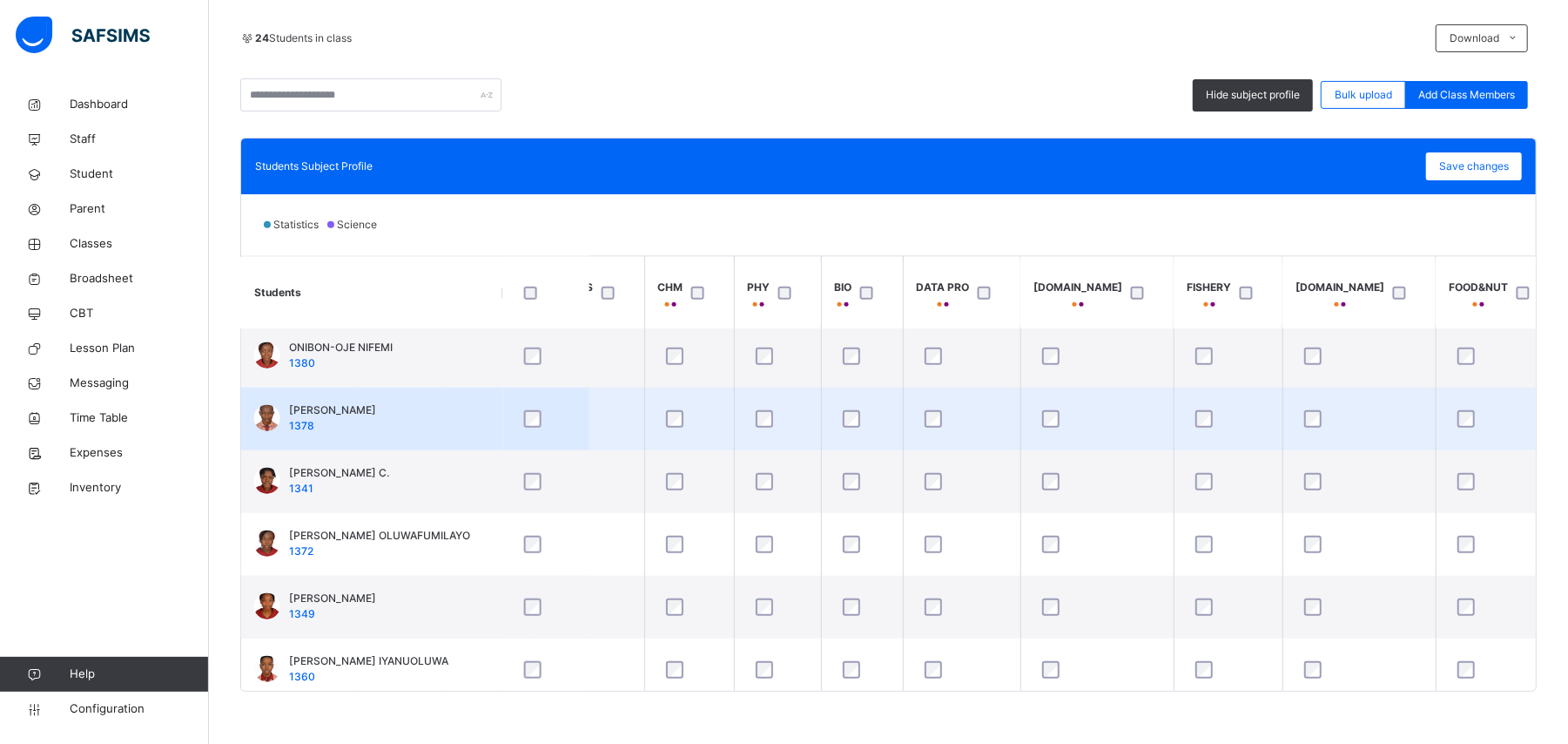
scroll to position [1151, 1684]
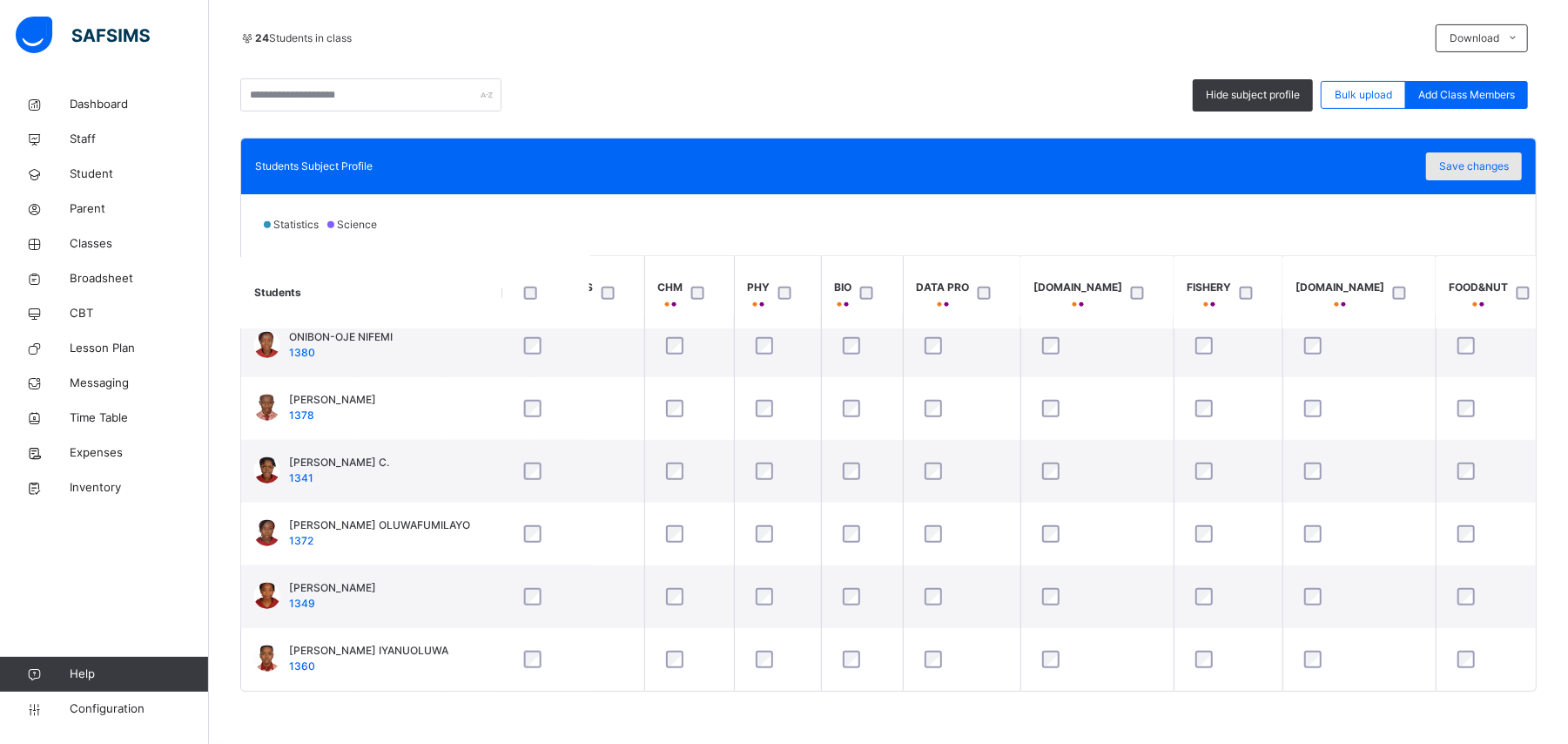
click at [1477, 169] on span "Save changes" at bounding box center [1473, 166] width 70 height 16
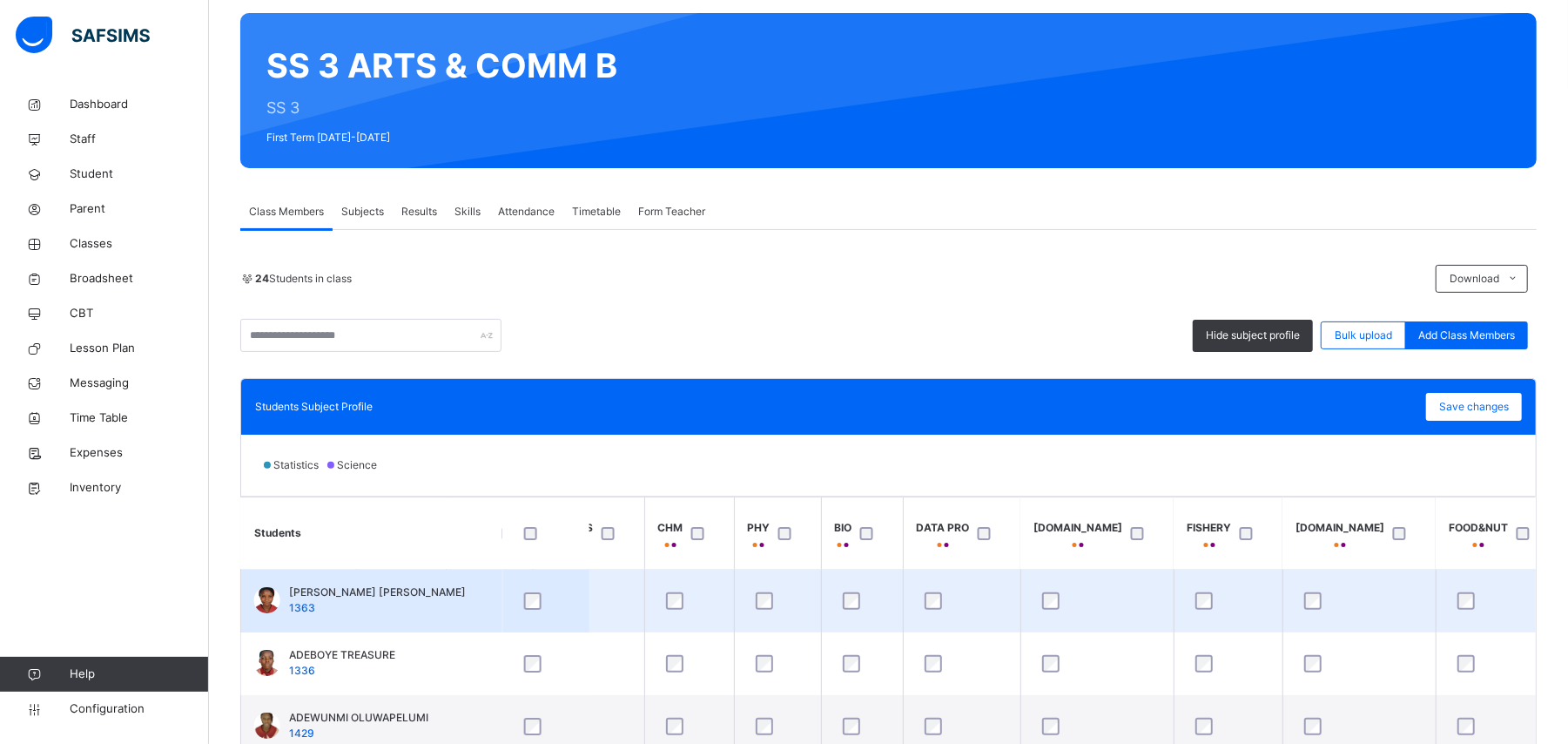
scroll to position [0, 0]
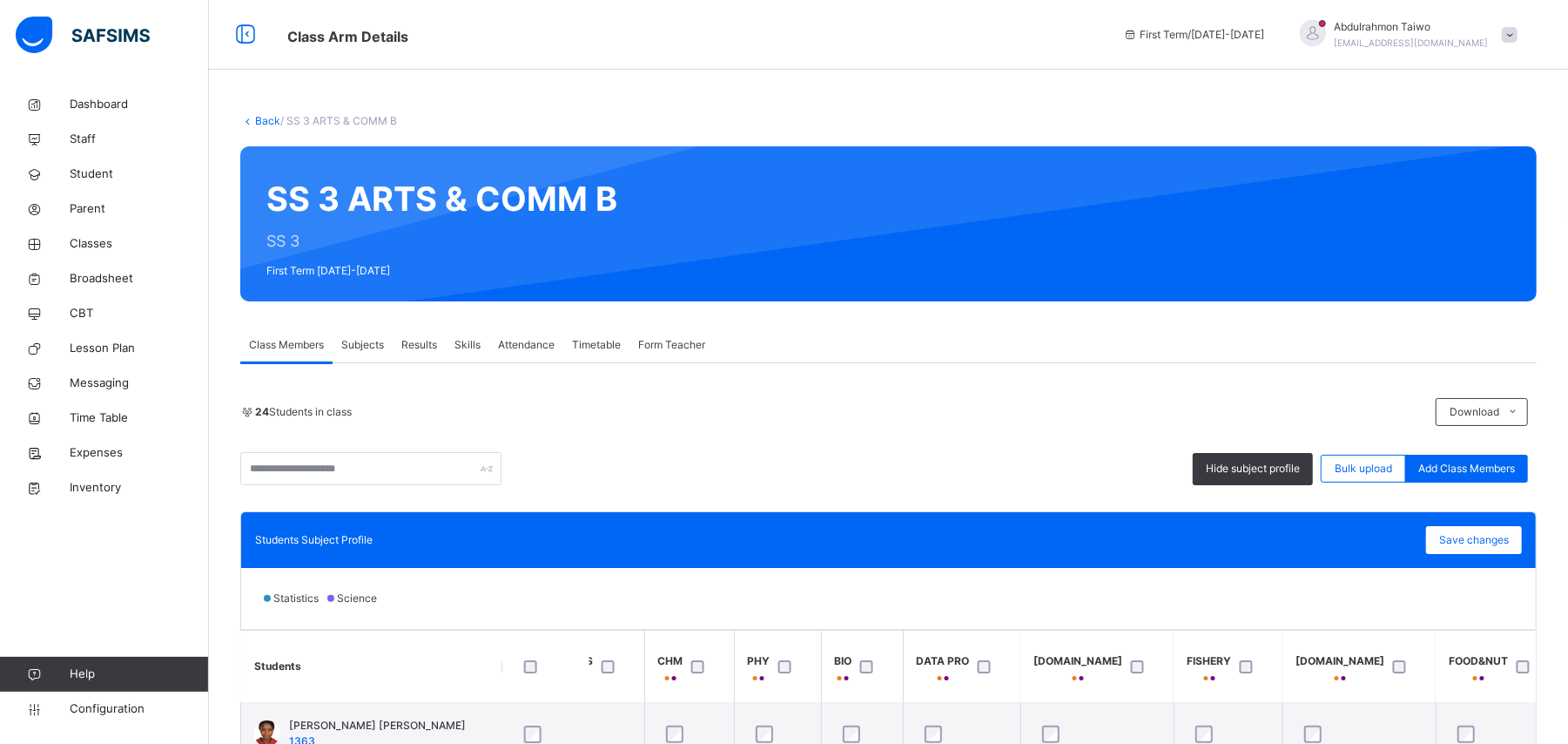
click at [262, 119] on link "Back" at bounding box center [267, 120] width 26 height 13
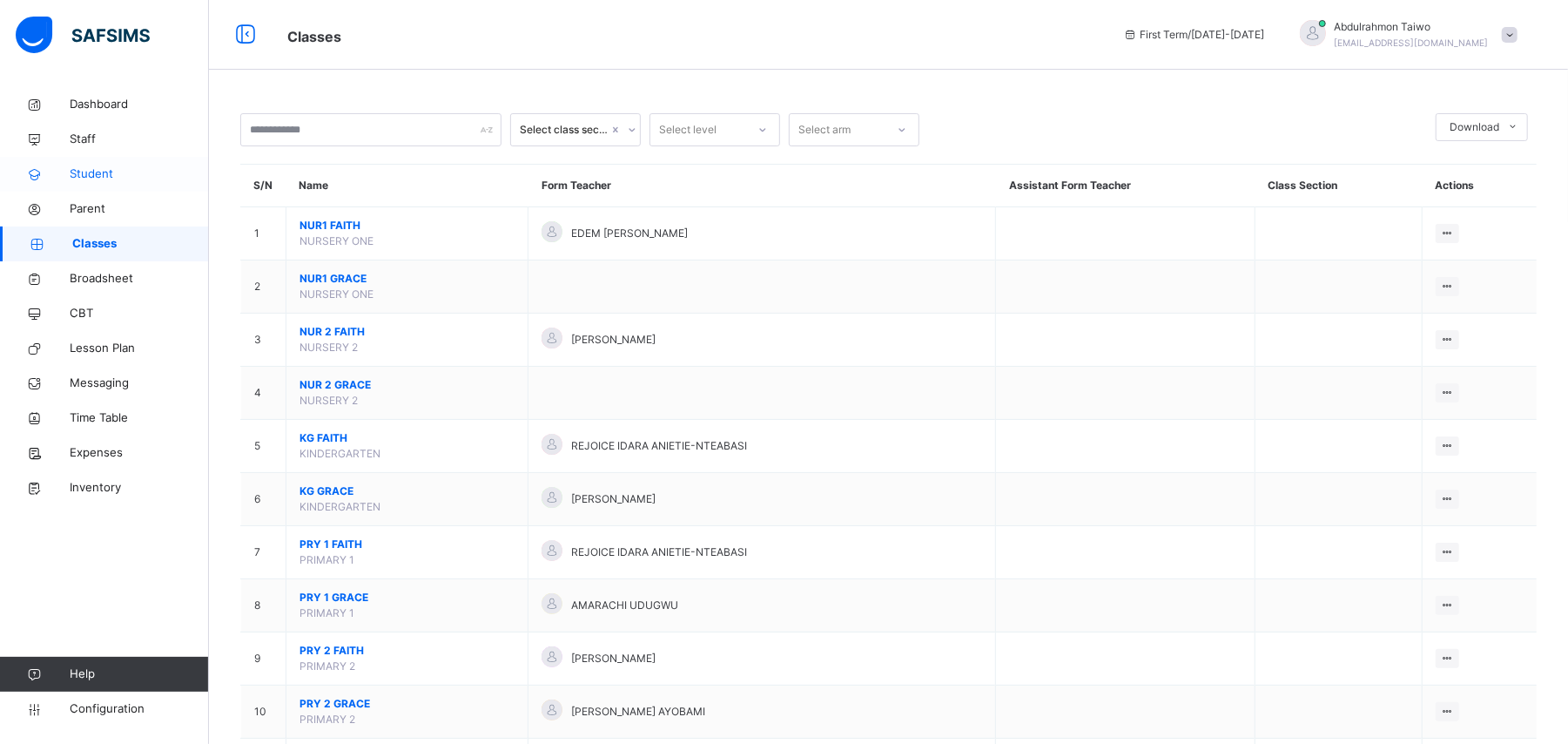
click at [94, 180] on span "Student" at bounding box center [140, 174] width 140 height 18
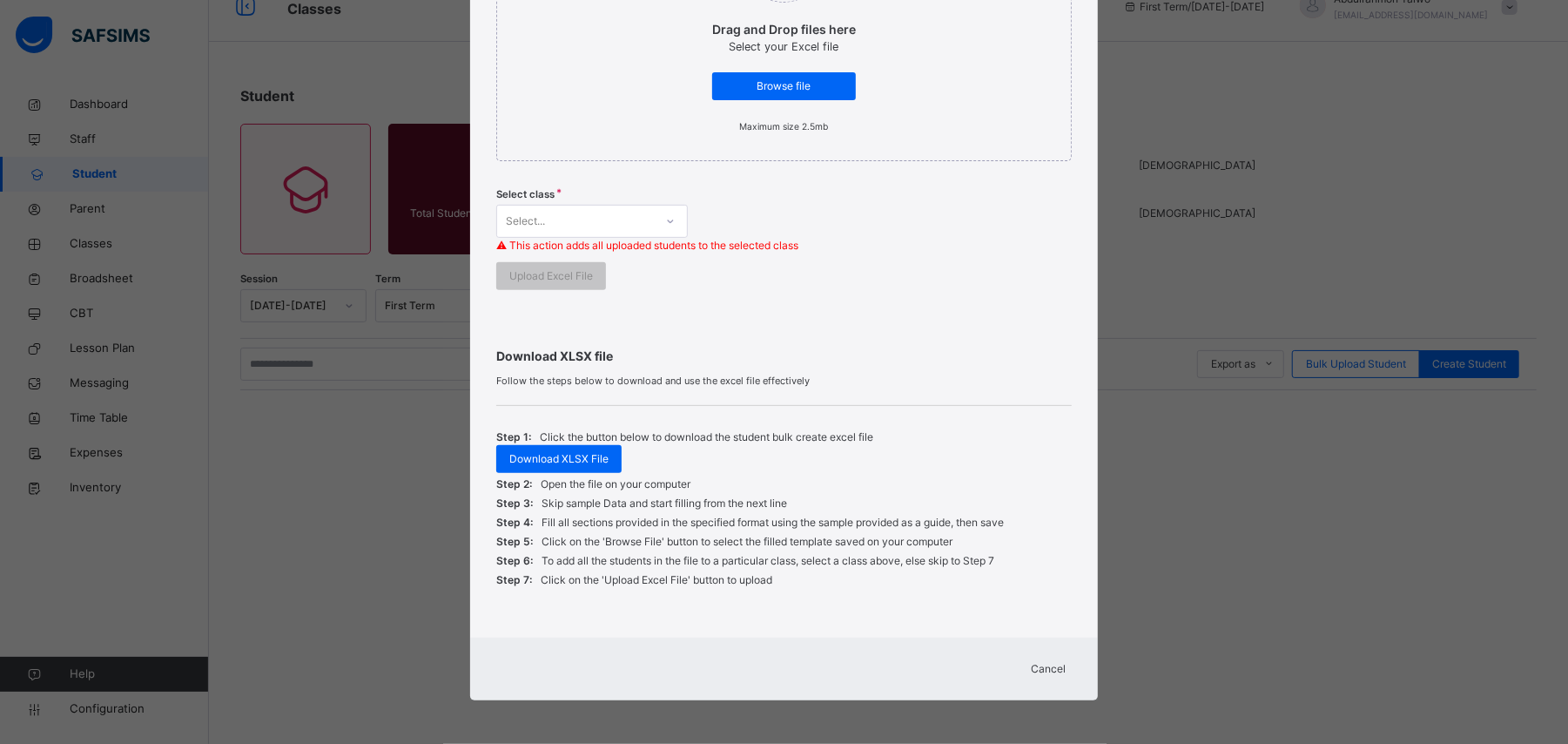
scroll to position [31, 0]
click at [1048, 671] on span "Cancel" at bounding box center [1049, 669] width 34 height 16
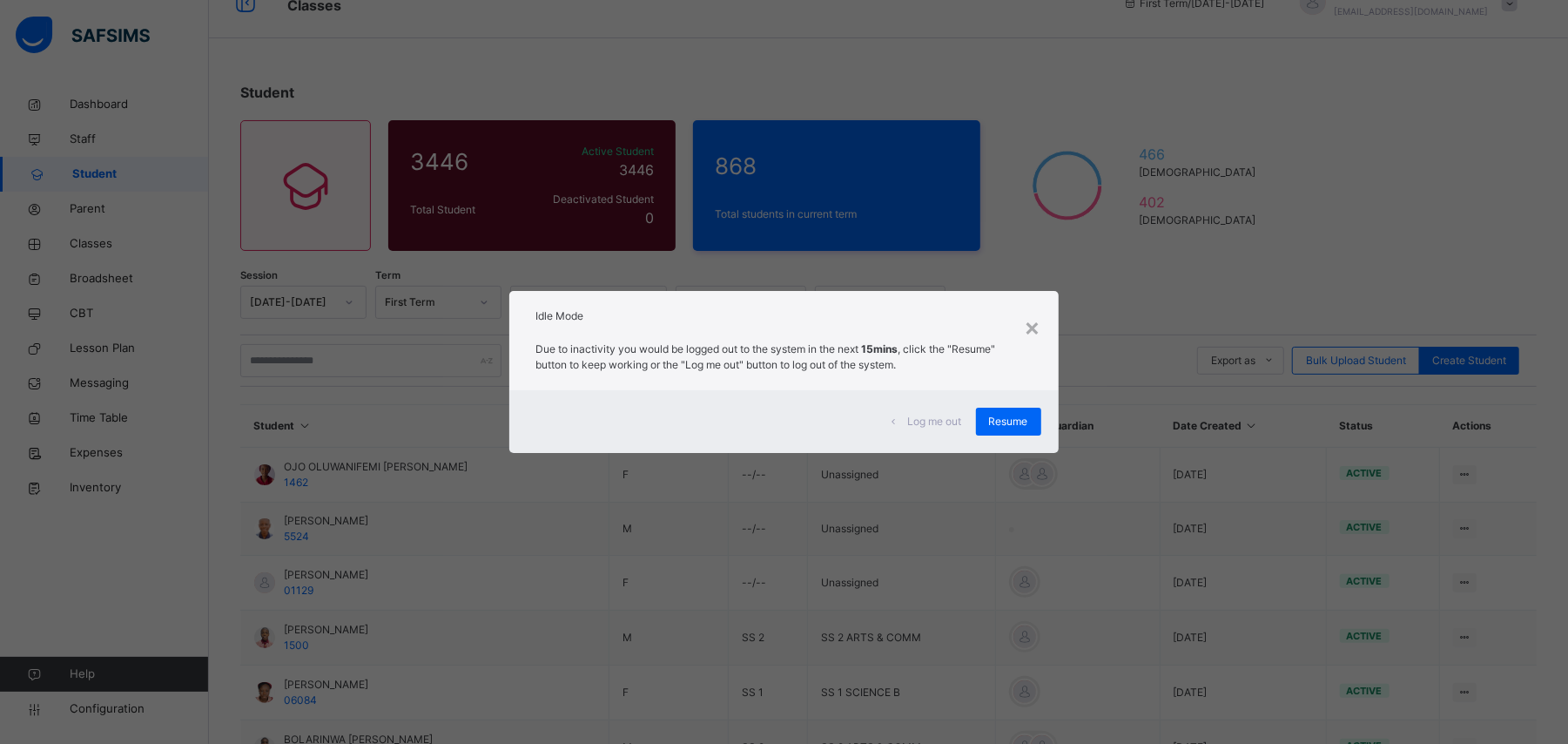
drag, startPoint x: 1013, startPoint y: 406, endPoint x: 1022, endPoint y: 423, distance: 19.2
click at [1014, 405] on div "Log me out Resume" at bounding box center [784, 421] width 548 height 63
click at [1022, 423] on span "Resume" at bounding box center [1008, 422] width 39 height 16
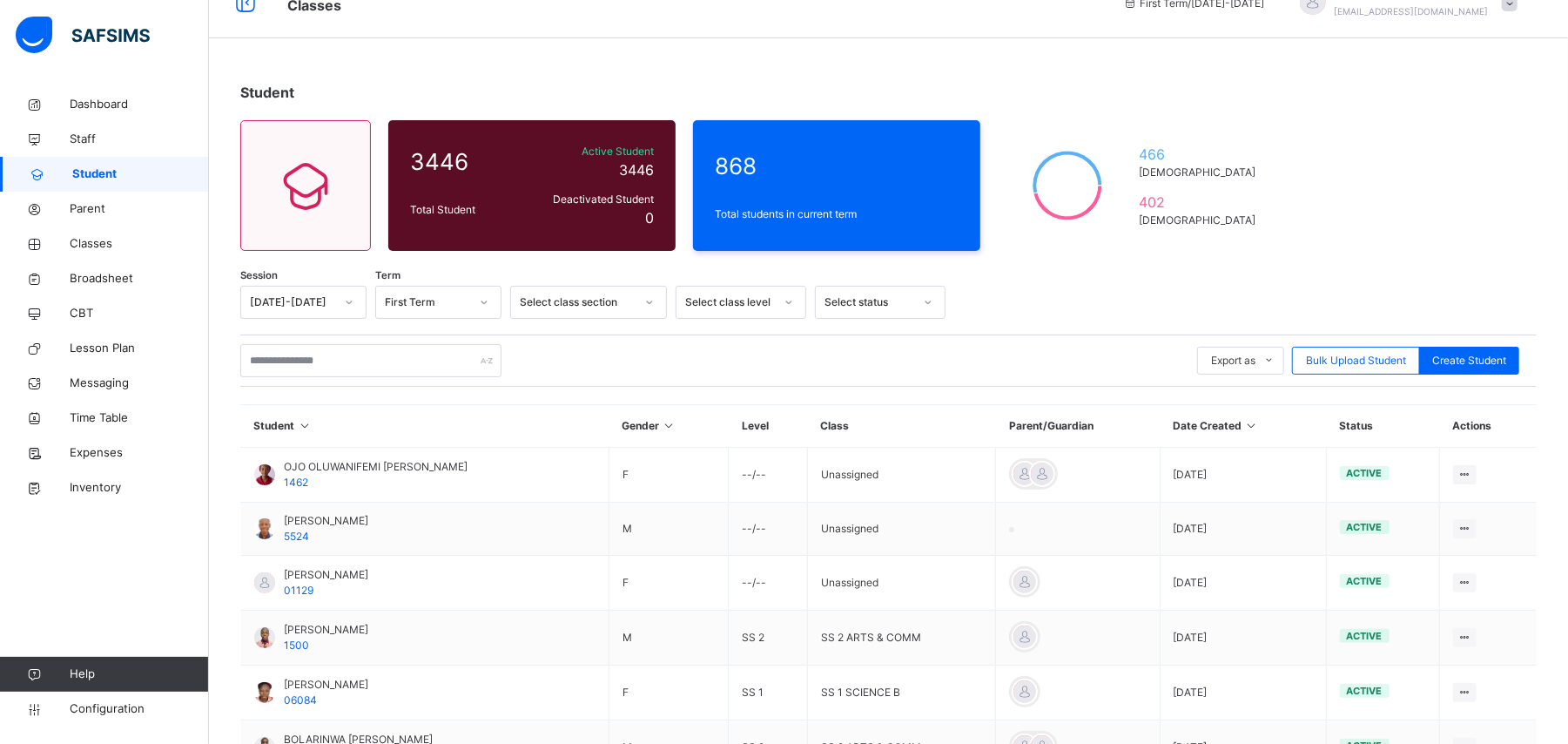
click at [91, 183] on link "Student" at bounding box center [104, 173] width 209 height 35
click at [97, 248] on span "Classes" at bounding box center [140, 244] width 140 height 18
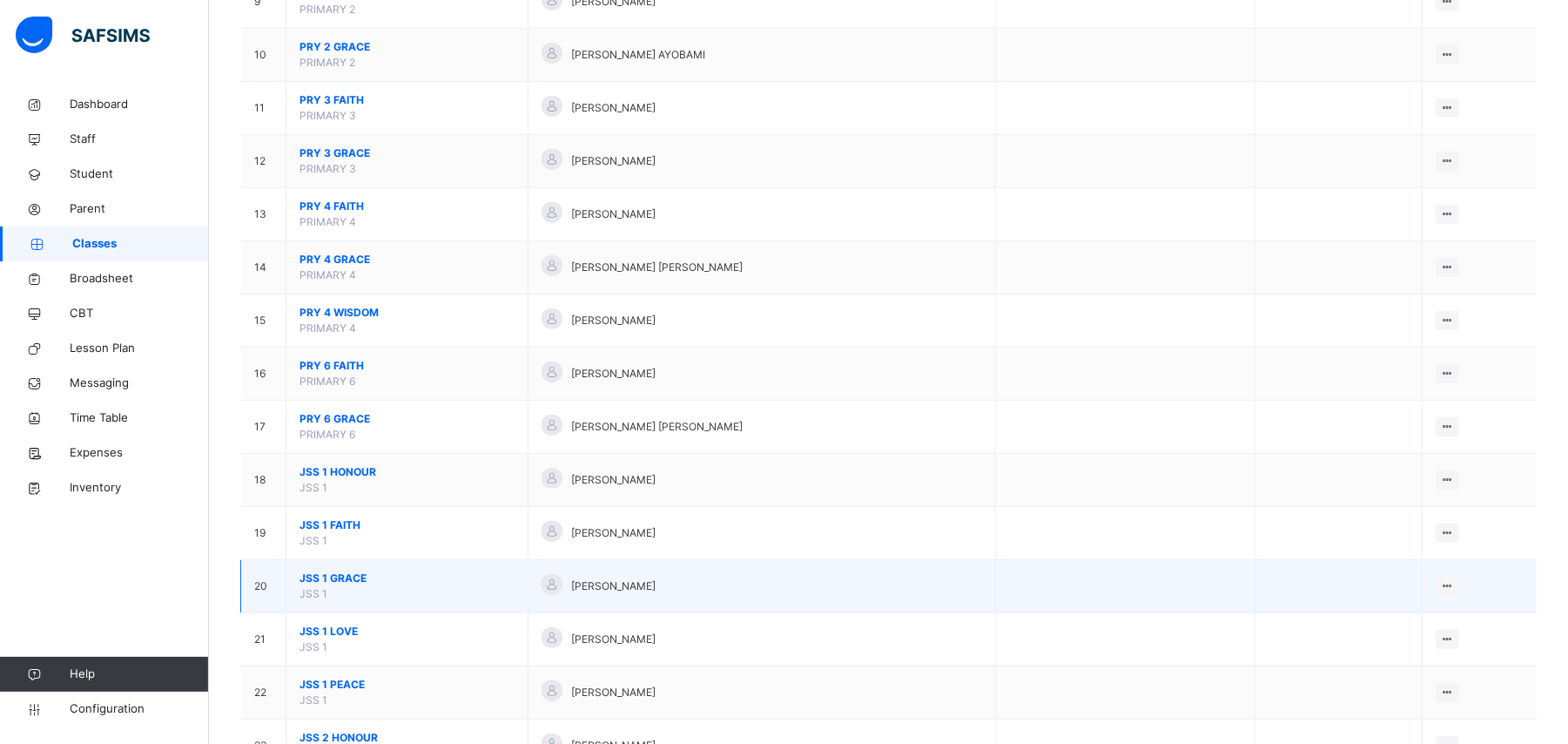
scroll to position [812, 0]
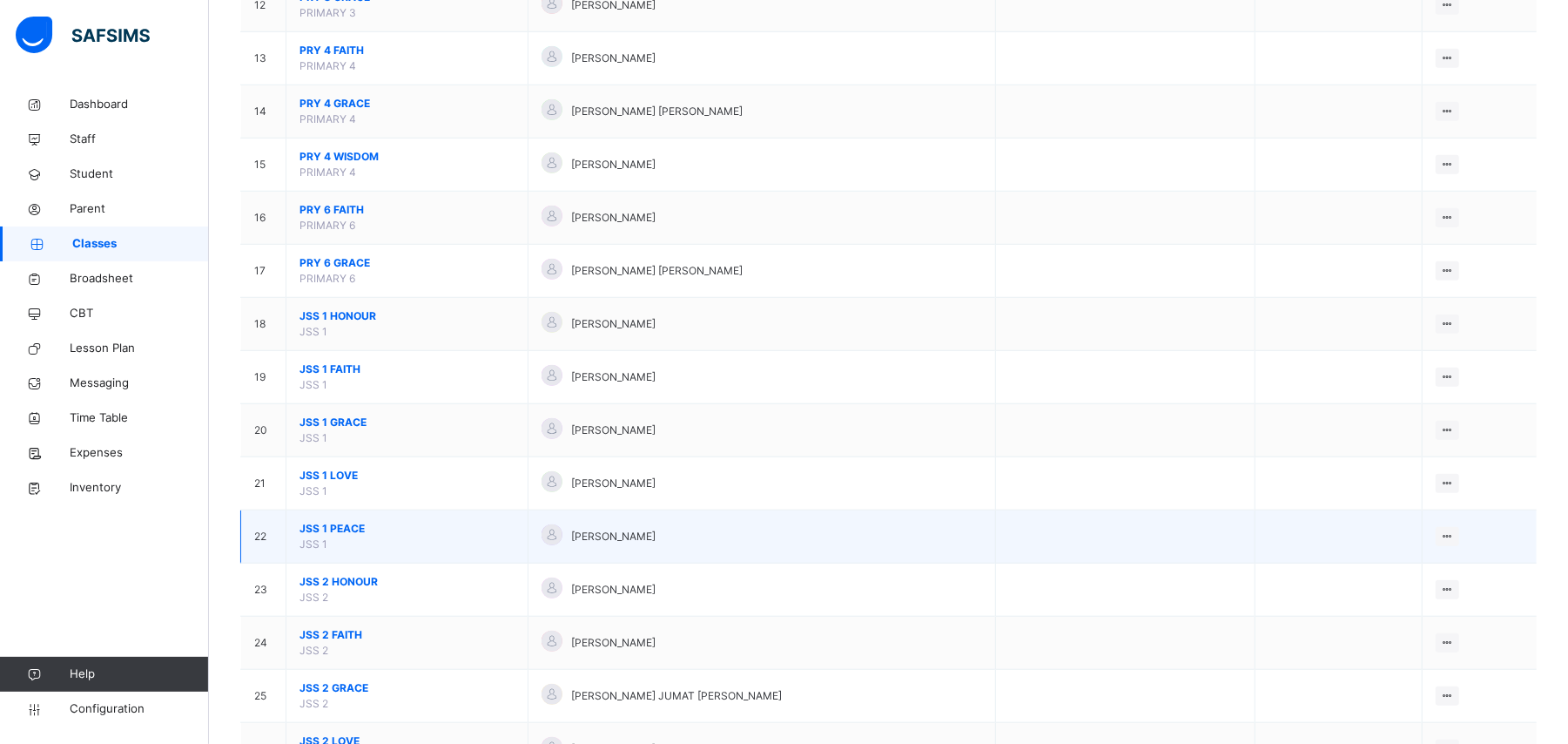
click at [343, 531] on span "JSS 1 PEACE" at bounding box center [407, 529] width 215 height 16
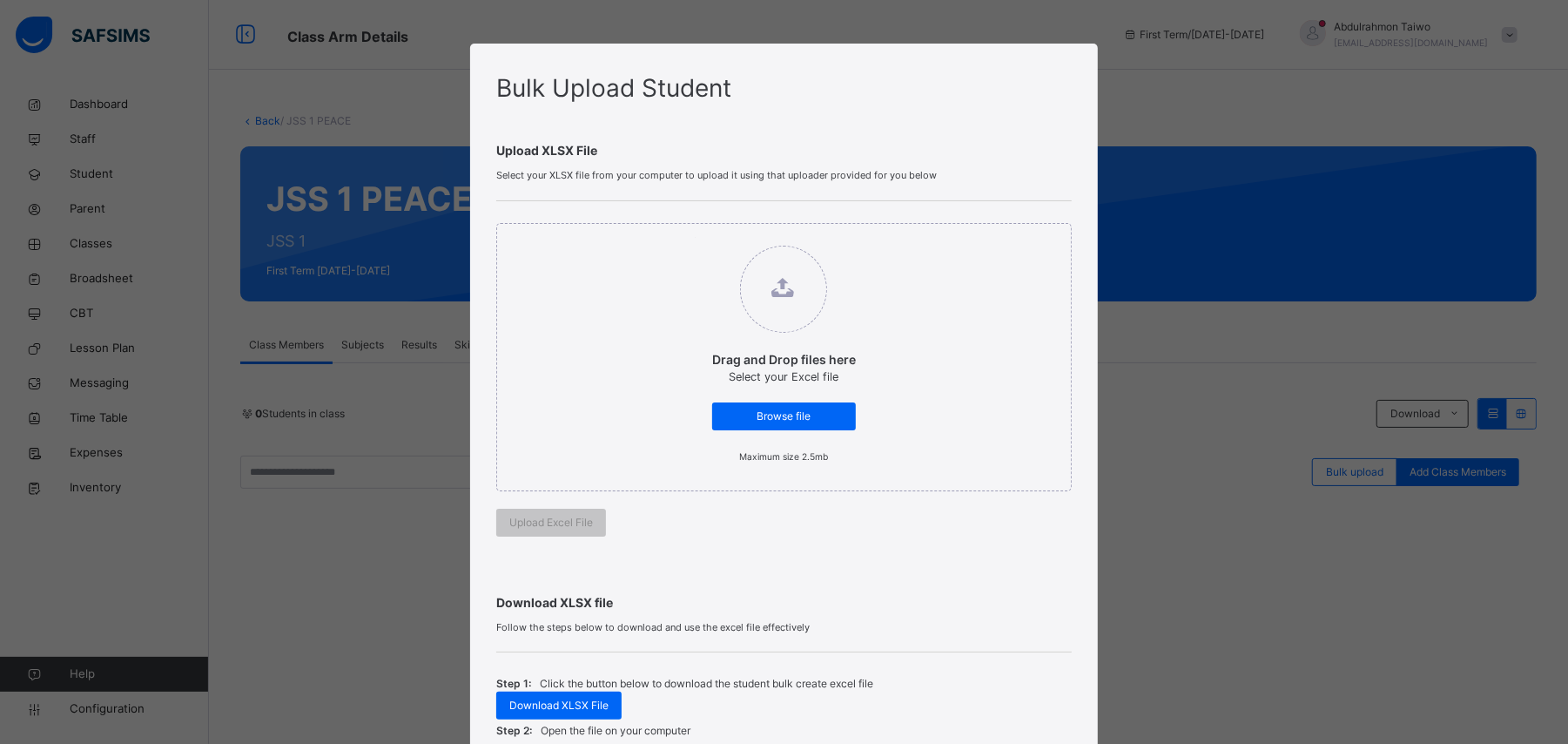
click at [782, 417] on span "Browse file" at bounding box center [784, 417] width 118 height 16
click at [695, 237] on input "Drag and Drop files here Select your Excel file Browse file Maximum size 2.5mb" at bounding box center [695, 237] width 0 height 0
type input "**********"
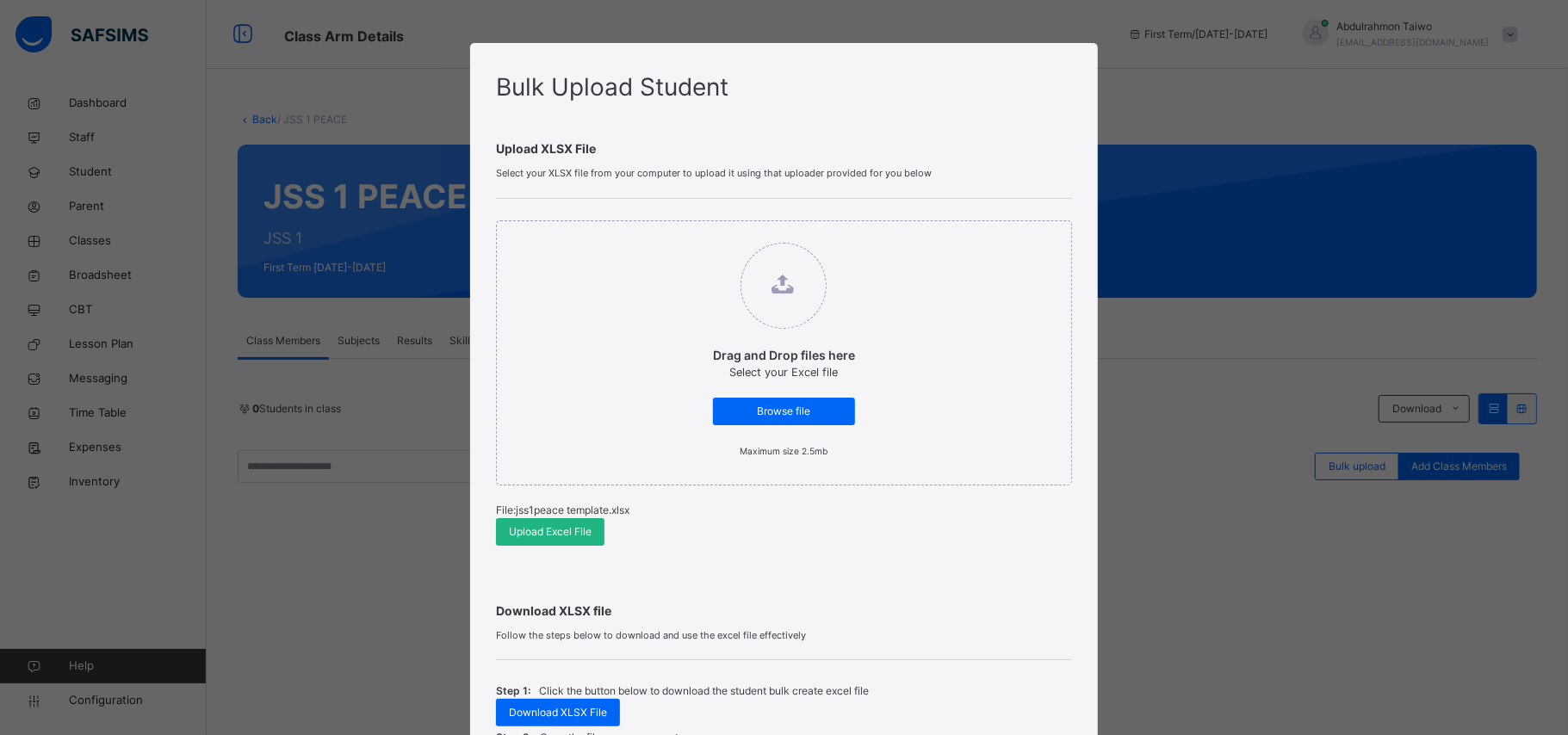
click at [566, 537] on span "Upload Excel File" at bounding box center [550, 531] width 83 height 16
click at [579, 534] on span "Upload Excel File" at bounding box center [550, 531] width 83 height 16
drag, startPoint x: 1360, startPoint y: 194, endPoint x: 1044, endPoint y: 284, distance: 328.6
click at [1358, 194] on div "Bulk Upload Student Upload XLSX File Select your XLSX file from your computer t…" at bounding box center [784, 367] width 1568 height 735
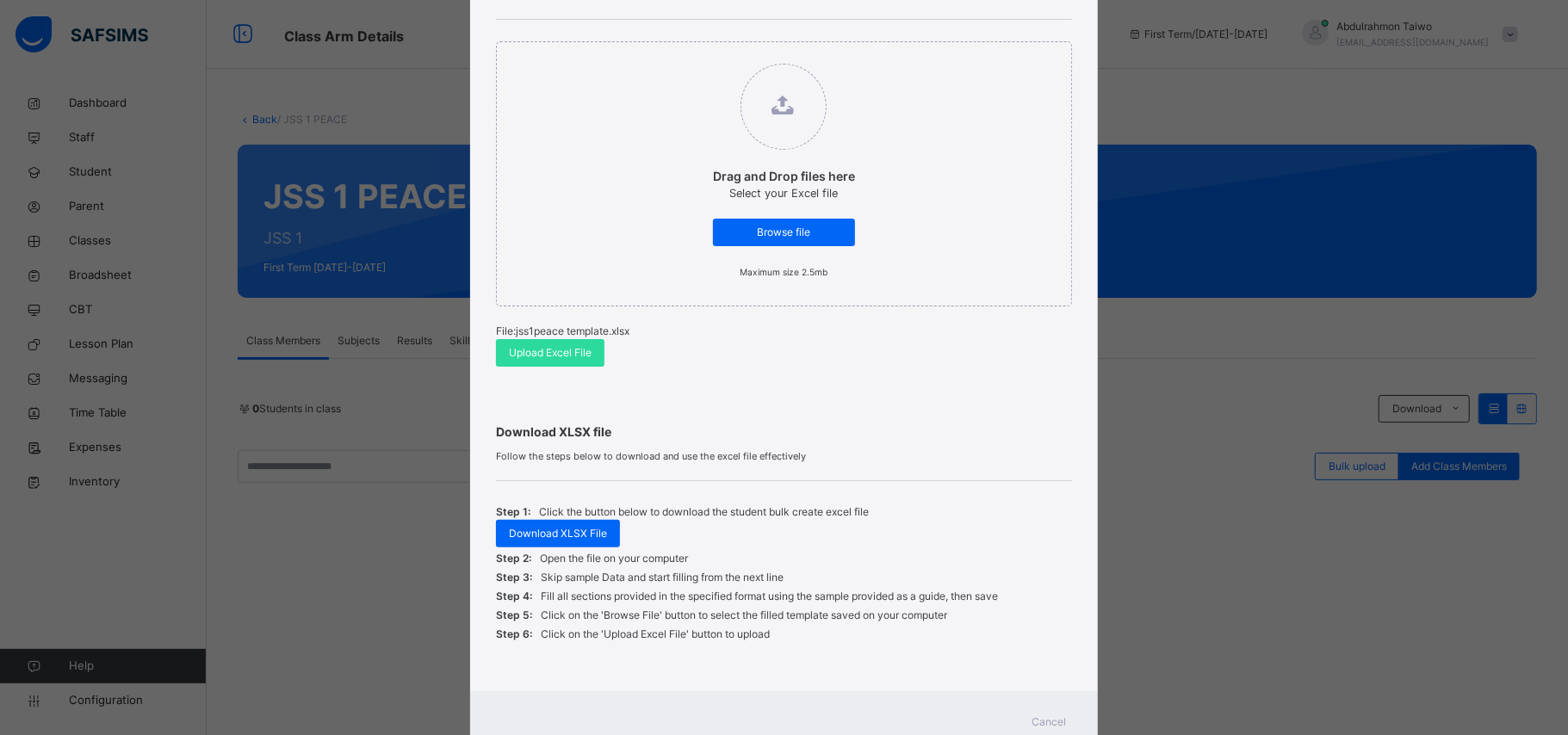
scroll to position [241, 0]
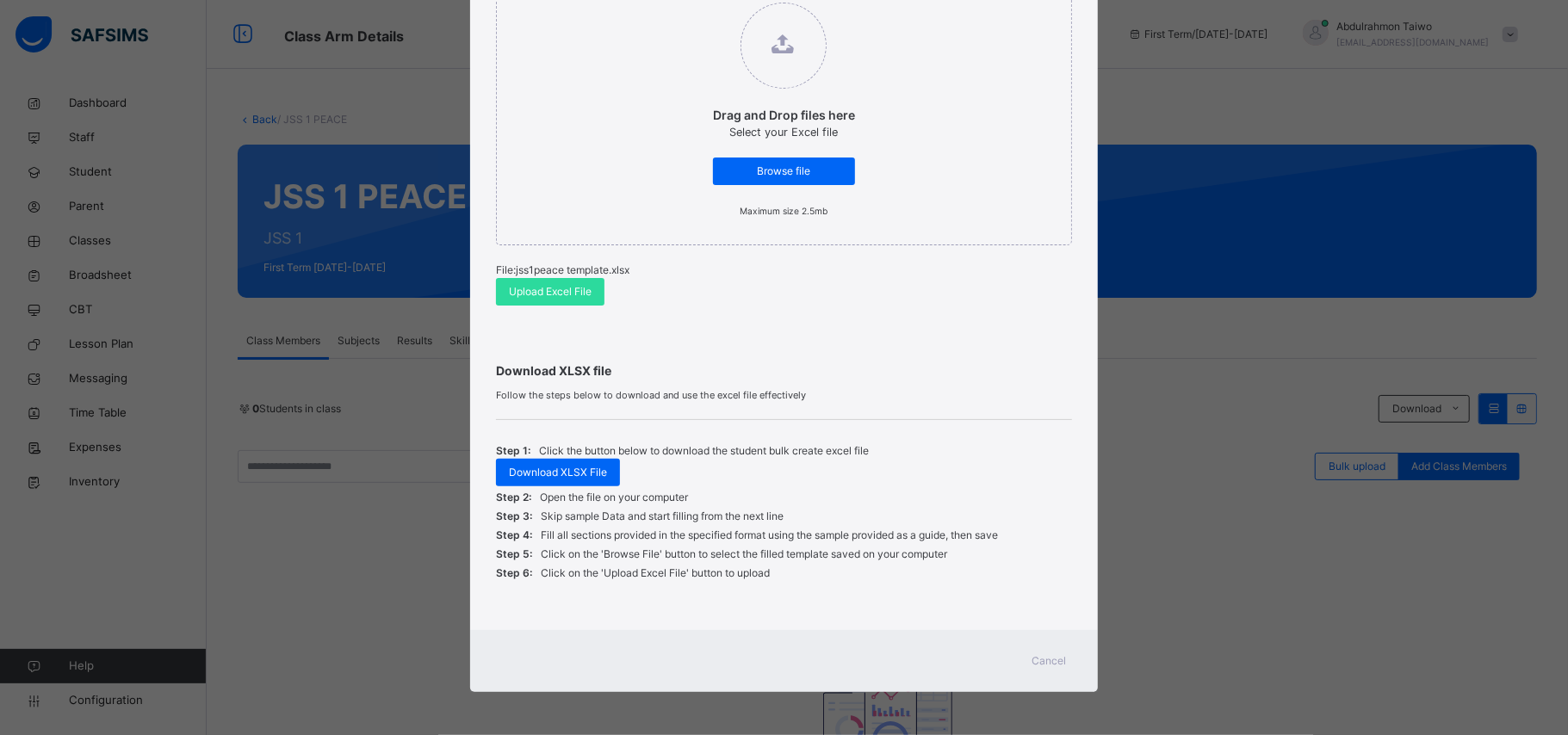
click at [1035, 657] on span "Cancel" at bounding box center [1049, 661] width 34 height 16
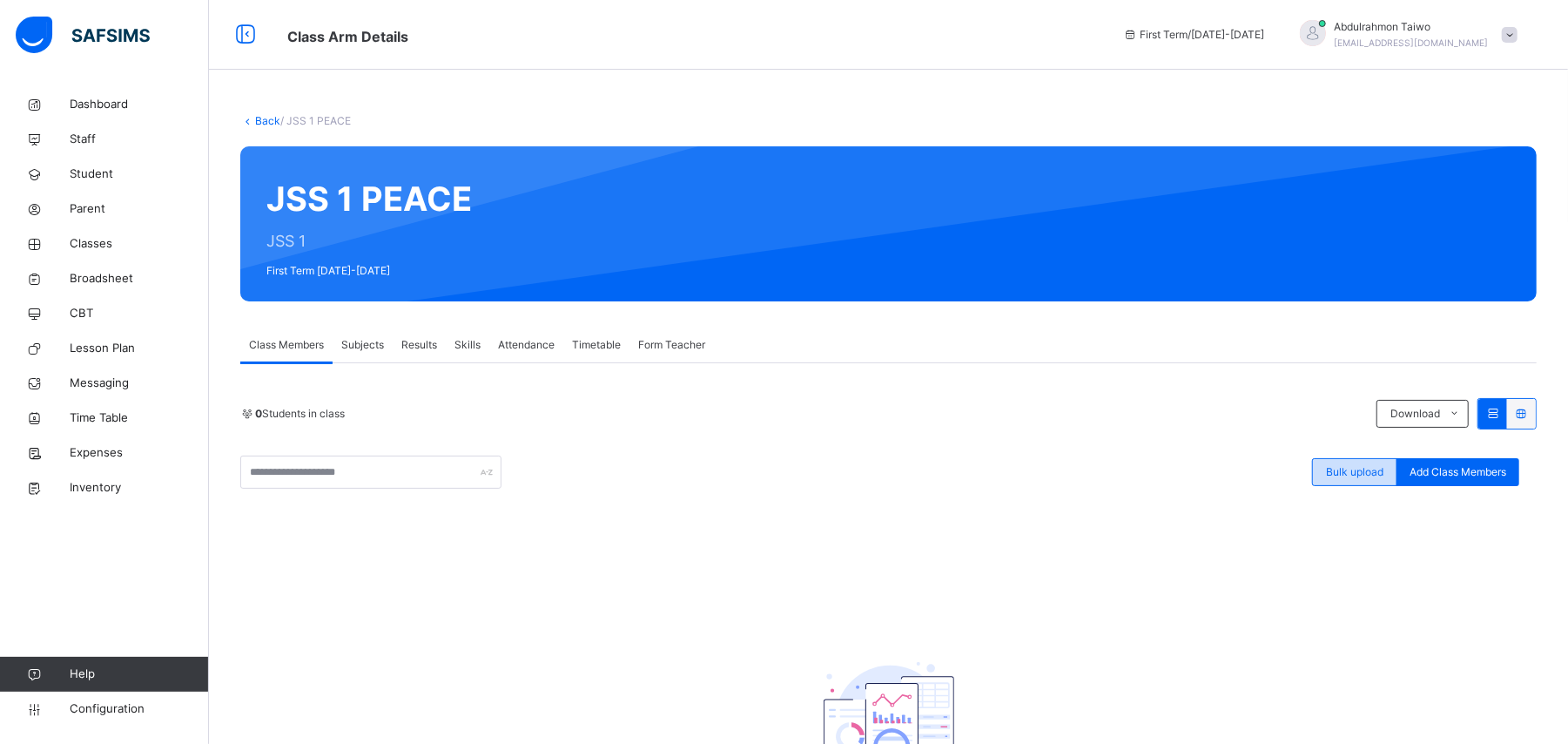
click at [1369, 472] on span "Bulk upload" at bounding box center [1354, 472] width 57 height 16
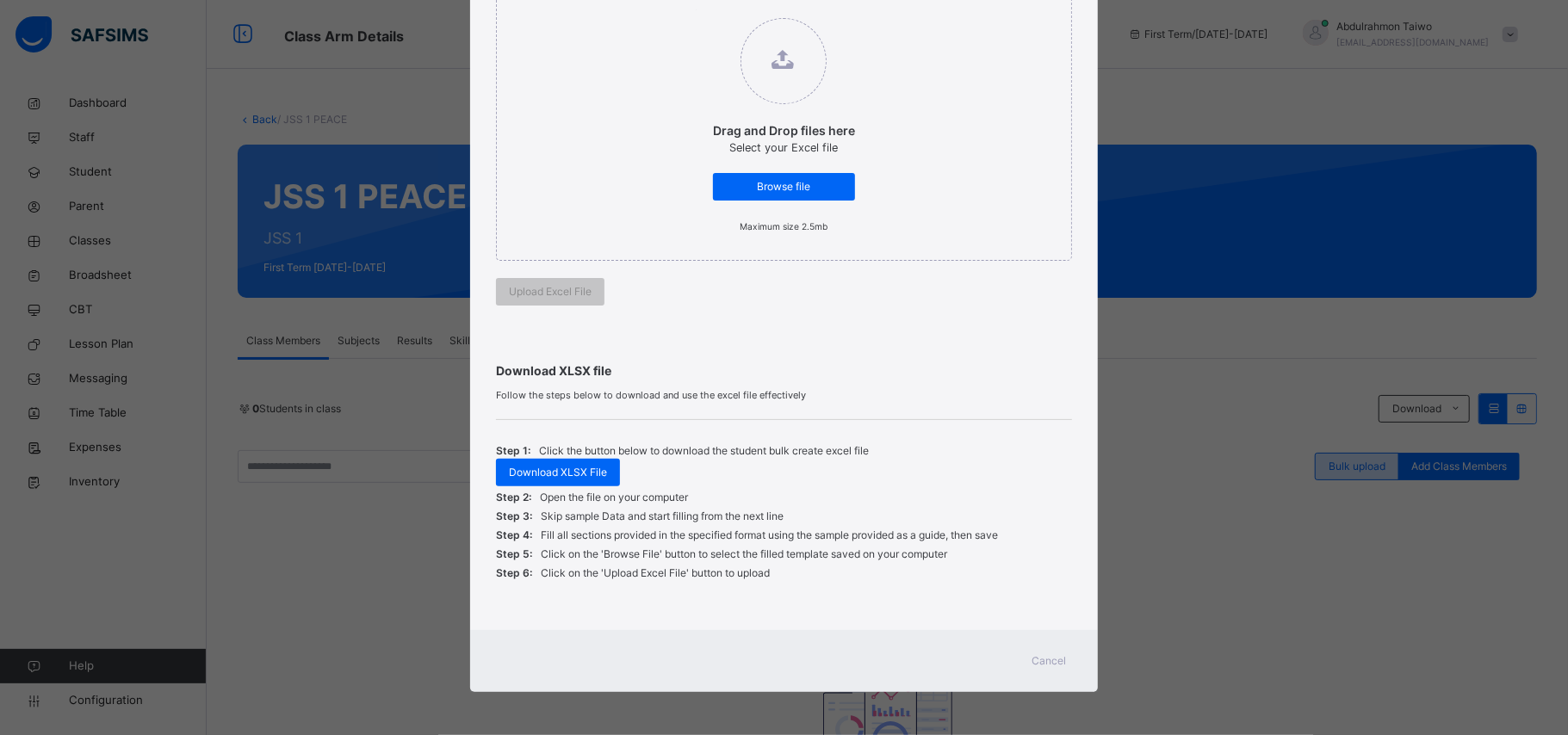
scroll to position [225, 0]
click at [789, 194] on div "Browse file" at bounding box center [784, 187] width 142 height 28
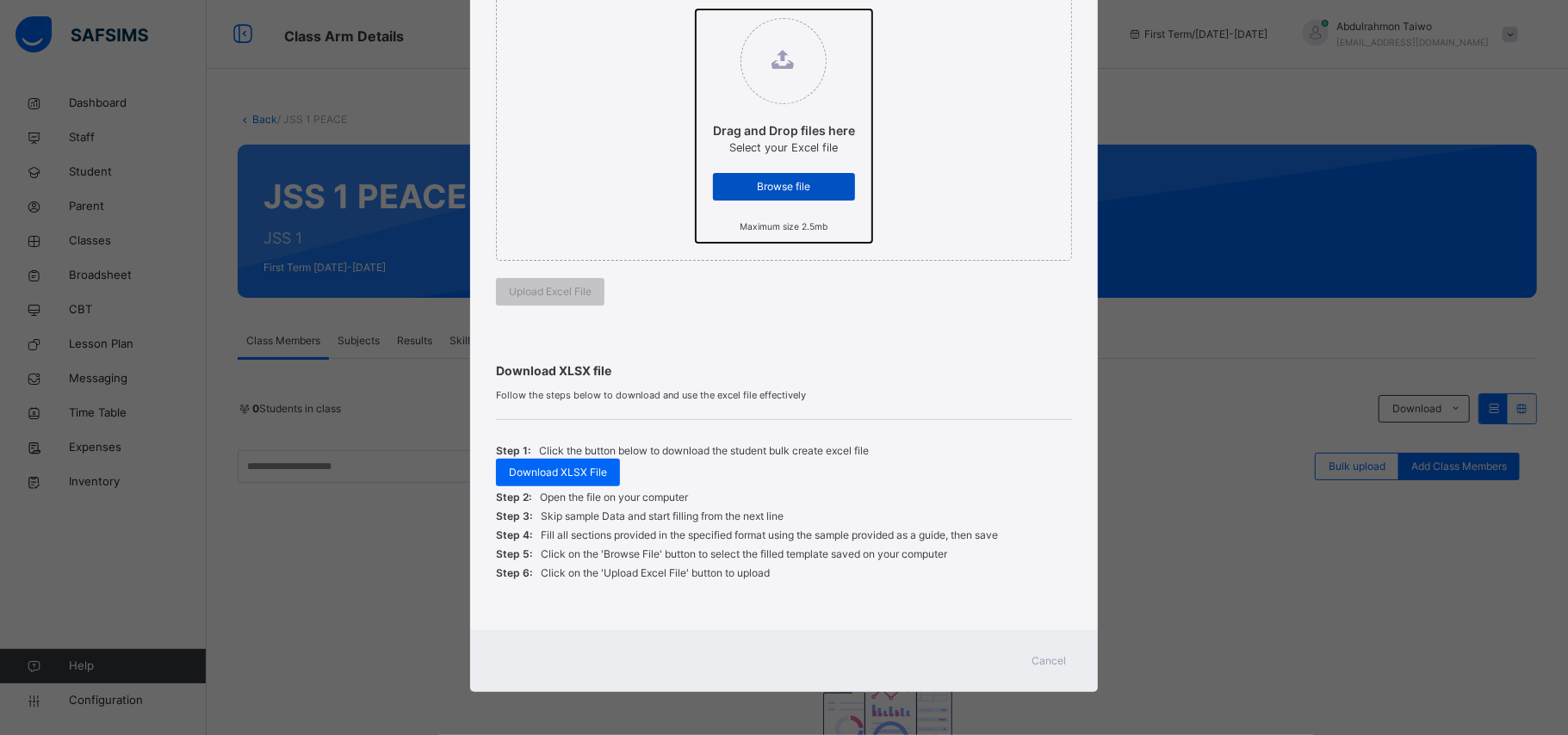
click at [695, 10] on input "Drag and Drop files here Select your Excel file Browse file Maximum size 2.5mb" at bounding box center [695, 10] width 0 height 0
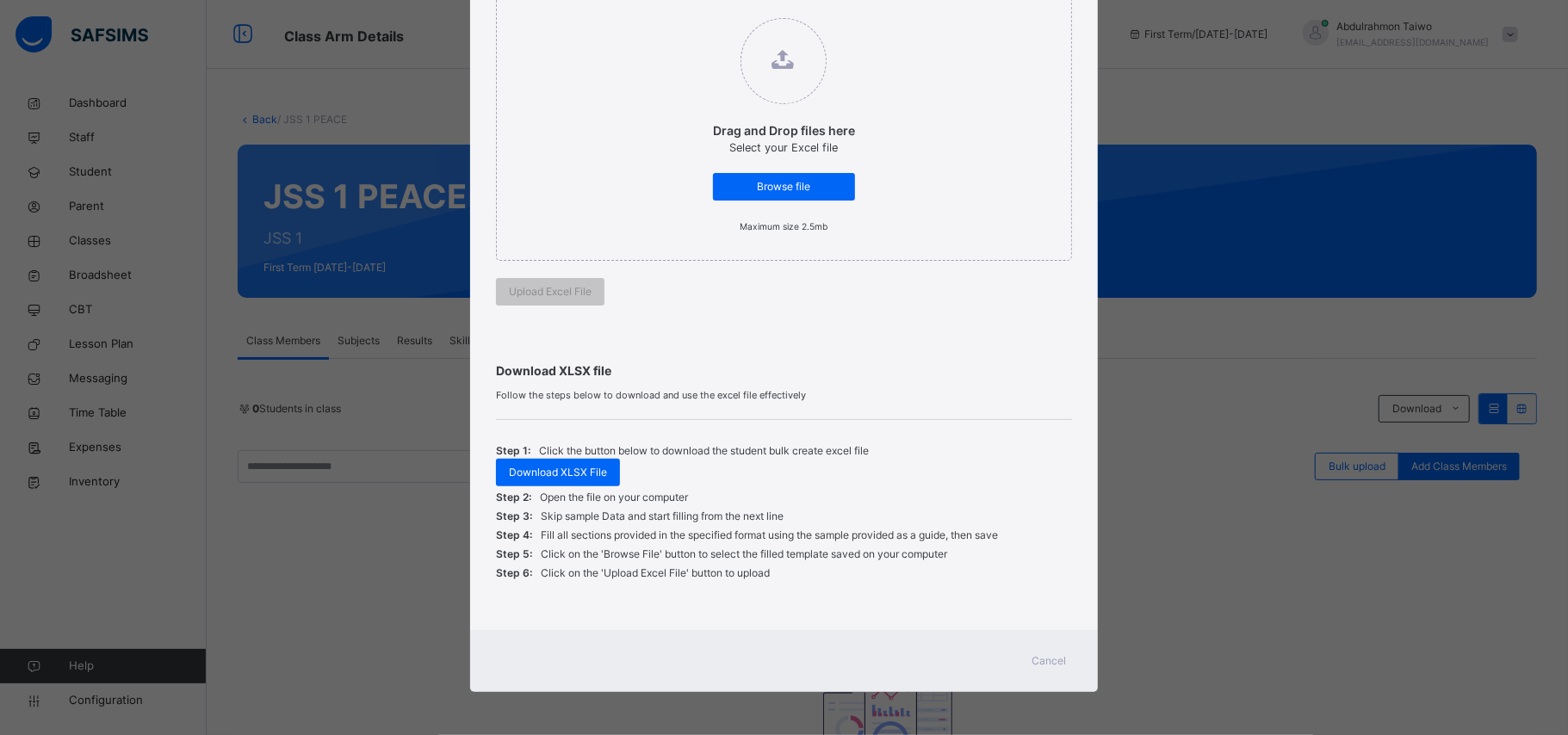
click at [878, 308] on div "Drag and Drop files here Select your Excel file Browse file Maximum size 2.5mb …" at bounding box center [784, 150] width 575 height 353
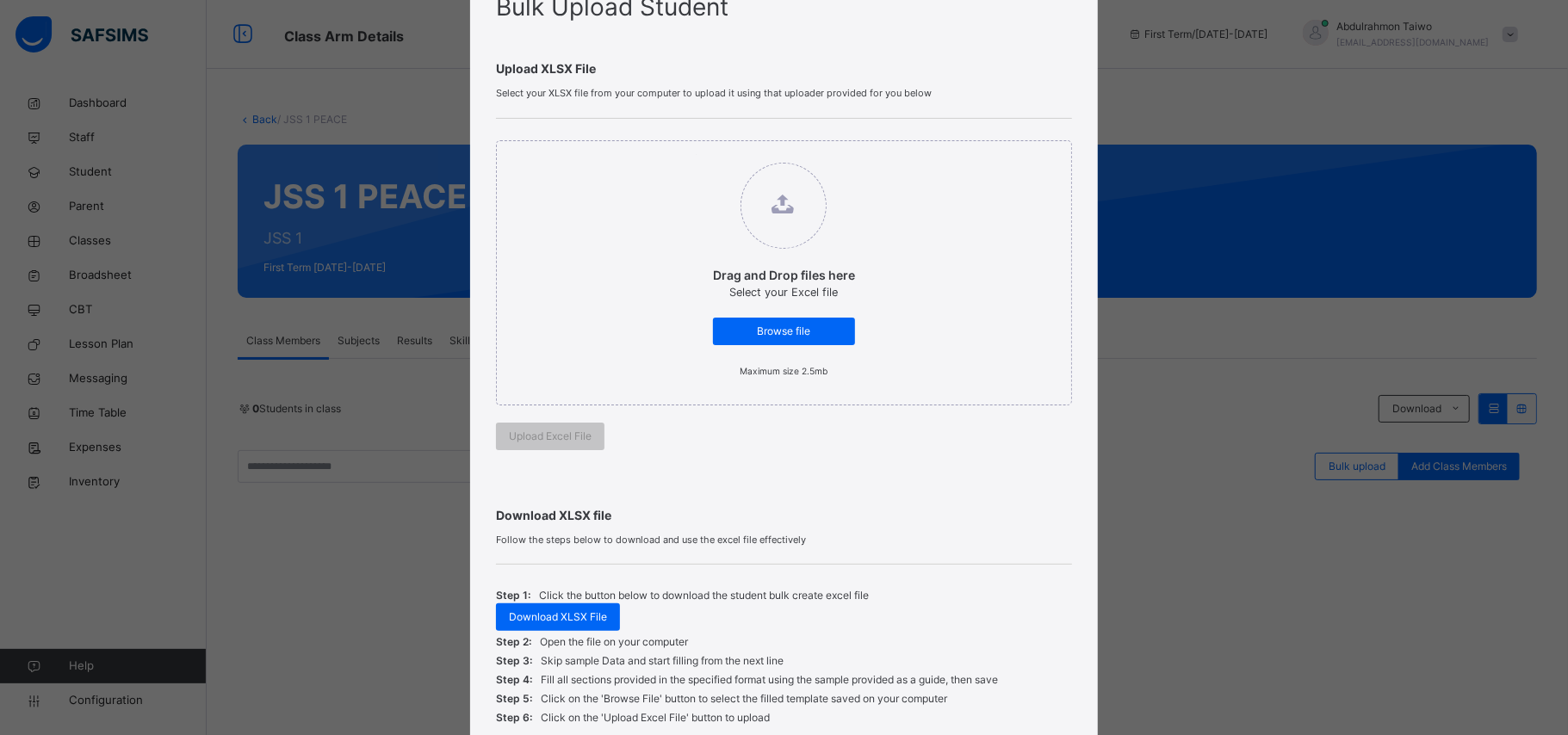
scroll to position [0, 0]
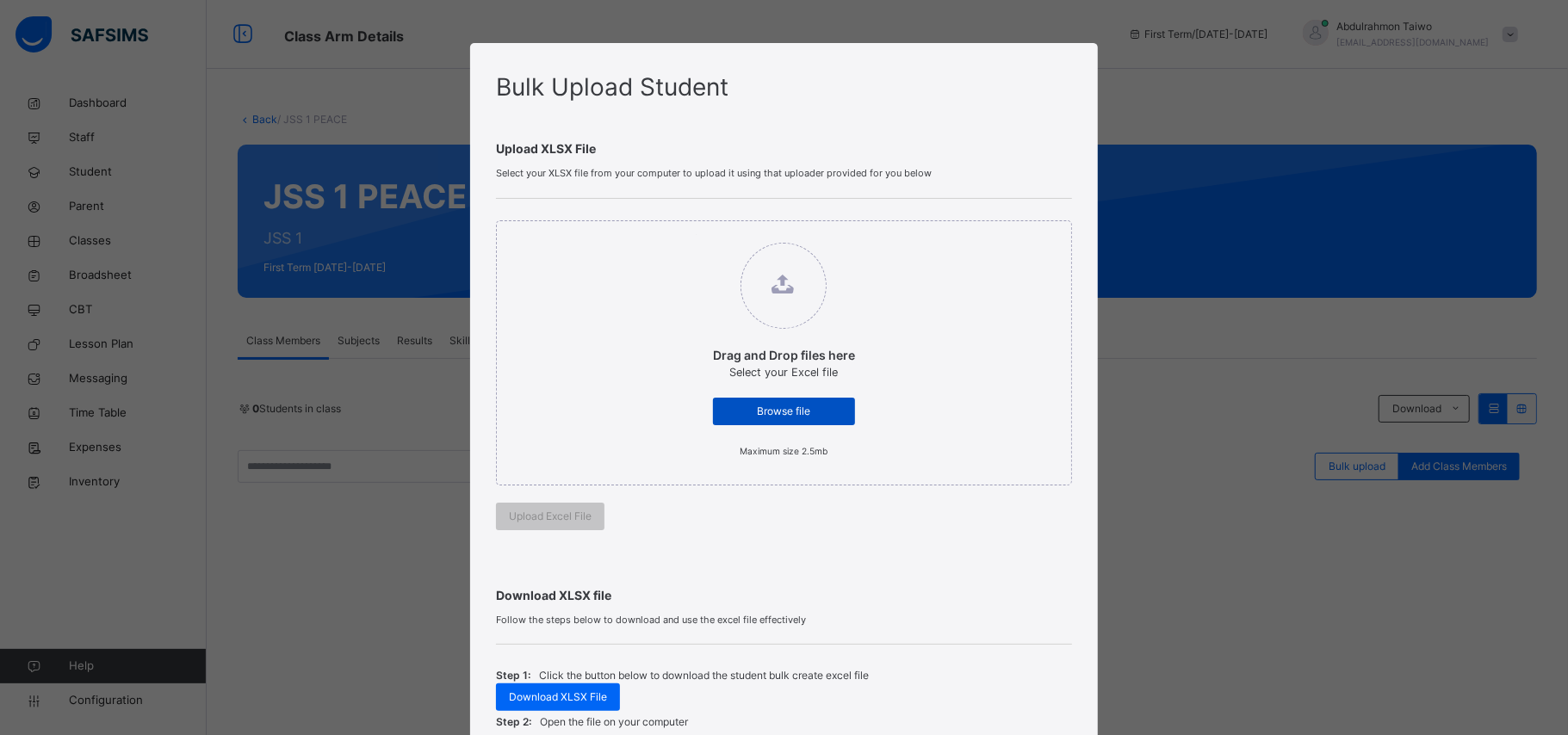
click at [787, 407] on span "Browse file" at bounding box center [784, 412] width 116 height 16
click at [695, 234] on input "Drag and Drop files here Select your Excel file Browse file Maximum size 2.5mb" at bounding box center [695, 234] width 0 height 0
click at [607, 428] on div "Drag and Drop files here Select your Excel file Browse file Maximum size 2.5mb" at bounding box center [784, 352] width 575 height 265
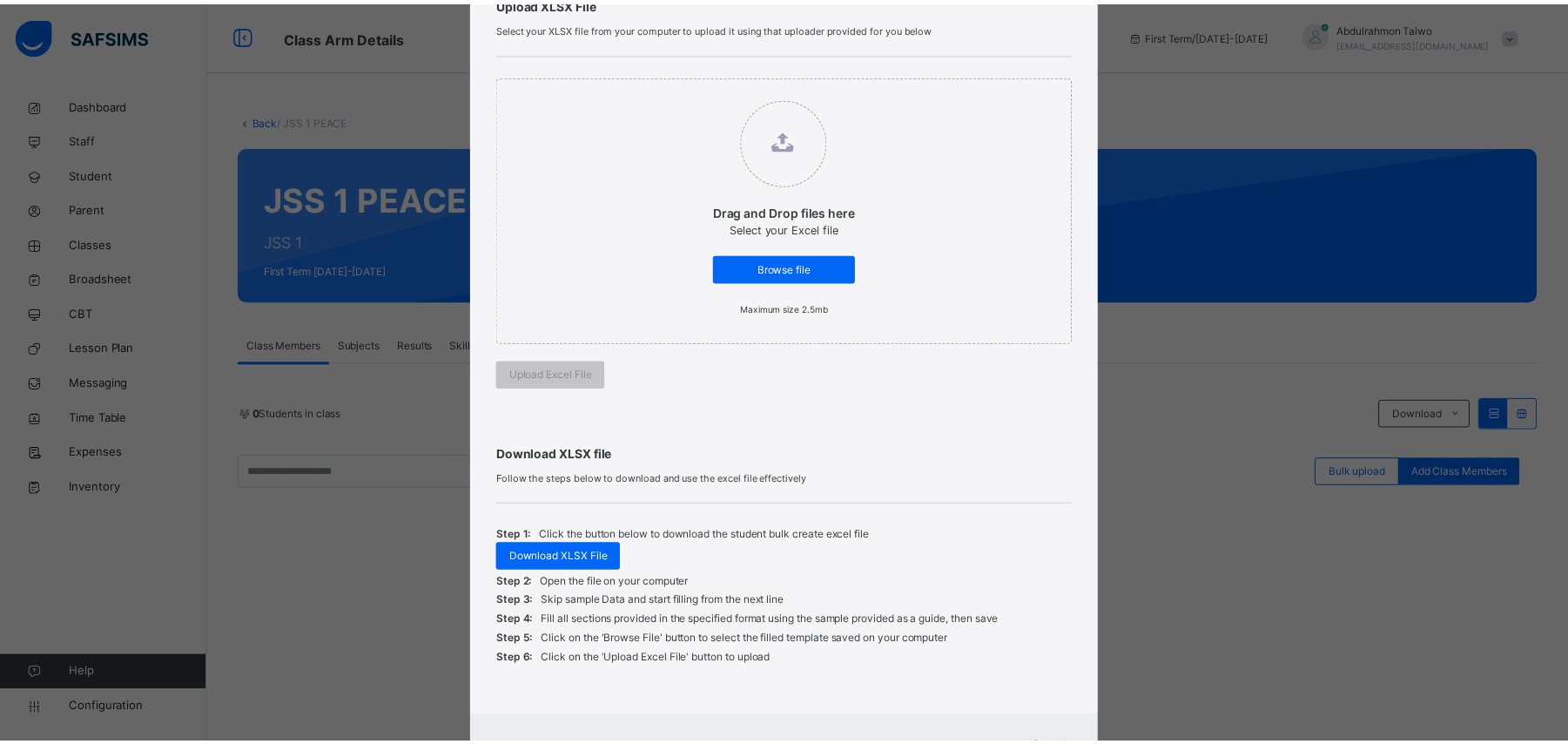
scroll to position [227, 0]
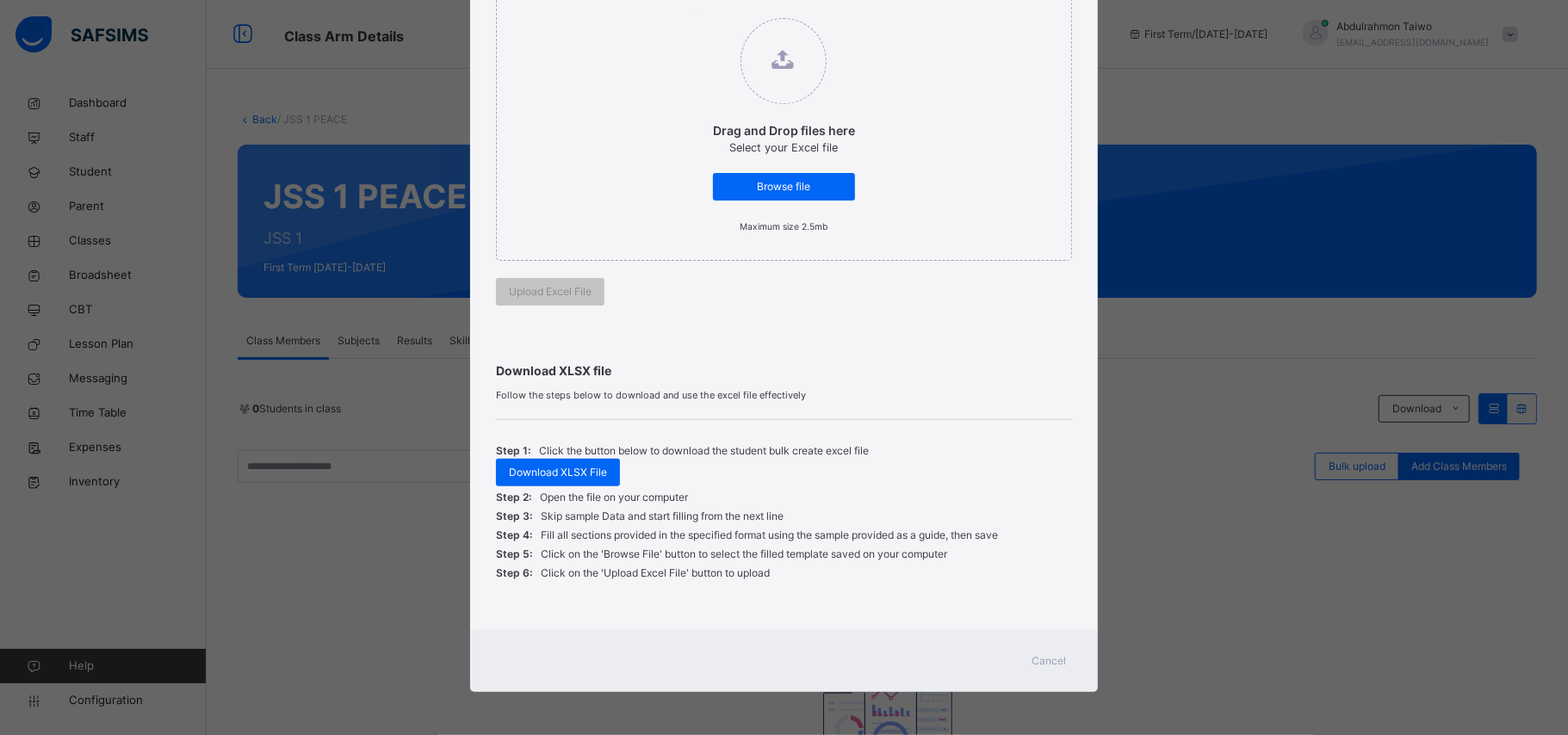
click at [1033, 662] on span "Cancel" at bounding box center [1049, 661] width 34 height 16
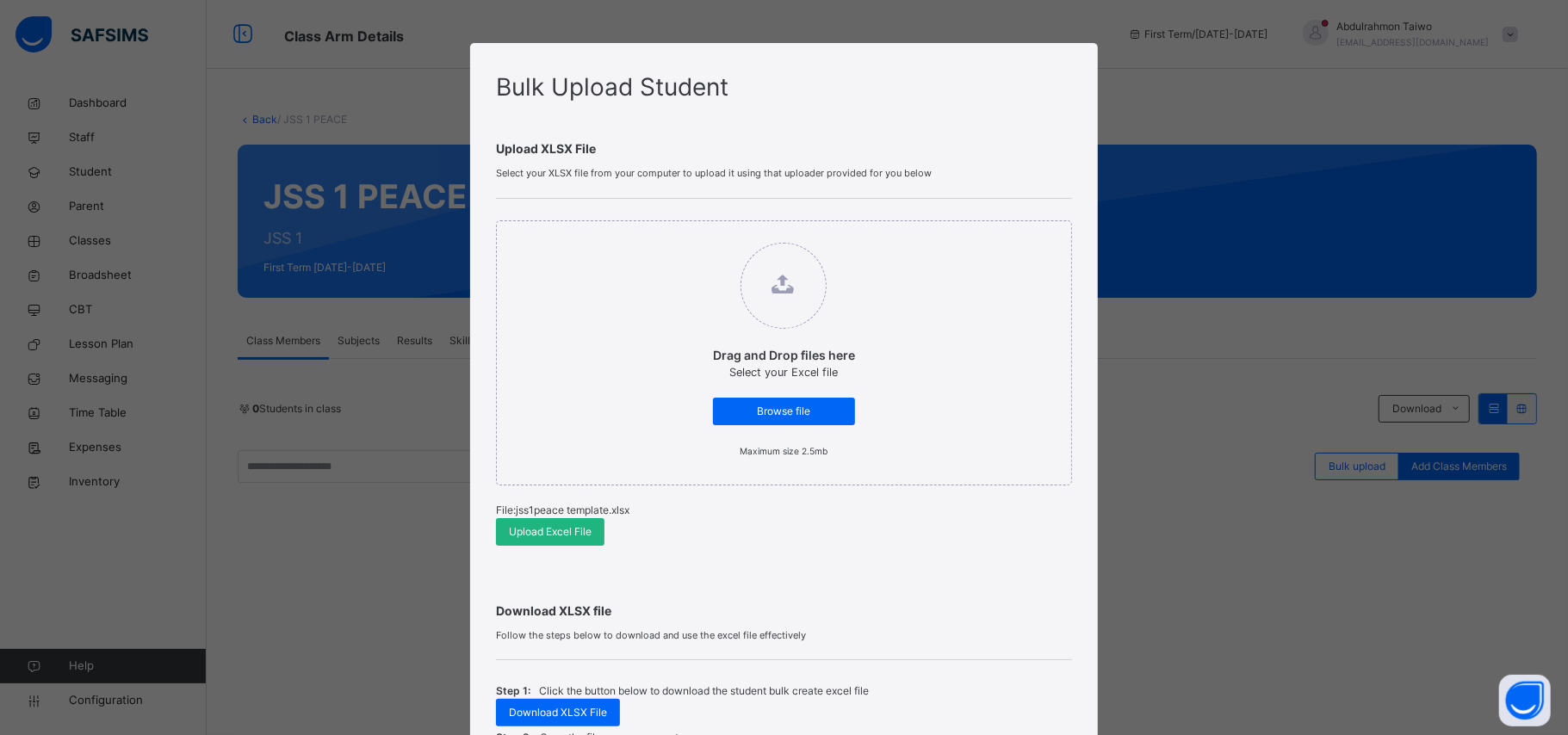
click at [567, 533] on span "Upload Excel File" at bounding box center [550, 531] width 83 height 16
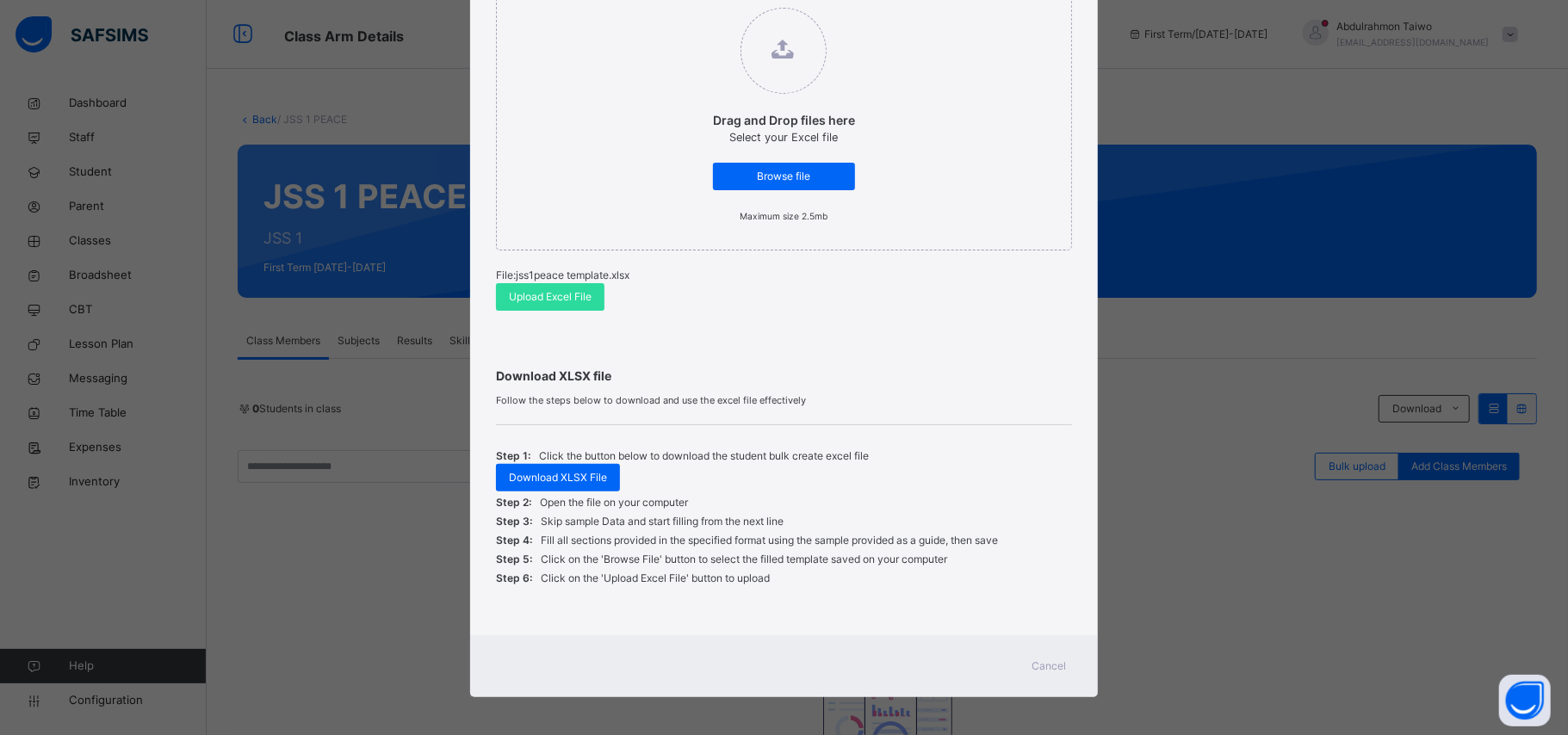
scroll to position [241, 0]
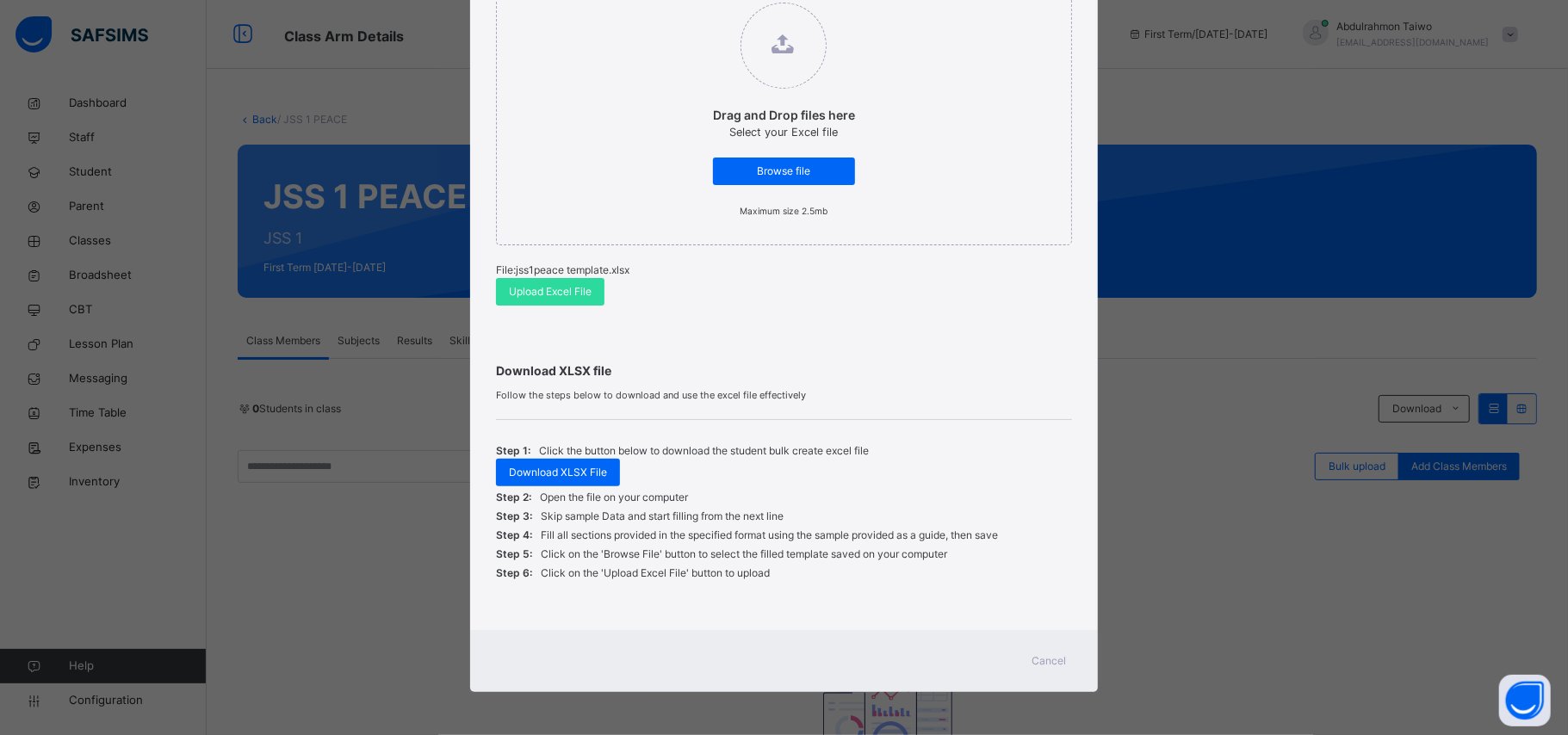
click at [1044, 666] on span "Cancel" at bounding box center [1049, 661] width 34 height 16
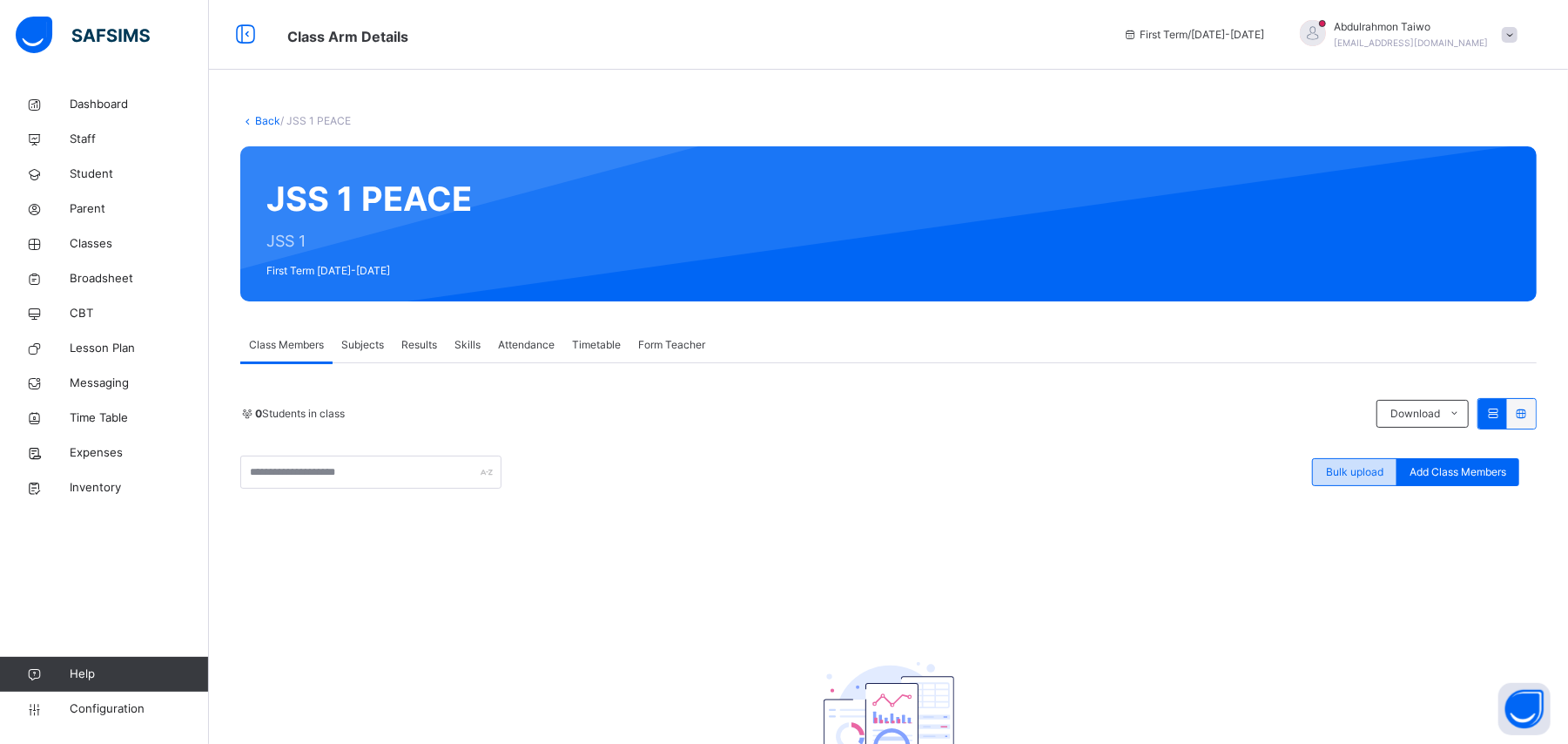
click at [1351, 474] on span "Bulk upload" at bounding box center [1354, 472] width 57 height 16
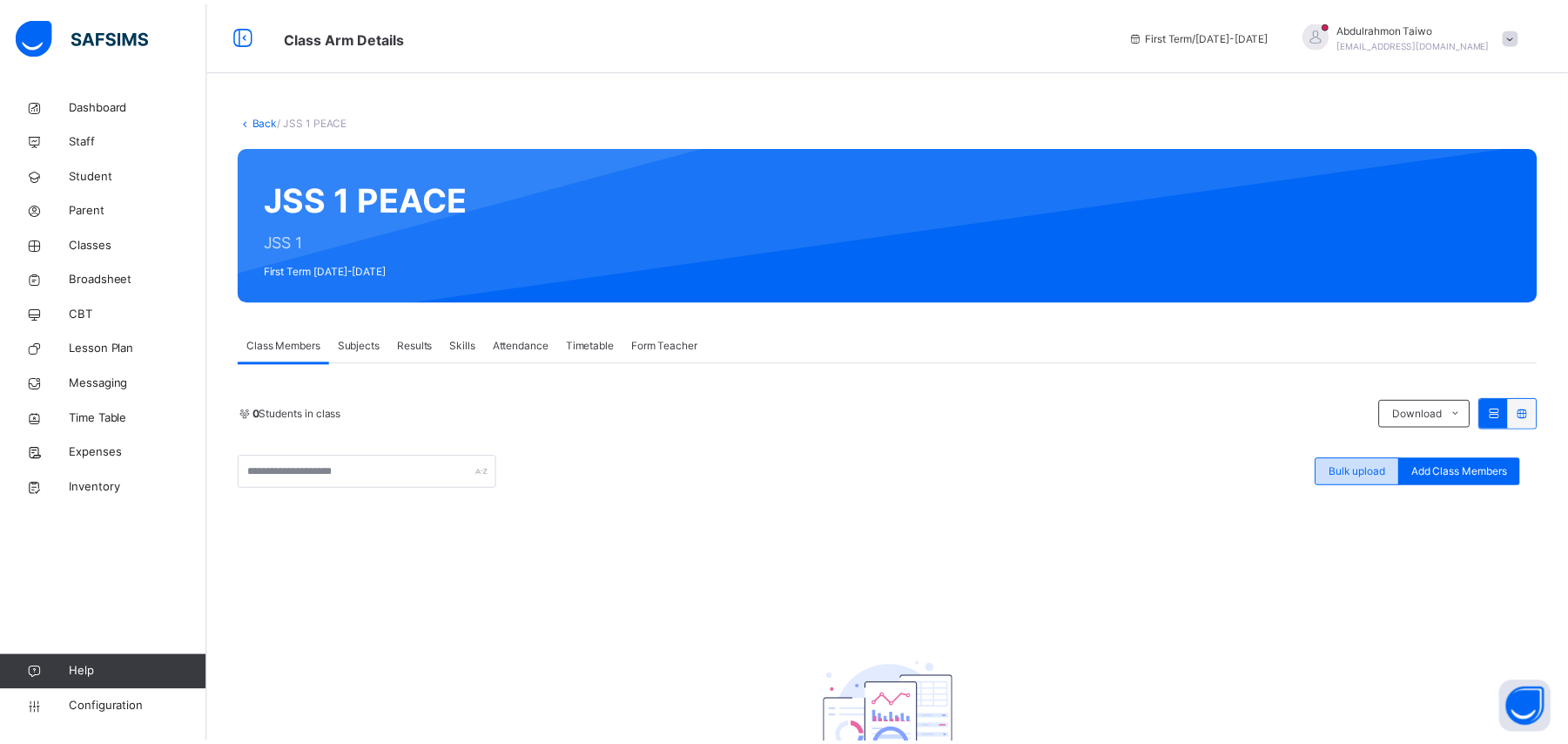
scroll to position [227, 0]
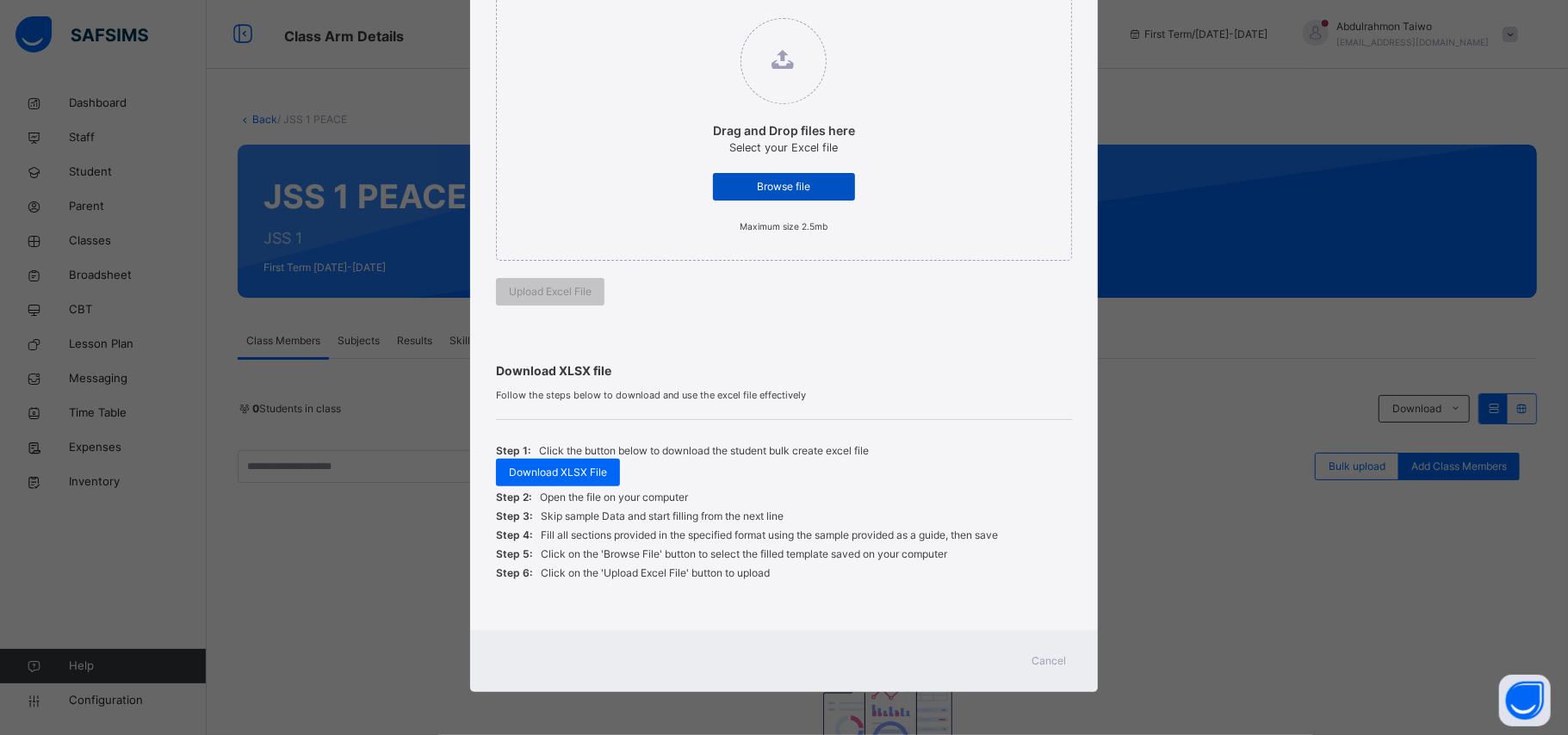
click at [757, 191] on span "Browse file" at bounding box center [784, 187] width 116 height 16
click at [695, 10] on input "Drag and Drop files here Select your Excel file Browse file Maximum size 2.5mb" at bounding box center [695, 10] width 0 height 0
drag, startPoint x: 1037, startPoint y: 668, endPoint x: 848, endPoint y: 424, distance: 308.6
click at [1038, 668] on span "Cancel" at bounding box center [1049, 661] width 34 height 16
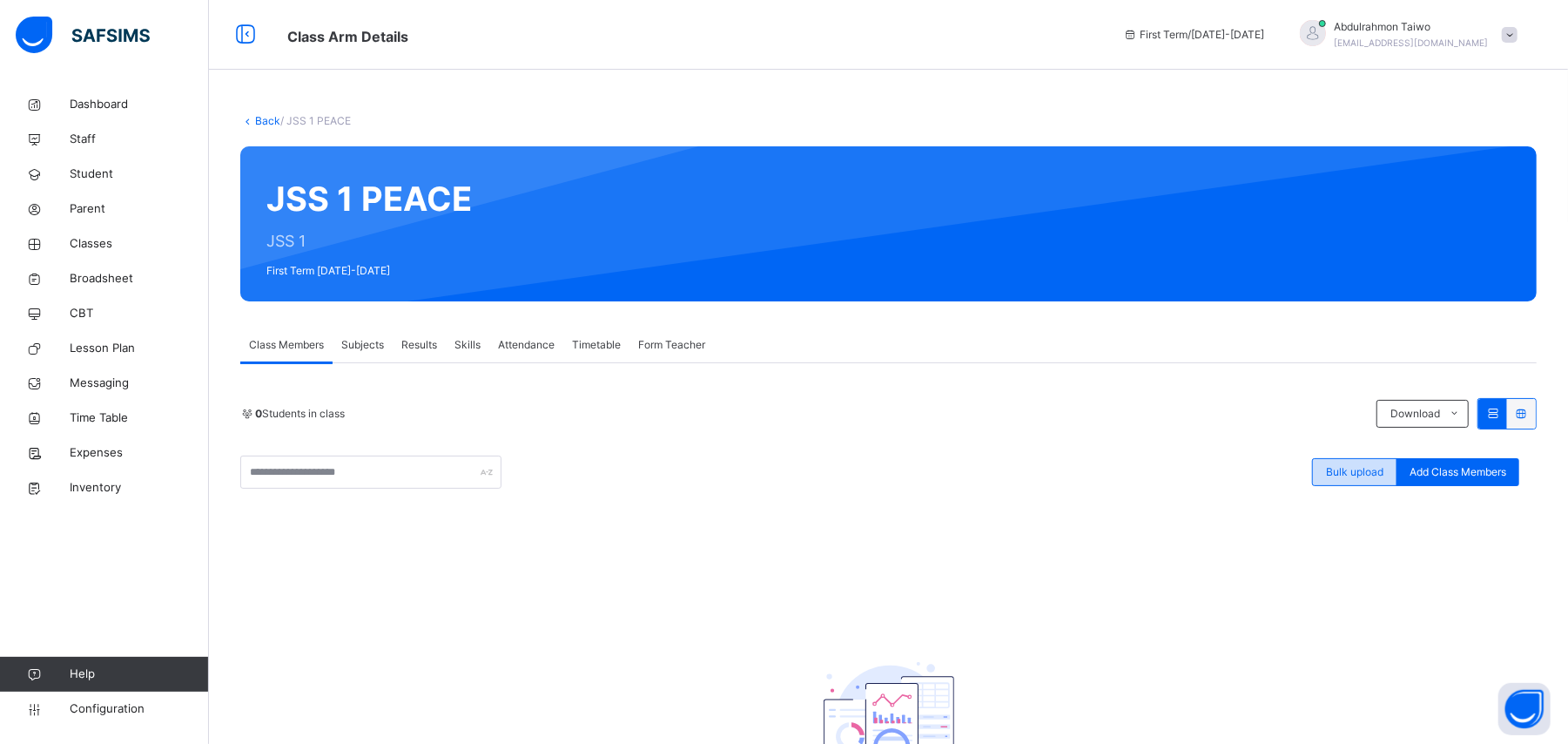
click at [1381, 481] on div "Bulk upload" at bounding box center [1354, 472] width 85 height 28
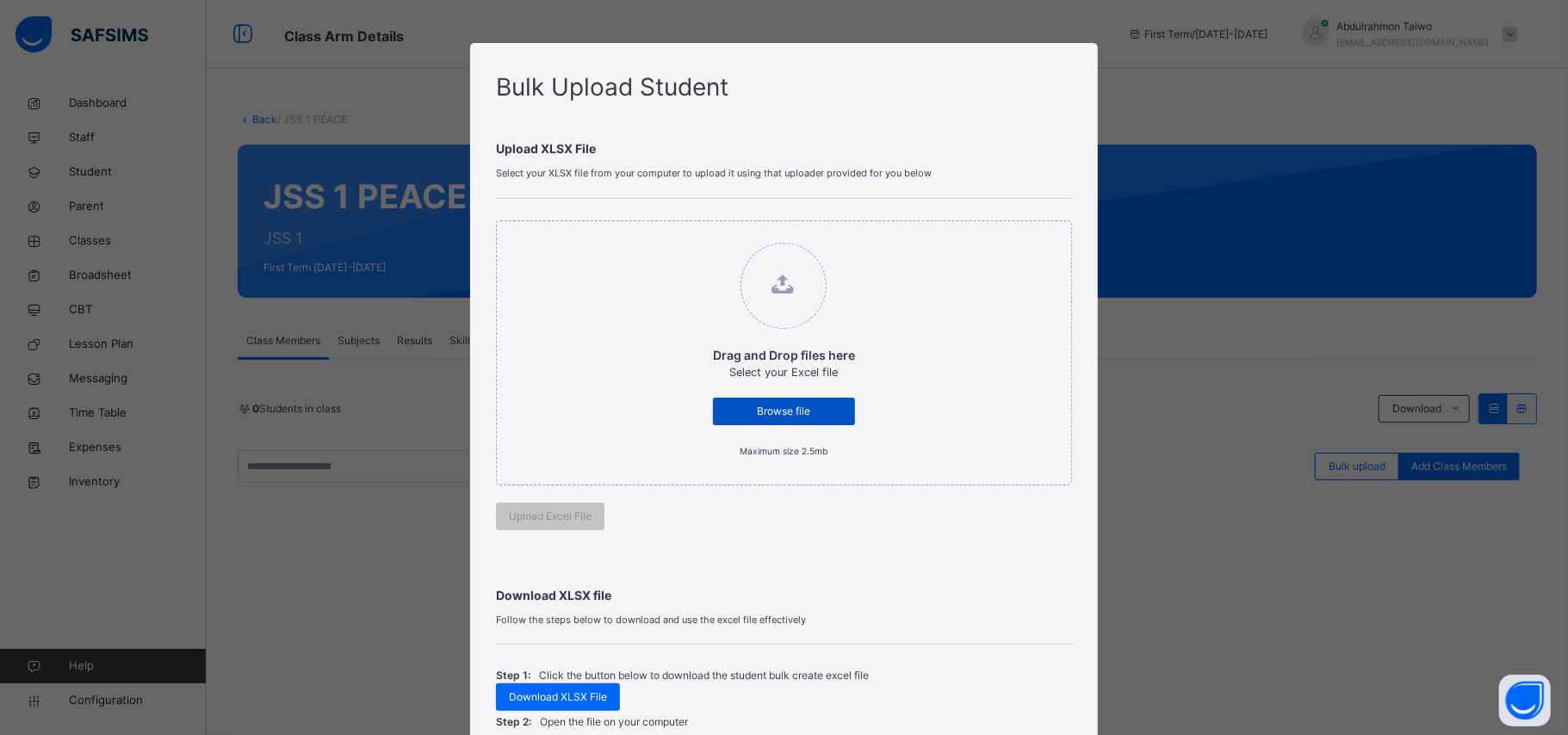
click at [784, 411] on span "Browse file" at bounding box center [784, 412] width 116 height 16
click at [695, 234] on input "Drag and Drop files here Select your Excel file Browse file Maximum size 2.5mb" at bounding box center [695, 234] width 0 height 0
type input "**********"
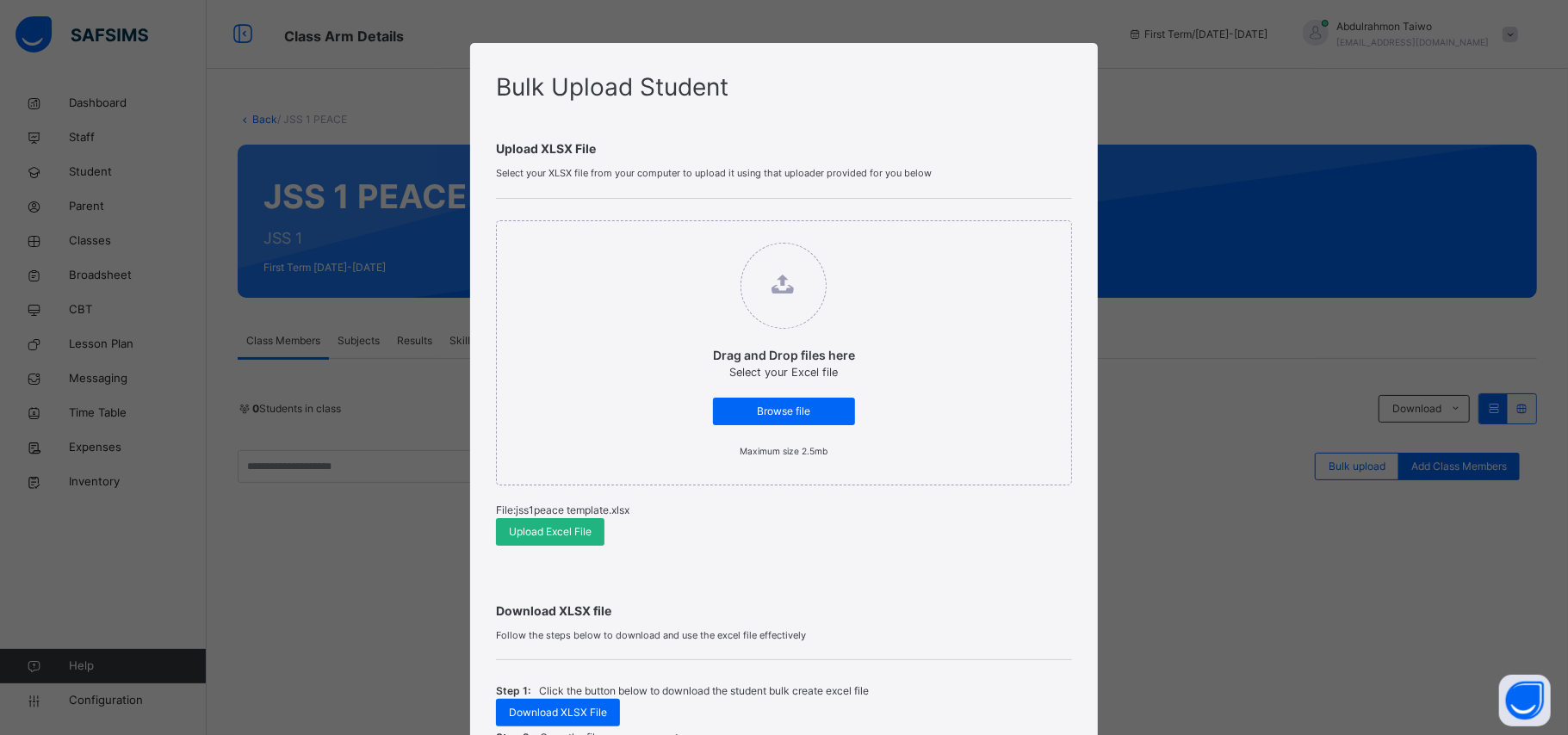
click at [576, 535] on span "Upload Excel File" at bounding box center [550, 531] width 83 height 16
drag, startPoint x: 1196, startPoint y: 573, endPoint x: 1228, endPoint y: 497, distance: 82.5
click at [1202, 555] on div "Bulk Upload Student Upload XLSX File Select your XLSX file from your computer t…" at bounding box center [784, 367] width 1568 height 735
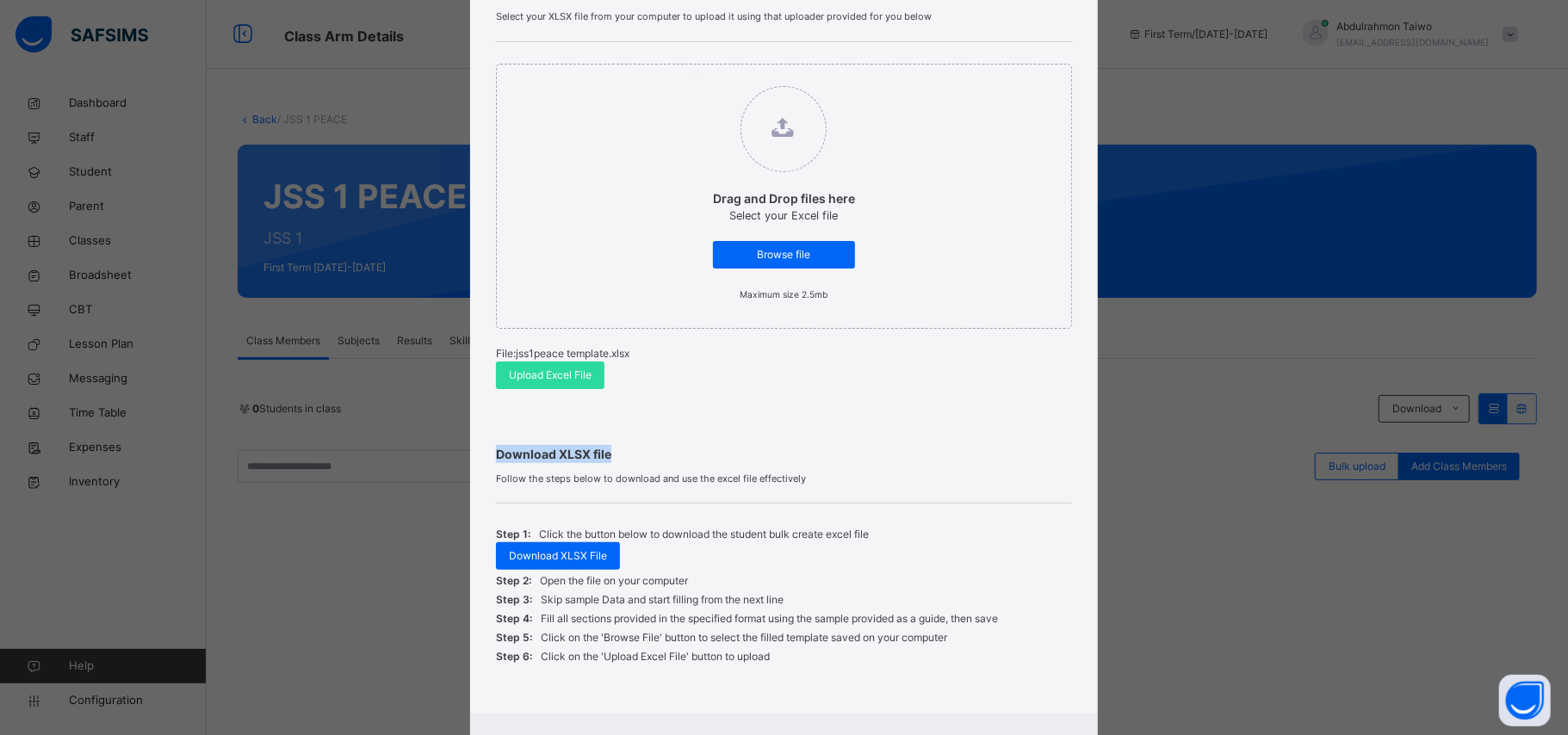
scroll to position [241, 0]
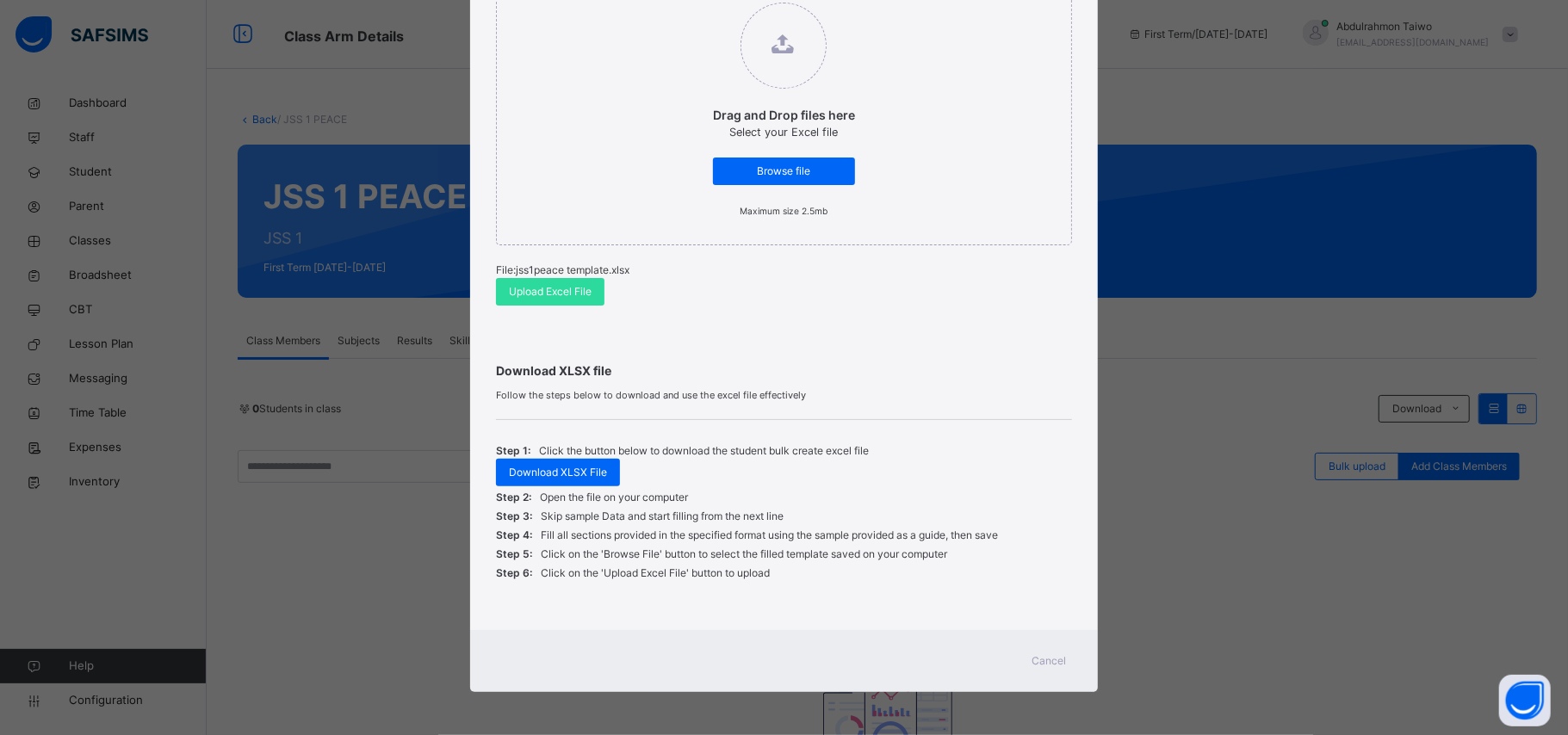
click at [1050, 662] on span "Cancel" at bounding box center [1049, 661] width 34 height 16
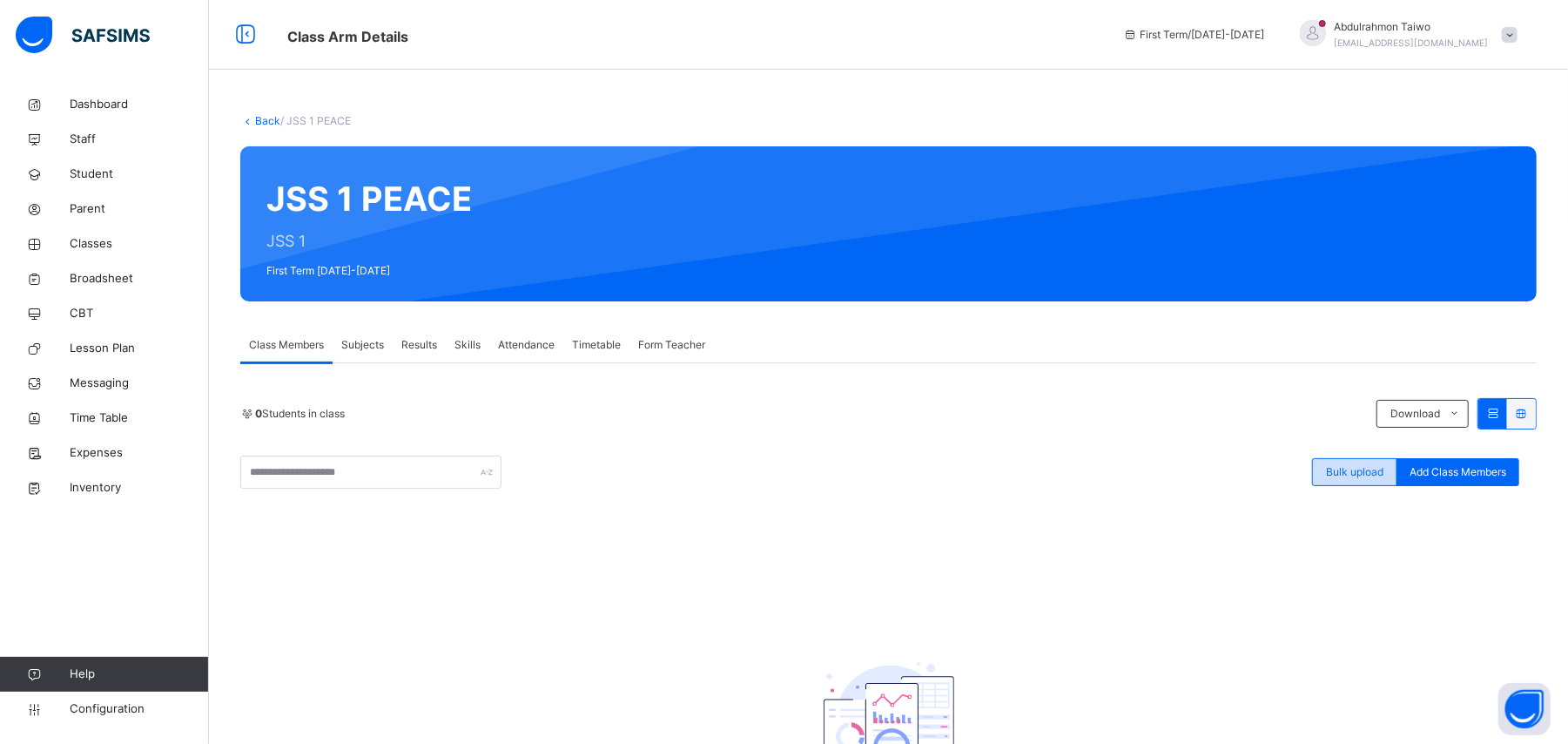
click at [1362, 484] on div "Bulk upload" at bounding box center [1354, 472] width 85 height 28
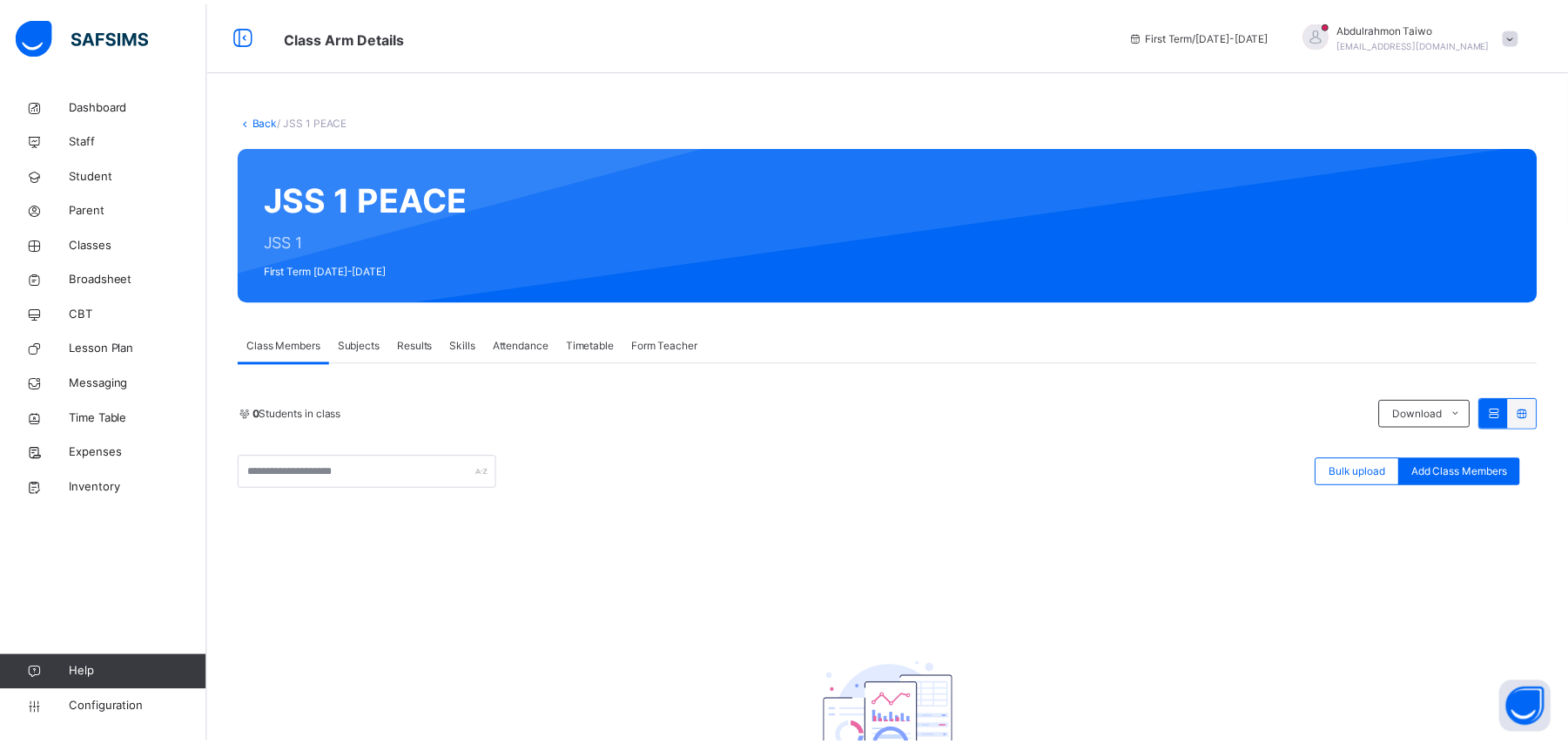
scroll to position [227, 0]
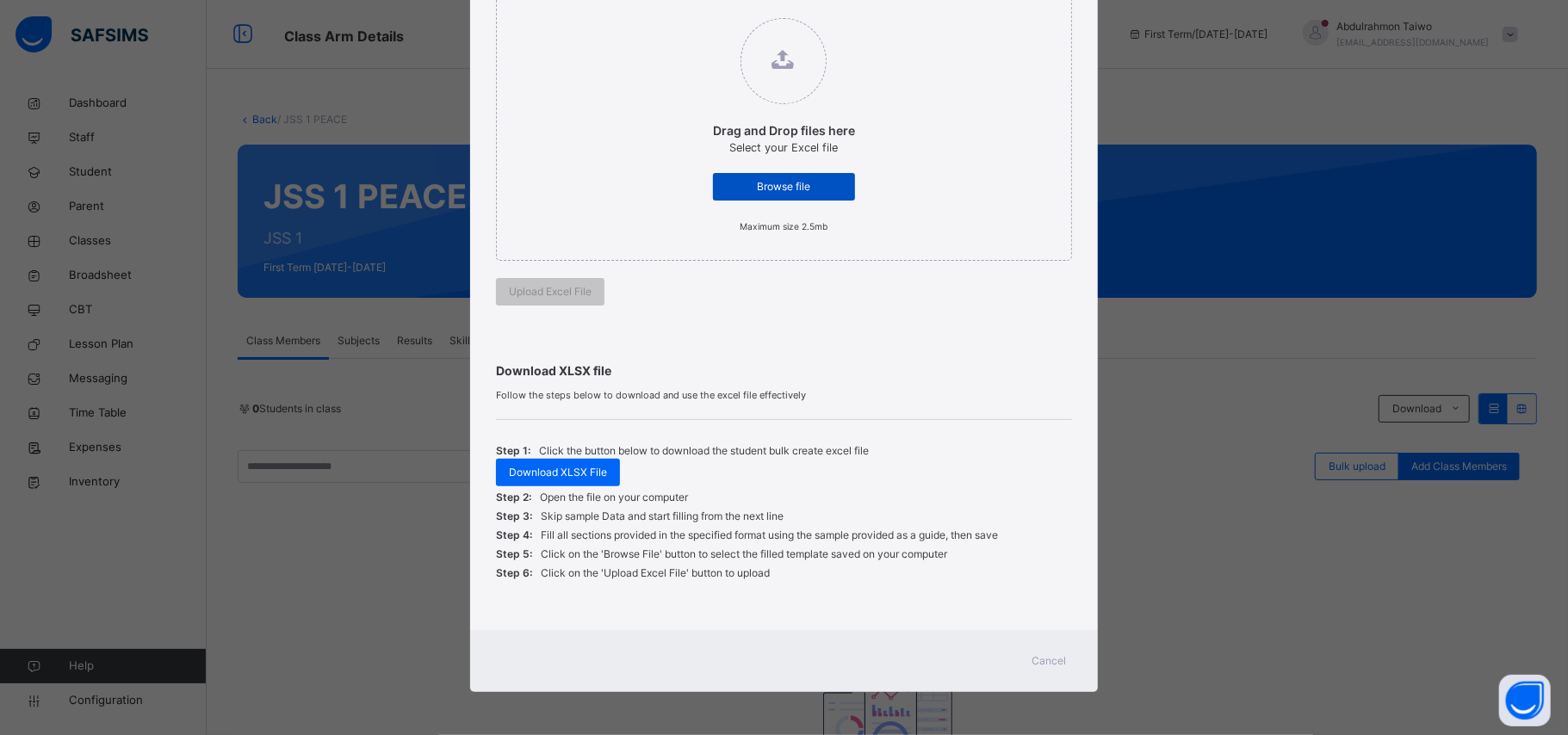
click at [792, 177] on div "Browse file" at bounding box center [784, 187] width 142 height 28
click at [695, 10] on input "Drag and Drop files here Select your Excel file Browse file Maximum size 2.5mb" at bounding box center [695, 10] width 0 height 0
click at [1059, 662] on span "Cancel" at bounding box center [1049, 661] width 34 height 16
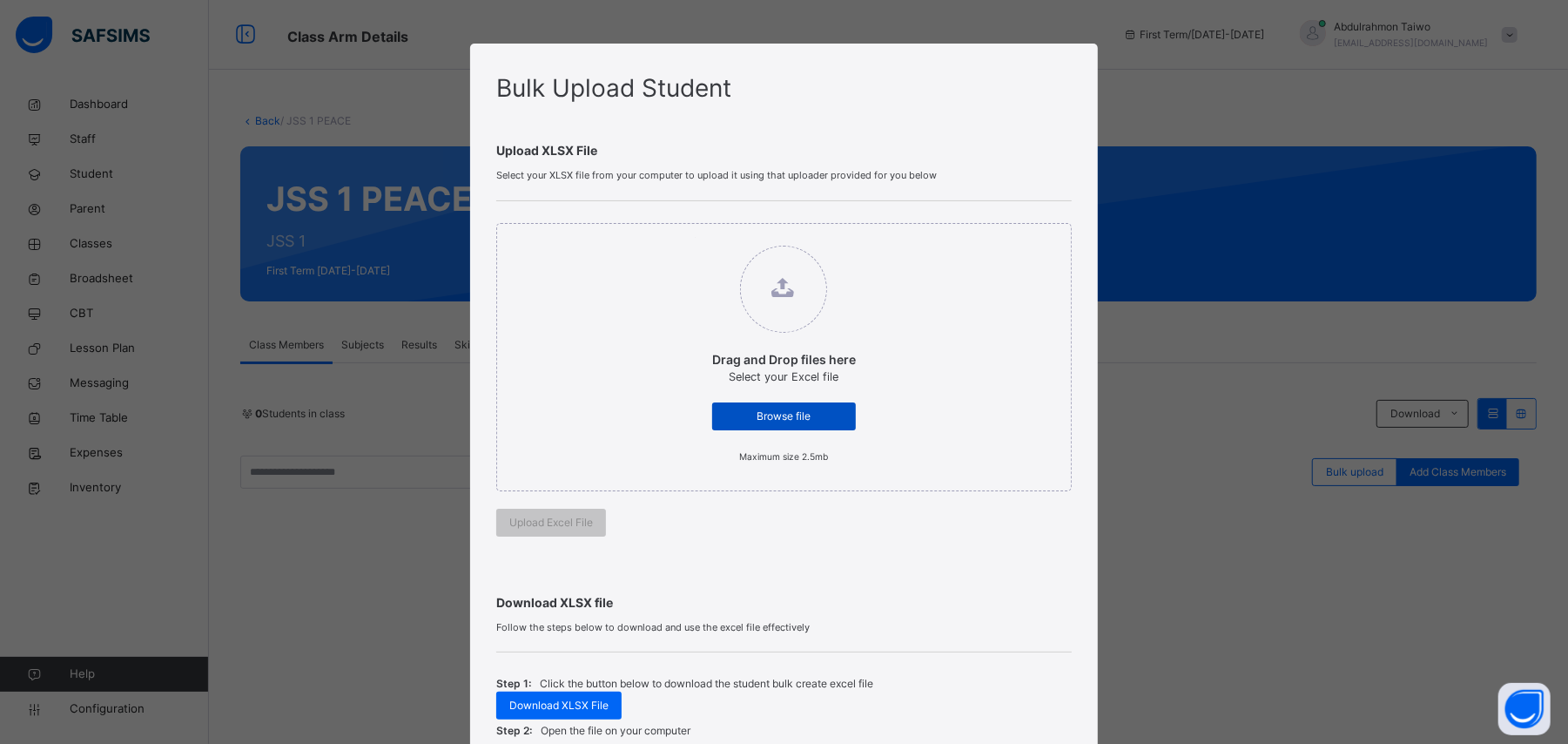
click at [798, 413] on span "Browse file" at bounding box center [784, 417] width 118 height 16
click at [695, 237] on input "Drag and Drop files here Select your Excel file Browse file Maximum size 2.5mb" at bounding box center [695, 237] width 0 height 0
type input "**********"
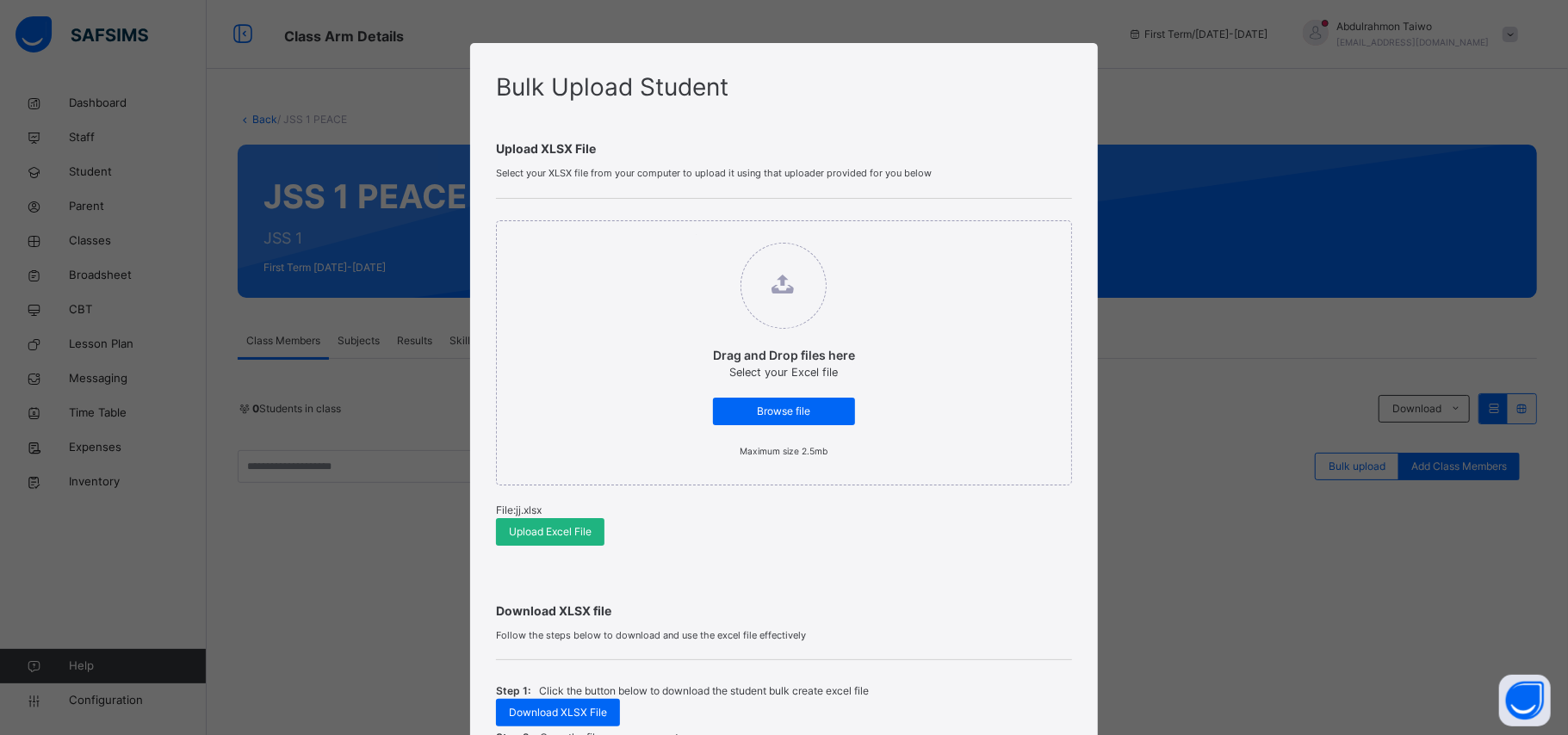
click at [559, 535] on span "Upload Excel File" at bounding box center [550, 531] width 83 height 16
click at [1375, 163] on div "Bulk Upload Student Upload XLSX File Select your XLSX file from your computer t…" at bounding box center [784, 367] width 1568 height 735
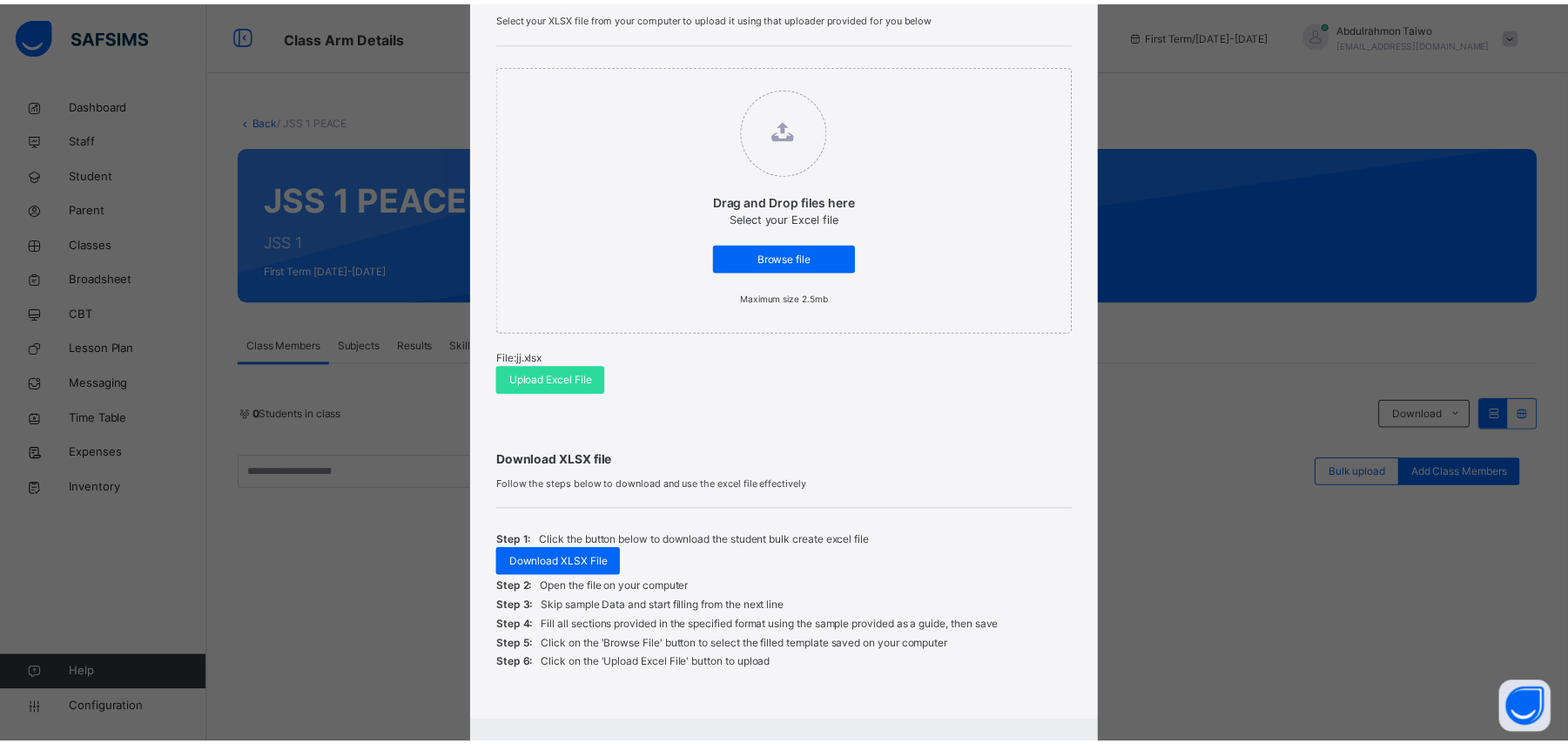
scroll to position [244, 0]
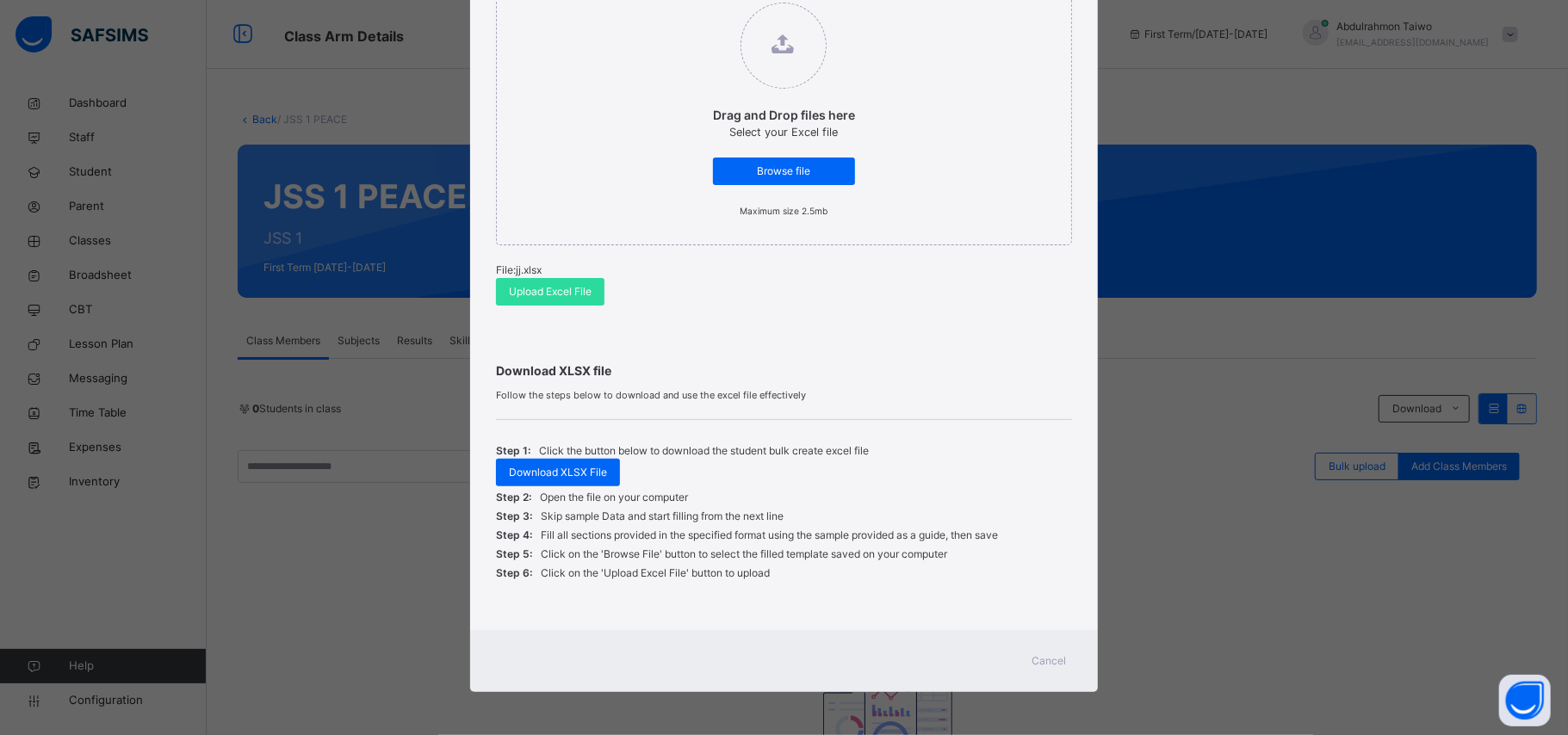
click at [1050, 662] on span "Cancel" at bounding box center [1049, 661] width 34 height 16
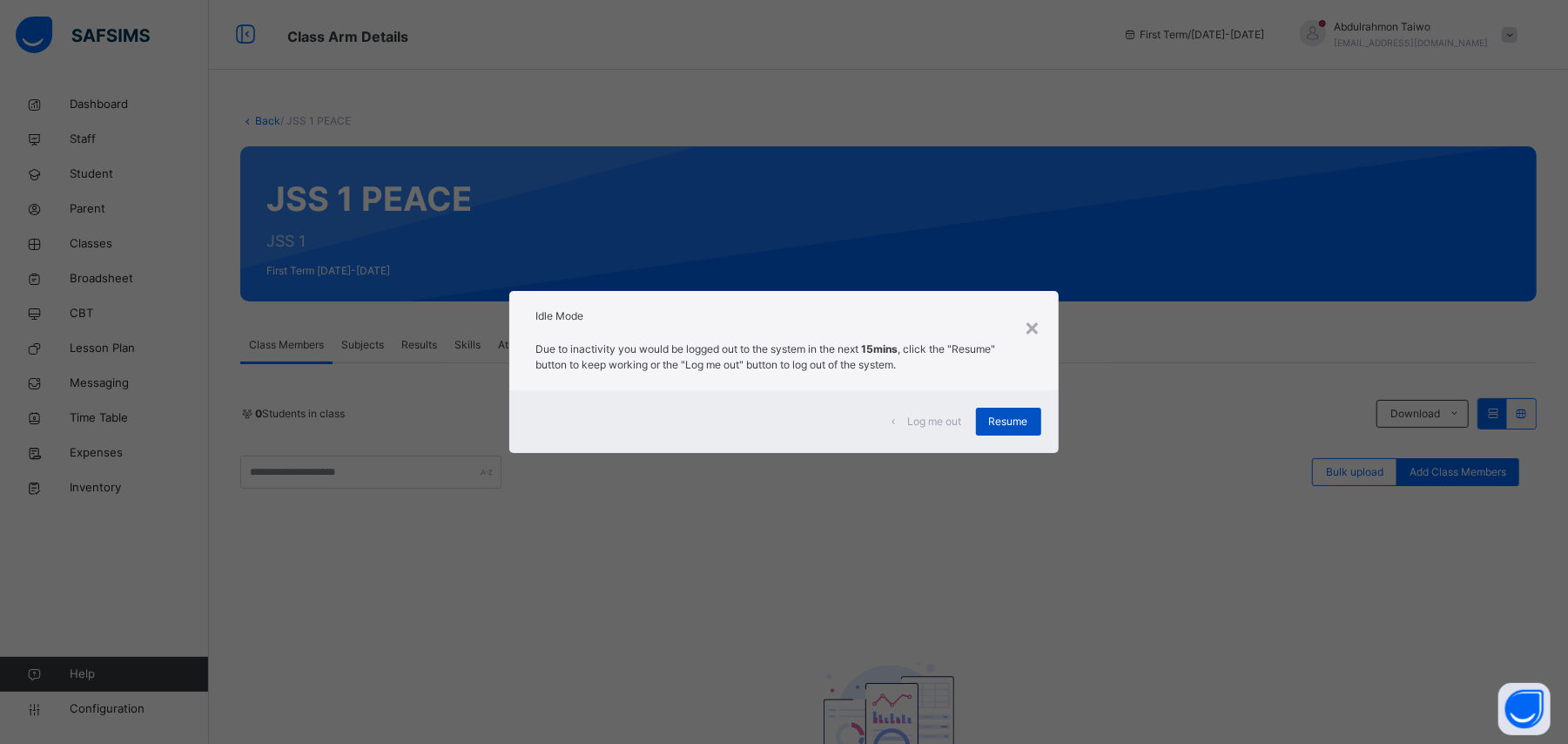
click at [1034, 418] on div "Resume" at bounding box center [1008, 422] width 65 height 28
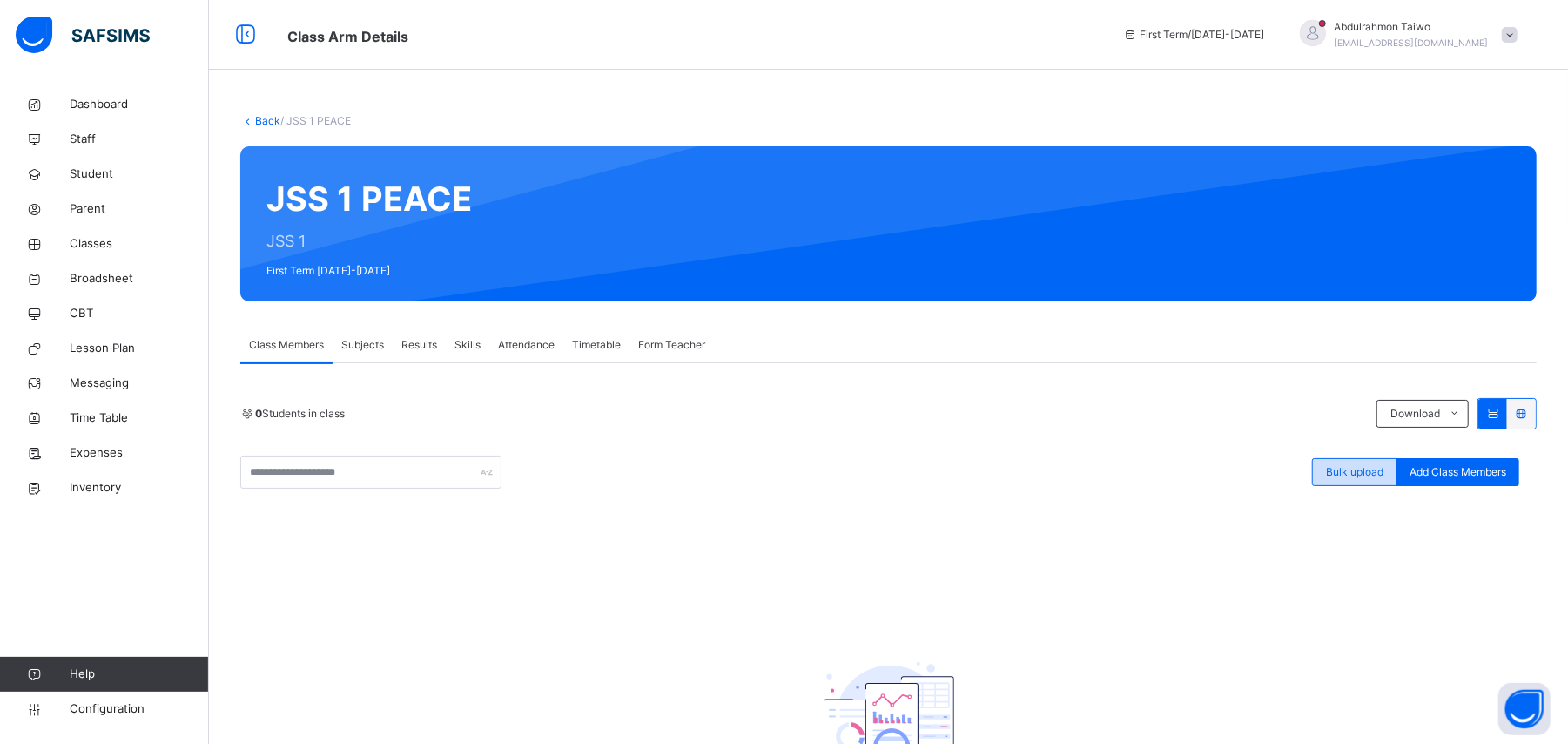
click at [1366, 477] on span "Bulk upload" at bounding box center [1354, 472] width 57 height 16
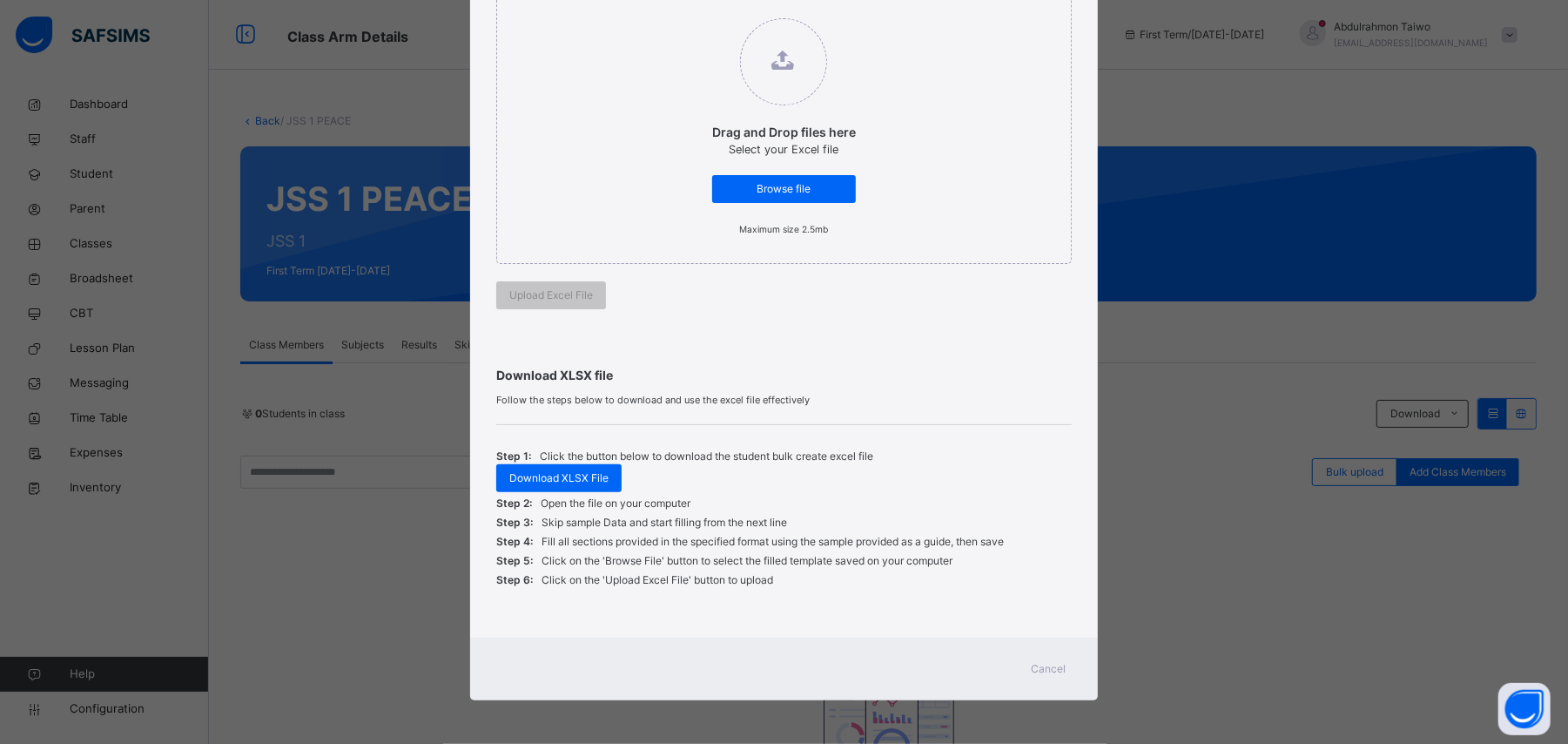
scroll to position [227, 0]
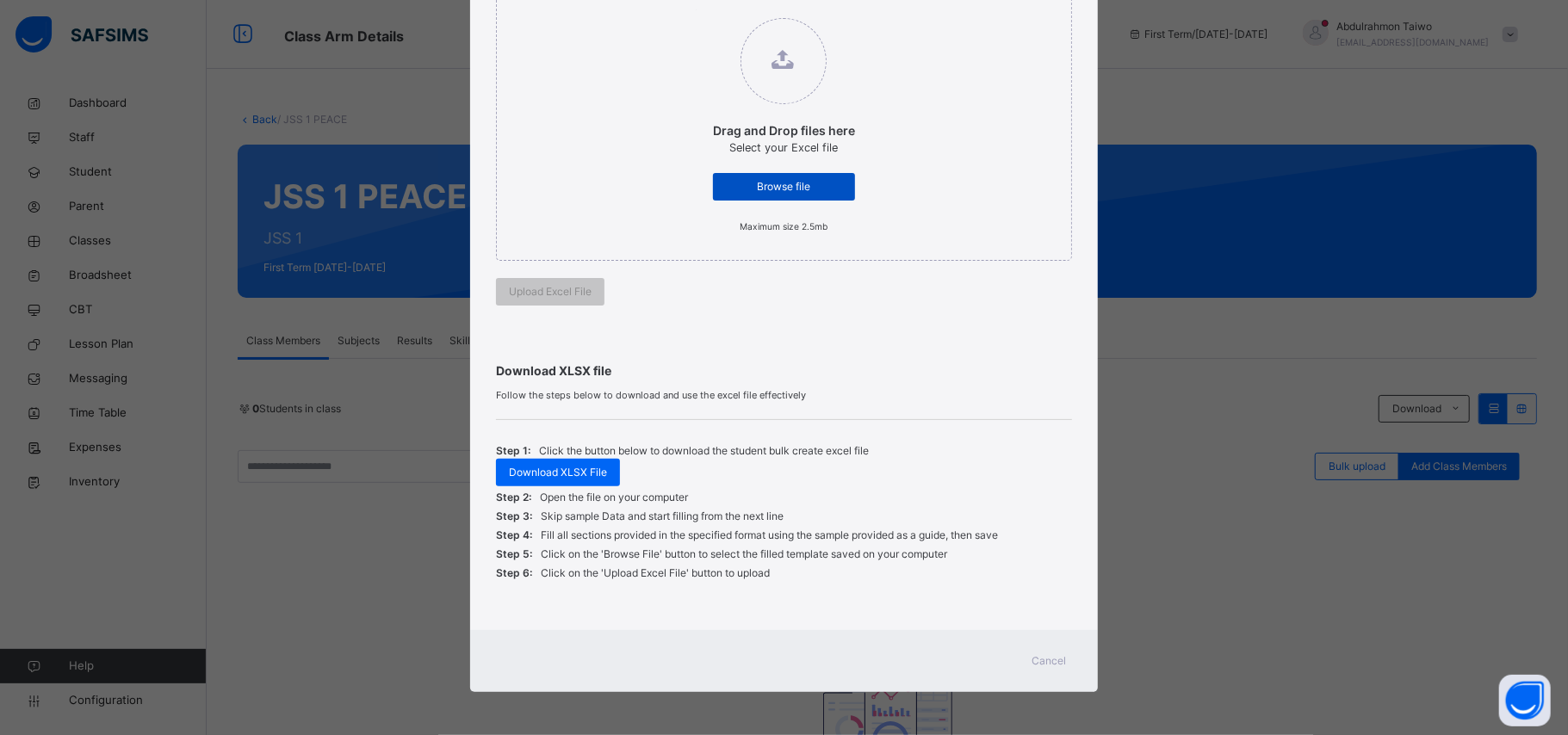
click at [759, 188] on span "Browse file" at bounding box center [784, 187] width 116 height 16
click at [695, 10] on input "Drag and Drop files here Select your Excel file Browse file Maximum size 2.5mb" at bounding box center [695, 10] width 0 height 0
drag, startPoint x: 1251, startPoint y: 290, endPoint x: 1375, endPoint y: 132, distance: 200.8
click at [1253, 288] on div "Bulk Upload Student Upload XLSX File Select your XLSX file from your computer t…" at bounding box center [784, 367] width 1568 height 735
click at [1059, 662] on span "Cancel" at bounding box center [1049, 661] width 34 height 16
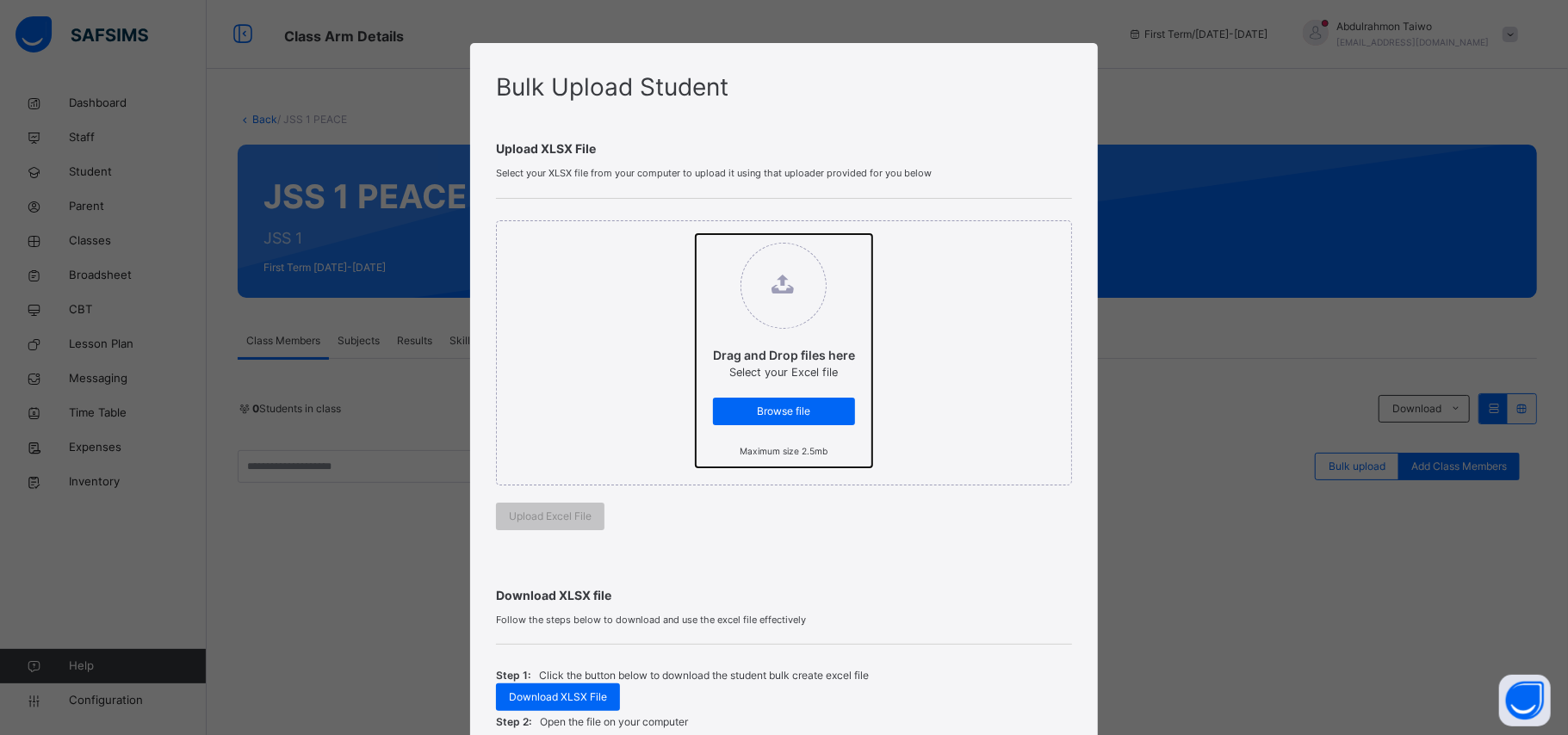
type input "**********"
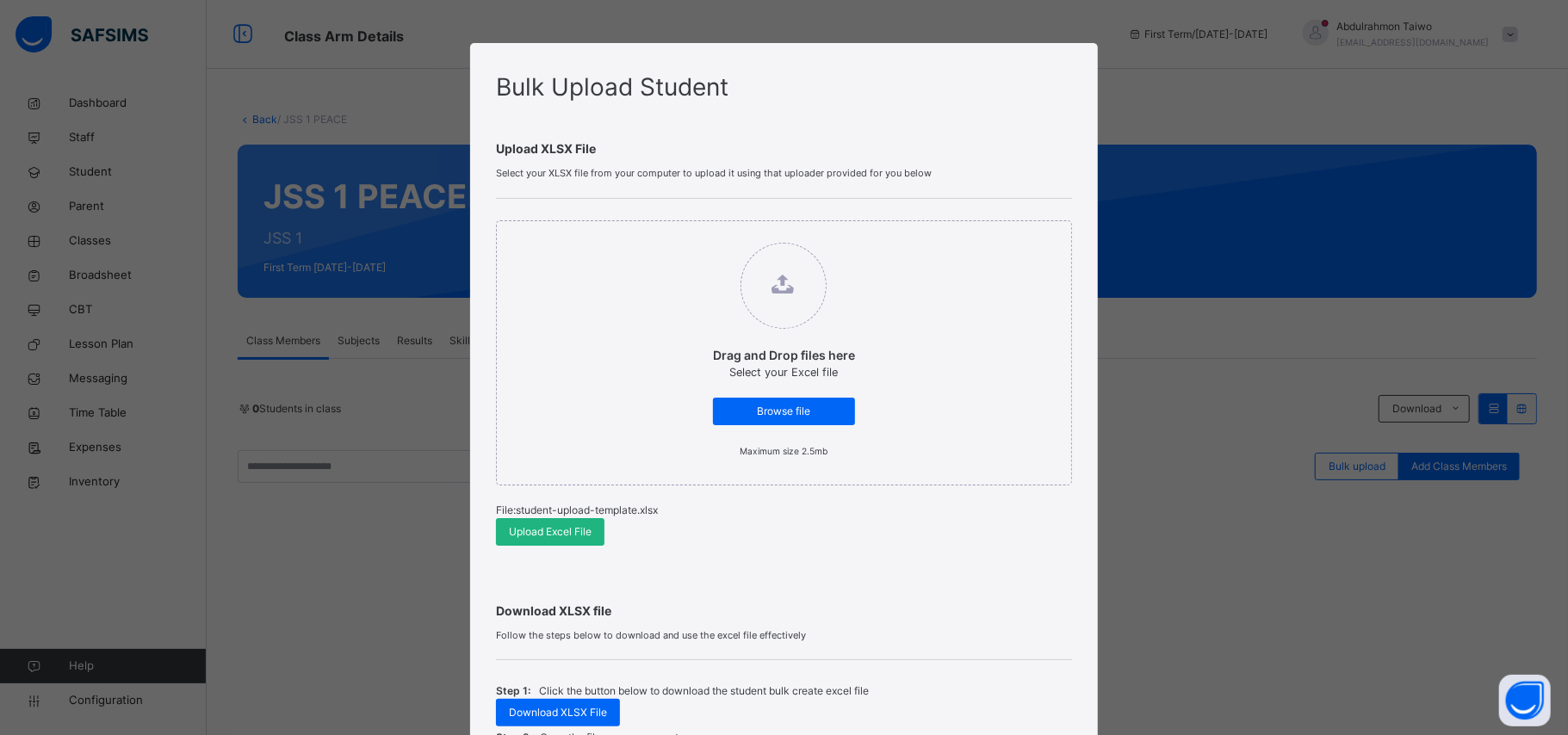
click at [566, 544] on div "Upload Excel File" at bounding box center [550, 532] width 108 height 28
click at [540, 526] on span "Upload Excel File" at bounding box center [550, 531] width 83 height 16
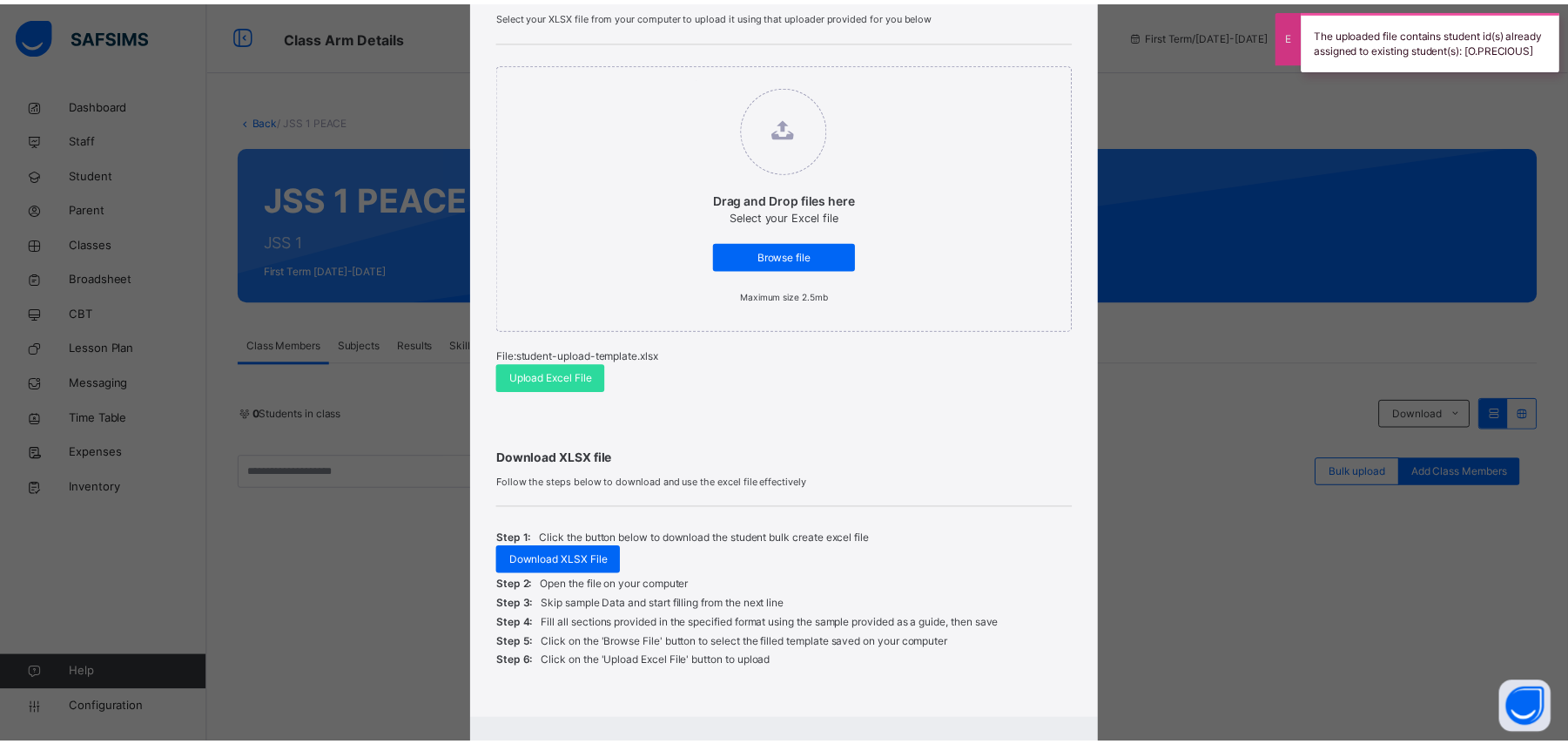
scroll to position [244, 0]
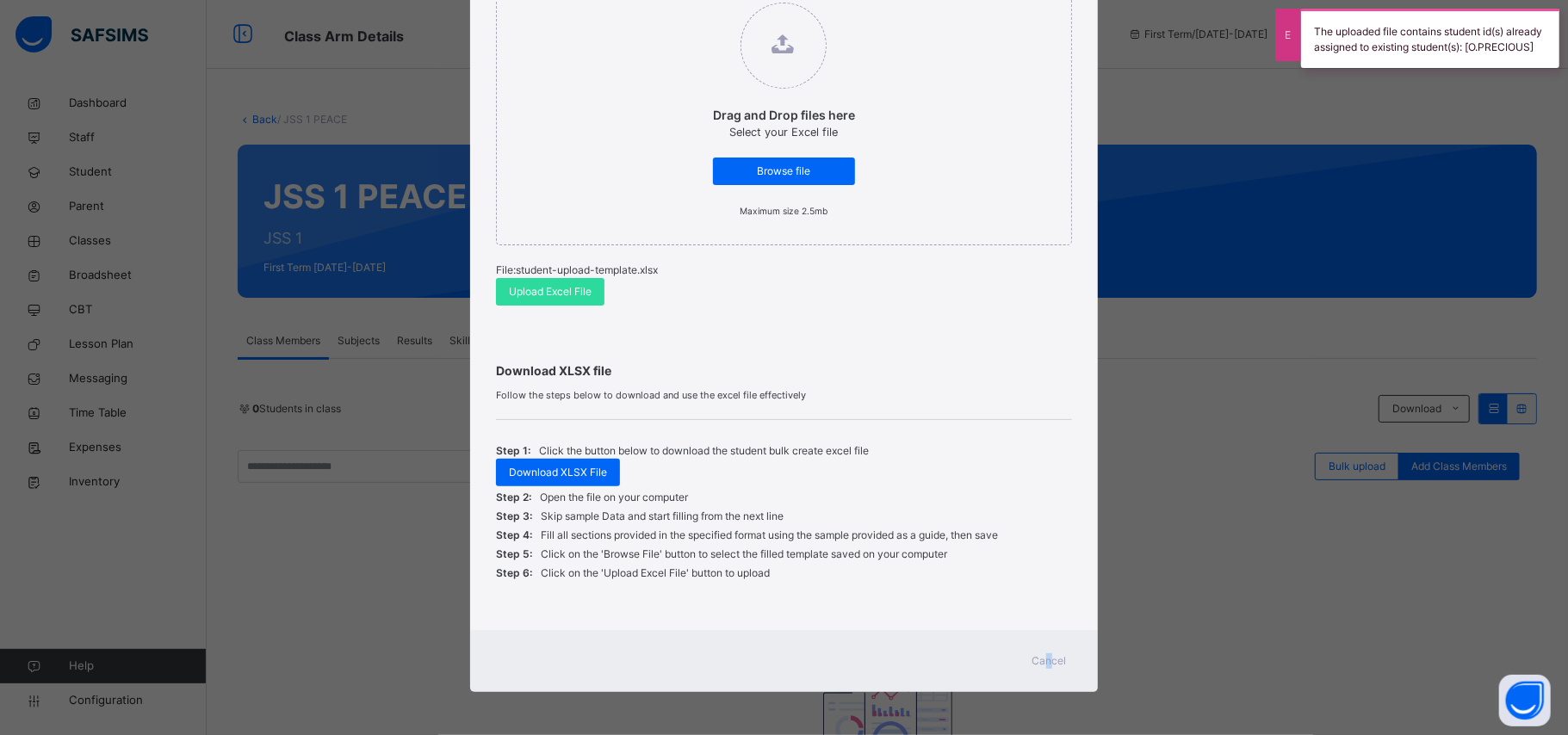
click at [1045, 659] on span "Cancel" at bounding box center [1049, 661] width 34 height 16
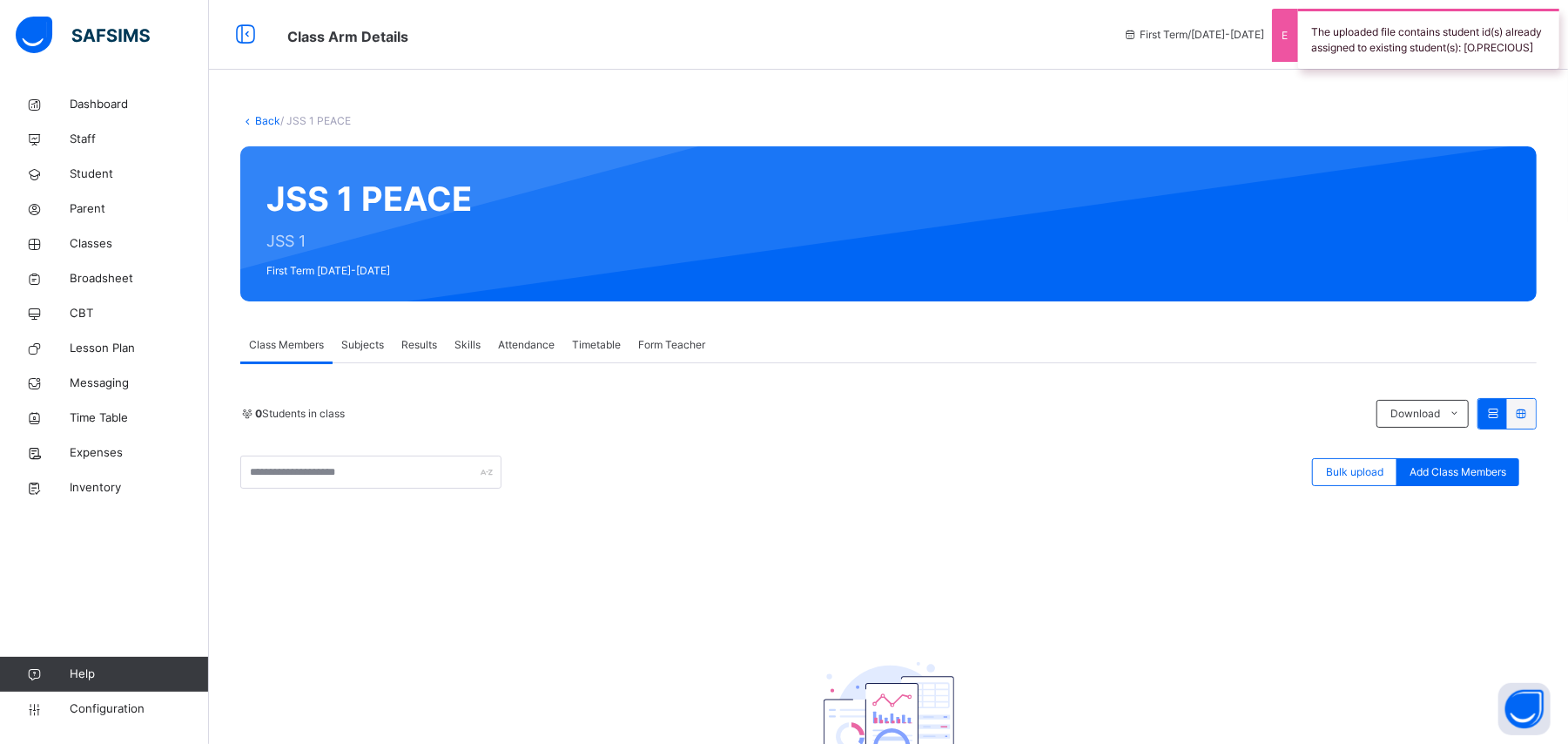
click at [1212, 426] on div "0 Students in class Download Pdf Report Excel Report" at bounding box center [889, 413] width 1296 height 31
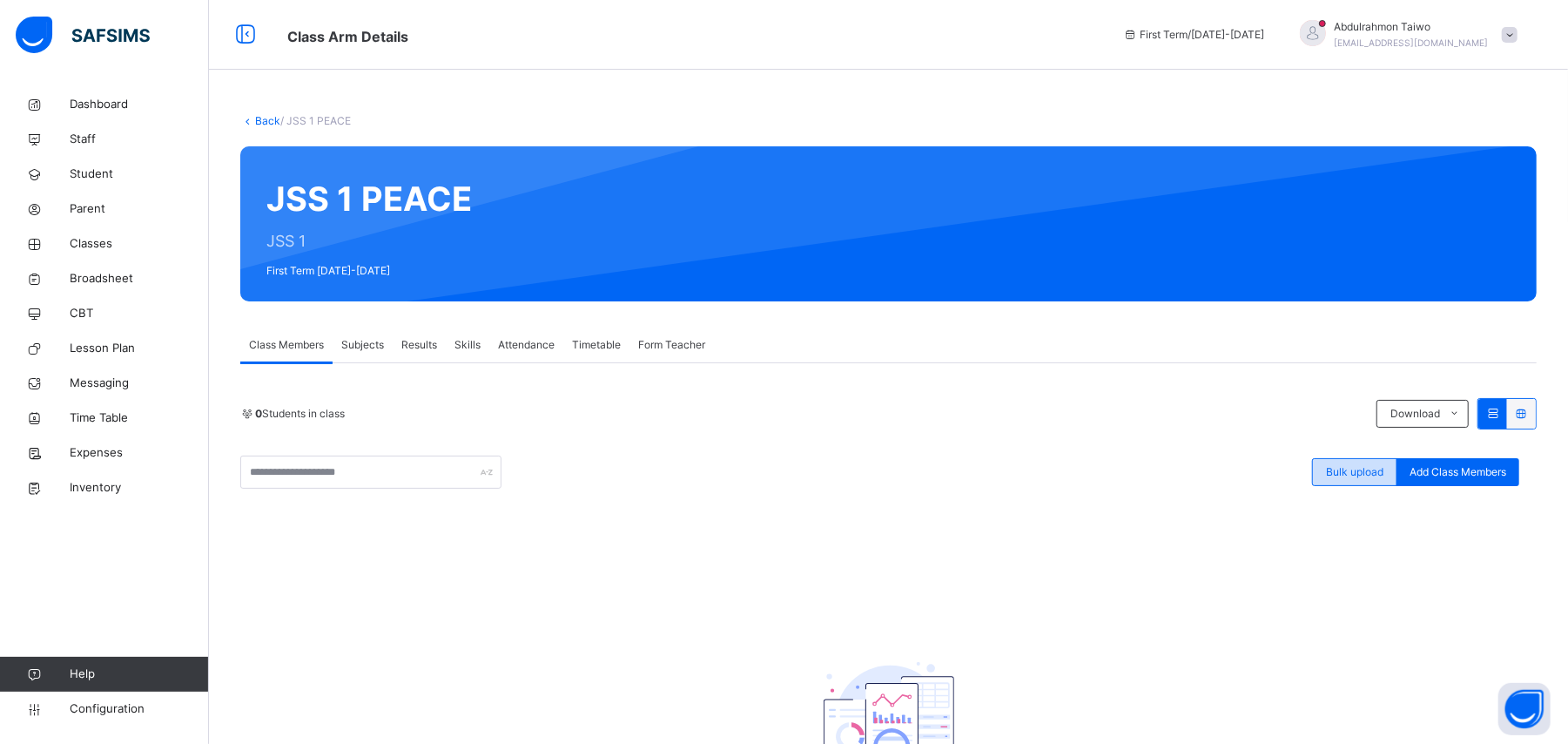
click at [1387, 479] on div "Bulk upload" at bounding box center [1354, 472] width 85 height 28
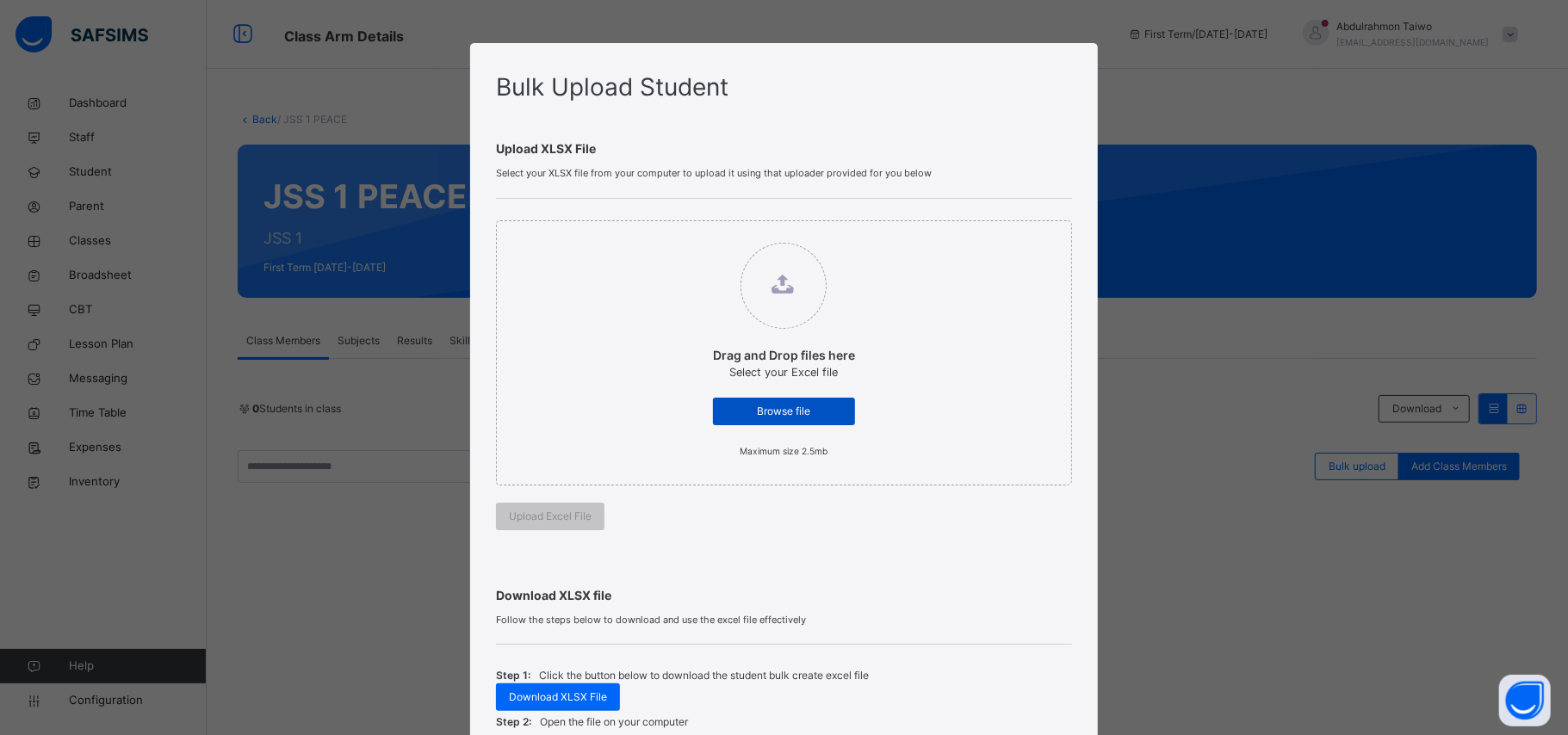
click at [757, 413] on span "Browse file" at bounding box center [784, 412] width 116 height 16
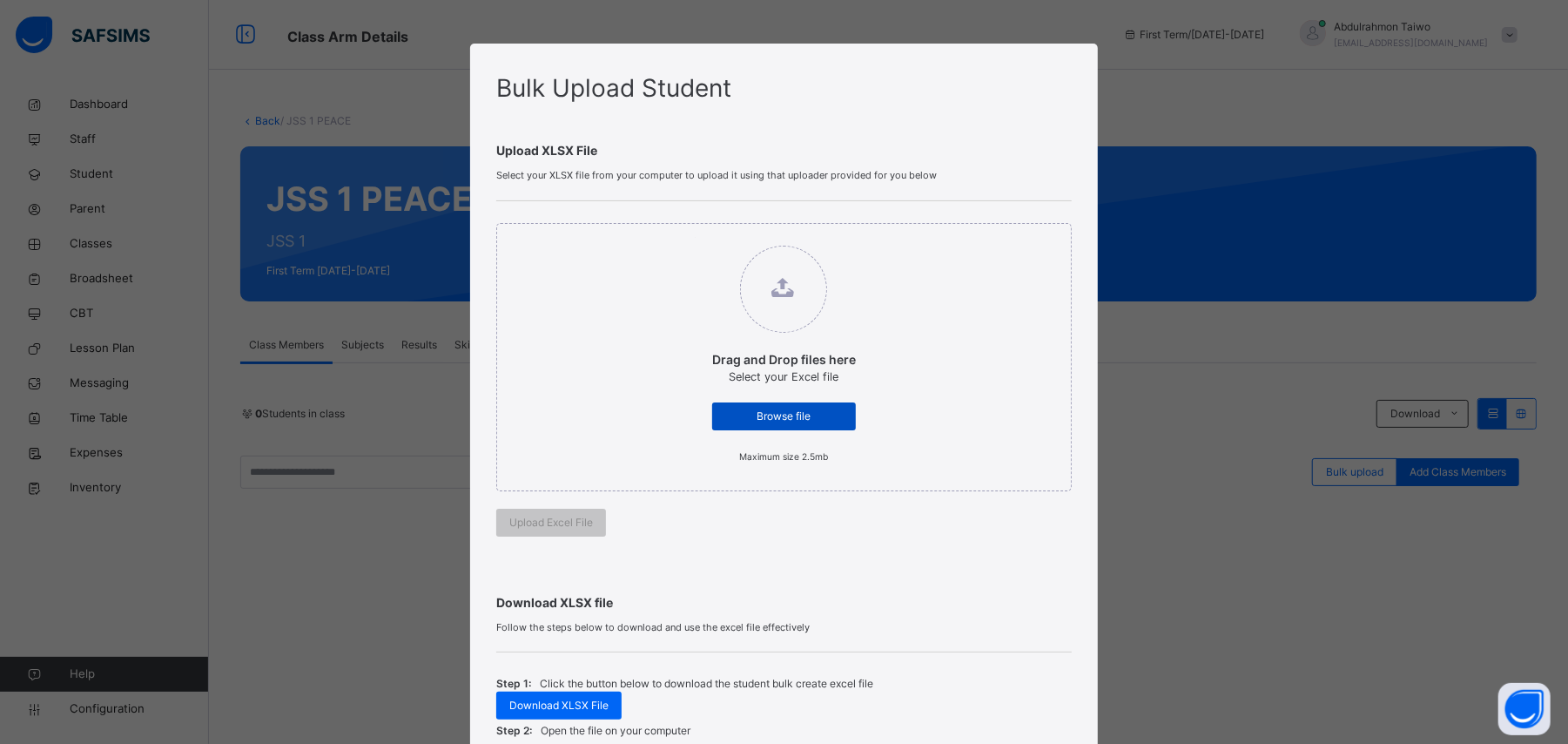
click at [826, 421] on span "Browse file" at bounding box center [784, 417] width 118 height 16
click at [695, 237] on input "Drag and Drop files here Select your Excel file Browse file Maximum size 2.5mb" at bounding box center [695, 237] width 0 height 0
type input "**********"
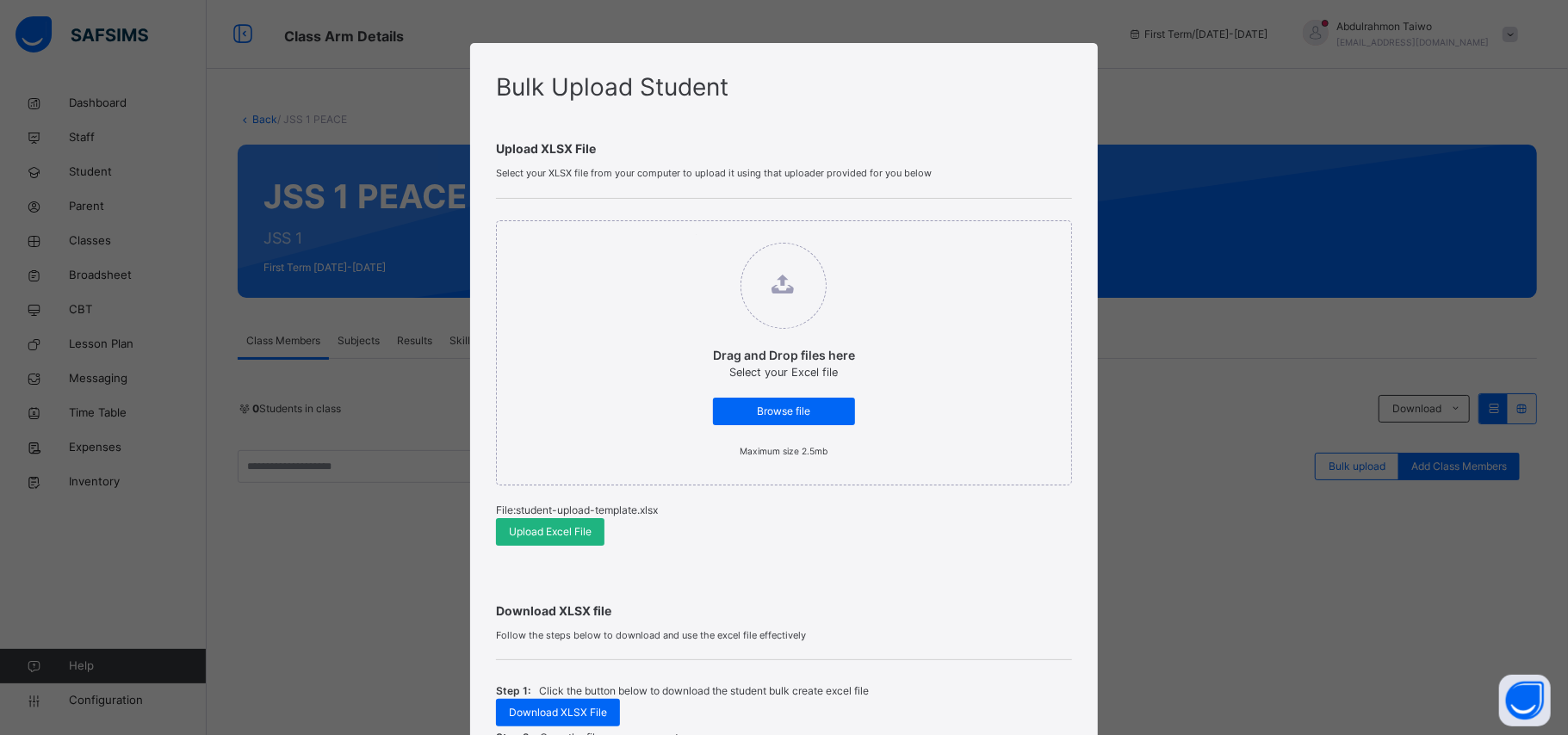
click at [551, 541] on div "Upload Excel File" at bounding box center [550, 532] width 108 height 28
click at [558, 535] on span "Upload Excel File" at bounding box center [550, 531] width 83 height 16
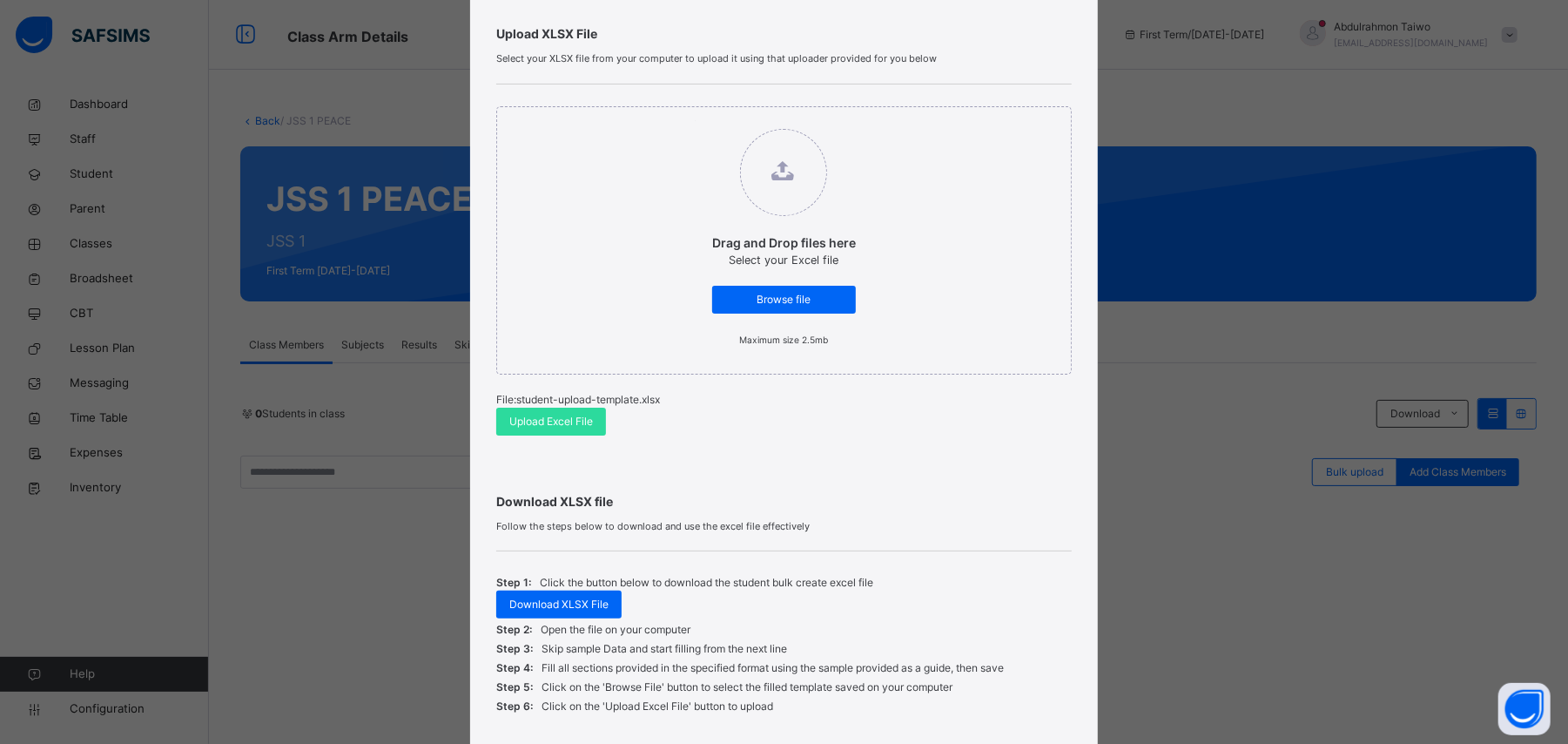
scroll to position [244, 0]
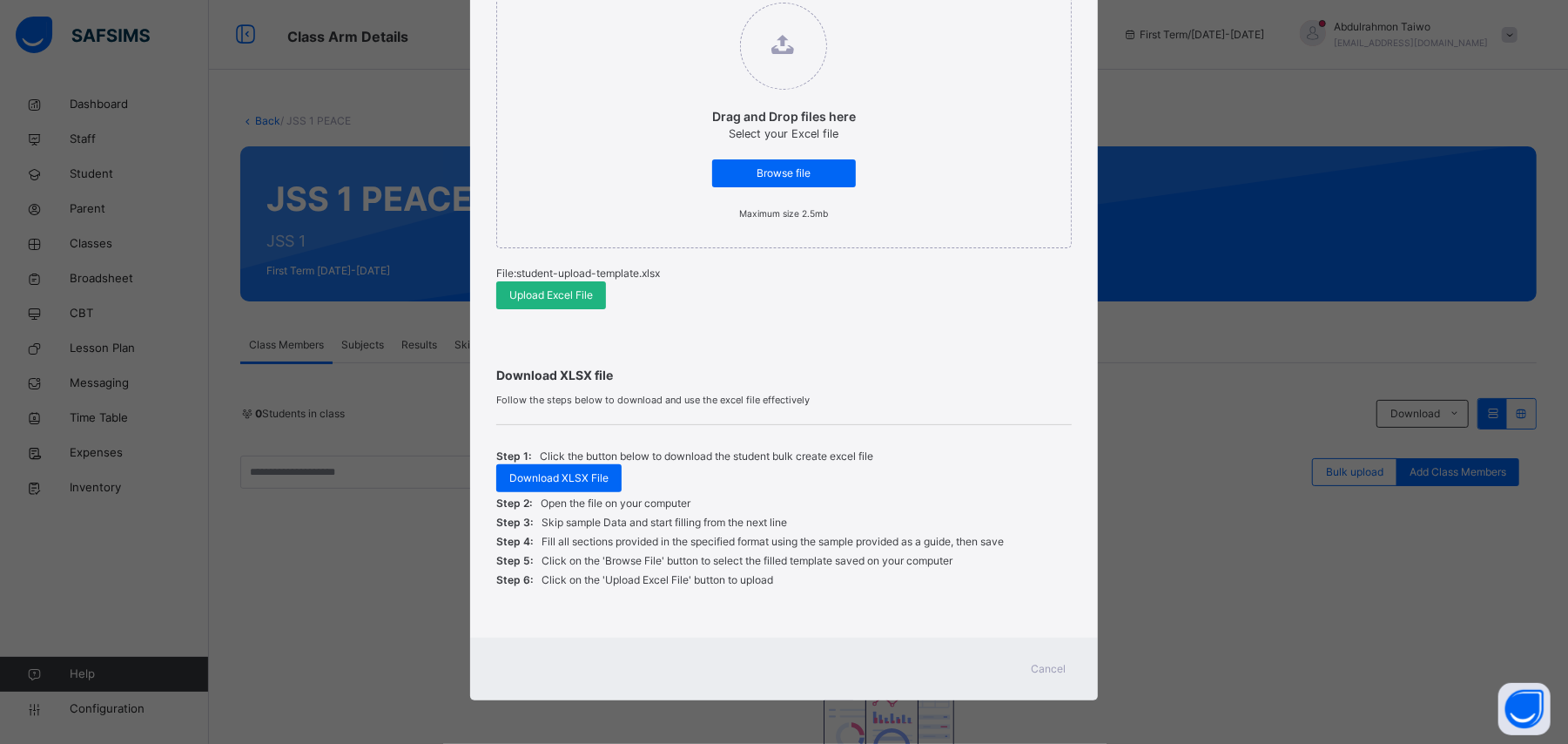
click at [537, 294] on span "Upload Excel File" at bounding box center [551, 295] width 84 height 16
click at [1050, 673] on span "Cancel" at bounding box center [1049, 669] width 34 height 16
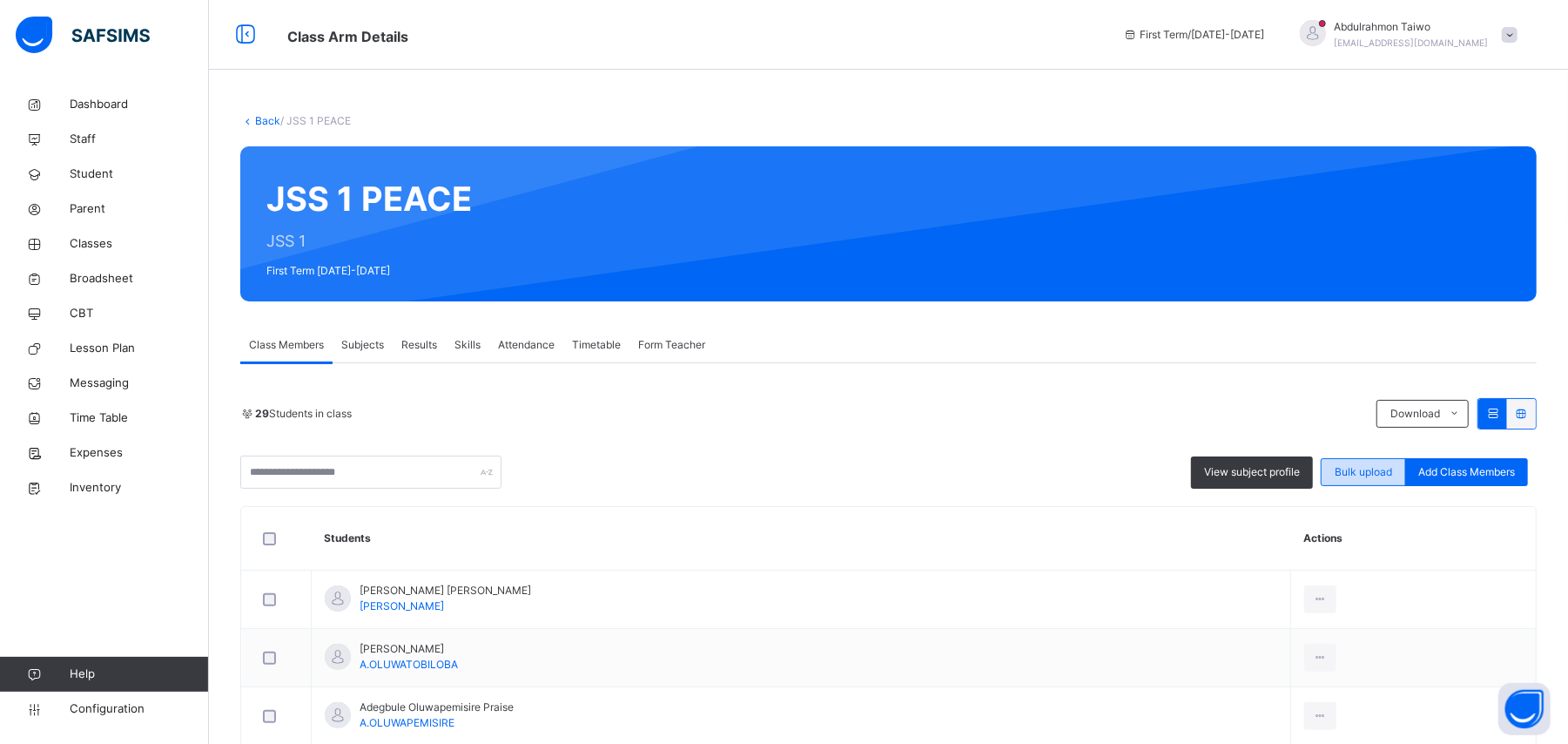
click at [1389, 468] on span "Bulk upload" at bounding box center [1363, 472] width 57 height 16
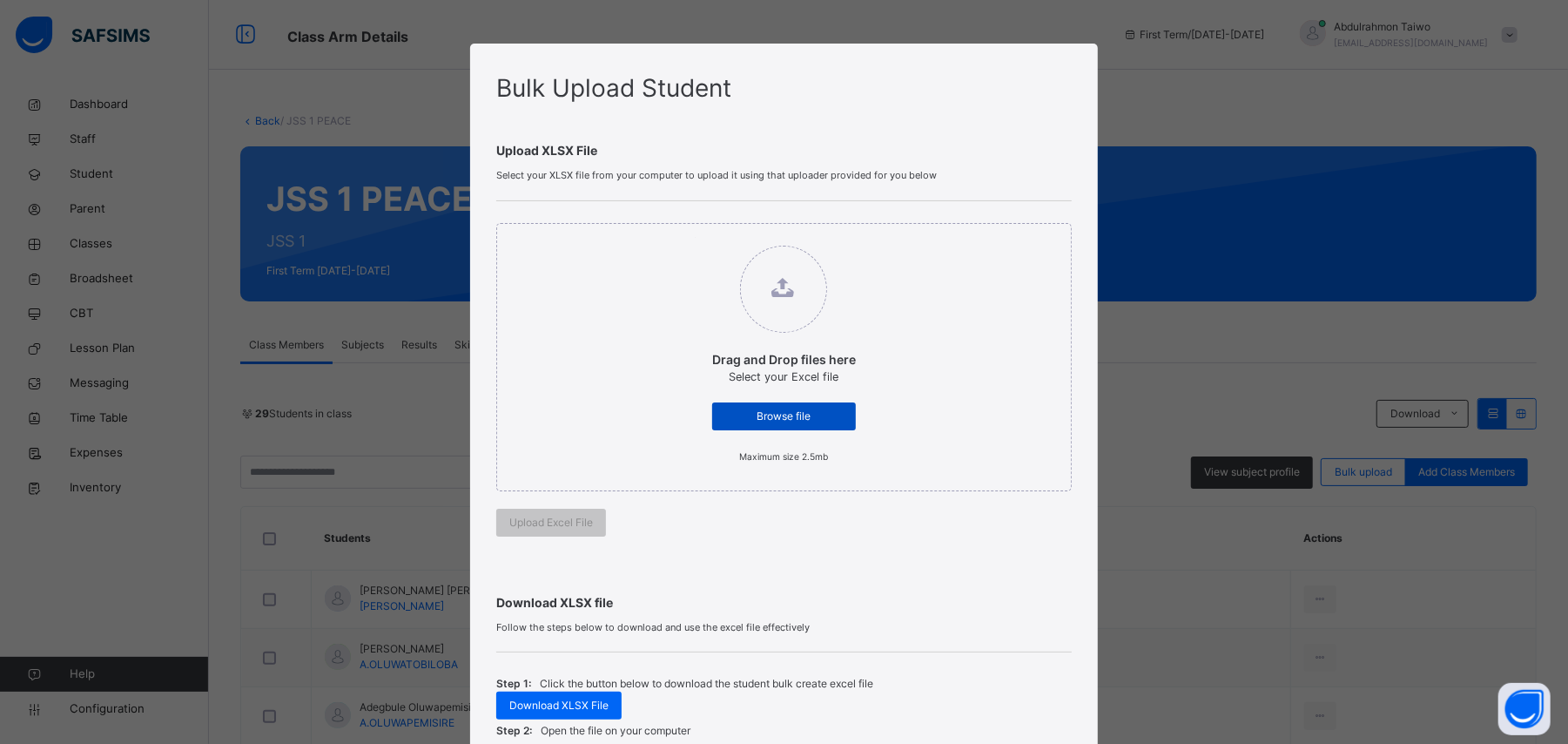
click at [788, 415] on span "Browse file" at bounding box center [784, 417] width 118 height 16
click at [695, 237] on input "Drag and Drop files here Select your Excel file Browse file Maximum size 2.5mb" at bounding box center [695, 237] width 0 height 0
type input "**********"
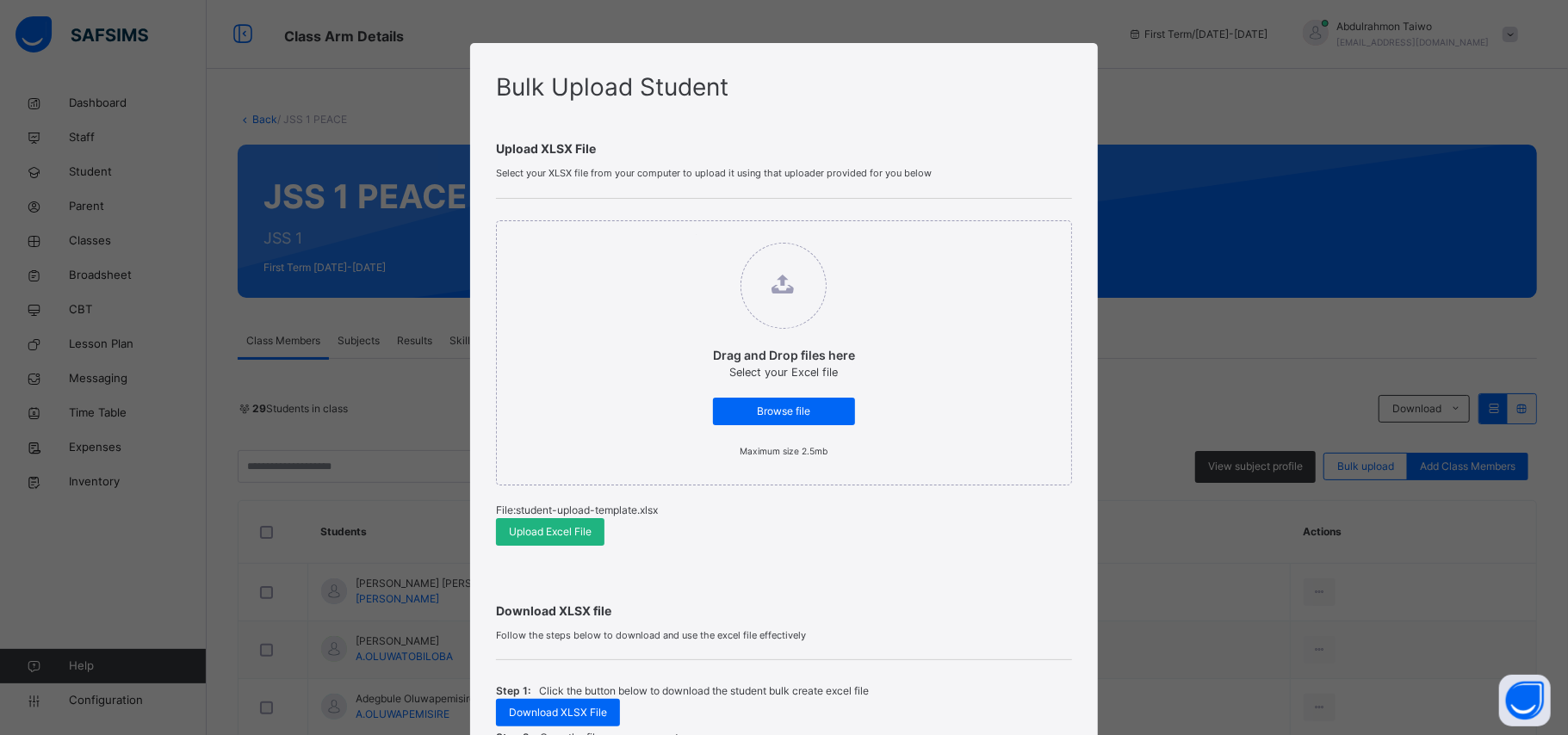
click at [567, 535] on span "Upload Excel File" at bounding box center [550, 531] width 83 height 16
click at [539, 531] on span "Upload Excel File" at bounding box center [550, 531] width 83 height 16
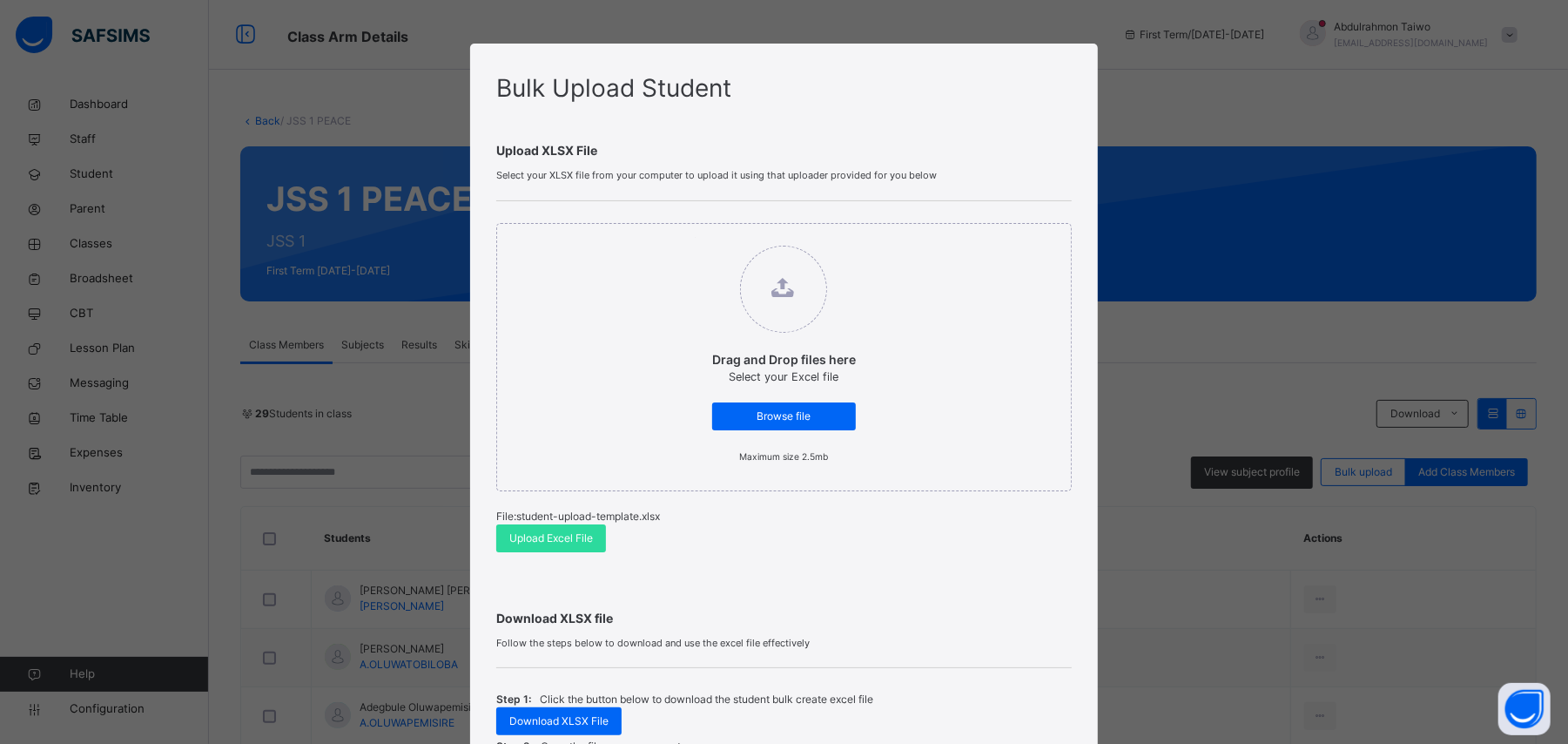
click at [1152, 398] on div "Bulk Upload Student Upload XLSX File Select your XLSX file from your computer t…" at bounding box center [784, 372] width 1568 height 744
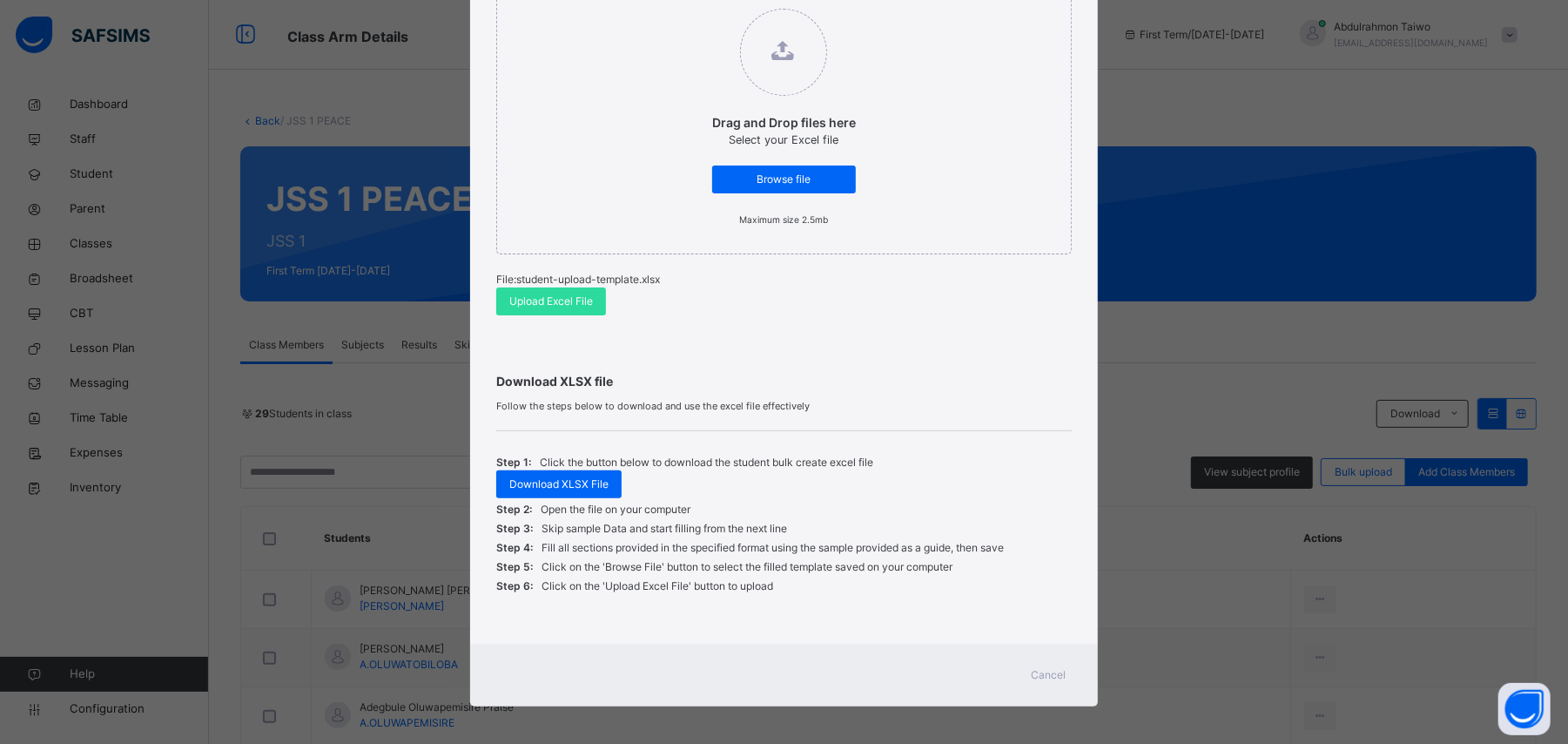
scroll to position [244, 0]
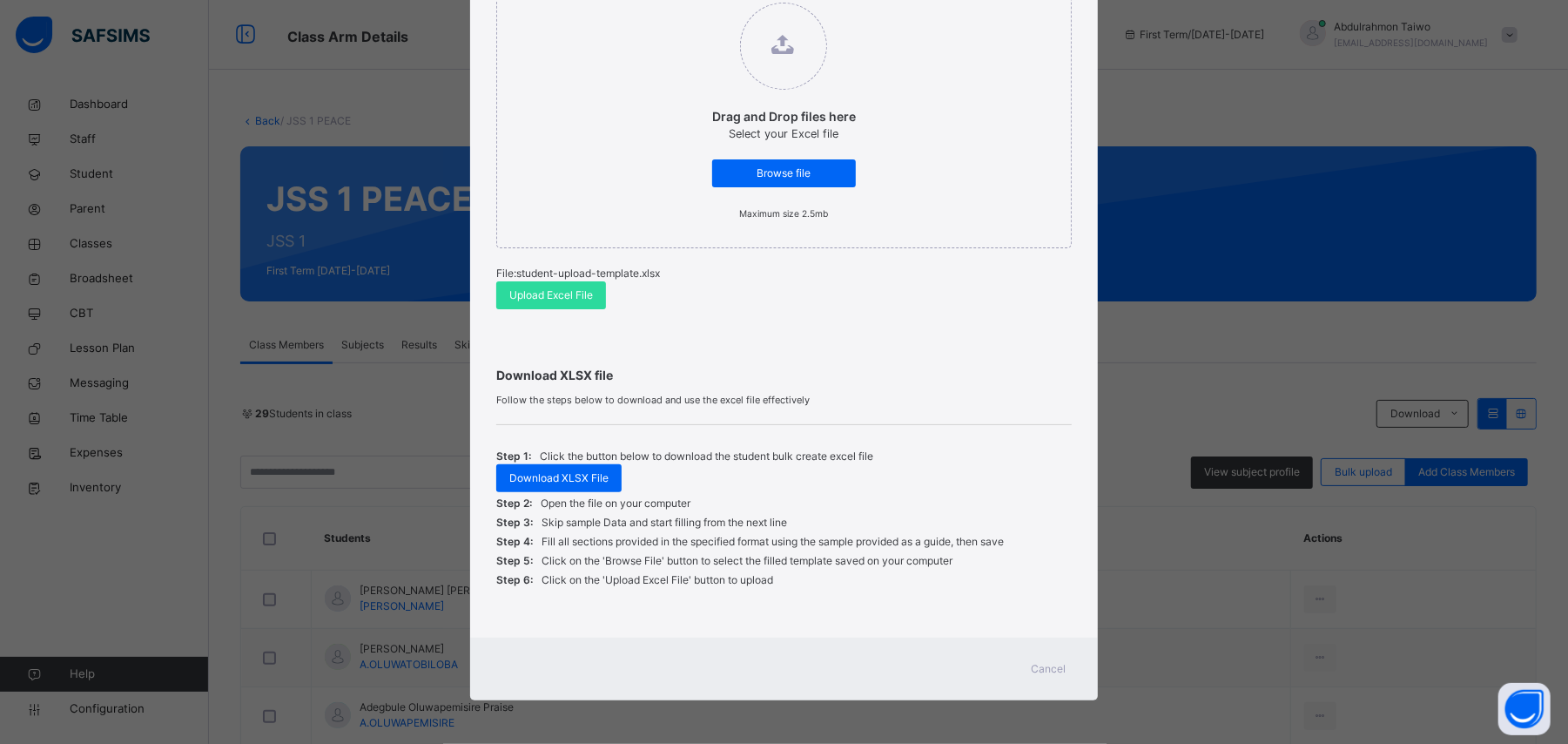
click at [1059, 667] on span "Cancel" at bounding box center [1049, 669] width 34 height 16
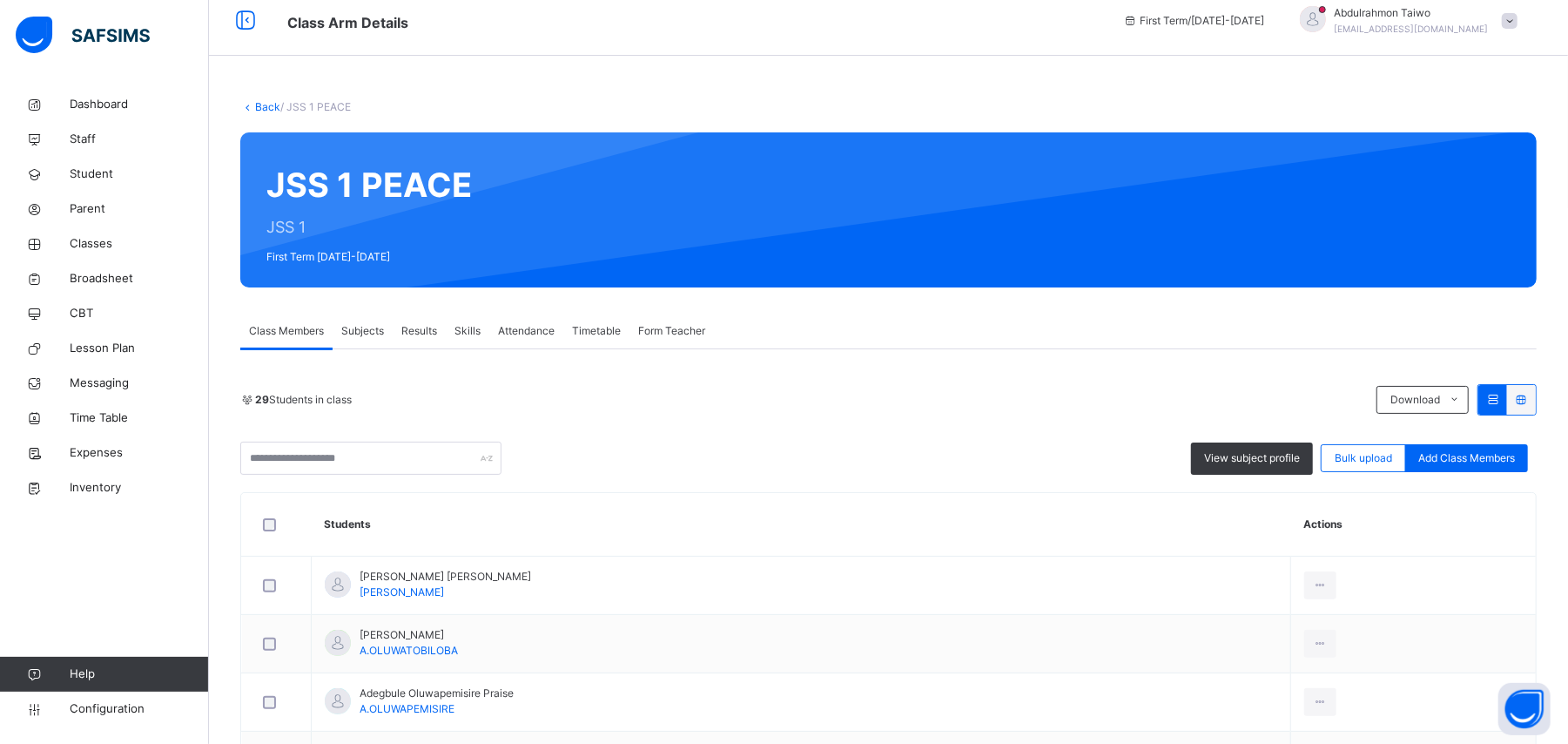
scroll to position [0, 0]
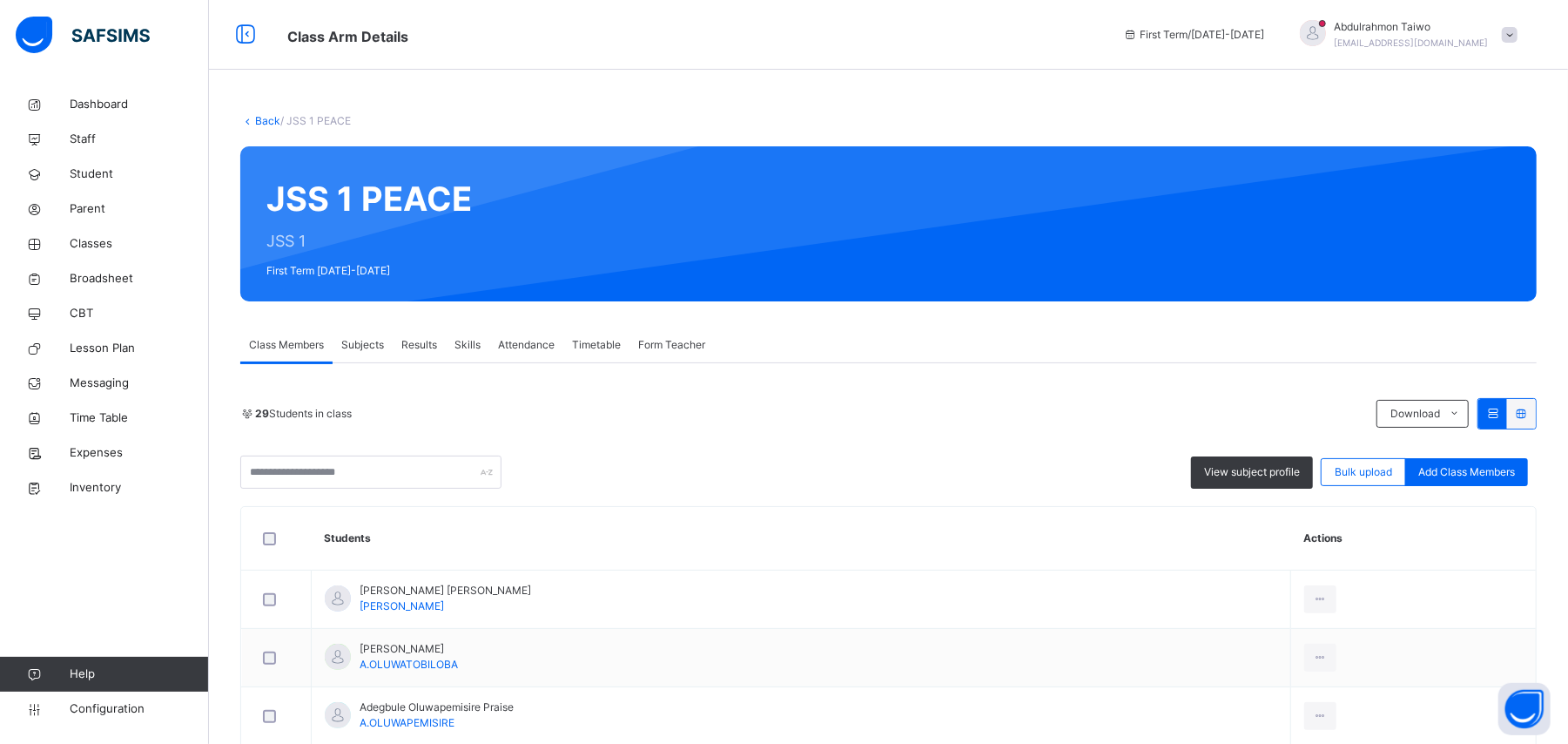
click at [262, 115] on link "Back" at bounding box center [267, 120] width 26 height 13
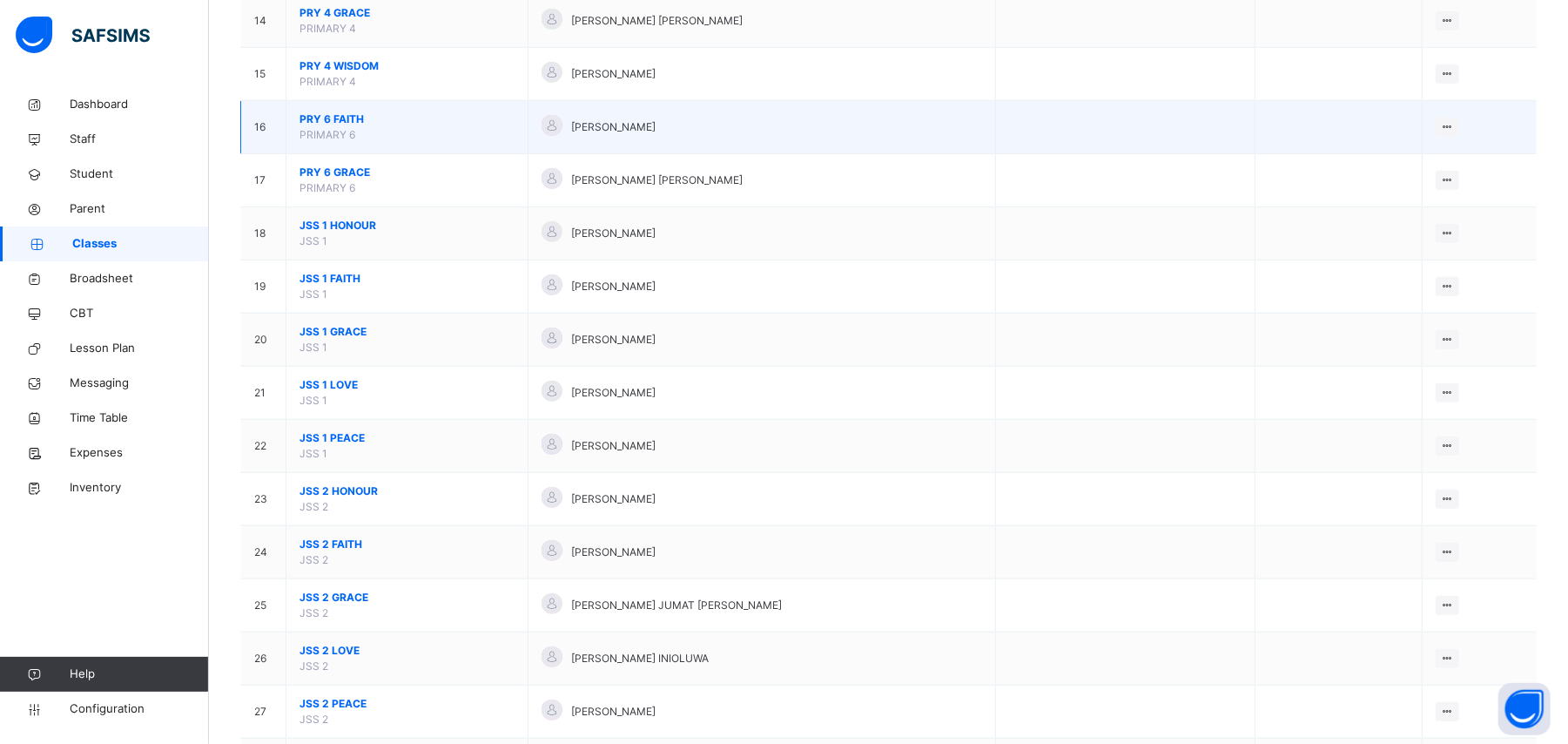
scroll to position [928, 0]
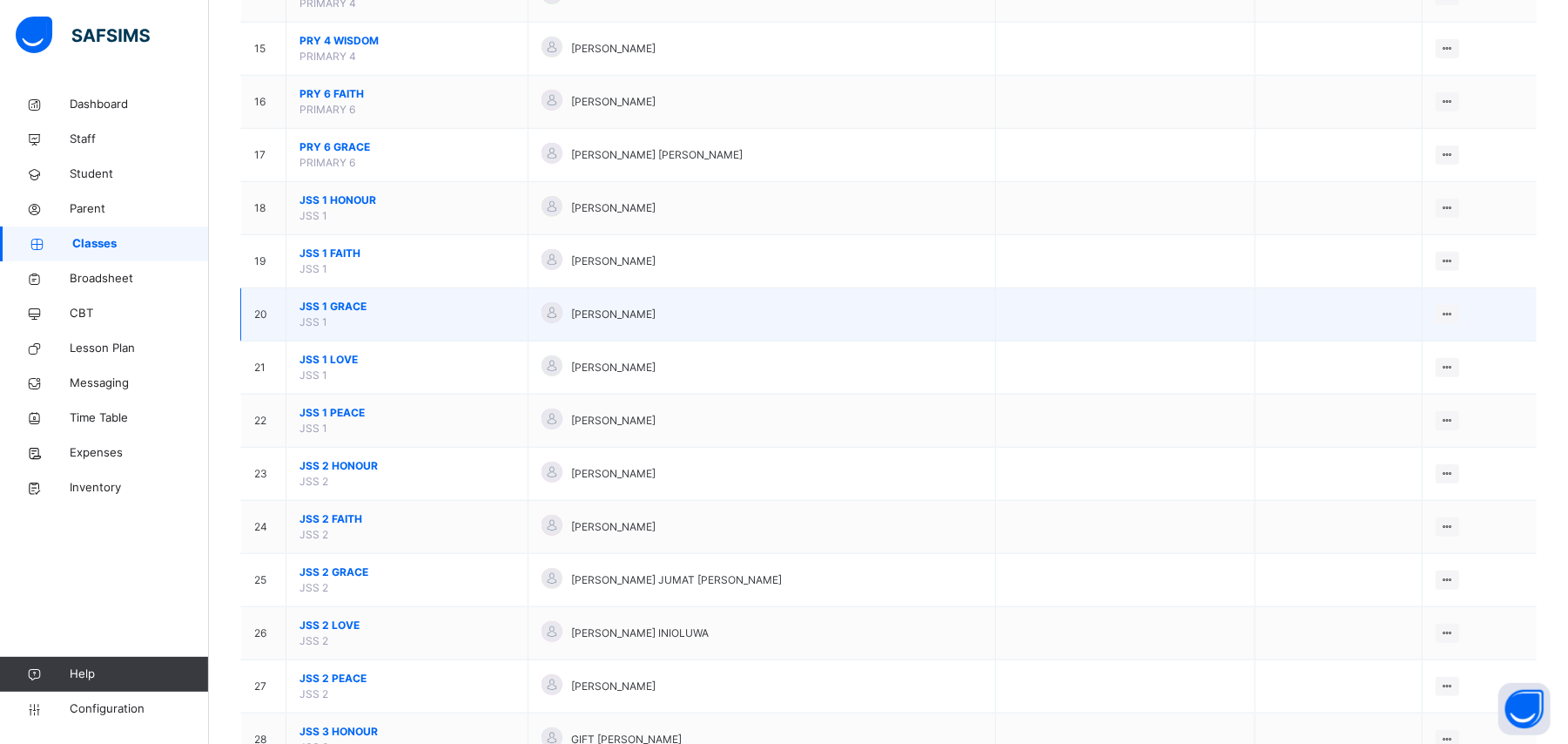
click at [335, 314] on span "JSS 1 GRACE" at bounding box center [407, 307] width 215 height 16
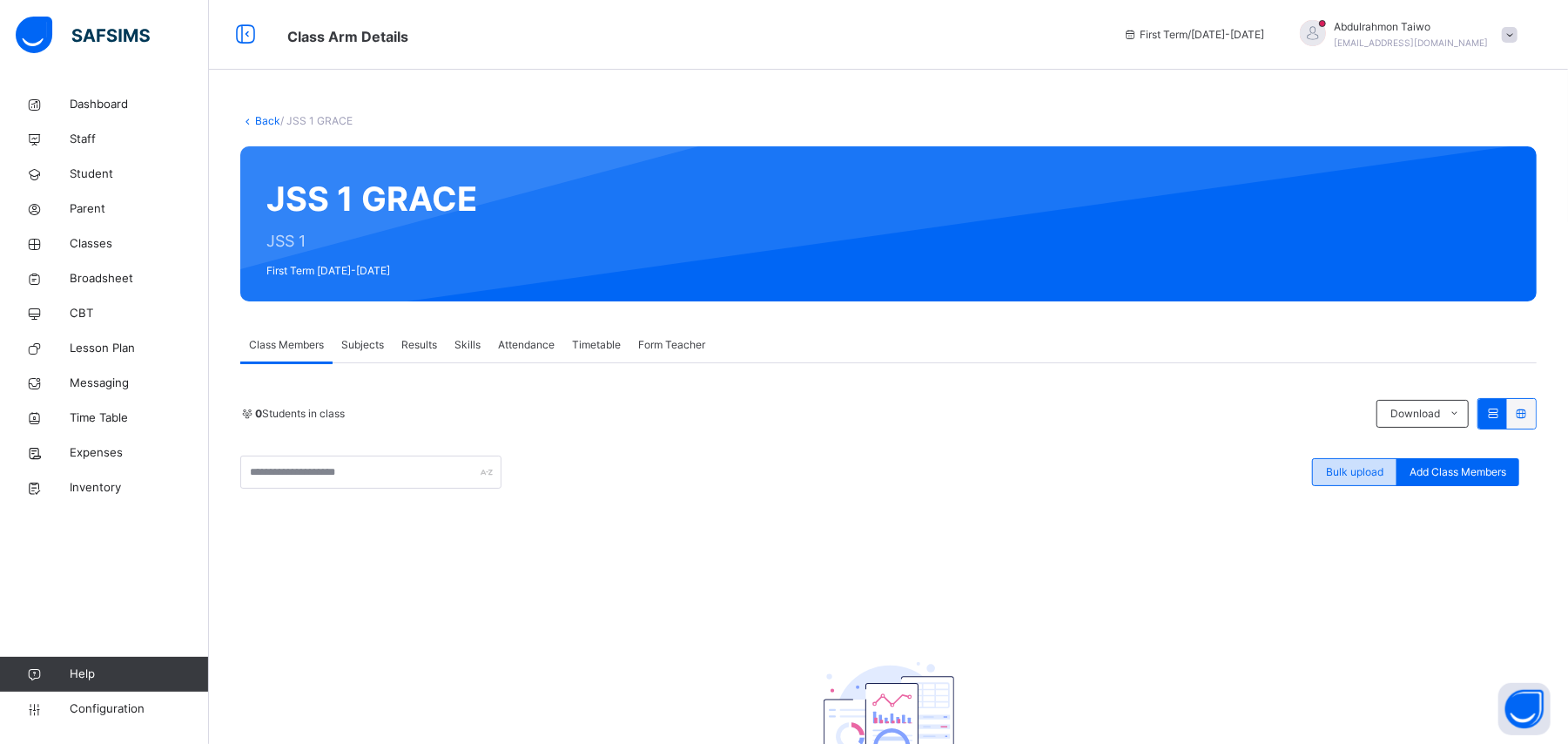
click at [1377, 474] on span "Bulk upload" at bounding box center [1354, 472] width 57 height 16
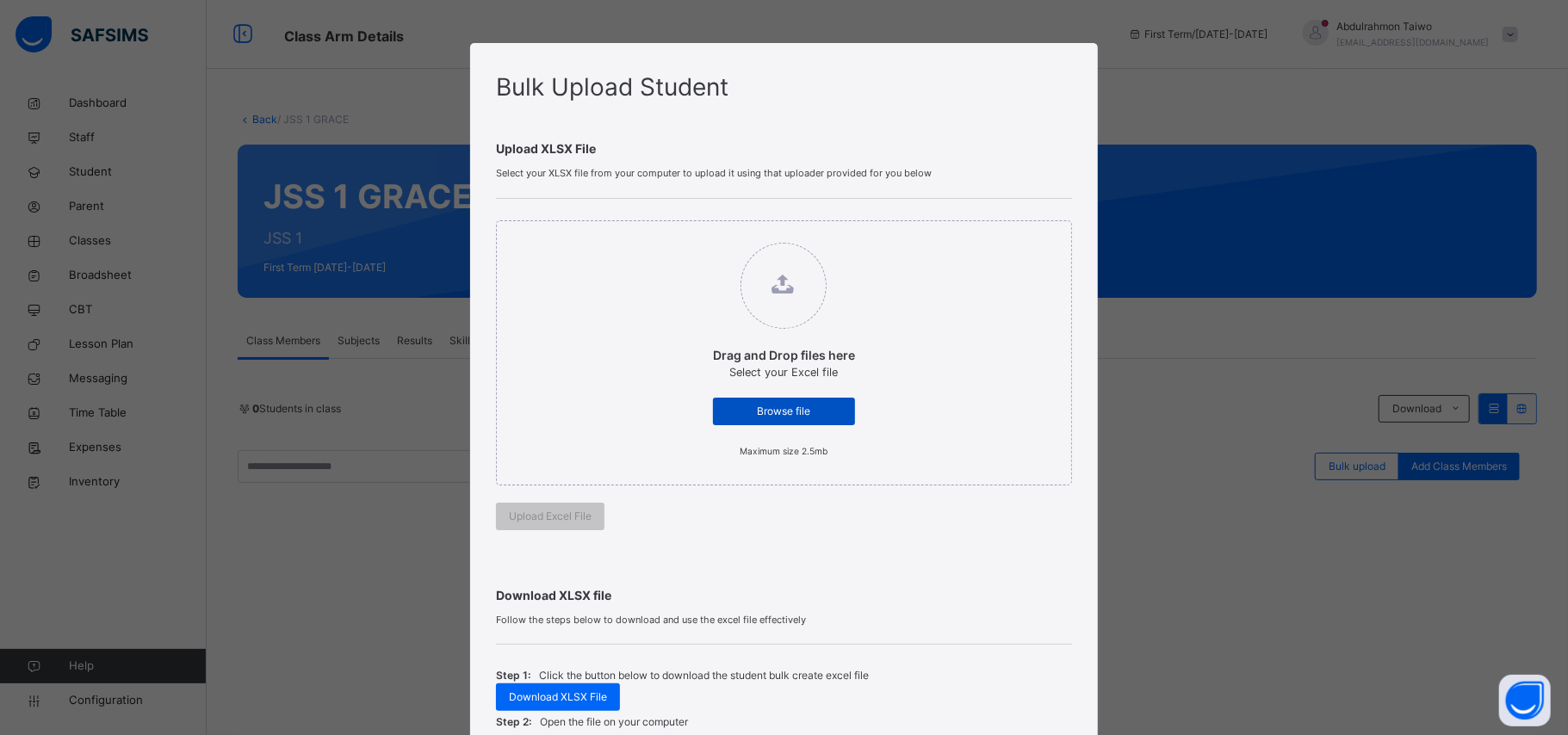
click at [780, 410] on span "Browse file" at bounding box center [784, 412] width 116 height 16
click at [695, 234] on input "Drag and Drop files here Select your Excel file Browse file Maximum size 2.5mb" at bounding box center [695, 234] width 0 height 0
type input "**********"
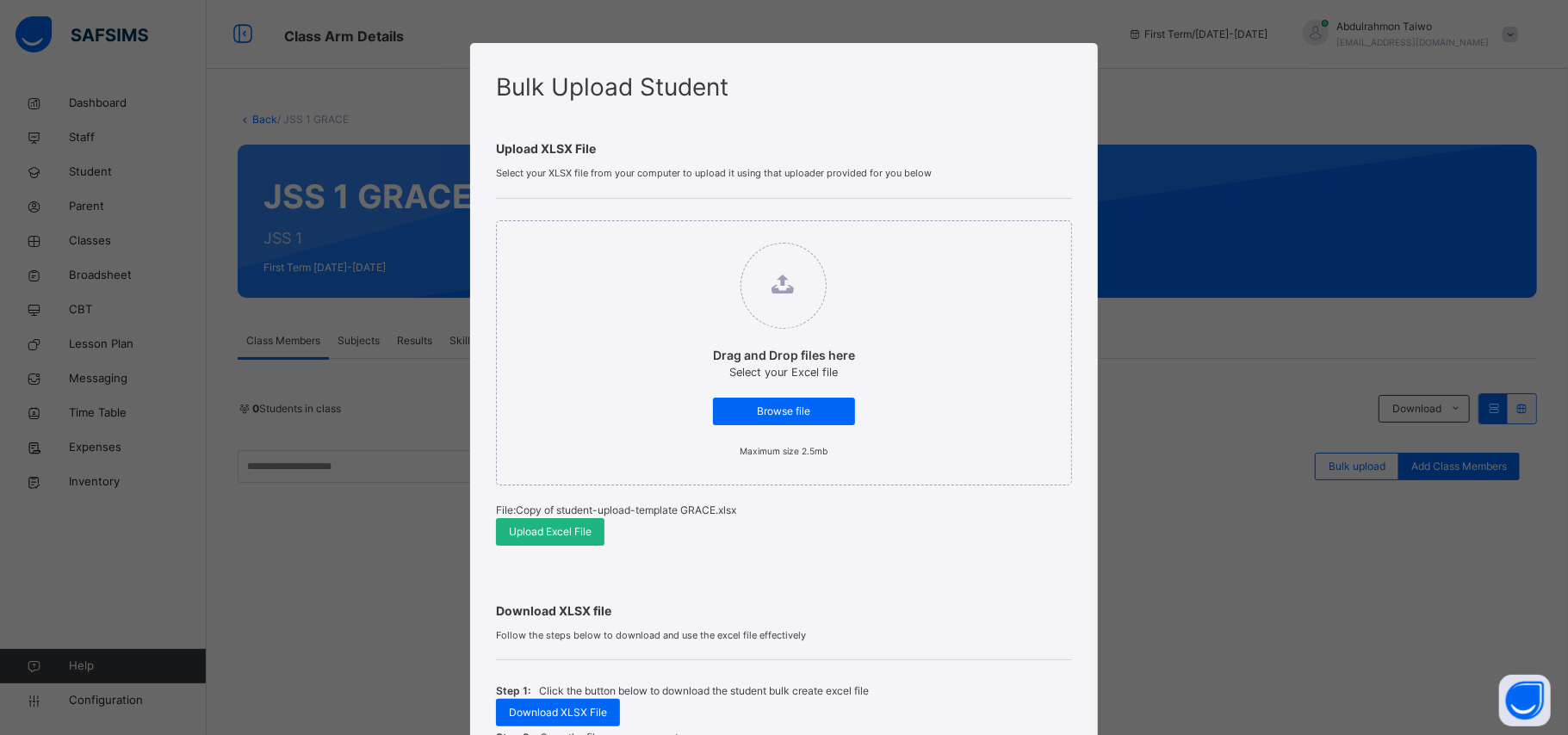
click at [563, 537] on span "Upload Excel File" at bounding box center [550, 531] width 83 height 16
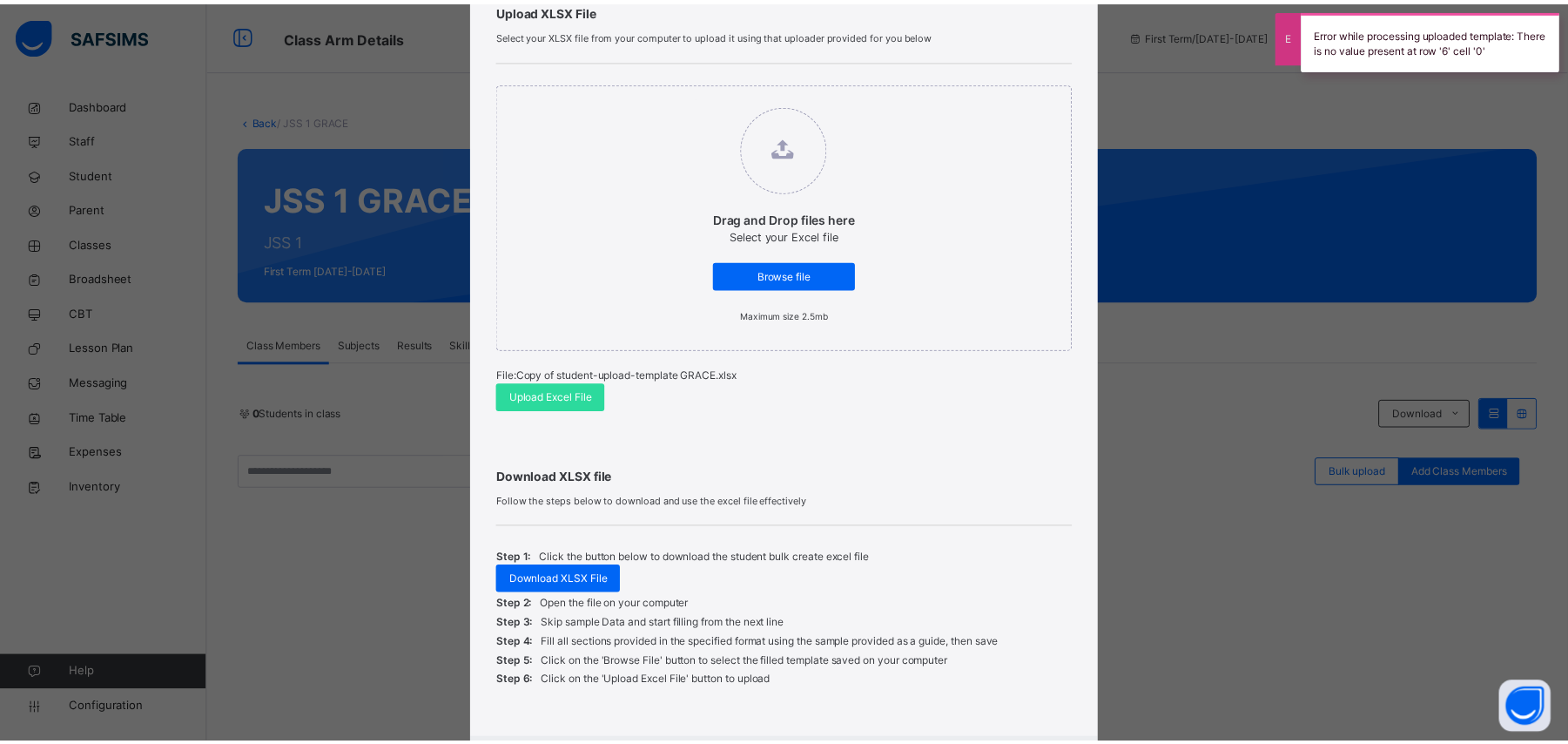
scroll to position [244, 0]
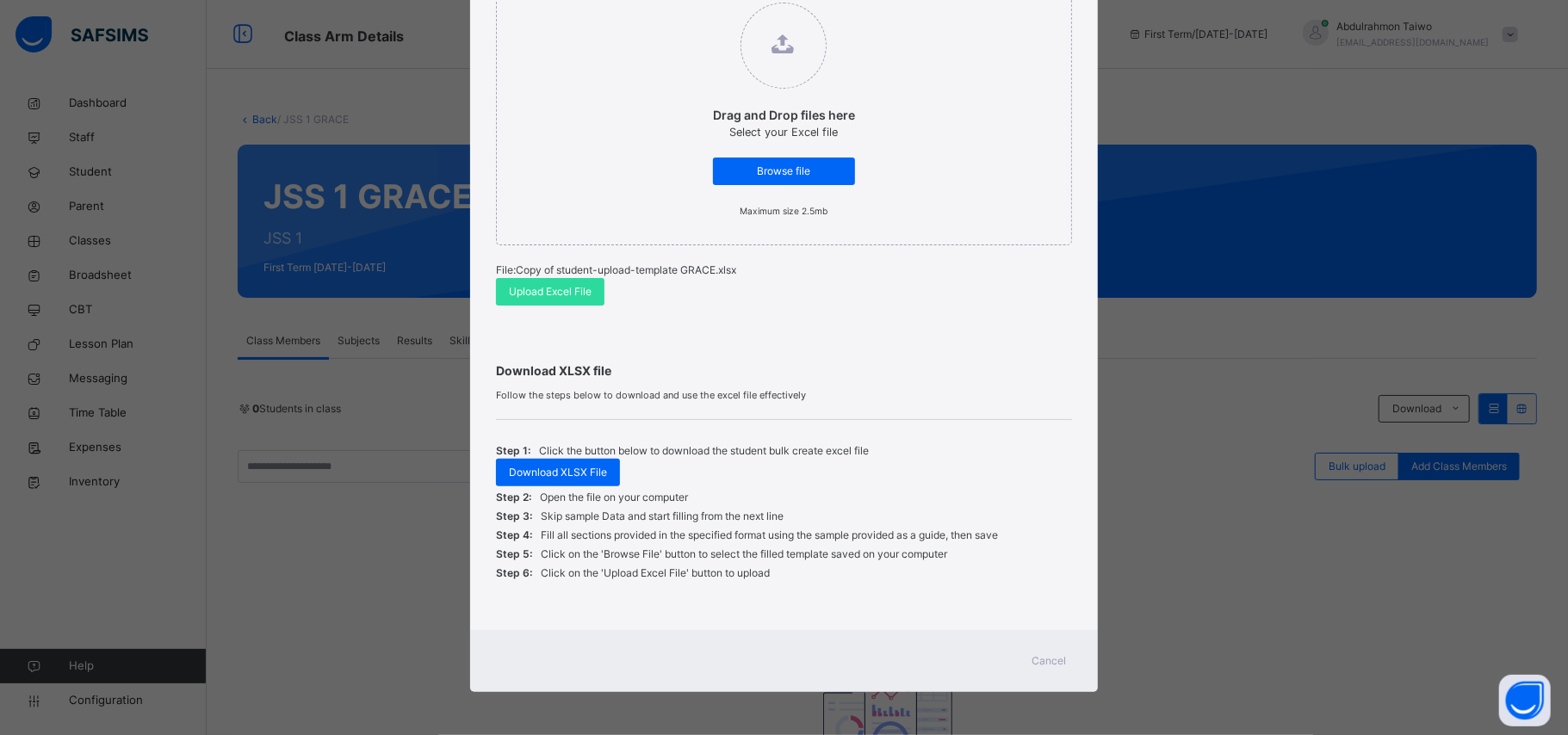
click at [1063, 659] on div "Cancel" at bounding box center [1049, 661] width 62 height 28
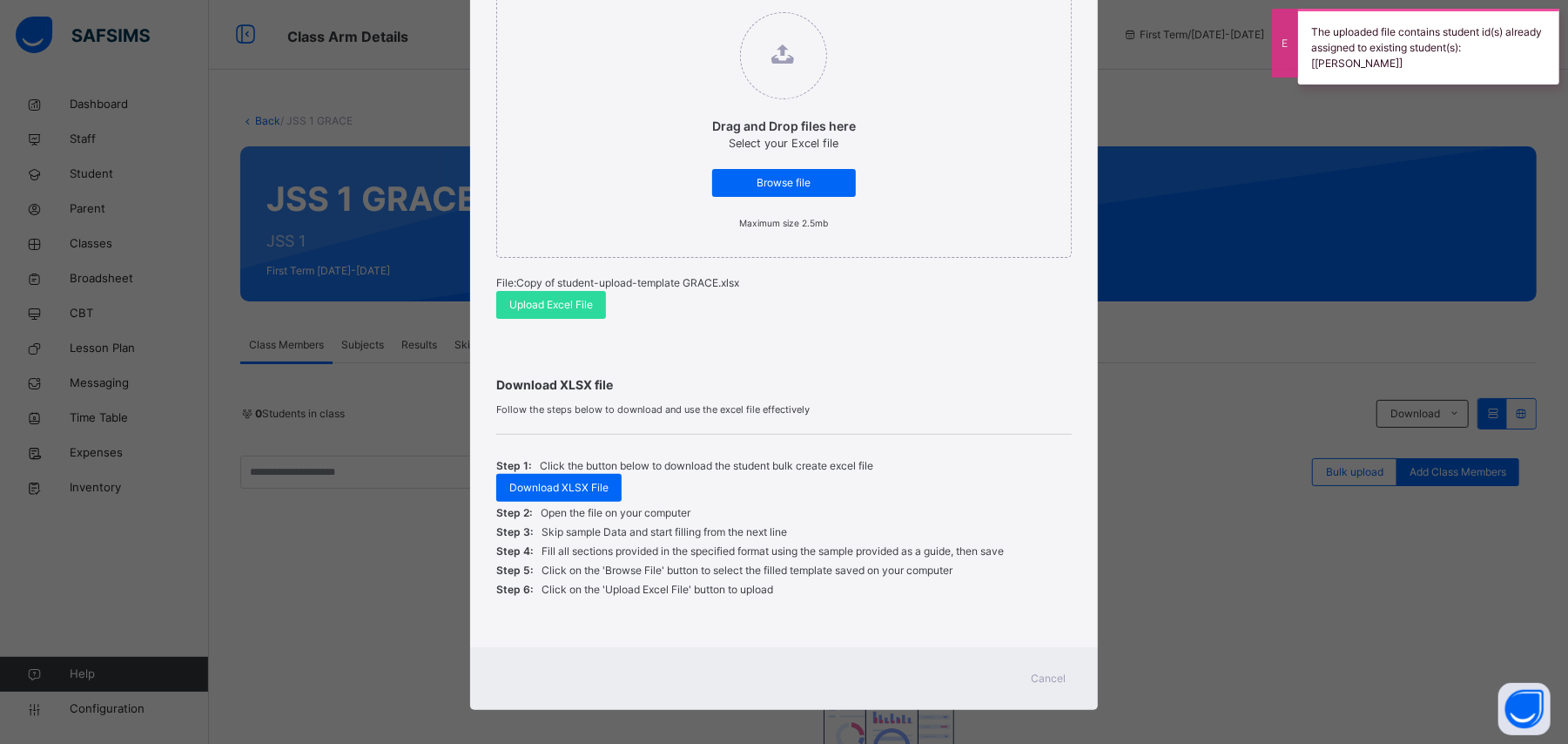
scroll to position [244, 0]
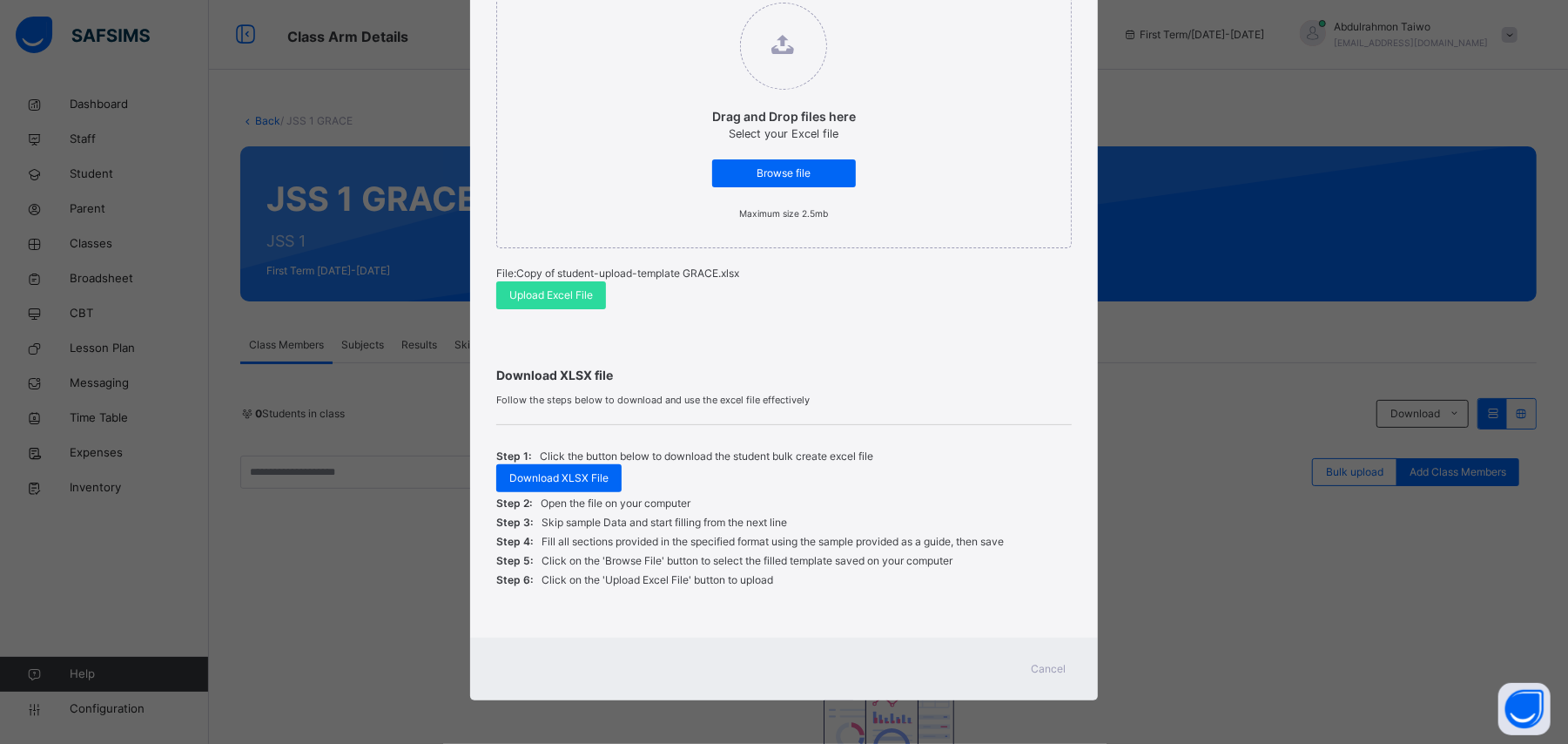
click at [1049, 665] on span "Cancel" at bounding box center [1049, 669] width 34 height 16
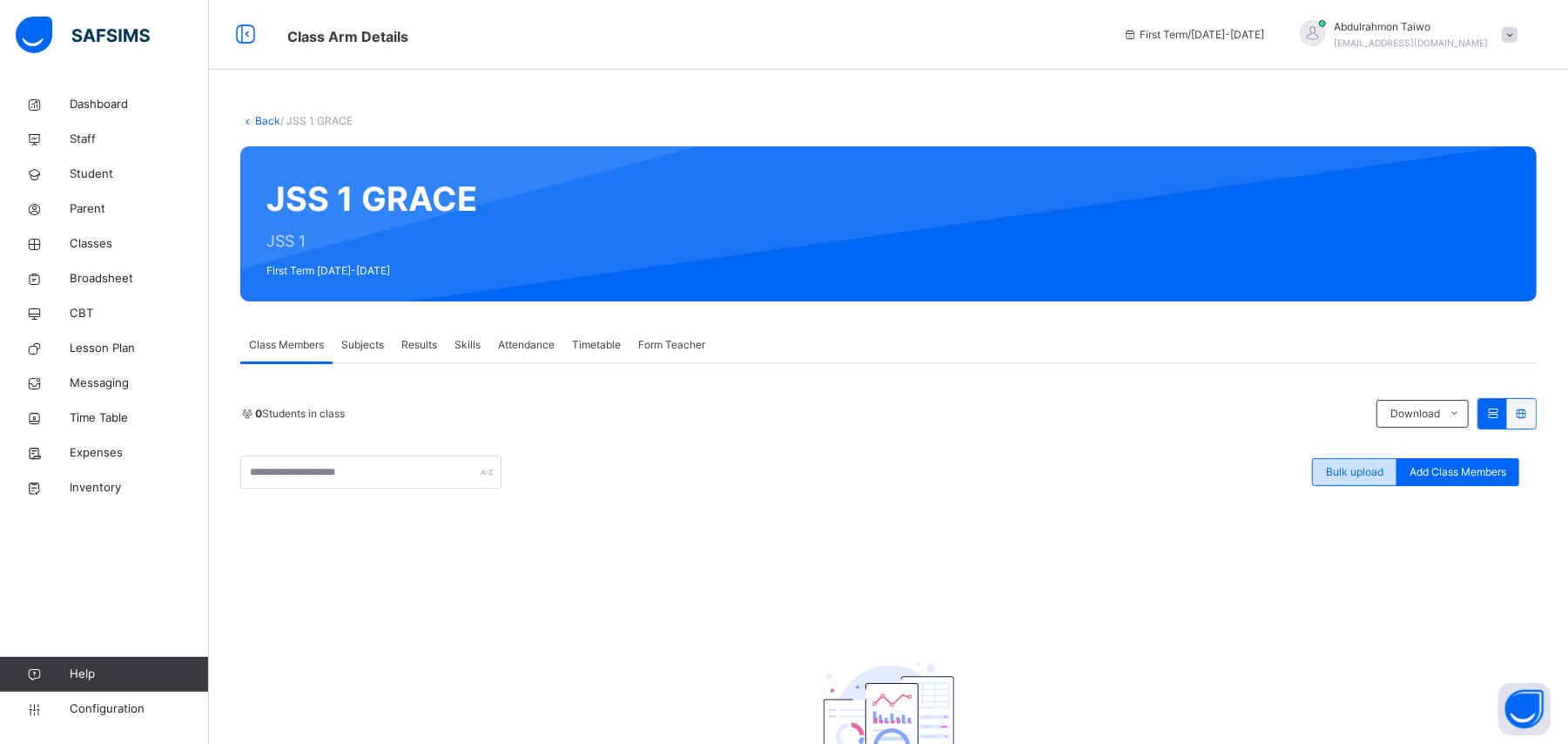
click at [1365, 468] on span "Bulk upload" at bounding box center [1354, 472] width 57 height 16
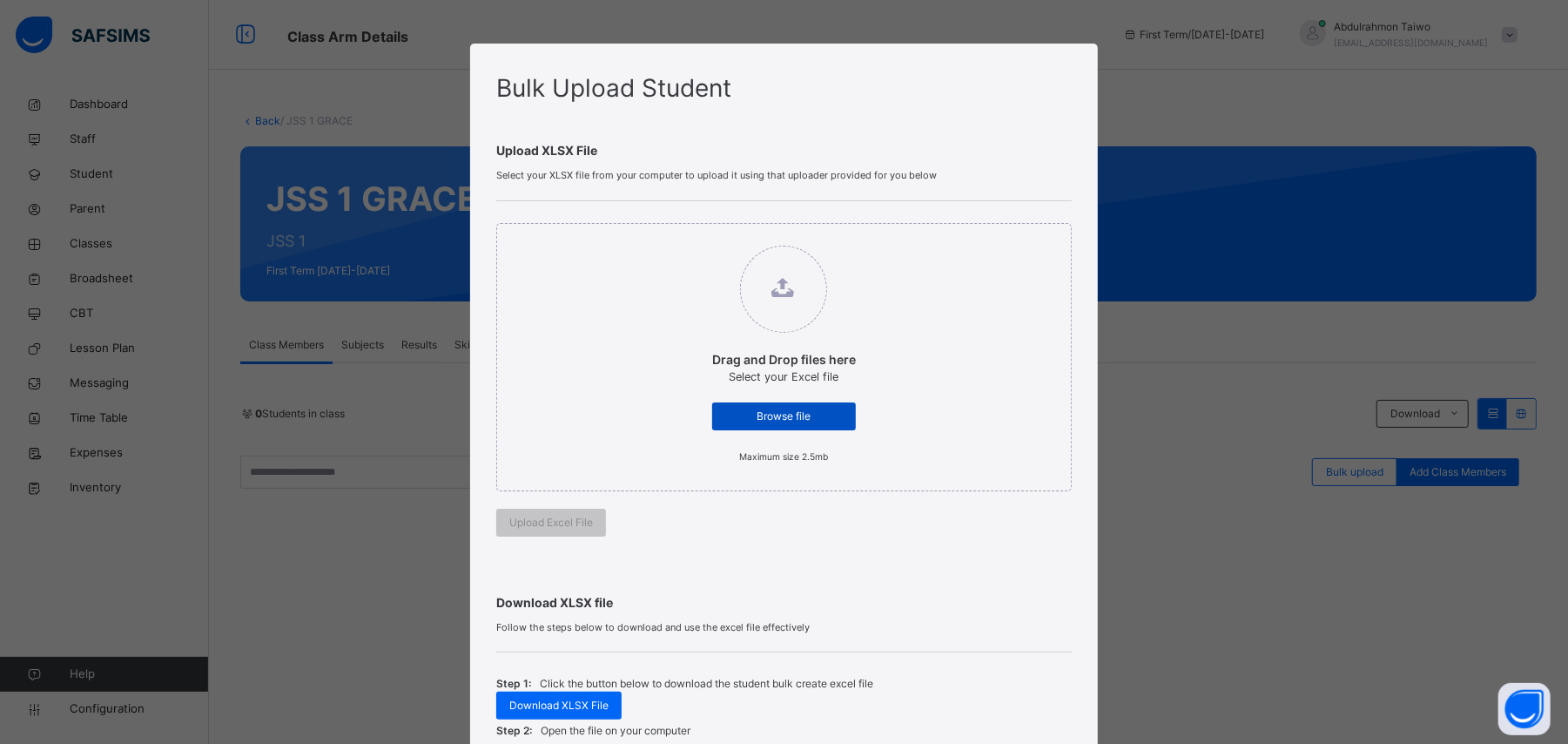
click at [805, 418] on span "Browse file" at bounding box center [784, 417] width 118 height 16
click at [695, 237] on input "Drag and Drop files here Select your Excel file Browse file Maximum size 2.5mb" at bounding box center [695, 237] width 0 height 0
type input "**********"
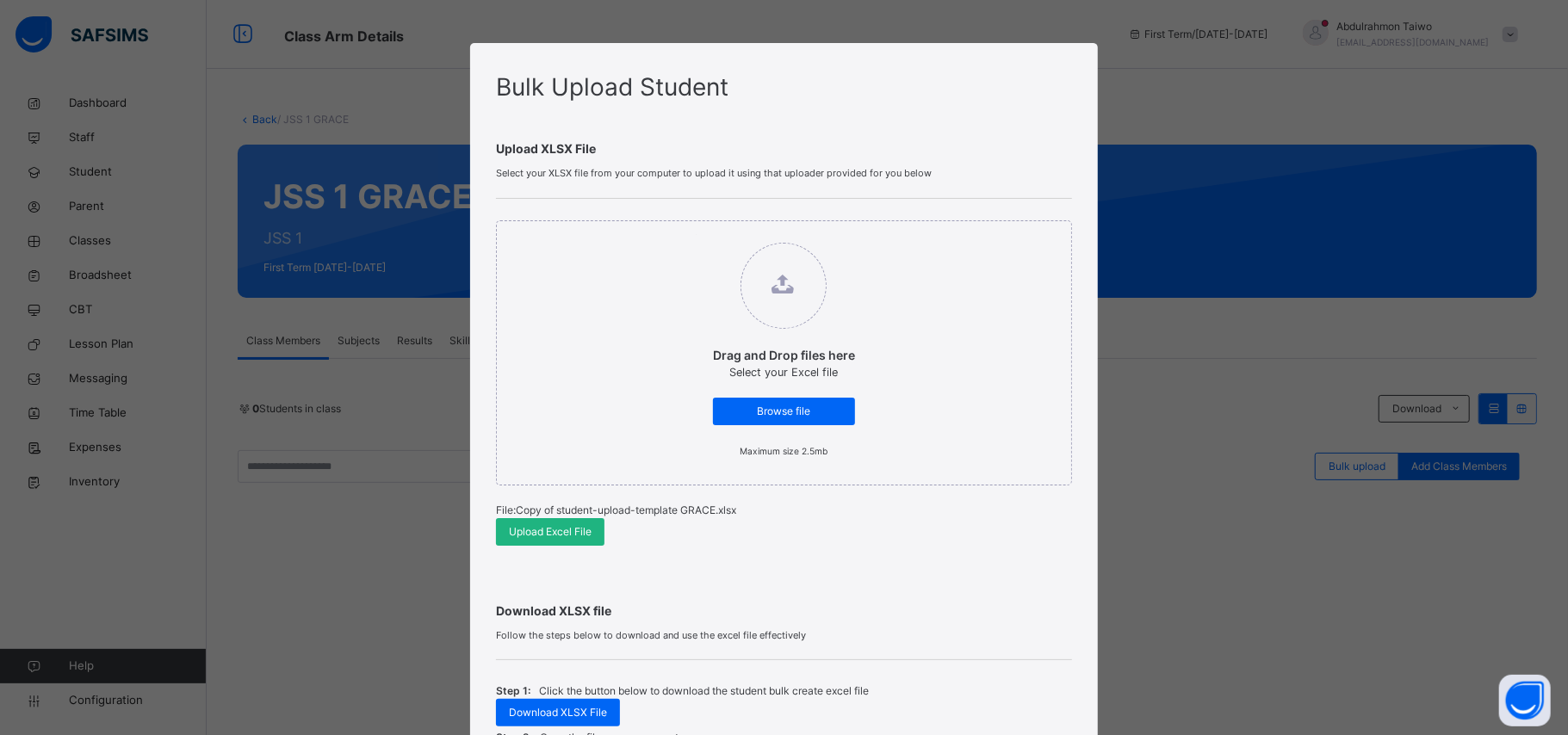
click at [551, 531] on span "Upload Excel File" at bounding box center [550, 531] width 83 height 16
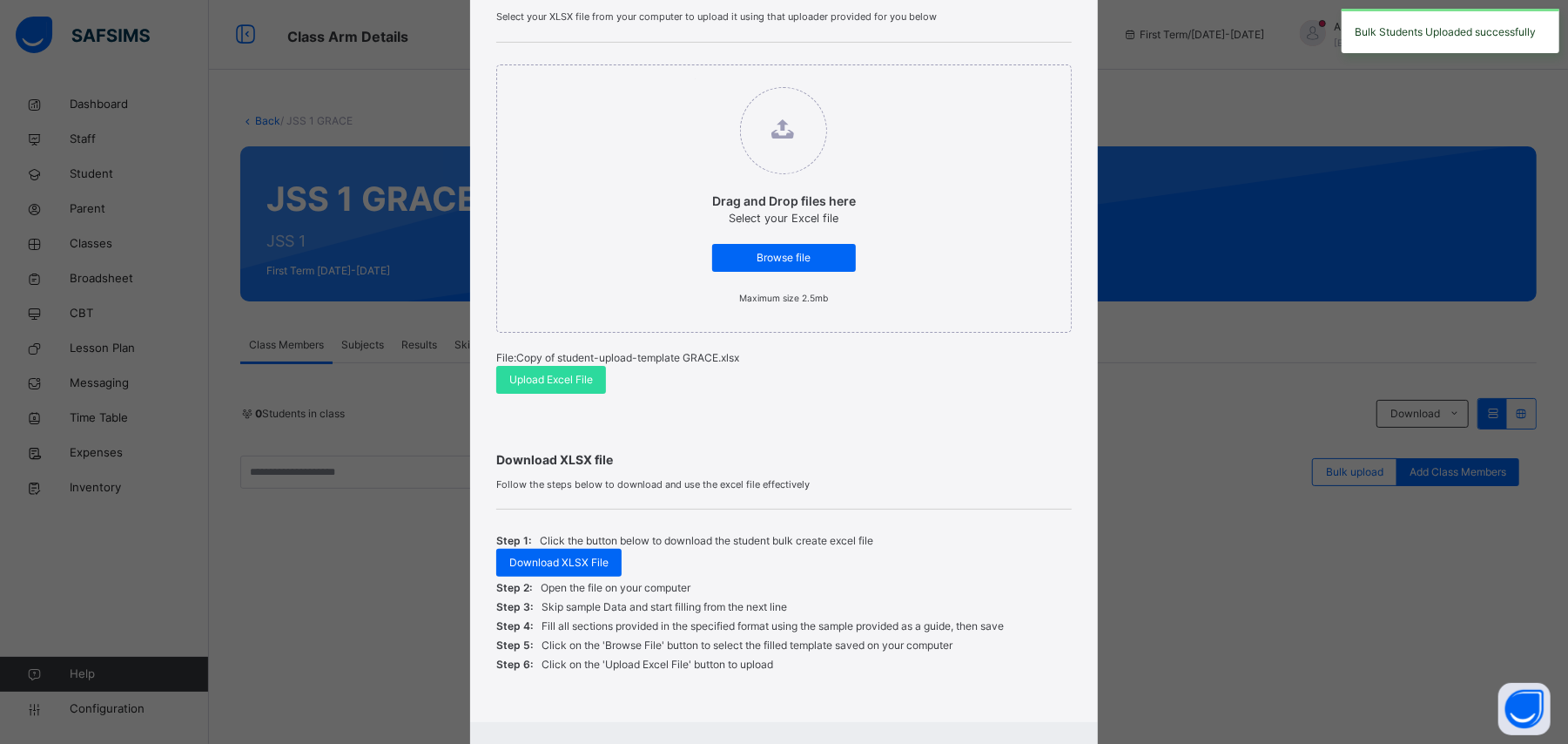
scroll to position [244, 0]
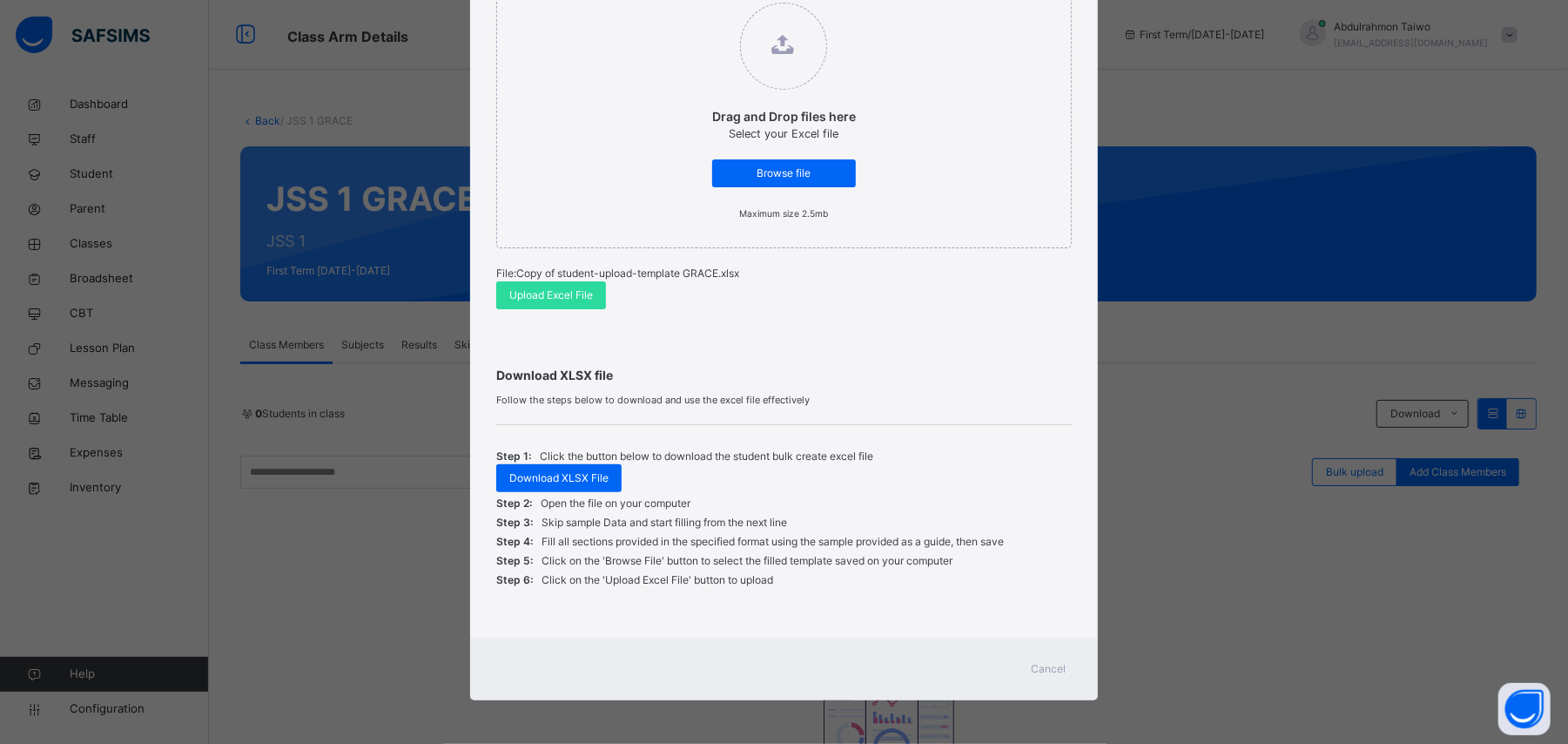
click at [1038, 676] on span "Cancel" at bounding box center [1049, 669] width 34 height 16
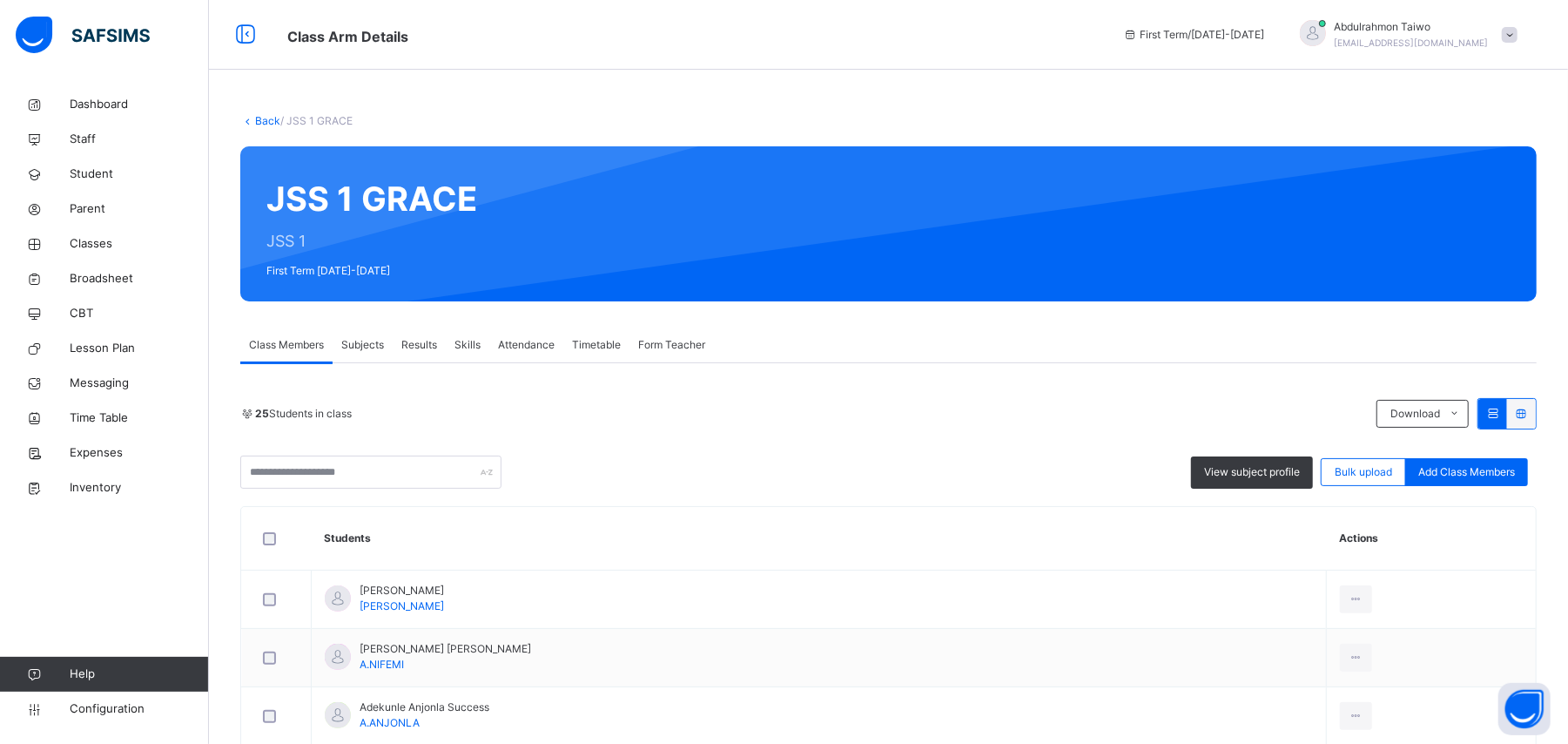
click at [256, 123] on link "Back" at bounding box center [267, 120] width 26 height 13
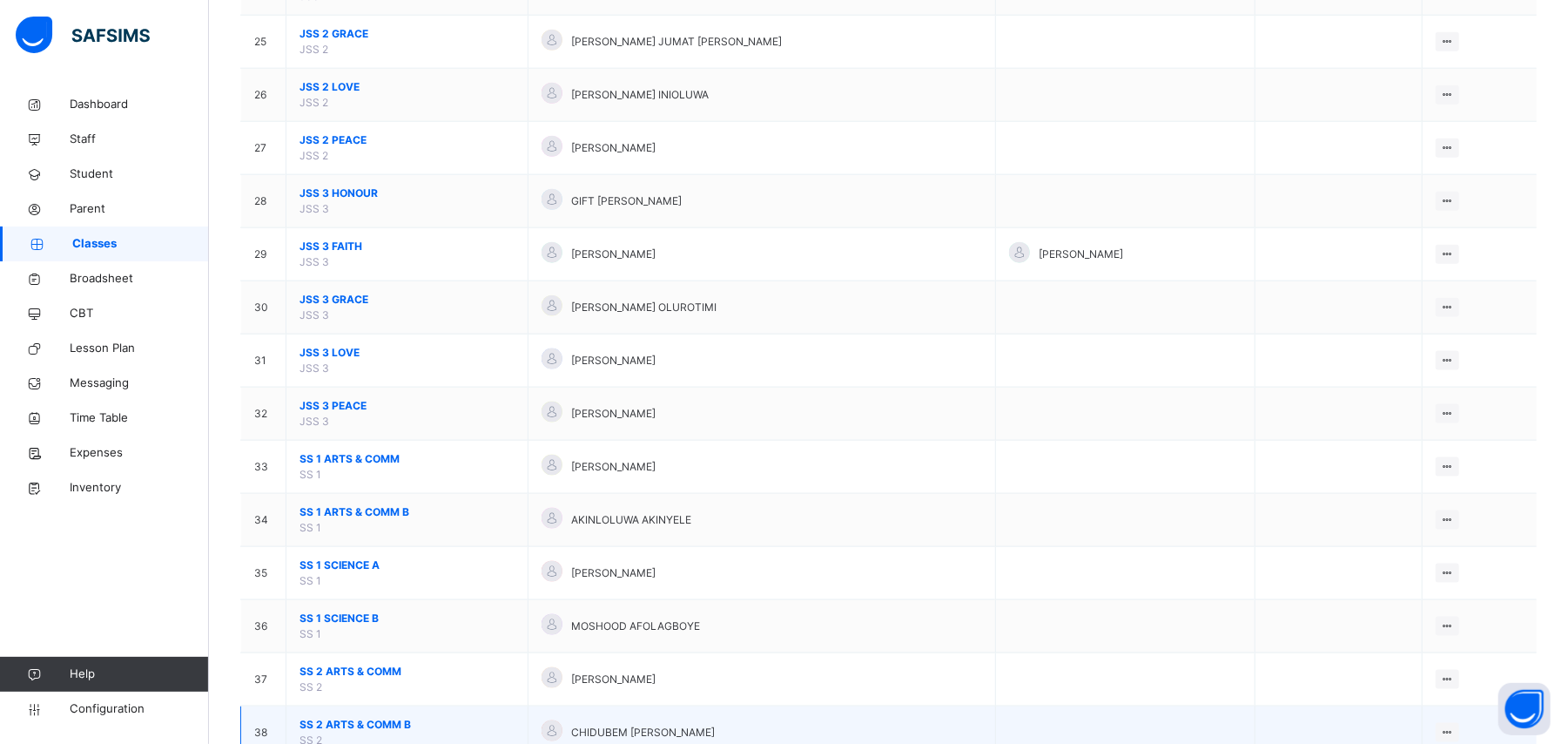
scroll to position [1742, 0]
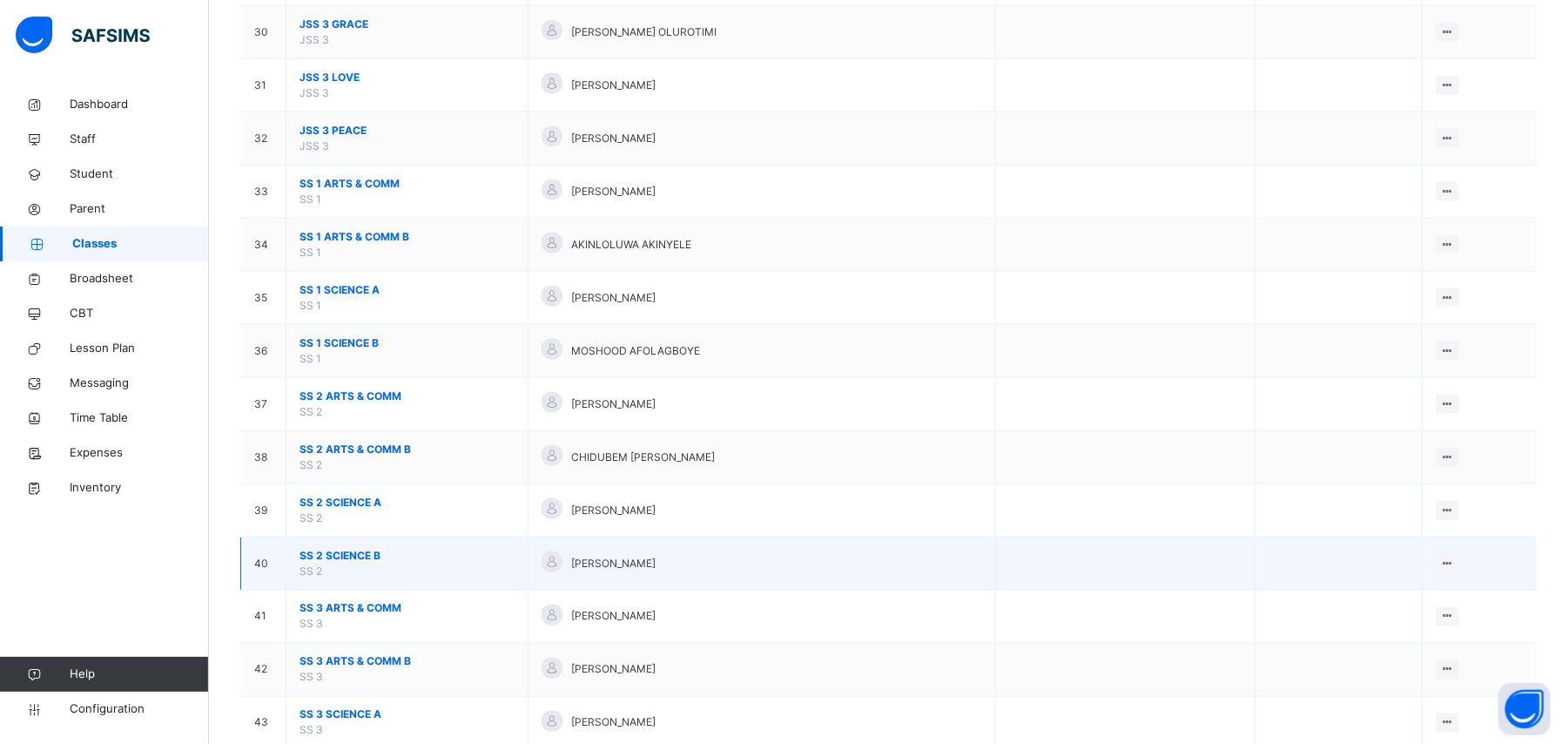
click at [356, 564] on span "SS 2 SCIENCE B" at bounding box center [407, 556] width 215 height 16
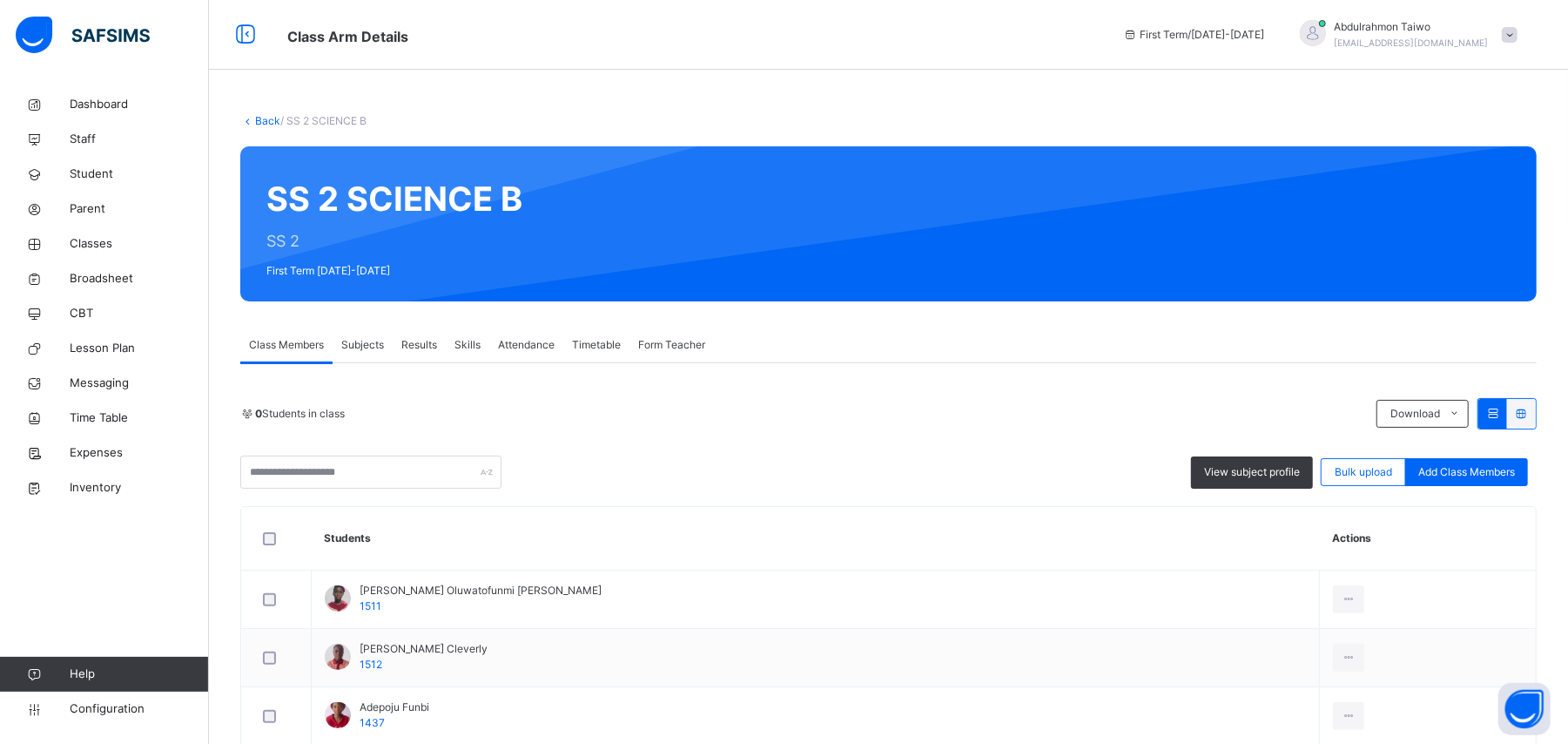
click at [1468, 474] on span "Add Class Members" at bounding box center [1466, 472] width 96 height 16
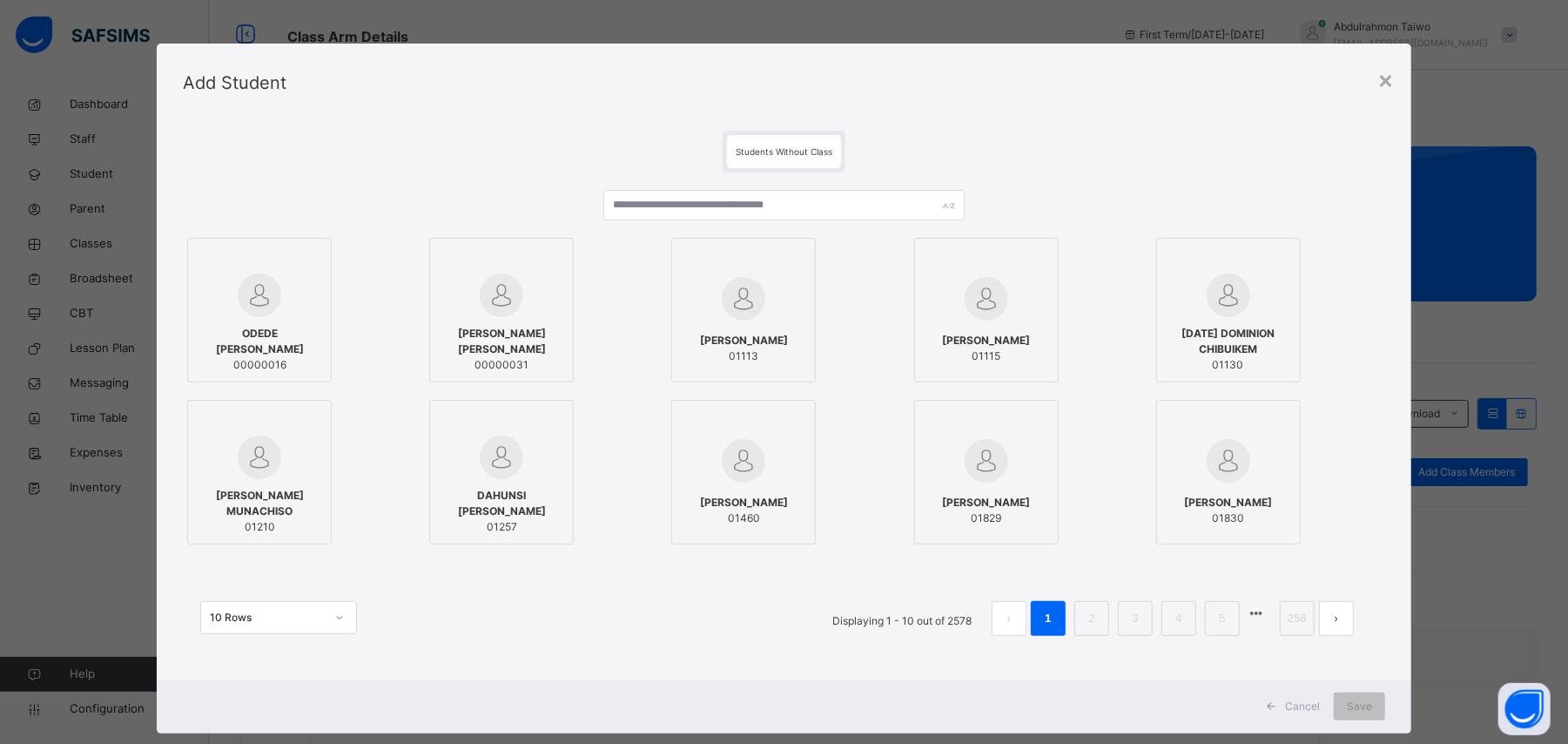
click at [1307, 708] on span "Cancel" at bounding box center [1302, 706] width 34 height 16
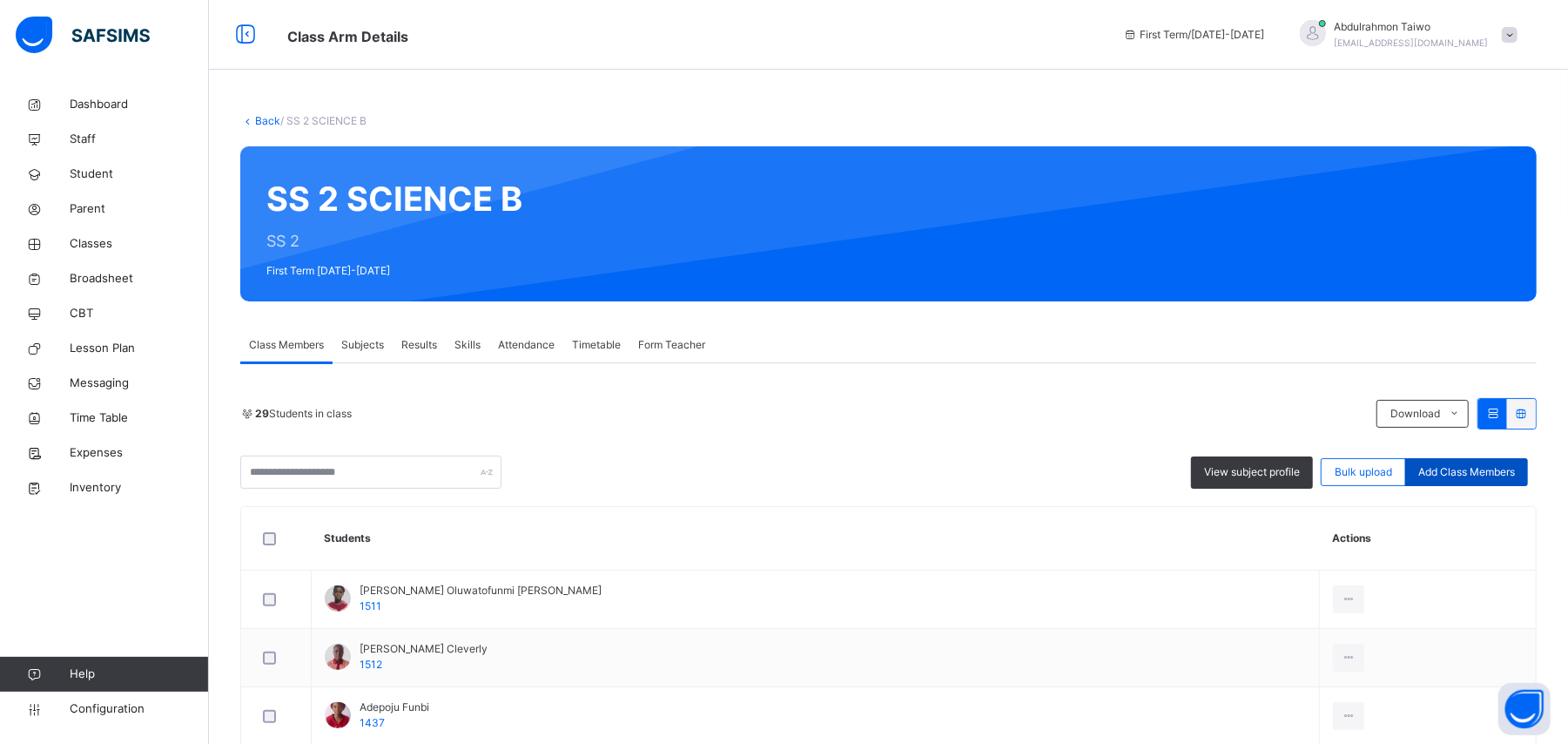
click at [1481, 474] on span "Add Class Members" at bounding box center [1466, 472] width 96 height 16
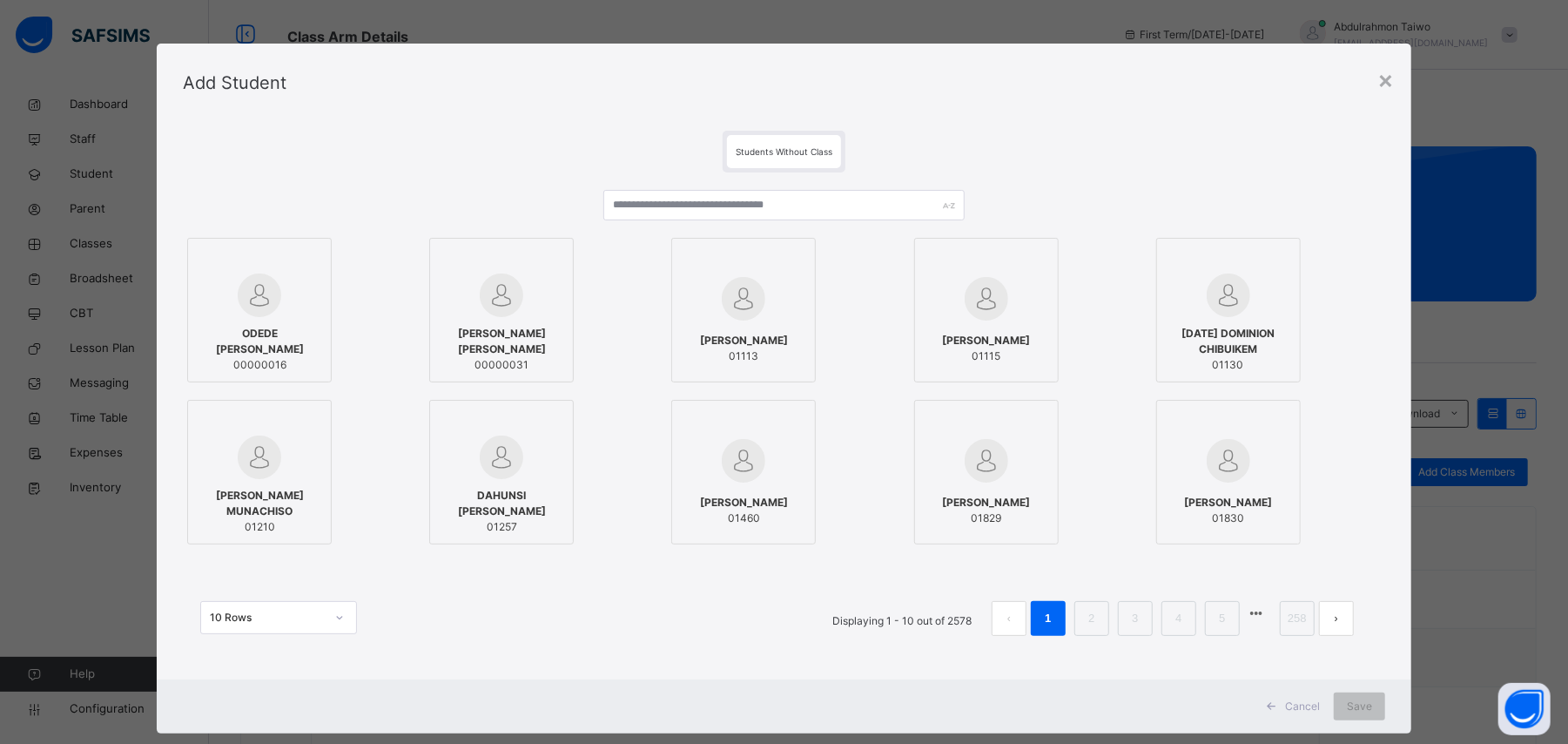
click at [1303, 708] on span "Cancel" at bounding box center [1302, 706] width 34 height 16
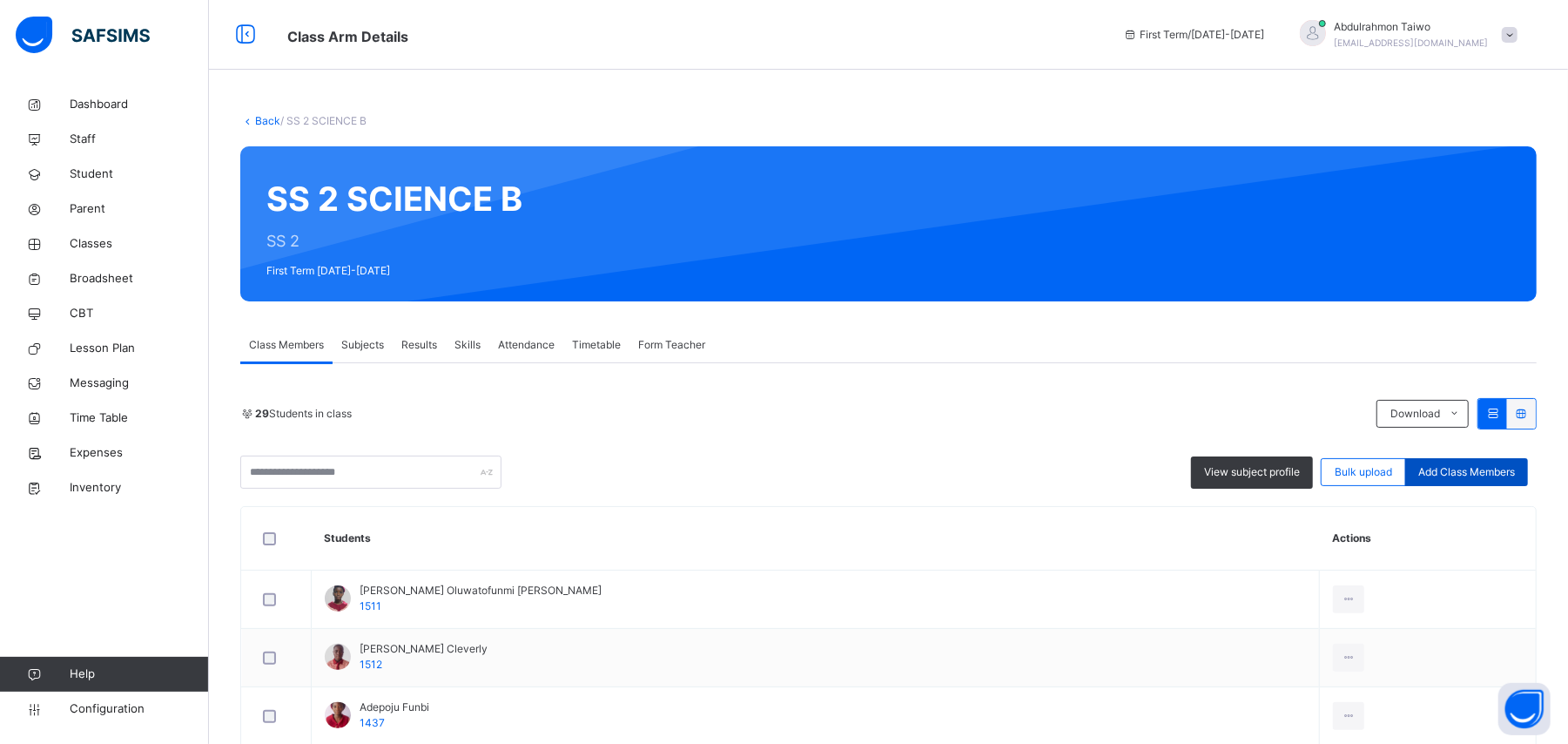
click at [1463, 479] on span "Add Class Members" at bounding box center [1466, 472] width 96 height 16
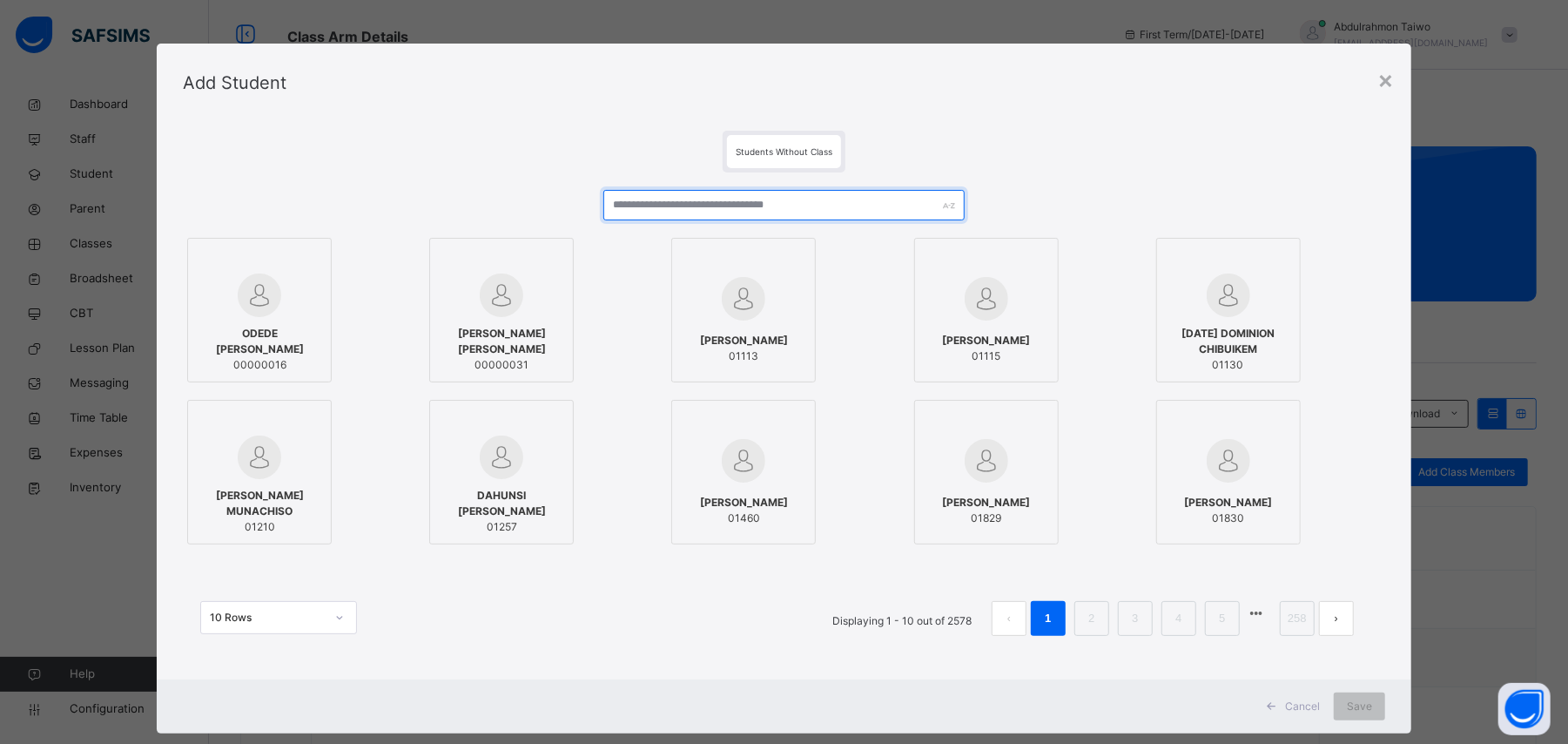
click at [724, 217] on input "text" at bounding box center [784, 205] width 361 height 30
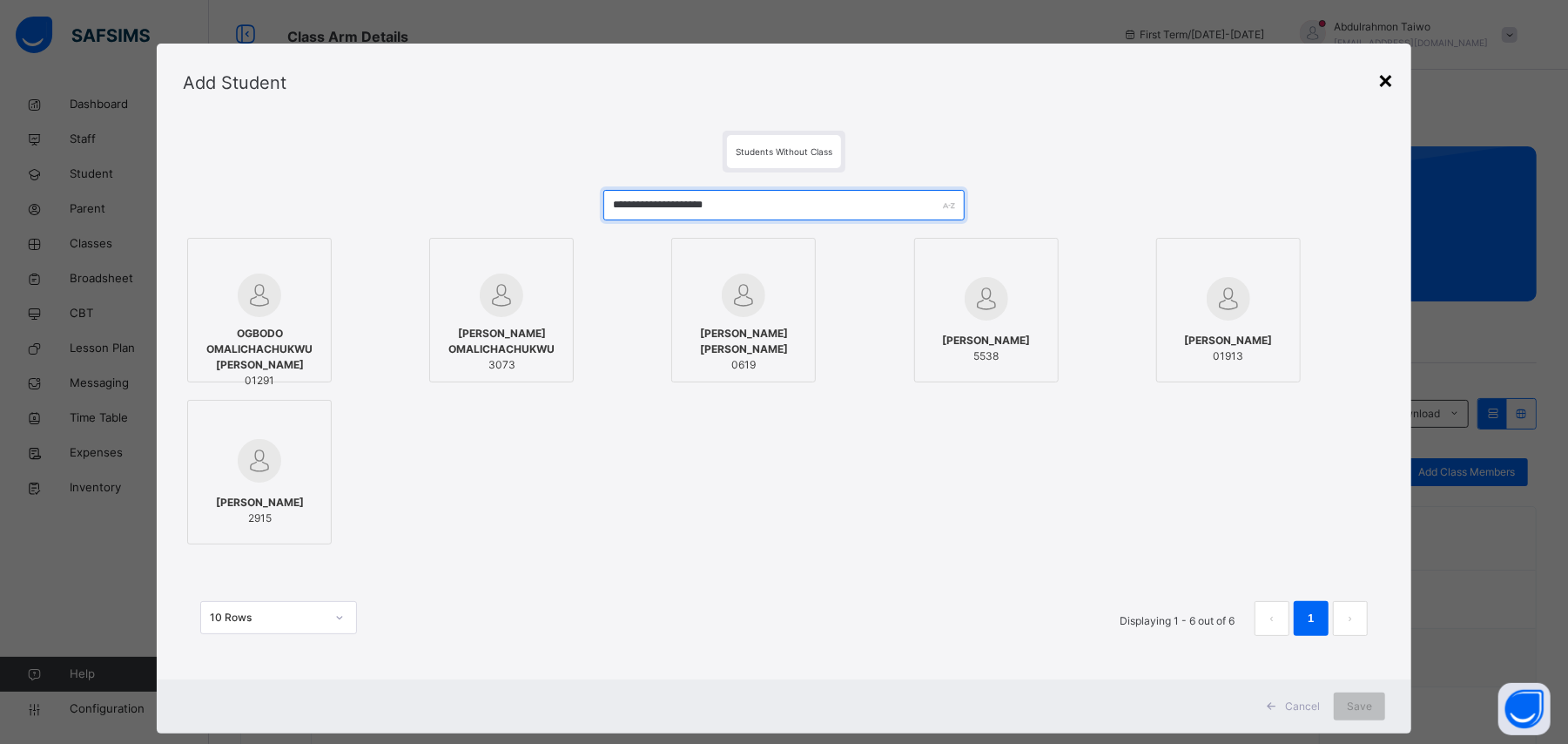
type input "**********"
click at [1387, 84] on div "×" at bounding box center [1385, 79] width 17 height 36
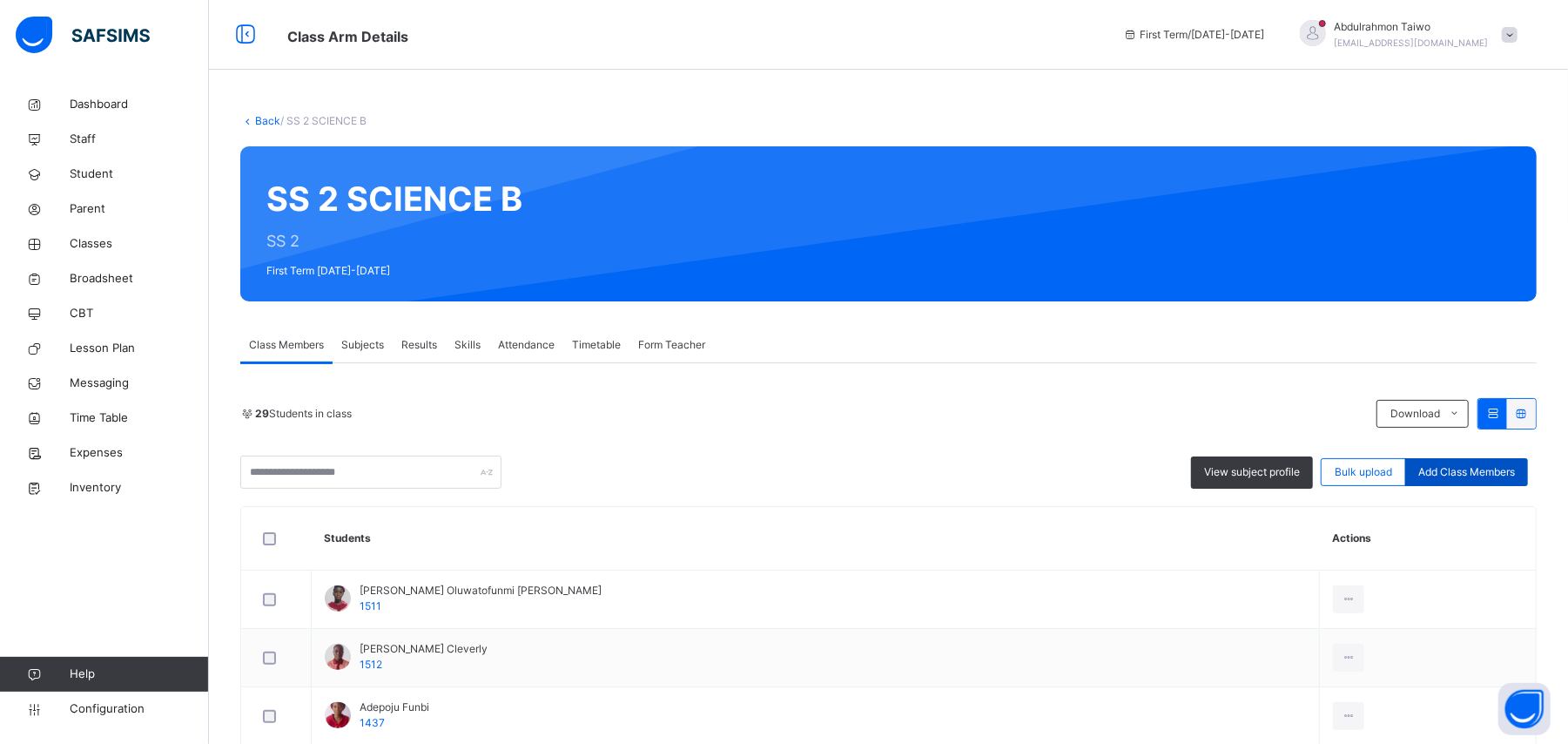
click at [1488, 480] on div "Add Class Members" at bounding box center [1466, 472] width 123 height 28
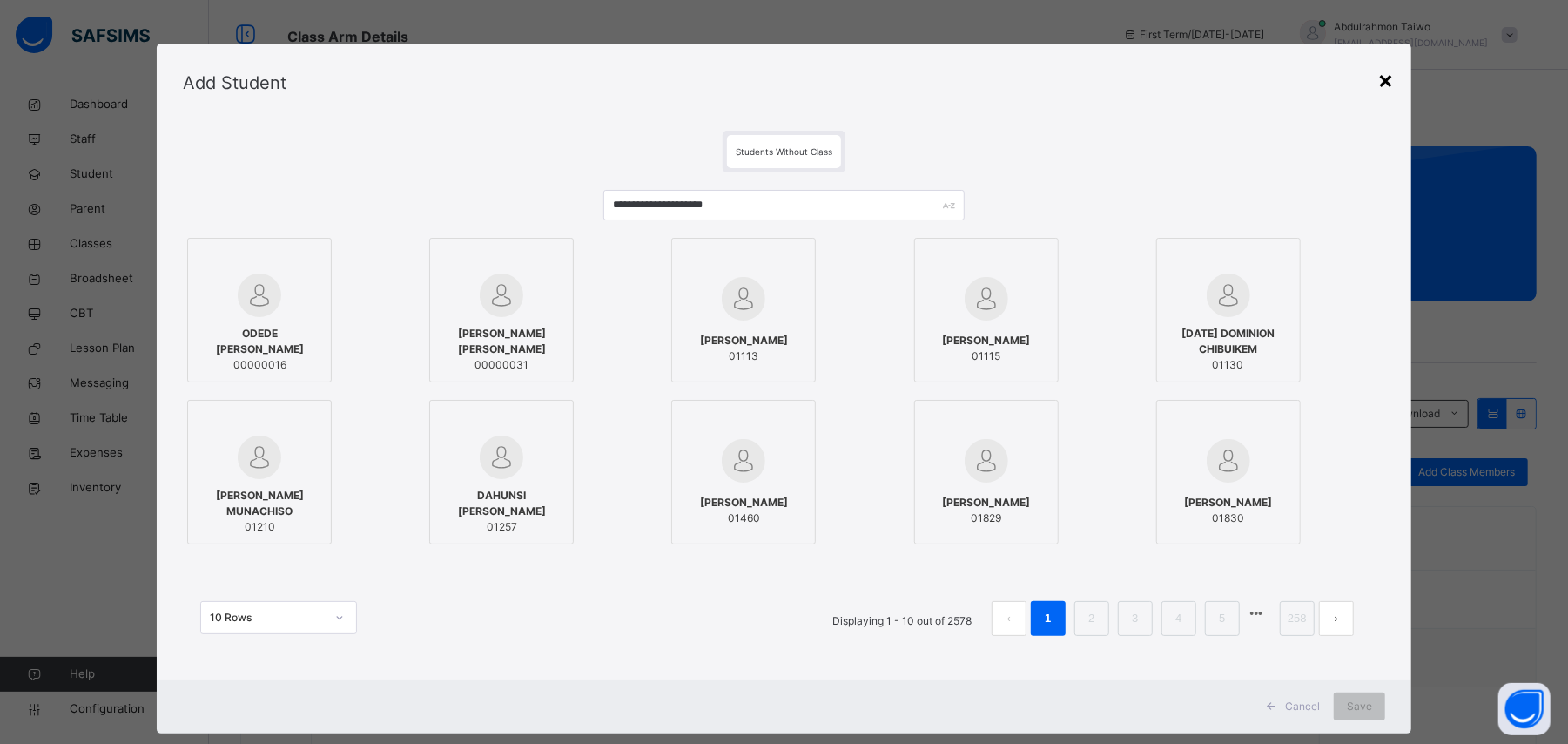
click at [1391, 87] on div "×" at bounding box center [1385, 79] width 17 height 36
click at [732, 202] on input "text" at bounding box center [784, 205] width 361 height 30
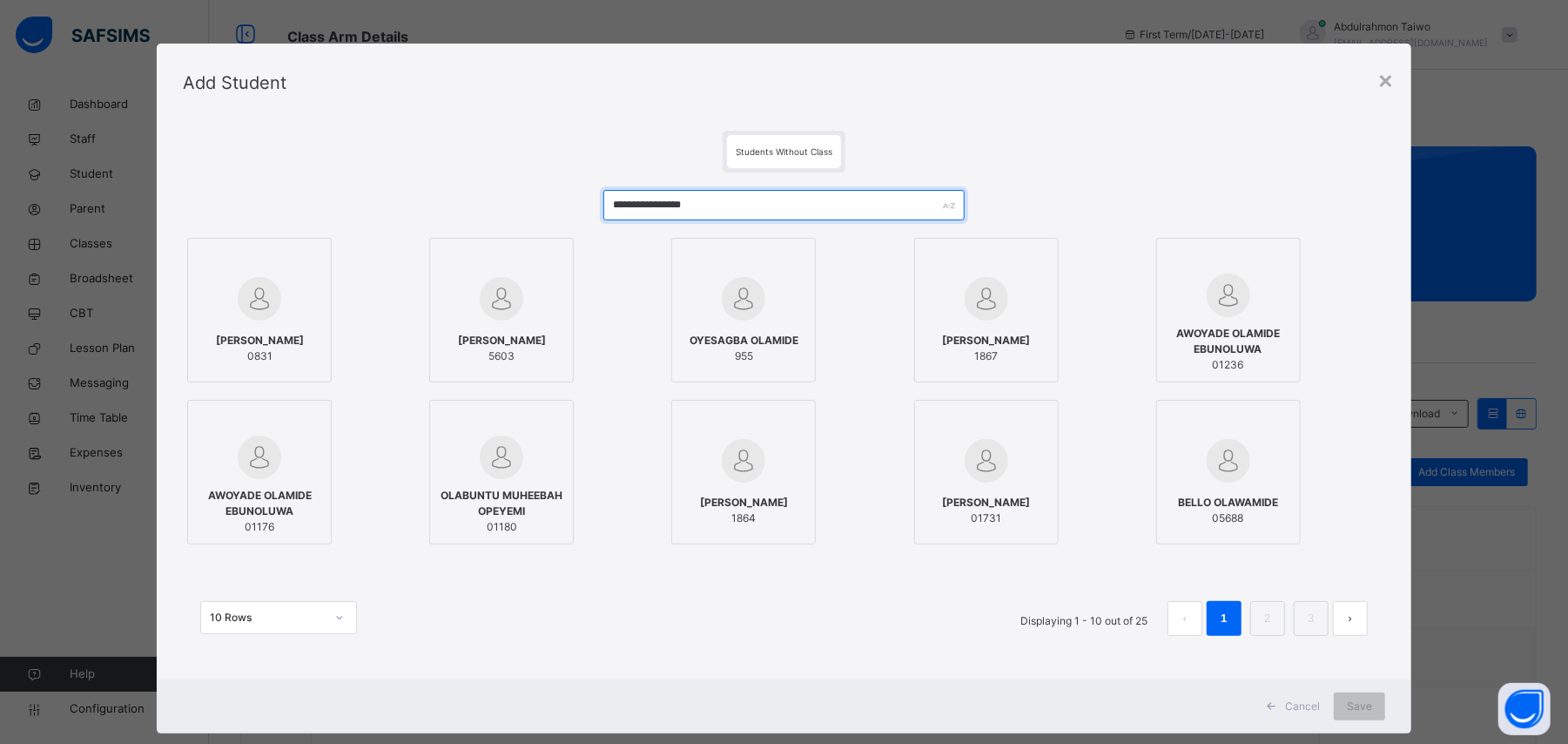
type input "**********"
click at [1304, 705] on span "Cancel" at bounding box center [1302, 706] width 34 height 16
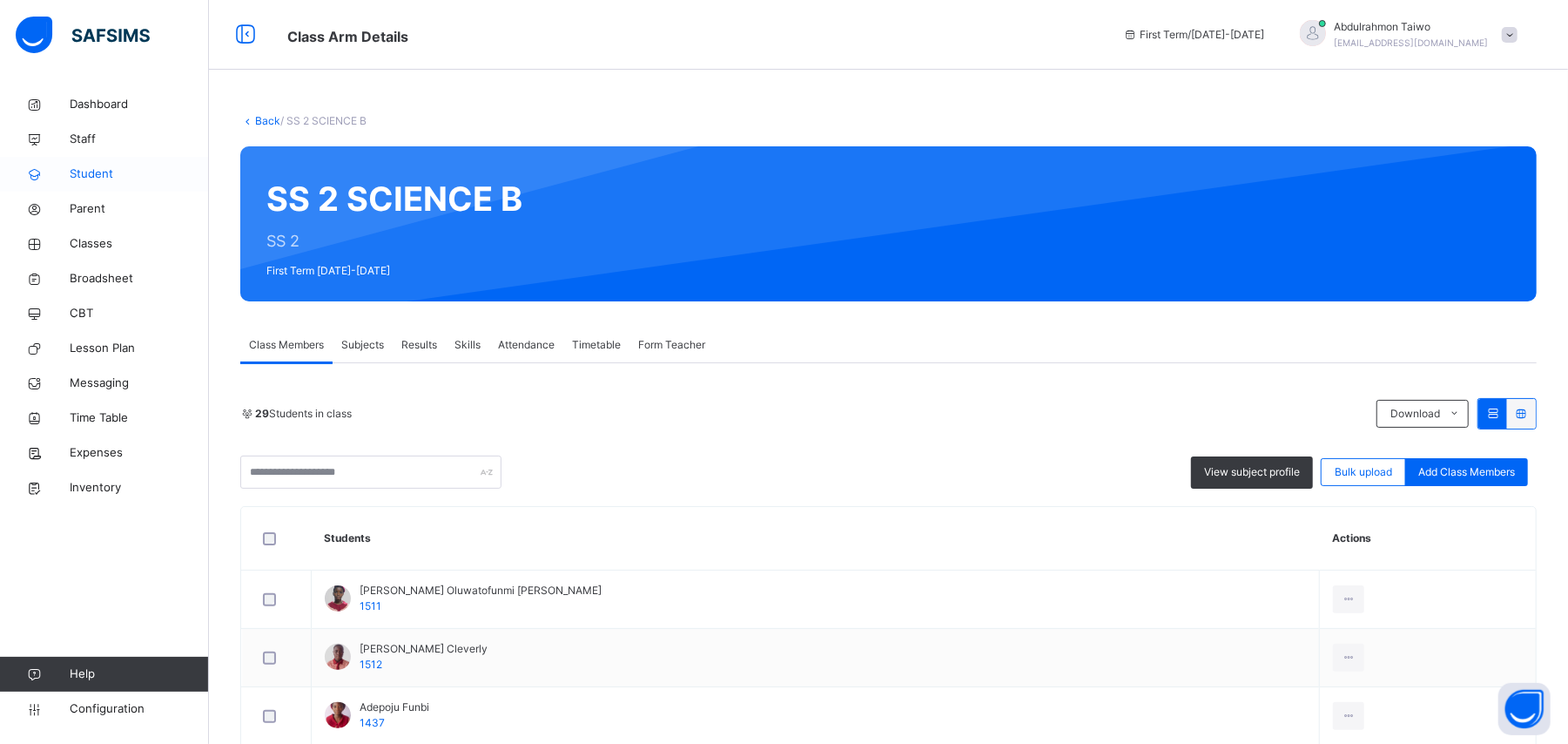
click at [95, 162] on link "Student" at bounding box center [104, 173] width 209 height 35
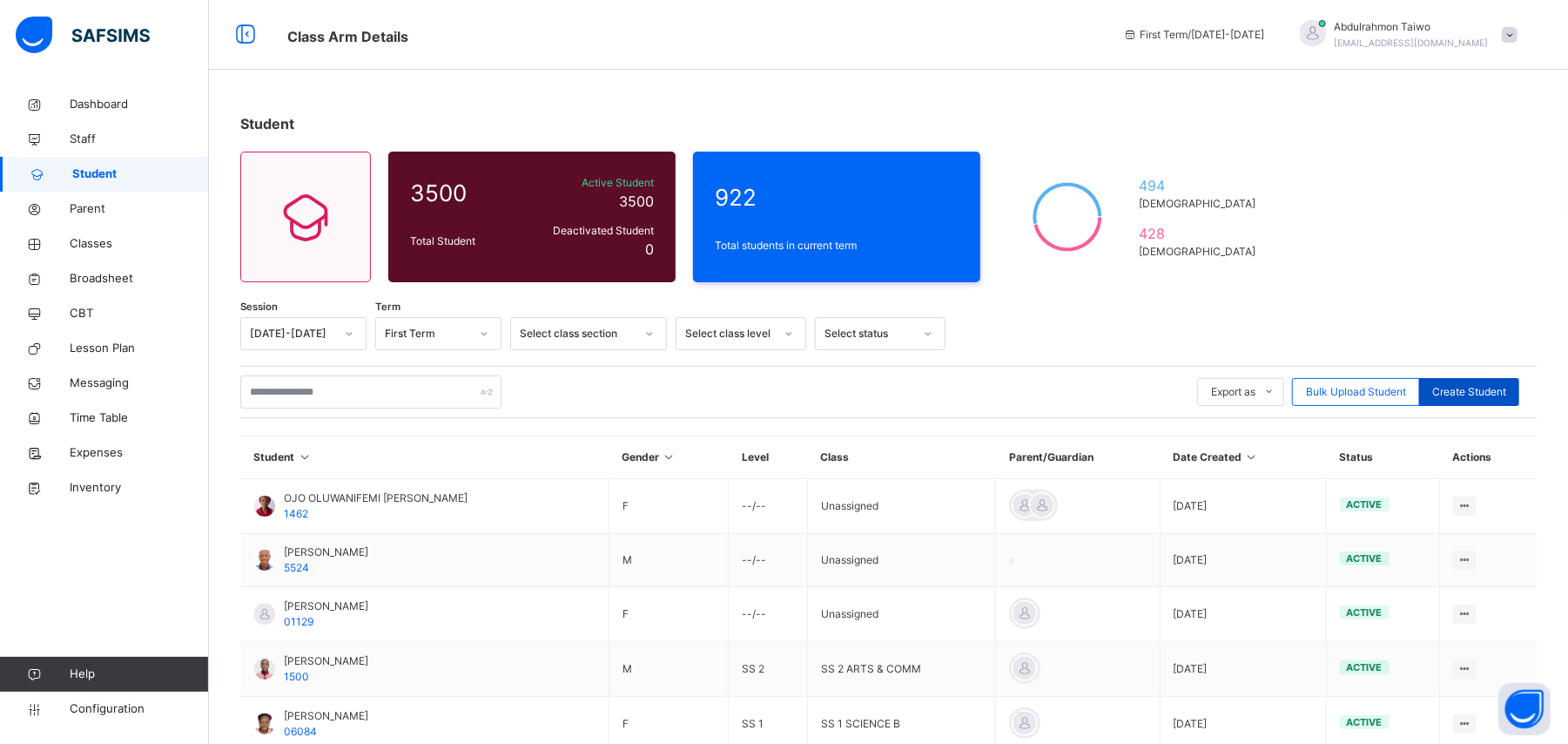
click at [1485, 398] on span "Create Student" at bounding box center [1469, 392] width 74 height 16
select select "**"
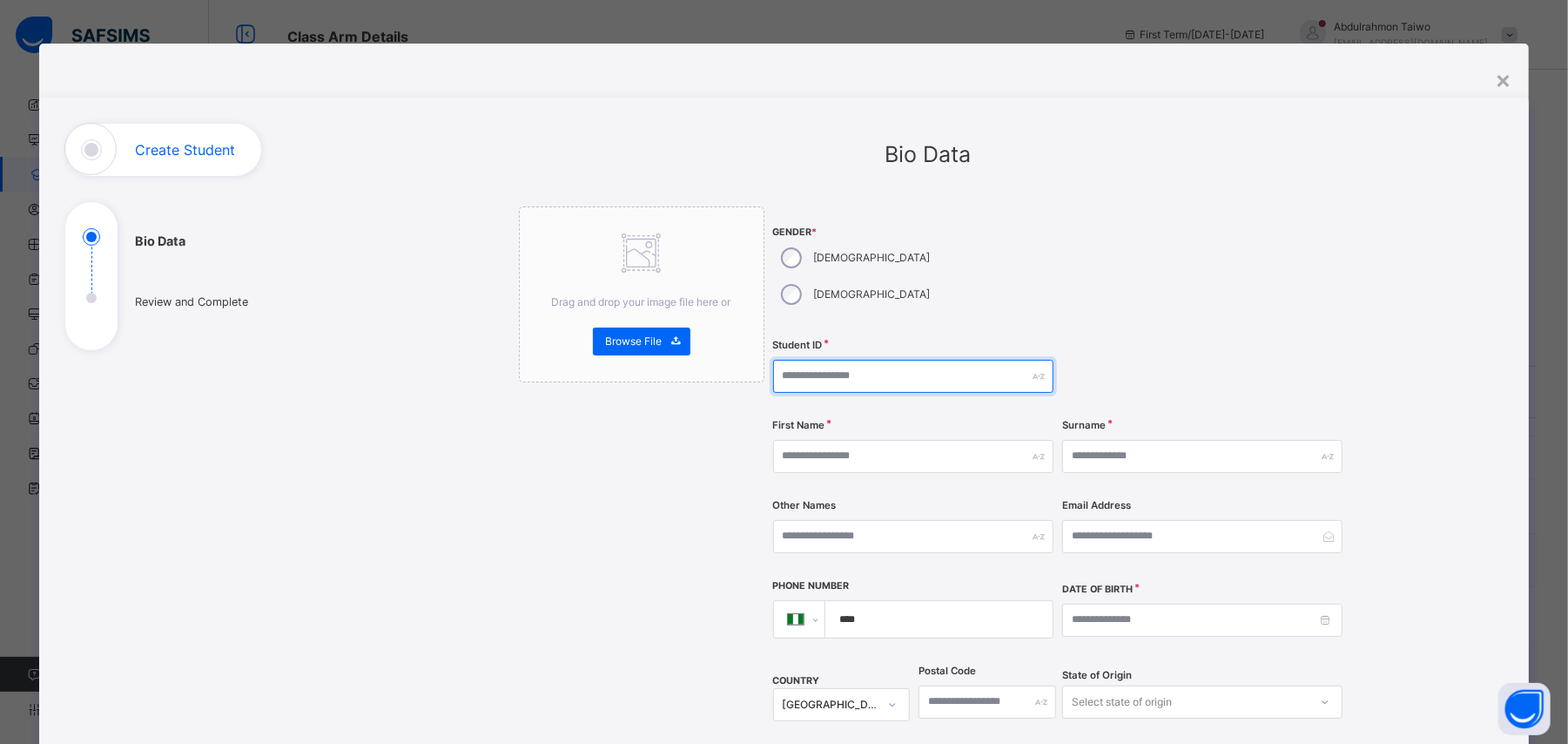
click at [818, 360] on input "text" at bounding box center [913, 376] width 280 height 33
type input "**********"
click at [1508, 79] on div "×" at bounding box center [1503, 79] width 17 height 36
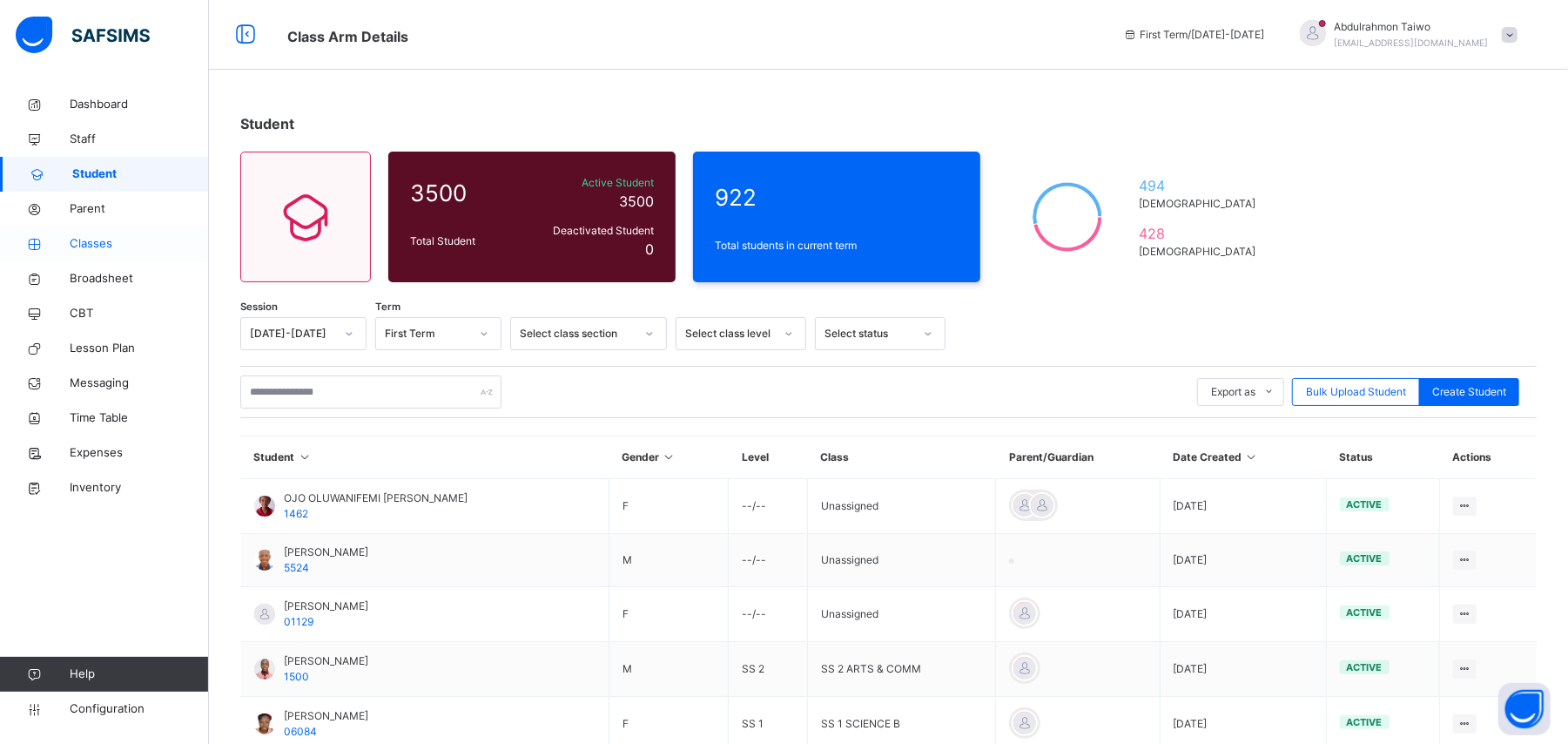
click at [95, 238] on span "Classes" at bounding box center [140, 244] width 140 height 18
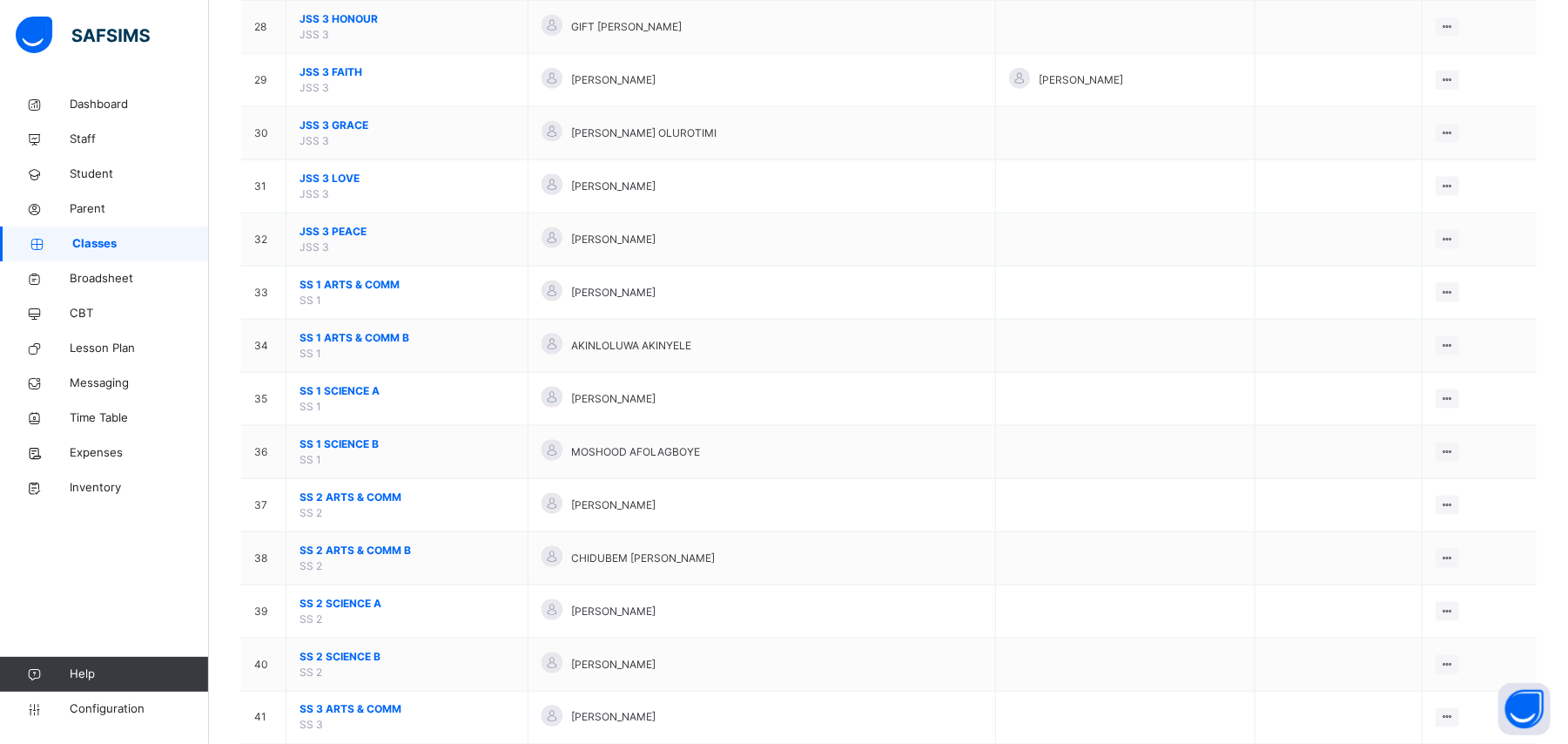
scroll to position [1858, 0]
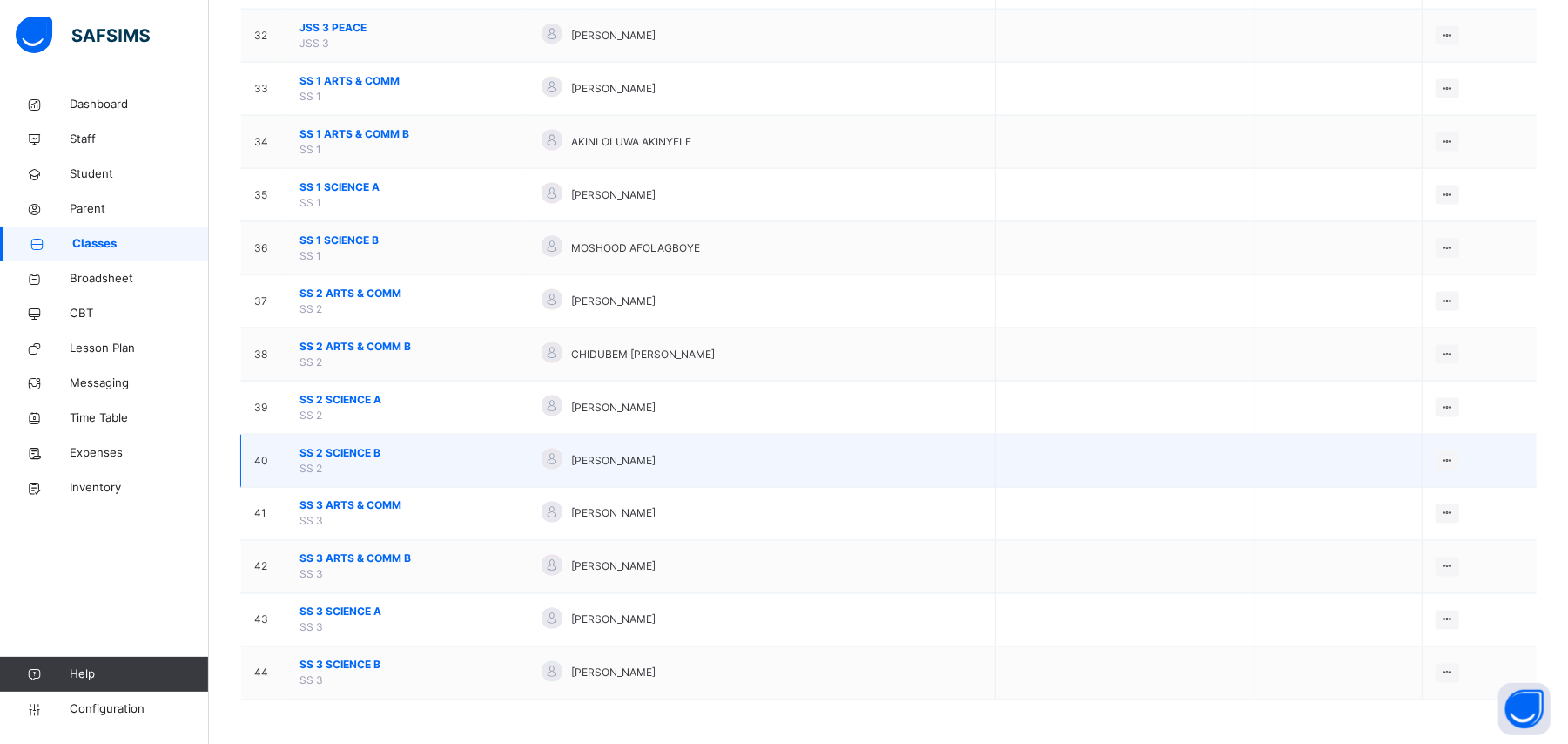
click at [346, 455] on span "SS 2 SCIENCE B" at bounding box center [407, 453] width 215 height 16
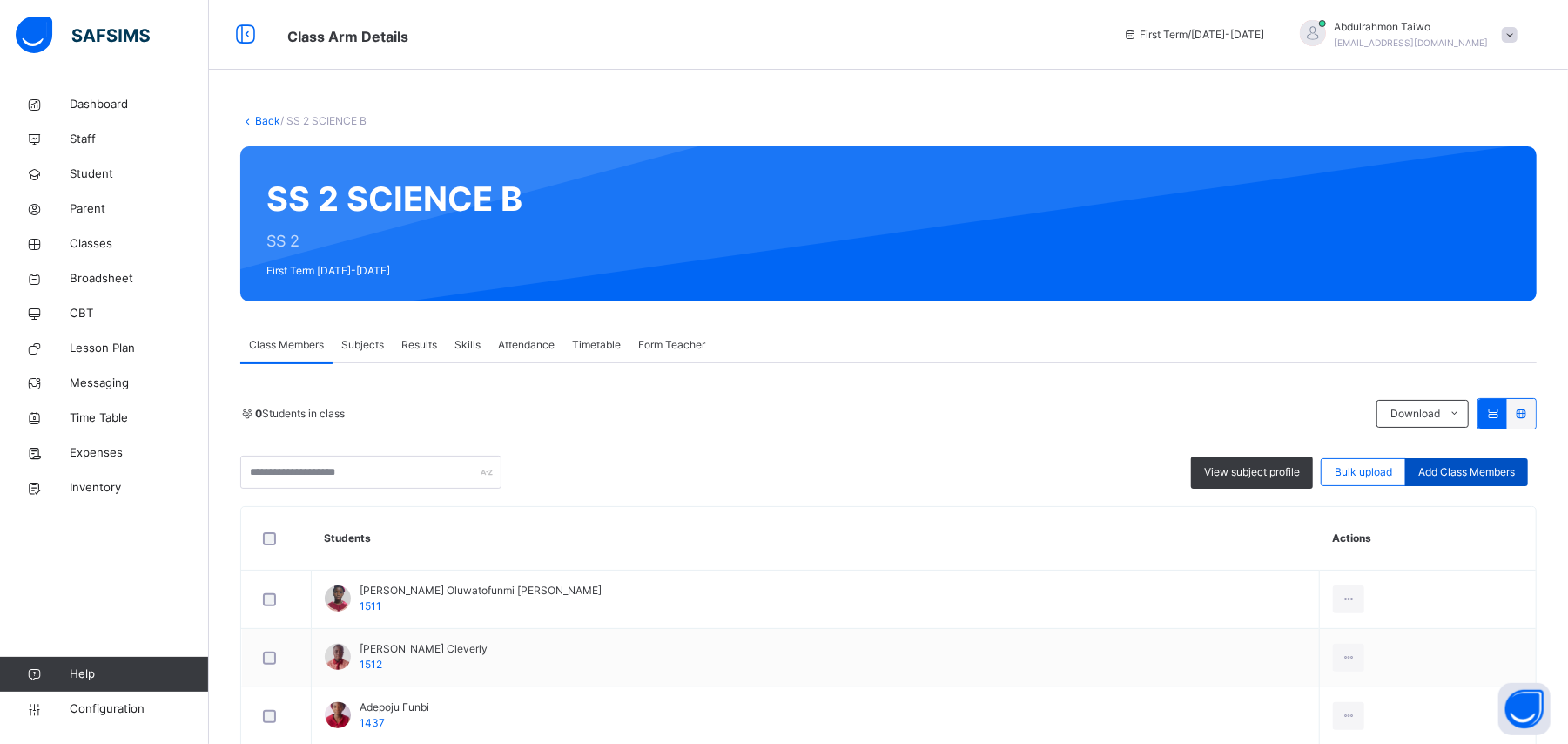
click at [1474, 475] on span "Add Class Members" at bounding box center [1466, 472] width 96 height 16
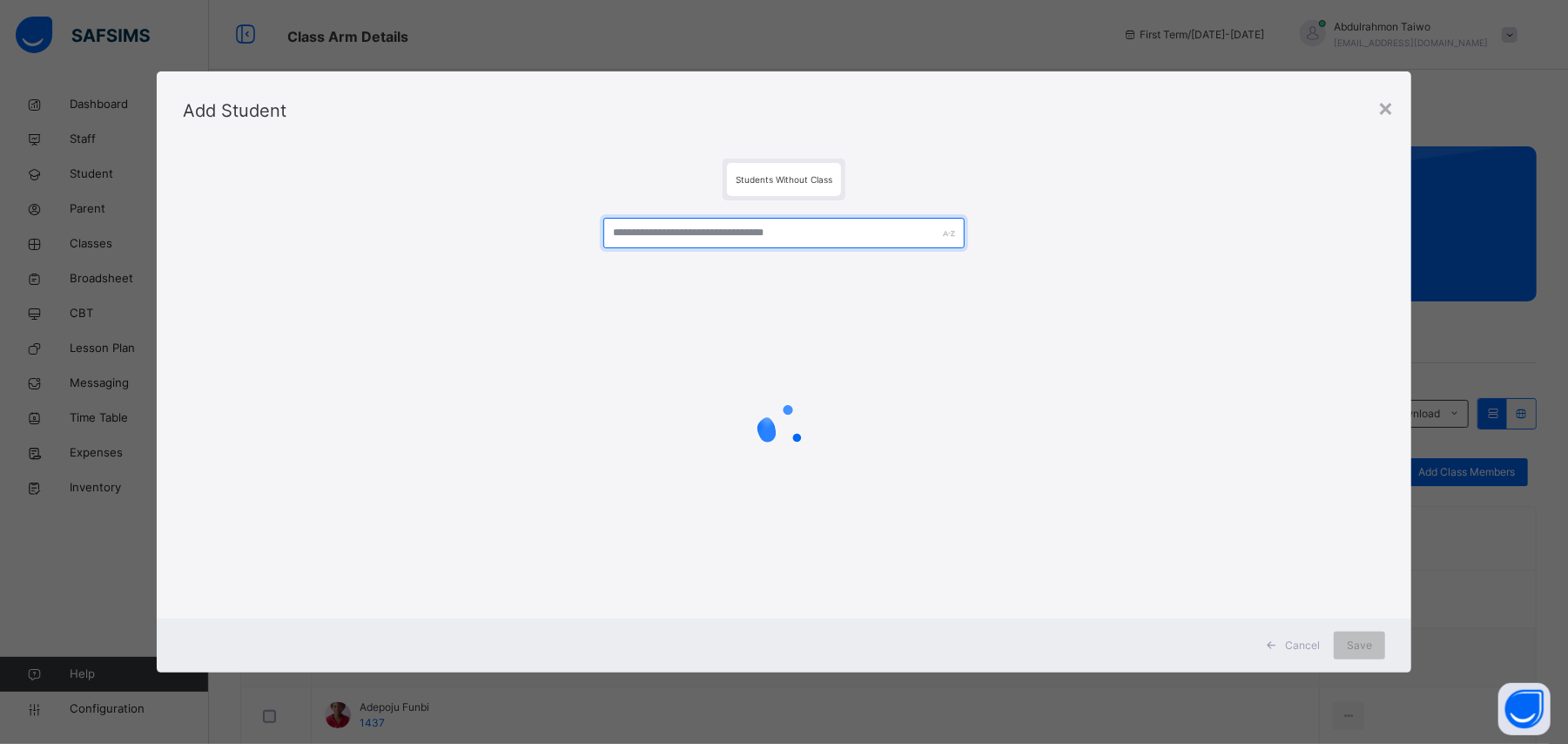
click at [695, 234] on input "text" at bounding box center [784, 233] width 361 height 30
drag, startPoint x: 815, startPoint y: 237, endPoint x: 595, endPoint y: 257, distance: 220.9
click at [595, 257] on div "**********" at bounding box center [784, 404] width 1202 height 410
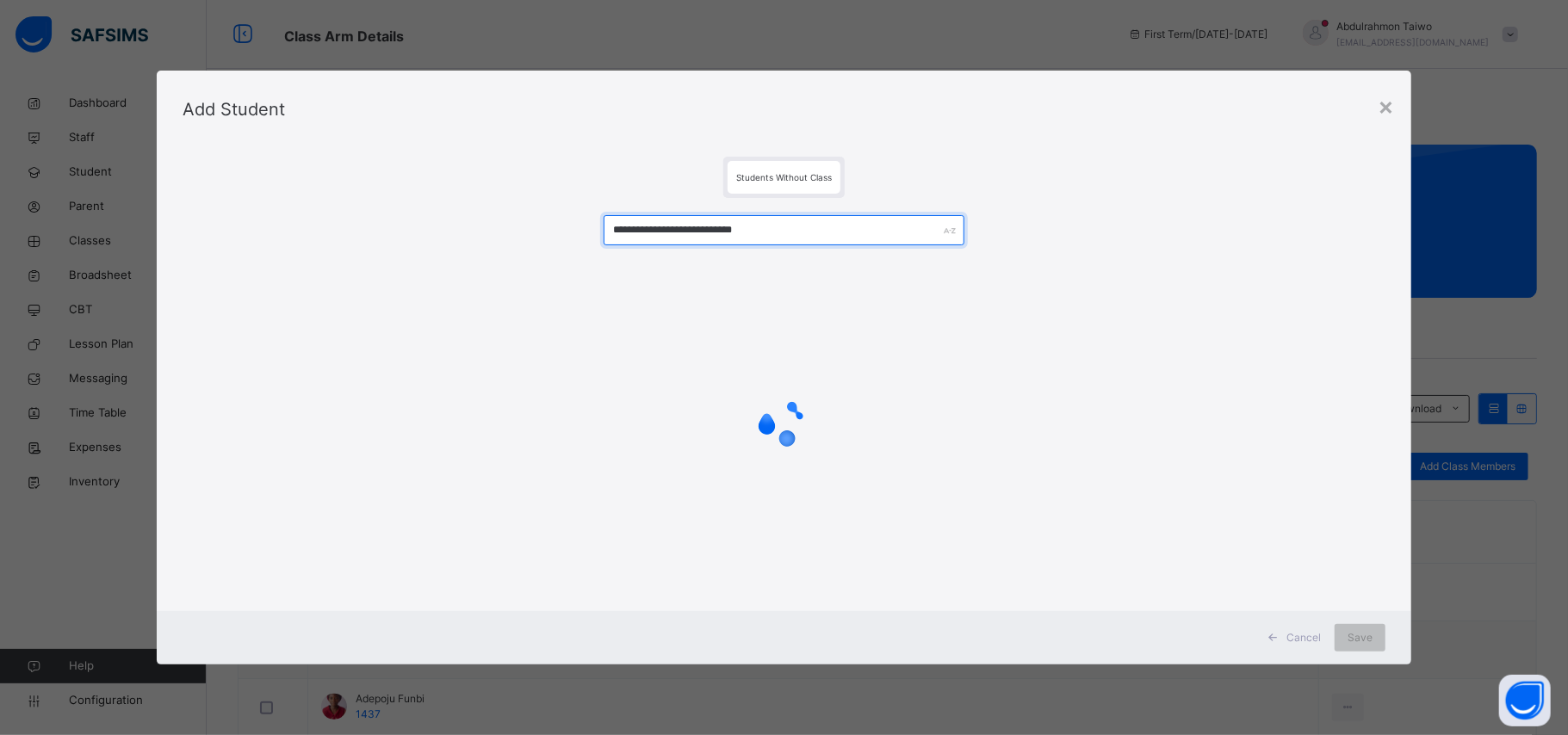
type input "**********"
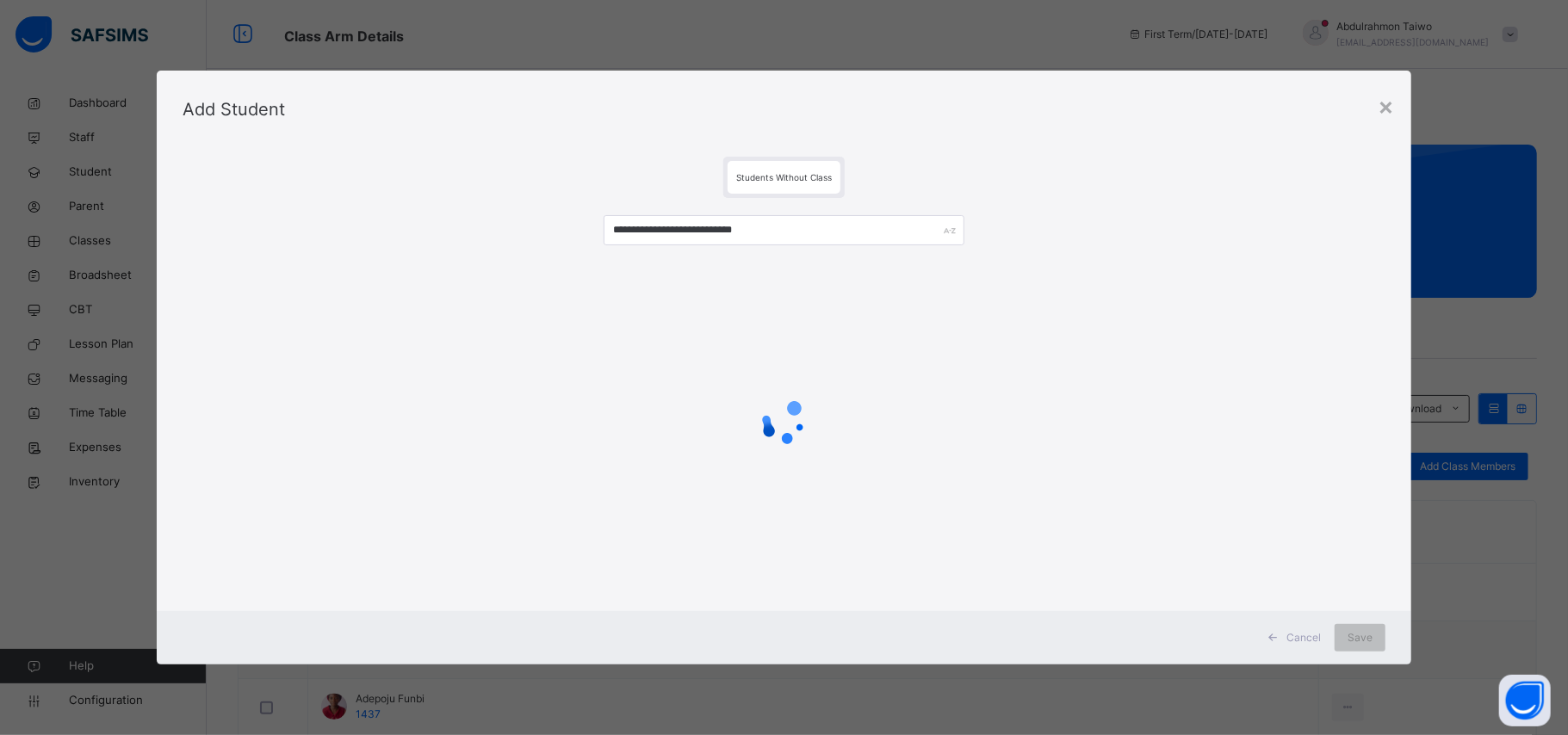
click at [1147, 407] on div at bounding box center [784, 421] width 1202 height 69
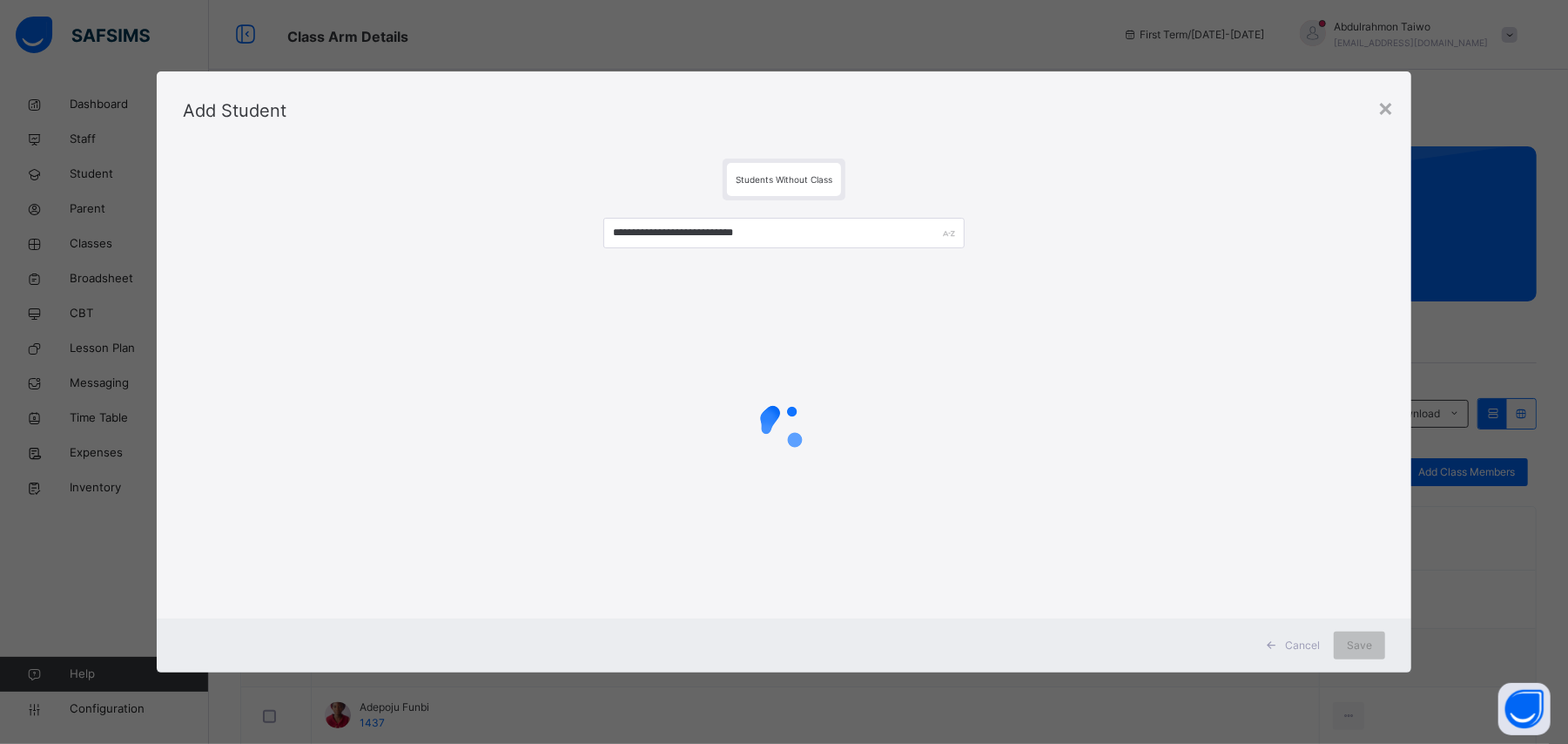
click at [1404, 104] on div "Add Student" at bounding box center [784, 111] width 1255 height 79
click at [1402, 112] on div "Add Student" at bounding box center [784, 111] width 1255 height 79
click at [1386, 109] on div "×" at bounding box center [1385, 106] width 17 height 36
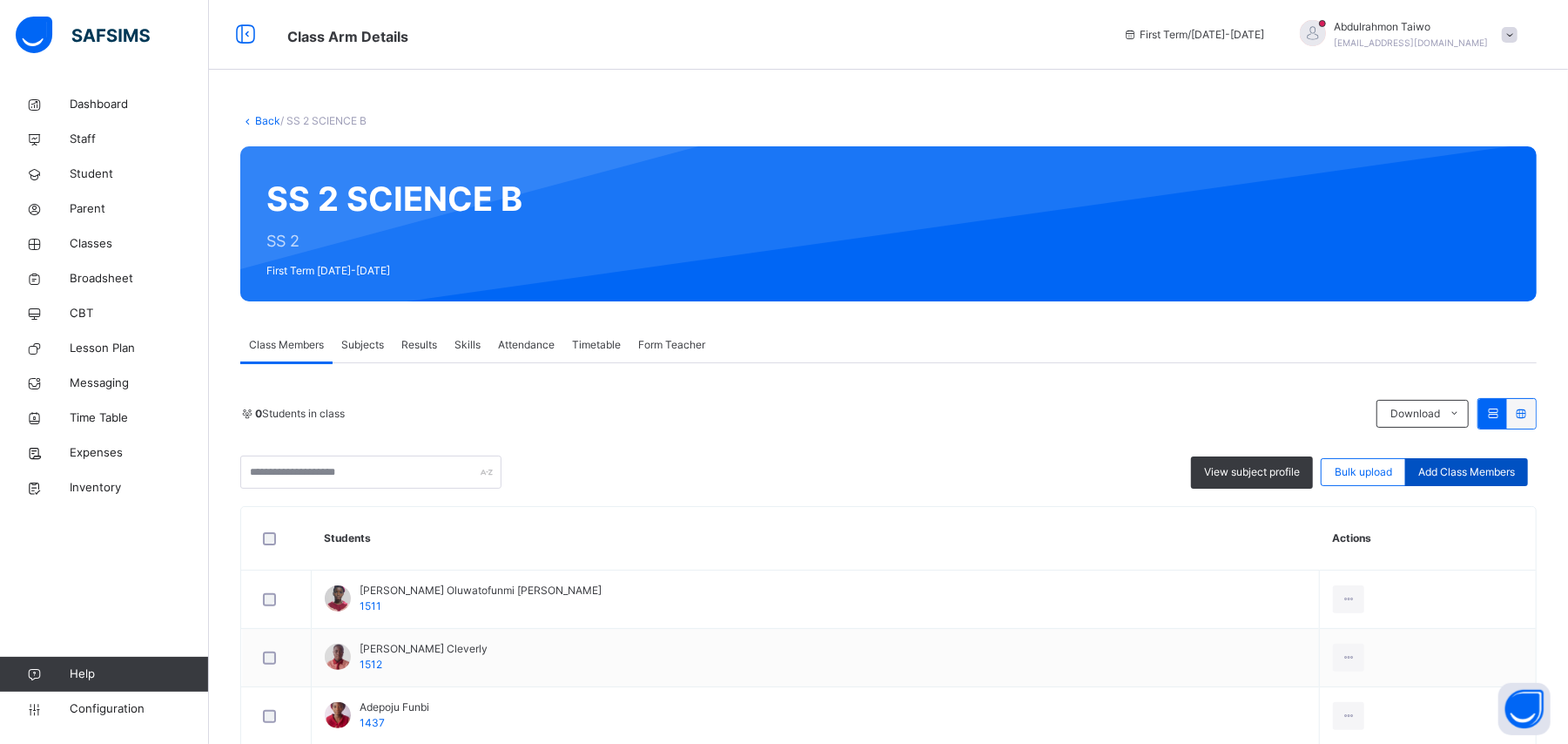
click at [1488, 474] on span "Add Class Members" at bounding box center [1466, 472] width 96 height 16
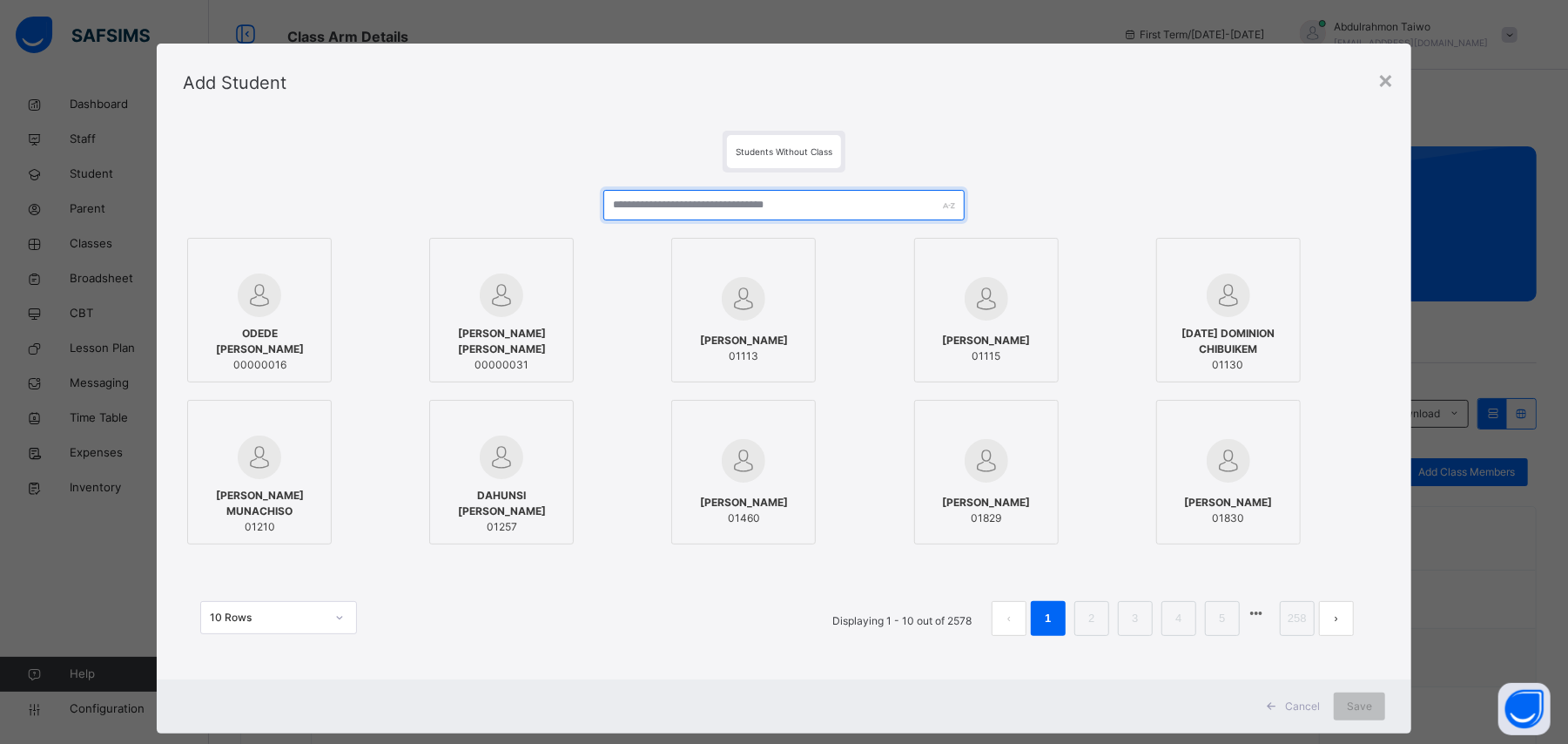
drag, startPoint x: 703, startPoint y: 194, endPoint x: 731, endPoint y: 220, distance: 38.2
click at [705, 194] on input "text" at bounding box center [784, 205] width 361 height 30
paste input "**********"
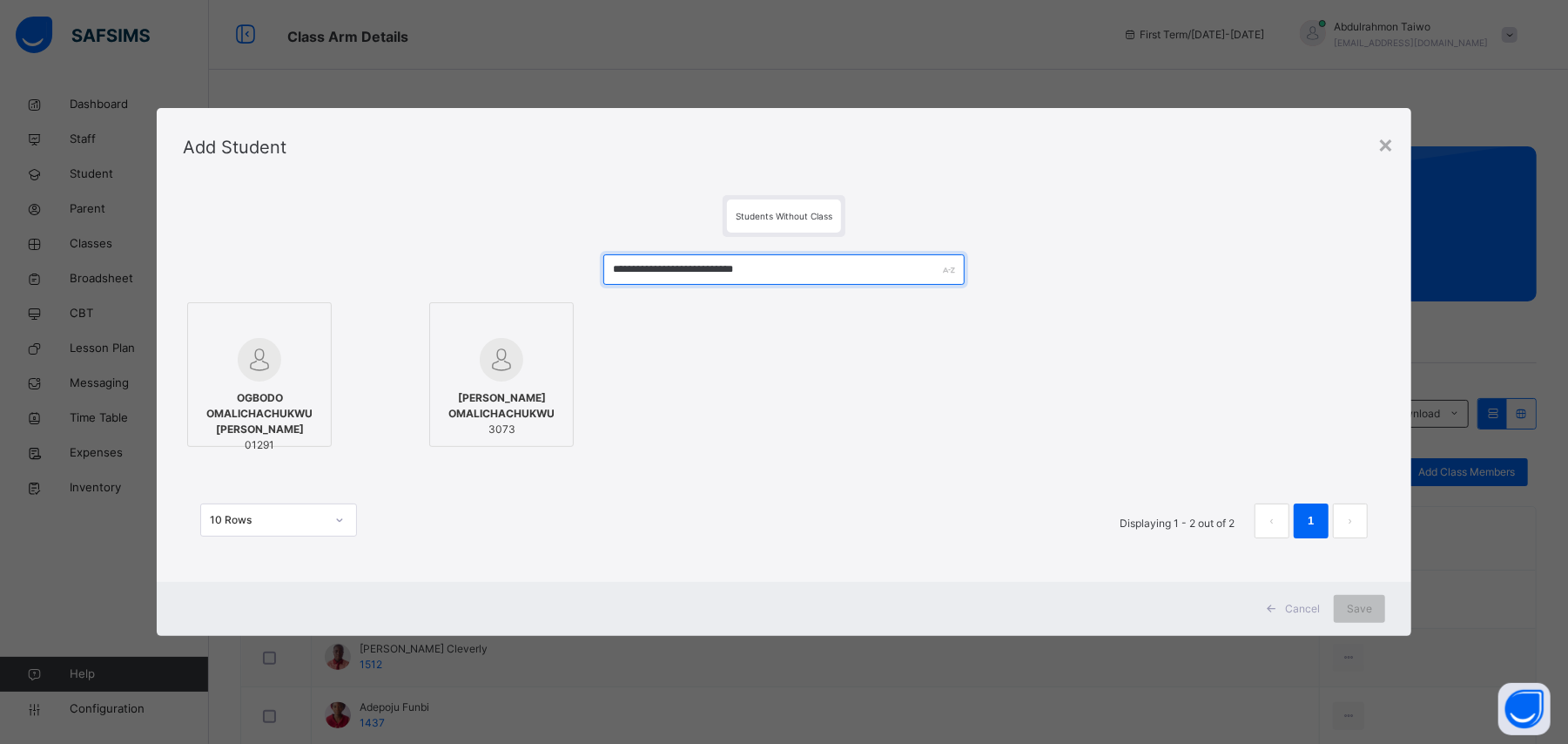
type input "**********"
click at [280, 417] on span "OGBODO OMALICHACHUKWU [PERSON_NAME]" at bounding box center [259, 413] width 126 height 47
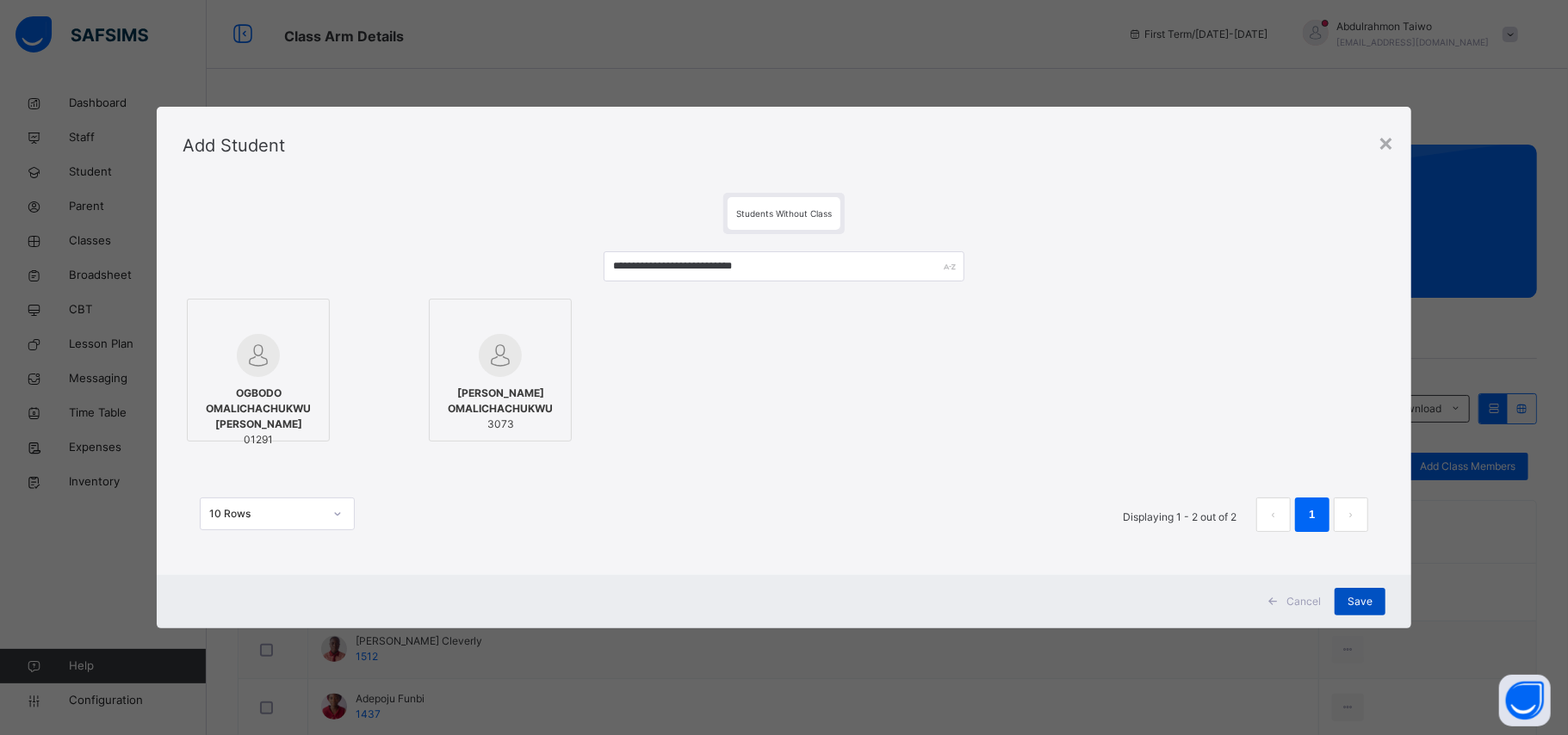
click at [1358, 599] on span "Save" at bounding box center [1360, 601] width 25 height 16
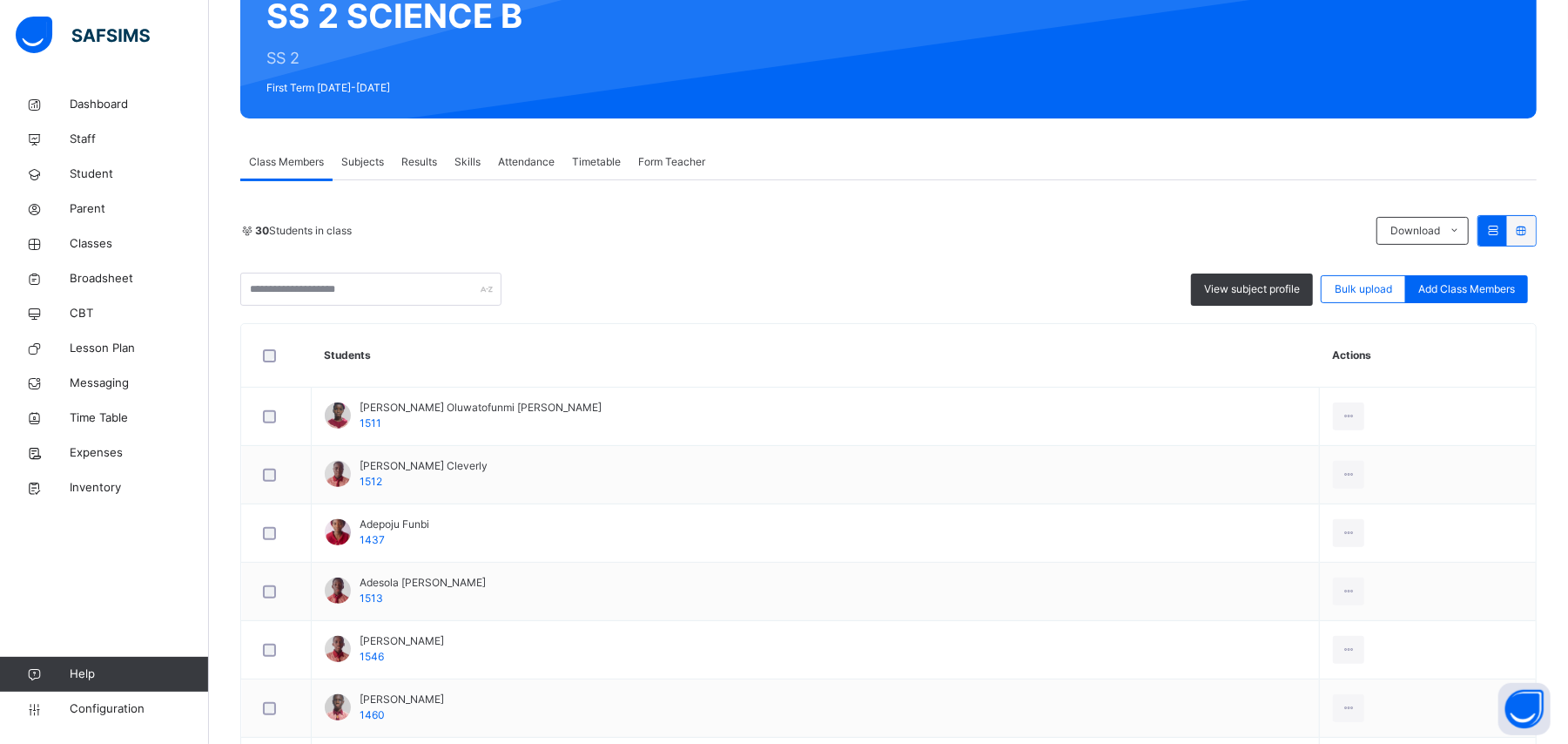
scroll to position [173, 0]
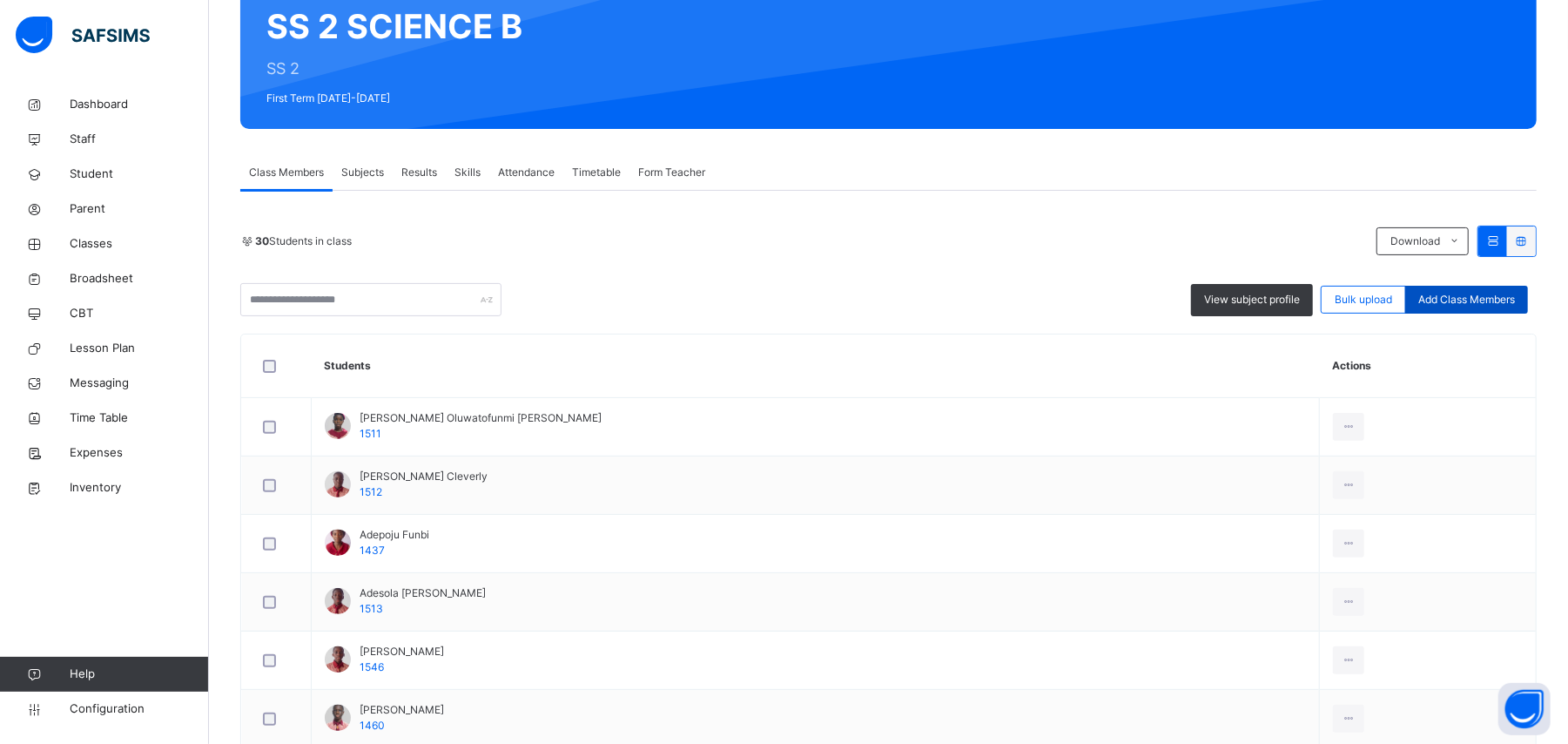
click at [1484, 307] on div "Add Class Members" at bounding box center [1466, 300] width 123 height 28
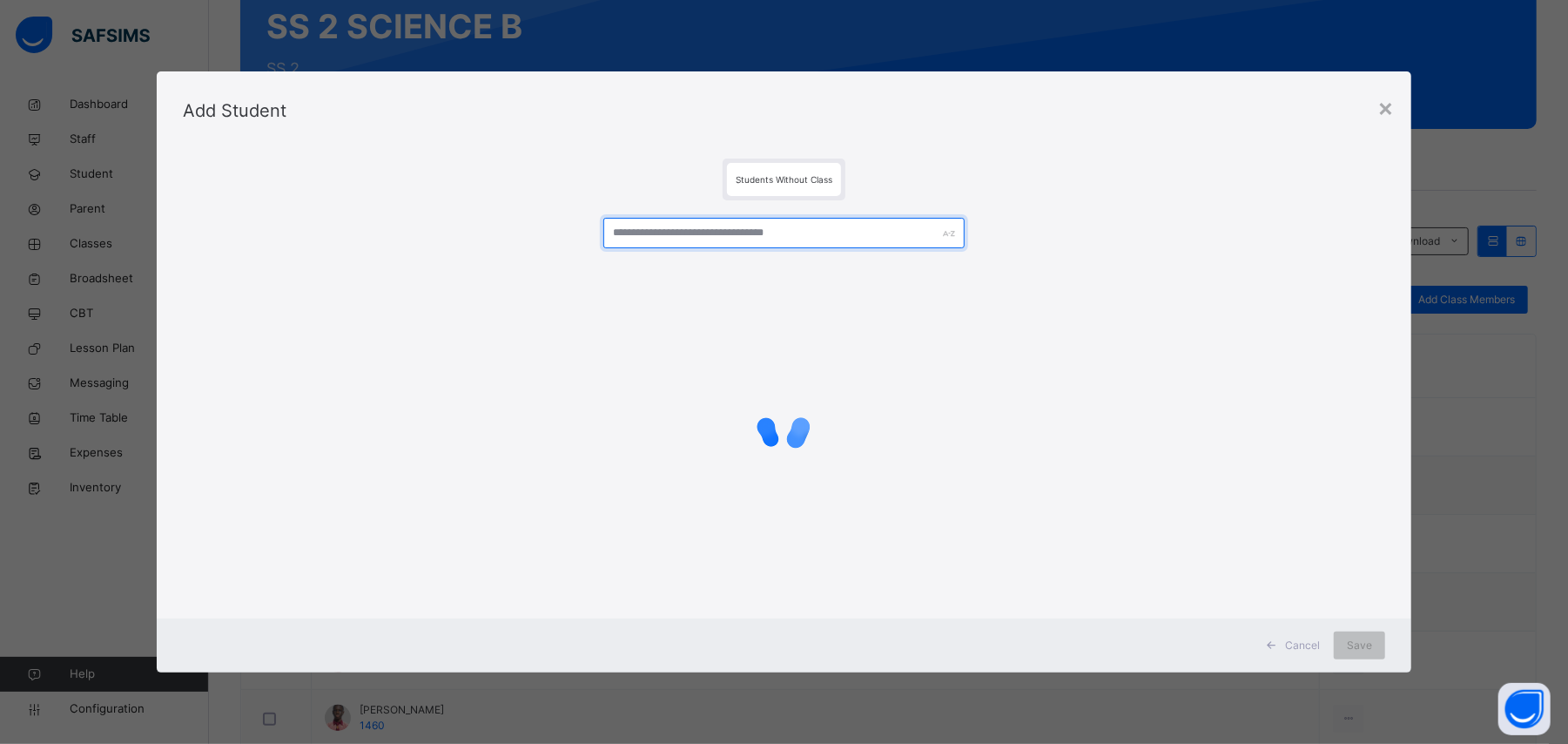
click at [725, 228] on input "text" at bounding box center [784, 233] width 361 height 30
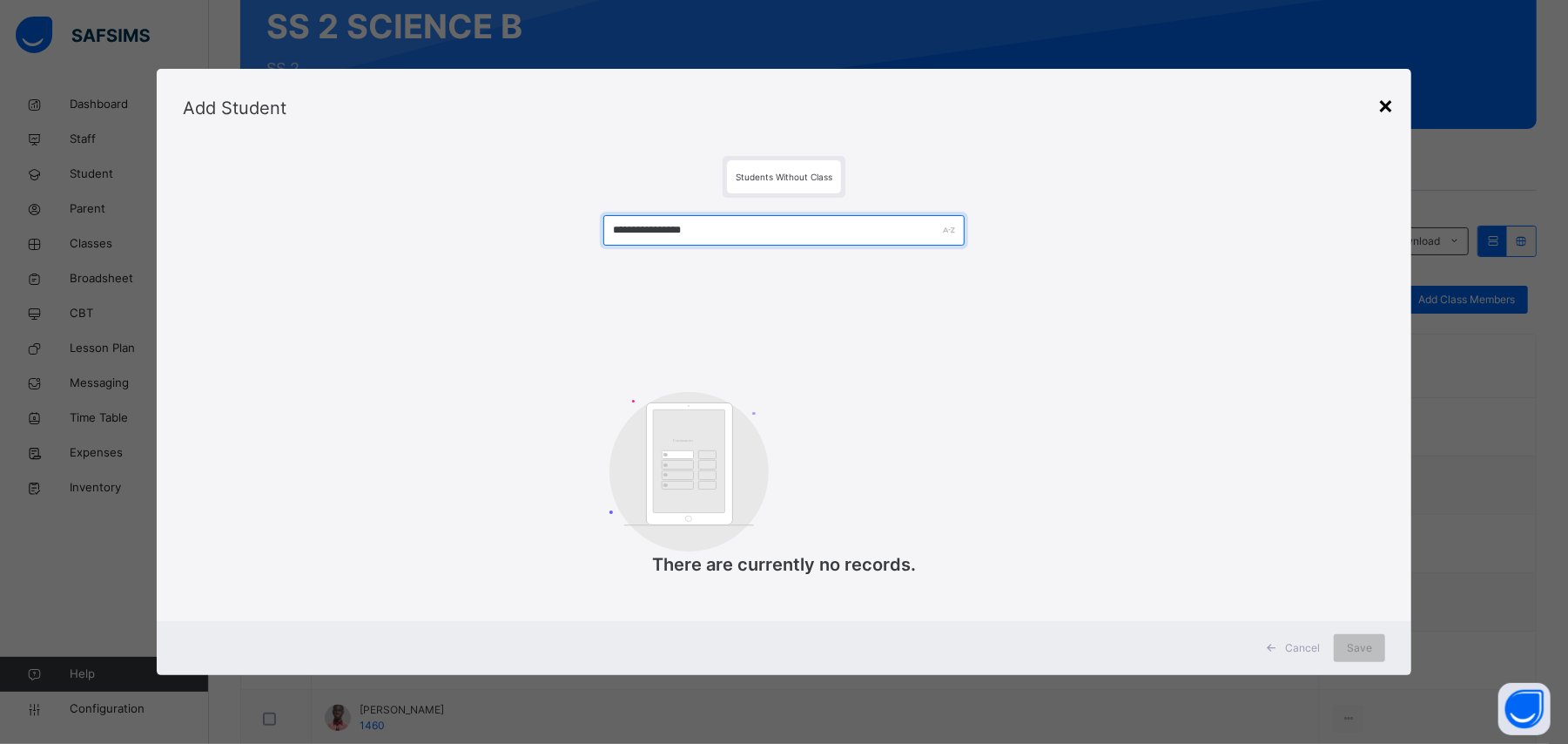
type input "**********"
click at [1384, 99] on div "×" at bounding box center [1385, 104] width 17 height 36
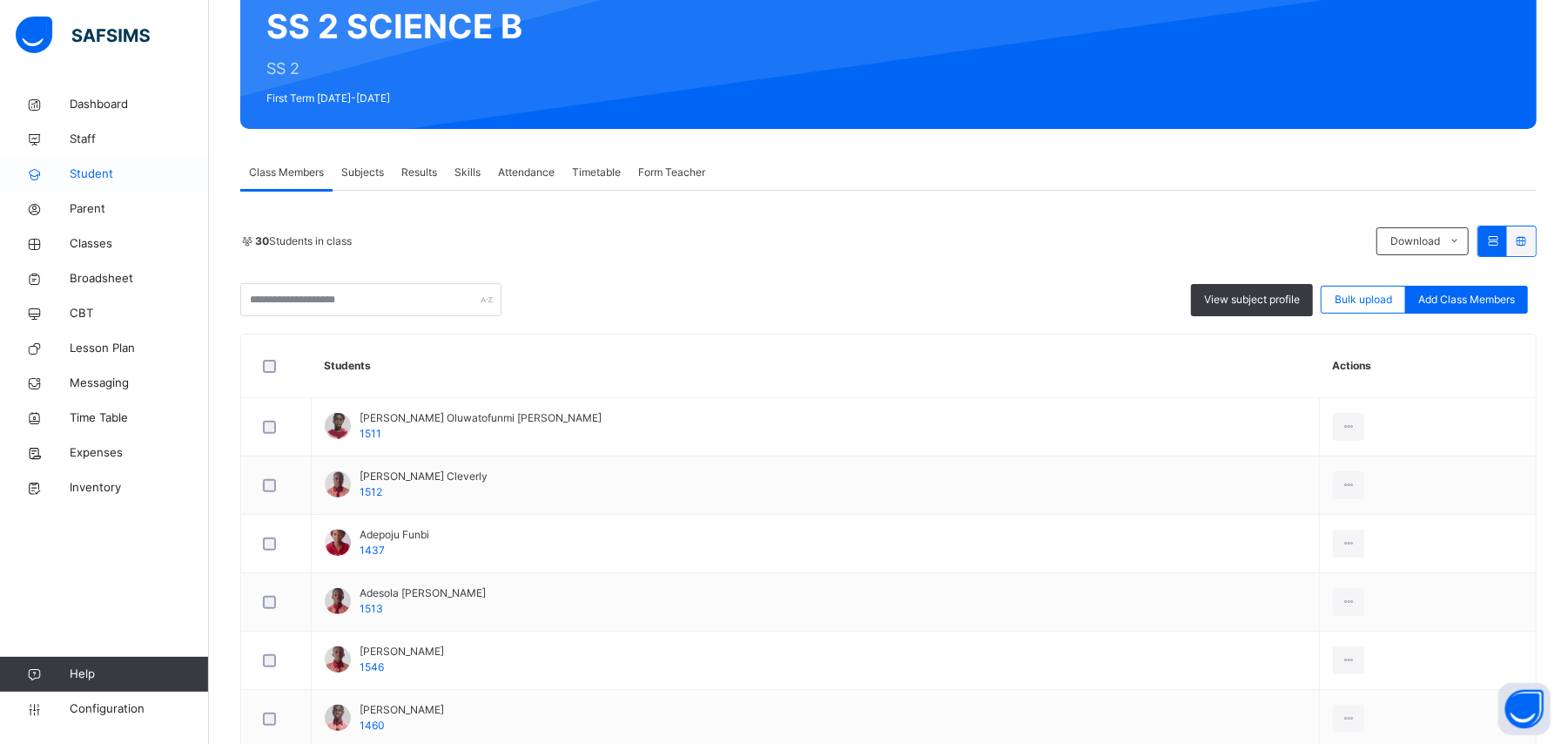
click at [96, 174] on span "Student" at bounding box center [140, 174] width 140 height 18
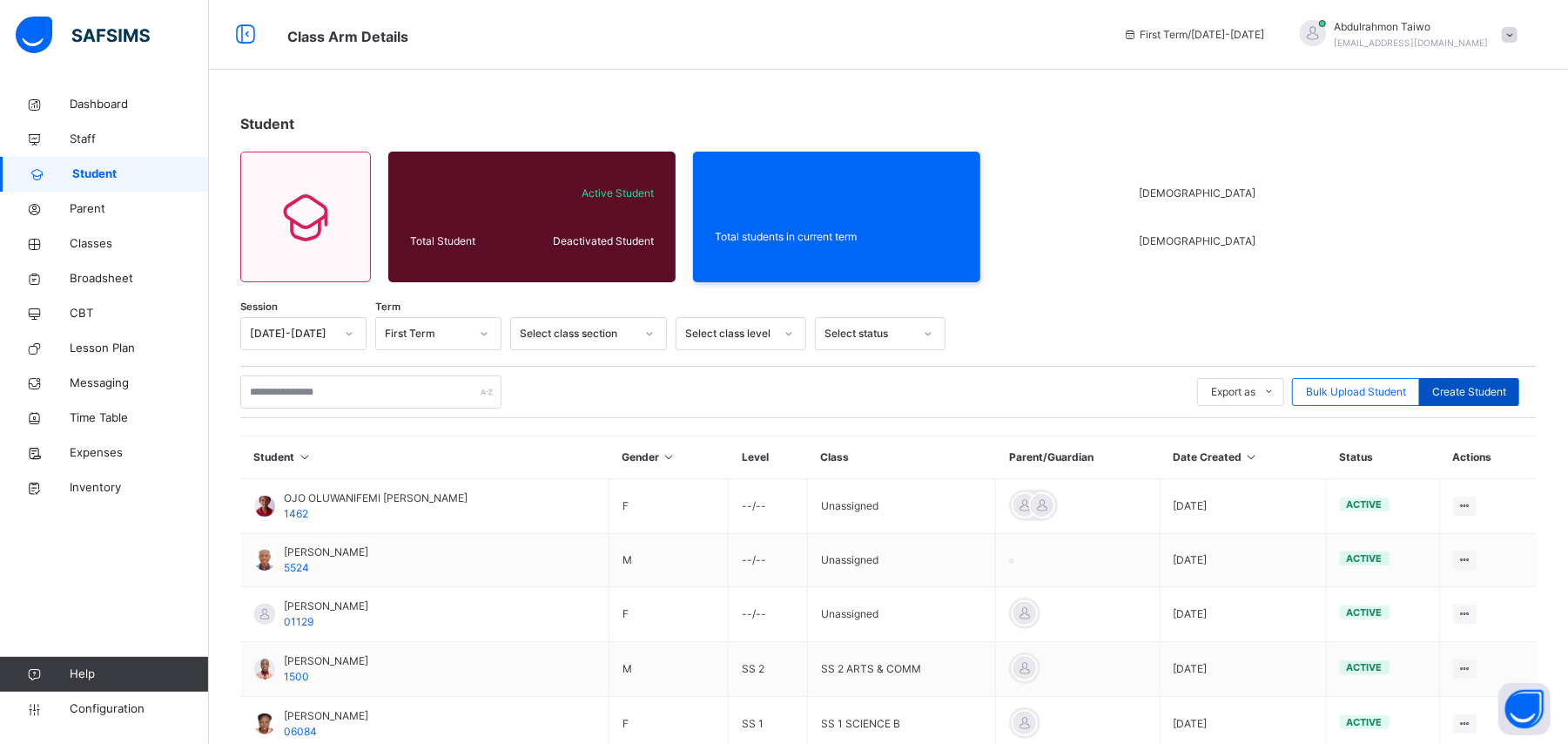
click at [1490, 391] on span "Create Student" at bounding box center [1469, 392] width 74 height 16
select select "**"
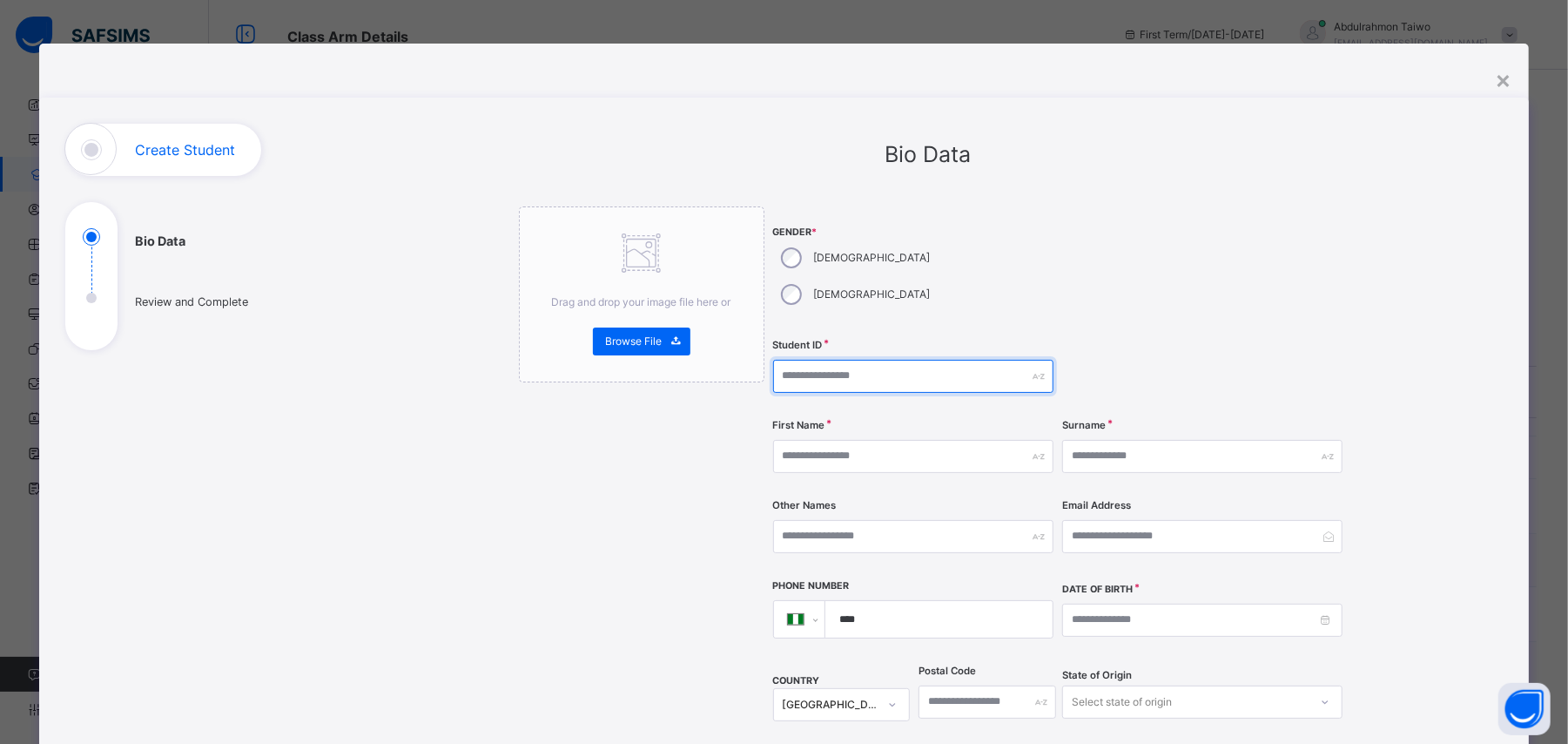
click at [868, 360] on input "text" at bounding box center [913, 376] width 280 height 33
type input "*********"
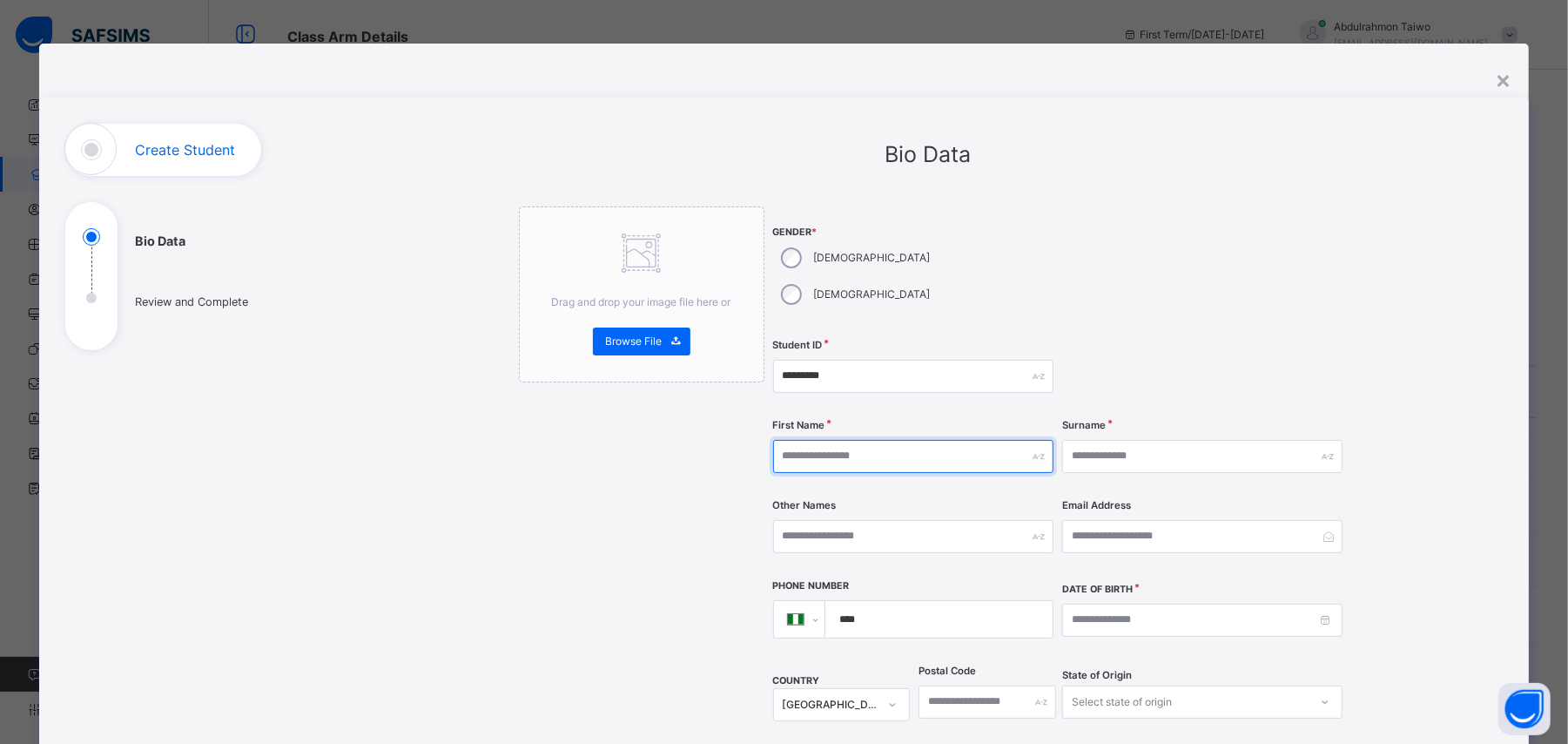
click at [850, 440] on input "text" at bounding box center [913, 456] width 280 height 33
type input "*******"
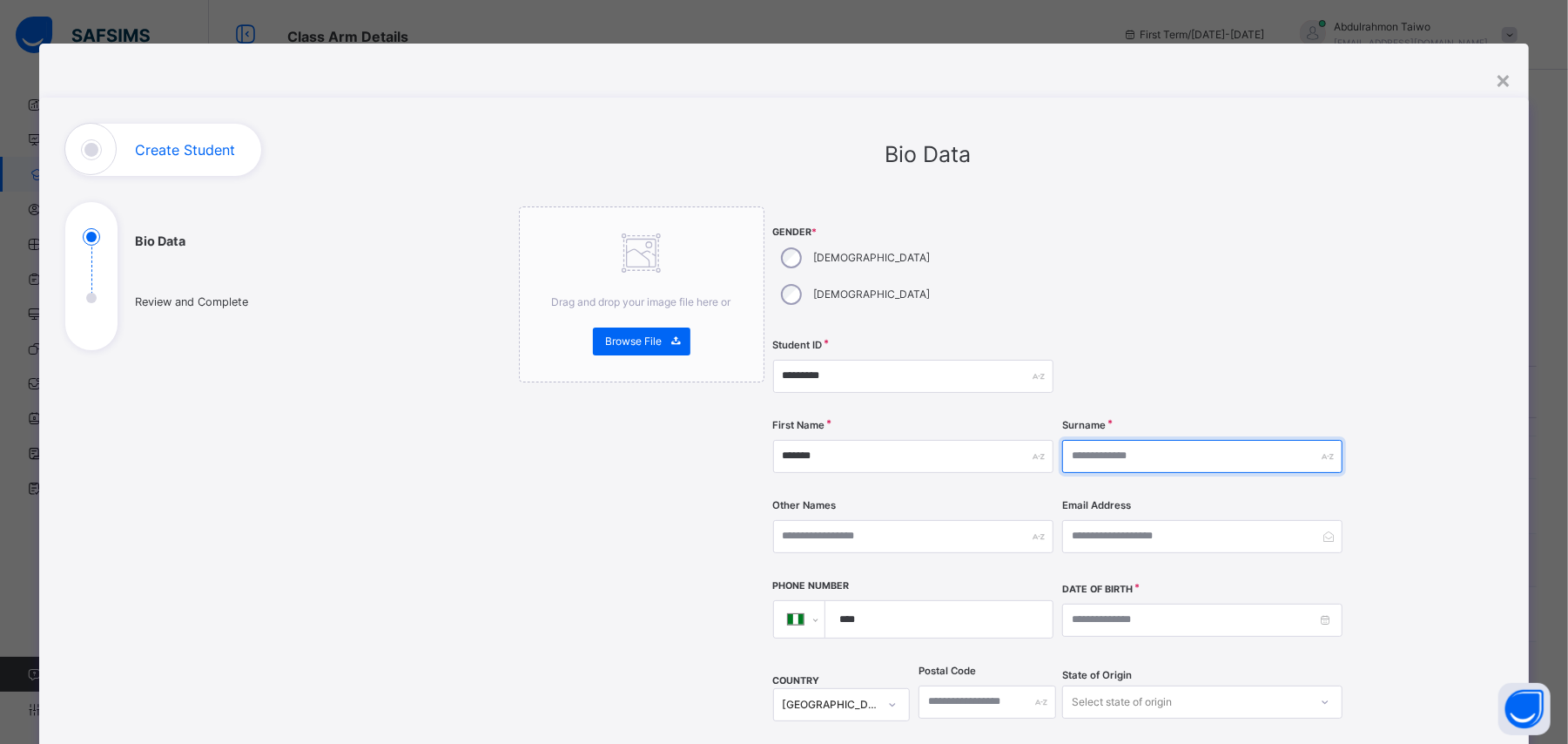
click at [1149, 440] on input "text" at bounding box center [1202, 456] width 280 height 33
type input "*******"
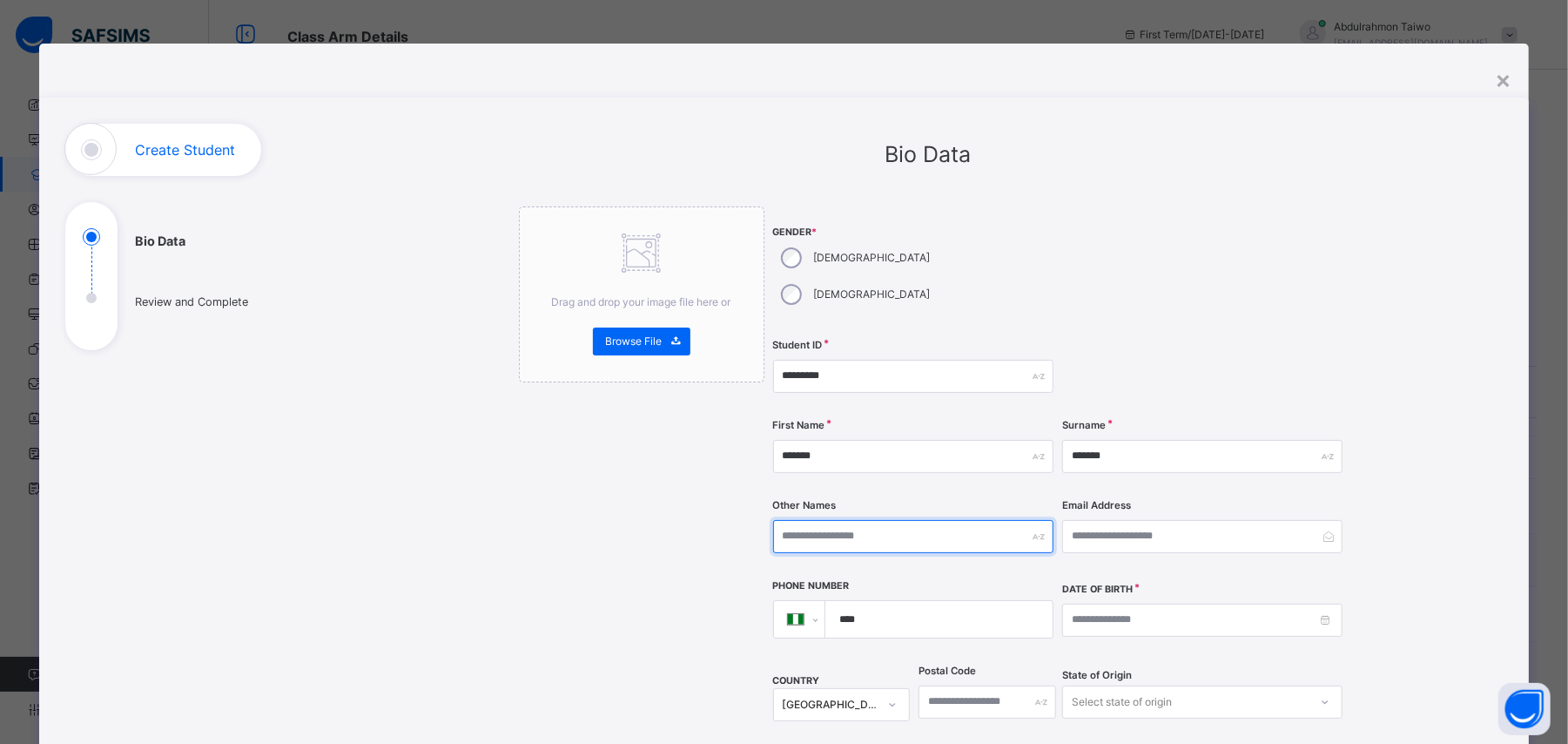
click at [837, 520] on input "text" at bounding box center [913, 536] width 280 height 33
type input "**********"
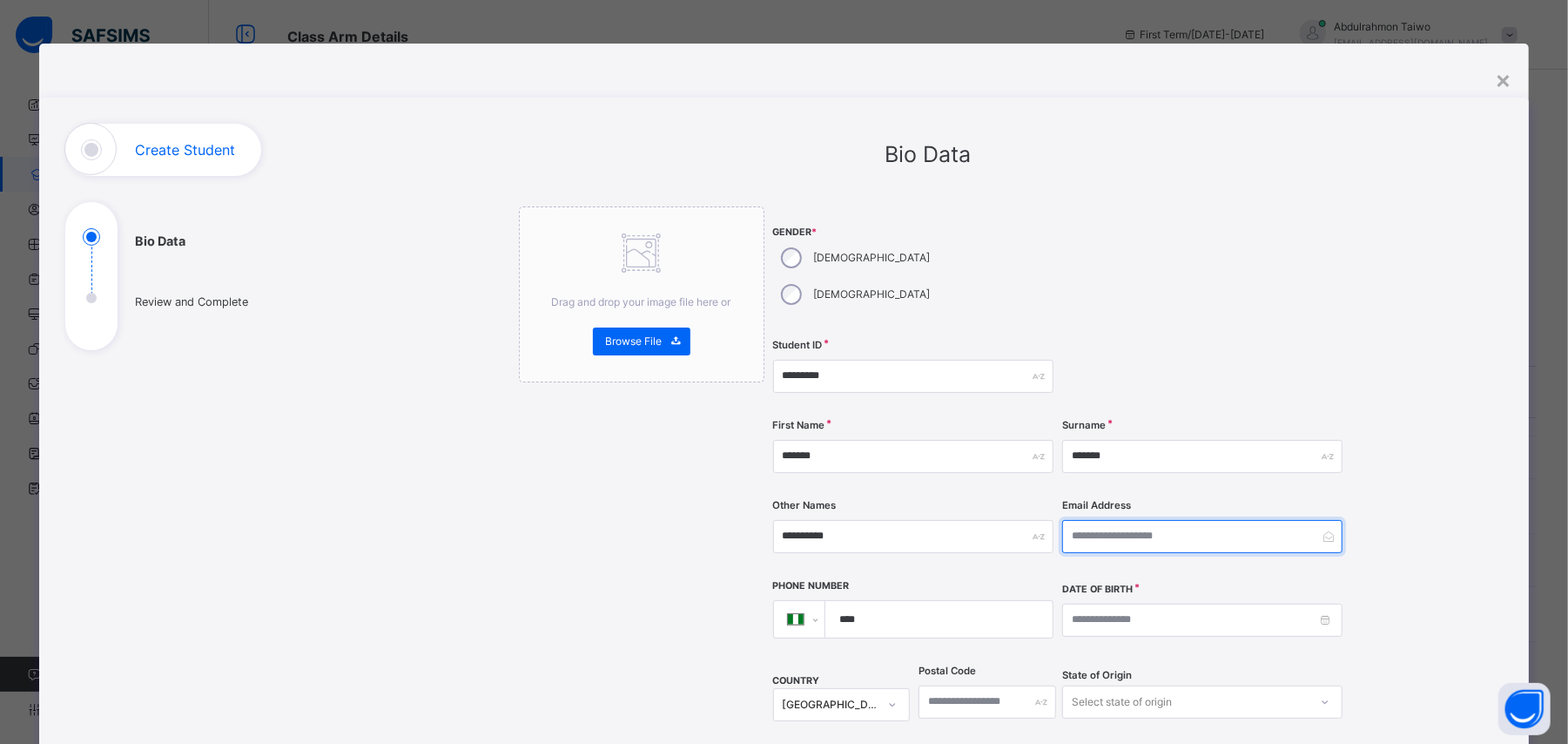
click at [1175, 520] on input "email" at bounding box center [1202, 536] width 280 height 33
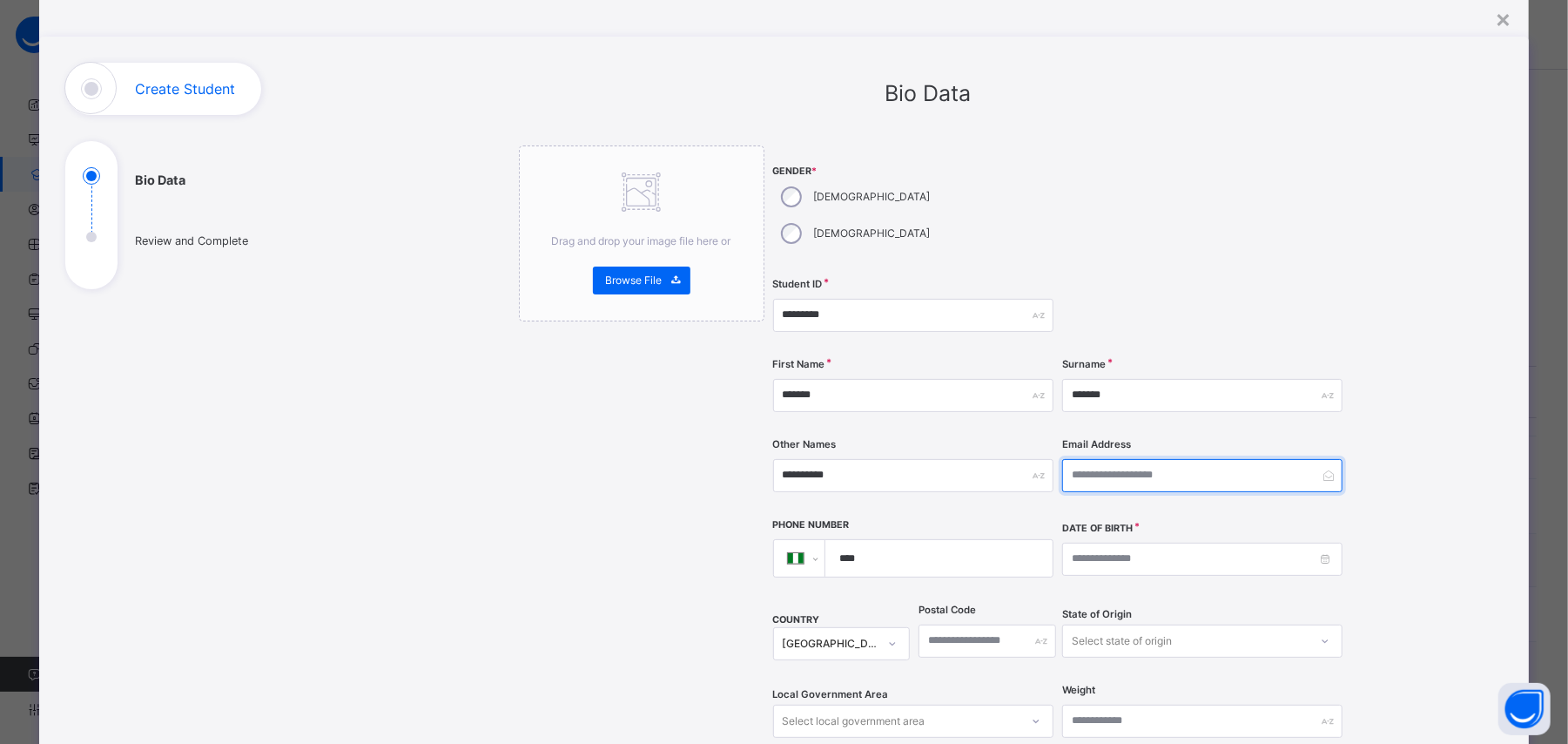
scroll to position [116, 0]
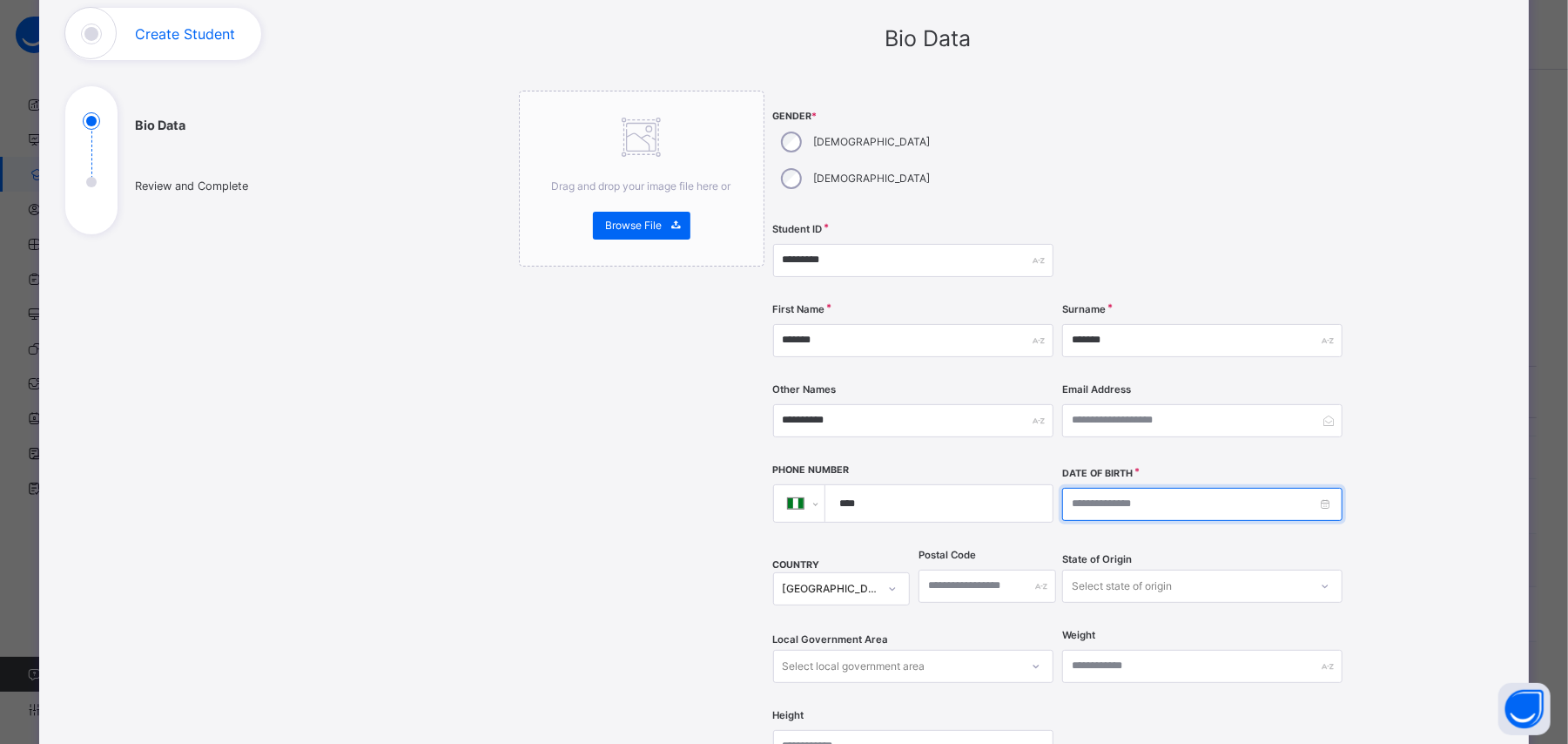
click at [1193, 487] on input at bounding box center [1202, 503] width 280 height 33
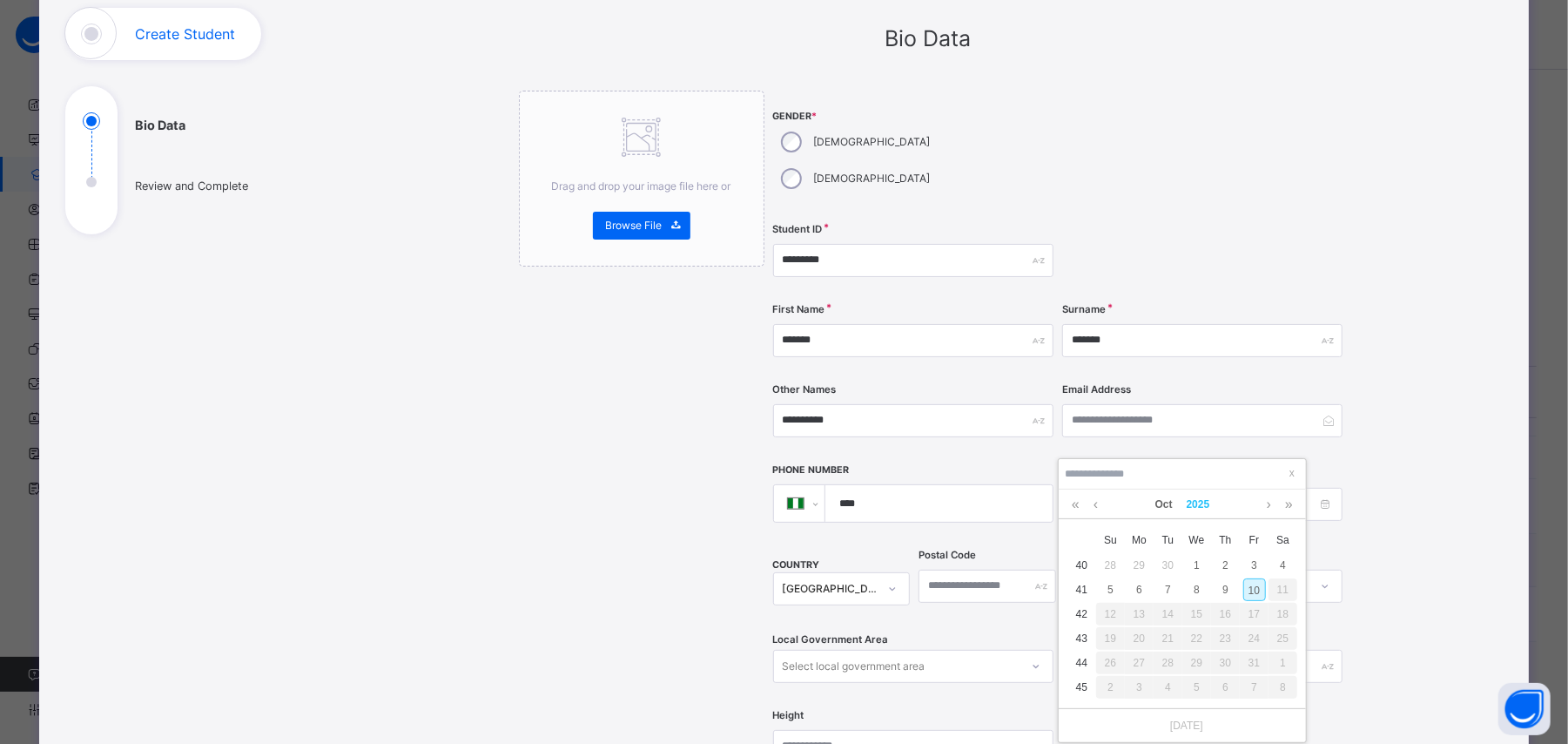
click at [1180, 502] on link "2025" at bounding box center [1198, 503] width 37 height 29
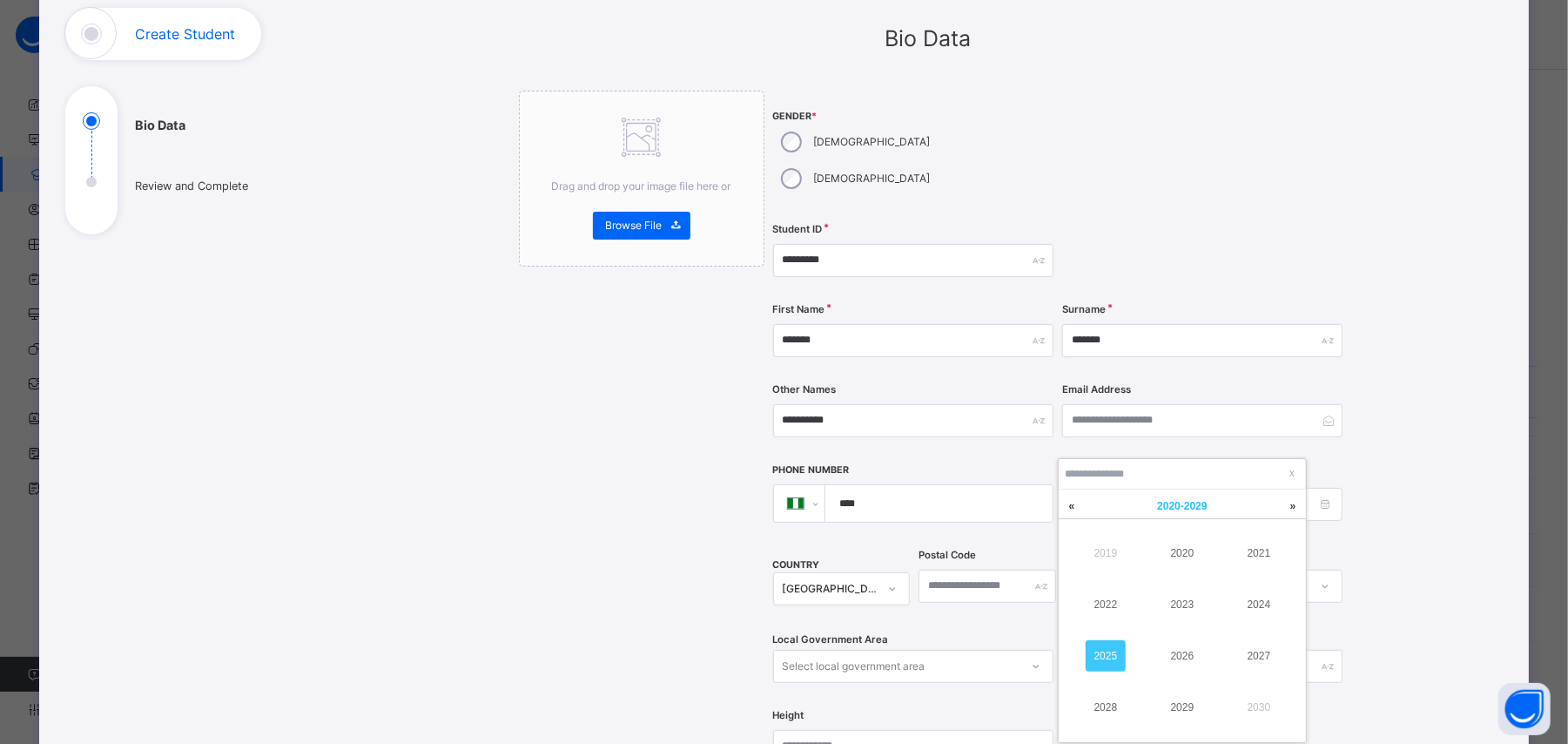
click at [1182, 510] on span "[DATE] - [DATE]" at bounding box center [1182, 506] width 50 height 12
click at [1185, 514] on div "[DATE] - [DATE]" at bounding box center [1182, 503] width 230 height 29
click at [1185, 506] on div "[DATE] - [DATE]" at bounding box center [1182, 503] width 230 height 29
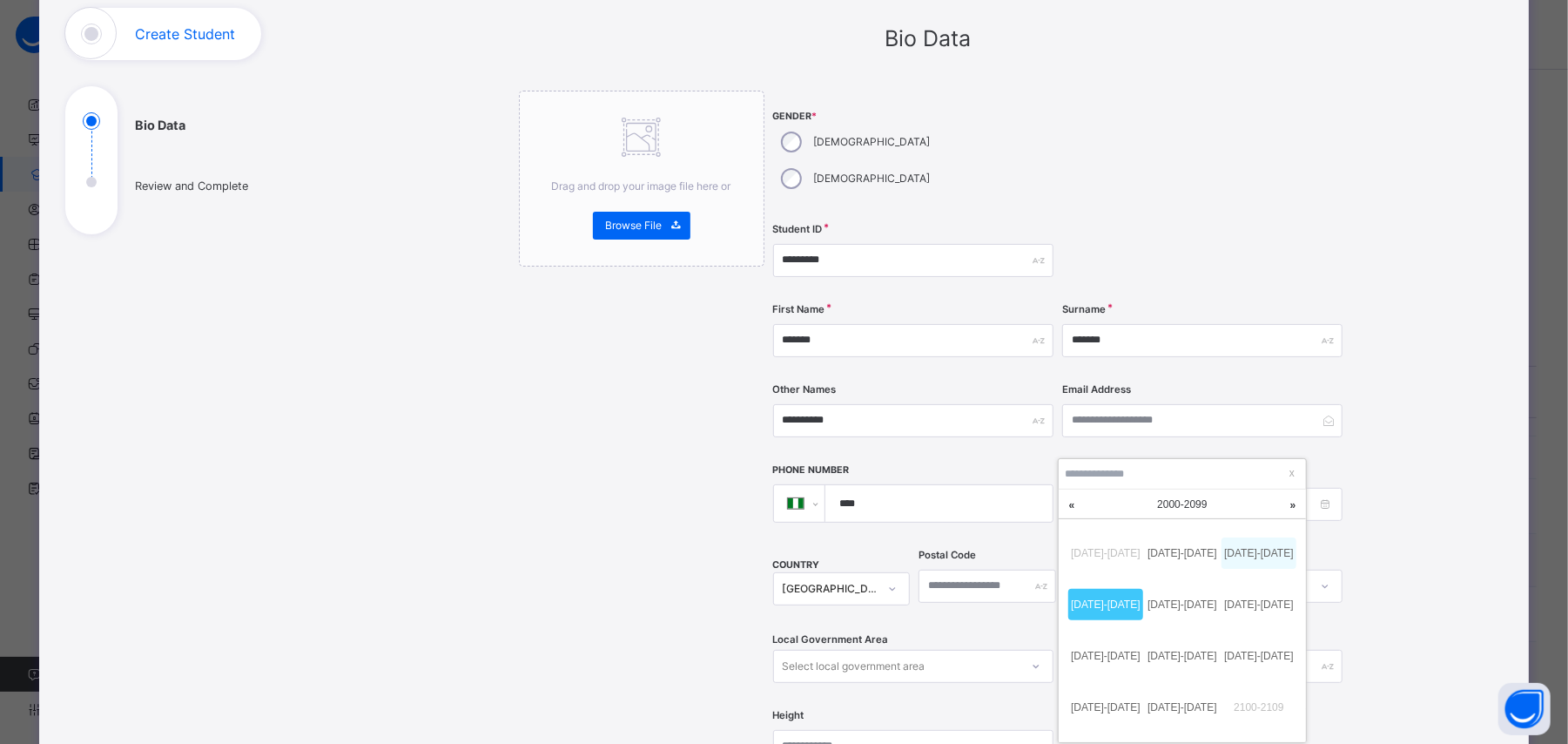
click at [1255, 541] on link "[DATE]-[DATE]" at bounding box center [1258, 552] width 75 height 31
click at [1179, 552] on link "2010" at bounding box center [1182, 552] width 40 height 31
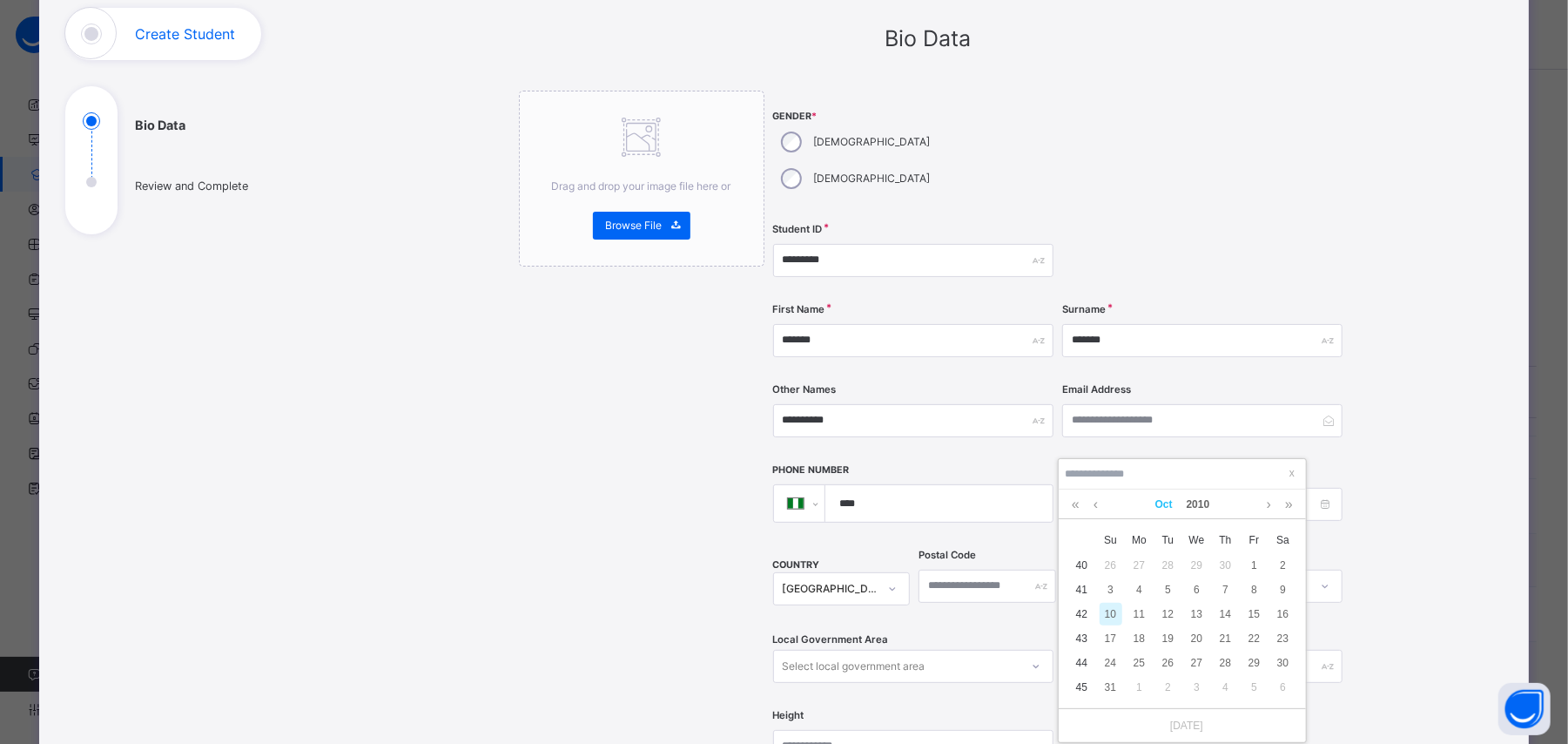
click at [1164, 509] on link "Oct" at bounding box center [1163, 503] width 31 height 29
click at [1189, 606] on link "May" at bounding box center [1182, 603] width 40 height 31
click at [1143, 610] on div "10" at bounding box center [1140, 614] width 23 height 23
type input "**********"
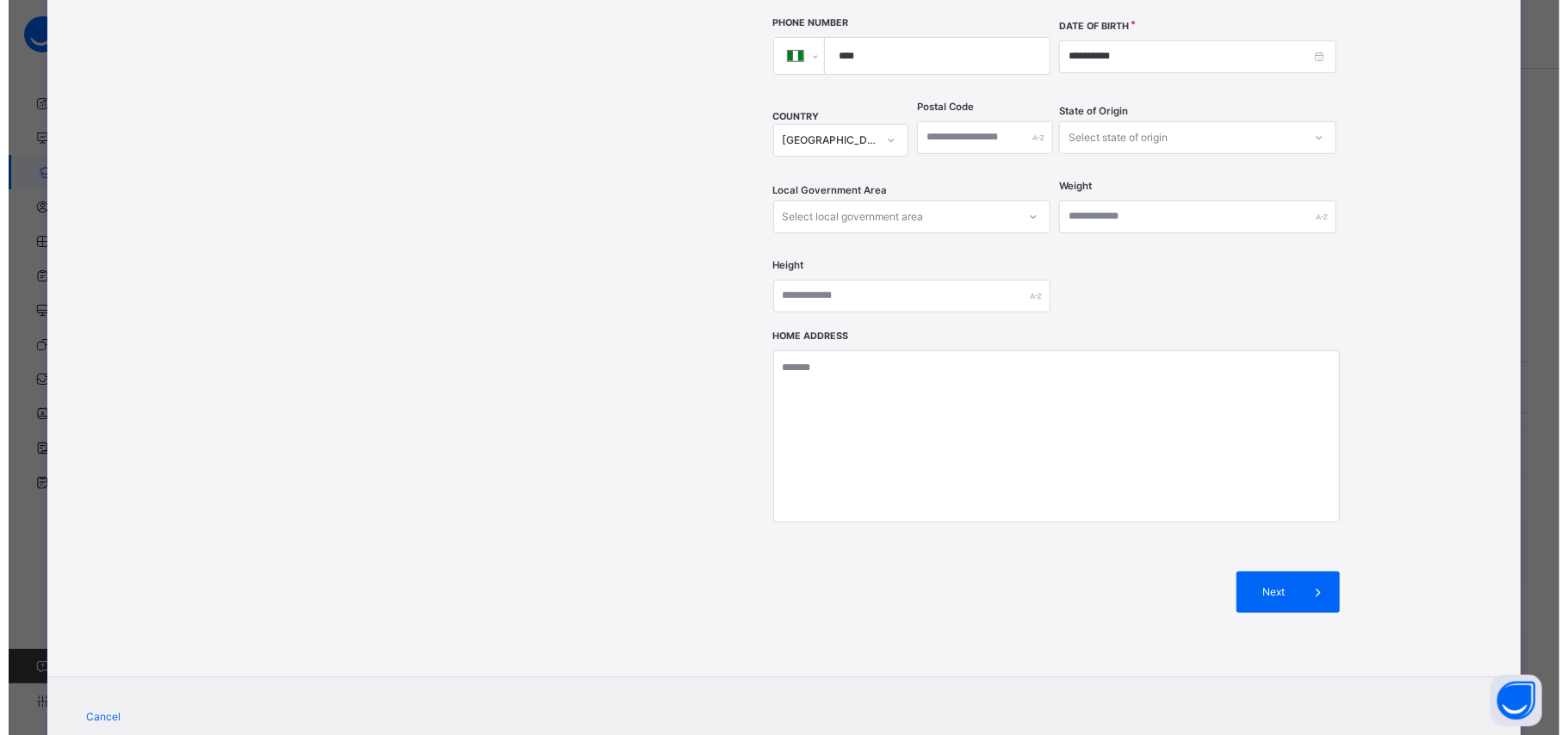
scroll to position [583, 0]
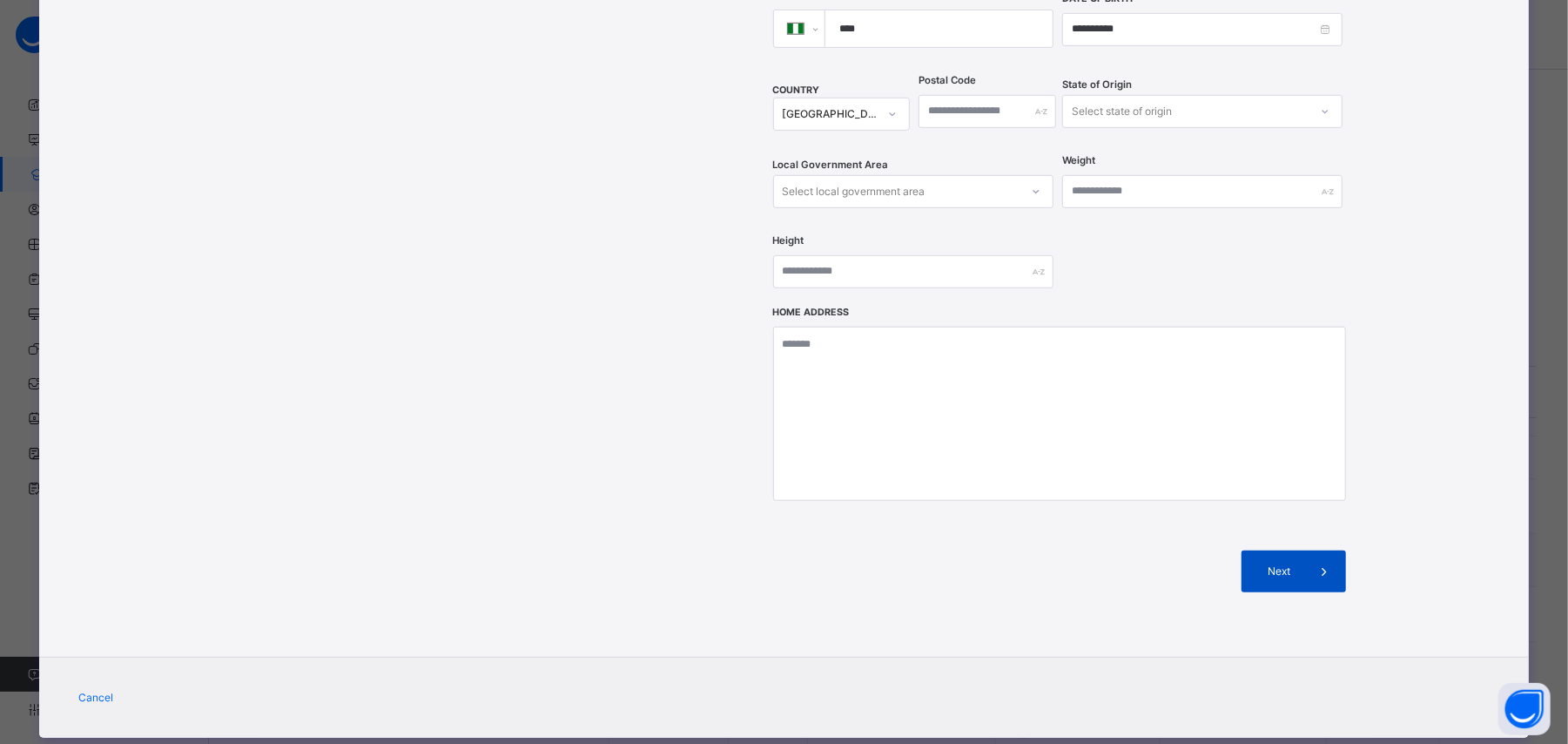
click at [1262, 564] on span "Next" at bounding box center [1280, 571] width 50 height 16
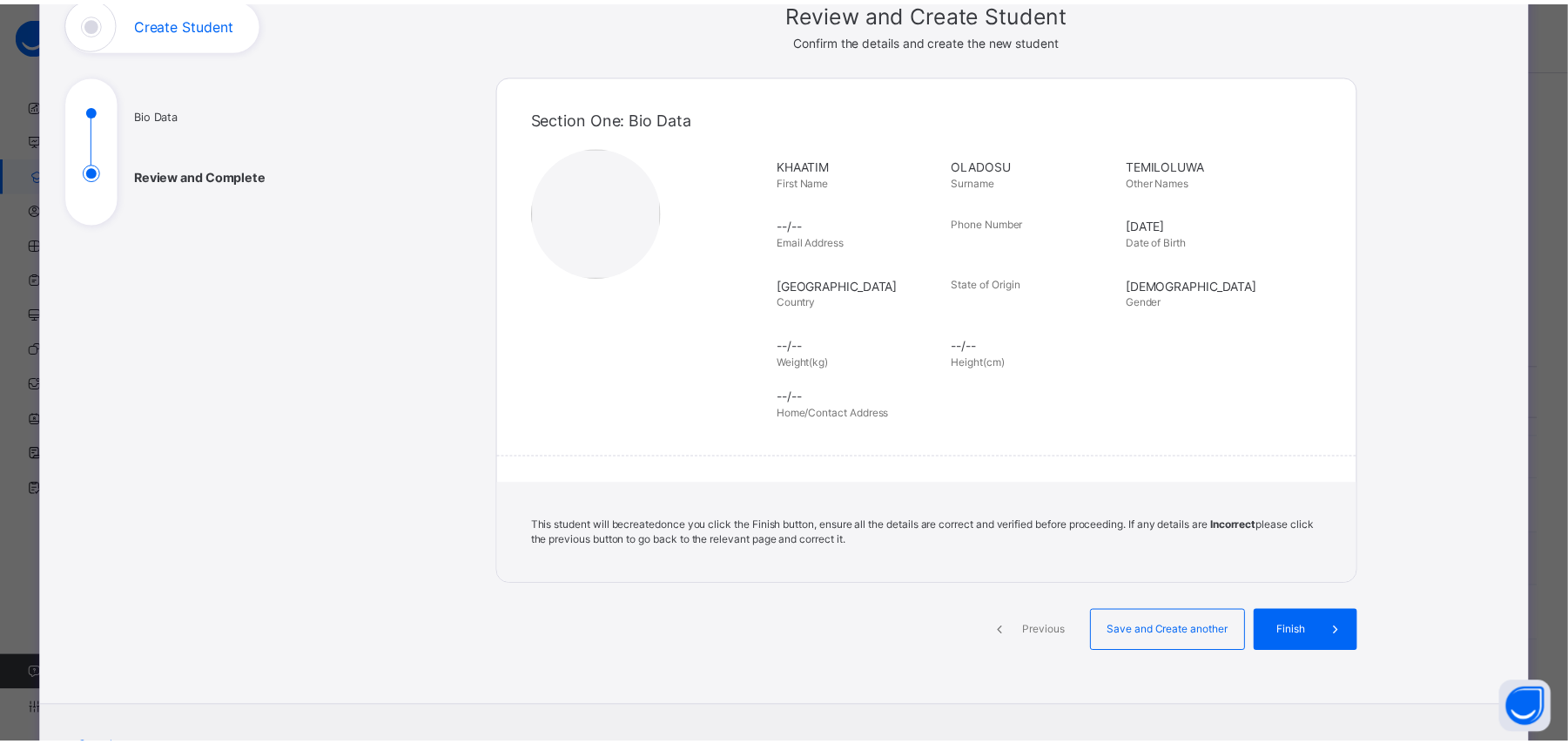
scroll to position [213, 0]
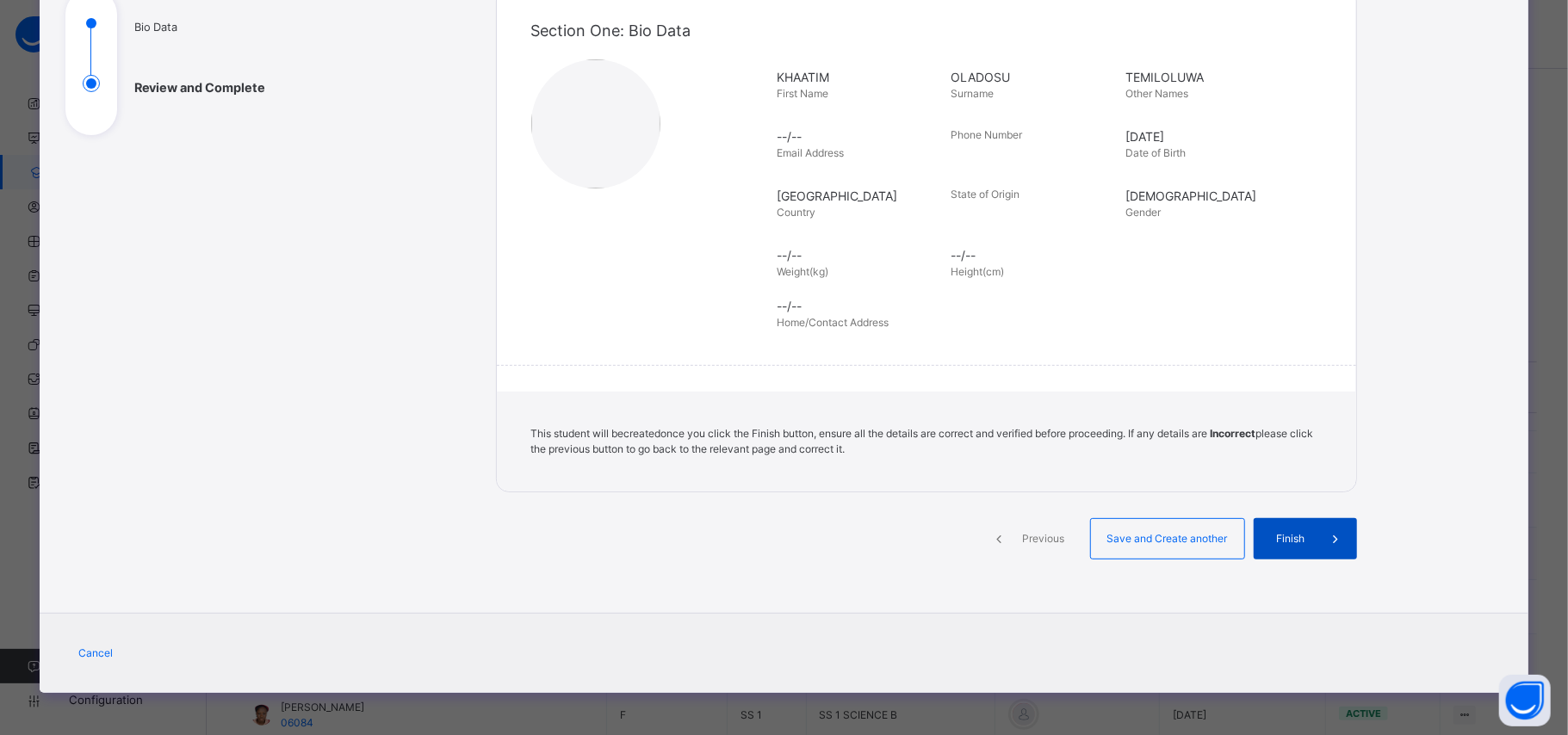
click at [1286, 538] on span "Finish" at bounding box center [1291, 538] width 49 height 16
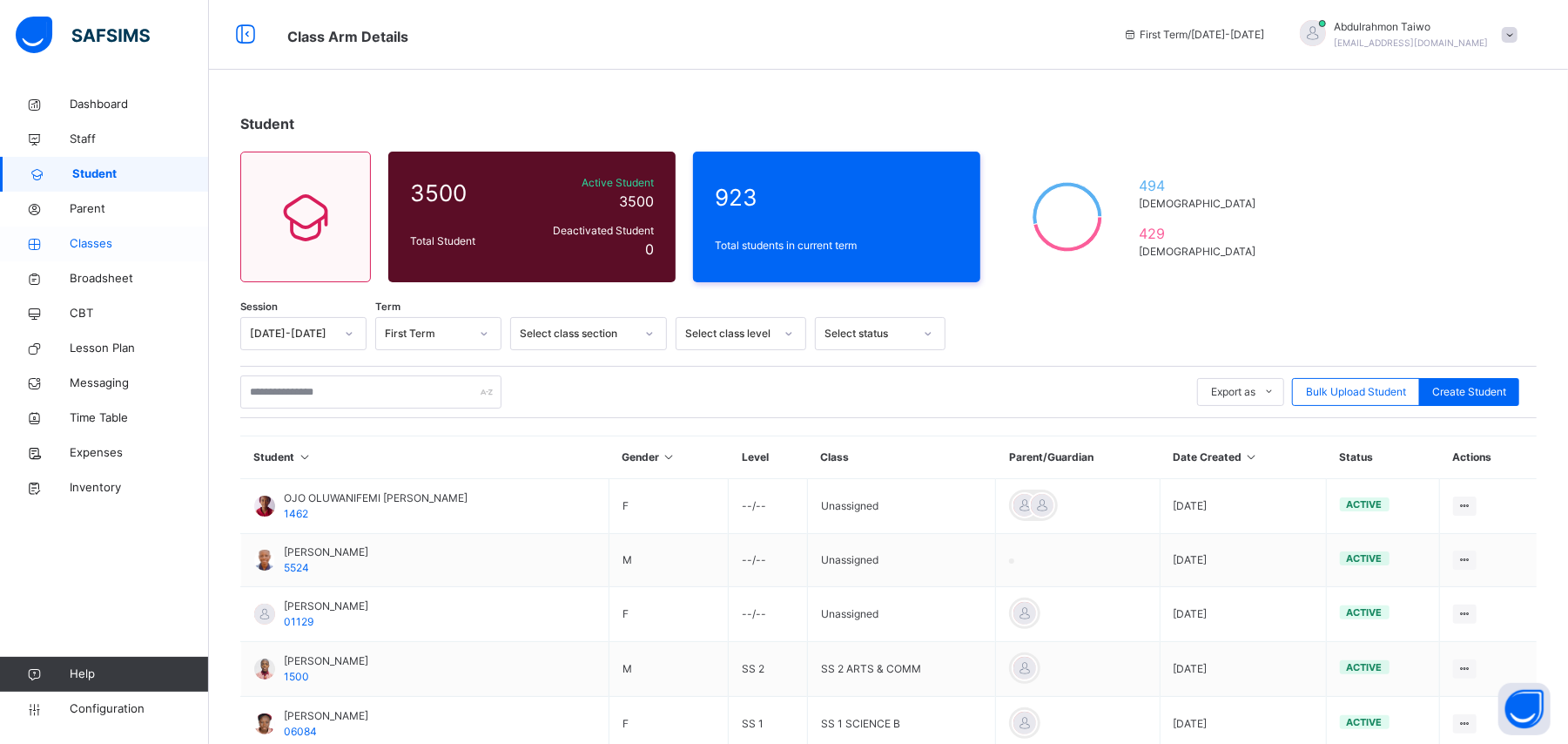
click at [108, 251] on span "Classes" at bounding box center [140, 244] width 140 height 18
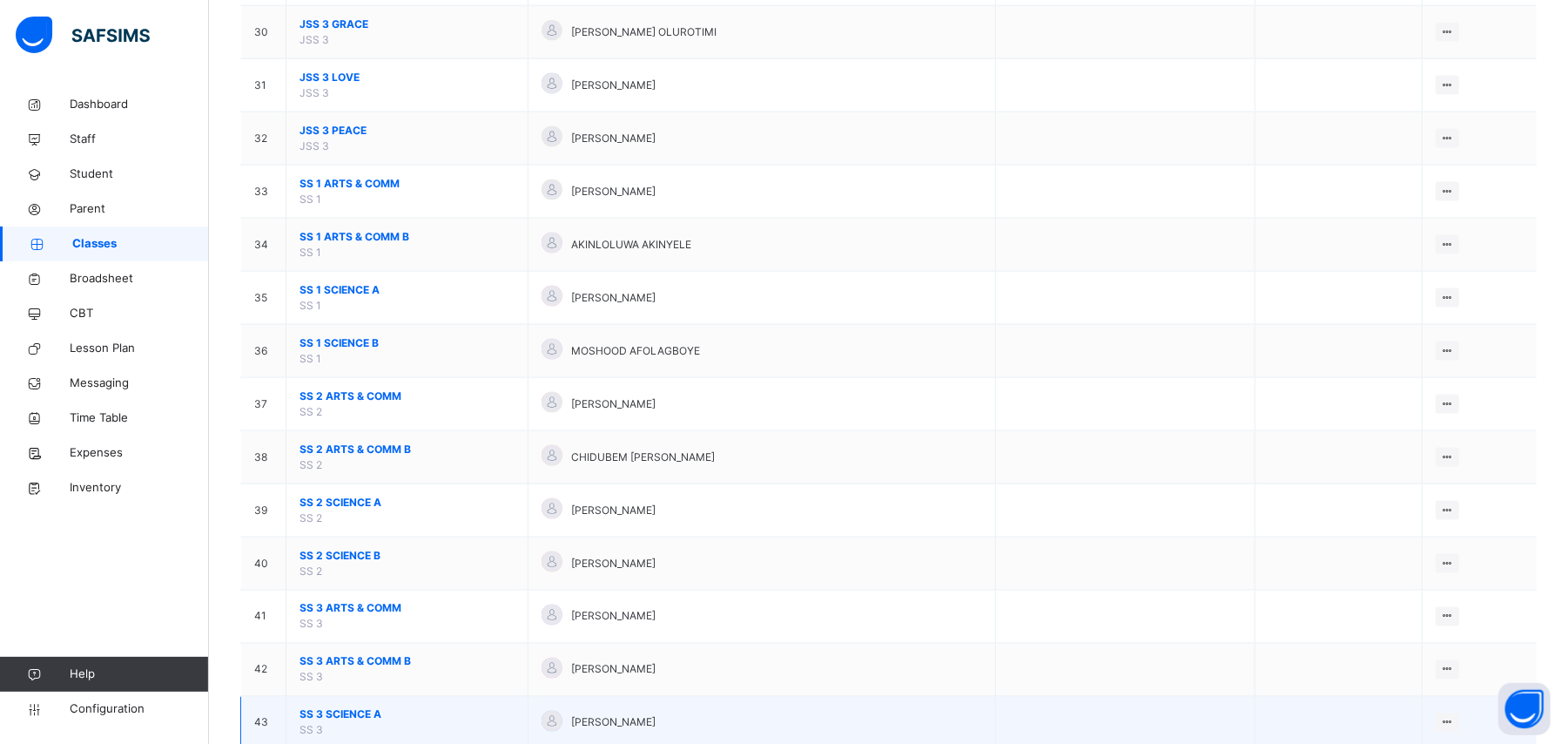
scroll to position [1858, 0]
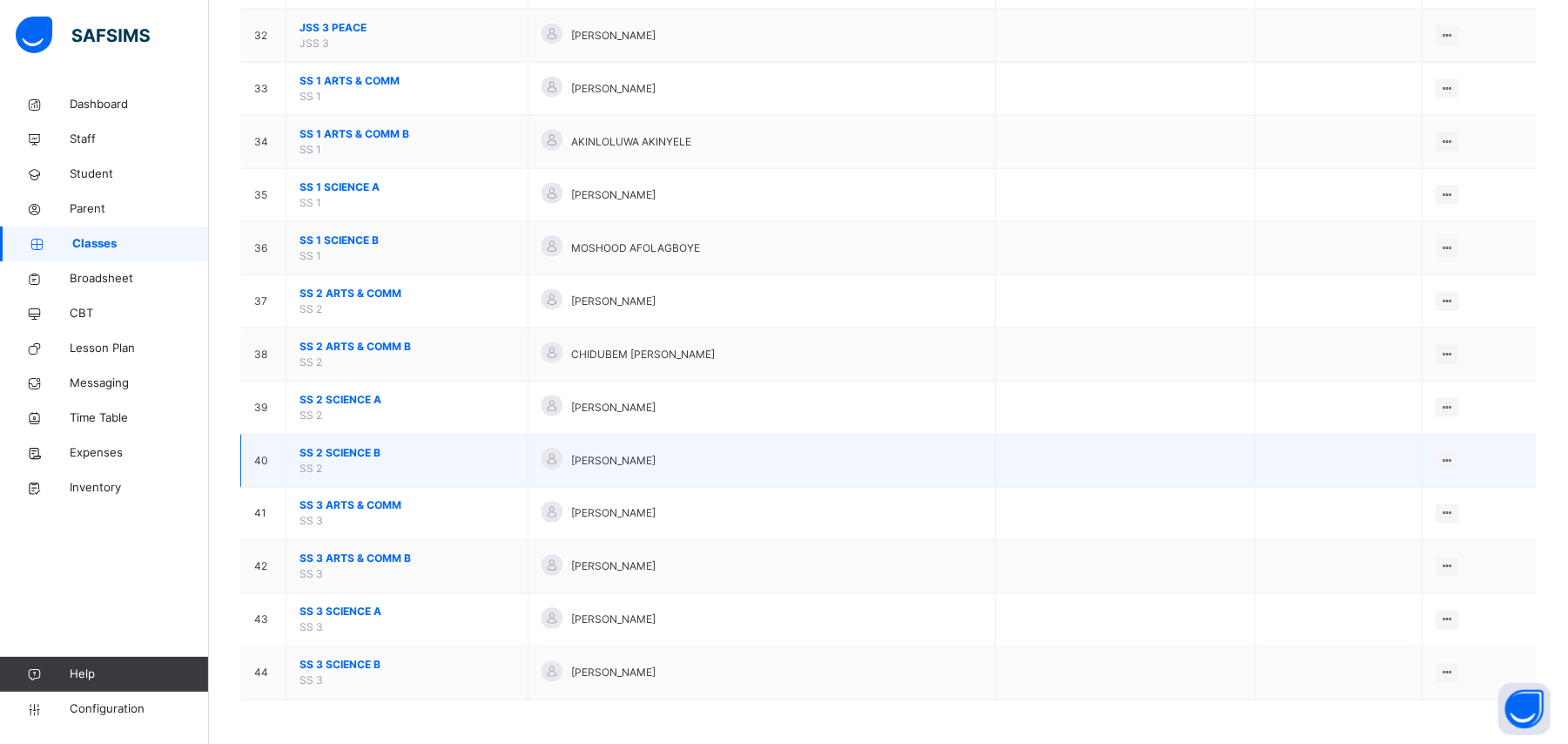
click at [363, 453] on span "SS 2 SCIENCE B" at bounding box center [407, 453] width 215 height 16
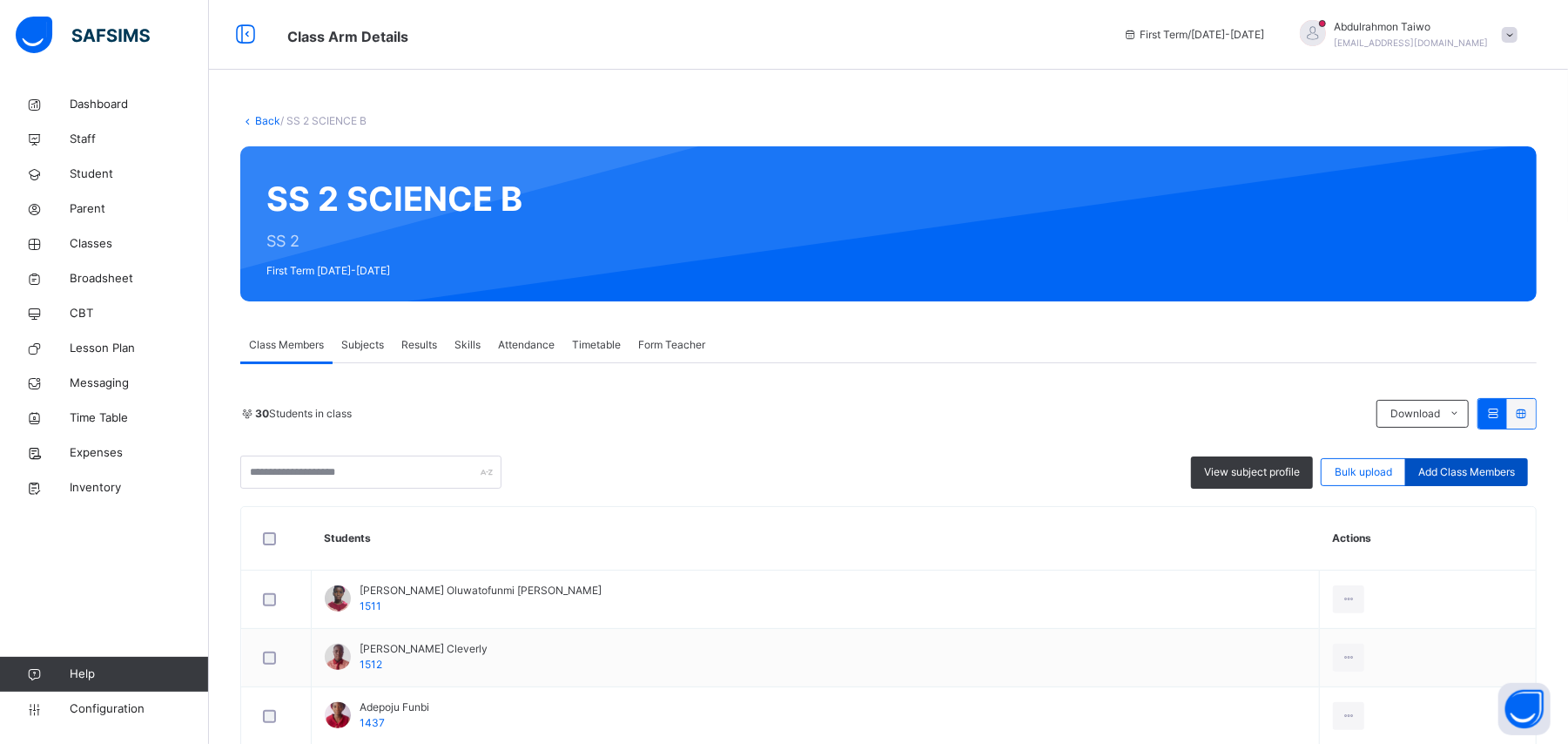
click at [1495, 471] on span "Add Class Members" at bounding box center [1466, 472] width 96 height 16
